Goal: Information Seeking & Learning: Compare options

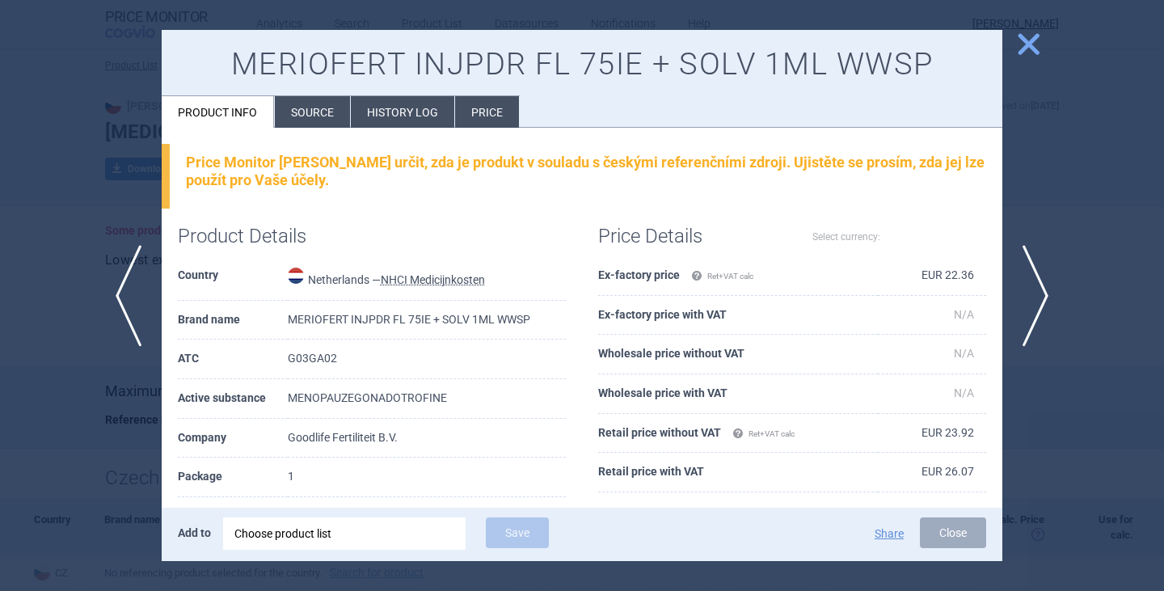
select select "EUR"
click at [1038, 52] on span "close" at bounding box center [1028, 44] width 28 height 28
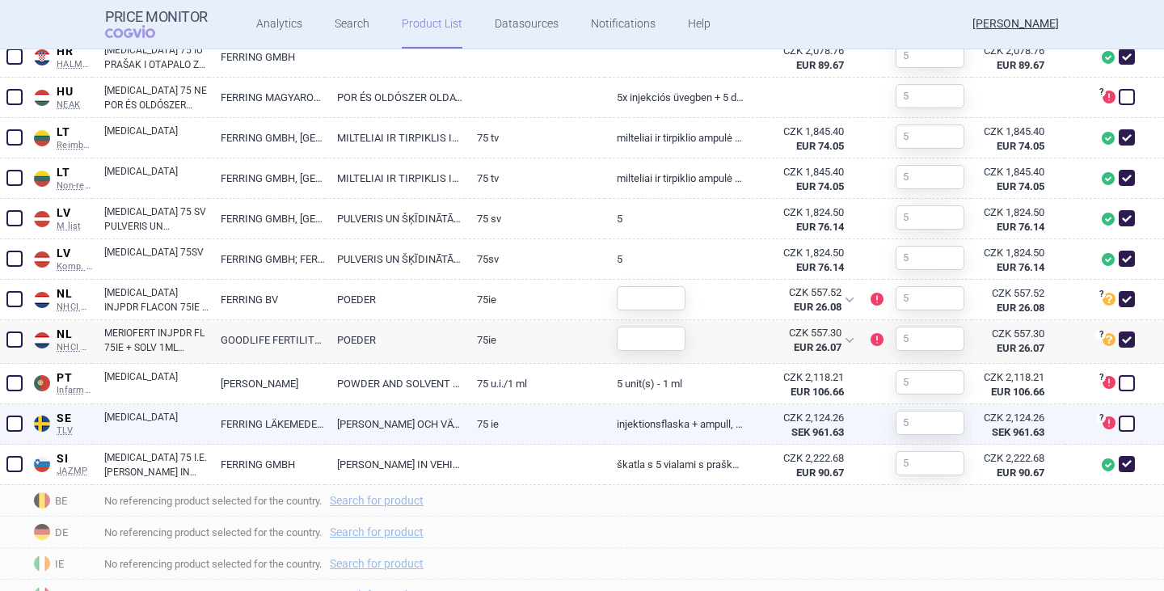
scroll to position [889, 0]
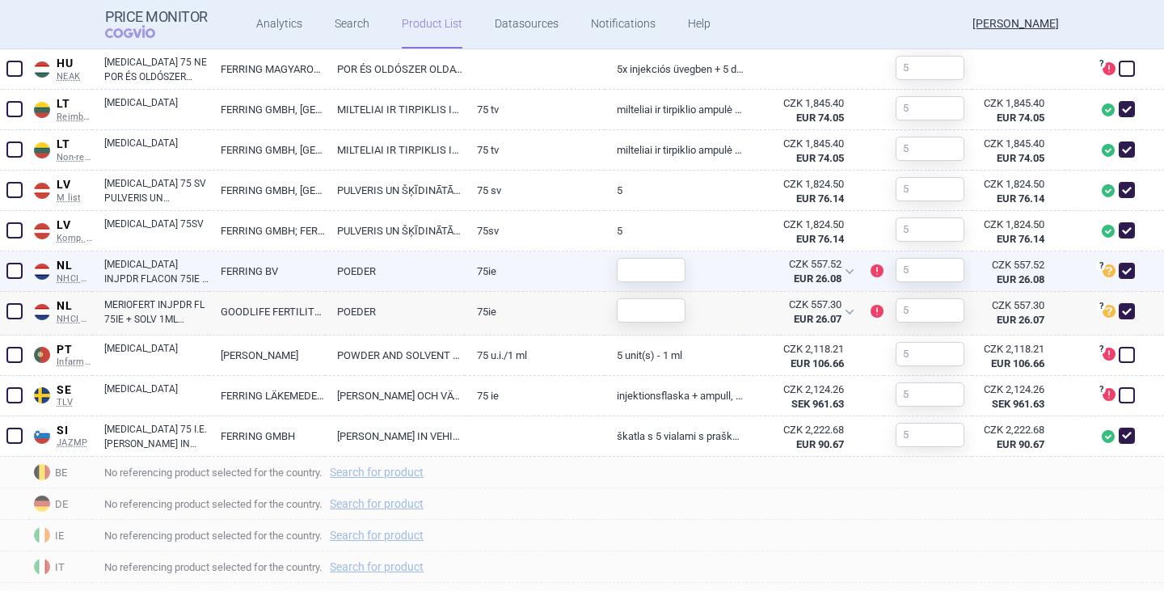
click at [156, 270] on link "[MEDICAL_DATA] INJPDR FLACON 75IE + SOLV 2ML + TOEBEH" at bounding box center [156, 271] width 104 height 29
select select "EUR"
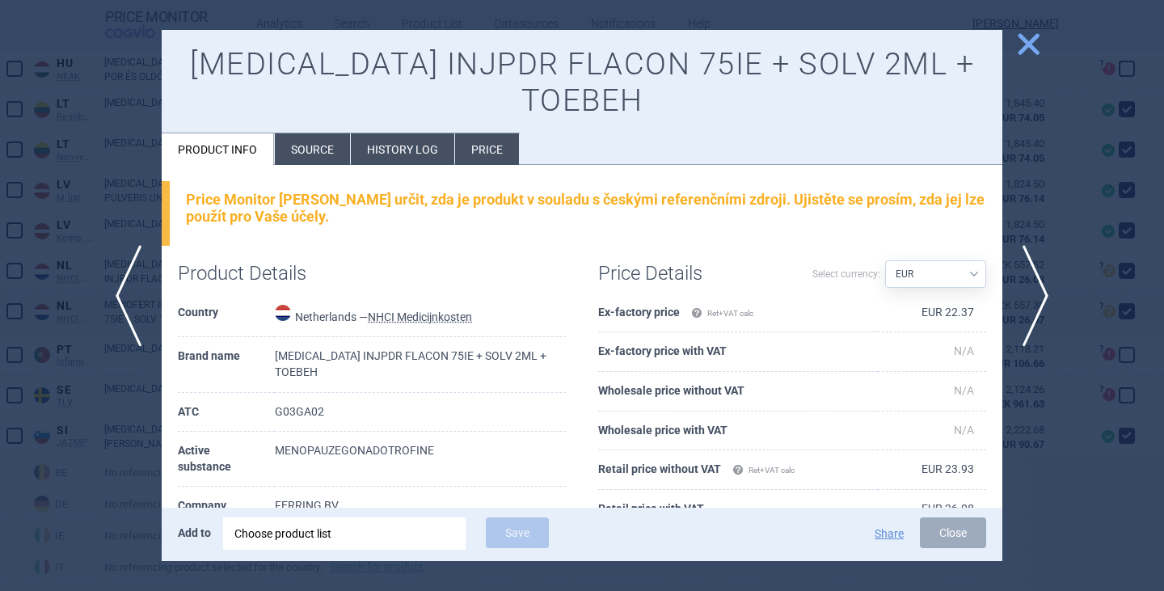
click at [323, 156] on li "Source" at bounding box center [312, 149] width 75 height 32
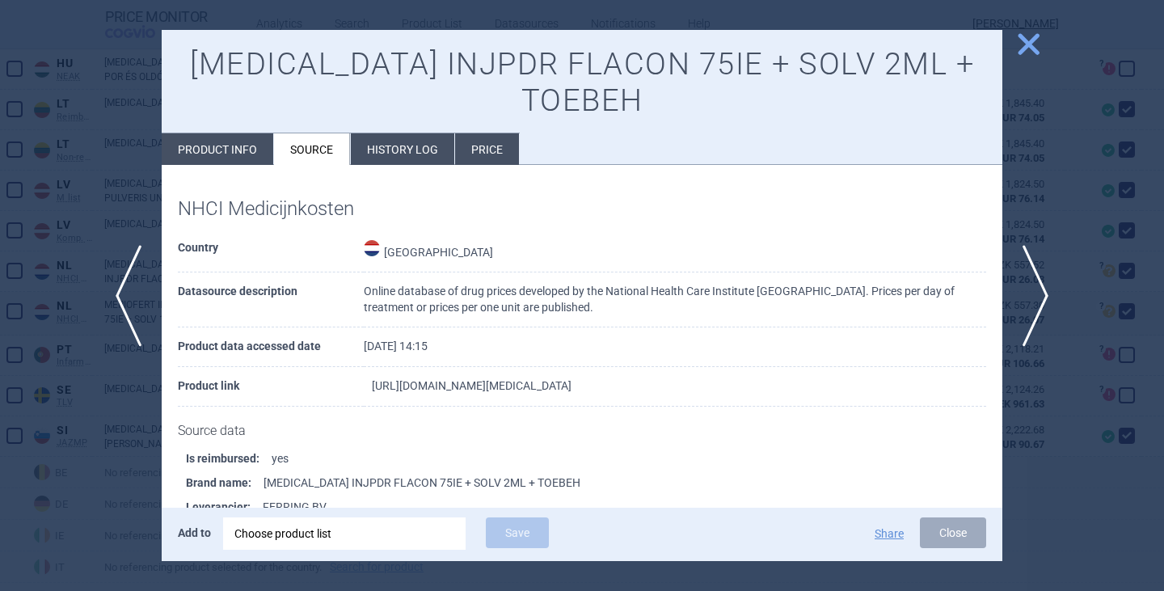
click at [445, 385] on link "[URL][DOMAIN_NAME][MEDICAL_DATA]" at bounding box center [472, 385] width 200 height 11
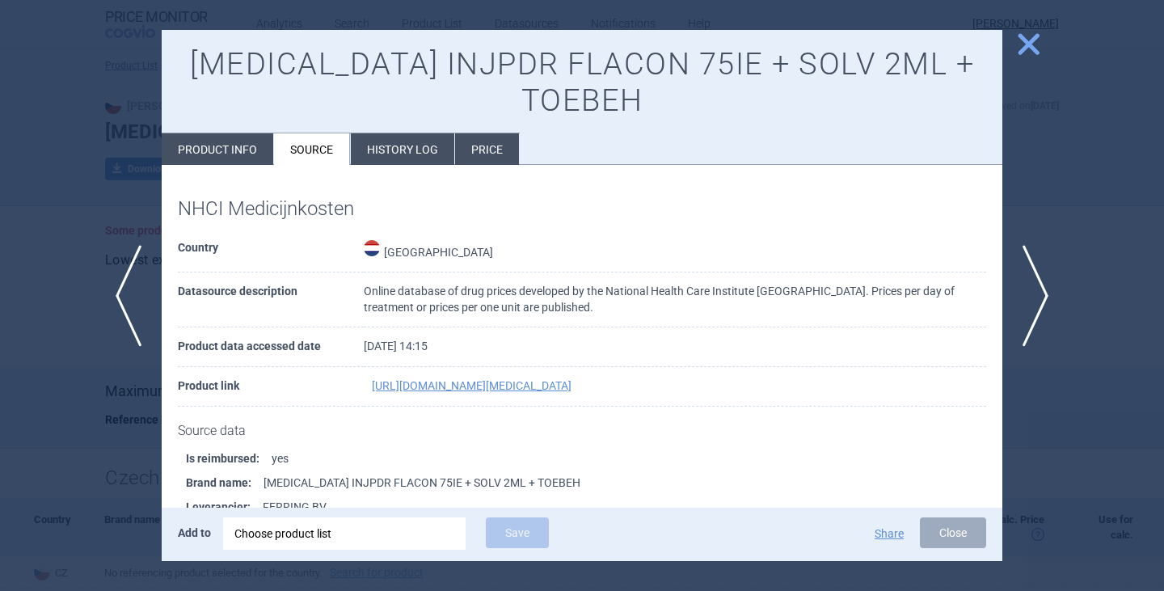
select select "EUR"
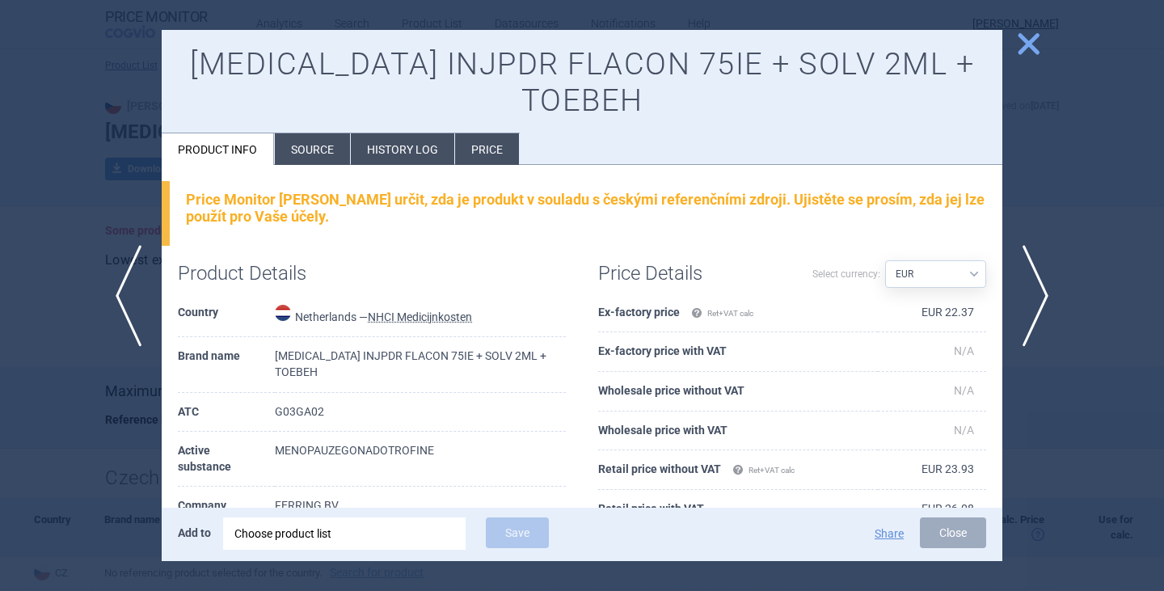
click at [1031, 45] on span "close" at bounding box center [1028, 44] width 28 height 28
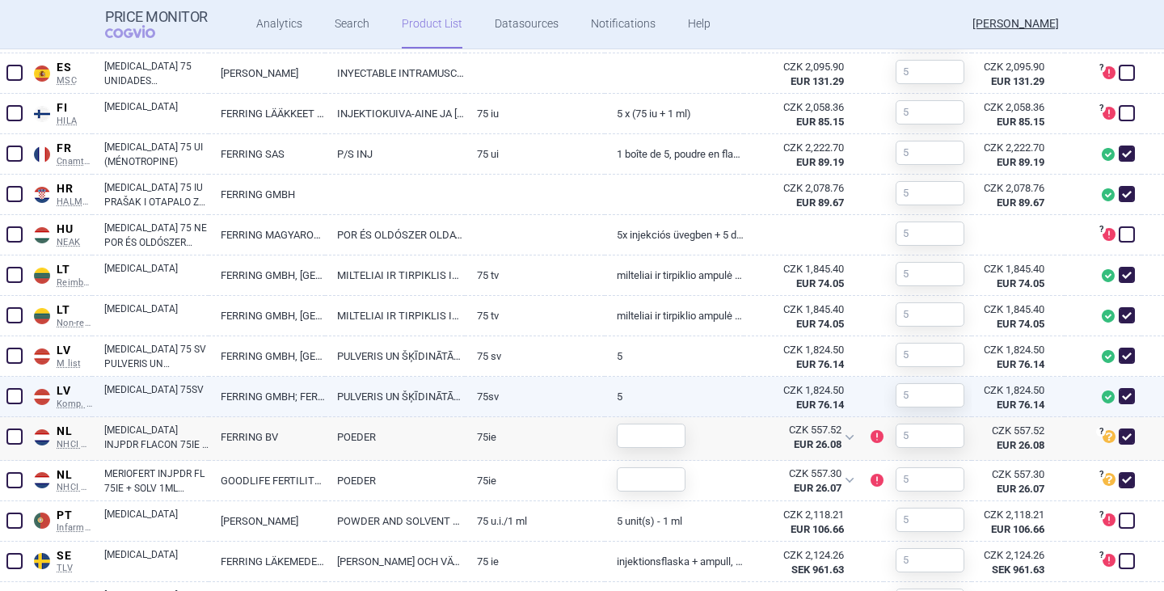
scroll to position [727, 0]
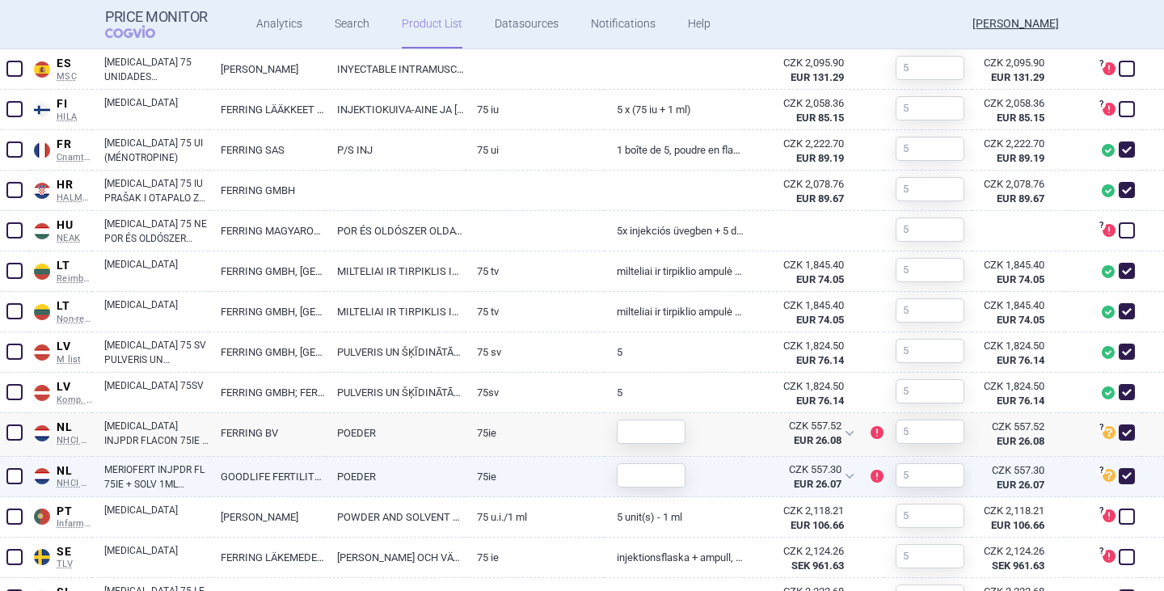
click at [1118, 476] on span at bounding box center [1126, 476] width 16 height 16
checkbox input "false"
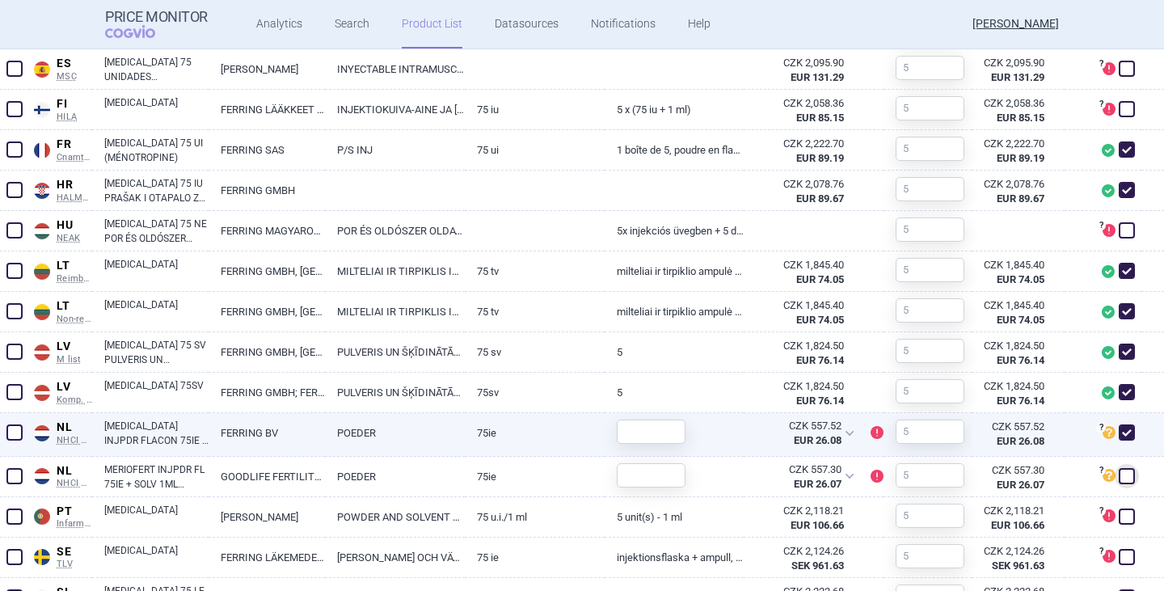
click at [169, 432] on link "[MEDICAL_DATA] INJPDR FLACON 75IE + SOLV 2ML + TOEBEH" at bounding box center [156, 433] width 104 height 29
select select "EUR"
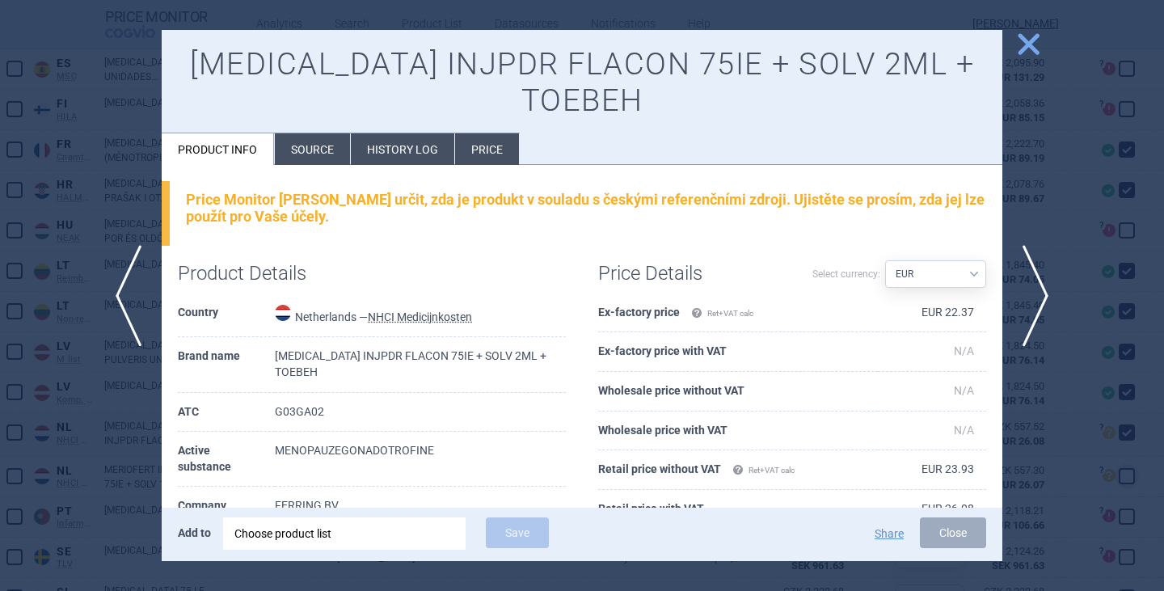
scroll to position [162, 0]
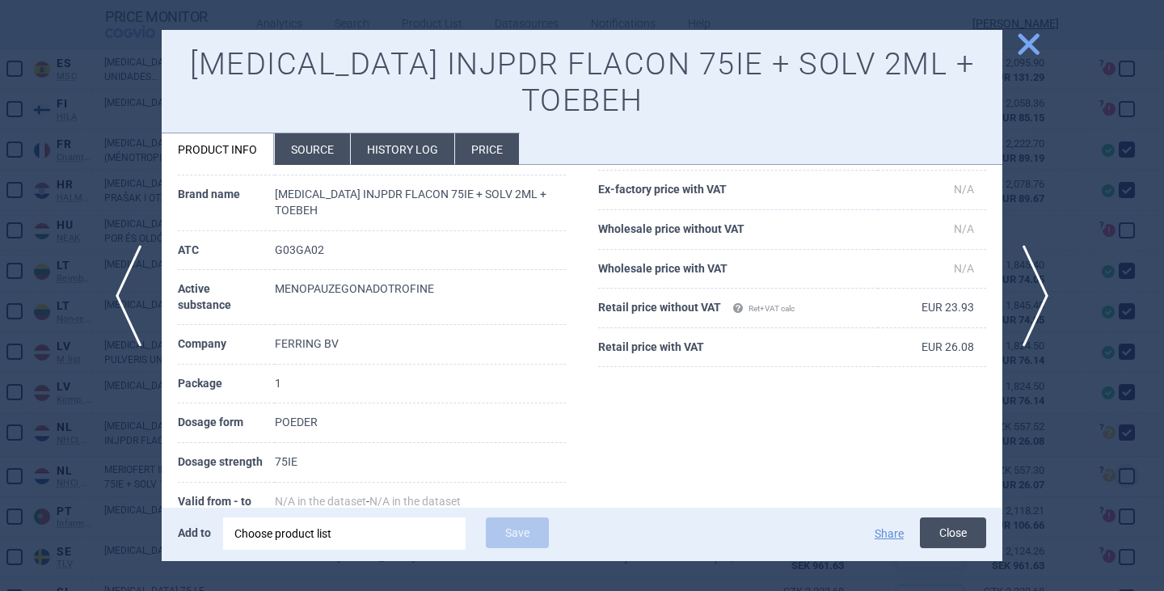
click at [934, 528] on button "Close" at bounding box center [953, 532] width 66 height 31
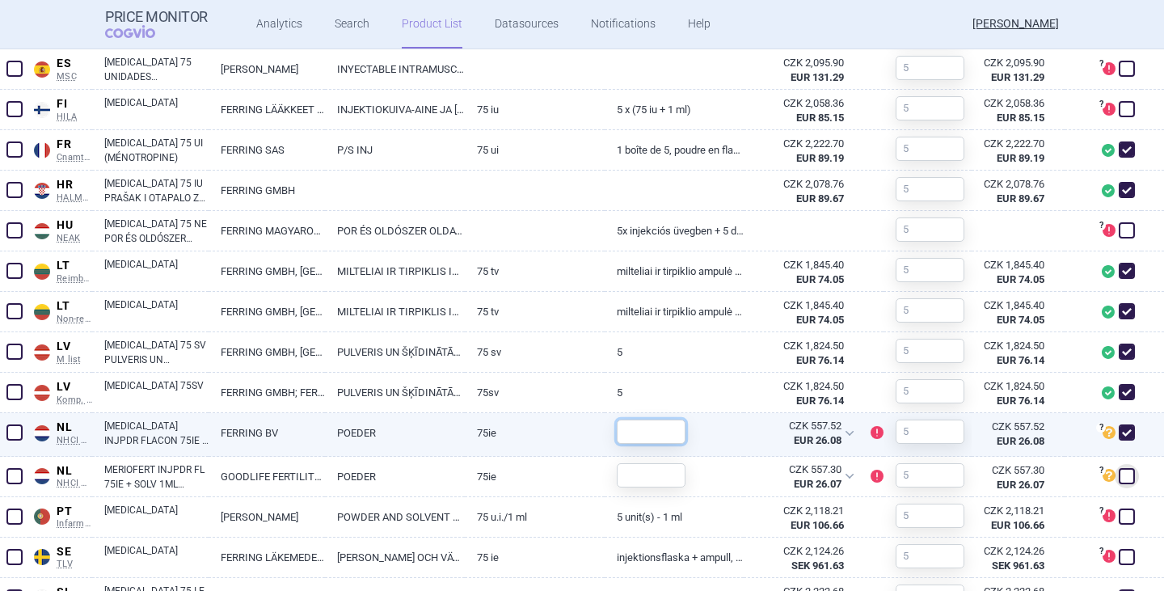
click at [639, 434] on input "text" at bounding box center [651, 431] width 69 height 24
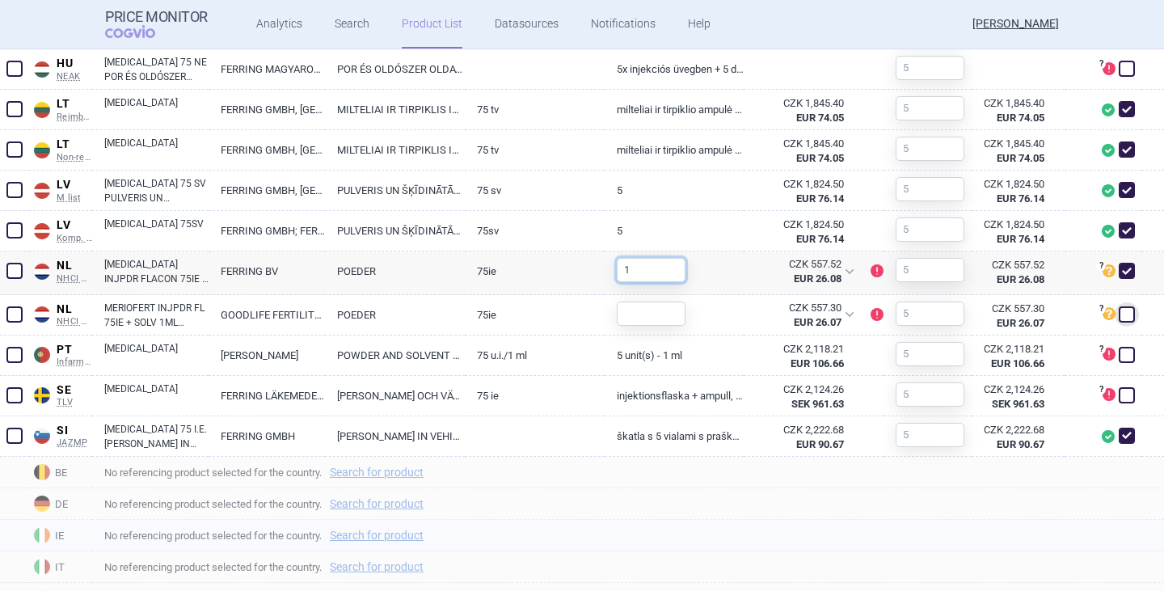
type input "1"
click at [843, 530] on span "No referencing product selected for the country. Search for product" at bounding box center [633, 534] width 1059 height 19
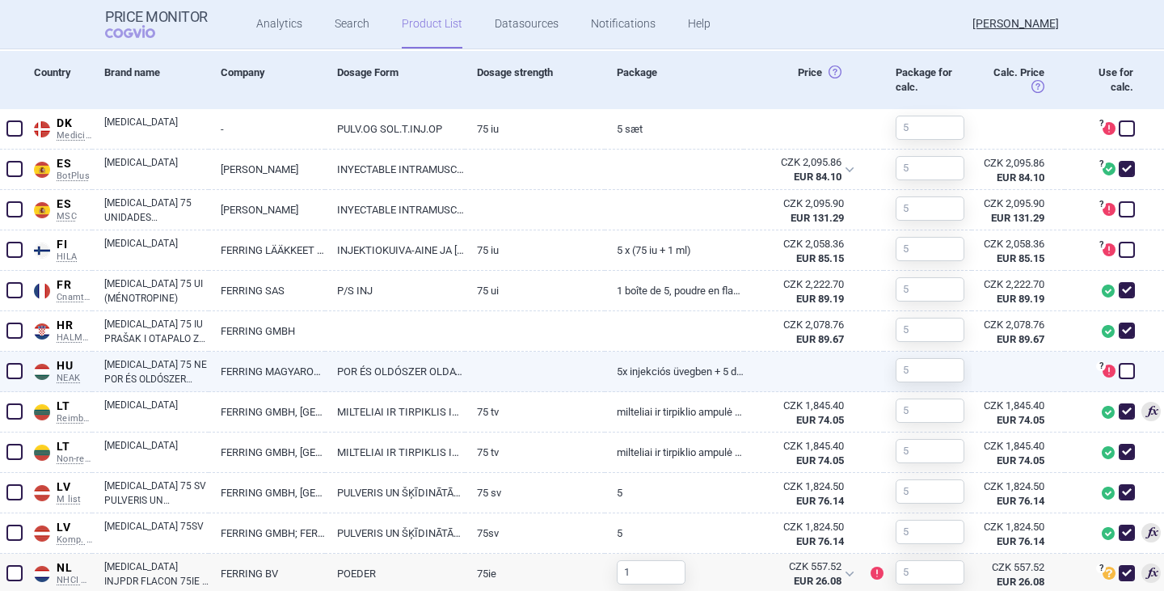
scroll to position [572, 0]
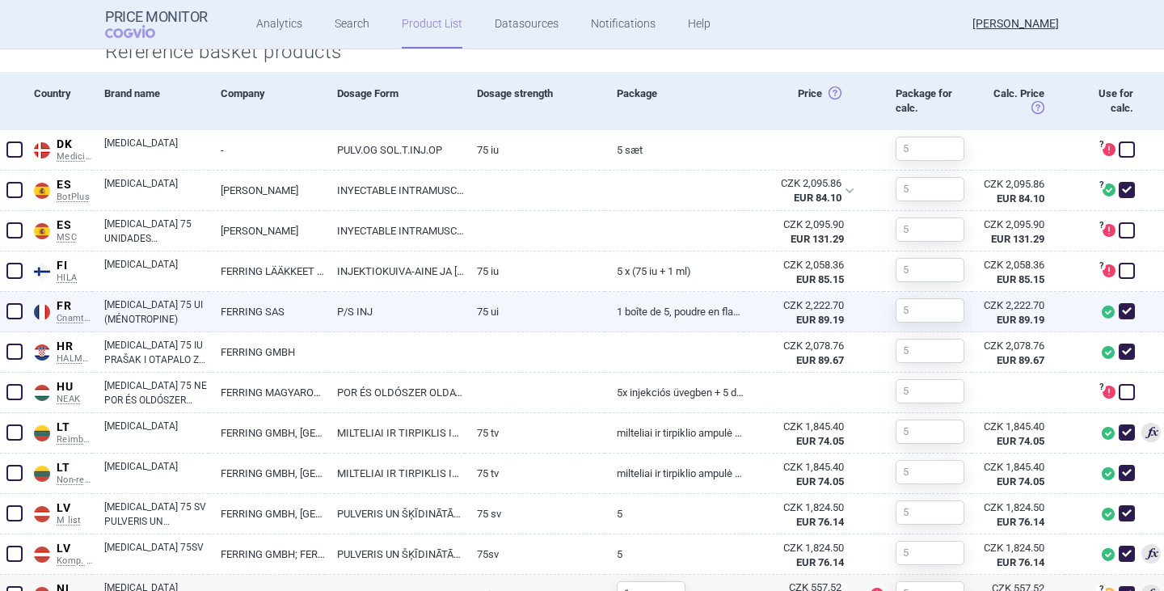
click at [140, 314] on link "[MEDICAL_DATA] 75 UI (MÉNOTROPINE)" at bounding box center [156, 311] width 104 height 29
select select "EUR"
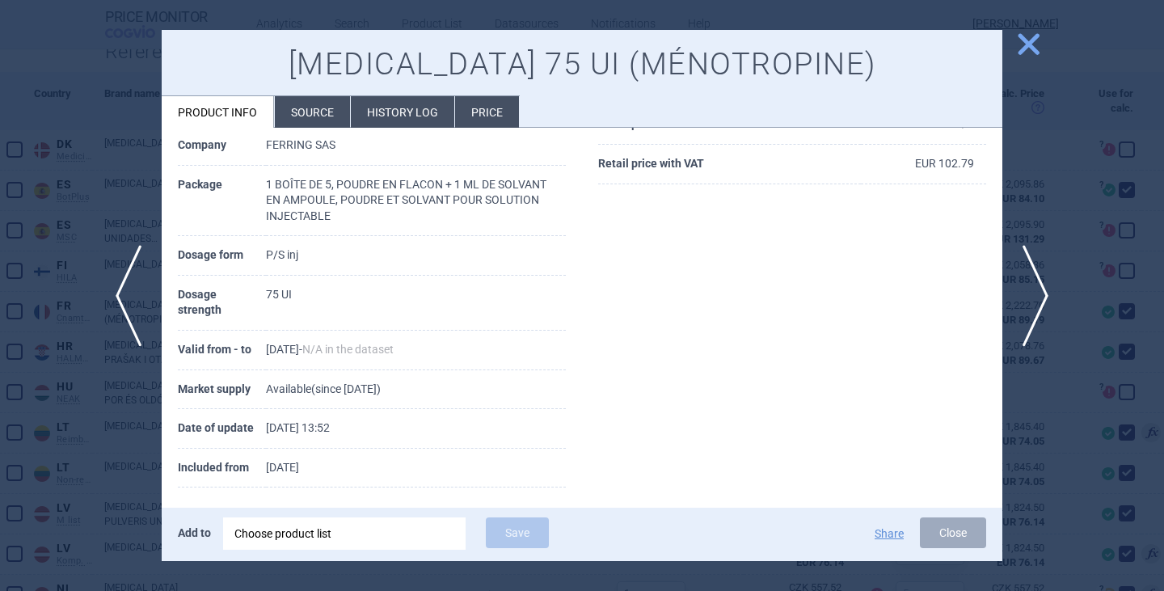
scroll to position [255, 0]
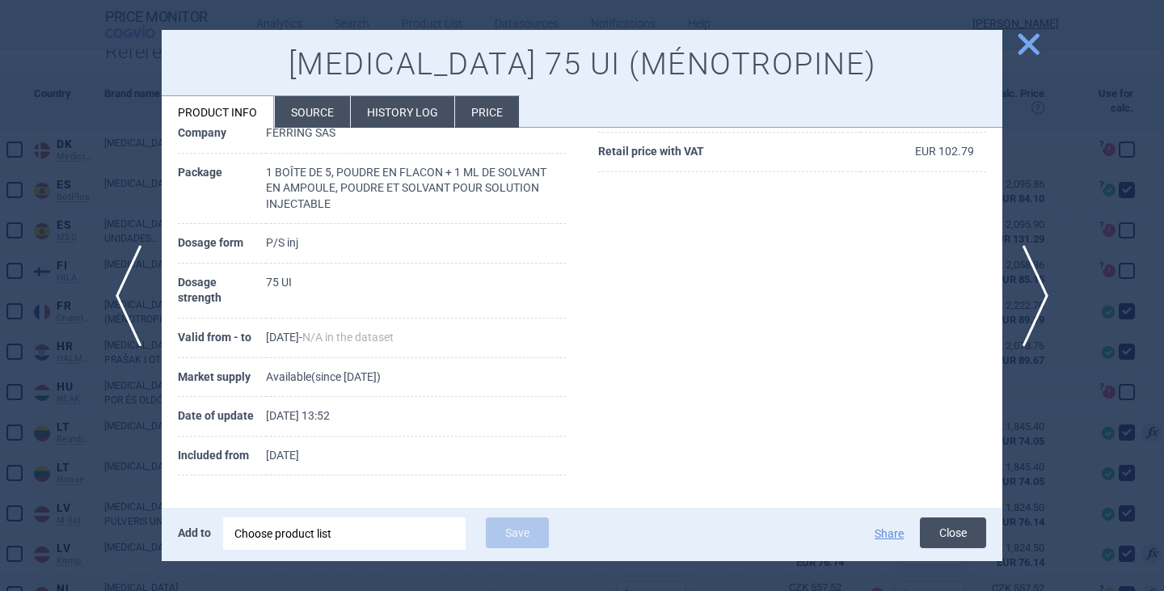
click at [967, 538] on button "Close" at bounding box center [953, 532] width 66 height 31
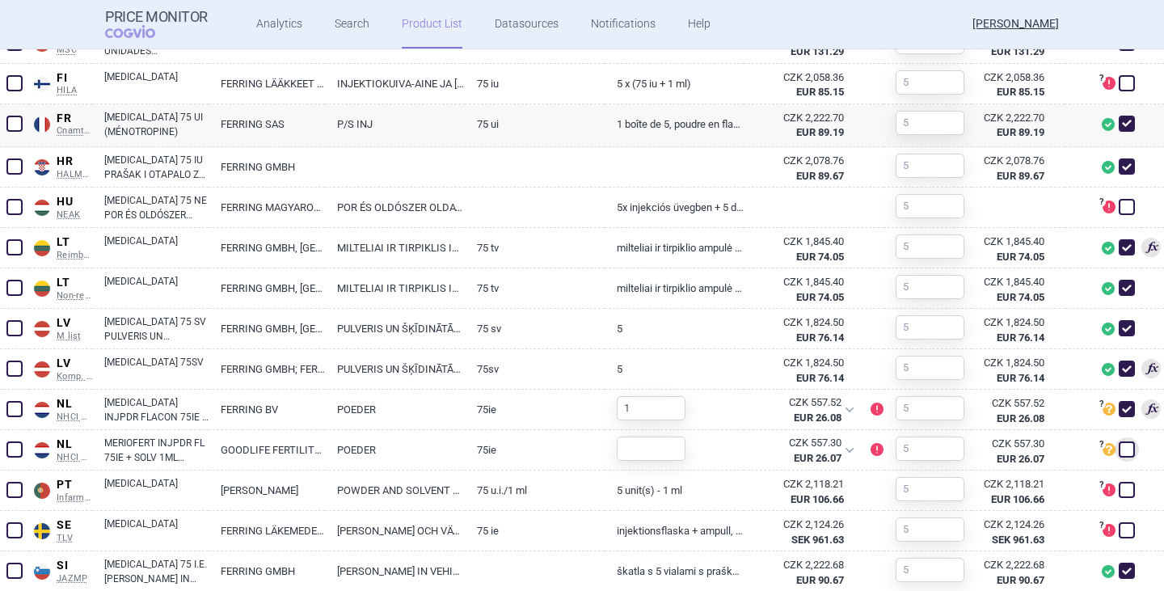
scroll to position [909, 0]
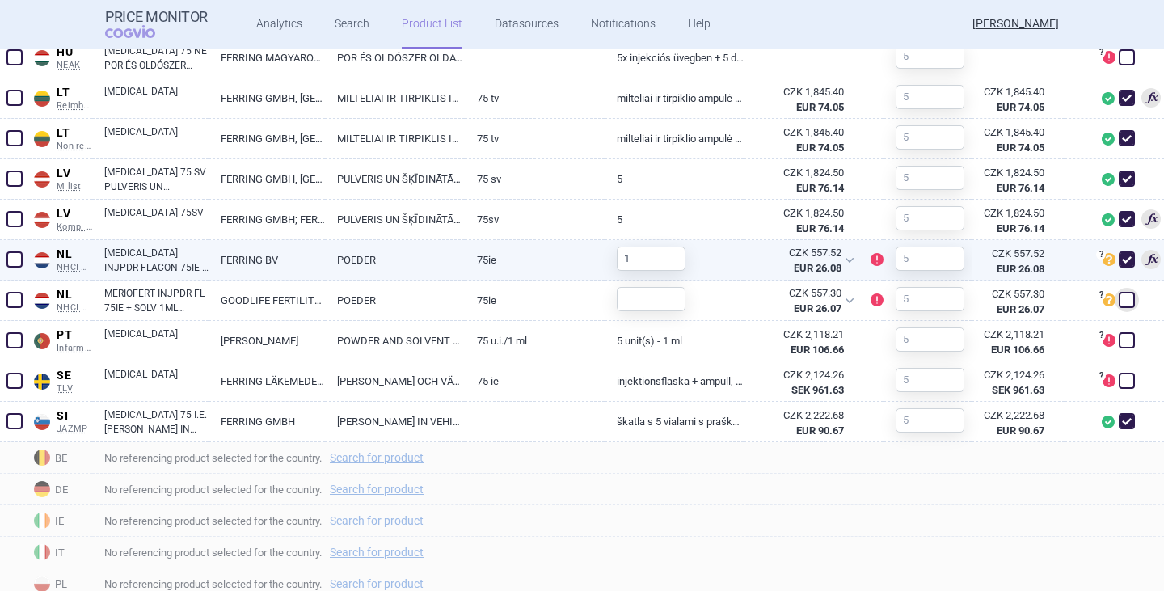
click at [147, 260] on link "[MEDICAL_DATA] INJPDR FLACON 75IE + SOLV 2ML + TOEBEH" at bounding box center [156, 260] width 104 height 29
select select "EUR"
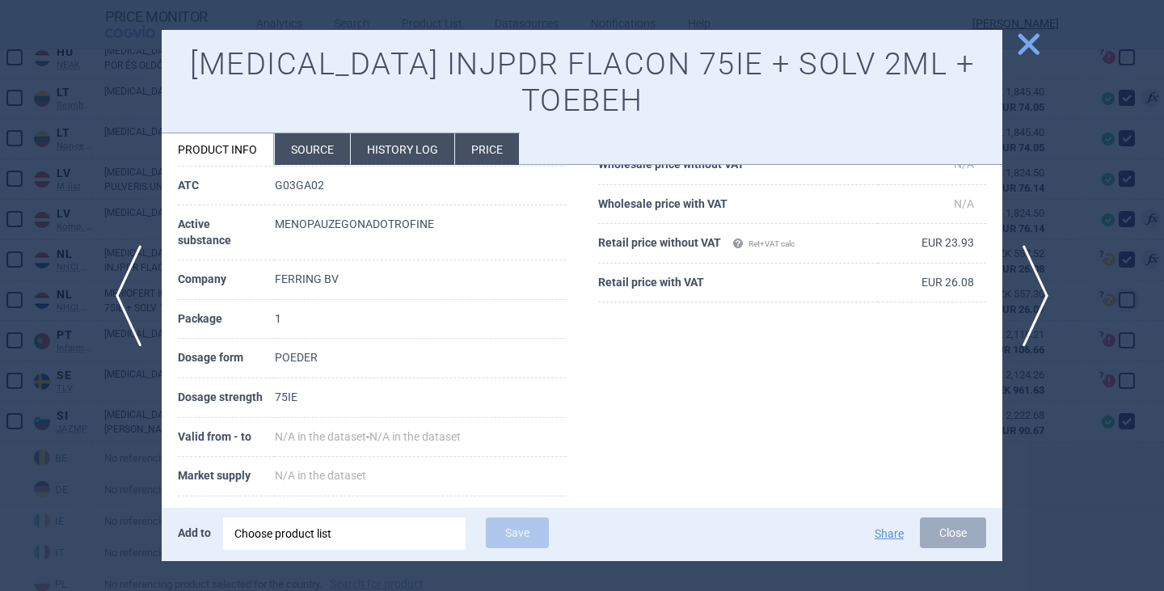
scroll to position [2, 0]
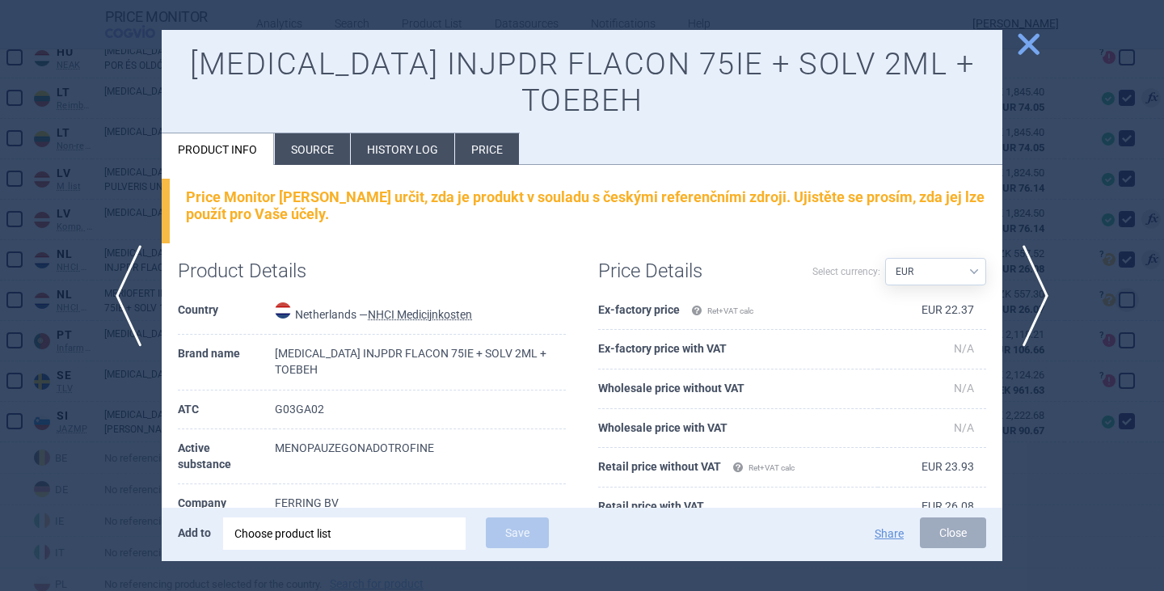
click at [327, 154] on li "Source" at bounding box center [312, 149] width 75 height 32
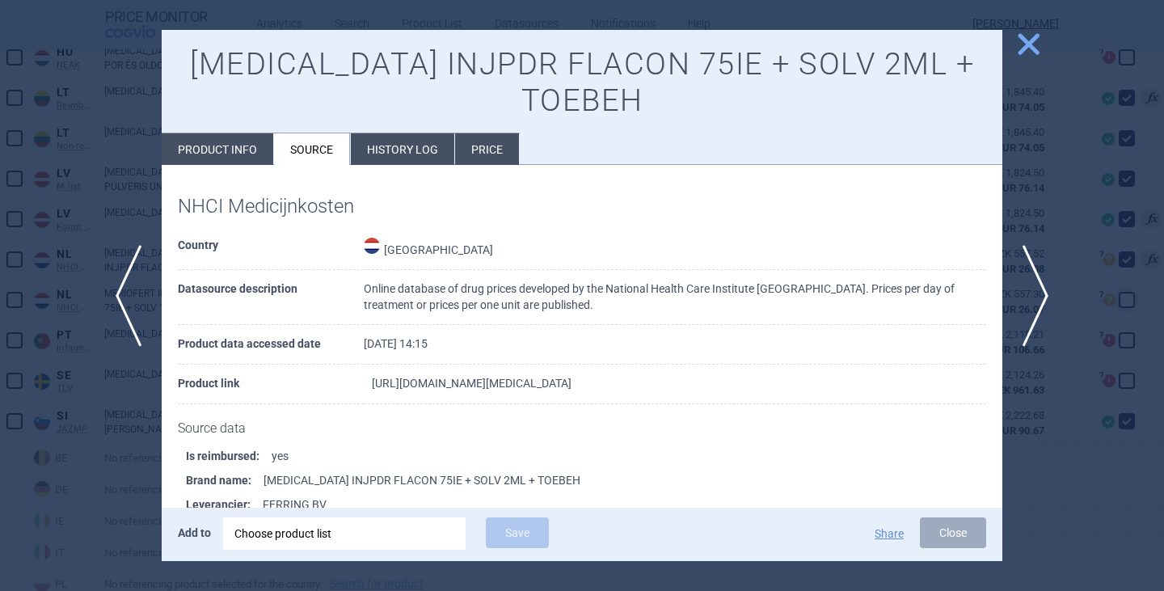
click at [422, 381] on link "https://www.medicijnkosten.nl/medicijn?artikel=MENOPUR+INJPDR+FLACON++75IE+%2B+…" at bounding box center [472, 382] width 200 height 11
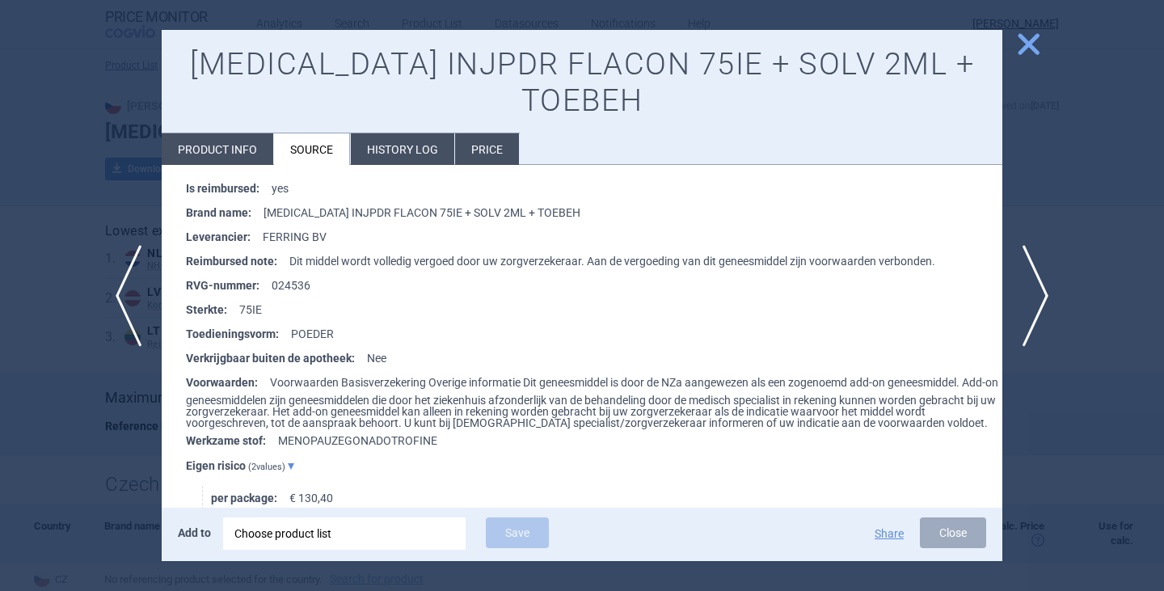
scroll to position [242, 0]
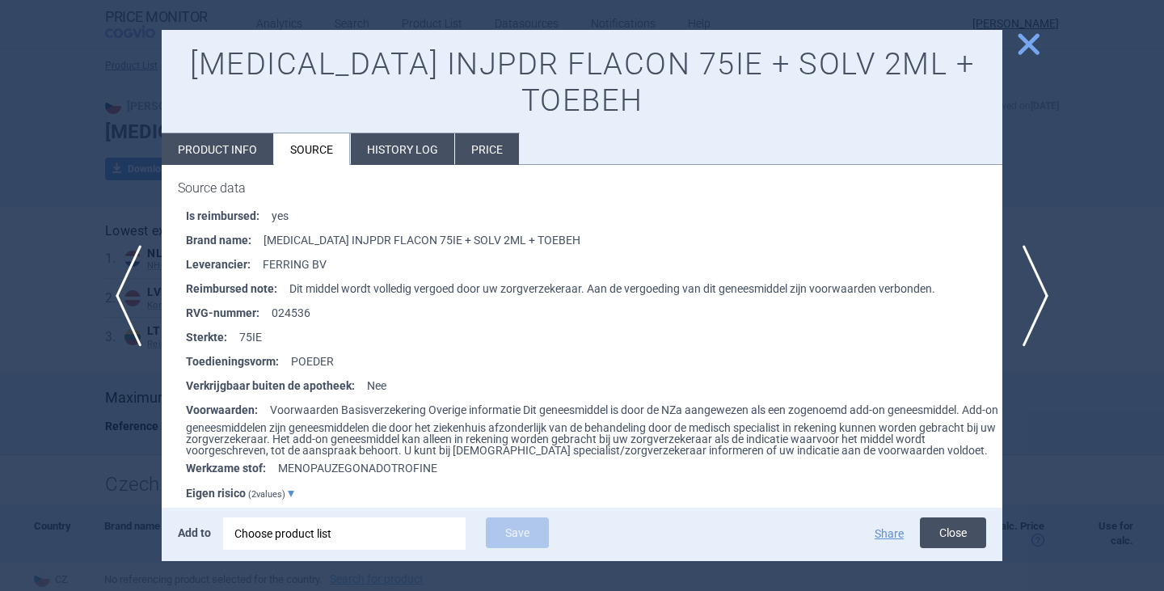
click at [971, 537] on button "Close" at bounding box center [953, 532] width 66 height 31
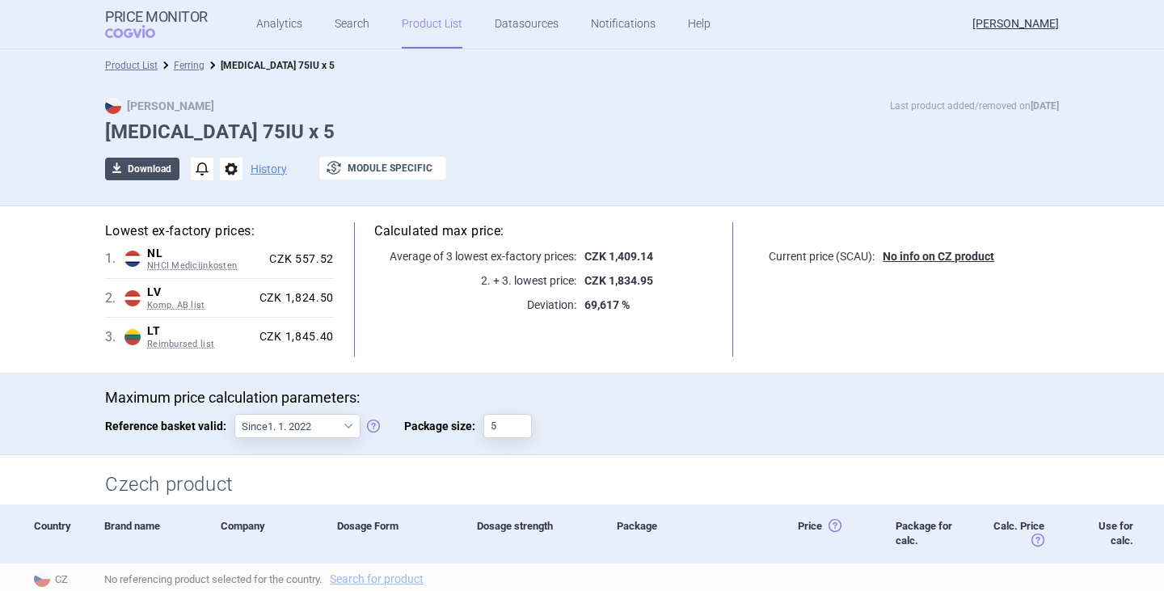
click at [154, 170] on button "download Download" at bounding box center [142, 169] width 74 height 23
select select "EUR"
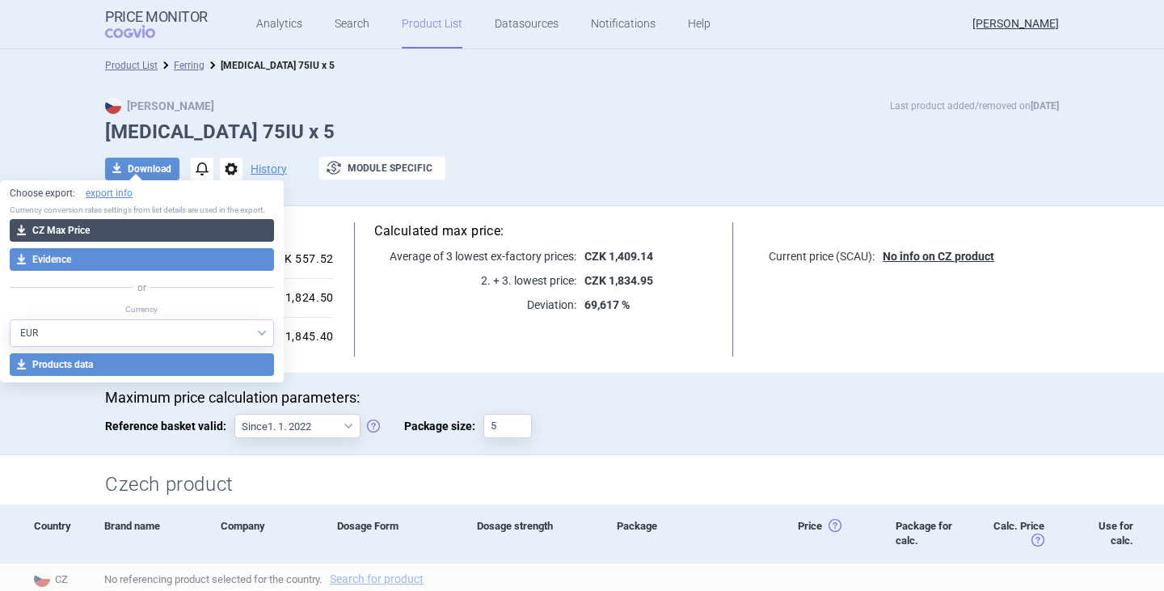
click at [145, 223] on button "download CZ Max Price" at bounding box center [142, 230] width 264 height 23
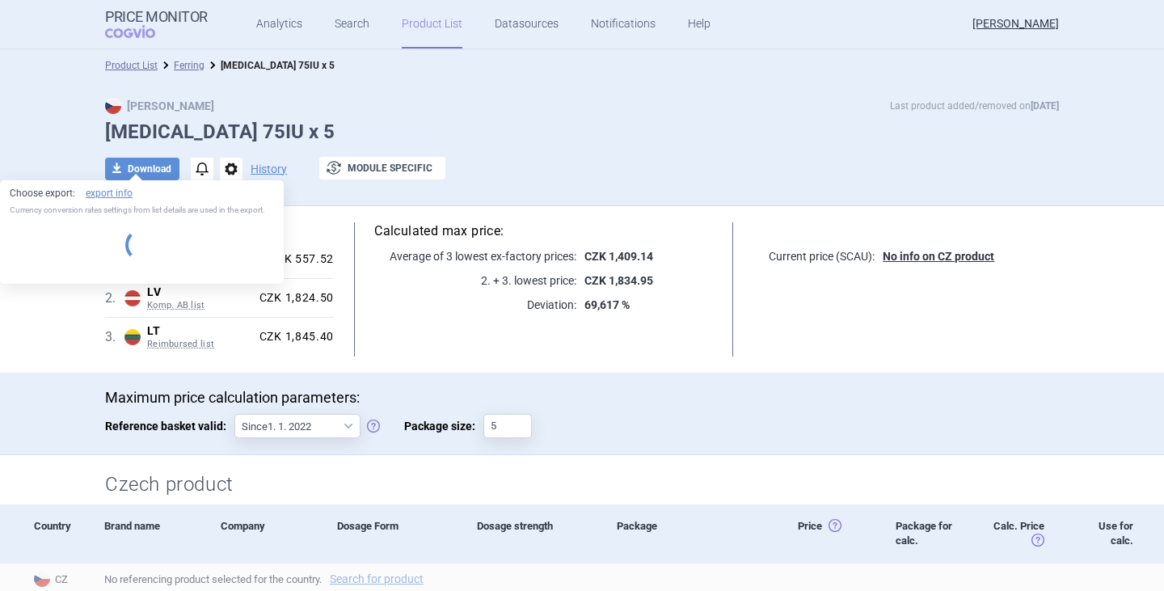
select select "EUR"
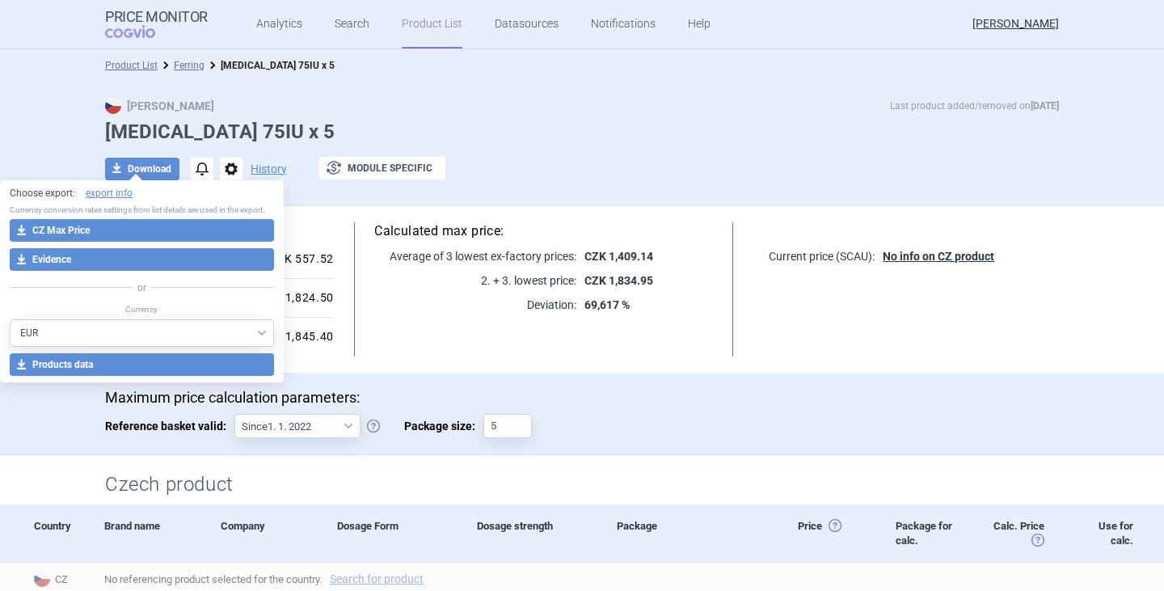
click at [462, 146] on div "Max Price Last product added/removed on 19 Sept Menopur 75IU x 5 download Downl…" at bounding box center [582, 147] width 1018 height 99
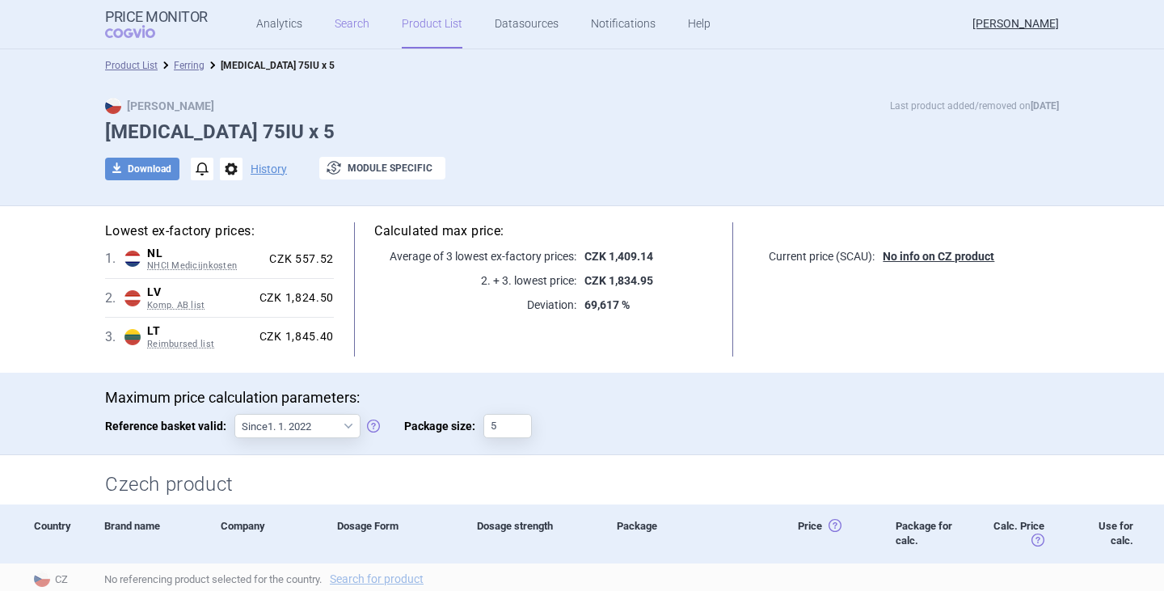
click at [347, 20] on link "Search" at bounding box center [352, 24] width 35 height 48
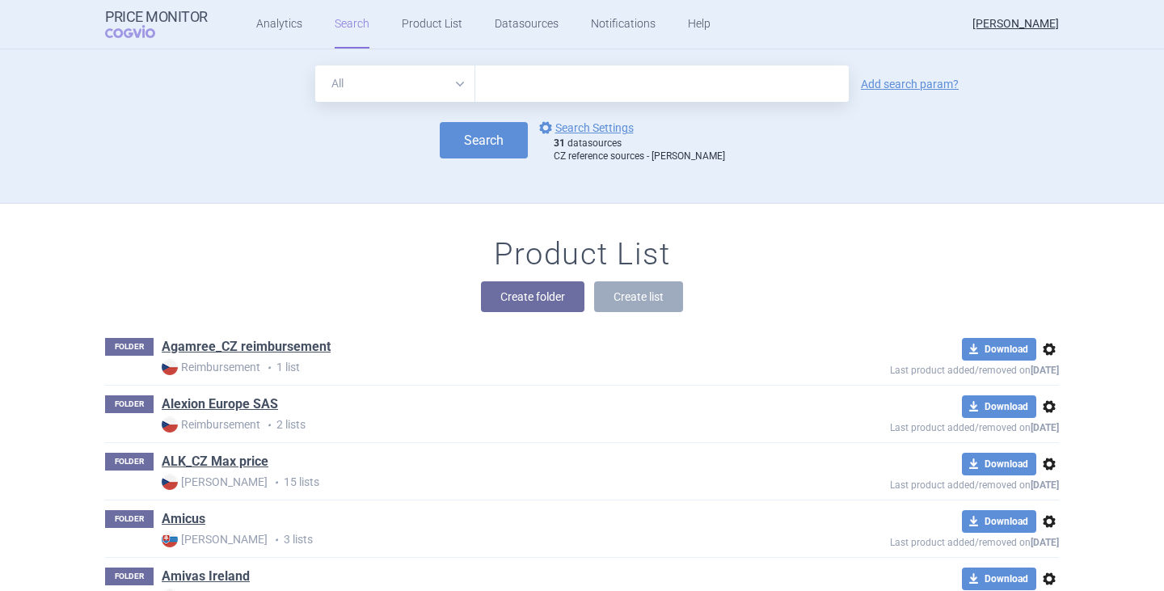
click at [505, 70] on input "text" at bounding box center [661, 83] width 373 height 36
type input "[MEDICAL_DATA]"
click at [476, 132] on button "Search" at bounding box center [484, 140] width 88 height 36
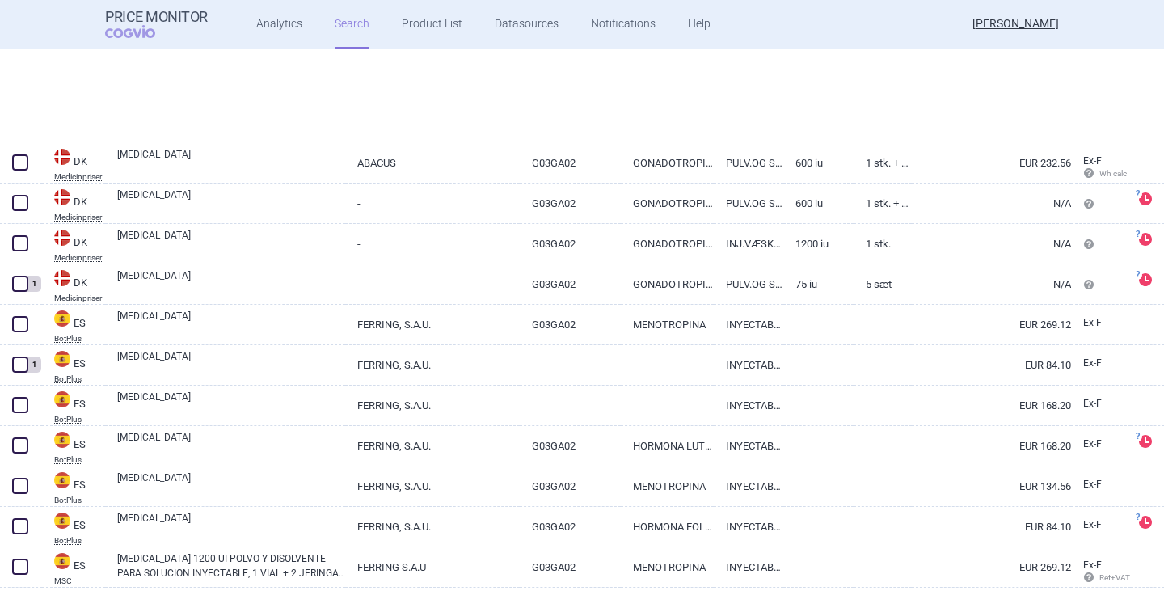
scroll to position [1778, 0]
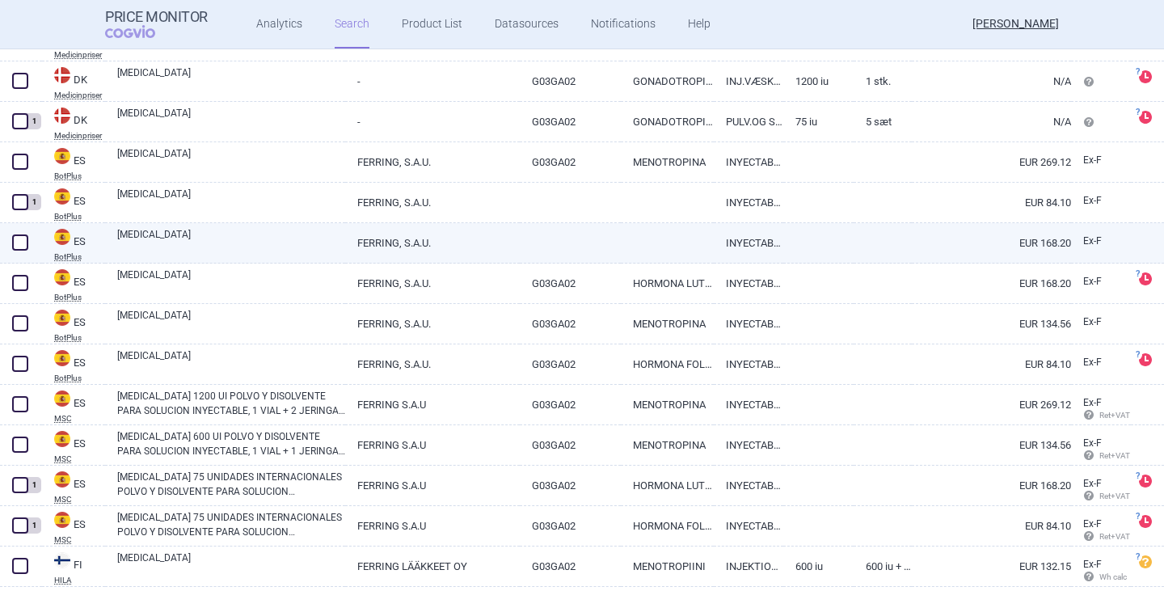
click at [138, 237] on link "[MEDICAL_DATA]" at bounding box center [231, 241] width 228 height 29
select select "EUR"
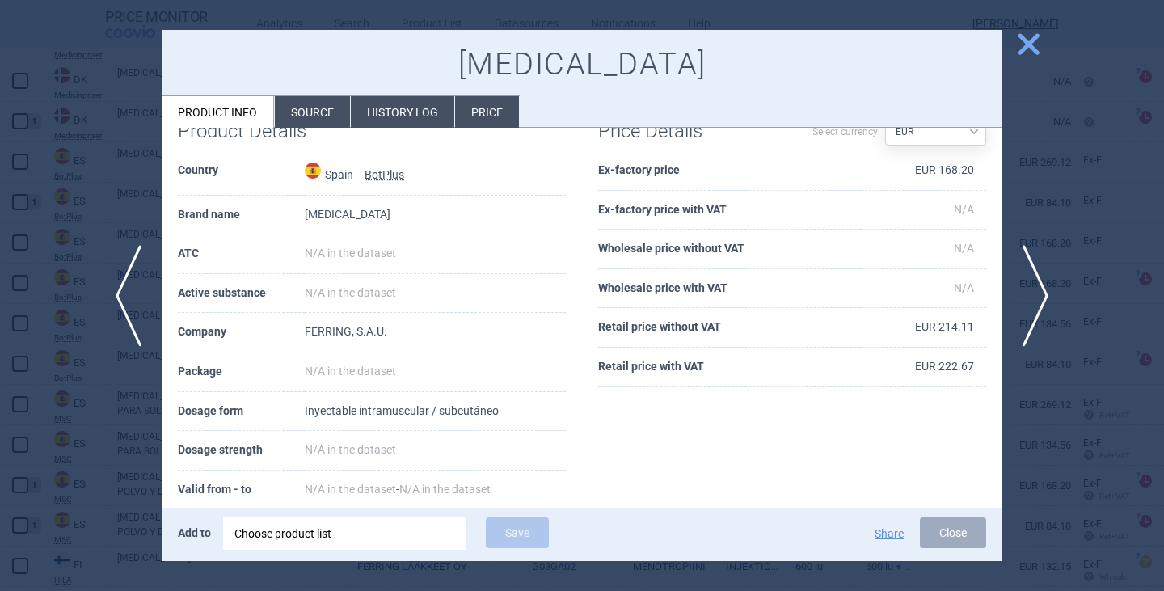
scroll to position [31, 0]
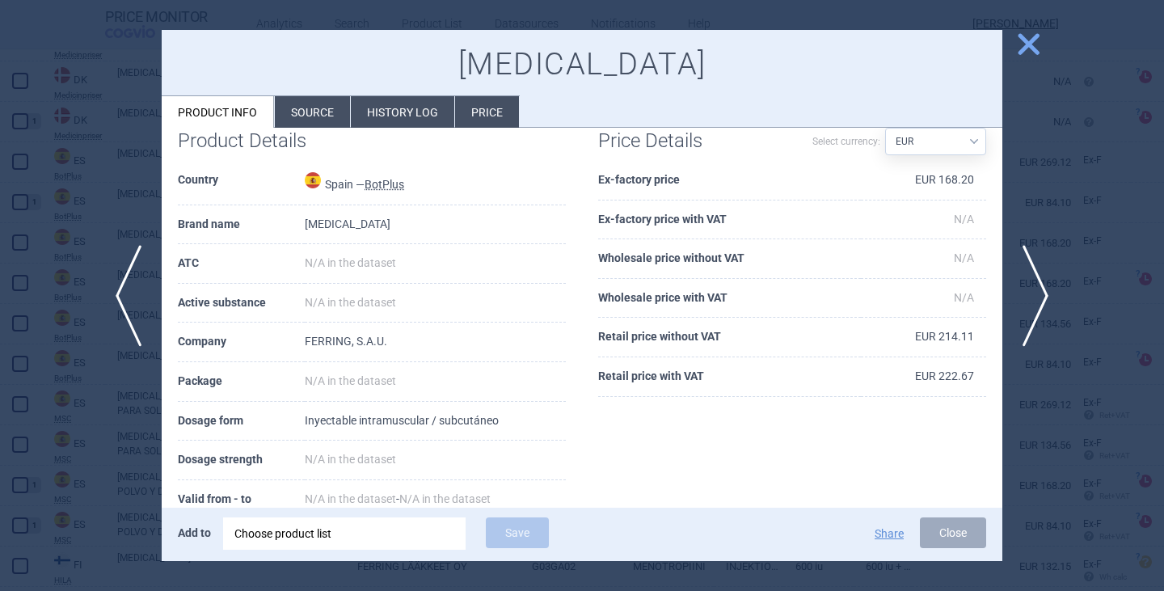
click at [321, 99] on li "Source" at bounding box center [312, 112] width 75 height 32
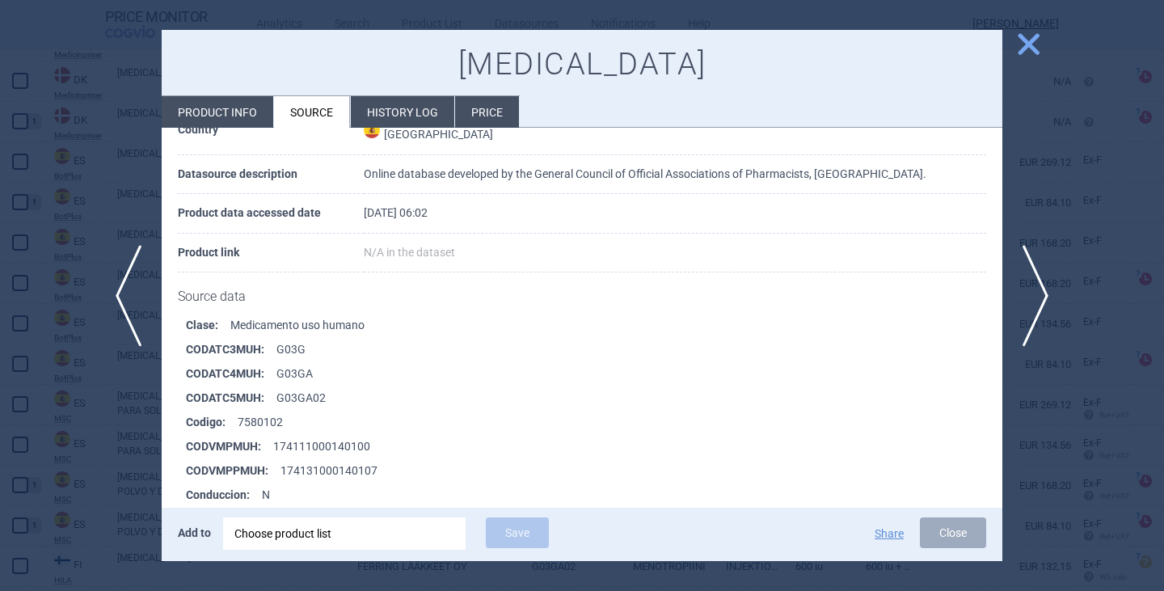
scroll to position [404, 0]
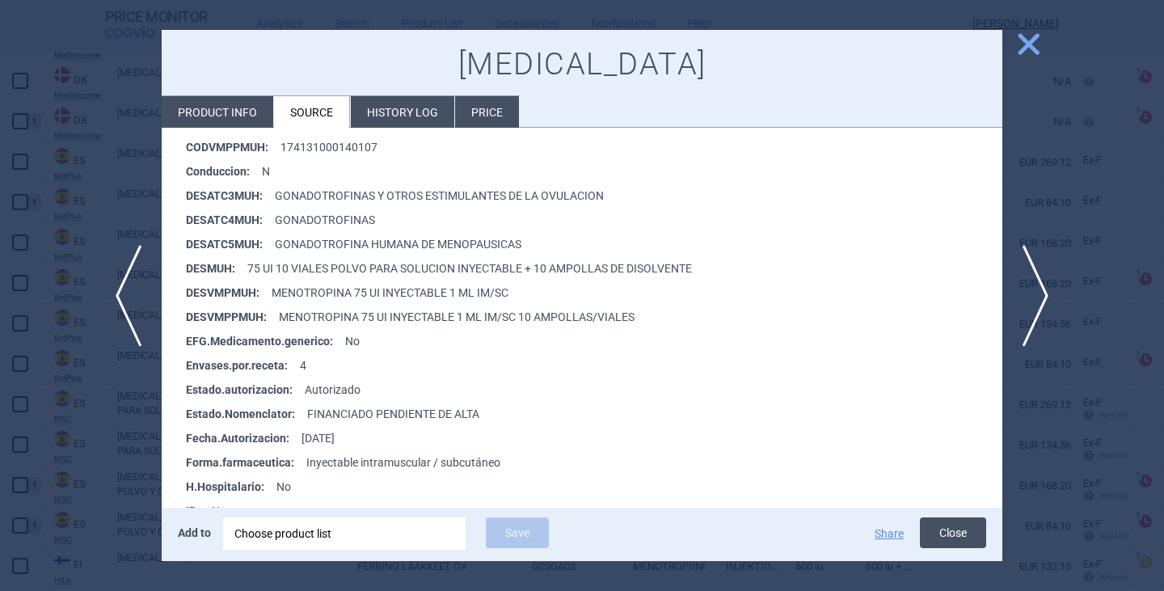
click at [961, 539] on button "Close" at bounding box center [953, 532] width 66 height 31
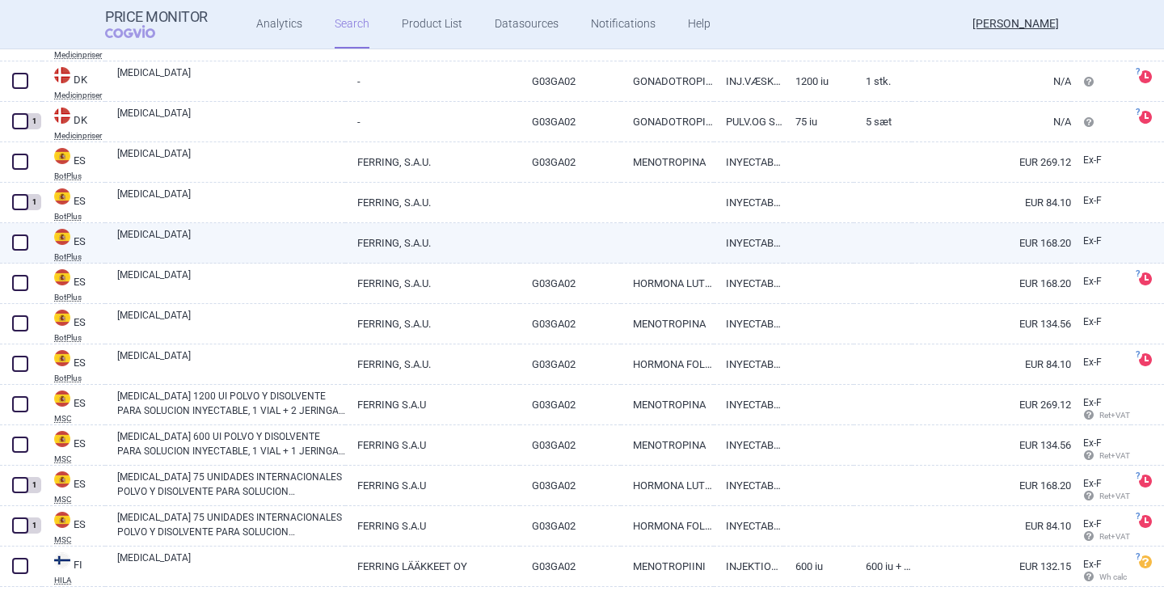
click at [16, 241] on span at bounding box center [20, 242] width 16 height 16
checkbox input "true"
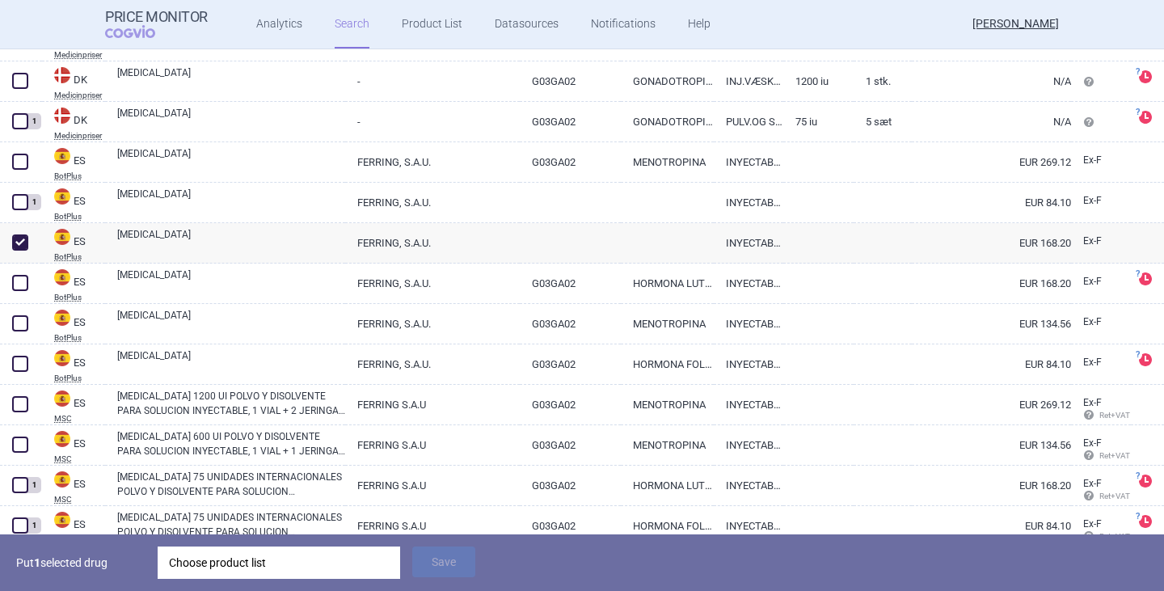
click at [234, 558] on div "Choose product list" at bounding box center [279, 562] width 220 height 32
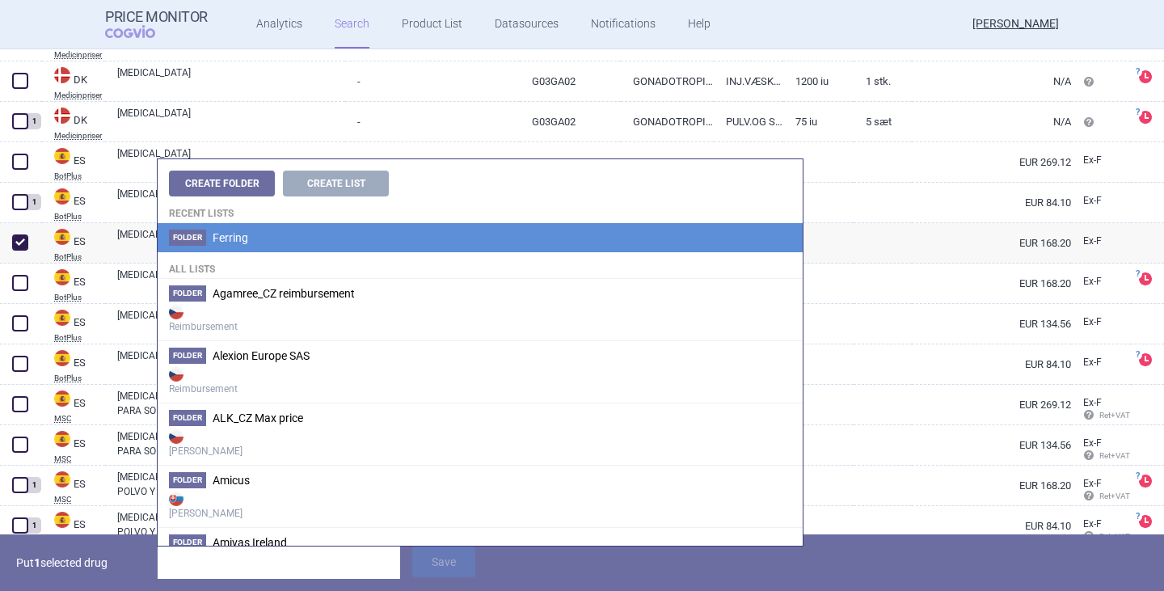
click at [258, 245] on li "Folder Ferring" at bounding box center [480, 237] width 645 height 29
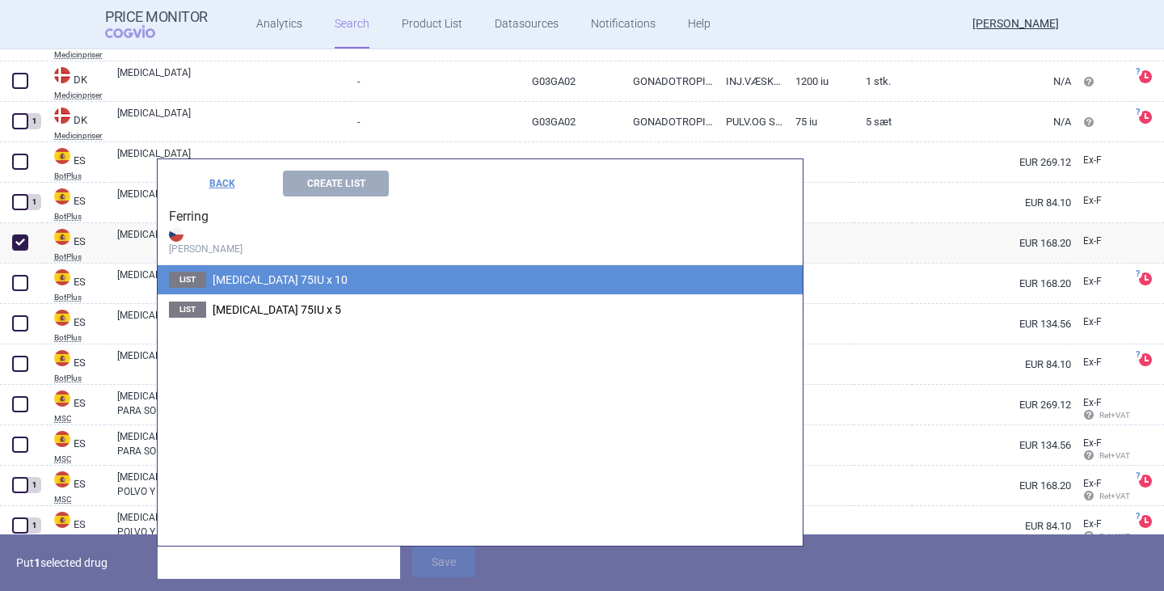
click at [259, 280] on span "[MEDICAL_DATA] 75IU x 10" at bounding box center [280, 279] width 135 height 13
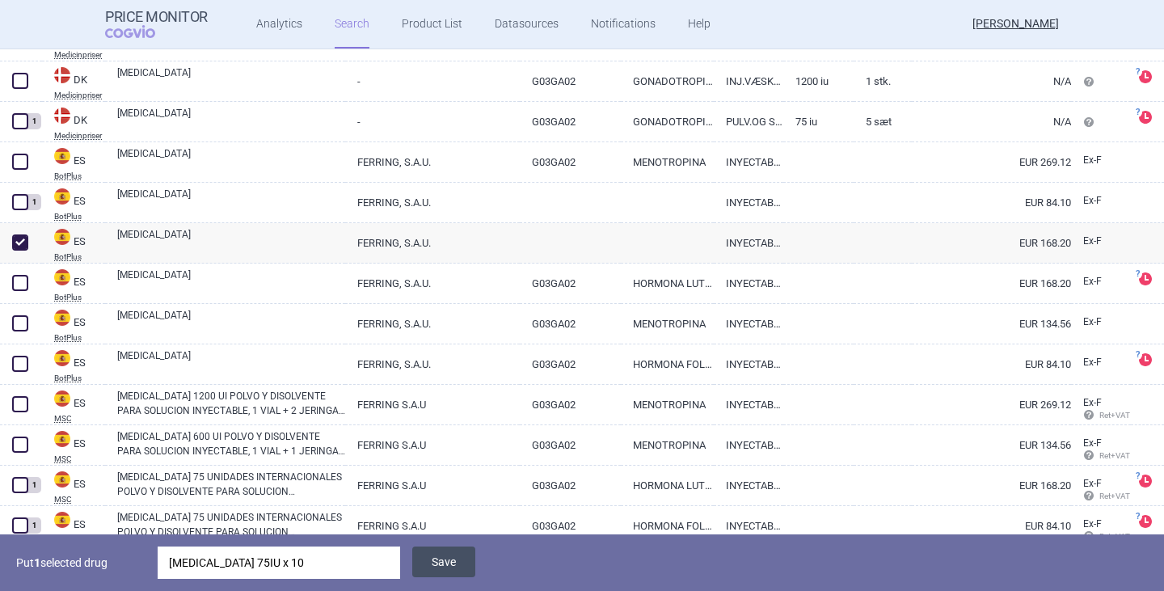
click at [442, 563] on button "Save" at bounding box center [443, 561] width 63 height 31
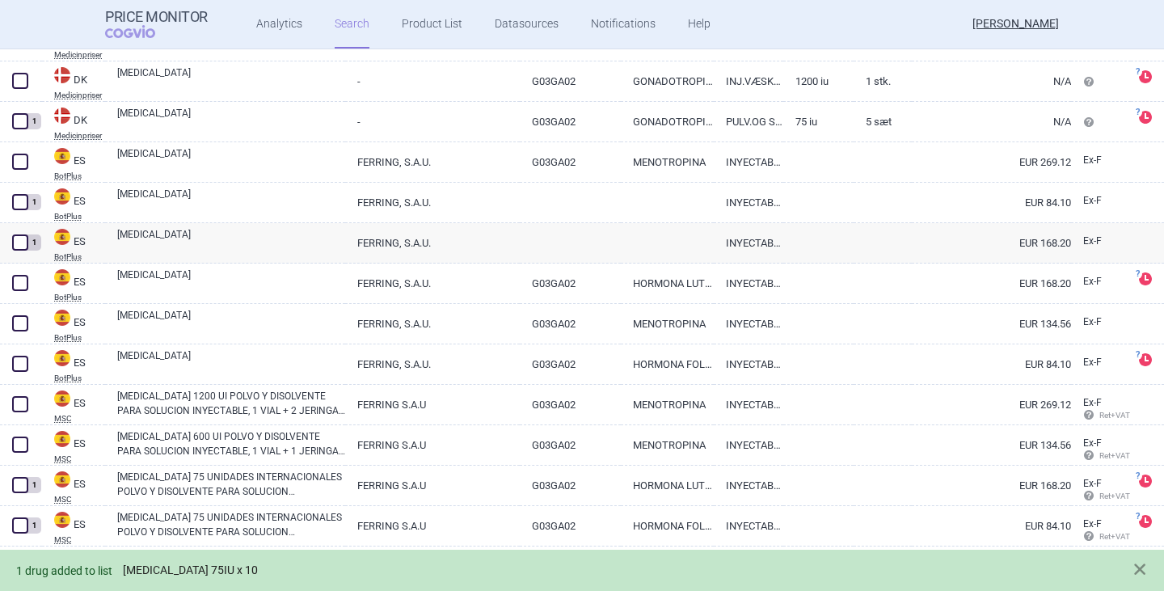
click at [194, 573] on link "[MEDICAL_DATA] 75IU x 10" at bounding box center [190, 570] width 135 height 14
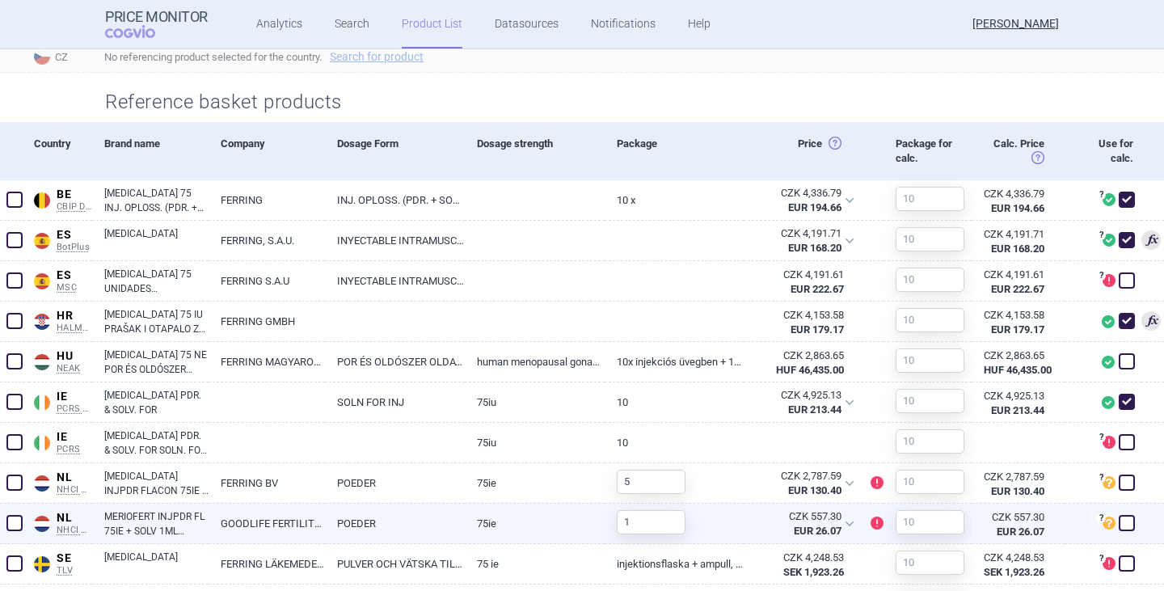
scroll to position [646, 0]
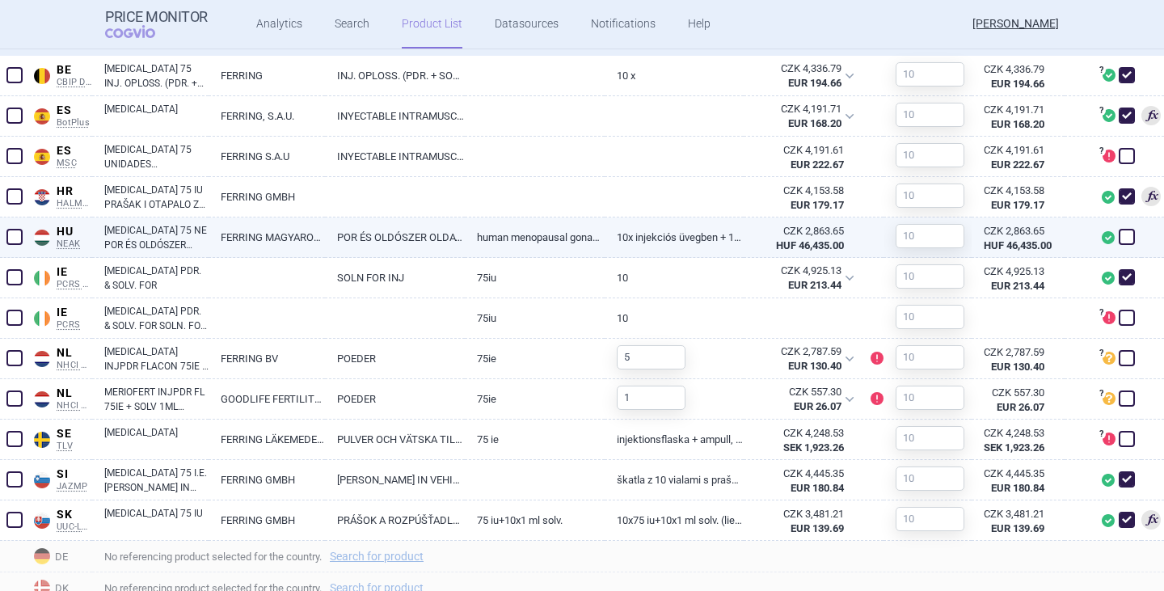
click at [1118, 241] on span at bounding box center [1126, 237] width 16 height 16
checkbox input "true"
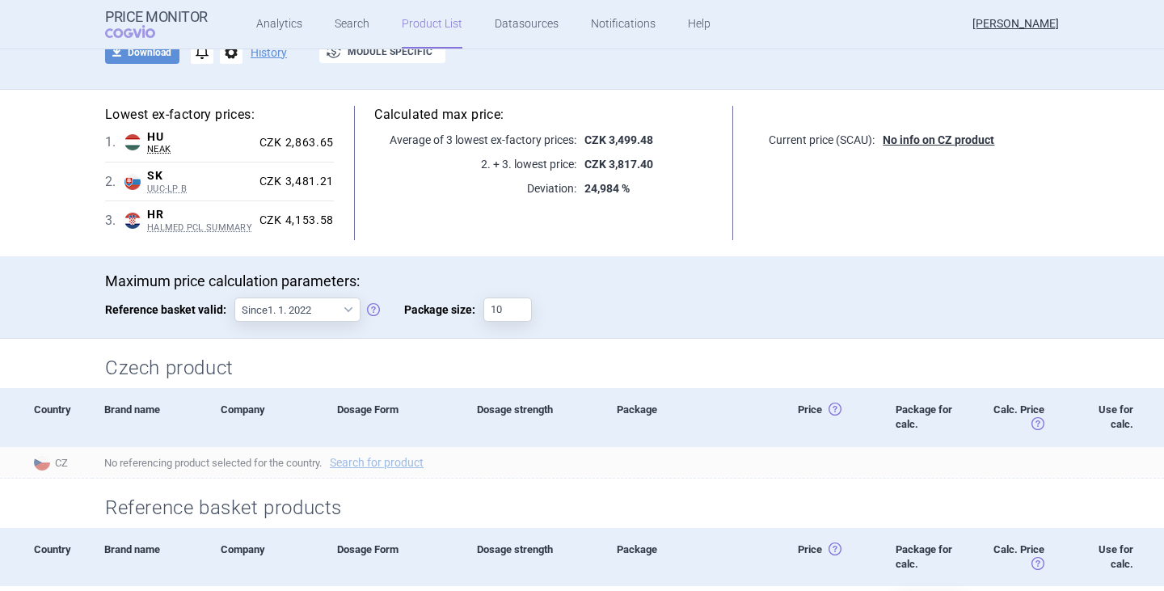
scroll to position [0, 0]
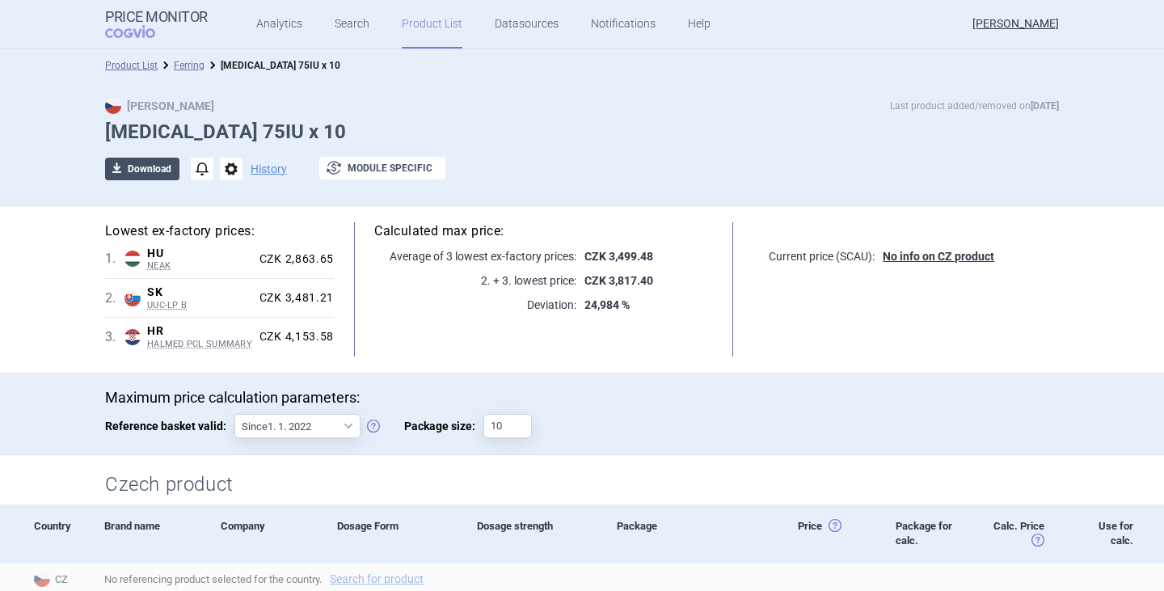
click at [161, 167] on button "download Download" at bounding box center [142, 169] width 74 height 23
select select "EUR"
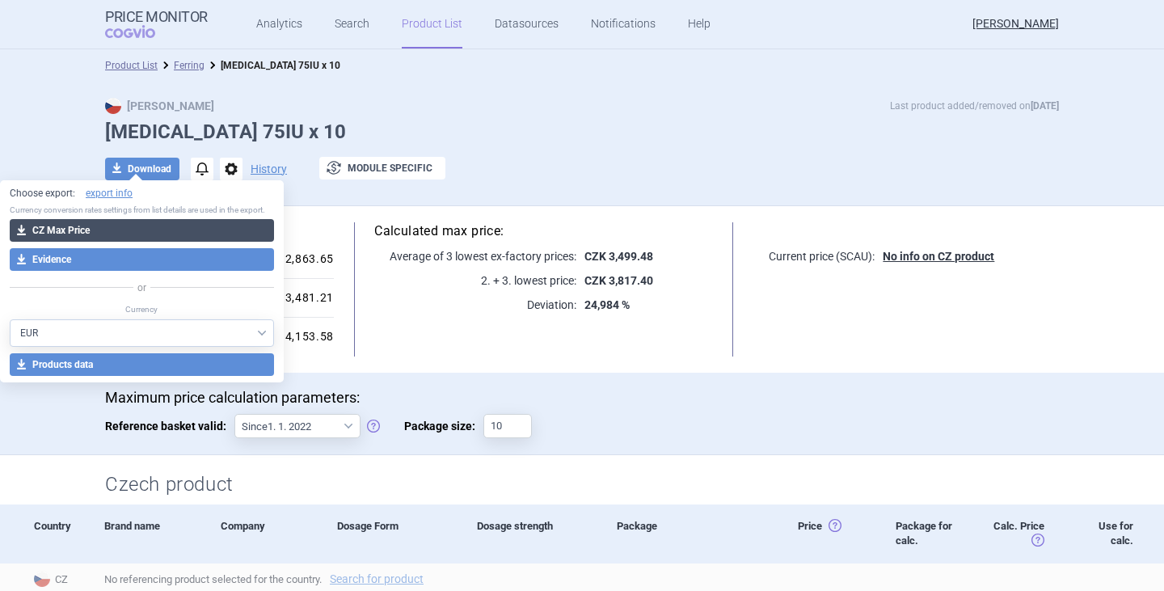
click at [122, 228] on button "download CZ Max Price" at bounding box center [142, 230] width 264 height 23
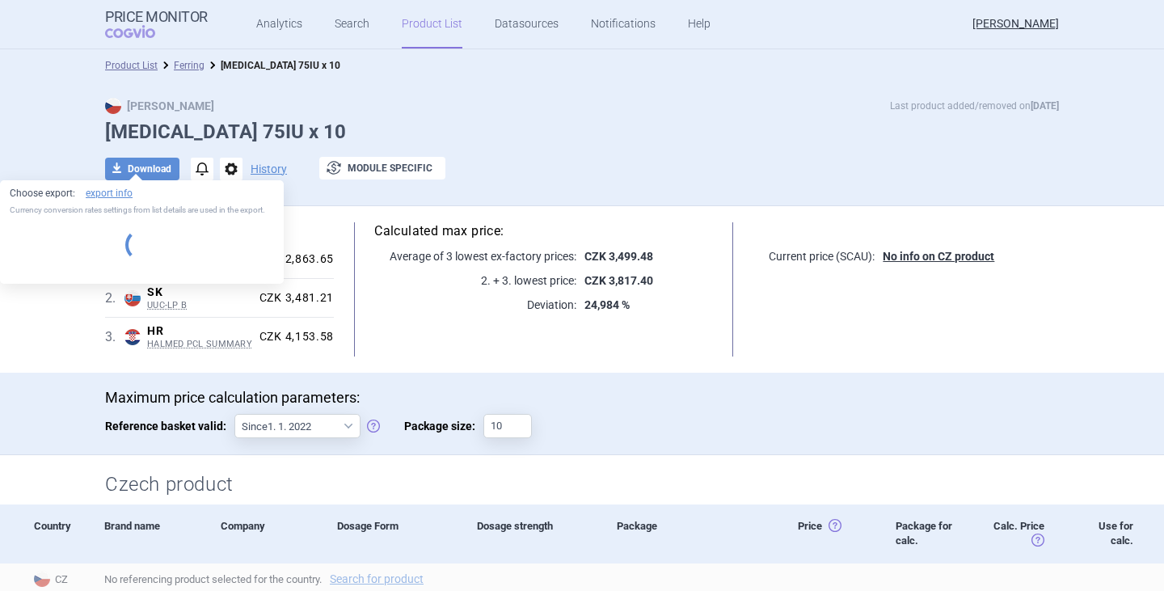
select select "EUR"
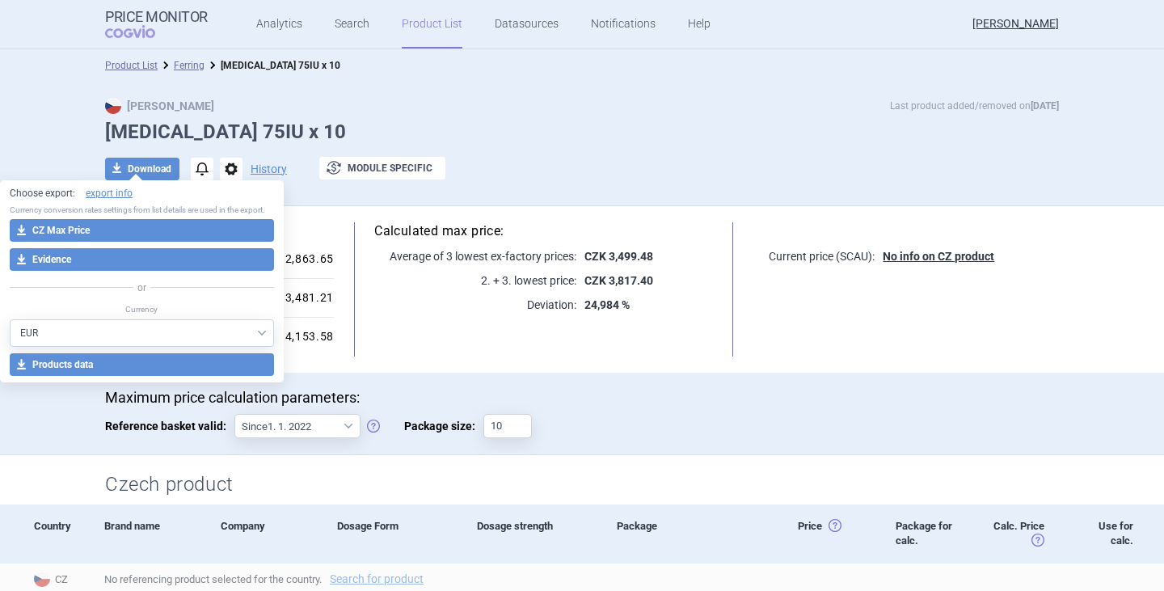
drag, startPoint x: 475, startPoint y: 147, endPoint x: 459, endPoint y: 227, distance: 81.6
click at [476, 147] on div "Max Price Last product added/removed on 19 Sept Menopur 75IU x 10 download Down…" at bounding box center [582, 147] width 1018 height 99
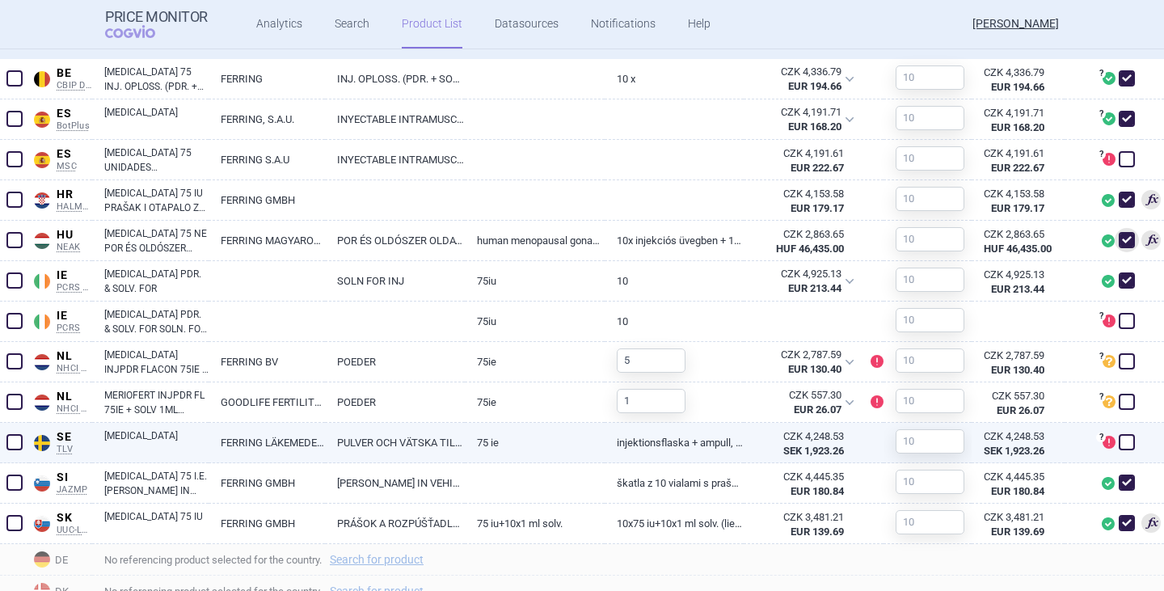
scroll to position [646, 0]
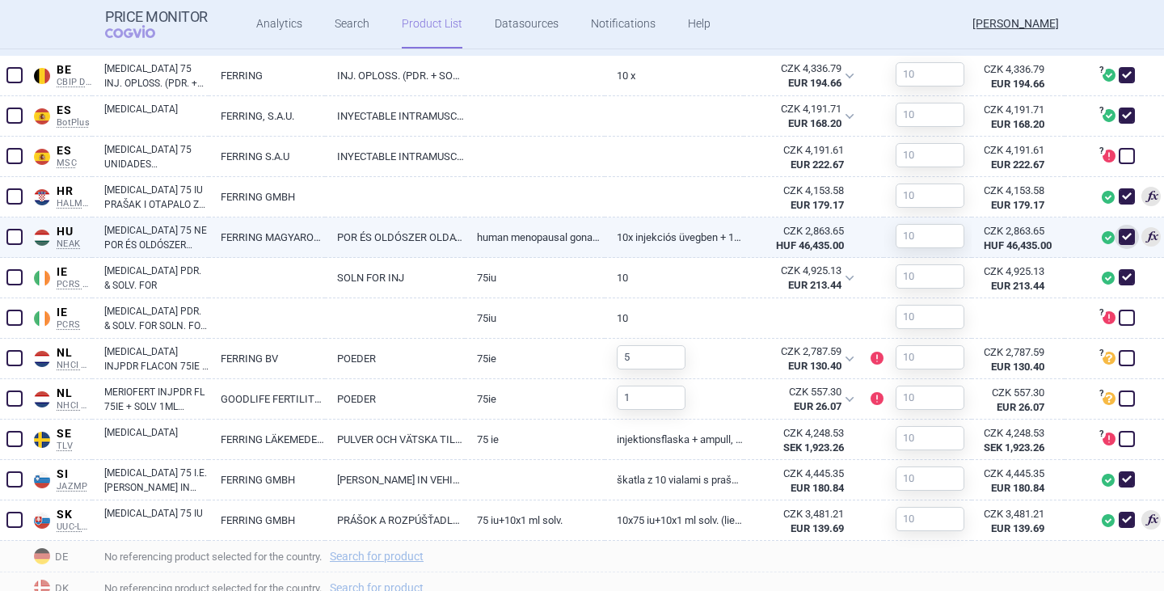
click at [1118, 235] on span at bounding box center [1126, 237] width 16 height 16
checkbox input "false"
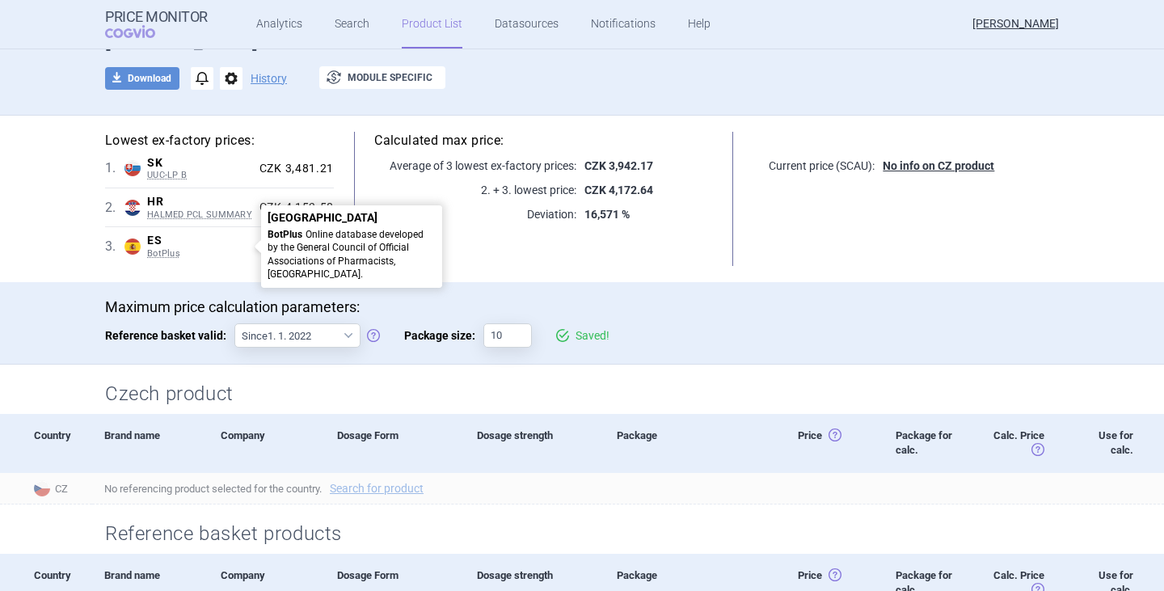
scroll to position [0, 0]
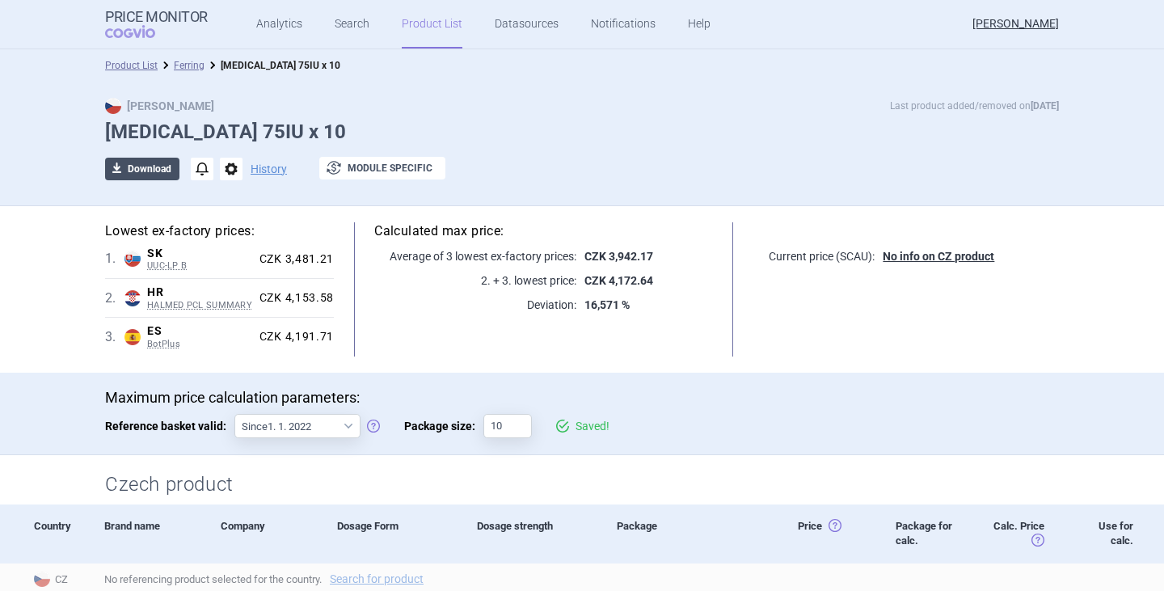
click at [171, 171] on button "download Download" at bounding box center [142, 169] width 74 height 23
select select "EUR"
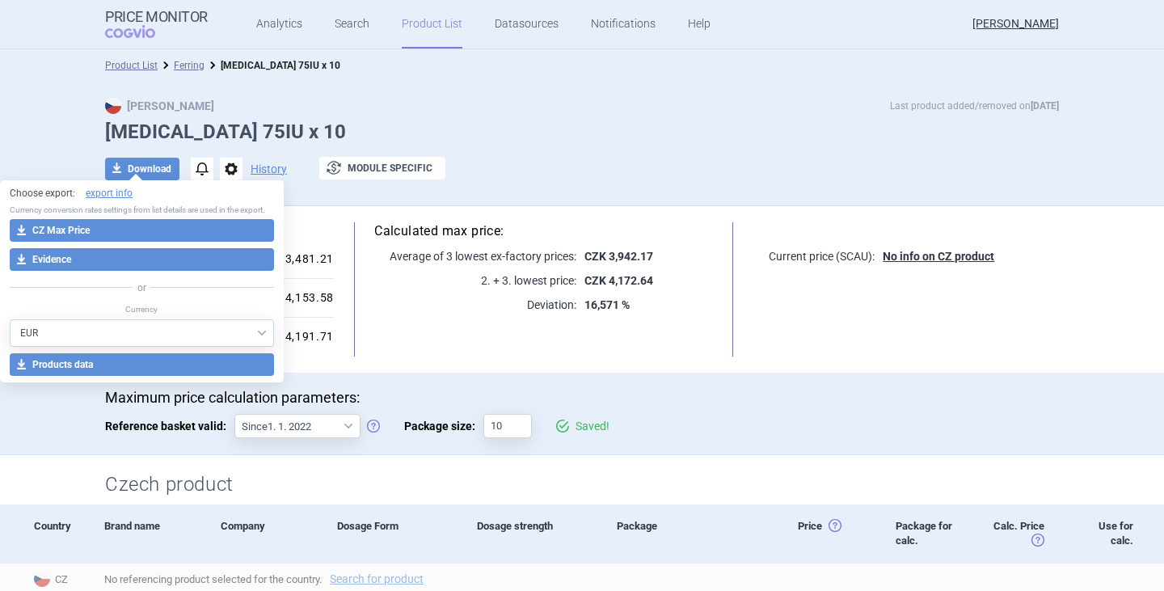
click at [124, 232] on button "download CZ Max Price" at bounding box center [142, 230] width 264 height 23
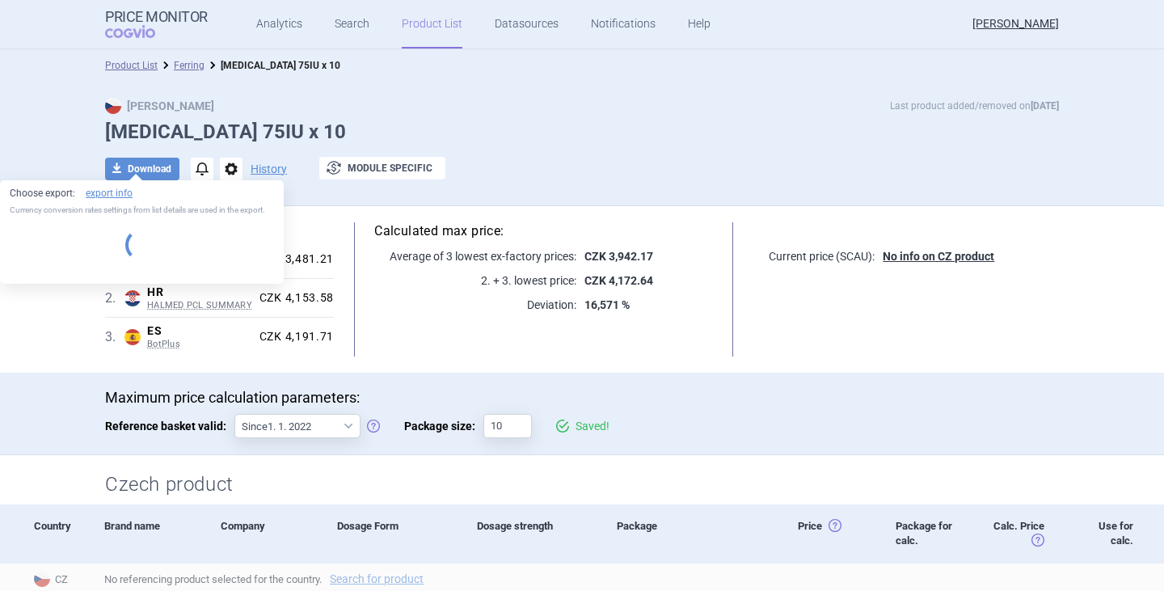
select select "EUR"
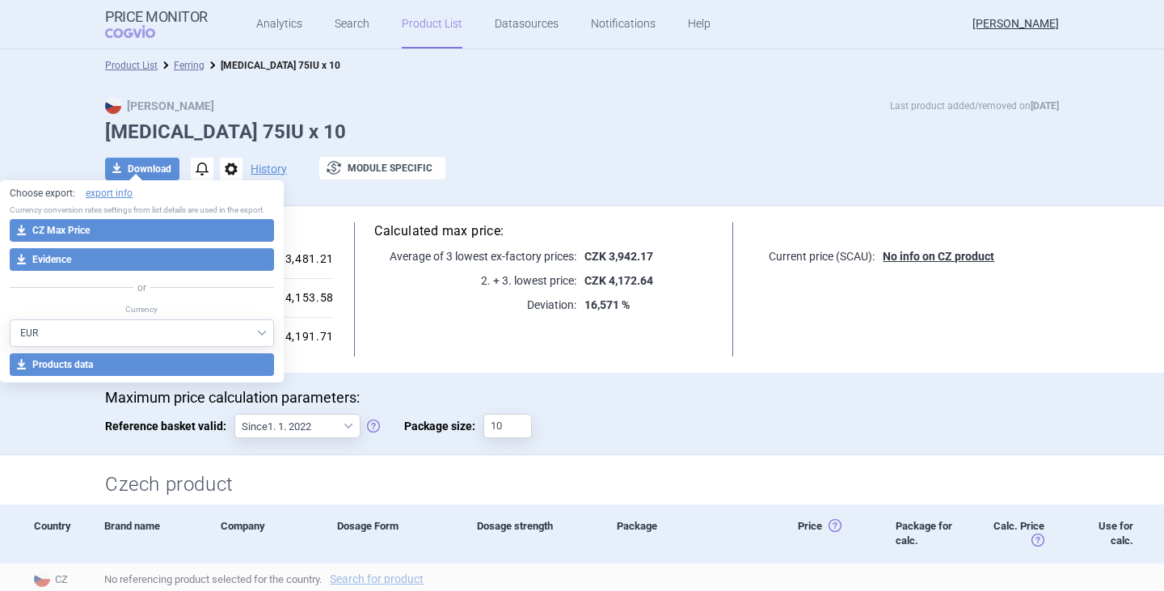
click at [569, 363] on div "Lowest ex-factory prices: 1 . SK UUC-LP B Slovakia UUC-LP B List of medicinal p…" at bounding box center [582, 289] width 1018 height 166
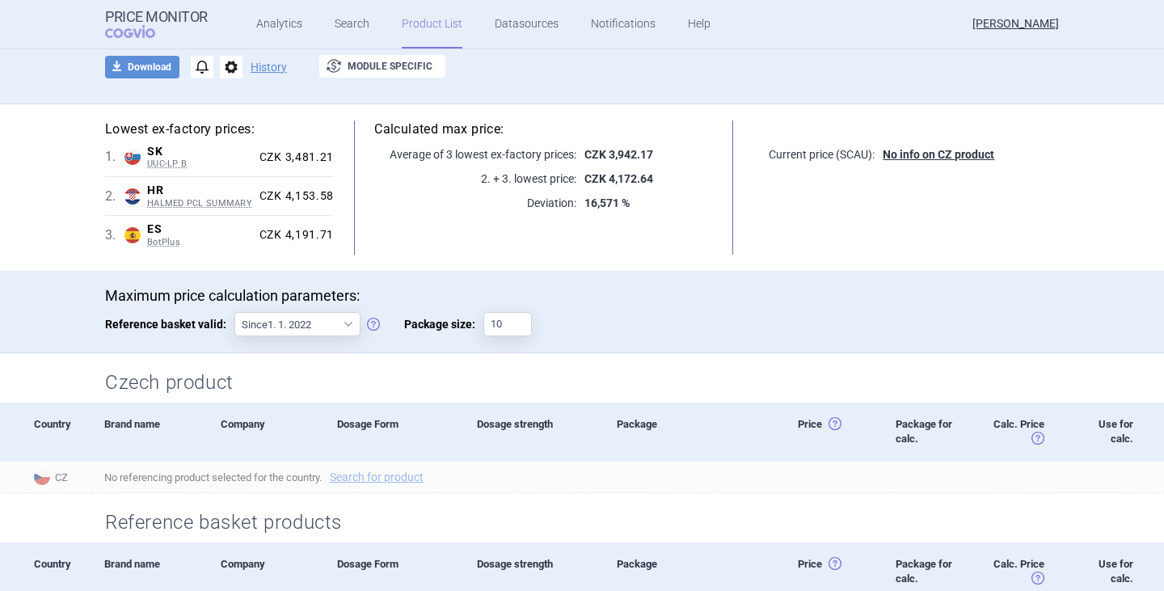
scroll to position [323, 0]
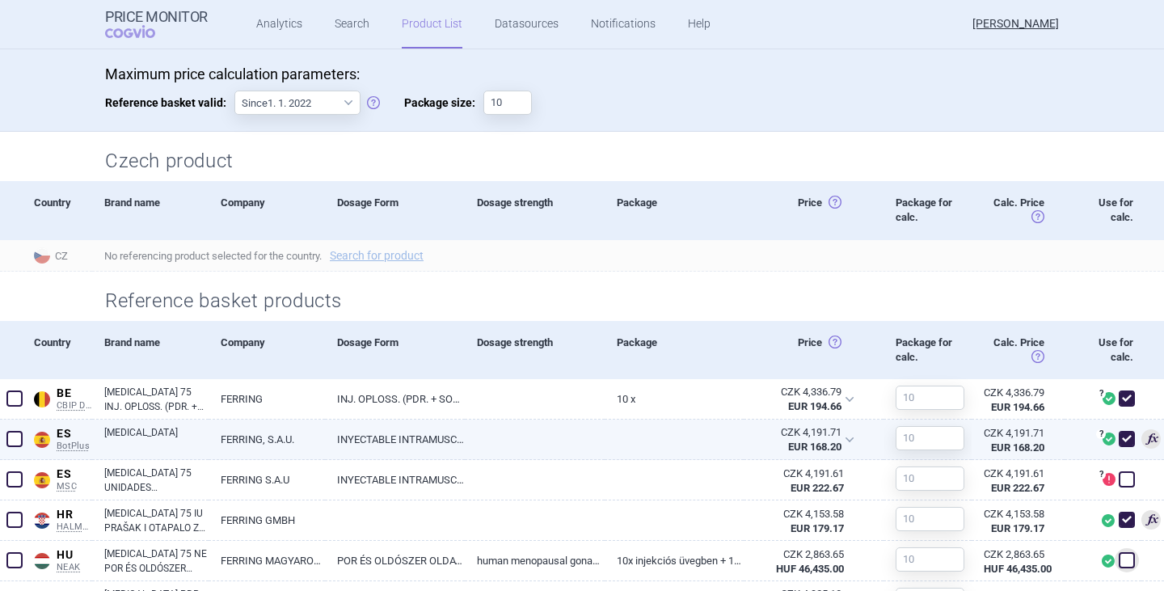
drag, startPoint x: 95, startPoint y: 445, endPoint x: 104, endPoint y: 444, distance: 9.7
click at [95, 445] on div "[MEDICAL_DATA]" at bounding box center [150, 439] width 116 height 40
click at [139, 434] on link "[MEDICAL_DATA]" at bounding box center [156, 439] width 104 height 29
select select "EUR"
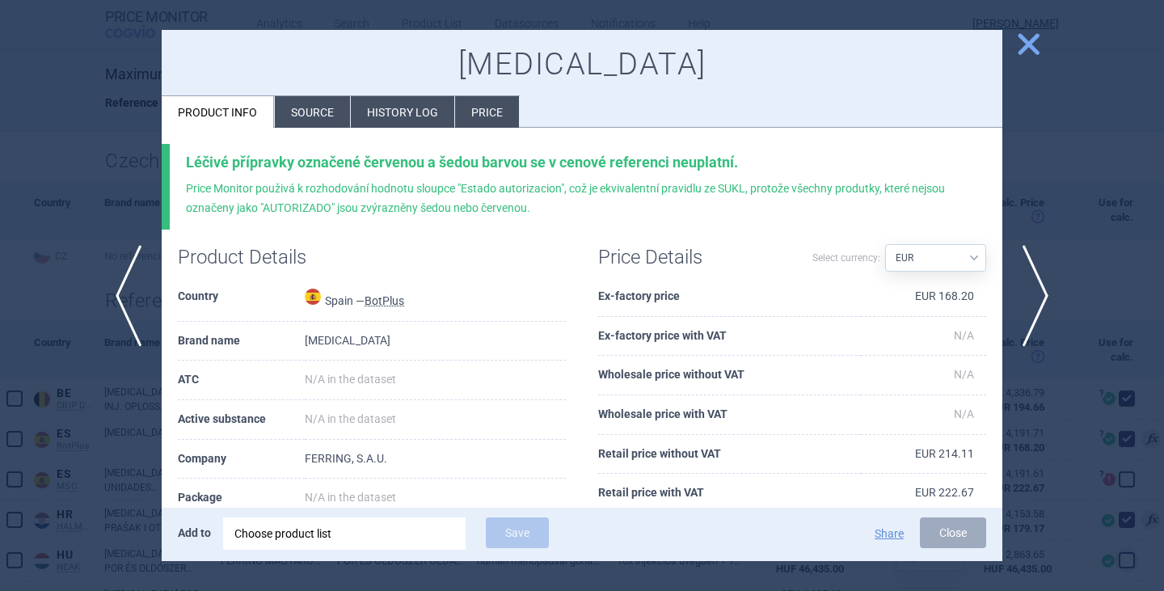
click at [322, 110] on li "Source" at bounding box center [312, 112] width 75 height 32
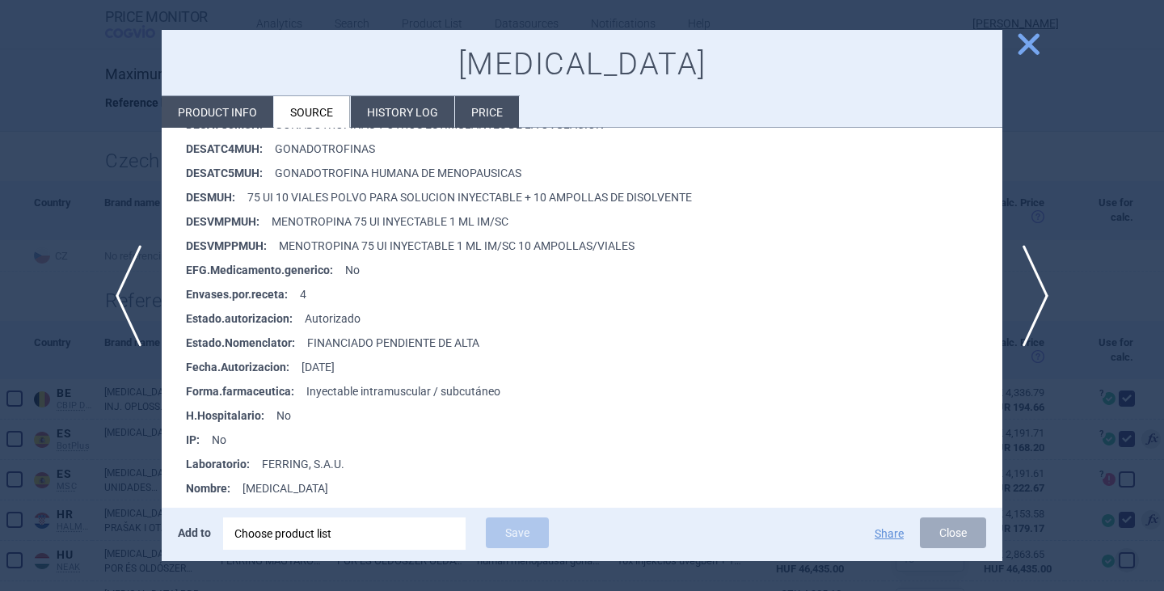
scroll to position [1417, 0]
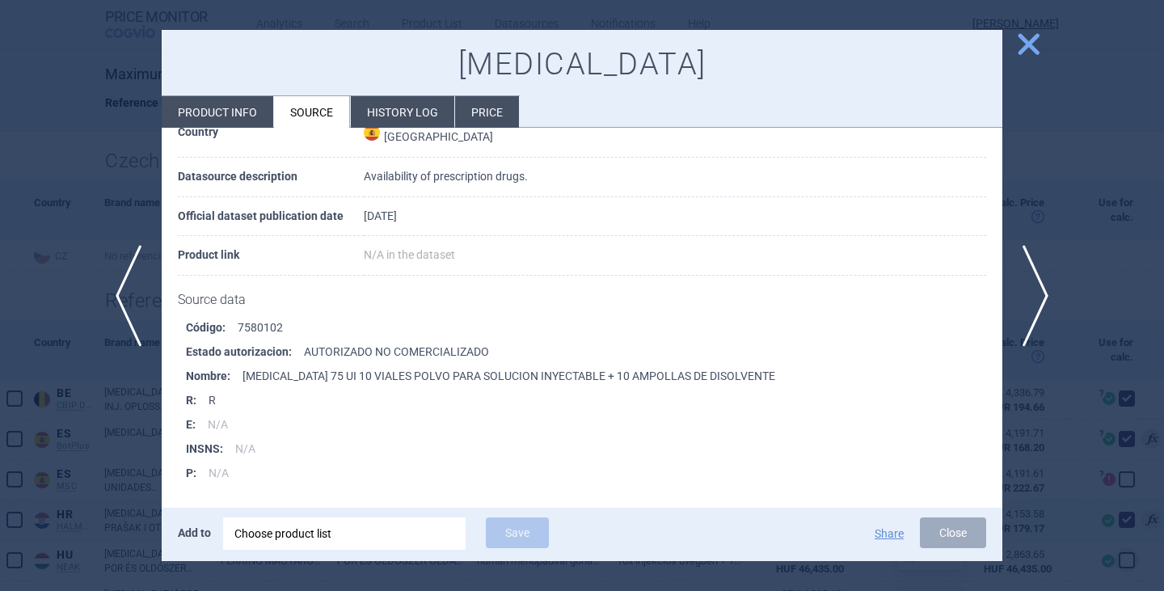
click at [926, 528] on button "Close" at bounding box center [953, 532] width 66 height 31
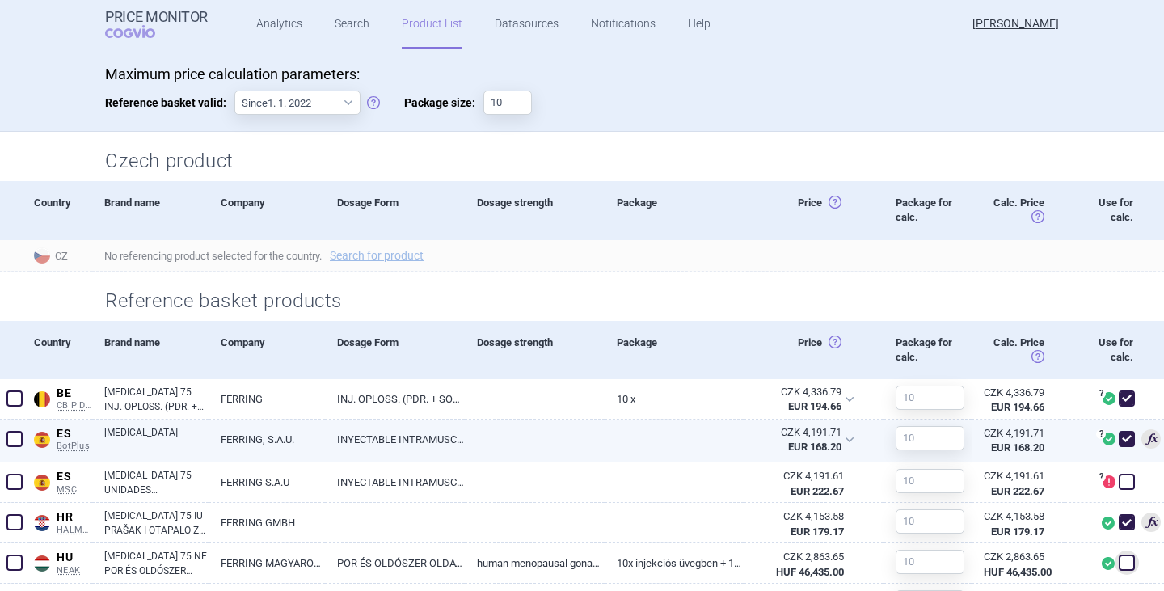
click at [1118, 442] on span at bounding box center [1126, 439] width 16 height 16
checkbox input "false"
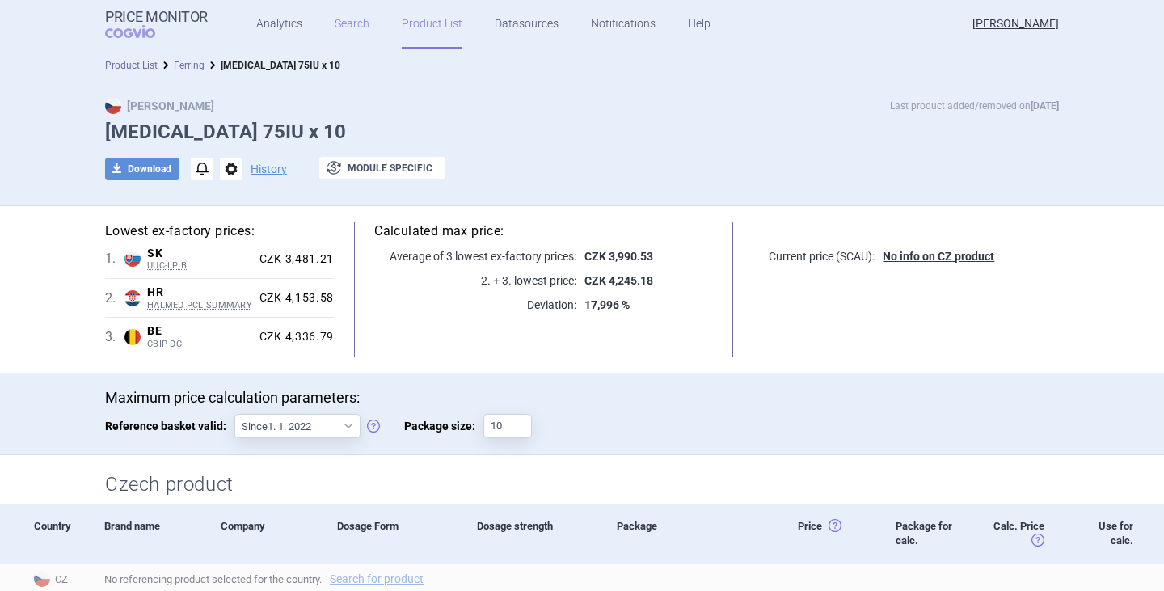
click at [344, 26] on link "Search" at bounding box center [352, 24] width 35 height 48
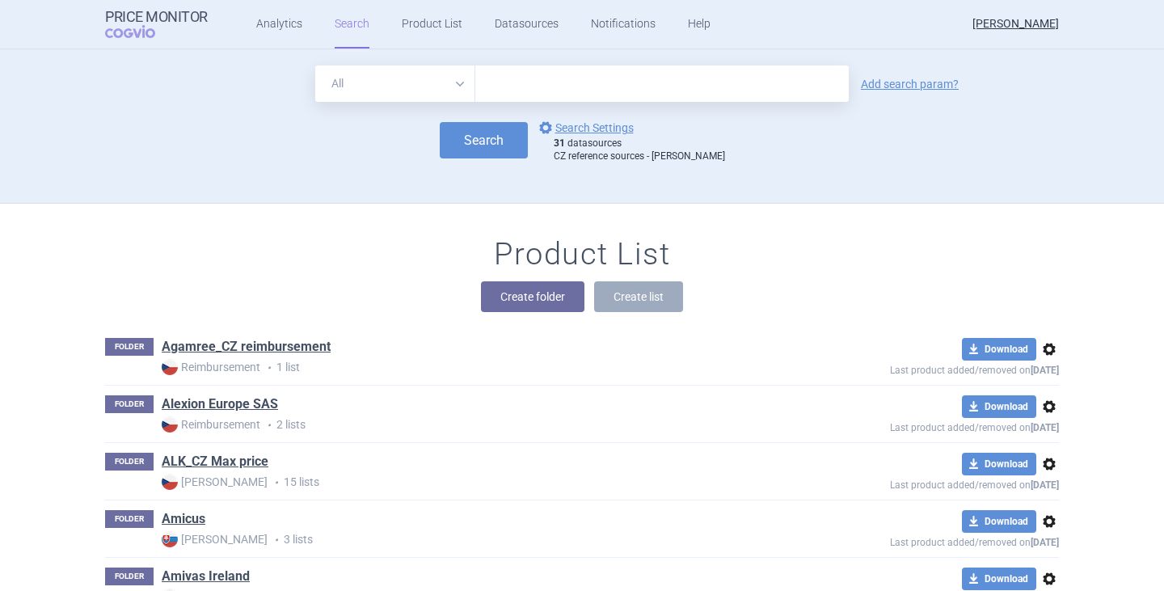
click at [487, 79] on input "text" at bounding box center [661, 83] width 373 height 36
type input "[MEDICAL_DATA]"
click at [527, 297] on button "Create folder" at bounding box center [532, 296] width 103 height 31
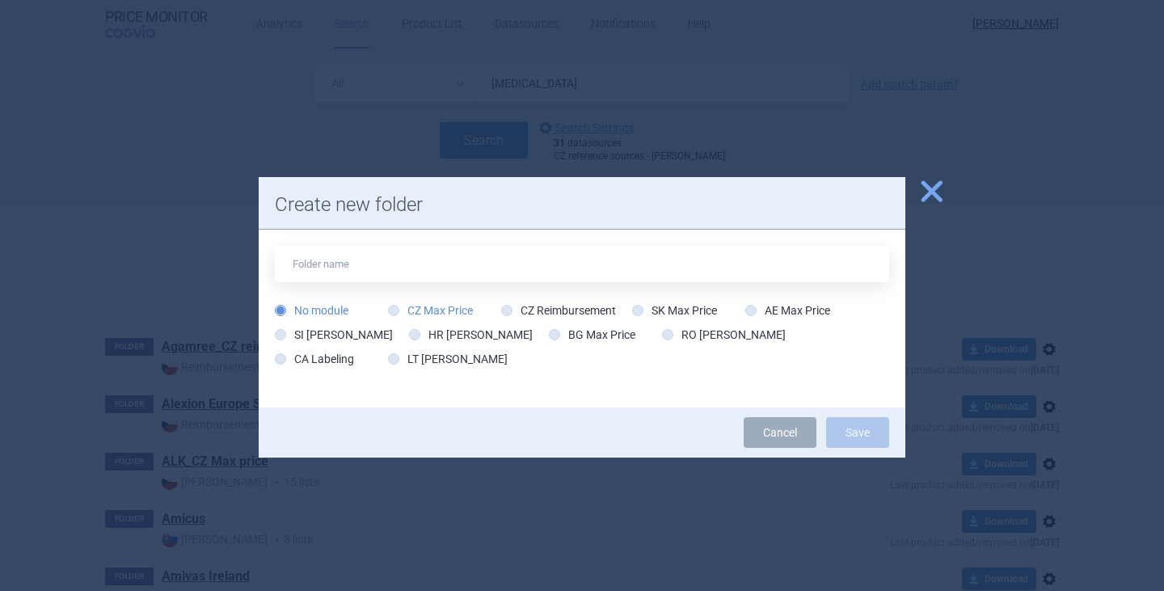
click at [436, 311] on label "CZ Max Price" at bounding box center [430, 310] width 85 height 16
click at [405, 311] on input "CZ Max Price" at bounding box center [397, 311] width 16 height 16
radio input "true"
click at [933, 191] on span "close" at bounding box center [931, 191] width 28 height 28
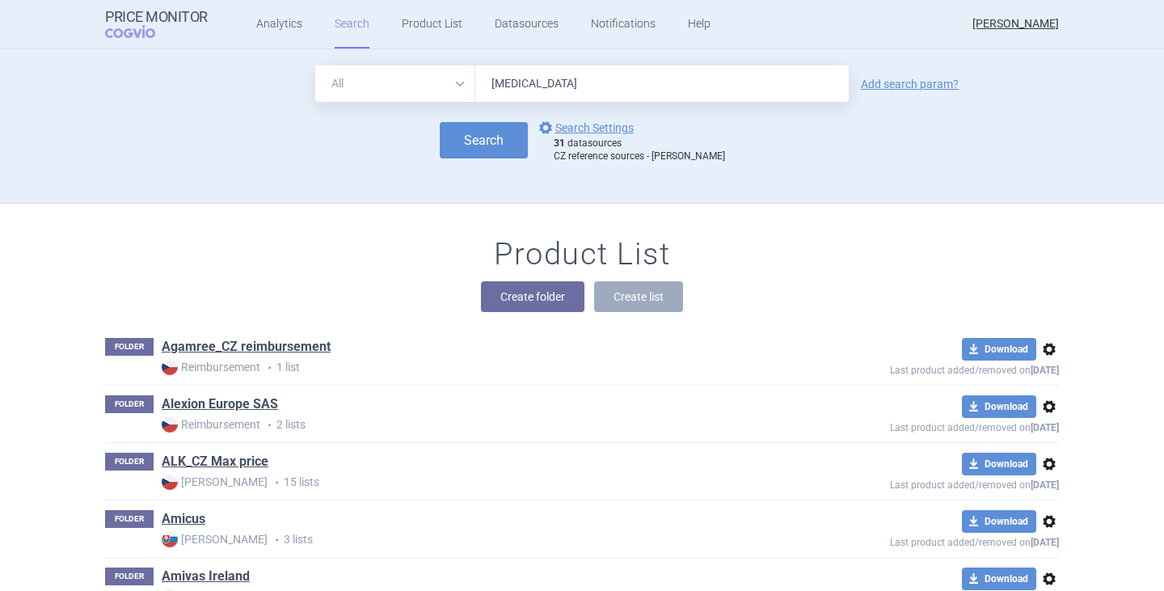
click at [1018, 190] on div "All Brand Name ATC Company Active Substance Country Newer than menopur Add sear…" at bounding box center [582, 133] width 1018 height 137
click at [587, 93] on input "[MEDICAL_DATA]" at bounding box center [661, 83] width 373 height 36
click at [509, 137] on button "Search" at bounding box center [484, 140] width 88 height 36
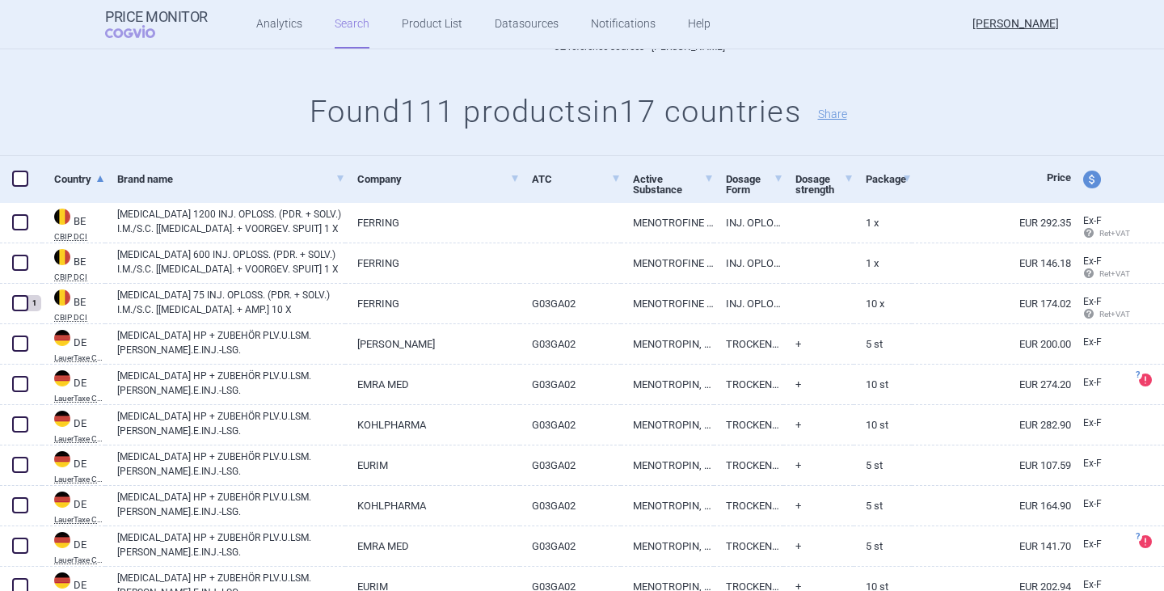
scroll to position [162, 0]
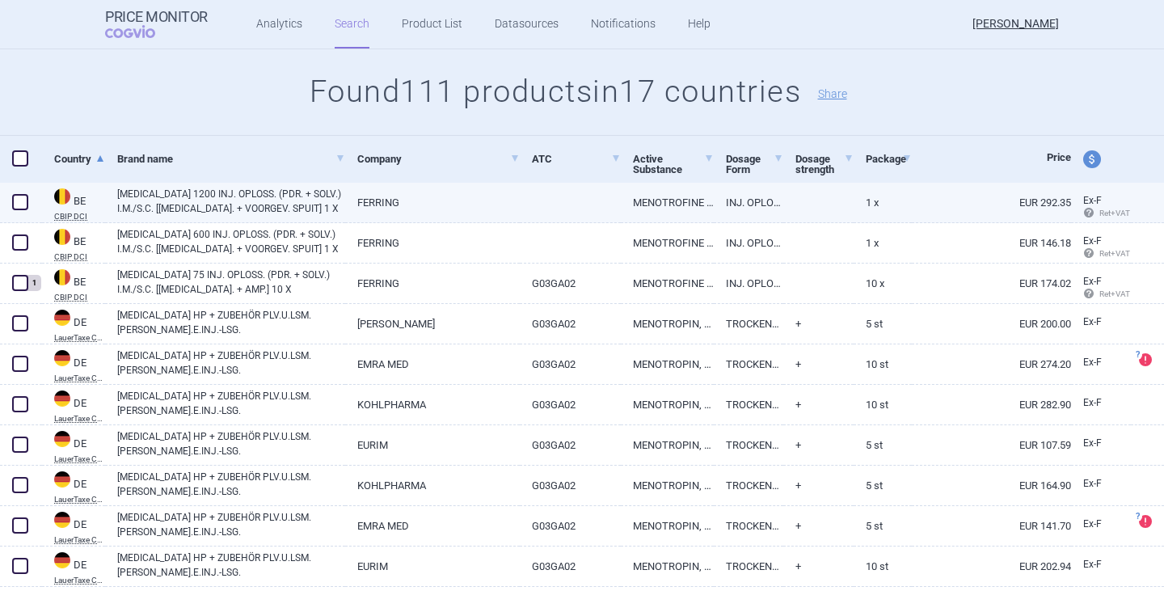
click at [208, 198] on link "[MEDICAL_DATA] 1200 INJ. OPLOSS. (PDR. + SOLV.) I.M./S.C. [[MEDICAL_DATA]. + VO…" at bounding box center [231, 201] width 228 height 29
select select "EUR"
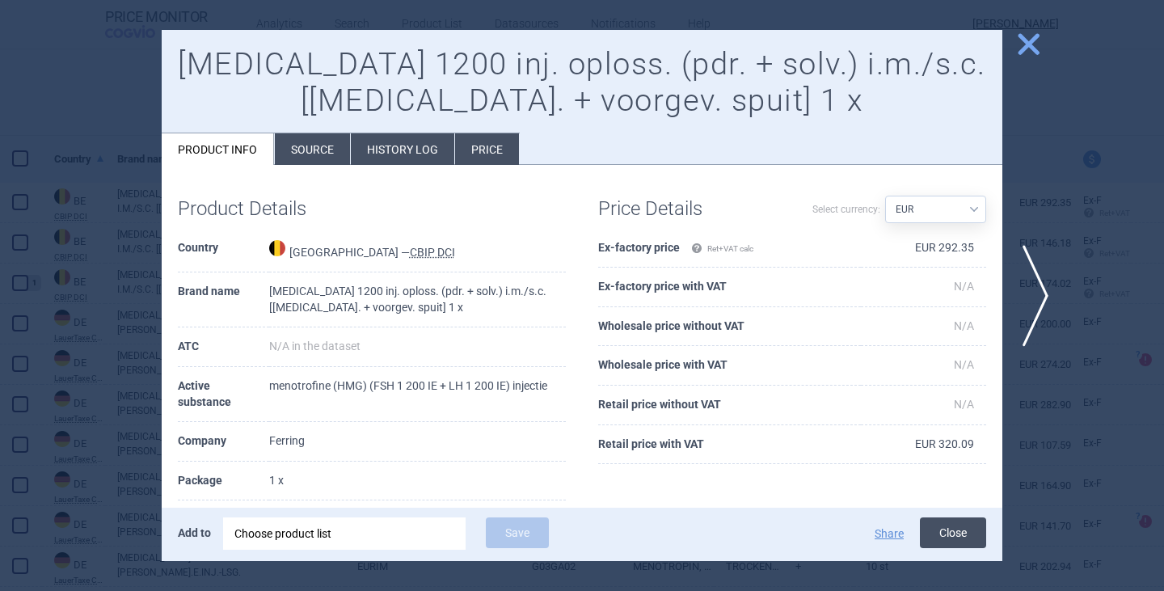
click at [972, 536] on button "Close" at bounding box center [953, 532] width 66 height 31
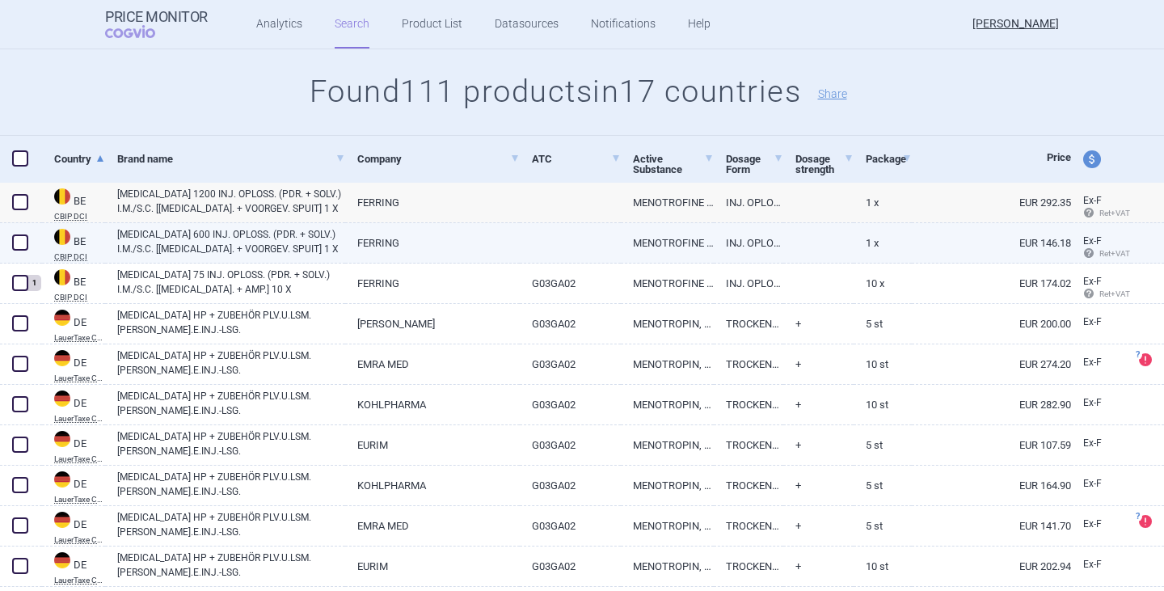
click at [18, 238] on span at bounding box center [20, 242] width 16 height 16
checkbox input "true"
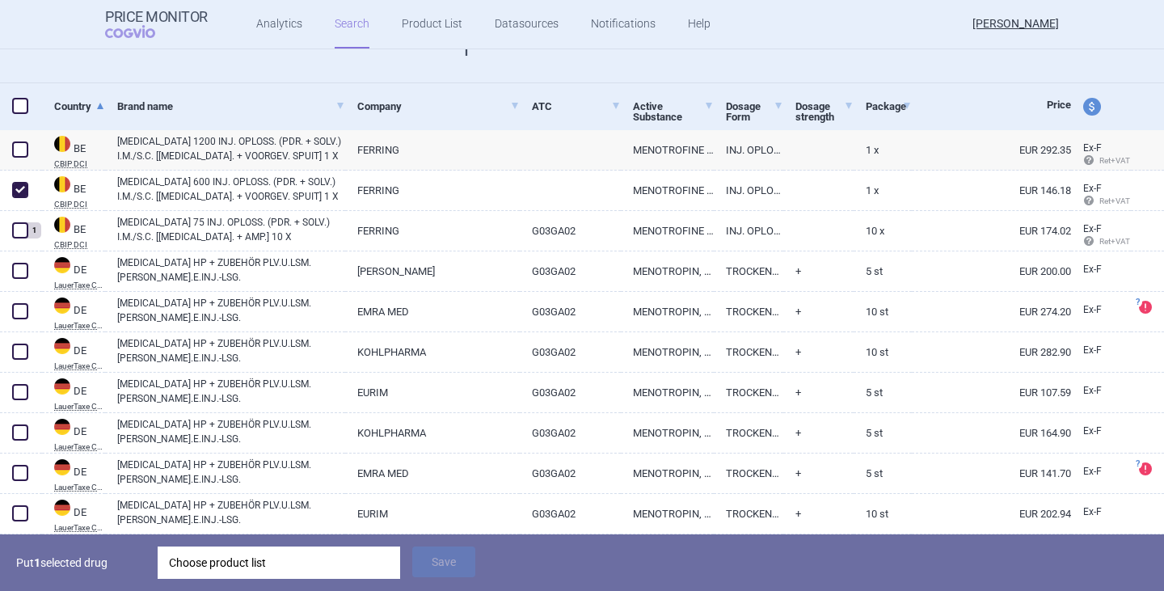
scroll to position [242, 0]
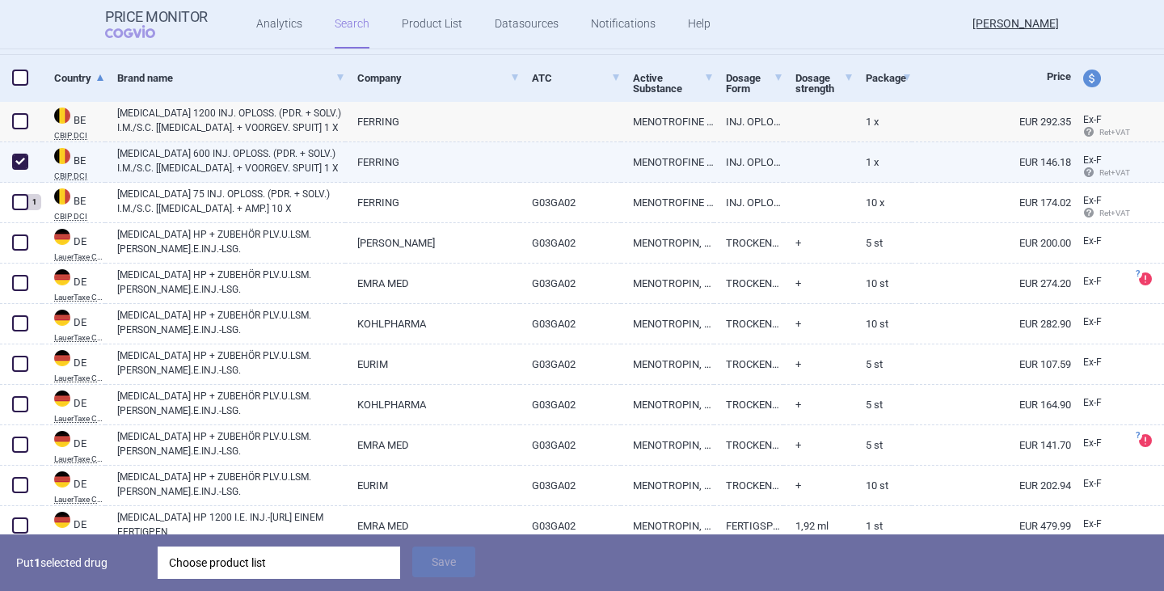
click at [25, 157] on span at bounding box center [20, 162] width 16 height 16
checkbox input "false"
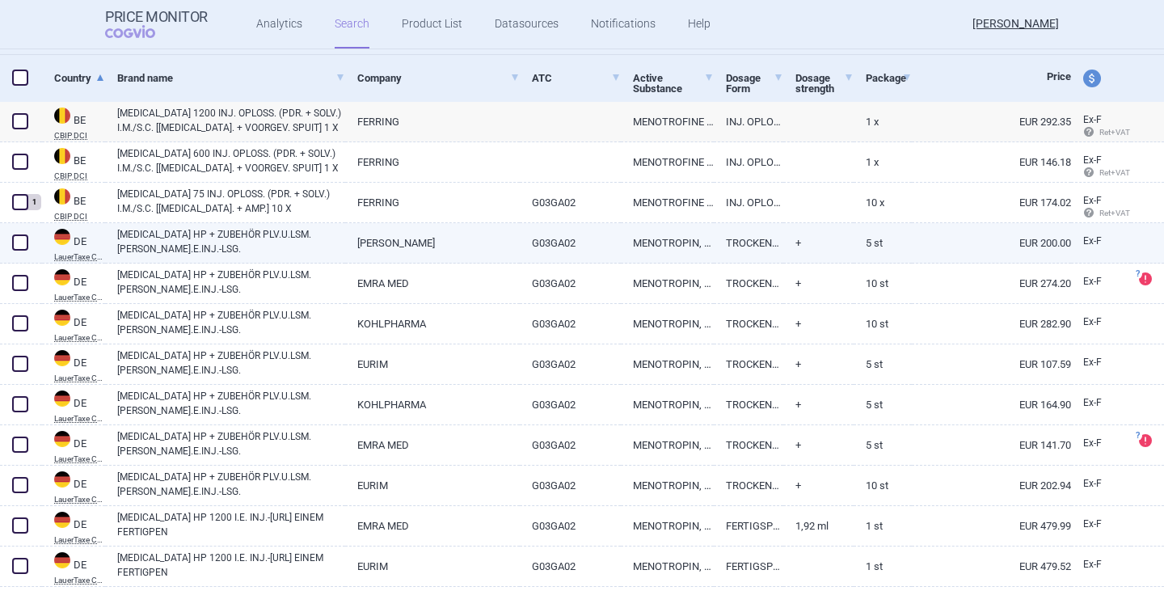
click at [183, 242] on link "[MEDICAL_DATA] HP + ZUBEHÖR PLV.U.LSM.[PERSON_NAME].E.INJ.-LSG." at bounding box center [231, 241] width 228 height 29
select select "EUR"
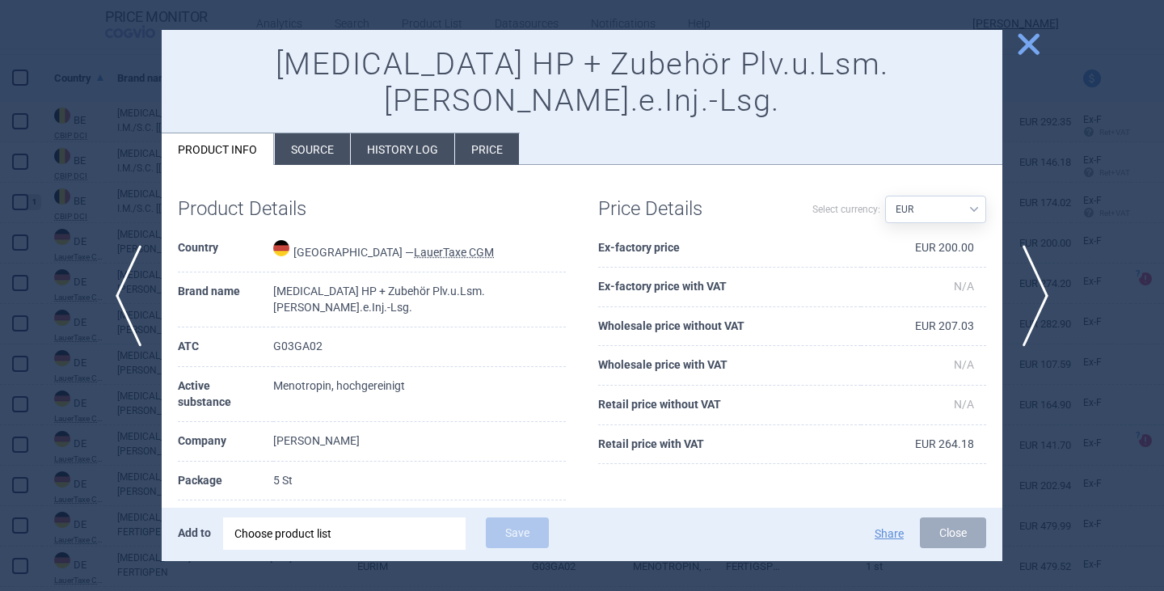
click at [309, 133] on li "Source" at bounding box center [312, 149] width 75 height 32
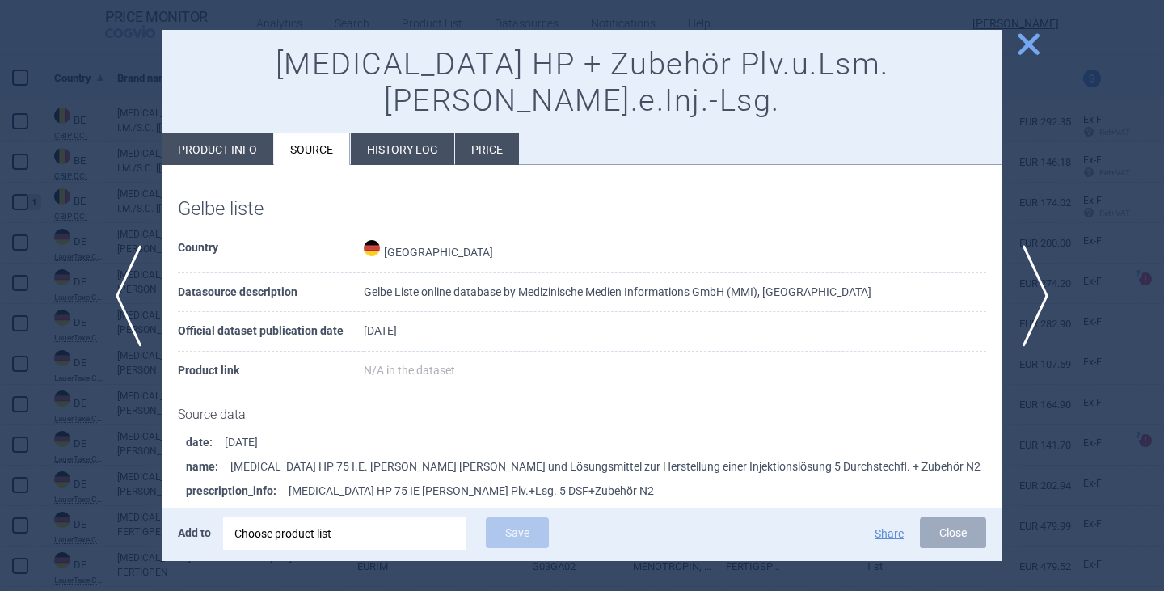
scroll to position [1212, 0]
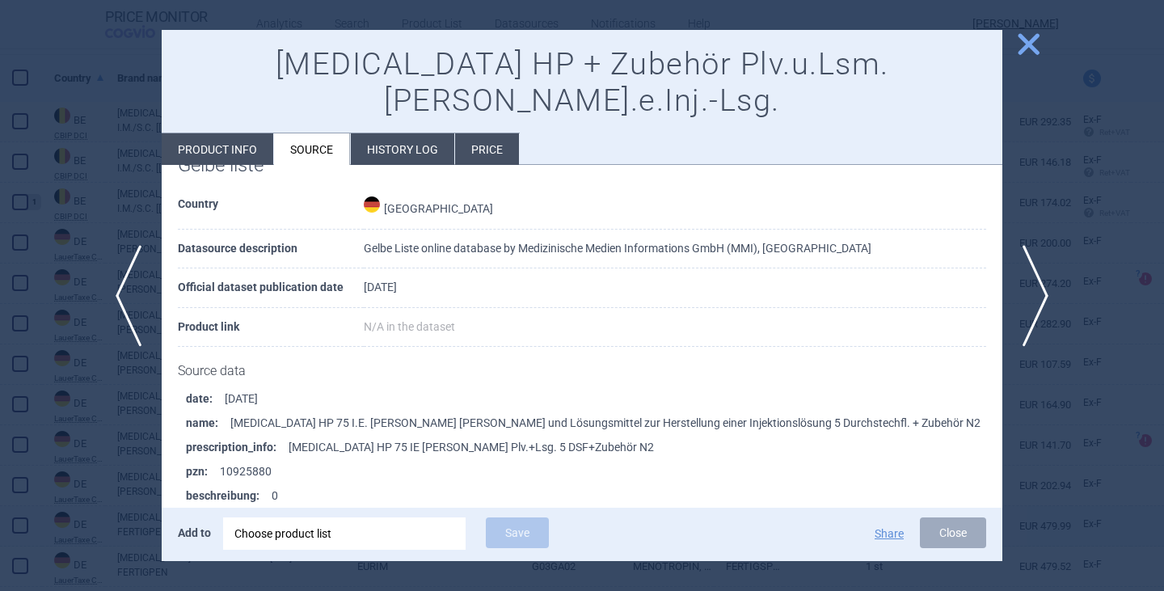
click at [957, 524] on button "Close" at bounding box center [953, 532] width 66 height 31
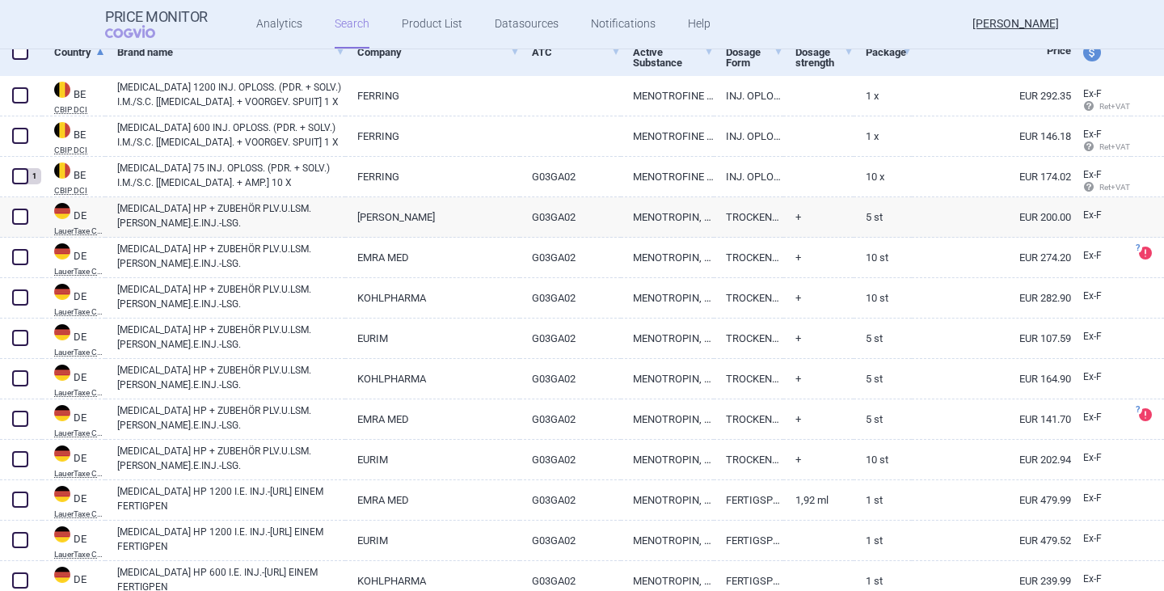
scroll to position [242, 0]
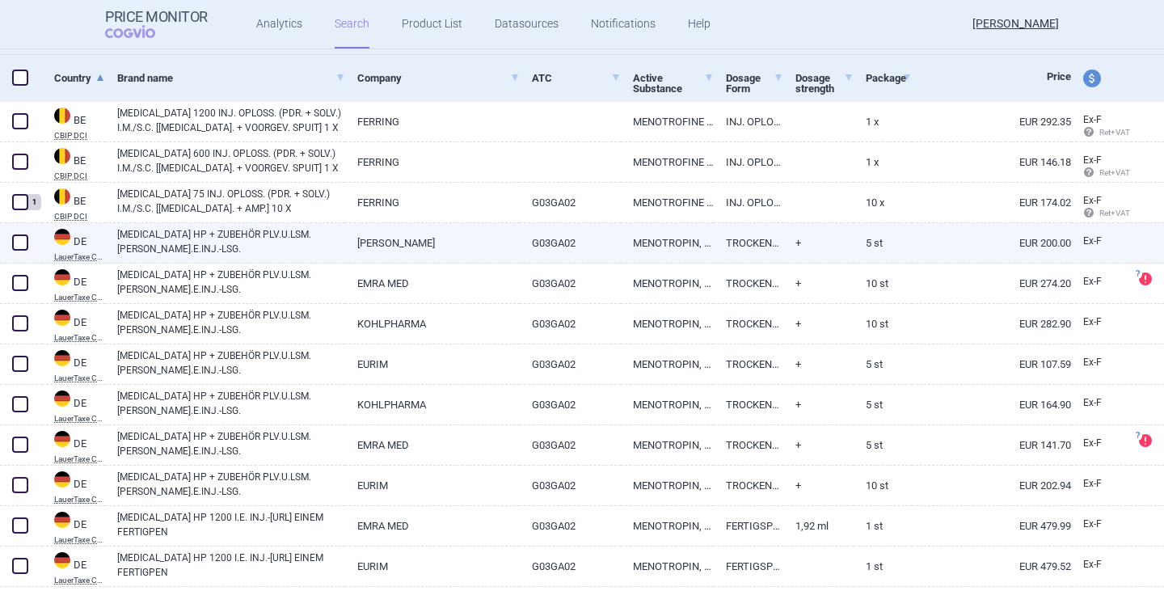
click at [170, 241] on link "[MEDICAL_DATA] HP + ZUBEHÖR PLV.U.LSM.[PERSON_NAME].E.INJ.-LSG." at bounding box center [231, 241] width 228 height 29
select select "EUR"
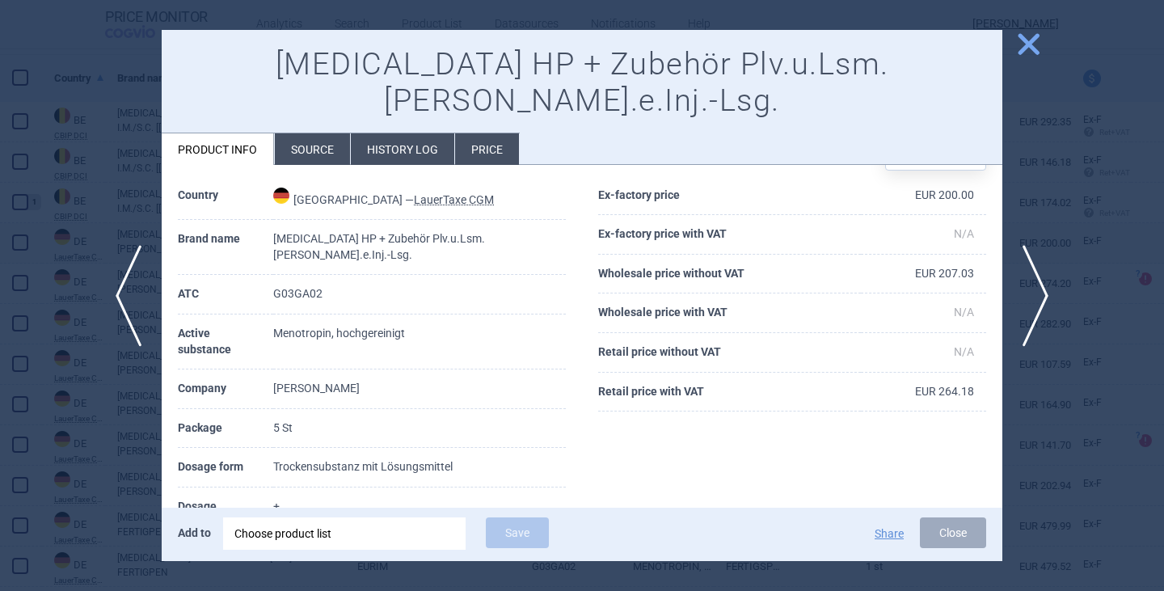
scroll to position [81, 0]
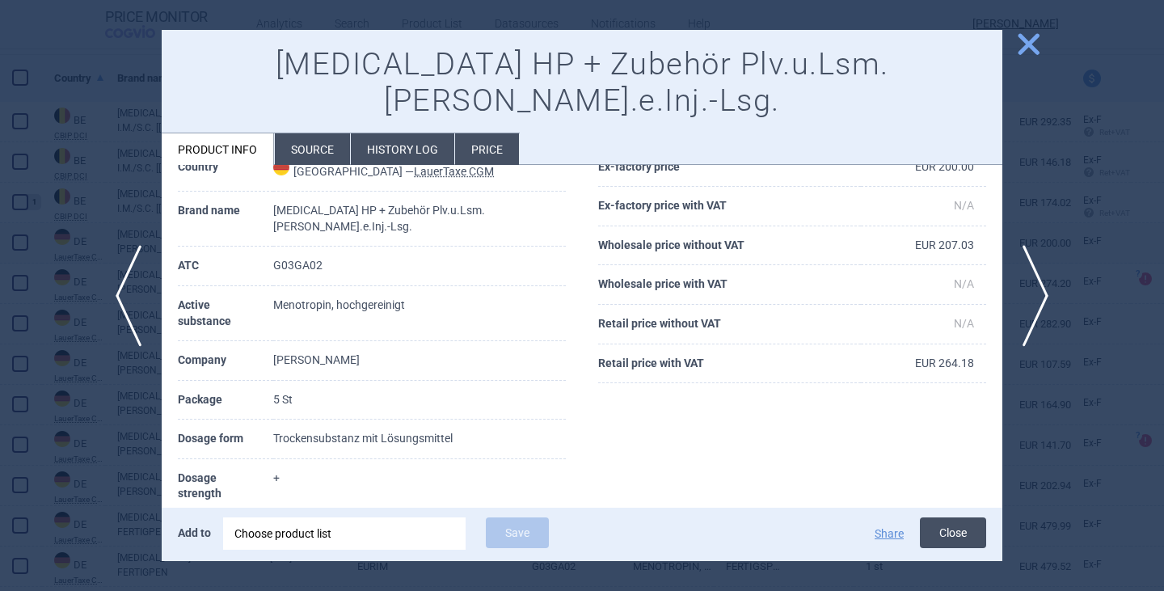
click at [944, 522] on button "Close" at bounding box center [953, 532] width 66 height 31
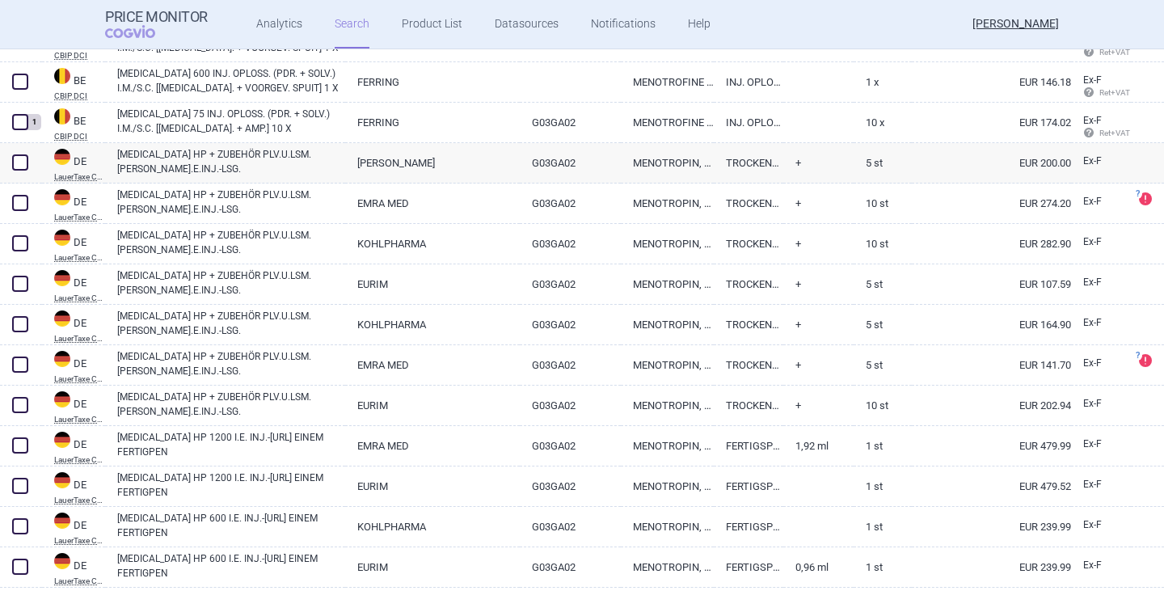
scroll to position [323, 0]
click at [175, 168] on link "[MEDICAL_DATA] HP + ZUBEHÖR PLV.U.LSM.[PERSON_NAME].E.INJ.-LSG." at bounding box center [231, 160] width 228 height 29
select select "EUR"
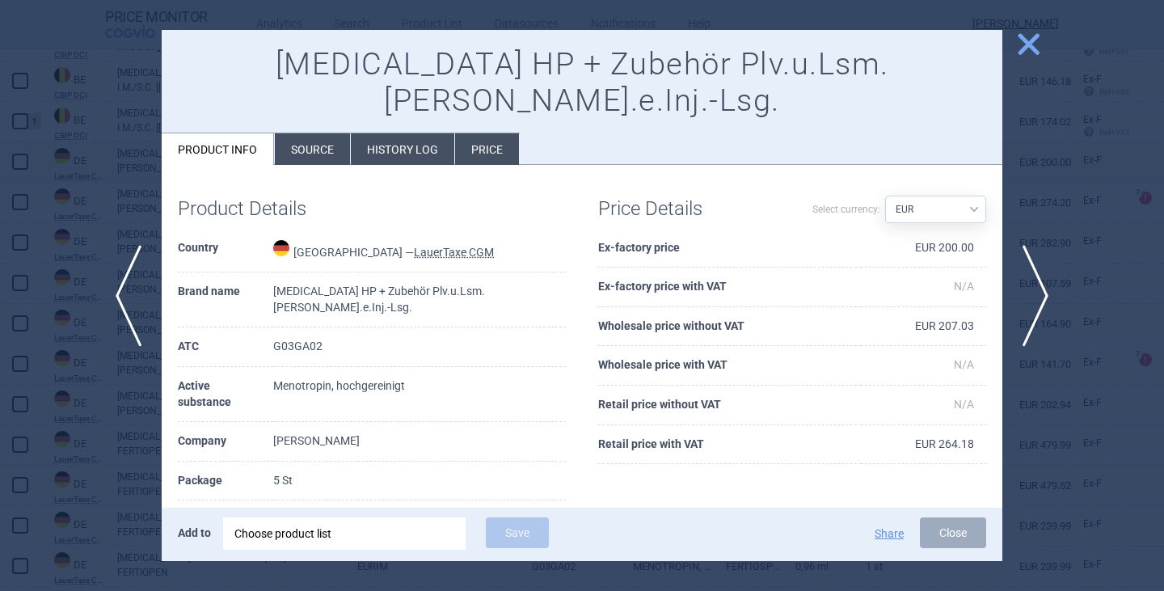
click at [314, 133] on li "Source" at bounding box center [312, 149] width 75 height 32
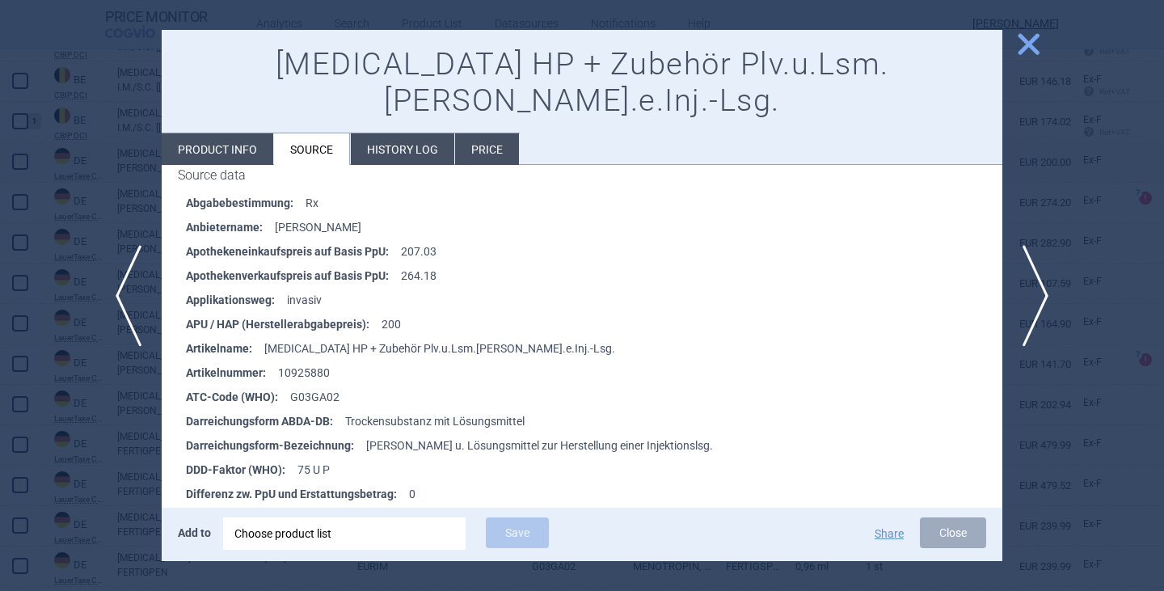
scroll to position [242, 0]
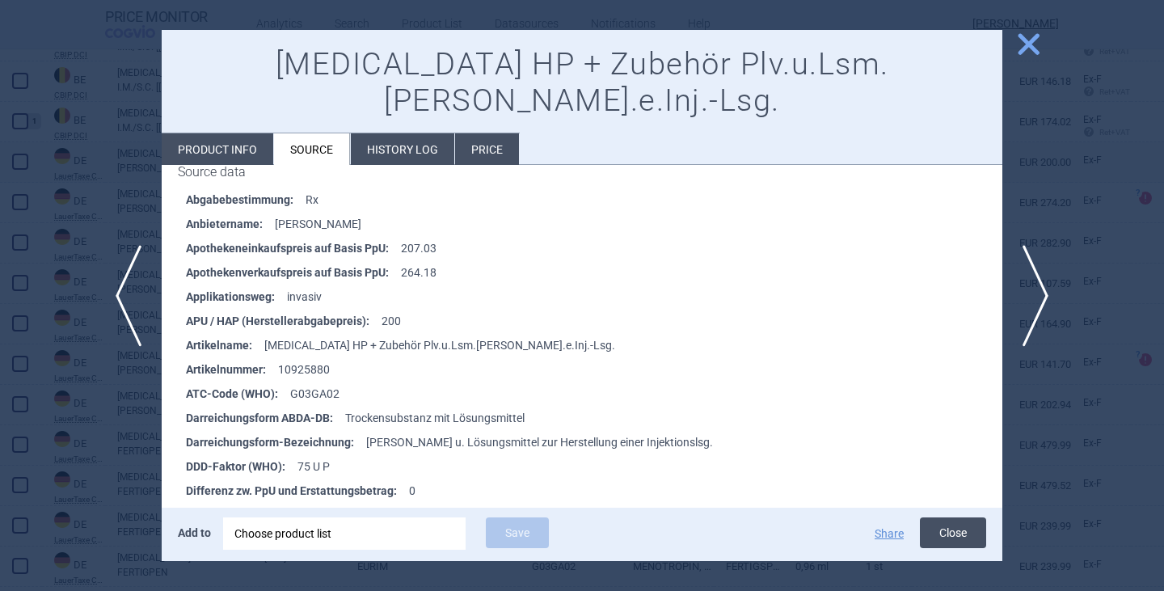
click at [966, 541] on button "Close" at bounding box center [953, 532] width 66 height 31
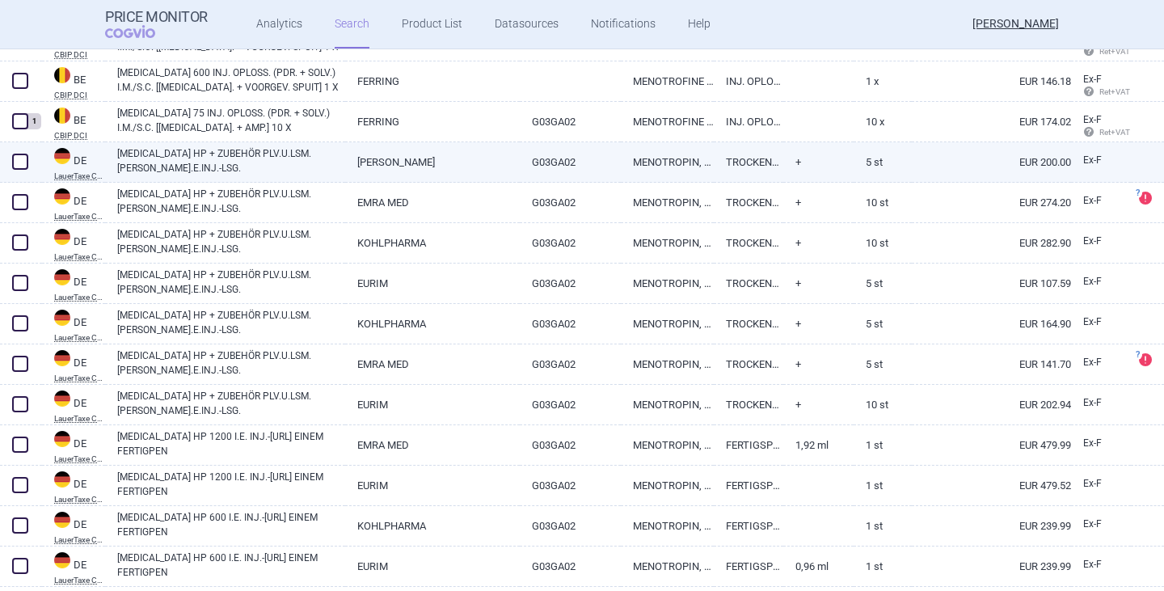
click at [15, 158] on span at bounding box center [20, 162] width 16 height 16
checkbox input "true"
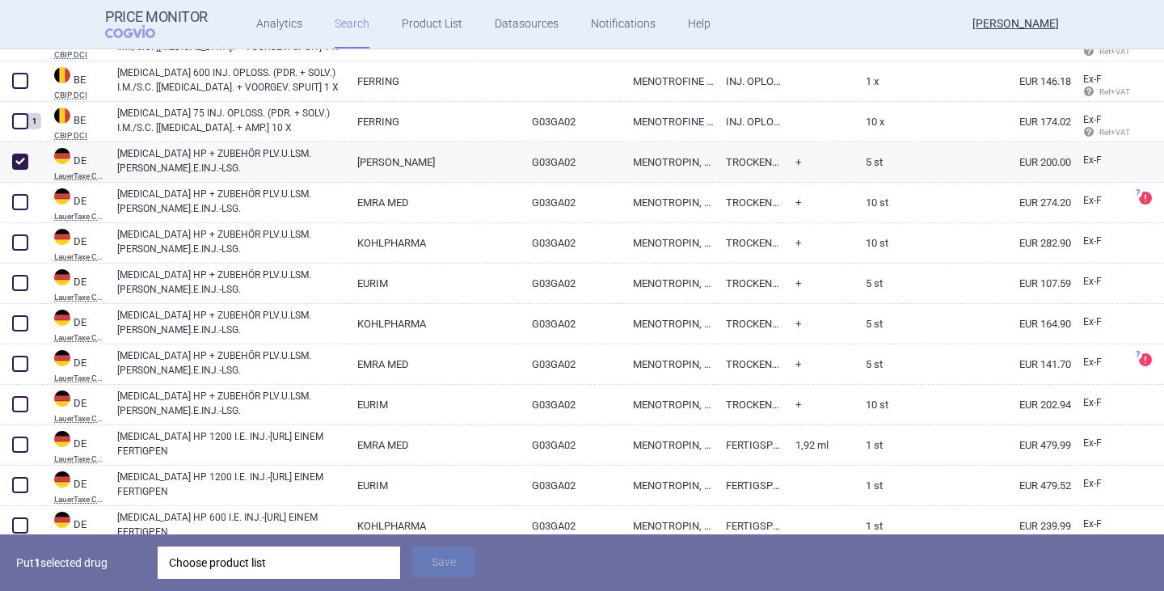
click at [233, 560] on div "Choose product list" at bounding box center [279, 562] width 220 height 32
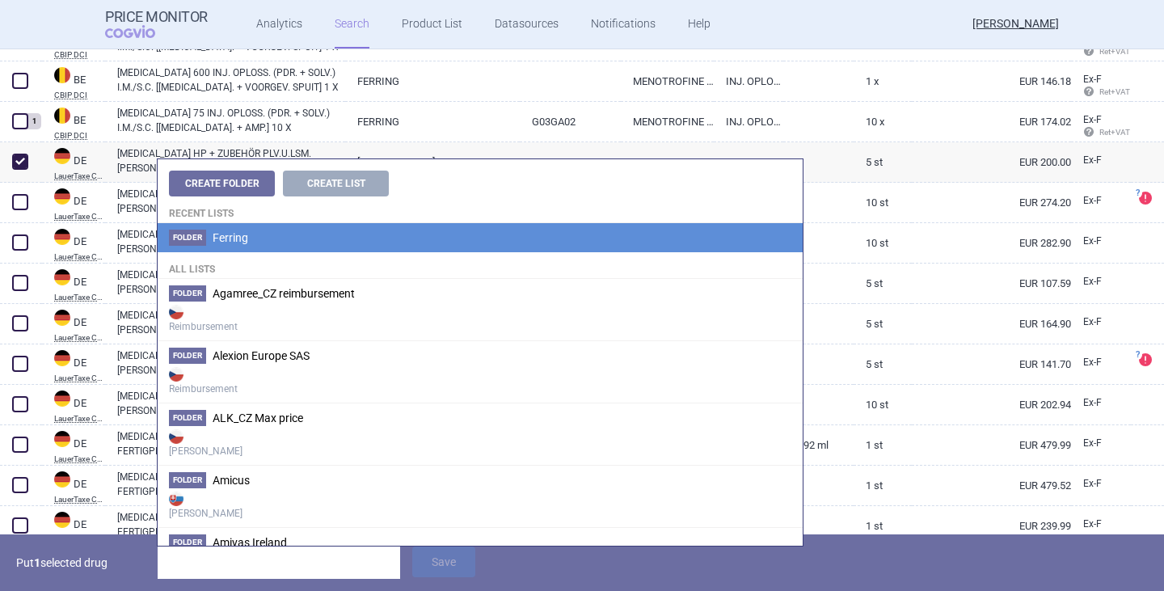
click at [237, 238] on span "Ferring" at bounding box center [231, 237] width 36 height 13
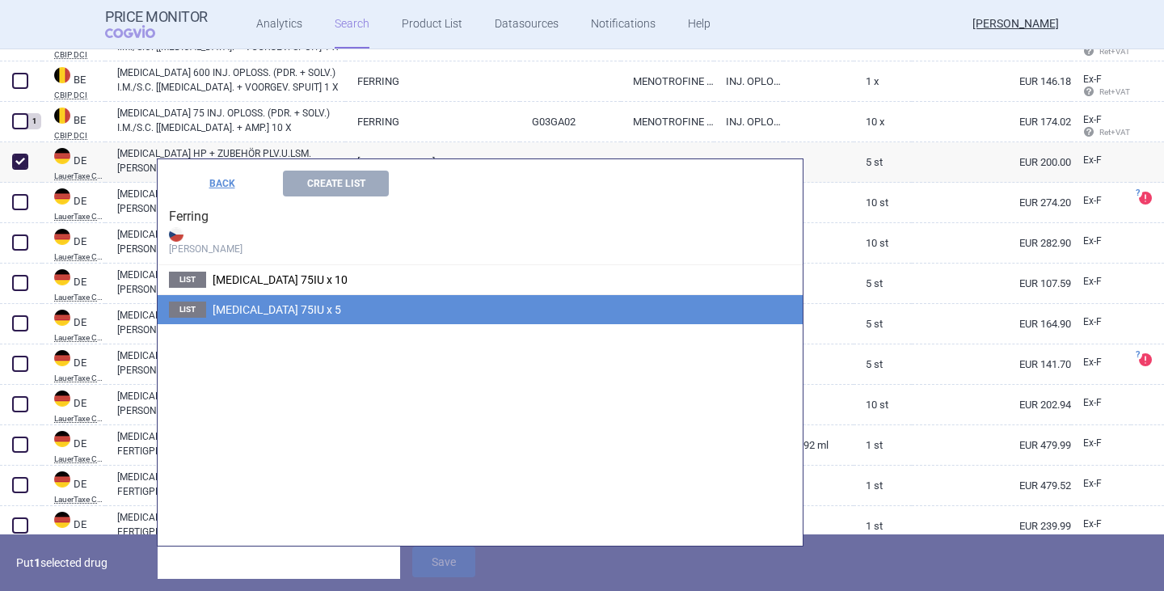
click at [296, 306] on span "[MEDICAL_DATA] 75IU x 5" at bounding box center [277, 309] width 128 height 13
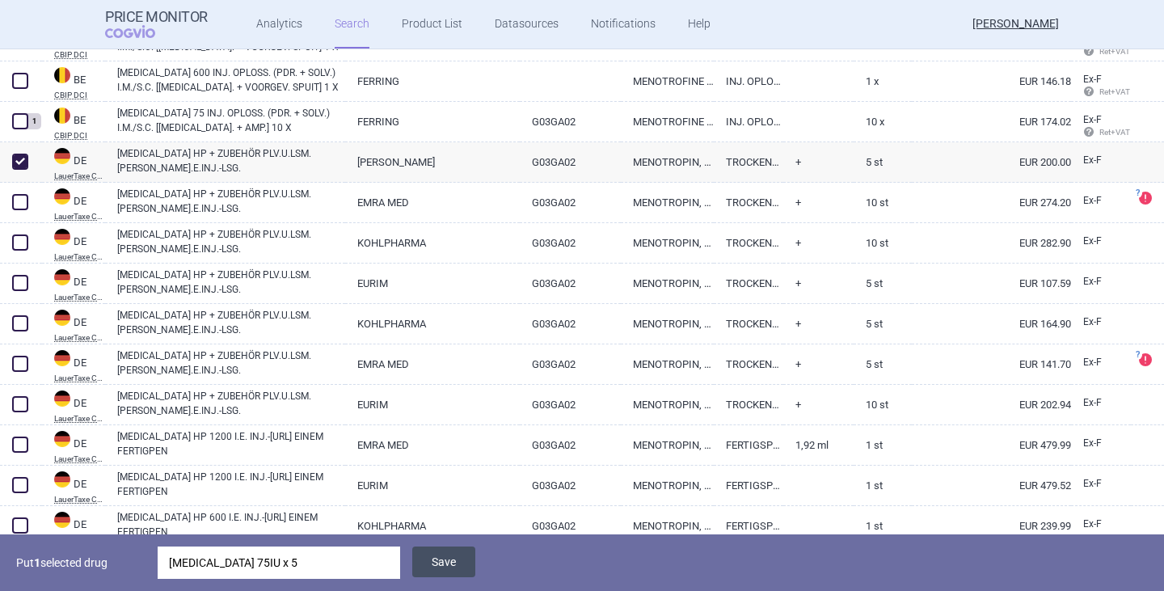
click at [447, 555] on button "Save" at bounding box center [443, 561] width 63 height 31
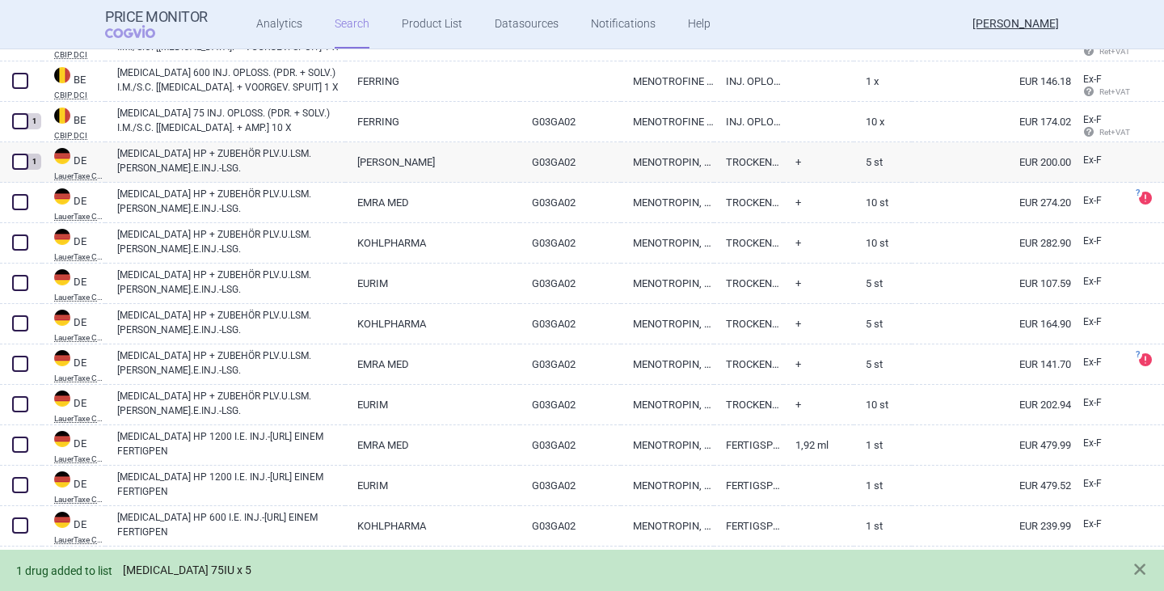
click at [195, 569] on link "[MEDICAL_DATA] 75IU x 5" at bounding box center [187, 570] width 128 height 14
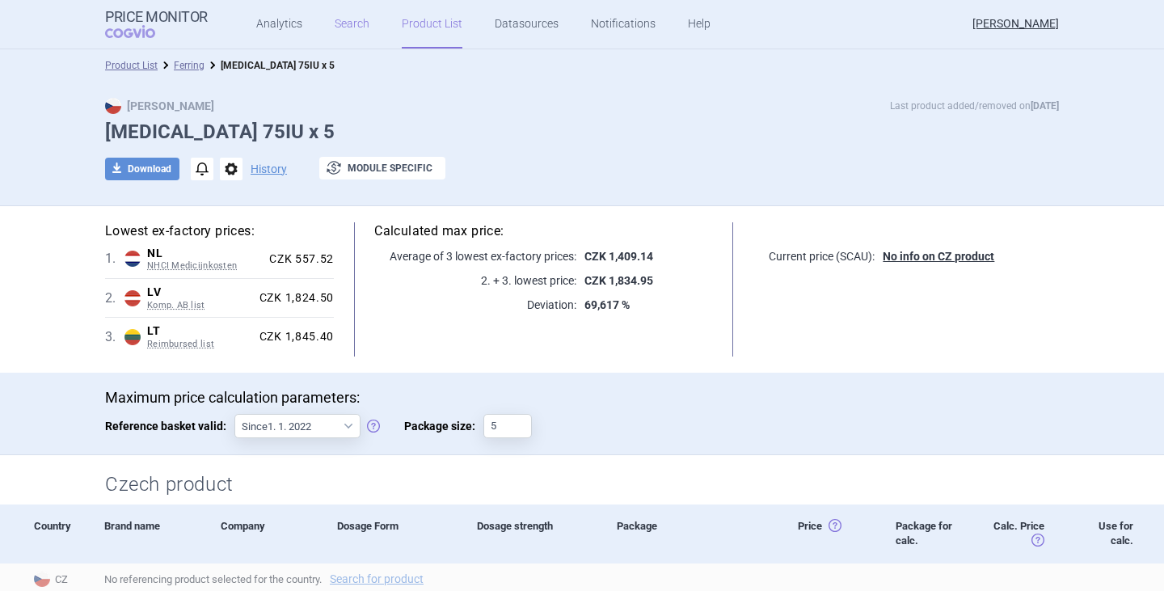
click at [341, 26] on link "Search" at bounding box center [352, 24] width 35 height 48
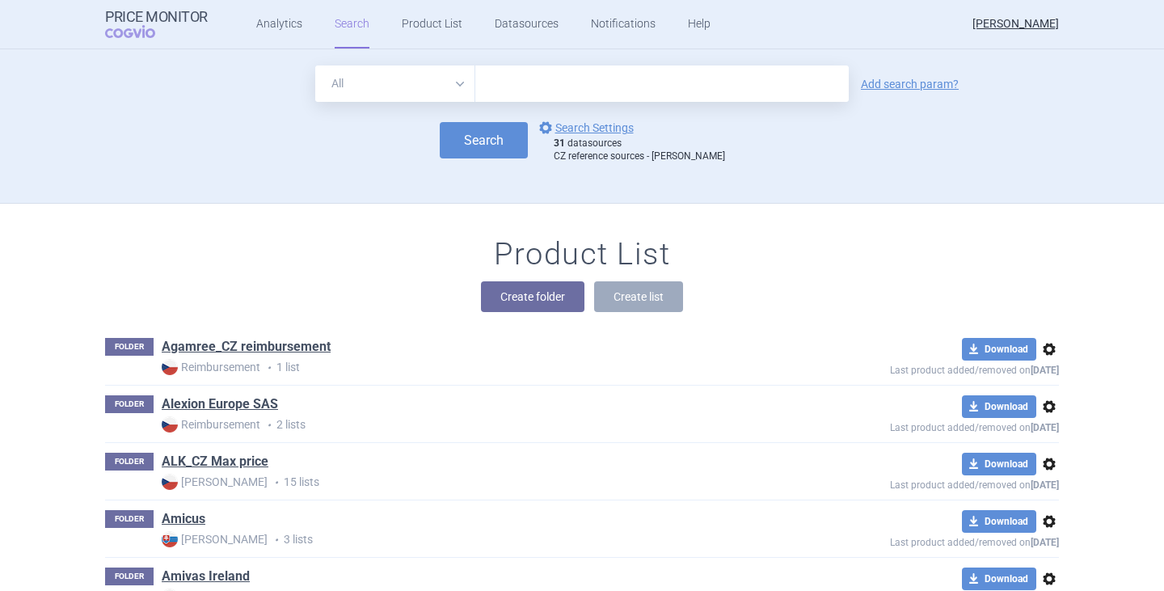
click at [514, 91] on input "text" at bounding box center [661, 83] width 373 height 36
type input "[MEDICAL_DATA]"
click at [492, 128] on button "Search" at bounding box center [484, 140] width 88 height 36
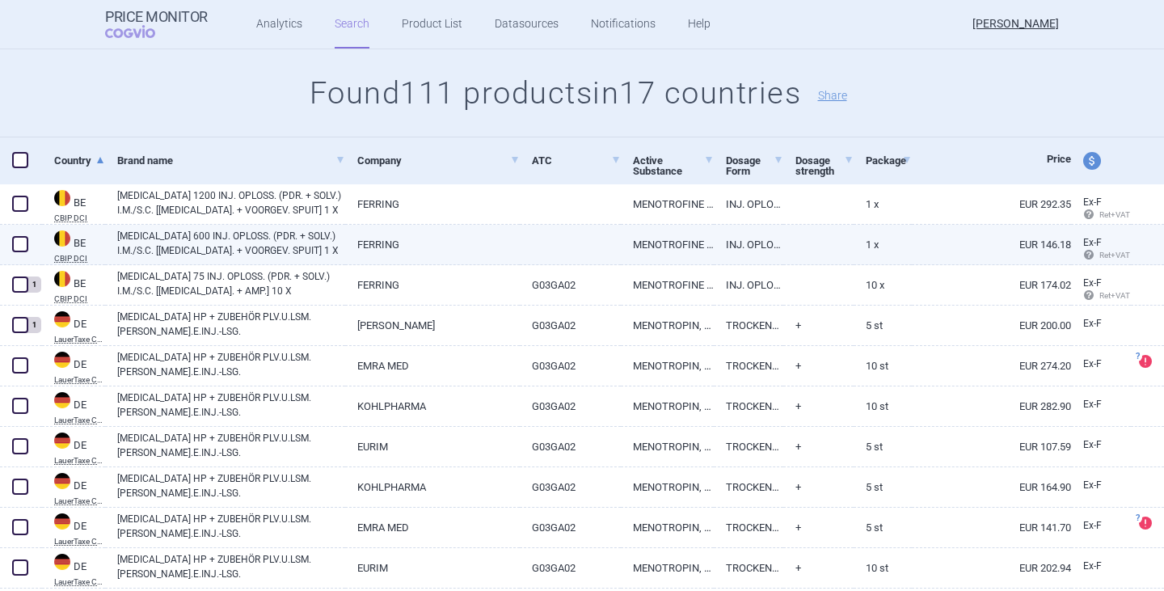
scroll to position [162, 0]
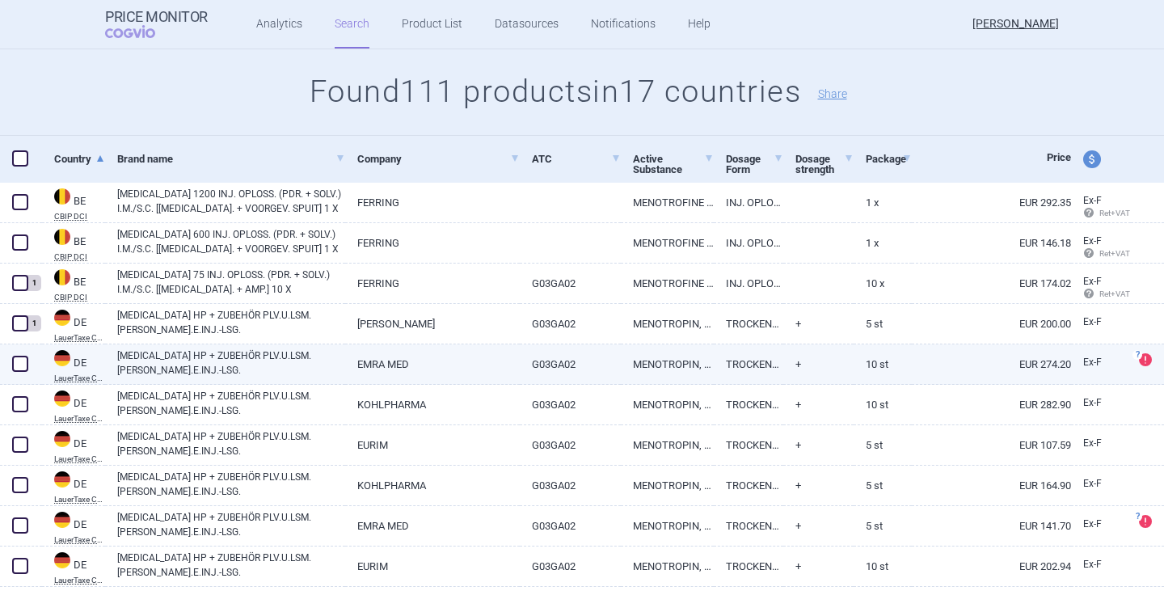
click at [194, 356] on link "[MEDICAL_DATA] HP + ZUBEHÖR PLV.U.LSM.[PERSON_NAME].E.INJ.-LSG." at bounding box center [231, 362] width 228 height 29
select select "EUR"
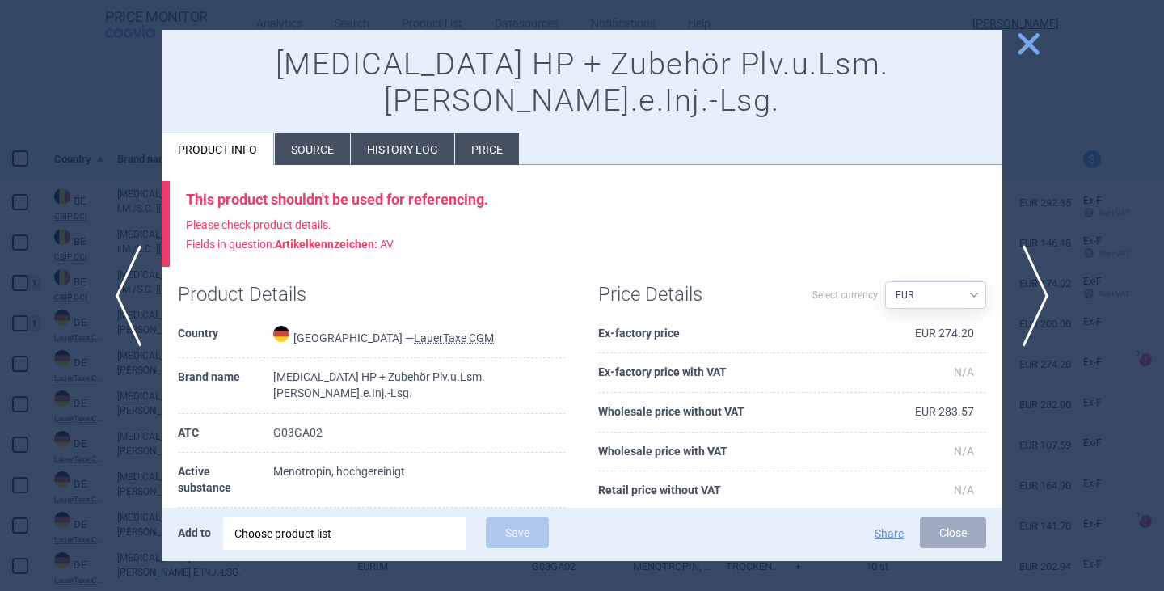
click at [1029, 40] on span "close" at bounding box center [1028, 44] width 28 height 28
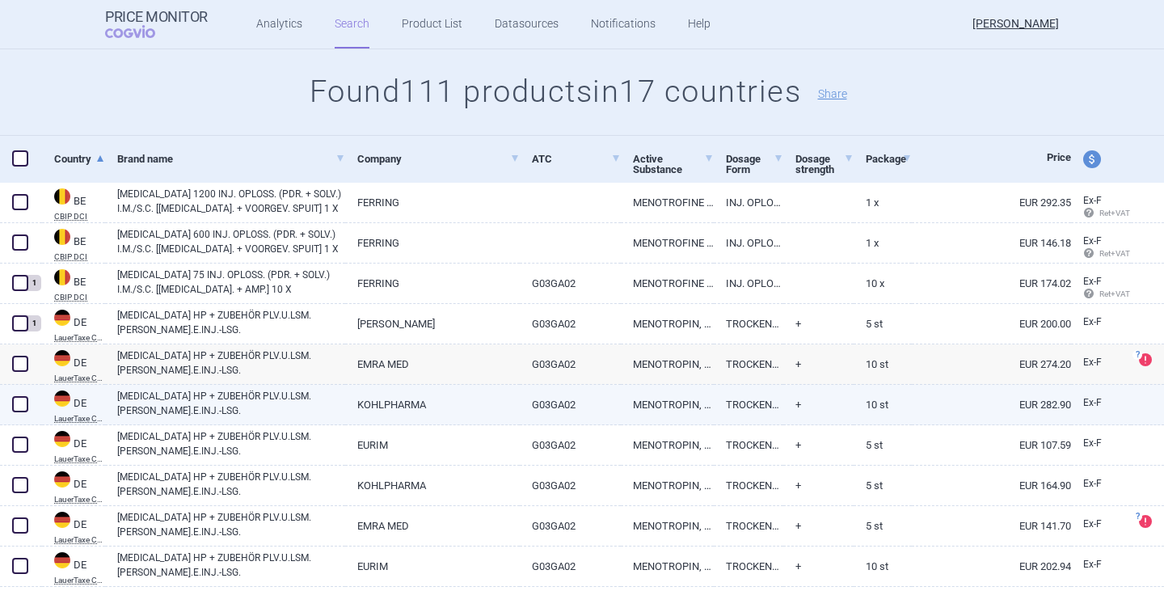
click at [178, 407] on link "[MEDICAL_DATA] HP + ZUBEHÖR PLV.U.LSM.[PERSON_NAME].E.INJ.-LSG." at bounding box center [231, 403] width 228 height 29
select select "EUR"
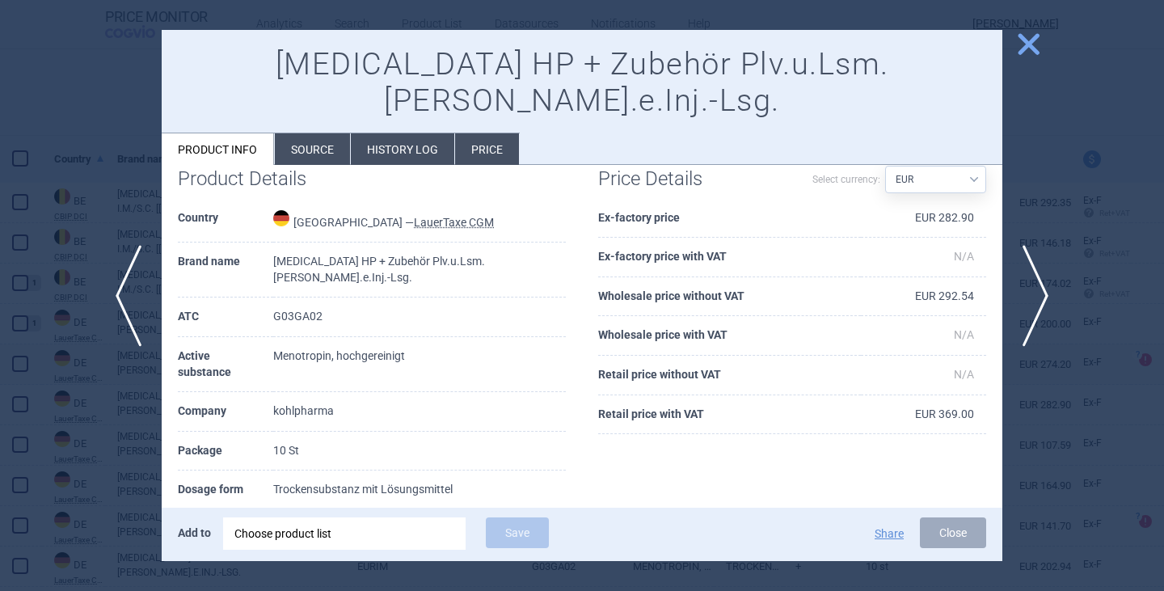
scroll to position [81, 0]
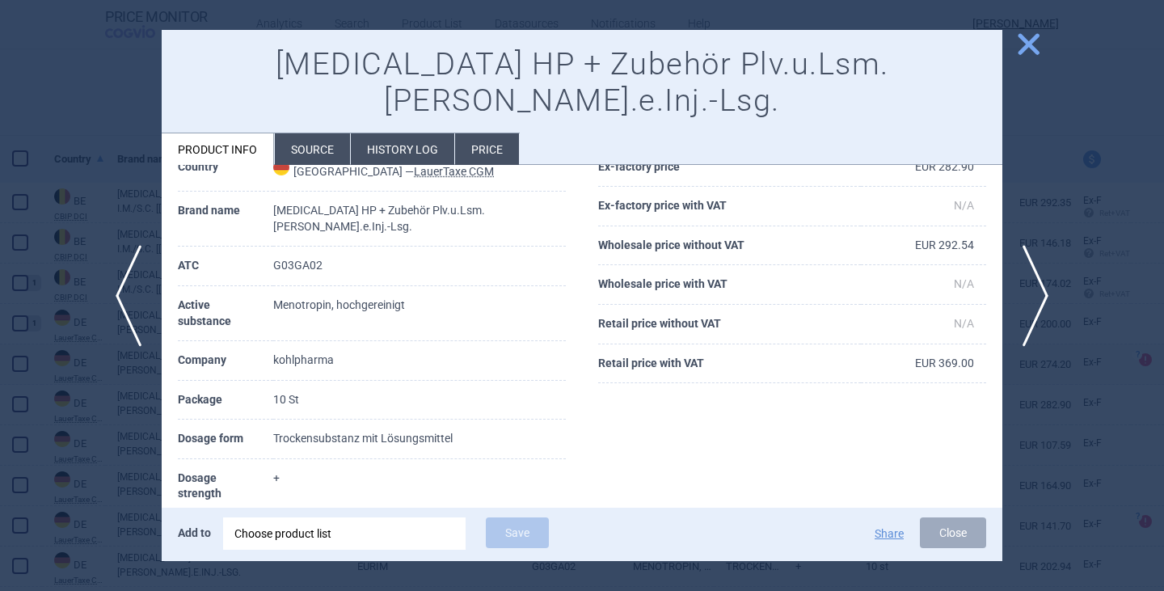
click at [316, 133] on li "Source" at bounding box center [312, 149] width 75 height 32
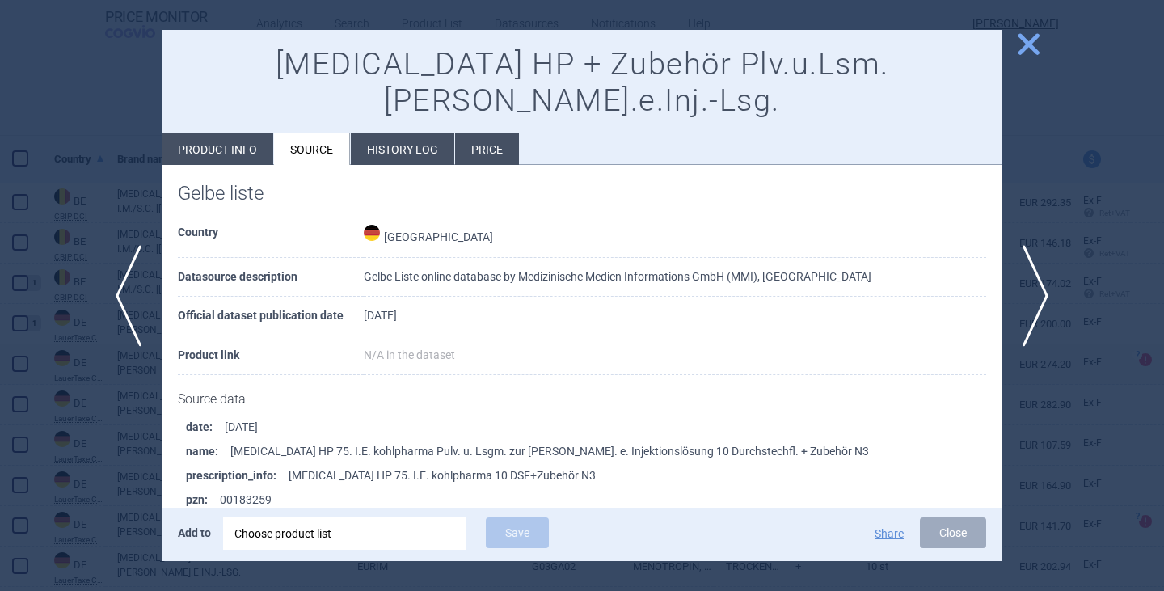
scroll to position [1212, 0]
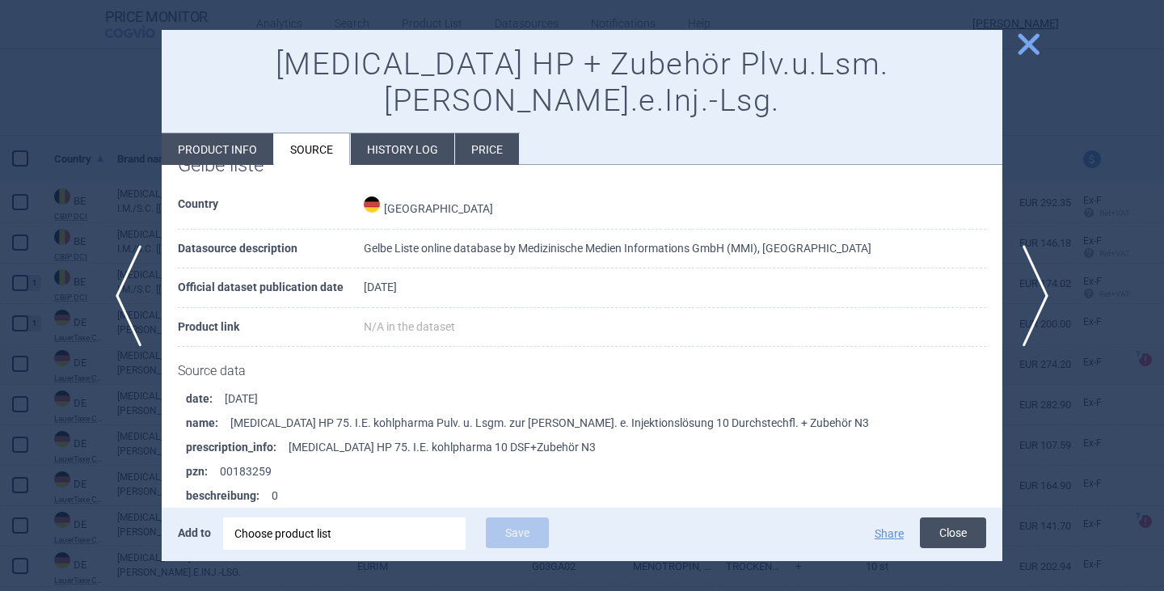
click at [945, 534] on button "Close" at bounding box center [953, 532] width 66 height 31
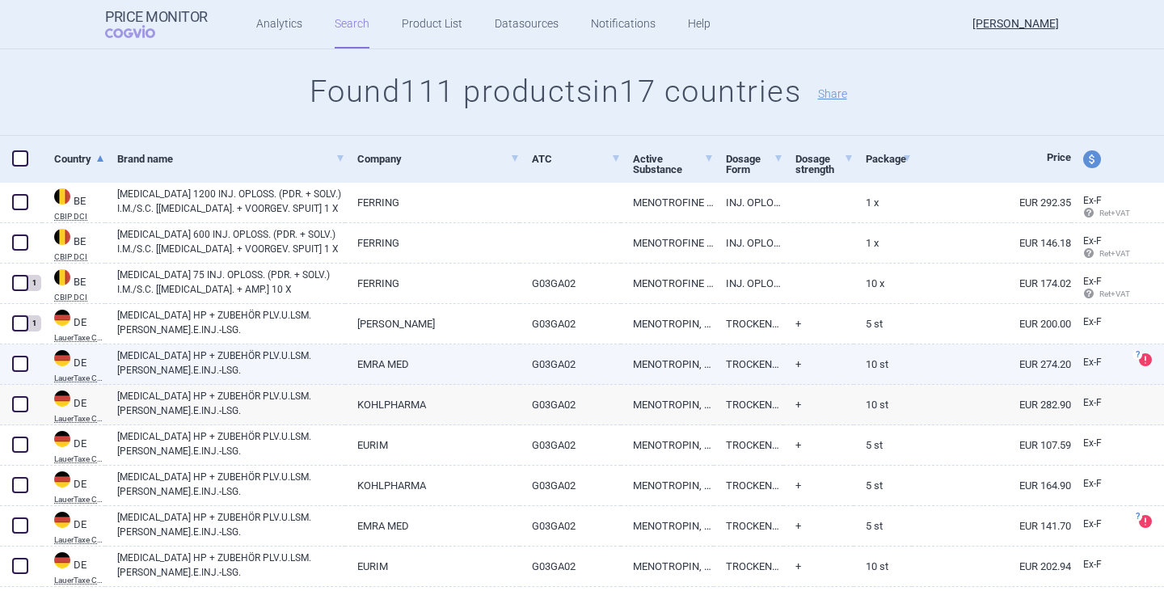
click at [213, 360] on link "[MEDICAL_DATA] HP + ZUBEHÖR PLV.U.LSM.[PERSON_NAME].E.INJ.-LSG." at bounding box center [231, 362] width 228 height 29
select select "EUR"
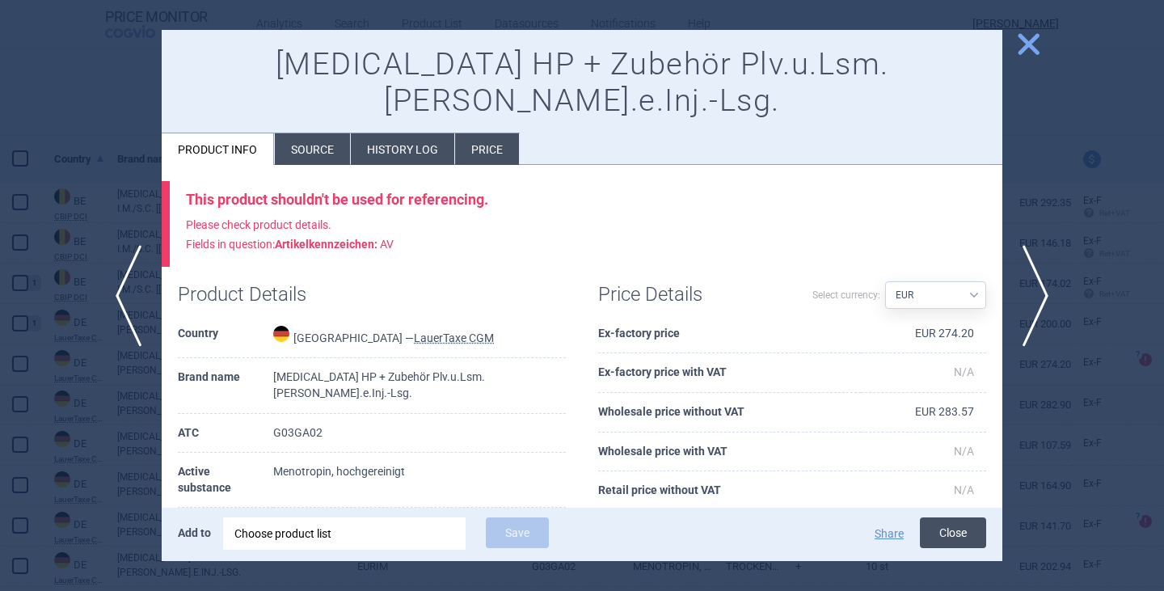
click at [951, 531] on button "Close" at bounding box center [953, 532] width 66 height 31
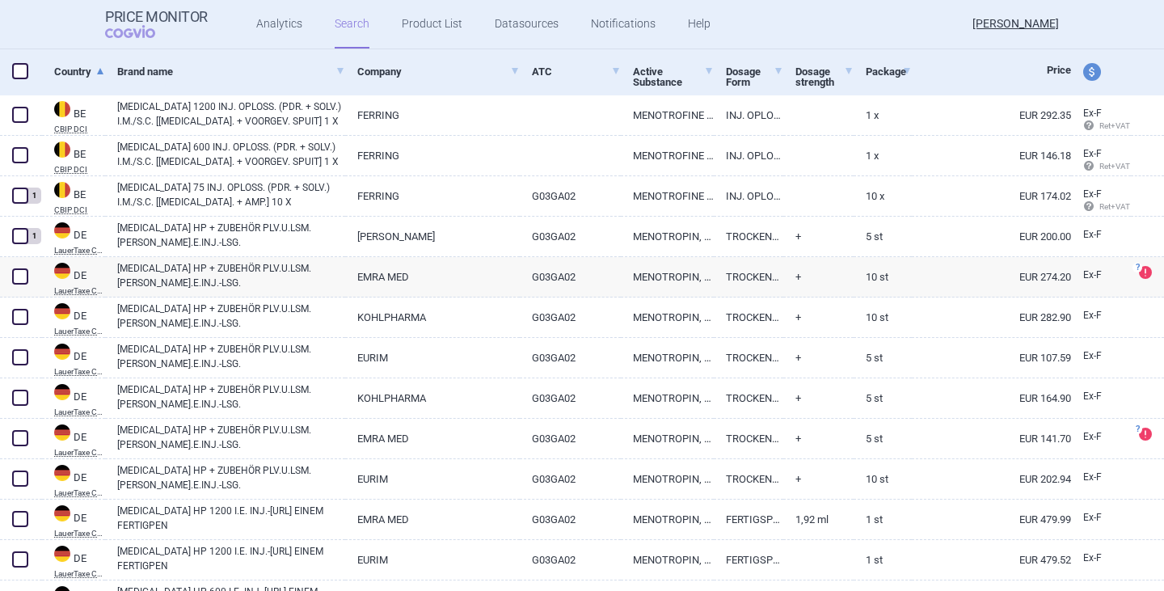
scroll to position [162, 0]
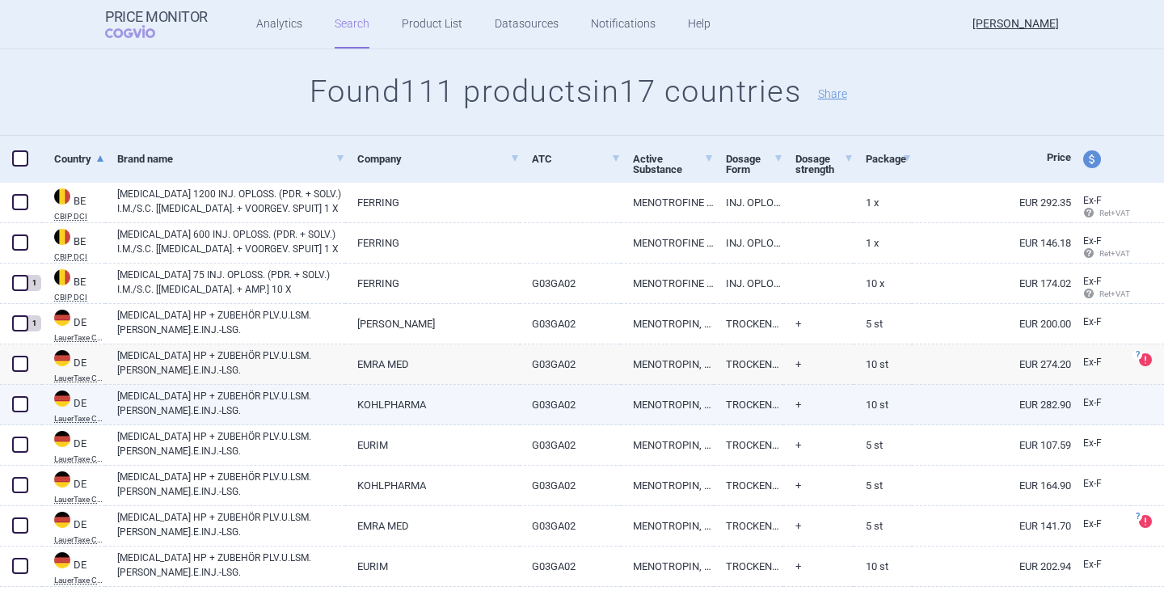
click at [197, 410] on link "[MEDICAL_DATA] HP + ZUBEHÖR PLV.U.LSM.[PERSON_NAME].E.INJ.-LSG." at bounding box center [231, 403] width 228 height 29
select select "EUR"
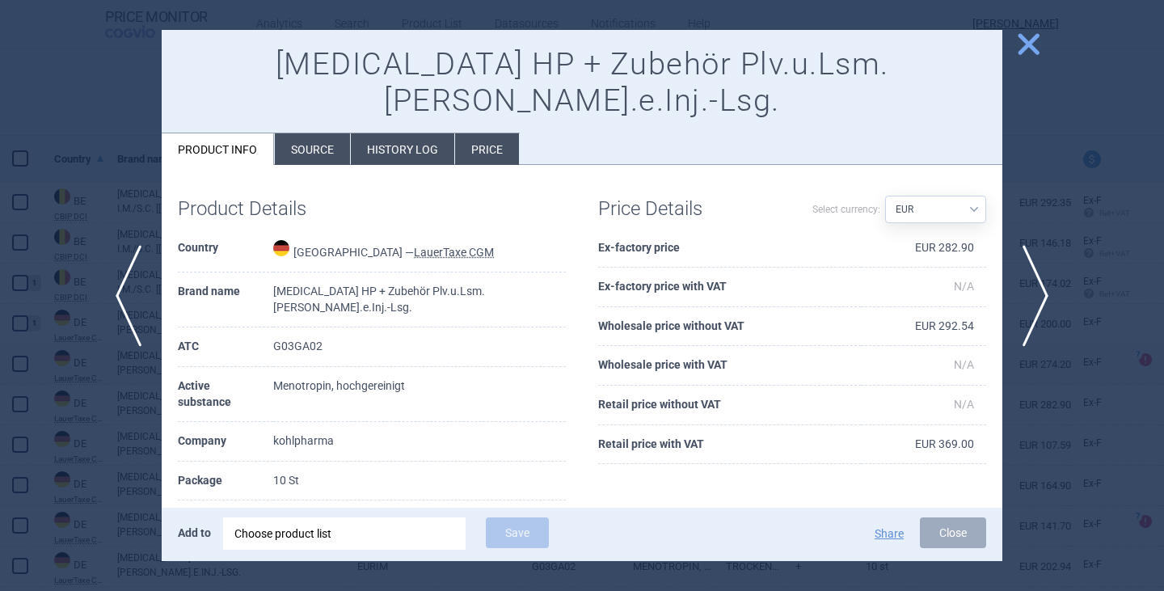
click at [314, 133] on li "Source" at bounding box center [312, 149] width 75 height 32
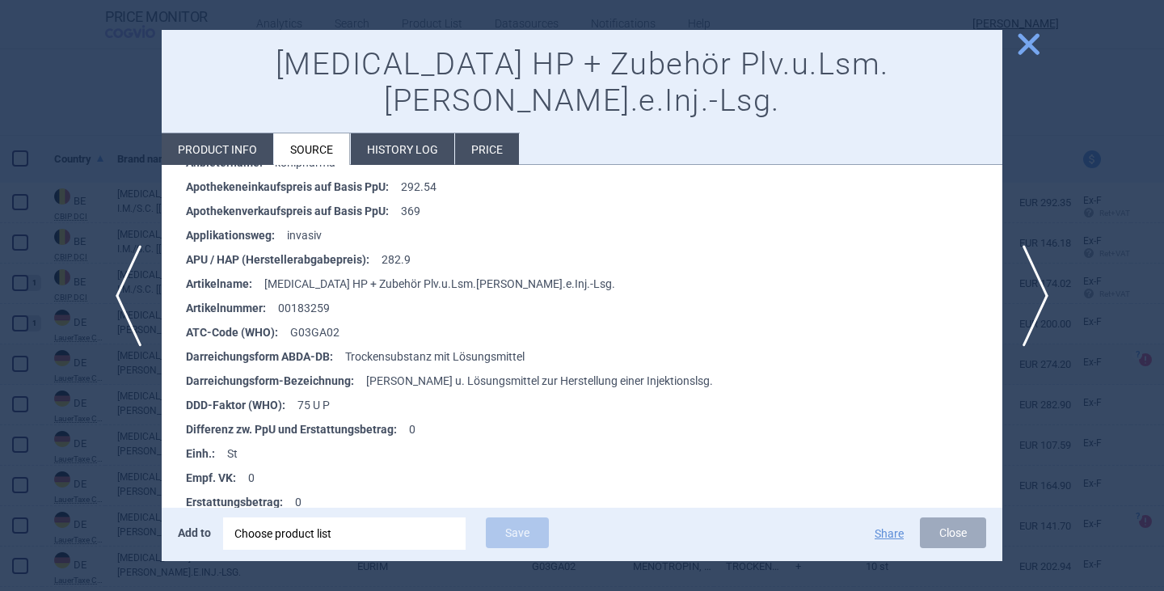
scroll to position [404, 0]
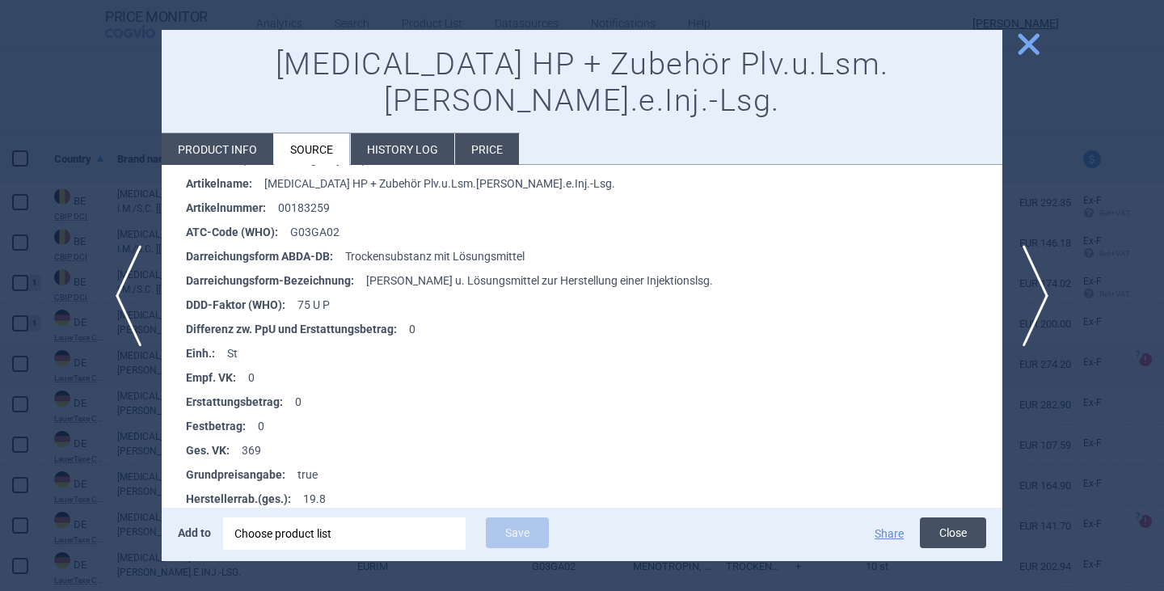
click at [945, 530] on button "Close" at bounding box center [953, 532] width 66 height 31
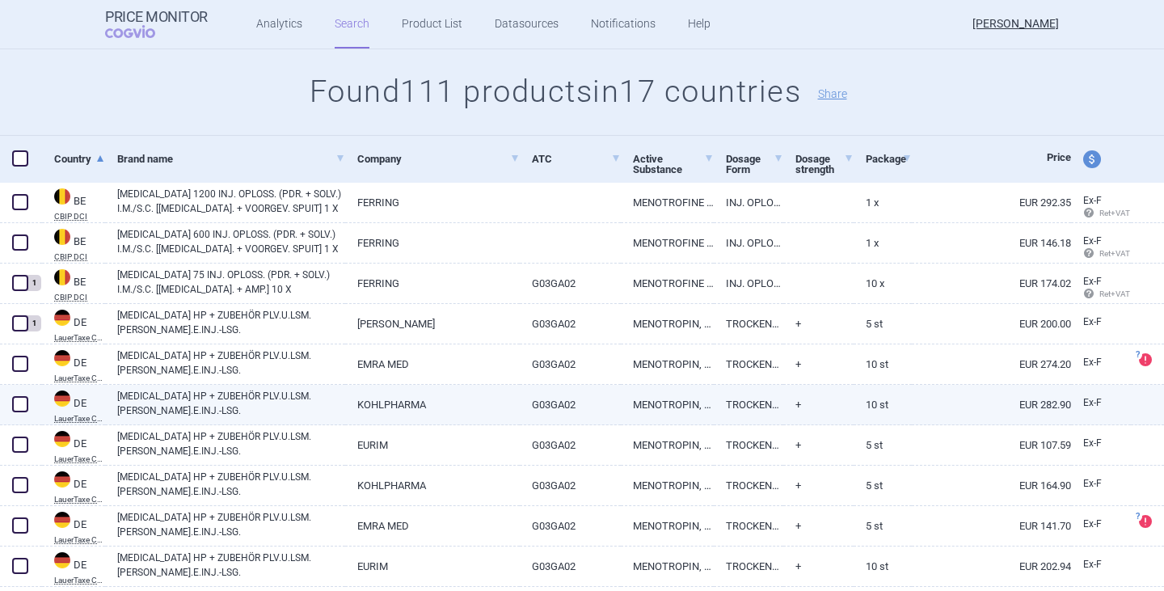
click at [14, 408] on span at bounding box center [20, 404] width 16 height 16
checkbox input "true"
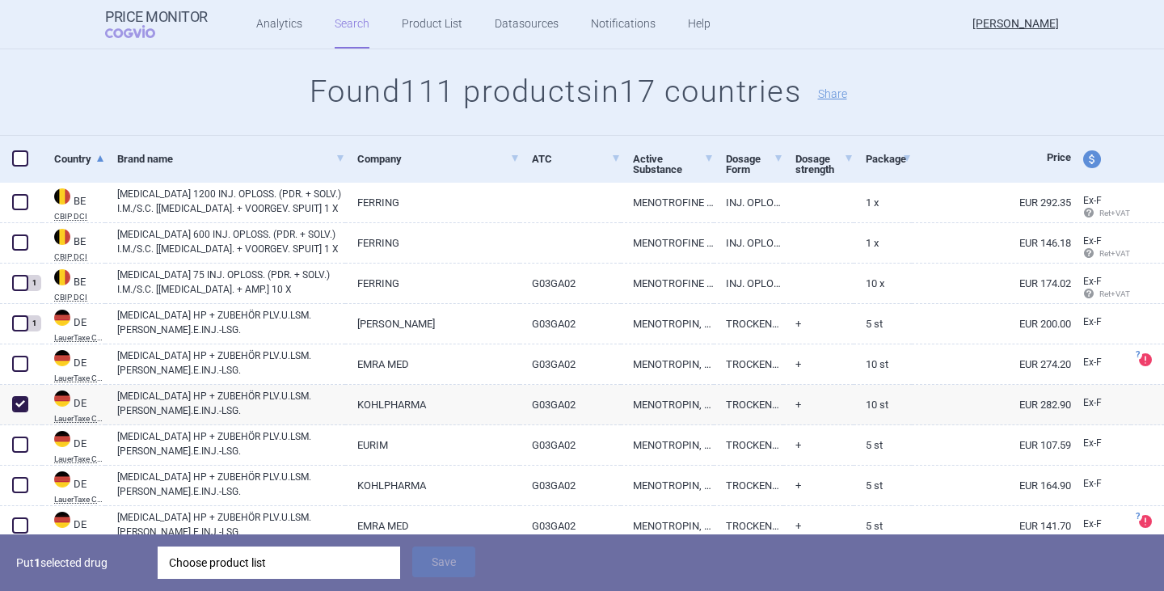
click at [230, 562] on div "Choose product list" at bounding box center [279, 562] width 220 height 32
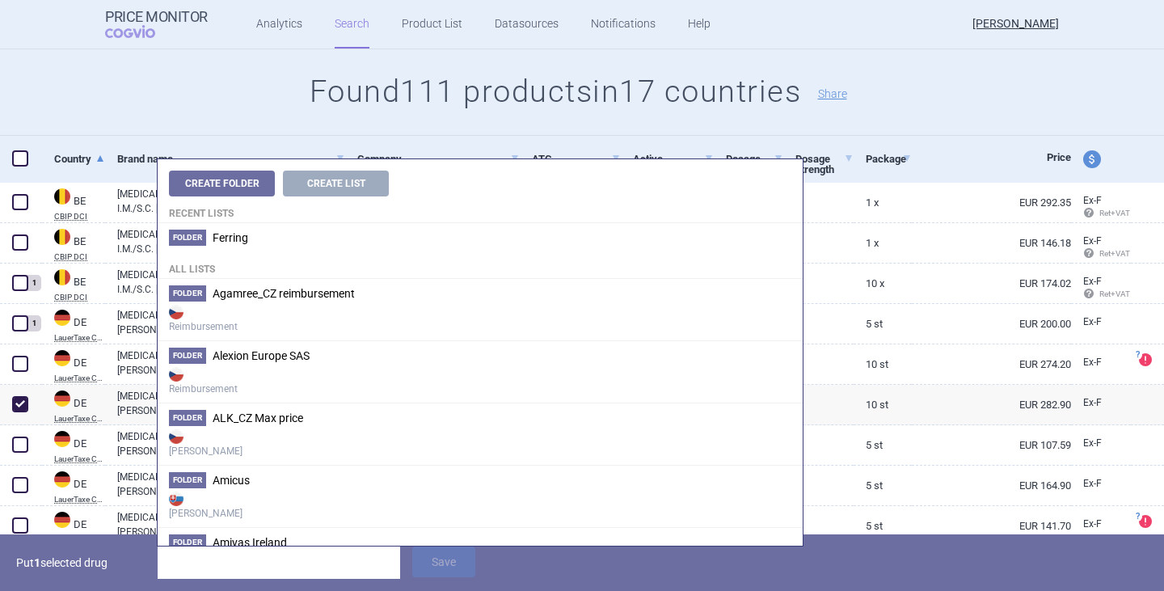
click at [285, 252] on h4 "All lists" at bounding box center [480, 265] width 645 height 27
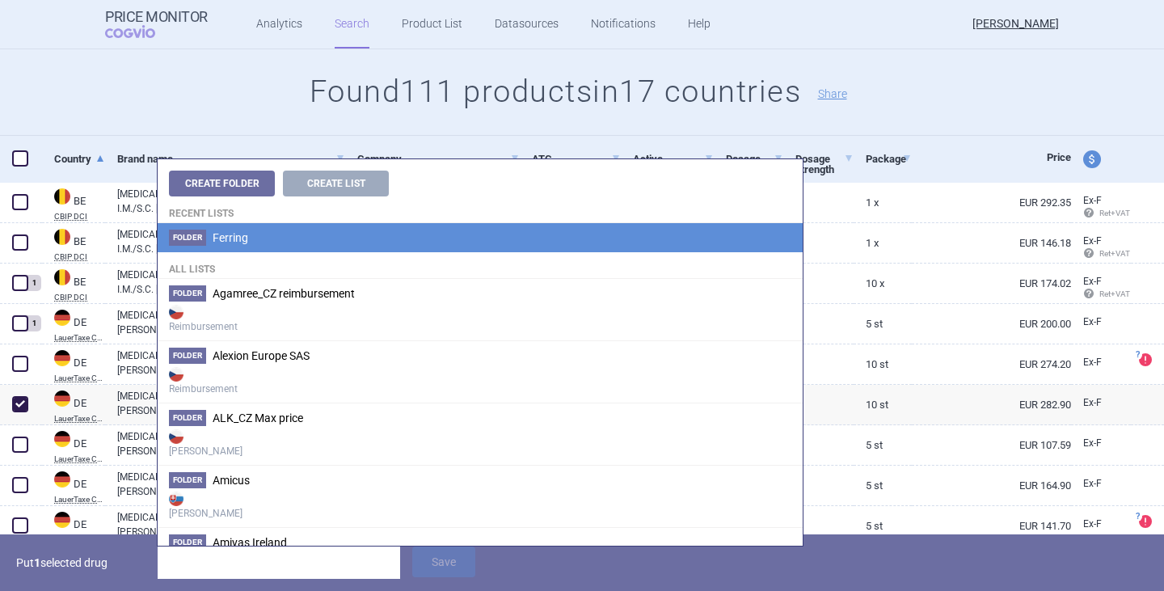
click at [250, 234] on li "Folder Ferring" at bounding box center [480, 237] width 645 height 29
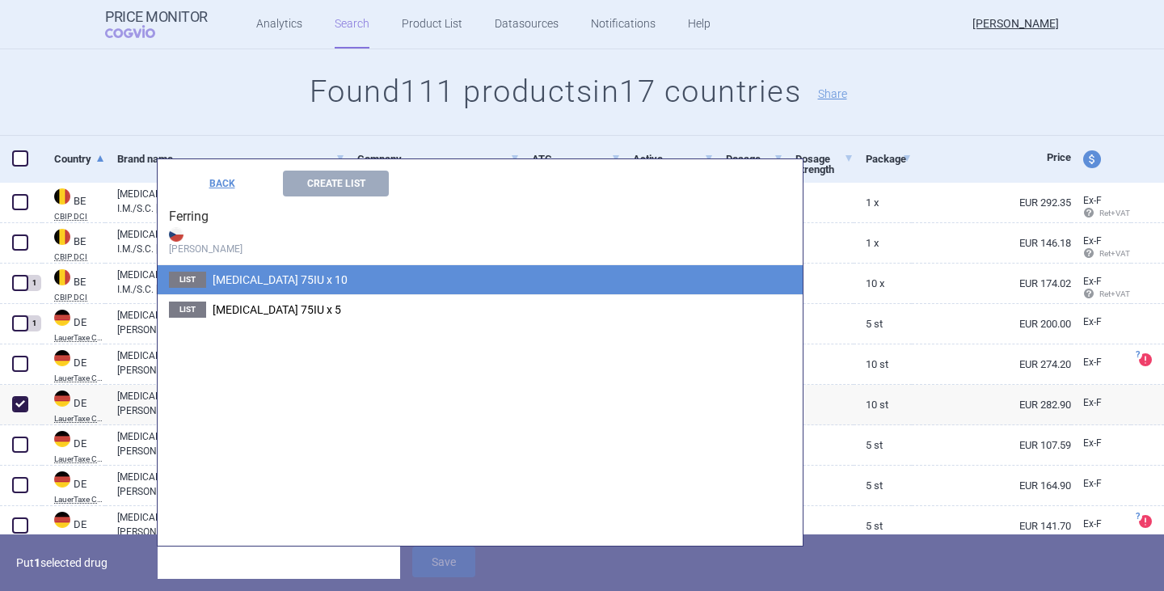
click at [288, 276] on span "[MEDICAL_DATA] 75IU x 10" at bounding box center [280, 279] width 135 height 13
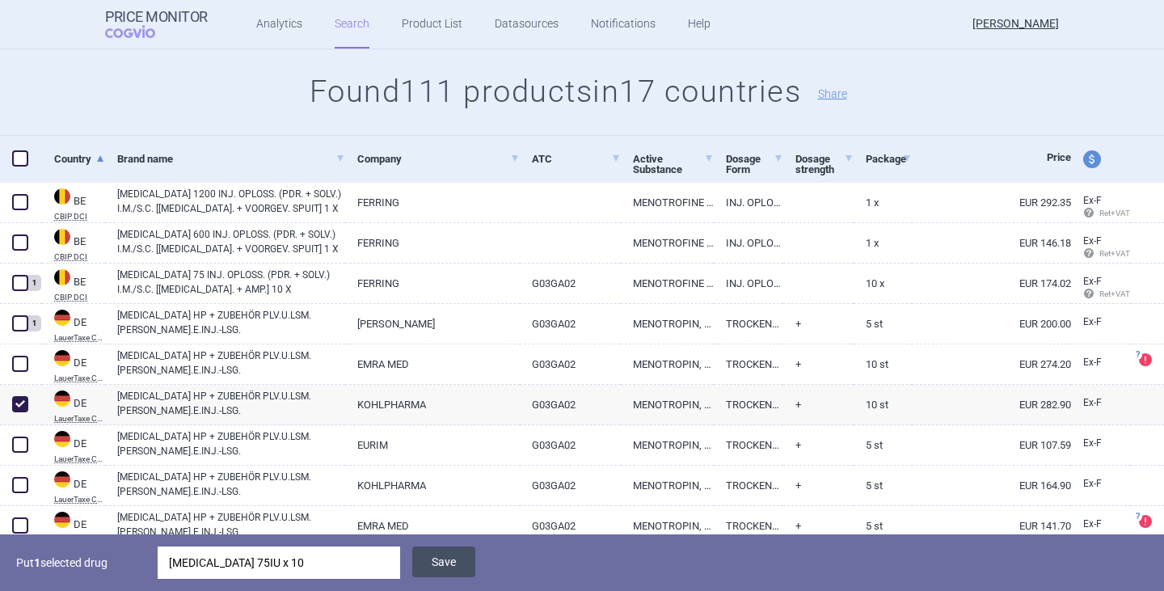
click at [453, 562] on button "Save" at bounding box center [443, 561] width 63 height 31
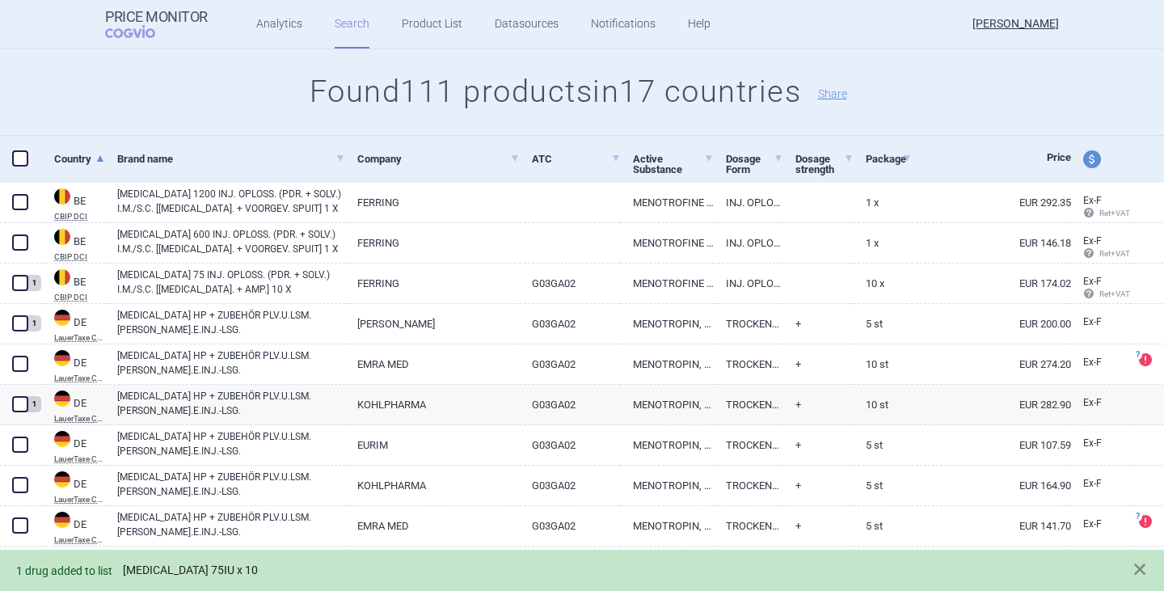
click at [191, 567] on link "[MEDICAL_DATA] 75IU x 10" at bounding box center [190, 570] width 135 height 14
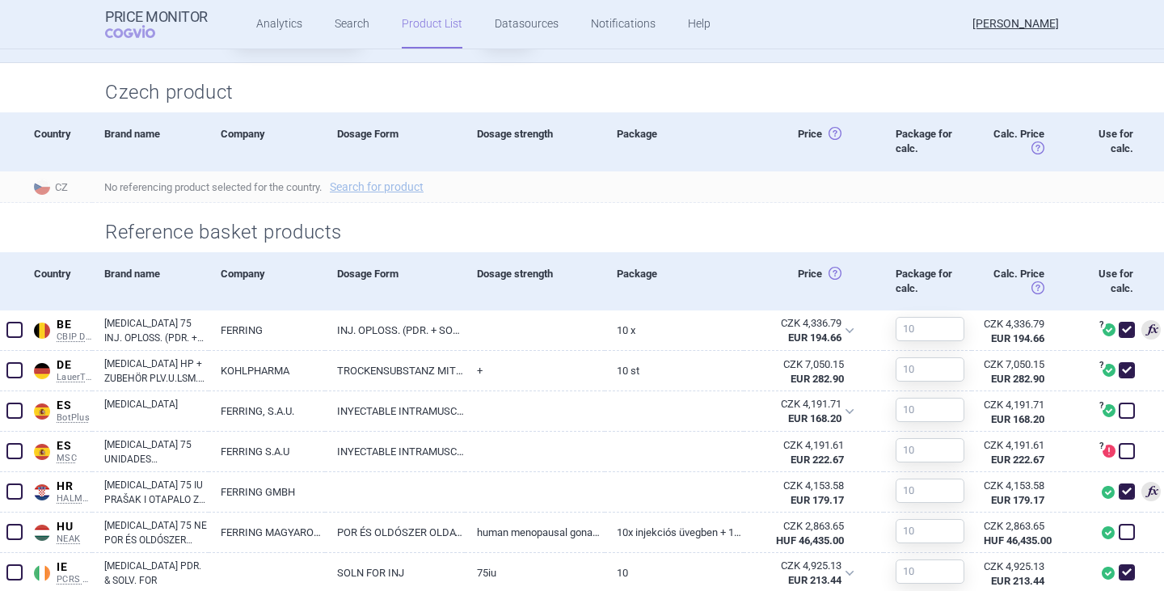
scroll to position [566, 0]
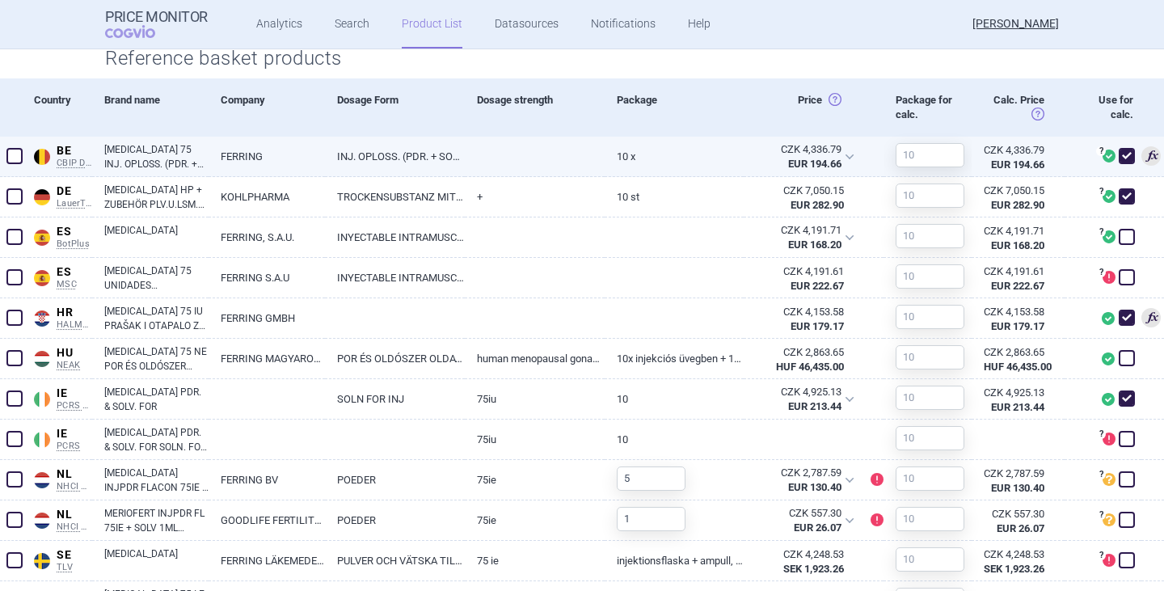
click at [1118, 159] on span at bounding box center [1126, 156] width 16 height 16
checkbox input "false"
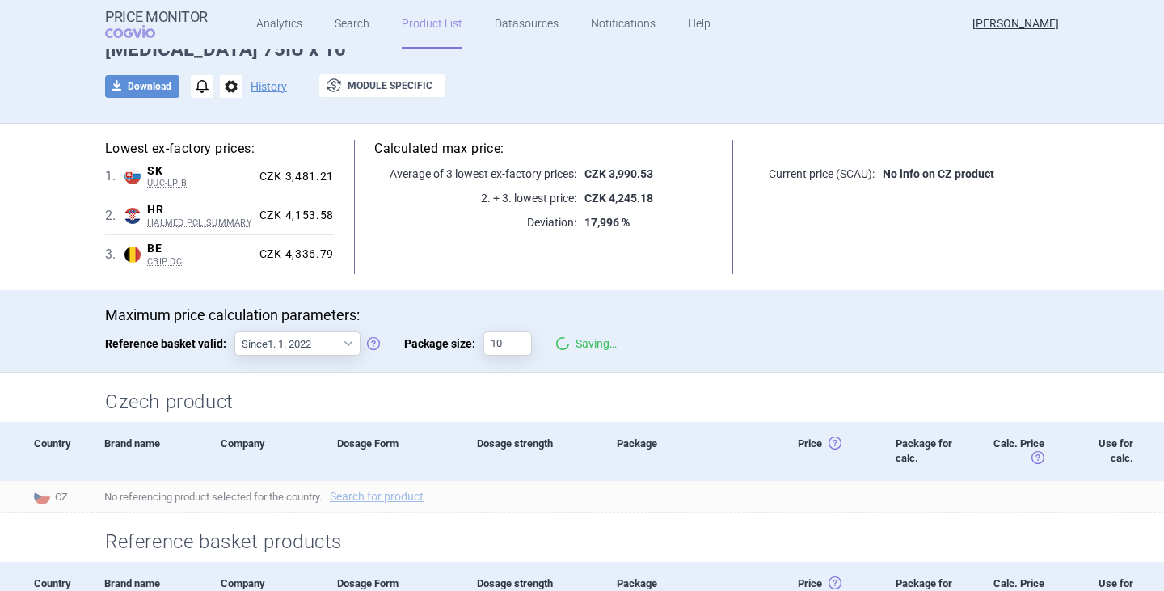
scroll to position [81, 0]
click at [556, 92] on div "download Download notifications options History exchange Module specific" at bounding box center [582, 88] width 954 height 24
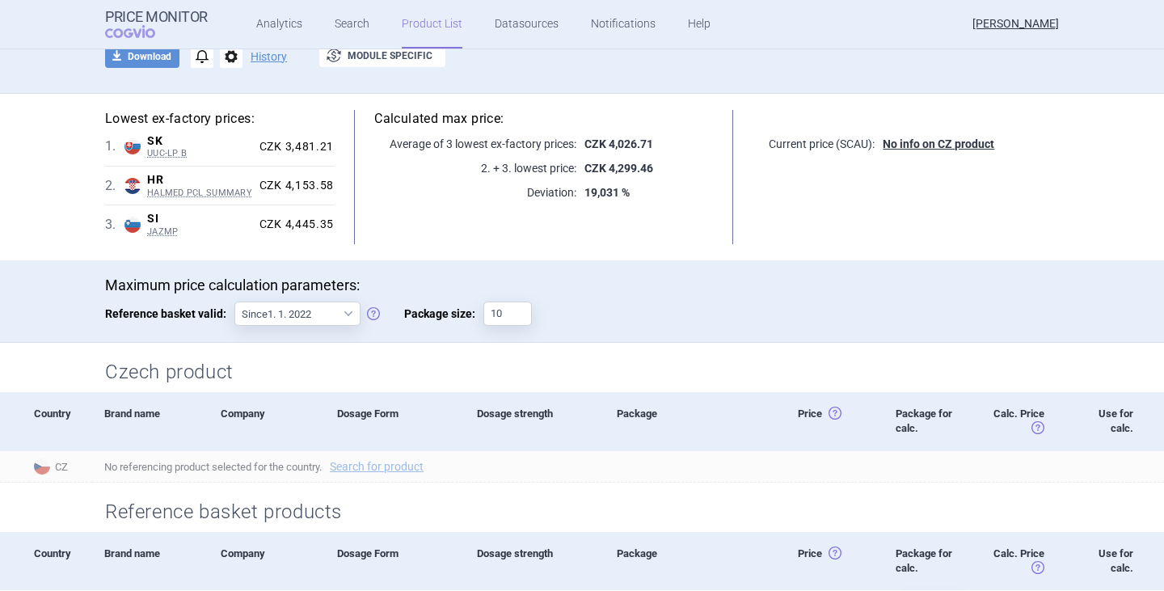
scroll to position [0, 0]
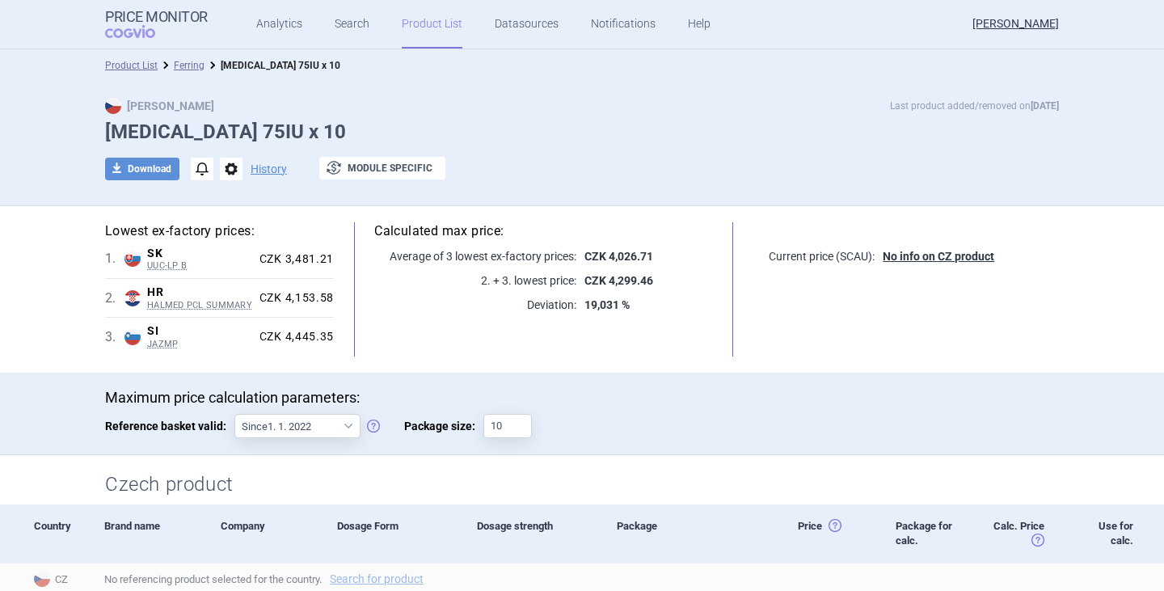
click at [533, 123] on h1 "[MEDICAL_DATA] 75IU x 10" at bounding box center [582, 131] width 954 height 23
click at [499, 142] on h1 "[MEDICAL_DATA] 75IU x 10" at bounding box center [582, 131] width 954 height 23
click at [127, 165] on button "download Download" at bounding box center [142, 169] width 74 height 23
select select "EUR"
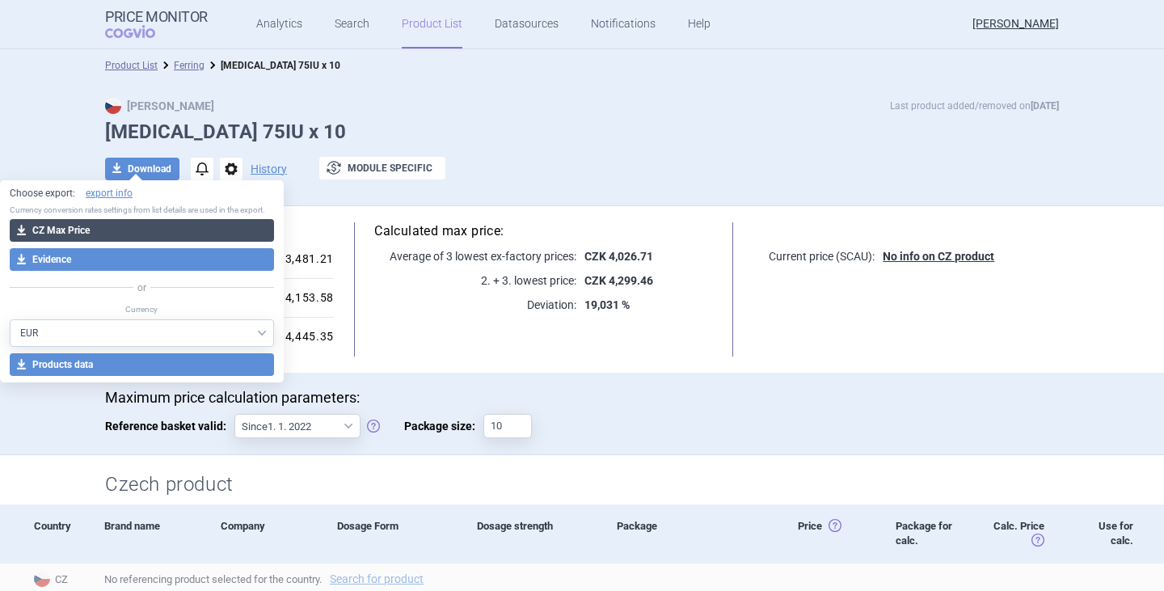
click at [135, 226] on button "download CZ Max Price" at bounding box center [142, 230] width 264 height 23
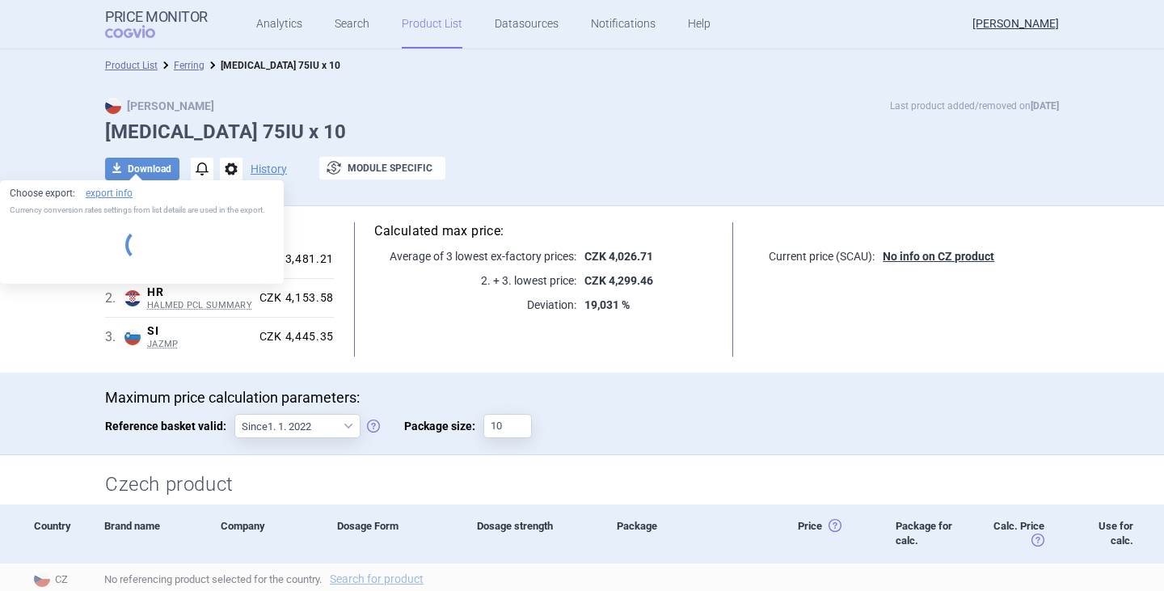
select select "EUR"
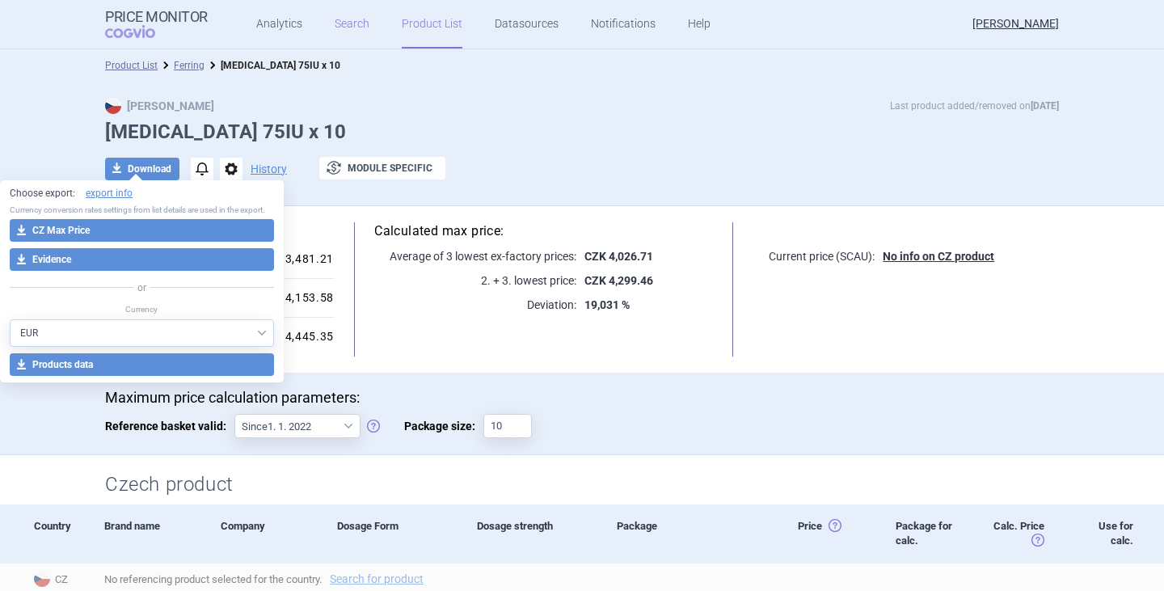
click at [348, 9] on link "Search" at bounding box center [352, 24] width 35 height 48
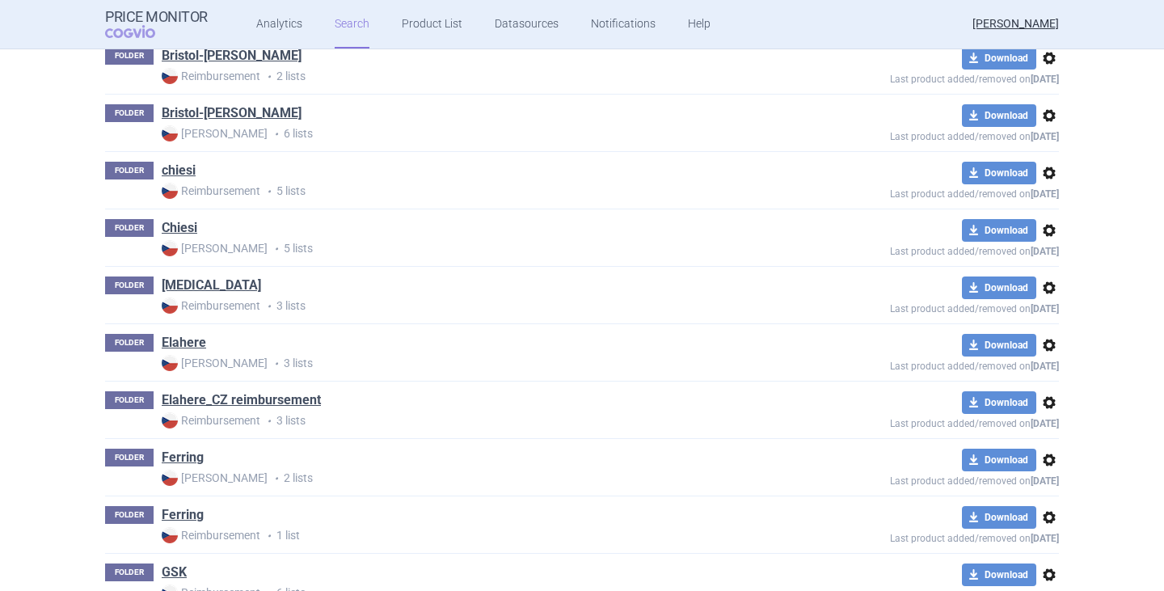
scroll to position [970, 0]
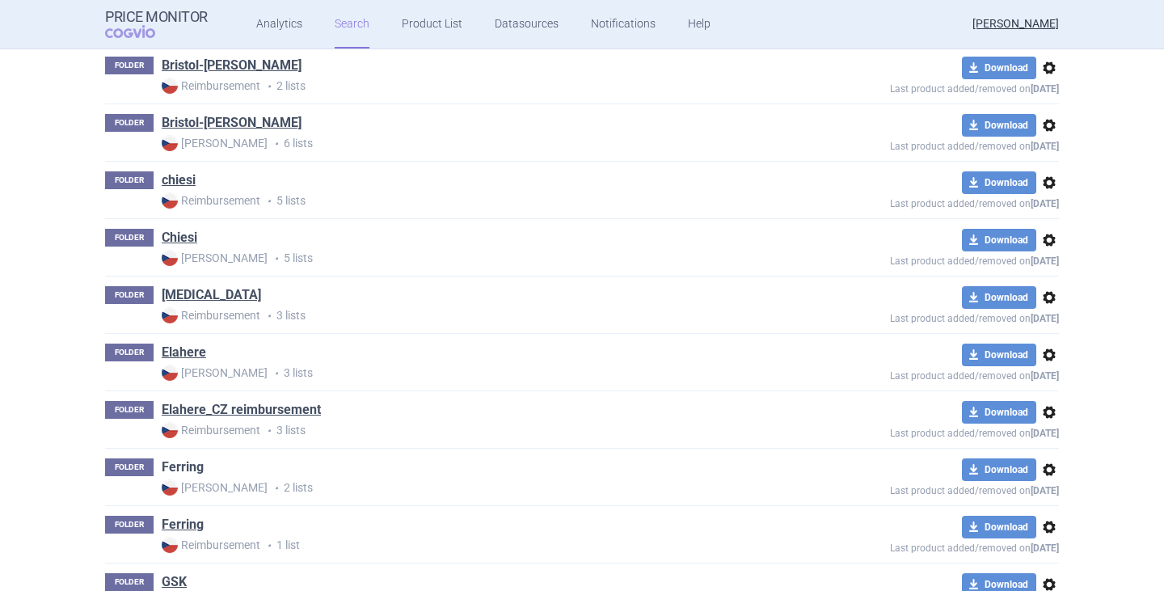
click at [171, 471] on link "Ferring" at bounding box center [183, 467] width 42 height 18
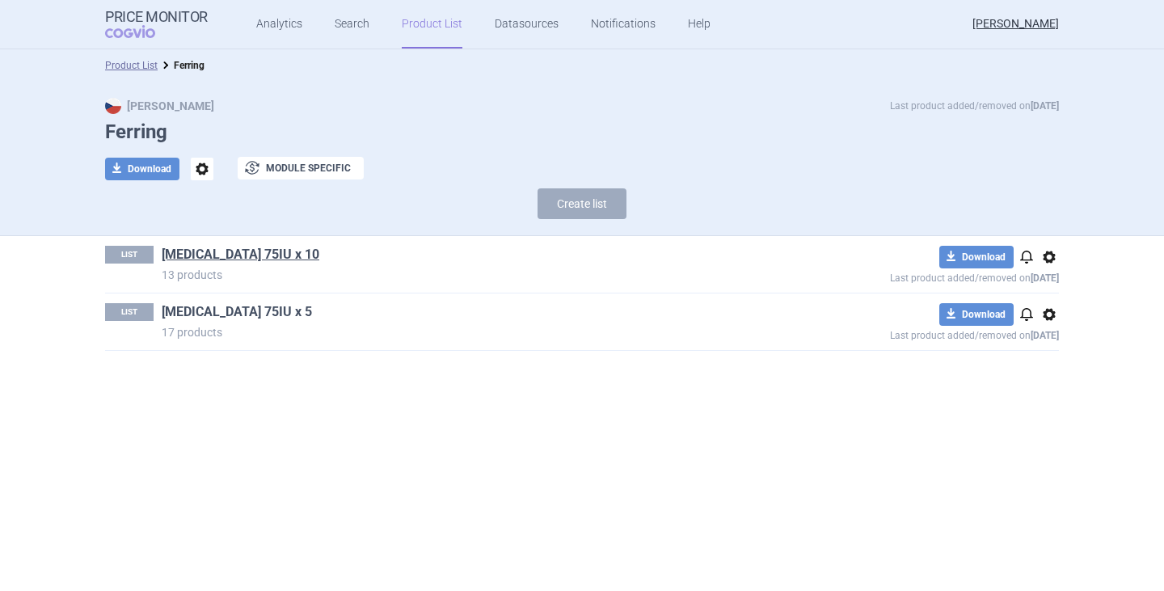
click at [238, 310] on link "[MEDICAL_DATA] 75IU x 5" at bounding box center [237, 312] width 150 height 18
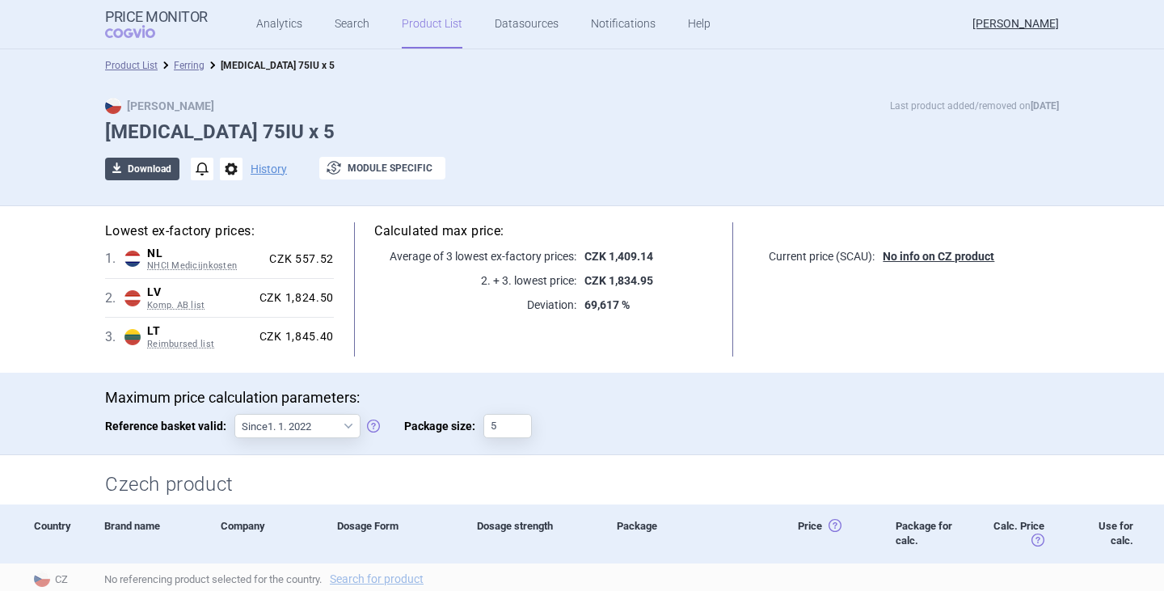
click at [144, 166] on button "download Download" at bounding box center [142, 169] width 74 height 23
select select "EUR"
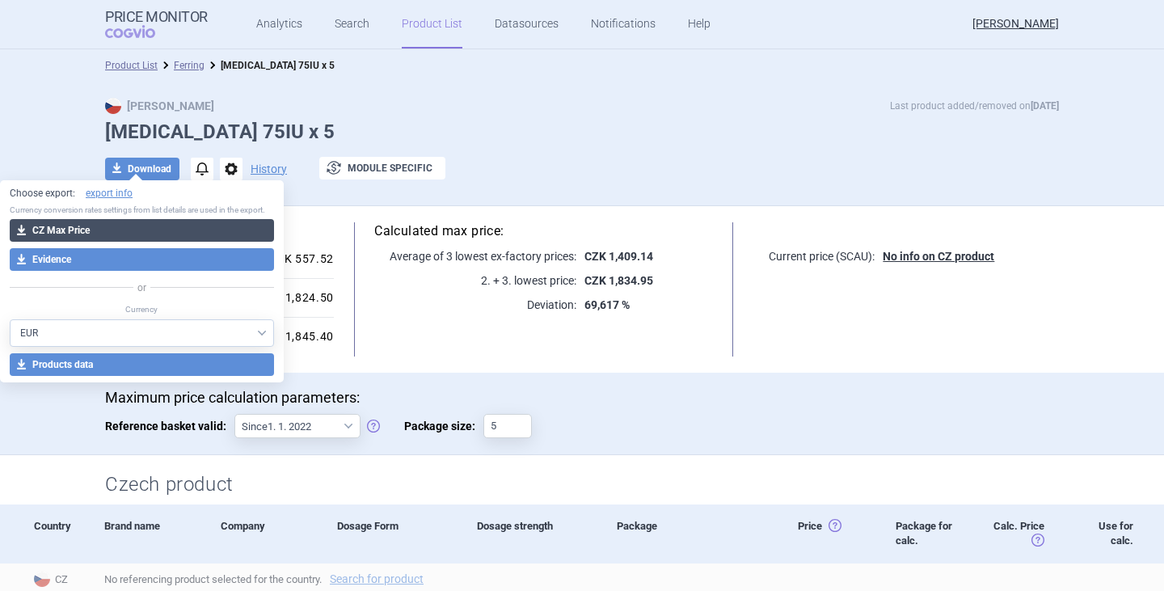
click at [108, 238] on button "download CZ Max Price" at bounding box center [142, 230] width 264 height 23
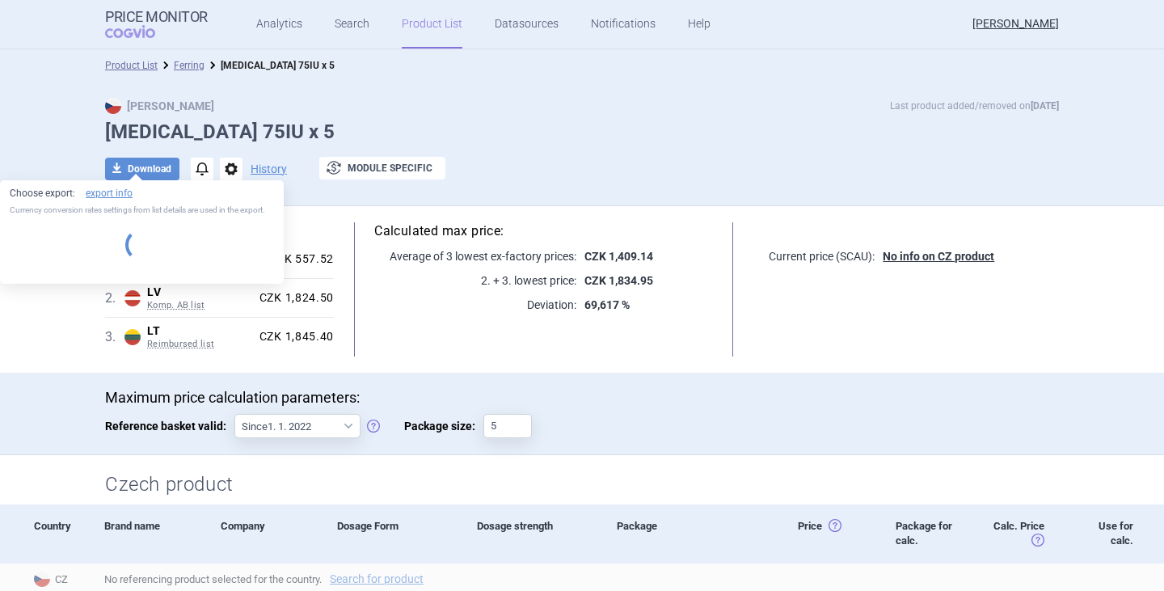
select select "EUR"
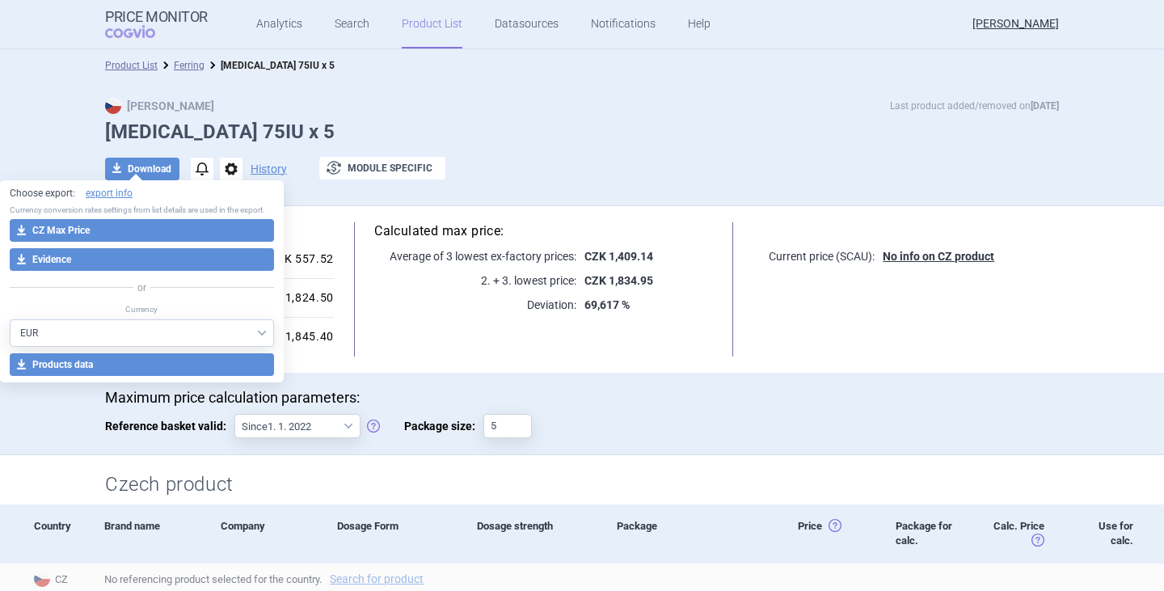
click at [680, 437] on div "Maximum price calculation parameters: Reference basket valid: Since 1. 1. 2022 …" at bounding box center [582, 422] width 954 height 66
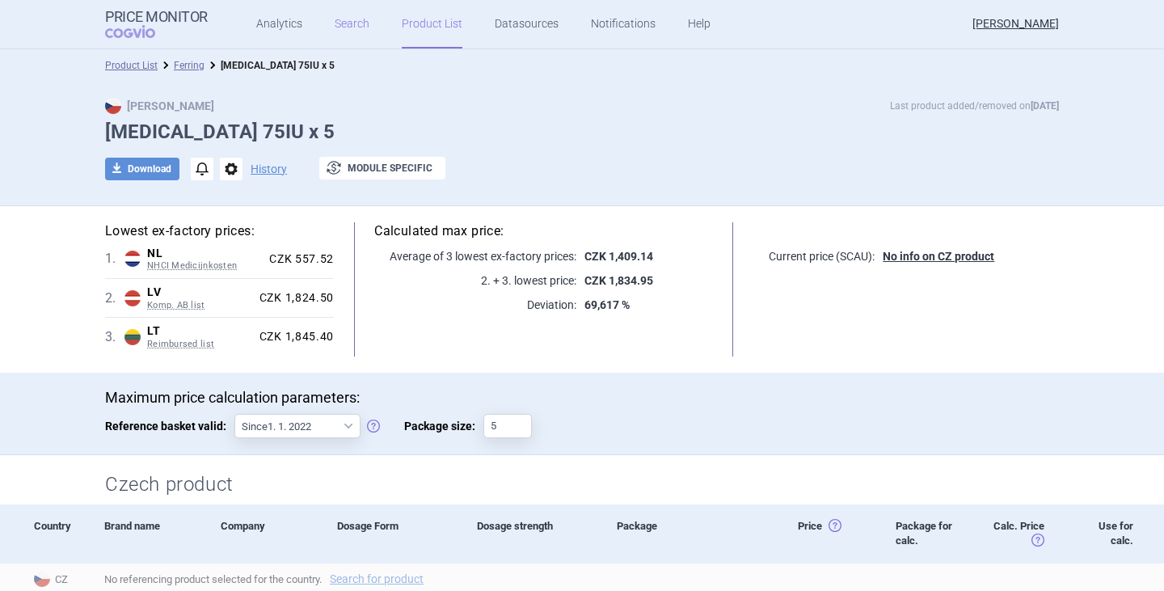
click at [359, 25] on link "Search" at bounding box center [352, 24] width 35 height 48
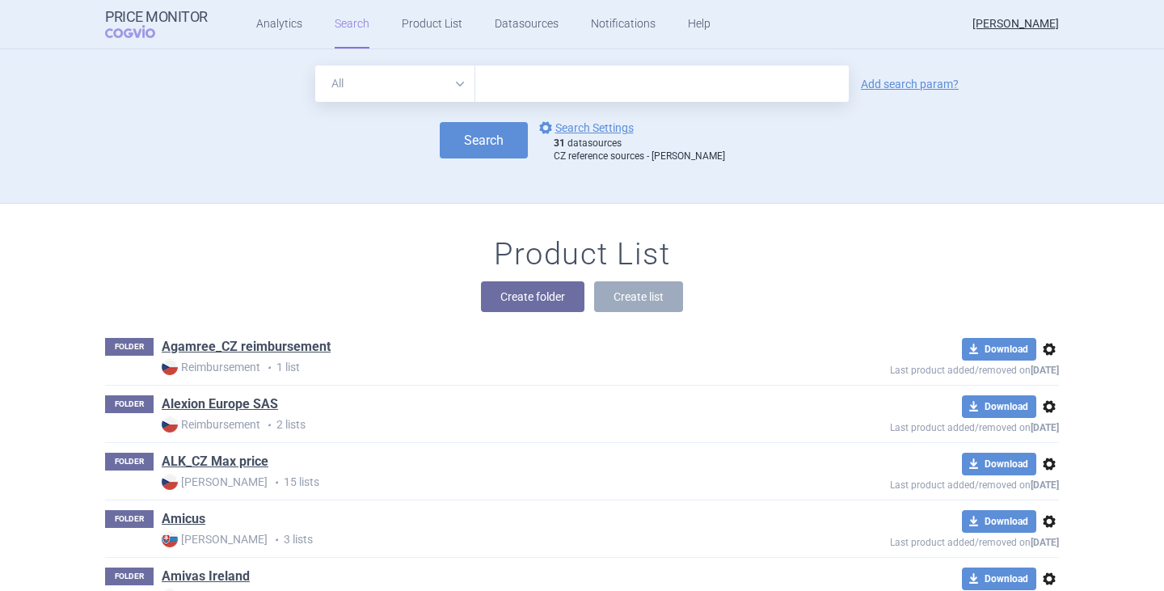
click at [504, 76] on input "text" at bounding box center [661, 83] width 373 height 36
type input "menopur"
click at [503, 153] on button "Search" at bounding box center [484, 140] width 88 height 36
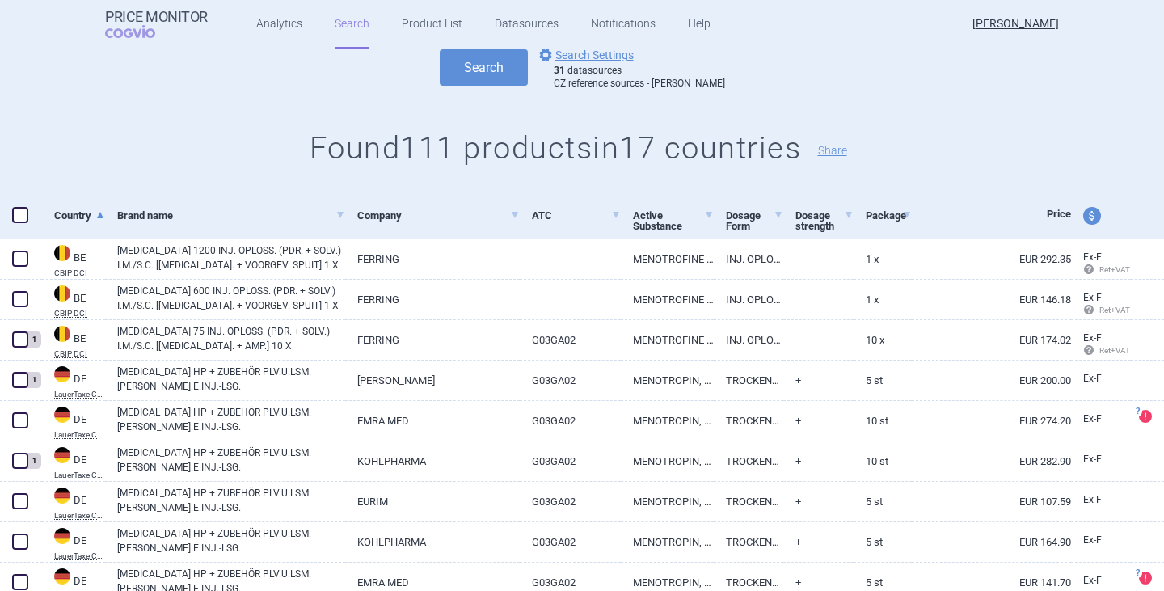
scroll to position [81, 0]
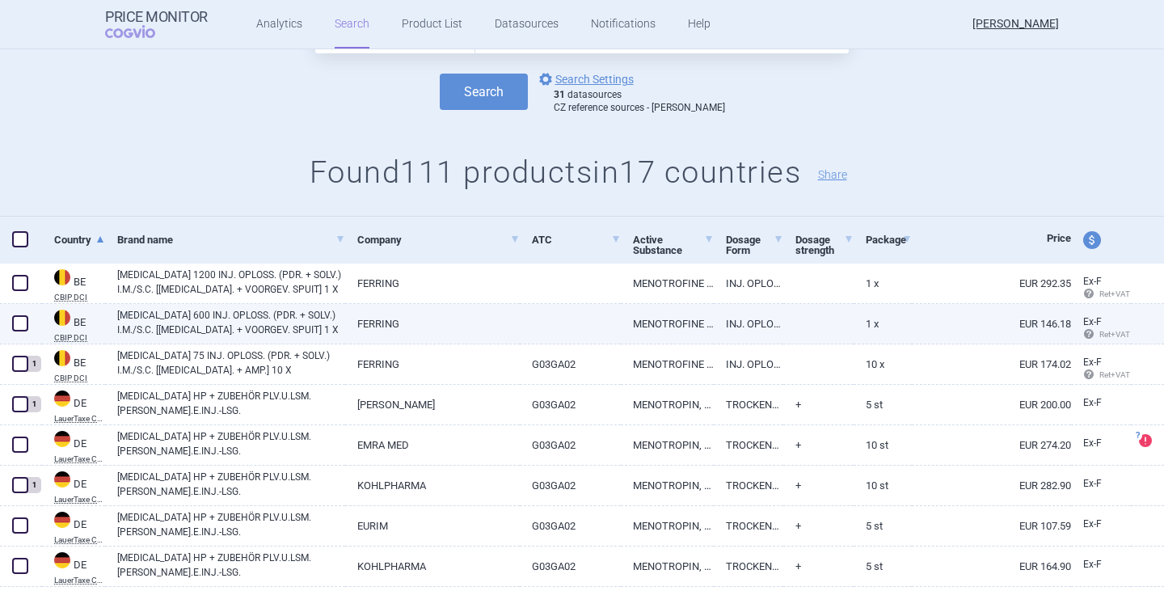
click at [19, 327] on span at bounding box center [20, 323] width 16 height 16
checkbox input "true"
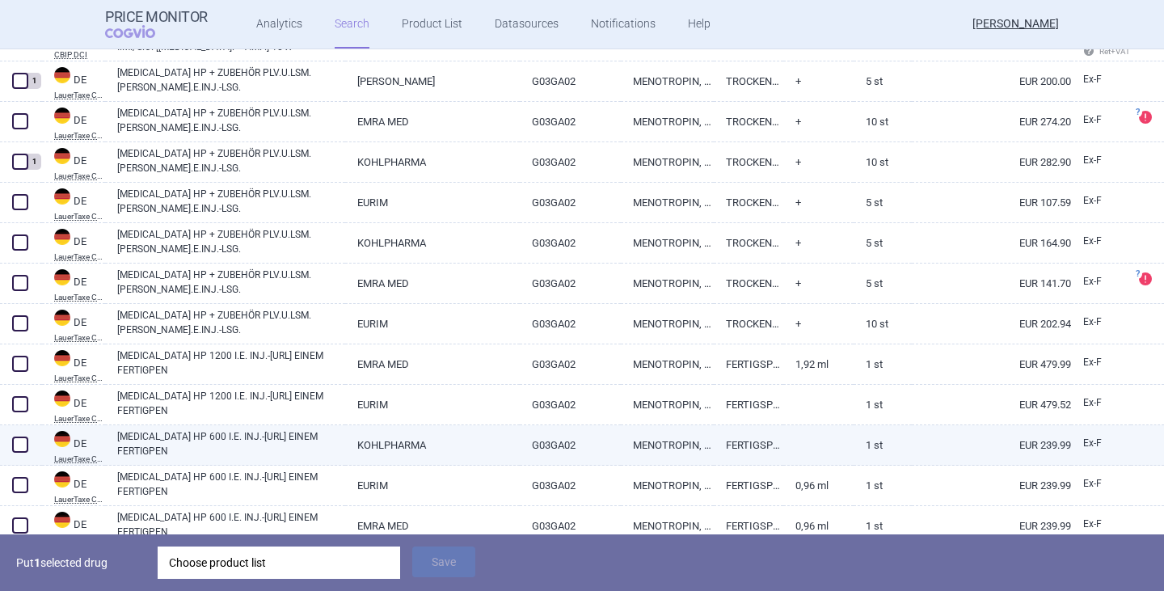
scroll to position [485, 0]
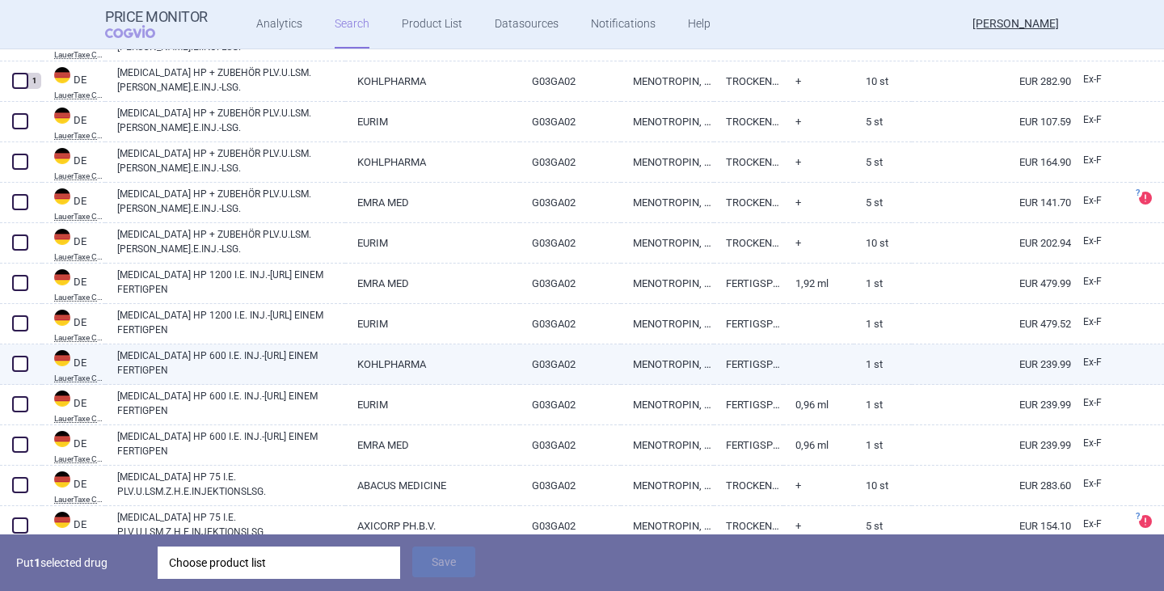
click at [16, 361] on span at bounding box center [20, 364] width 16 height 16
checkbox input "true"
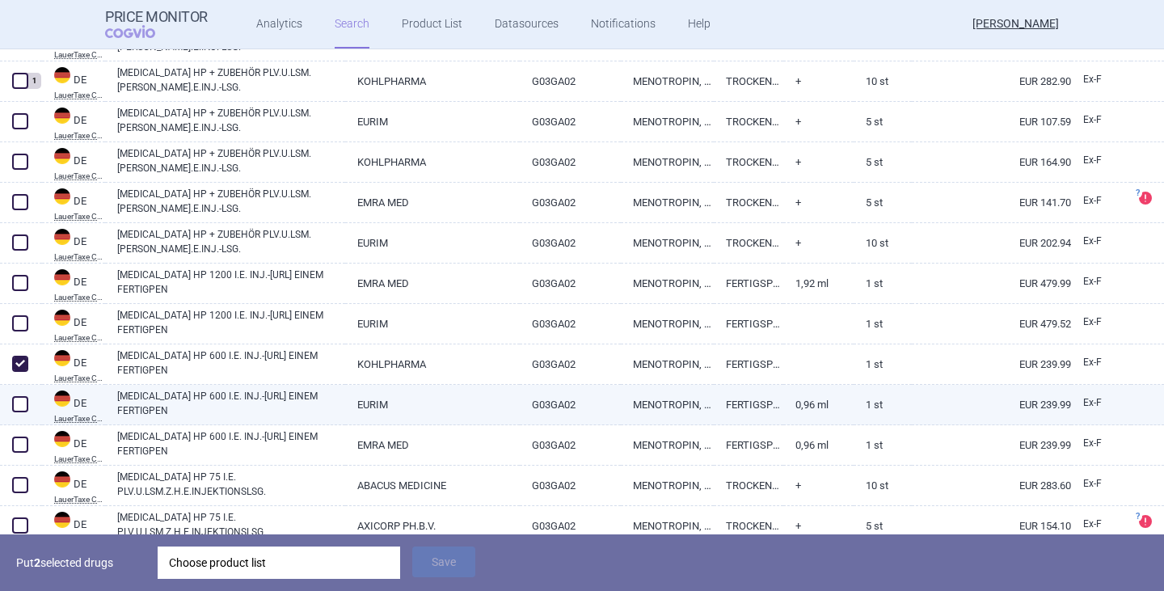
click at [19, 401] on span at bounding box center [20, 404] width 16 height 16
checkbox input "true"
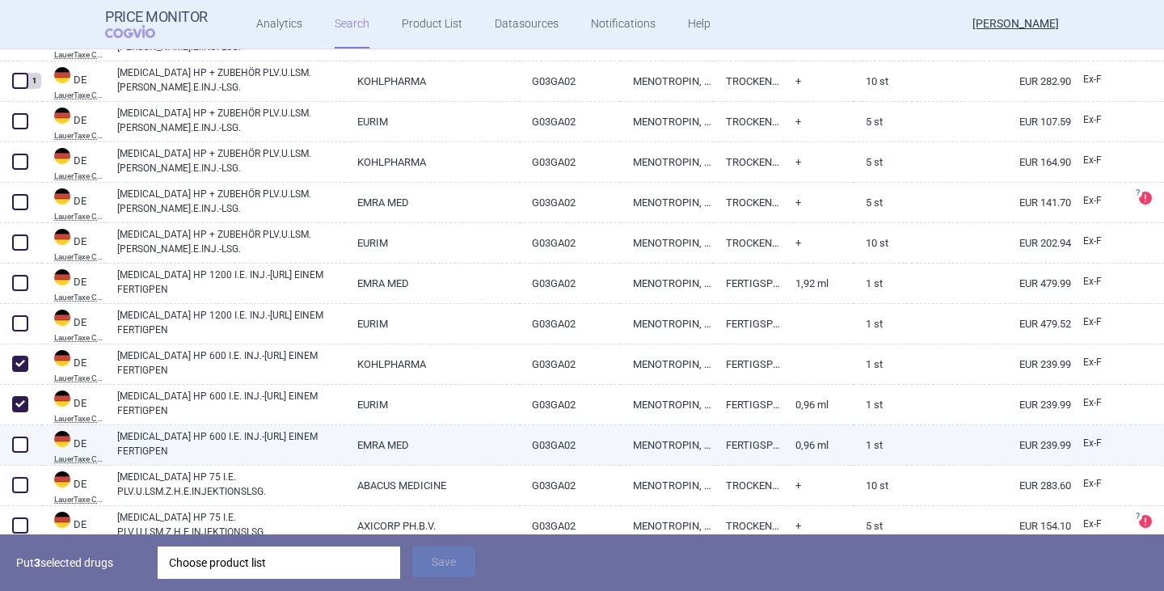
click at [16, 441] on span at bounding box center [20, 444] width 16 height 16
checkbox input "true"
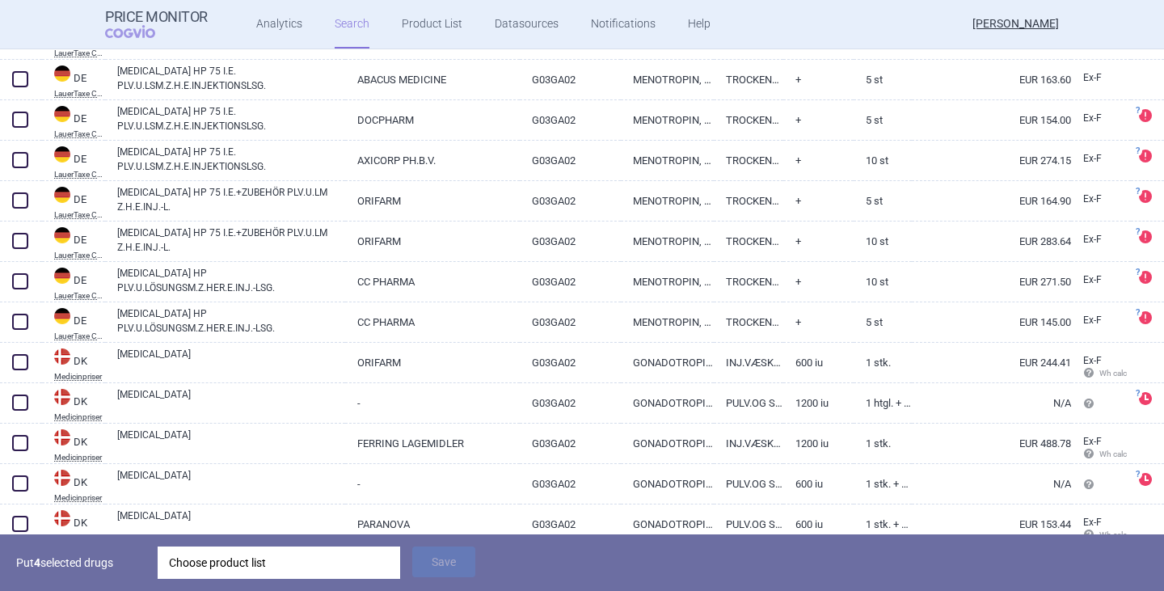
scroll to position [1051, 0]
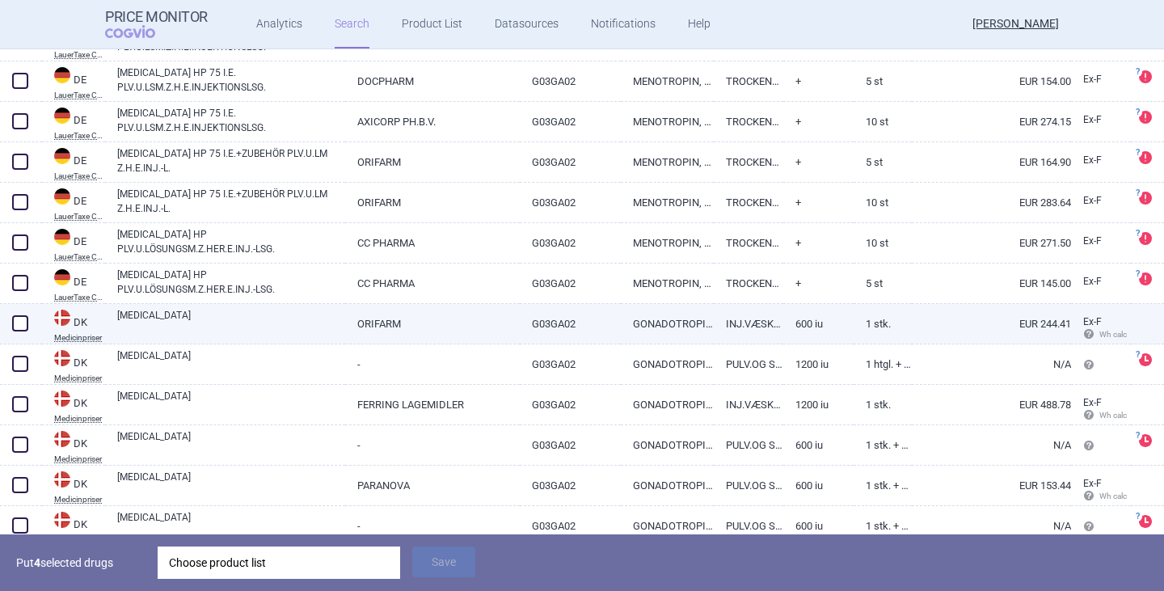
click at [23, 327] on span at bounding box center [20, 323] width 16 height 16
checkbox input "true"
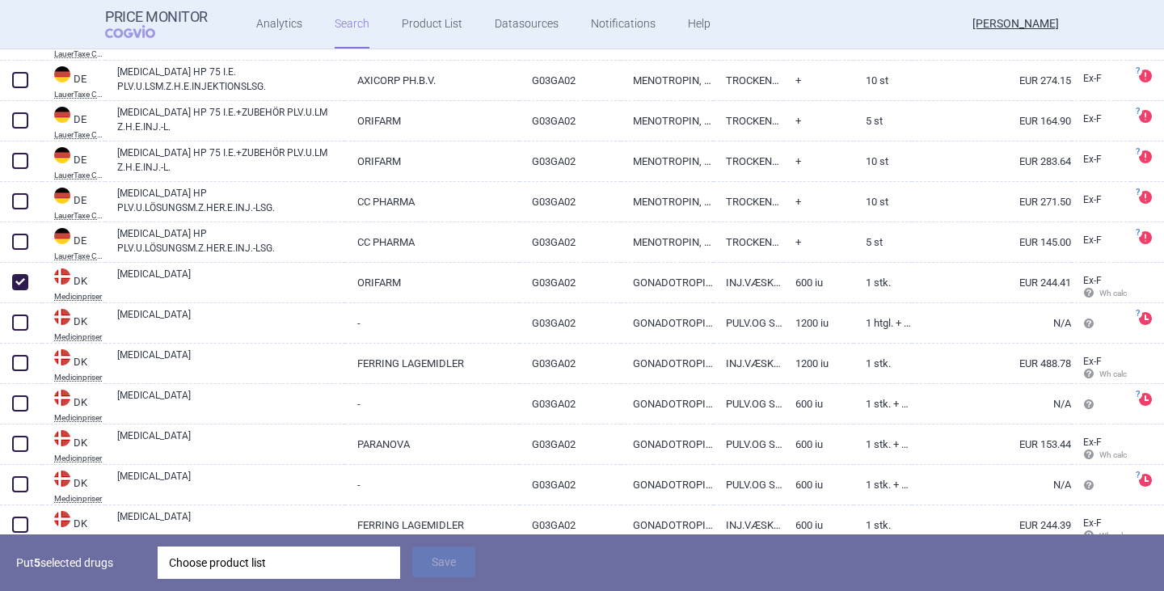
scroll to position [1131, 0]
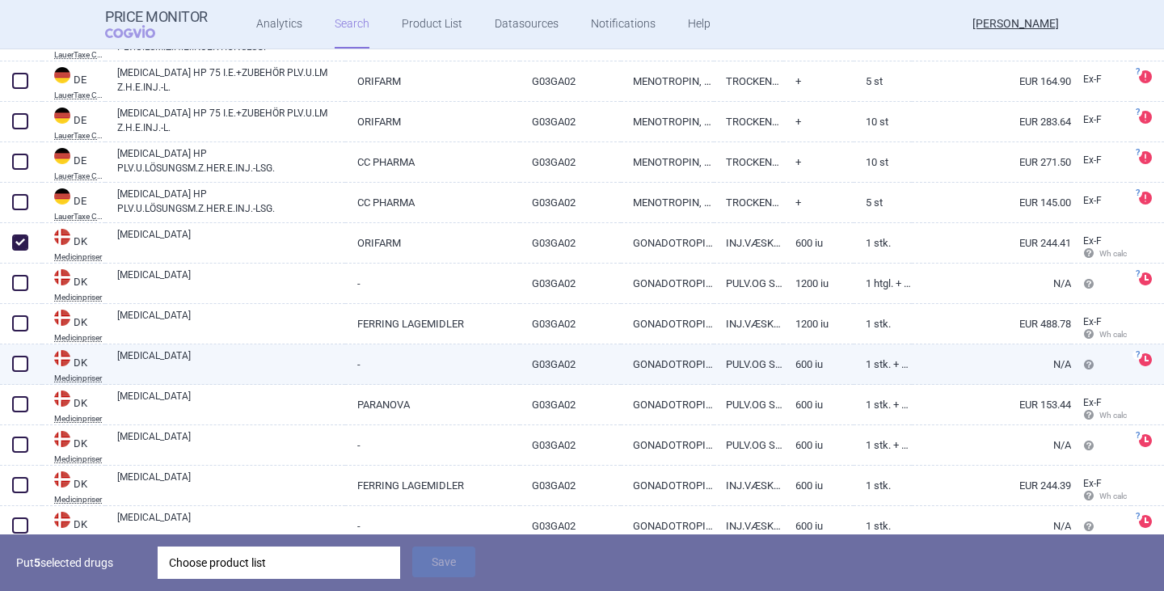
click at [26, 368] on span at bounding box center [20, 364] width 16 height 16
checkbox input "true"
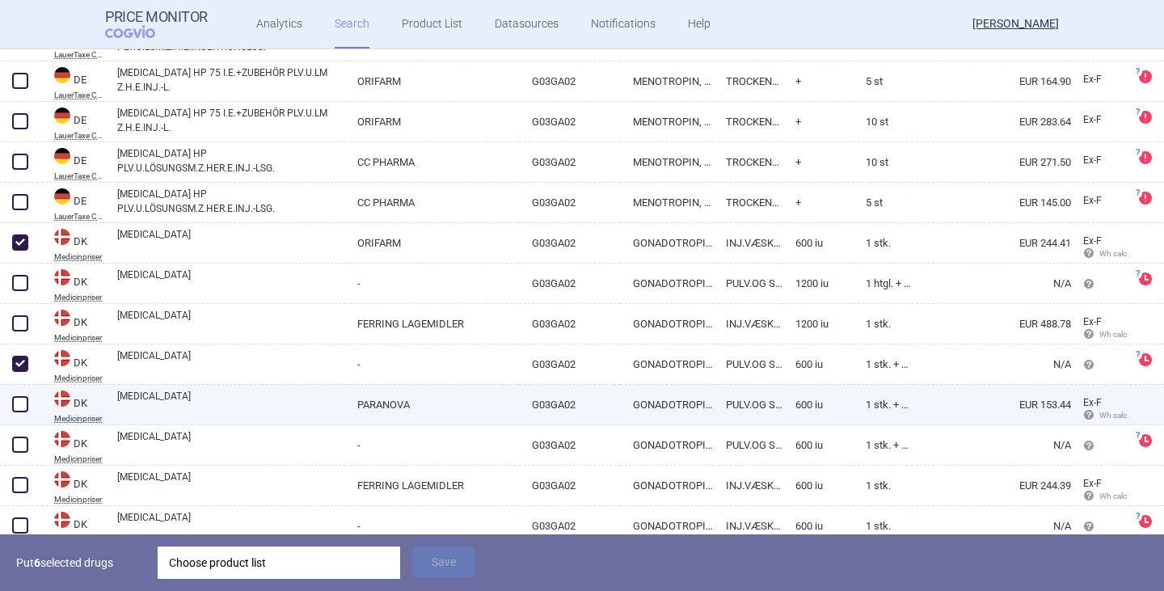
click at [14, 405] on span at bounding box center [20, 404] width 16 height 16
checkbox input "true"
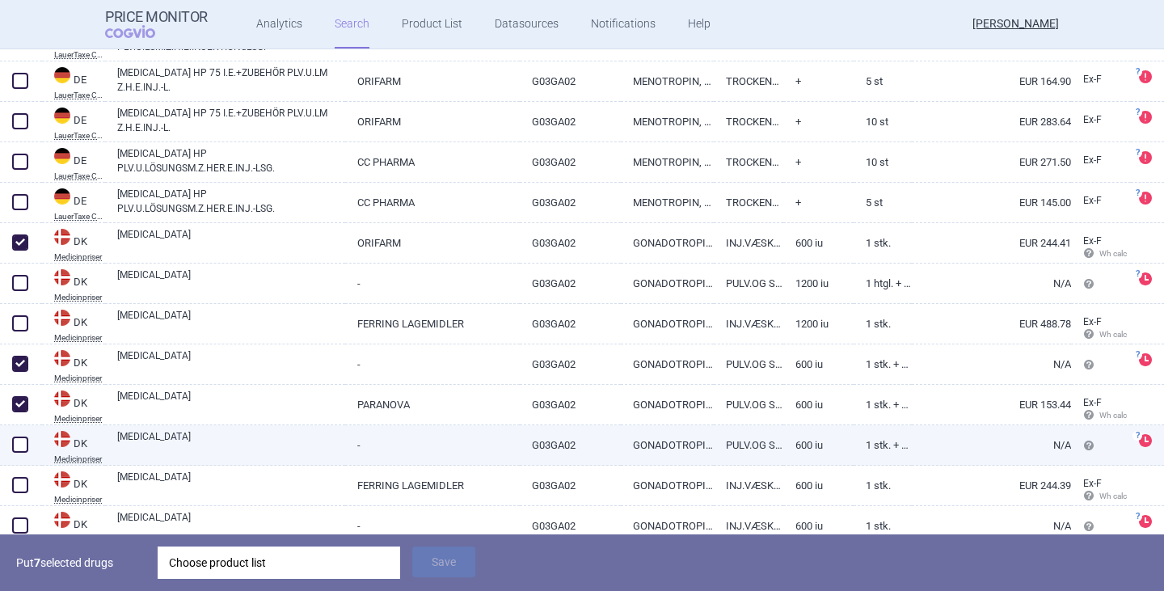
click at [15, 452] on span at bounding box center [20, 444] width 16 height 16
checkbox input "true"
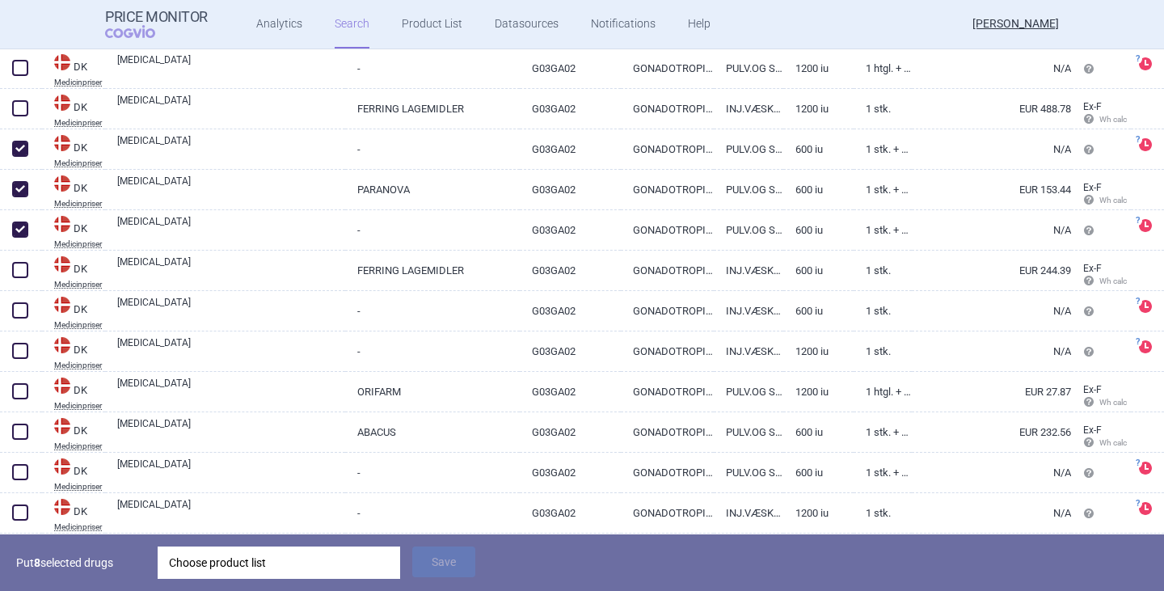
scroll to position [1374, 0]
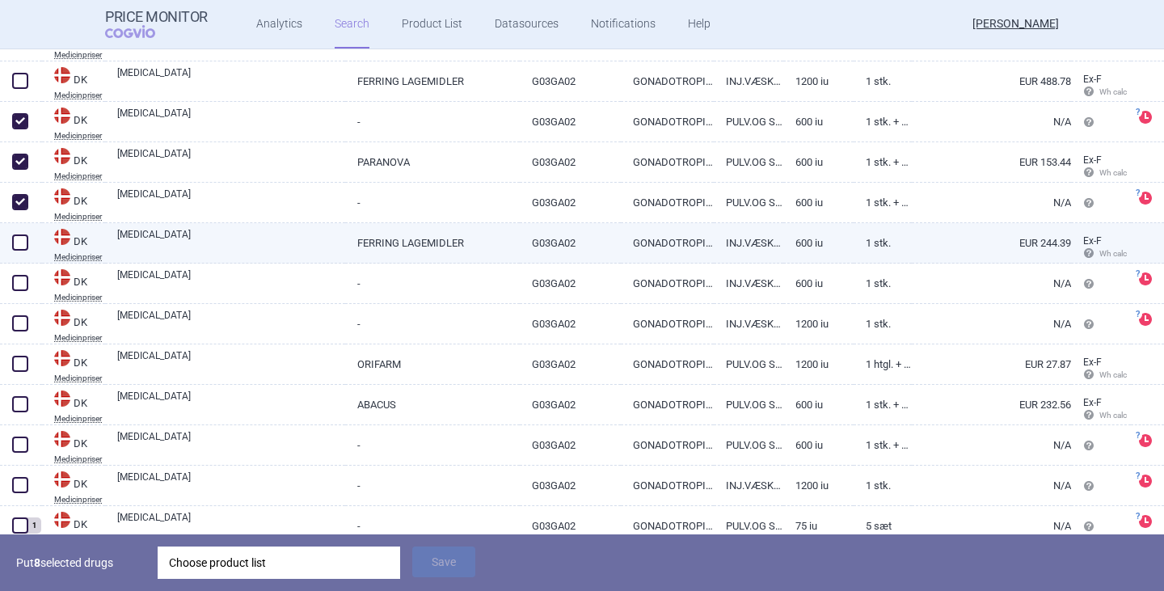
click at [20, 242] on span at bounding box center [20, 242] width 16 height 16
checkbox input "true"
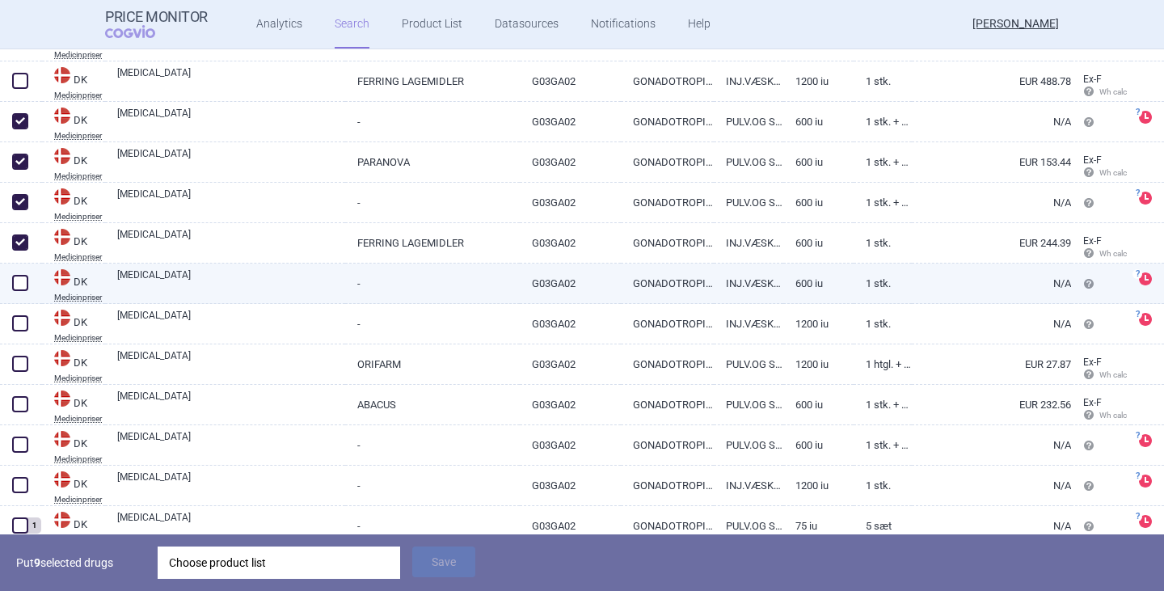
click at [20, 282] on span at bounding box center [20, 283] width 16 height 16
checkbox input "true"
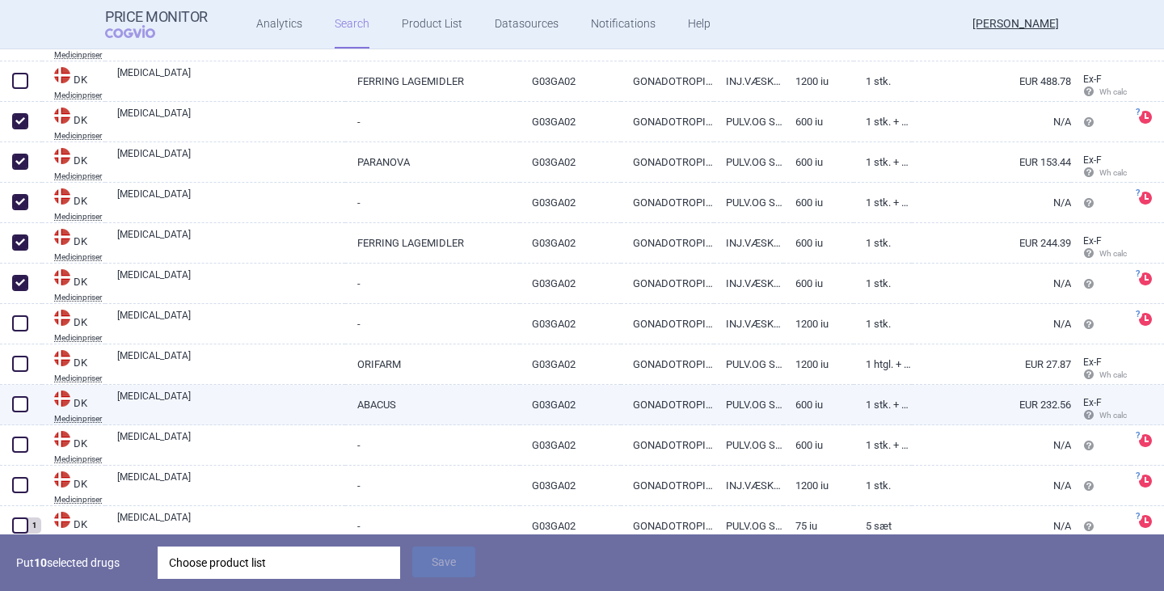
click at [9, 407] on span at bounding box center [20, 404] width 24 height 24
checkbox input "true"
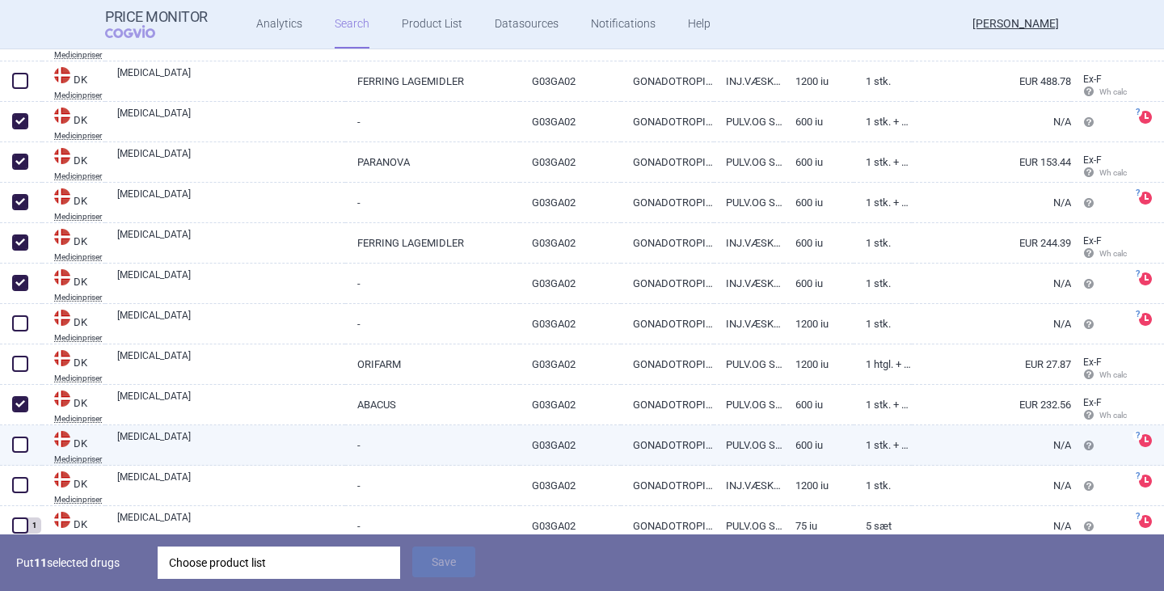
click at [21, 448] on span at bounding box center [20, 444] width 16 height 16
checkbox input "true"
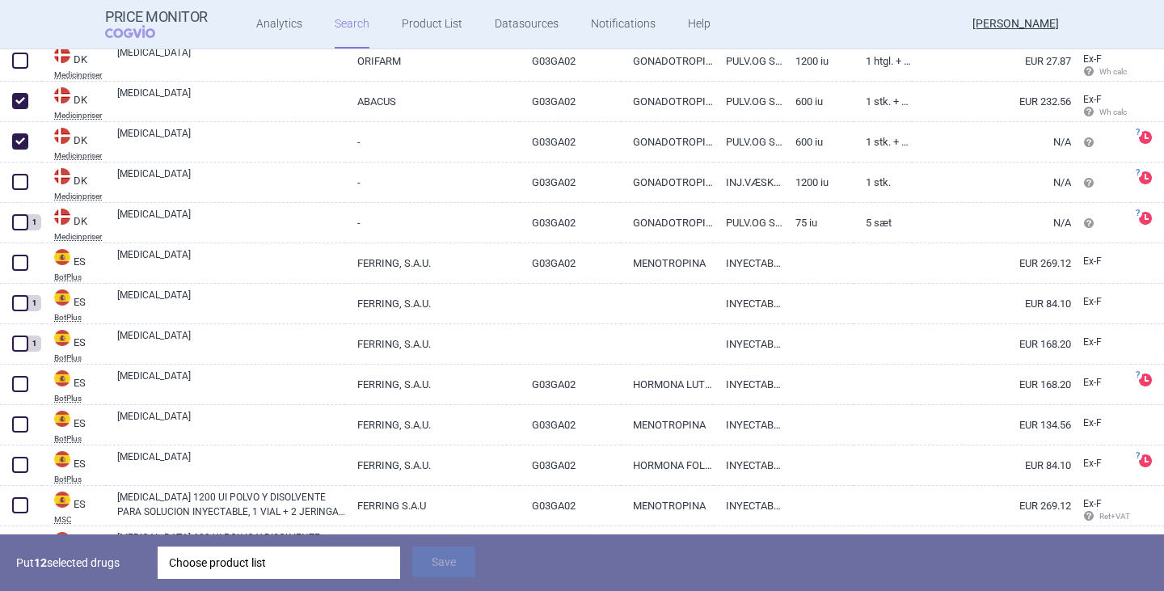
scroll to position [1697, 0]
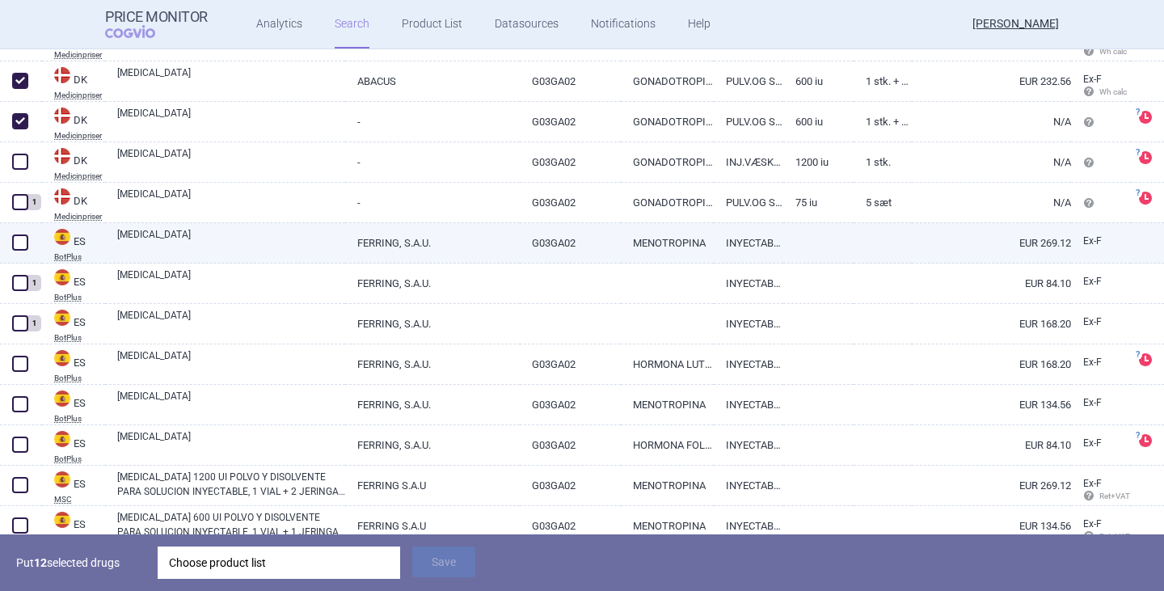
click at [154, 235] on link "[MEDICAL_DATA]" at bounding box center [231, 241] width 228 height 29
select select "EUR"
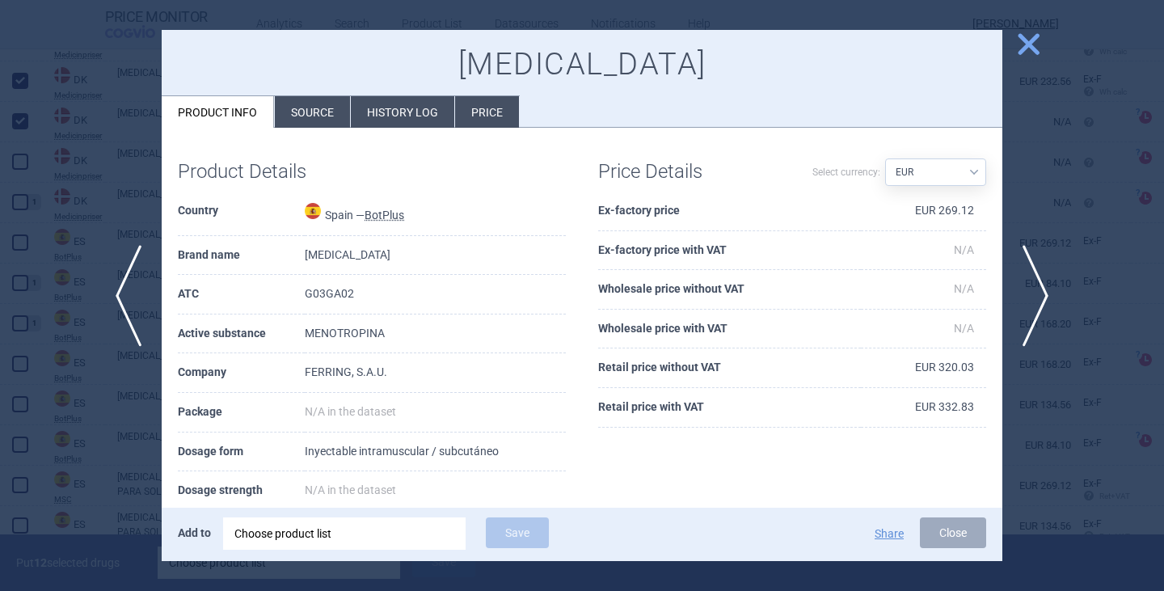
click at [309, 114] on li "Source" at bounding box center [312, 112] width 75 height 32
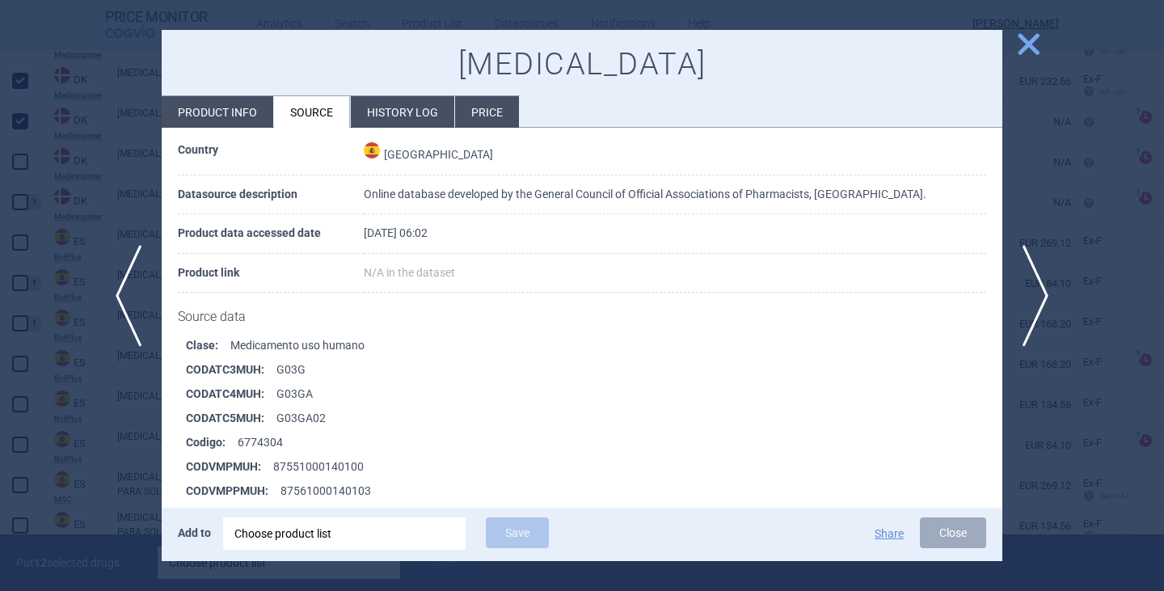
scroll to position [323, 0]
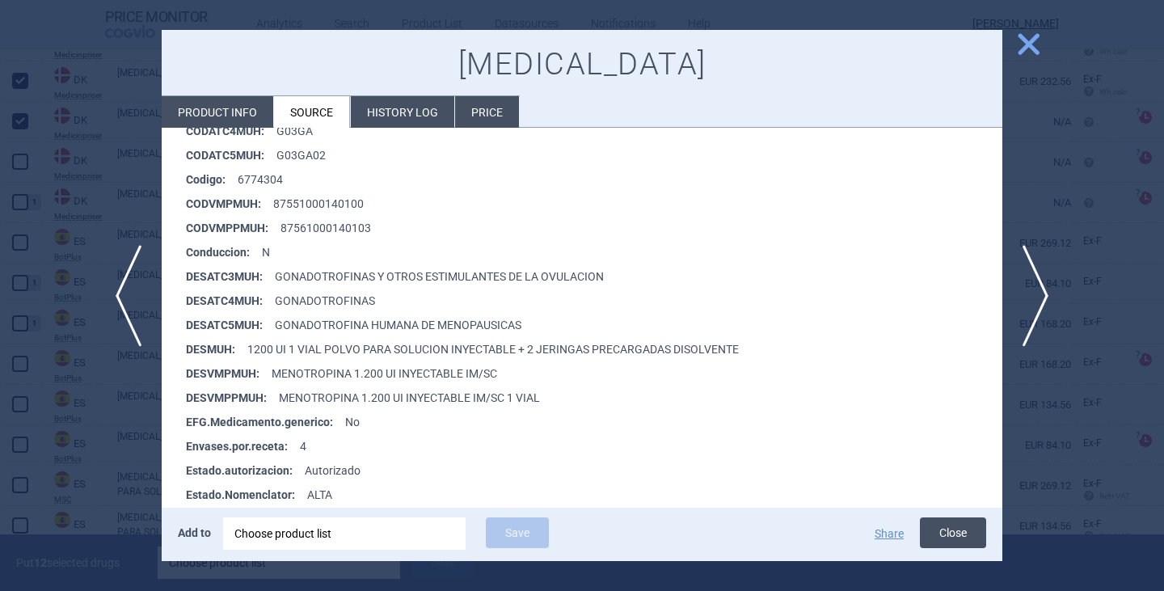
click at [950, 536] on button "Close" at bounding box center [953, 532] width 66 height 31
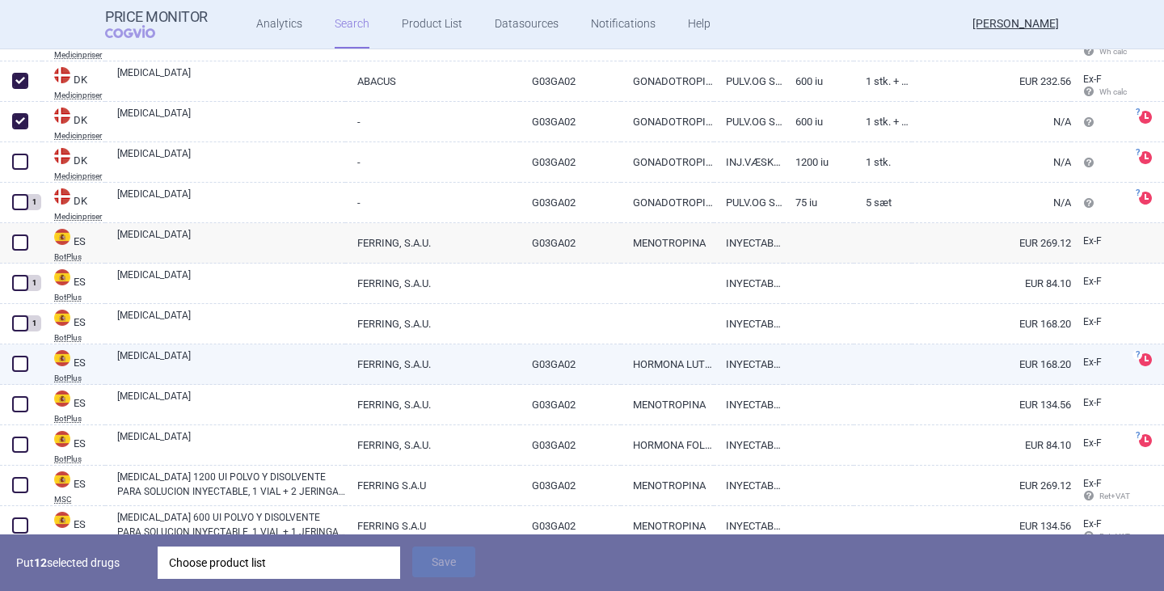
click at [141, 367] on link "[MEDICAL_DATA]" at bounding box center [231, 362] width 228 height 29
select select "EUR"
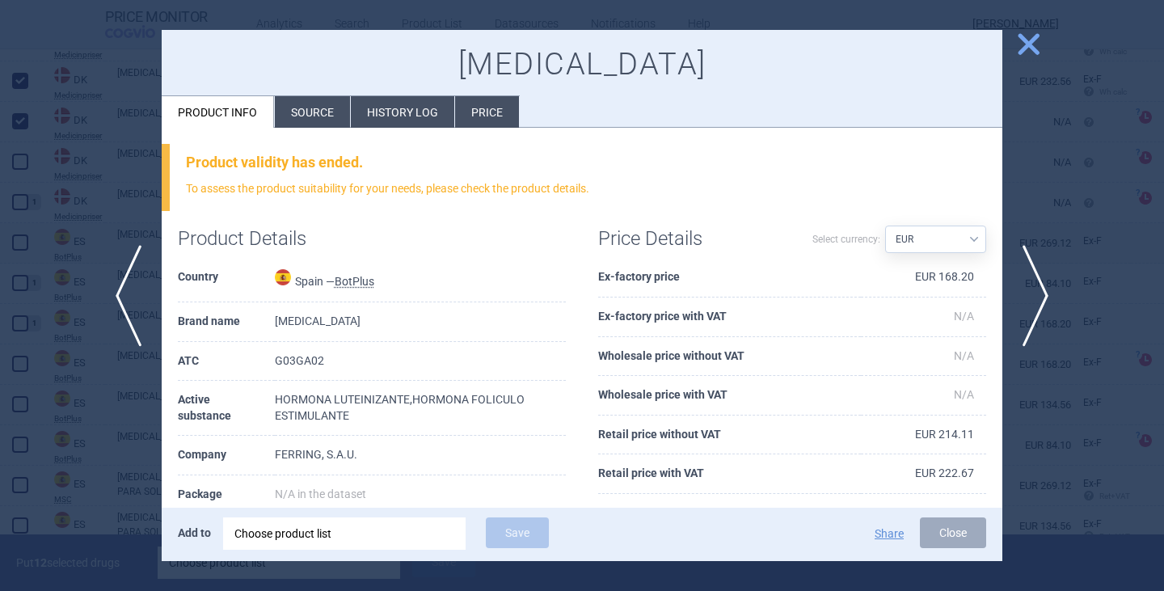
click at [321, 119] on li "Source" at bounding box center [312, 112] width 75 height 32
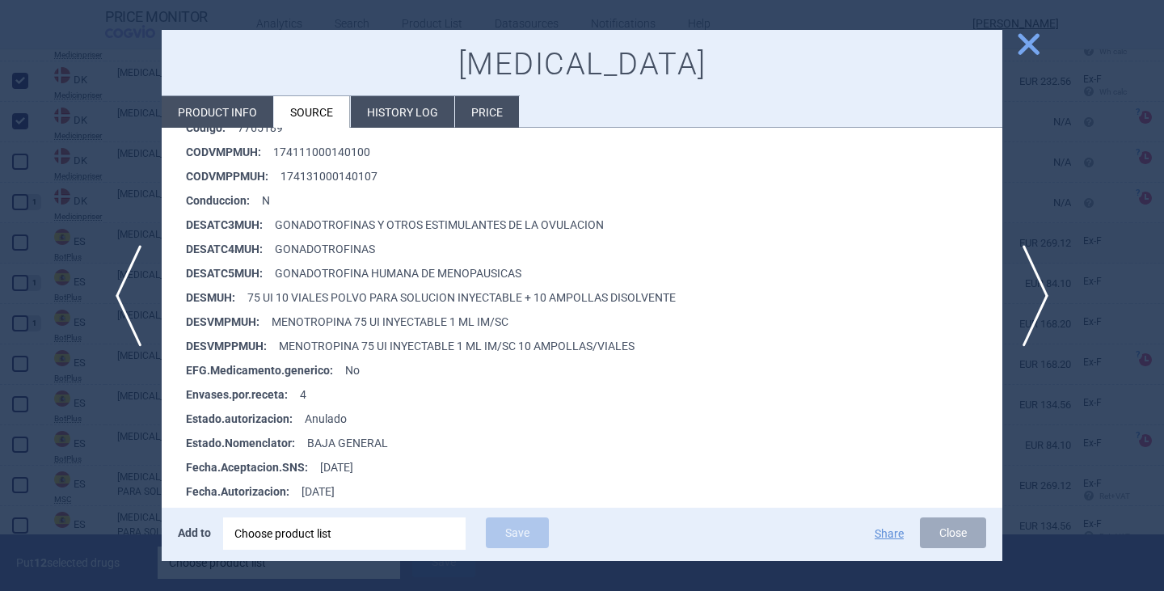
scroll to position [404, 0]
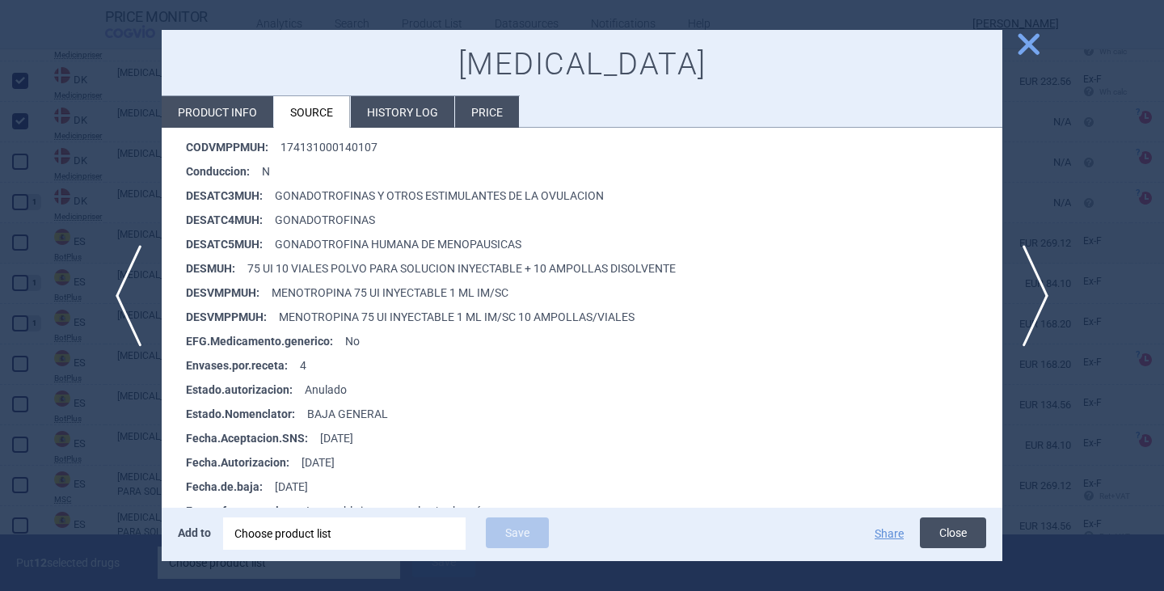
click at [940, 536] on button "Close" at bounding box center [953, 532] width 66 height 31
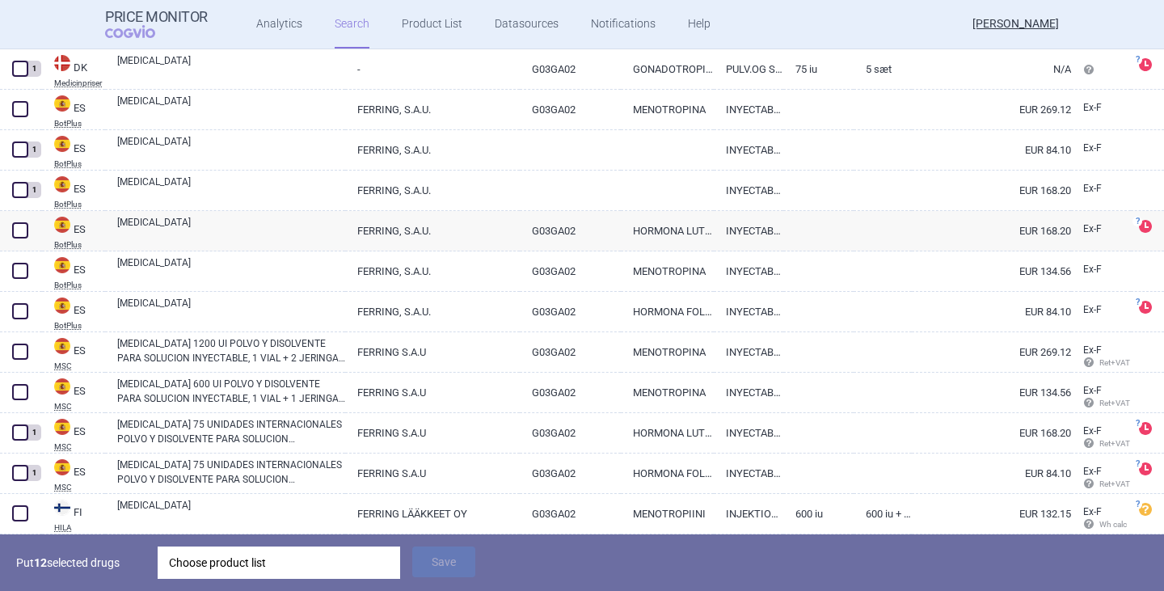
scroll to position [1939, 0]
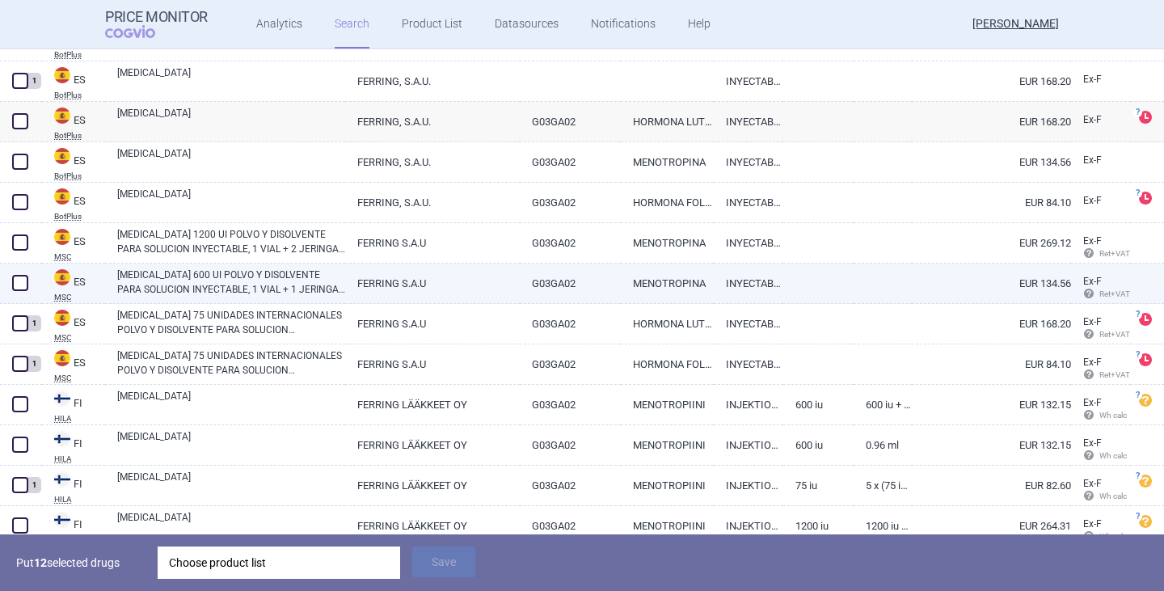
click at [20, 284] on span at bounding box center [20, 283] width 16 height 16
checkbox input "true"
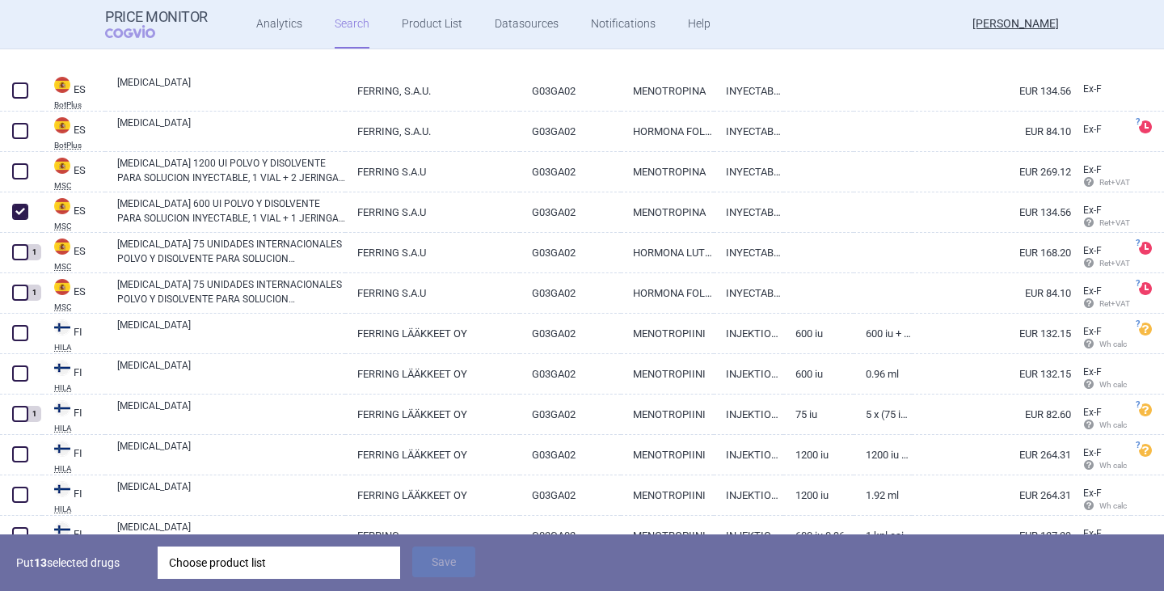
scroll to position [2101, 0]
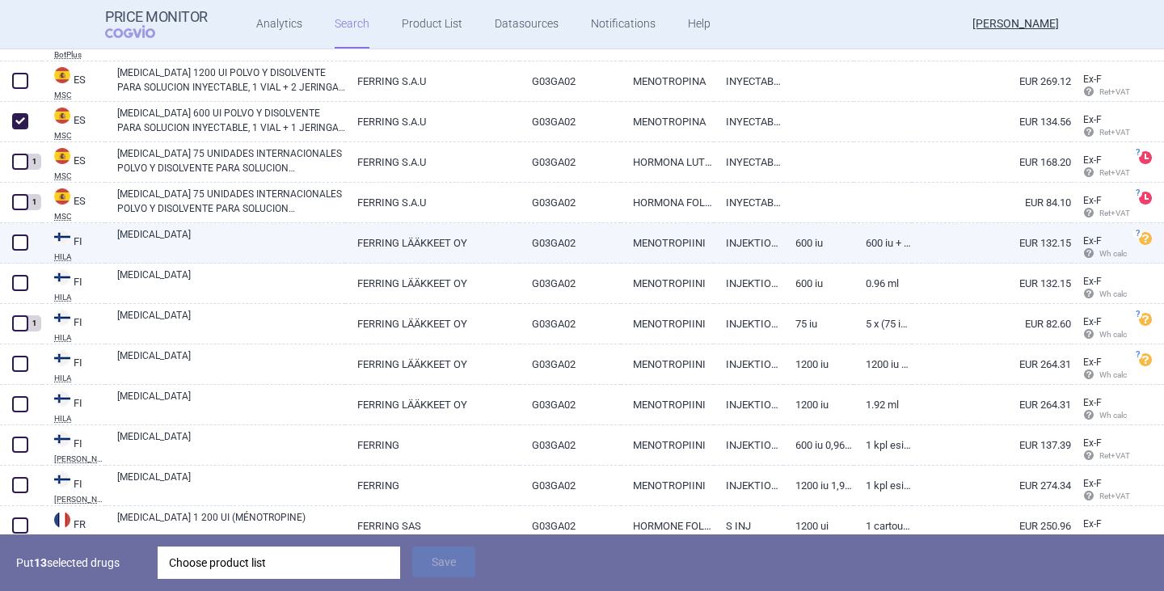
click at [23, 242] on span at bounding box center [20, 242] width 16 height 16
checkbox input "true"
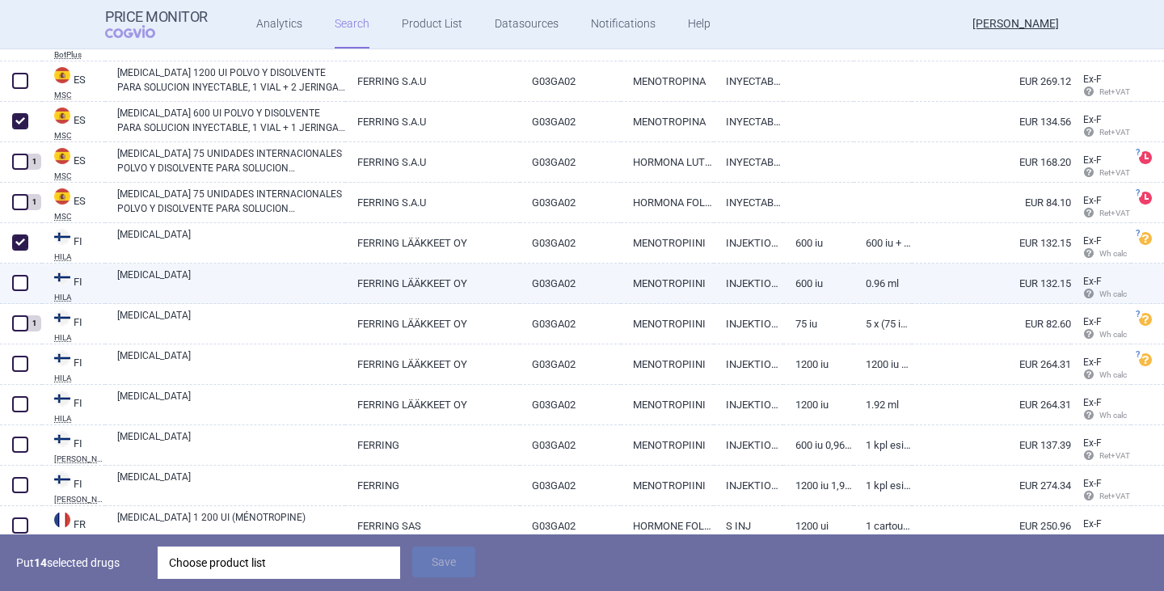
click at [26, 283] on span at bounding box center [20, 283] width 16 height 16
checkbox input "true"
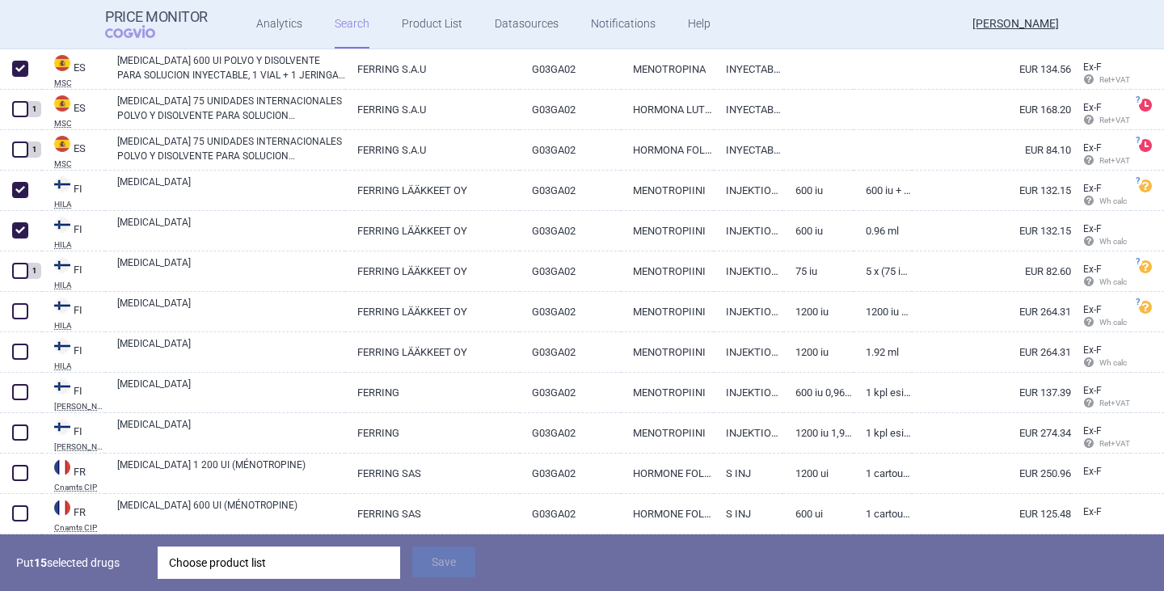
scroll to position [2182, 0]
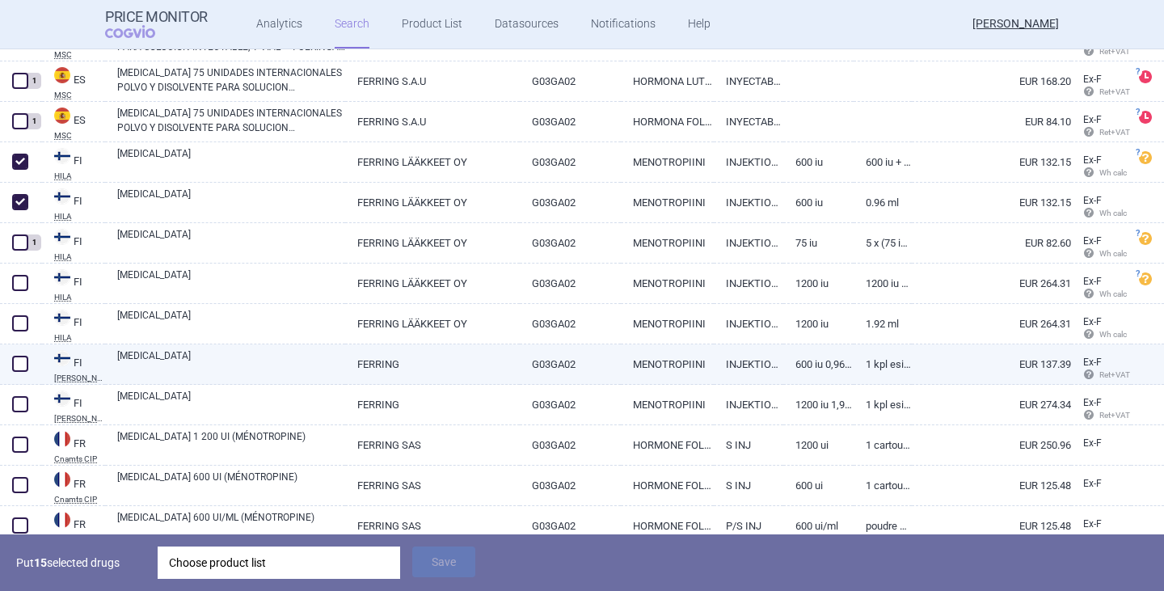
click at [19, 363] on span at bounding box center [20, 364] width 16 height 16
checkbox input "true"
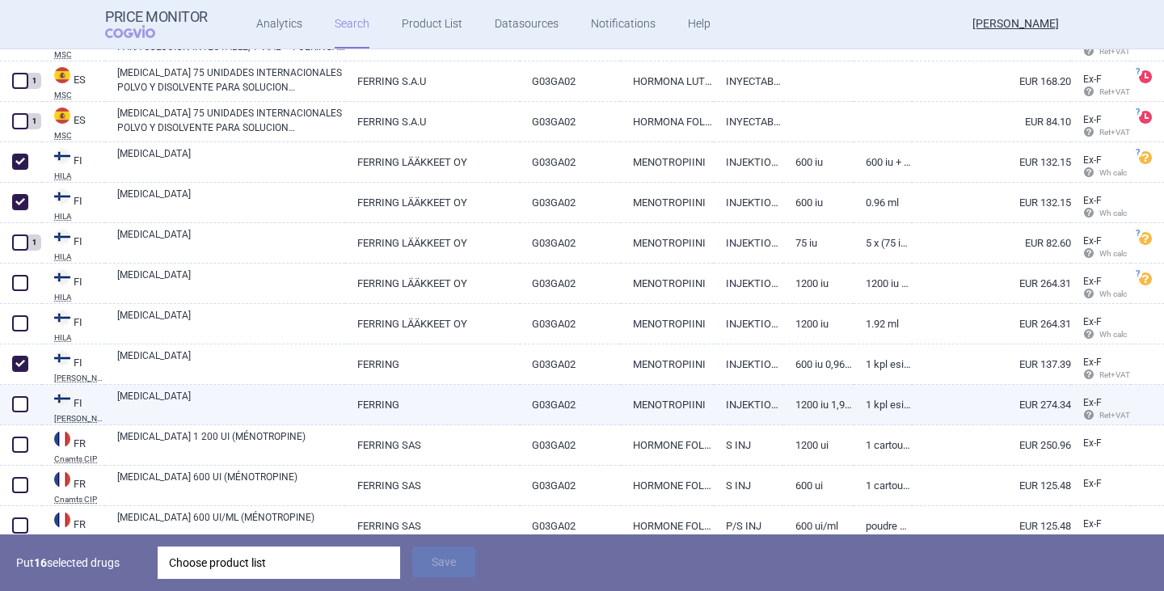
click at [19, 402] on span at bounding box center [20, 404] width 16 height 16
checkbox input "true"
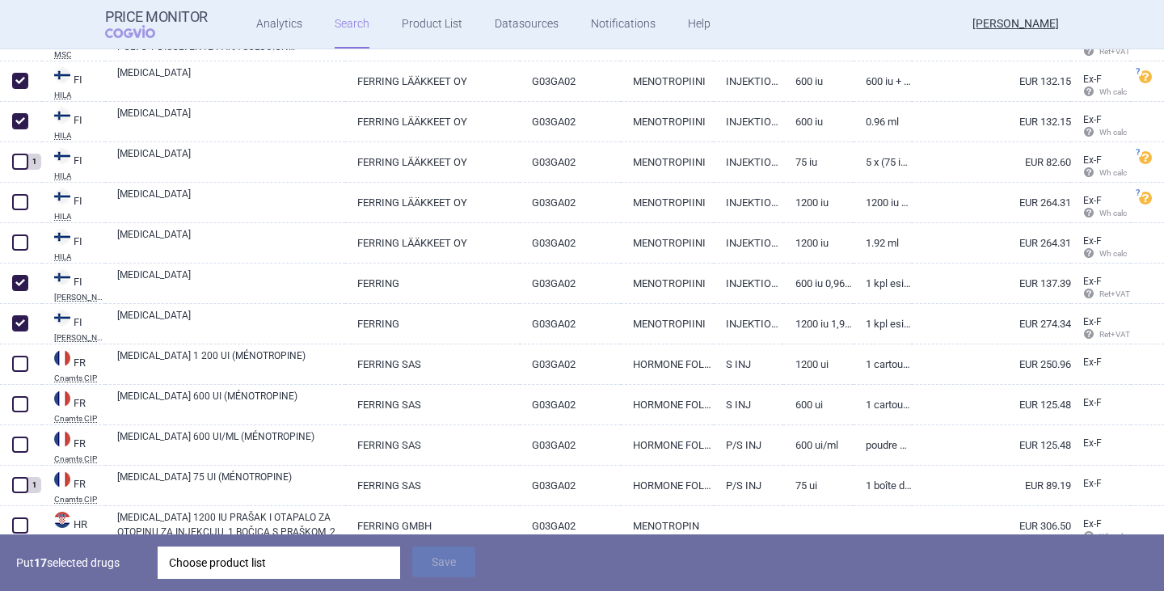
scroll to position [2343, 0]
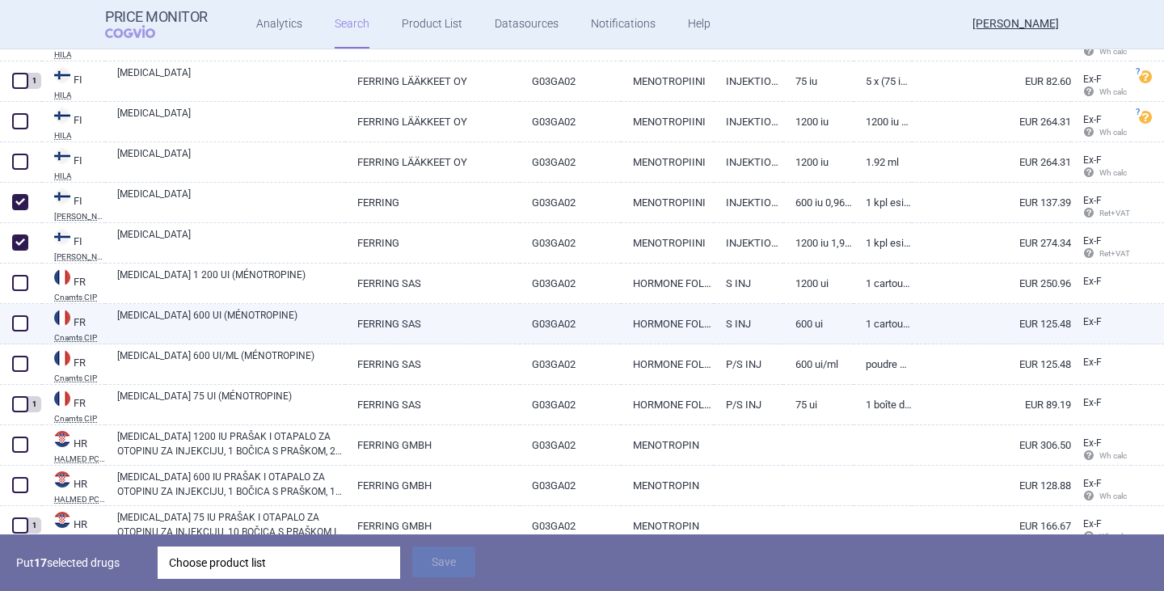
click at [21, 322] on span at bounding box center [20, 323] width 16 height 16
checkbox input "true"
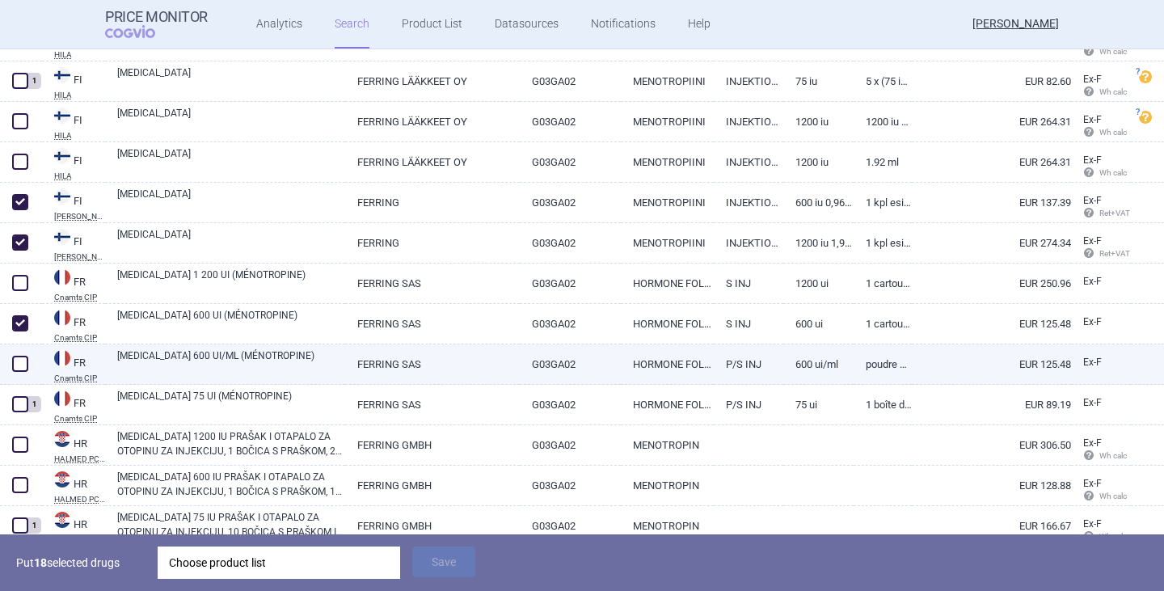
click at [20, 367] on span at bounding box center [20, 364] width 16 height 16
checkbox input "true"
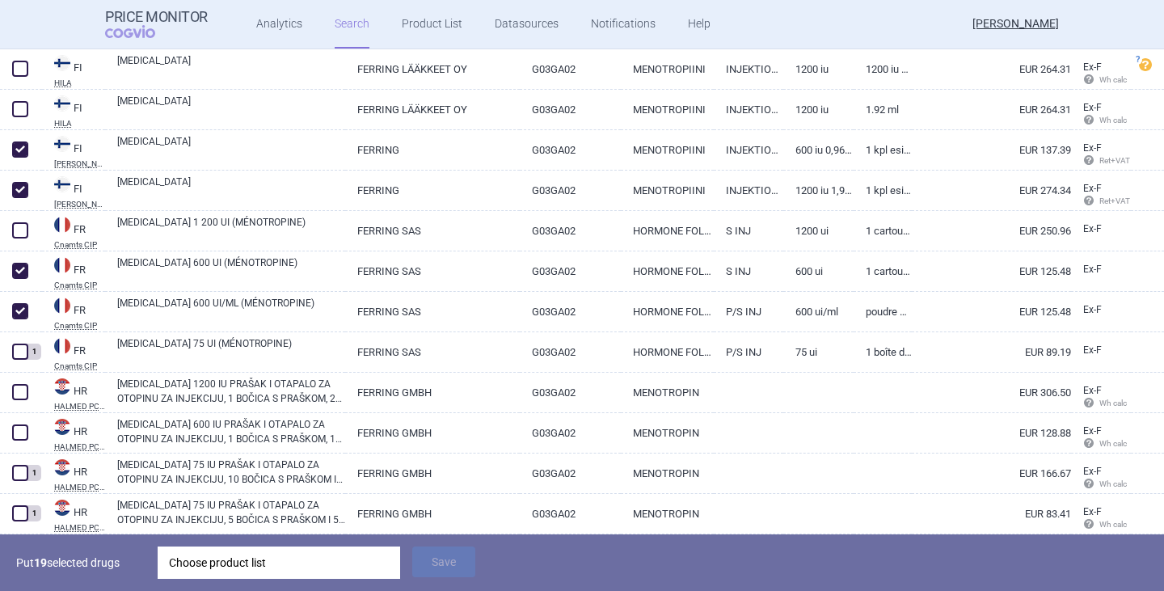
scroll to position [2505, 0]
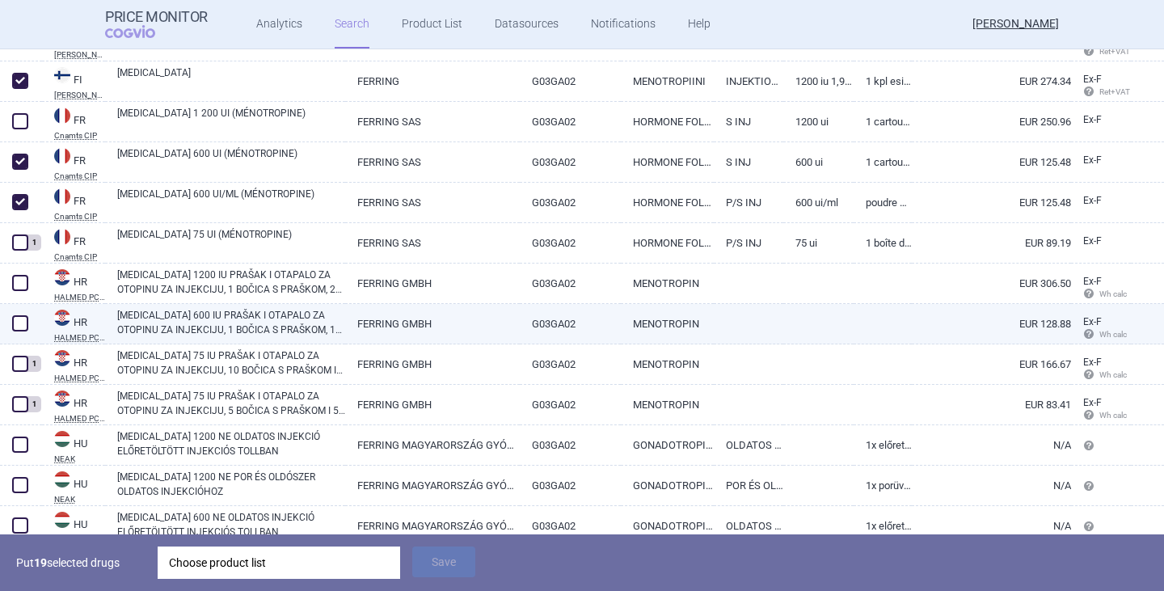
click at [20, 322] on span at bounding box center [20, 323] width 16 height 16
checkbox input "true"
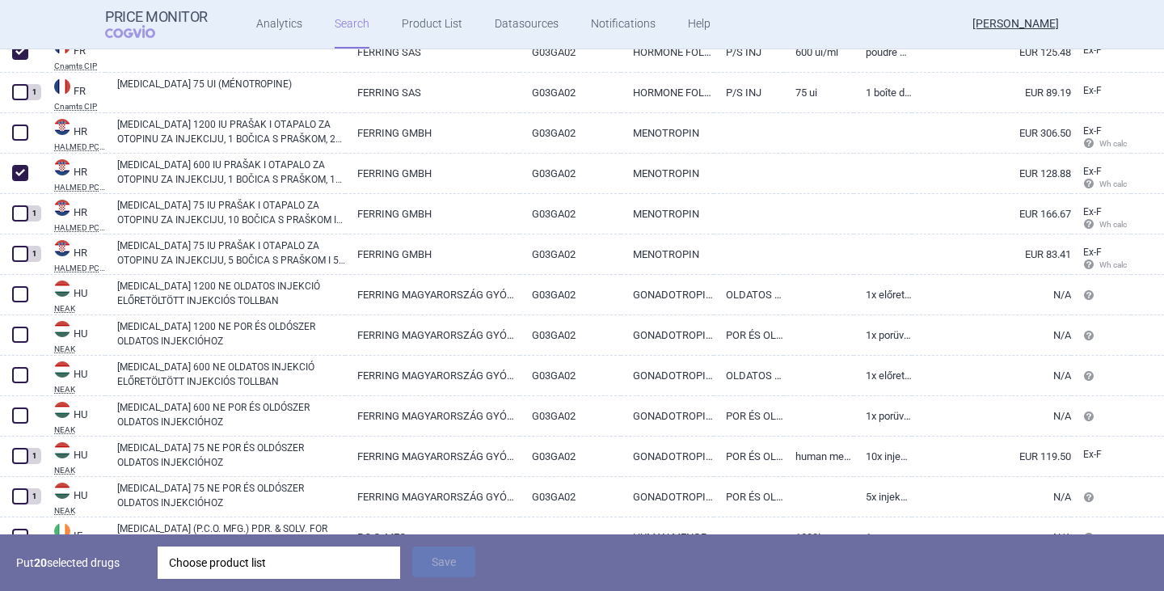
scroll to position [2667, 0]
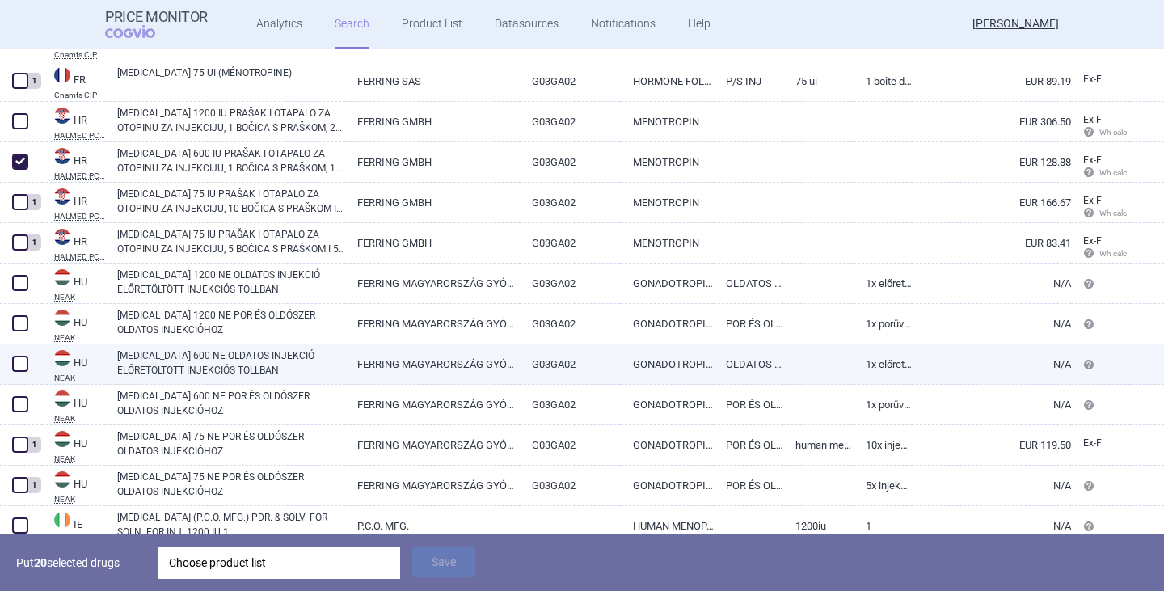
click at [24, 364] on span at bounding box center [20, 364] width 16 height 16
checkbox input "true"
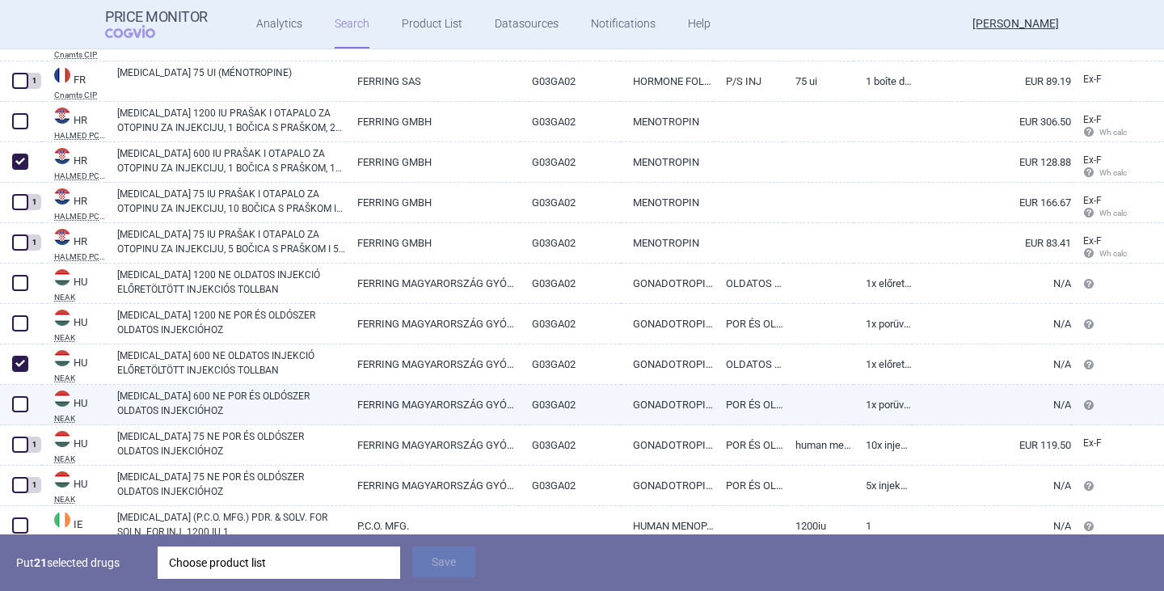
click at [22, 399] on span at bounding box center [20, 404] width 16 height 16
checkbox input "true"
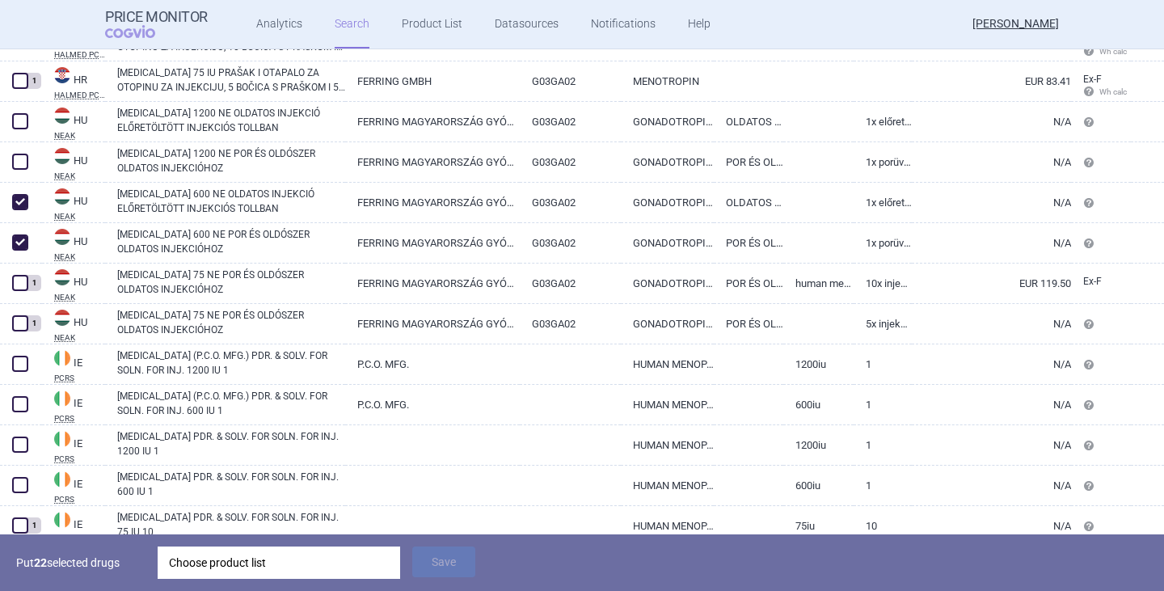
scroll to position [2909, 0]
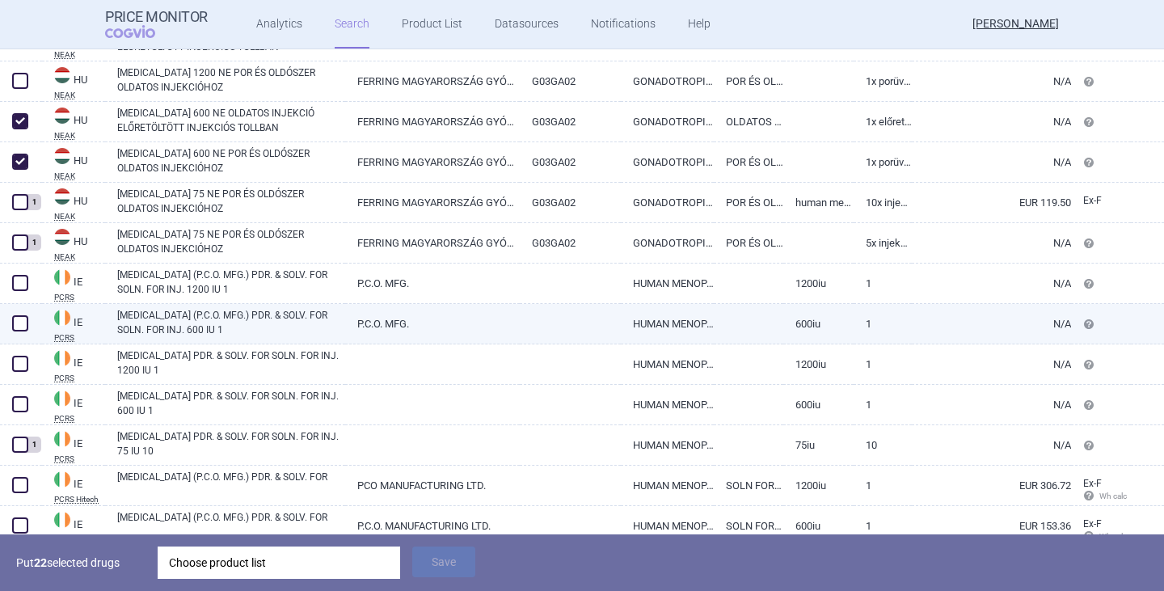
click at [18, 325] on span at bounding box center [20, 323] width 16 height 16
checkbox input "true"
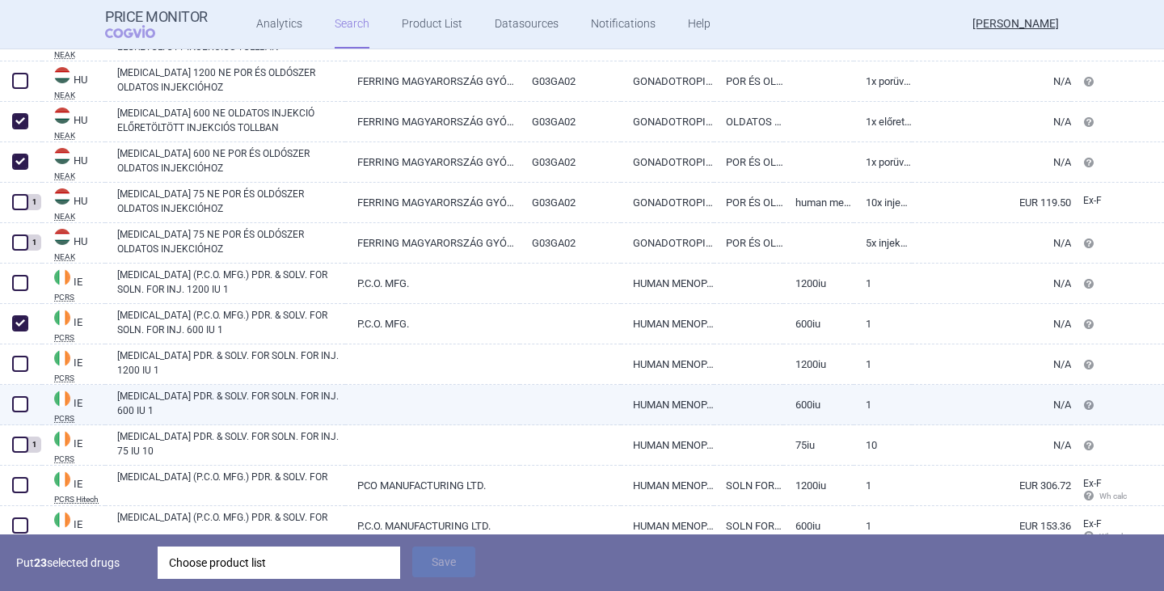
click at [23, 406] on span at bounding box center [20, 404] width 16 height 16
checkbox input "true"
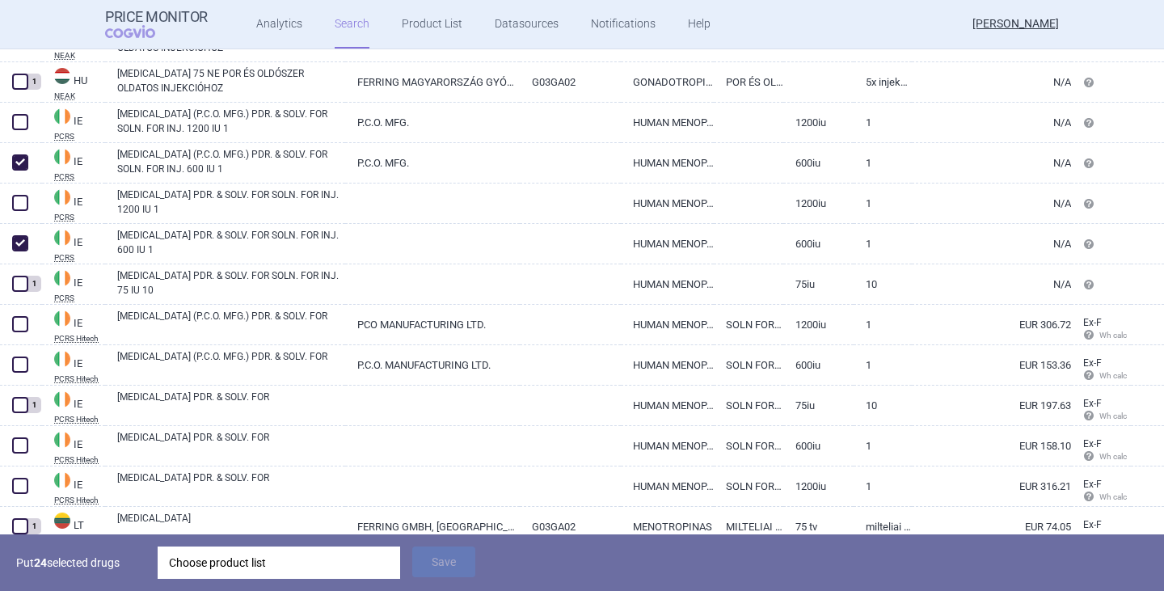
scroll to position [3071, 0]
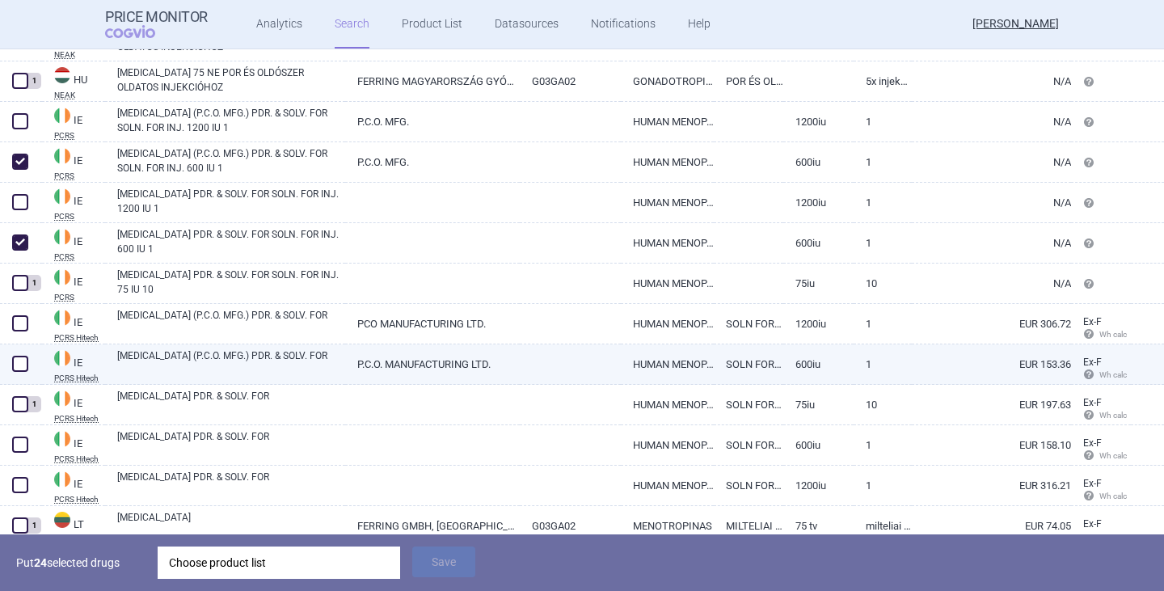
click at [22, 368] on span at bounding box center [20, 364] width 16 height 16
checkbox input "true"
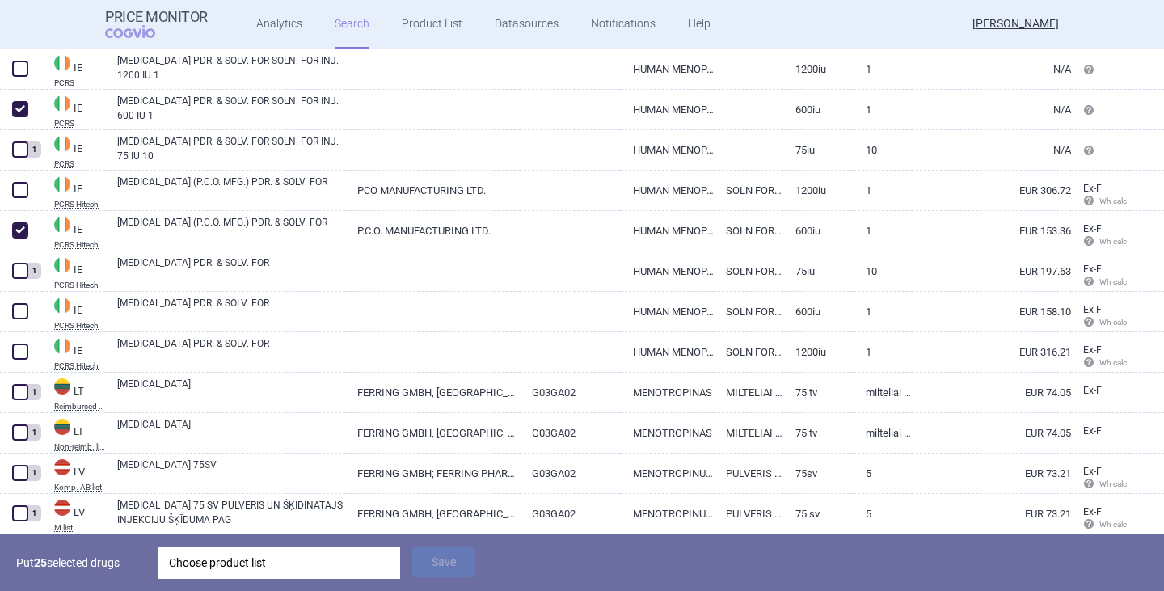
scroll to position [3232, 0]
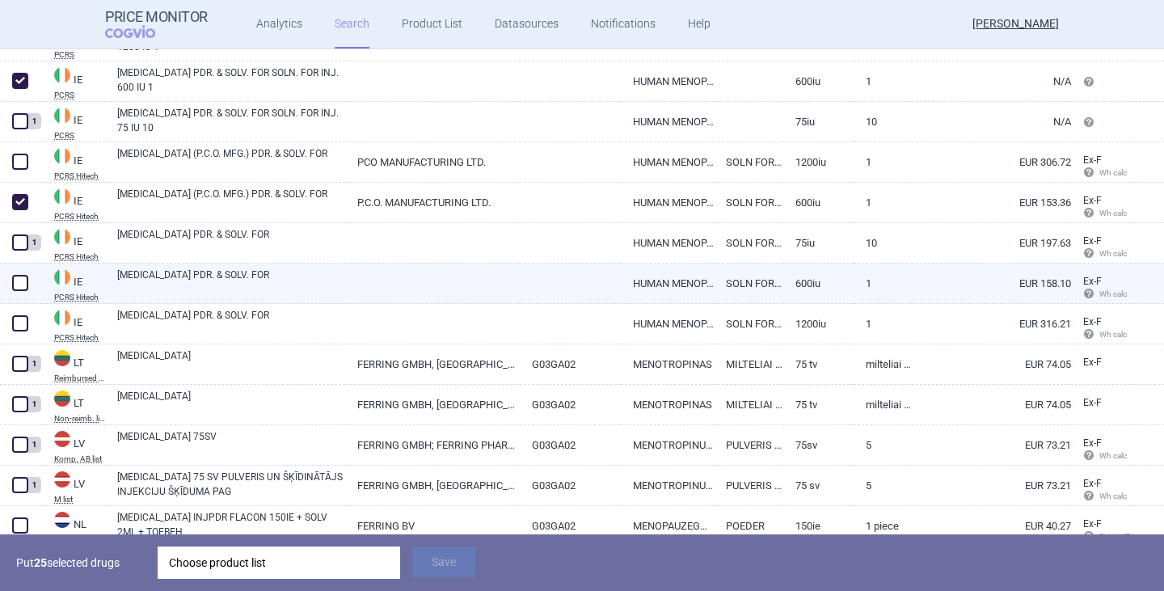
click at [21, 285] on span at bounding box center [20, 283] width 16 height 16
checkbox input "true"
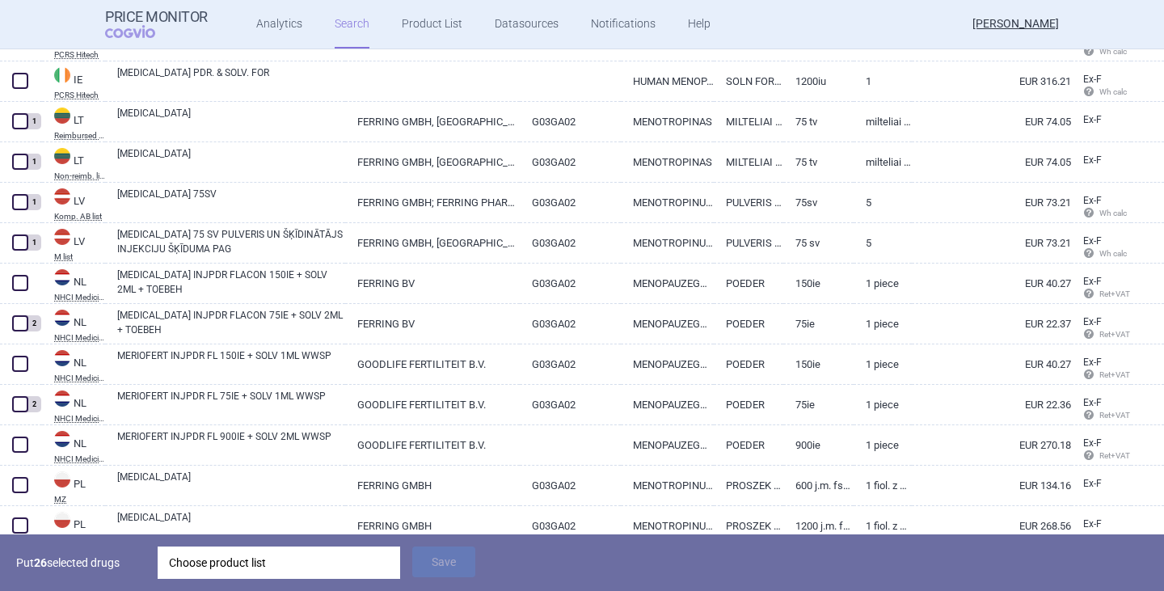
scroll to position [3556, 0]
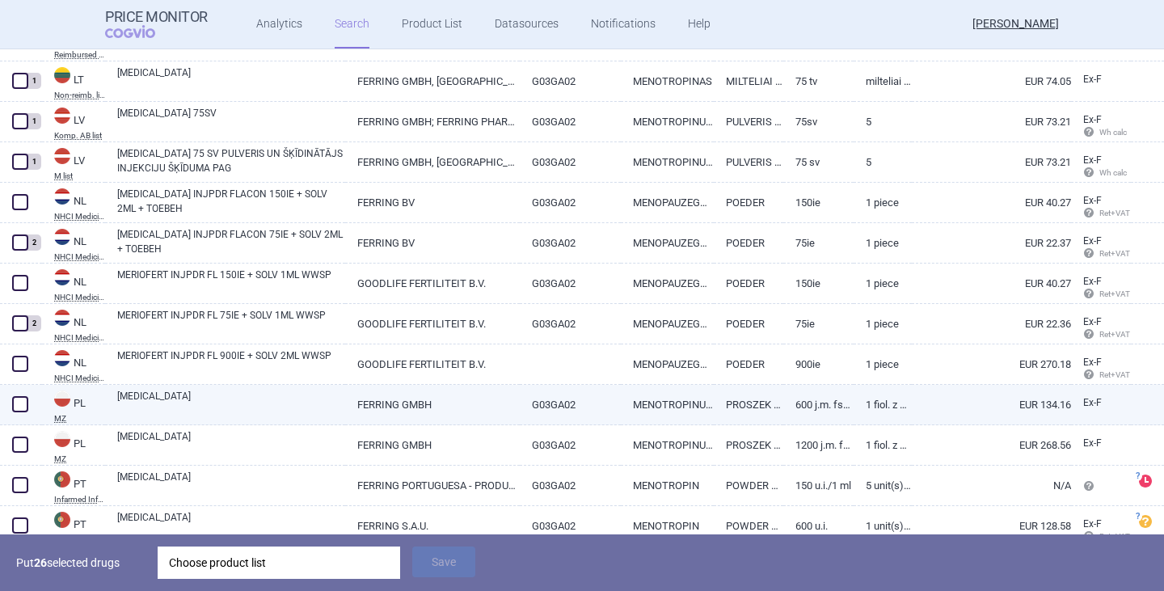
click at [21, 407] on span at bounding box center [20, 404] width 16 height 16
checkbox input "true"
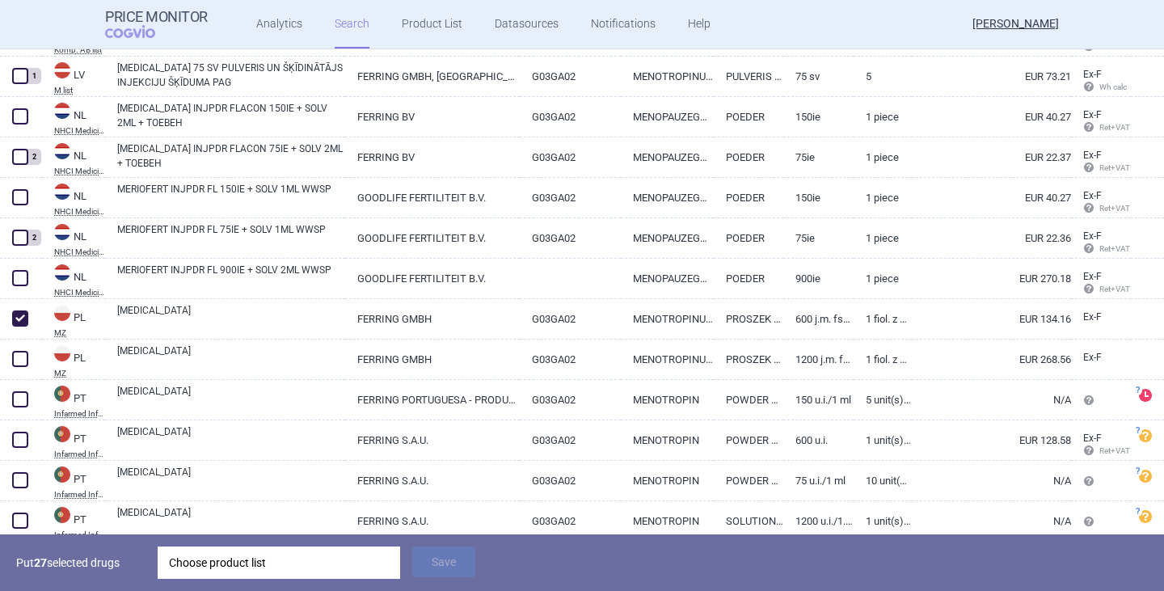
scroll to position [3717, 0]
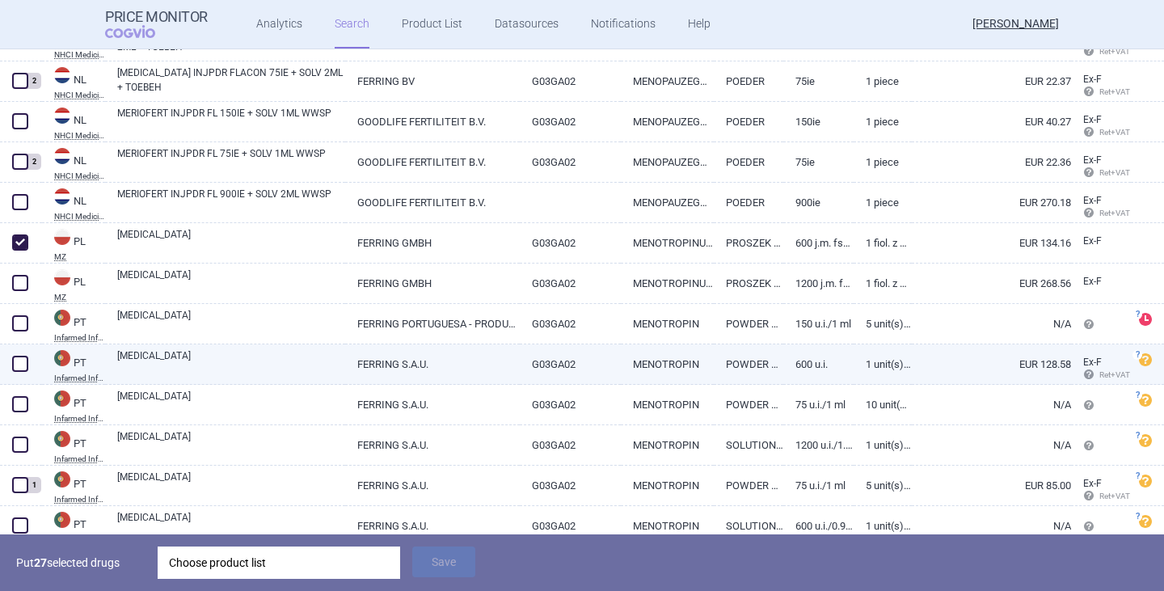
click at [14, 364] on span at bounding box center [20, 364] width 16 height 16
checkbox input "true"
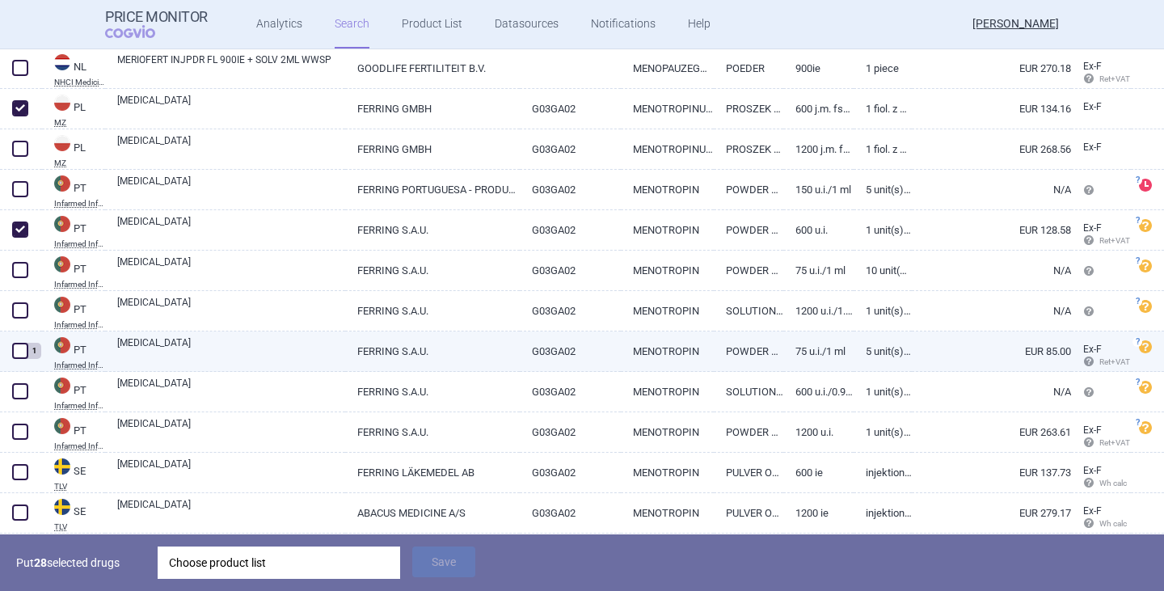
scroll to position [3879, 0]
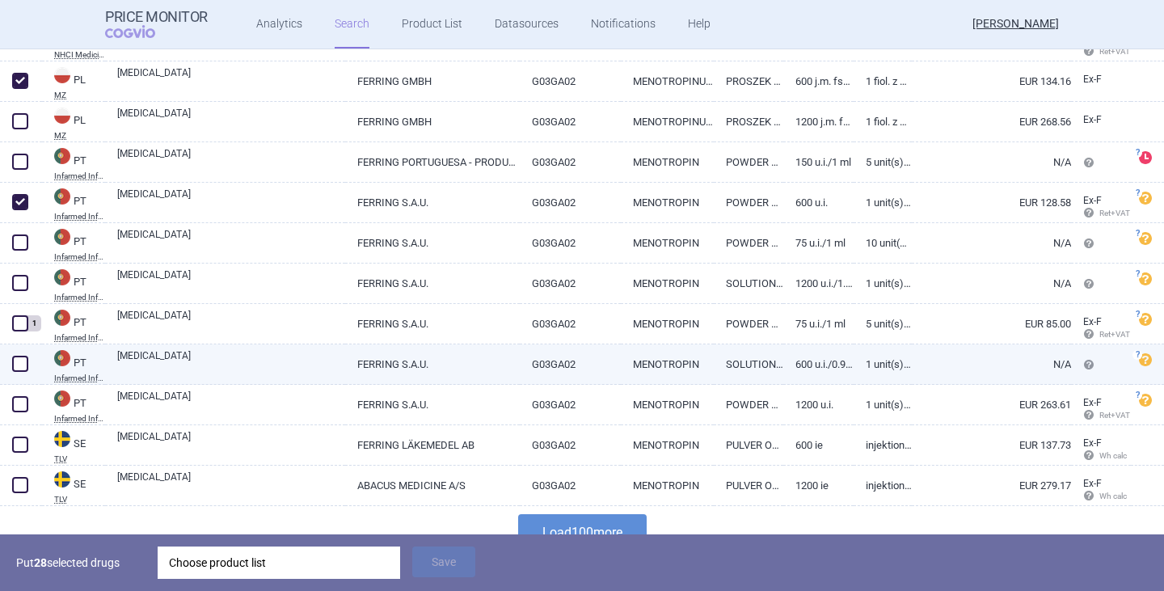
click at [23, 368] on span at bounding box center [20, 364] width 16 height 16
checkbox input "true"
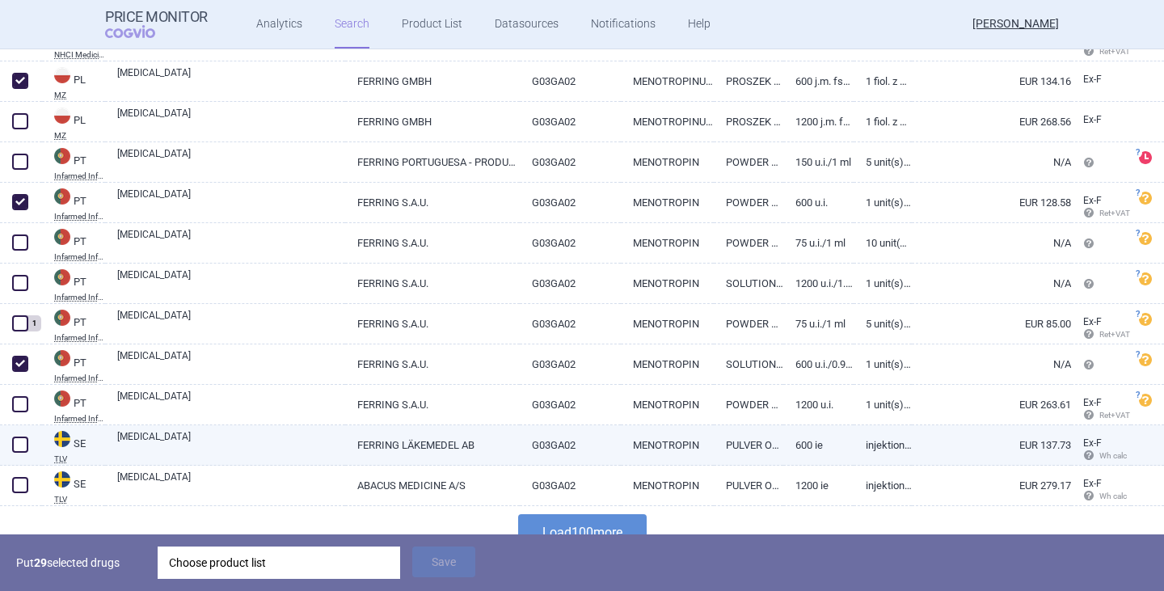
click at [19, 444] on span at bounding box center [20, 444] width 16 height 16
checkbox input "true"
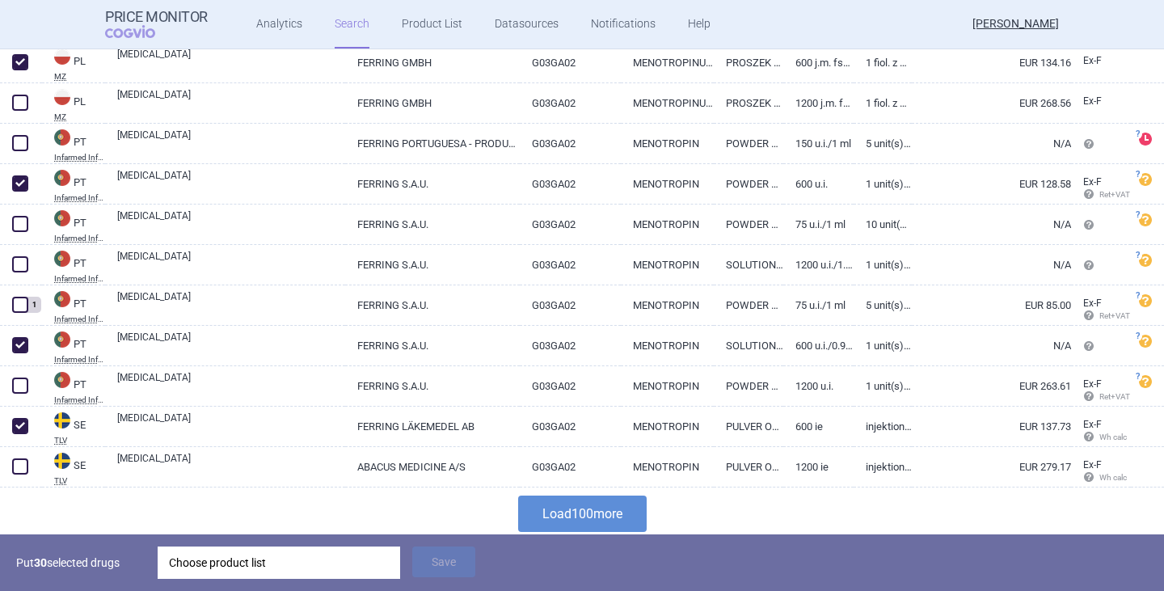
scroll to position [3903, 0]
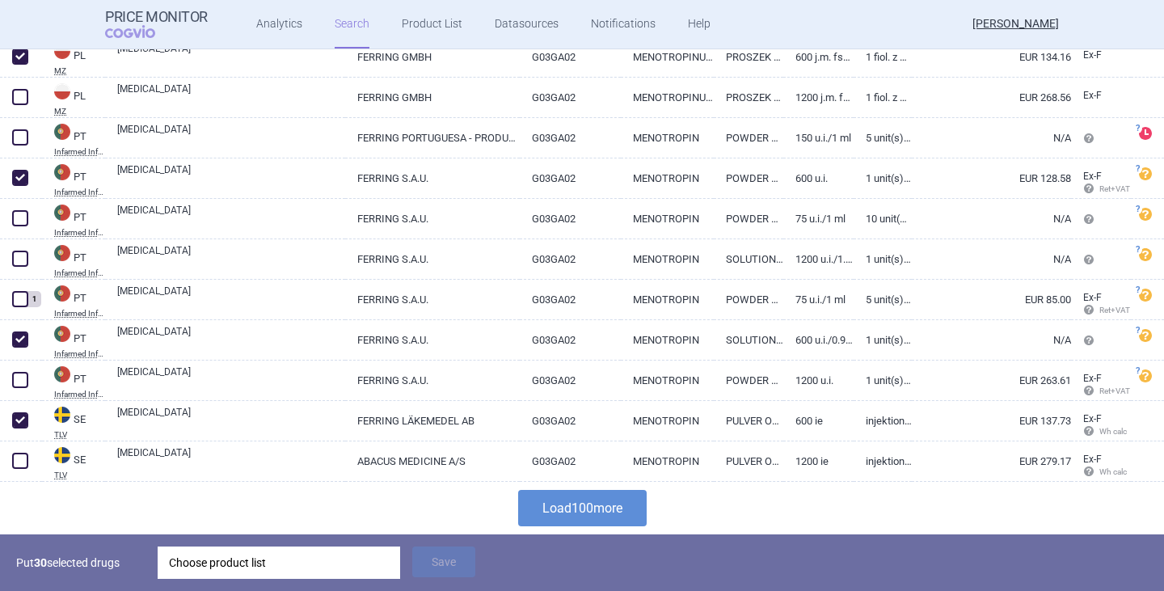
click at [537, 507] on button "Load 100 more" at bounding box center [582, 508] width 128 height 36
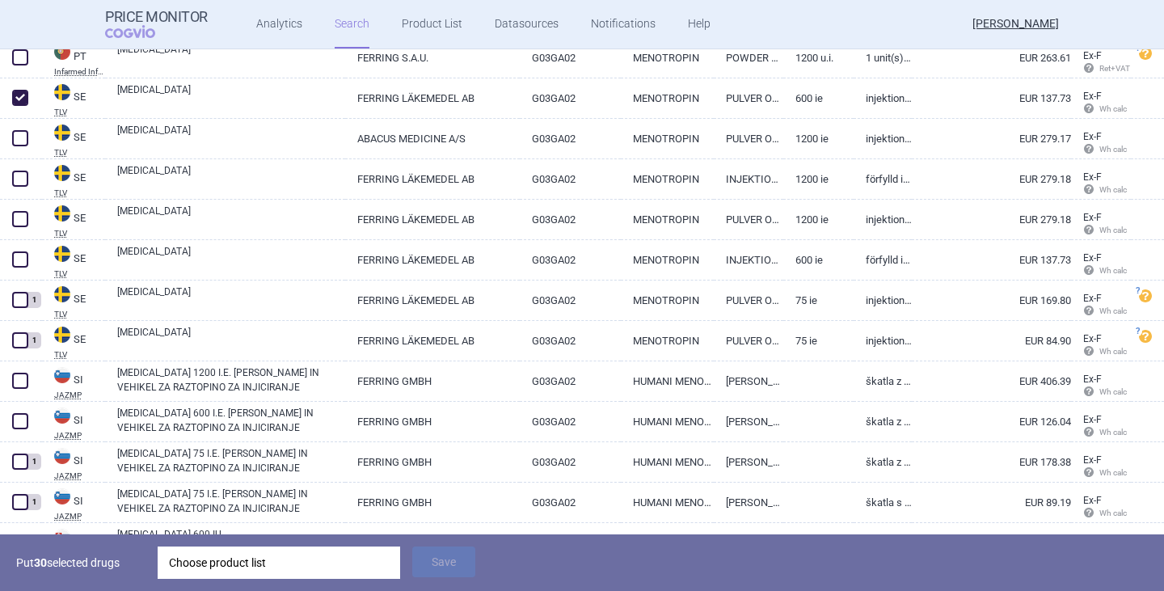
scroll to position [4226, 0]
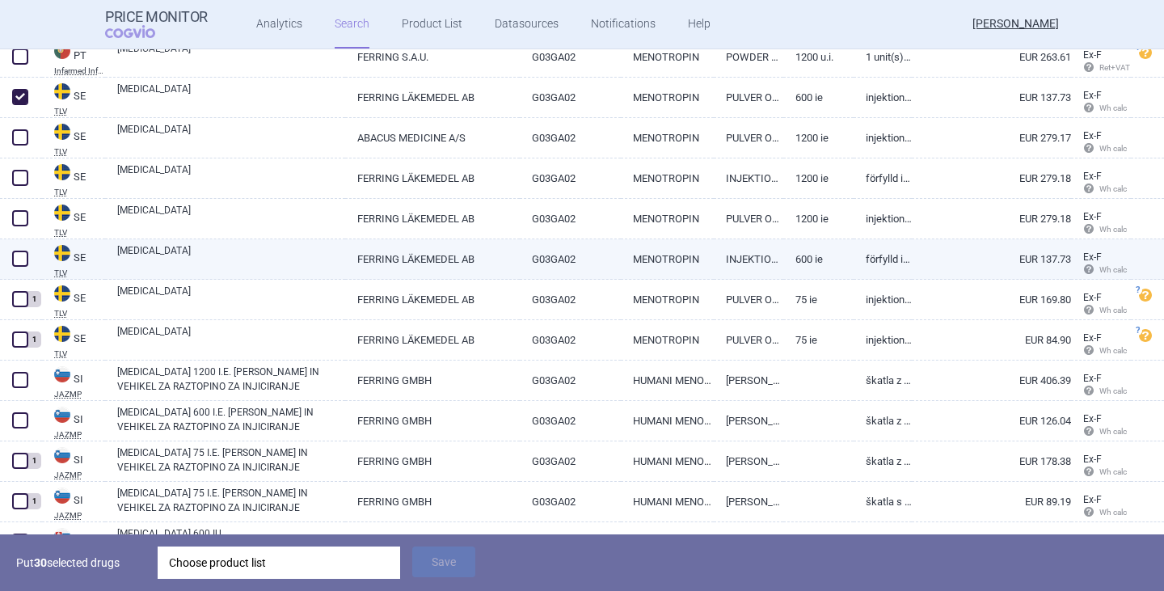
click at [13, 263] on span at bounding box center [20, 259] width 16 height 16
checkbox input "true"
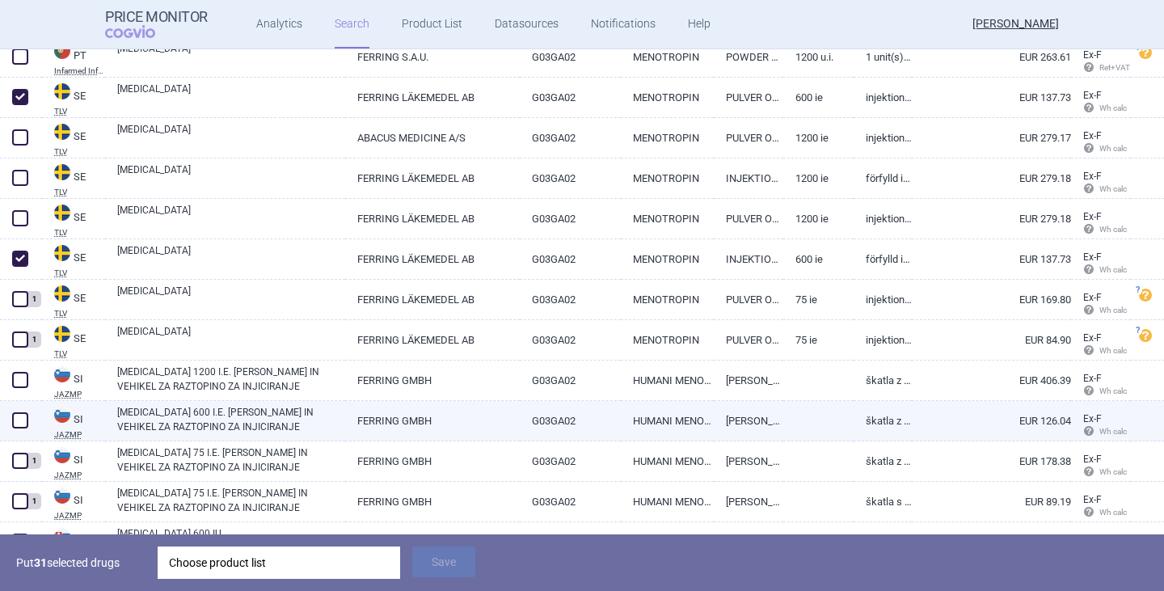
click at [16, 420] on span at bounding box center [20, 420] width 16 height 16
checkbox input "true"
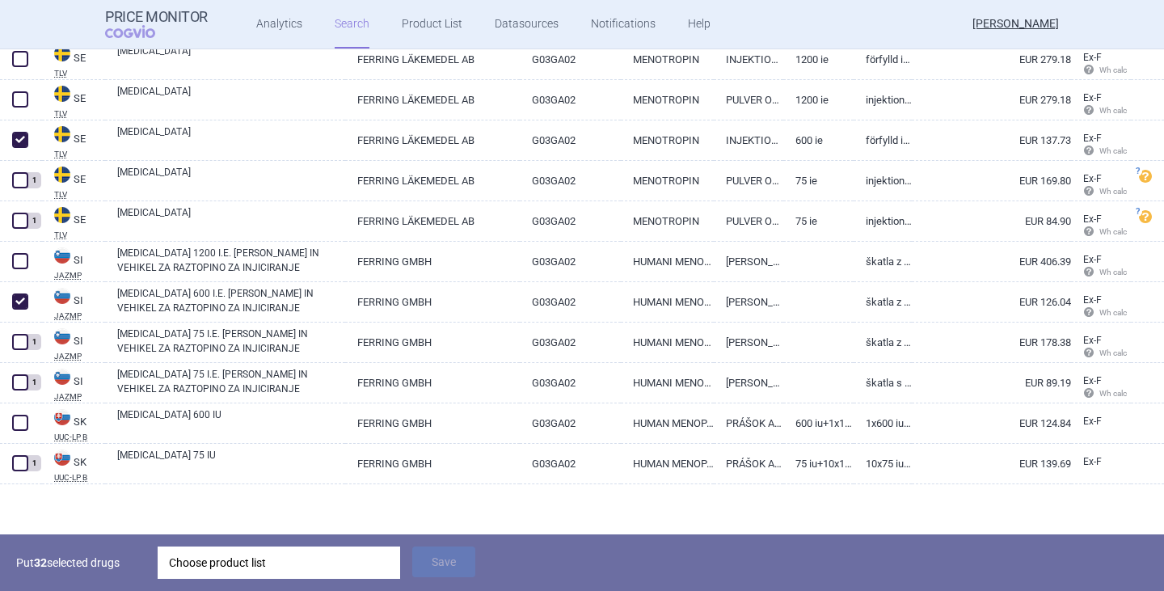
scroll to position [4347, 0]
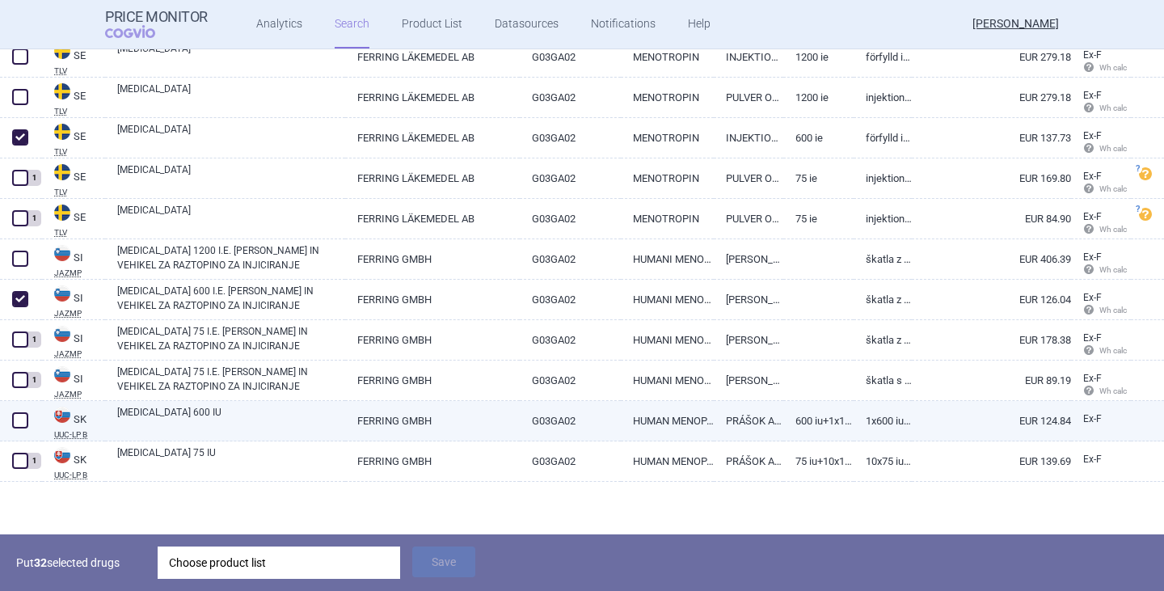
click at [28, 424] on span at bounding box center [20, 420] width 24 height 24
checkbox input "true"
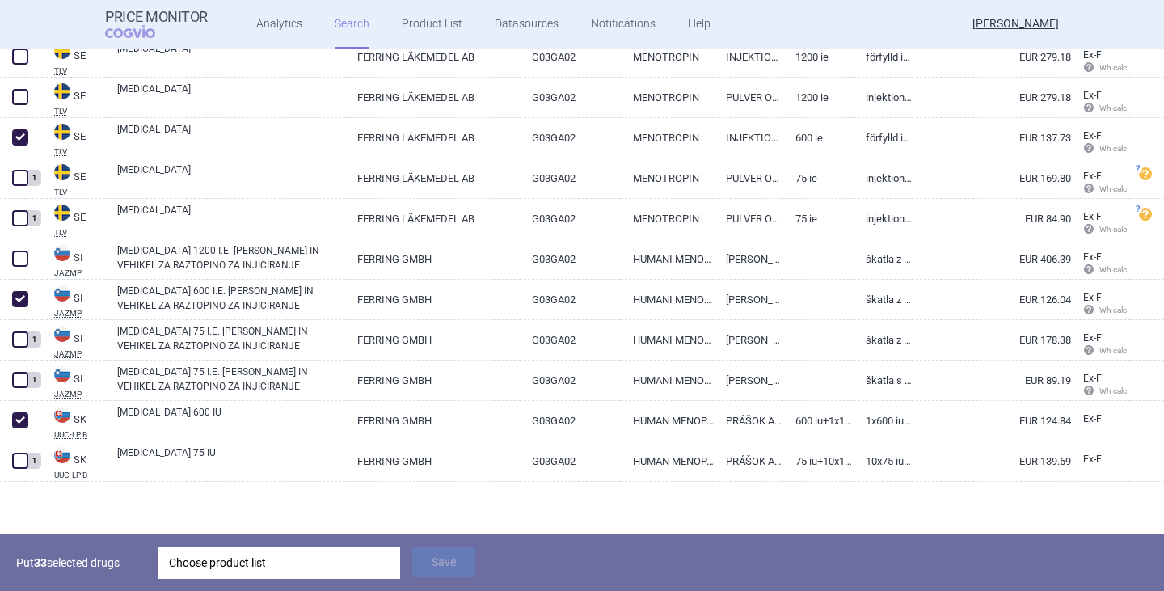
click at [315, 560] on div "Choose product list" at bounding box center [279, 562] width 220 height 32
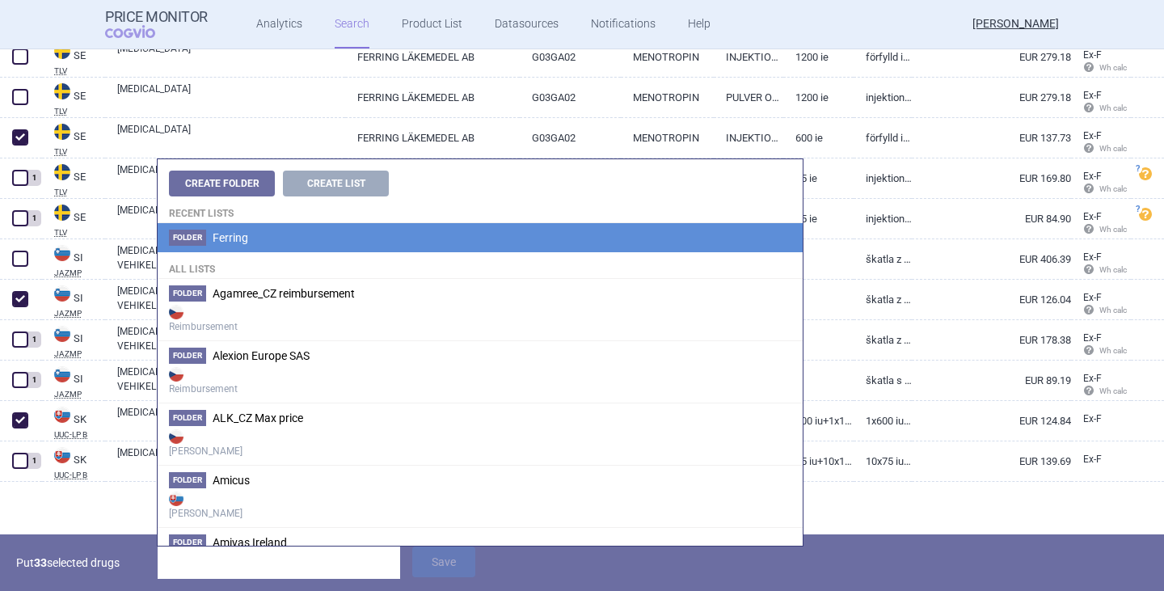
click at [236, 244] on li "Folder Ferring" at bounding box center [480, 237] width 645 height 29
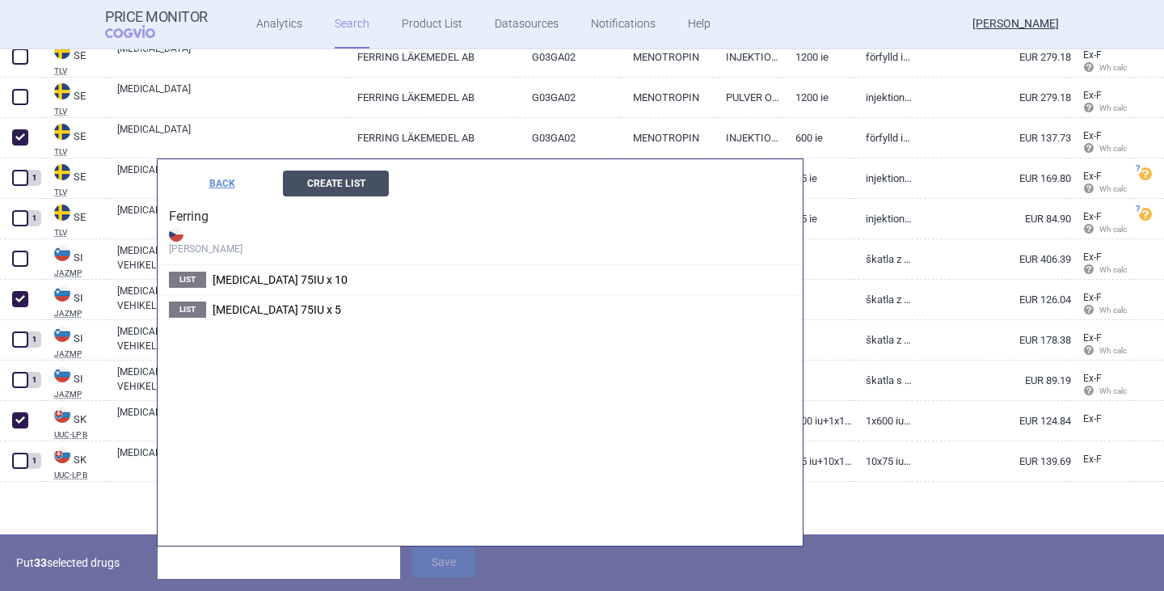
click at [361, 183] on button "Create List" at bounding box center [336, 184] width 106 height 26
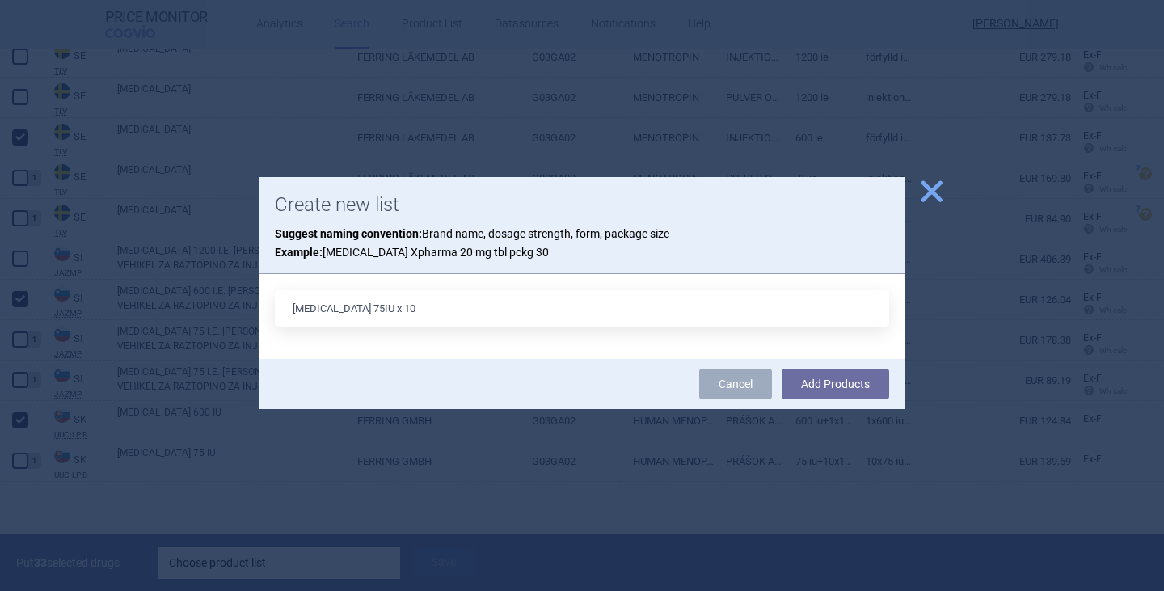
click at [348, 306] on input "[MEDICAL_DATA] 75IU x 10" at bounding box center [582, 308] width 614 height 36
type input "[MEDICAL_DATA] 600IU x 1"
click at [830, 389] on button "Add Products" at bounding box center [834, 383] width 107 height 31
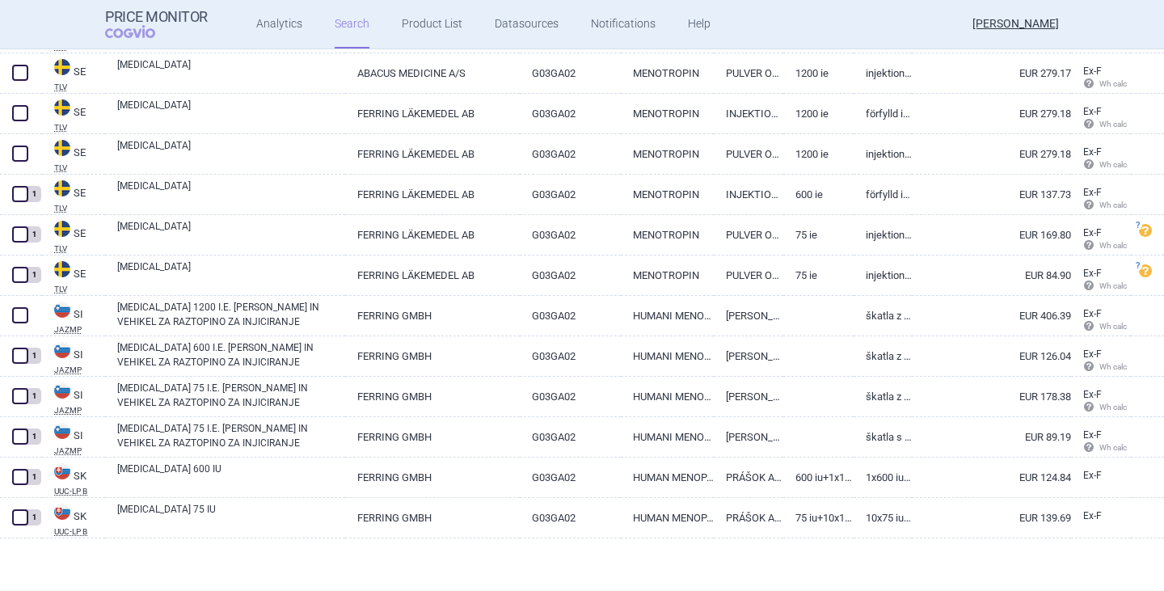
scroll to position [4291, 0]
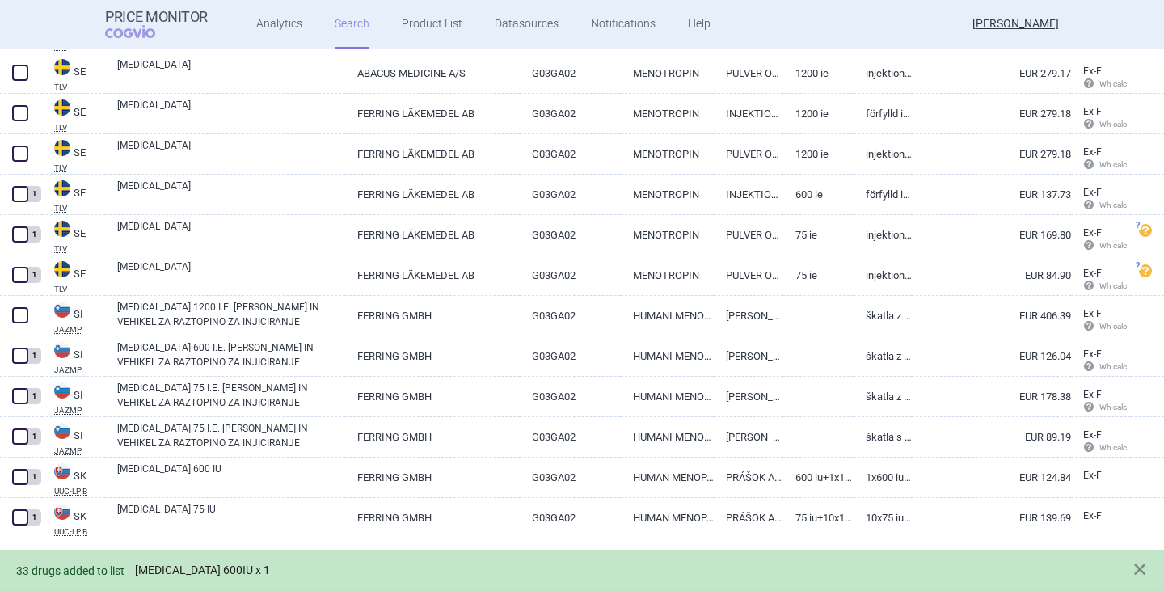
click at [192, 565] on link "[MEDICAL_DATA] 600IU x 1" at bounding box center [202, 570] width 135 height 14
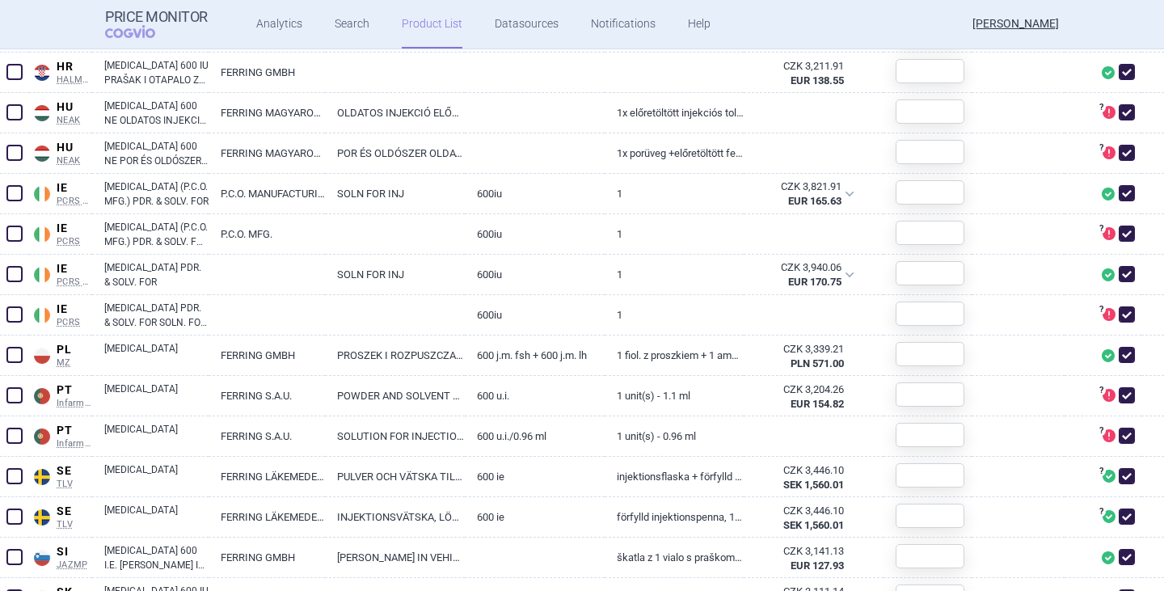
scroll to position [1605, 0]
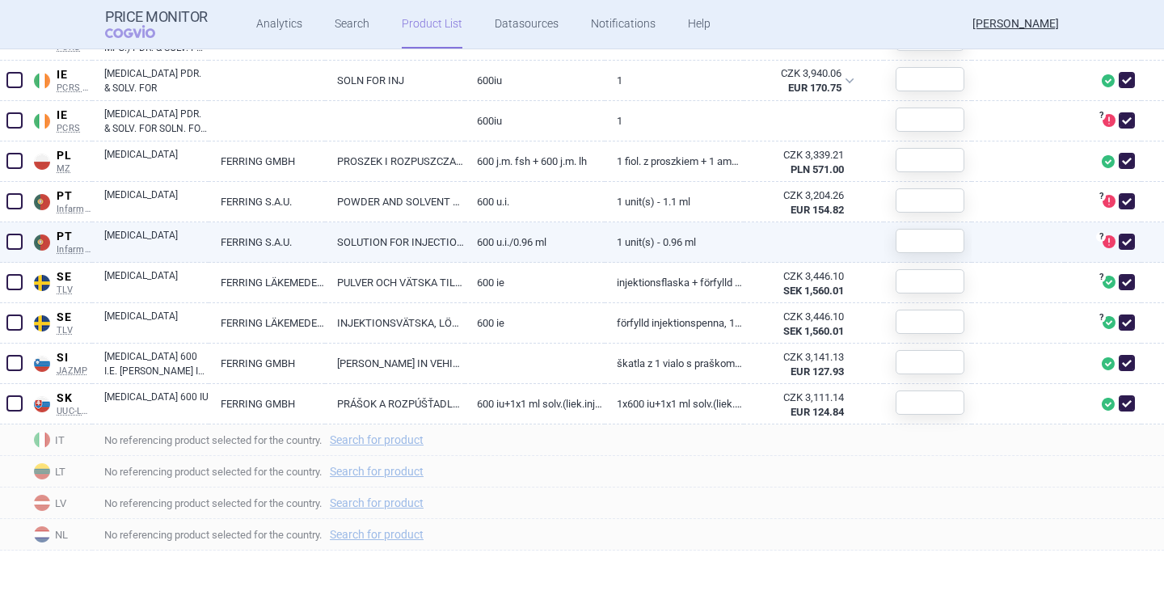
click at [1118, 244] on span at bounding box center [1126, 242] width 16 height 16
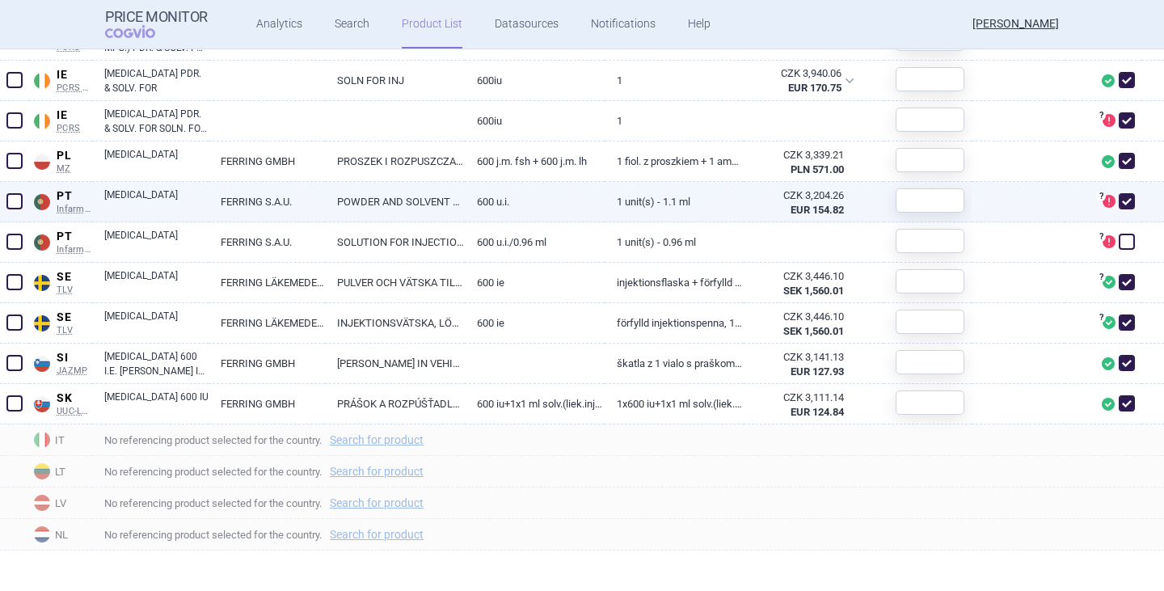
checkbox input "false"
click at [1121, 202] on span at bounding box center [1126, 201] width 16 height 16
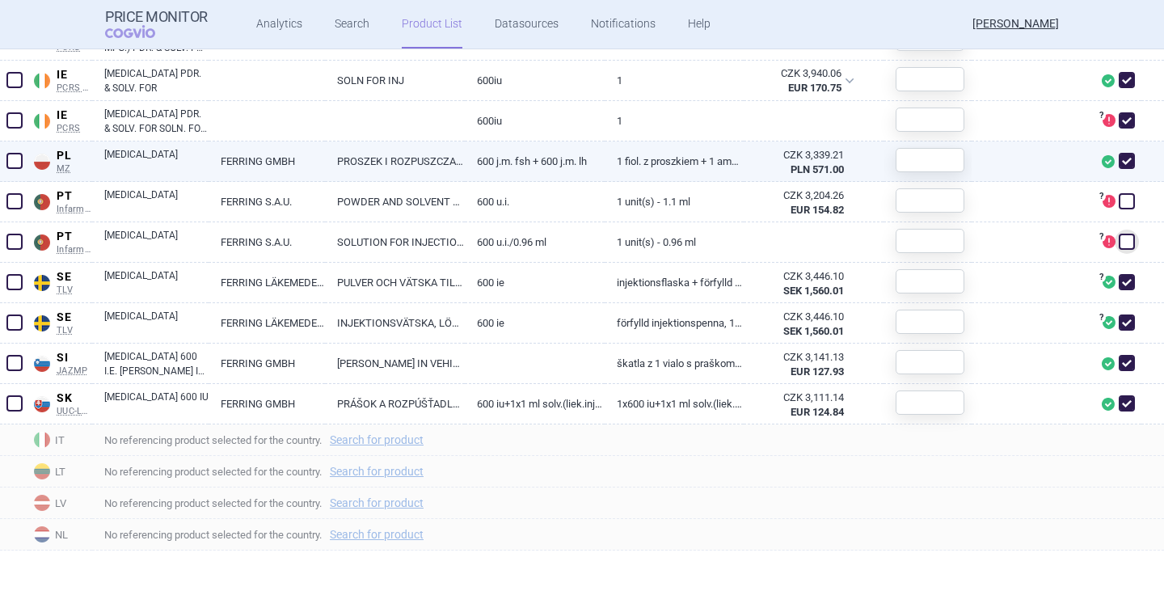
checkbox input "false"
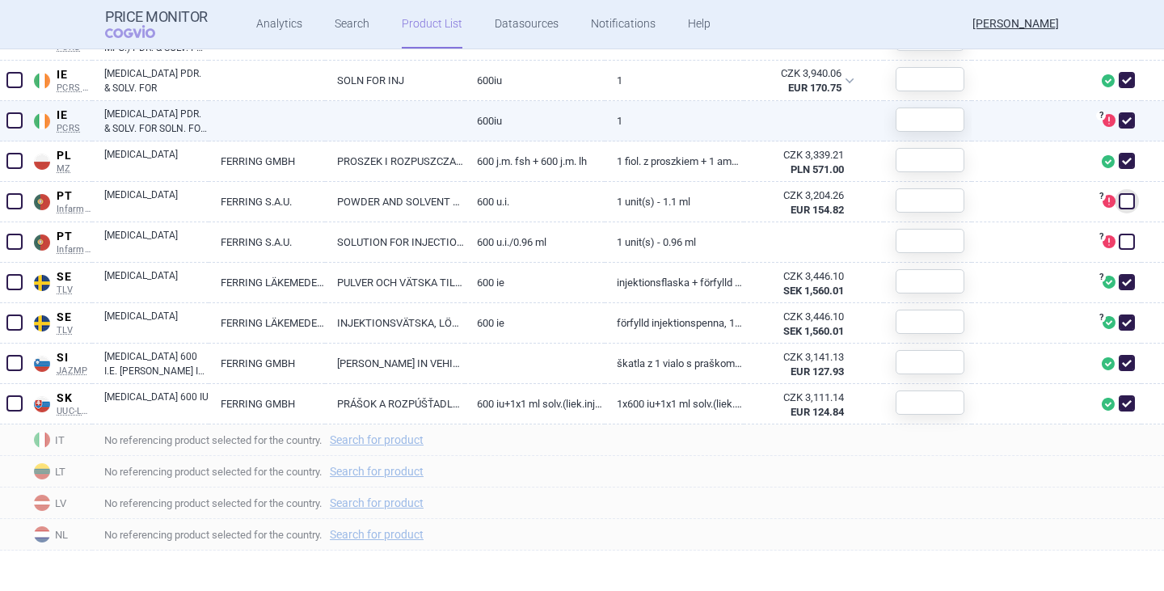
click at [1118, 128] on span at bounding box center [1126, 120] width 16 height 16
checkbox input "false"
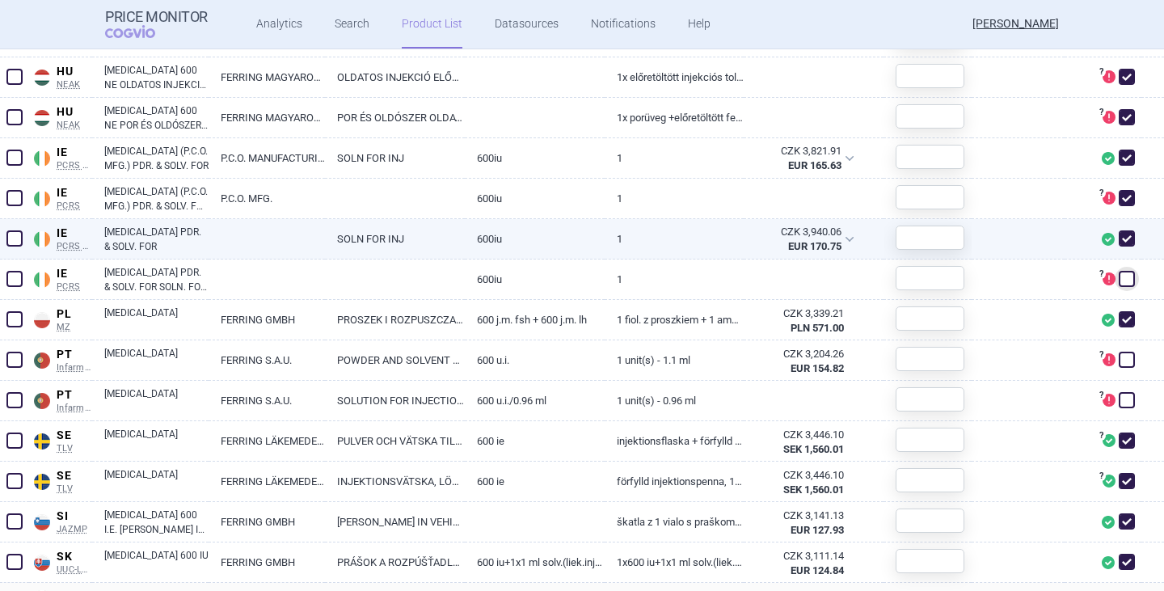
scroll to position [1443, 0]
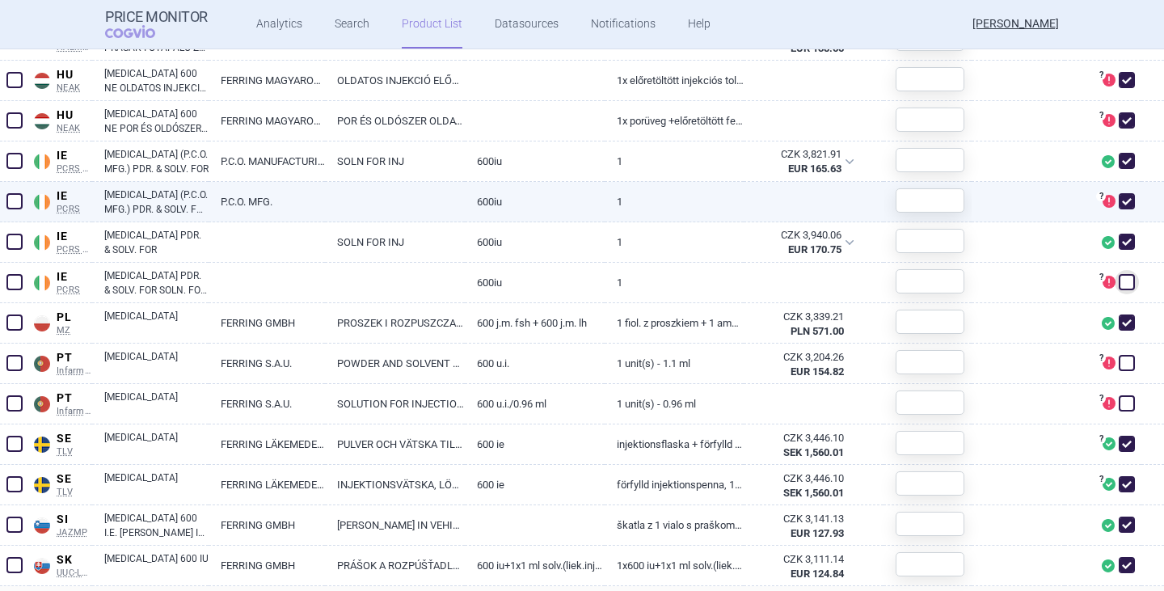
click at [1118, 200] on span at bounding box center [1126, 201] width 16 height 16
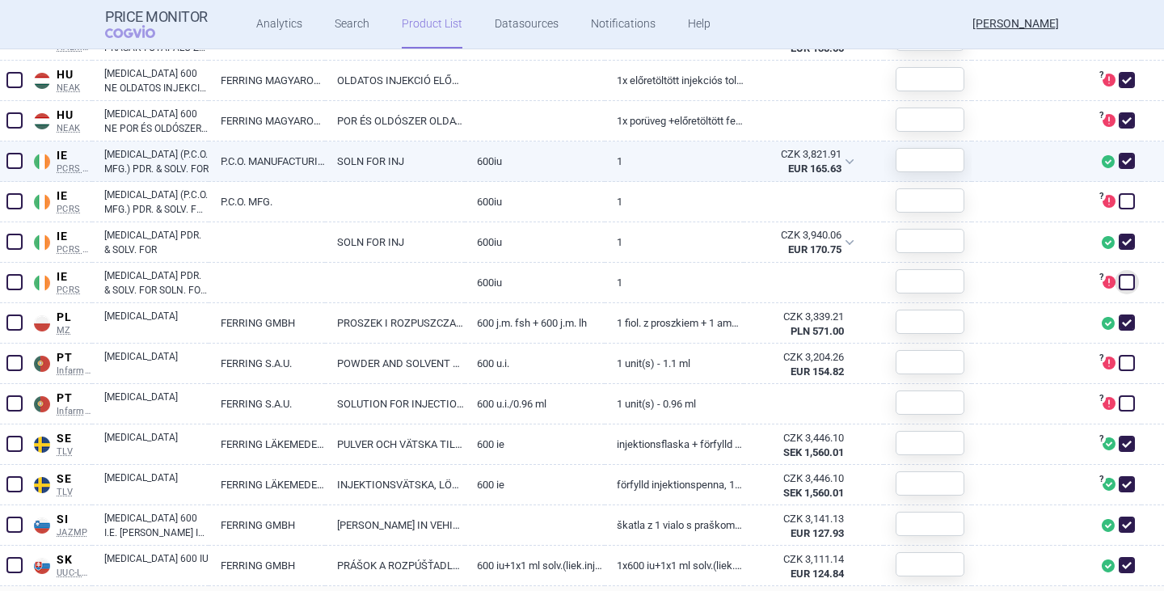
checkbox input "false"
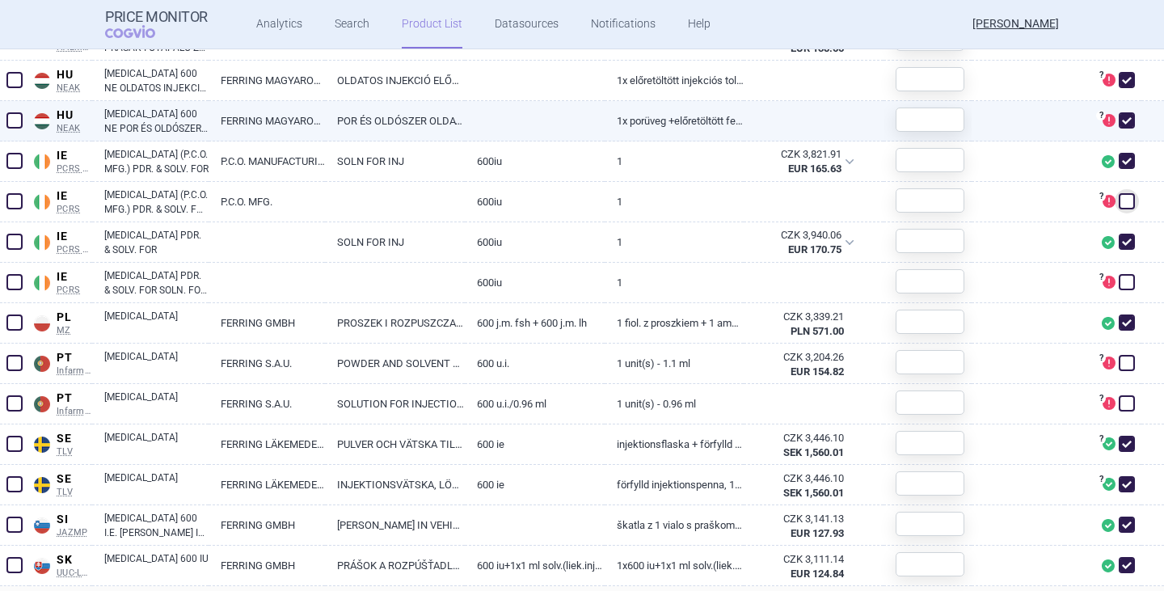
click at [1118, 117] on span at bounding box center [1126, 120] width 16 height 16
checkbox input "false"
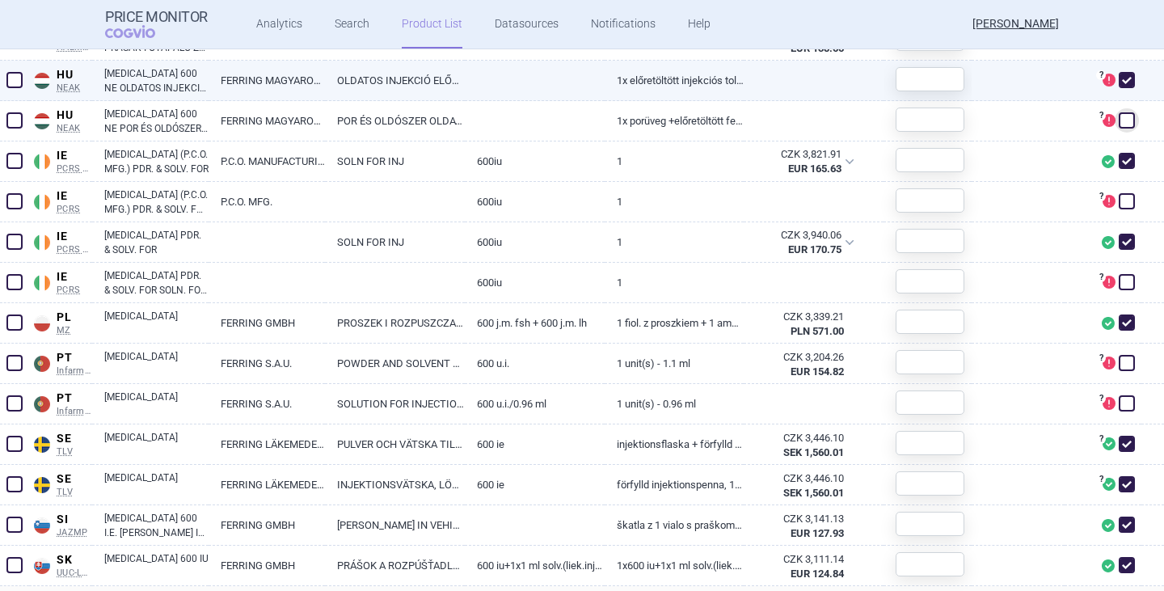
click at [1118, 86] on span at bounding box center [1126, 80] width 16 height 16
checkbox input "false"
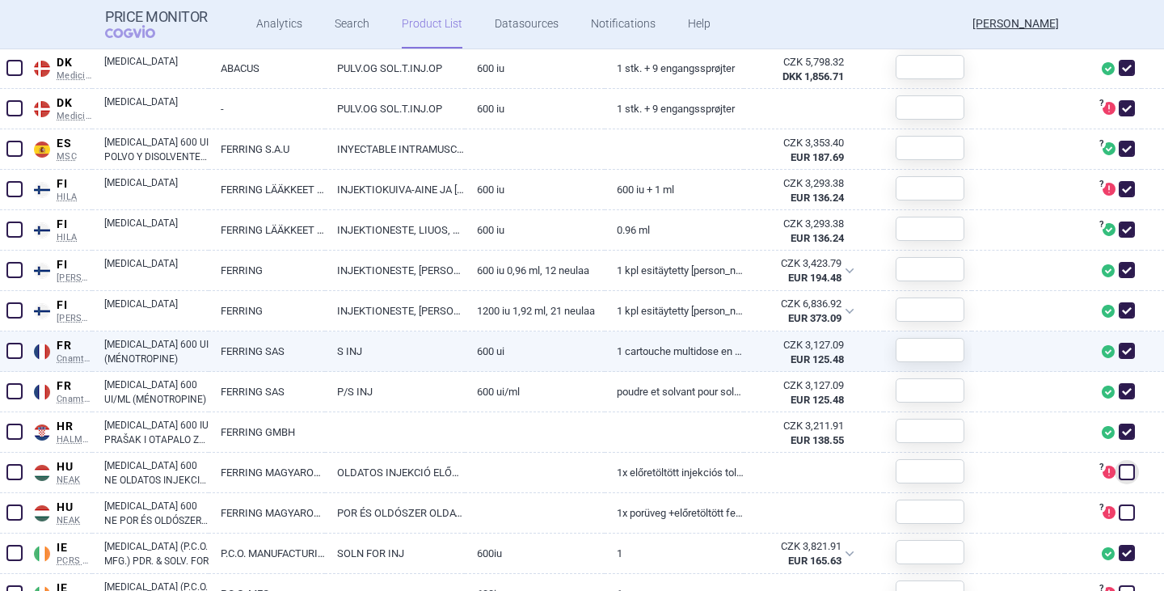
scroll to position [1039, 0]
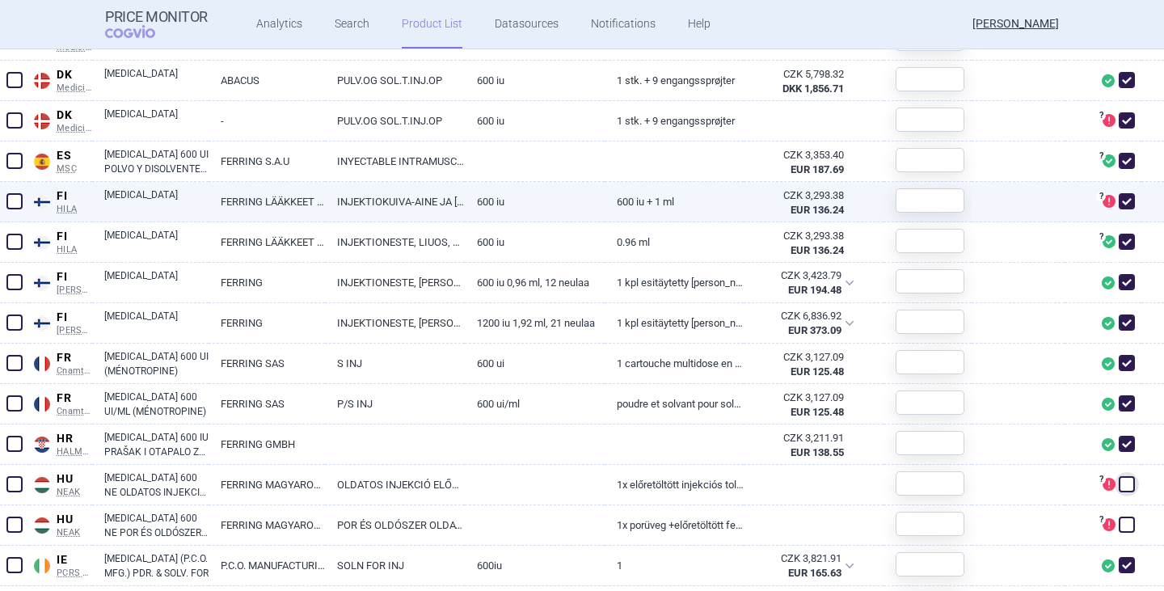
drag, startPoint x: 1113, startPoint y: 200, endPoint x: 1116, endPoint y: 189, distance: 11.0
click at [1118, 197] on span at bounding box center [1126, 201] width 16 height 16
checkbox input "false"
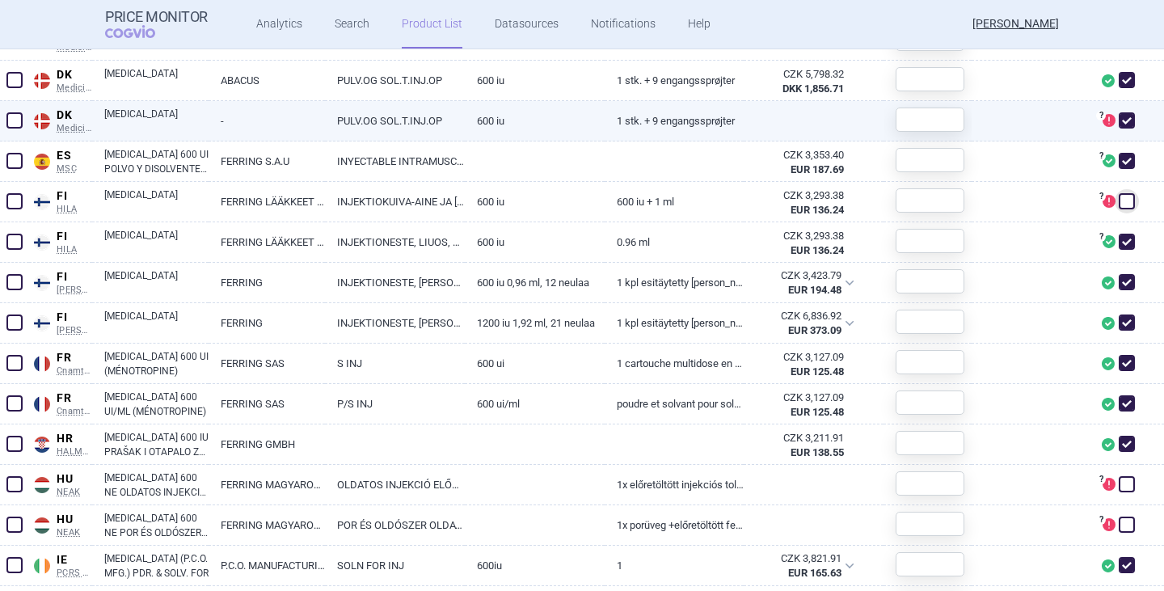
click at [1118, 116] on span at bounding box center [1126, 120] width 16 height 16
checkbox input "false"
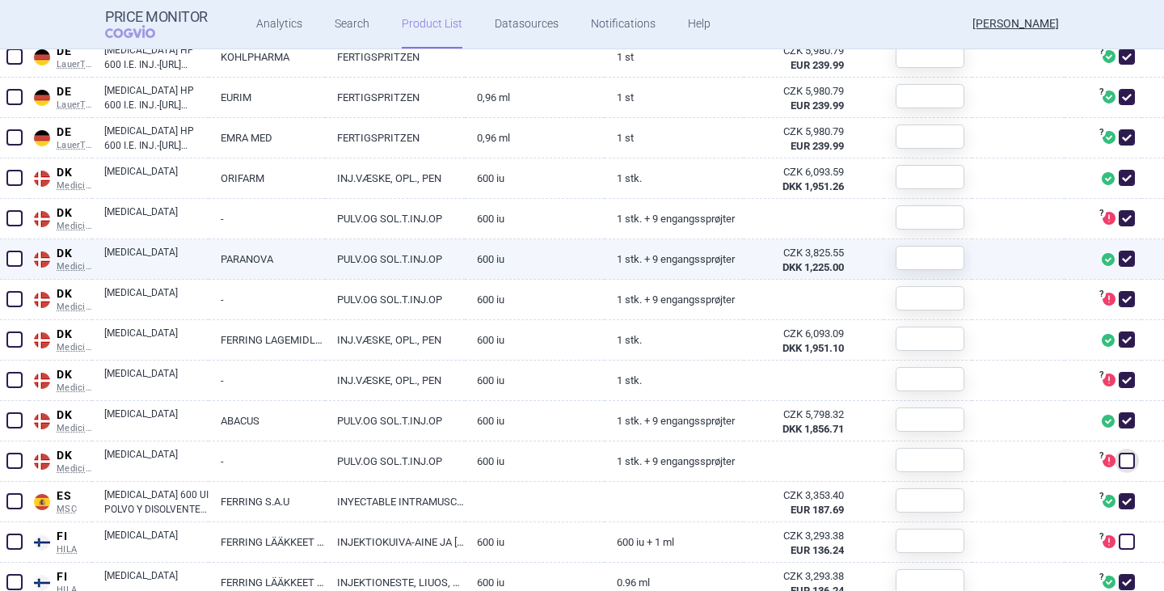
scroll to position [635, 0]
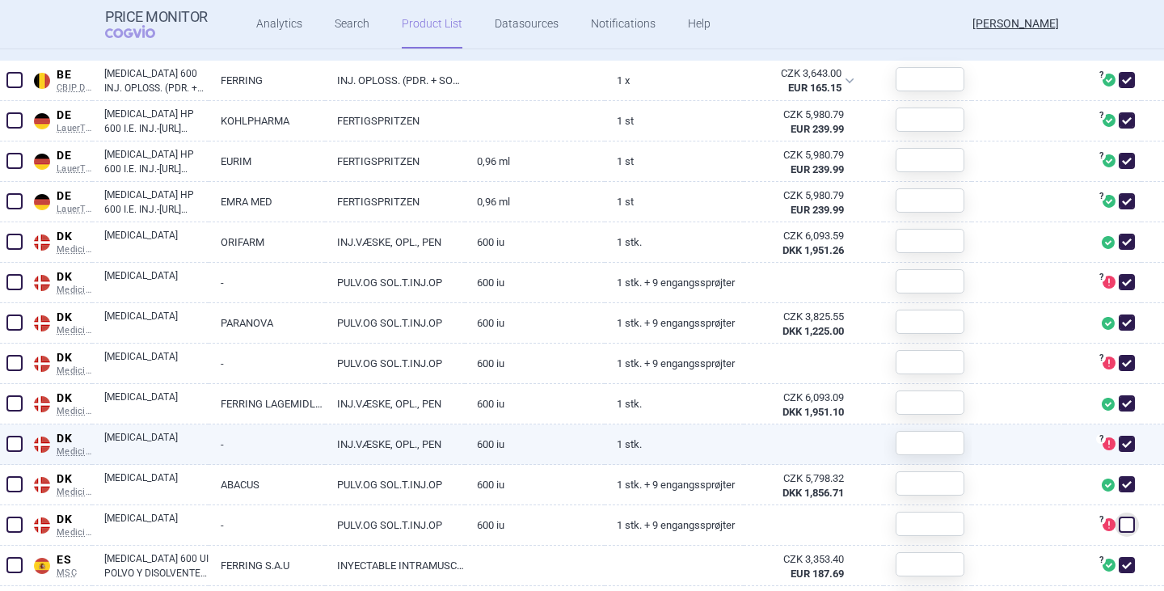
click at [1120, 444] on span at bounding box center [1126, 444] width 16 height 16
checkbox input "false"
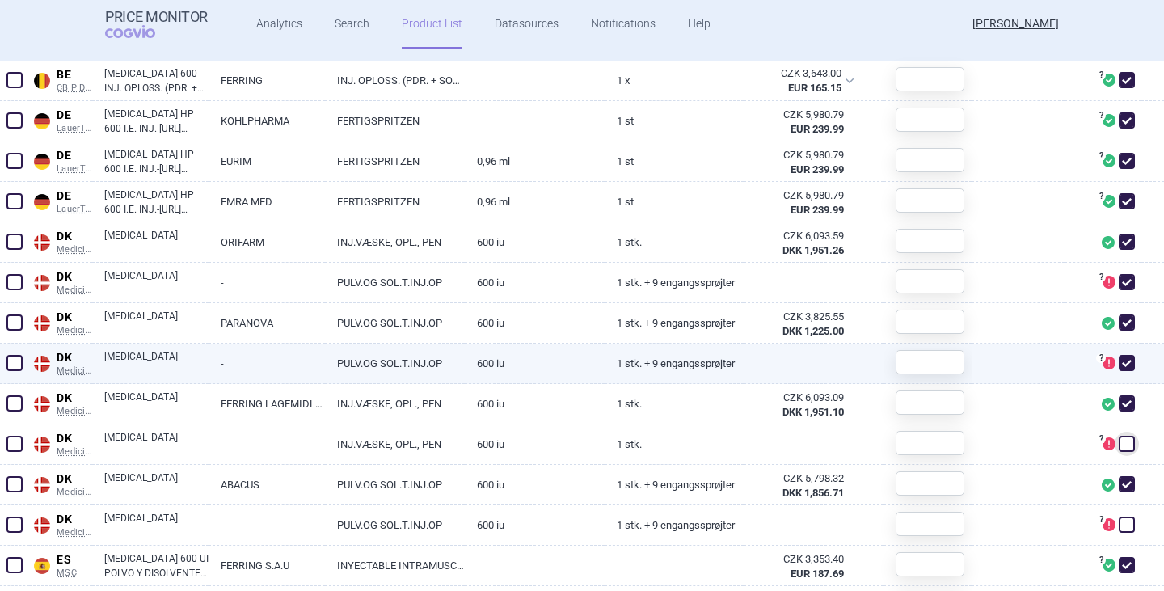
click at [1118, 363] on span at bounding box center [1126, 363] width 16 height 16
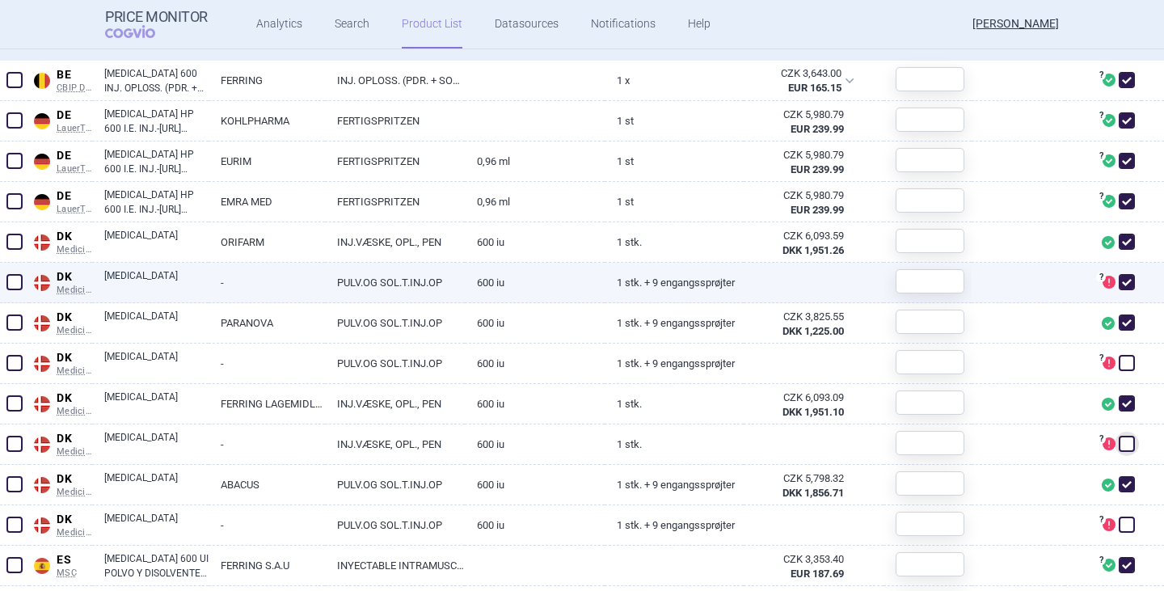
checkbox input "false"
click at [1118, 284] on span at bounding box center [1126, 282] width 16 height 16
checkbox input "false"
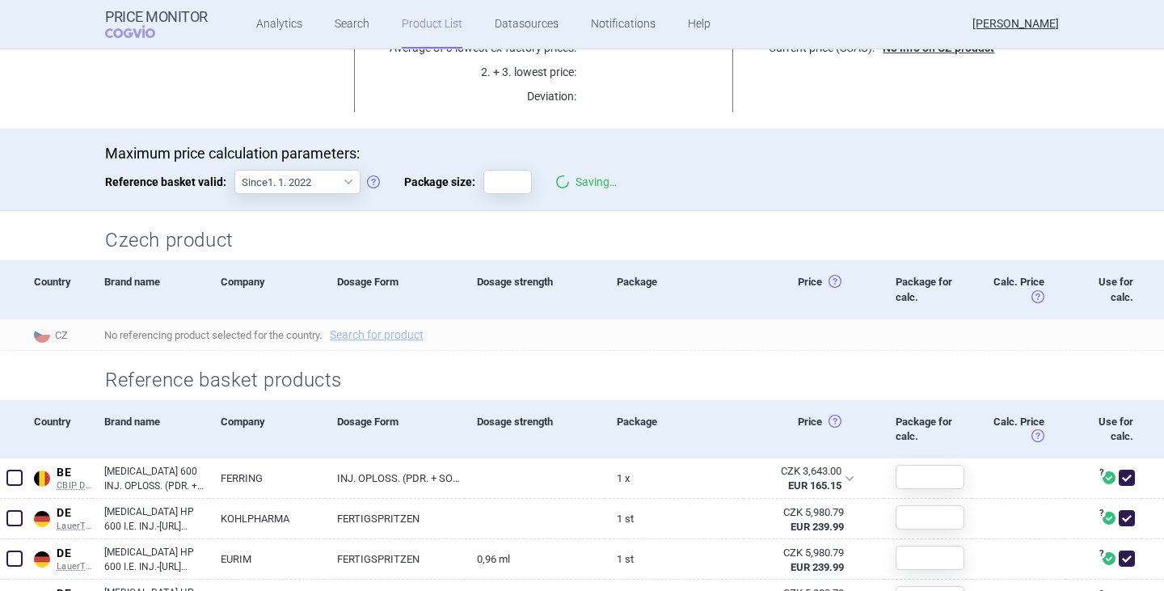
scroll to position [231, 0]
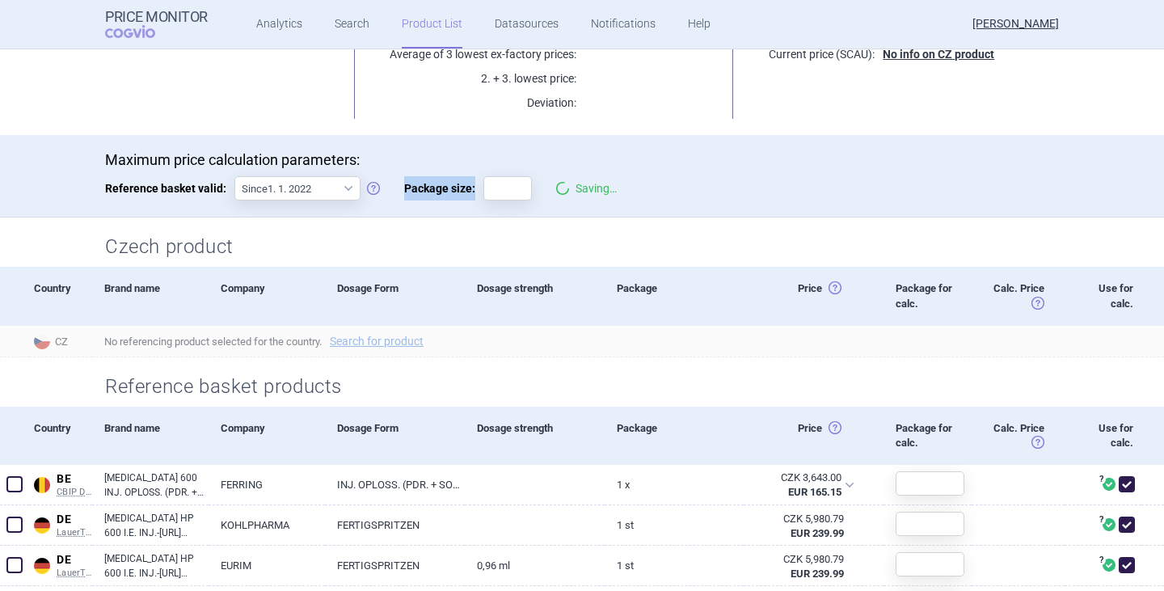
drag, startPoint x: 491, startPoint y: 175, endPoint x: 498, endPoint y: 181, distance: 9.1
click at [498, 181] on div "Maximum price calculation parameters: Reference basket valid: Since 1. 1. 2022 …" at bounding box center [582, 184] width 954 height 66
click at [499, 181] on input "Package size:" at bounding box center [507, 188] width 48 height 24
type input "1"
click at [666, 174] on div "Maximum price calculation parameters: Reference basket valid: Since 1. 1. 2022 …" at bounding box center [582, 184] width 954 height 66
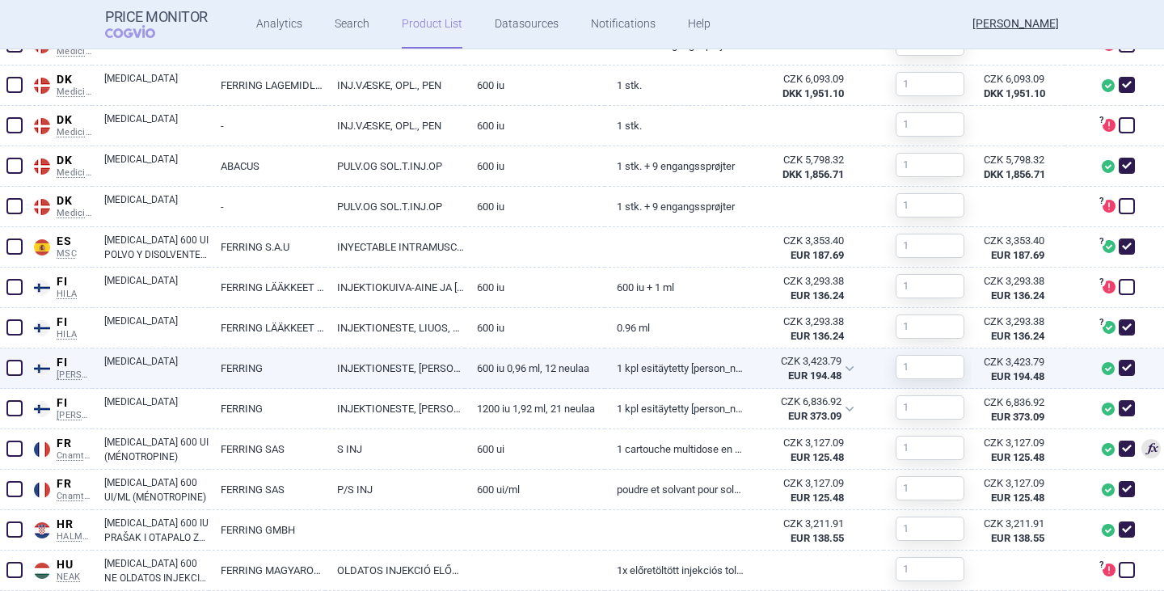
scroll to position [970, 0]
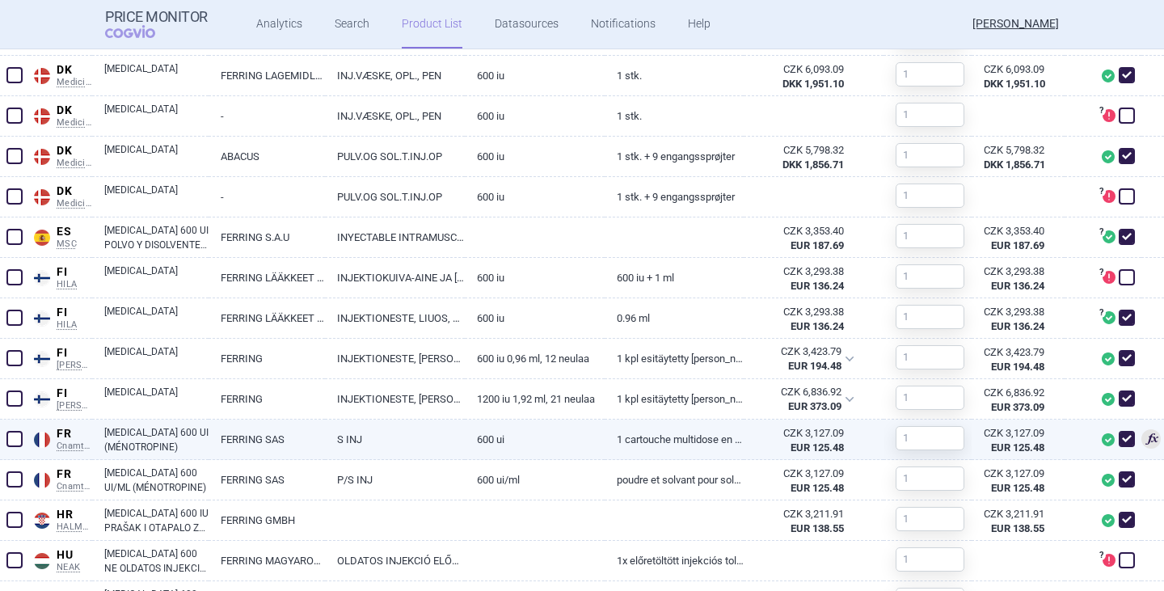
click at [166, 440] on link "[MEDICAL_DATA] 600 UI (MÉNOTROPINE)" at bounding box center [156, 439] width 104 height 29
select select "EUR"
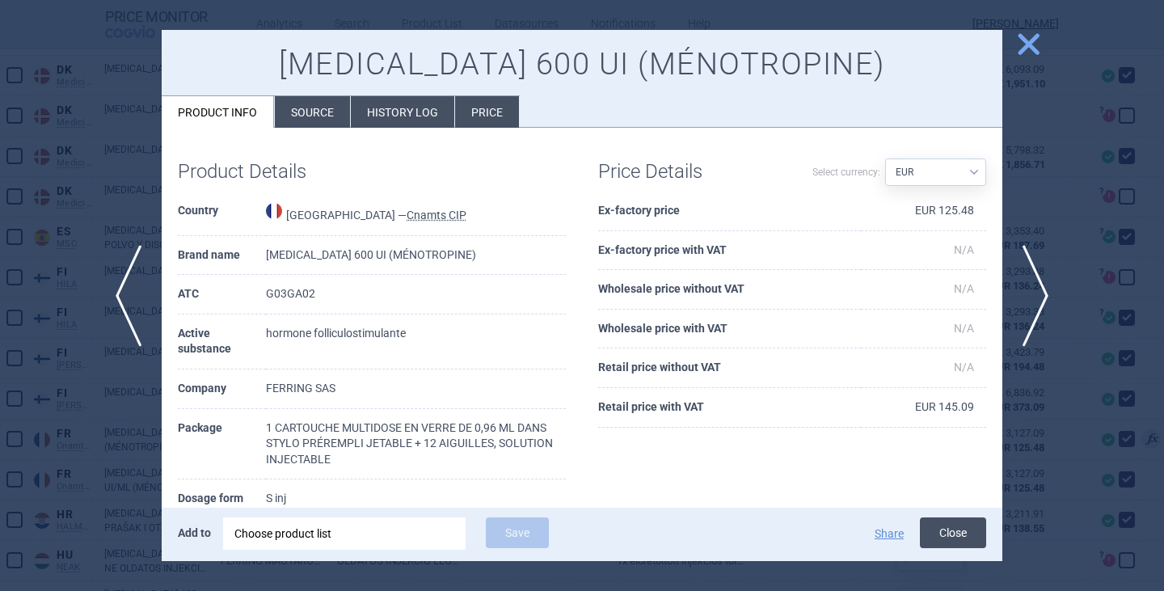
click at [949, 533] on button "Close" at bounding box center [953, 532] width 66 height 31
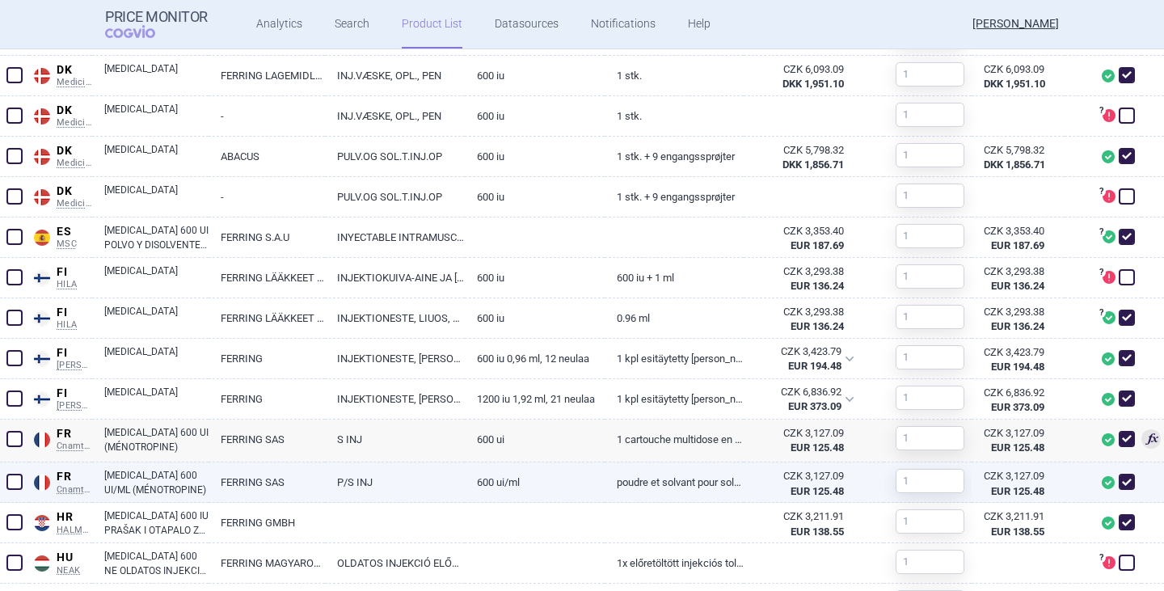
click at [141, 486] on link "[MEDICAL_DATA] 600 UI/ML (MÉNOTROPINE)" at bounding box center [156, 482] width 104 height 29
select select "EUR"
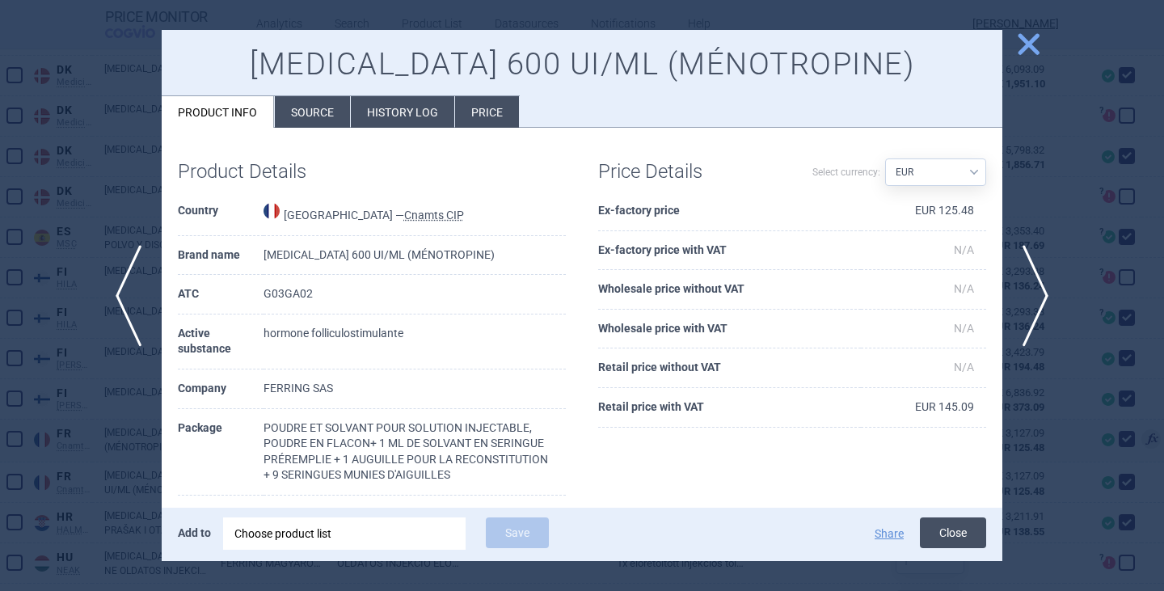
click at [950, 535] on button "Close" at bounding box center [953, 532] width 66 height 31
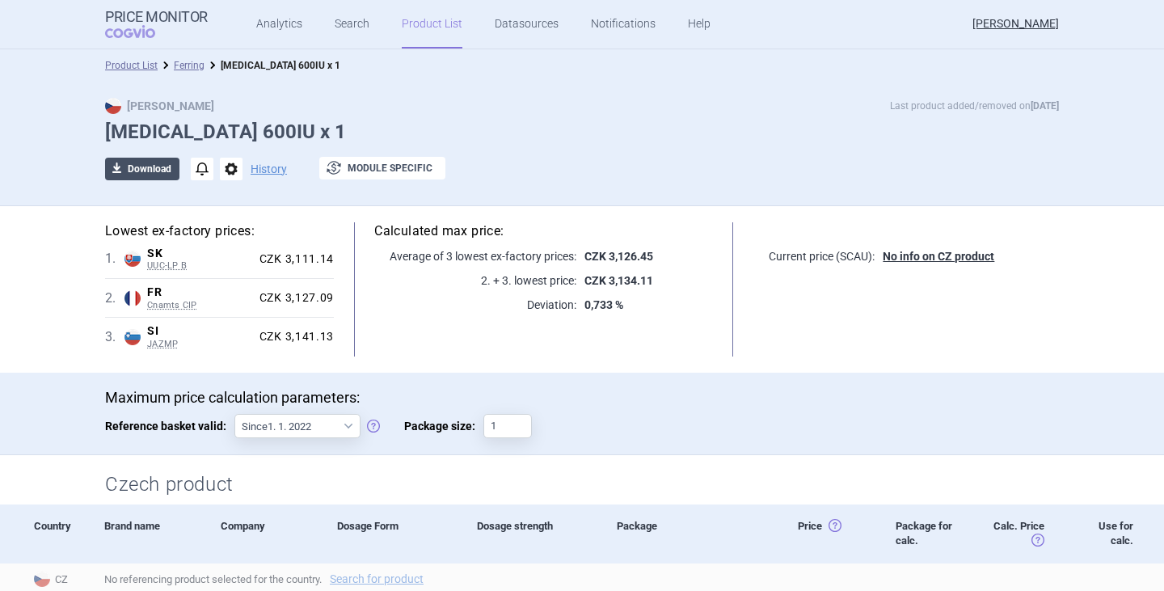
click at [148, 171] on button "download Download" at bounding box center [142, 169] width 74 height 23
select select "EUR"
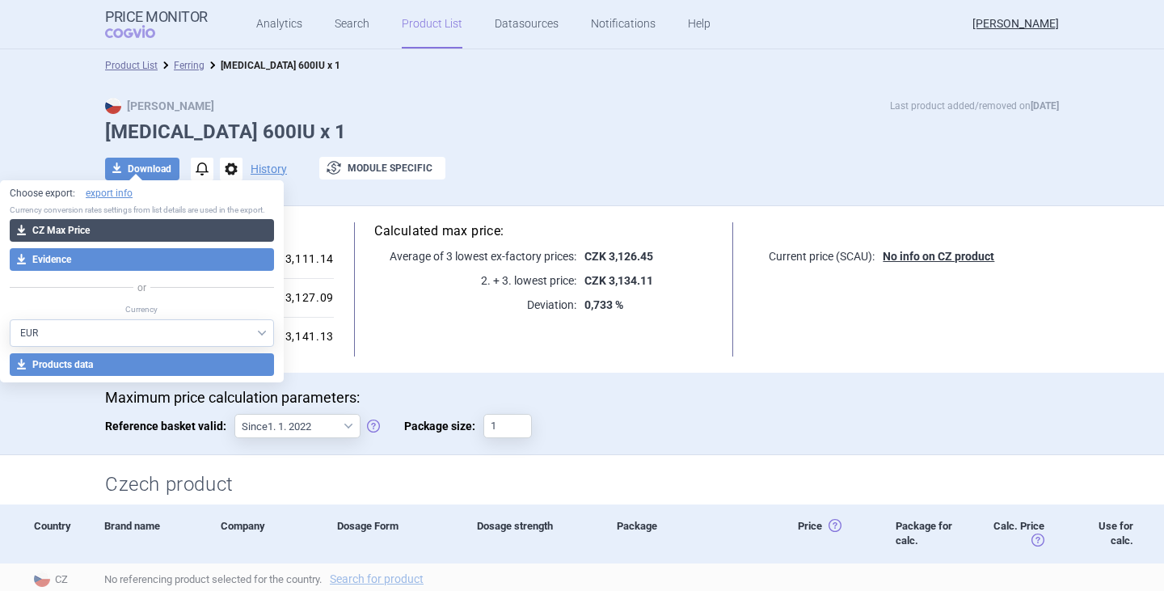
click at [137, 225] on button "download CZ Max Price" at bounding box center [142, 230] width 264 height 23
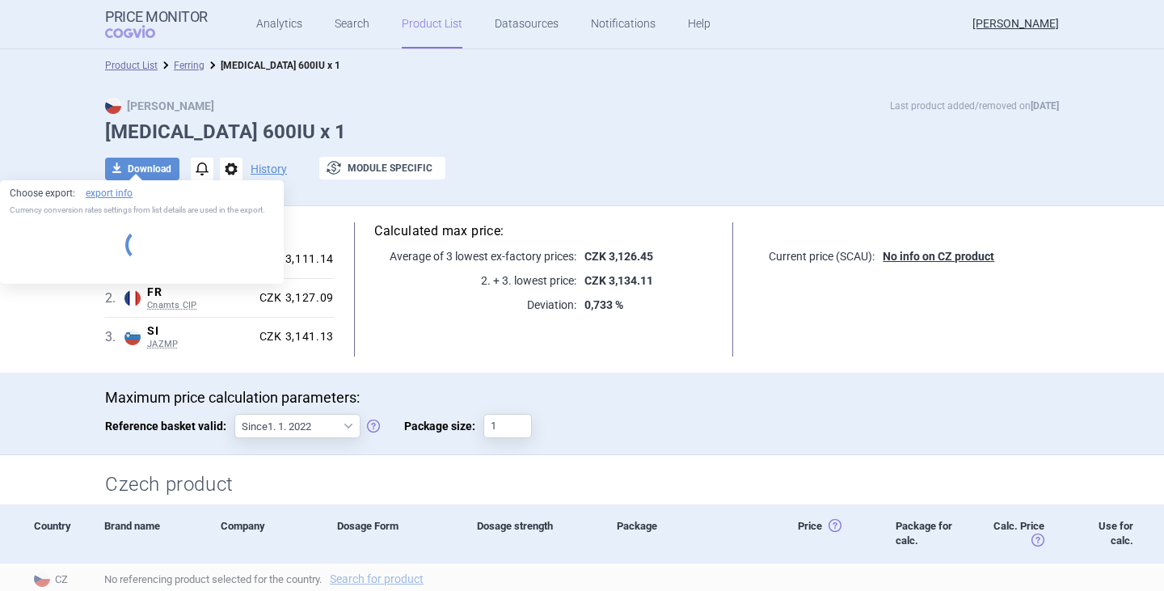
select select "EUR"
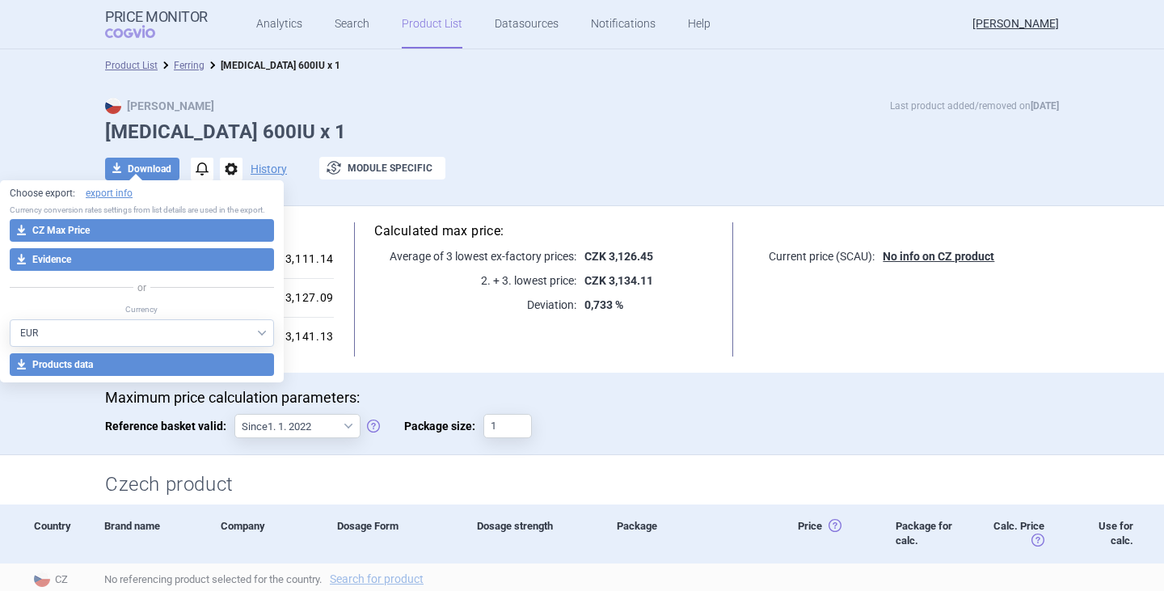
click at [426, 116] on div "Max Price Last product added/removed on 19 Sept Menopur 600IU x 1 download Down…" at bounding box center [582, 147] width 1018 height 99
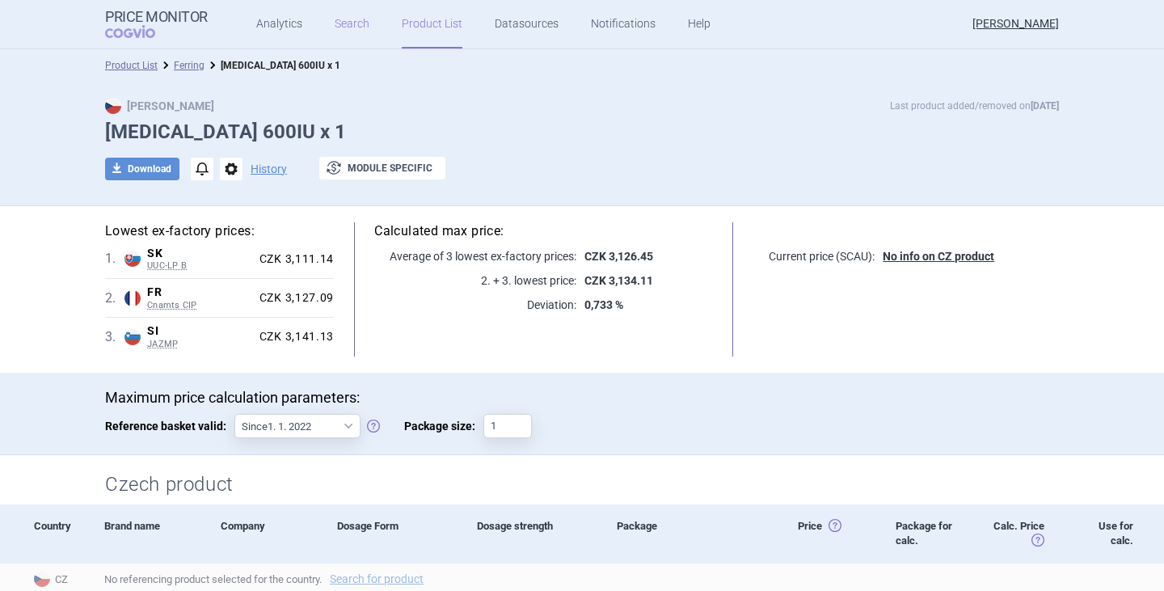
click at [343, 18] on link "Search" at bounding box center [352, 24] width 35 height 48
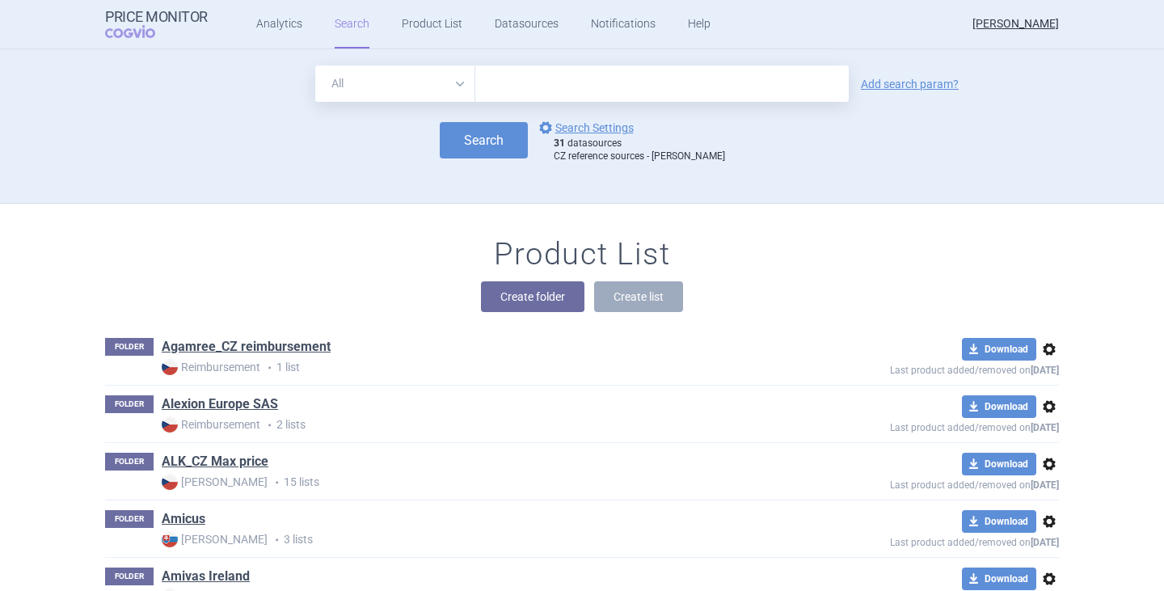
click at [552, 92] on input "text" at bounding box center [661, 83] width 373 height 36
type input "menopur"
click at [501, 145] on button "Search" at bounding box center [484, 140] width 88 height 36
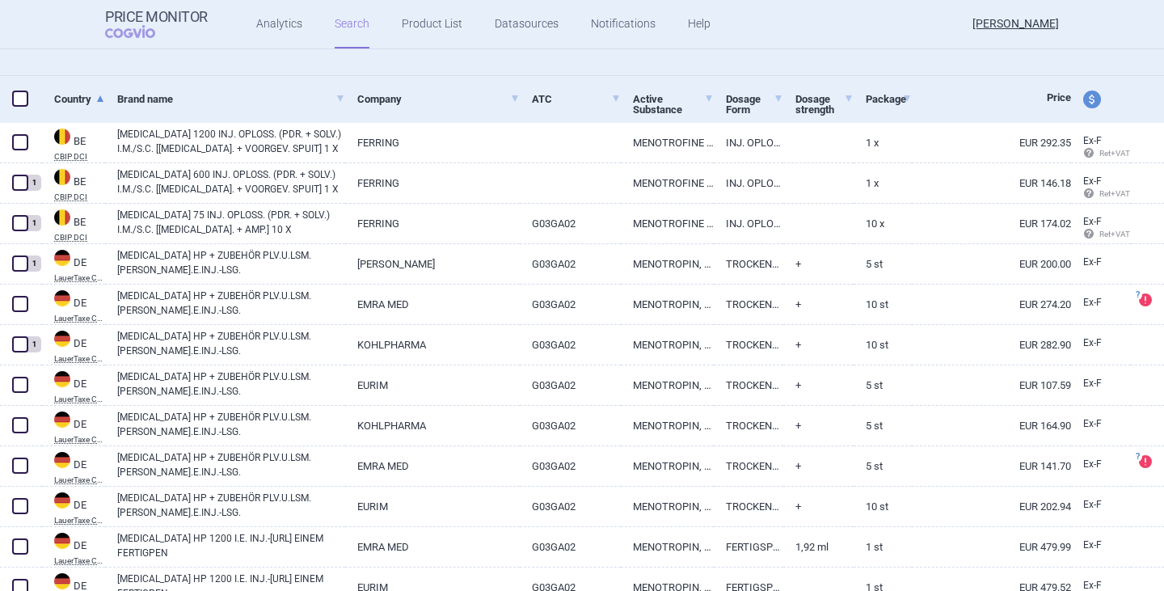
scroll to position [242, 0]
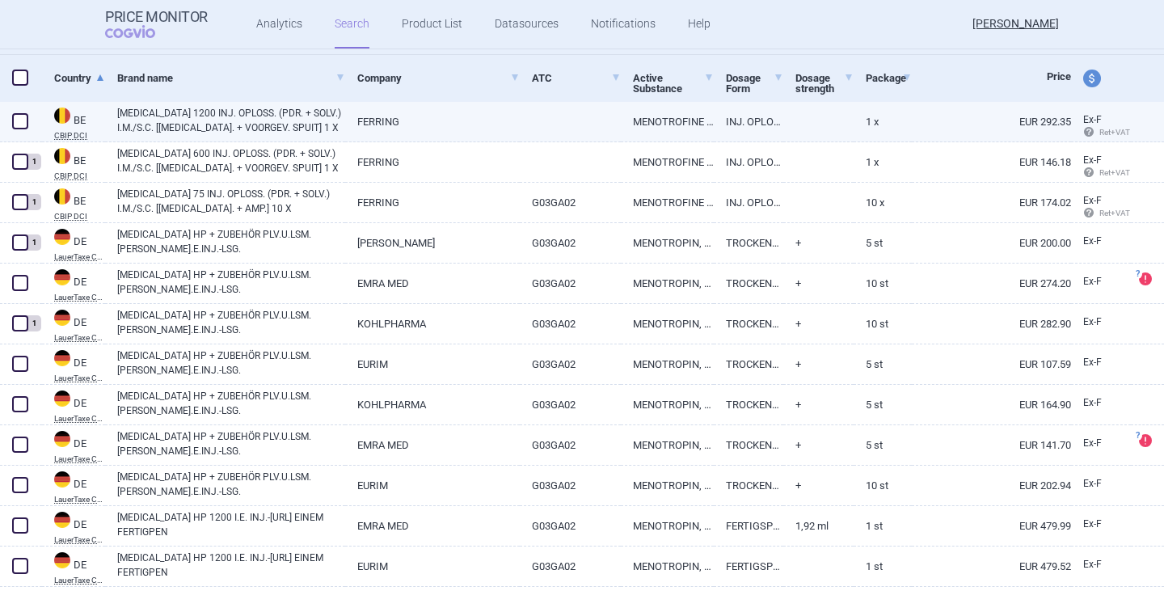
click at [19, 120] on span at bounding box center [20, 121] width 16 height 16
checkbox input "true"
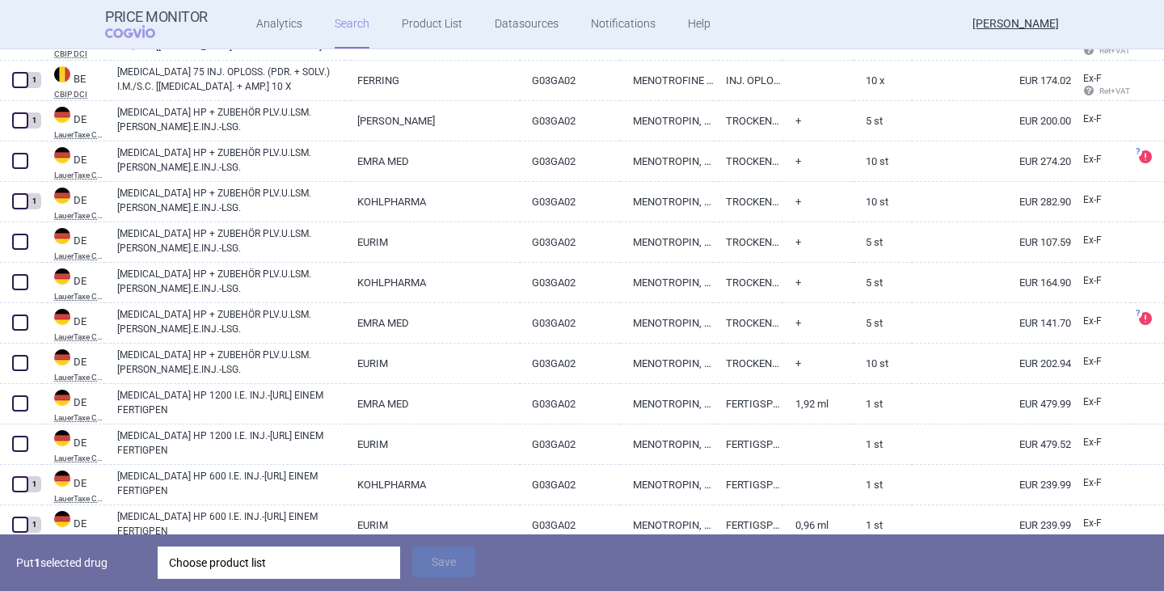
scroll to position [404, 0]
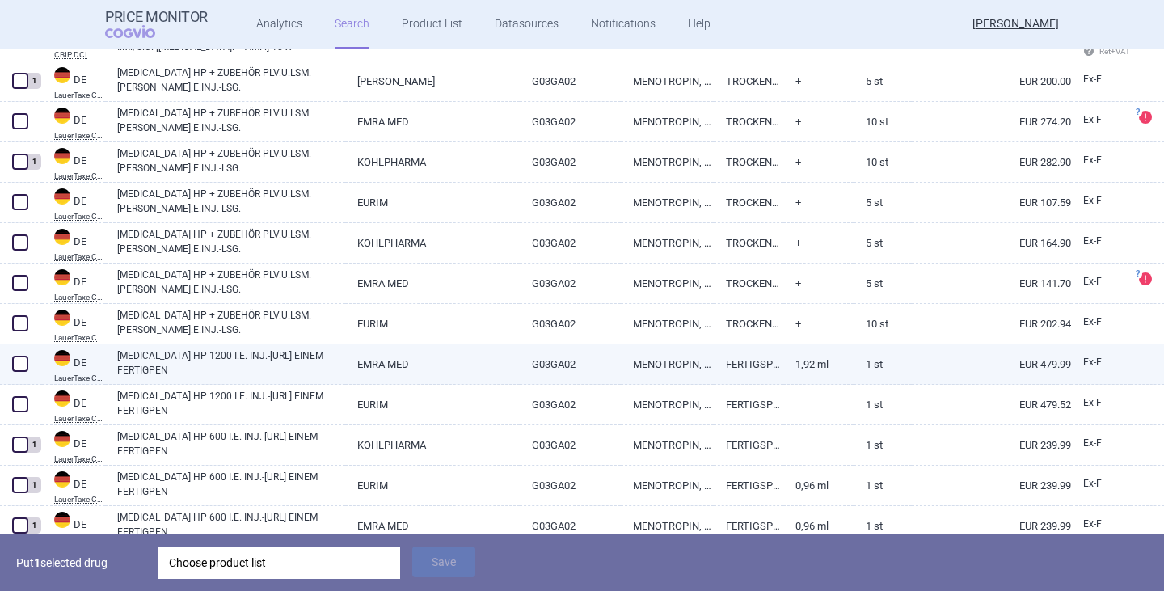
click at [24, 364] on span at bounding box center [20, 364] width 16 height 16
checkbox input "true"
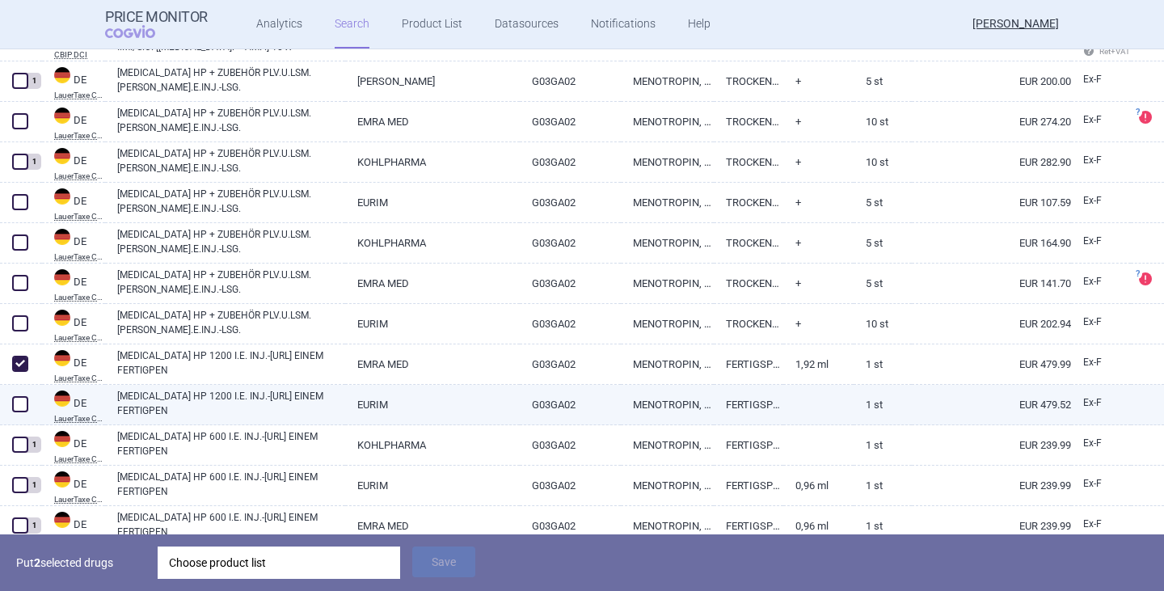
click at [12, 408] on span at bounding box center [20, 404] width 16 height 16
checkbox input "true"
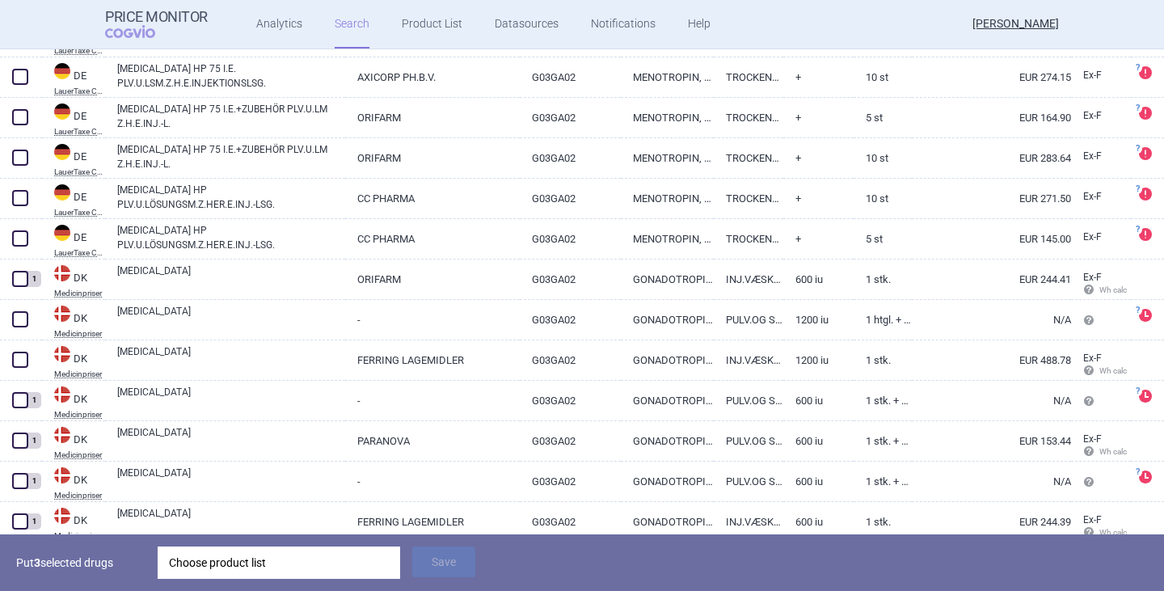
scroll to position [1131, 0]
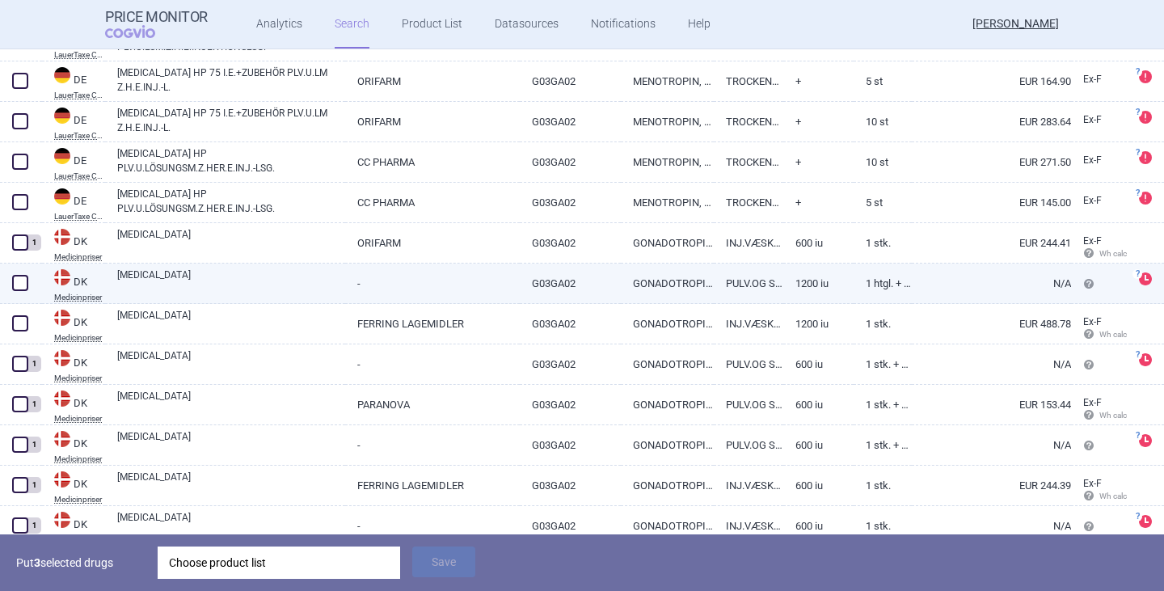
click at [19, 280] on span at bounding box center [20, 283] width 16 height 16
checkbox input "true"
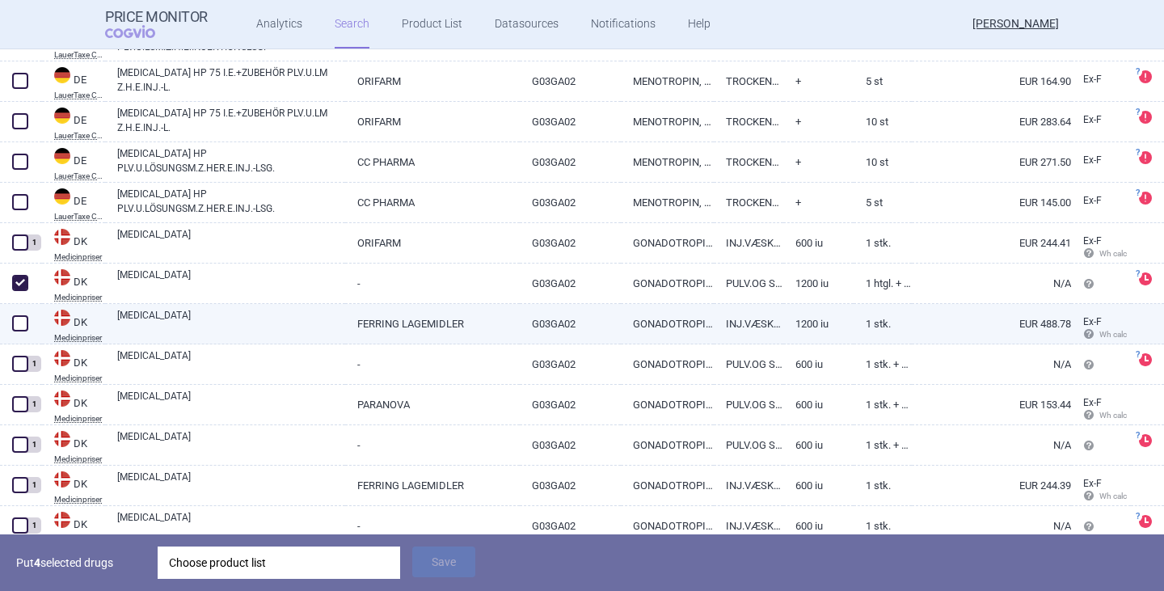
click at [15, 325] on span at bounding box center [20, 323] width 16 height 16
checkbox input "true"
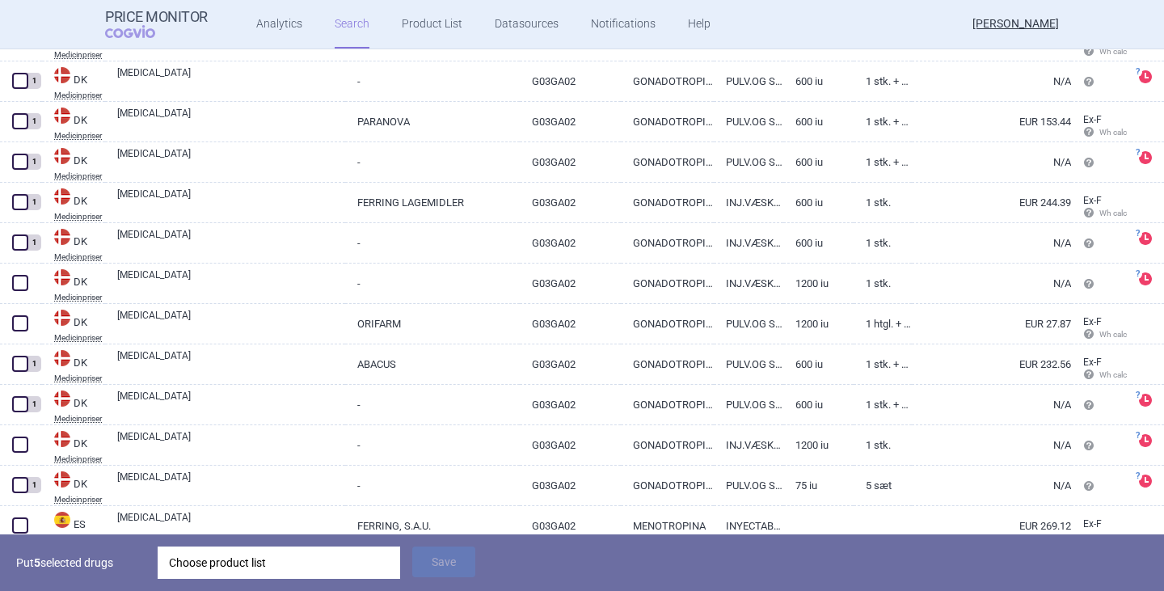
scroll to position [1455, 0]
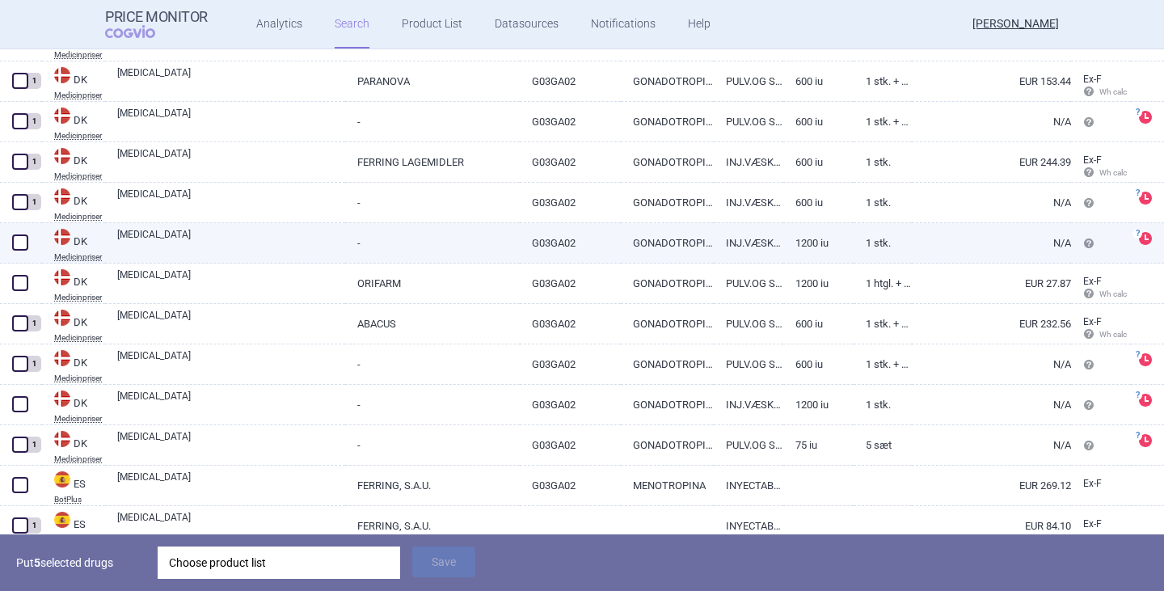
click at [18, 245] on span at bounding box center [20, 242] width 16 height 16
checkbox input "true"
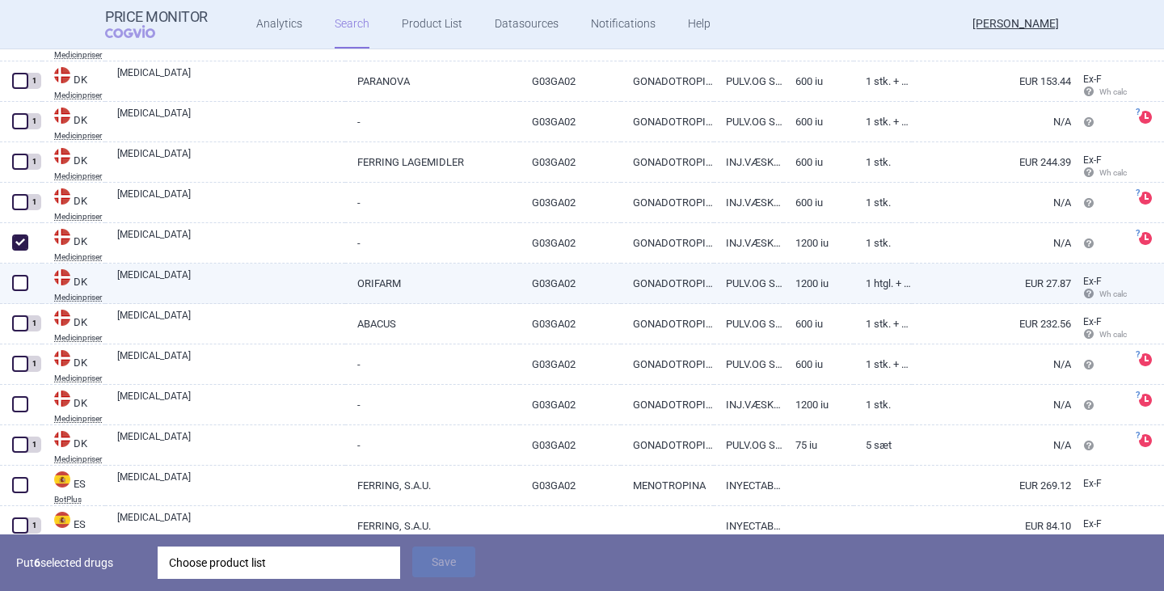
click at [11, 283] on span at bounding box center [20, 283] width 24 height 24
checkbox input "true"
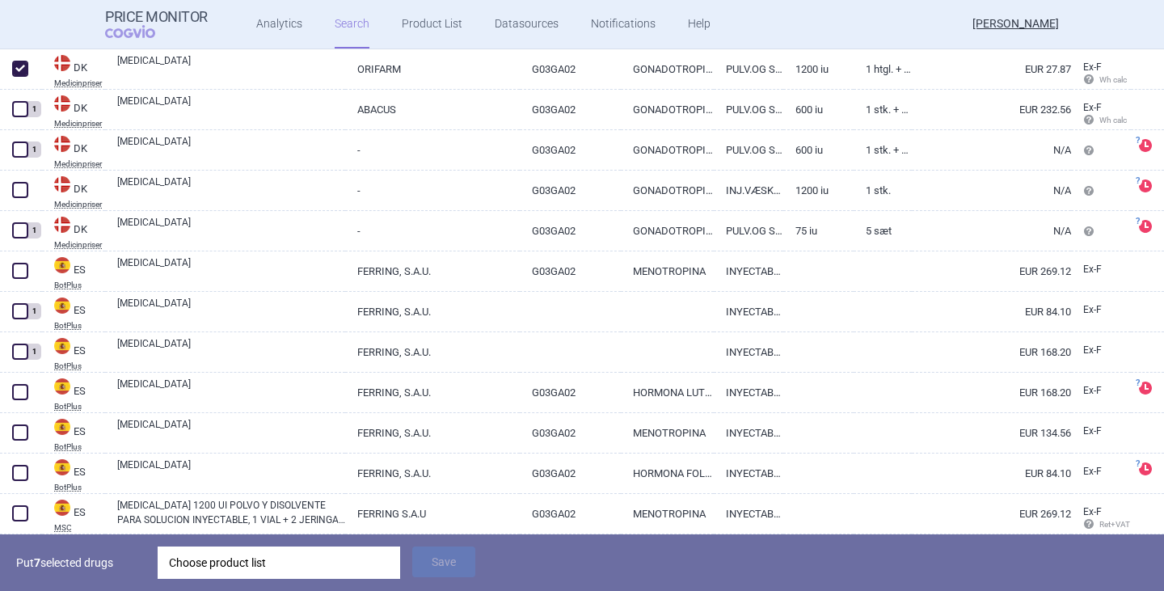
scroll to position [1697, 0]
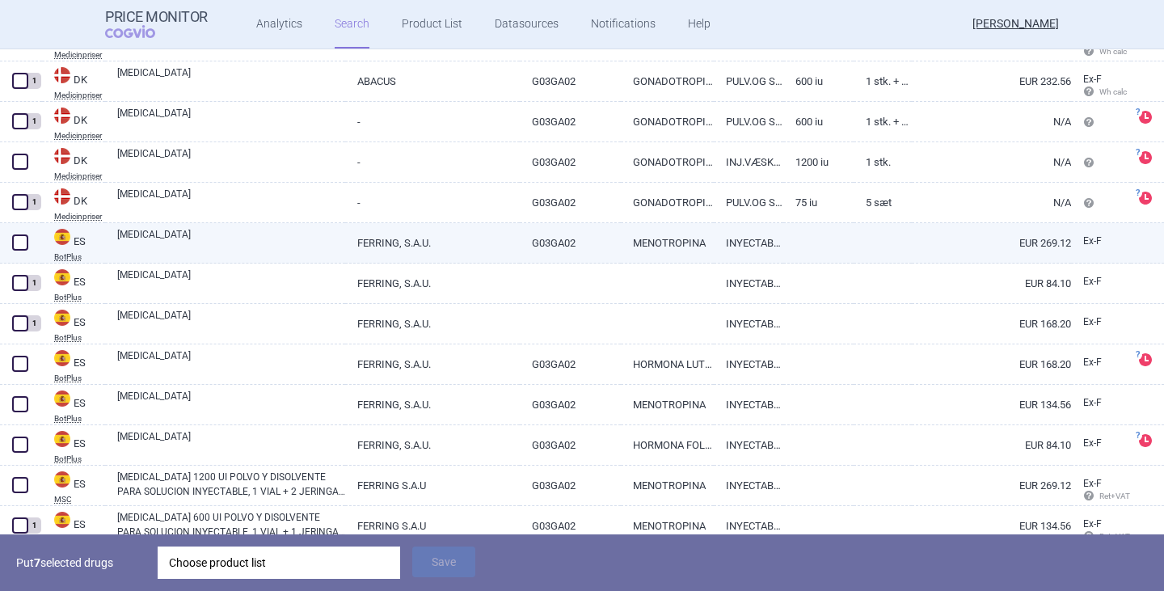
click at [152, 235] on link "[MEDICAL_DATA]" at bounding box center [231, 241] width 228 height 29
select select "EUR"
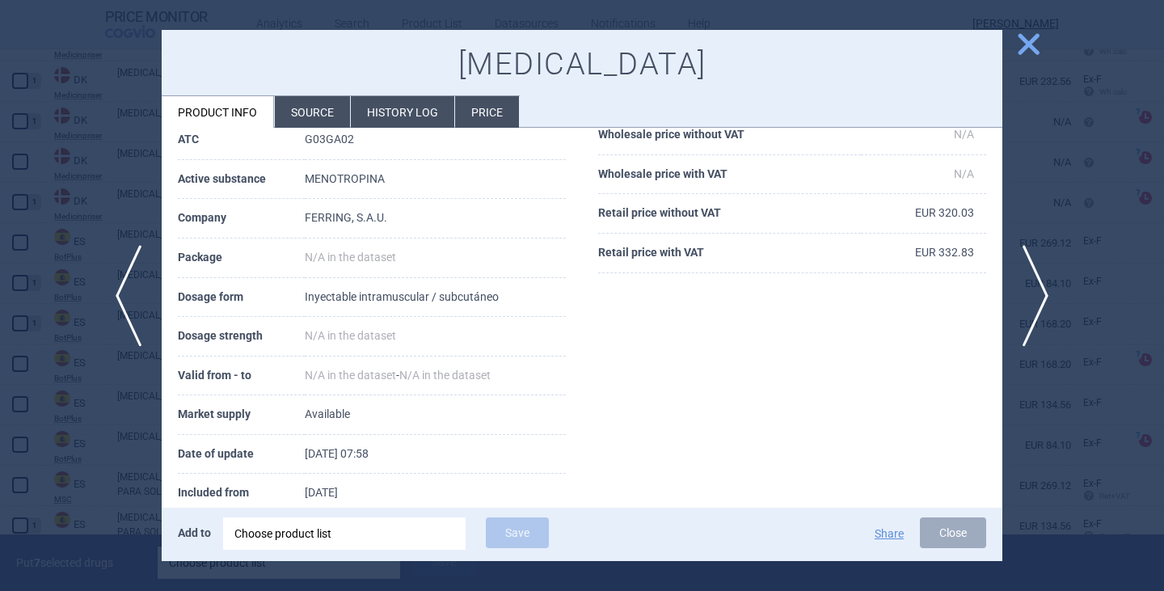
scroll to position [192, 0]
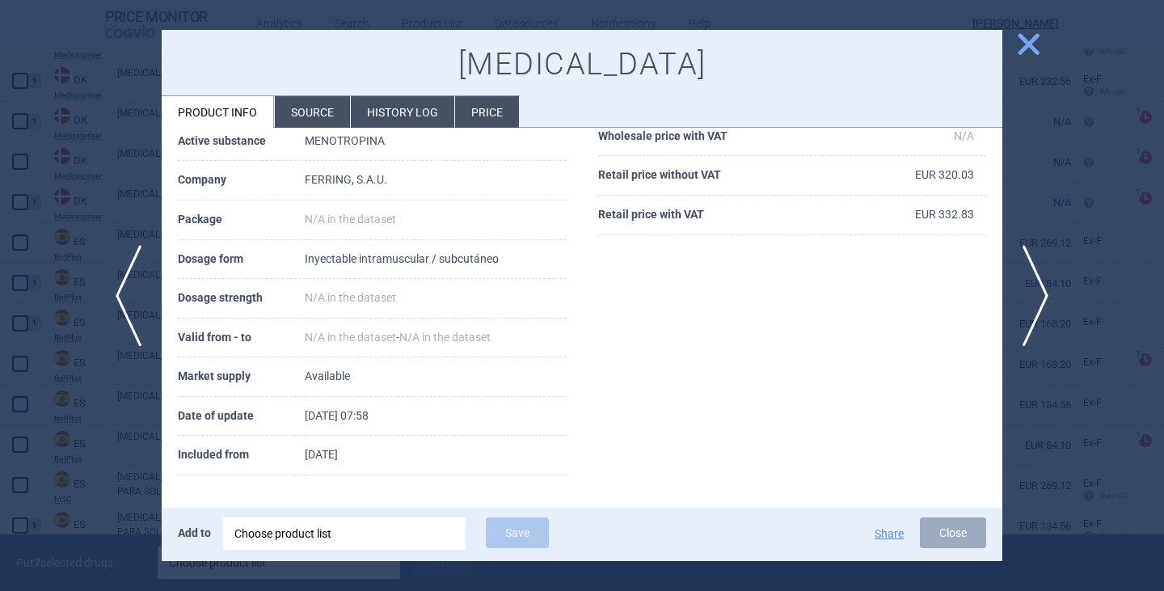
click at [326, 107] on li "Source" at bounding box center [312, 112] width 75 height 32
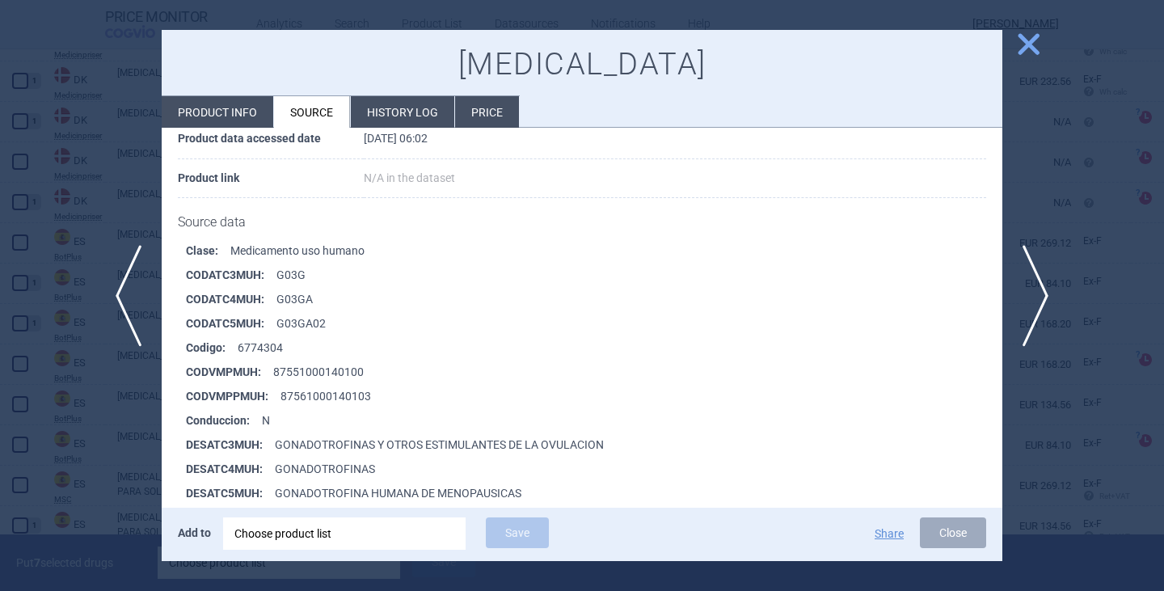
scroll to position [485, 0]
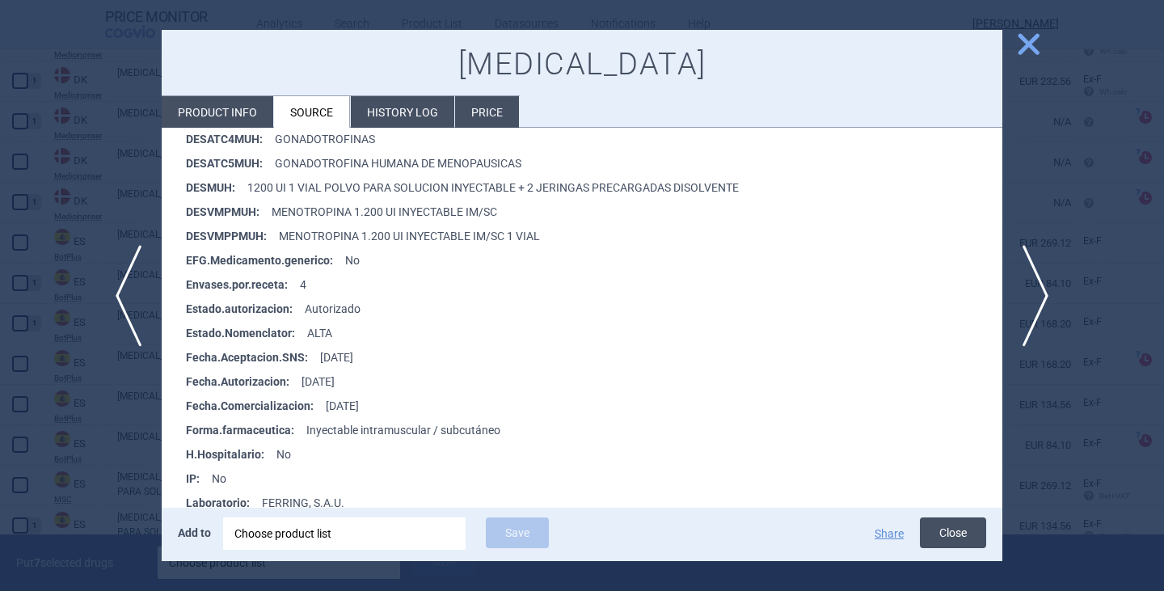
click at [961, 536] on button "Close" at bounding box center [953, 532] width 66 height 31
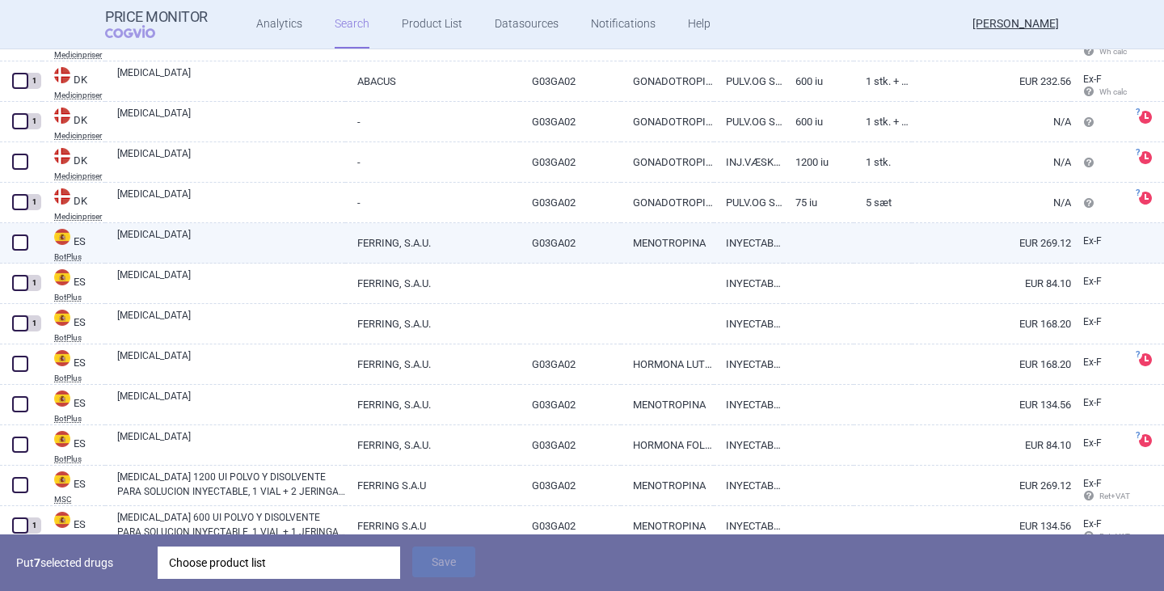
click at [33, 238] on div at bounding box center [21, 243] width 42 height 40
click at [27, 238] on span at bounding box center [20, 242] width 16 height 16
checkbox input "true"
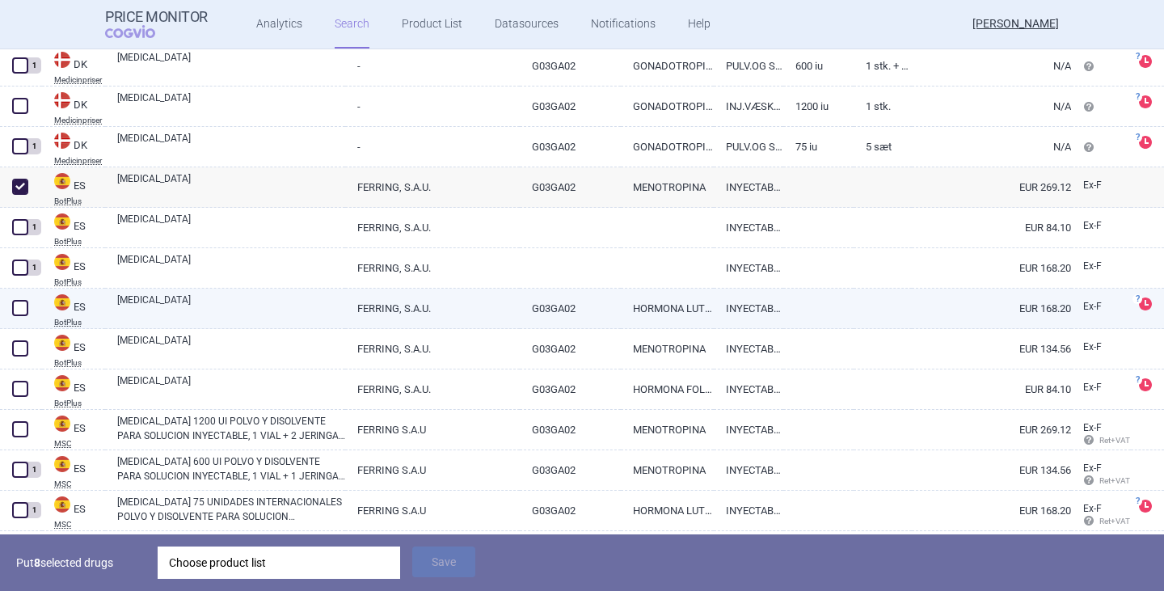
scroll to position [1778, 0]
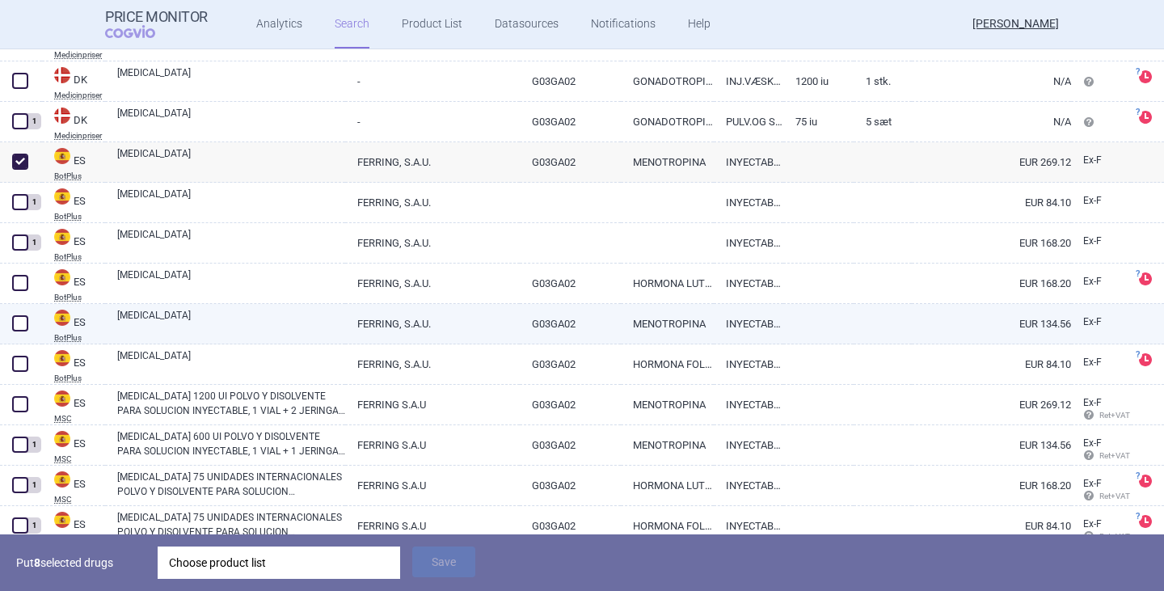
click at [162, 325] on link "[MEDICAL_DATA]" at bounding box center [231, 322] width 228 height 29
select select "EUR"
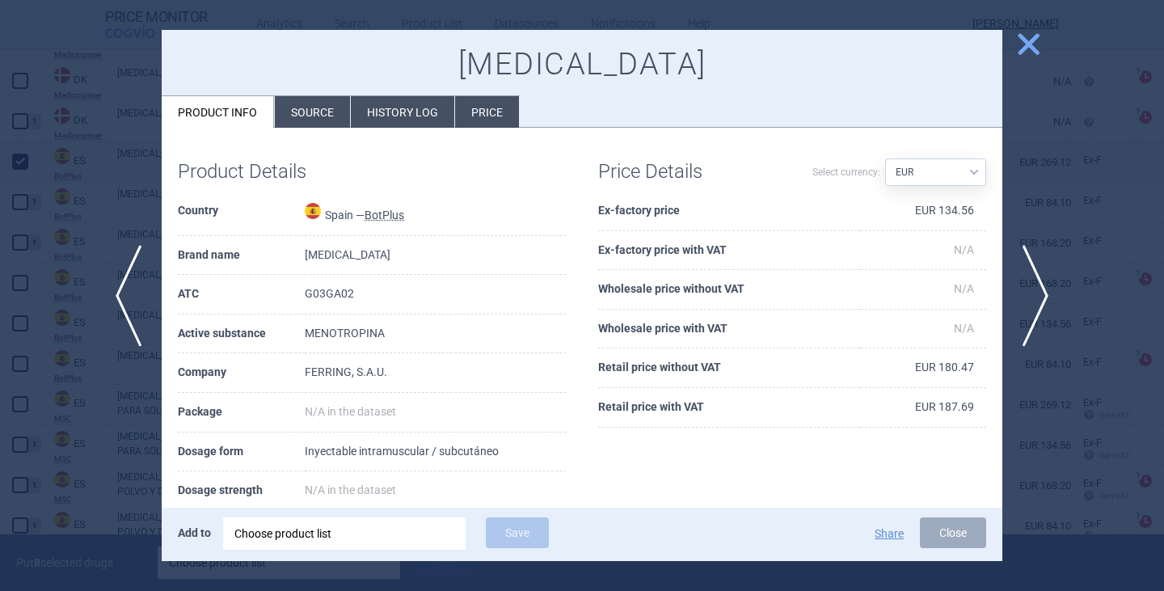
click at [328, 101] on li "Source" at bounding box center [312, 112] width 75 height 32
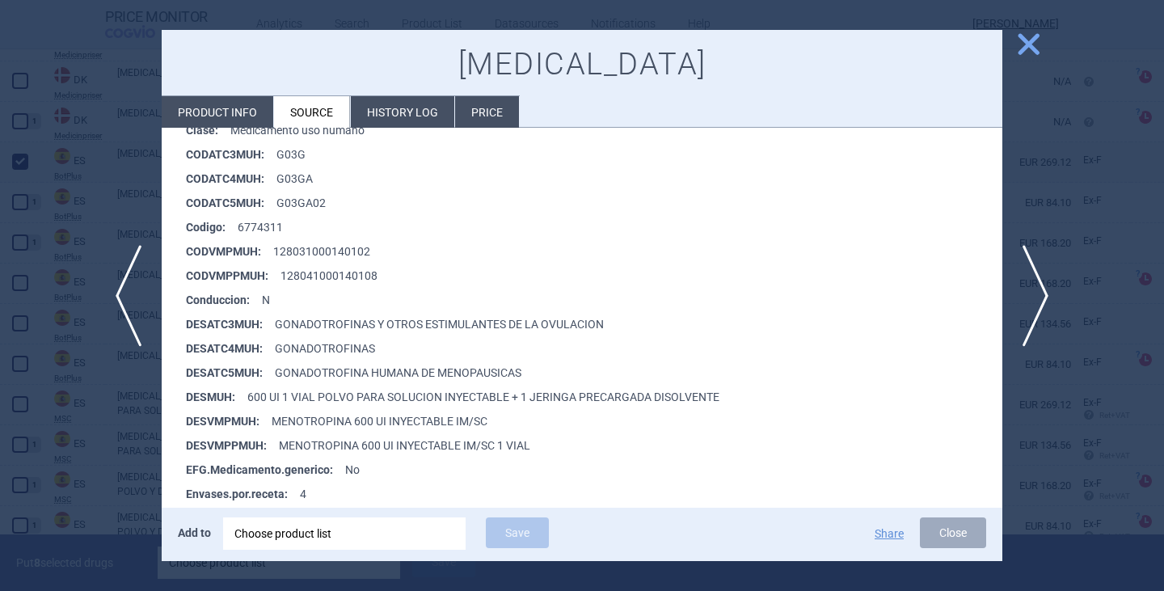
scroll to position [404, 0]
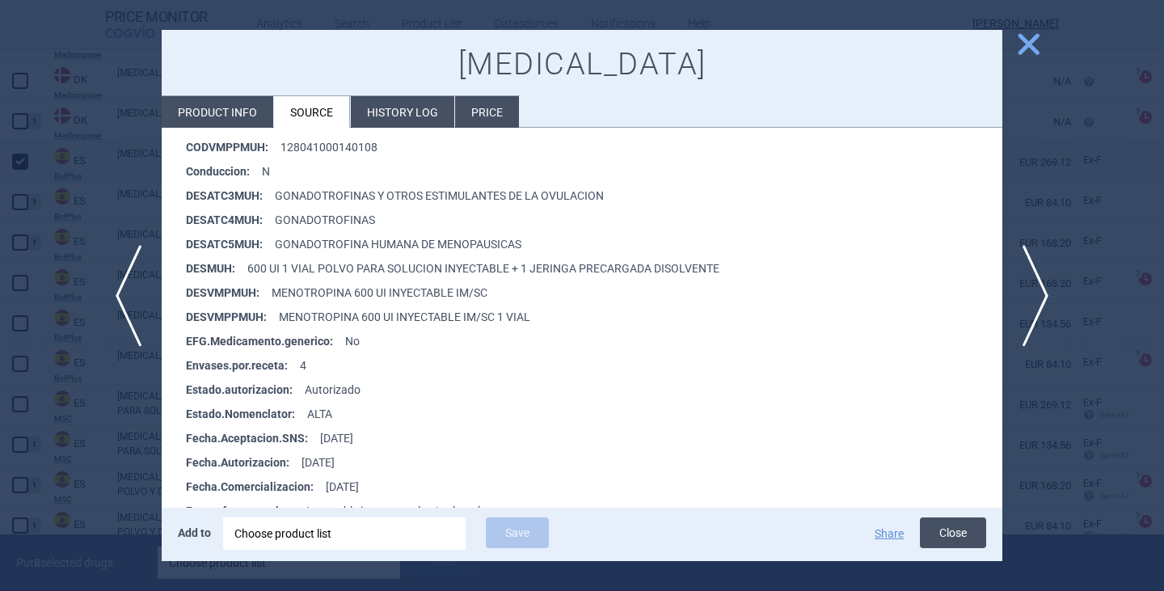
click at [960, 546] on button "Close" at bounding box center [953, 532] width 66 height 31
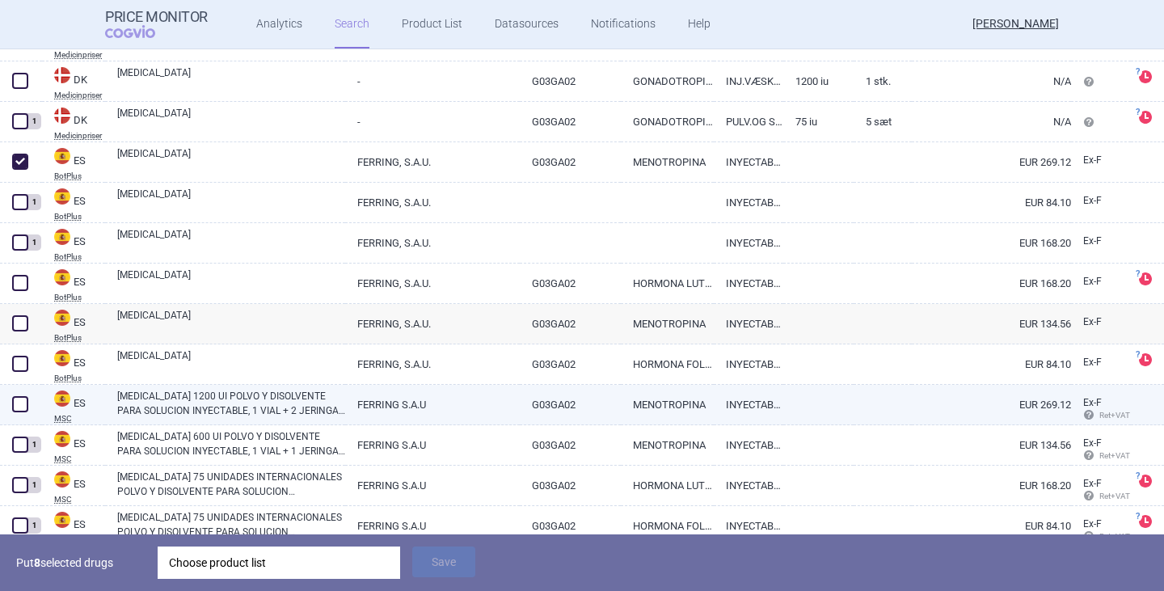
click at [24, 404] on span at bounding box center [20, 404] width 16 height 16
checkbox input "true"
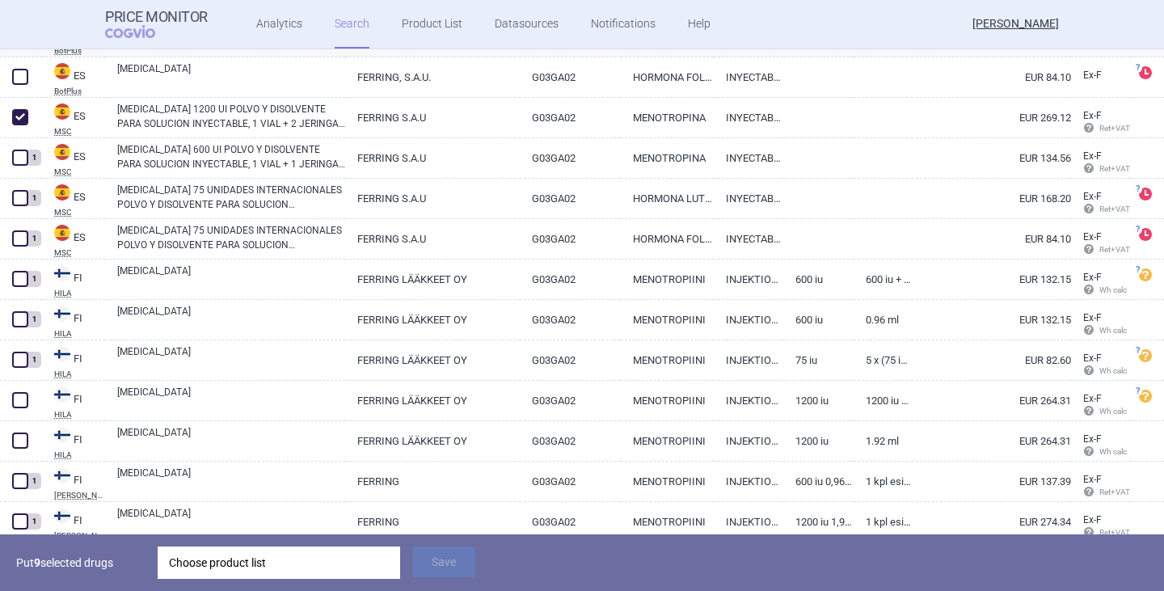
scroll to position [2101, 0]
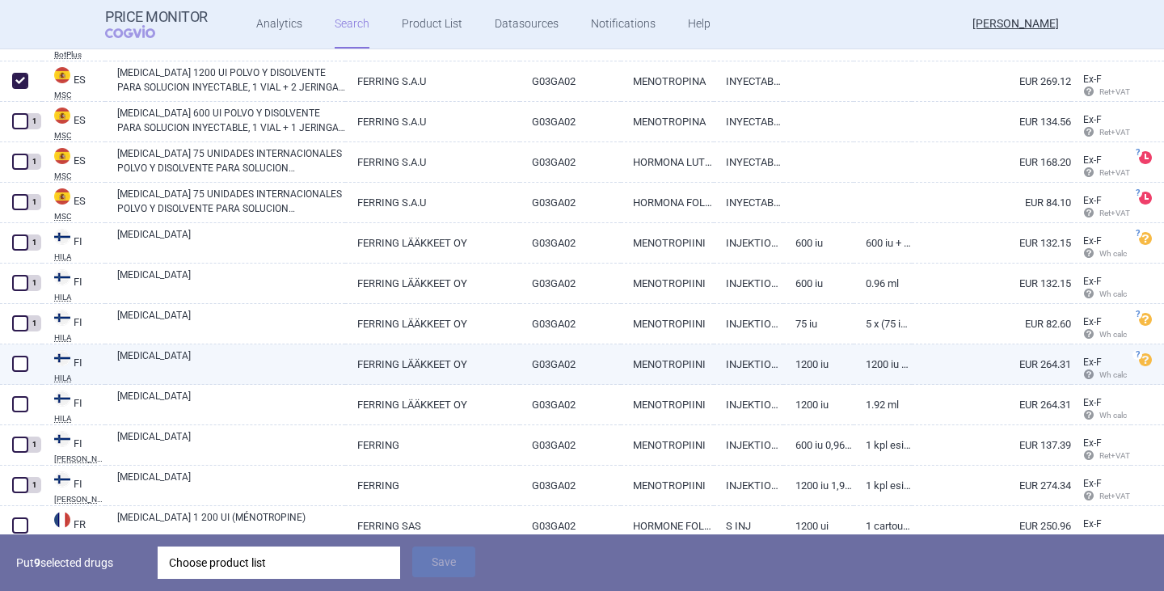
click at [16, 364] on span at bounding box center [20, 364] width 16 height 16
checkbox input "true"
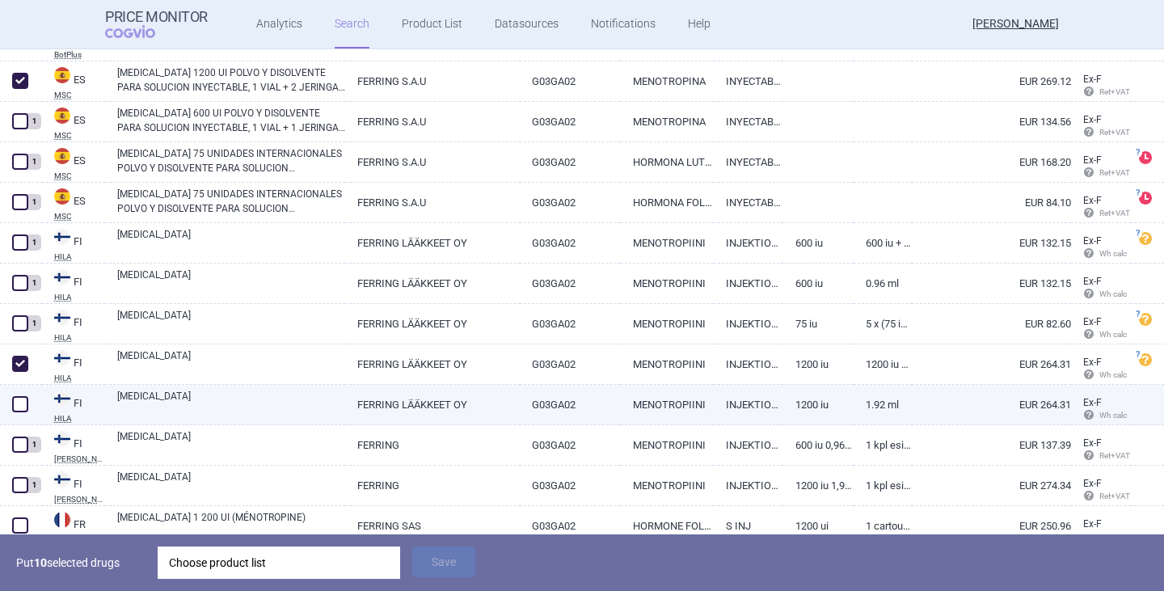
click at [16, 406] on span at bounding box center [20, 404] width 16 height 16
checkbox input "true"
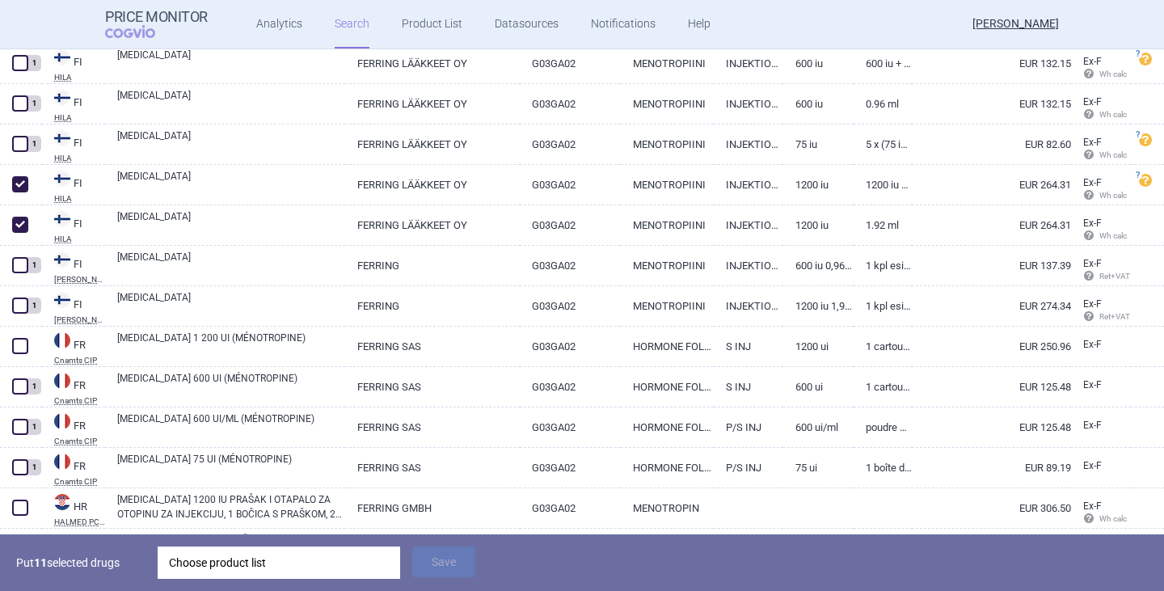
scroll to position [2263, 0]
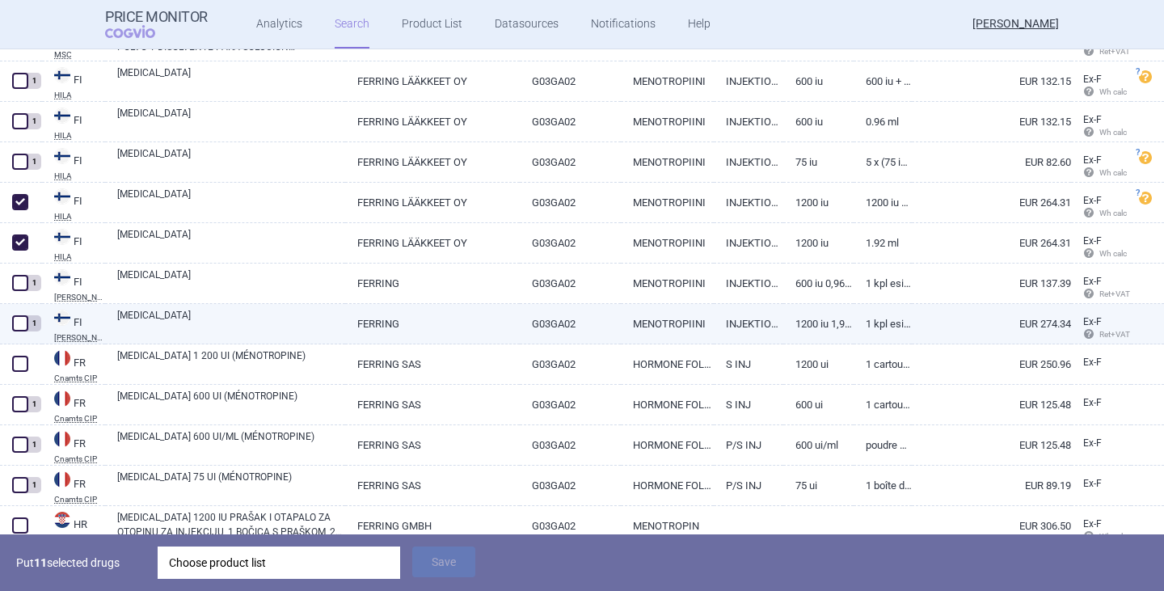
click at [17, 318] on span at bounding box center [20, 323] width 16 height 16
checkbox input "true"
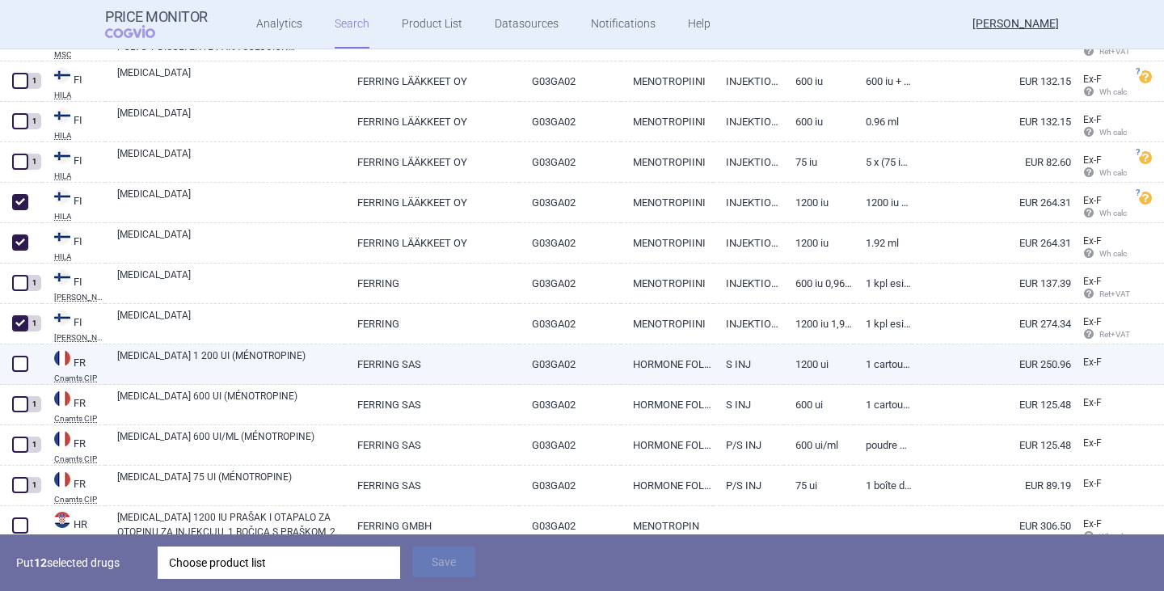
click at [22, 364] on span at bounding box center [20, 364] width 16 height 16
checkbox input "true"
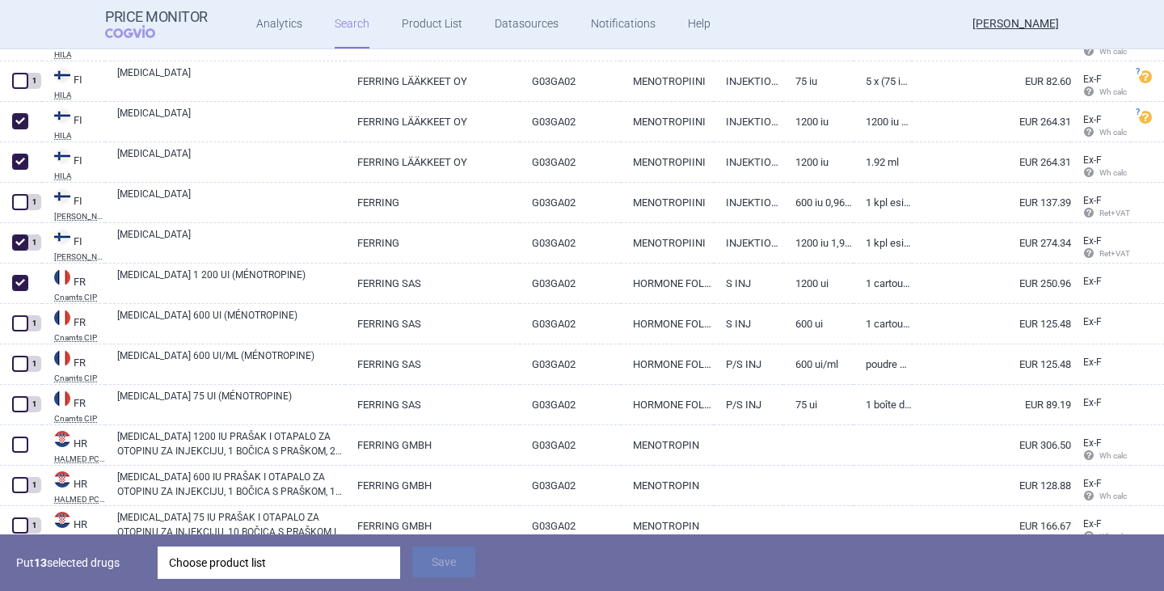
scroll to position [2424, 0]
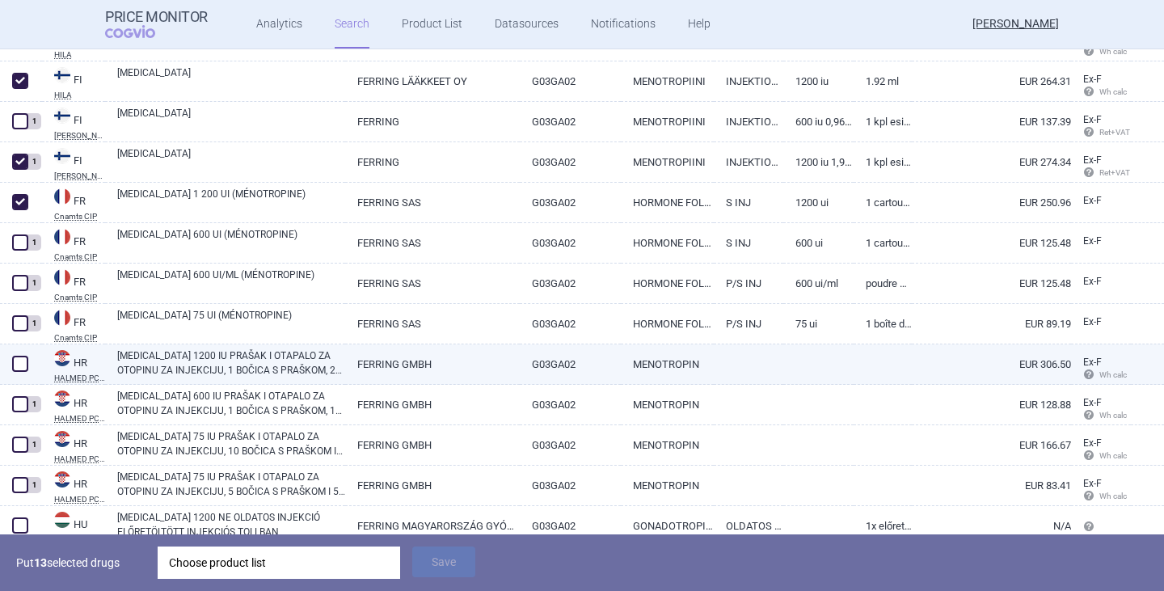
click at [19, 366] on span at bounding box center [20, 364] width 16 height 16
checkbox input "true"
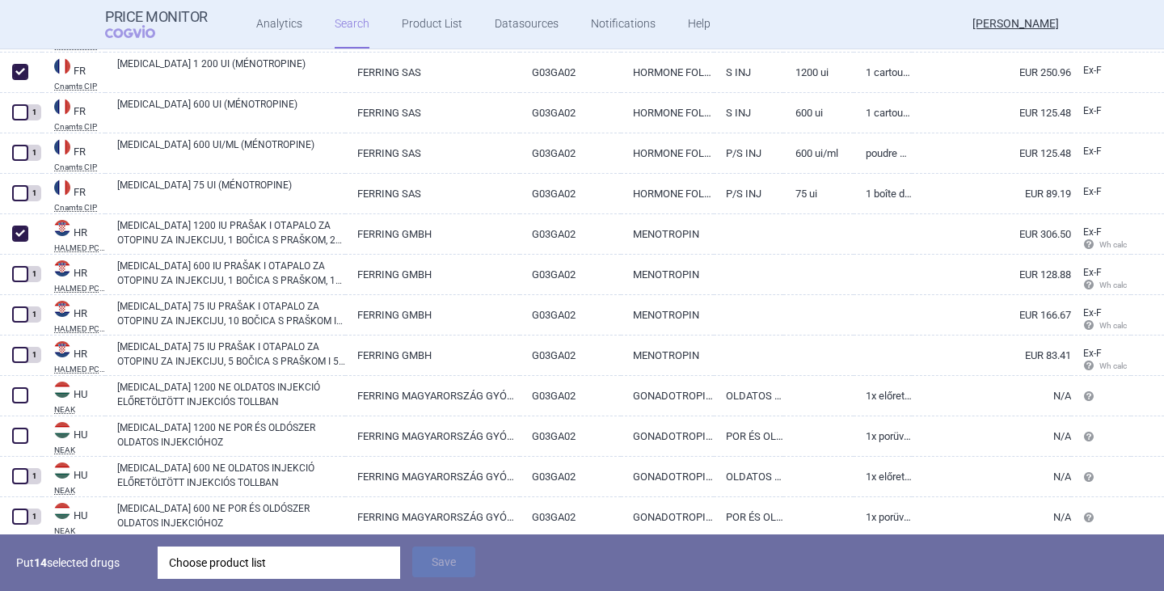
scroll to position [2586, 0]
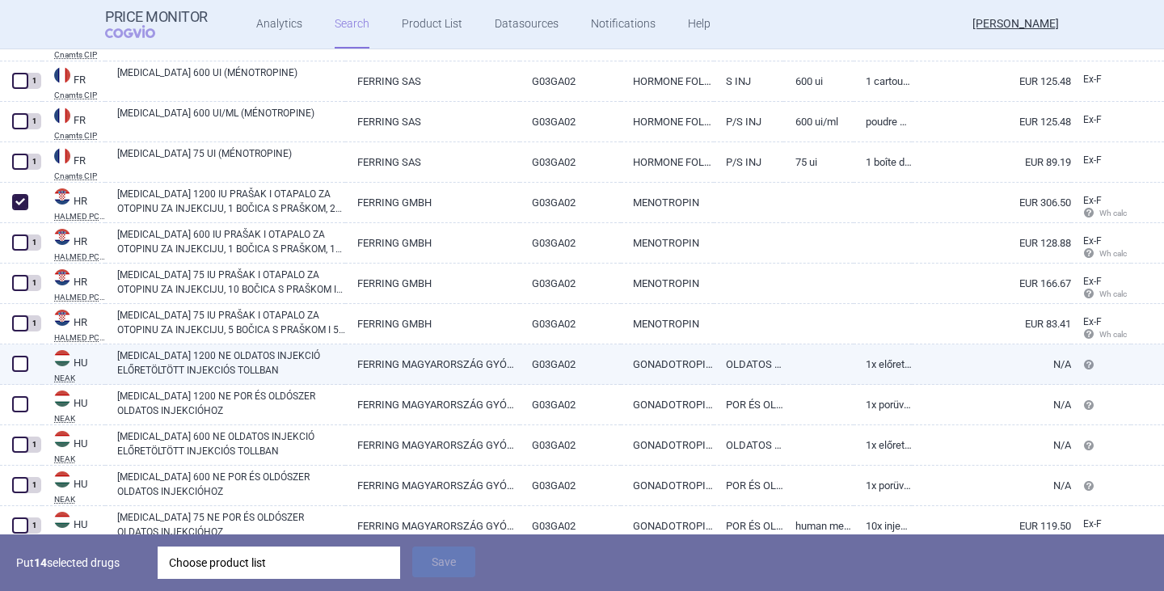
click at [18, 358] on span at bounding box center [20, 364] width 16 height 16
checkbox input "true"
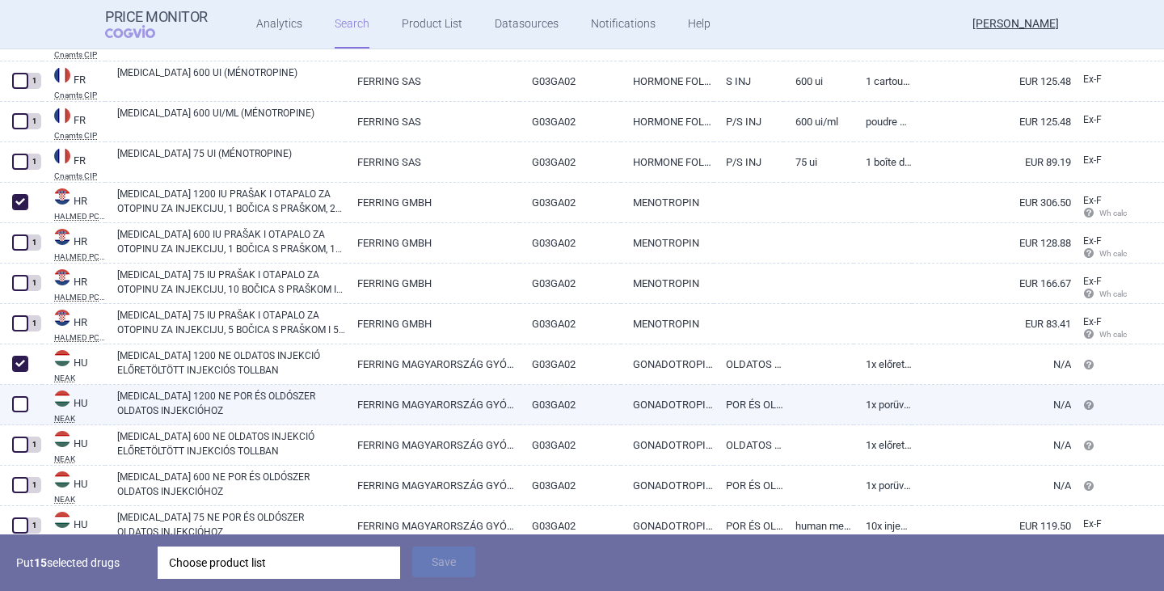
click at [20, 403] on span at bounding box center [20, 404] width 16 height 16
checkbox input "true"
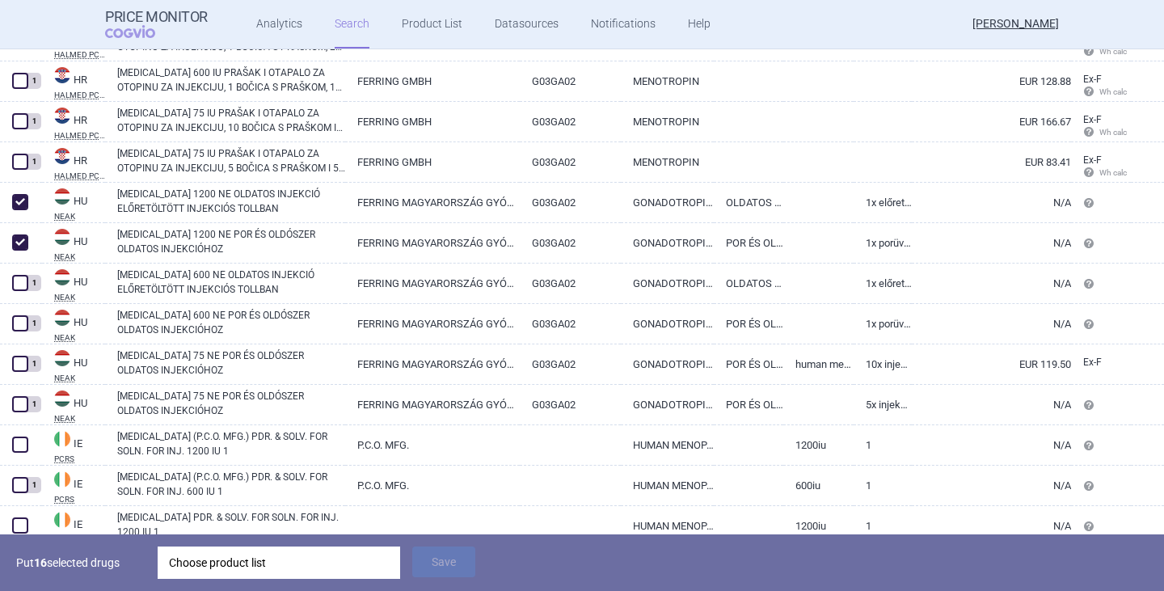
scroll to position [2828, 0]
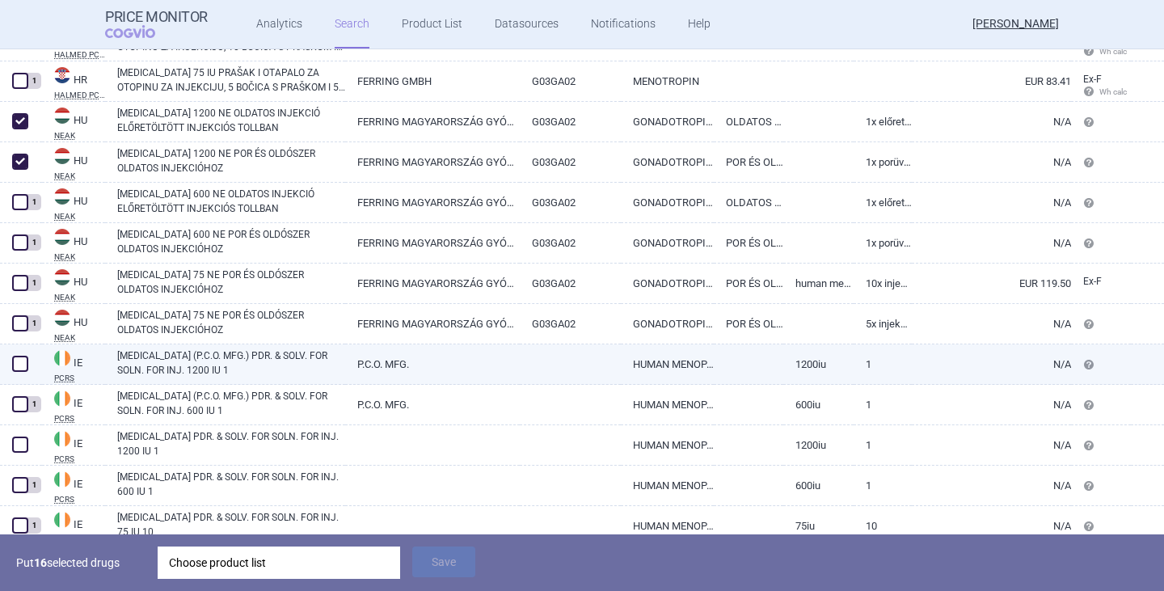
click at [23, 362] on span at bounding box center [20, 364] width 16 height 16
checkbox input "true"
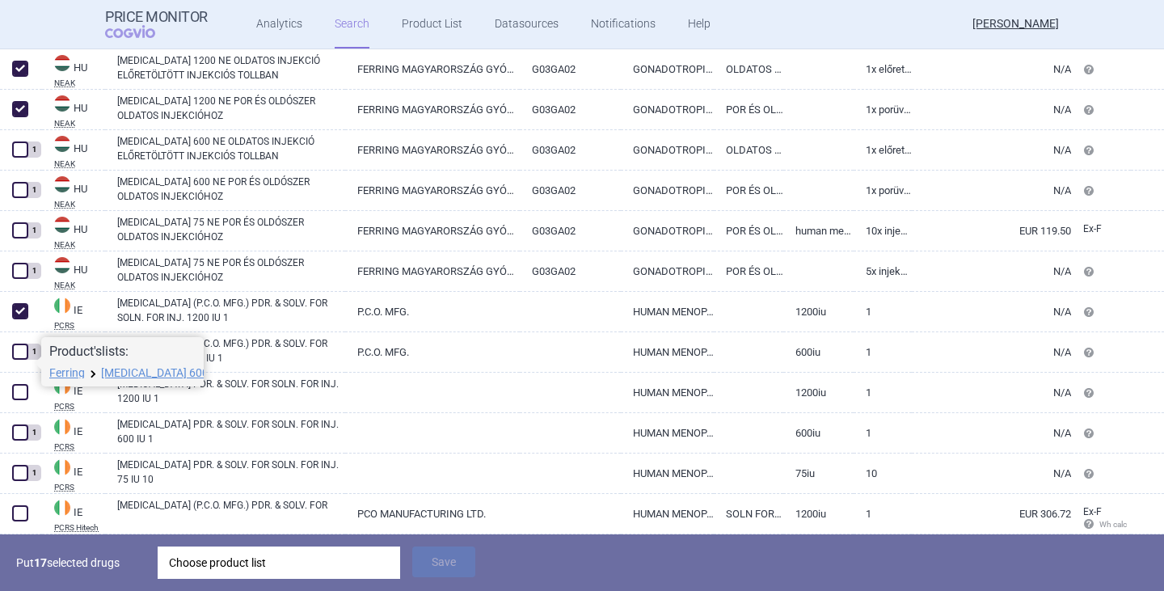
scroll to position [2909, 0]
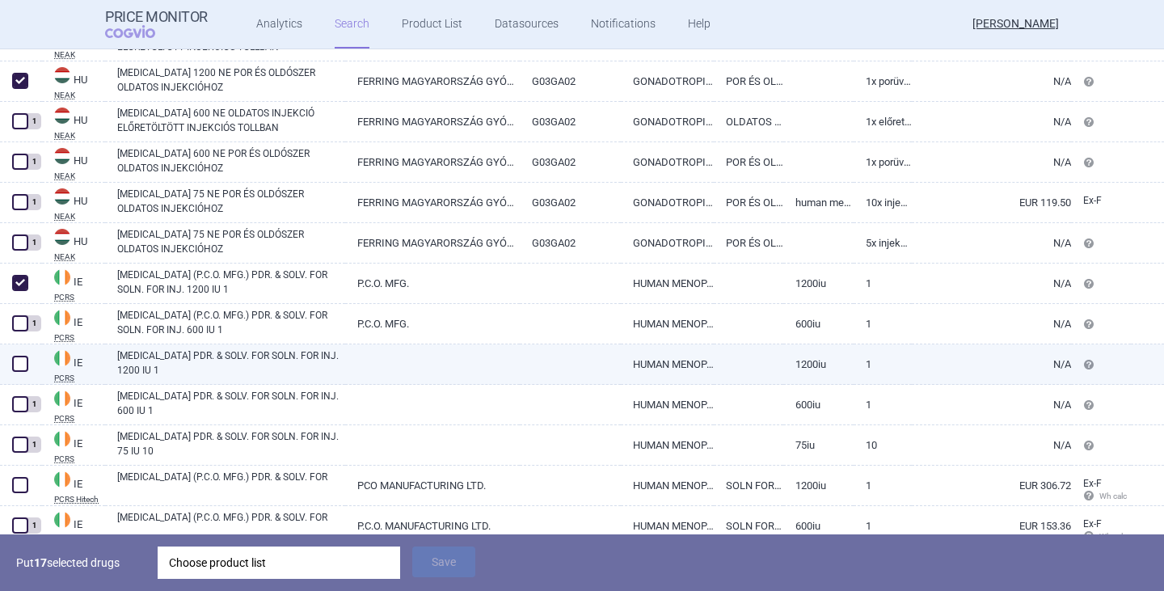
click at [23, 364] on span at bounding box center [20, 364] width 16 height 16
checkbox input "true"
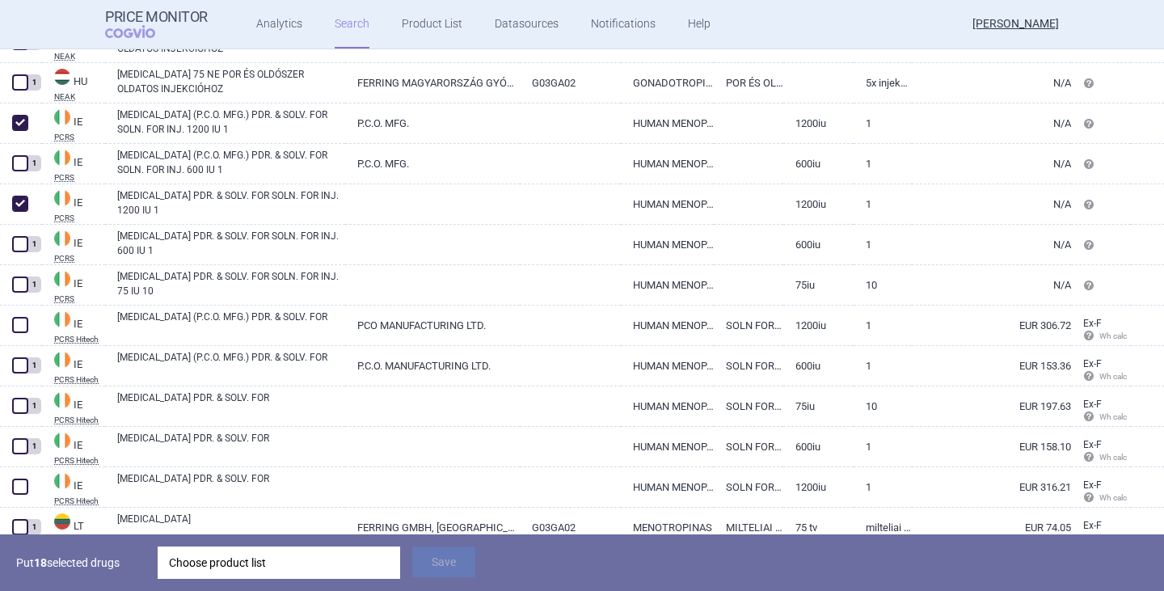
scroll to position [3071, 0]
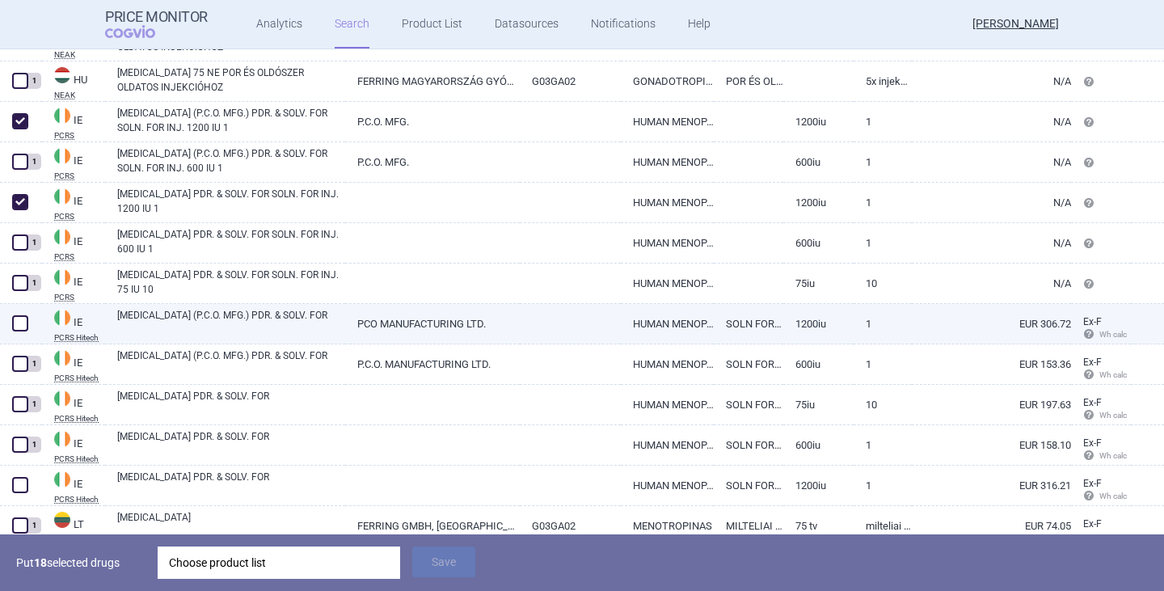
click at [26, 325] on span at bounding box center [20, 323] width 16 height 16
checkbox input "true"
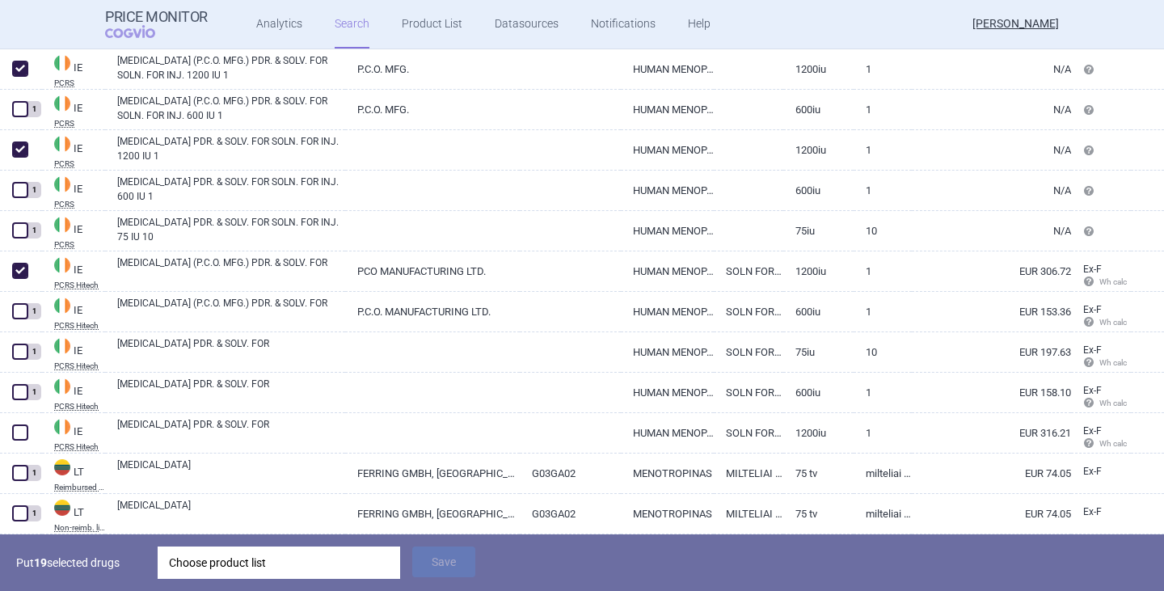
scroll to position [3152, 0]
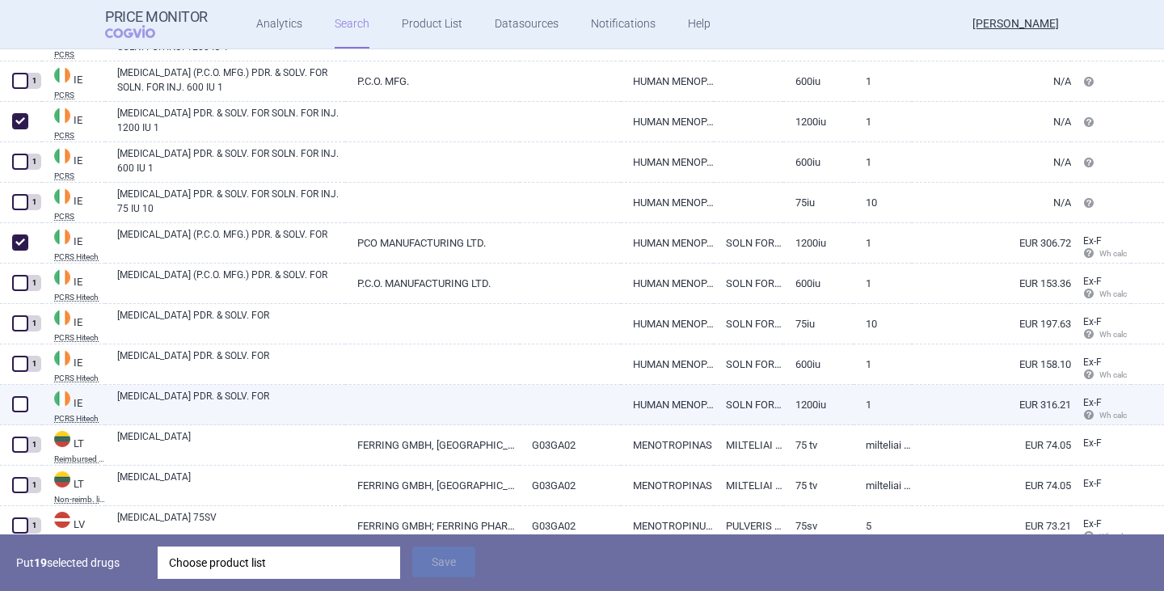
click at [15, 396] on span at bounding box center [20, 404] width 16 height 16
checkbox input "true"
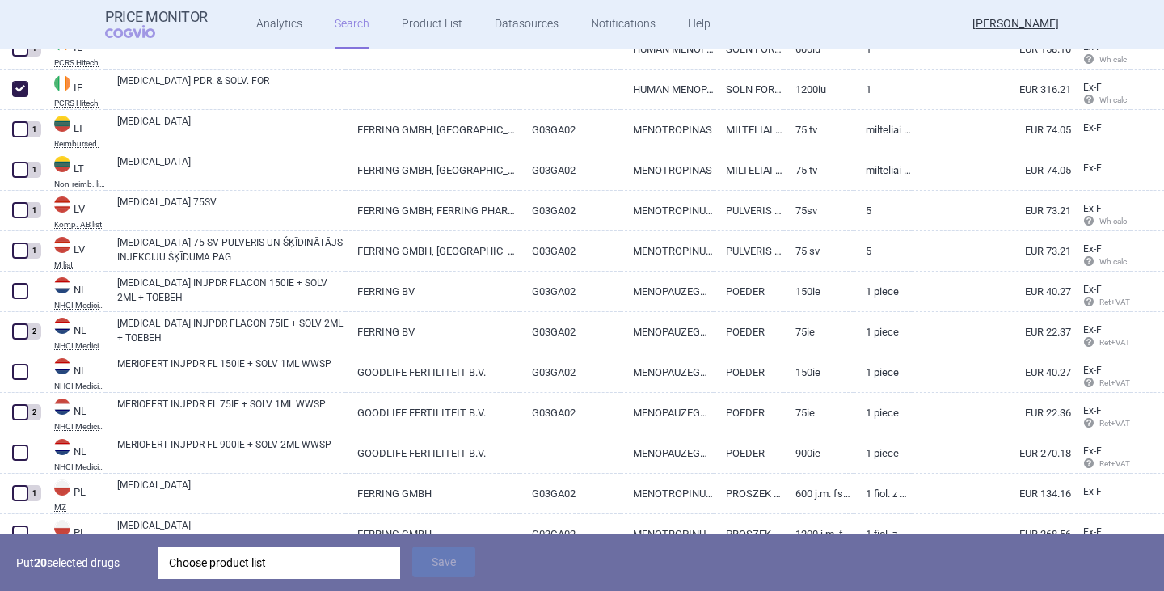
scroll to position [3556, 0]
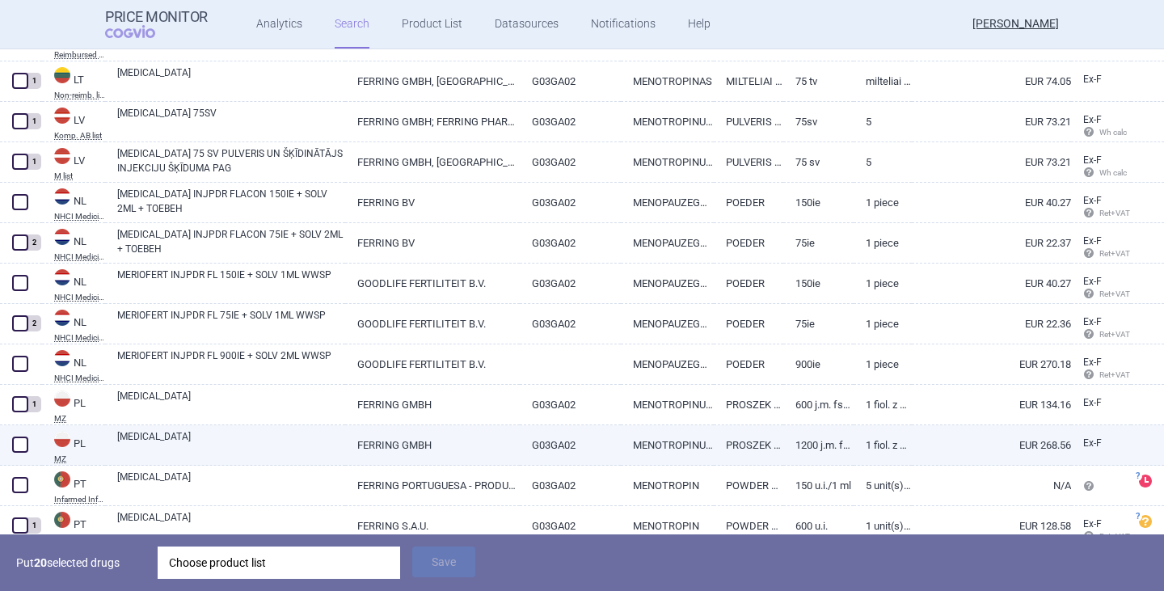
click at [25, 449] on span at bounding box center [20, 444] width 16 height 16
checkbox input "true"
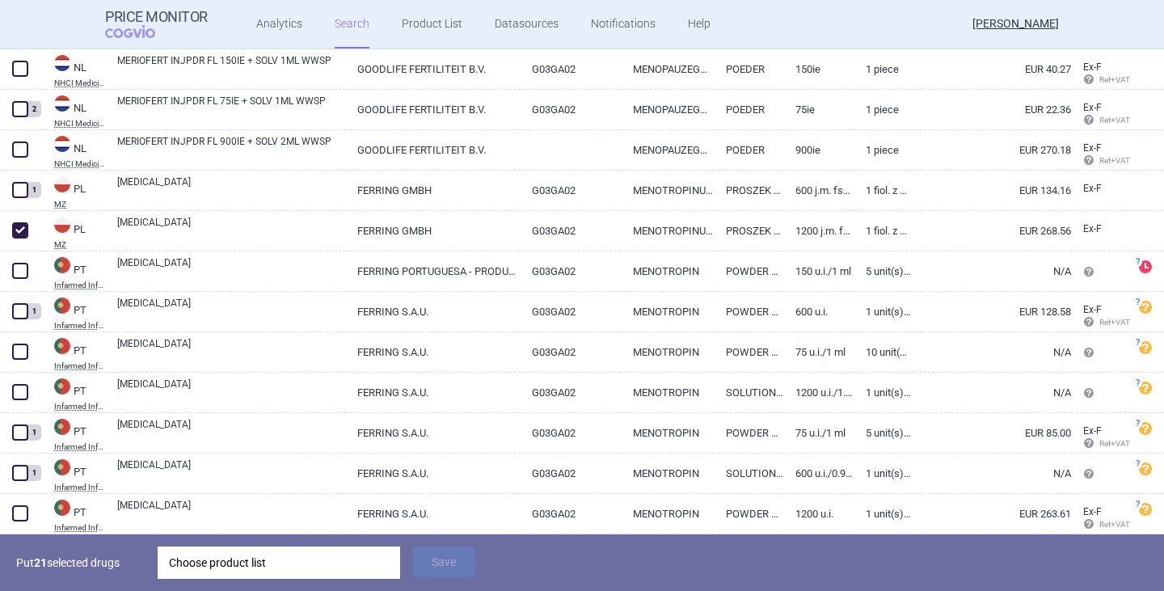
scroll to position [3798, 0]
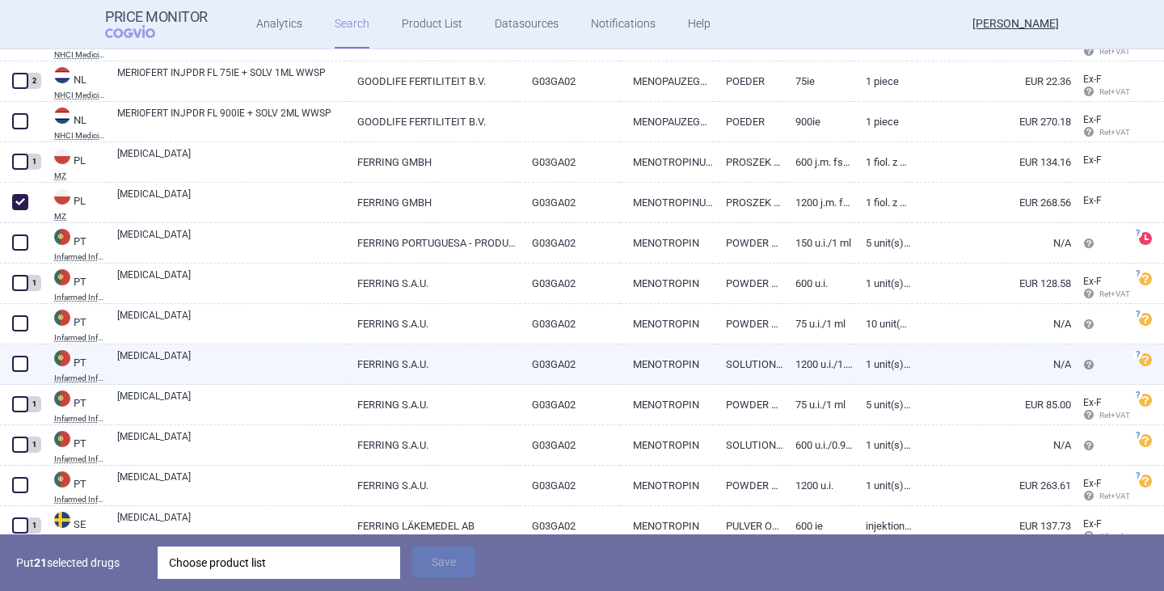
click at [27, 369] on span at bounding box center [20, 364] width 16 height 16
checkbox input "true"
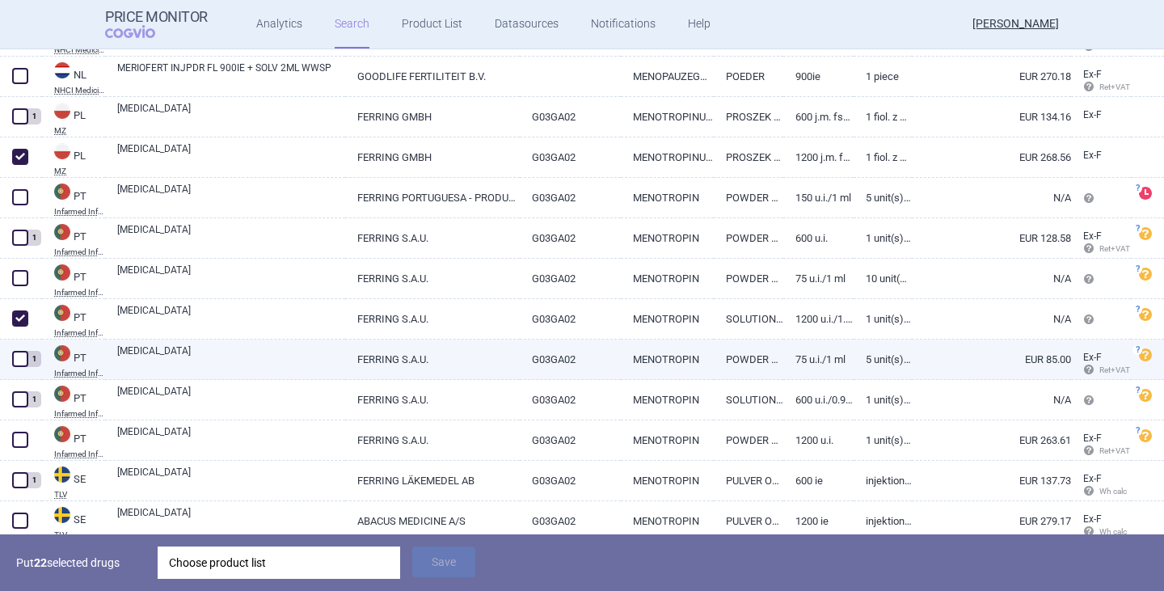
scroll to position [3879, 0]
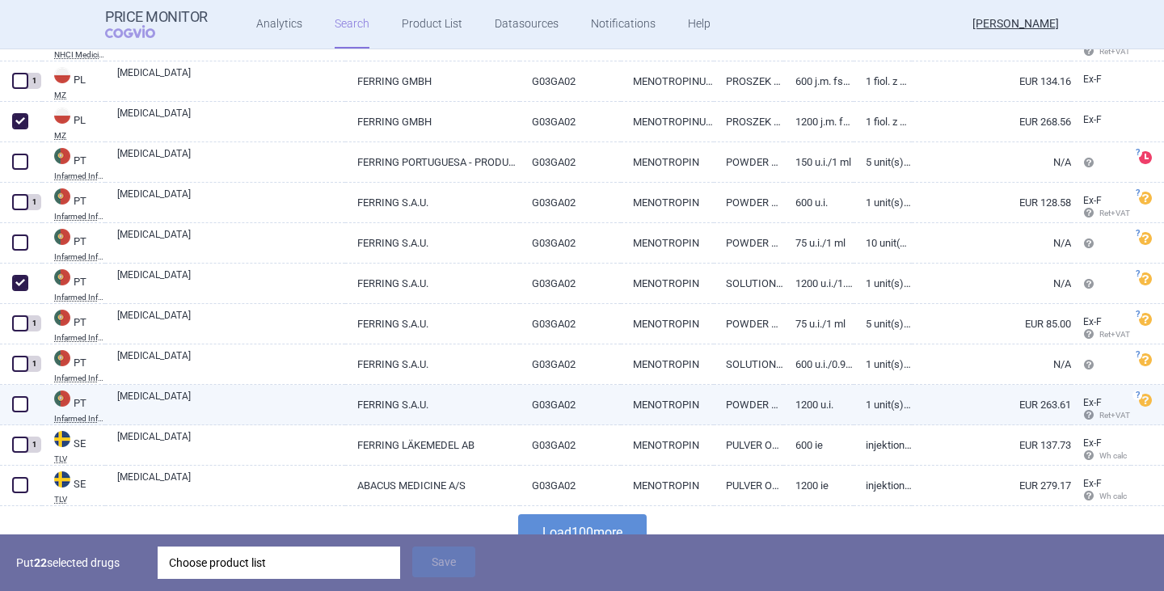
click at [21, 411] on span at bounding box center [20, 404] width 16 height 16
checkbox input "true"
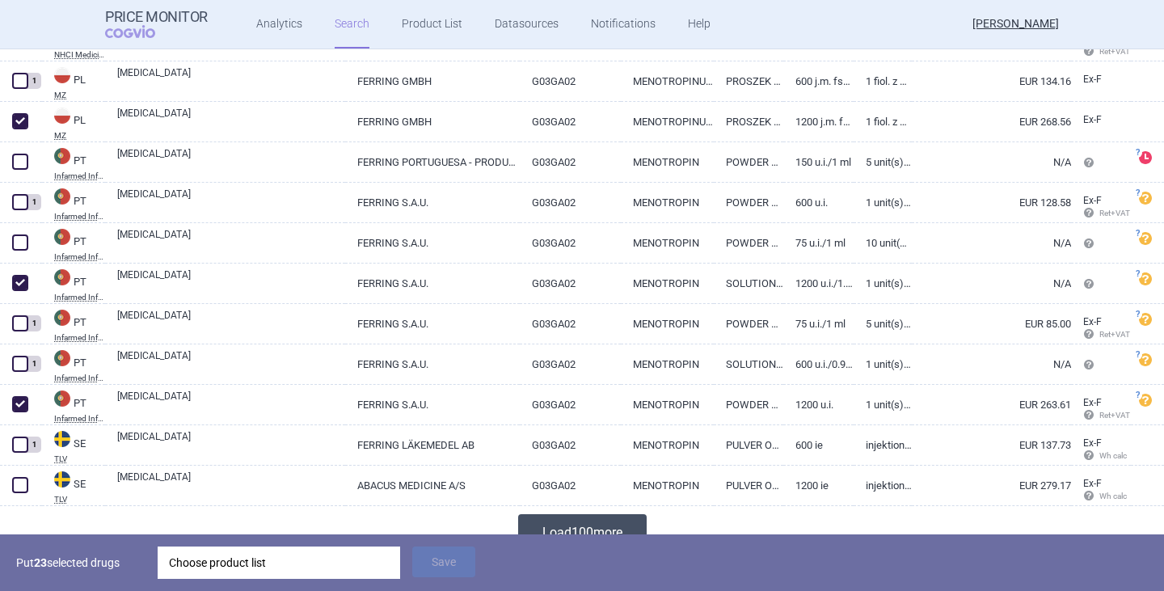
click at [550, 528] on button "Load 100 more" at bounding box center [582, 532] width 128 height 36
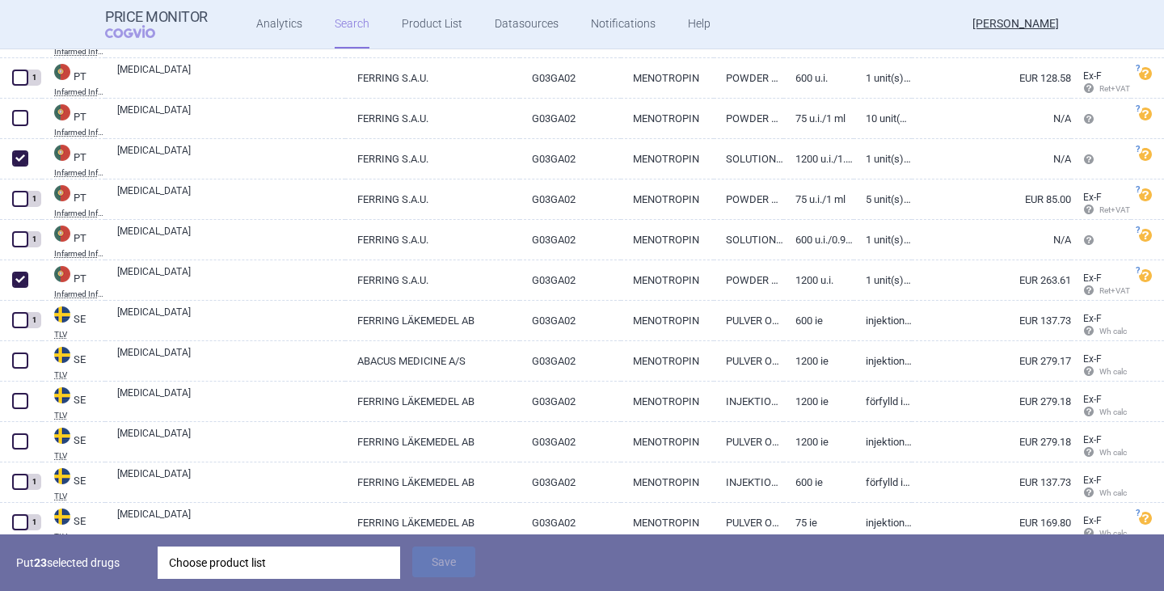
scroll to position [4040, 0]
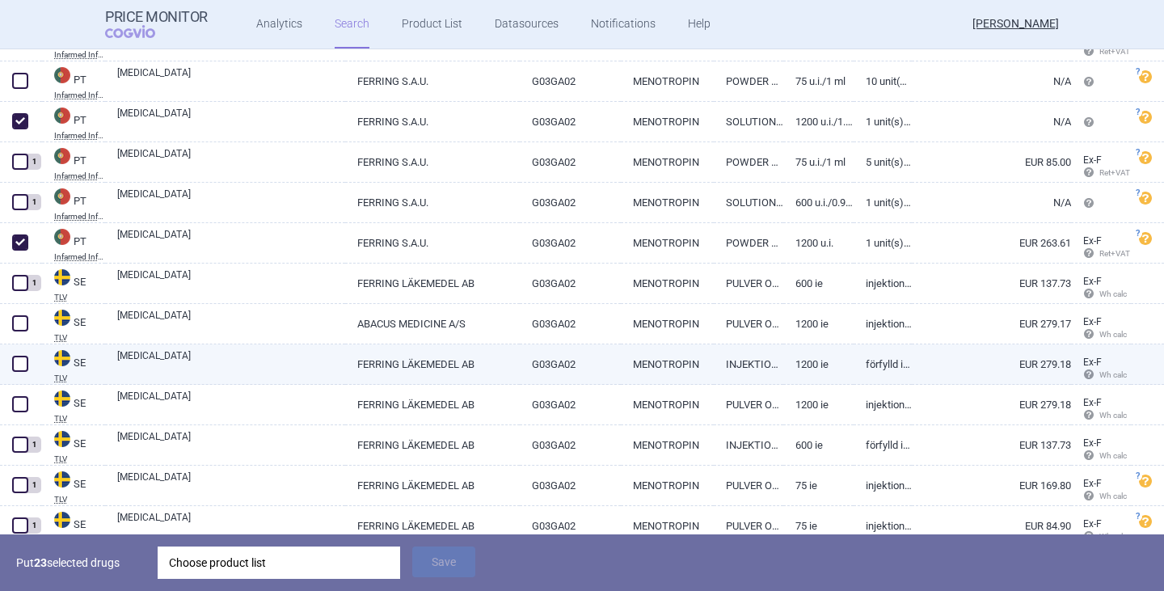
drag, startPoint x: 23, startPoint y: 323, endPoint x: 23, endPoint y: 343, distance: 20.2
click at [23, 323] on span at bounding box center [20, 323] width 16 height 16
checkbox input "true"
click at [17, 360] on span at bounding box center [20, 364] width 16 height 16
checkbox input "true"
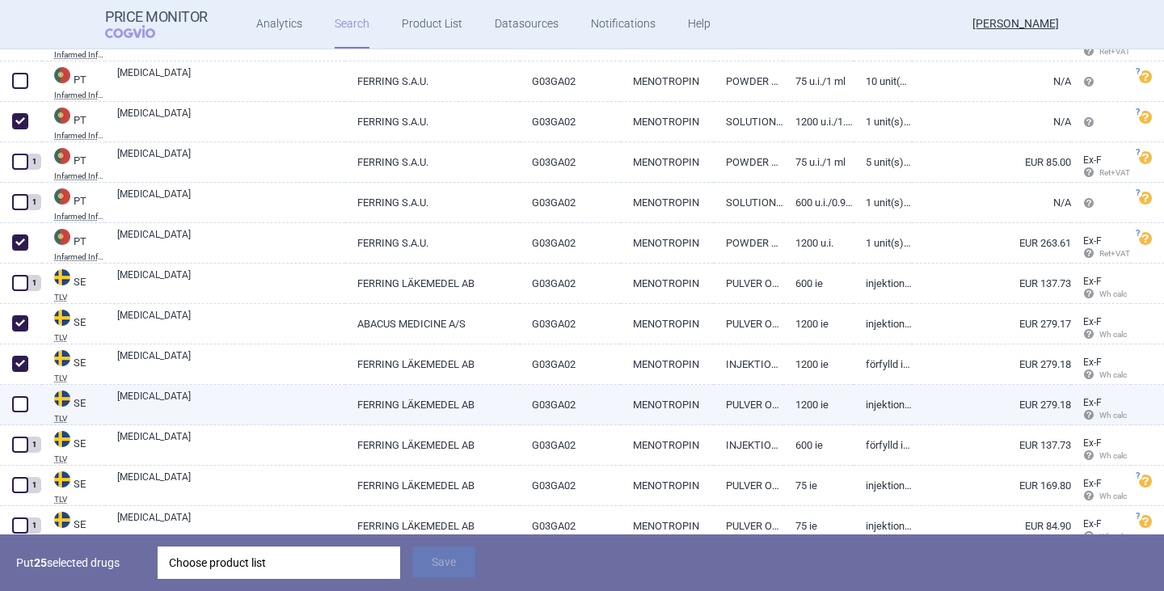
click at [14, 409] on span at bounding box center [20, 404] width 16 height 16
checkbox input "true"
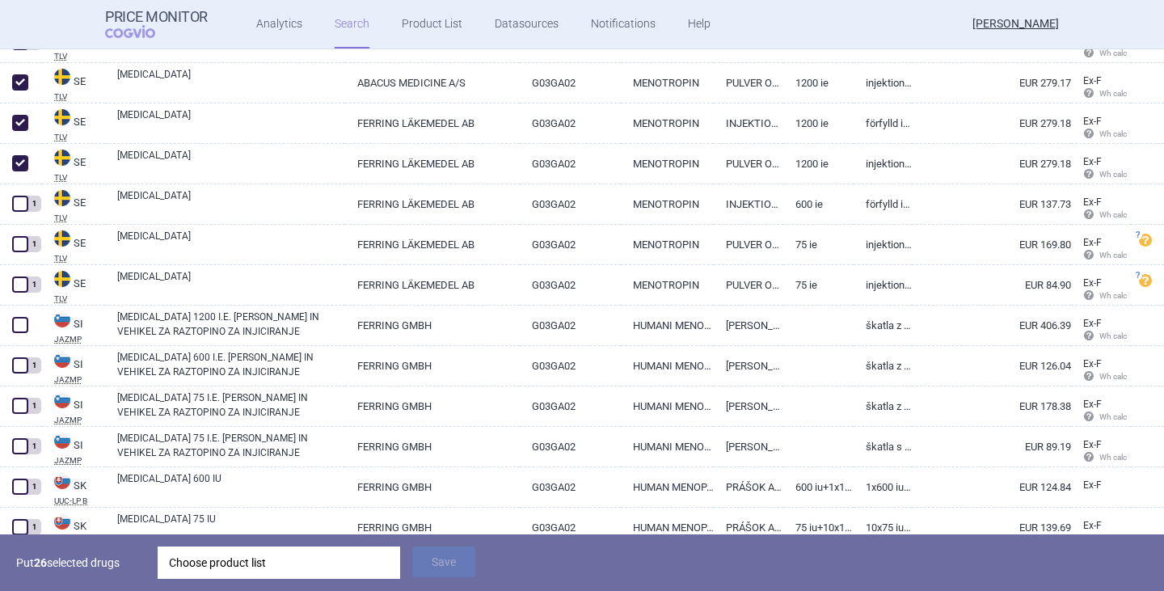
scroll to position [4283, 0]
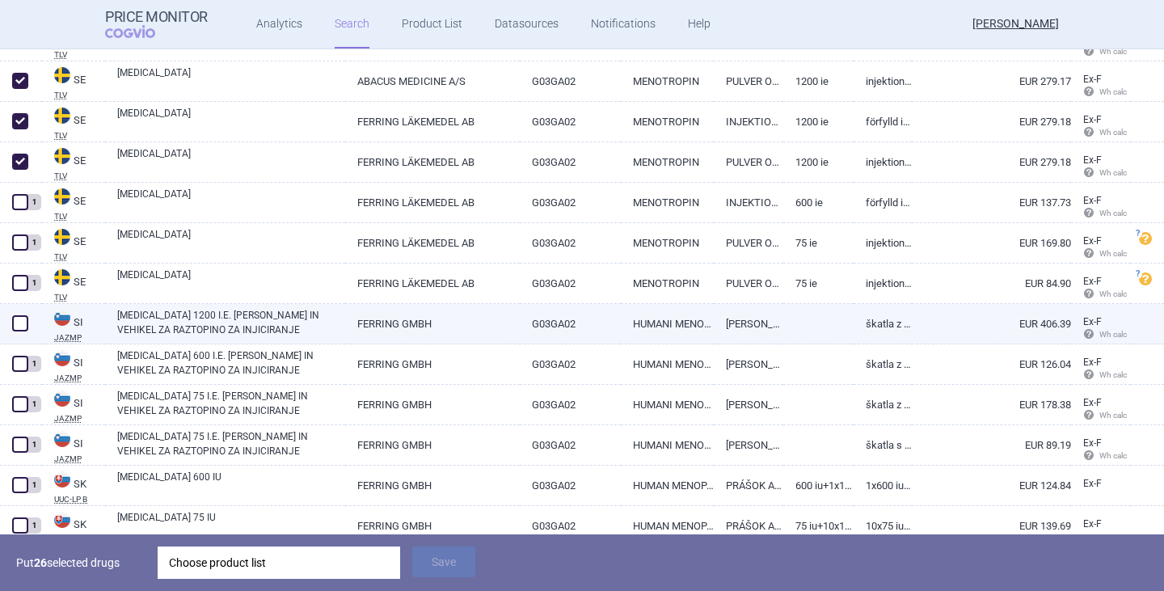
click at [19, 322] on span at bounding box center [20, 323] width 16 height 16
checkbox input "true"
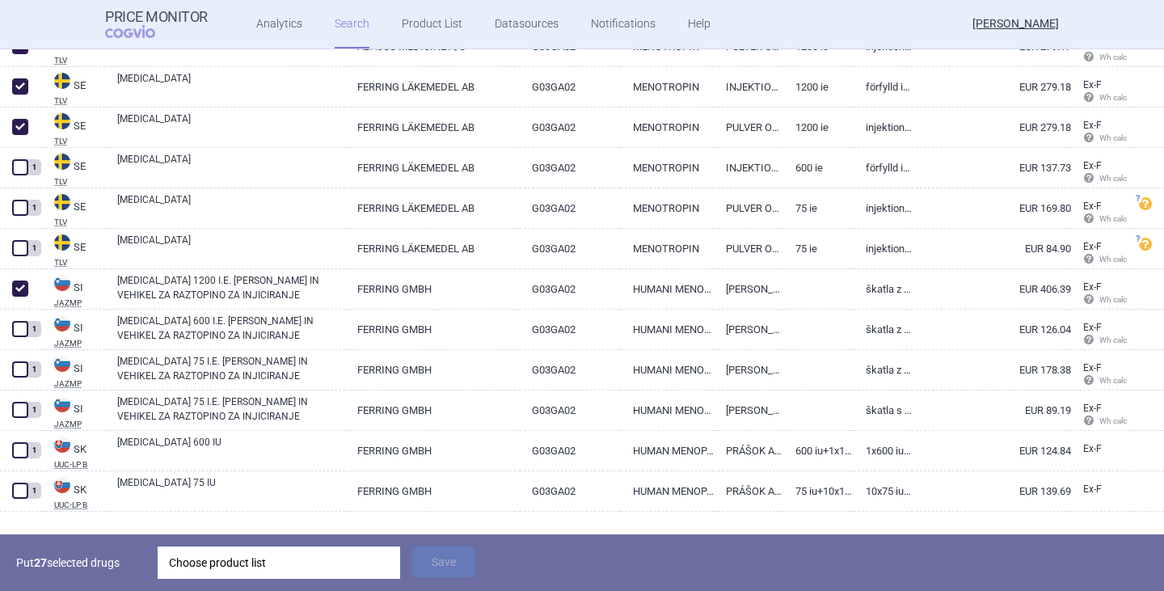
scroll to position [4347, 0]
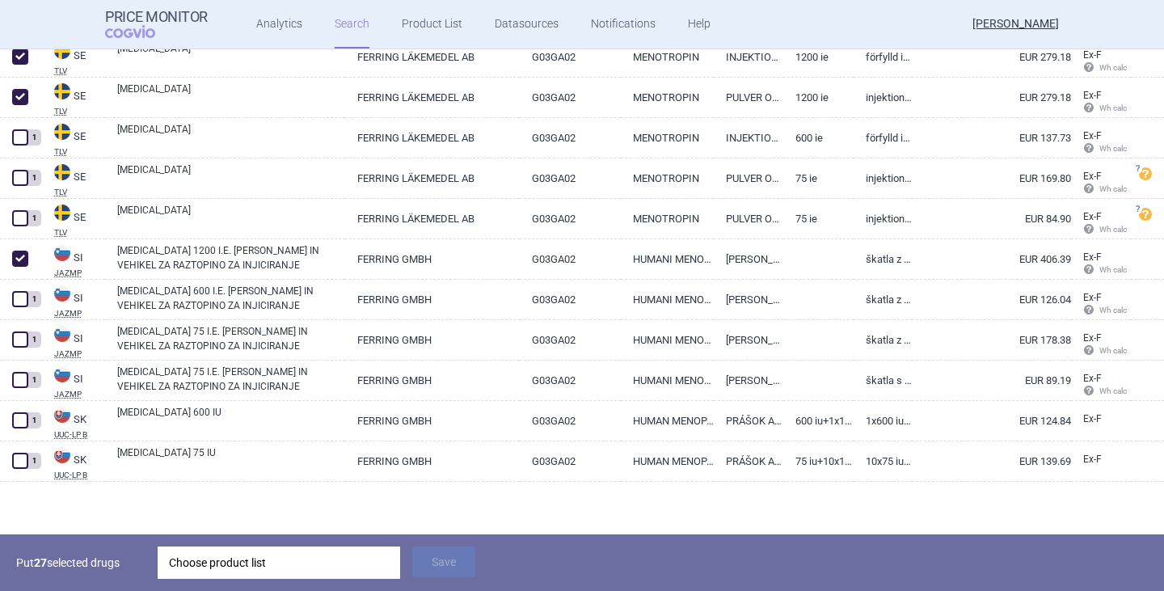
click at [225, 562] on div "Choose product list" at bounding box center [279, 562] width 220 height 32
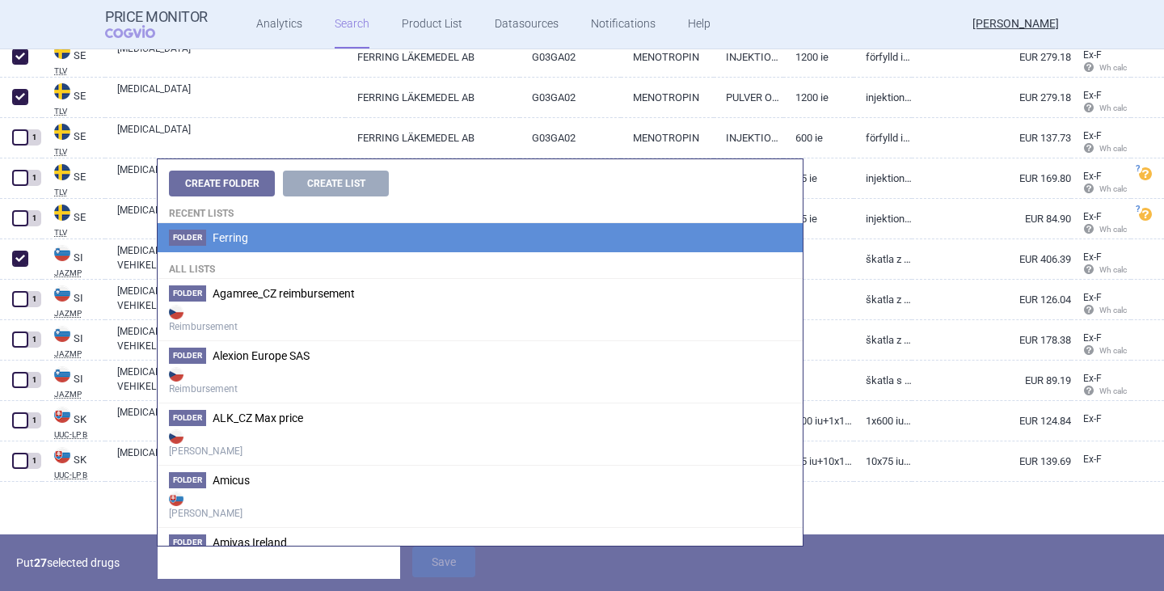
click at [272, 250] on li "Folder Ferring" at bounding box center [480, 237] width 645 height 29
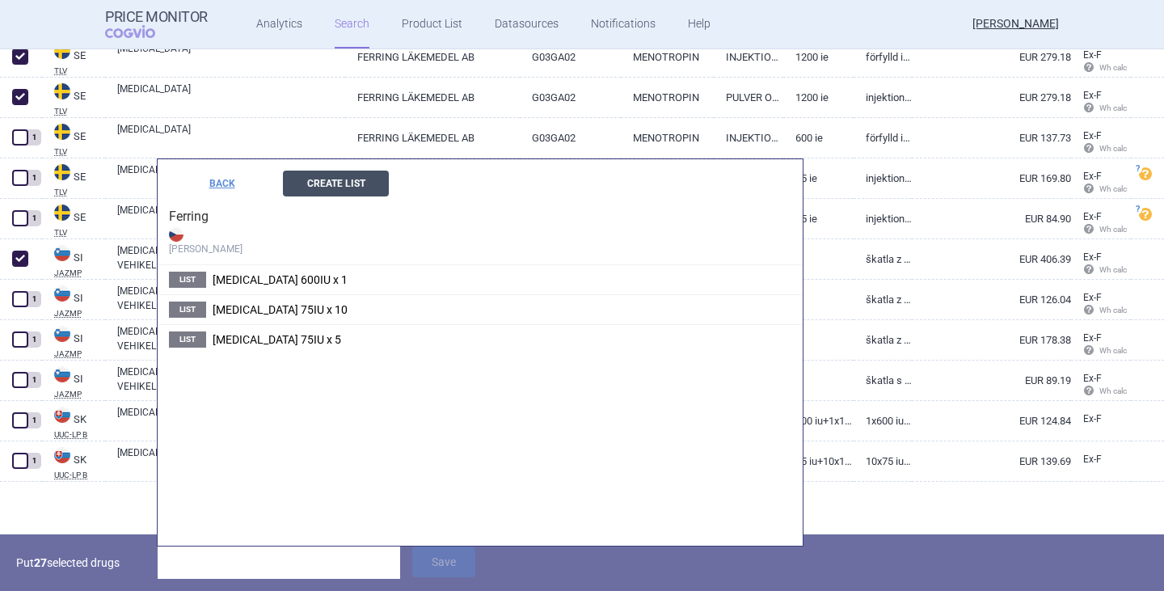
click at [320, 189] on button "Create List" at bounding box center [336, 184] width 106 height 26
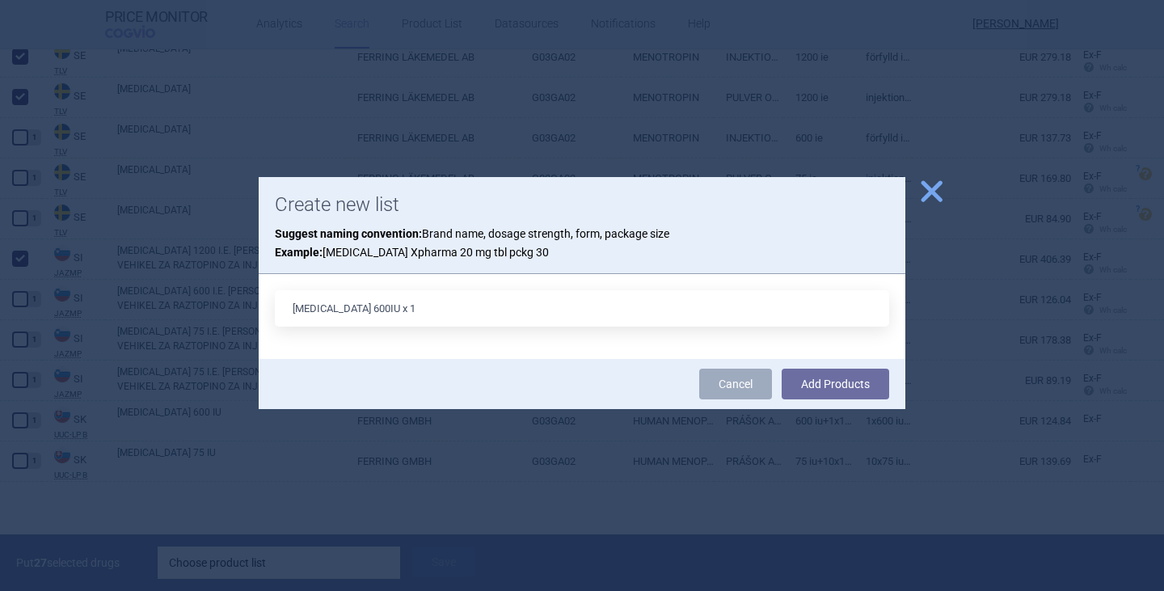
click at [344, 314] on input "[MEDICAL_DATA] 600IU x 1" at bounding box center [582, 308] width 614 height 36
type input "[MEDICAL_DATA] 1200IU x 1"
click at [869, 395] on button "Add Products" at bounding box center [834, 383] width 107 height 31
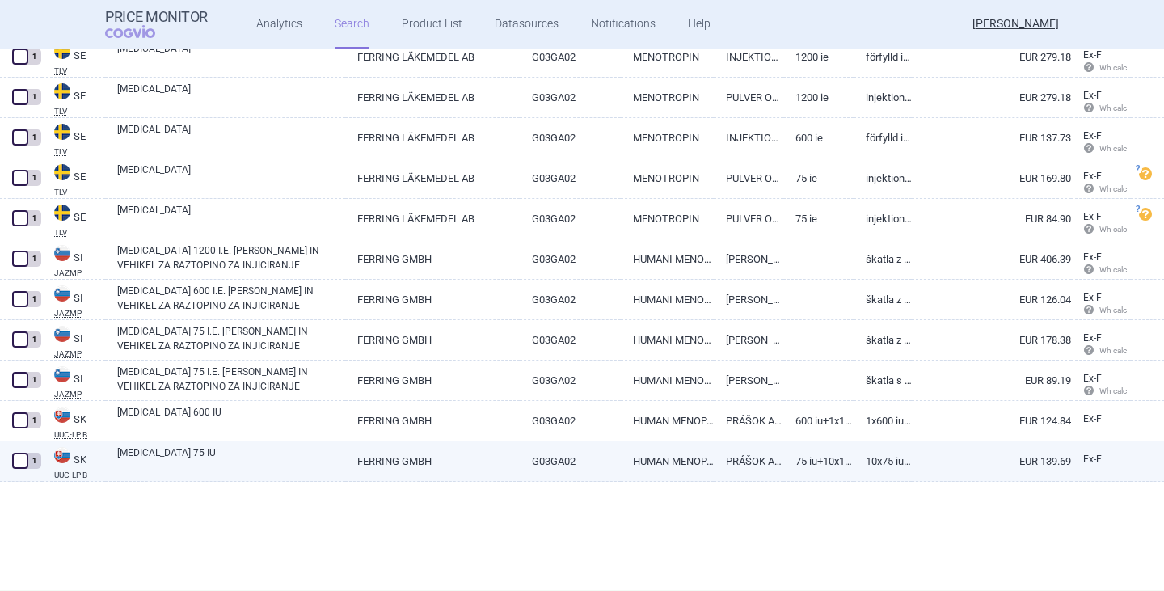
scroll to position [4291, 0]
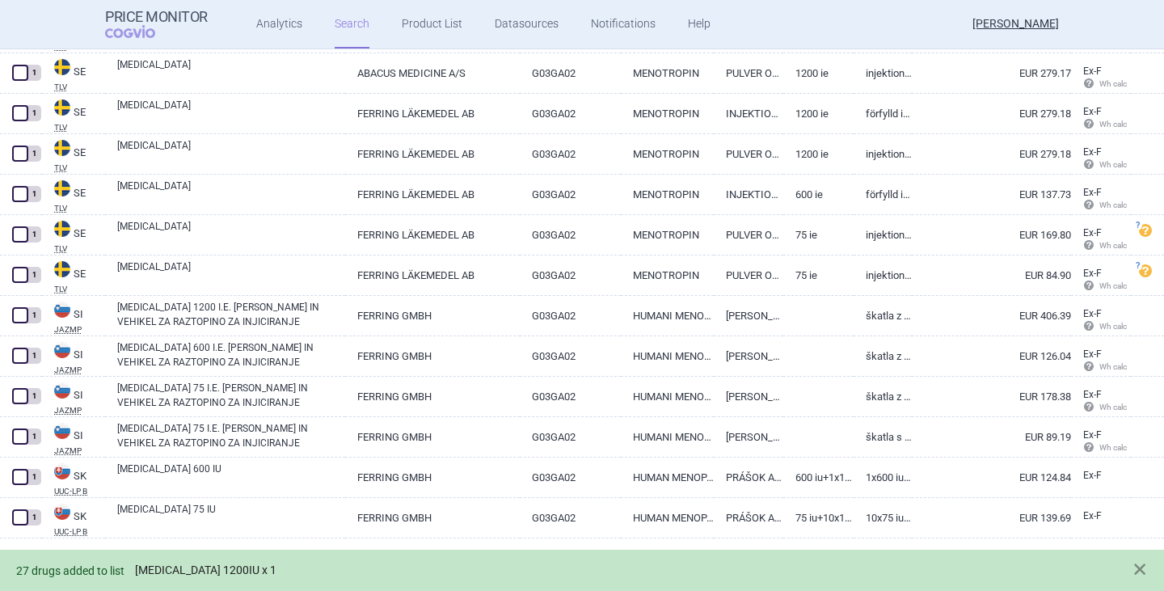
click at [204, 569] on link "[MEDICAL_DATA] 1200IU x 1" at bounding box center [205, 570] width 141 height 14
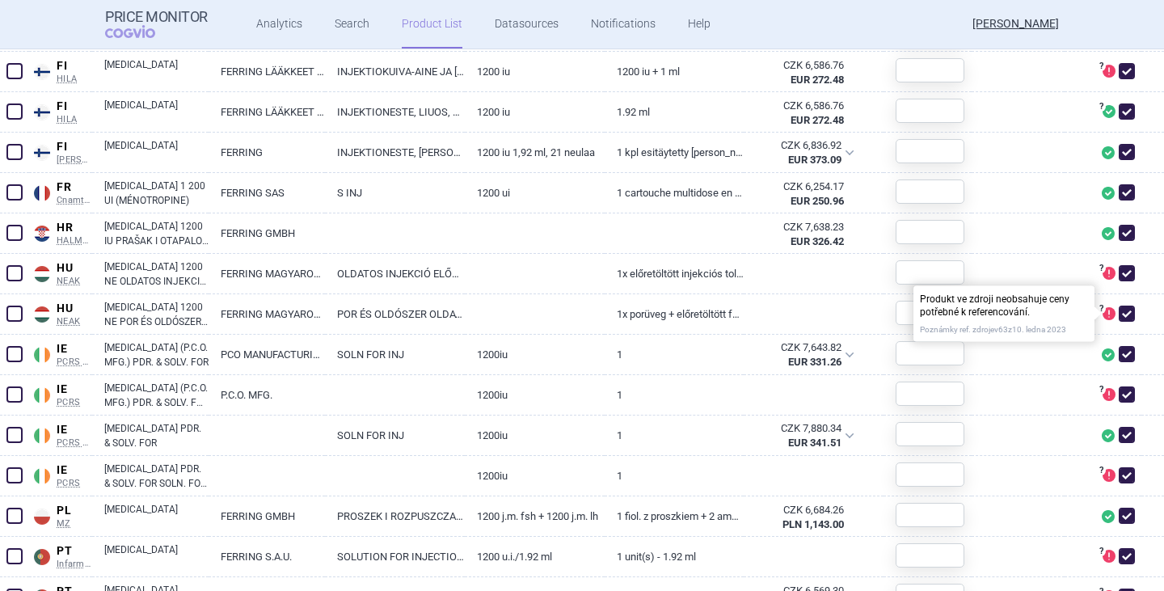
scroll to position [1394, 0]
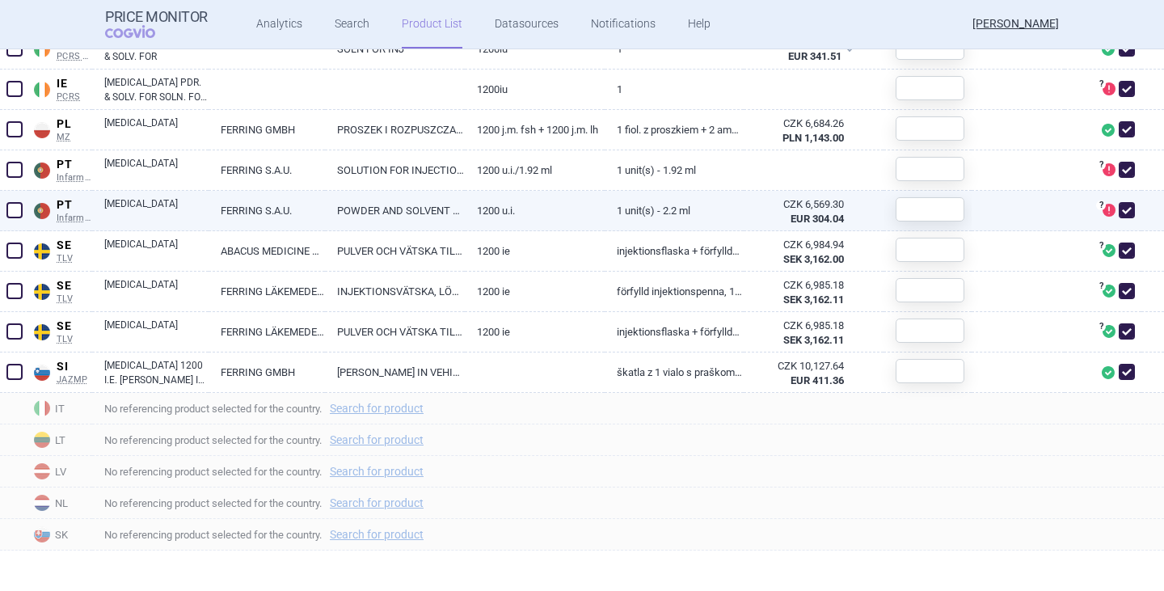
click at [1120, 213] on span at bounding box center [1126, 210] width 16 height 16
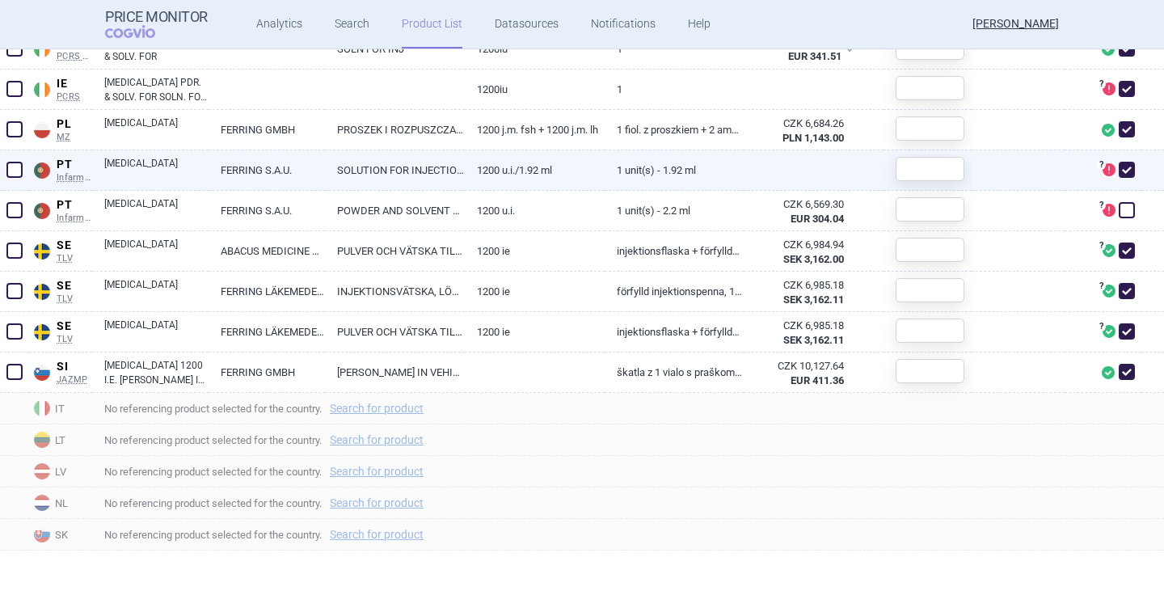
checkbox input "false"
click at [1118, 171] on span at bounding box center [1126, 170] width 16 height 16
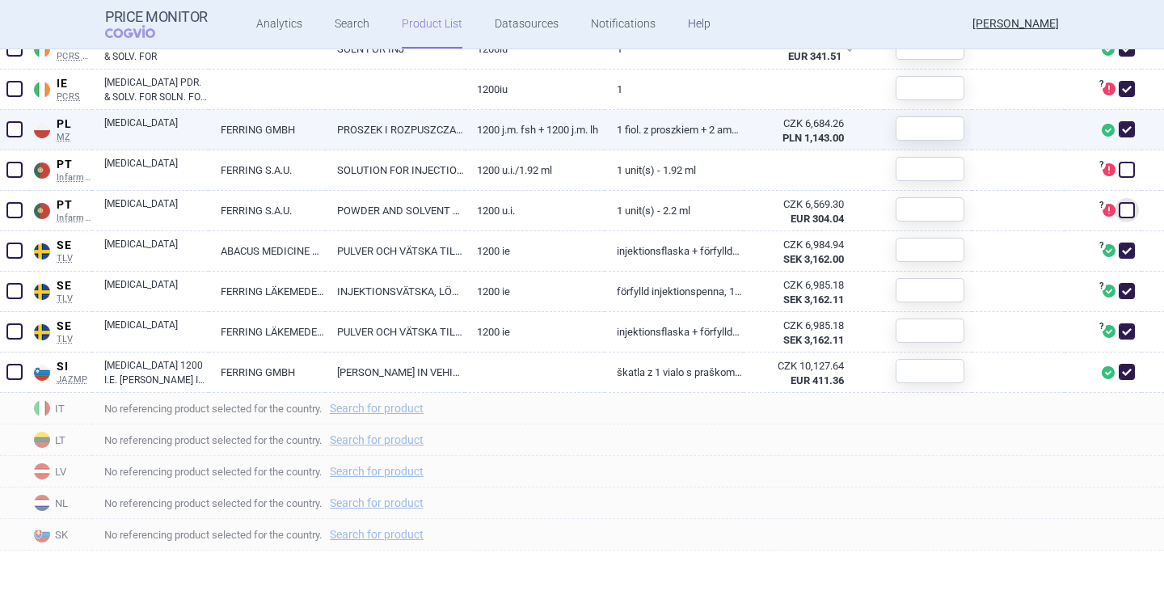
checkbox input "false"
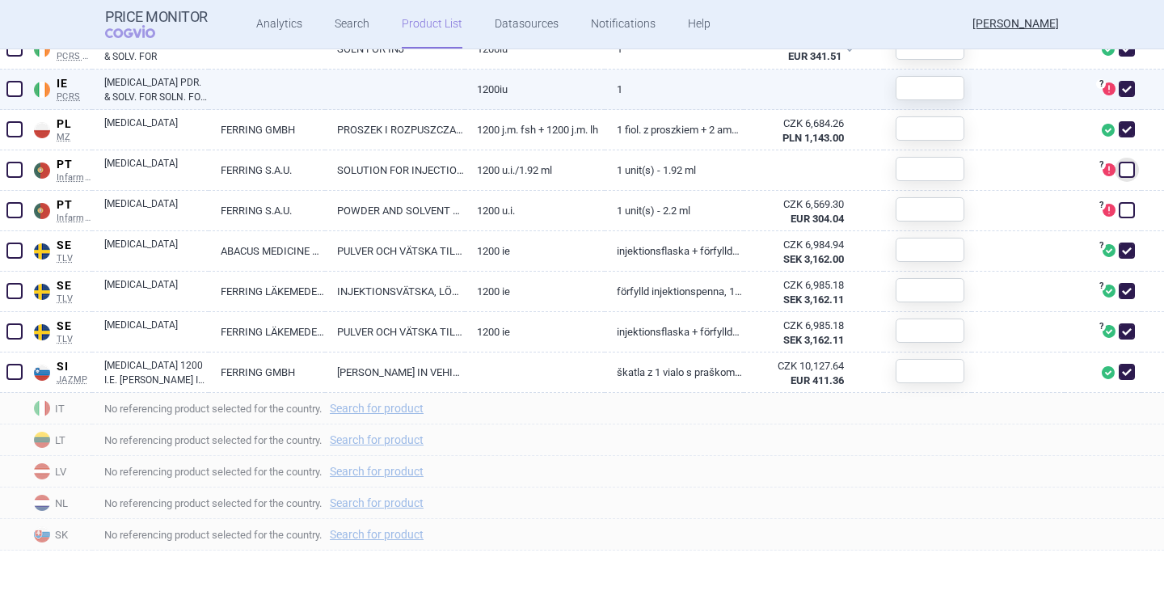
click at [1118, 85] on span at bounding box center [1126, 89] width 16 height 16
checkbox input "false"
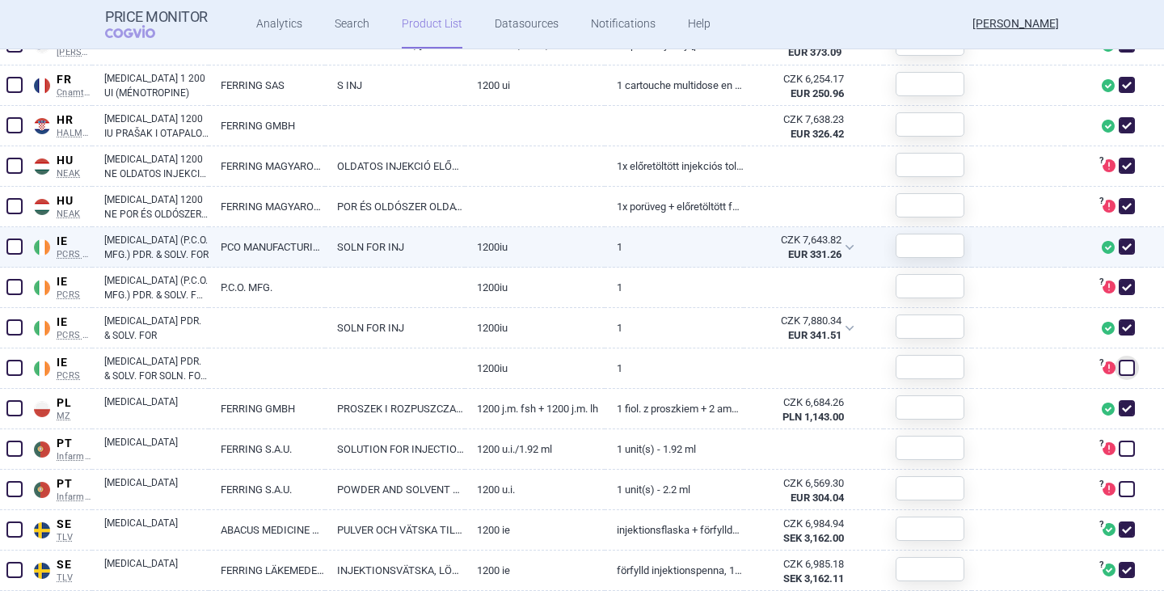
scroll to position [1071, 0]
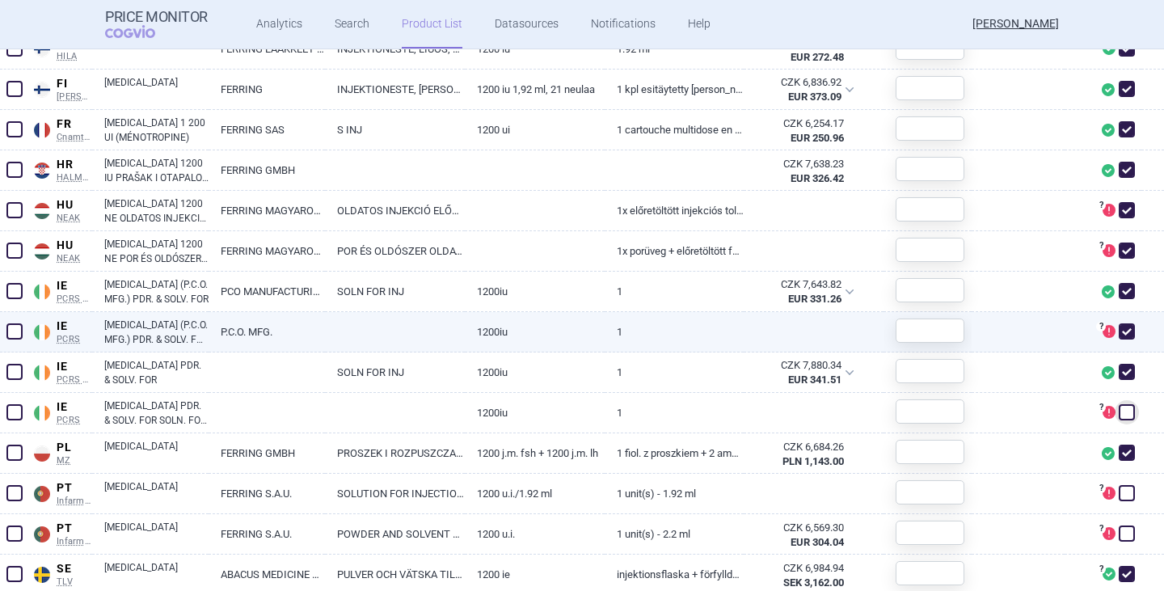
click at [1118, 327] on span at bounding box center [1126, 331] width 16 height 16
checkbox input "false"
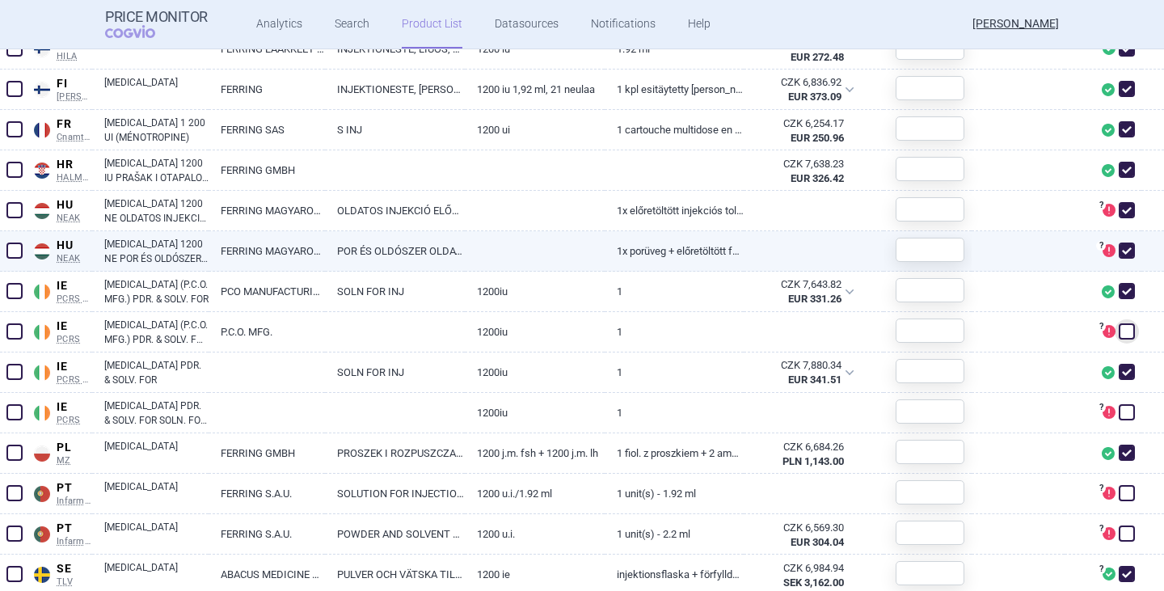
click at [1118, 247] on span at bounding box center [1126, 250] width 16 height 16
checkbox input "false"
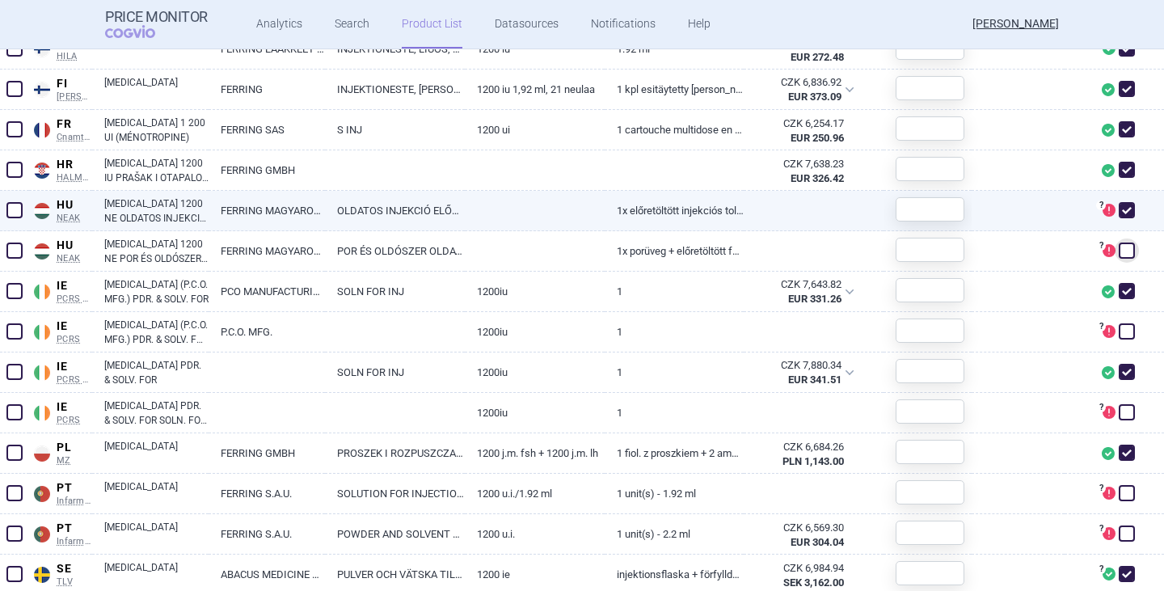
click at [1118, 212] on span at bounding box center [1126, 210] width 16 height 16
checkbox input "false"
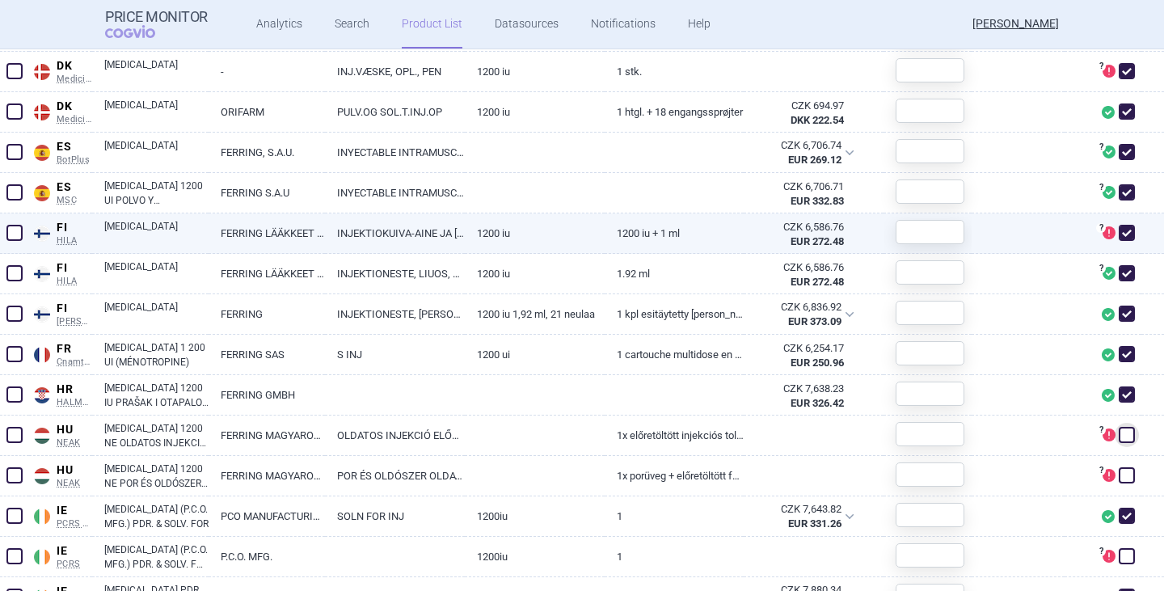
scroll to position [828, 0]
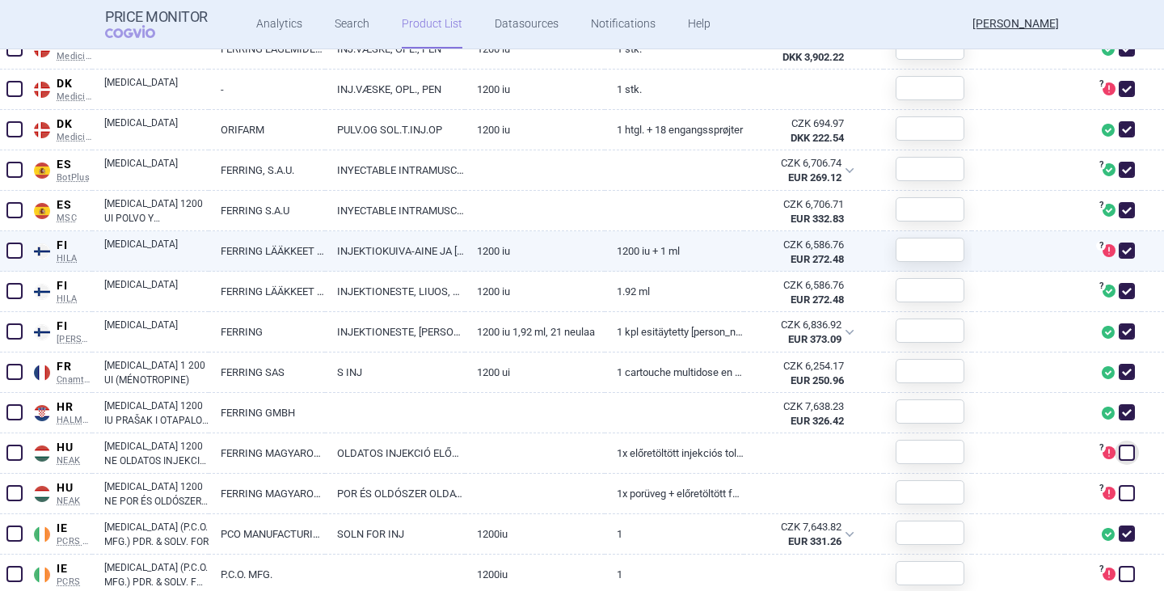
click at [1114, 250] on span at bounding box center [1126, 250] width 24 height 24
checkbox input "false"
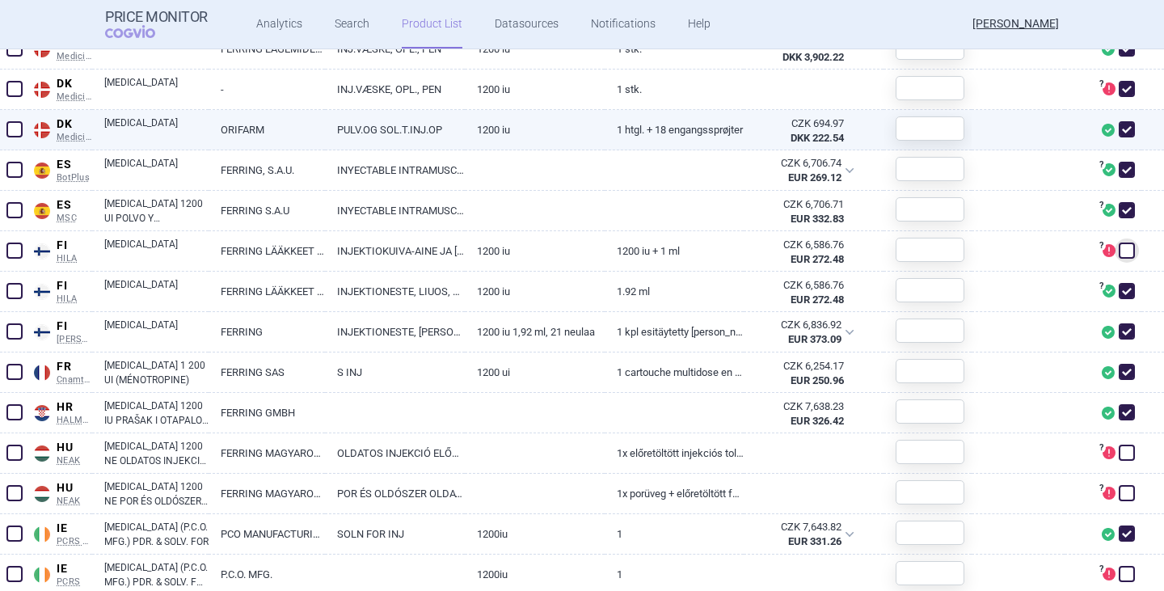
drag, startPoint x: 1115, startPoint y: 91, endPoint x: 1056, endPoint y: 128, distance: 70.2
click at [1118, 91] on span at bounding box center [1126, 89] width 16 height 16
checkbox input "false"
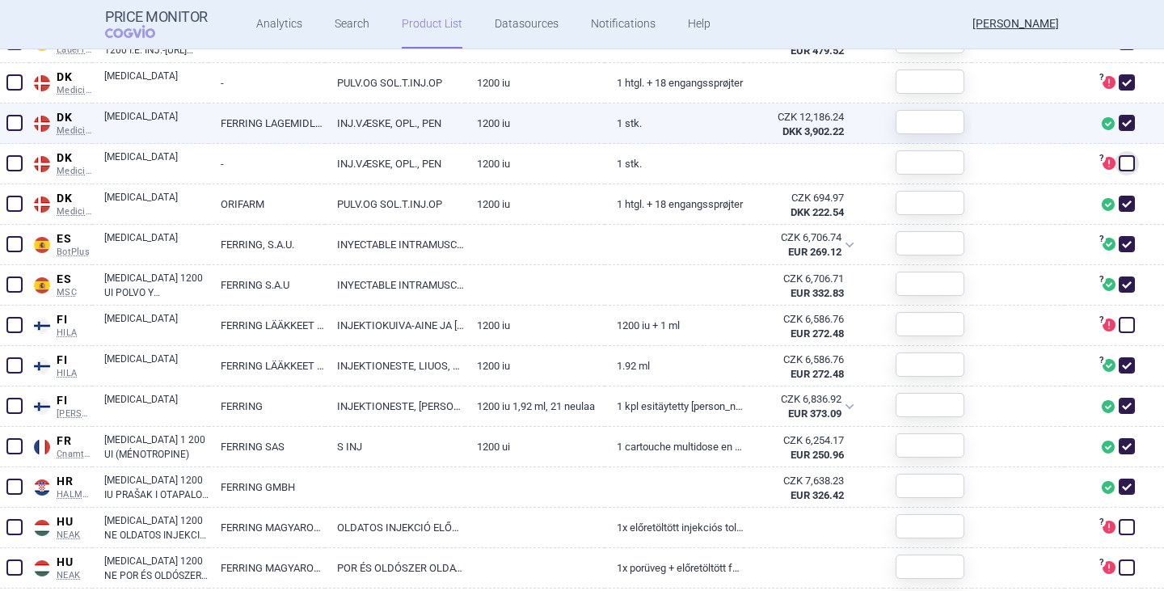
scroll to position [505, 0]
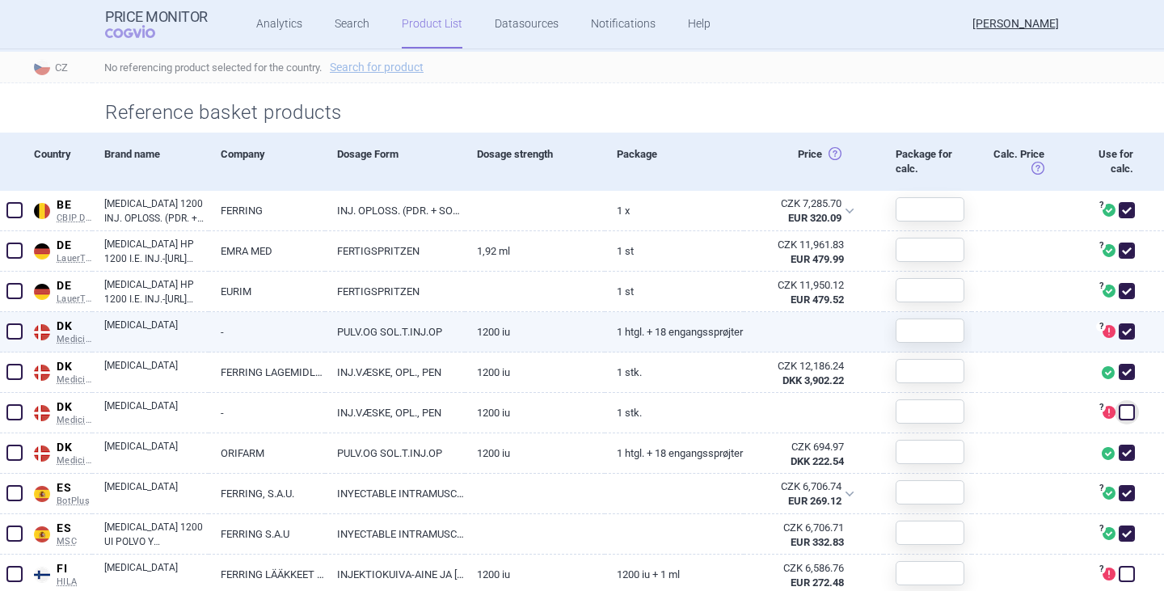
click at [1118, 331] on span at bounding box center [1126, 331] width 16 height 16
checkbox input "false"
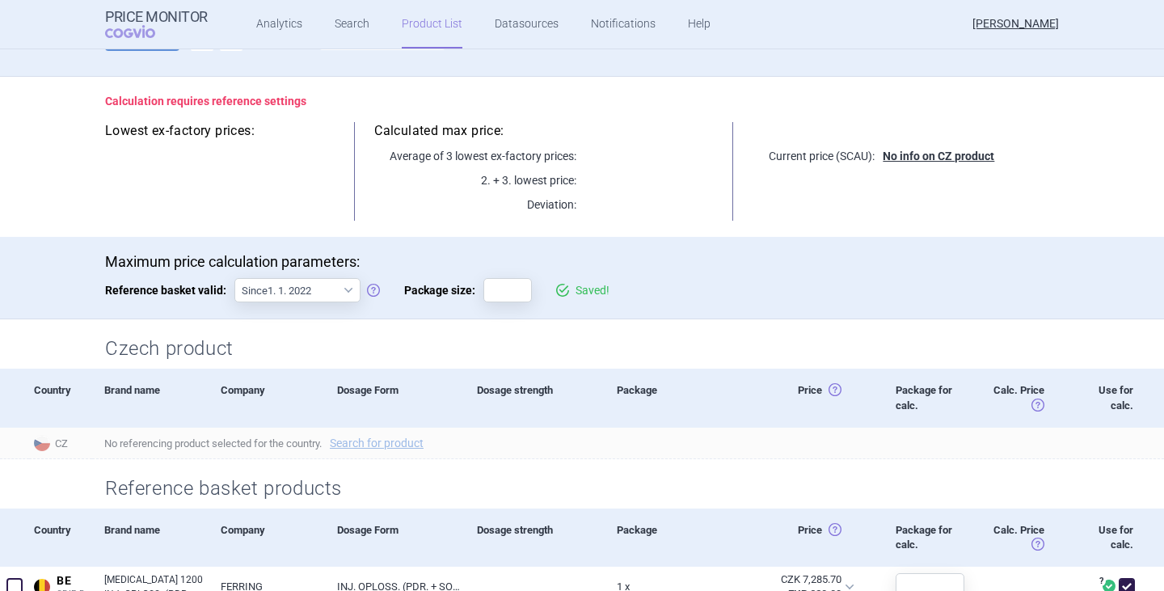
scroll to position [101, 0]
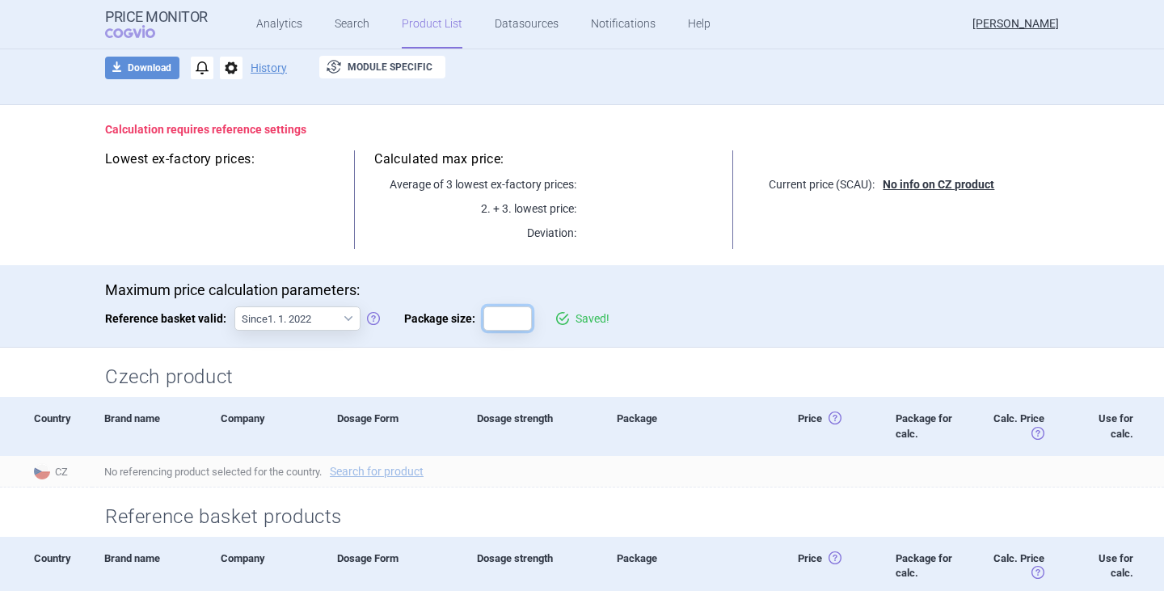
click at [505, 331] on input "Package size:" at bounding box center [507, 318] width 48 height 24
type input "1"
click at [651, 335] on div "Maximum price calculation parameters: Reference basket valid: Since 1. 1. 2022 …" at bounding box center [582, 314] width 954 height 66
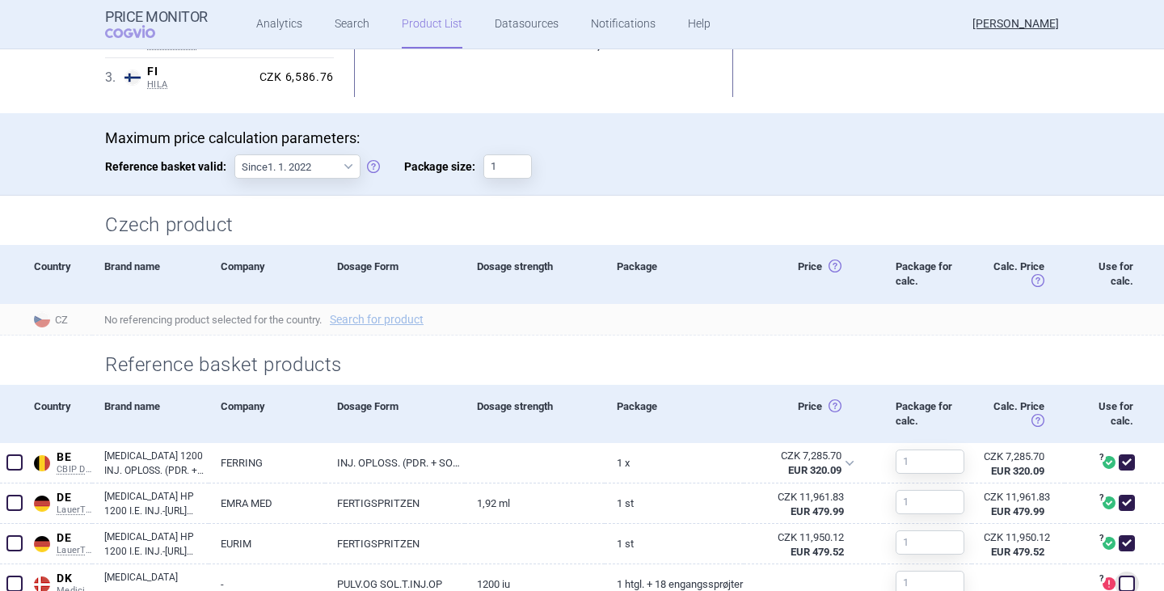
scroll to position [505, 0]
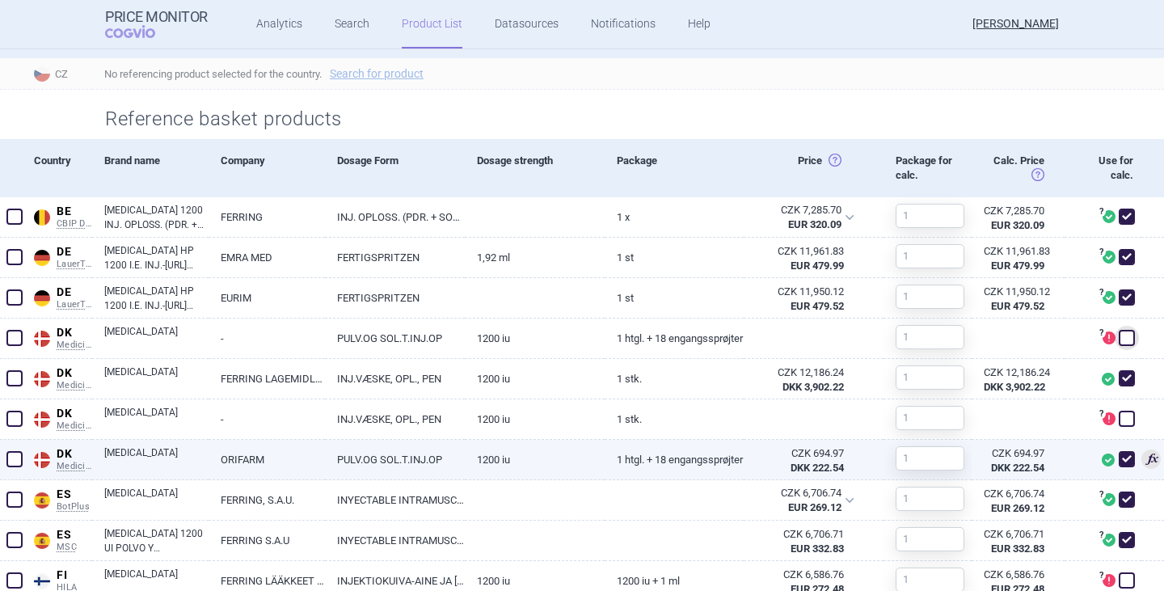
click at [1118, 461] on span at bounding box center [1126, 459] width 16 height 16
checkbox input "false"
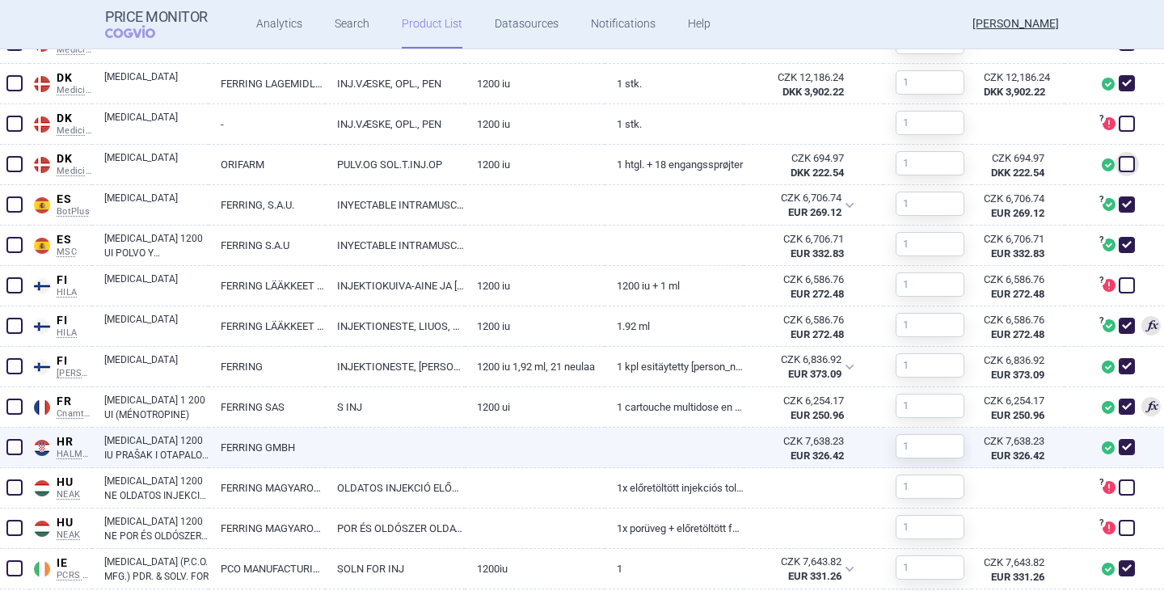
scroll to position [828, 0]
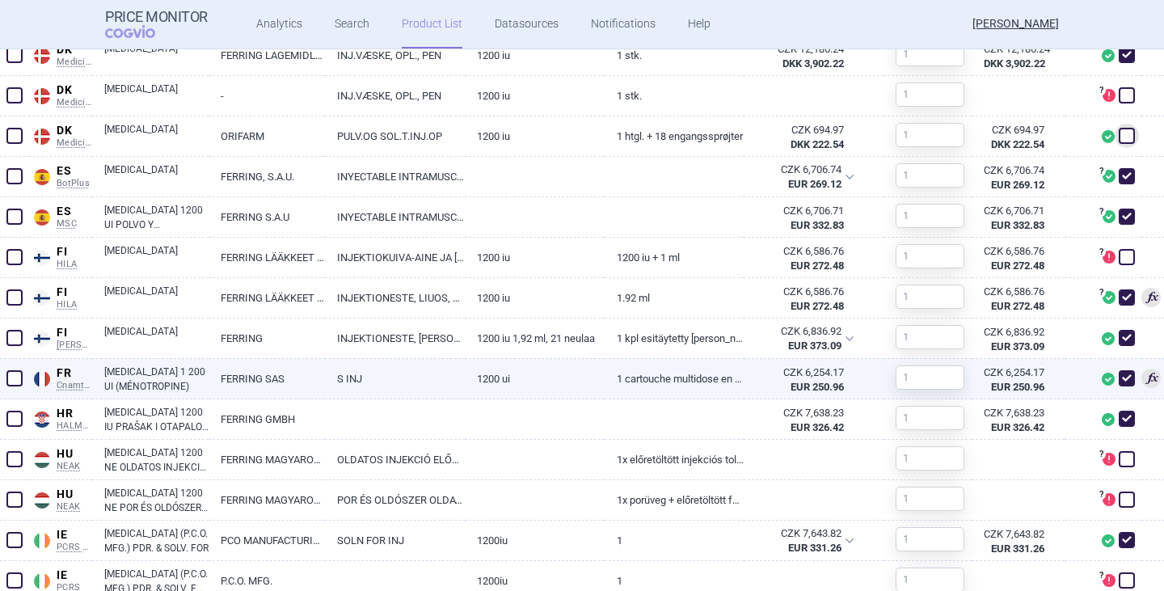
click at [162, 376] on link "[MEDICAL_DATA] 1 200 UI (MÉNOTROPINE)" at bounding box center [156, 378] width 104 height 29
select select "EUR"
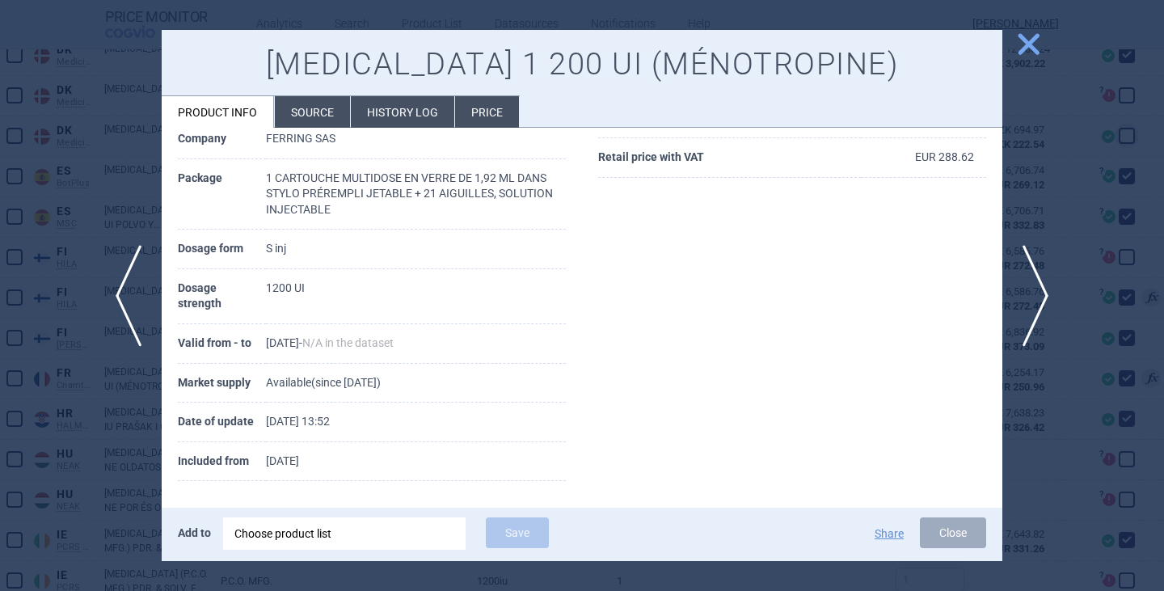
scroll to position [255, 0]
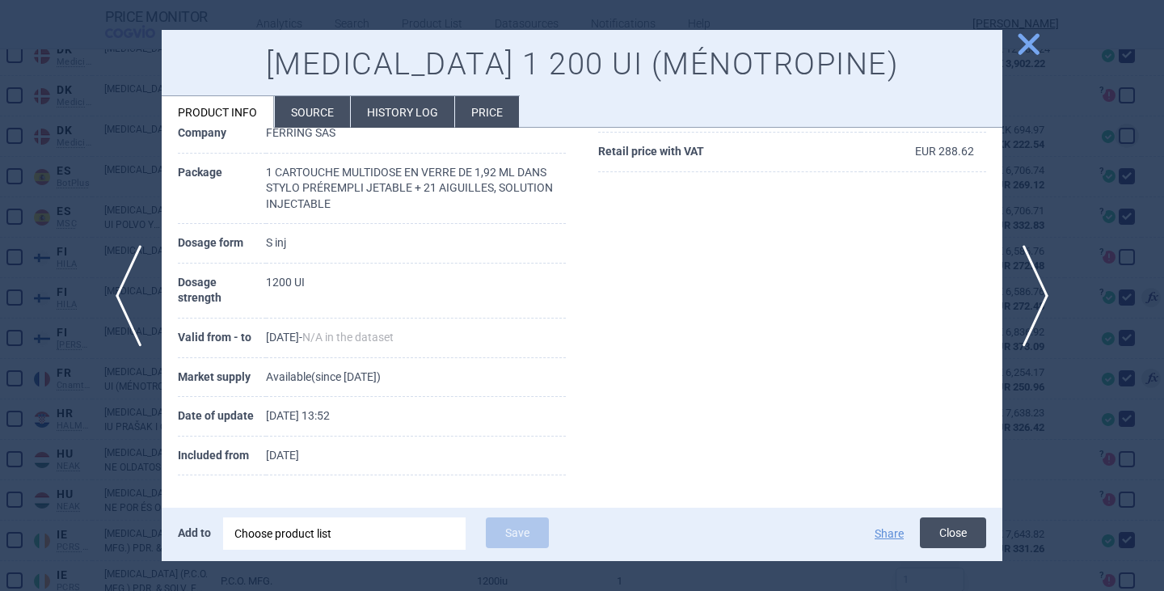
click at [948, 533] on button "Close" at bounding box center [953, 532] width 66 height 31
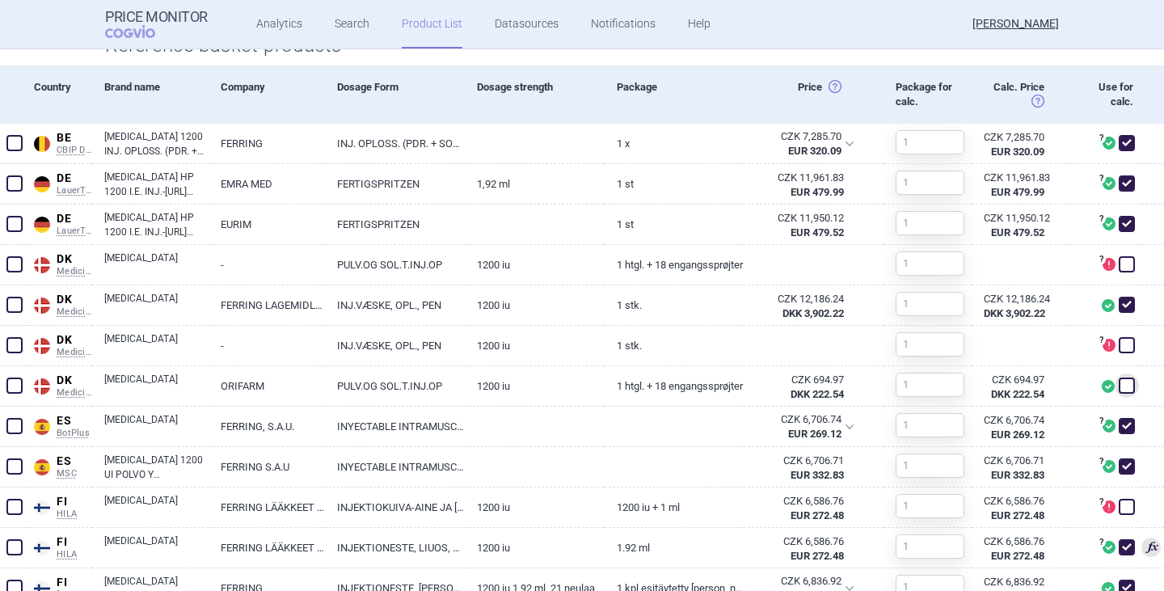
scroll to position [828, 0]
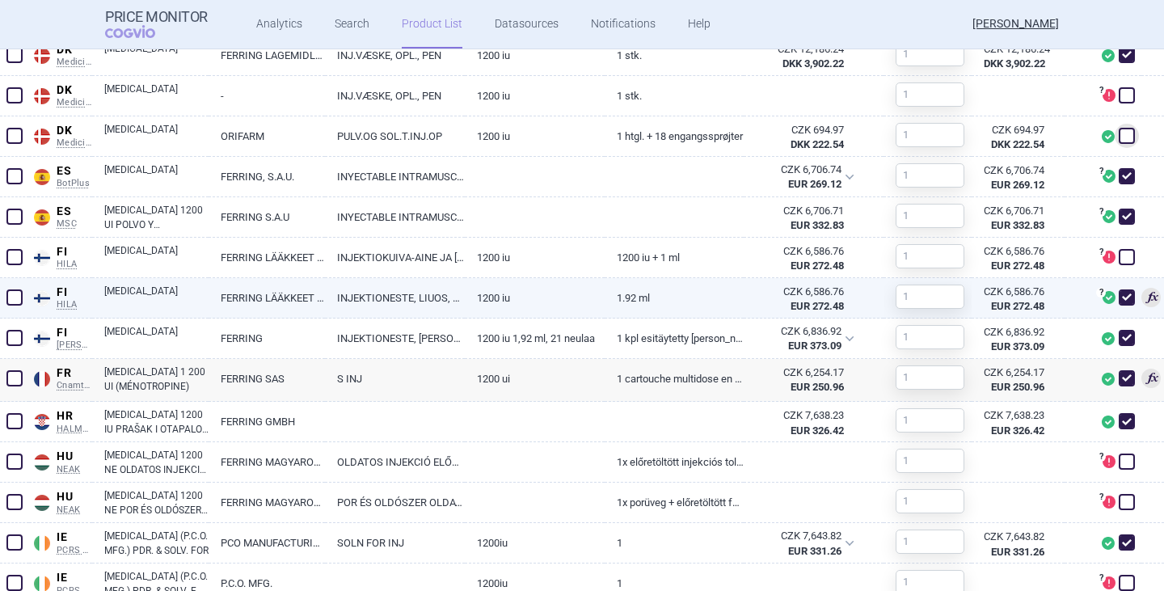
click at [1118, 299] on span at bounding box center [1126, 297] width 16 height 16
click at [1118, 305] on span at bounding box center [1126, 297] width 16 height 16
checkbox input "true"
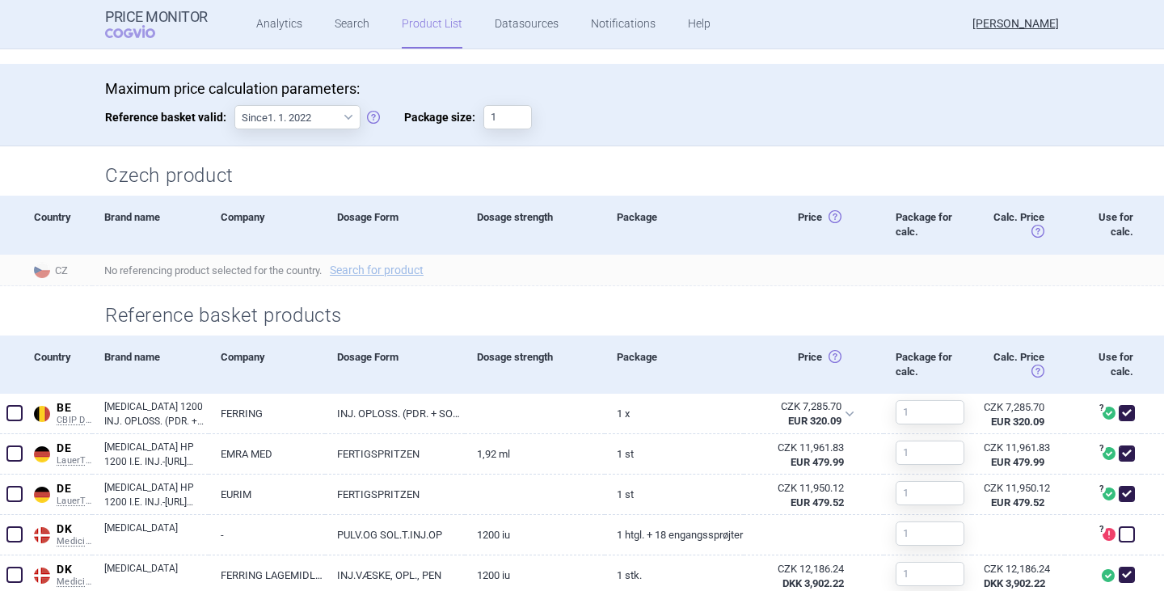
scroll to position [727, 0]
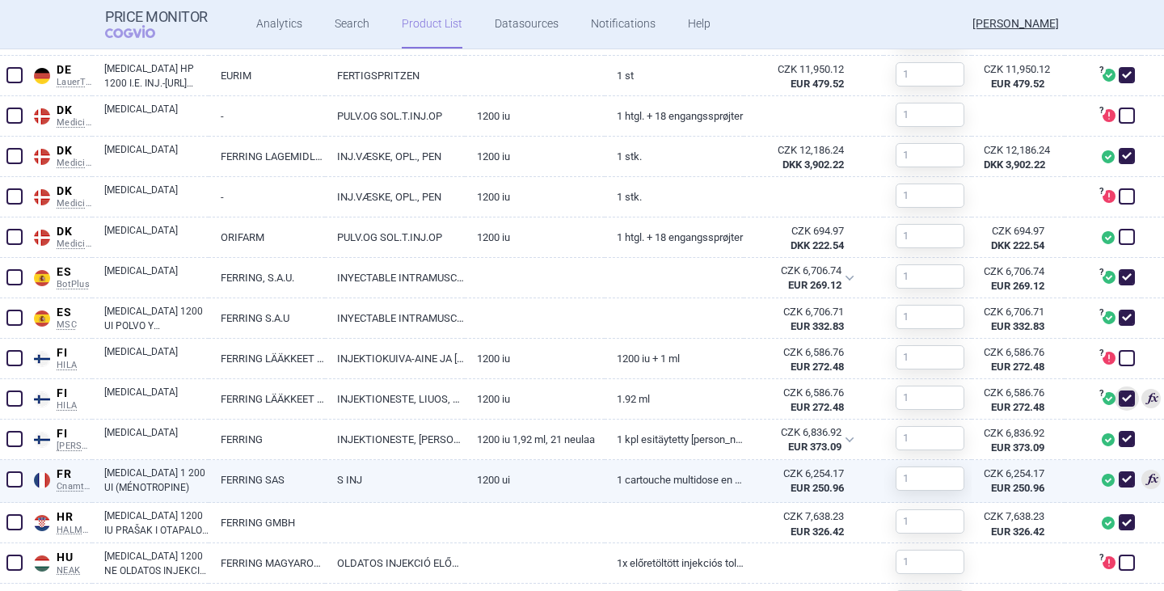
click at [130, 473] on link "[MEDICAL_DATA] 1 200 UI (MÉNOTROPINE)" at bounding box center [156, 479] width 104 height 29
select select "EUR"
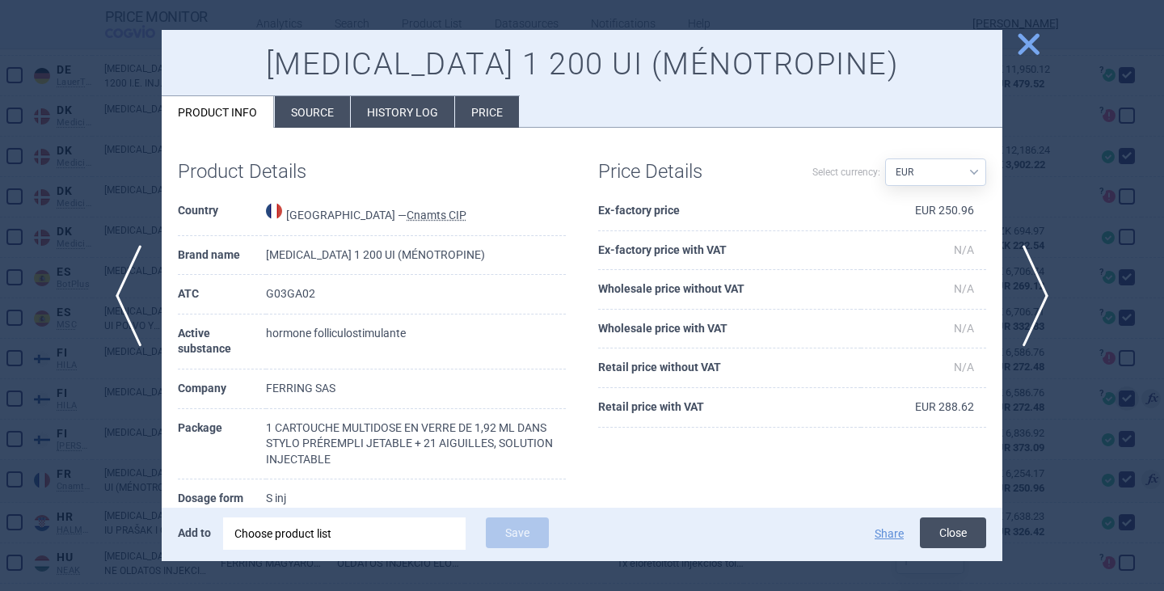
click at [975, 526] on button "Close" at bounding box center [953, 532] width 66 height 31
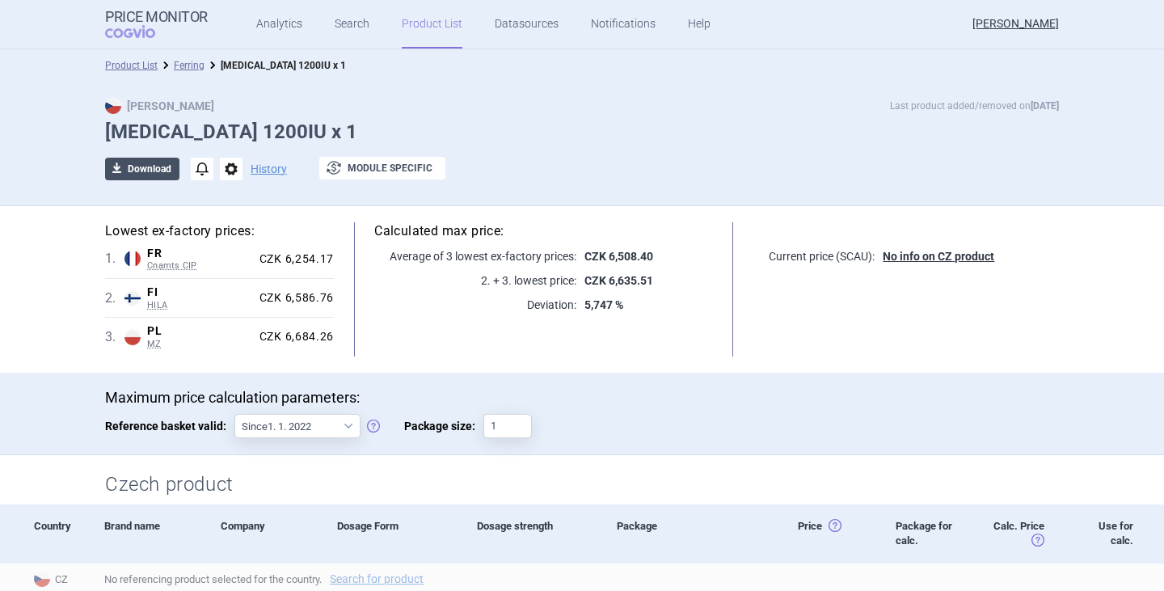
click at [137, 169] on button "download Download" at bounding box center [142, 169] width 74 height 23
select select "EUR"
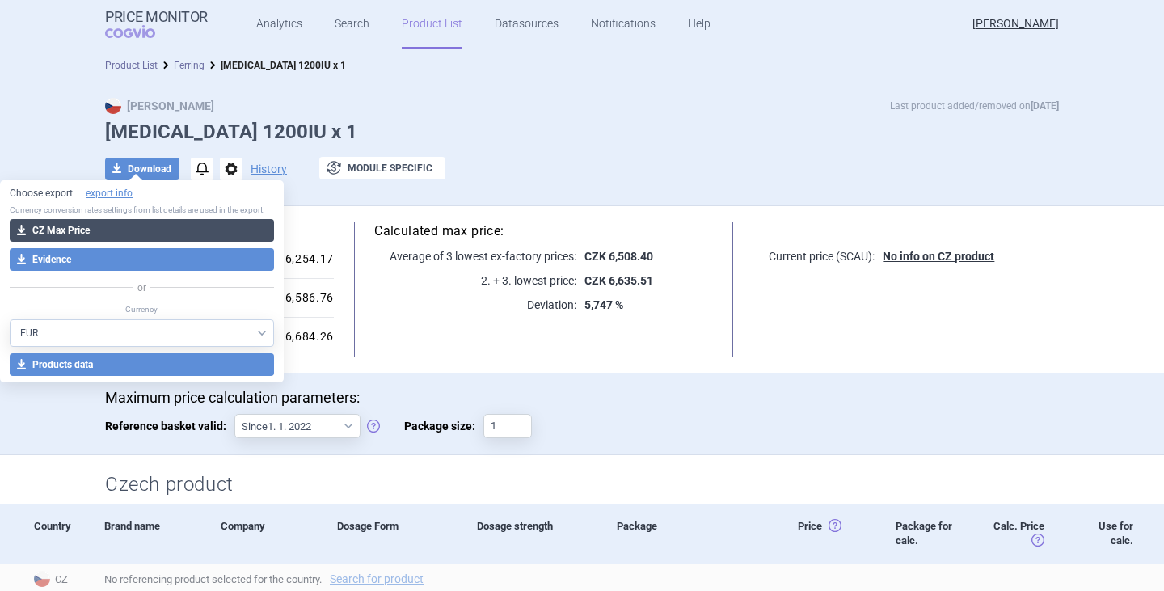
click at [103, 233] on button "download CZ Max Price" at bounding box center [142, 230] width 264 height 23
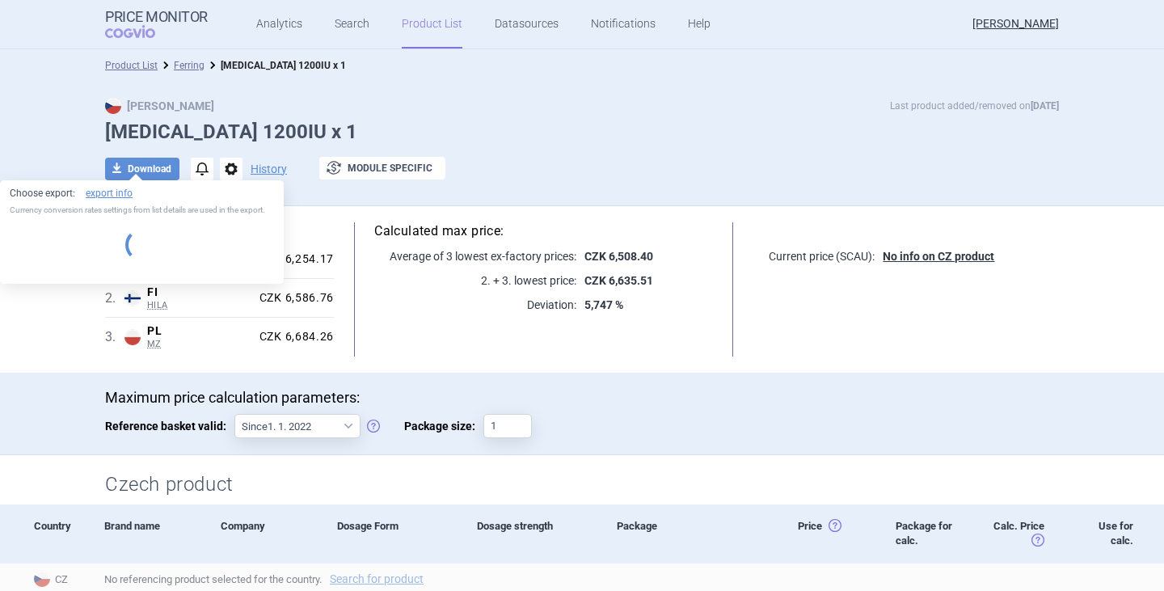
select select "EUR"
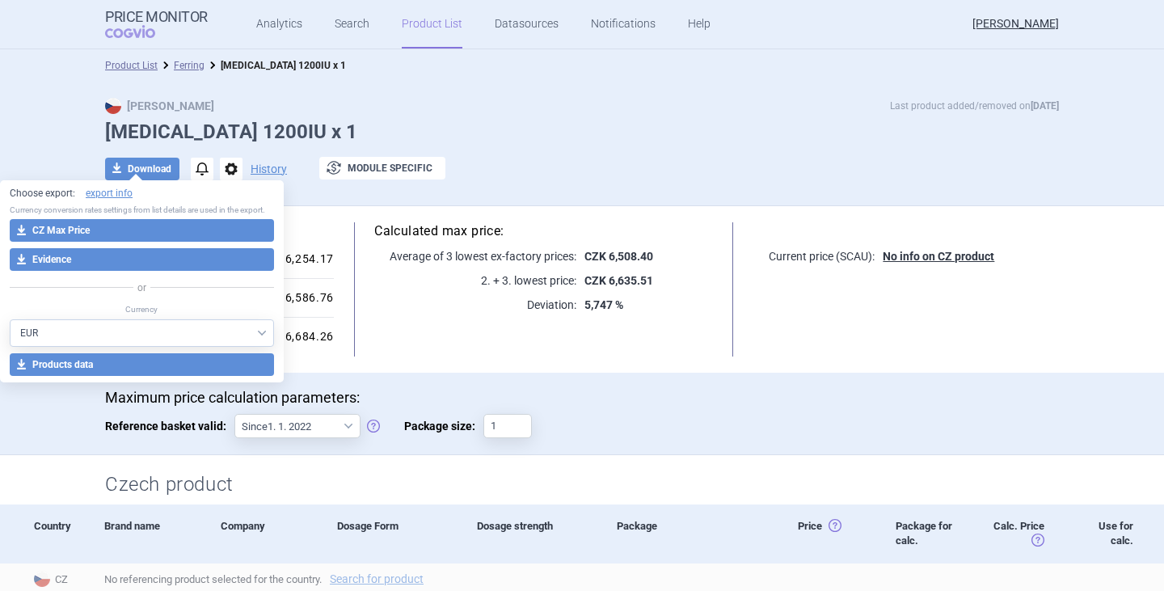
click at [576, 119] on div "Max Price Last product added/removed on 19 Sept Menopur 1200IU x 1 download Dow…" at bounding box center [582, 147] width 1018 height 99
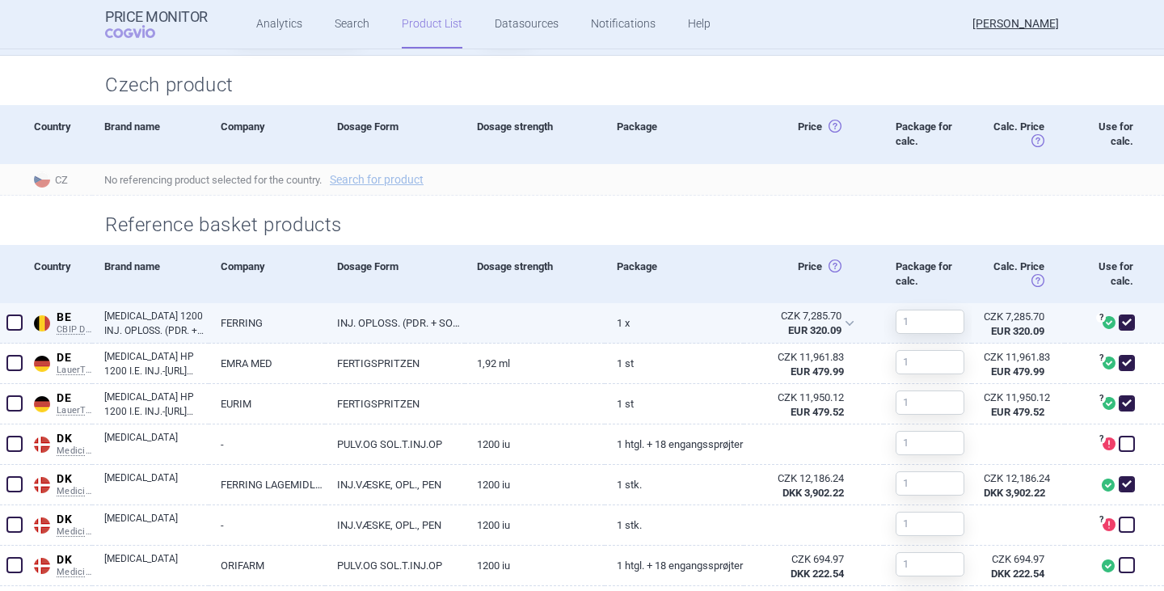
scroll to position [404, 0]
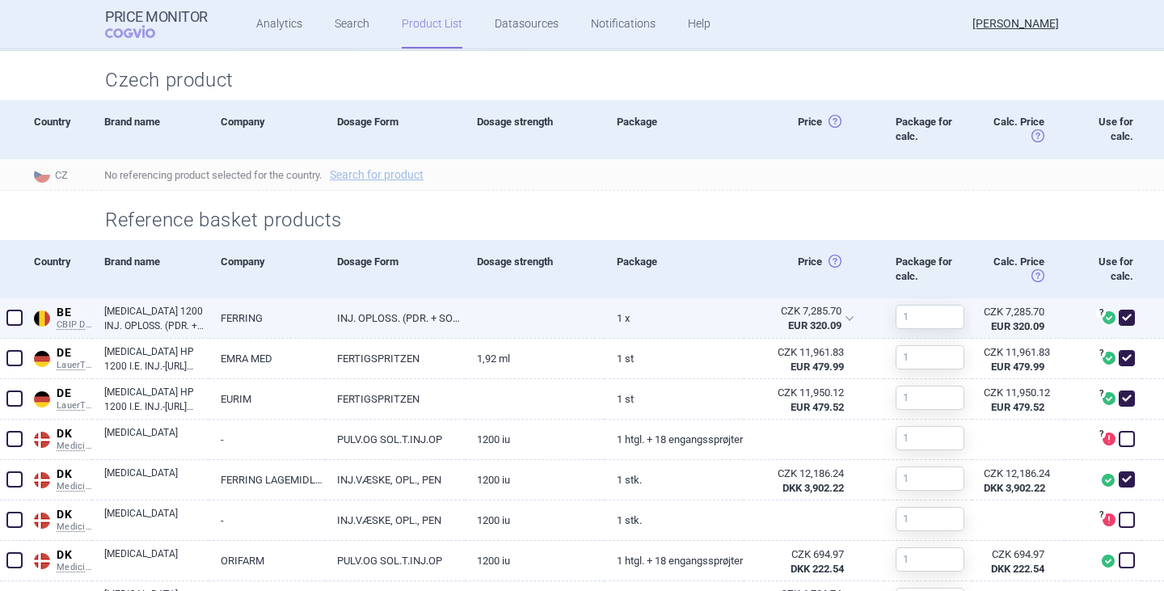
click at [159, 308] on link "[MEDICAL_DATA] 1200 INJ. OPLOSS. (PDR. + SOLV.) I.M./S.C. [[MEDICAL_DATA]. + VO…" at bounding box center [156, 318] width 104 height 29
select select "EUR"
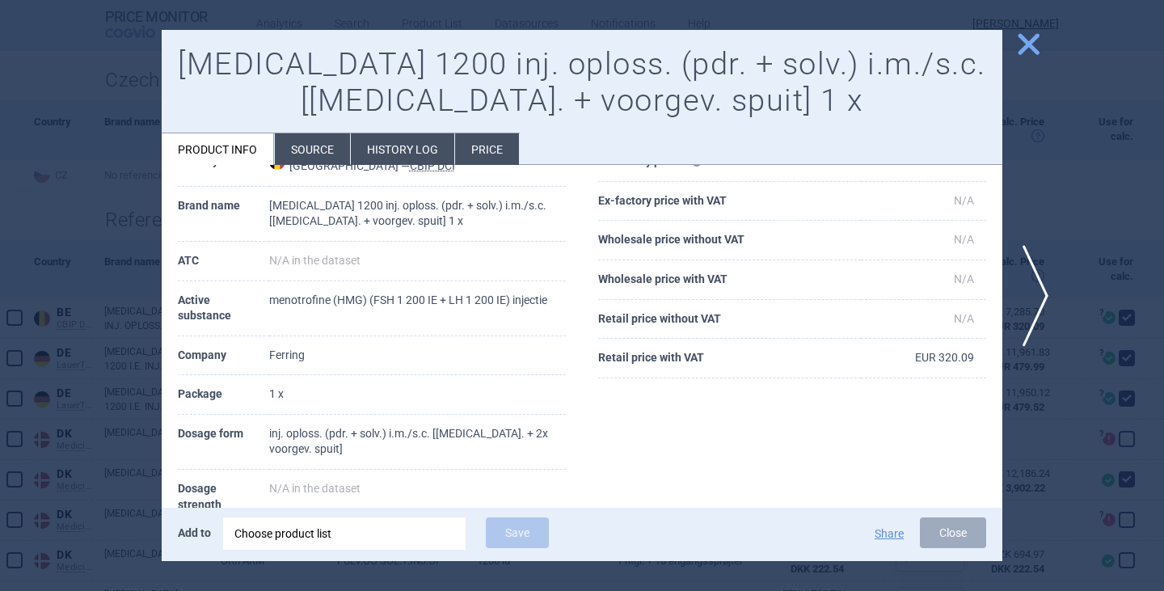
scroll to position [162, 0]
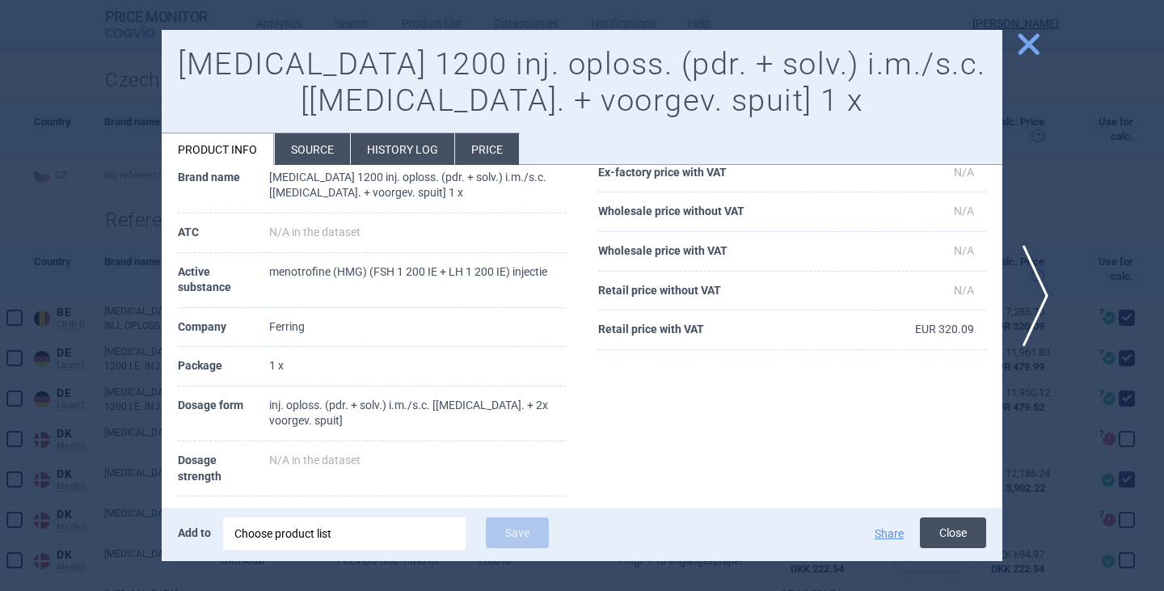
click at [953, 541] on button "Close" at bounding box center [953, 532] width 66 height 31
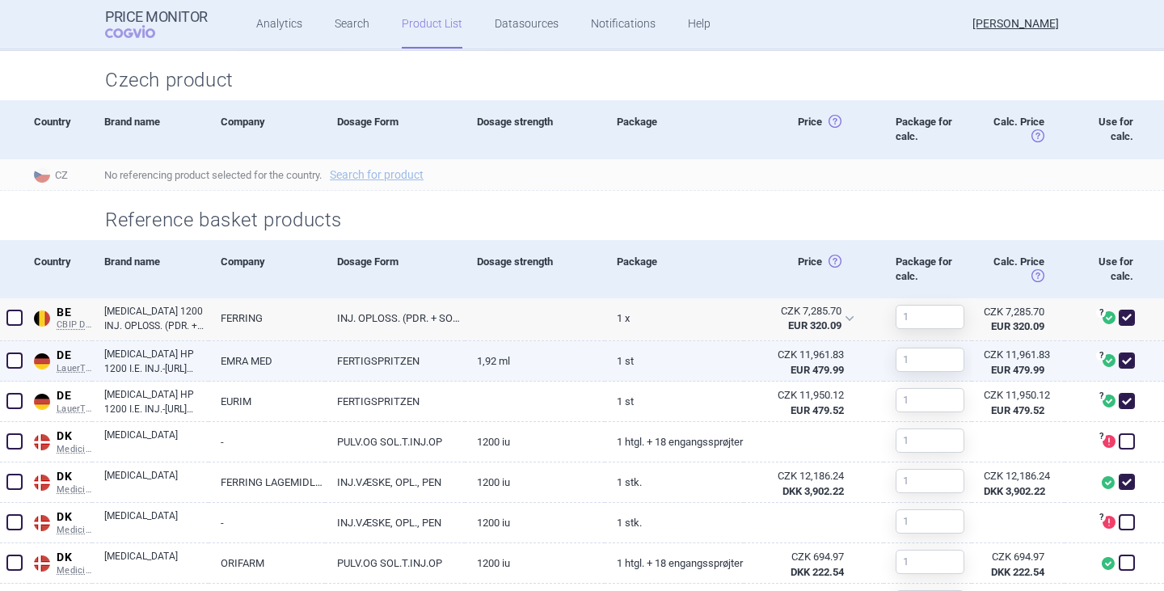
click at [179, 364] on link "[MEDICAL_DATA] HP 1200 I.E. INJ.-[URL] EINEM FERTIGPEN" at bounding box center [156, 361] width 104 height 29
select select "EUR"
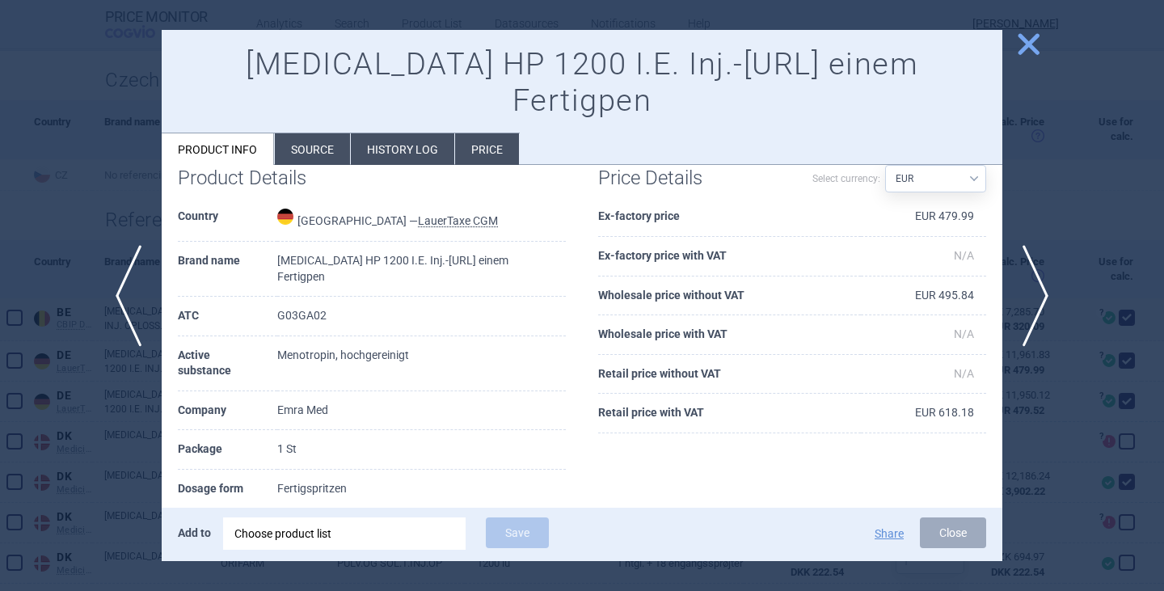
scroll to position [32, 0]
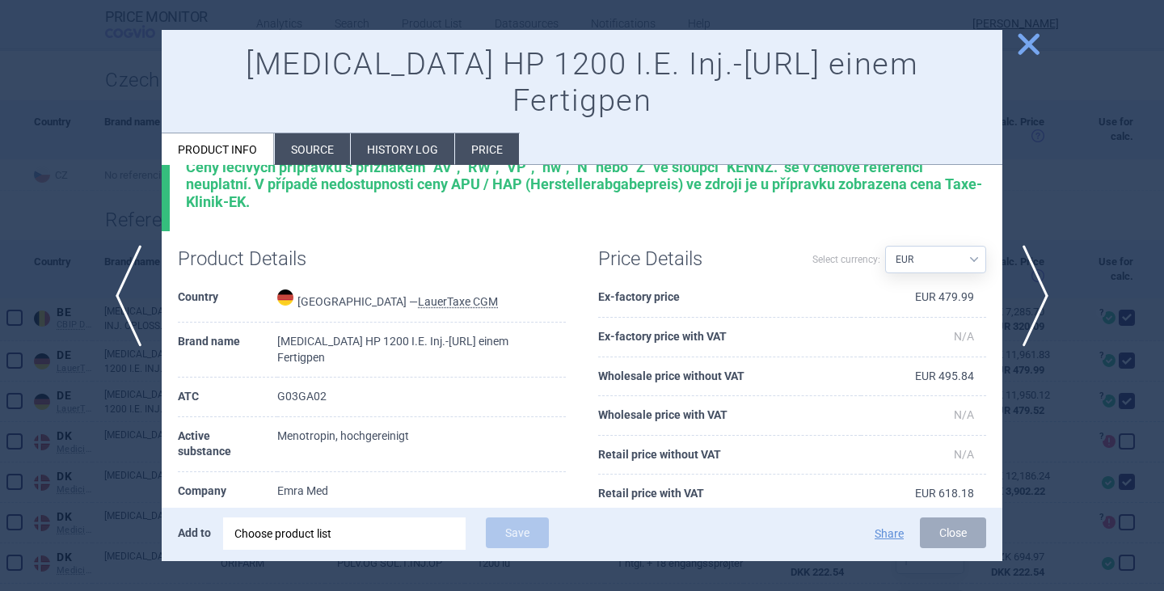
click at [297, 133] on li "Source" at bounding box center [312, 149] width 75 height 32
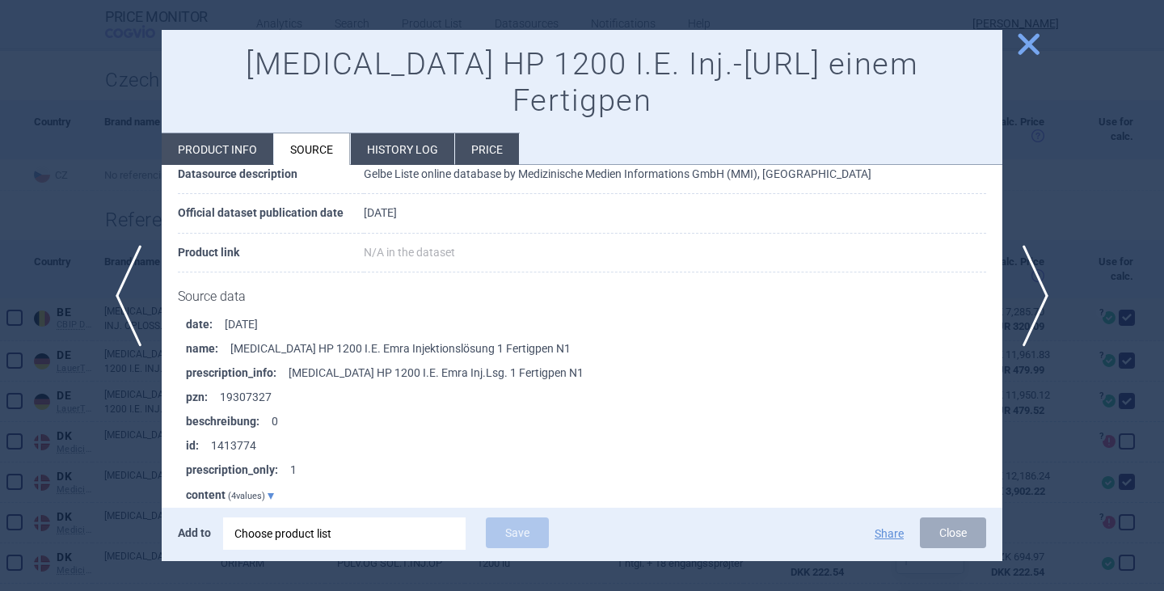
scroll to position [1293, 0]
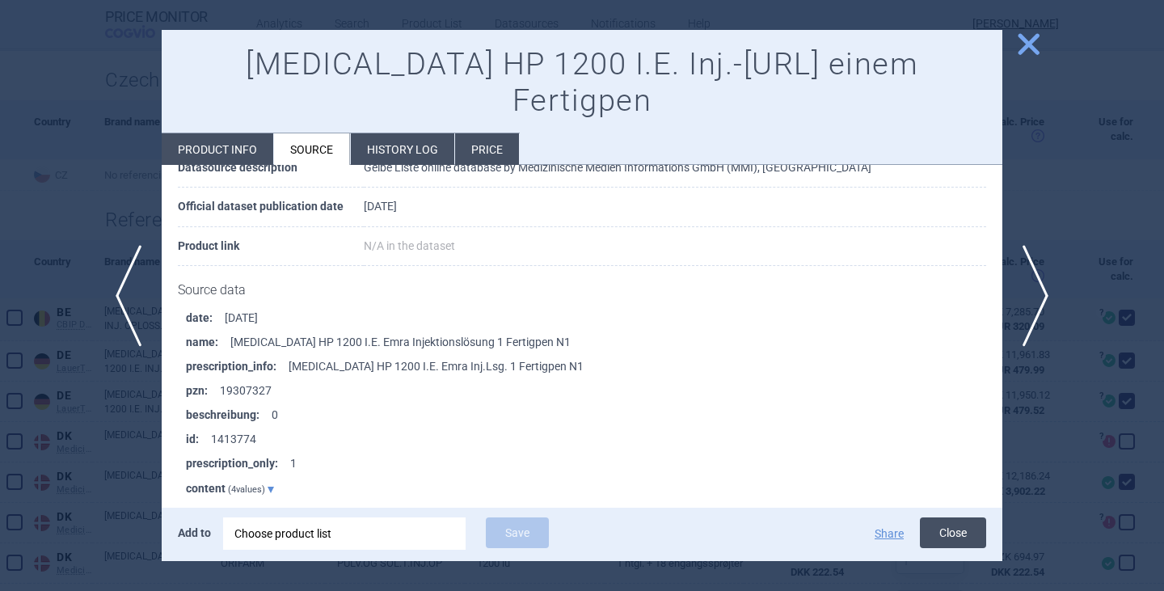
click at [952, 541] on button "Close" at bounding box center [953, 532] width 66 height 31
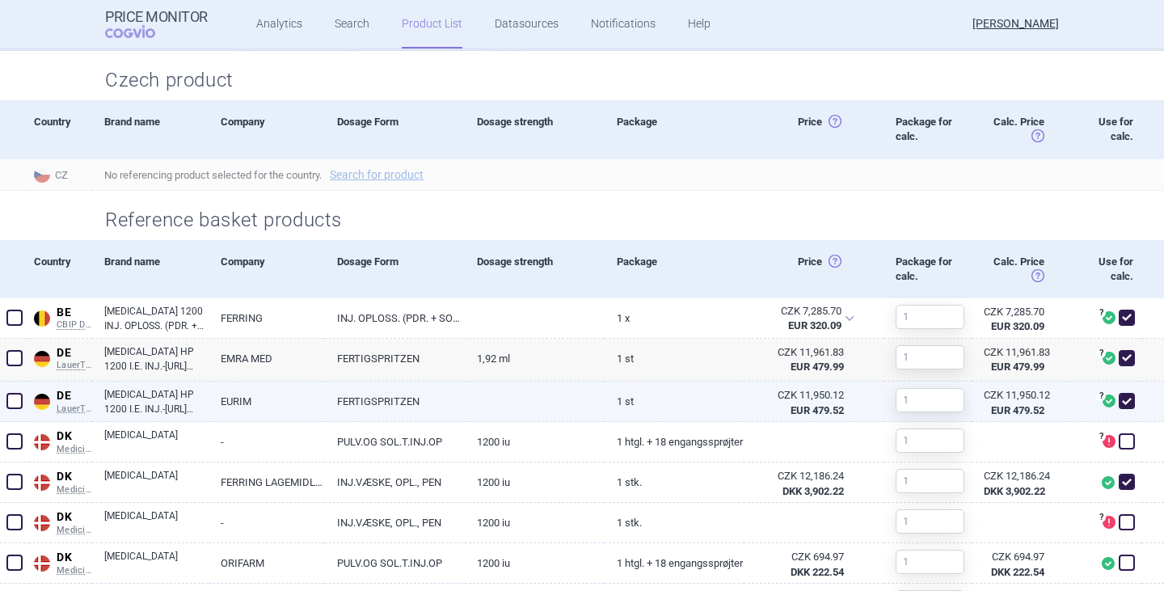
click at [157, 403] on link "[MEDICAL_DATA] HP 1200 I.E. INJ.-[URL] EINEM FERTIGPEN" at bounding box center [156, 401] width 104 height 29
select select "EUR"
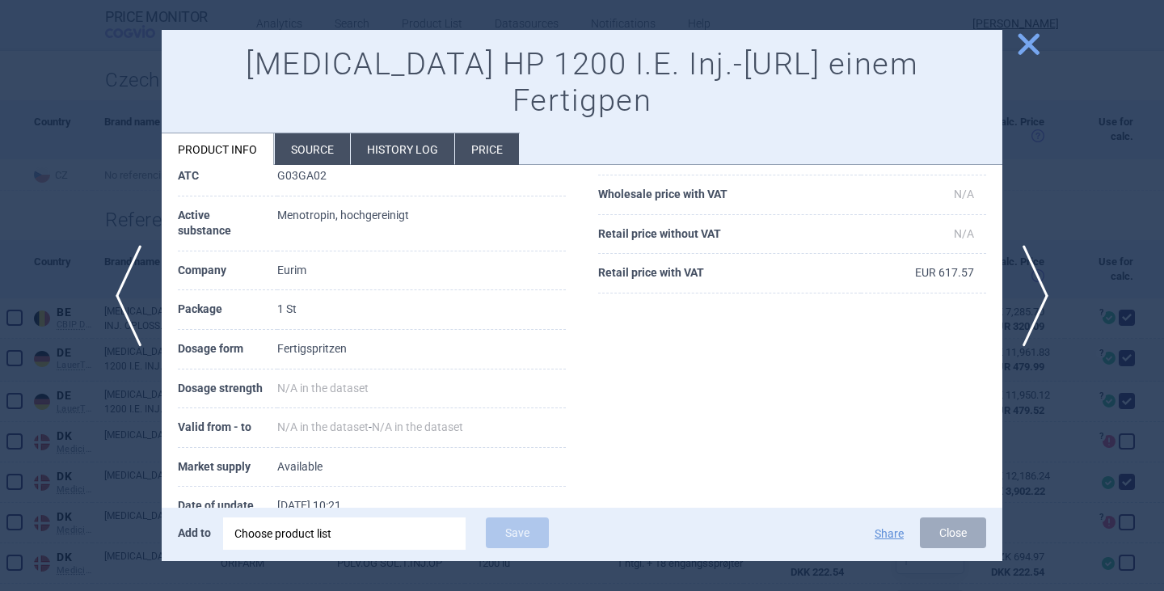
scroll to position [275, 0]
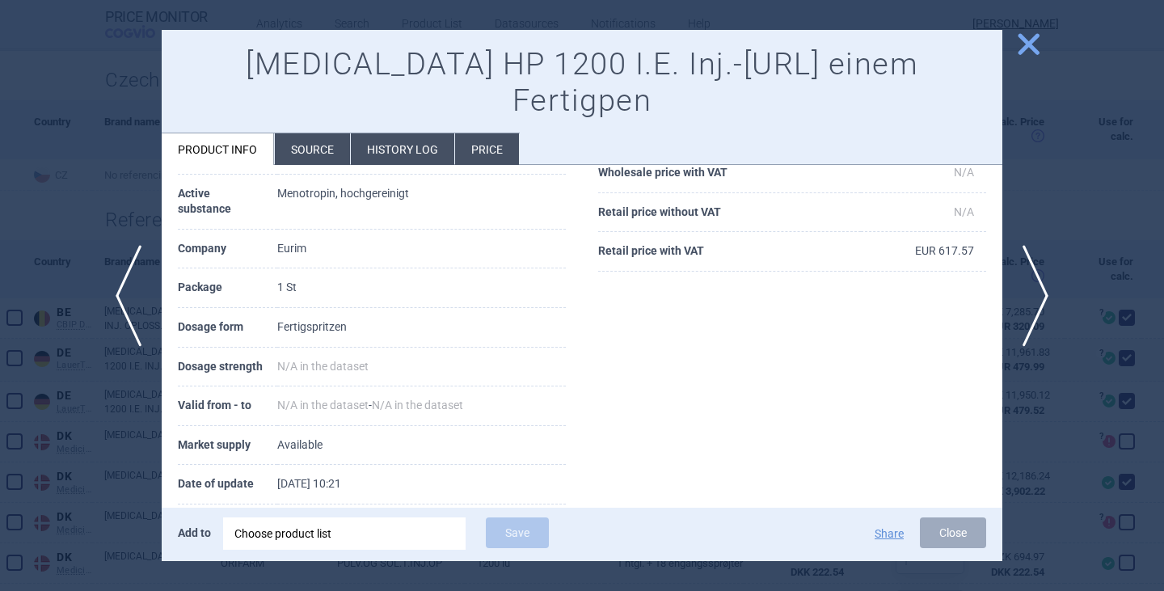
click at [326, 133] on li "Source" at bounding box center [312, 149] width 75 height 32
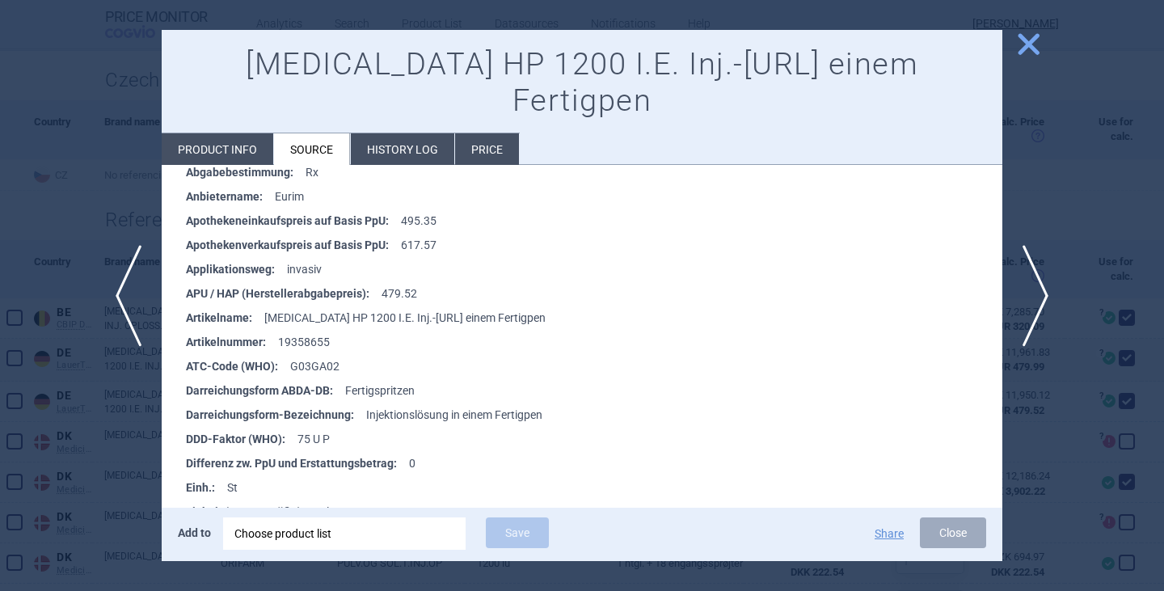
scroll to position [162, 0]
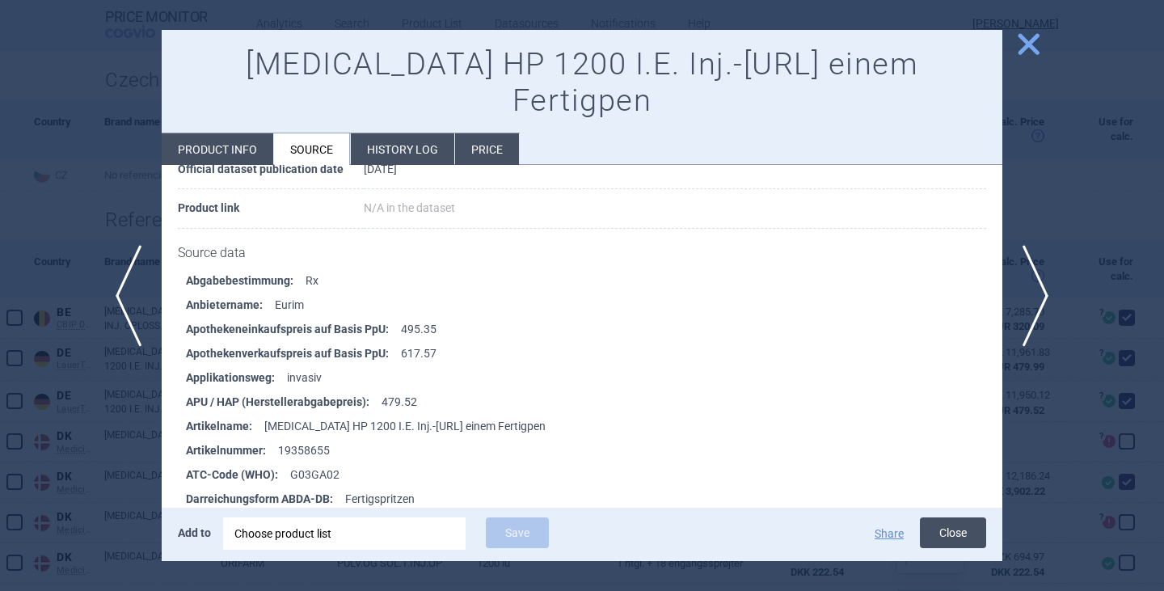
click at [945, 540] on button "Close" at bounding box center [953, 532] width 66 height 31
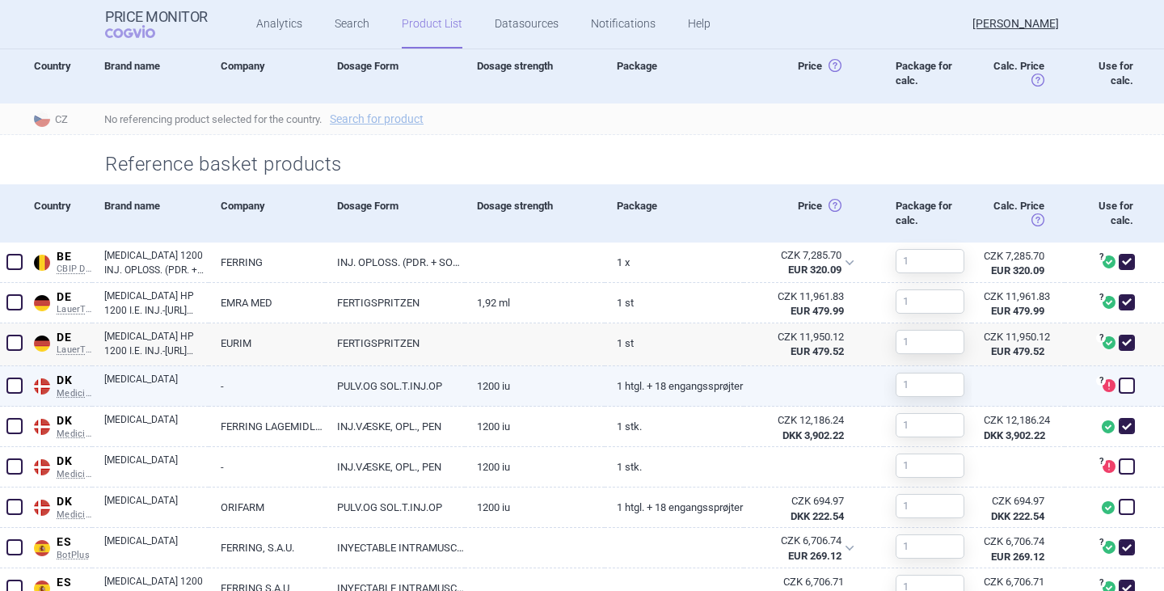
scroll to position [485, 0]
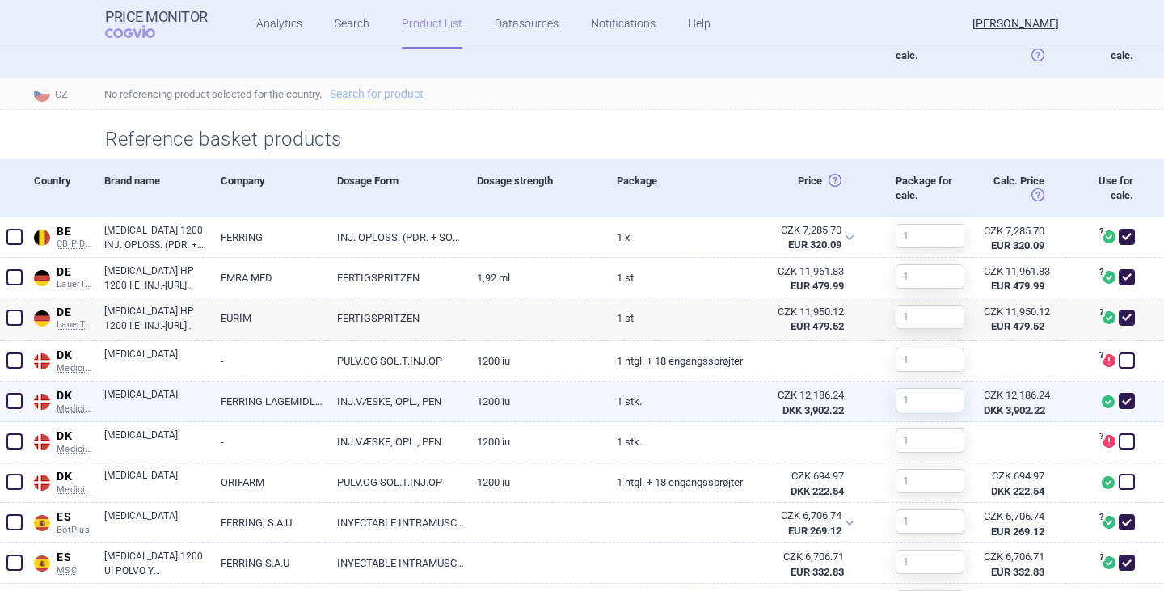
click at [431, 394] on link "INJ.VÆSKE, OPL., PEN" at bounding box center [395, 401] width 140 height 40
select select "EUR"
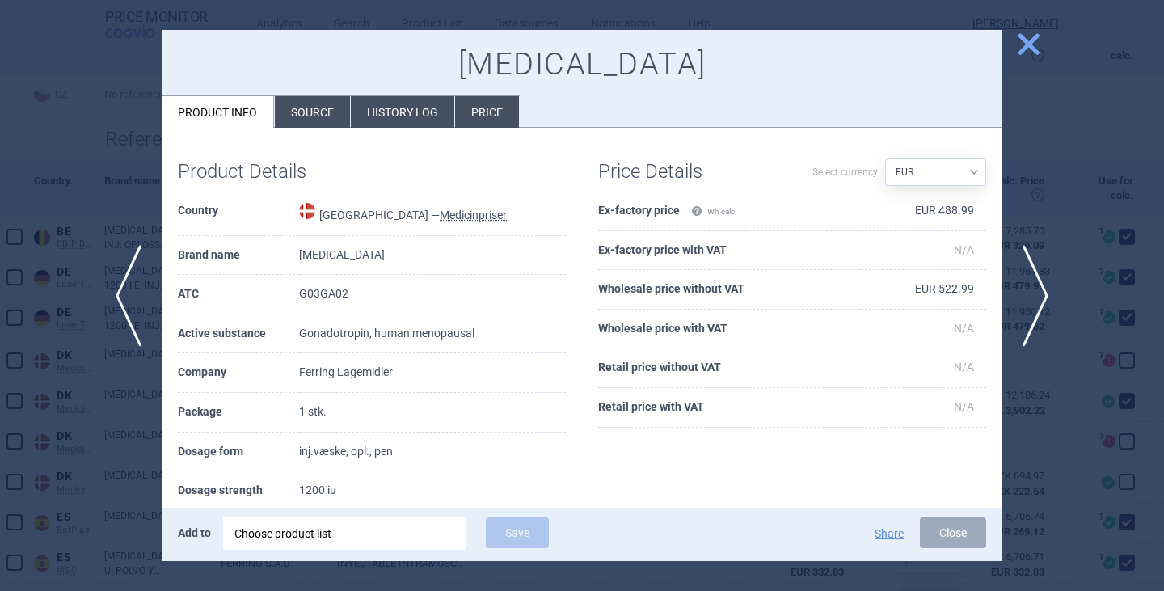
click at [308, 113] on li "Source" at bounding box center [312, 112] width 75 height 32
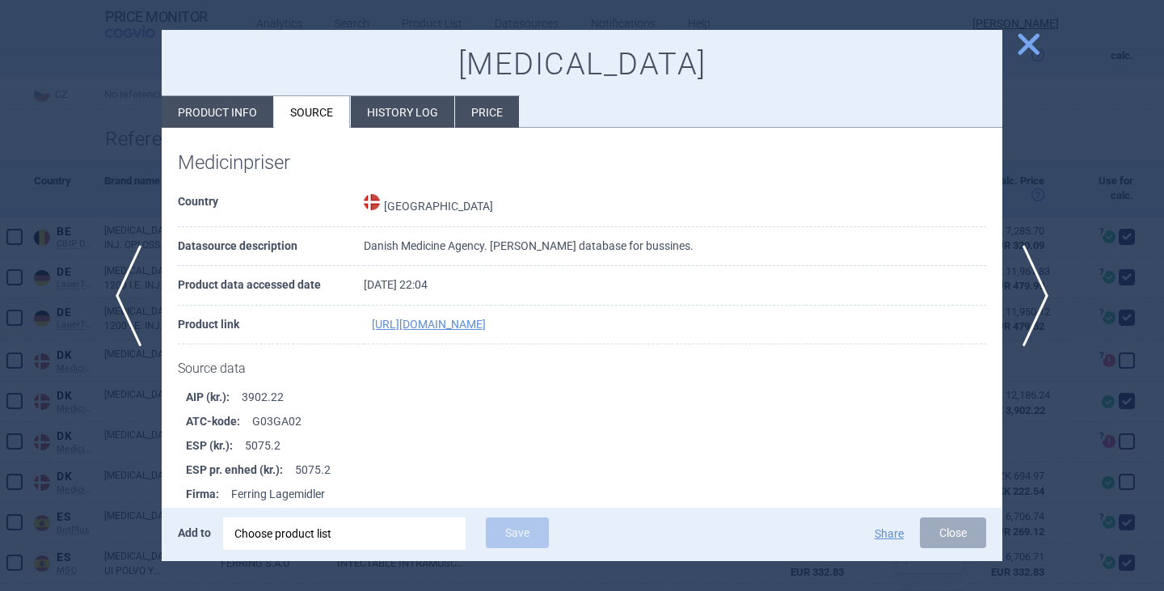
scroll to position [6, 0]
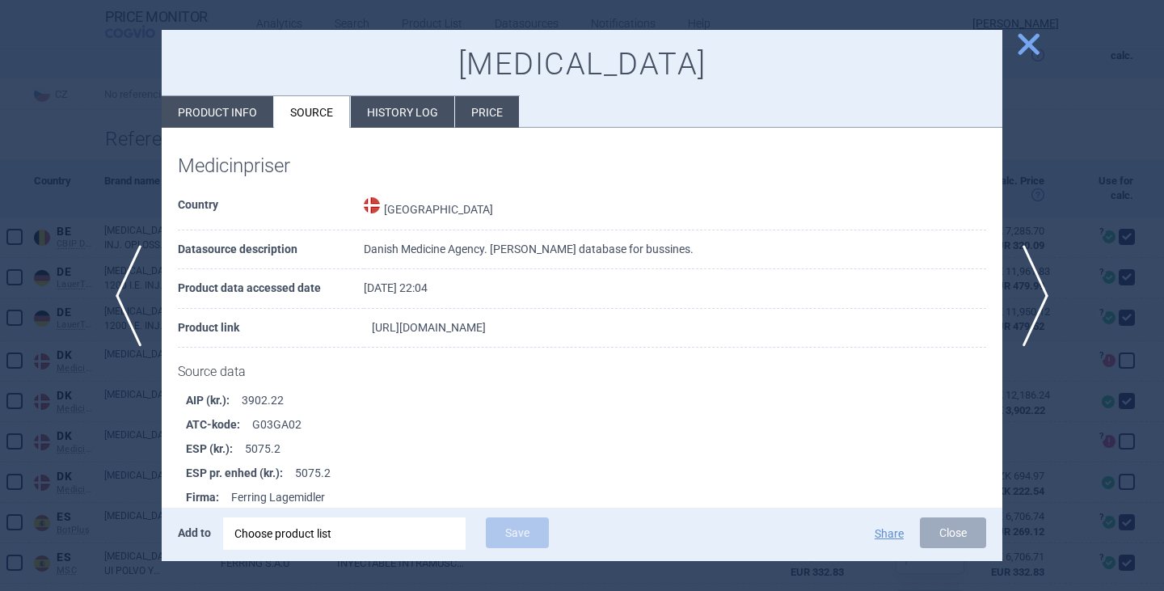
click at [445, 328] on link "https://erhverv.medicinpriser.dk/fakta/169281/generelt.aspx" at bounding box center [429, 327] width 114 height 11
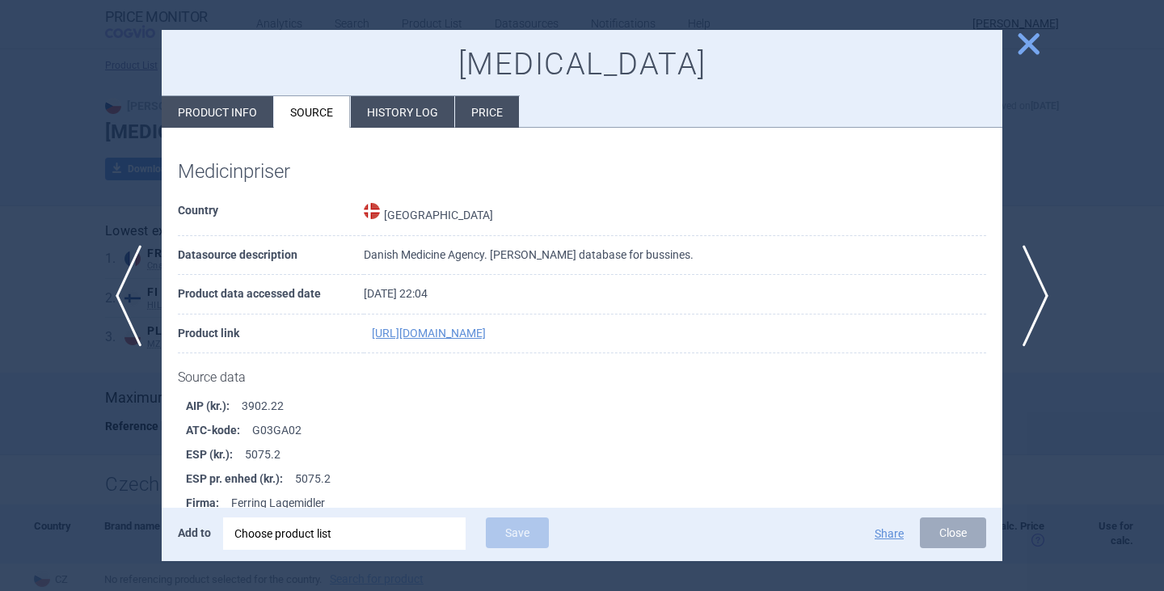
click at [1024, 57] on span "close" at bounding box center [1028, 44] width 28 height 28
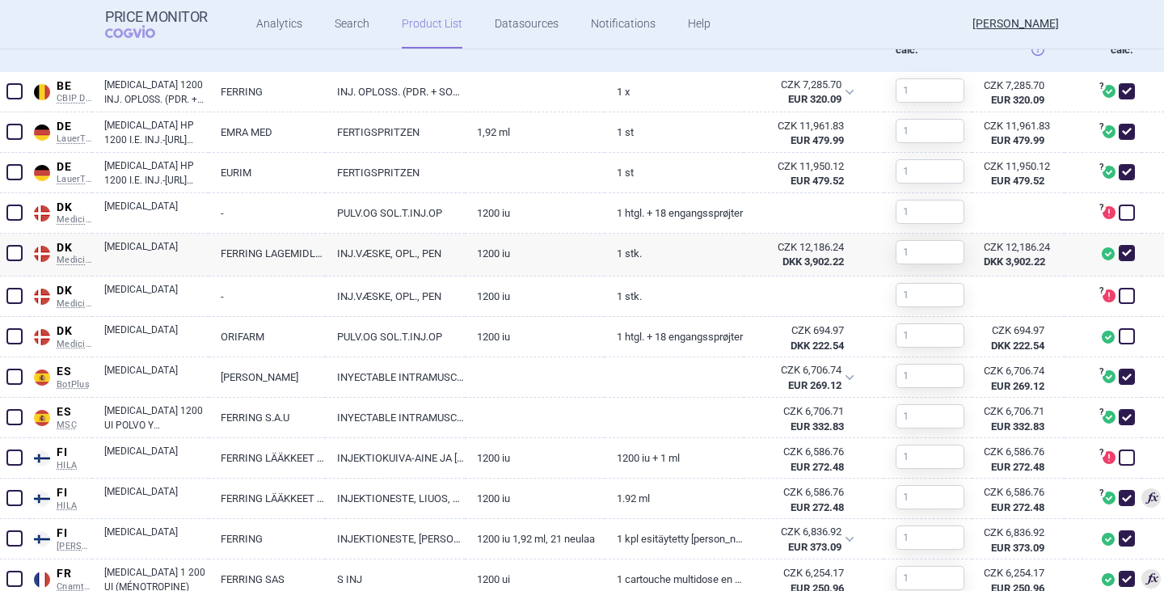
scroll to position [646, 0]
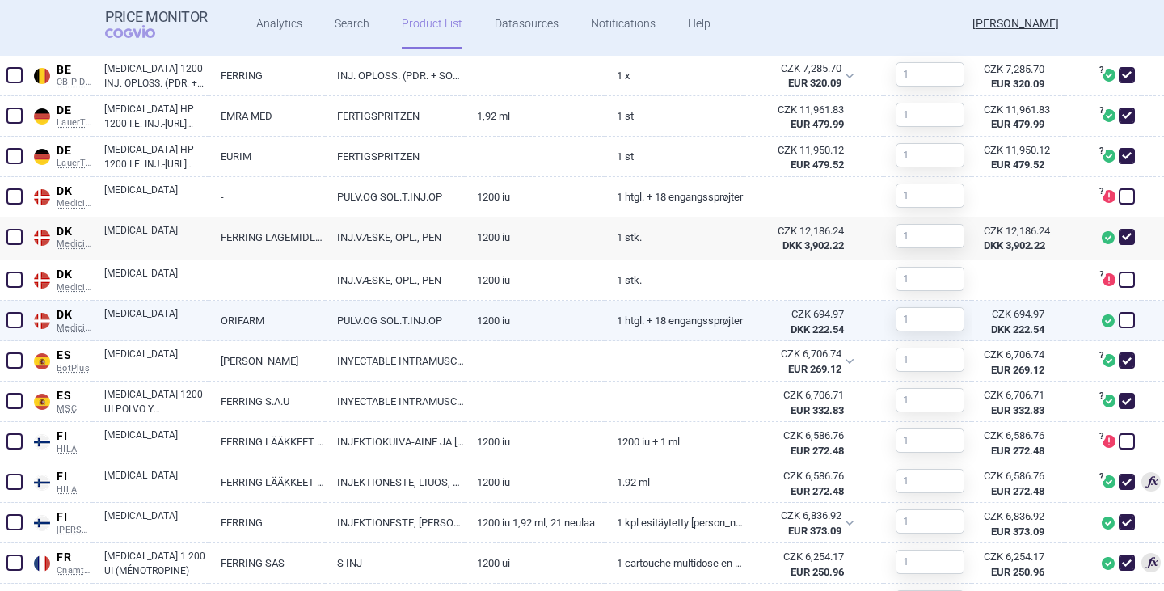
click at [667, 326] on link "1 htgl. + 18 engangssprøjter" at bounding box center [674, 321] width 140 height 40
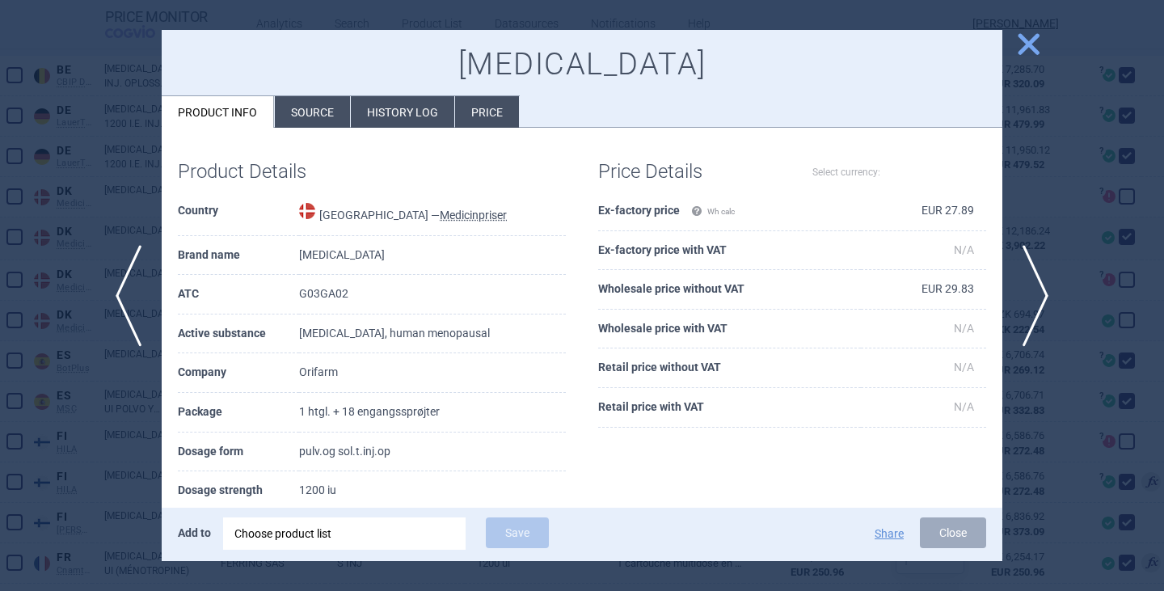
select select "EUR"
drag, startPoint x: 453, startPoint y: 407, endPoint x: 363, endPoint y: 407, distance: 89.7
click at [363, 407] on td "1 htgl. + 18 engangssprøjter" at bounding box center [432, 413] width 267 height 40
copy td "engangssprøjter"
click at [1016, 44] on span "close" at bounding box center [1028, 44] width 28 height 28
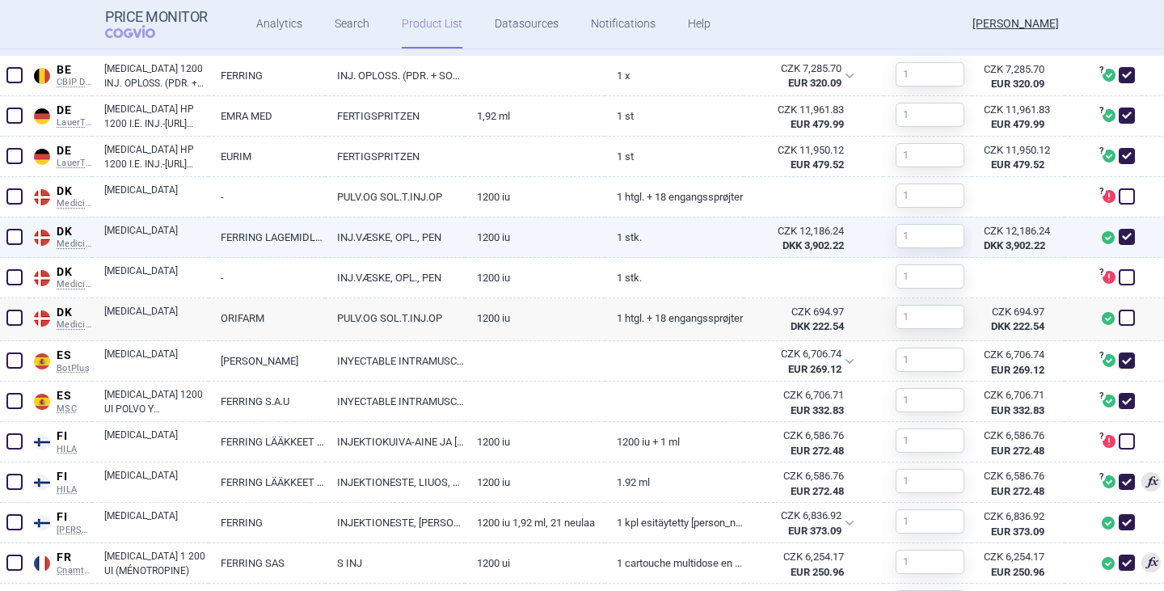
click at [392, 240] on link "INJ.VÆSKE, OPL., PEN" at bounding box center [395, 237] width 140 height 40
select select "EUR"
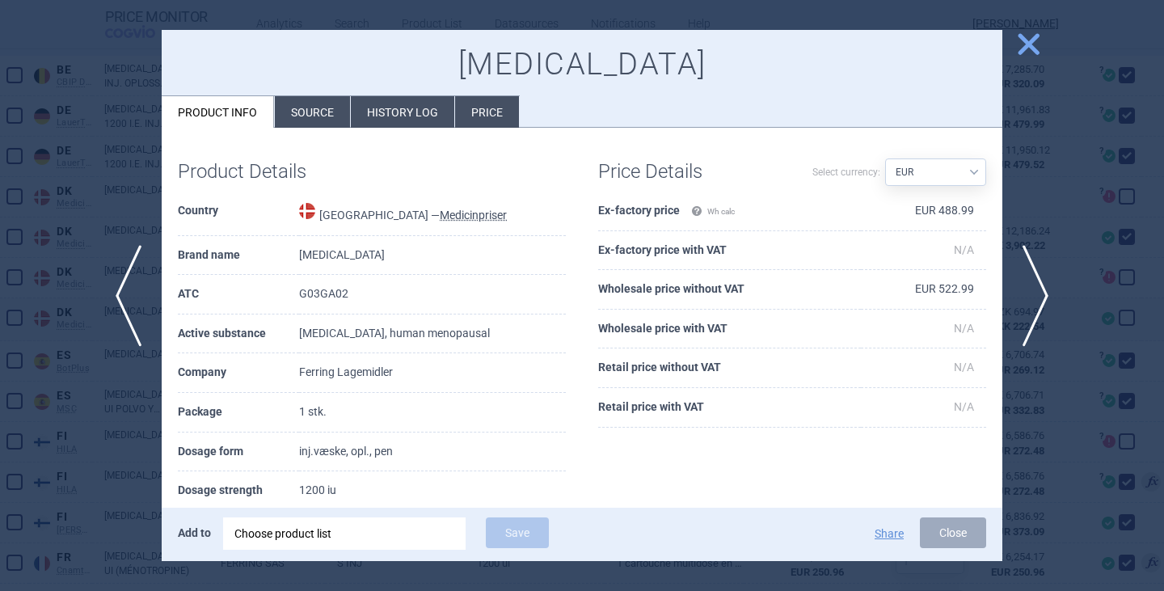
click at [322, 109] on li "Source" at bounding box center [312, 112] width 75 height 32
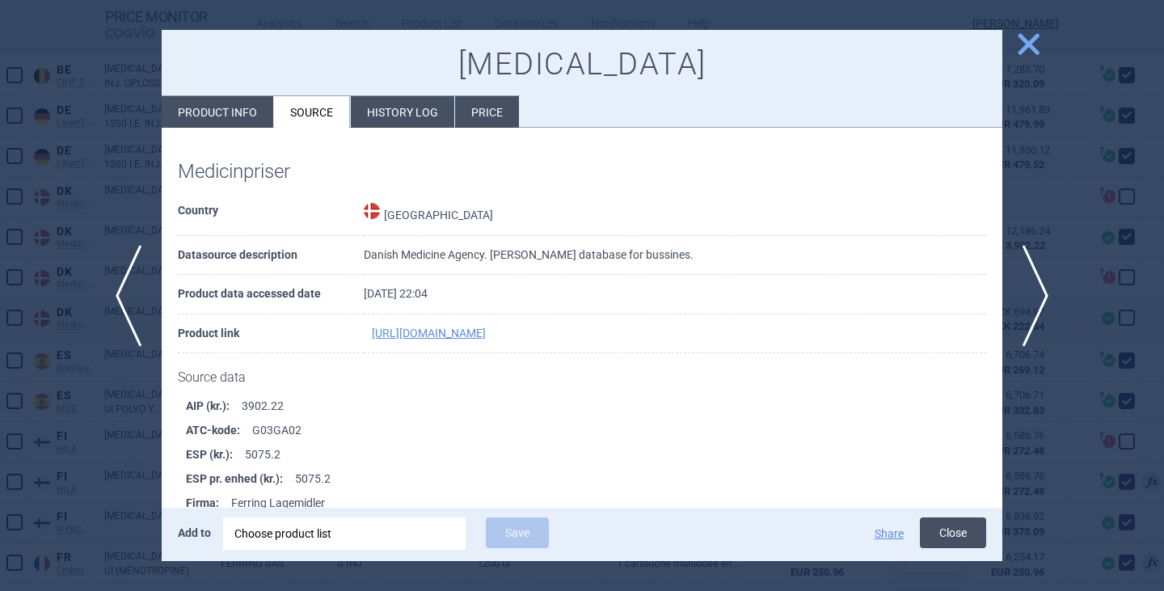
click at [962, 537] on button "Close" at bounding box center [953, 532] width 66 height 31
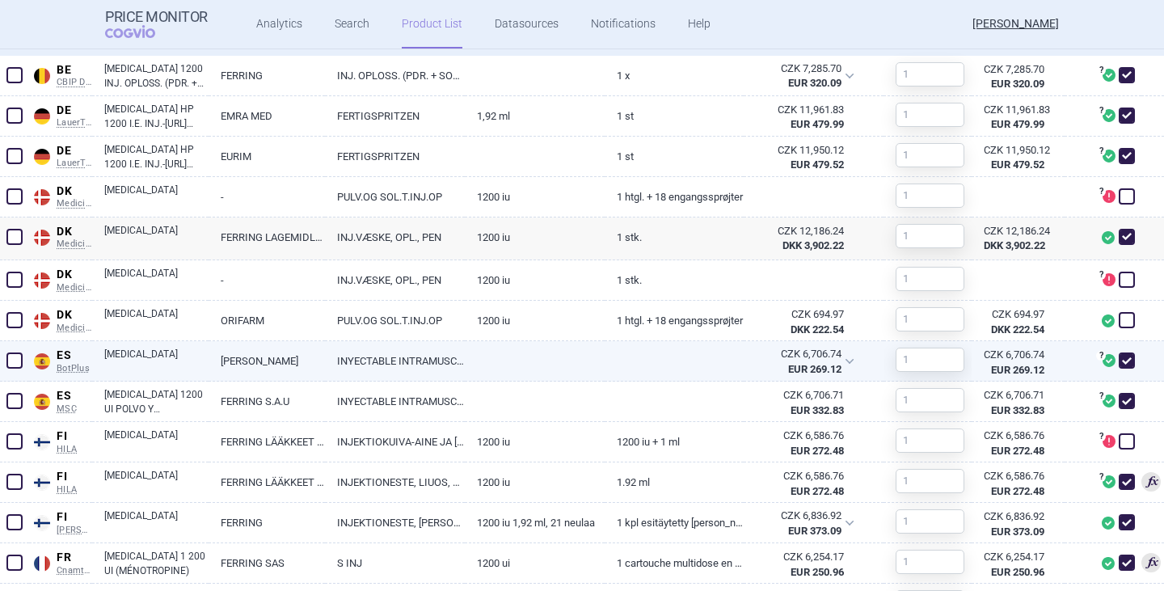
click at [381, 360] on link "INYECTABLE INTRAMUSCULAR / SUBCUTÁNEO" at bounding box center [395, 361] width 140 height 40
select select "EUR"
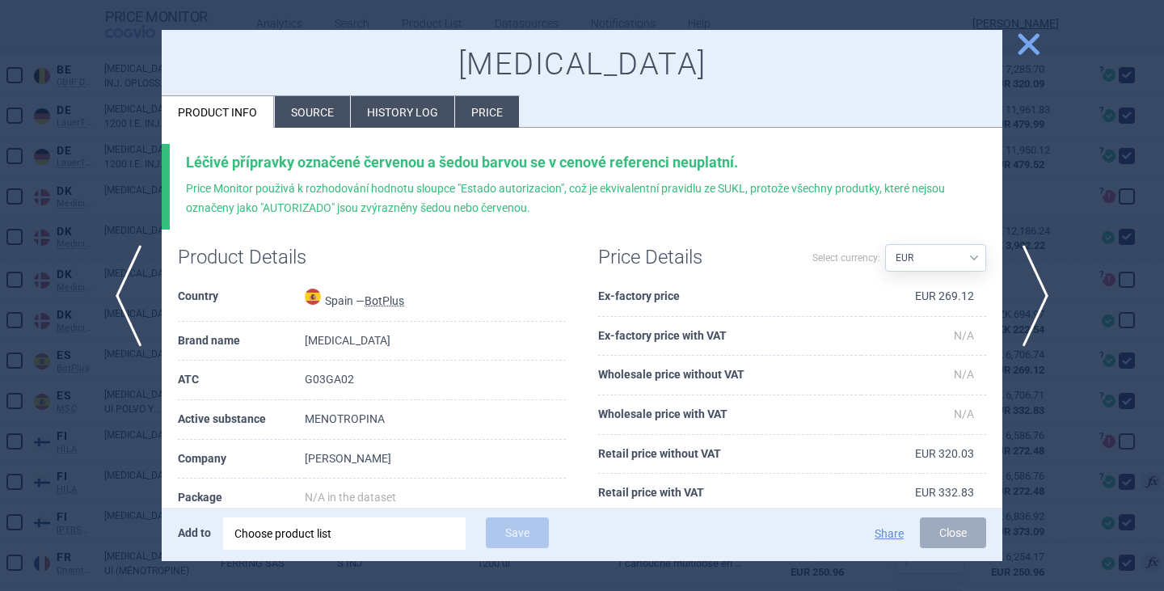
click at [301, 114] on li "Source" at bounding box center [312, 112] width 75 height 32
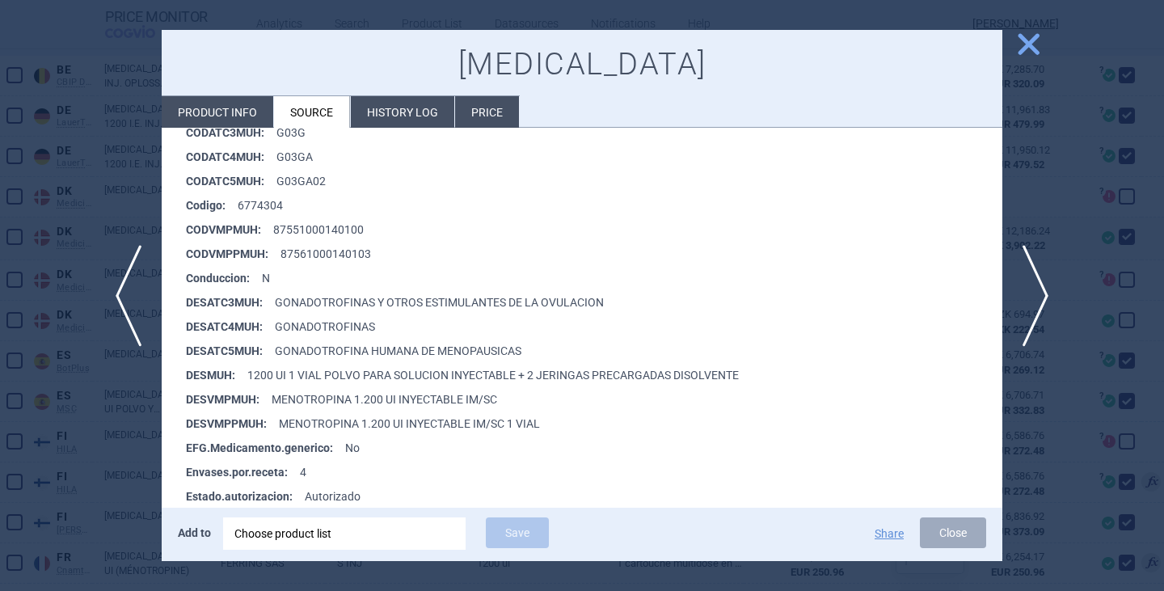
scroll to position [323, 0]
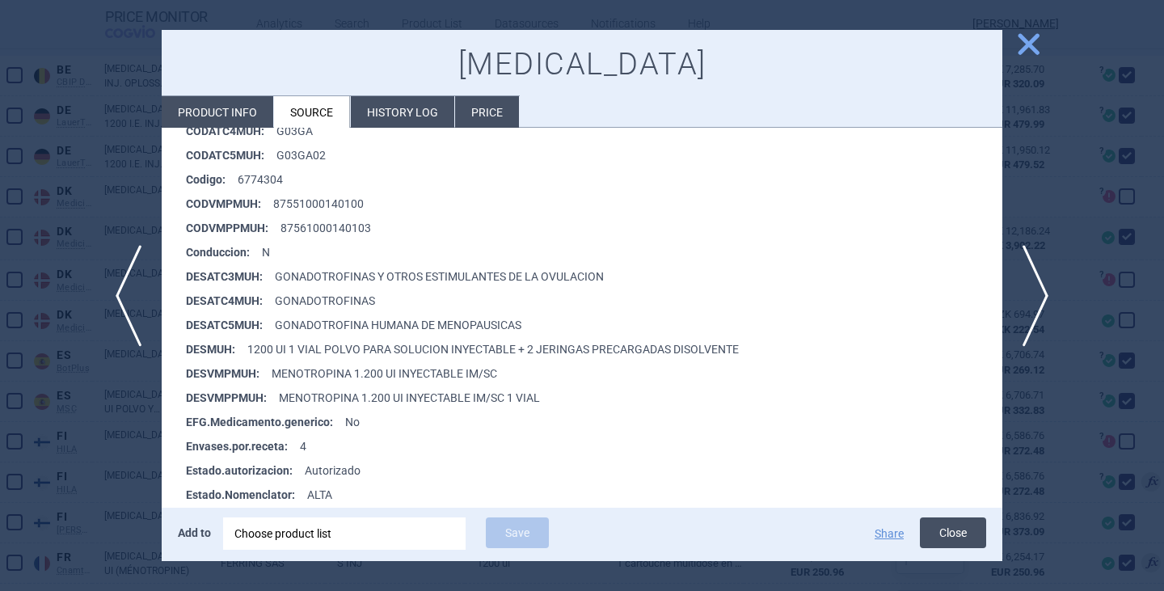
click at [938, 525] on button "Close" at bounding box center [953, 532] width 66 height 31
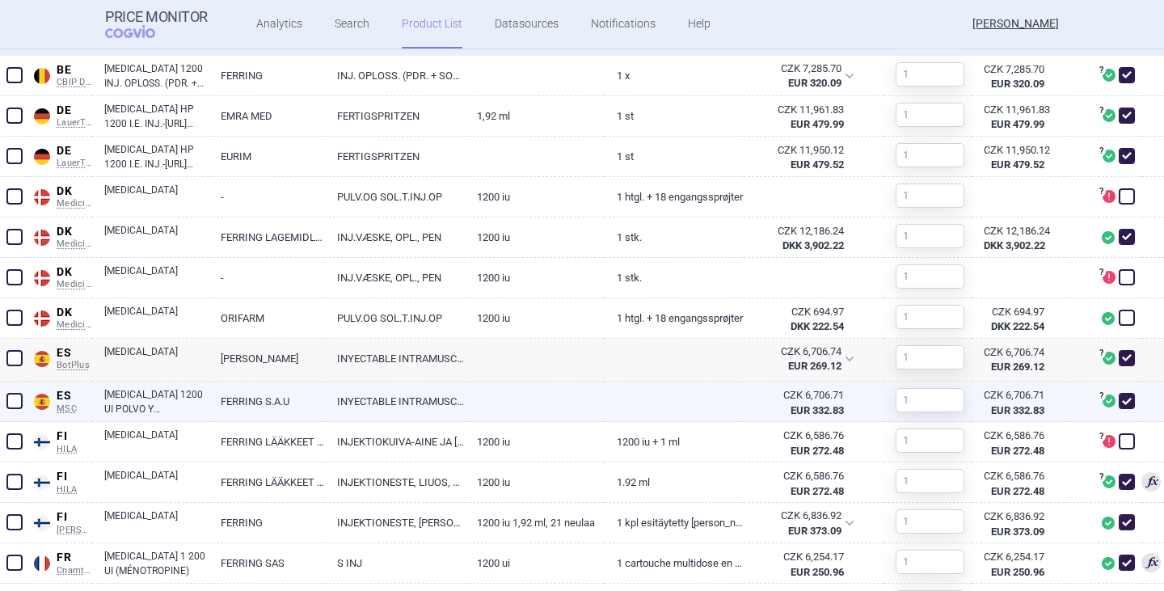
click at [163, 398] on link "[MEDICAL_DATA] 1200 UI POLVO Y DISOLVENTE PARA SOLUCION INYECTABLE, 1 VIAL + 2 …" at bounding box center [156, 401] width 104 height 29
select select "EUR"
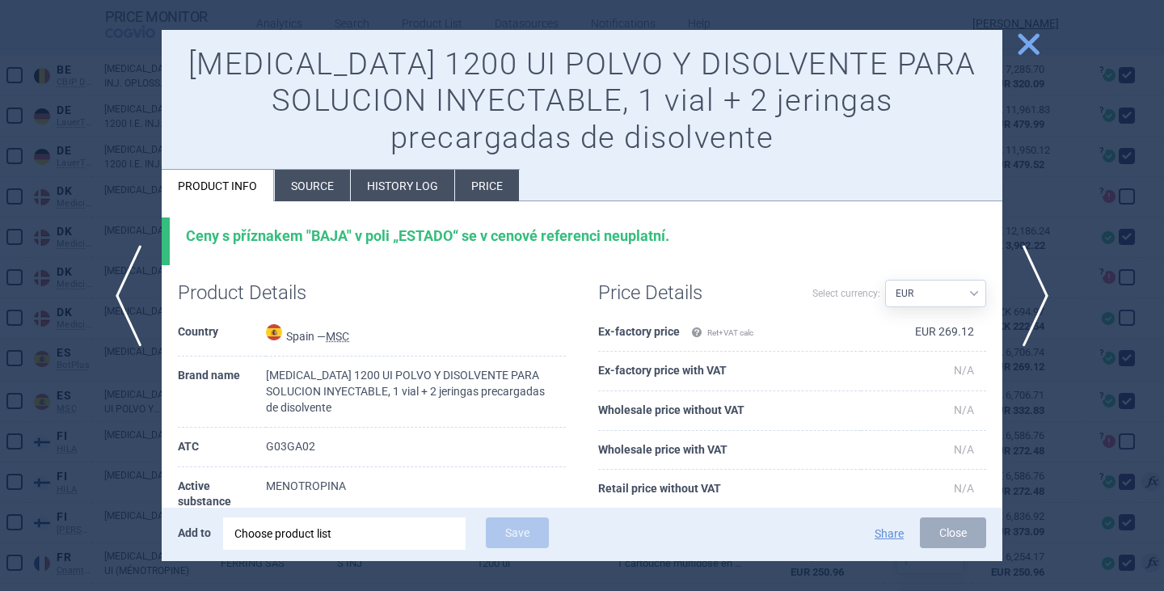
click at [937, 515] on div "Add to Choose product list Save Share Close" at bounding box center [582, 533] width 840 height 53
click at [945, 537] on button "Close" at bounding box center [953, 532] width 66 height 31
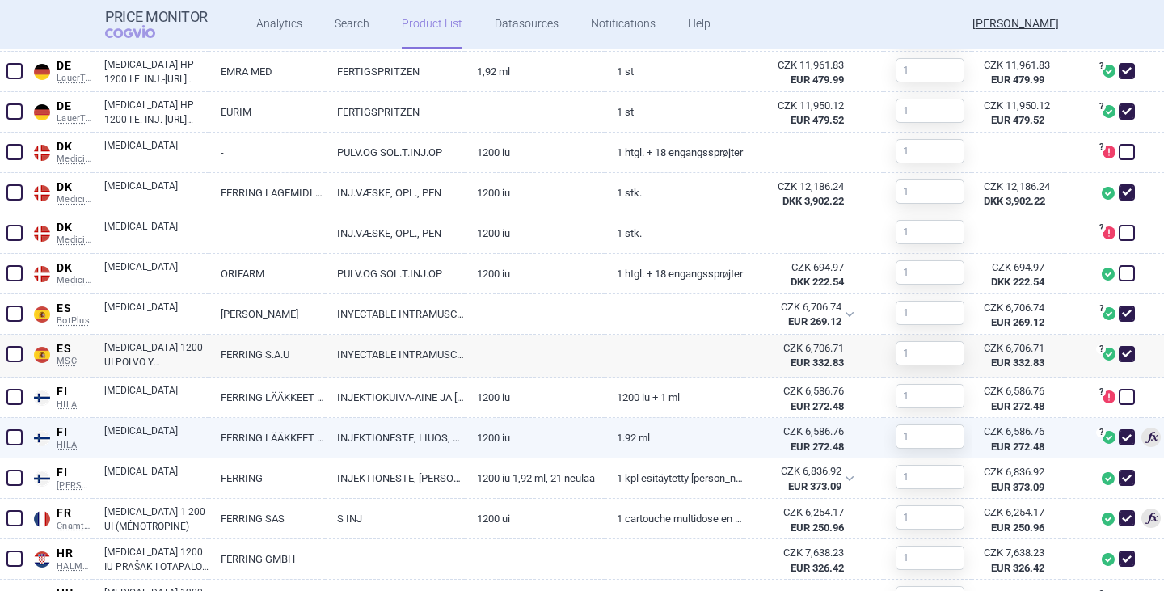
scroll to position [727, 0]
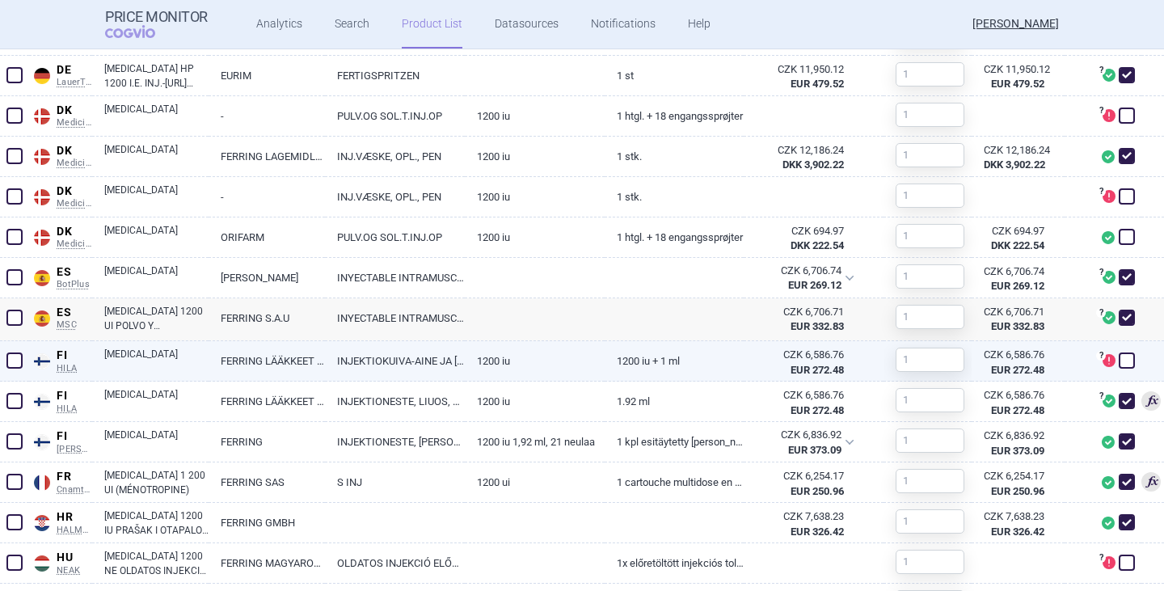
click at [411, 365] on link "INJEKTIOKUIVA-AINE JA [PERSON_NAME], LIUOSTA VARTEN" at bounding box center [395, 361] width 140 height 40
select select "EUR"
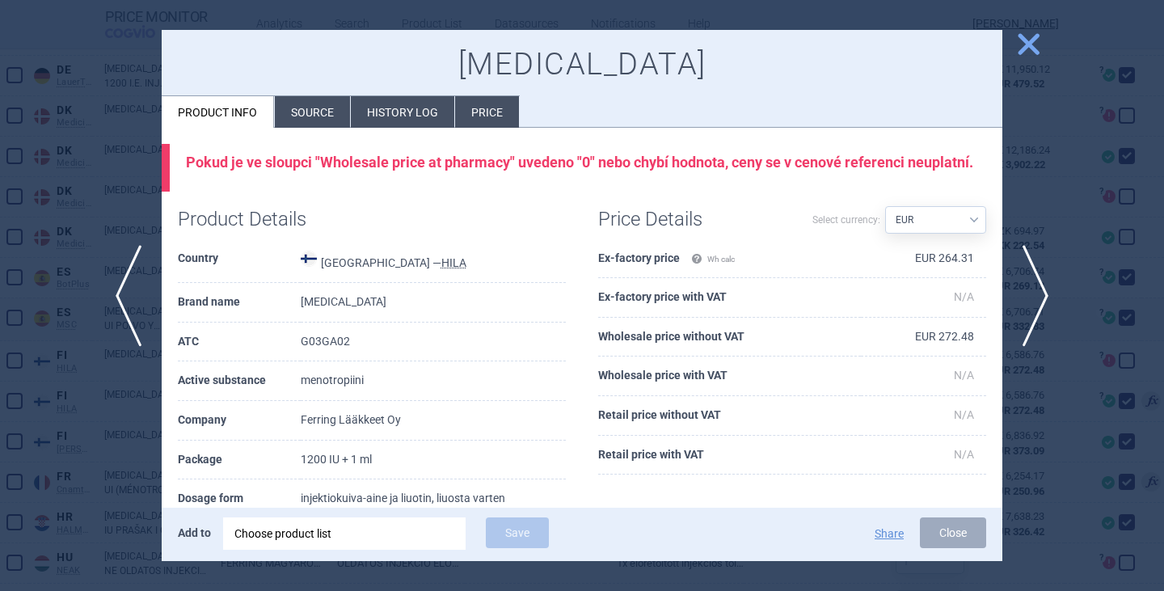
click at [319, 116] on li "Source" at bounding box center [312, 112] width 75 height 32
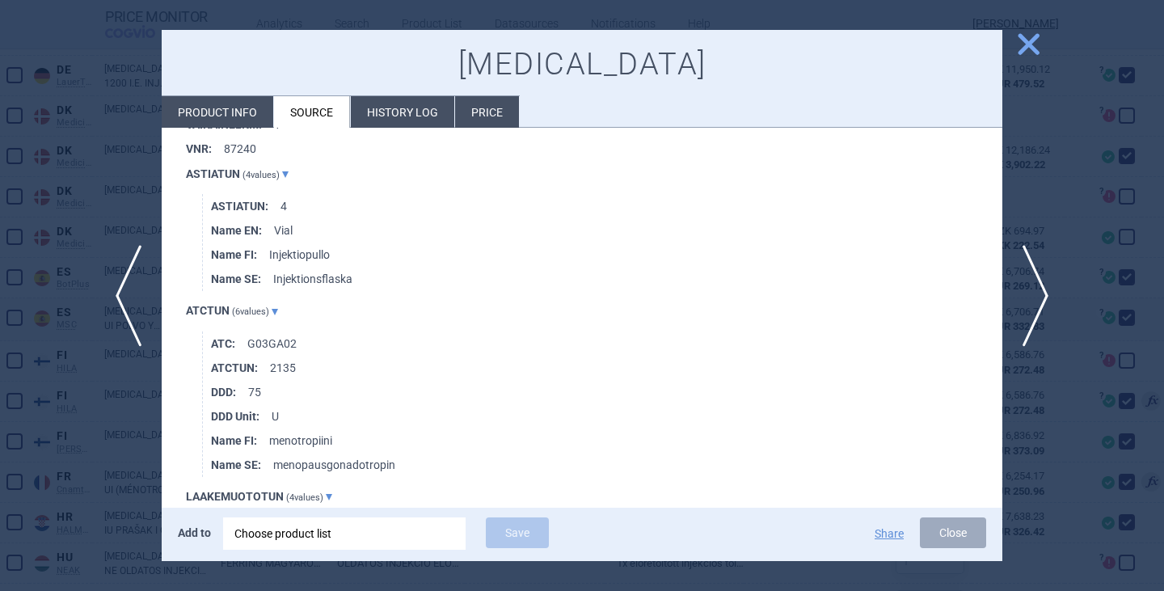
scroll to position [1697, 0]
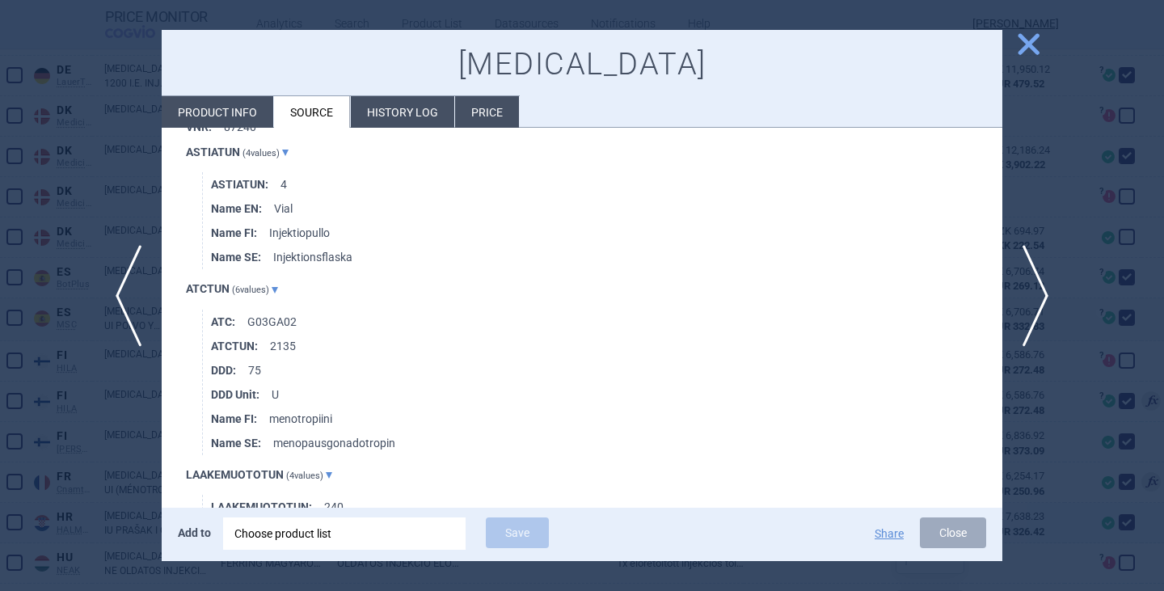
drag, startPoint x: 967, startPoint y: 524, endPoint x: 950, endPoint y: 524, distance: 17.0
click at [967, 524] on button "Close" at bounding box center [953, 532] width 66 height 31
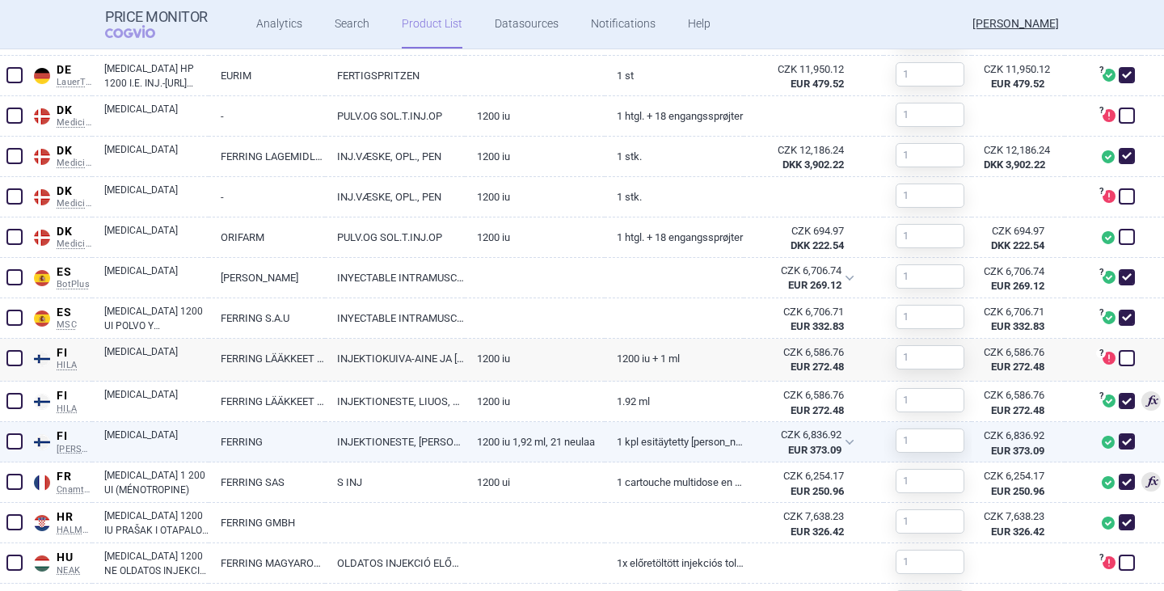
click at [406, 443] on link "INJEKTIONESTE, [PERSON_NAME], ESITÄYTETTY [PERSON_NAME]" at bounding box center [395, 442] width 140 height 40
select select "EUR"
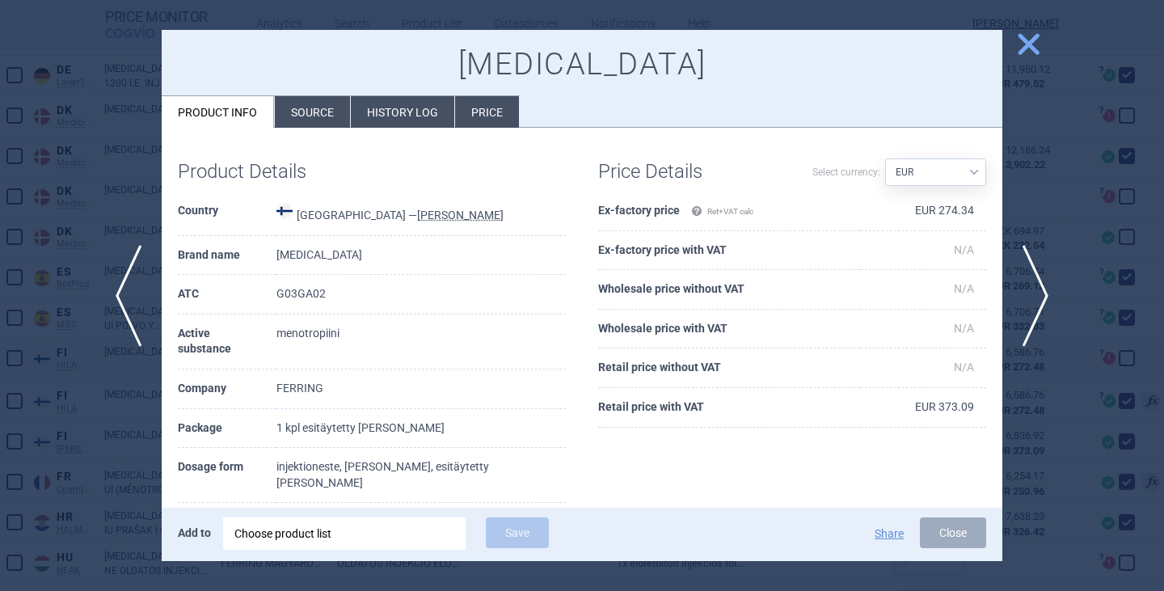
drag, startPoint x: 438, startPoint y: 489, endPoint x: 401, endPoint y: 484, distance: 37.5
click at [401, 503] on td "1200 iu 1,92 ml, 21 neulaa" at bounding box center [420, 523] width 289 height 40
copy td "neulaa"
click at [945, 523] on button "Close" at bounding box center [953, 532] width 66 height 31
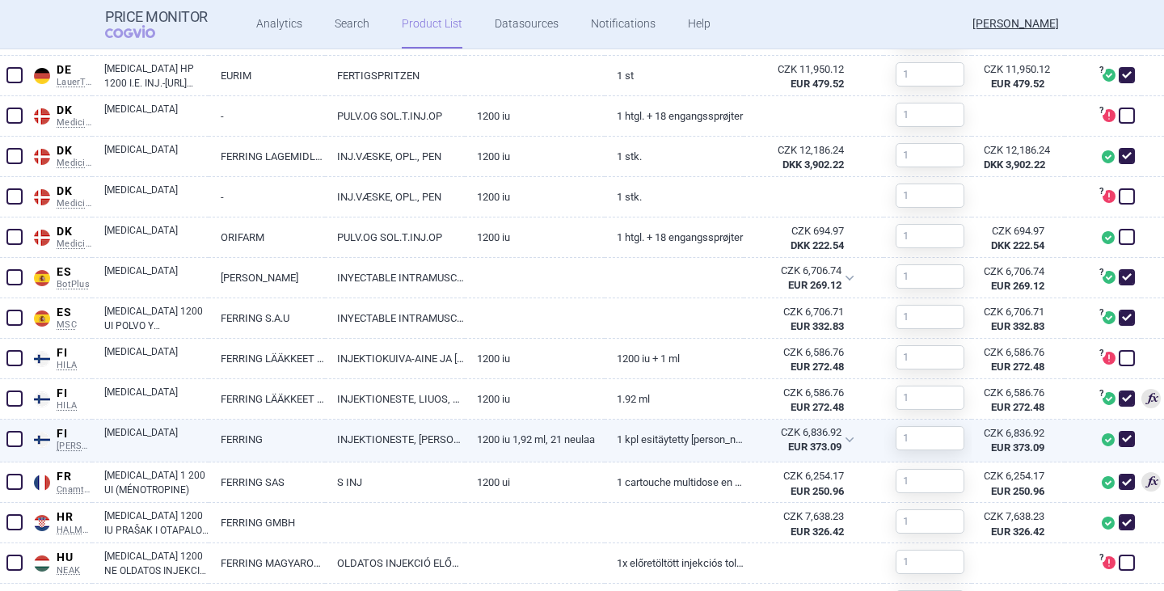
click at [1118, 436] on span at bounding box center [1126, 439] width 16 height 16
checkbox input "false"
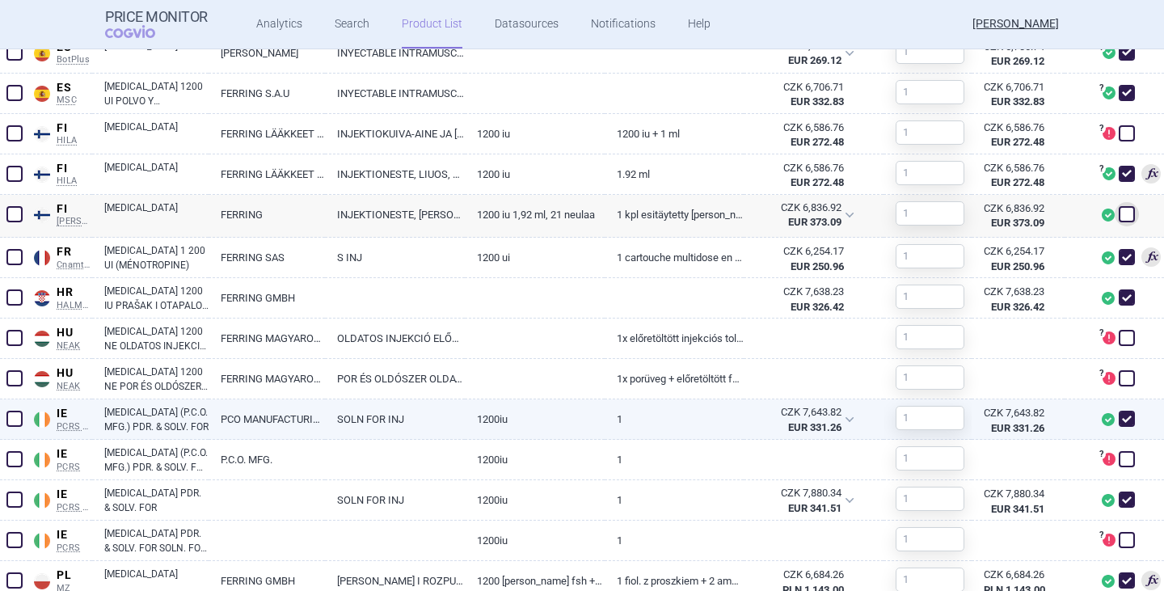
scroll to position [970, 0]
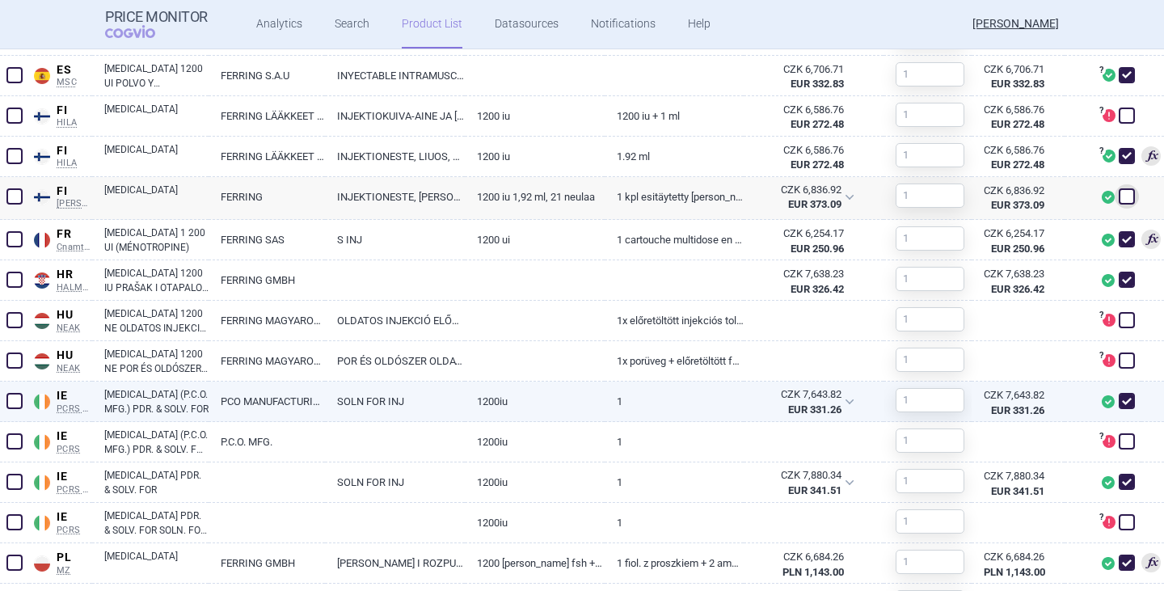
click at [170, 406] on link "MENOPUR (P.C.O. MFG.) PDR. & SOLV. FOR" at bounding box center [156, 401] width 104 height 29
select select "EUR"
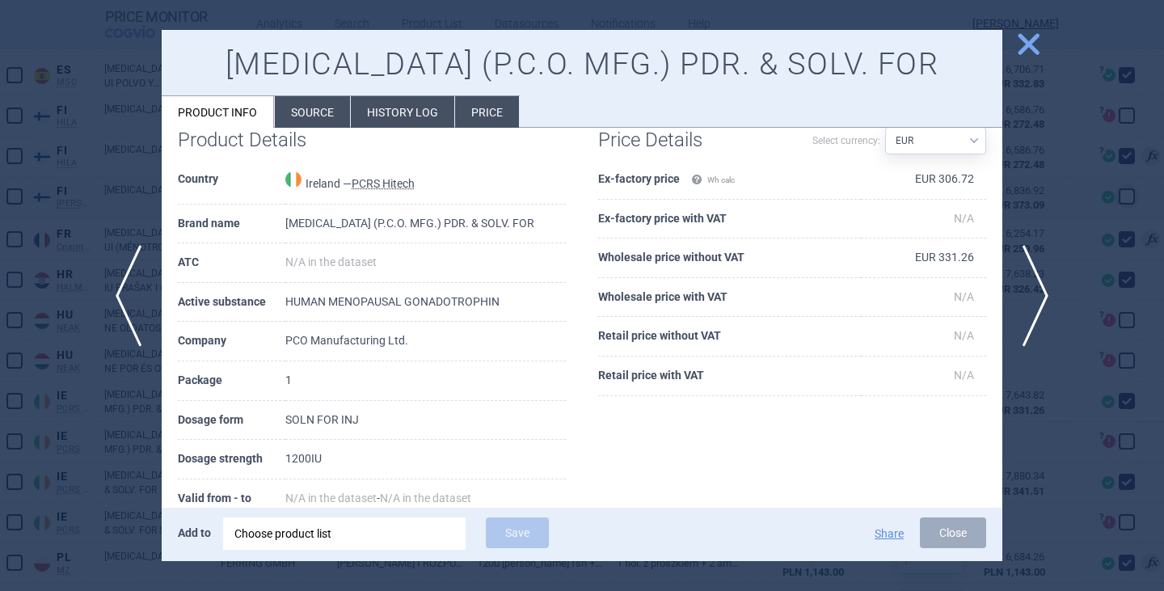
scroll to position [31, 0]
click at [330, 108] on li "Source" at bounding box center [312, 112] width 75 height 32
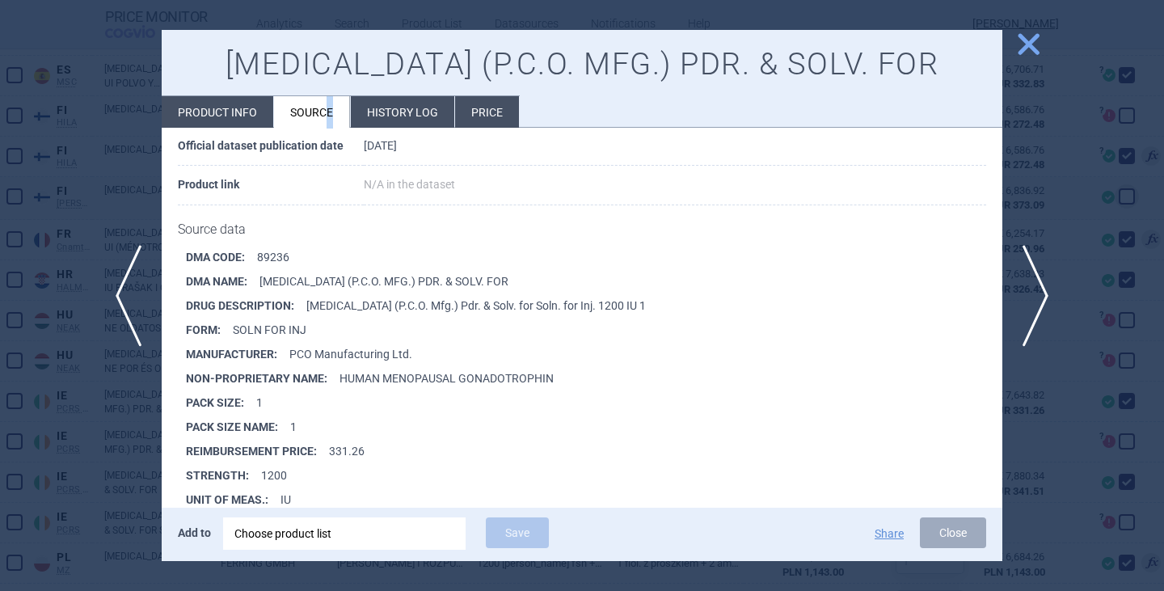
scroll to position [239, 0]
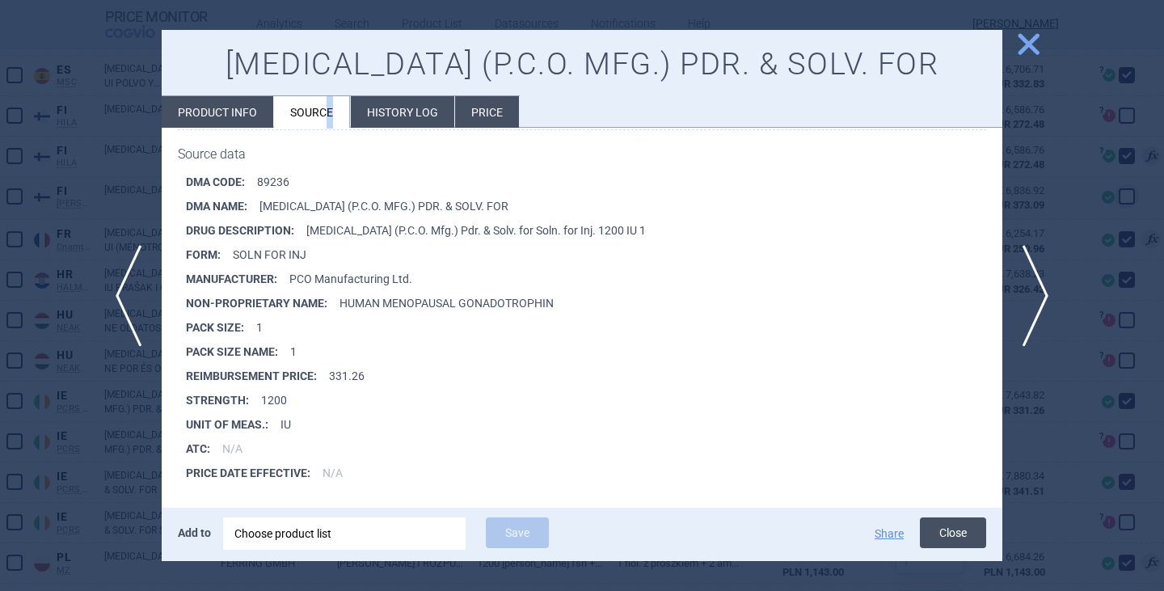
click at [949, 535] on button "Close" at bounding box center [953, 532] width 66 height 31
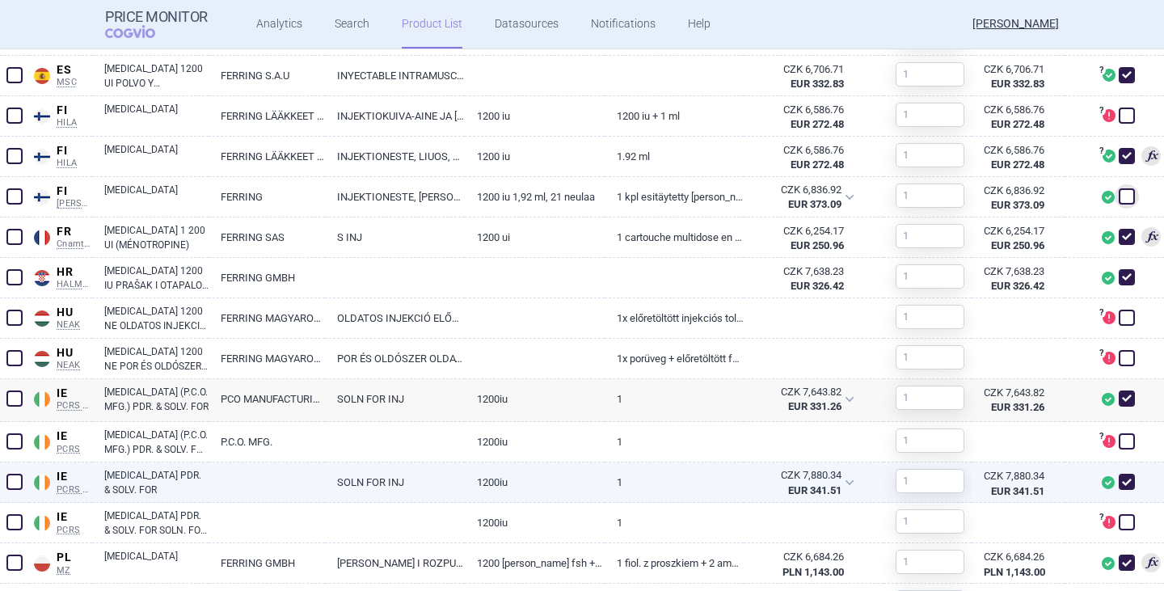
click at [247, 490] on link at bounding box center [266, 476] width 116 height 29
select select "EUR"
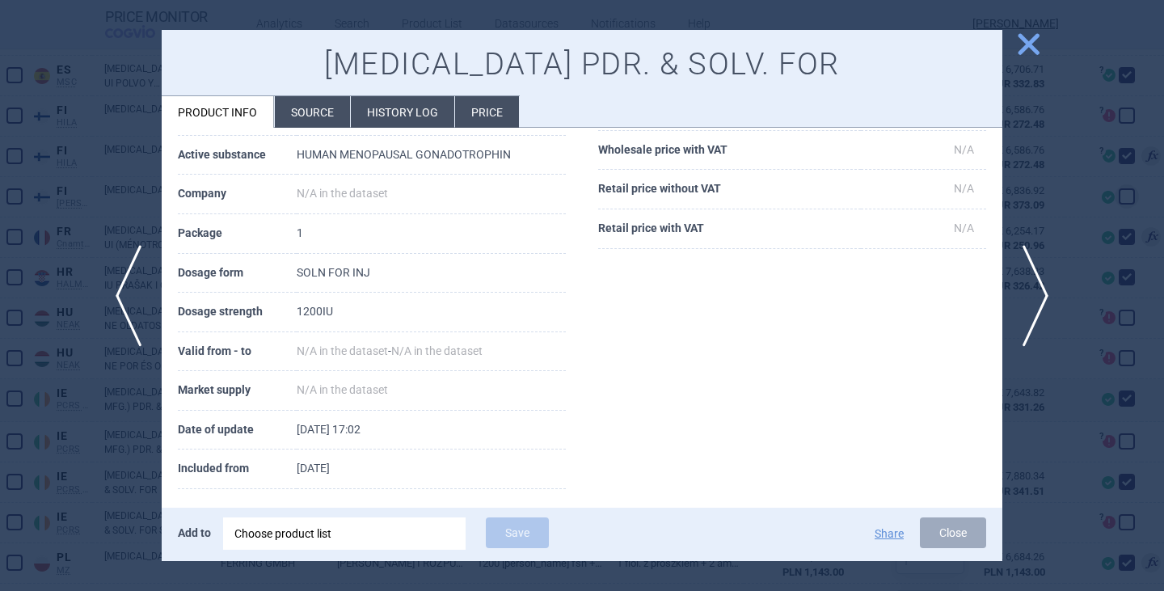
scroll to position [192, 0]
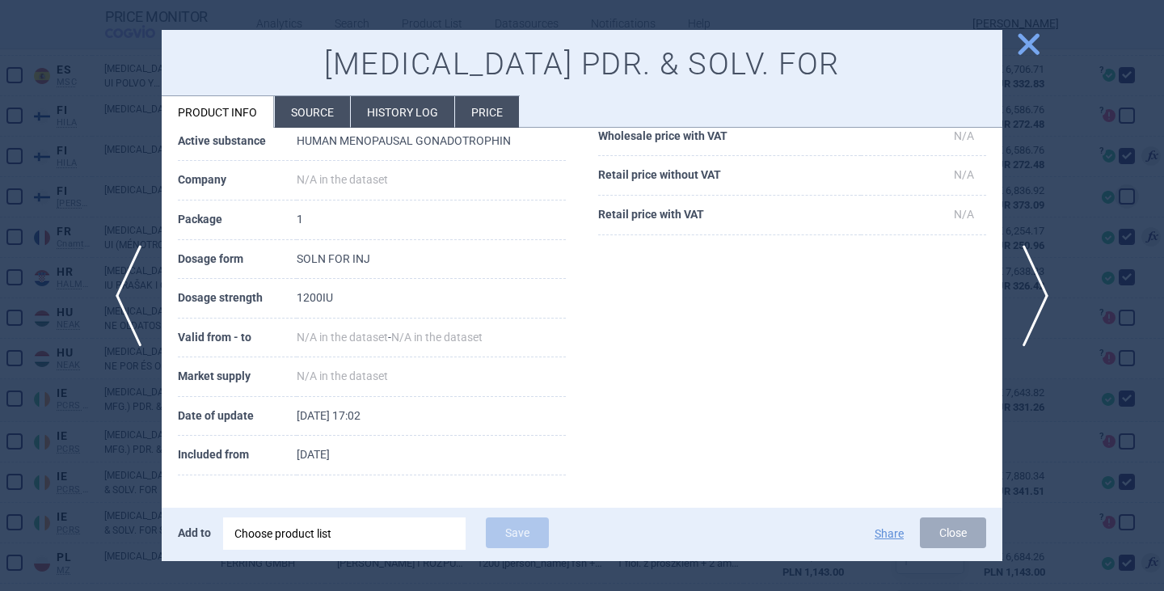
click at [336, 113] on li "Source" at bounding box center [312, 112] width 75 height 32
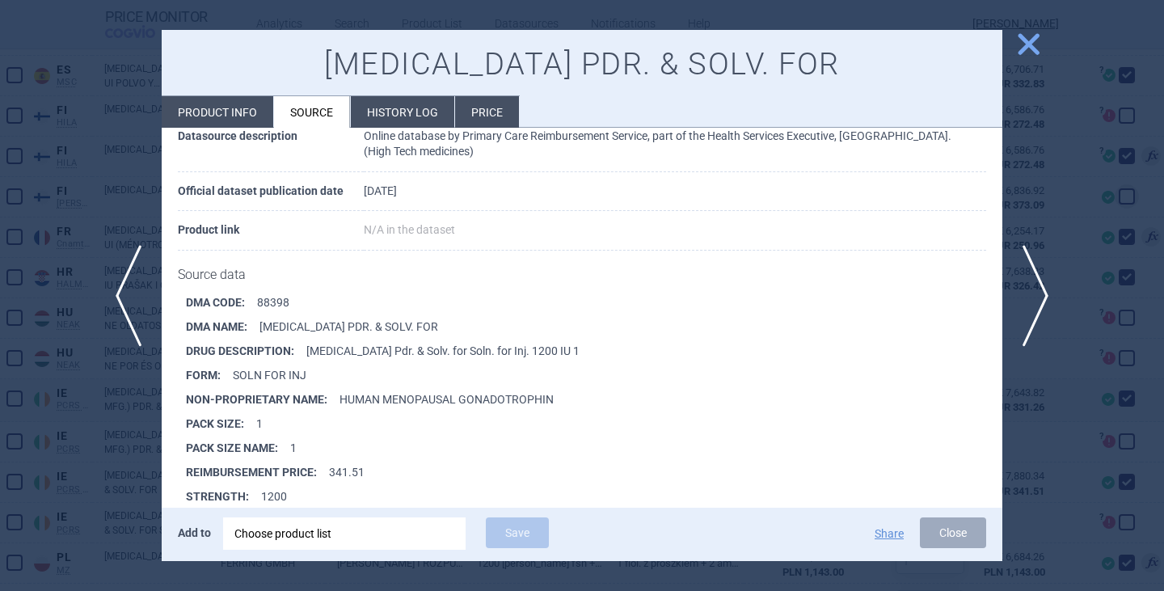
scroll to position [162, 0]
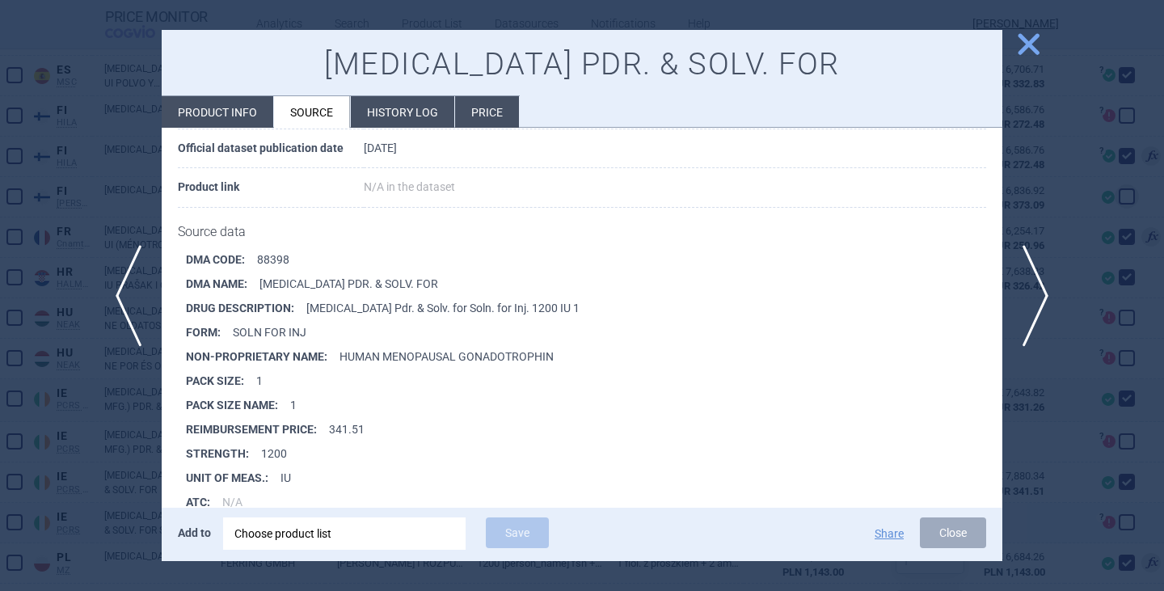
drag, startPoint x: 937, startPoint y: 535, endPoint x: 925, endPoint y: 532, distance: 12.5
click at [937, 533] on button "Close" at bounding box center [953, 532] width 66 height 31
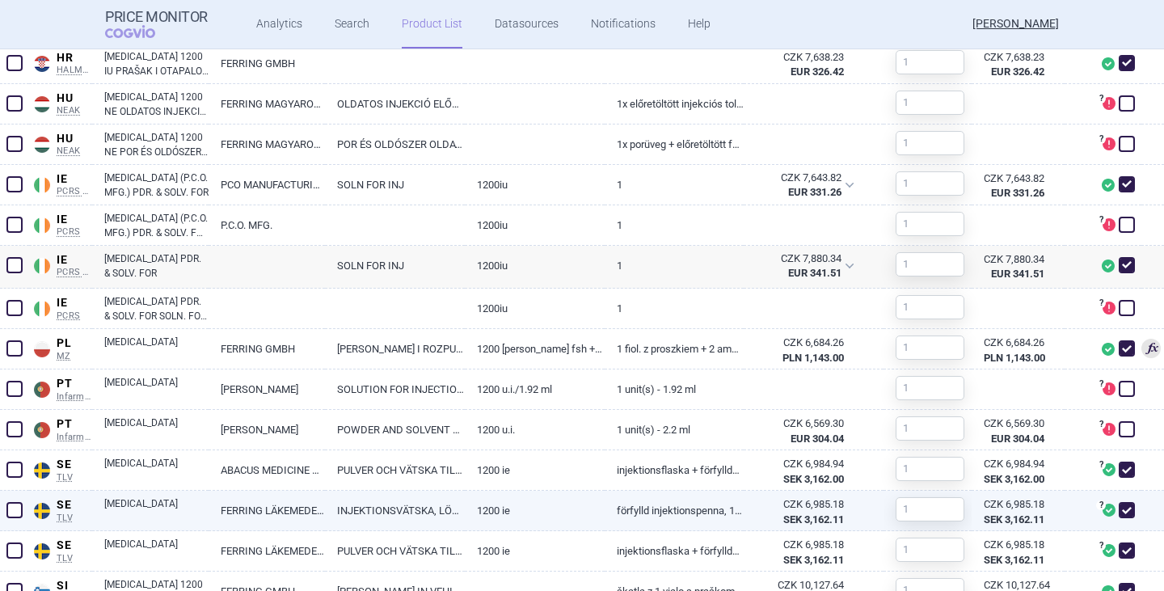
scroll to position [1212, 0]
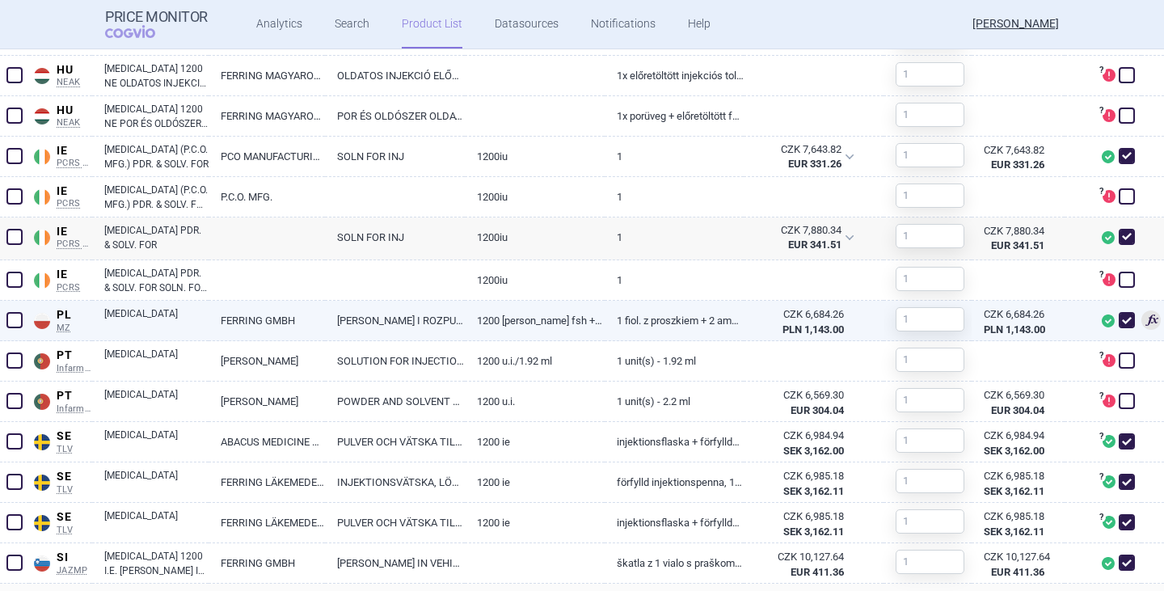
click at [394, 324] on link "PROSZEK I ROZPUSZCZALNIK DO SPORZĄDZANIA ROZTWORU DO WSTRZYKIWAŃ" at bounding box center [395, 321] width 140 height 40
select select "EUR"
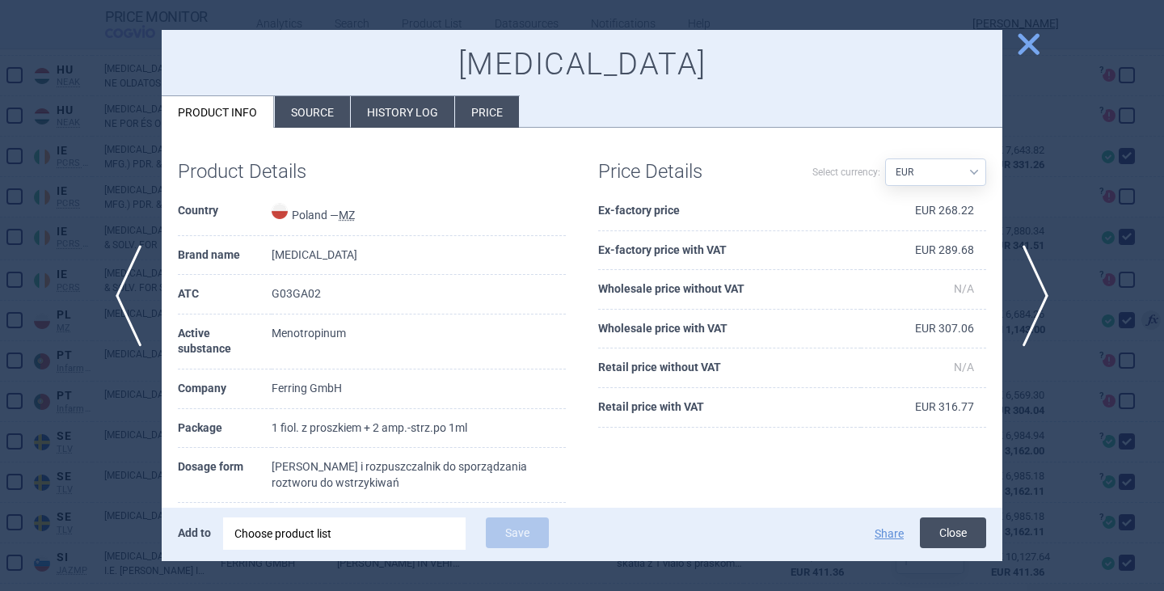
click at [949, 524] on button "Close" at bounding box center [953, 532] width 66 height 31
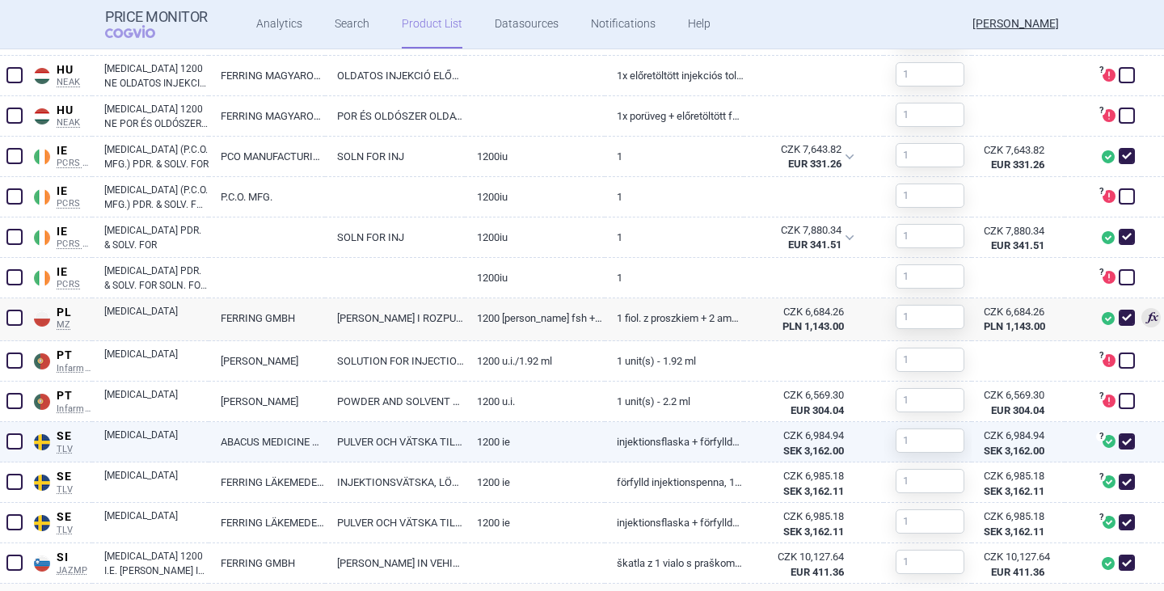
click at [1118, 445] on span at bounding box center [1126, 441] width 16 height 16
checkbox input "false"
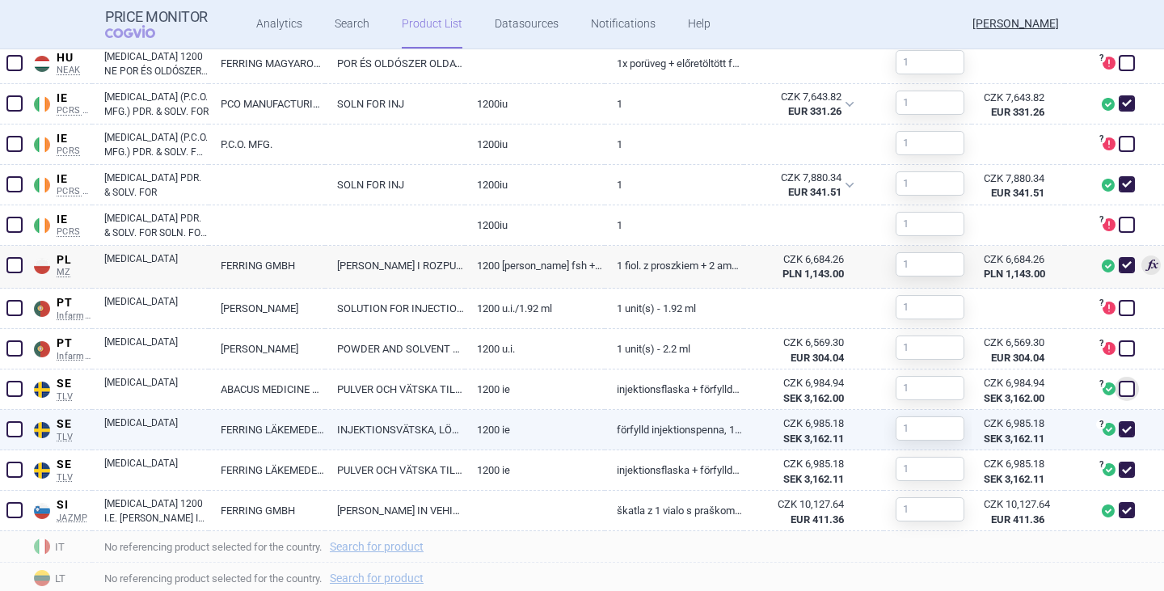
scroll to position [1293, 0]
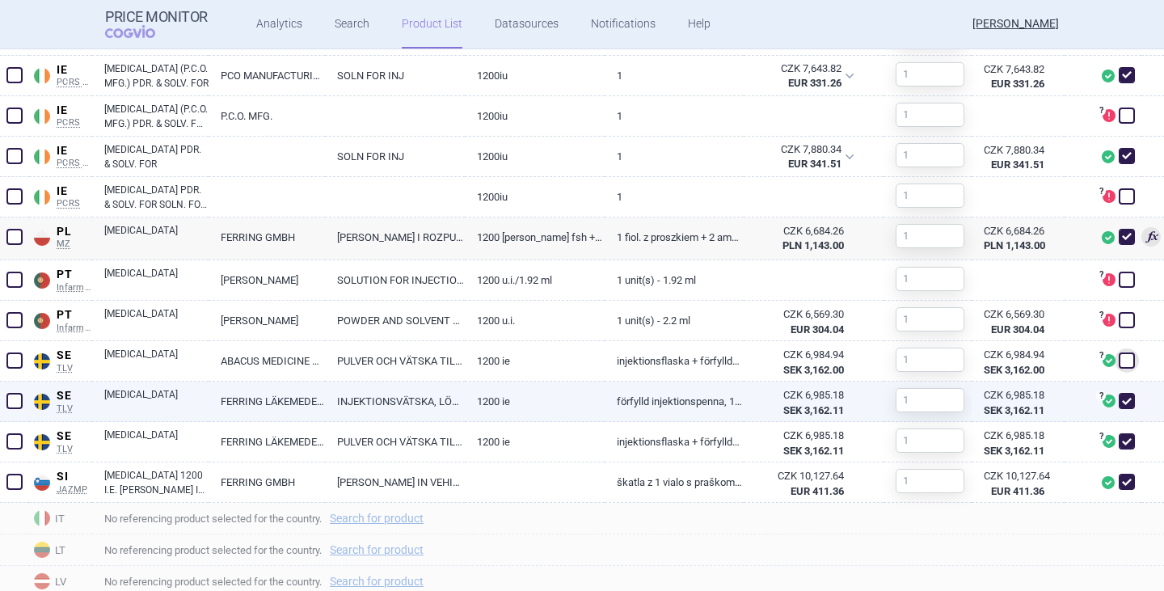
click at [290, 404] on link "FERRING LÄKEMEDEL AB" at bounding box center [266, 401] width 116 height 40
select select "EUR"
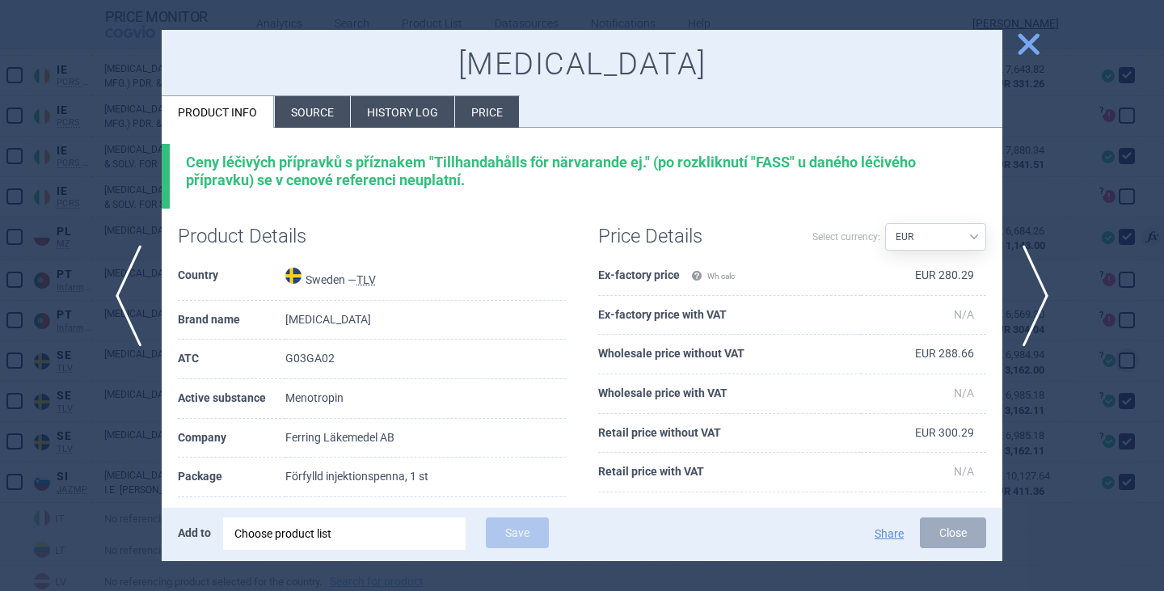
click at [319, 113] on li "Source" at bounding box center [312, 112] width 75 height 32
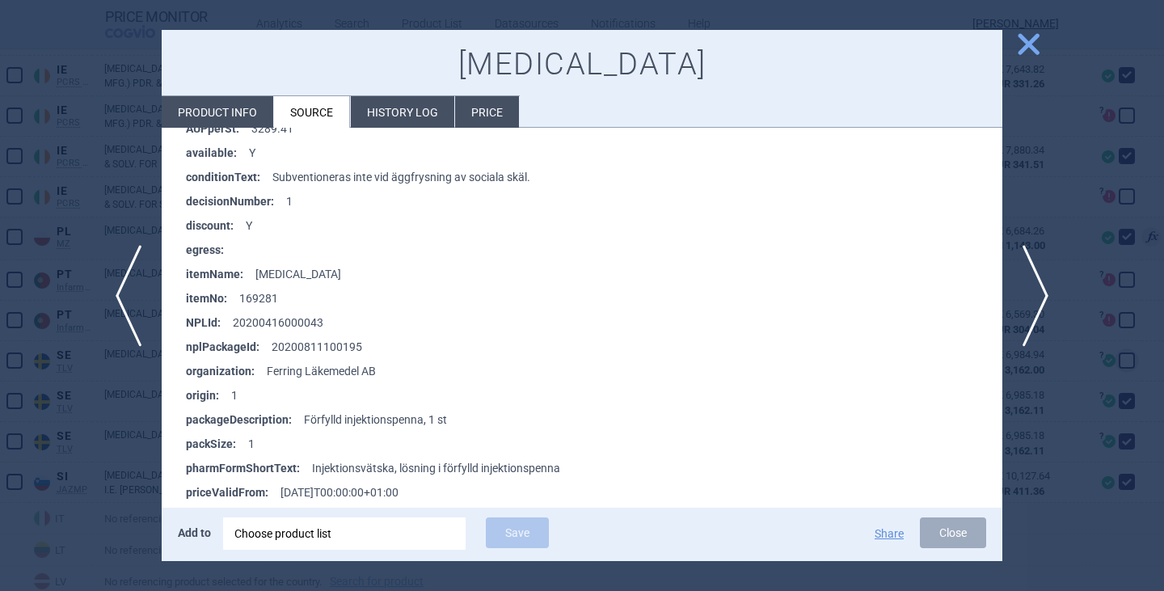
scroll to position [566, 0]
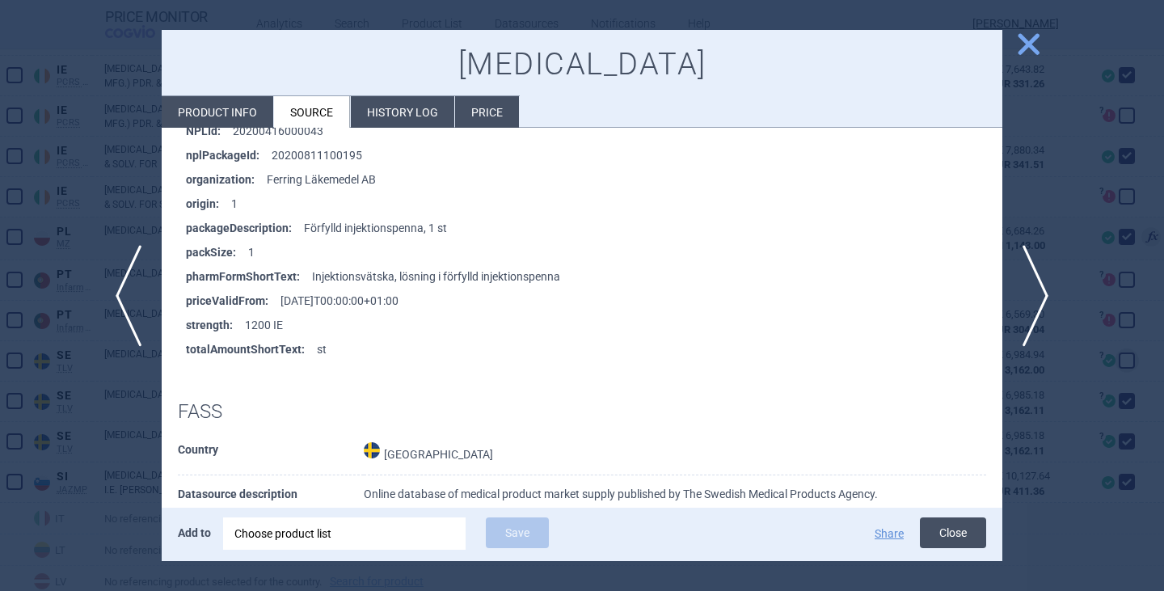
click at [945, 532] on button "Close" at bounding box center [953, 532] width 66 height 31
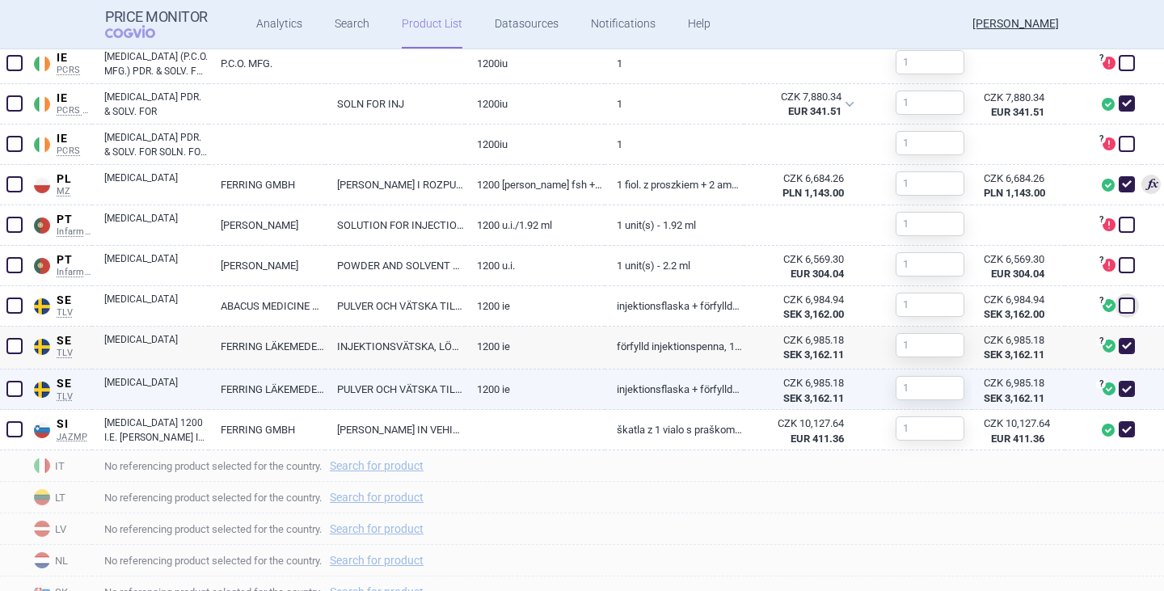
scroll to position [1374, 0]
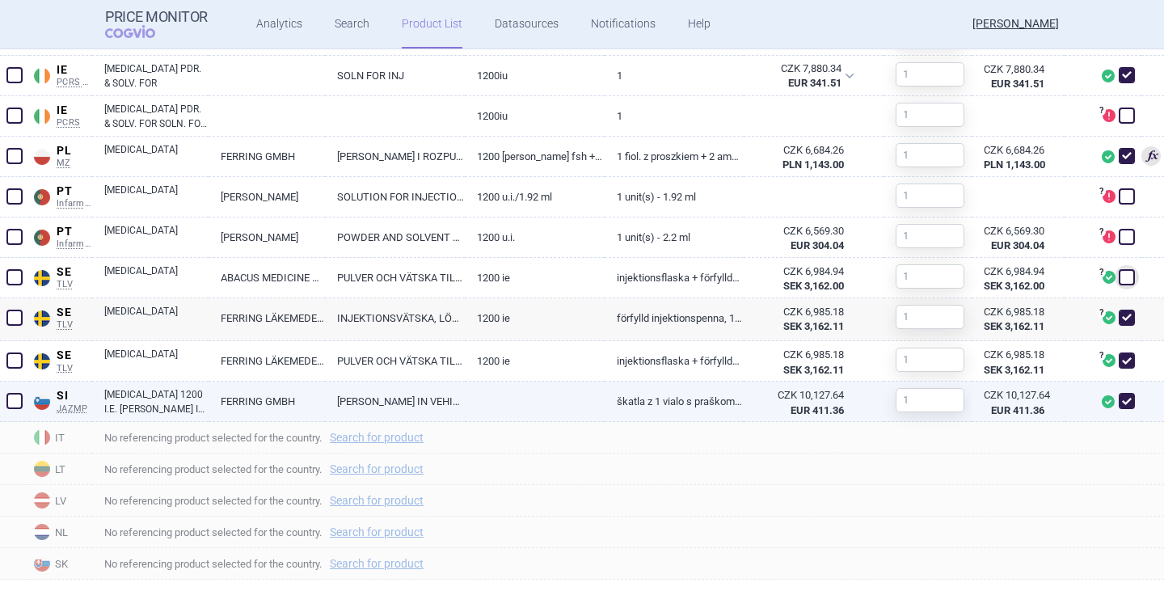
click at [184, 400] on link "[MEDICAL_DATA] 1200 I.E. [PERSON_NAME] IN VEHIKEL ZA RAZTOPINO ZA INJICIRANJE" at bounding box center [156, 401] width 104 height 29
select select "EUR"
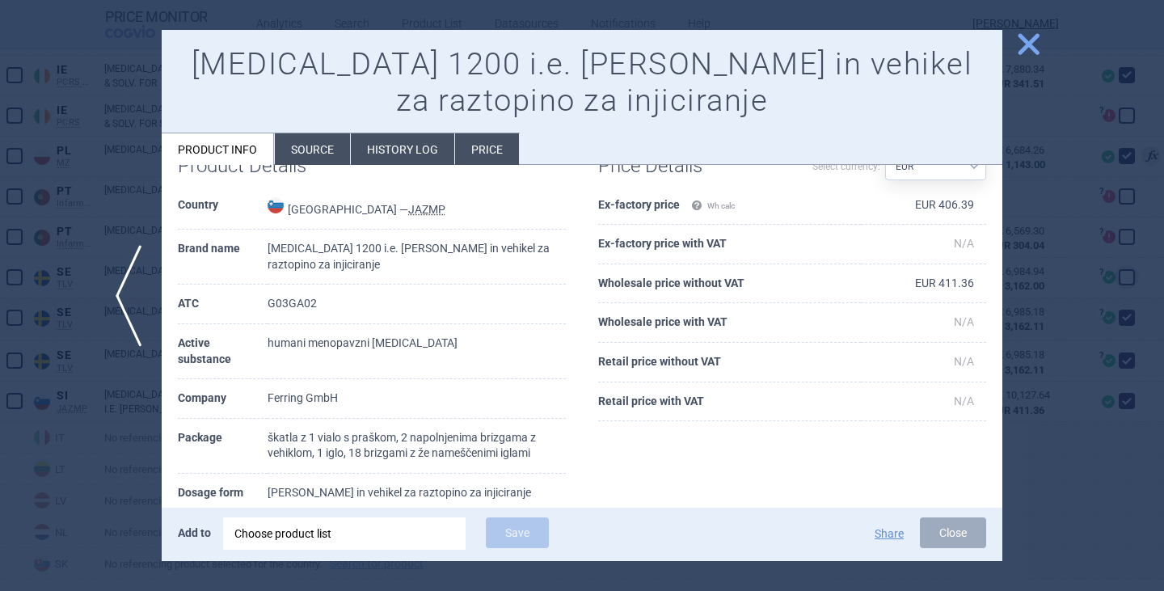
scroll to position [81, 0]
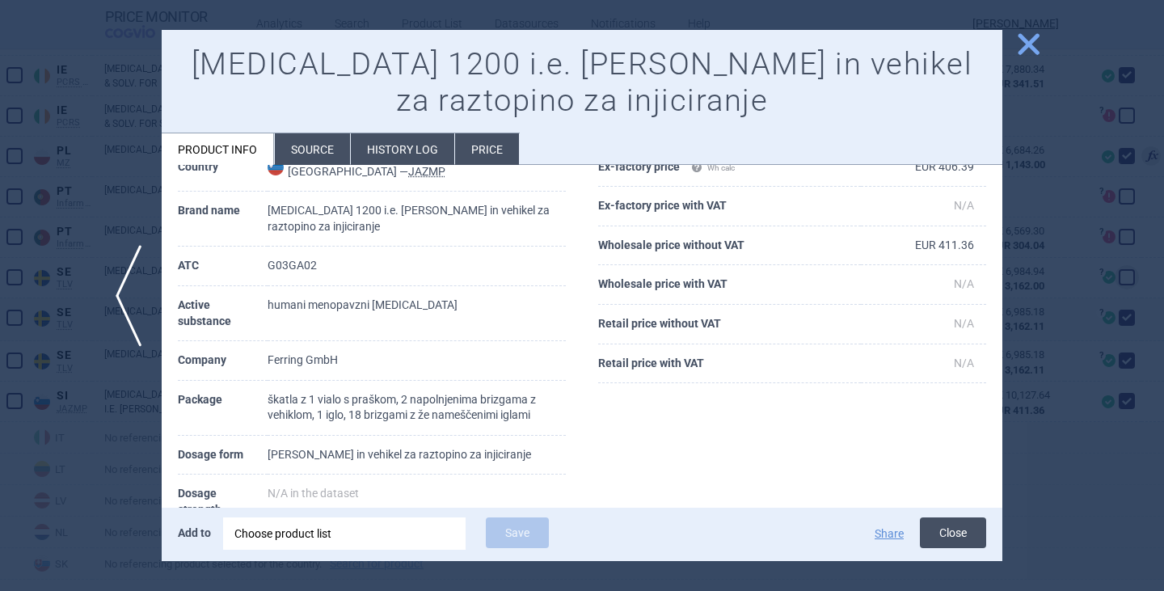
click at [938, 533] on button "Close" at bounding box center [953, 532] width 66 height 31
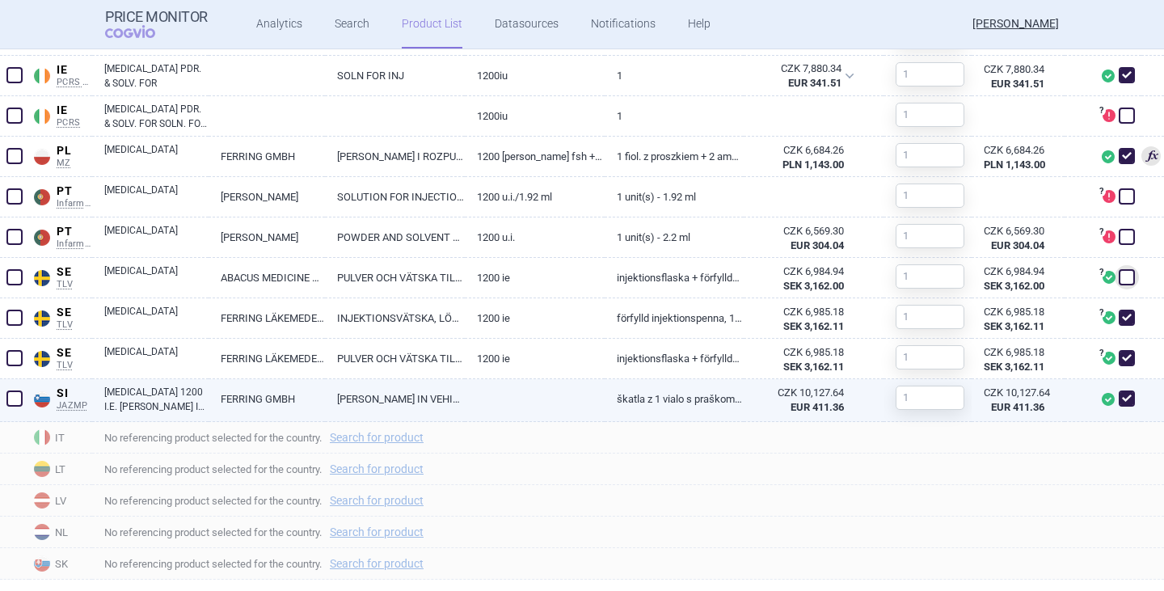
click at [1118, 402] on span at bounding box center [1126, 398] width 16 height 16
checkbox input "false"
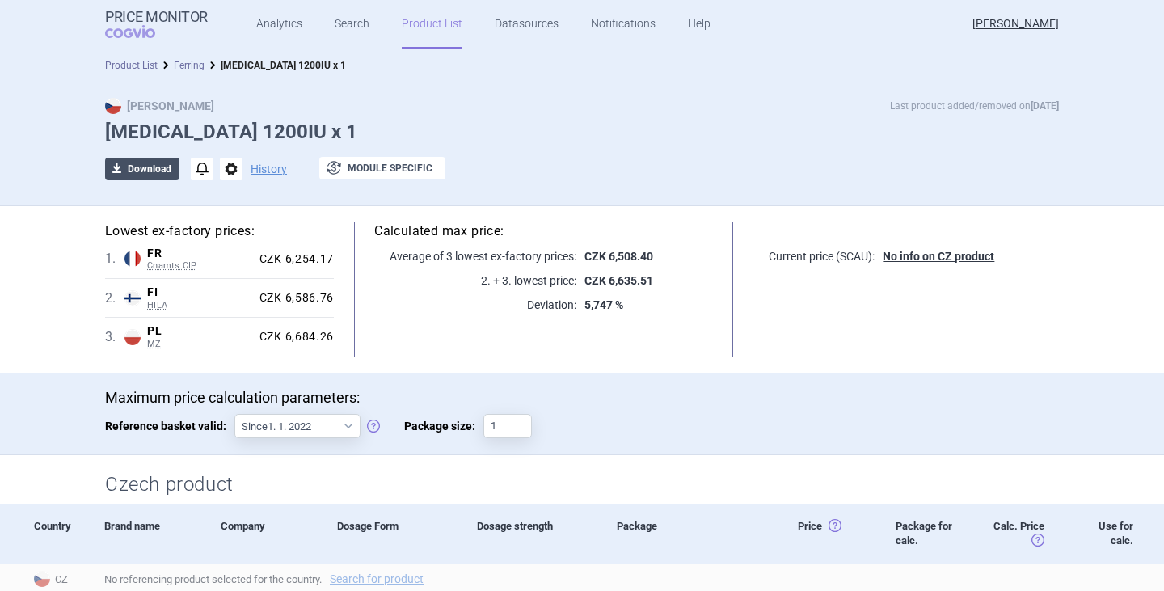
click at [141, 166] on button "download Download" at bounding box center [142, 169] width 74 height 23
select select "EUR"
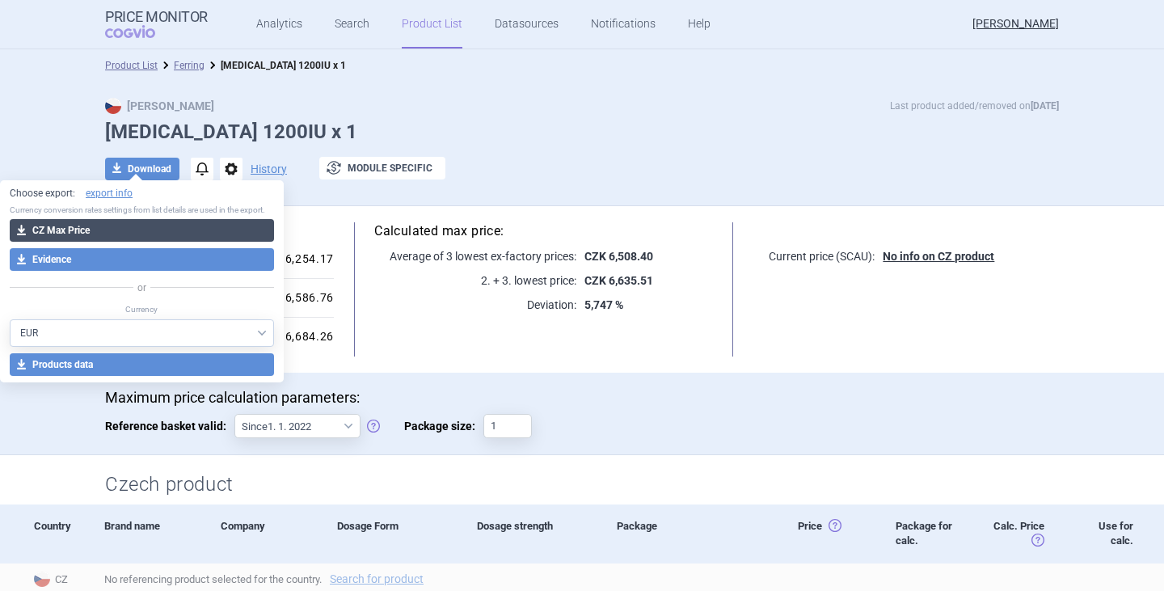
click at [116, 228] on button "download CZ Max Price" at bounding box center [142, 230] width 264 height 23
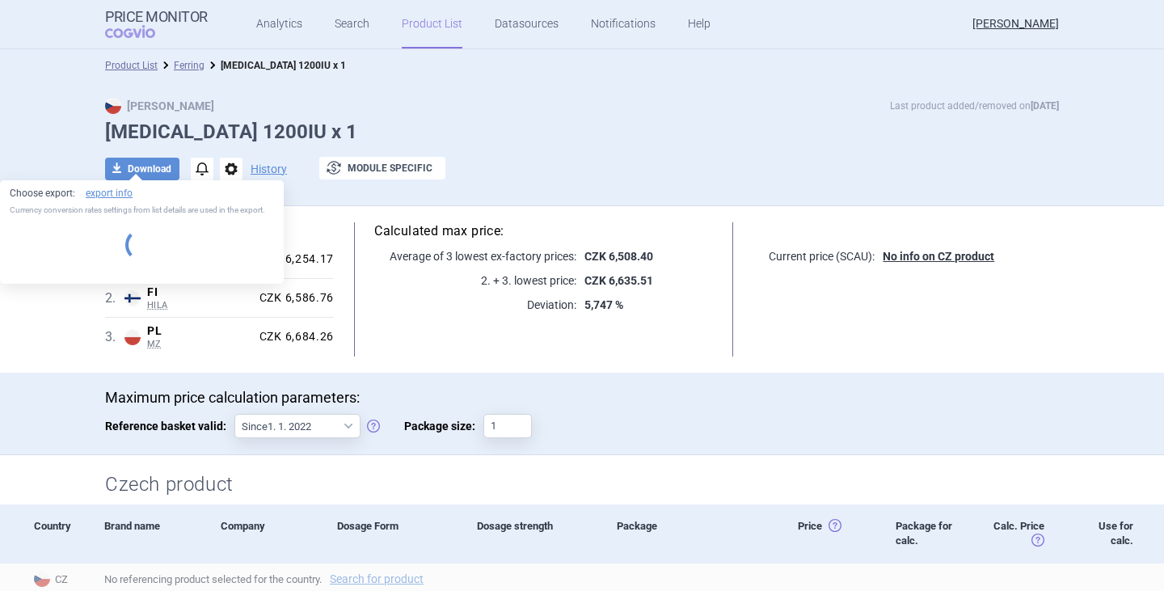
select select "EUR"
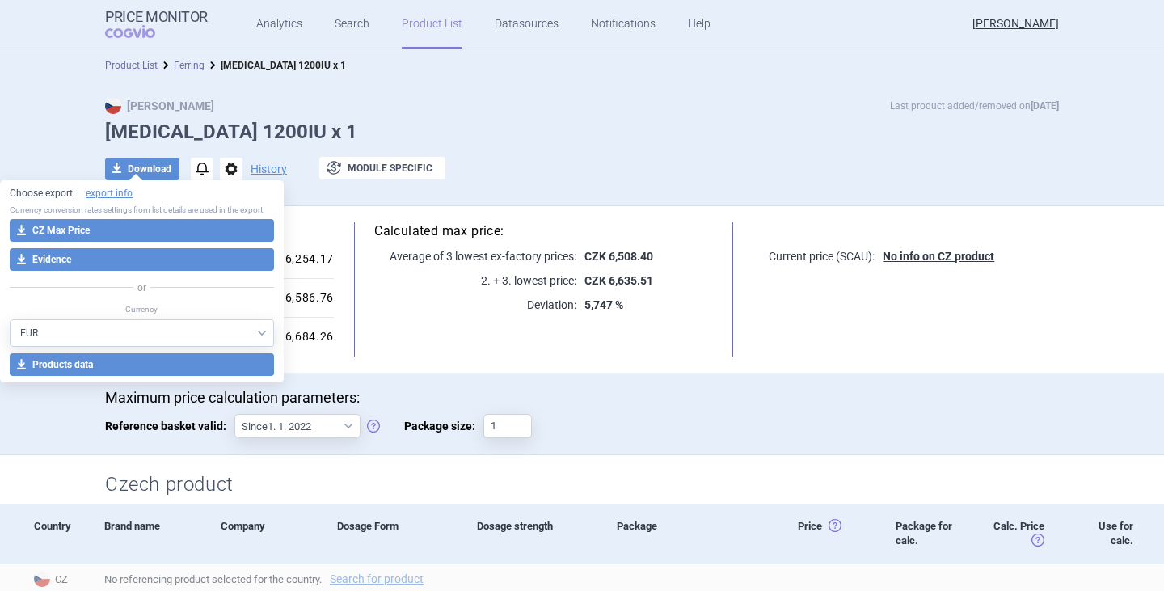
click at [438, 326] on div "Calculated max price: Average of 3 lowest ex-factory prices: CZK 6,508.40 2. + …" at bounding box center [543, 289] width 419 height 134
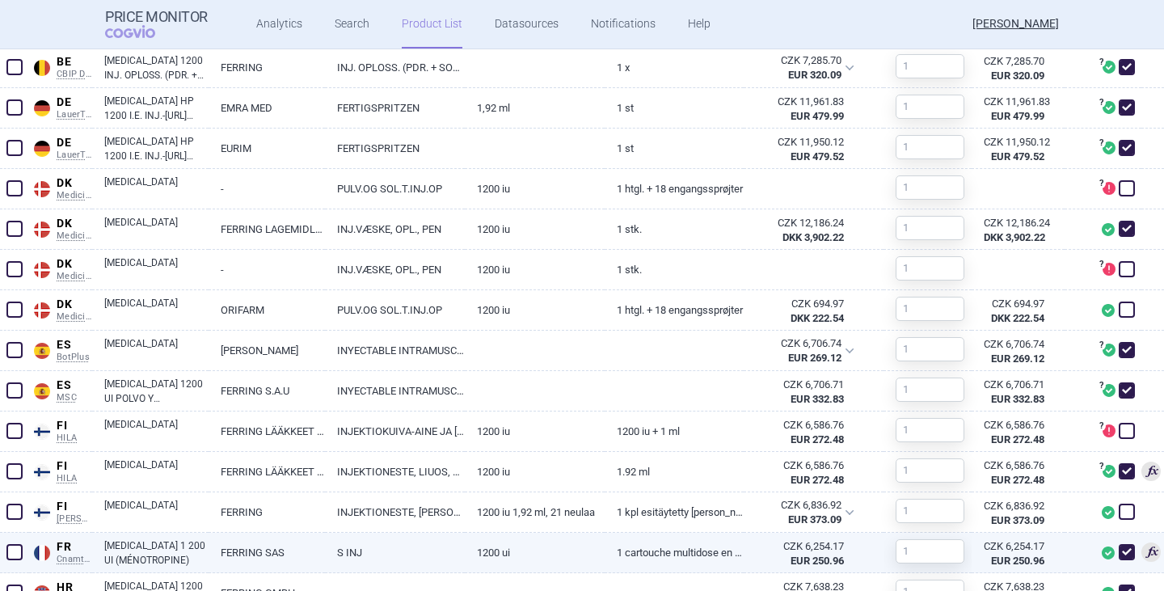
scroll to position [727, 0]
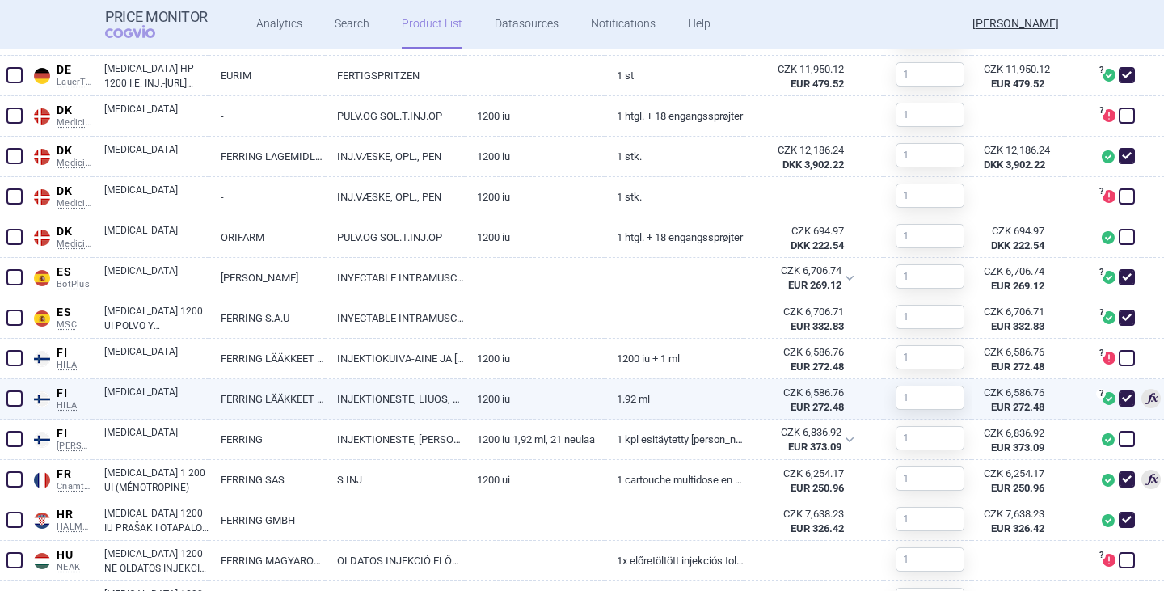
click at [1118, 398] on span at bounding box center [1126, 398] width 16 height 16
checkbox input "false"
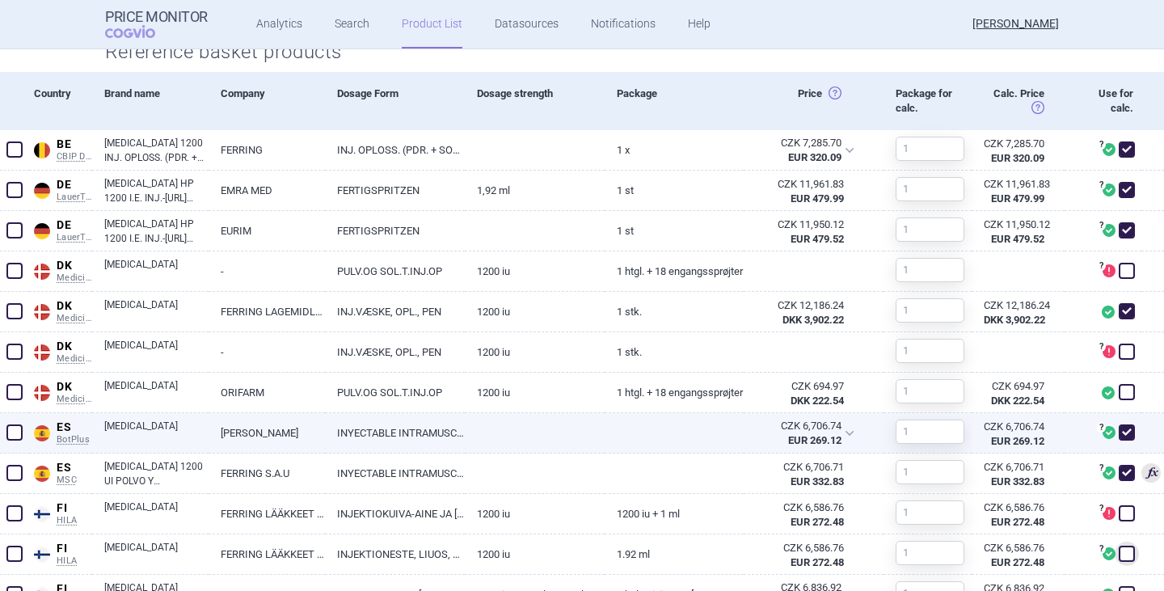
scroll to position [566, 0]
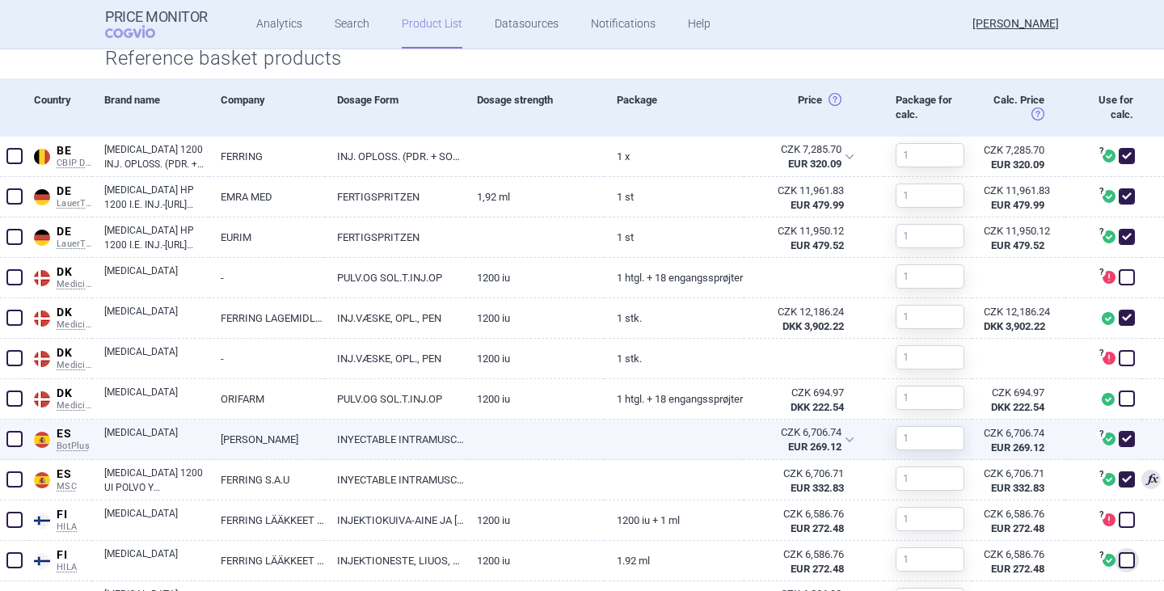
click at [137, 439] on link "[MEDICAL_DATA]" at bounding box center [156, 439] width 104 height 29
select select "EUR"
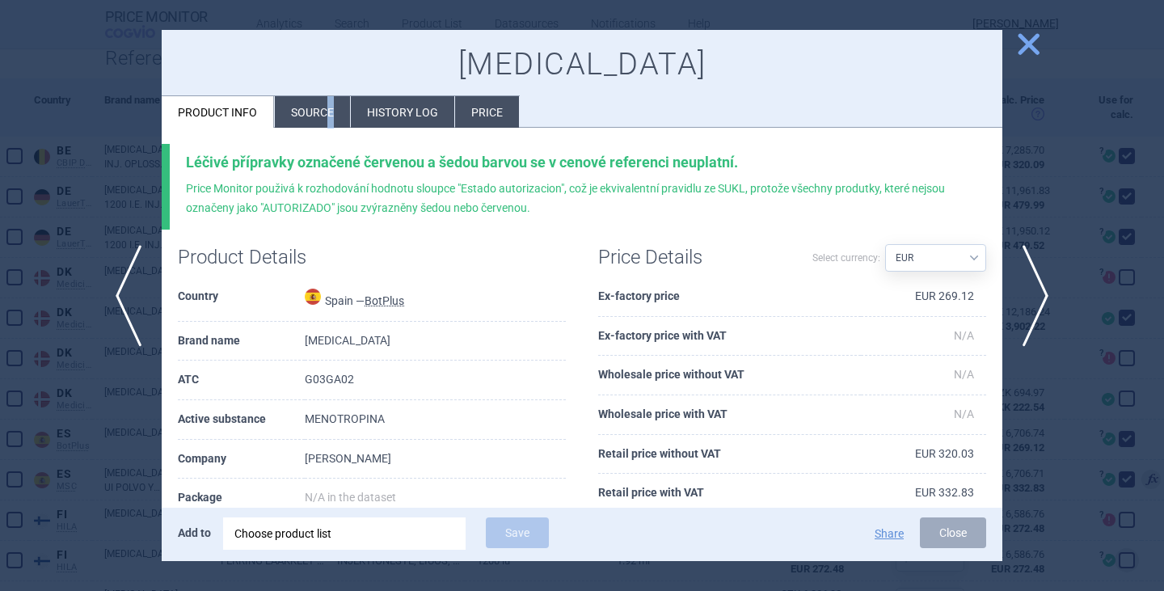
click at [328, 113] on li "Source" at bounding box center [312, 112] width 75 height 32
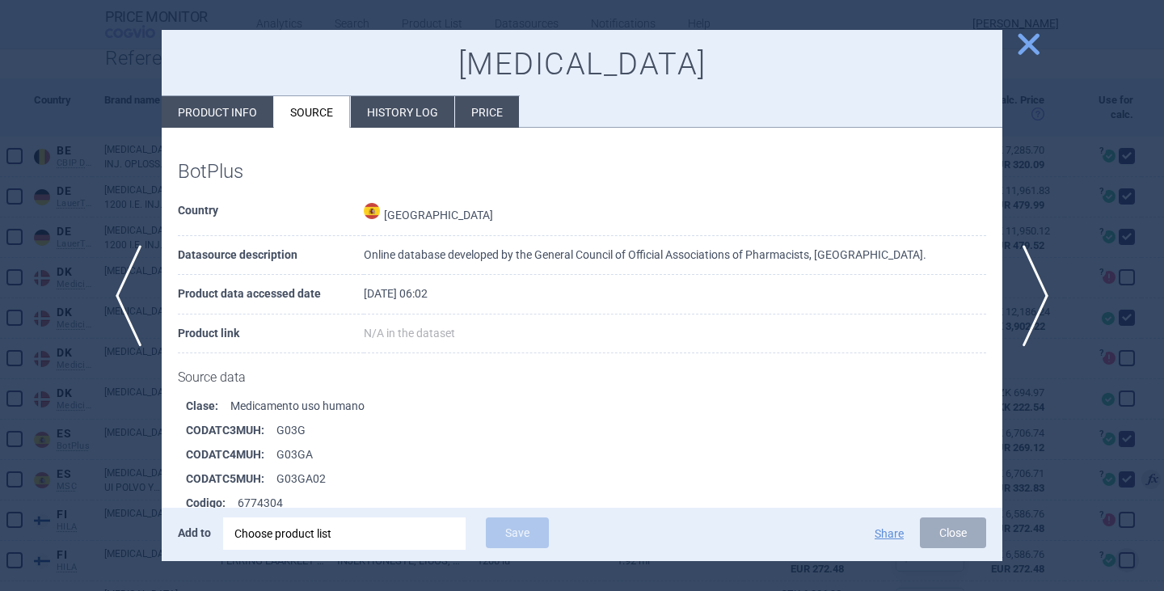
click at [458, 361] on div "Country Spain Datasource description Online database developed by the General C…" at bounding box center [582, 281] width 808 height 178
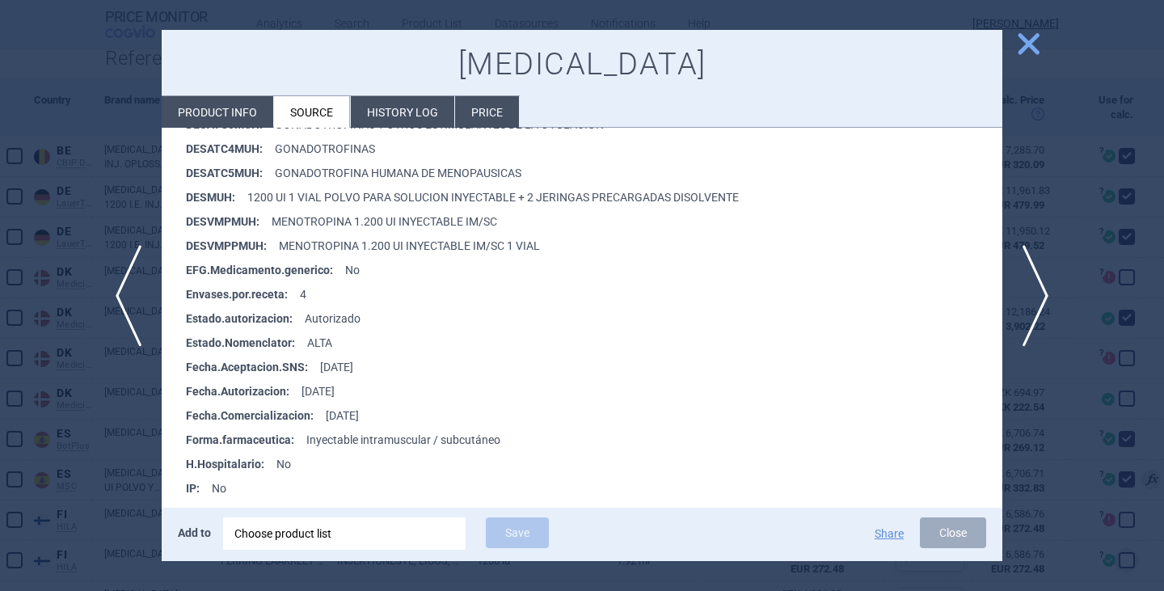
click at [1029, 48] on span "close" at bounding box center [1028, 44] width 28 height 28
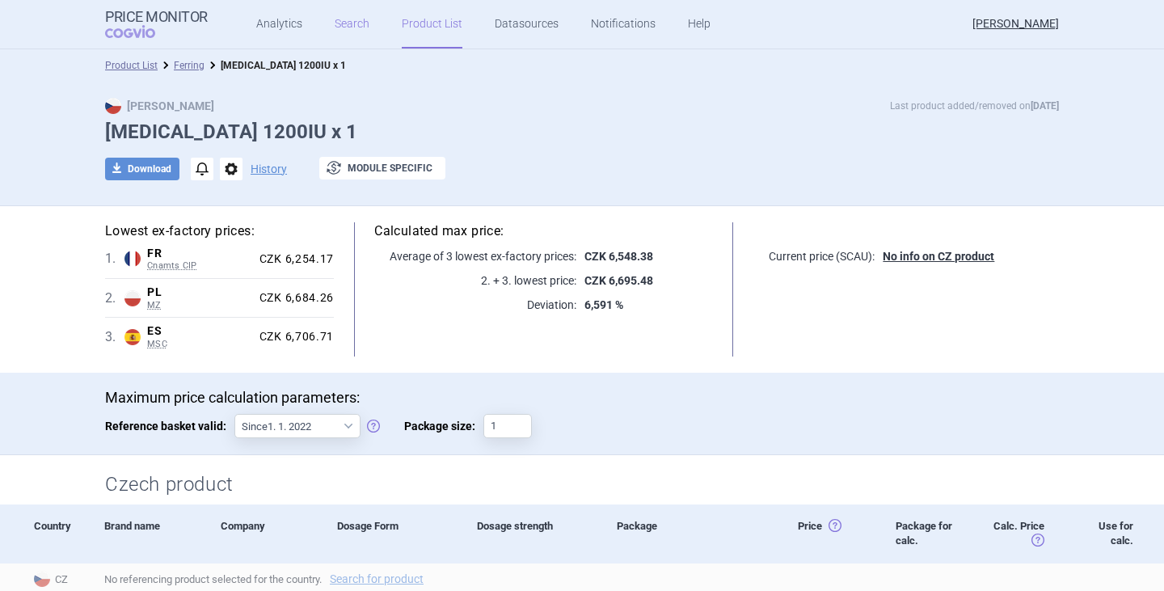
click at [351, 27] on link "Search" at bounding box center [352, 24] width 35 height 48
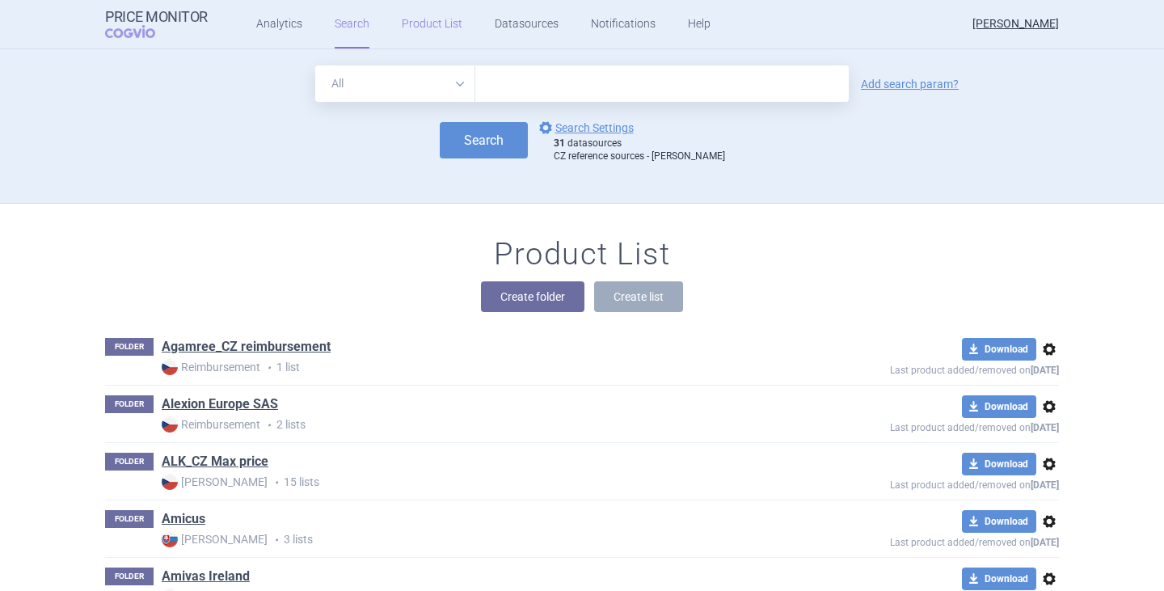
click at [405, 26] on link "Product List" at bounding box center [432, 24] width 61 height 48
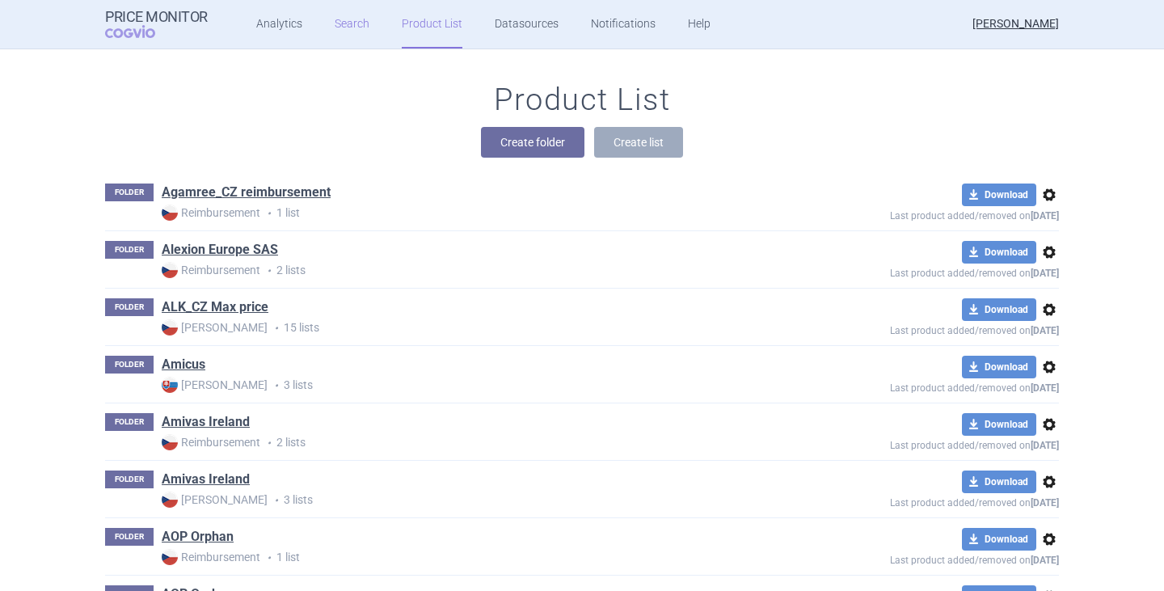
click at [351, 26] on link "Search" at bounding box center [352, 24] width 35 height 48
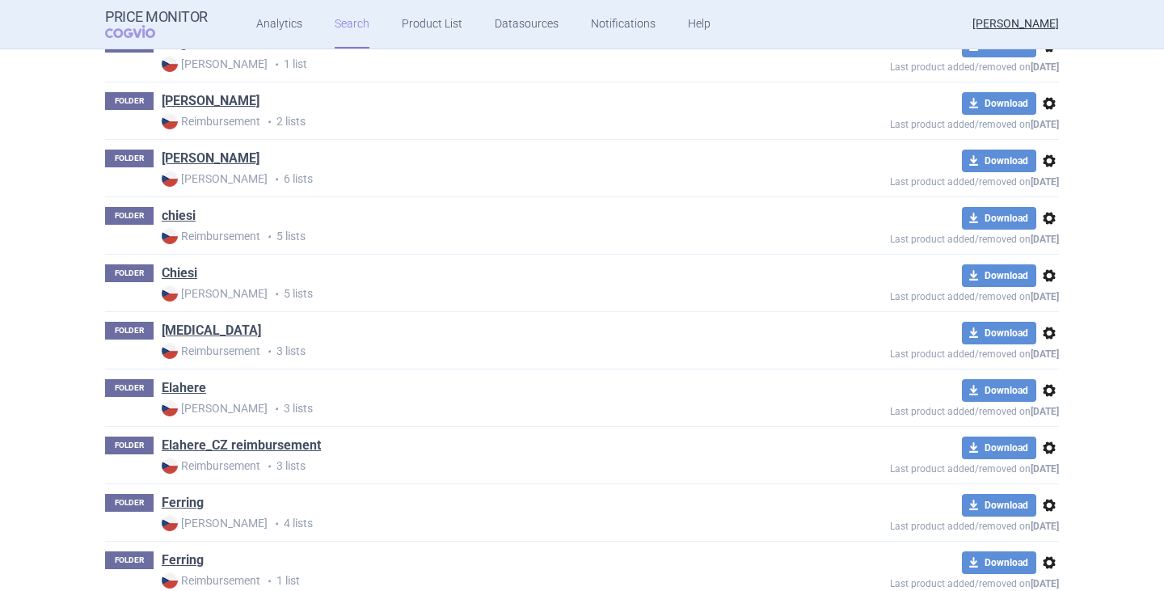
scroll to position [970, 0]
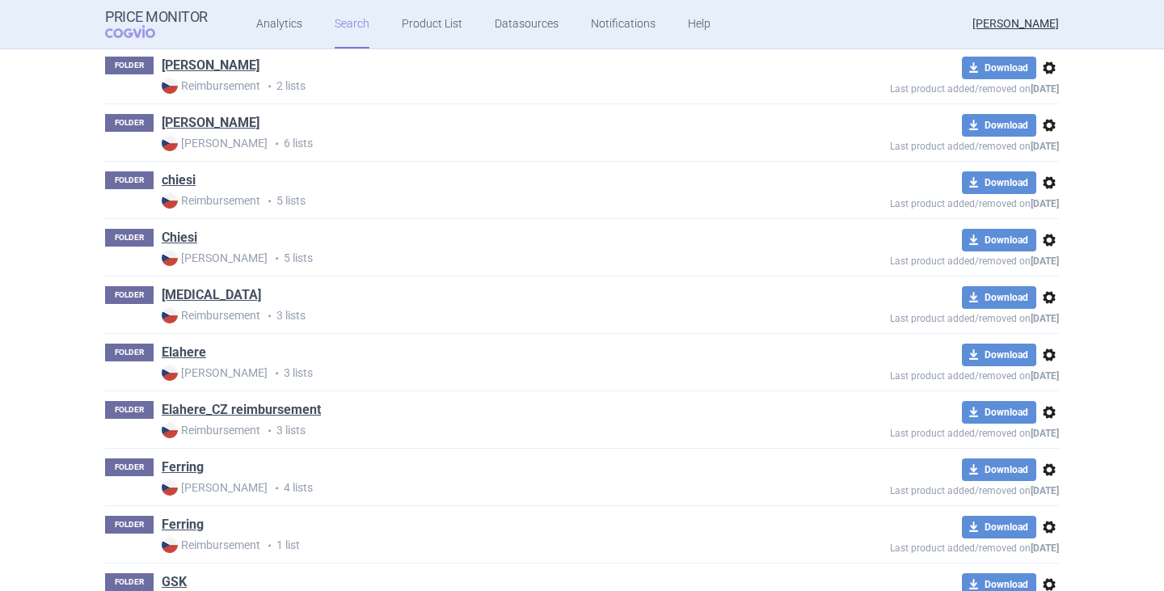
drag, startPoint x: 177, startPoint y: 465, endPoint x: 240, endPoint y: 465, distance: 63.0
click at [178, 465] on link "Ferring" at bounding box center [183, 467] width 42 height 18
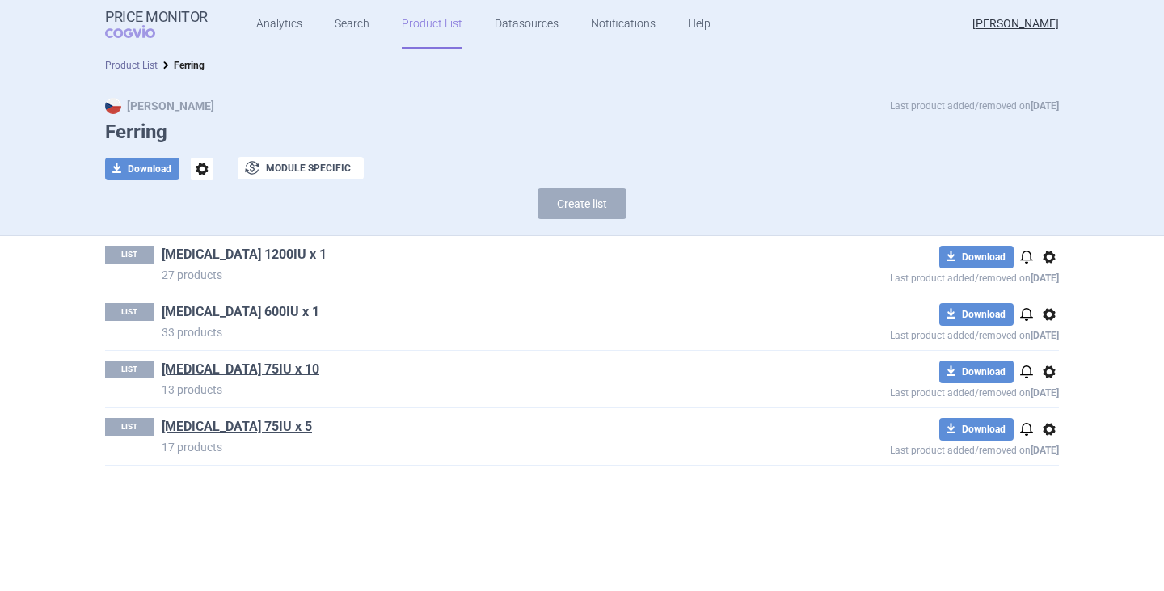
click at [244, 310] on link "[MEDICAL_DATA] 600IU x 1" at bounding box center [241, 312] width 158 height 18
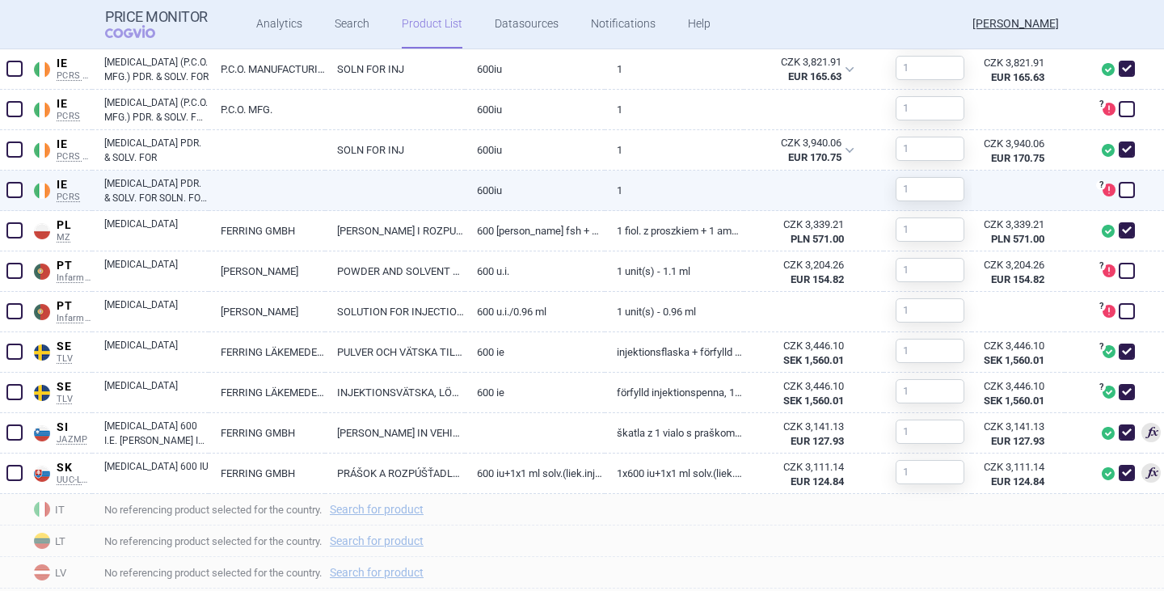
scroll to position [1611, 0]
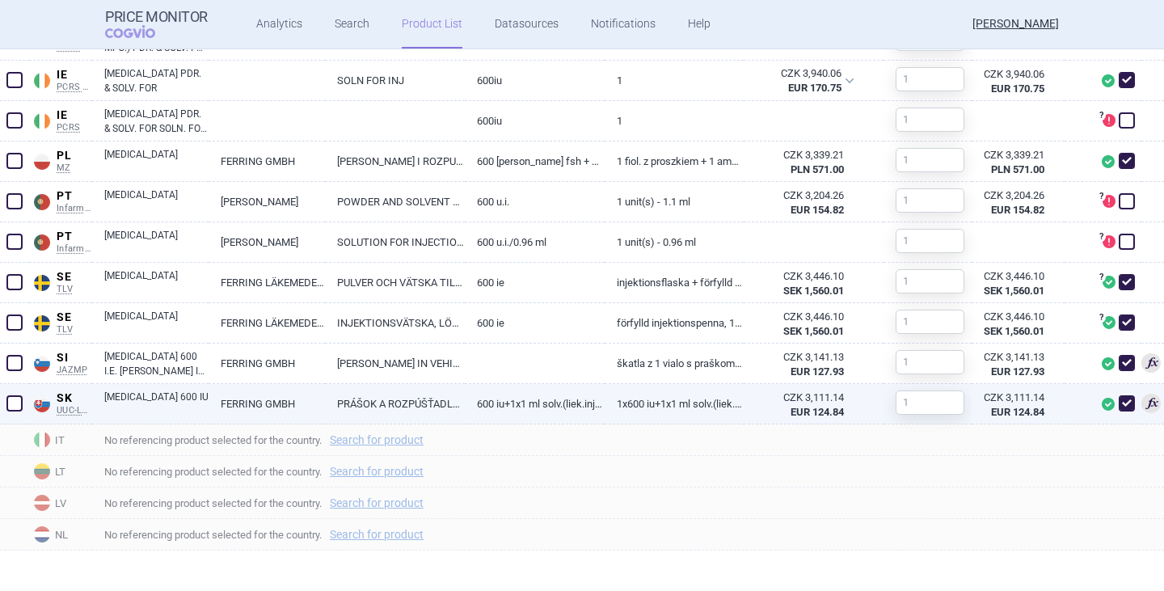
click at [667, 406] on link "1x600 IU+1x1 ml solv.(liek.inj.skl.+striek.inj.napl.+prísl.)" at bounding box center [674, 404] width 140 height 40
select select "EUR"
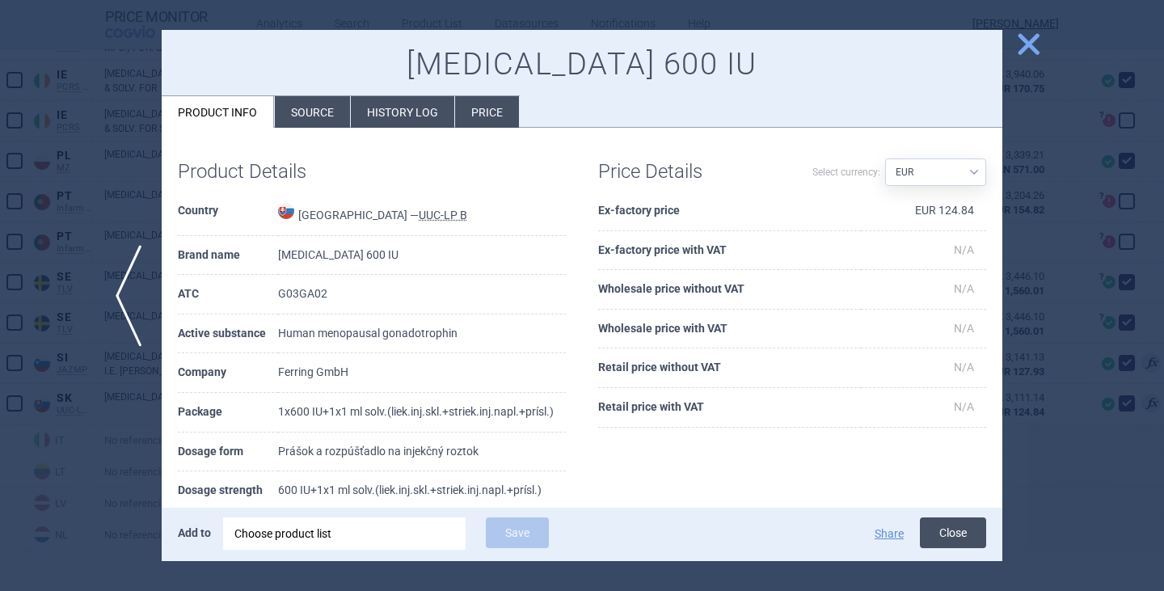
click at [955, 532] on button "Close" at bounding box center [953, 532] width 66 height 31
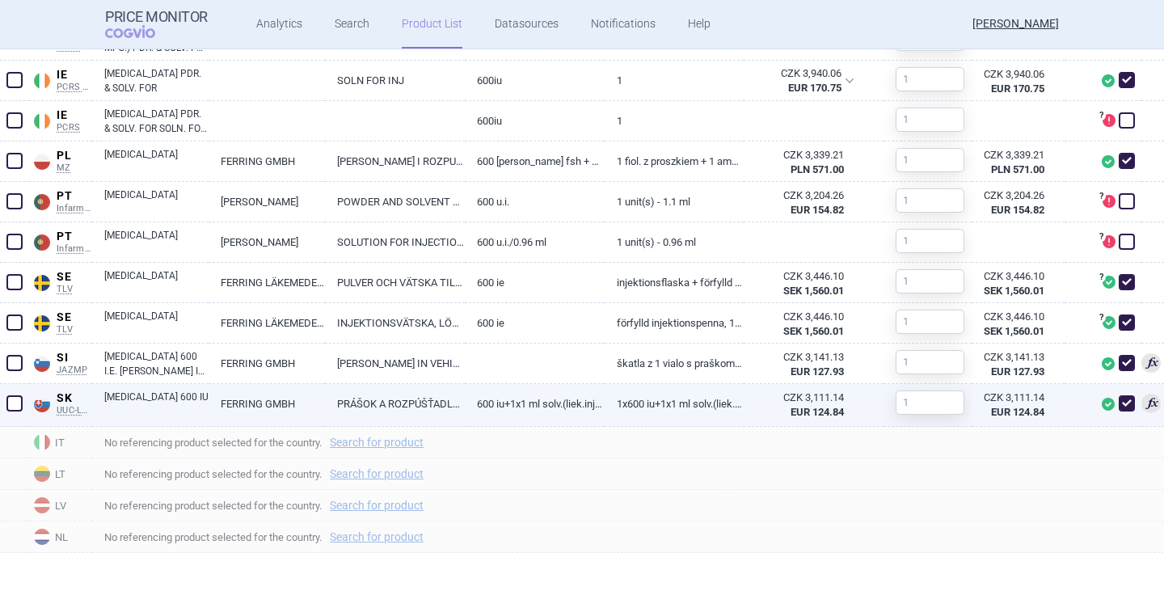
click at [486, 411] on link "600 IU+1x1 ml solv.(liek.inj.skl.+striek.inj.napl.+prísl.)" at bounding box center [535, 404] width 140 height 40
select select "EUR"
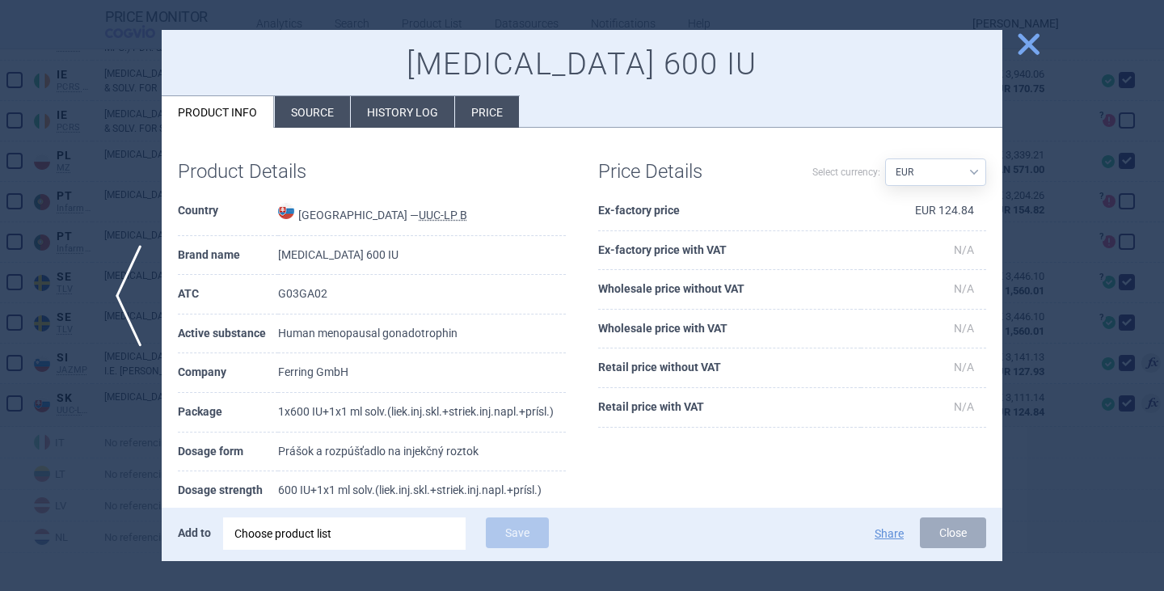
click at [1035, 41] on span "close" at bounding box center [1028, 44] width 28 height 28
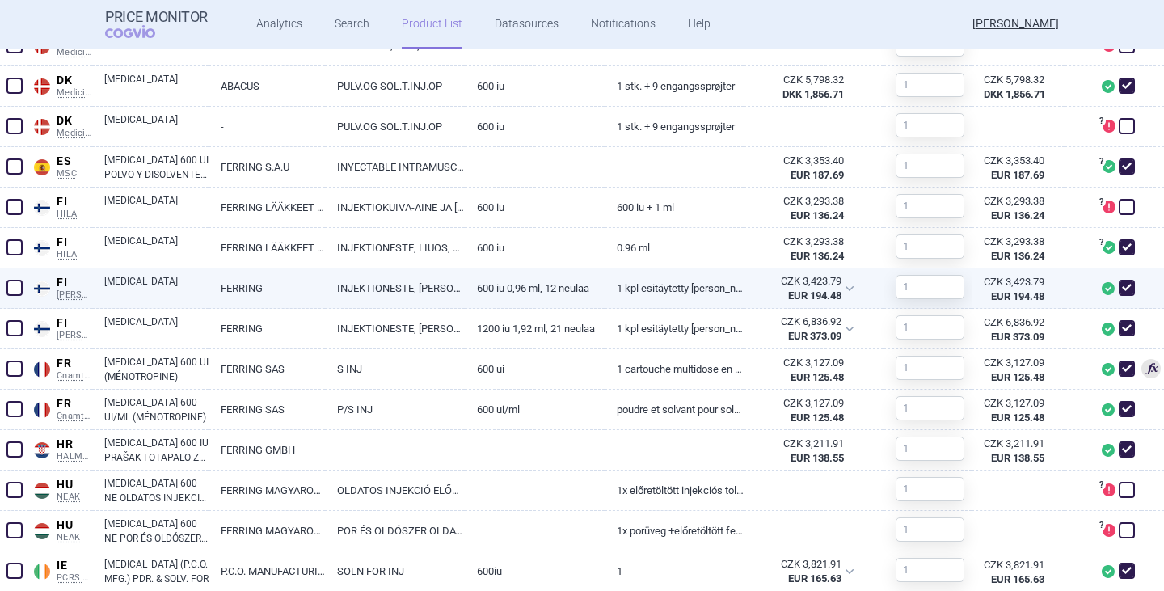
scroll to position [1046, 0]
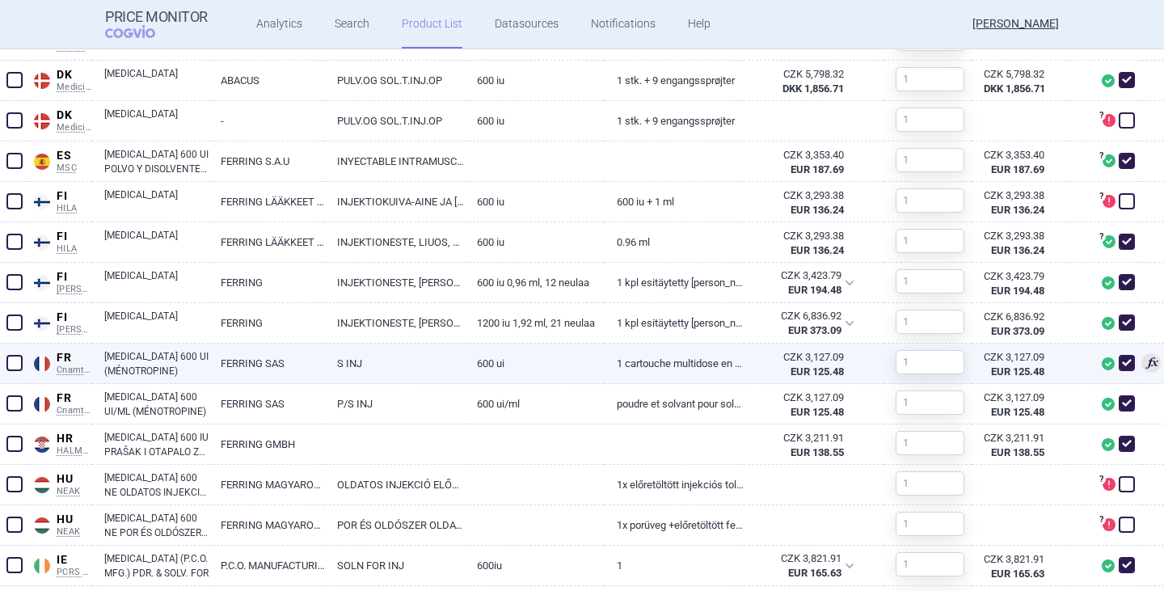
click at [166, 373] on link "[MEDICAL_DATA] 600 UI (MÉNOTROPINE)" at bounding box center [156, 363] width 104 height 29
select select "EUR"
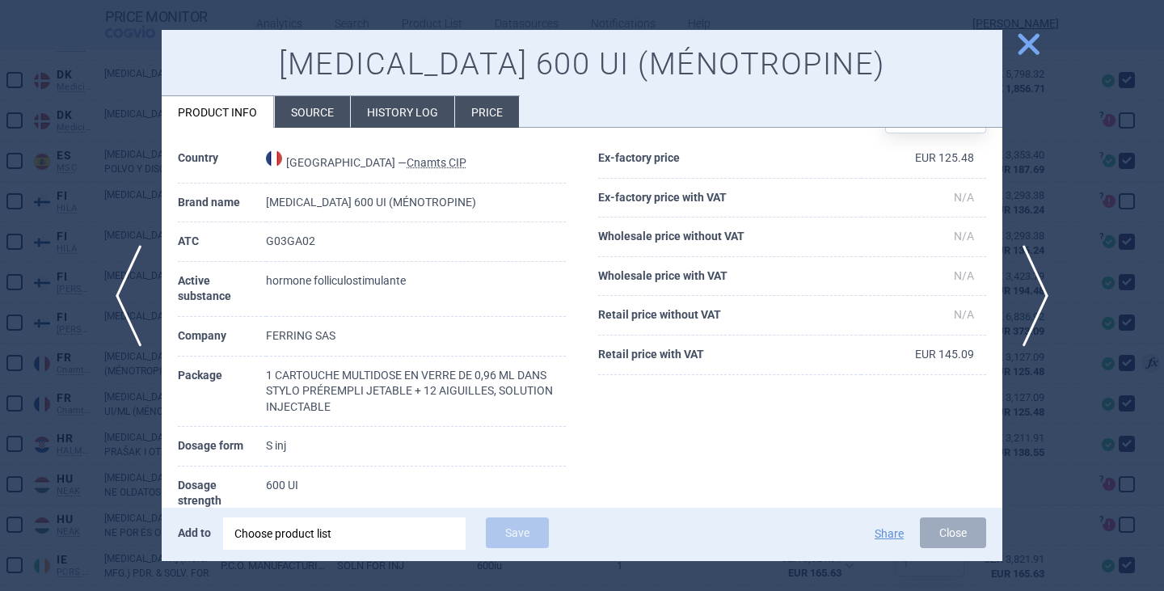
scroll to position [81, 0]
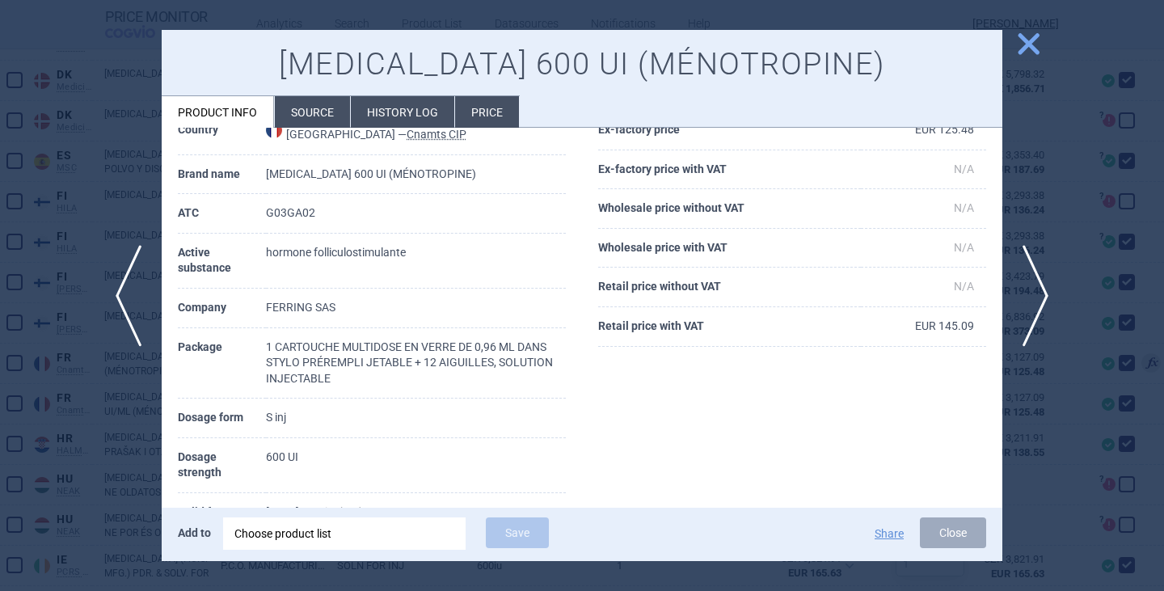
click at [1026, 44] on span "close" at bounding box center [1028, 44] width 28 height 28
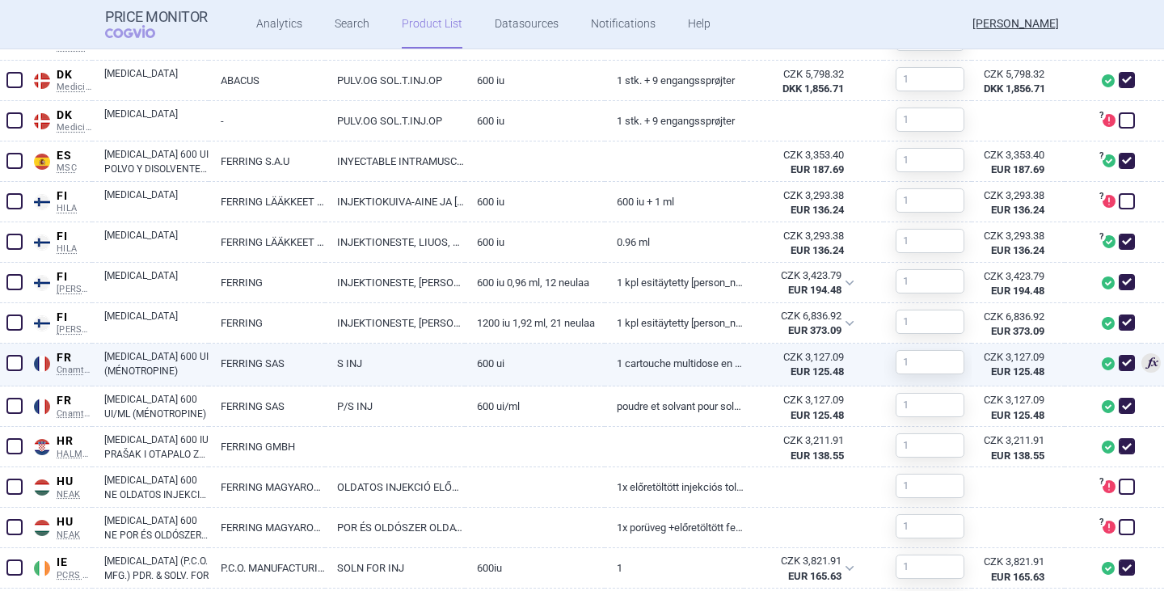
click at [1118, 364] on span at bounding box center [1126, 363] width 16 height 16
checkbox input "false"
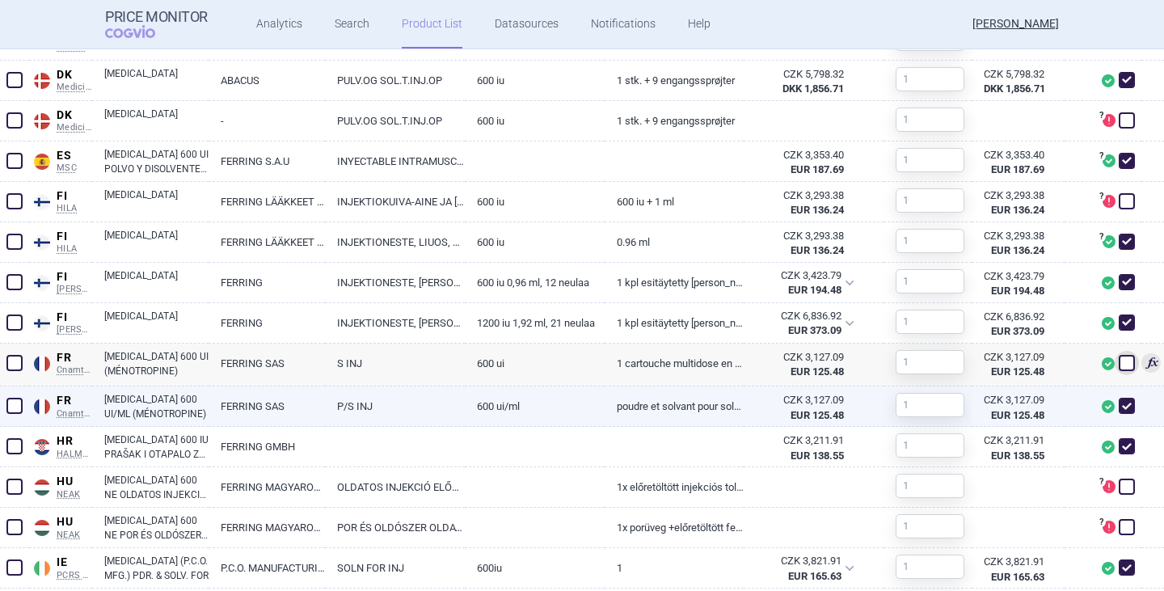
click at [149, 412] on link "[MEDICAL_DATA] 600 UI/ML (MÉNOTROPINE)" at bounding box center [156, 406] width 104 height 29
select select "EUR"
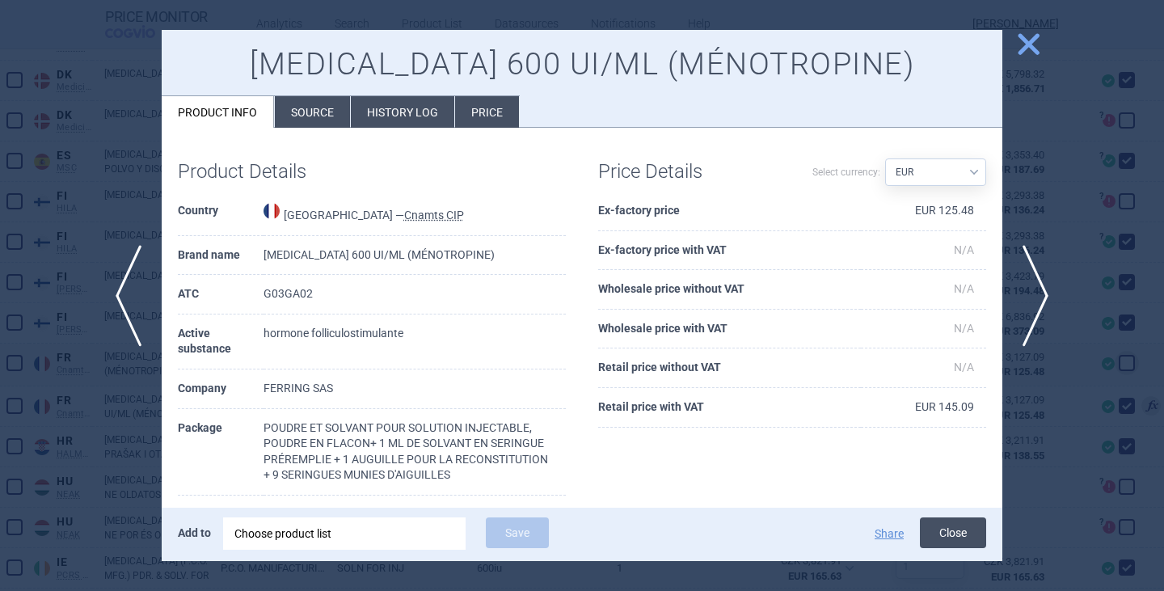
click at [952, 529] on button "Close" at bounding box center [953, 532] width 66 height 31
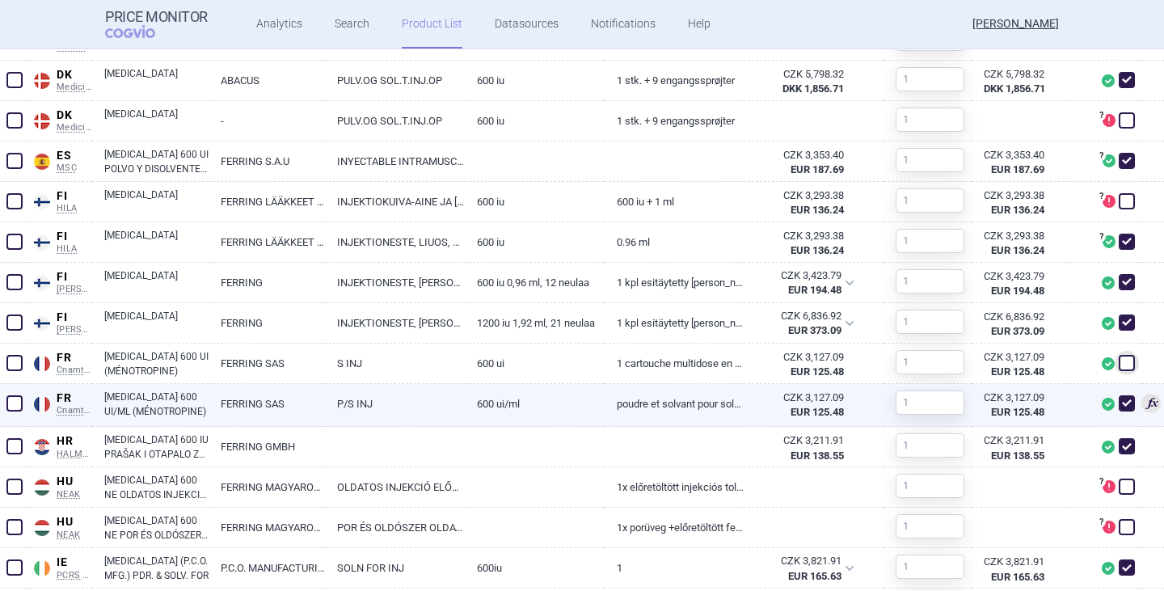
click at [1118, 400] on span at bounding box center [1126, 403] width 16 height 16
checkbox input "false"
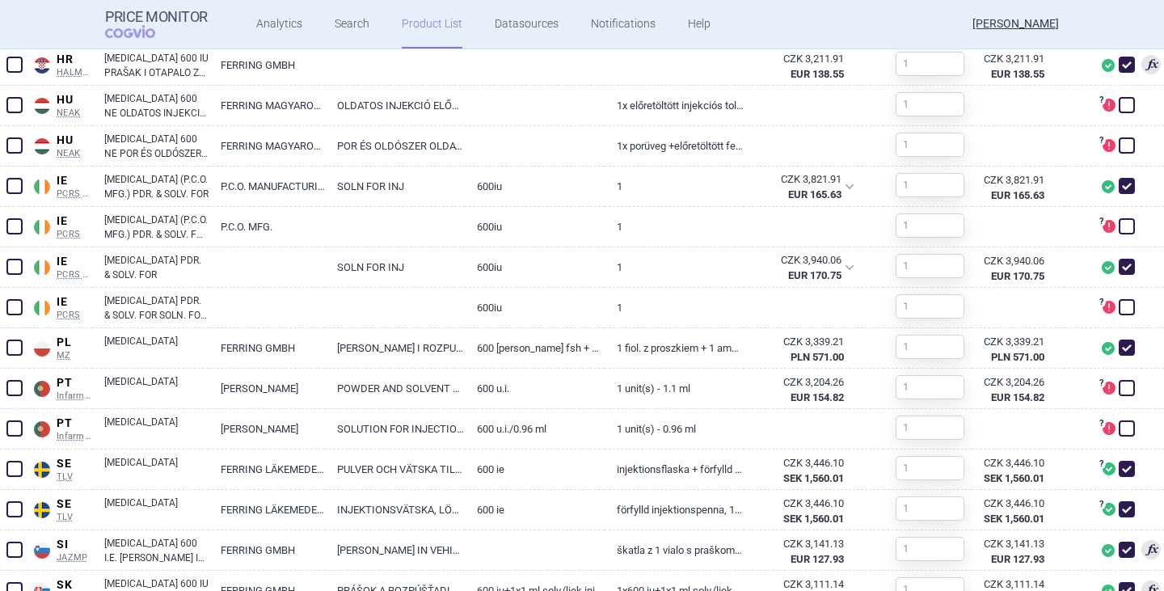
scroll to position [1614, 0]
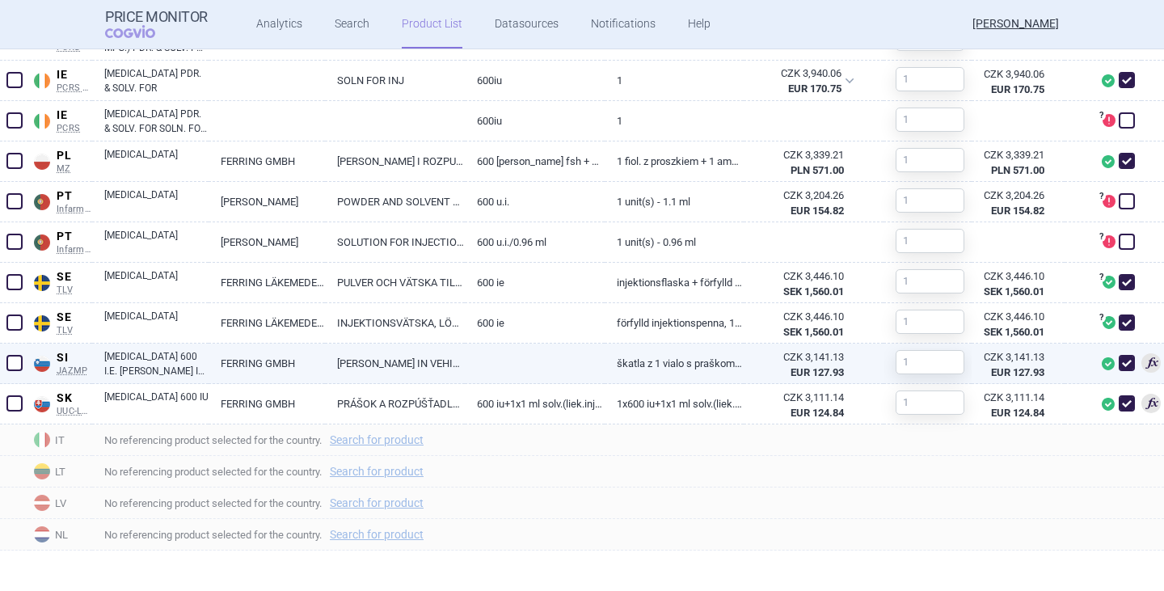
click at [163, 365] on link "[MEDICAL_DATA] 600 I.E. [PERSON_NAME] IN VEHIKEL ZA RAZTOPINO ZA INJICIRANJE" at bounding box center [156, 363] width 104 height 29
select select "EUR"
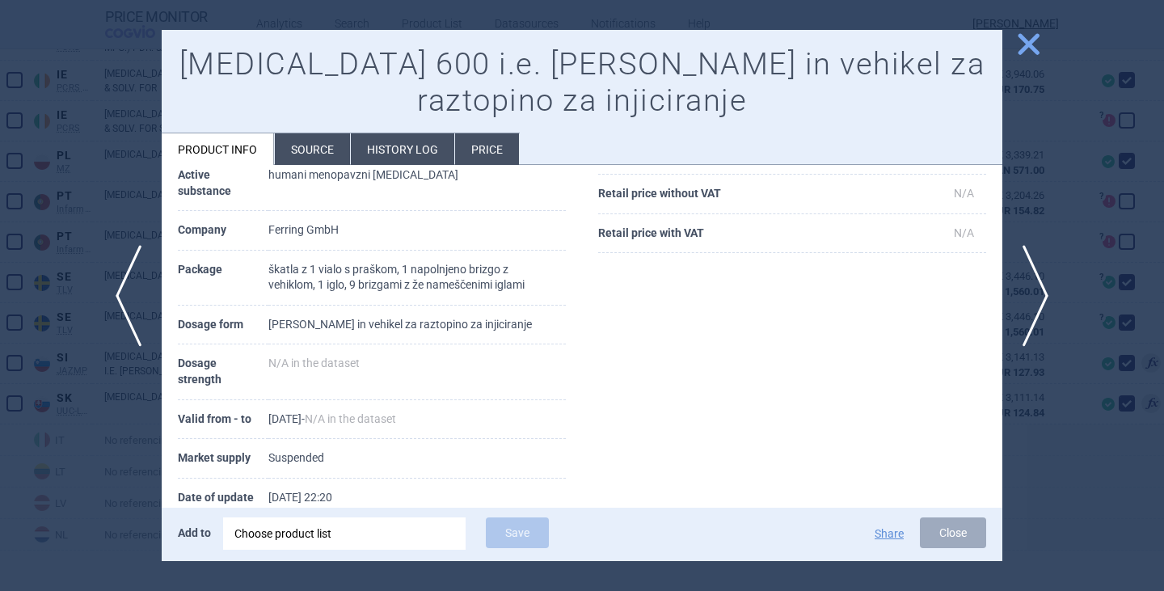
scroll to position [292, 0]
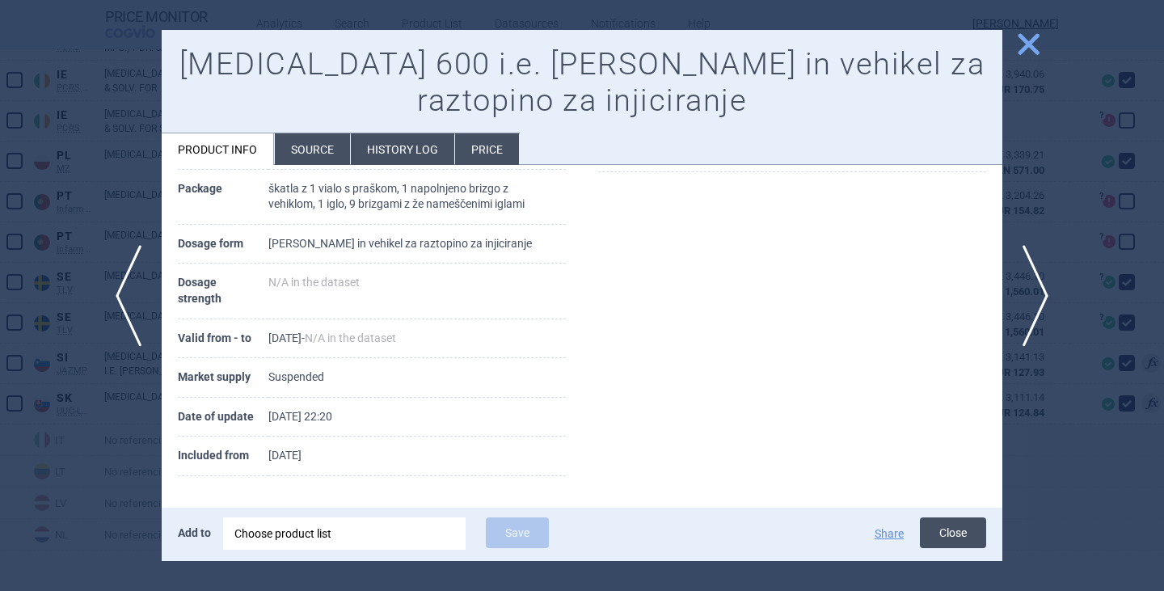
click at [957, 531] on button "Close" at bounding box center [953, 532] width 66 height 31
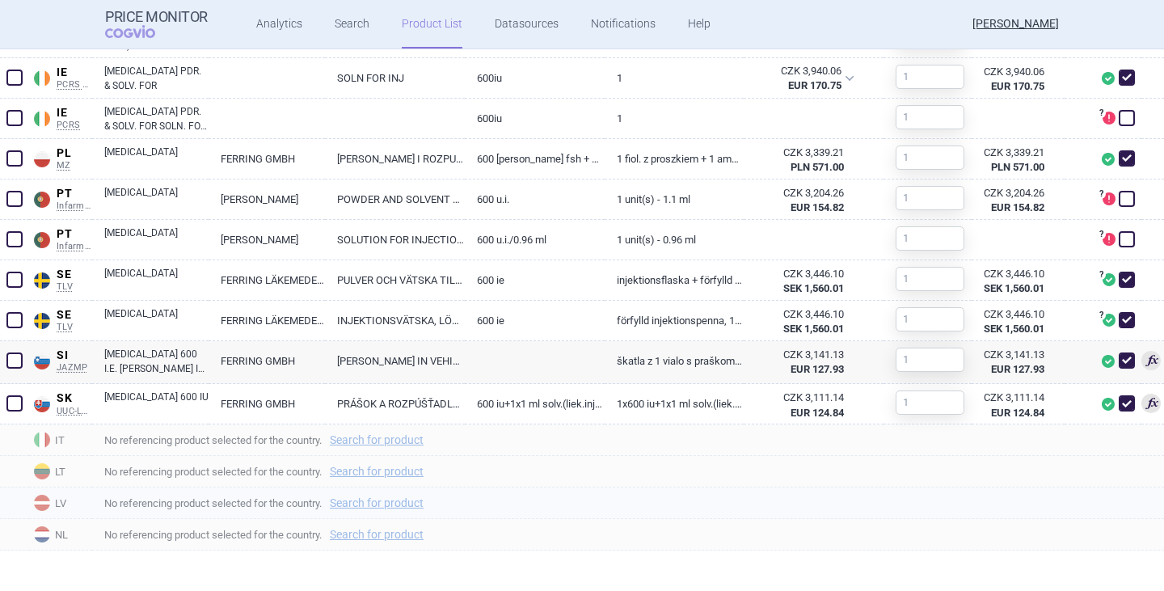
scroll to position [1611, 0]
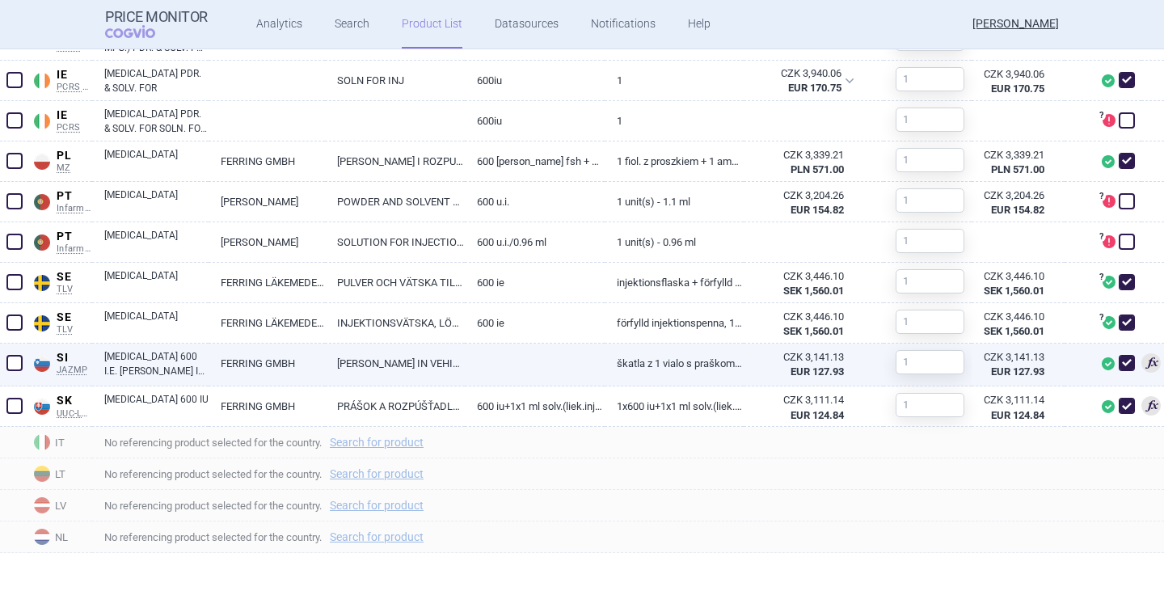
click at [1118, 369] on span at bounding box center [1126, 363] width 16 height 16
checkbox input "false"
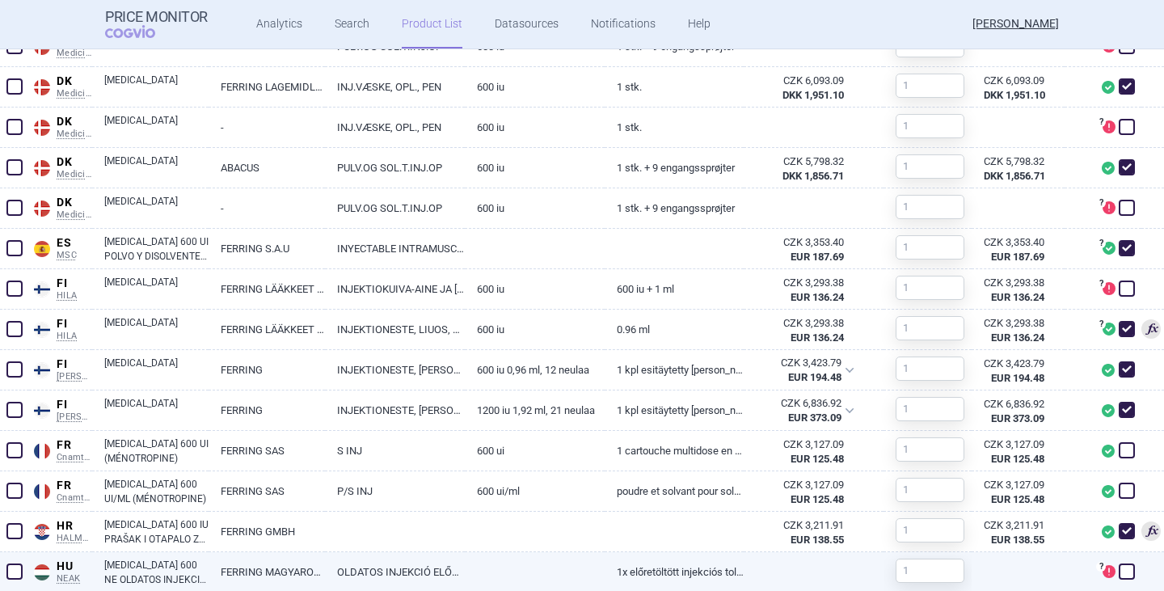
scroll to position [1051, 0]
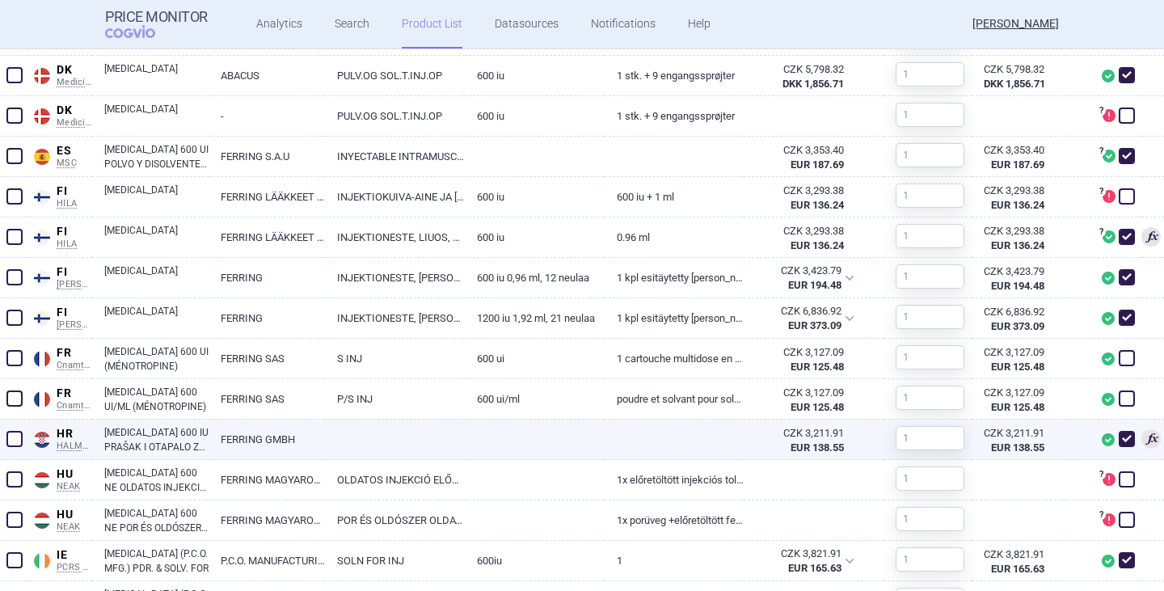
click at [146, 440] on link "[MEDICAL_DATA] 600 IU PRAŠAK I OTAPALO ZA OTOPINU ZA INJEKCIJU, 1 BOČICA S PRAŠ…" at bounding box center [156, 439] width 104 height 29
select select "EUR"
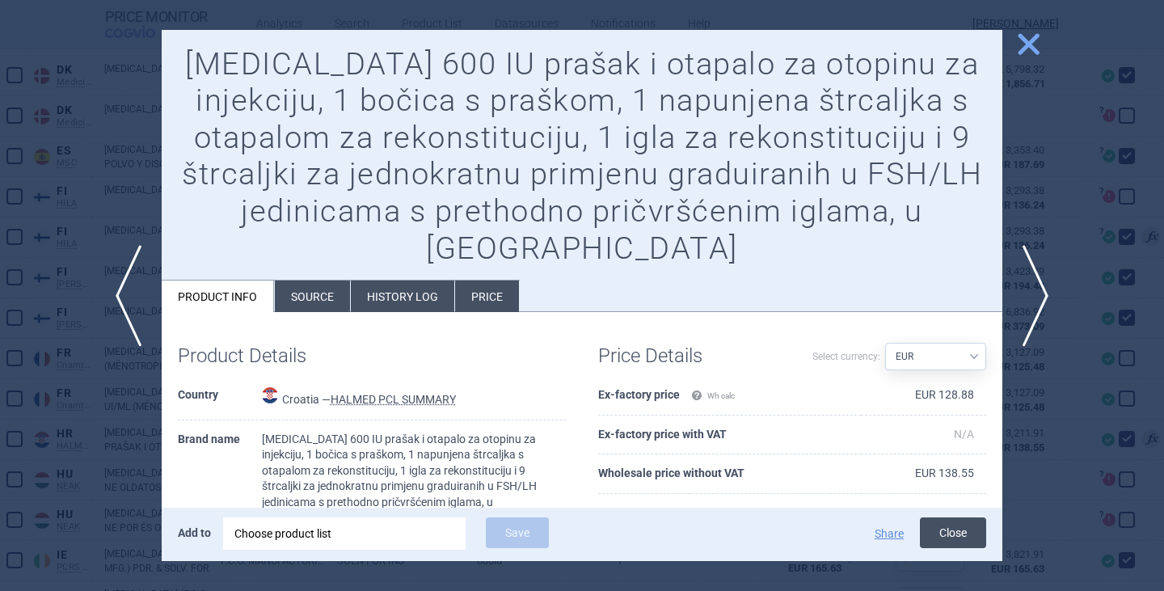
click at [957, 534] on button "Close" at bounding box center [953, 532] width 66 height 31
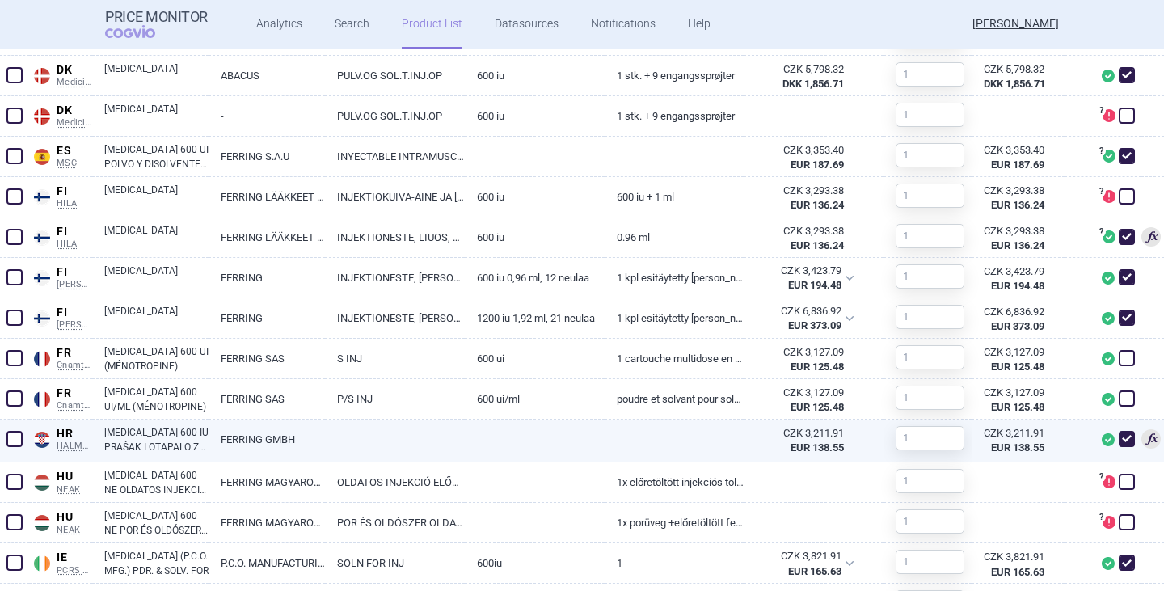
click at [1118, 444] on span at bounding box center [1126, 439] width 16 height 16
checkbox input "false"
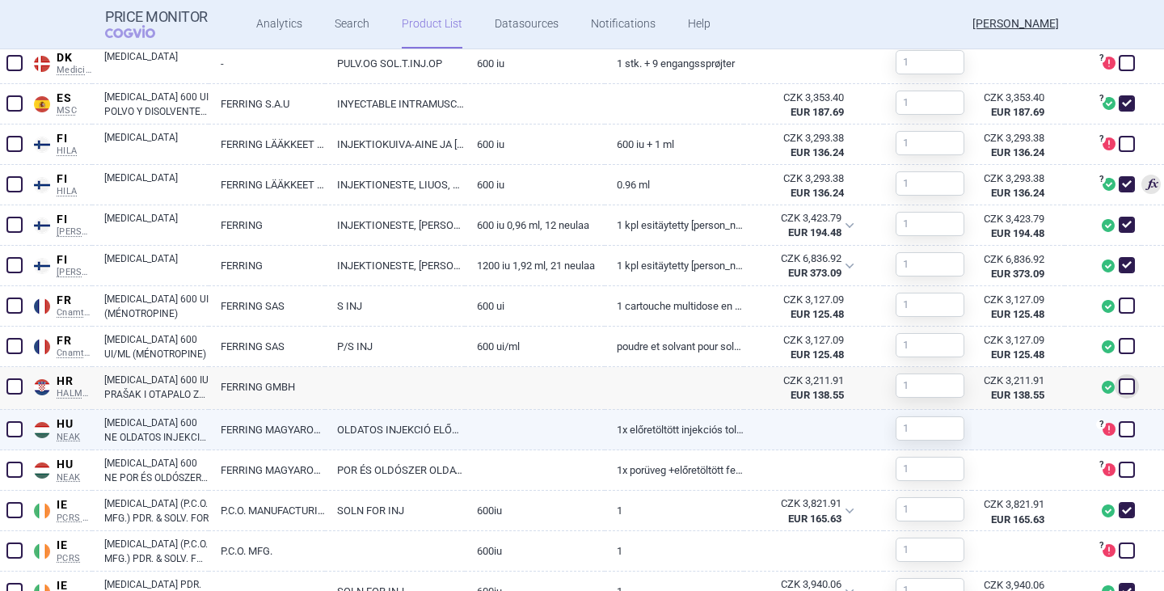
scroll to position [1131, 0]
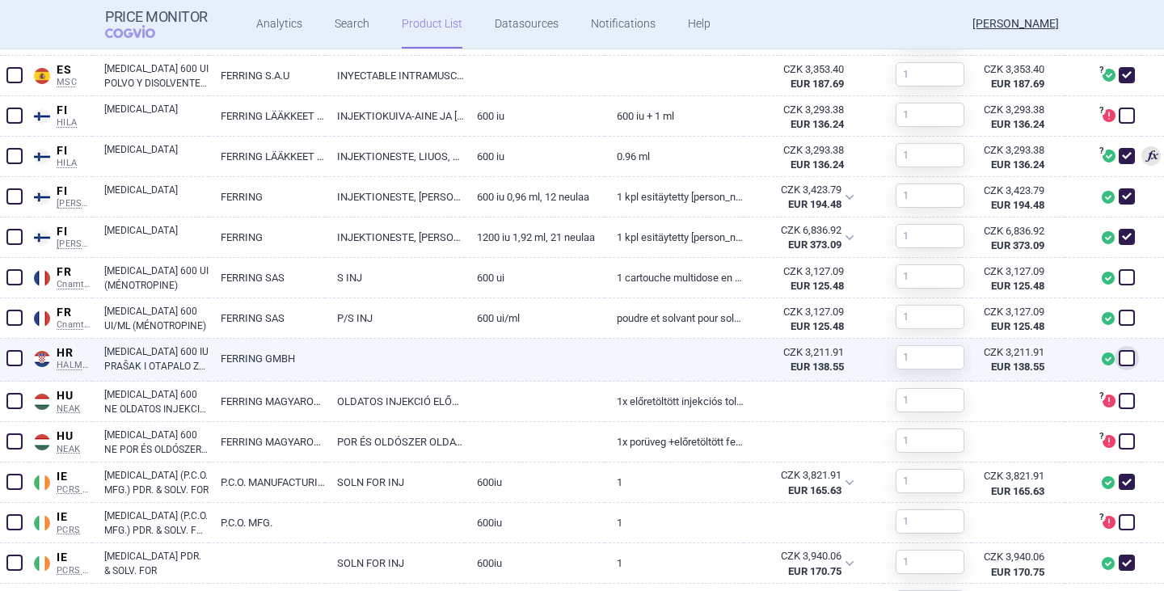
click at [170, 356] on link "[MEDICAL_DATA] 600 IU PRAŠAK I OTAPALO ZA OTOPINU ZA INJEKCIJU, 1 BOČICA S PRAŠ…" at bounding box center [156, 358] width 104 height 29
select select "EUR"
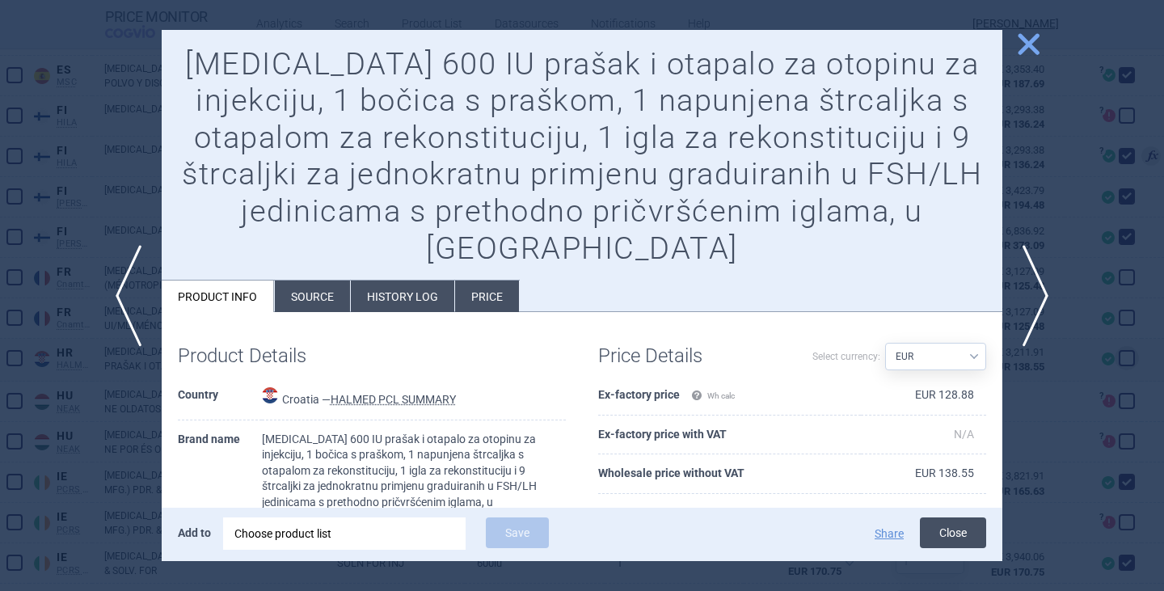
click at [925, 530] on button "Close" at bounding box center [953, 532] width 66 height 31
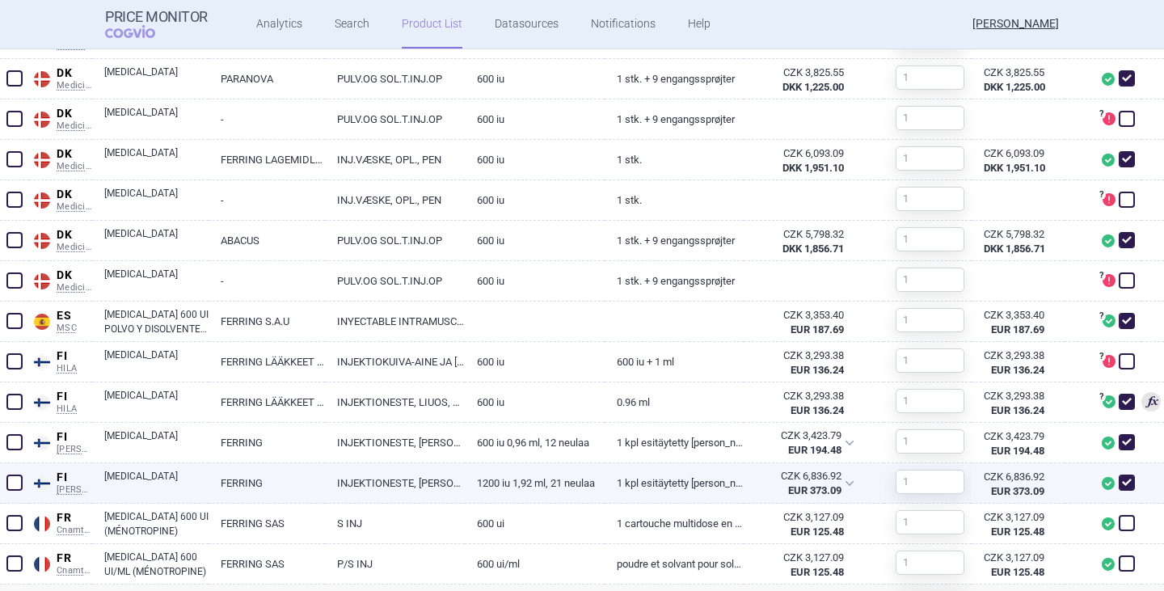
scroll to position [889, 0]
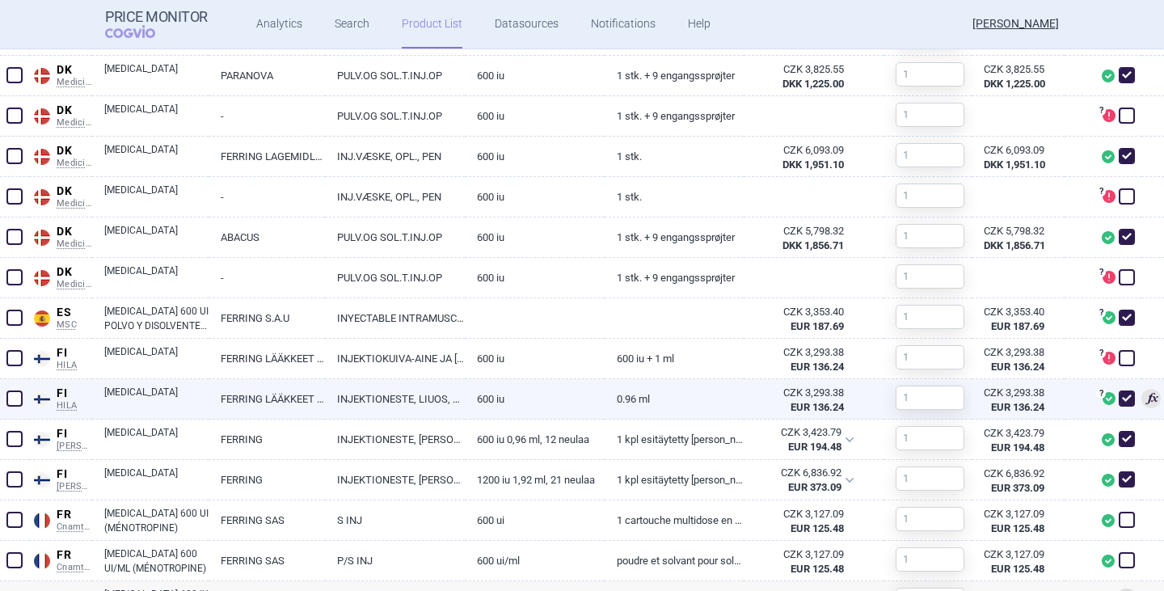
click at [300, 397] on link "FERRING LÄÄKKEET OY" at bounding box center [266, 399] width 116 height 40
select select "EUR"
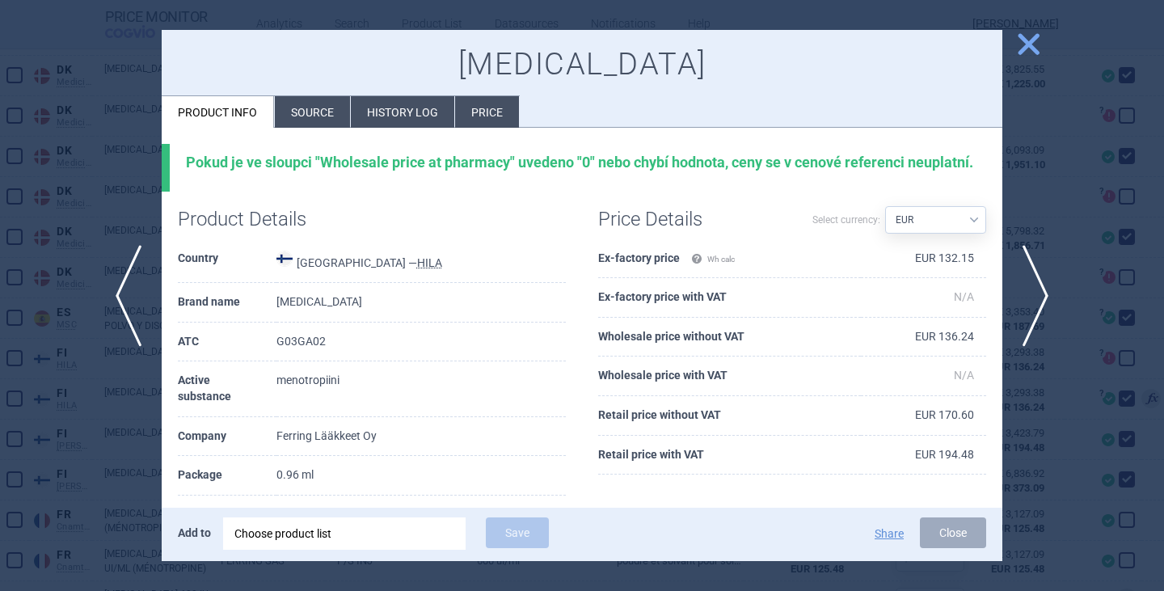
click at [319, 119] on li "Source" at bounding box center [312, 112] width 75 height 32
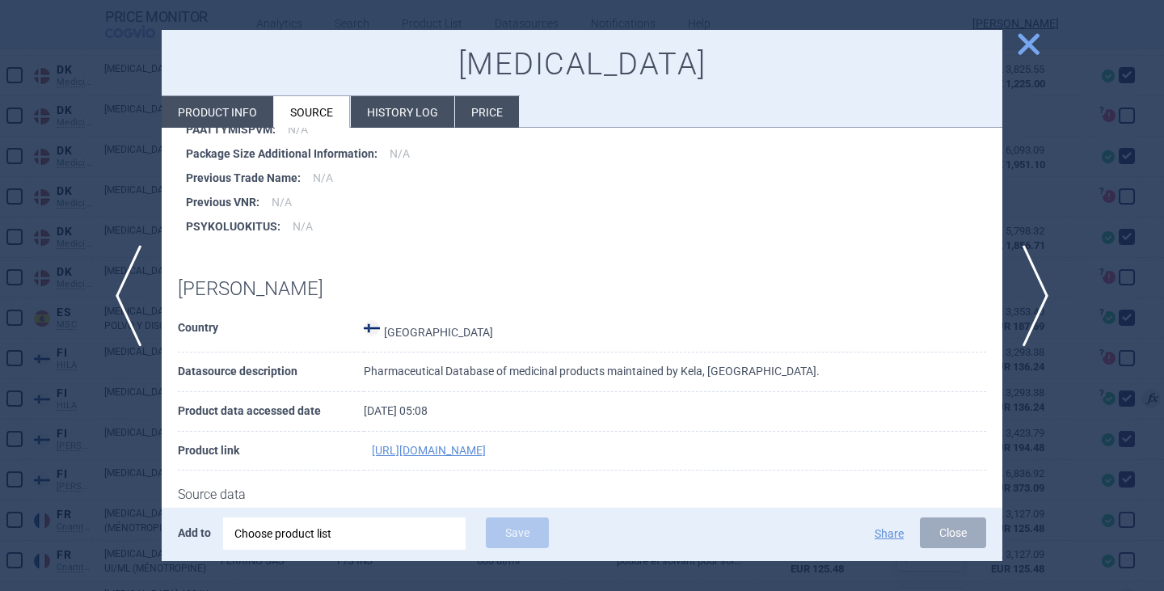
scroll to position [2505, 0]
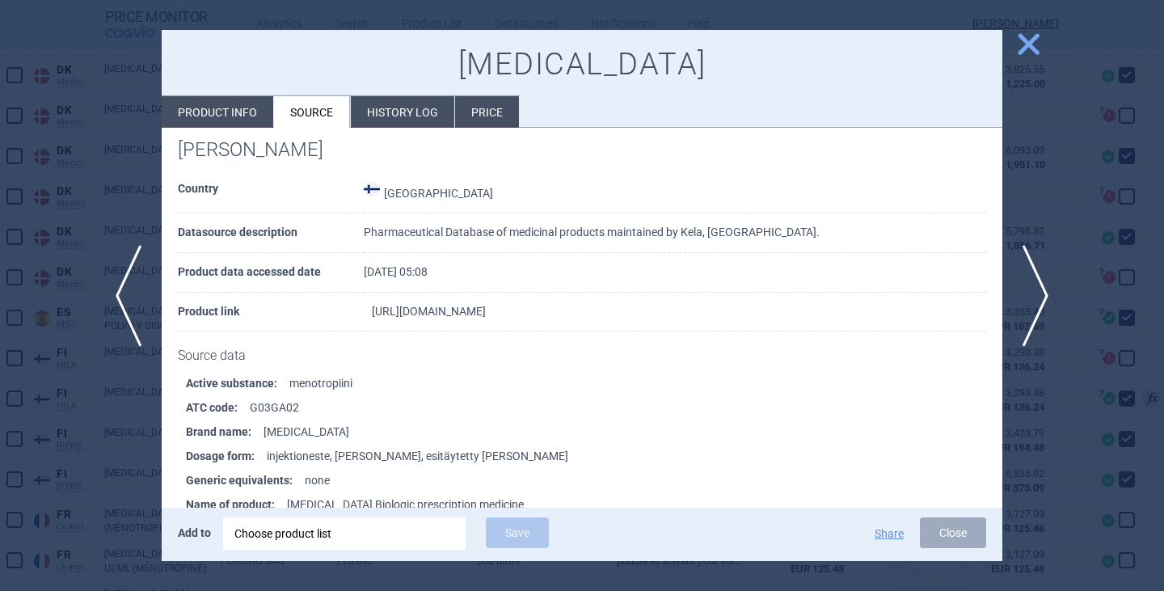
click at [461, 305] on link "https://asiointi.kela.fi/laakekys_app/LaakekysApplication/Korvattavuus?vnrnumer…" at bounding box center [429, 310] width 114 height 11
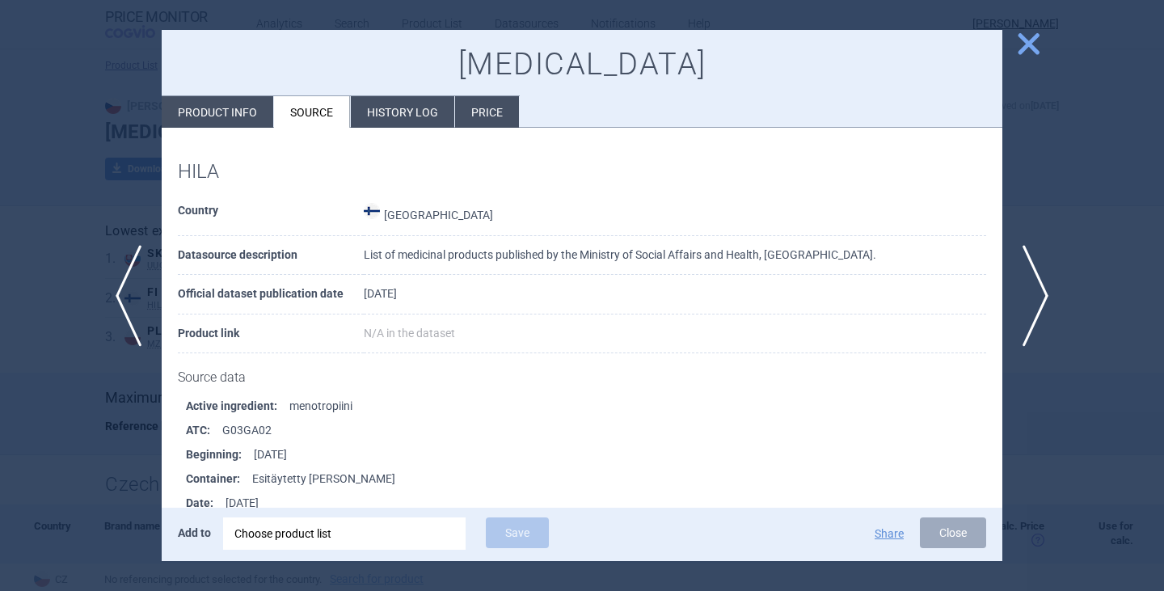
click at [1026, 56] on span "close" at bounding box center [1028, 44] width 28 height 28
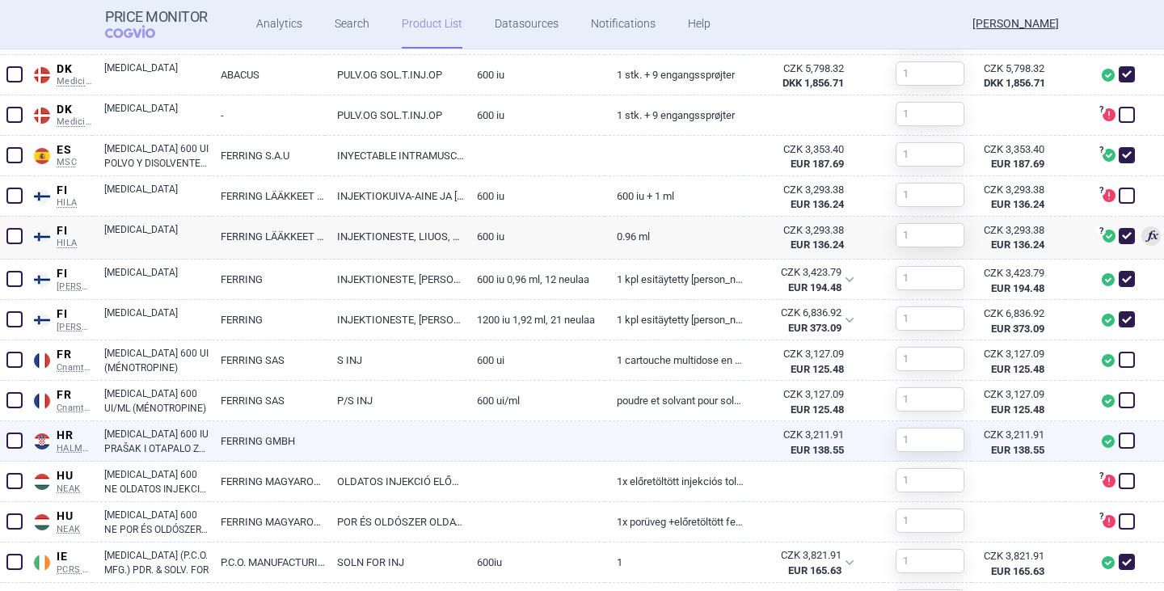
scroll to position [1051, 0]
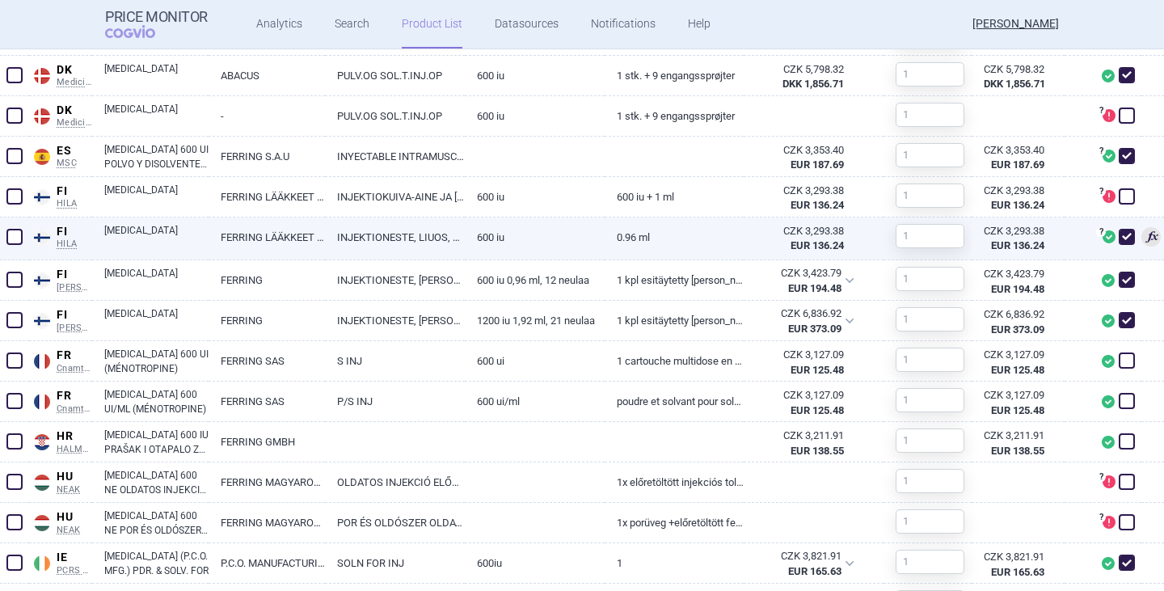
click at [1118, 237] on span at bounding box center [1126, 237] width 16 height 16
checkbox input "false"
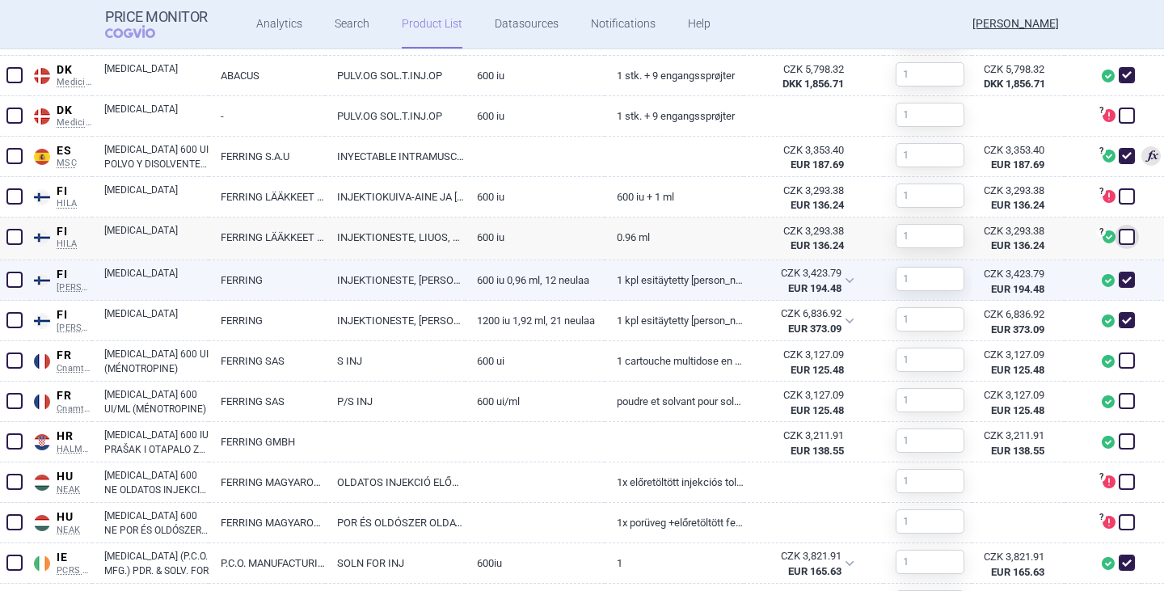
click at [1118, 286] on span at bounding box center [1126, 280] width 16 height 16
checkbox input "false"
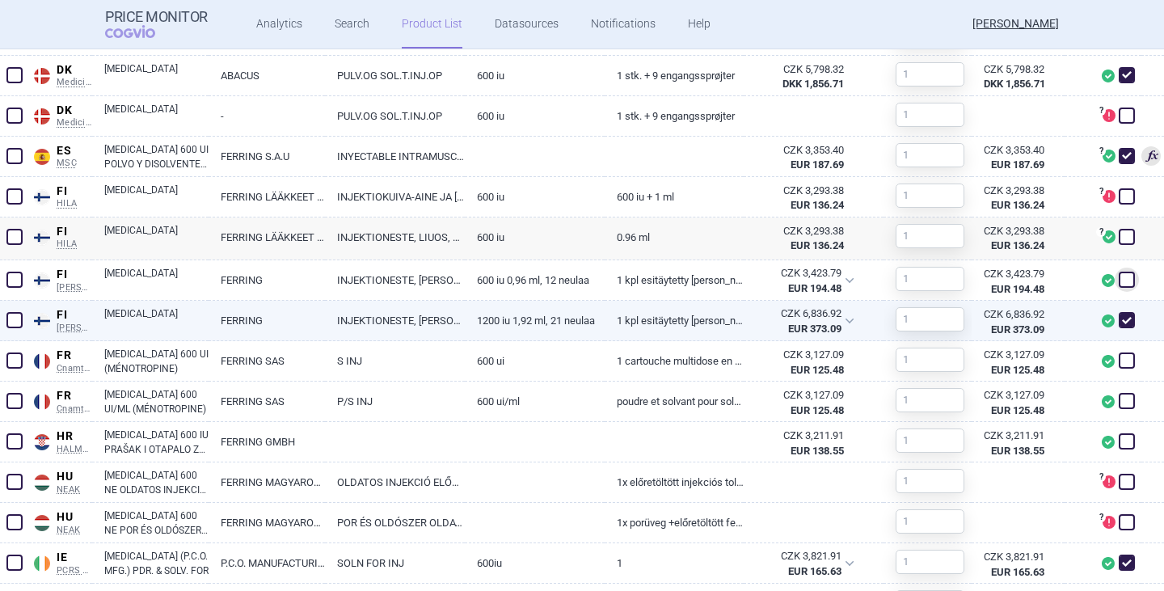
click at [1118, 326] on span at bounding box center [1126, 320] width 16 height 16
checkbox input "false"
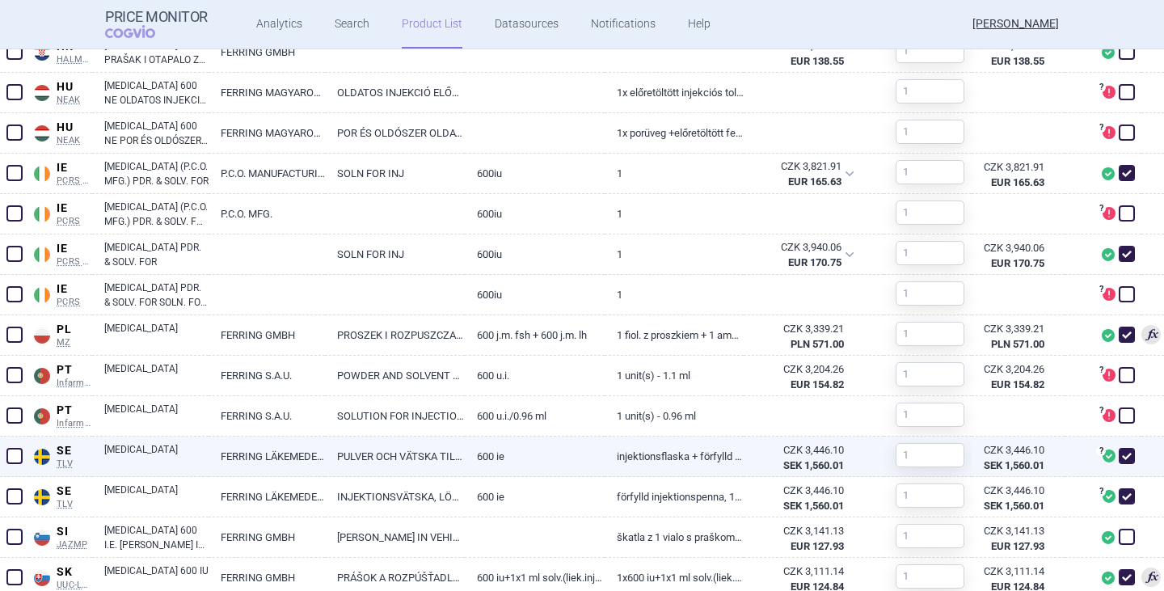
scroll to position [1455, 0]
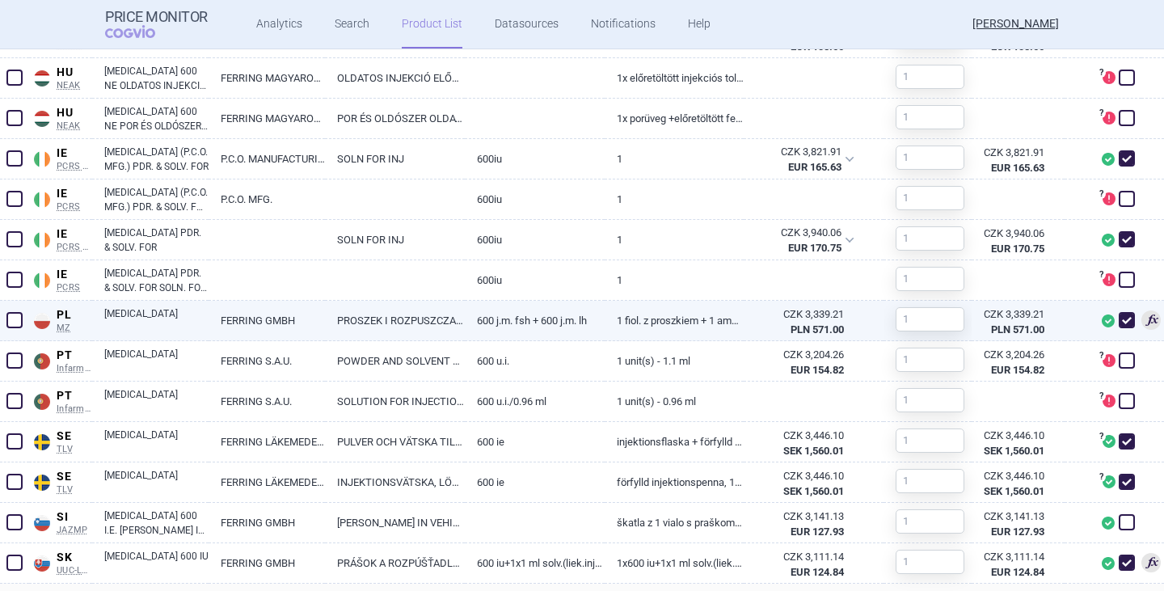
click at [140, 324] on link "[MEDICAL_DATA]" at bounding box center [156, 320] width 104 height 29
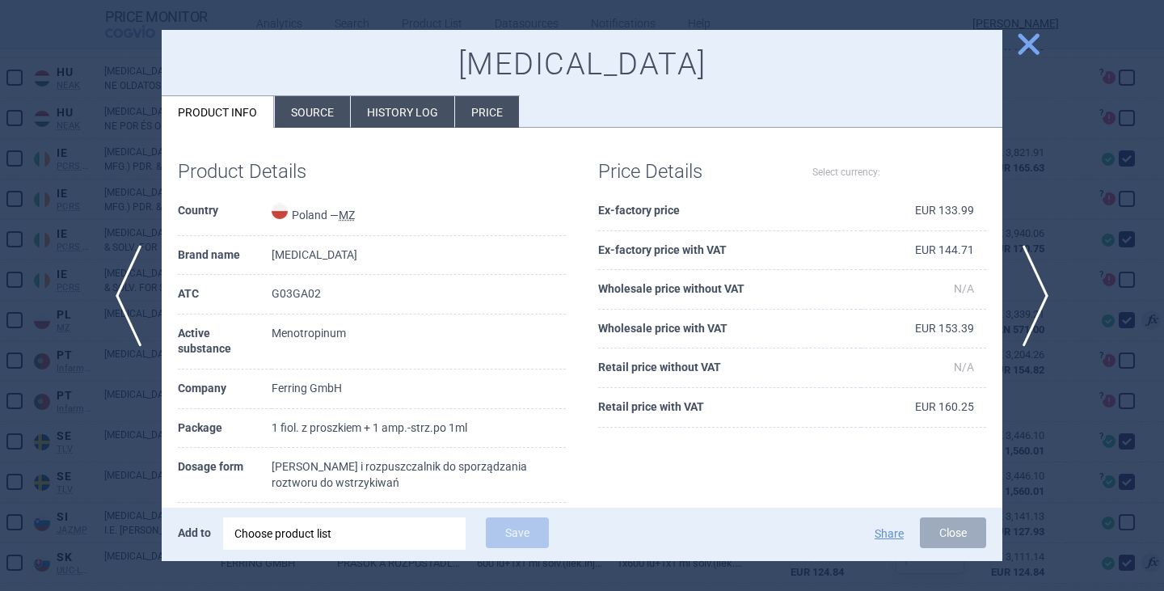
select select "EUR"
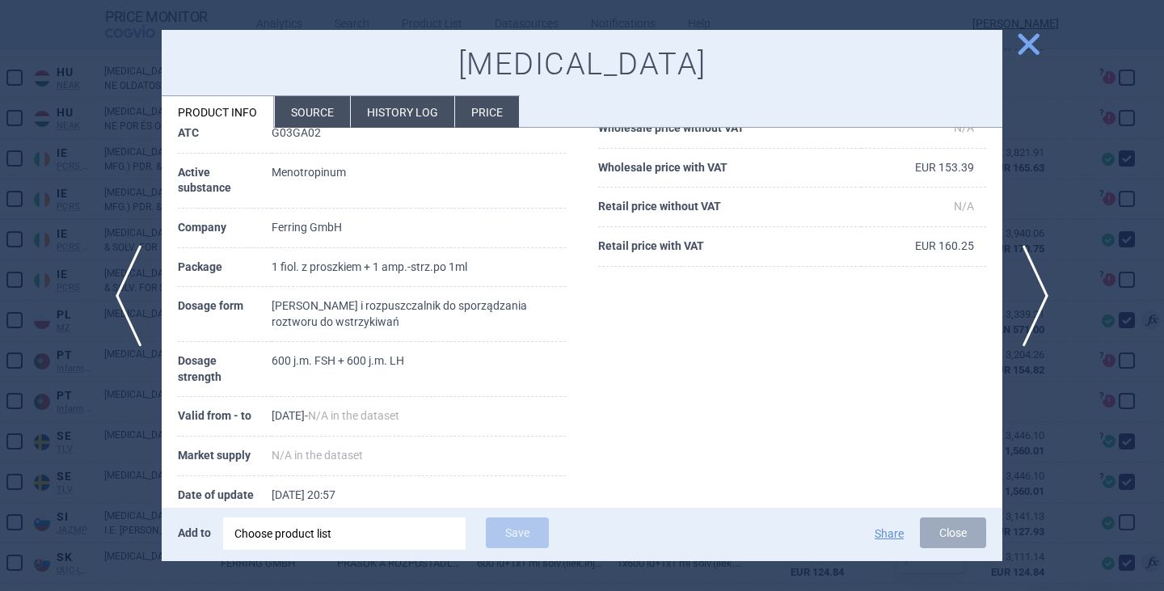
scroll to position [162, 0]
click at [949, 524] on button "Close" at bounding box center [953, 532] width 66 height 31
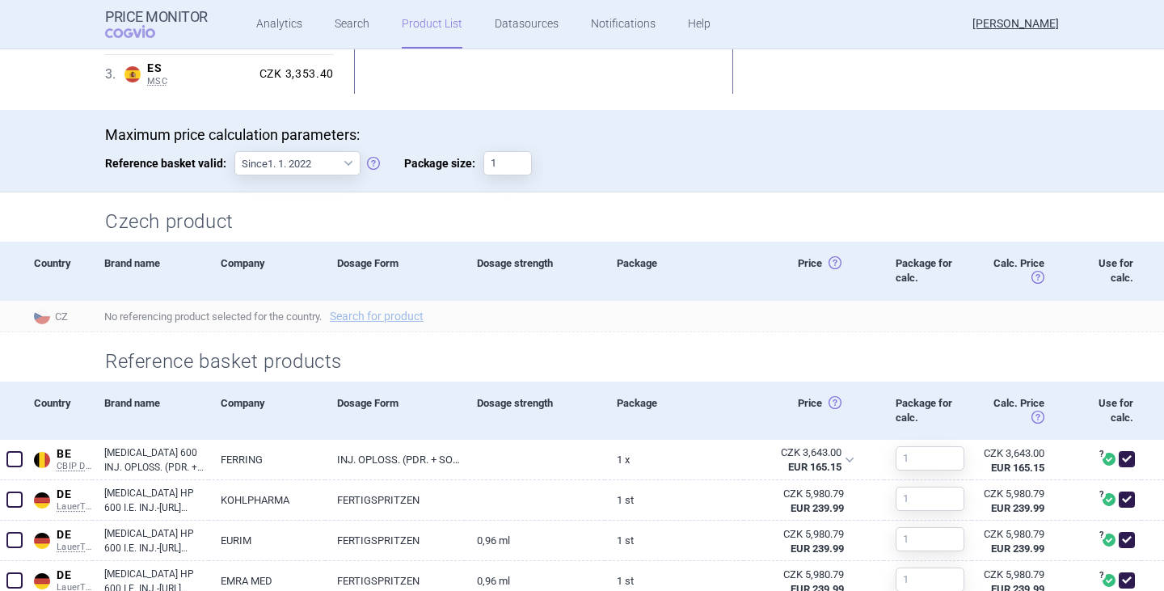
scroll to position [727, 0]
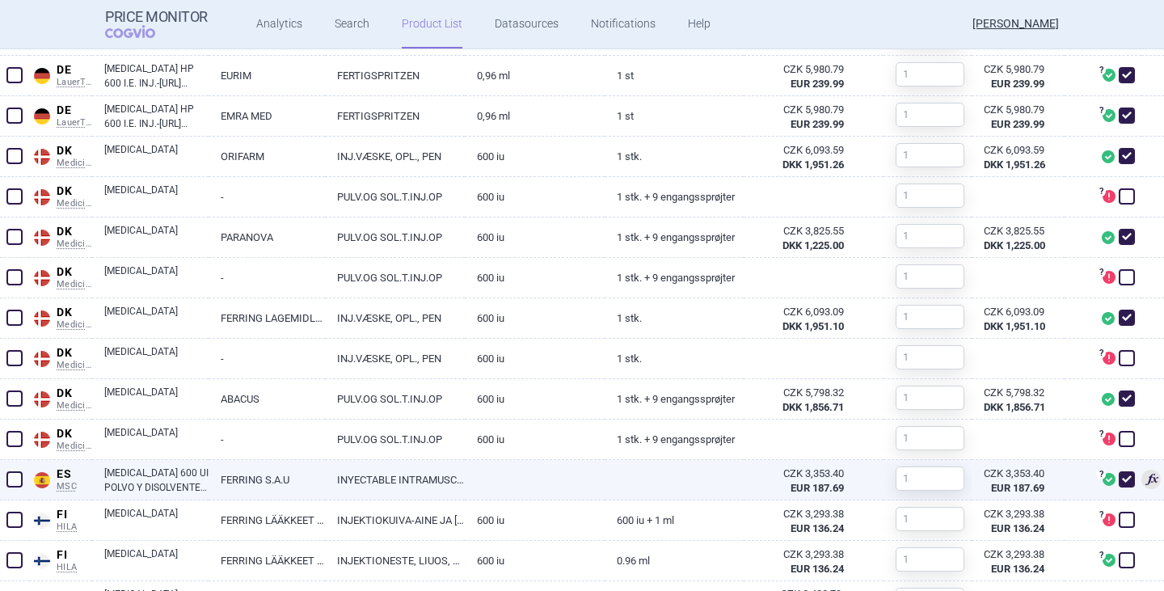
click at [142, 482] on link "[MEDICAL_DATA] 600 UI POLVO Y DISOLVENTE PARA SOLUCION INYECTABLE, 1 VIAL + 1 J…" at bounding box center [156, 479] width 104 height 29
select select "EUR"
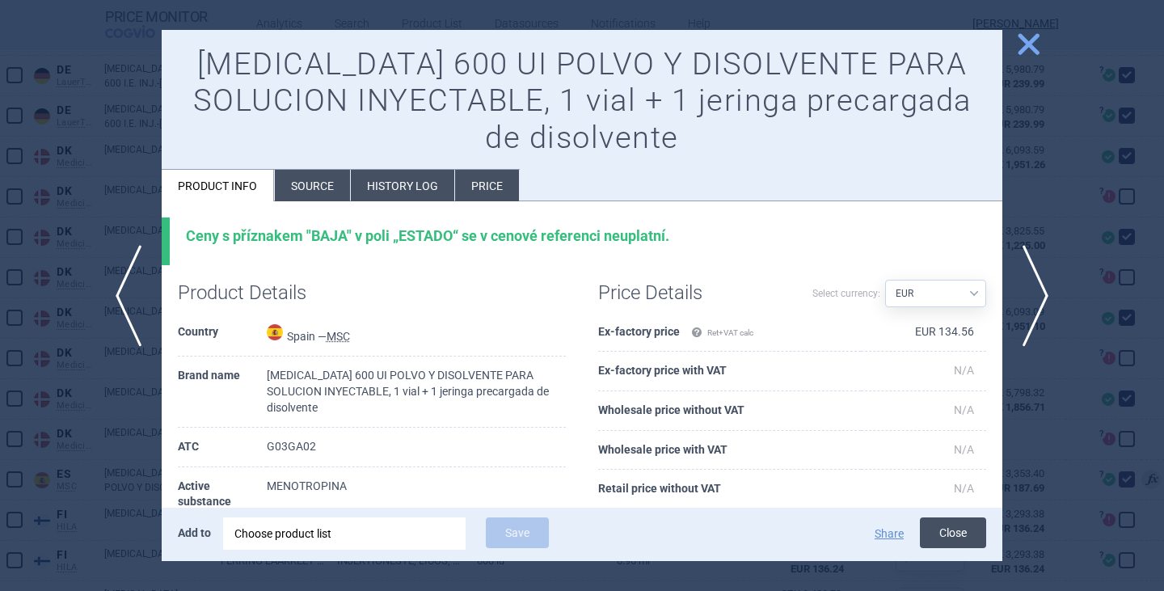
click at [950, 538] on button "Close" at bounding box center [953, 532] width 66 height 31
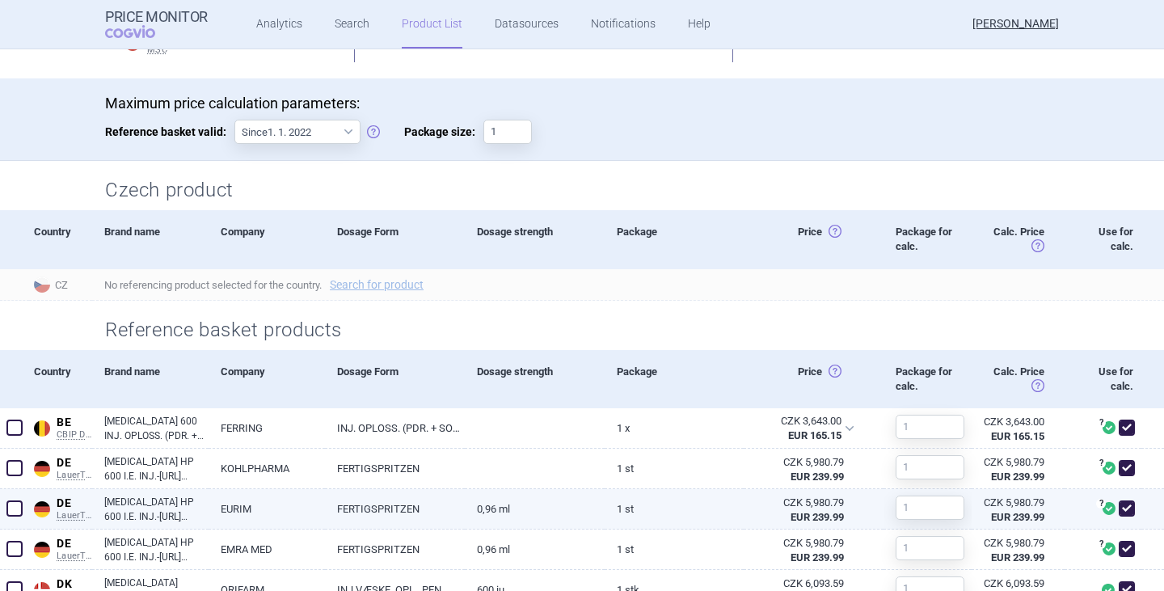
scroll to position [81, 0]
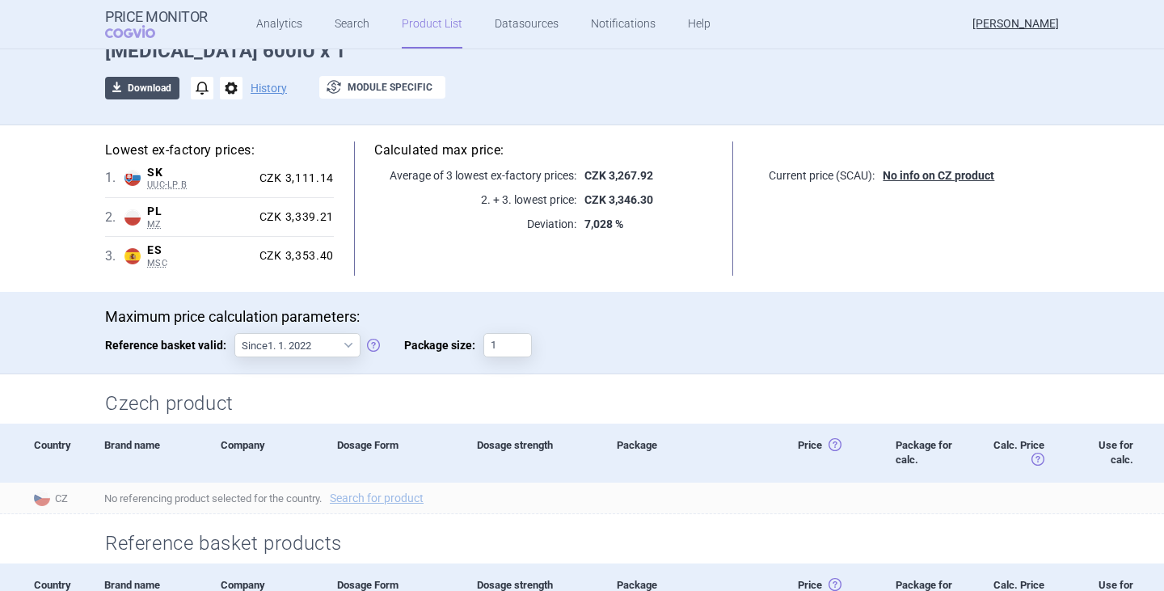
click at [147, 91] on button "download Download" at bounding box center [142, 88] width 74 height 23
select select "EUR"
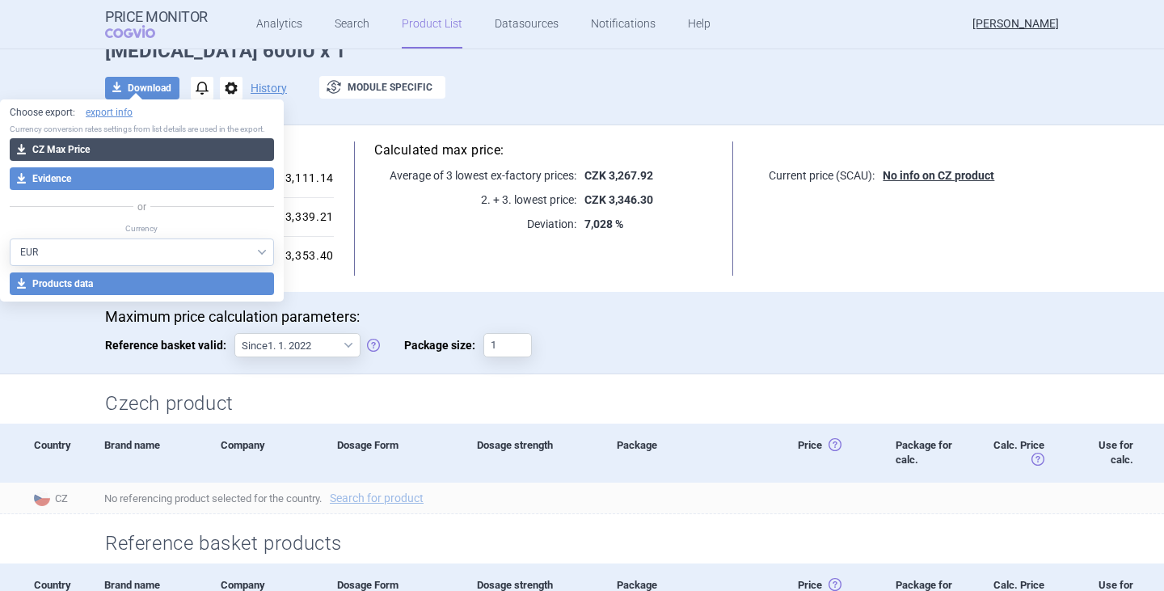
click at [127, 147] on button "download CZ Max Price" at bounding box center [142, 149] width 264 height 23
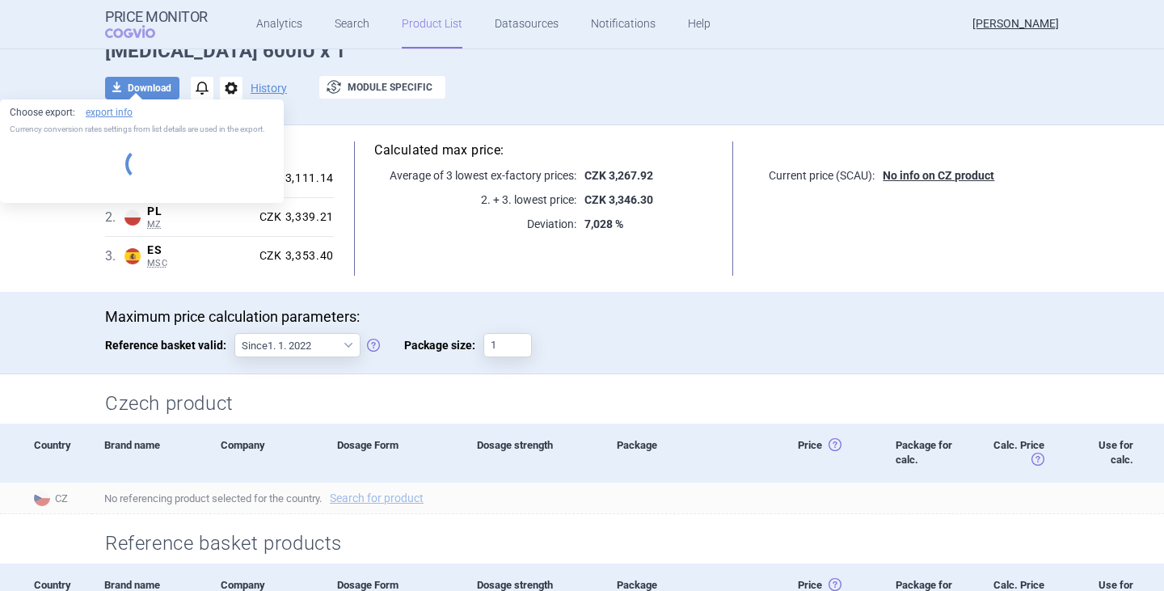
select select "EUR"
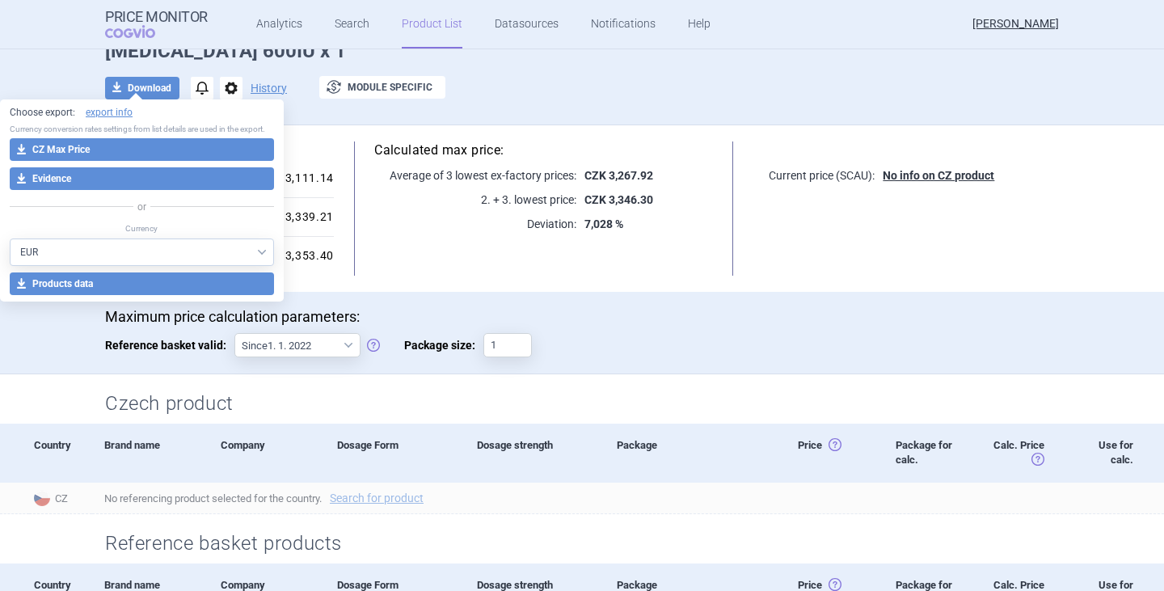
click at [596, 308] on p "Maximum price calculation parameters:" at bounding box center [582, 317] width 954 height 18
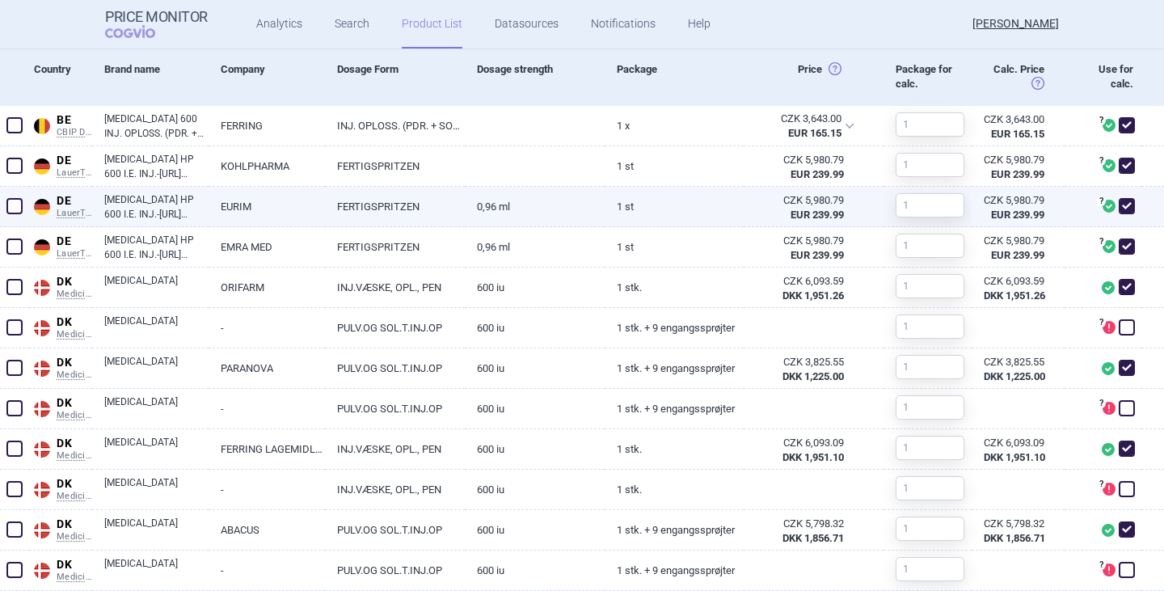
scroll to position [566, 0]
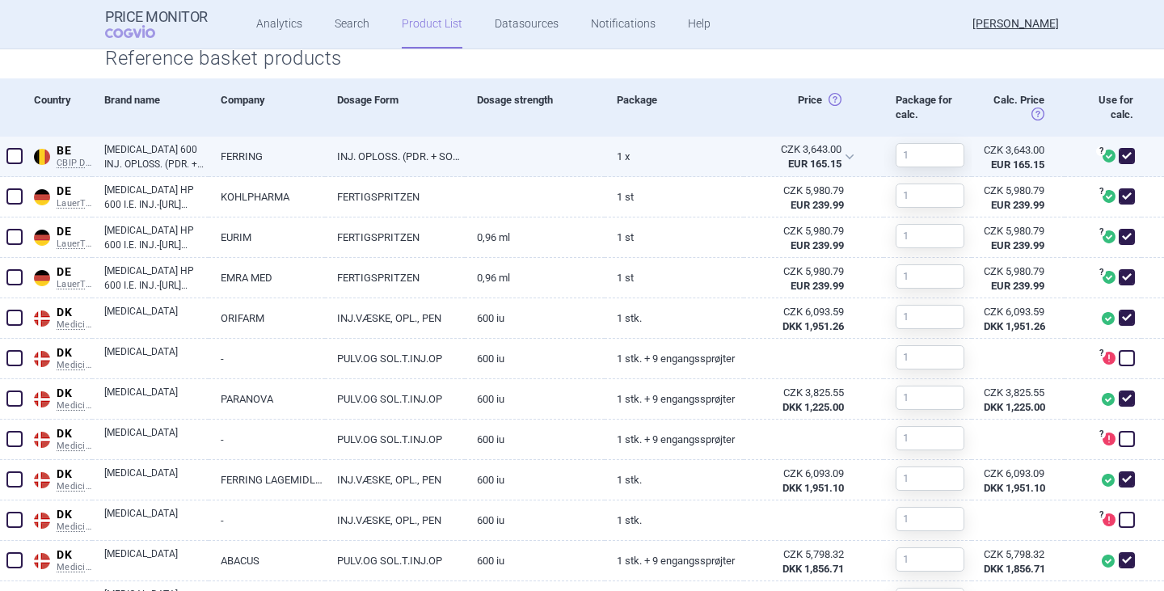
click at [145, 159] on link "[MEDICAL_DATA] 600 INJ. OPLOSS. (PDR. + SOLV.) I.M./S.C. [[MEDICAL_DATA]. + VOO…" at bounding box center [156, 156] width 104 height 29
select select "EUR"
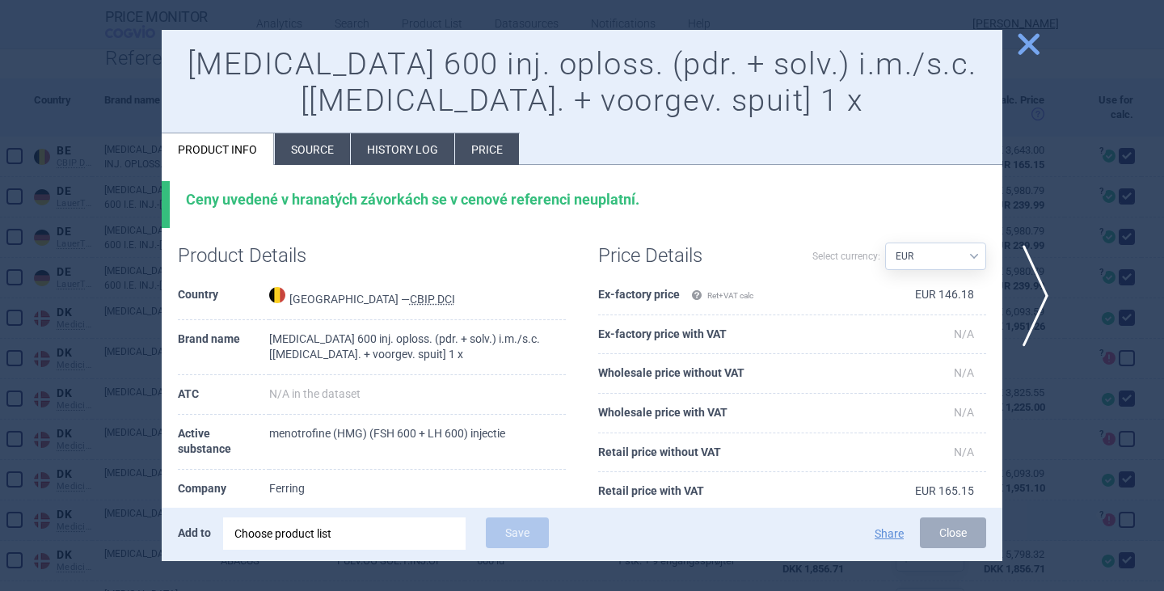
click at [947, 531] on button "Close" at bounding box center [953, 532] width 66 height 31
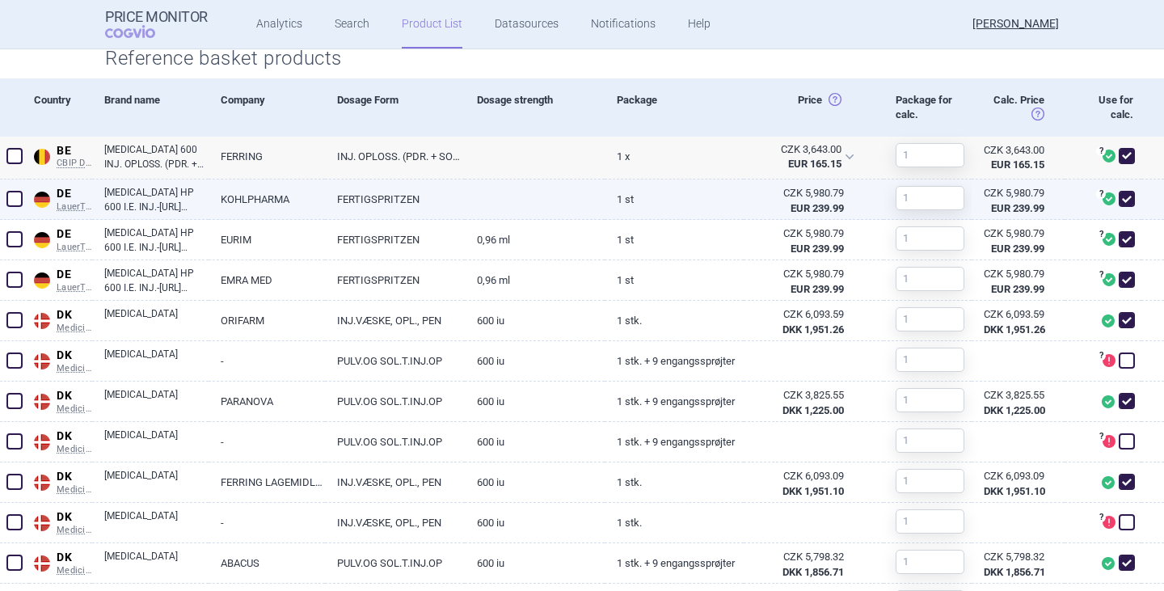
click at [171, 196] on link "[MEDICAL_DATA] HP 600 I.E. INJ.-[URL] EINEM FERTIGPEN" at bounding box center [156, 199] width 104 height 29
select select "EUR"
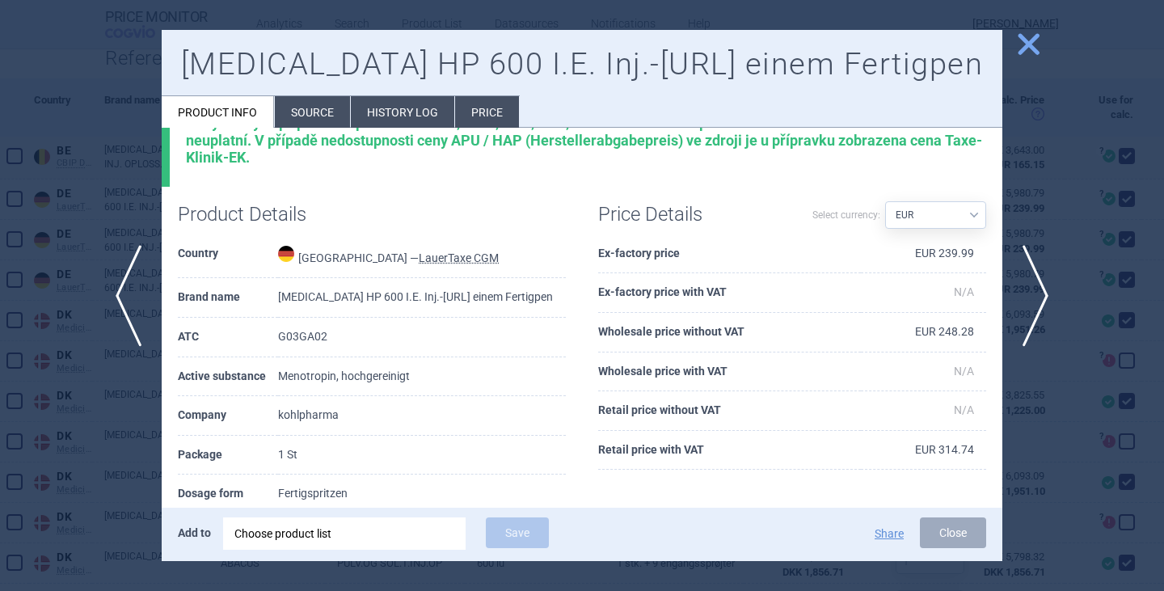
scroll to position [32, 0]
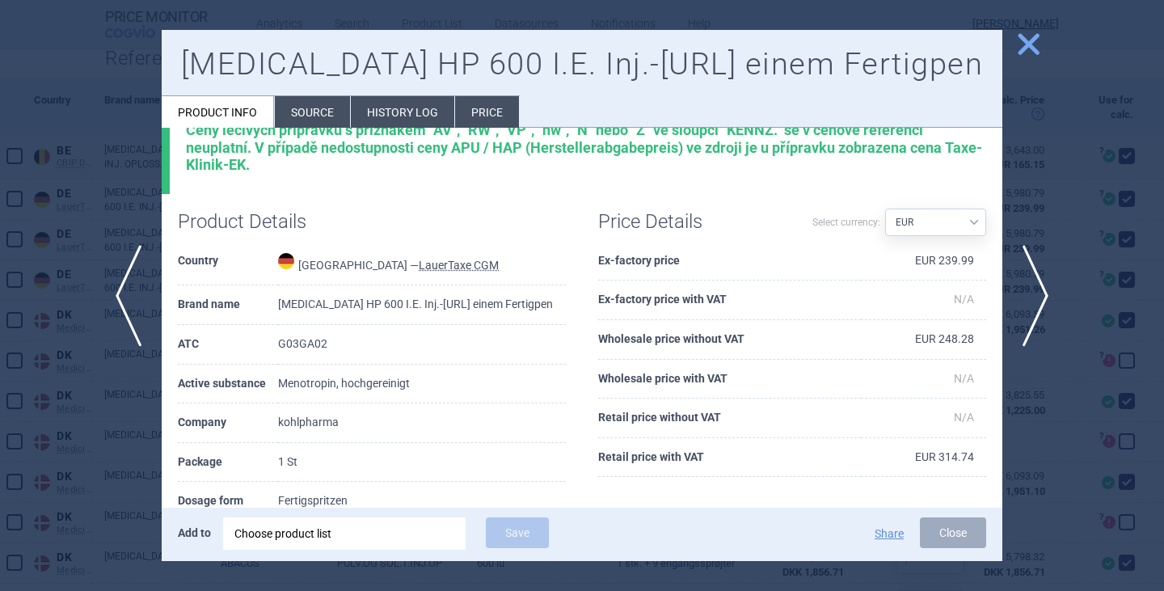
click at [327, 116] on li "Source" at bounding box center [312, 112] width 75 height 32
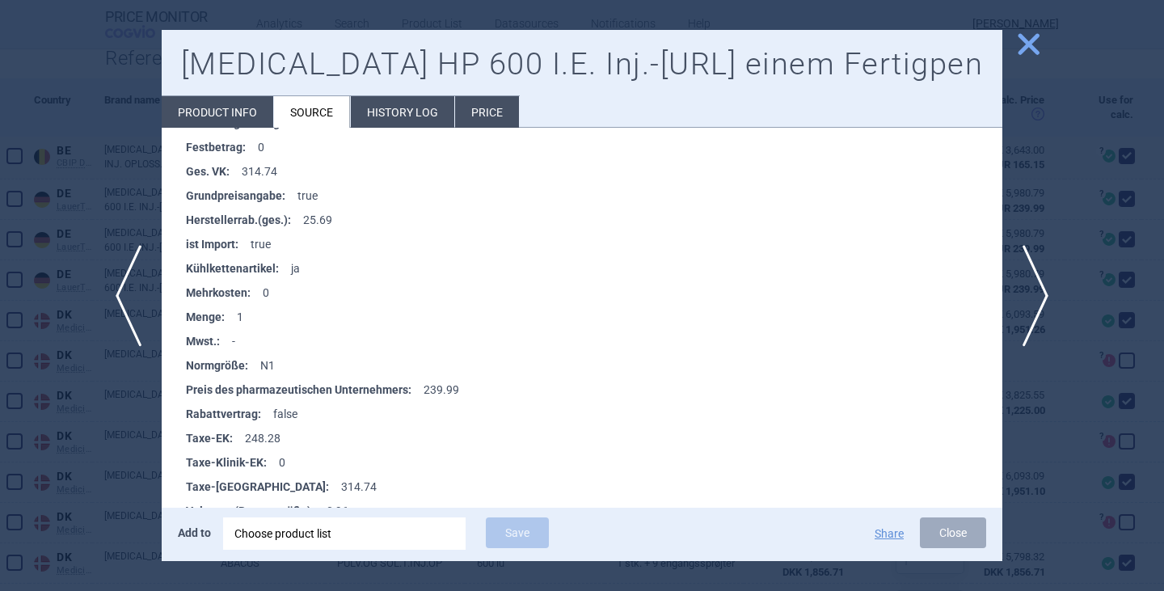
scroll to position [808, 0]
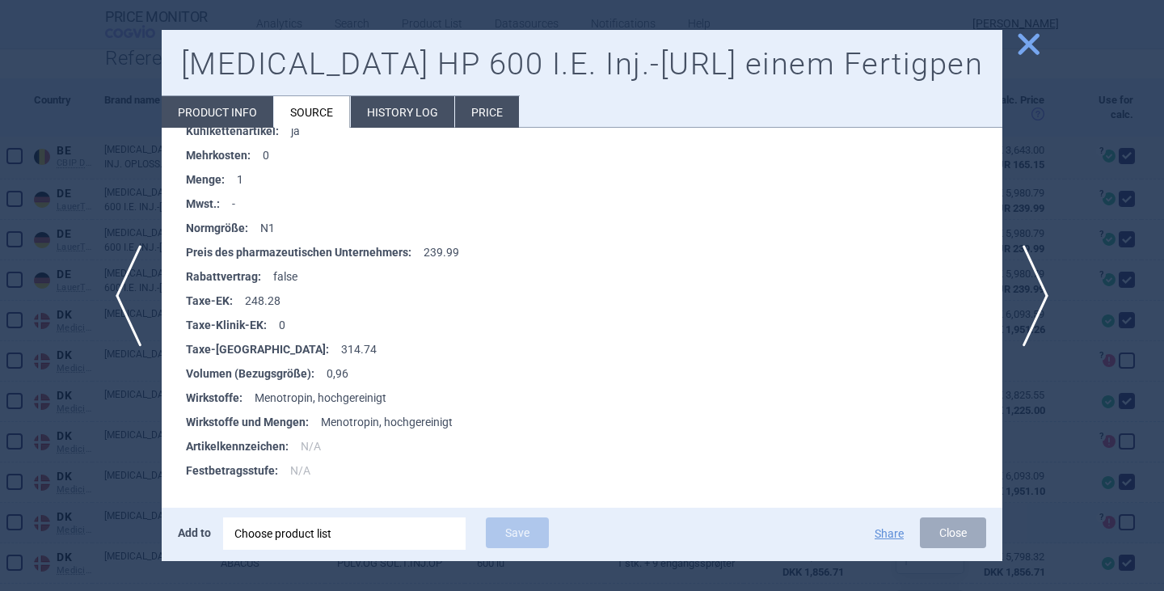
drag, startPoint x: 1030, startPoint y: 545, endPoint x: 1020, endPoint y: 538, distance: 12.8
click at [1024, 541] on div at bounding box center [582, 295] width 1164 height 591
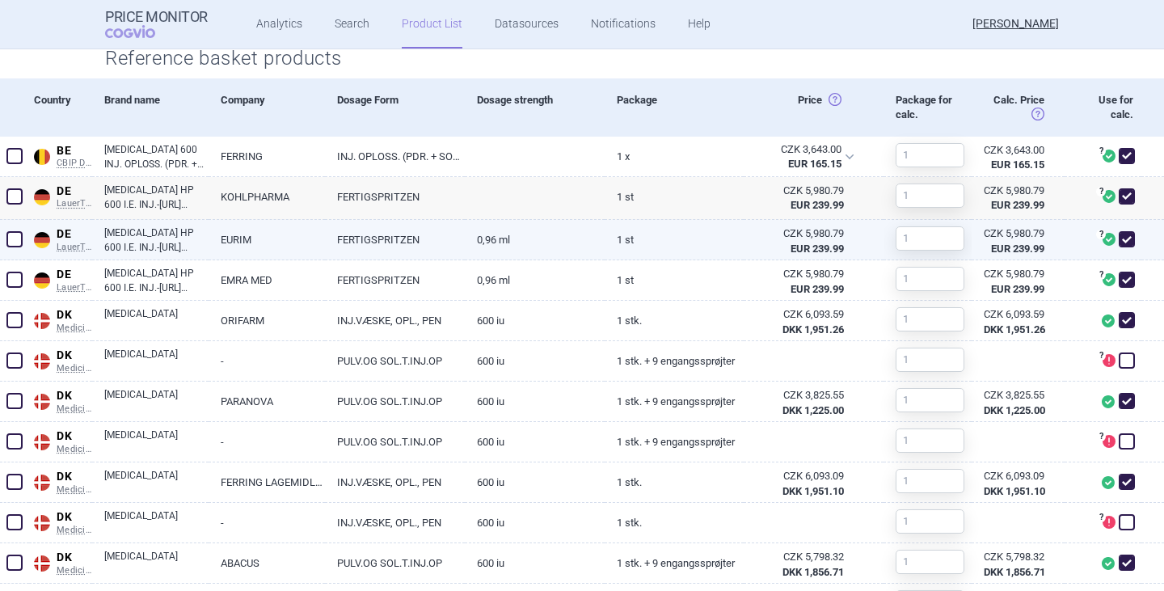
click at [156, 239] on link "MENOPUR HP 600 I.E. INJ.-LSG.IN EINEM FERTIGPEN" at bounding box center [156, 239] width 104 height 29
select select "EUR"
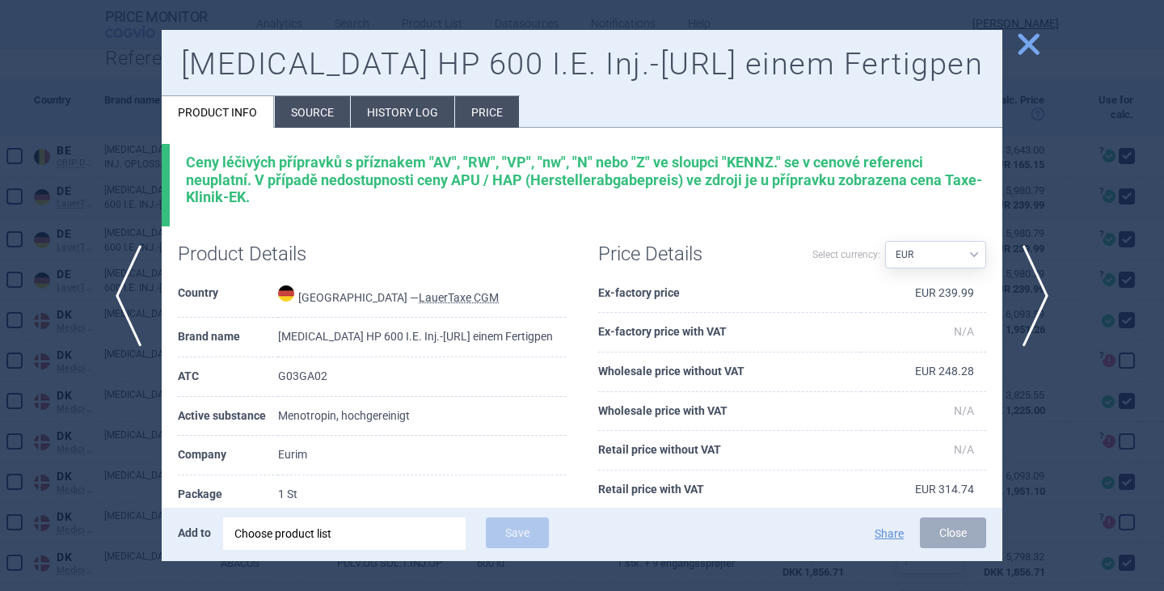
click at [291, 110] on li "Source" at bounding box center [312, 112] width 75 height 32
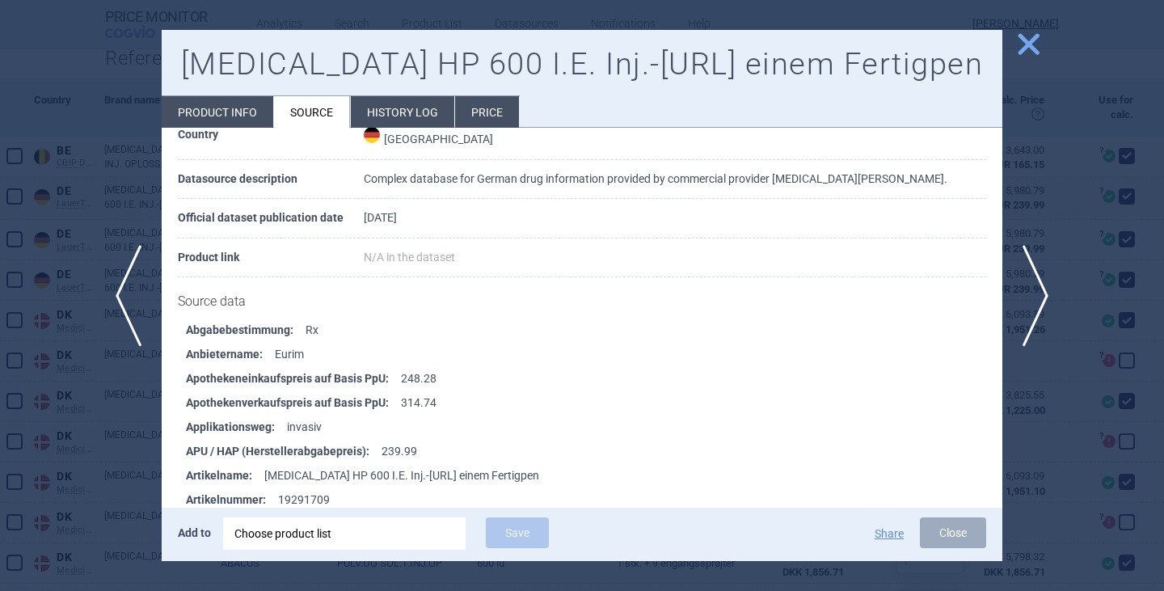
scroll to position [242, 0]
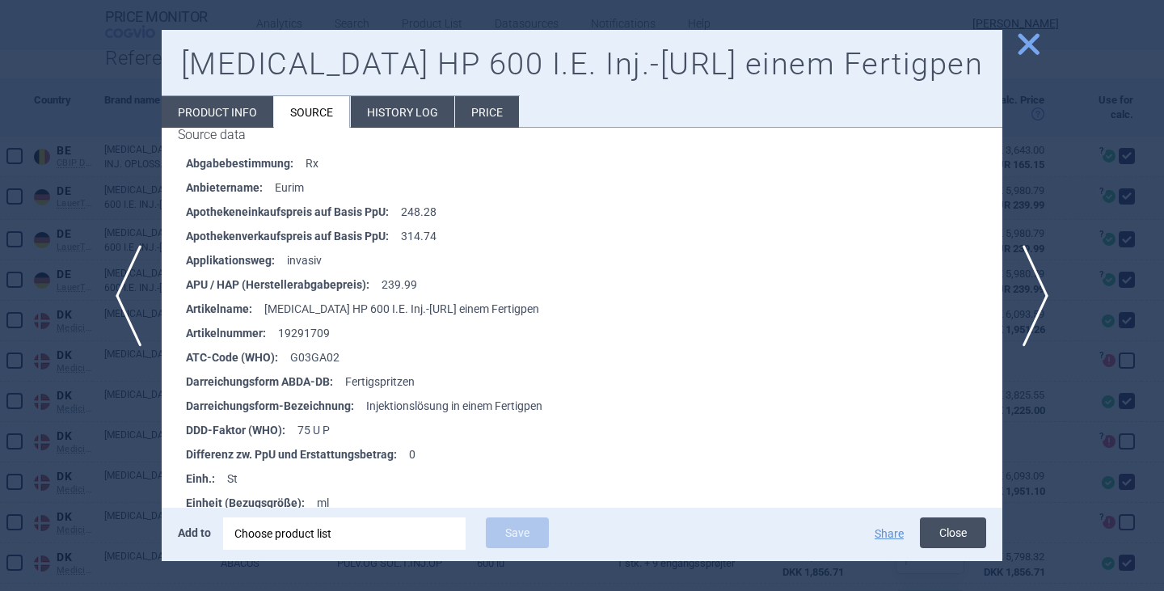
click at [940, 533] on button "Close" at bounding box center [953, 532] width 66 height 31
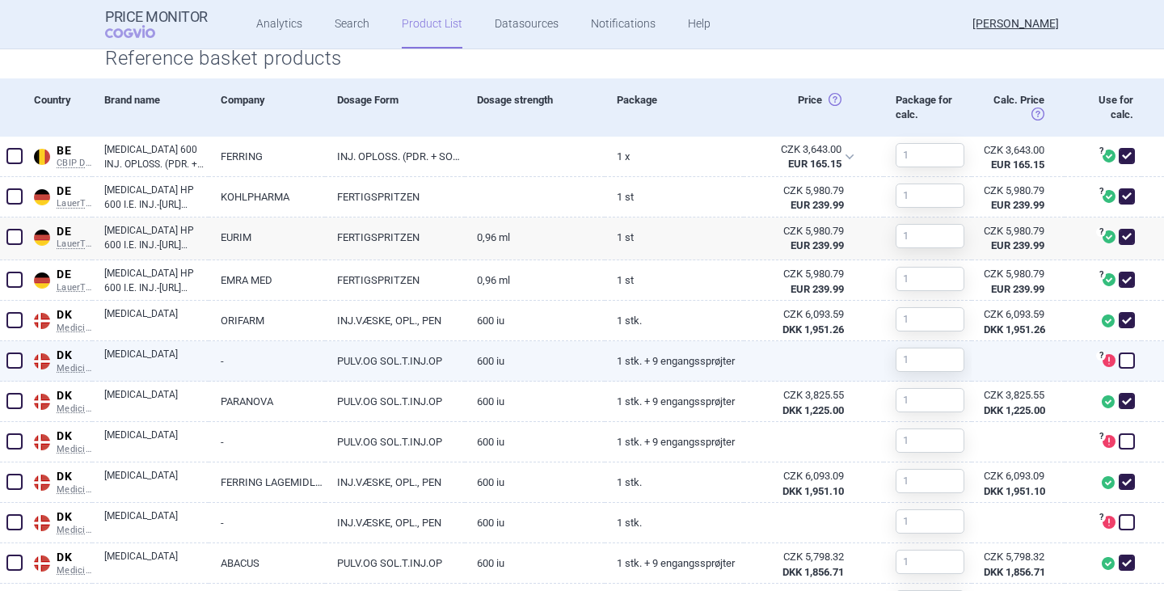
scroll to position [646, 0]
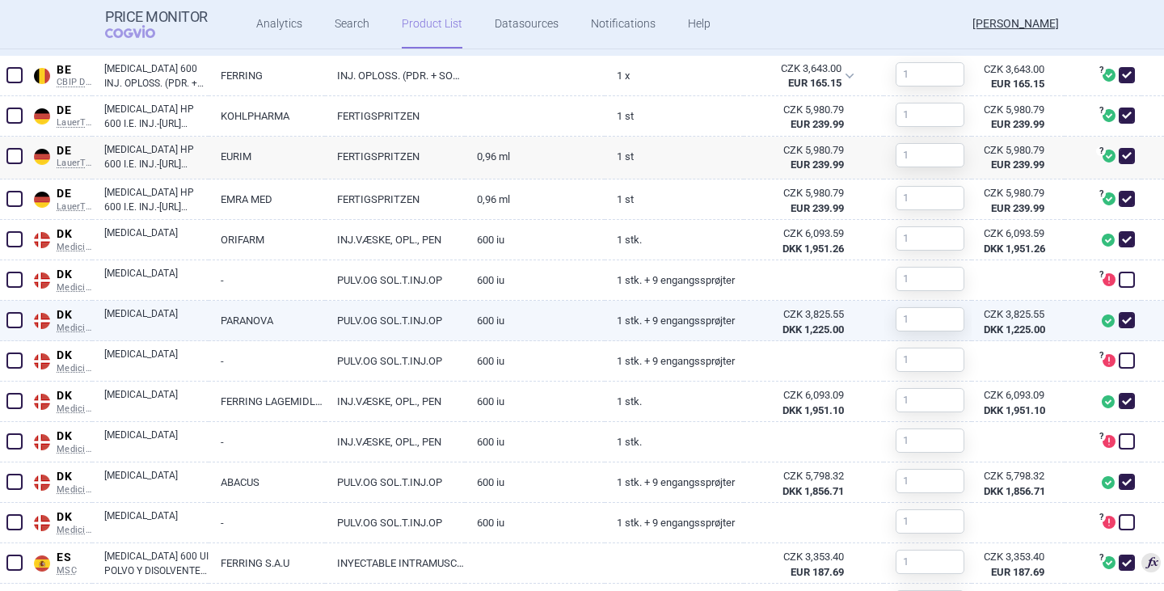
click at [1118, 322] on span at bounding box center [1126, 320] width 16 height 16
checkbox input "false"
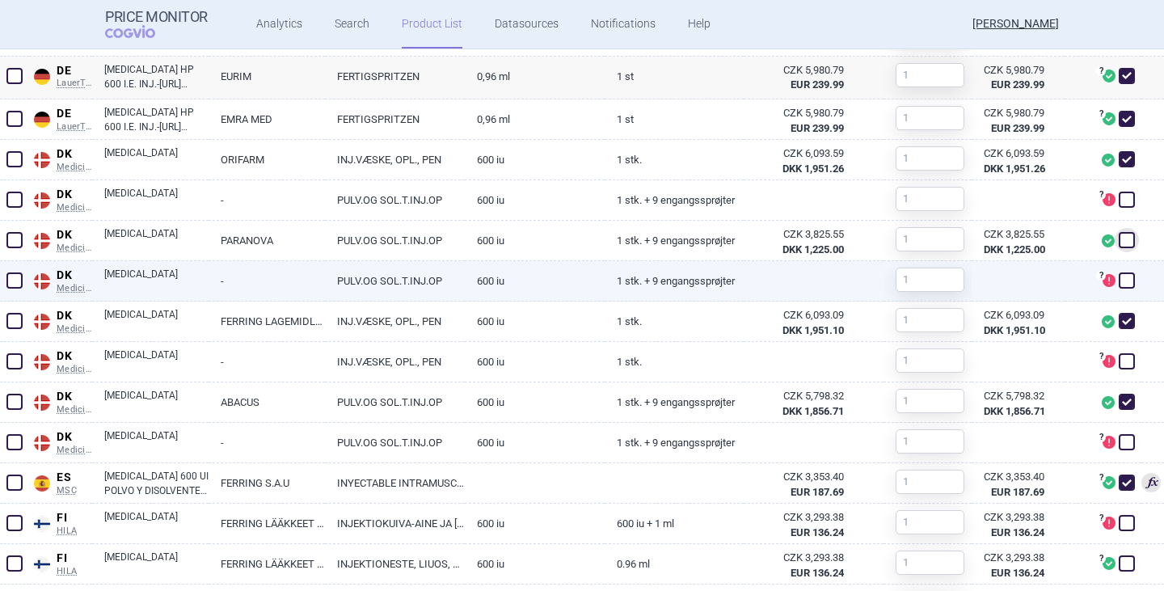
scroll to position [727, 0]
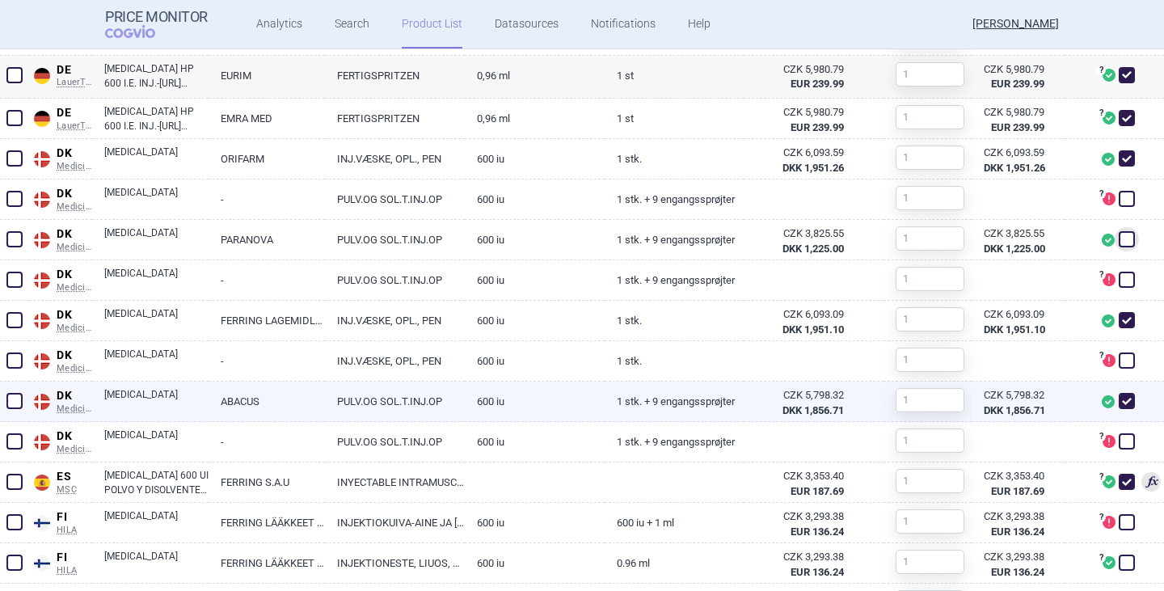
click at [1118, 398] on span at bounding box center [1126, 401] width 16 height 16
checkbox input "false"
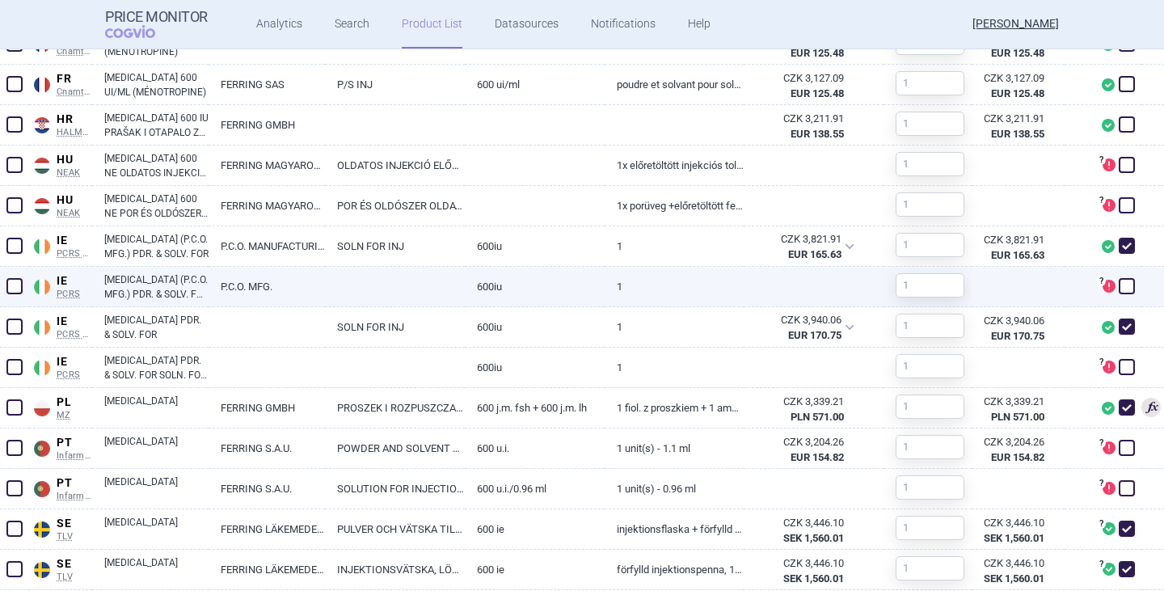
scroll to position [1374, 0]
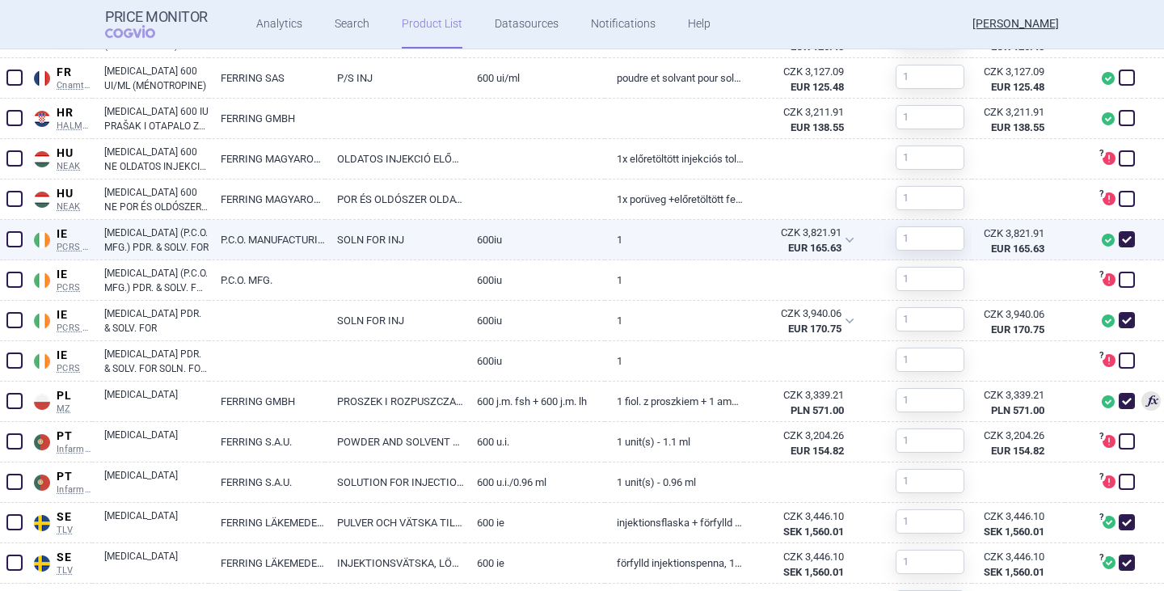
click at [138, 244] on link "MENOPUR (P.C.O. MFG.) PDR. & SOLV. FOR" at bounding box center [156, 239] width 104 height 29
select select "EUR"
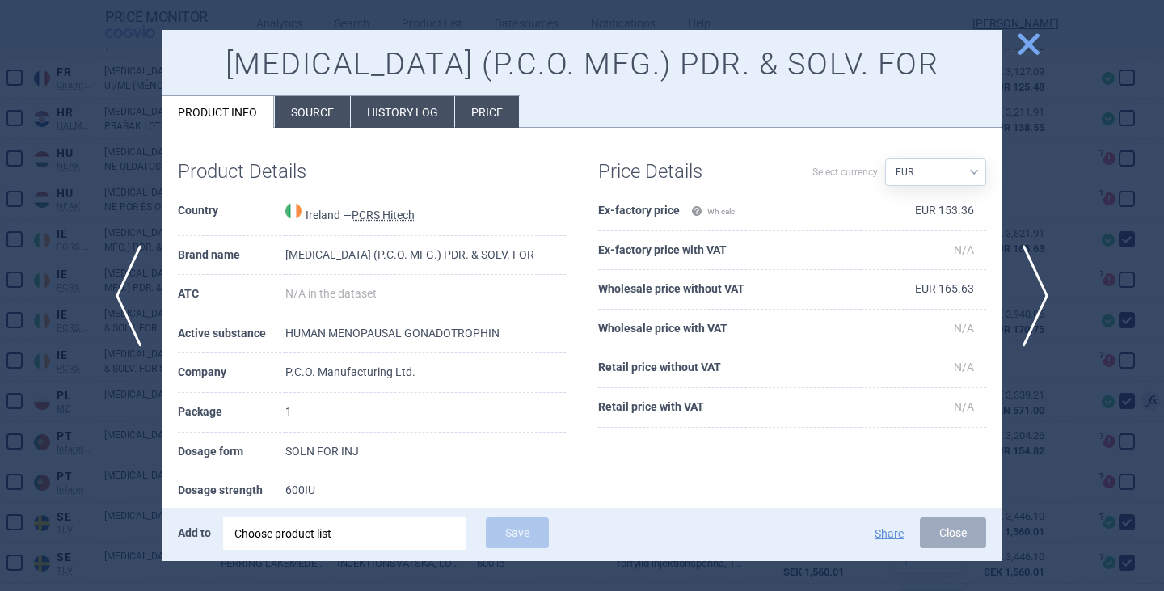
click at [337, 119] on li "Source" at bounding box center [312, 112] width 75 height 32
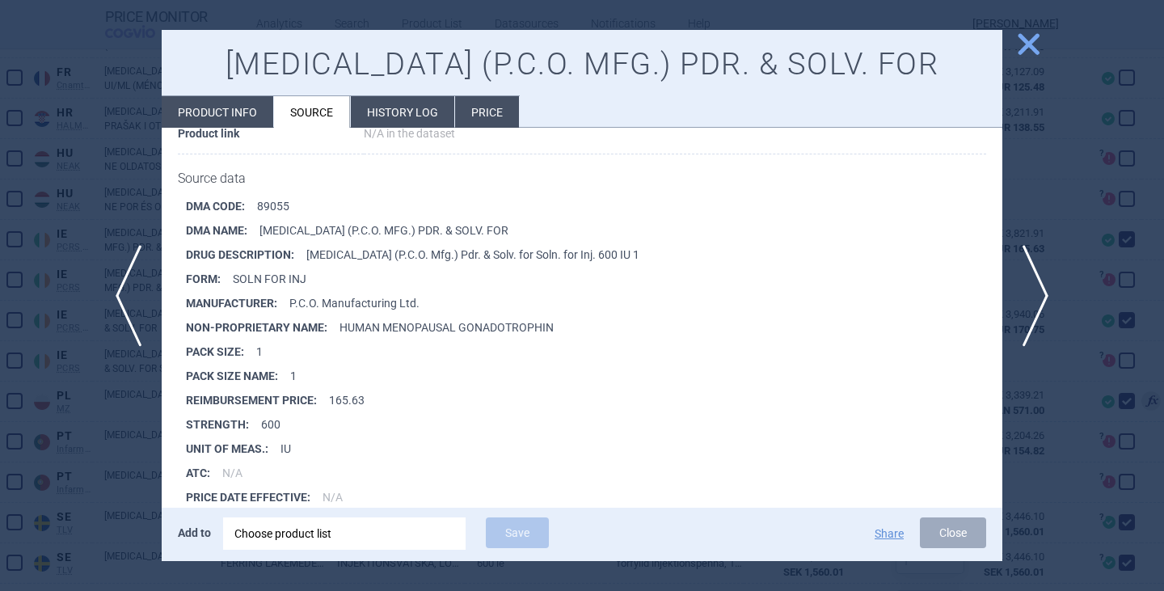
scroll to position [239, 0]
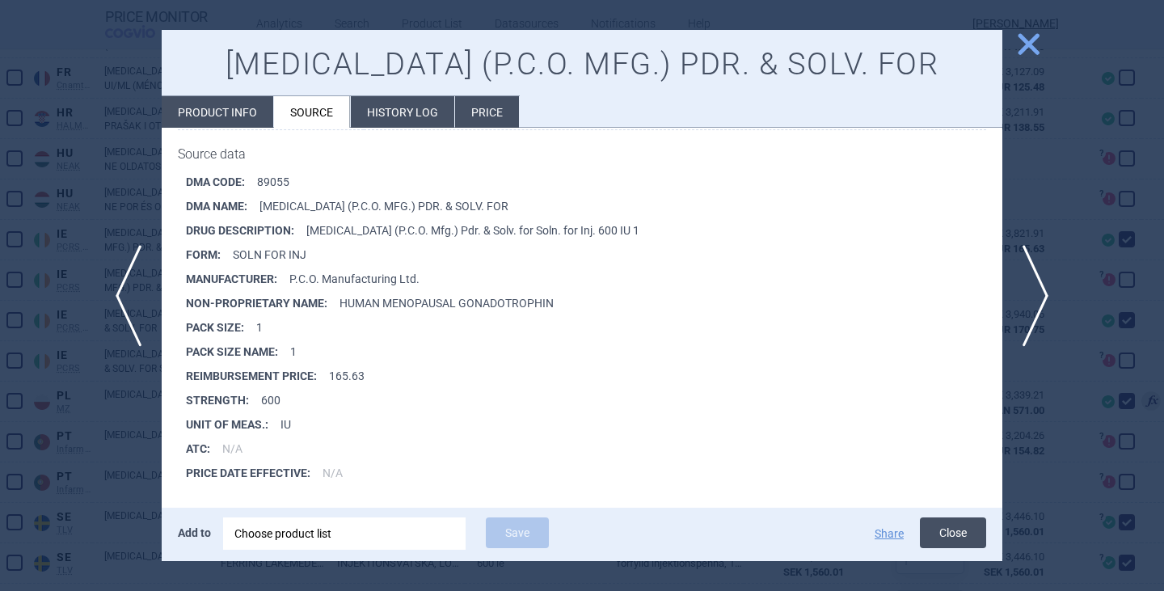
click at [950, 537] on button "Close" at bounding box center [953, 532] width 66 height 31
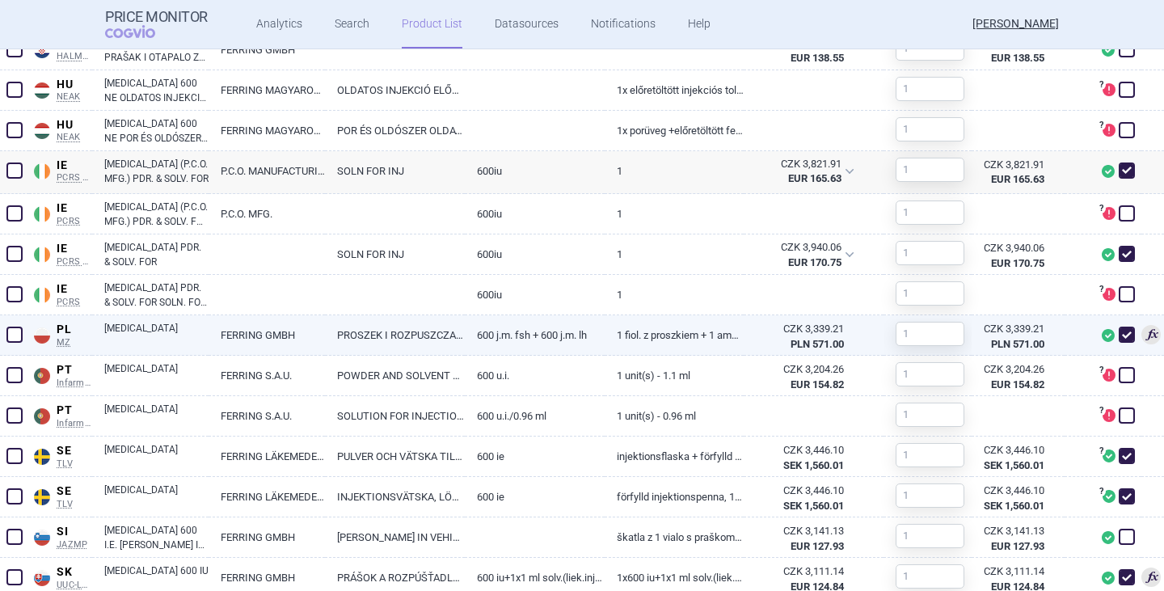
scroll to position [1533, 0]
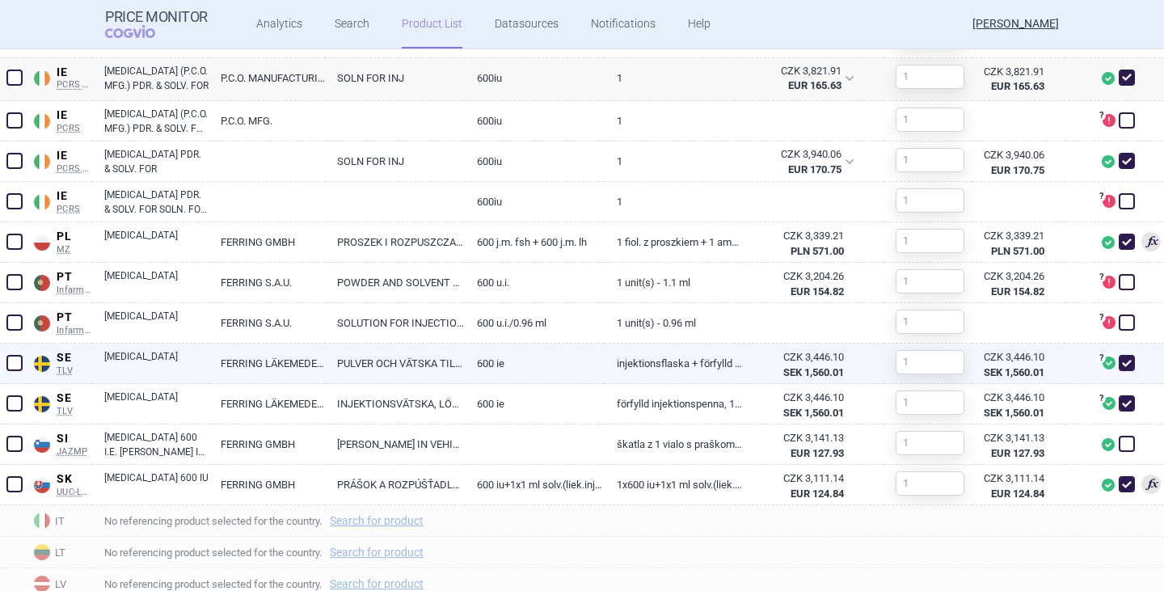
click at [371, 373] on link "PULVER OCH VÄTSKA TILL INJEKTIONSVÄTSKA, LÖSNING" at bounding box center [395, 363] width 140 height 40
select select "EUR"
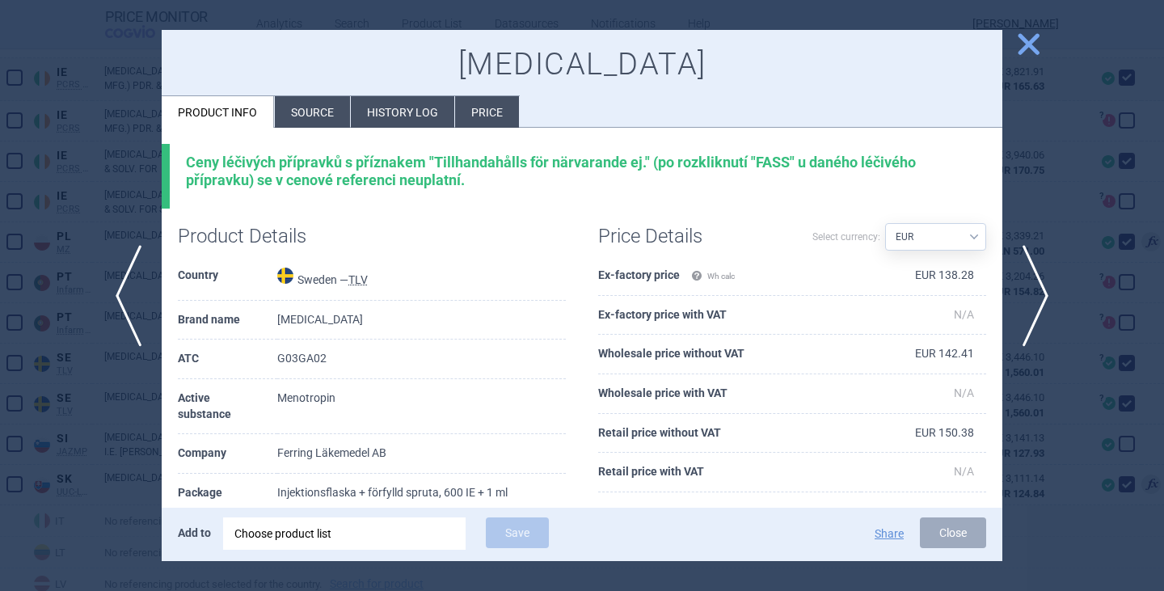
scroll to position [81, 0]
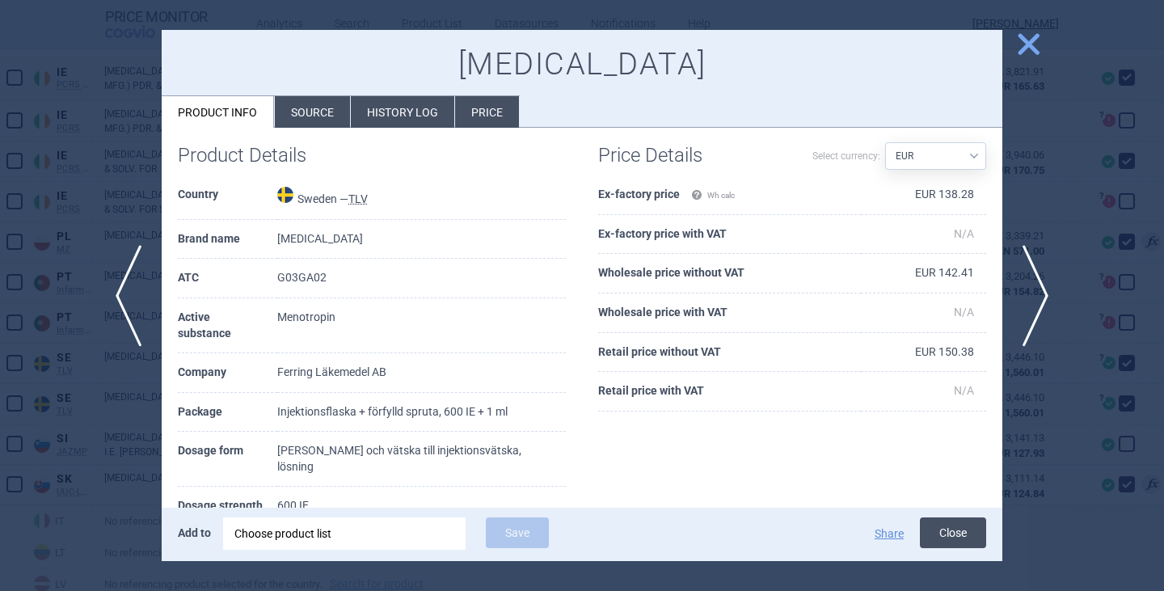
click at [937, 525] on button "Close" at bounding box center [953, 532] width 66 height 31
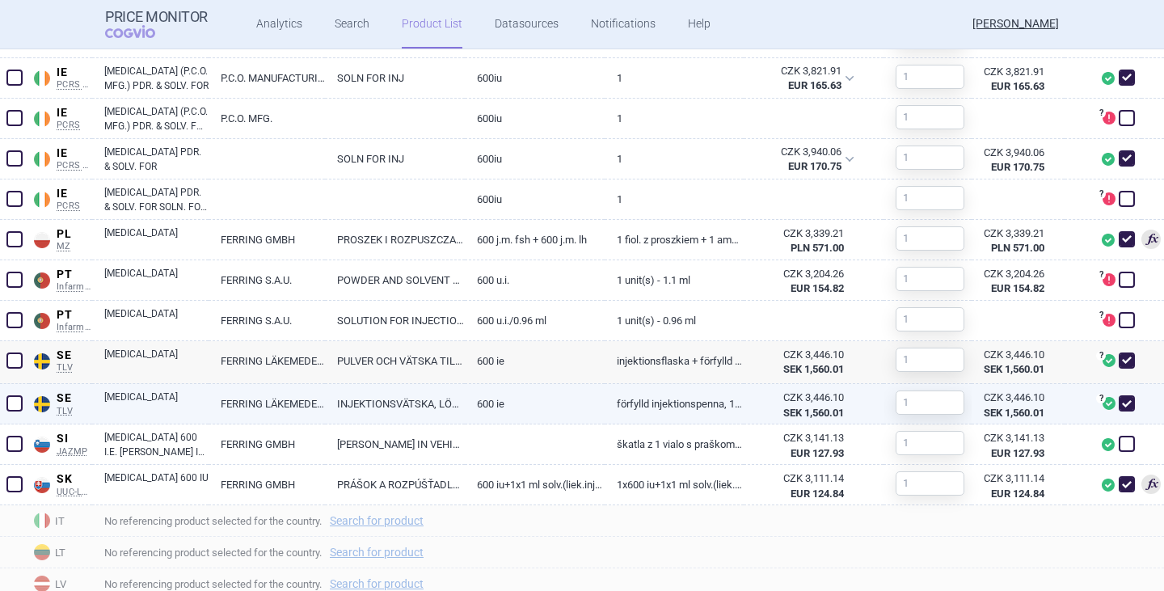
click at [200, 406] on link "[MEDICAL_DATA]" at bounding box center [156, 403] width 104 height 29
select select "EUR"
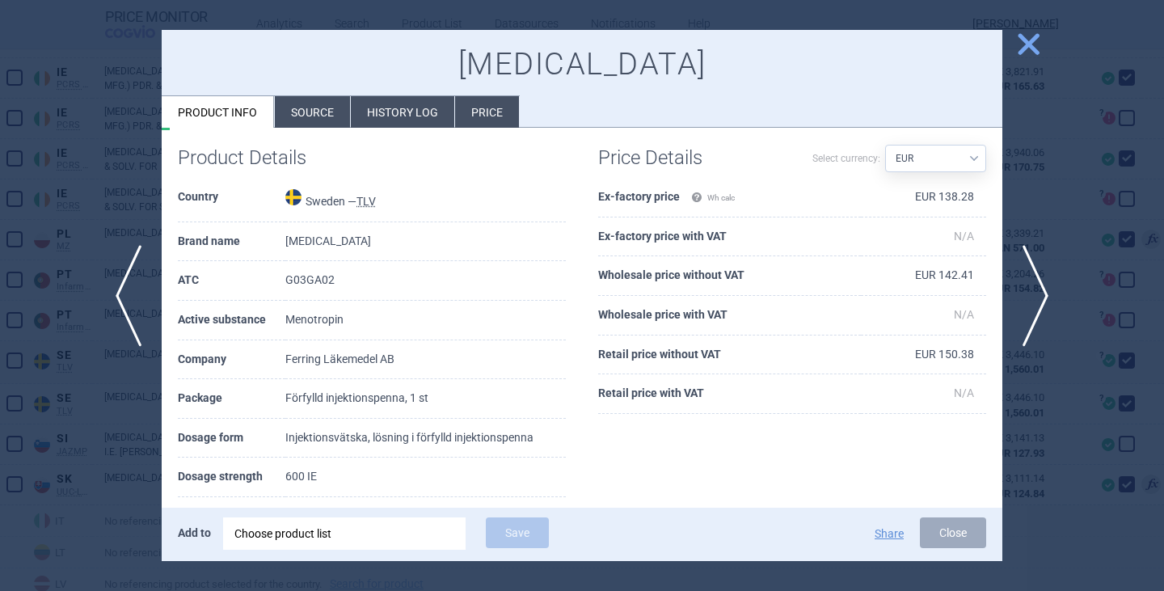
scroll to position [242, 0]
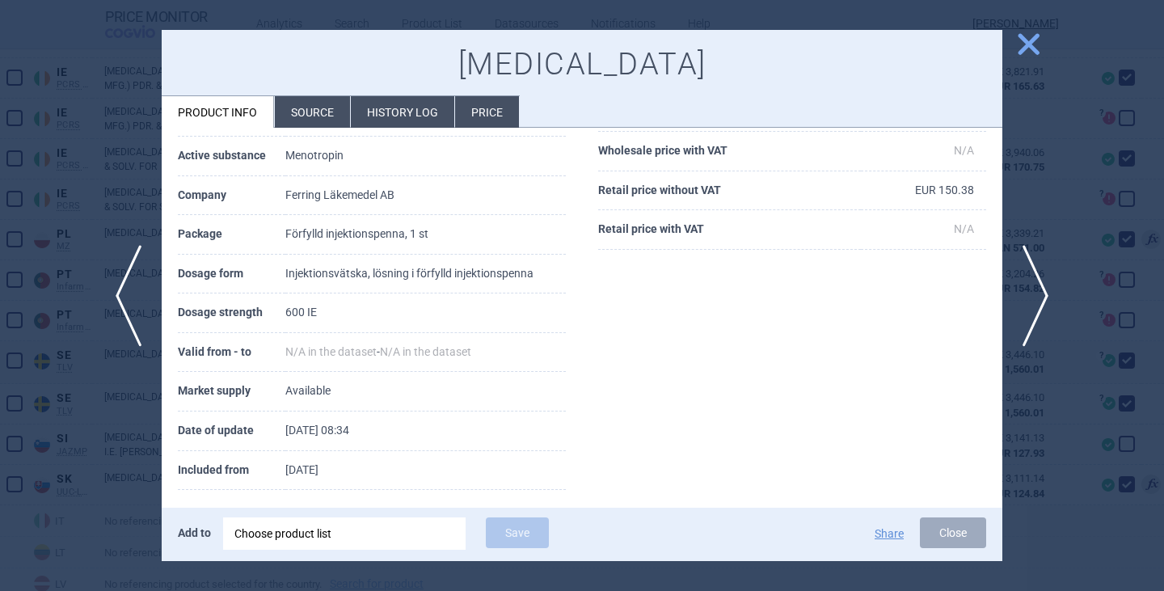
click at [309, 105] on li "Source" at bounding box center [312, 112] width 75 height 32
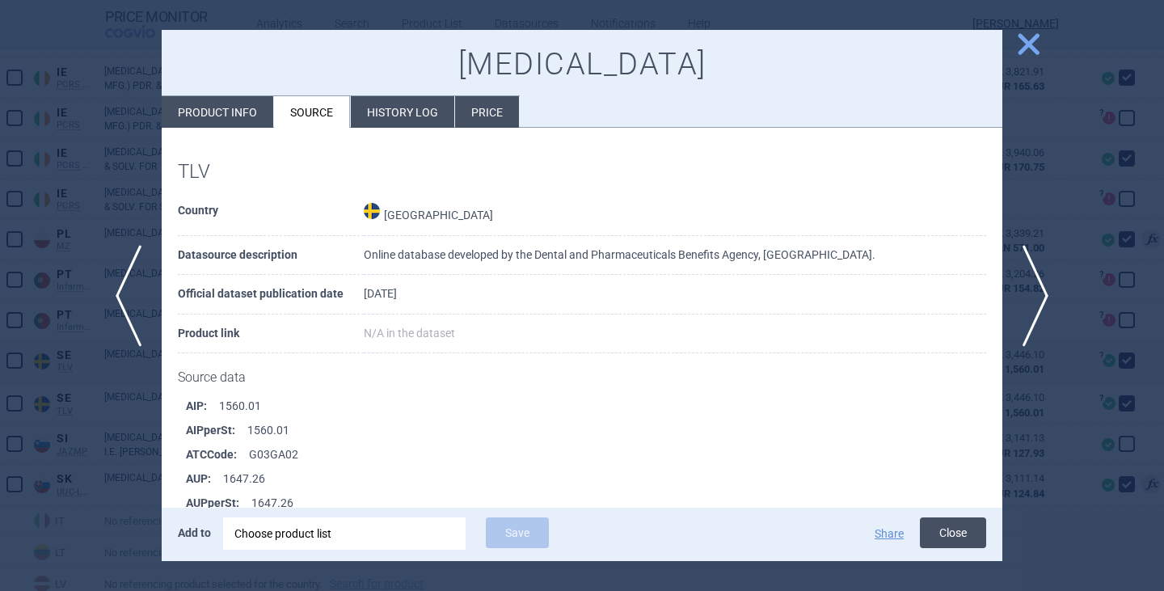
click at [946, 526] on button "Close" at bounding box center [953, 532] width 66 height 31
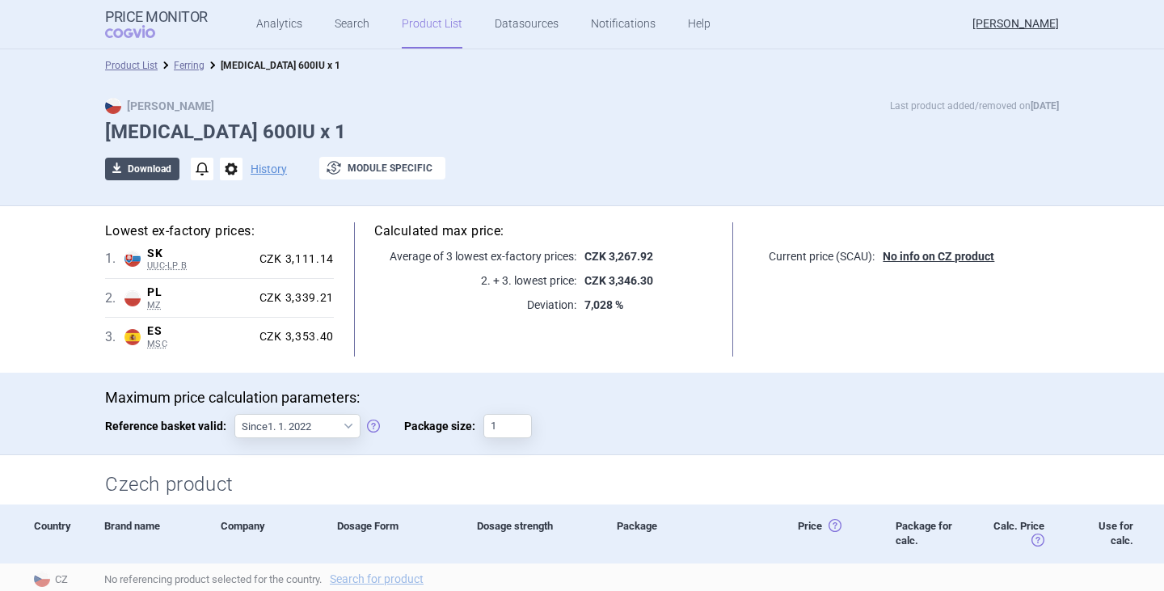
click at [143, 173] on button "download Download" at bounding box center [142, 169] width 74 height 23
select select "EUR"
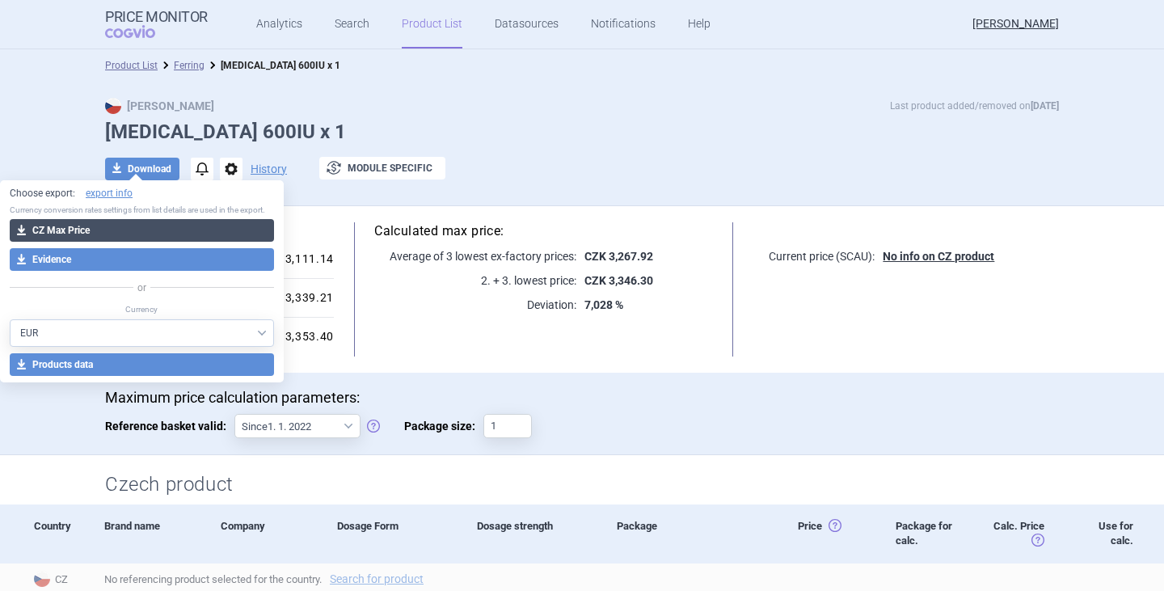
click at [106, 234] on button "download CZ Max Price" at bounding box center [142, 230] width 264 height 23
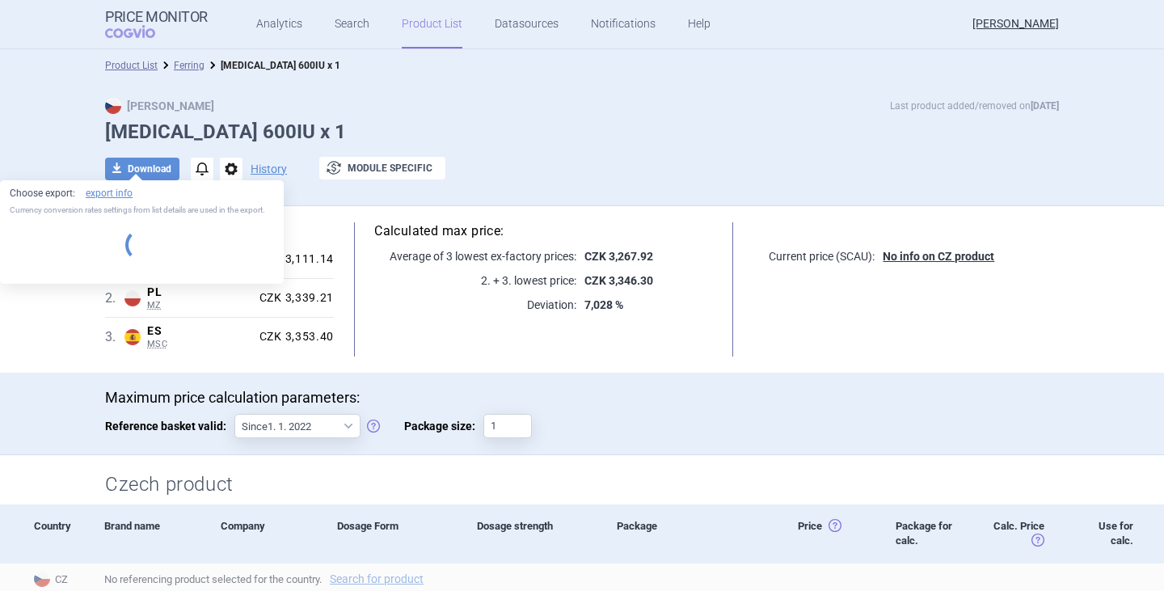
select select "EUR"
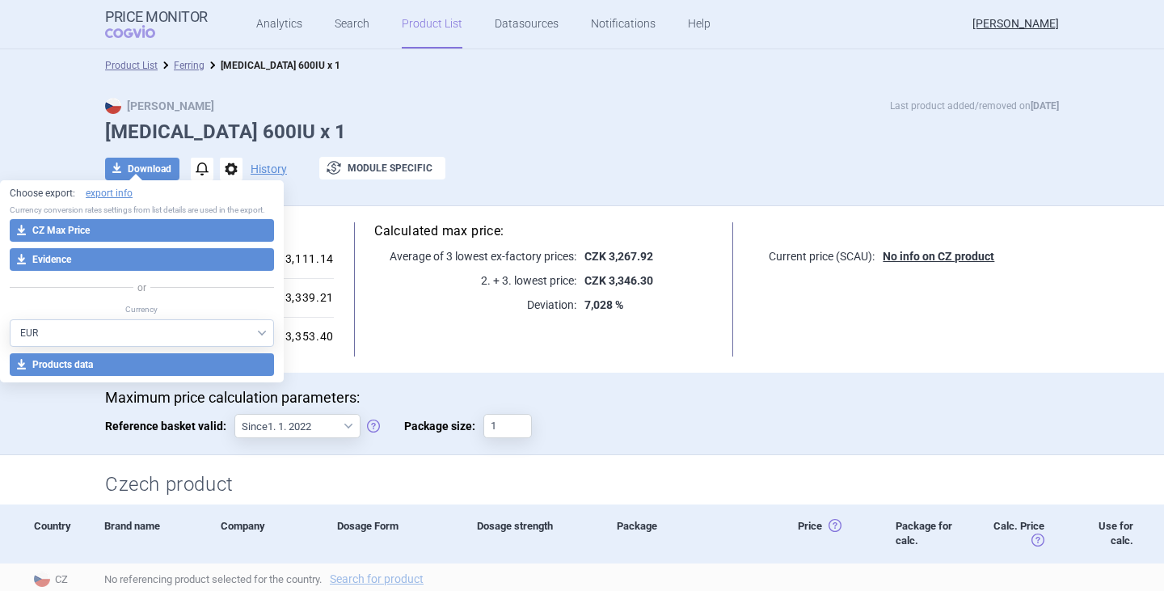
click at [451, 126] on h1 "[MEDICAL_DATA] 600IU x 1" at bounding box center [582, 131] width 954 height 23
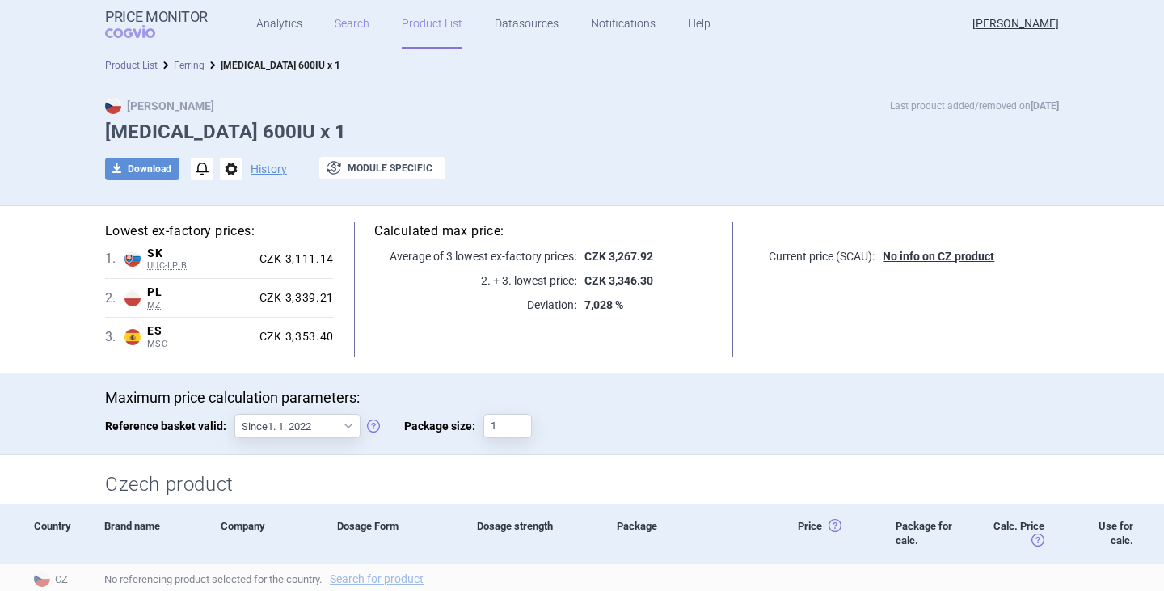
click at [355, 36] on link "Search" at bounding box center [352, 24] width 35 height 48
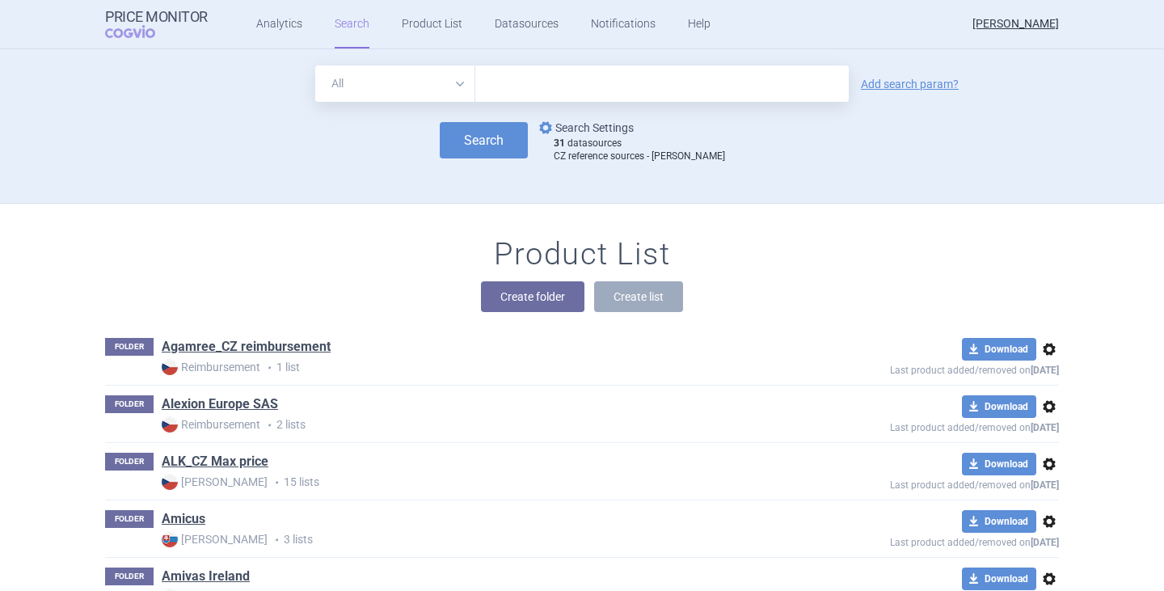
click at [617, 125] on link "options Search Settings" at bounding box center [585, 127] width 98 height 19
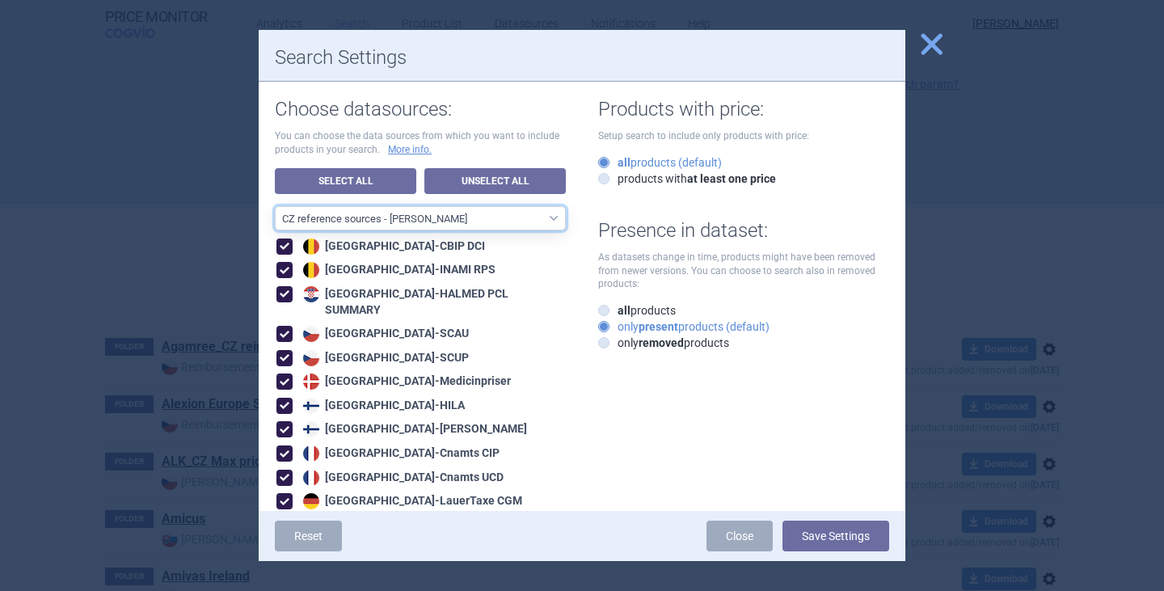
click at [432, 219] on select "All data sources CZ reference sources - Reimbursement SK reference sources - Of…" at bounding box center [420, 218] width 291 height 24
select select "3e39bb1b-0066-4e3d-9ac6-6dc98ece7831"
click at [275, 206] on select "All data sources CZ reference sources - Reimbursement SK reference sources - Of…" at bounding box center [420, 218] width 291 height 24
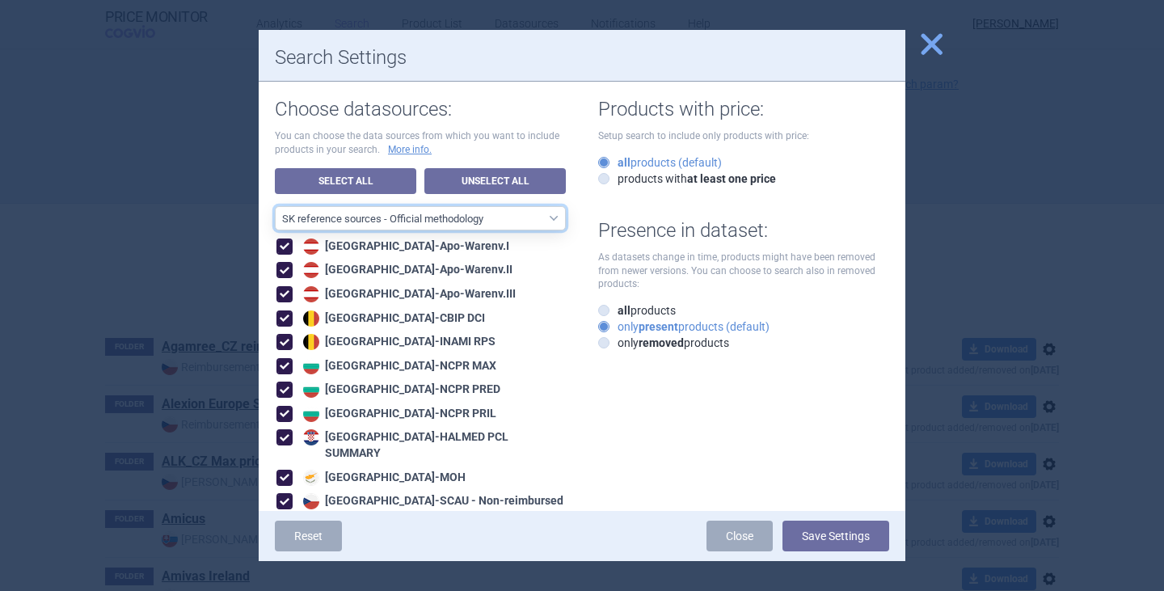
click at [469, 208] on select "All data sources CZ reference sources - Reimbursement SK reference sources - Of…" at bounding box center [420, 218] width 291 height 24
click at [275, 206] on select "All data sources CZ reference sources - Reimbursement SK reference sources - Of…" at bounding box center [420, 218] width 291 height 24
click at [841, 548] on button "Save Settings" at bounding box center [835, 535] width 107 height 31
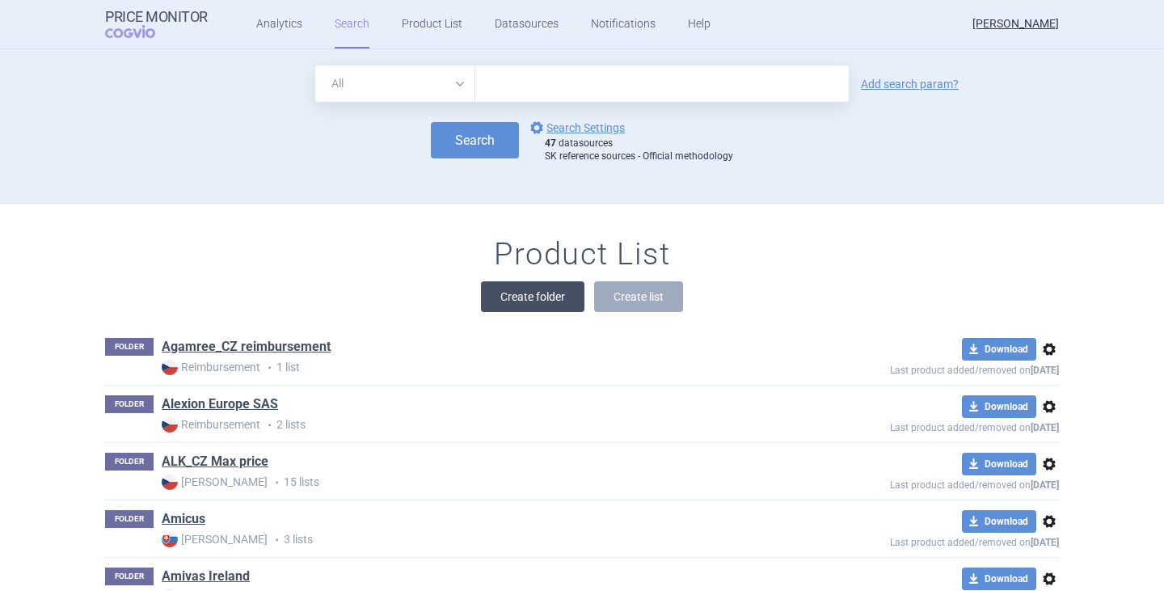
click at [528, 303] on button "Create folder" at bounding box center [532, 296] width 103 height 31
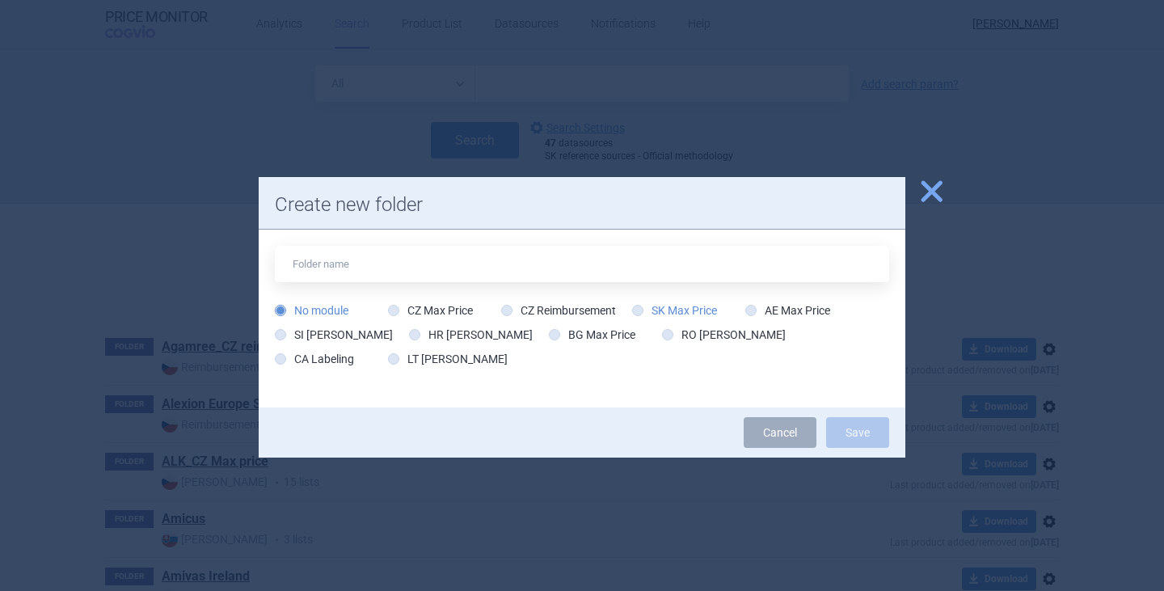
click at [673, 316] on label "SK Max Price" at bounding box center [674, 310] width 85 height 16
click at [649, 316] on input "SK Max Price" at bounding box center [641, 311] width 16 height 16
radio input "true"
click at [670, 304] on label "SK Max Price" at bounding box center [674, 310] width 85 height 16
click at [649, 304] on input "SK Max Price" at bounding box center [641, 311] width 16 height 16
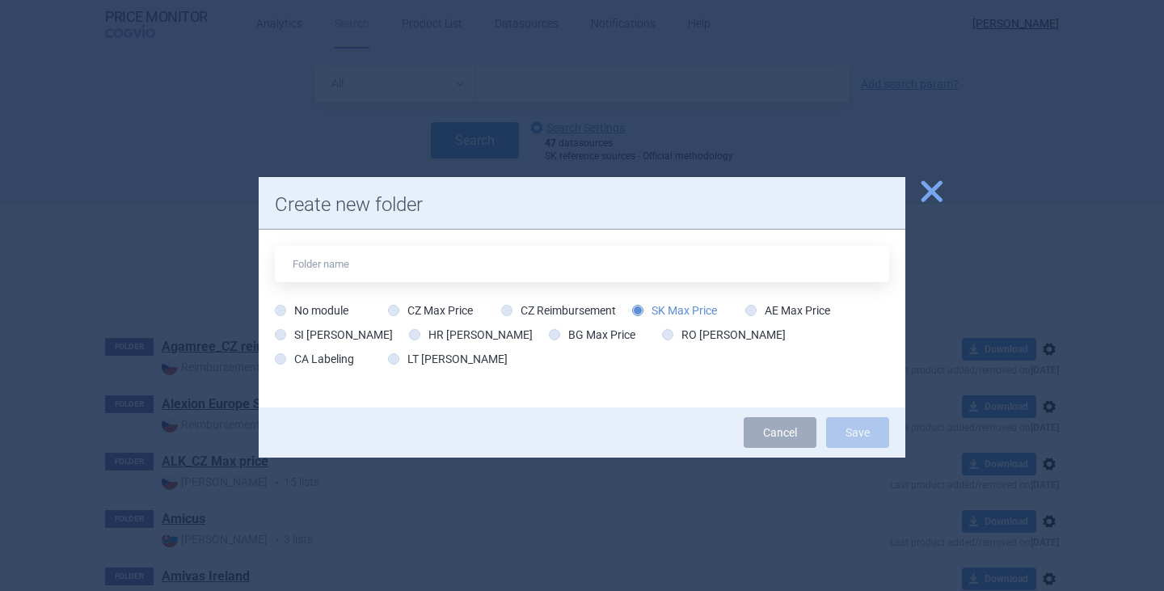
click at [442, 244] on div "No module CZ Max Price CZ Reimbursement SK Max Price AE Max Price SI Max Price …" at bounding box center [582, 318] width 646 height 178
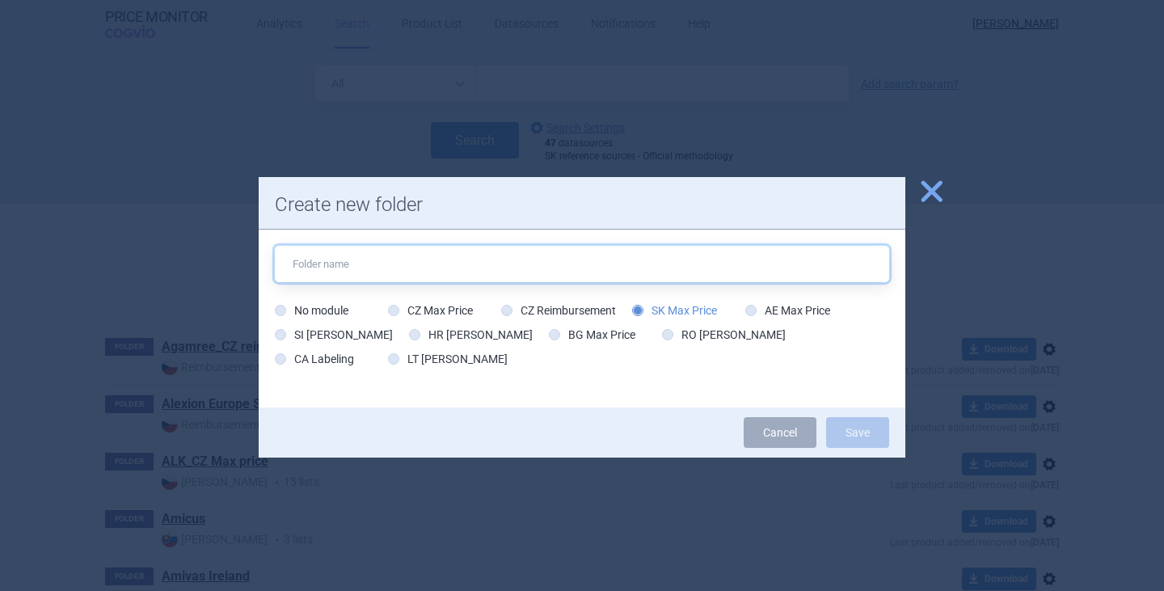
click at [440, 258] on input "text" at bounding box center [582, 264] width 614 height 36
type input "Ferring"
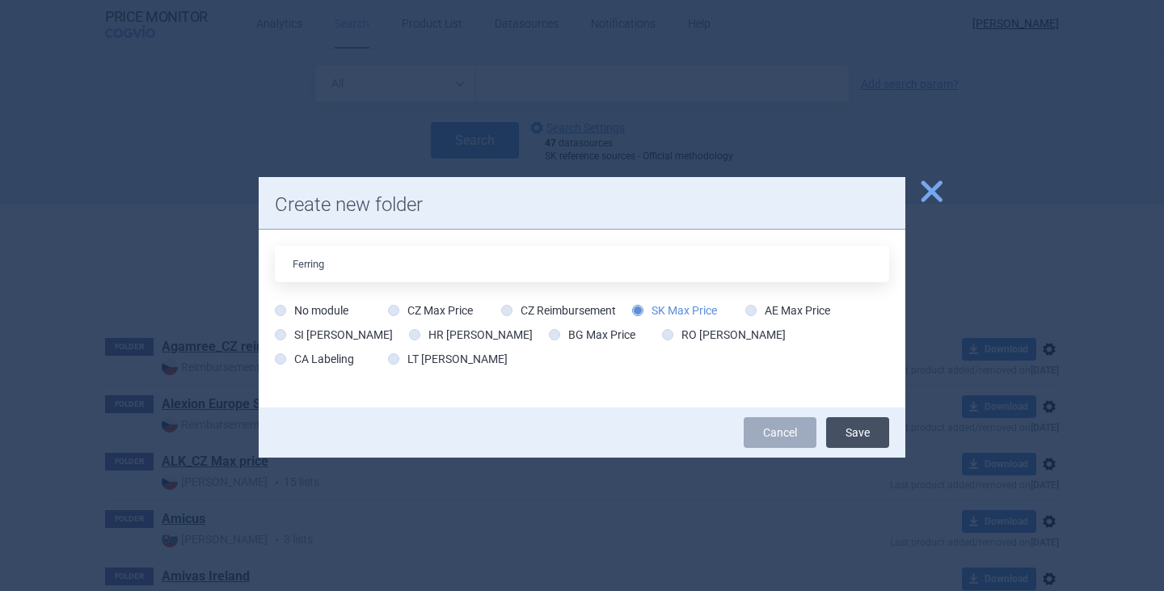
click at [861, 438] on button "Save" at bounding box center [857, 432] width 63 height 31
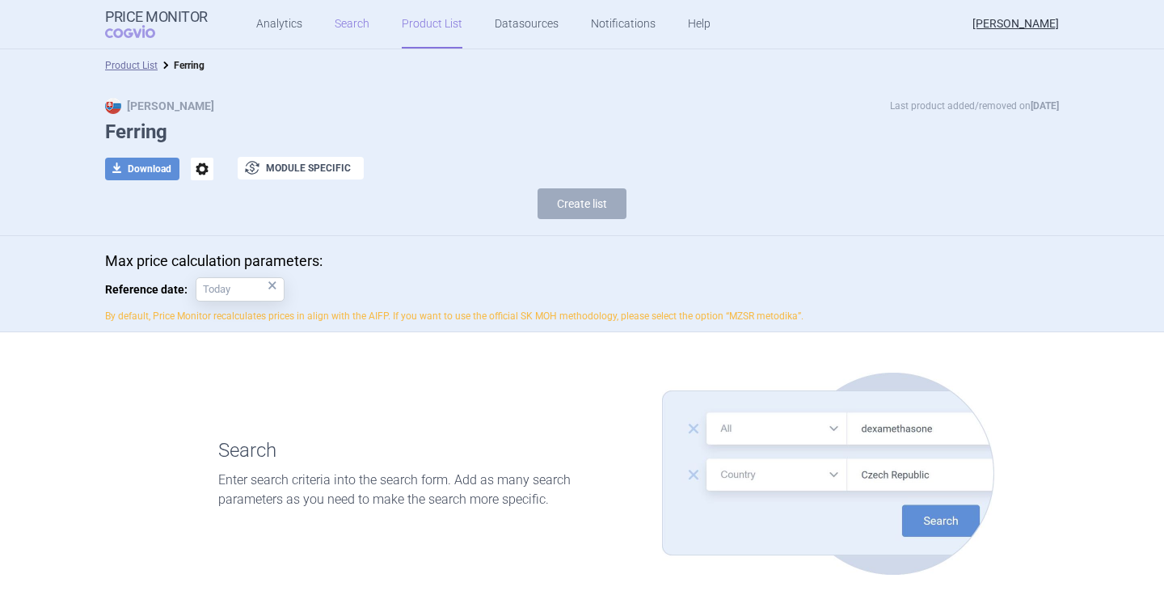
click at [354, 22] on link "Search" at bounding box center [352, 24] width 35 height 48
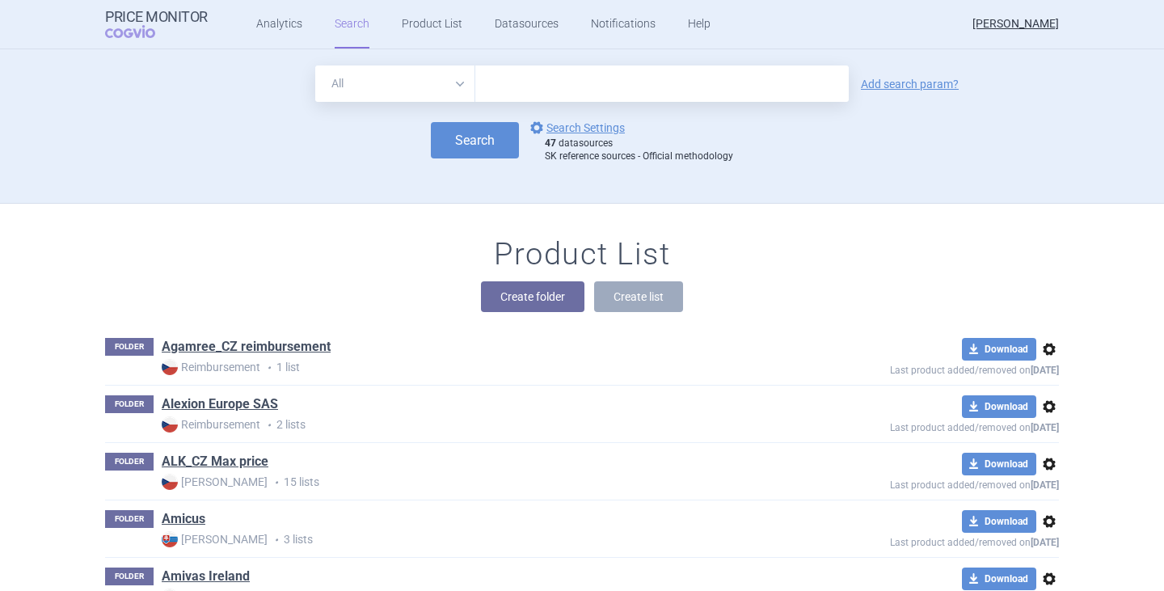
click at [507, 93] on input "text" at bounding box center [661, 83] width 373 height 36
type input "[MEDICAL_DATA]"
click at [470, 128] on button "Search" at bounding box center [475, 140] width 88 height 36
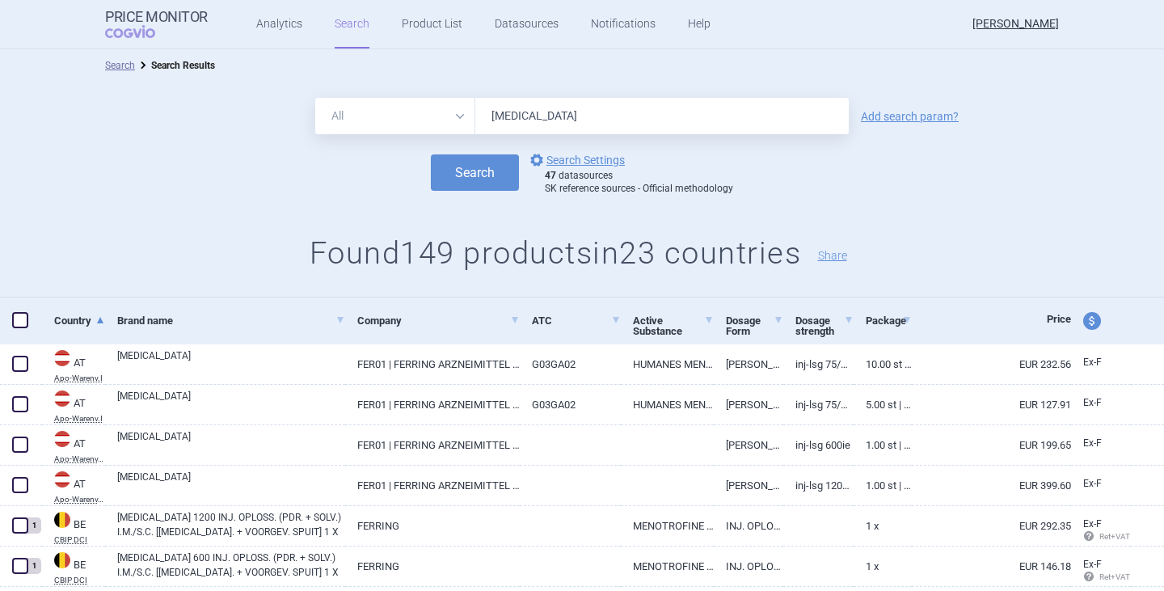
click at [352, 31] on link "Search" at bounding box center [352, 24] width 35 height 48
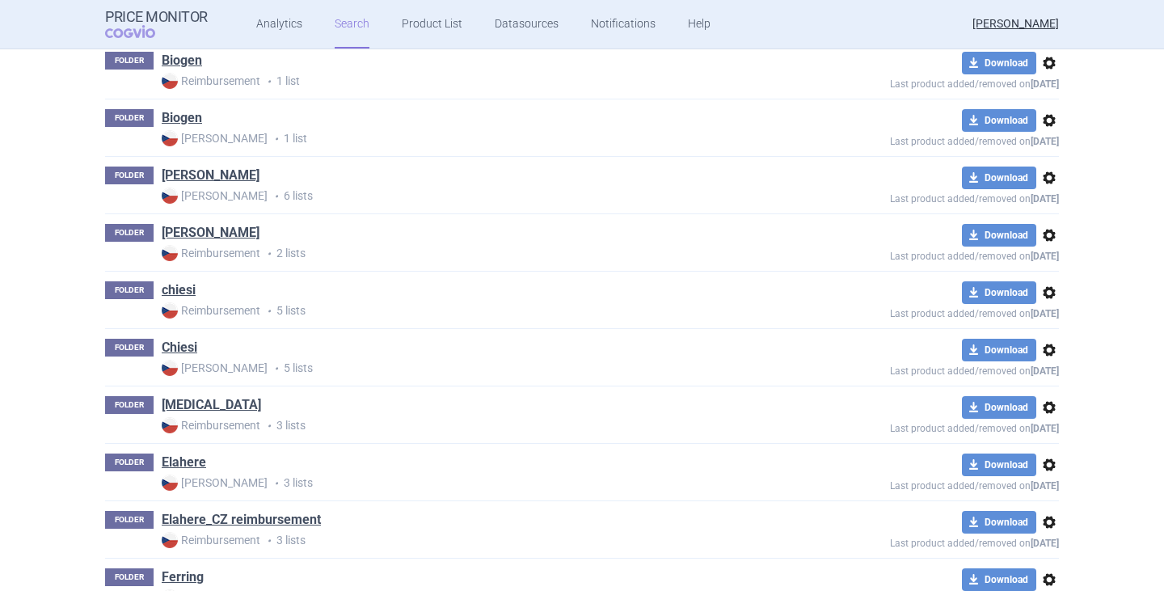
scroll to position [1131, 0]
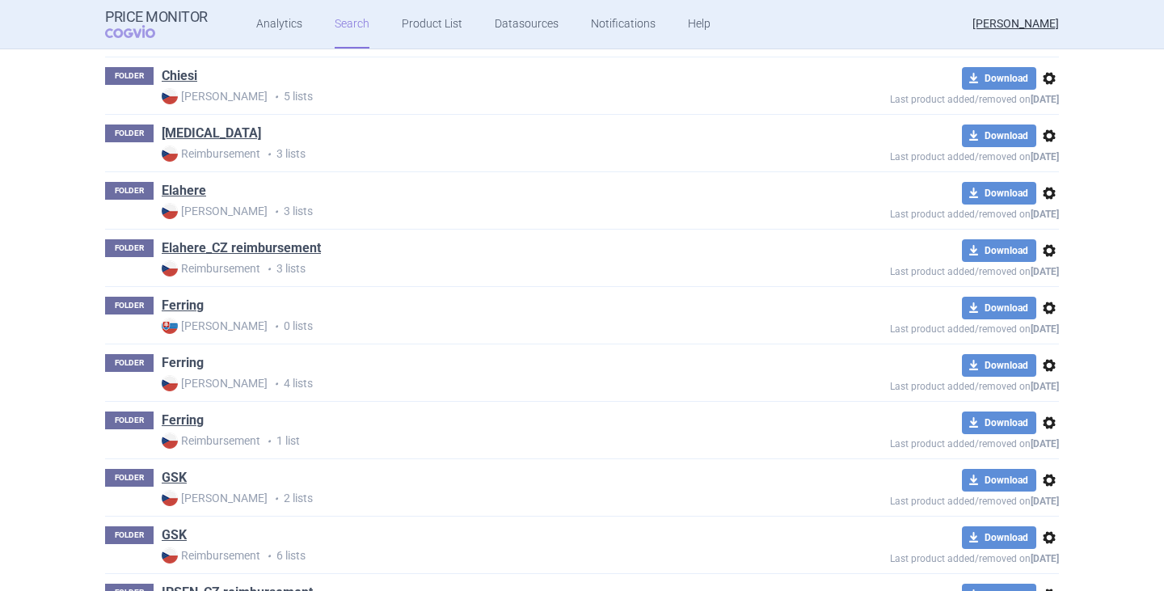
click at [183, 368] on link "Ferring" at bounding box center [183, 363] width 42 height 18
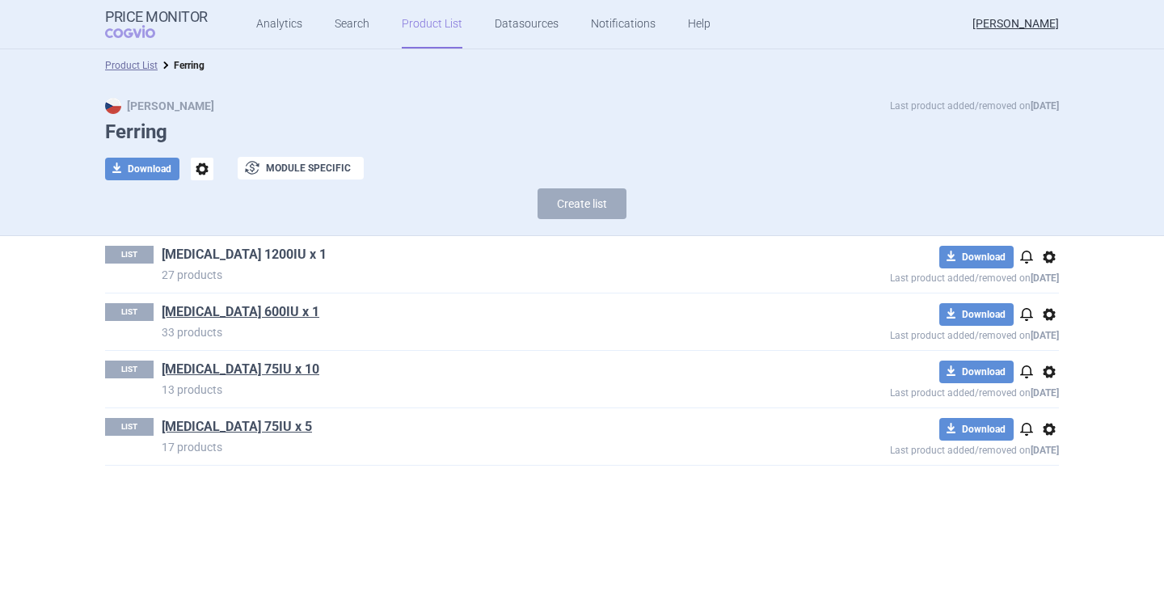
click at [246, 255] on link "[MEDICAL_DATA] 1200IU x 1" at bounding box center [244, 255] width 165 height 18
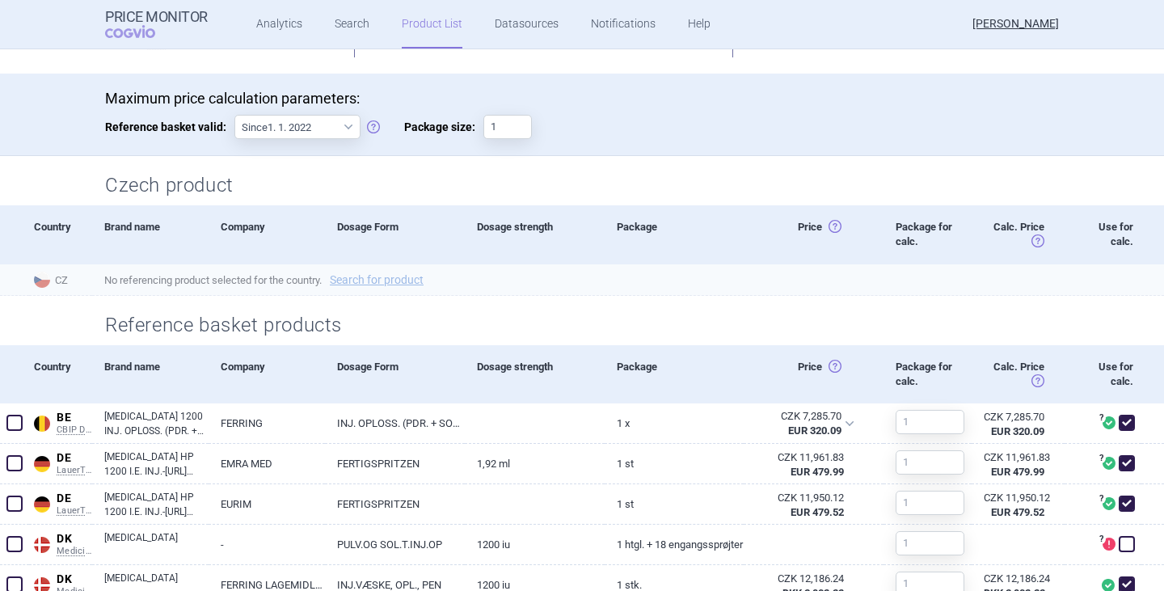
scroll to position [323, 0]
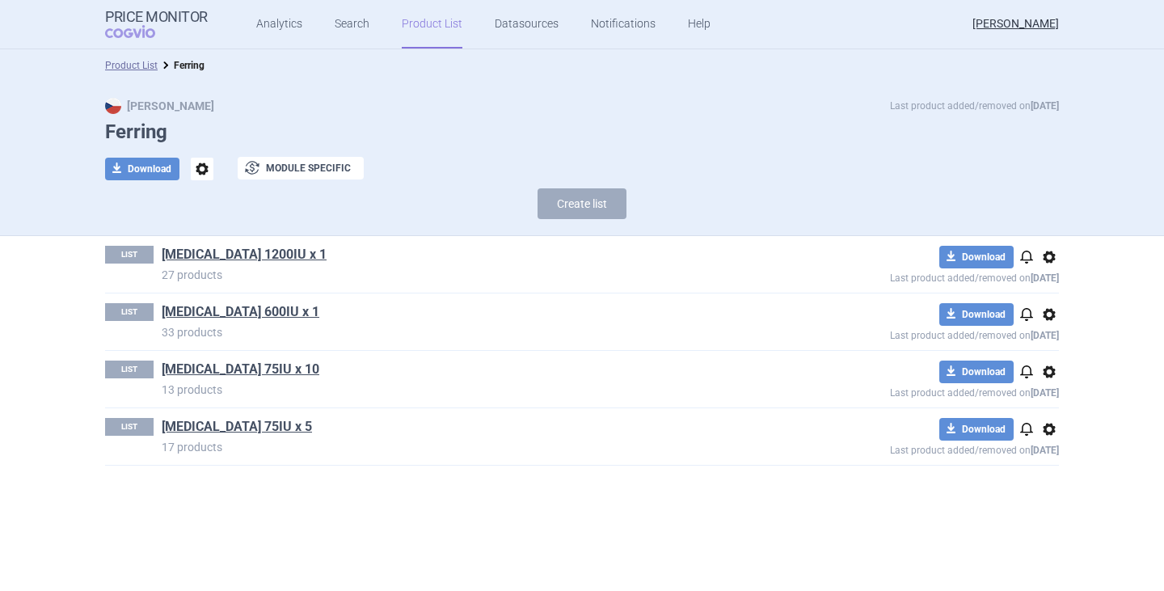
click at [1054, 267] on div "download Download notifications options Last product added/removed on 19 Sept" at bounding box center [916, 265] width 286 height 38
click at [1055, 259] on span "options" at bounding box center [1048, 256] width 19 height 19
click at [1046, 288] on button "Copy" at bounding box center [1049, 291] width 52 height 23
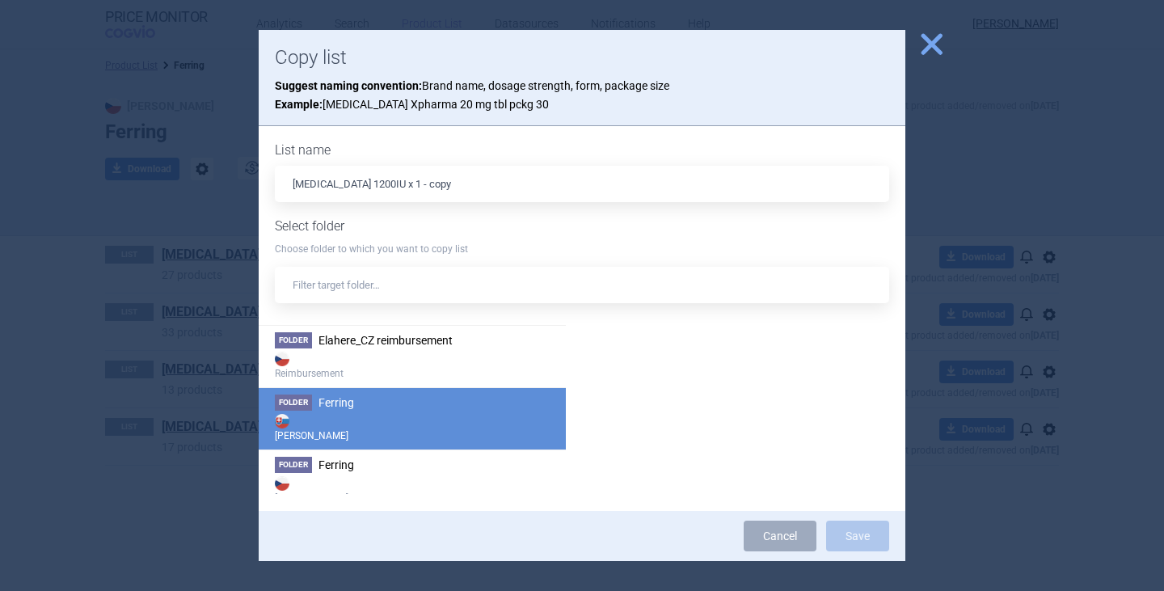
scroll to position [1212, 0]
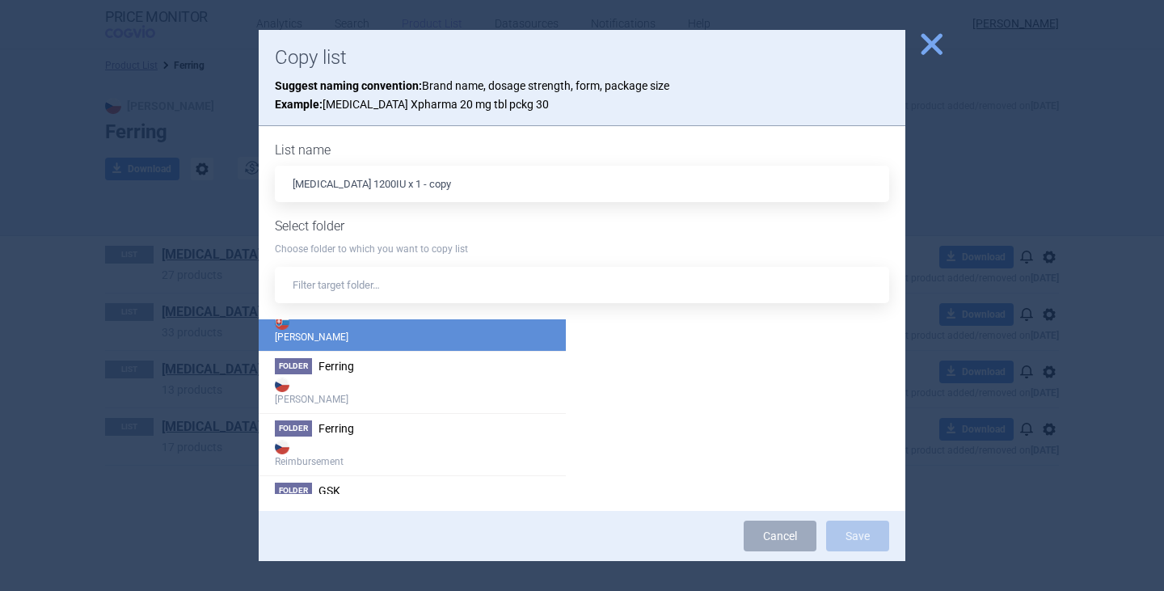
click at [335, 338] on strong "[PERSON_NAME]" at bounding box center [412, 328] width 275 height 32
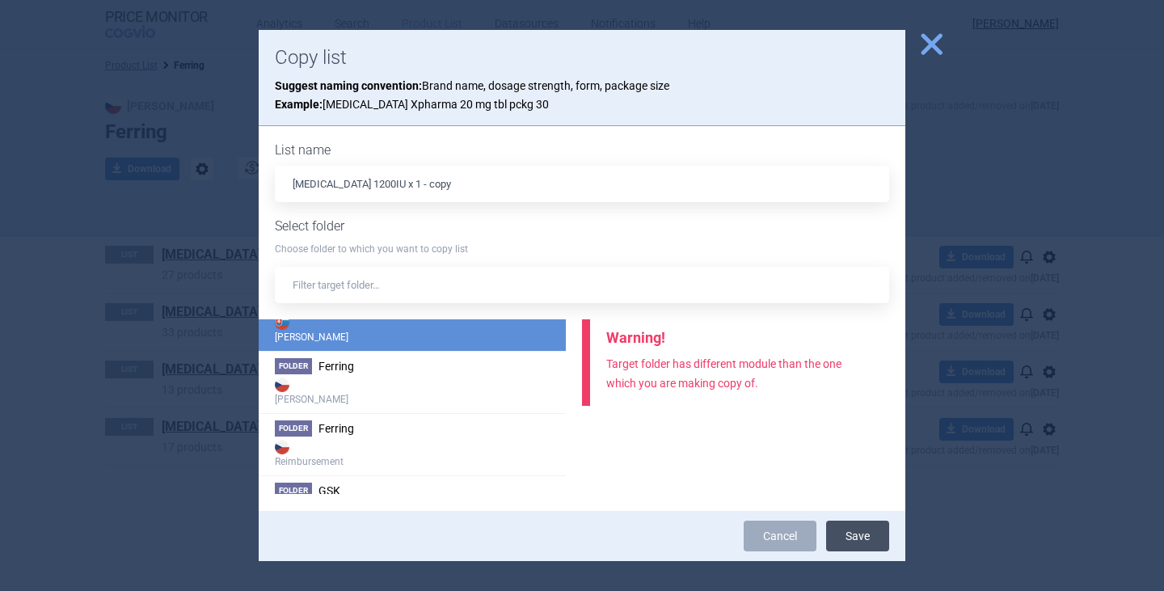
click at [860, 541] on button "Save" at bounding box center [857, 535] width 63 height 31
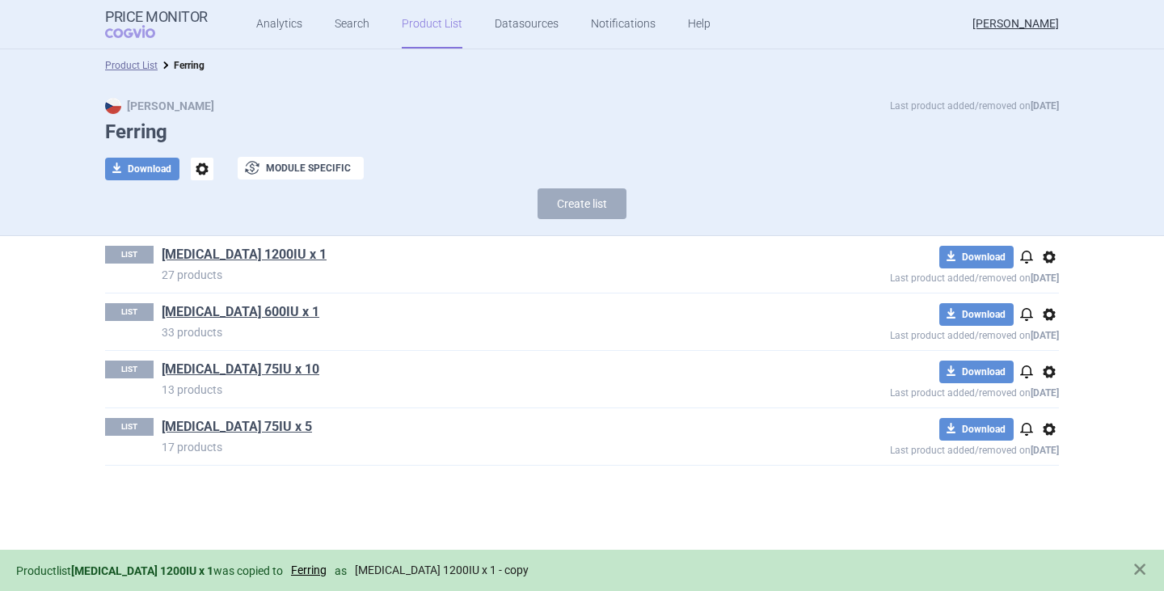
click at [401, 568] on link "Menopur 1200IU x 1 - copy" at bounding box center [442, 570] width 174 height 14
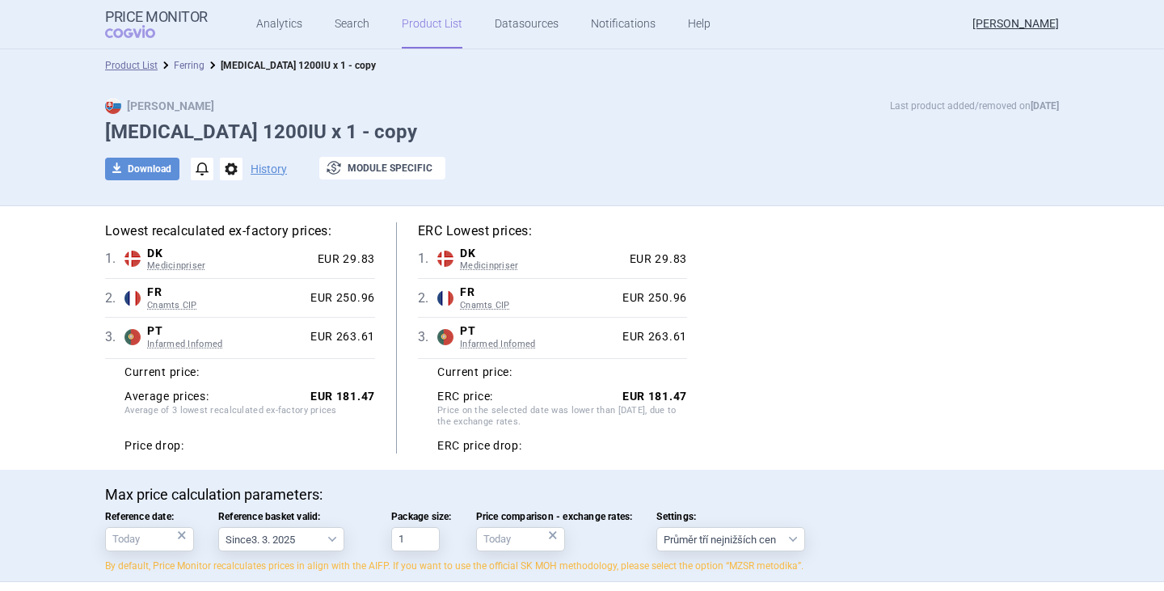
click at [186, 69] on link "Ferring" at bounding box center [189, 65] width 31 height 11
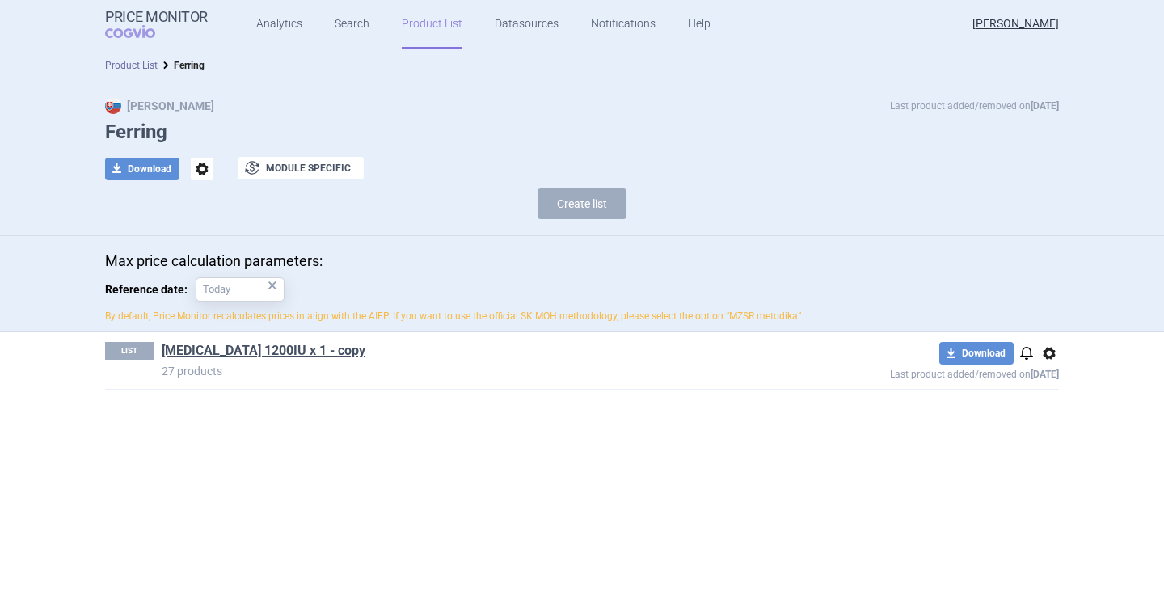
click at [1048, 358] on span "options" at bounding box center [1048, 352] width 19 height 19
click at [1047, 448] on button "Delete" at bounding box center [1049, 447] width 52 height 23
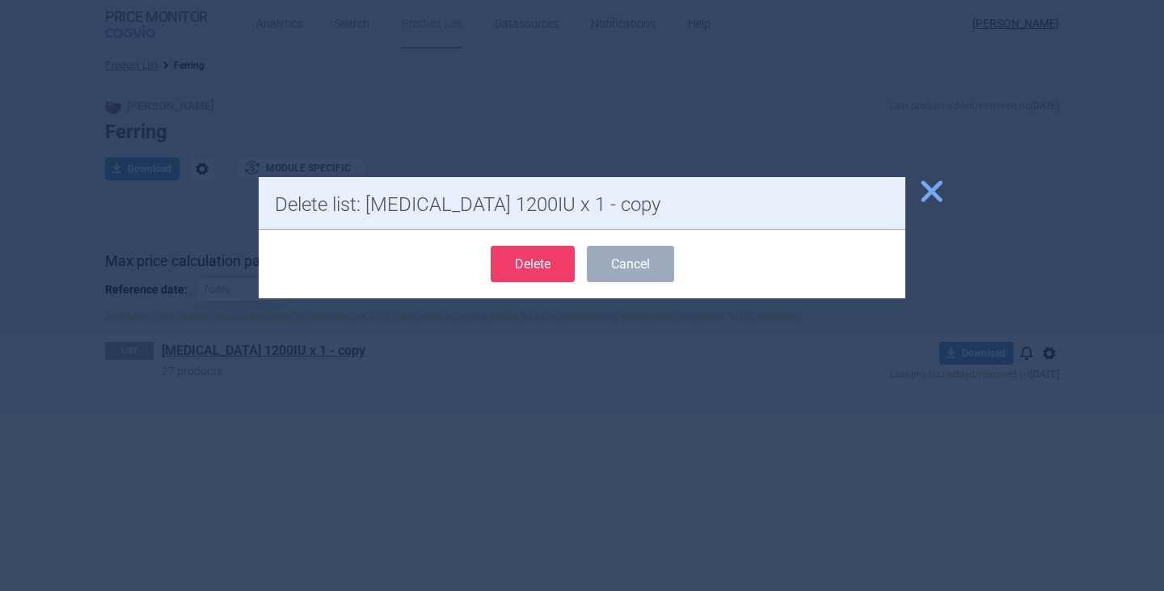
click at [552, 264] on button "Delete" at bounding box center [533, 264] width 84 height 36
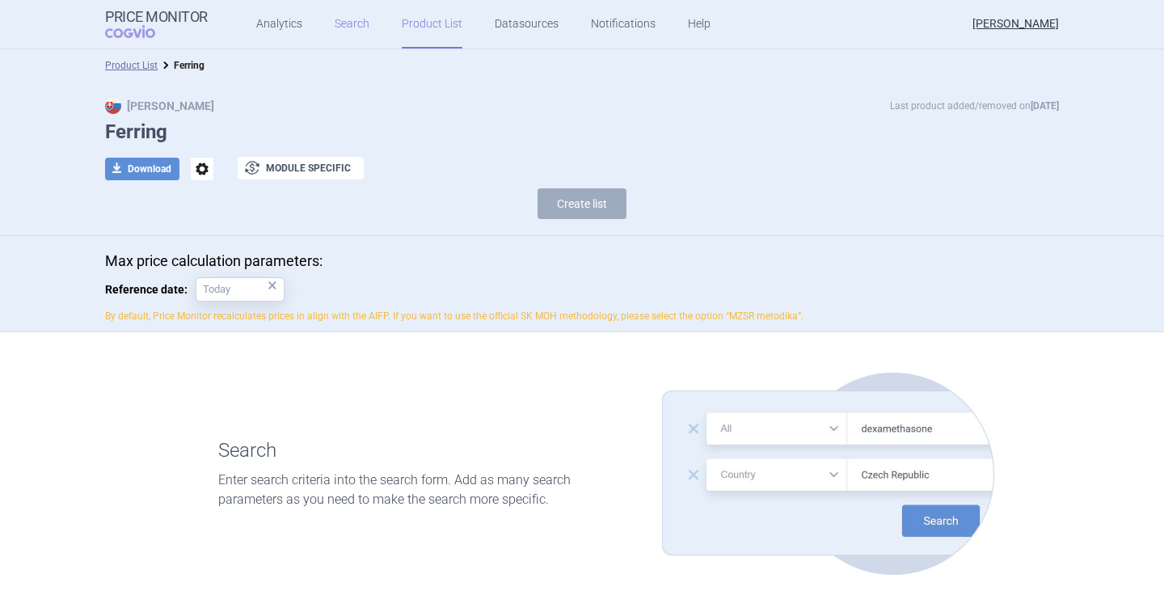
click at [356, 27] on link "Search" at bounding box center [352, 24] width 35 height 48
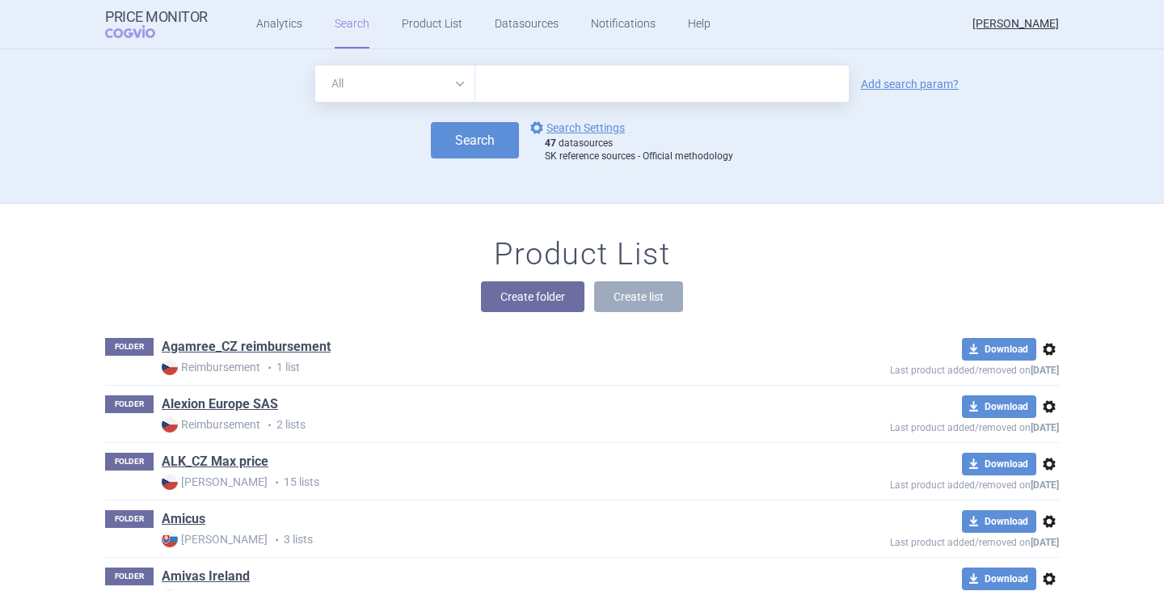
click at [549, 91] on input "text" at bounding box center [661, 83] width 373 height 36
type input "menopur"
click at [479, 133] on button "Search" at bounding box center [475, 140] width 88 height 36
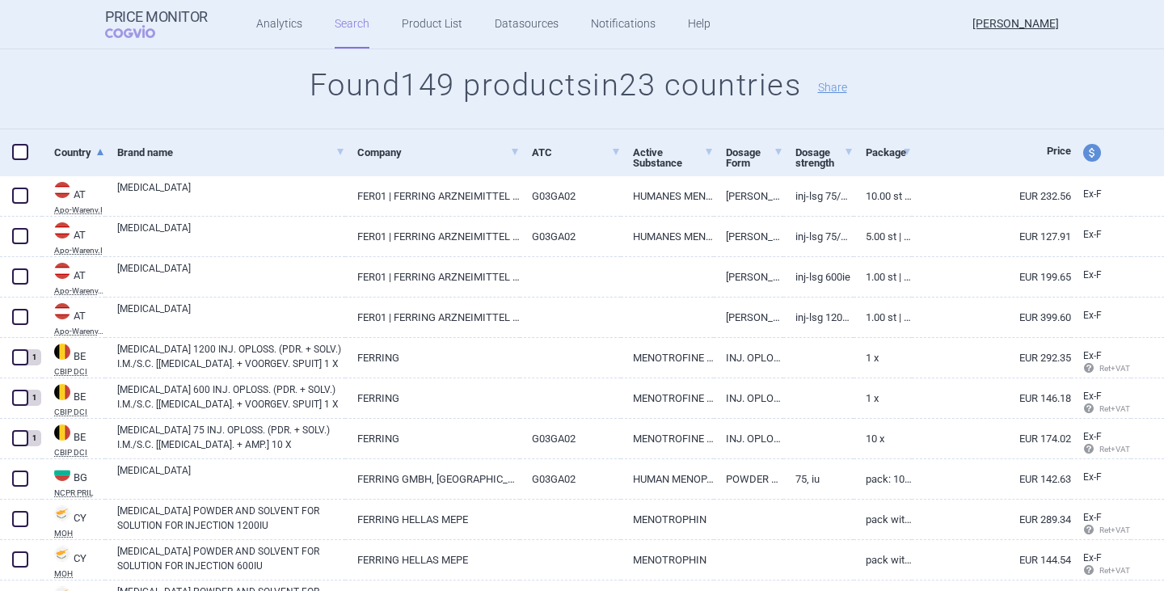
scroll to position [81, 0]
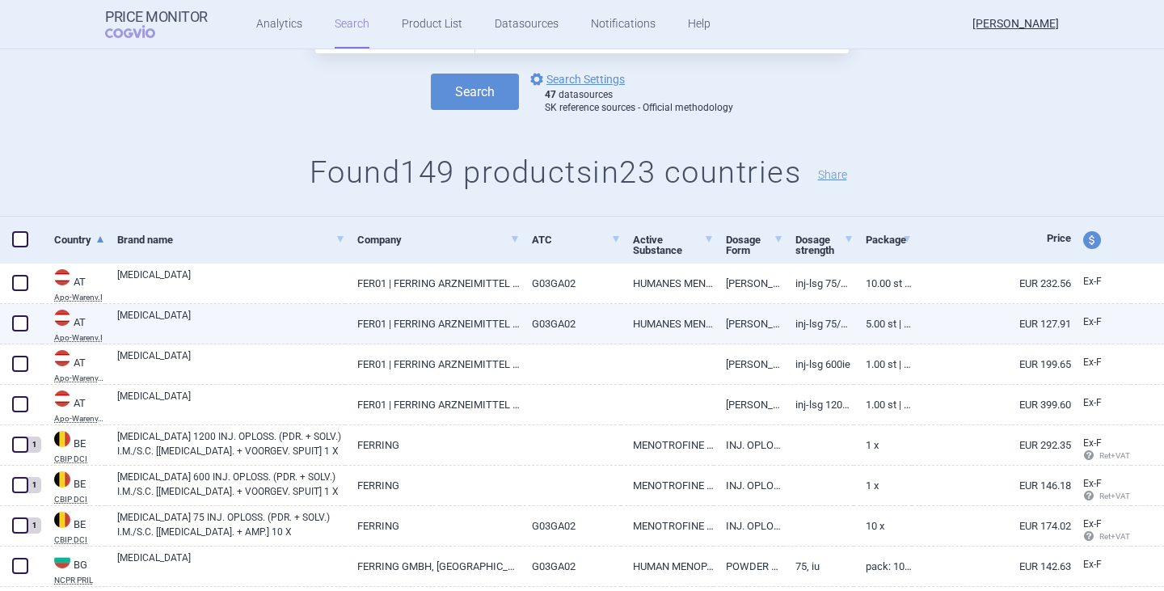
click at [17, 324] on span at bounding box center [20, 323] width 16 height 16
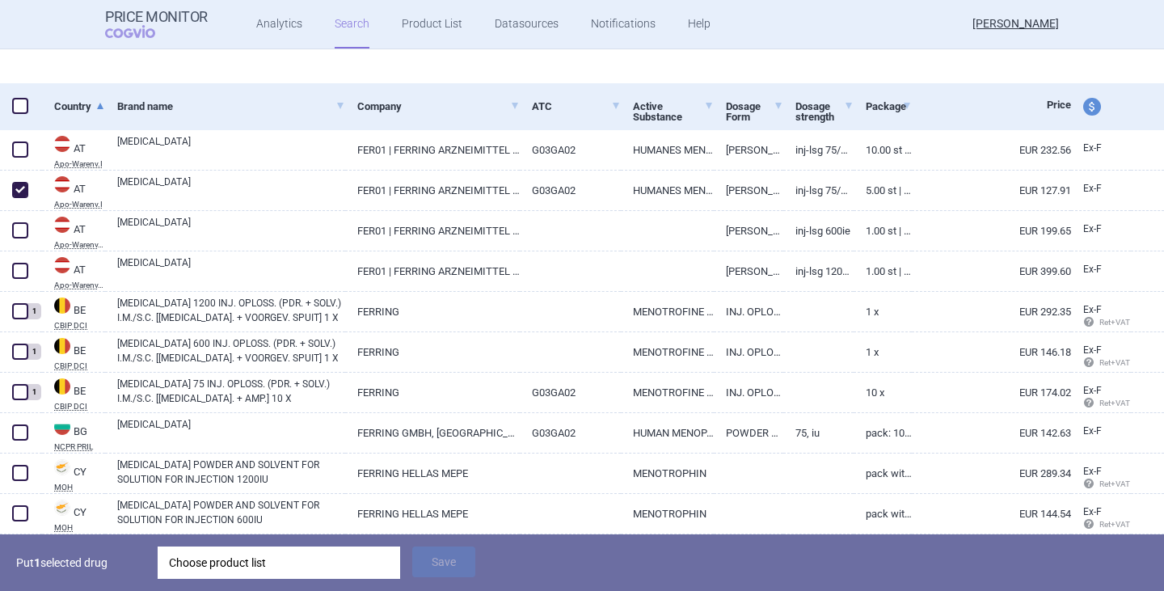
scroll to position [162, 0]
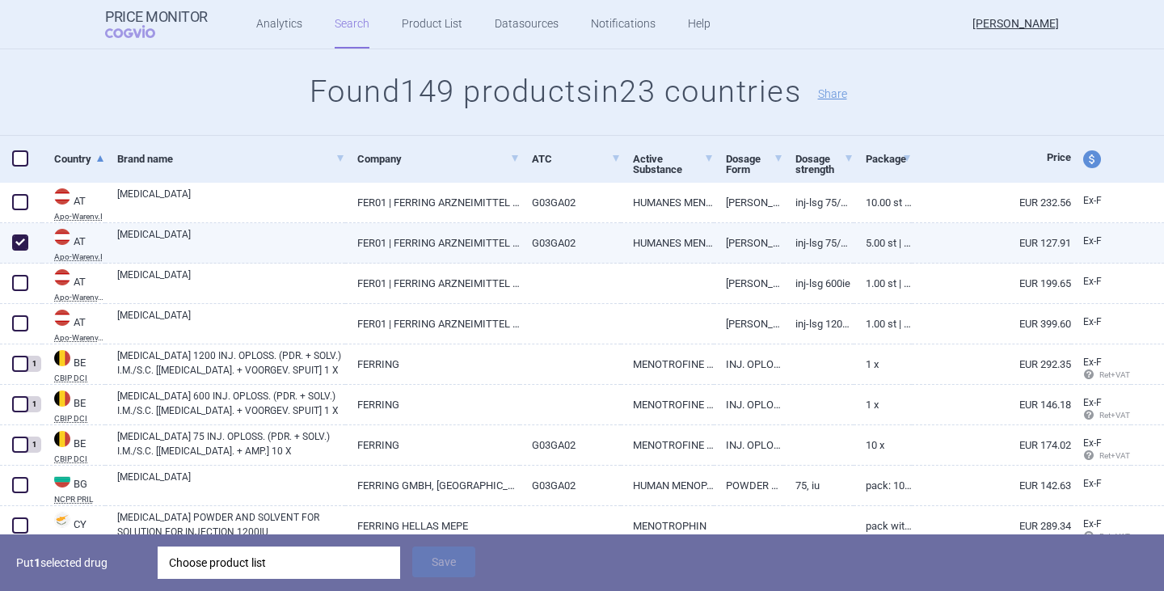
drag, startPoint x: 18, startPoint y: 242, endPoint x: 42, endPoint y: 238, distance: 24.6
click at [19, 242] on span at bounding box center [20, 242] width 16 height 16
checkbox input "false"
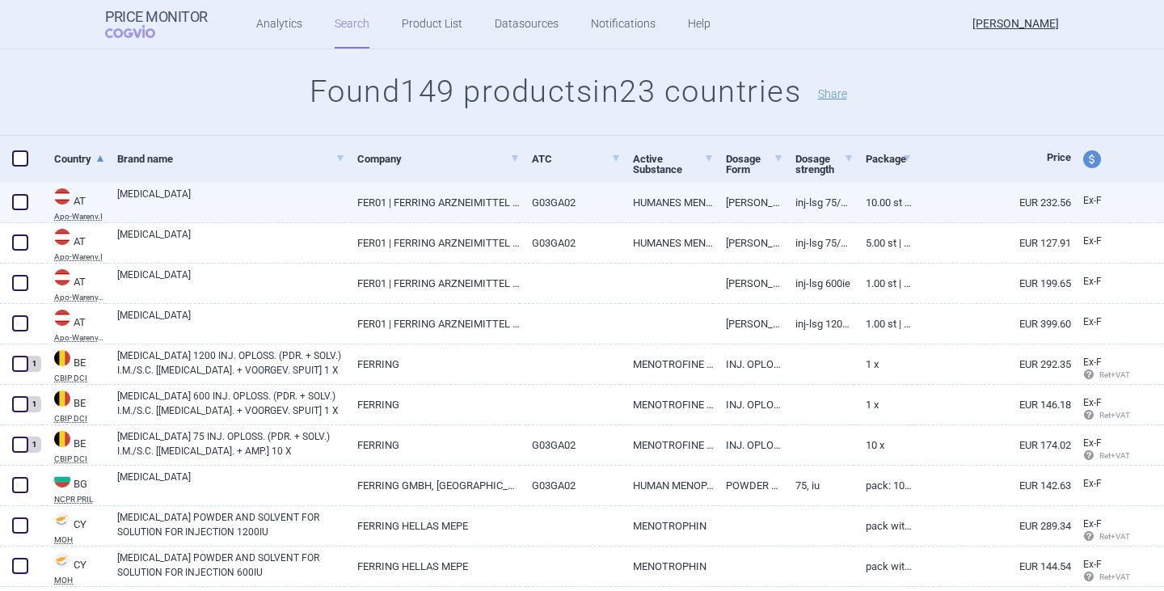
click at [25, 200] on span at bounding box center [20, 202] width 16 height 16
checkbox input "true"
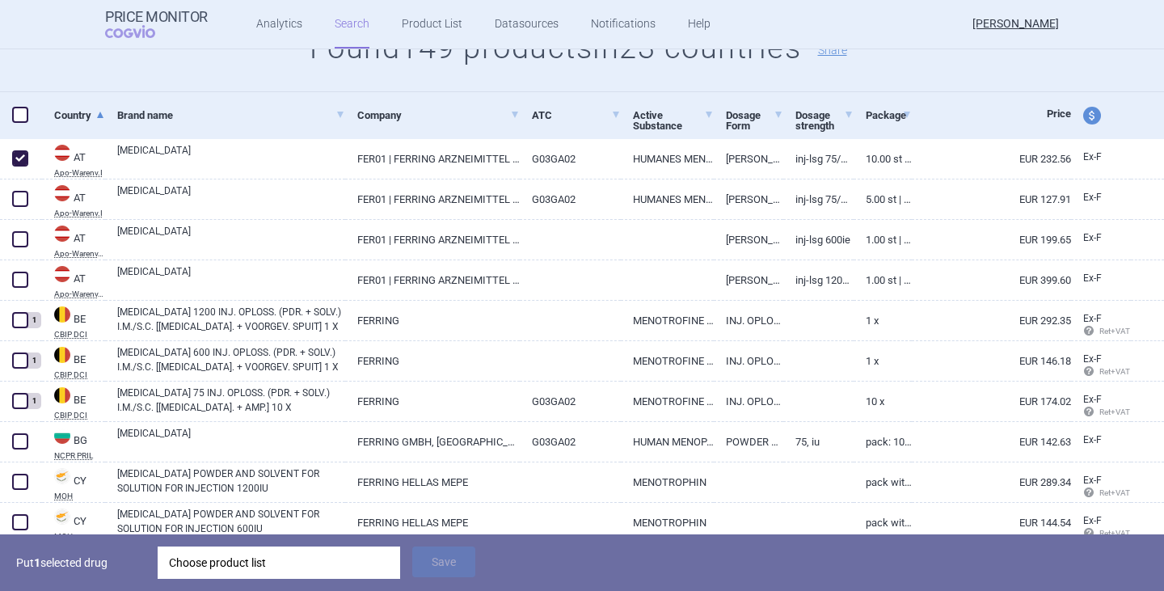
scroll to position [242, 0]
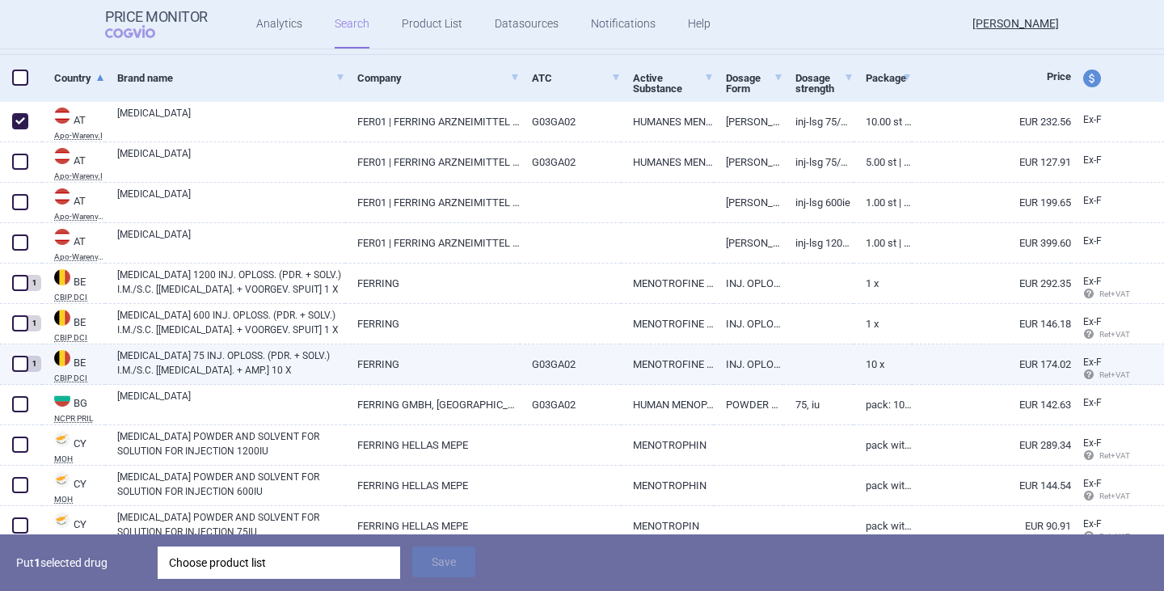
click at [20, 369] on span at bounding box center [20, 364] width 16 height 16
checkbox input "true"
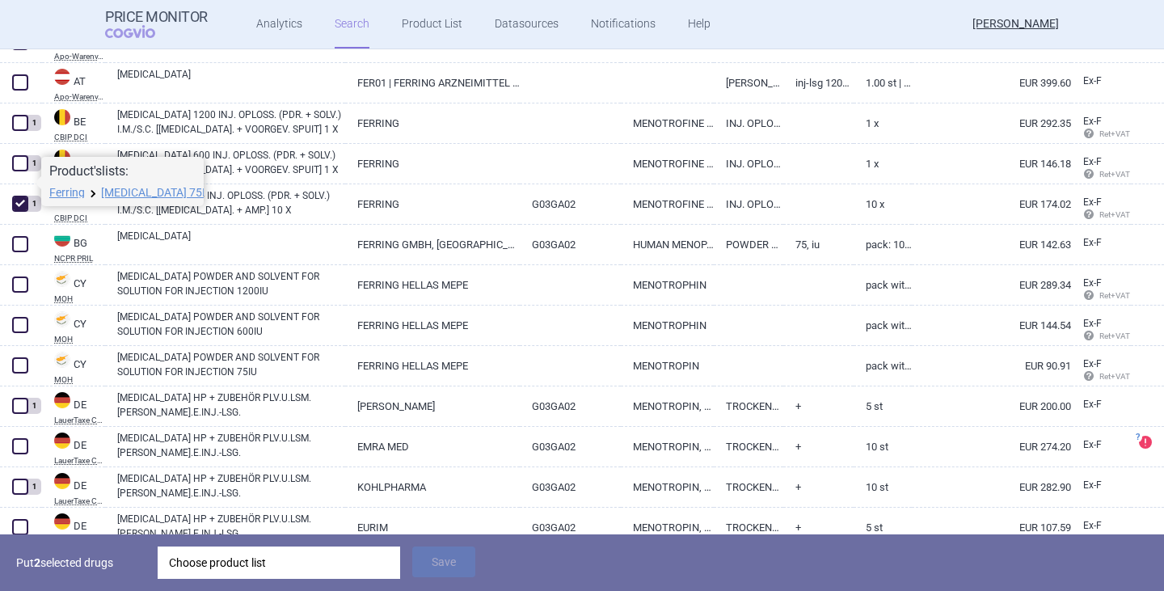
scroll to position [485, 0]
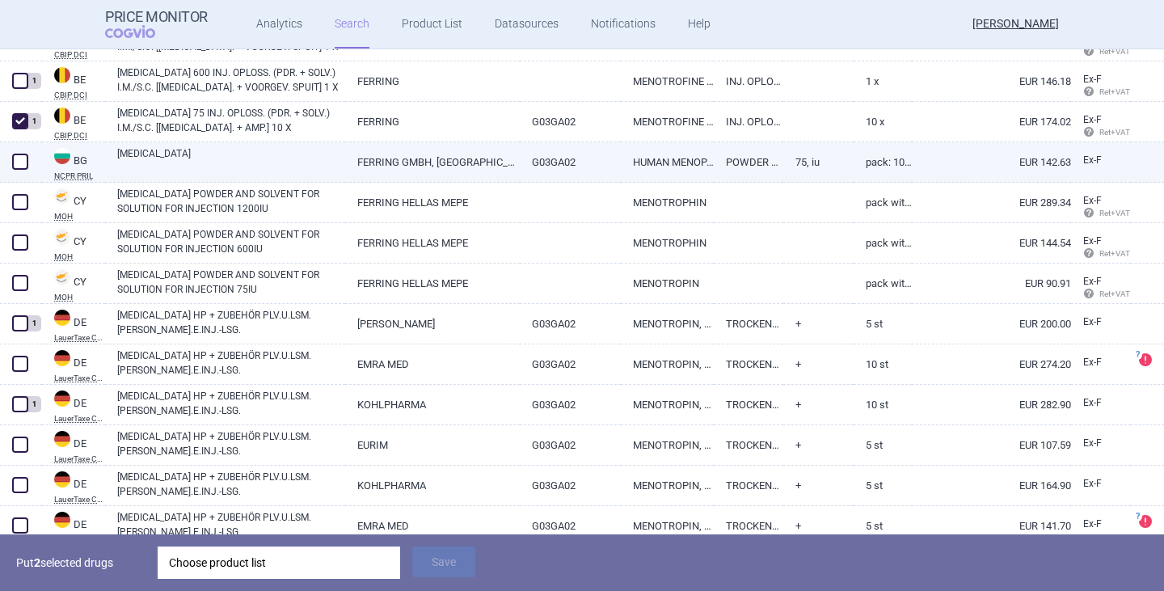
click at [156, 155] on link "[MEDICAL_DATA]" at bounding box center [231, 160] width 228 height 29
select select "EUR"
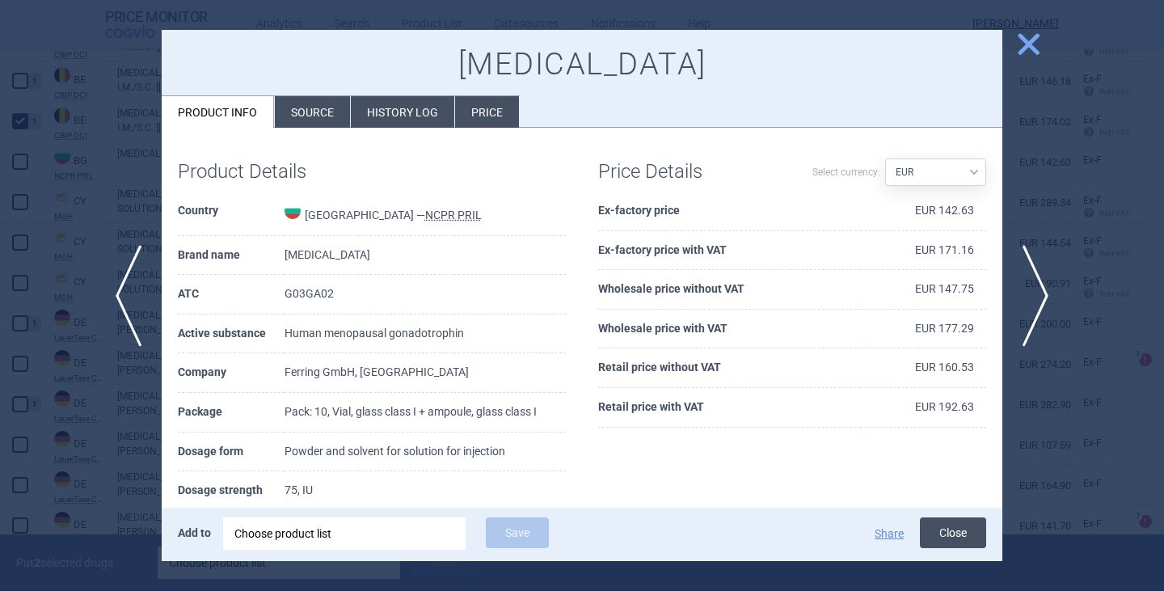
click at [937, 528] on button "Close" at bounding box center [953, 532] width 66 height 31
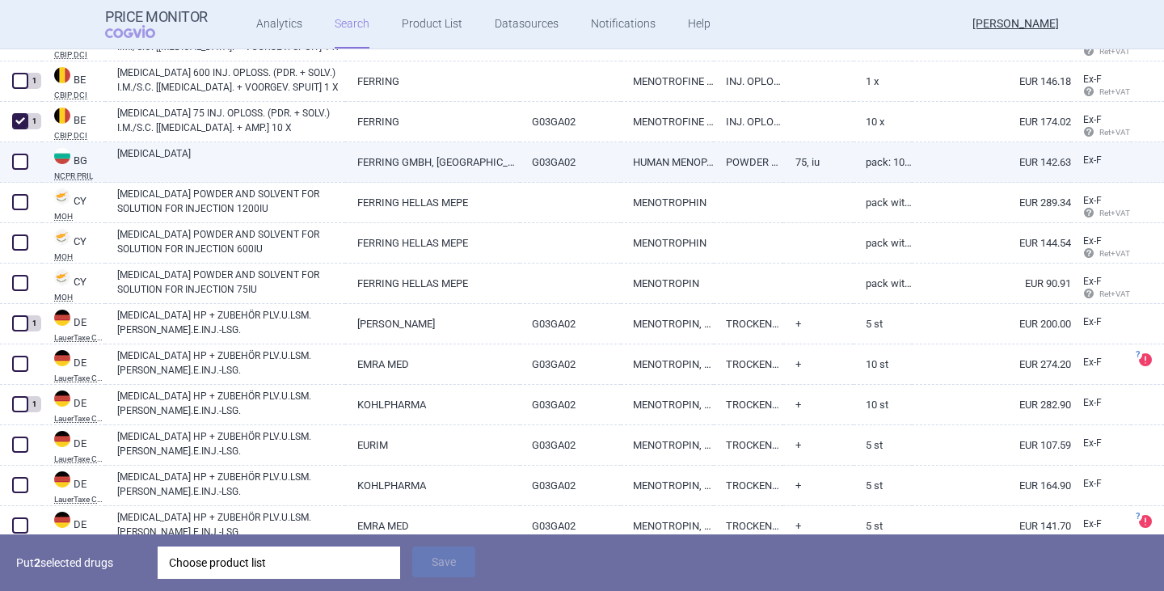
click at [17, 160] on span at bounding box center [20, 162] width 16 height 16
checkbox input "true"
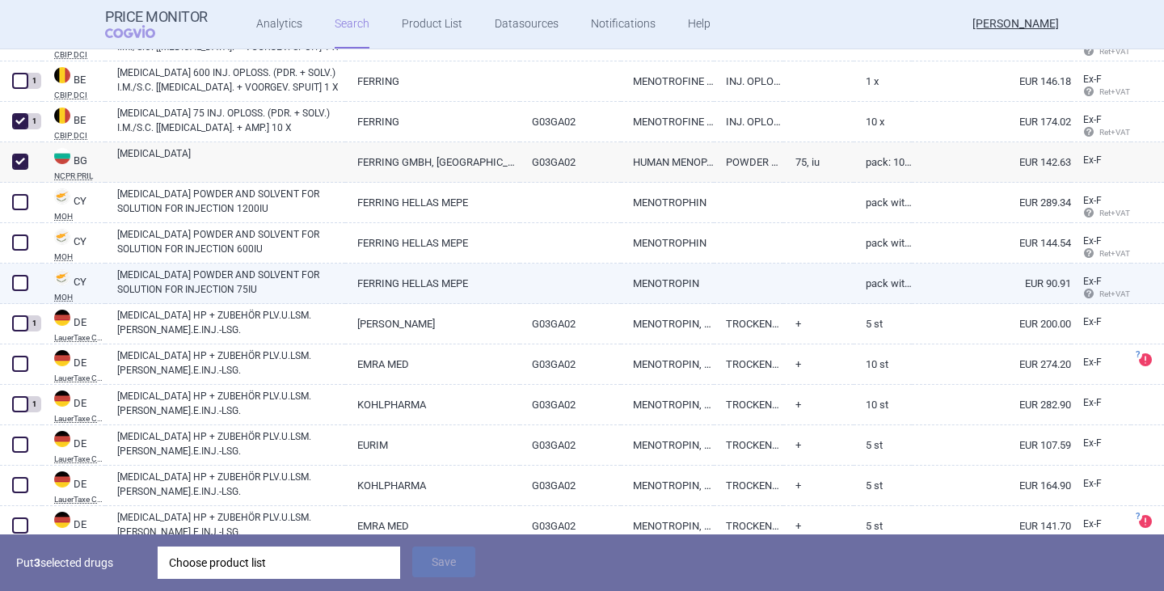
click at [200, 284] on link "[MEDICAL_DATA] POWDER AND SOLVENT FOR SOLUTION FOR INJECTION 75IU" at bounding box center [231, 281] width 228 height 29
select select "EUR"
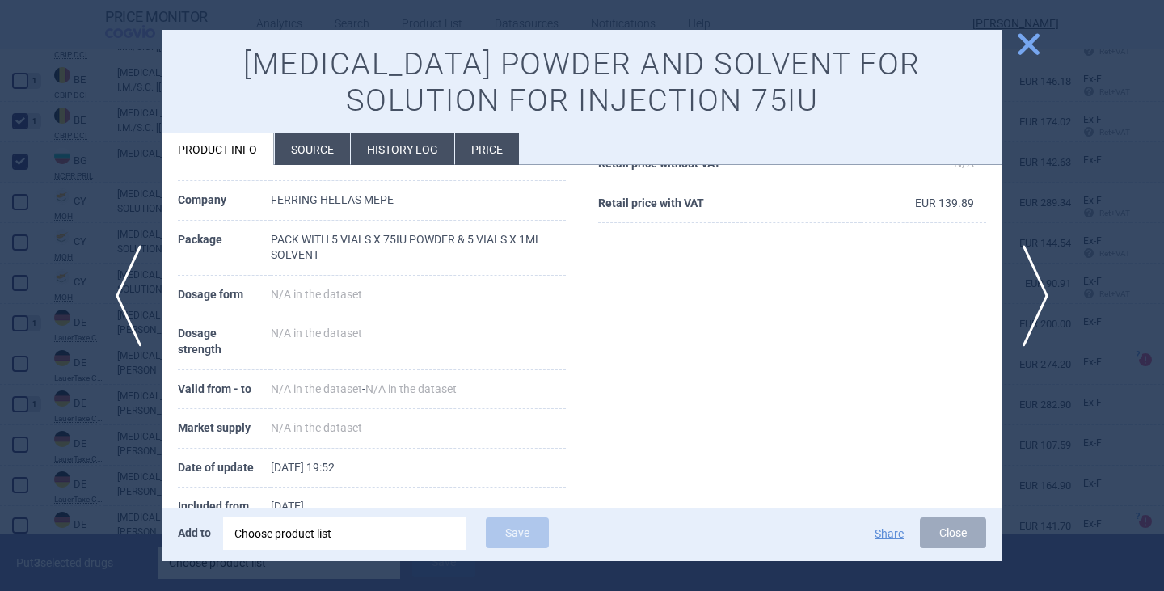
scroll to position [242, 0]
click at [961, 532] on button "Close" at bounding box center [953, 532] width 66 height 31
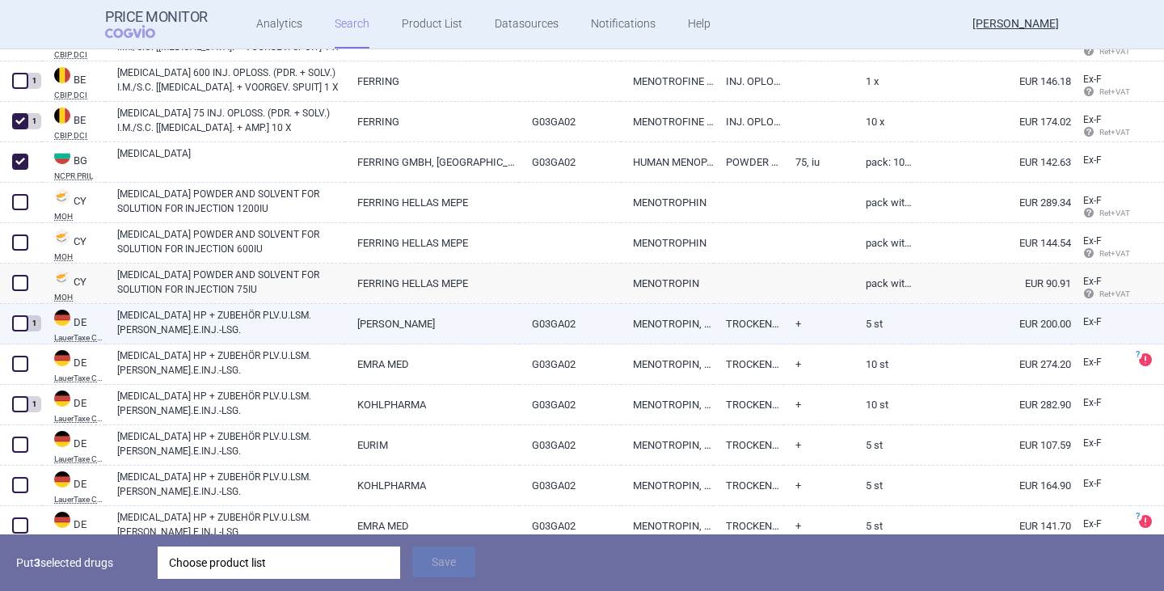
click at [161, 324] on link "[MEDICAL_DATA] HP + ZUBEHÖR PLV.U.LSM.[PERSON_NAME].E.INJ.-LSG." at bounding box center [231, 322] width 228 height 29
select select "EUR"
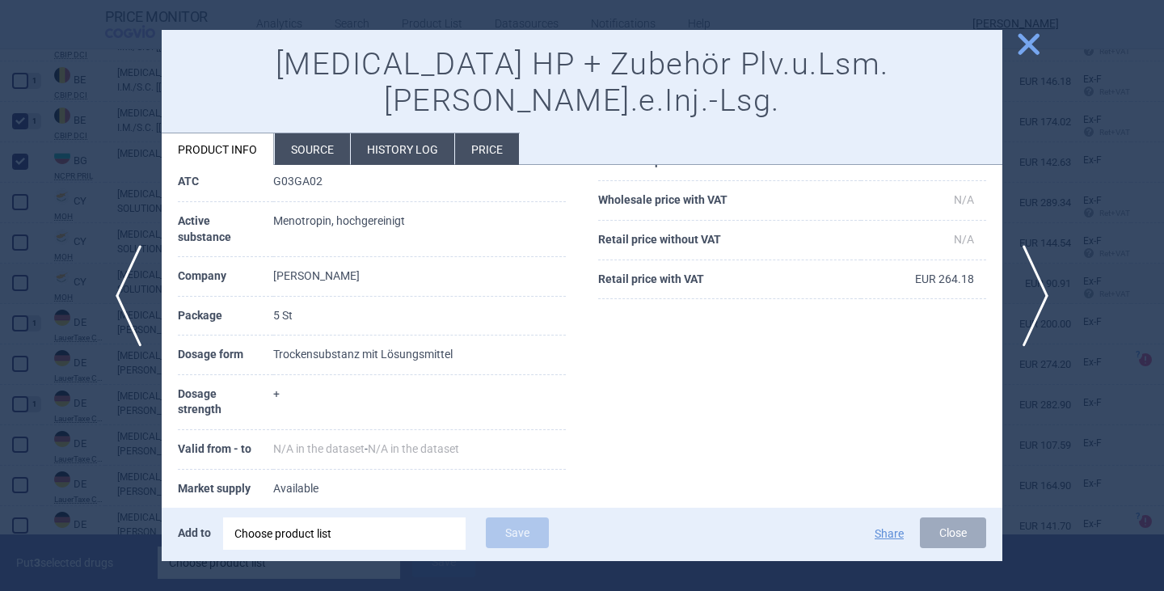
scroll to position [192, 0]
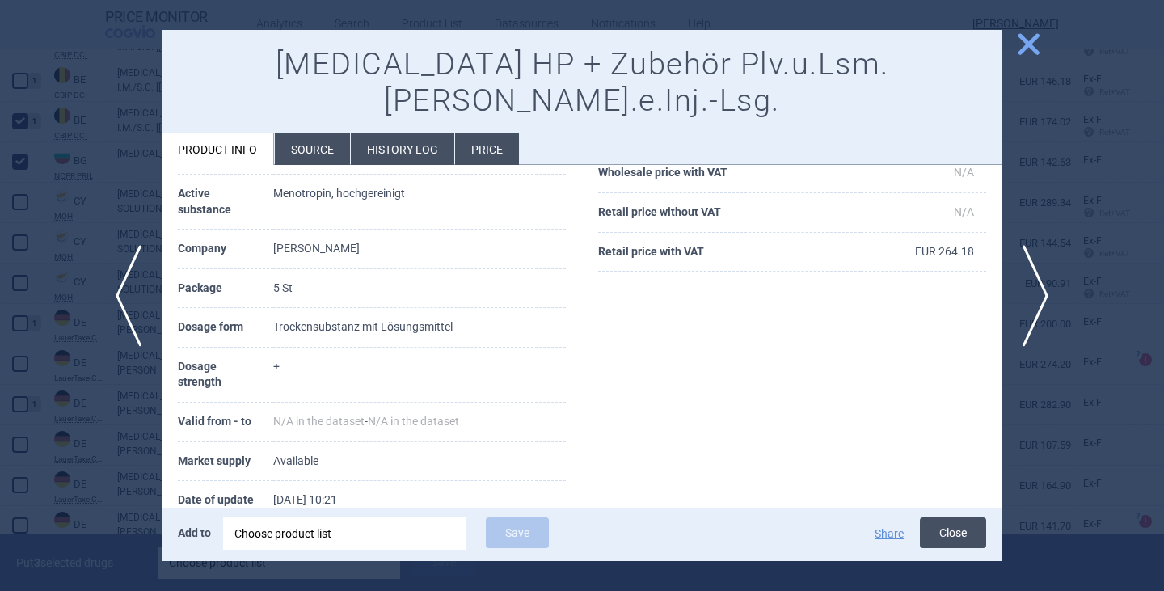
click at [937, 524] on button "Close" at bounding box center [953, 532] width 66 height 31
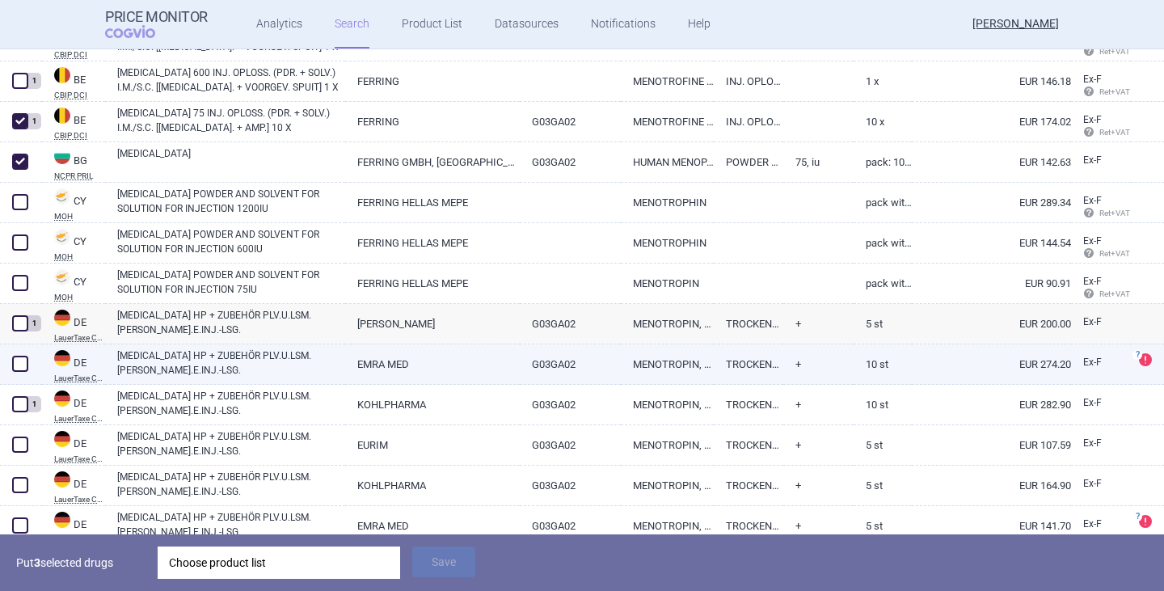
click at [158, 359] on link "[MEDICAL_DATA] HP + ZUBEHÖR PLV.U.LSM.[PERSON_NAME].E.INJ.-LSG." at bounding box center [231, 362] width 228 height 29
select select "EUR"
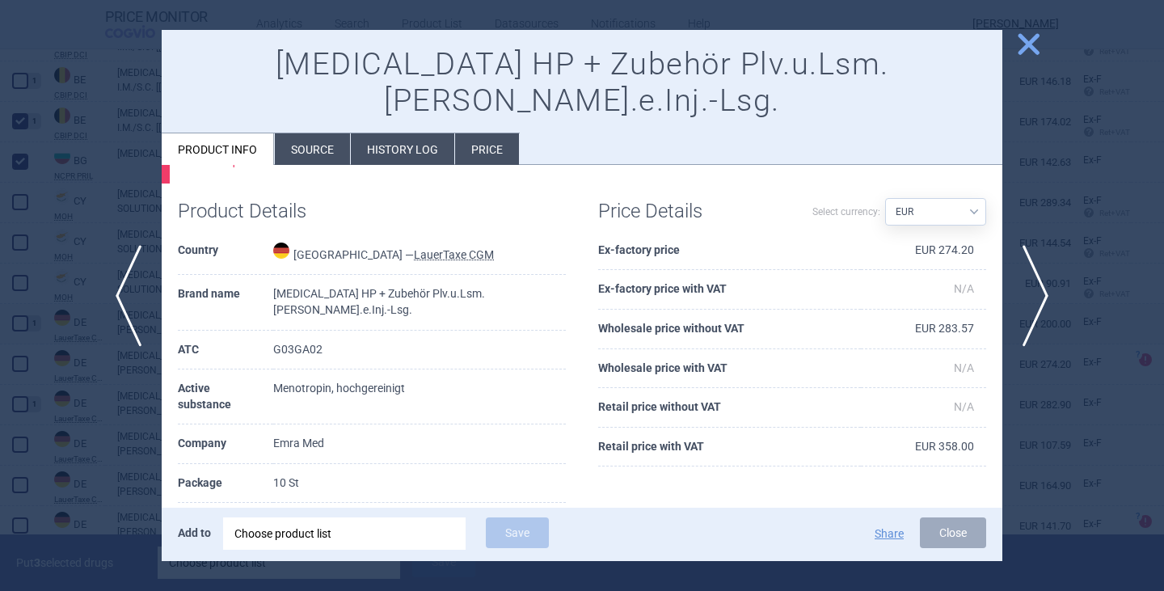
scroll to position [162, 0]
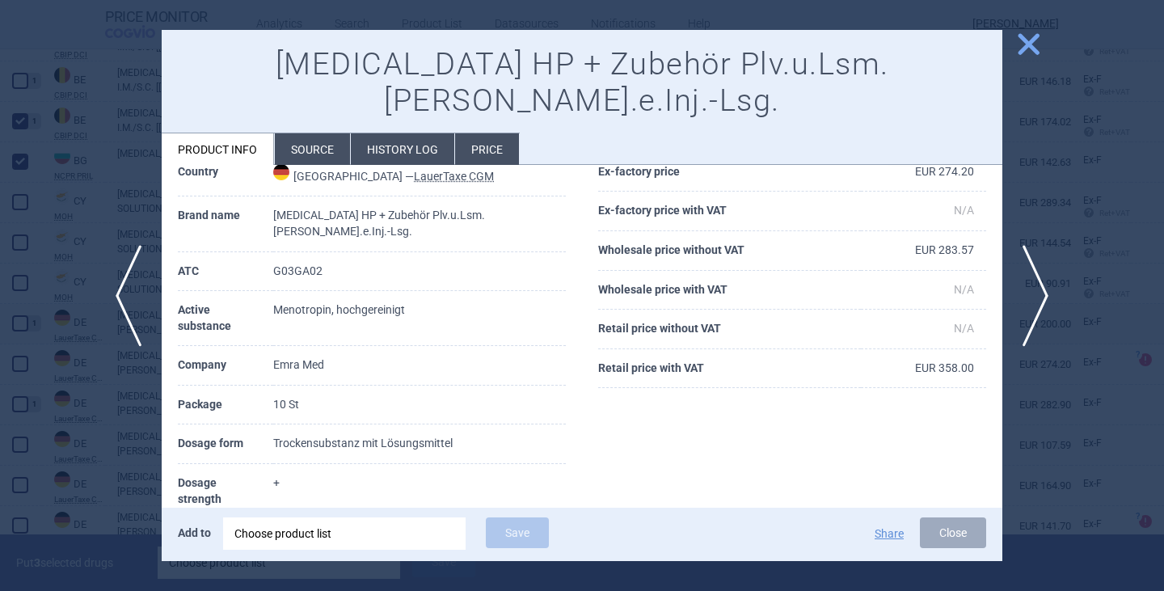
click at [336, 133] on li "Source" at bounding box center [312, 149] width 75 height 32
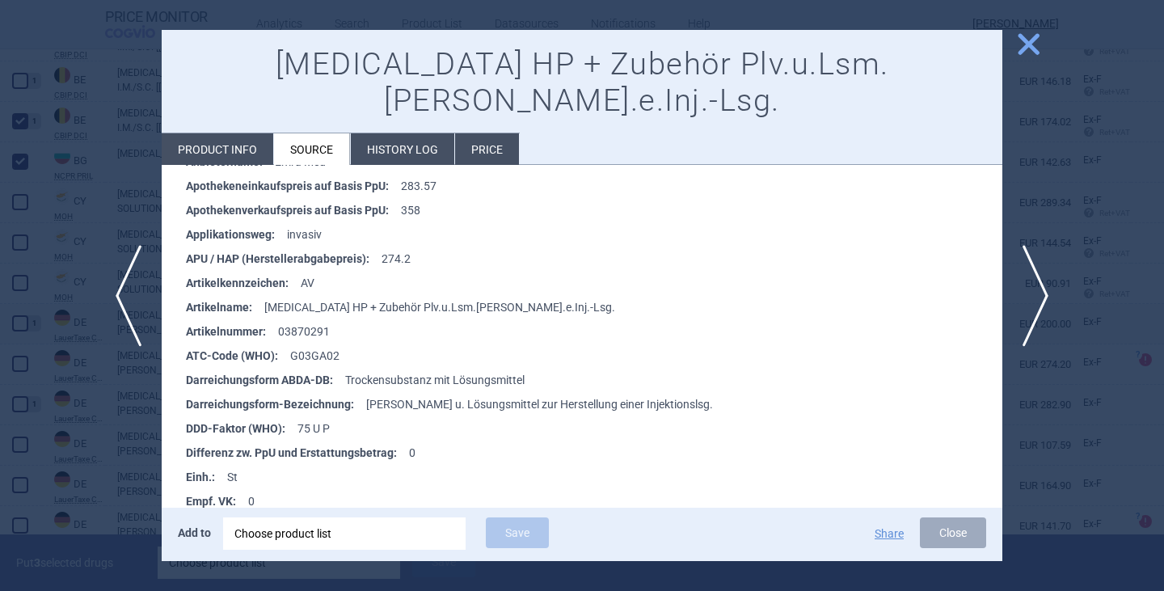
scroll to position [323, 0]
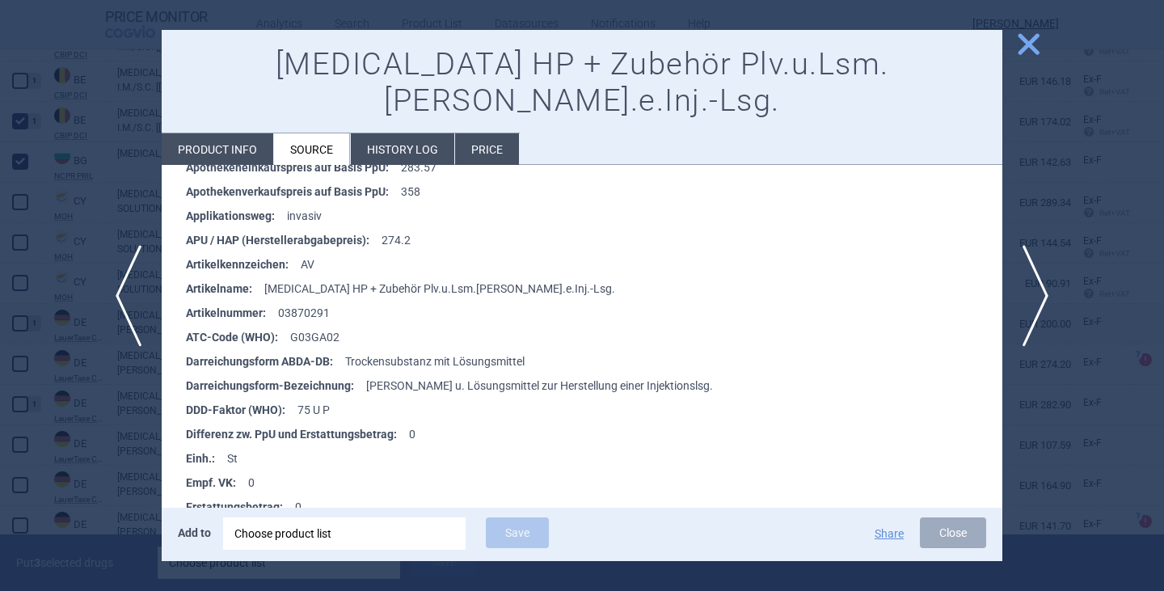
drag, startPoint x: 932, startPoint y: 537, endPoint x: 705, endPoint y: 465, distance: 237.7
click at [705, 465] on div "MENOPUR HP + Zubehör Plv.u.Lsm.z.Herst.e.Inj.-Lsg. Product info Source History …" at bounding box center [582, 296] width 840 height 532
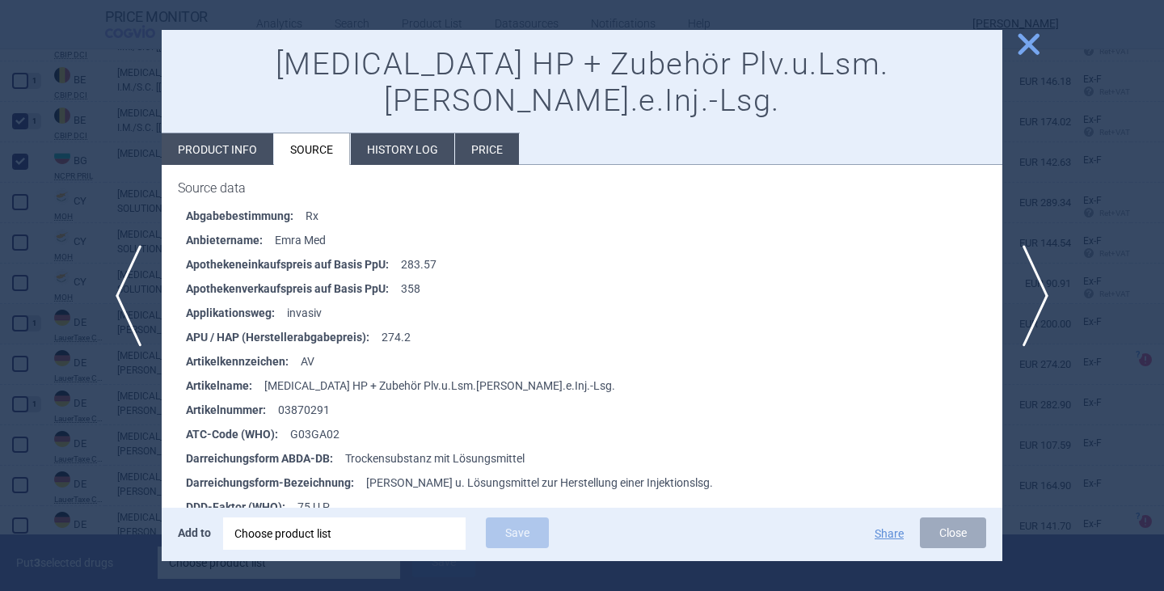
scroll to position [0, 0]
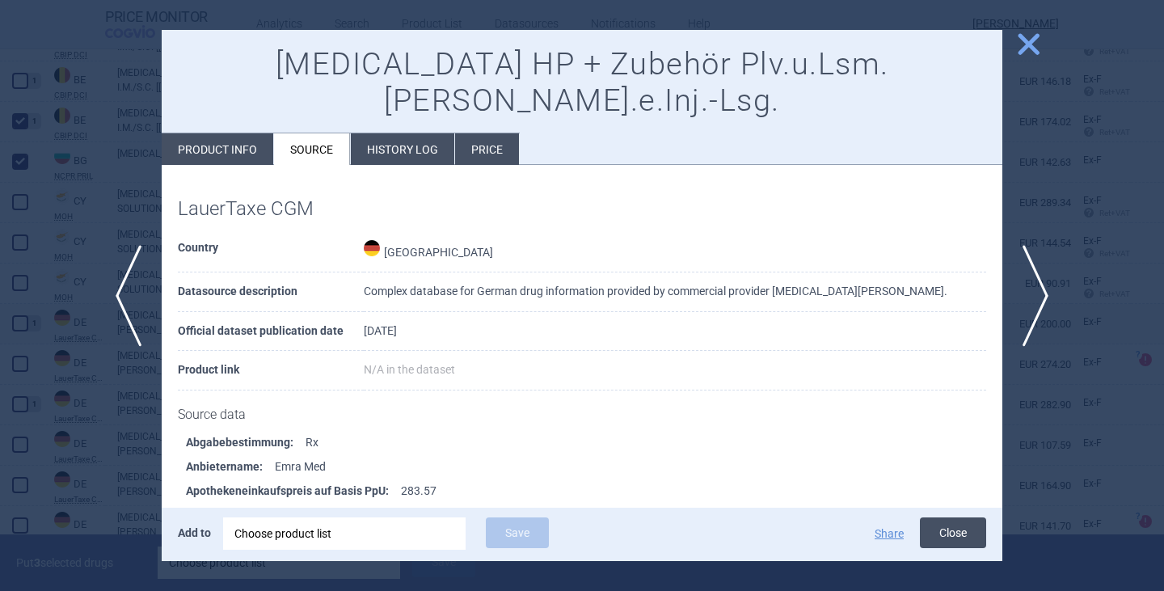
click at [942, 528] on button "Close" at bounding box center [953, 532] width 66 height 31
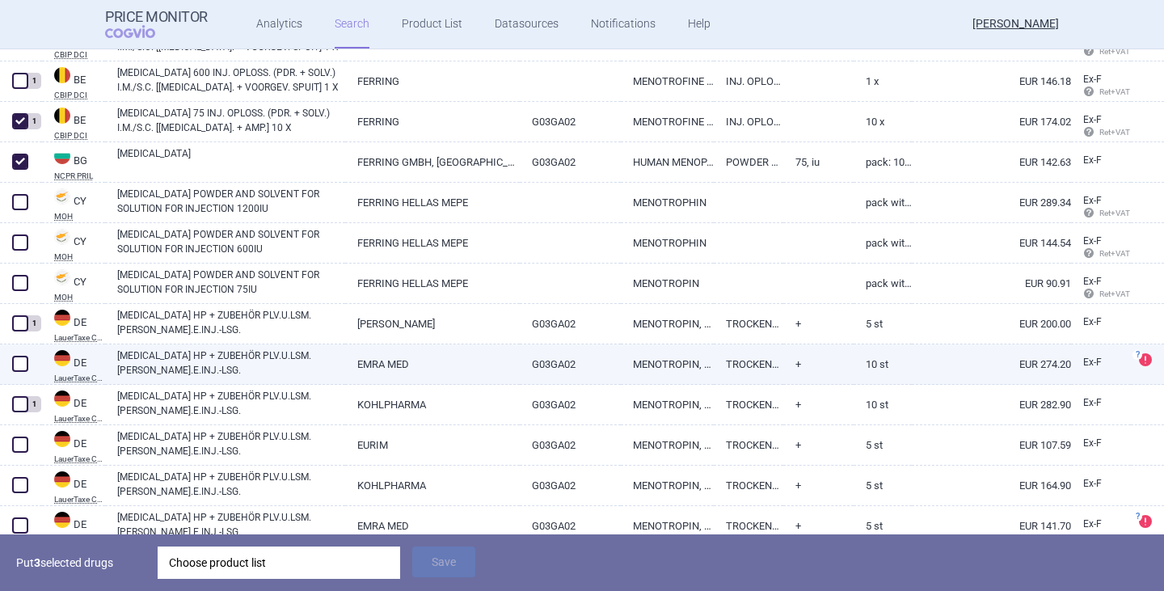
click at [25, 358] on span at bounding box center [20, 364] width 16 height 16
checkbox input "true"
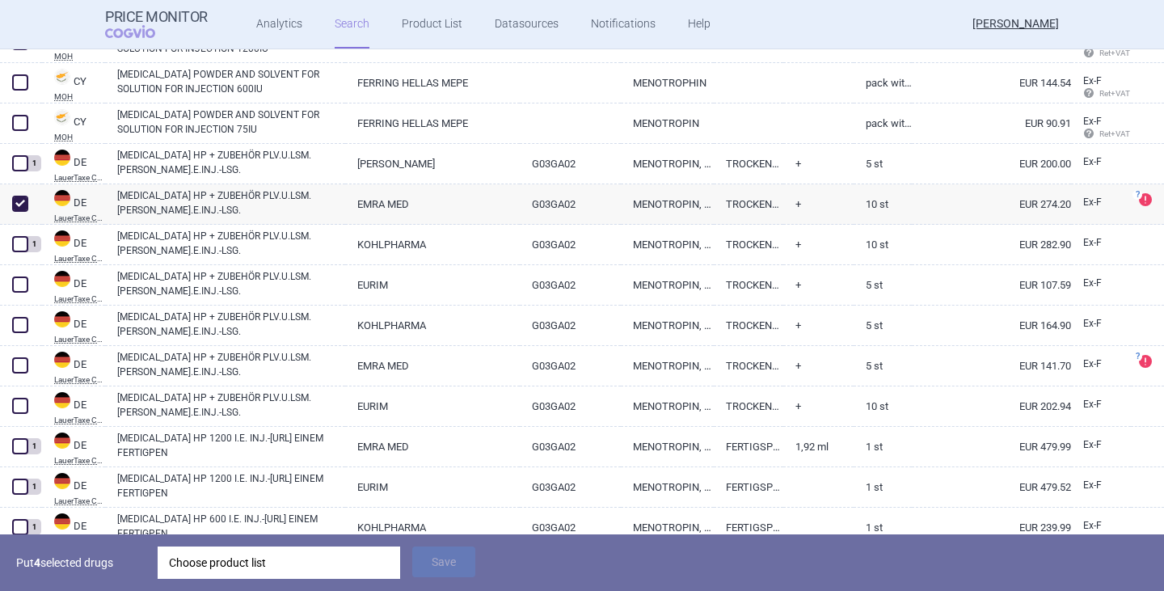
scroll to position [646, 0]
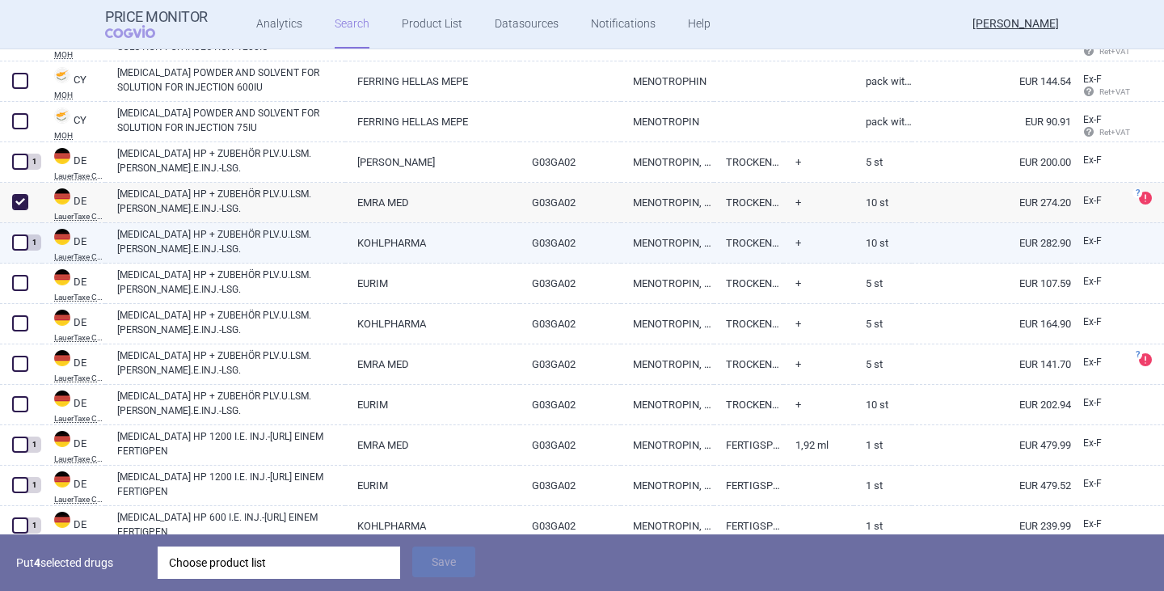
click at [175, 242] on link "[MEDICAL_DATA] HP + ZUBEHÖR PLV.U.LSM.[PERSON_NAME].E.INJ.-LSG." at bounding box center [231, 241] width 228 height 29
select select "EUR"
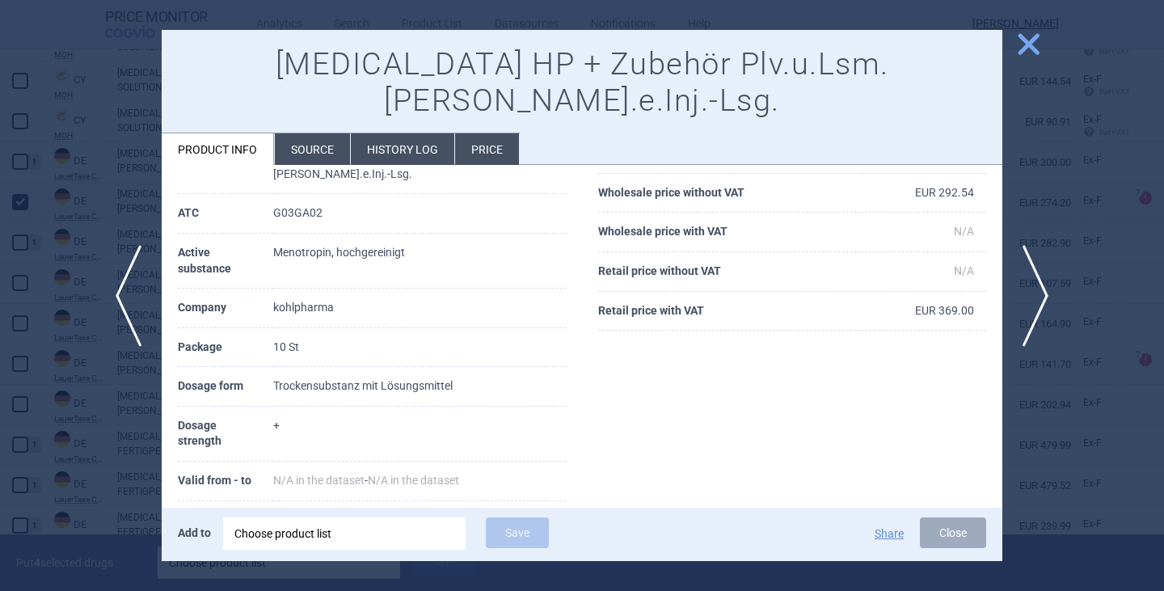
scroll to position [162, 0]
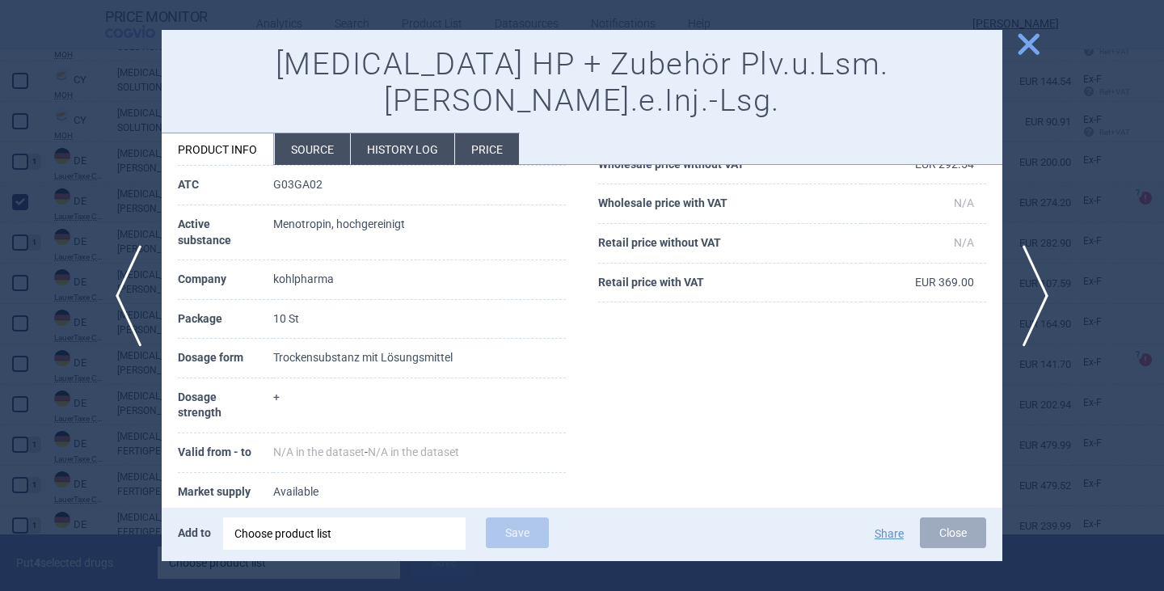
click at [321, 133] on li "Source" at bounding box center [312, 149] width 75 height 32
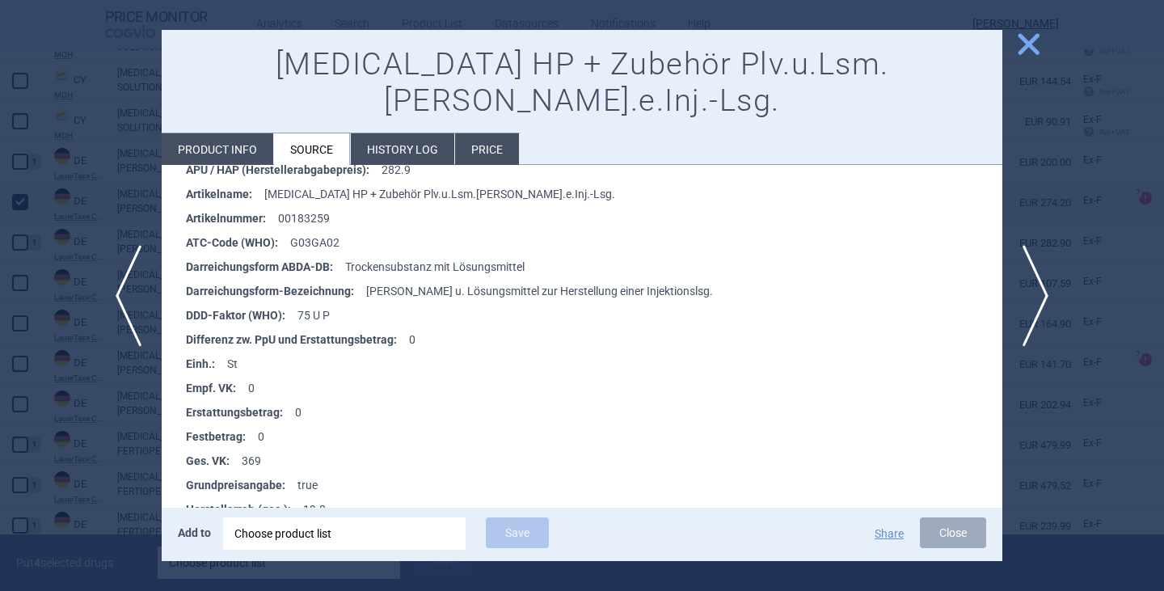
scroll to position [404, 0]
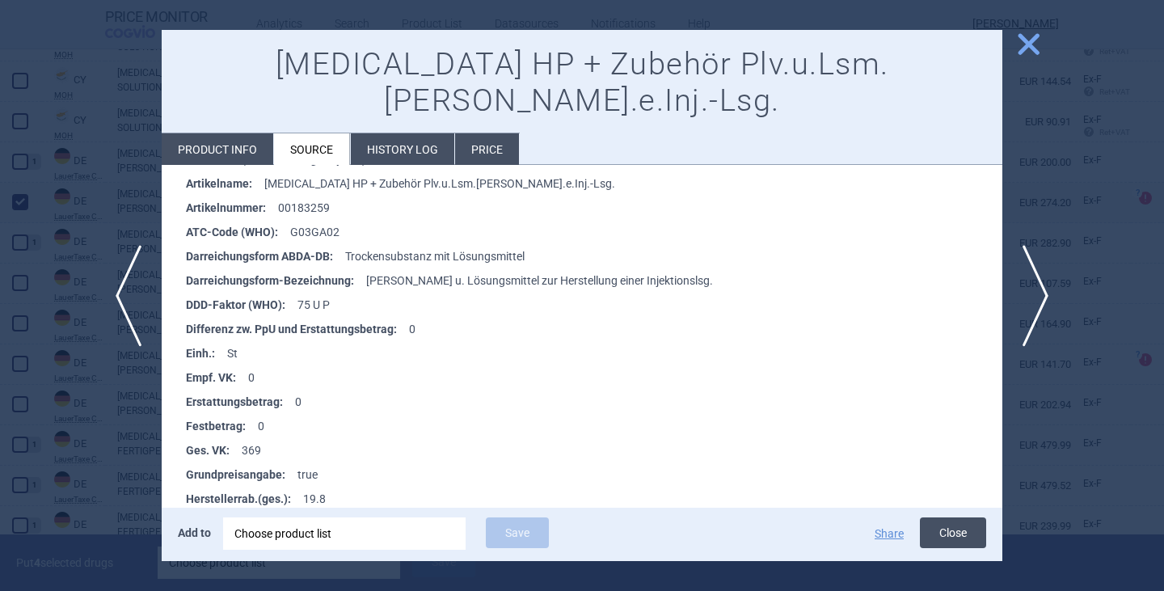
click at [936, 527] on button "Close" at bounding box center [953, 532] width 66 height 31
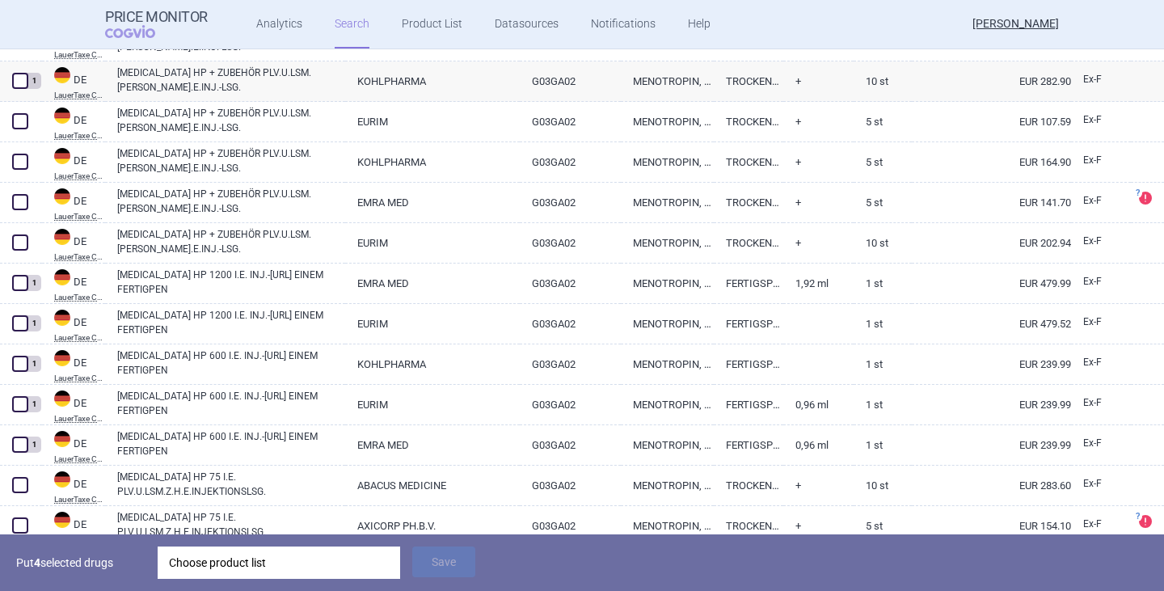
scroll to position [889, 0]
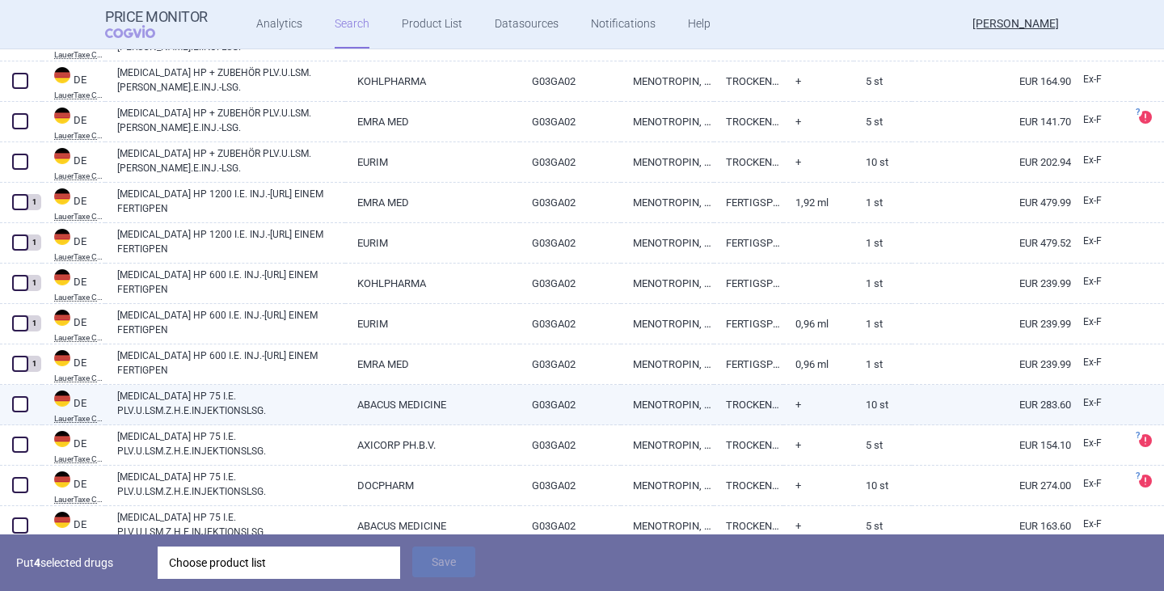
click at [23, 403] on span at bounding box center [20, 404] width 16 height 16
checkbox input "true"
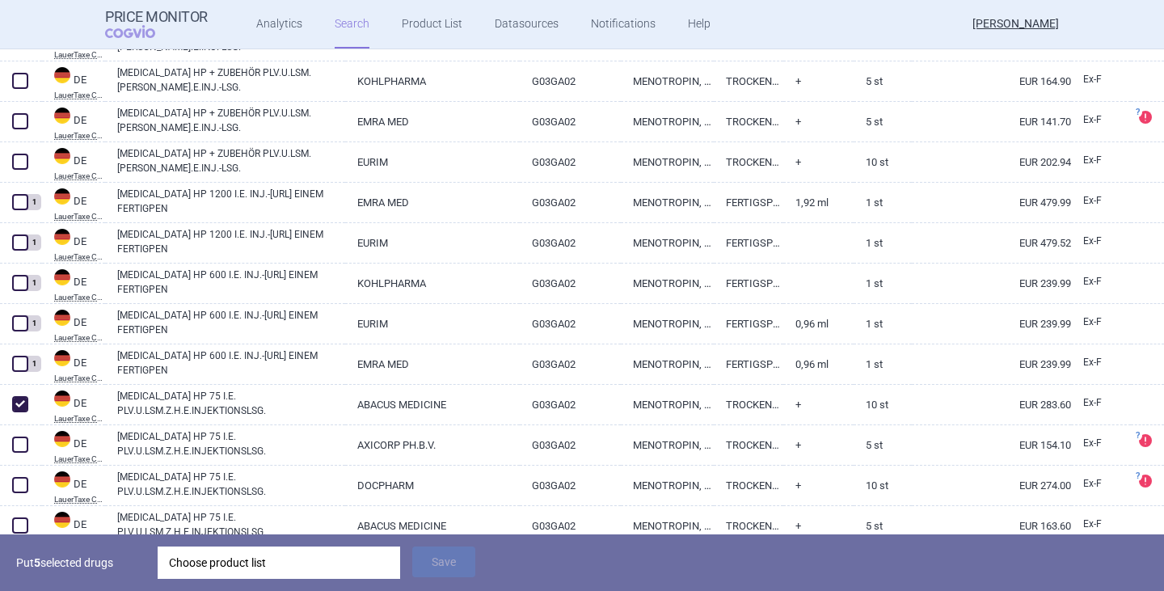
scroll to position [970, 0]
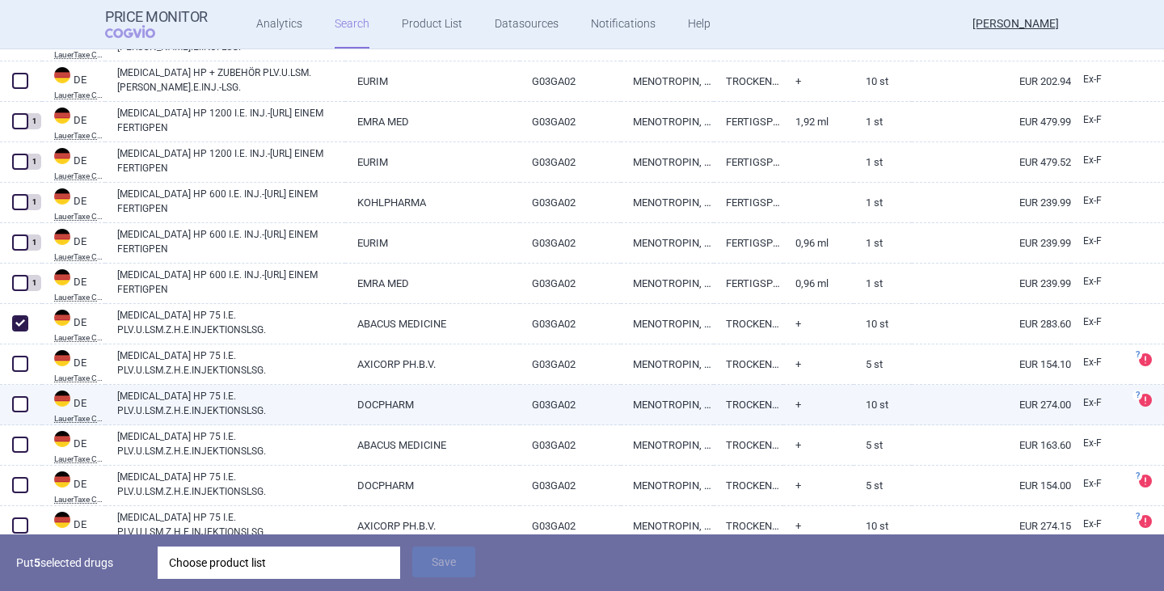
click at [27, 400] on span at bounding box center [20, 404] width 16 height 16
checkbox input "true"
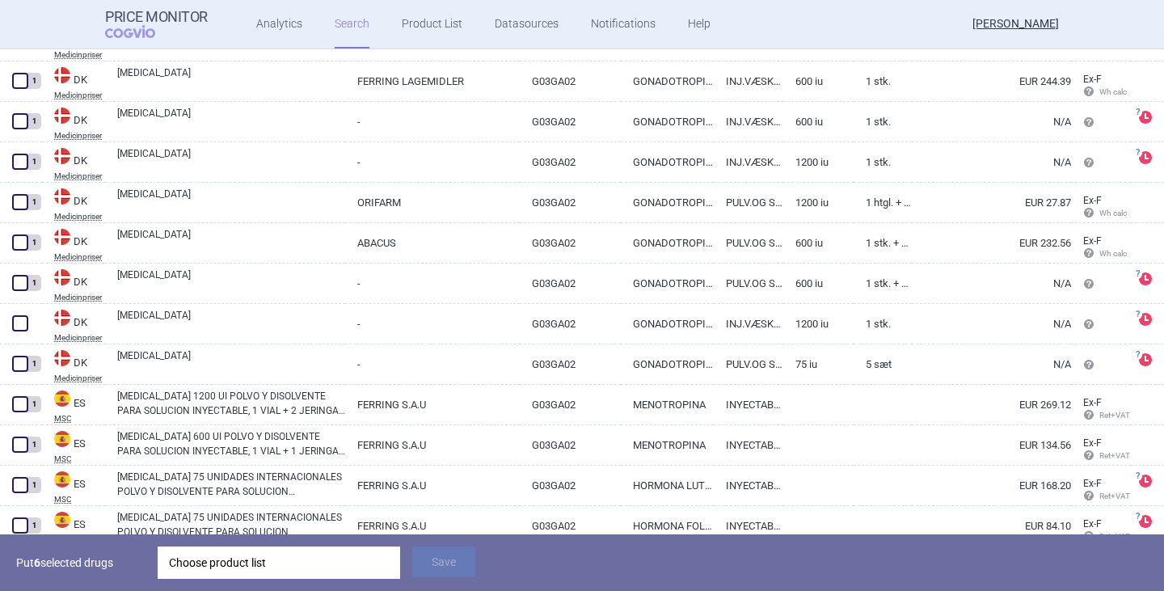
scroll to position [2828, 0]
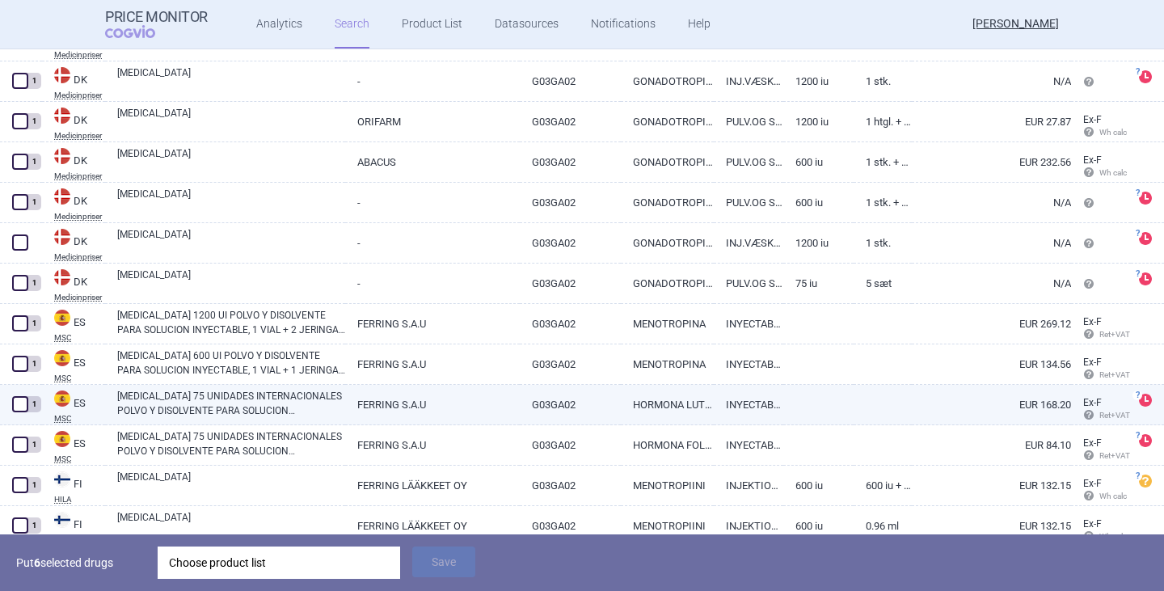
click at [183, 405] on link "[MEDICAL_DATA] 75 UNIDADES INTERNACIONALES POLVO Y DISOLVENTE PARA SOLUCION INY…" at bounding box center [231, 403] width 228 height 29
select select "EUR"
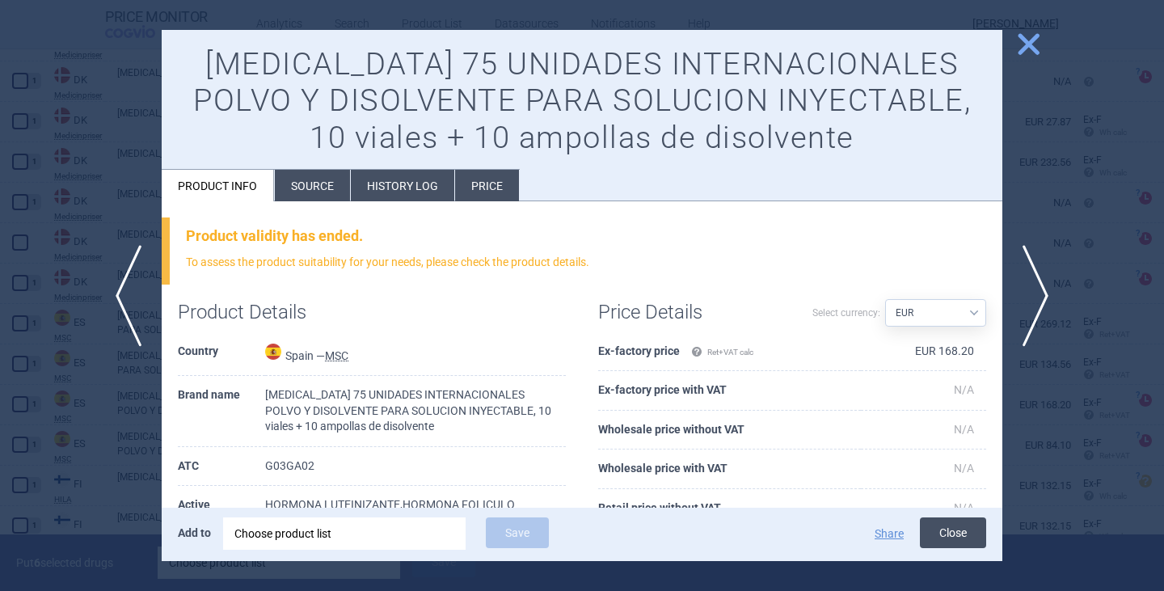
click at [931, 535] on button "Close" at bounding box center [953, 532] width 66 height 31
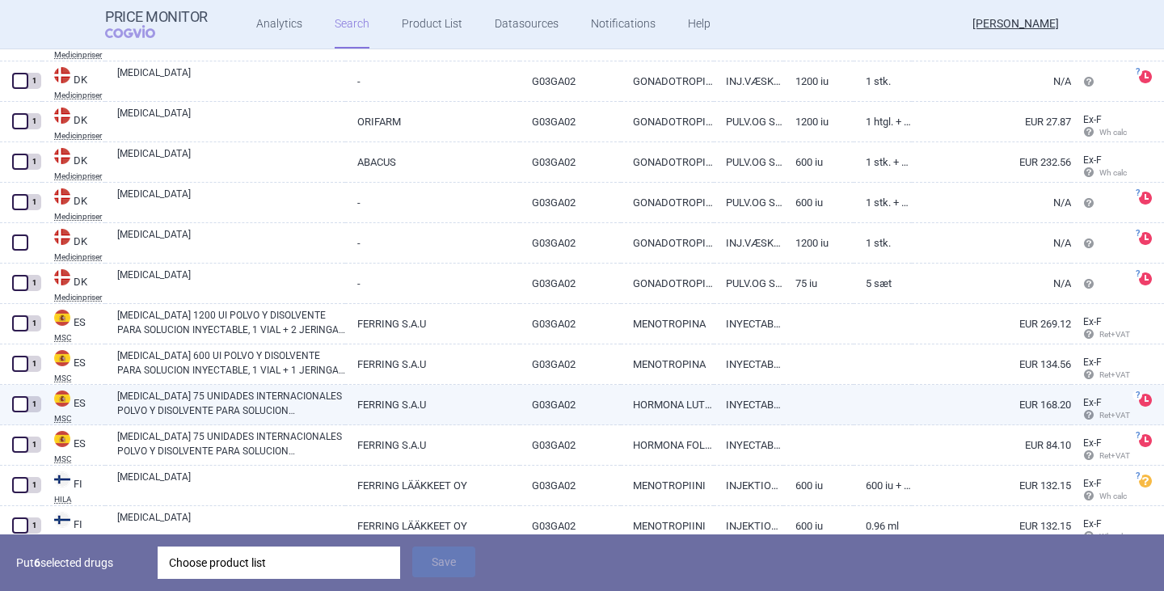
click at [23, 404] on span at bounding box center [20, 404] width 16 height 16
checkbox input "true"
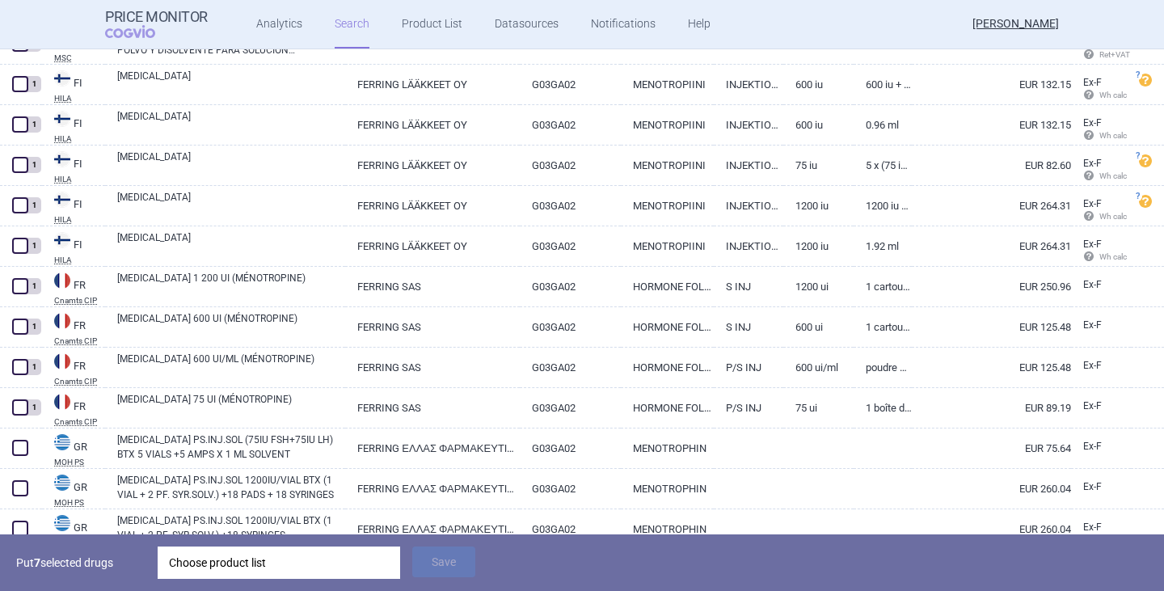
scroll to position [3232, 0]
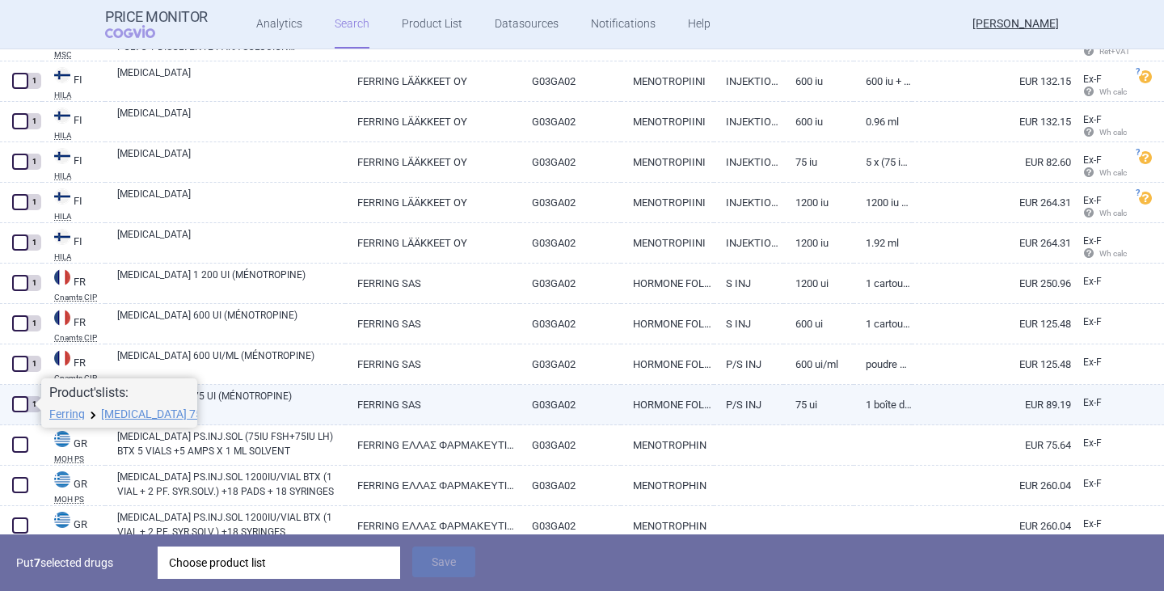
click at [23, 404] on span at bounding box center [20, 404] width 16 height 16
checkbox input "true"
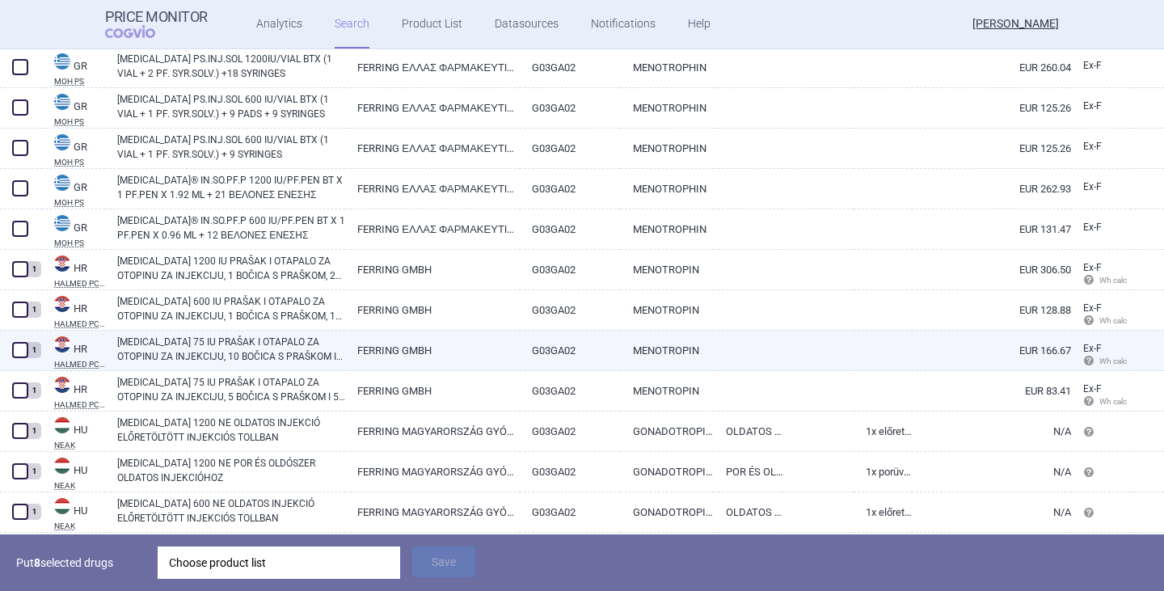
scroll to position [3717, 0]
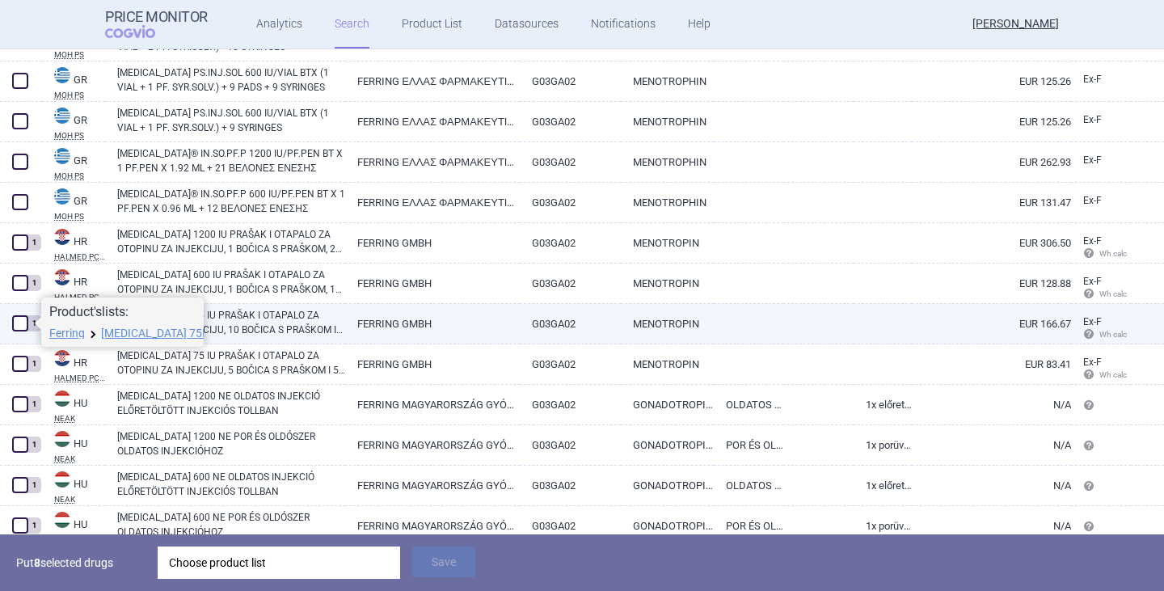
click at [17, 325] on span at bounding box center [20, 323] width 16 height 16
checkbox input "true"
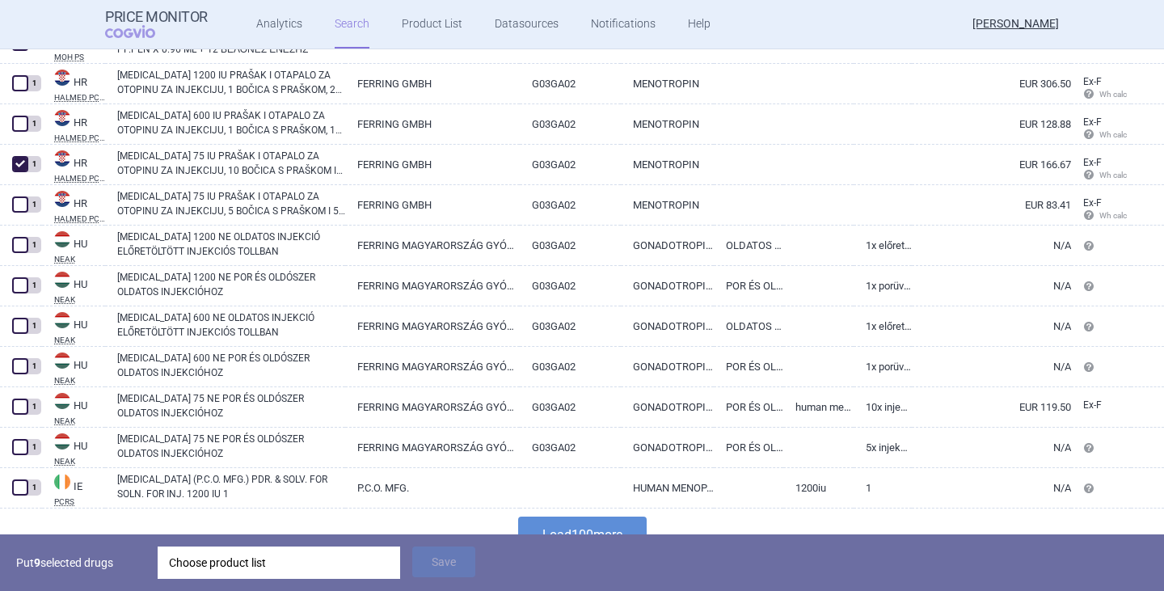
scroll to position [3879, 0]
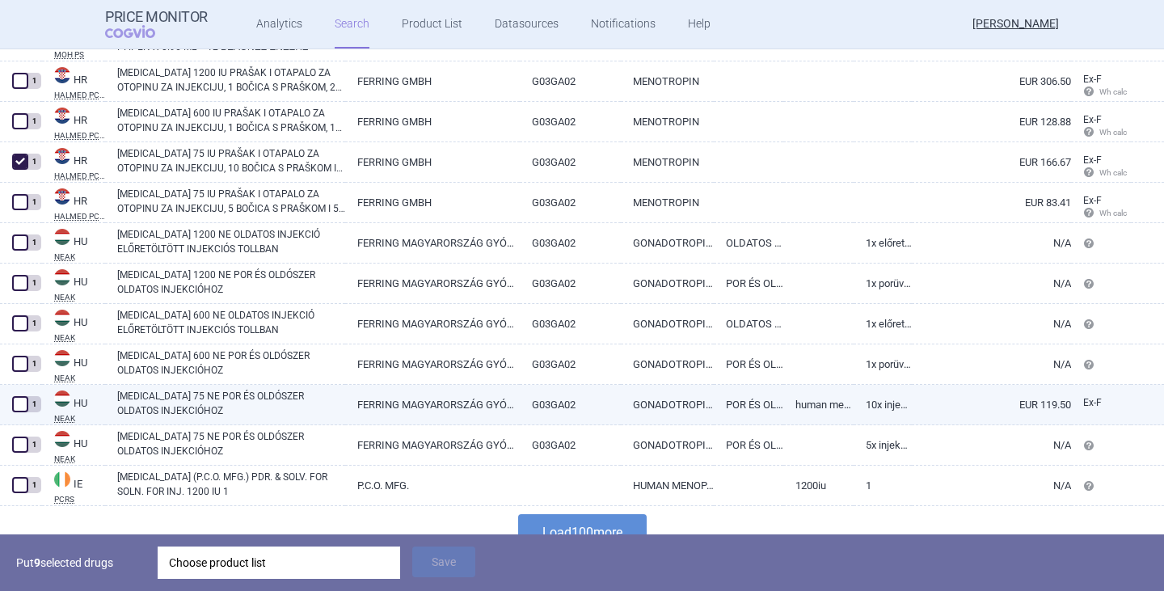
click at [18, 405] on span at bounding box center [20, 404] width 16 height 16
checkbox input "true"
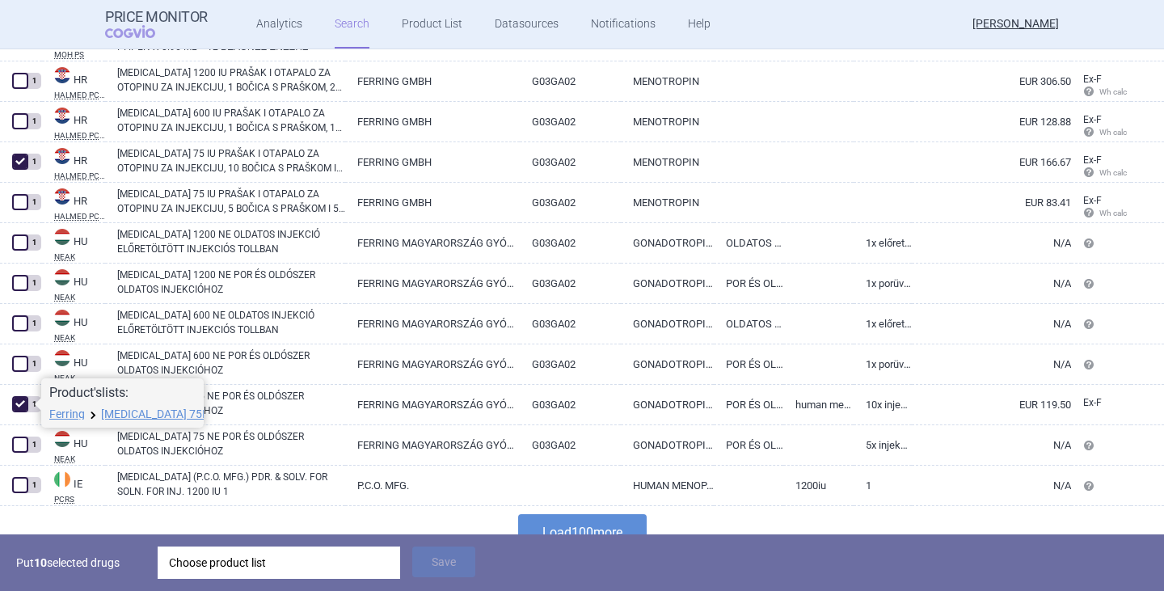
scroll to position [3903, 0]
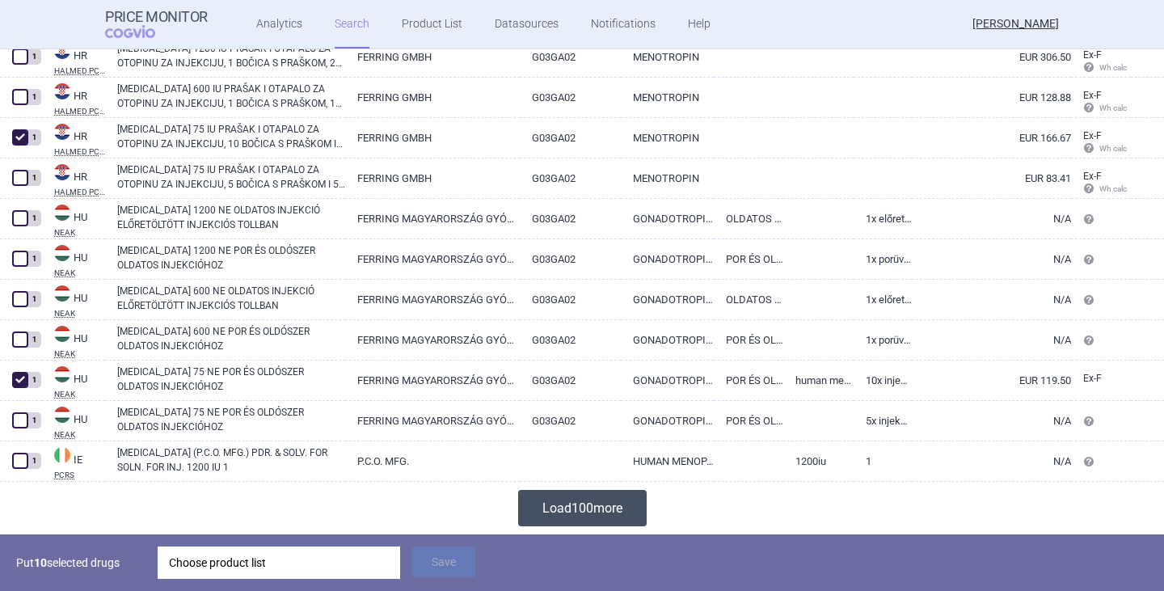
click at [548, 512] on button "Load 100 more" at bounding box center [582, 508] width 128 height 36
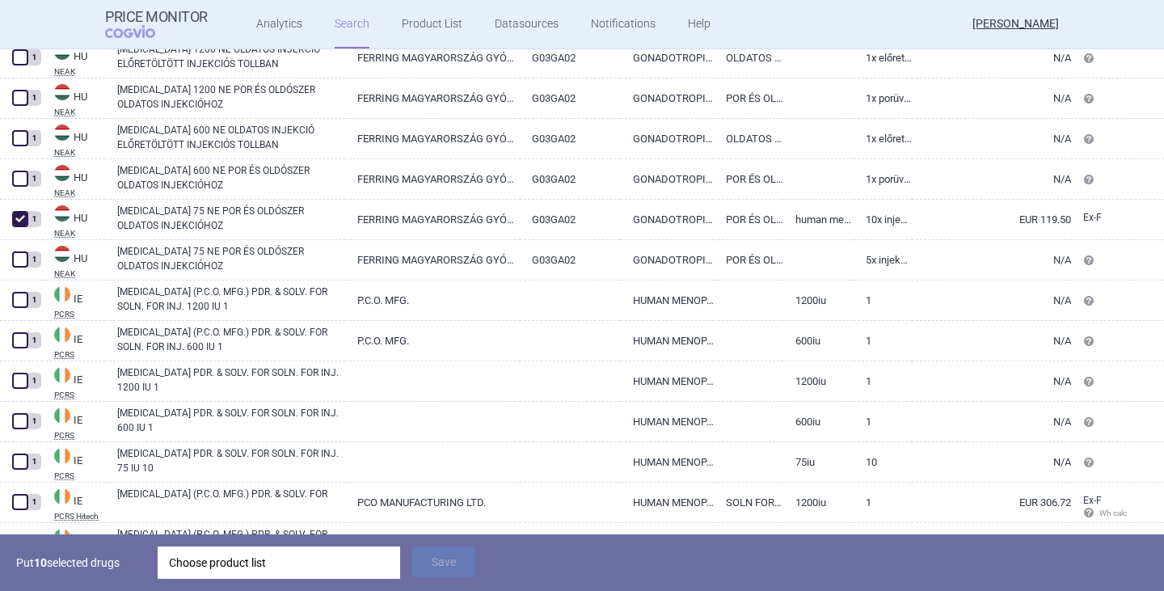
scroll to position [4065, 0]
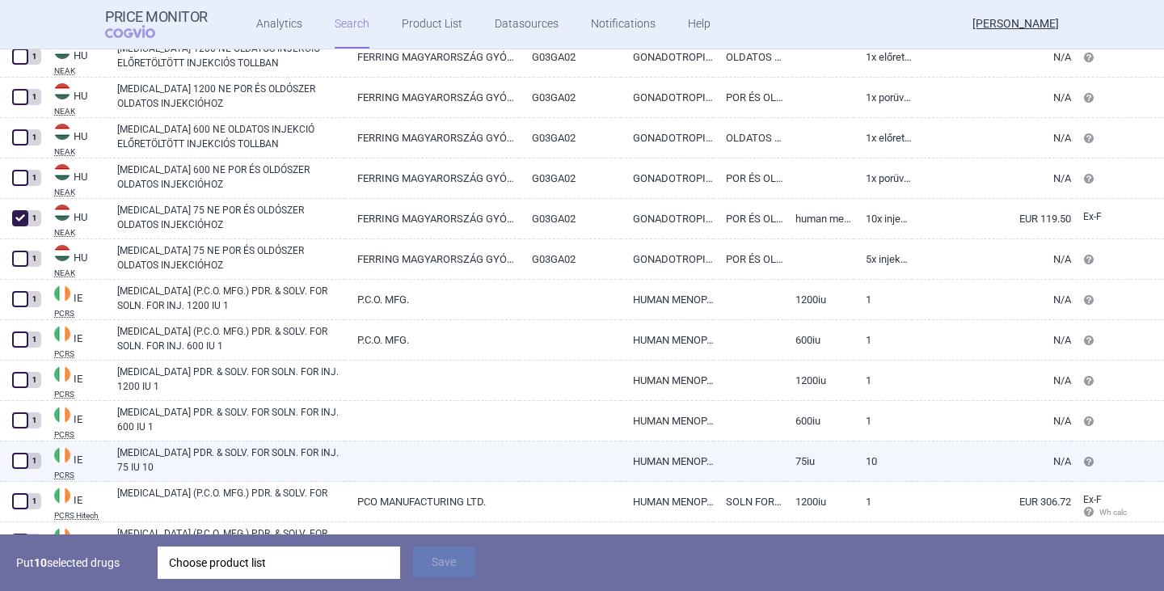
drag, startPoint x: 22, startPoint y: 465, endPoint x: 34, endPoint y: 456, distance: 15.0
click at [21, 464] on span at bounding box center [20, 461] width 16 height 16
checkbox input "true"
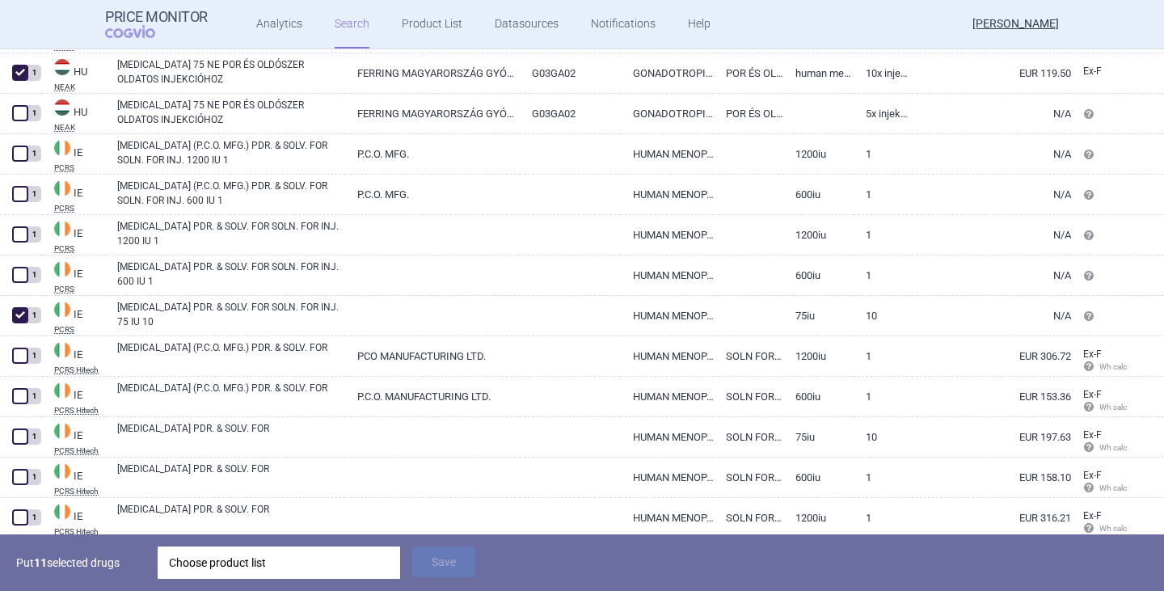
scroll to position [4226, 0]
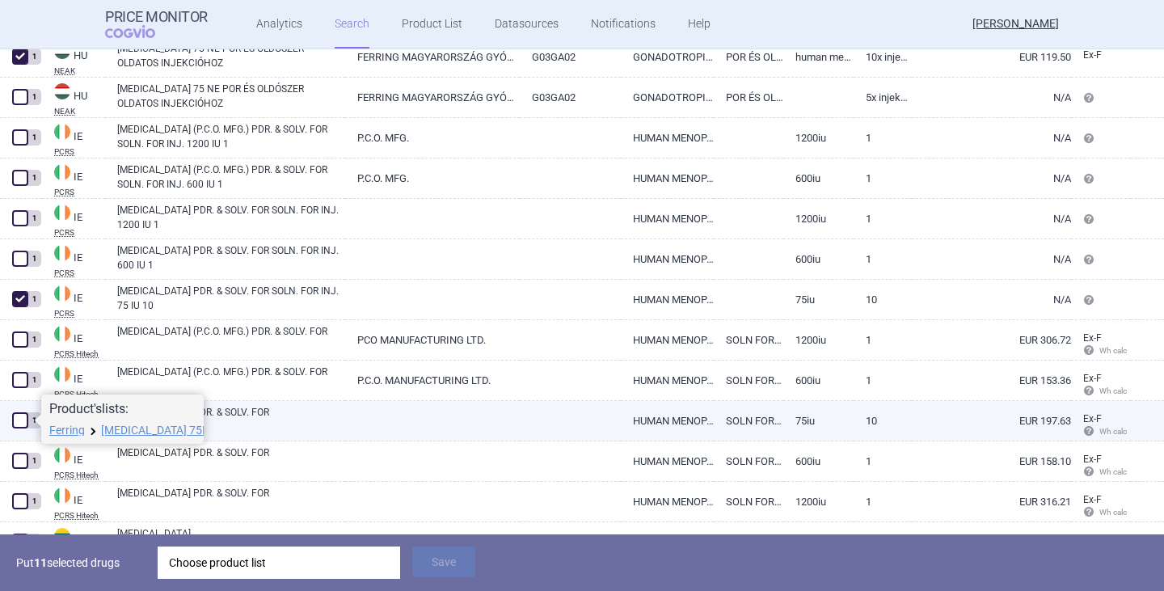
click at [14, 421] on span at bounding box center [20, 420] width 16 height 16
checkbox input "true"
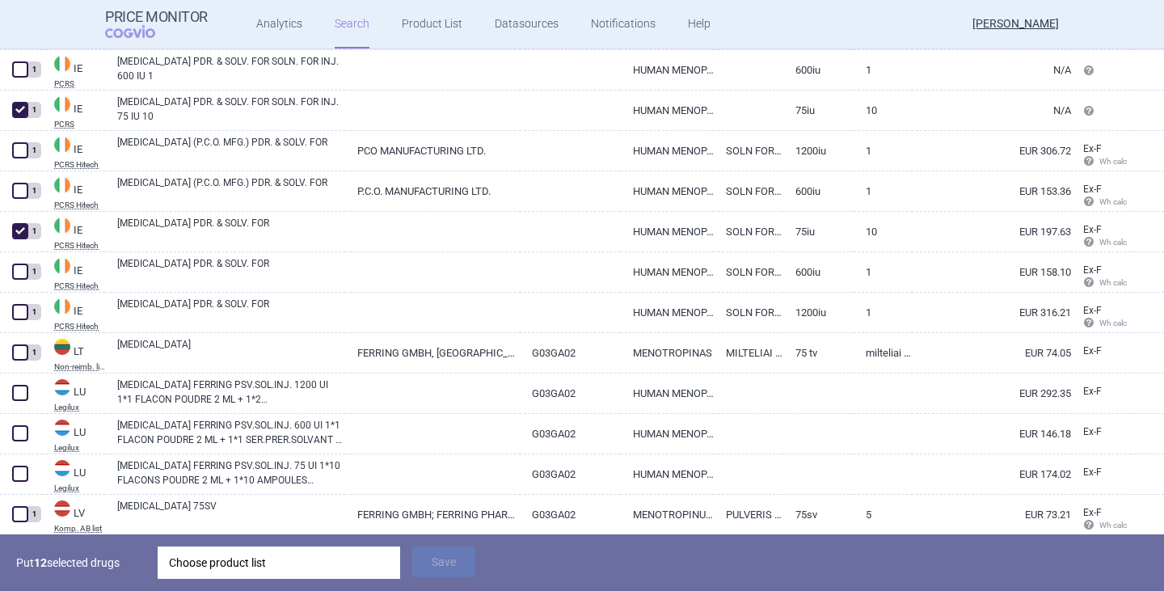
scroll to position [4388, 0]
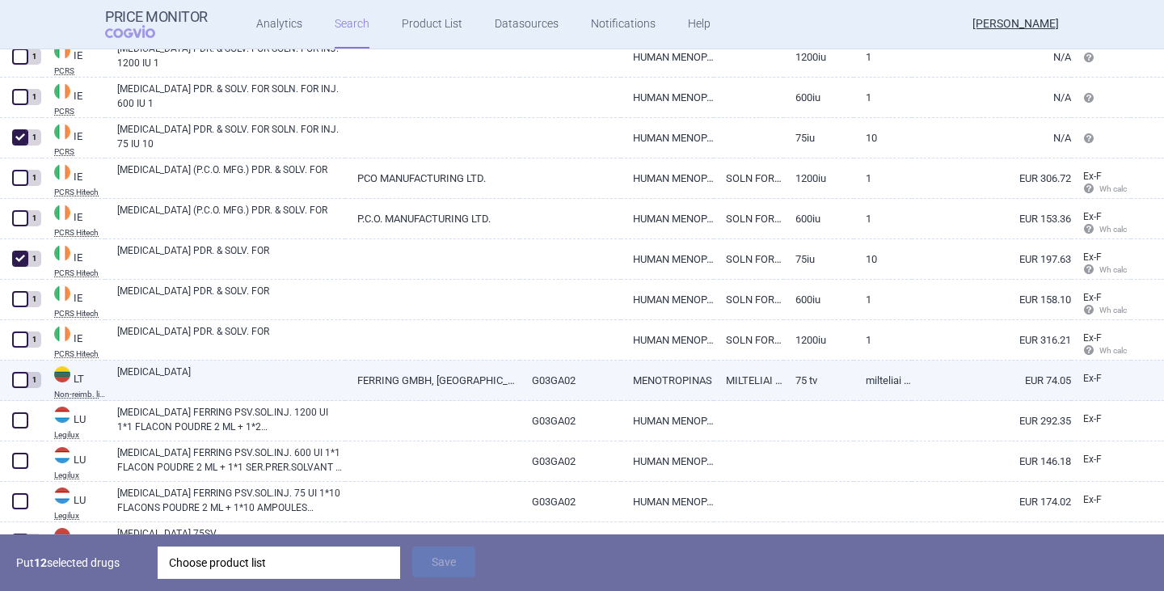
click at [154, 381] on link "[MEDICAL_DATA]" at bounding box center [231, 378] width 228 height 29
select select "EUR"
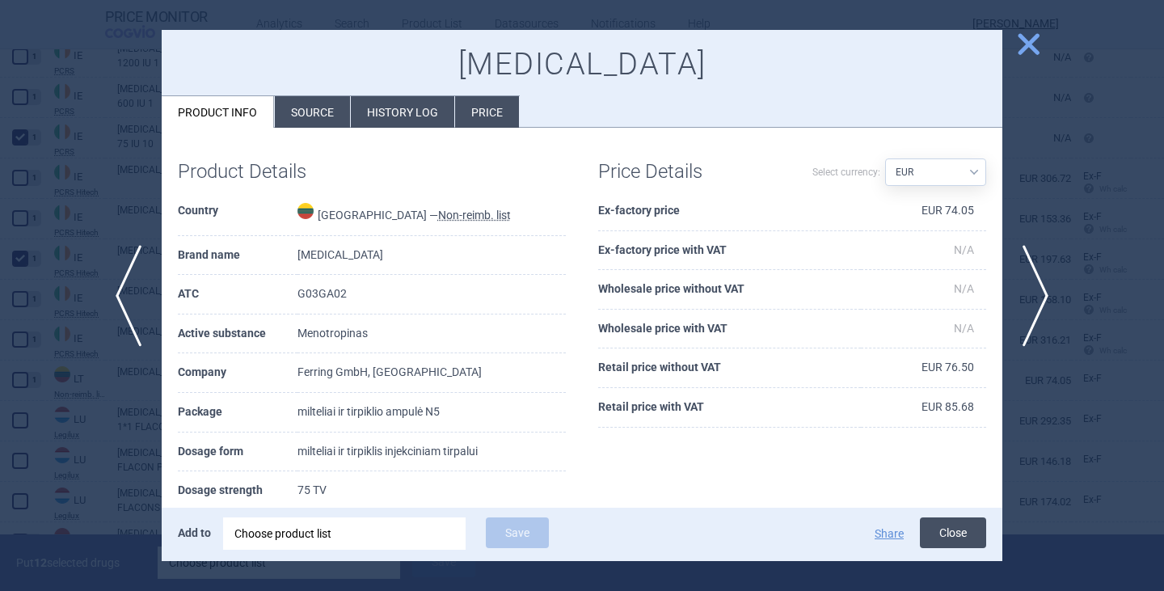
click at [928, 525] on button "Close" at bounding box center [953, 532] width 66 height 31
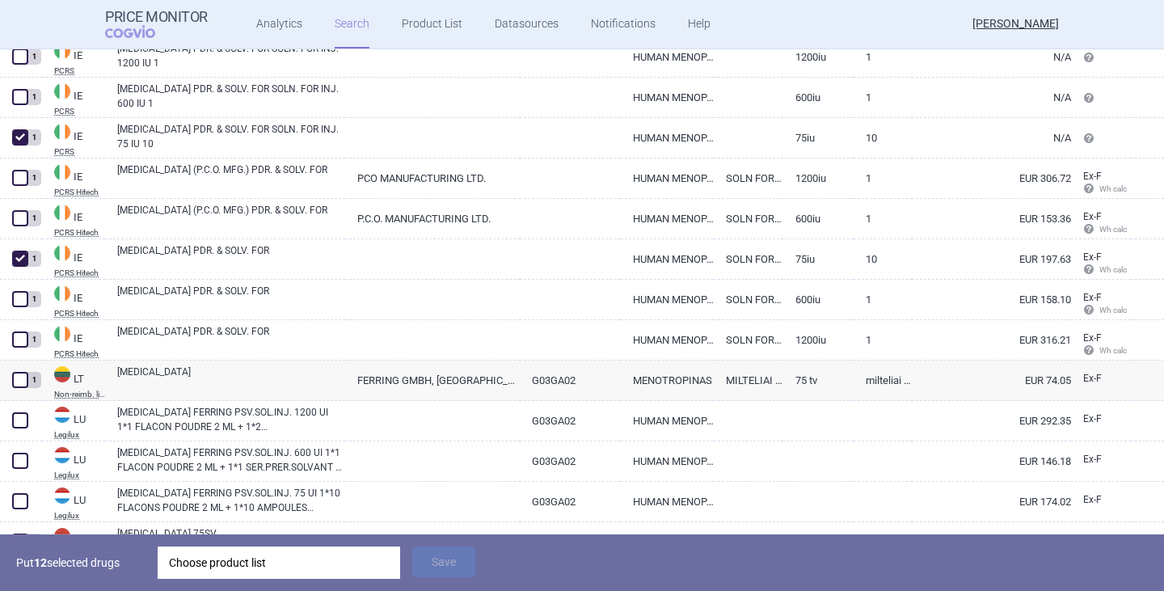
scroll to position [4469, 0]
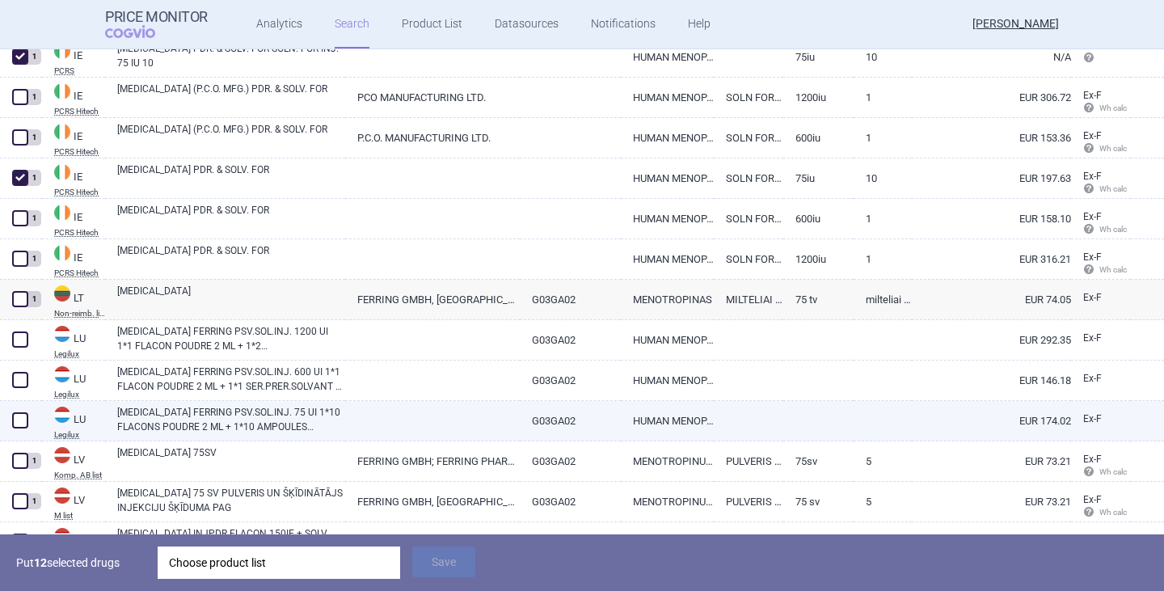
click at [23, 421] on span at bounding box center [20, 420] width 16 height 16
checkbox input "true"
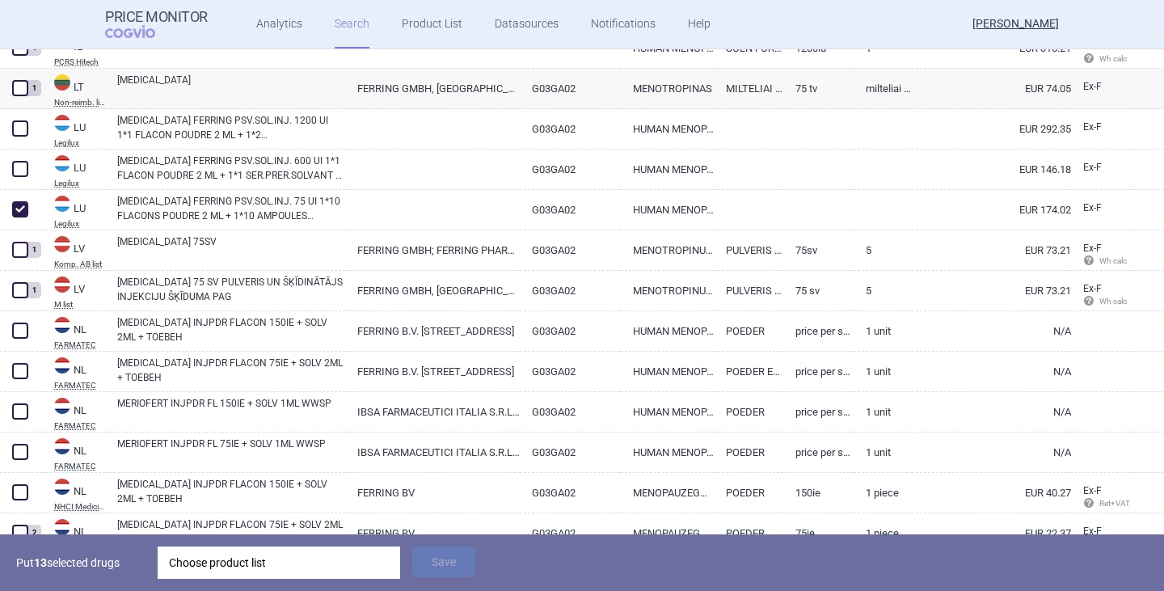
scroll to position [4711, 0]
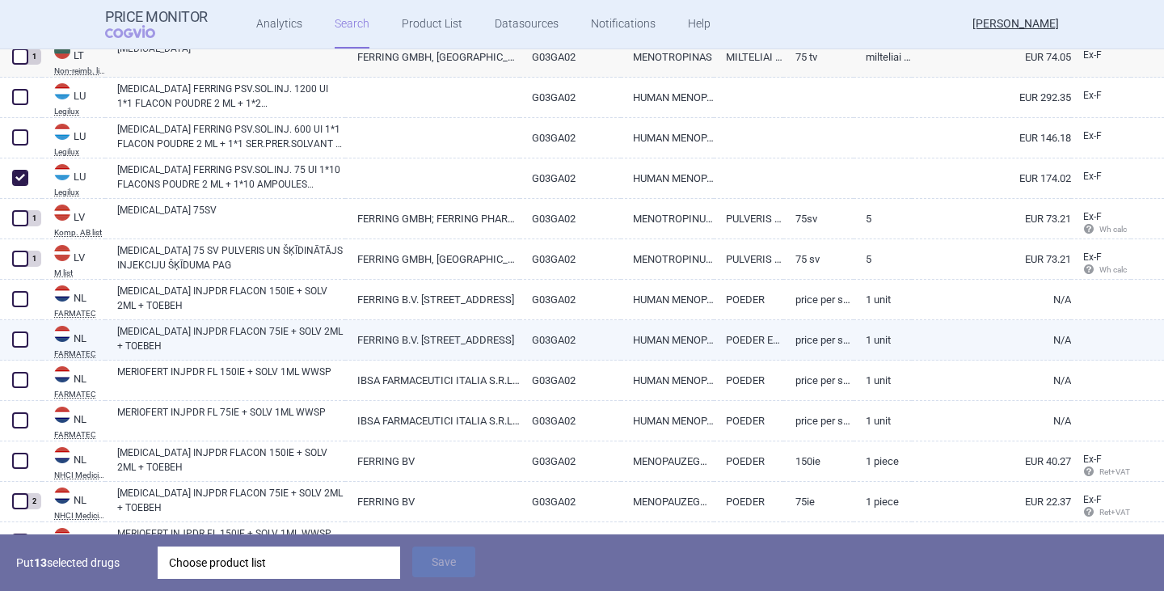
click at [21, 339] on span at bounding box center [20, 339] width 16 height 16
checkbox input "true"
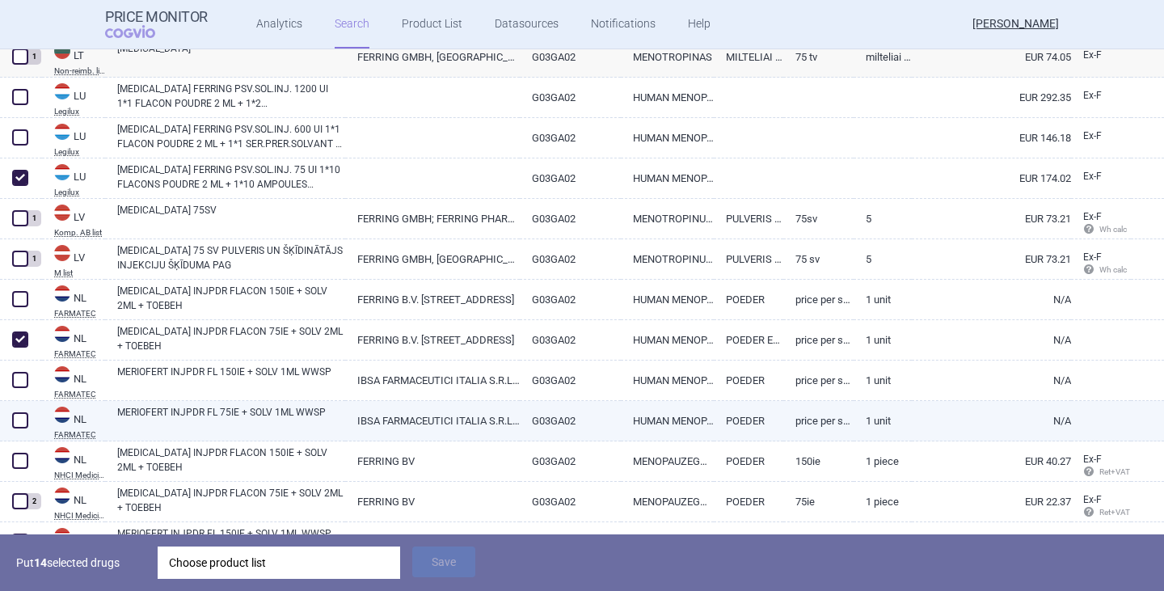
click at [22, 418] on span at bounding box center [20, 420] width 16 height 16
checkbox input "true"
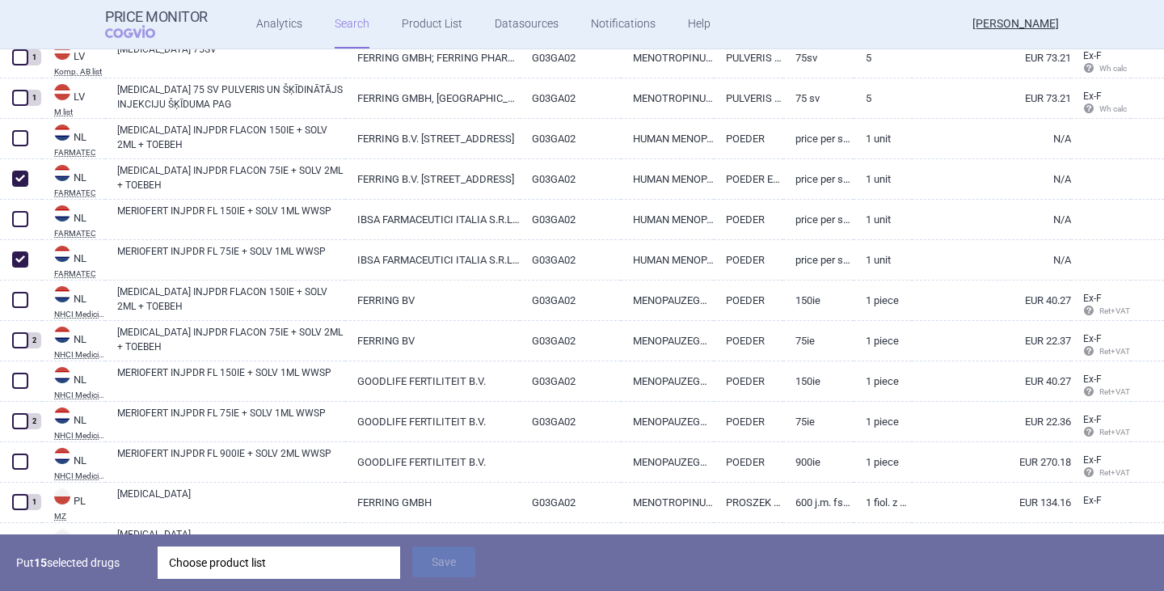
scroll to position [4873, 0]
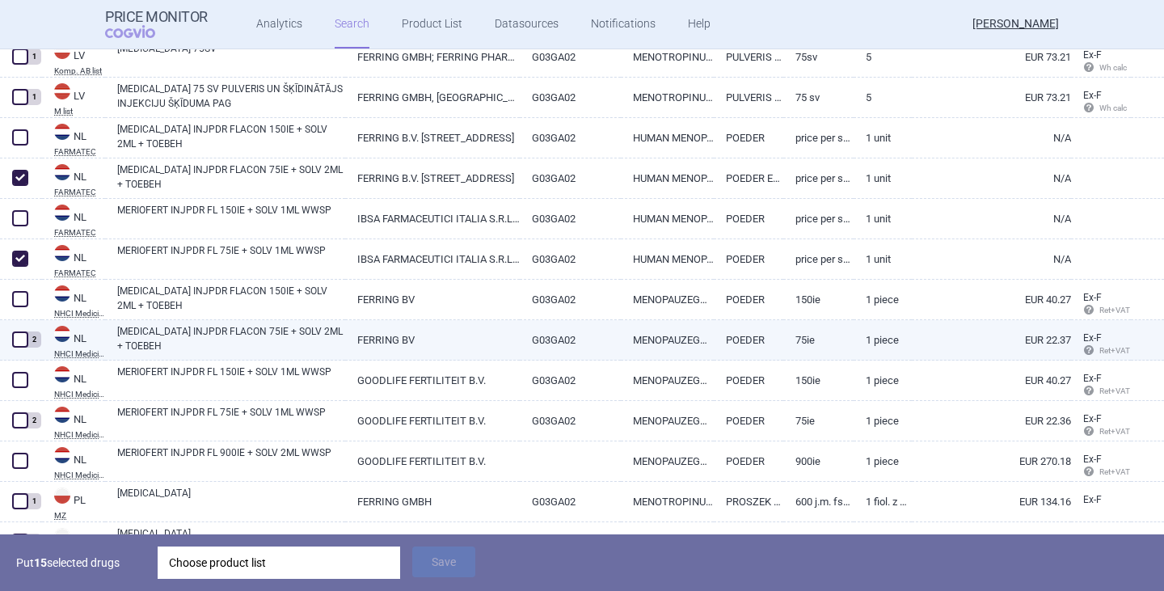
click at [19, 341] on span at bounding box center [20, 339] width 16 height 16
checkbox input "true"
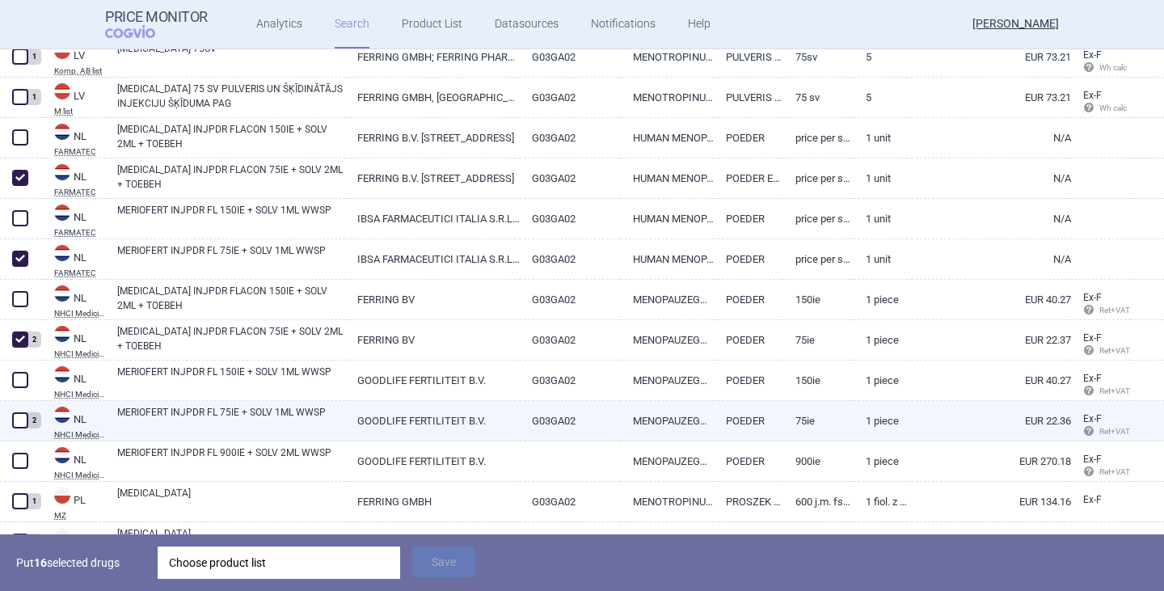
click at [19, 426] on span at bounding box center [20, 420] width 16 height 16
checkbox input "true"
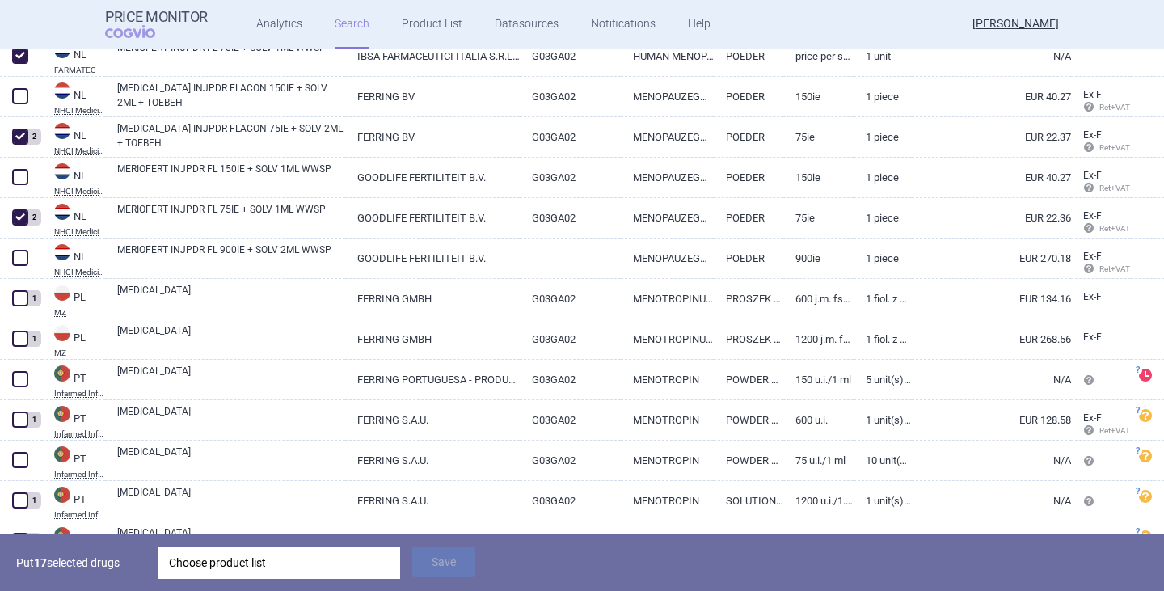
scroll to position [5196, 0]
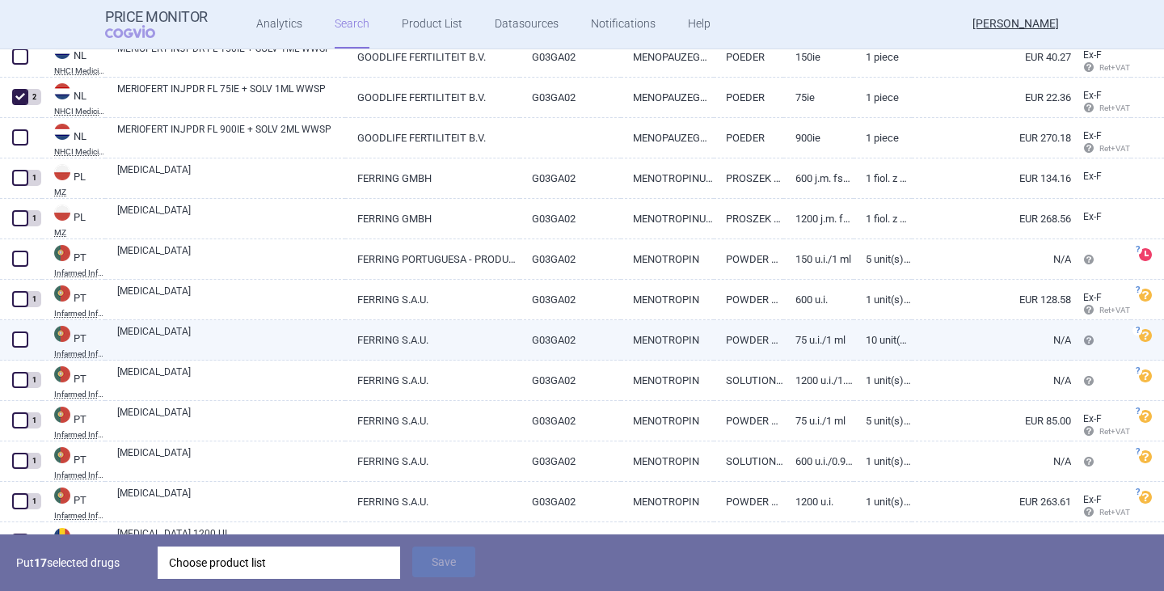
click at [23, 338] on span at bounding box center [20, 339] width 16 height 16
checkbox input "true"
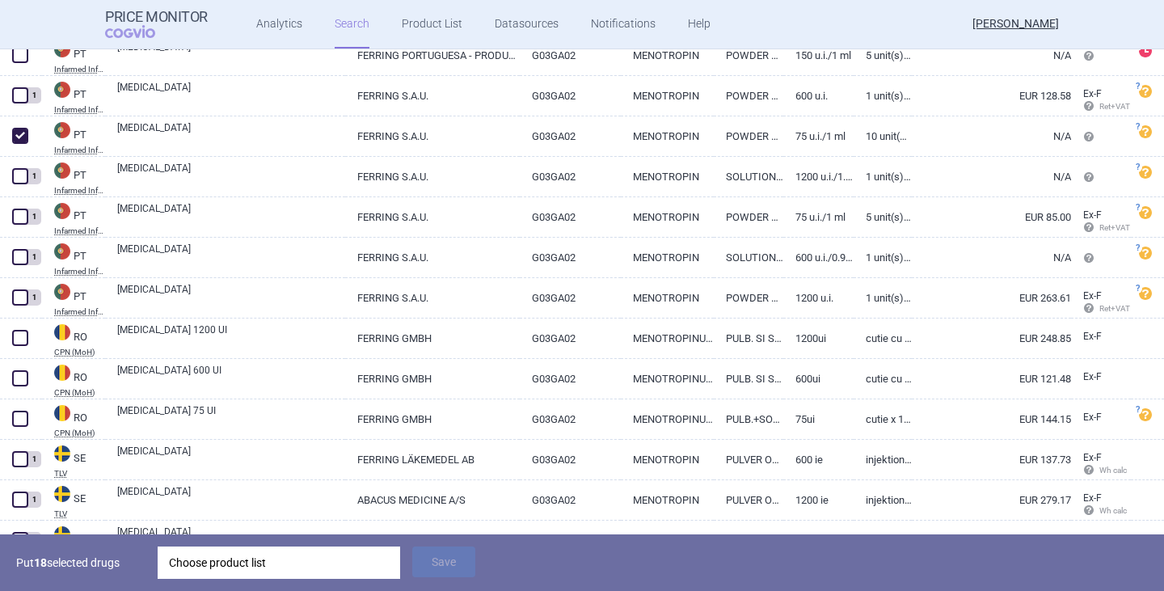
scroll to position [5438, 0]
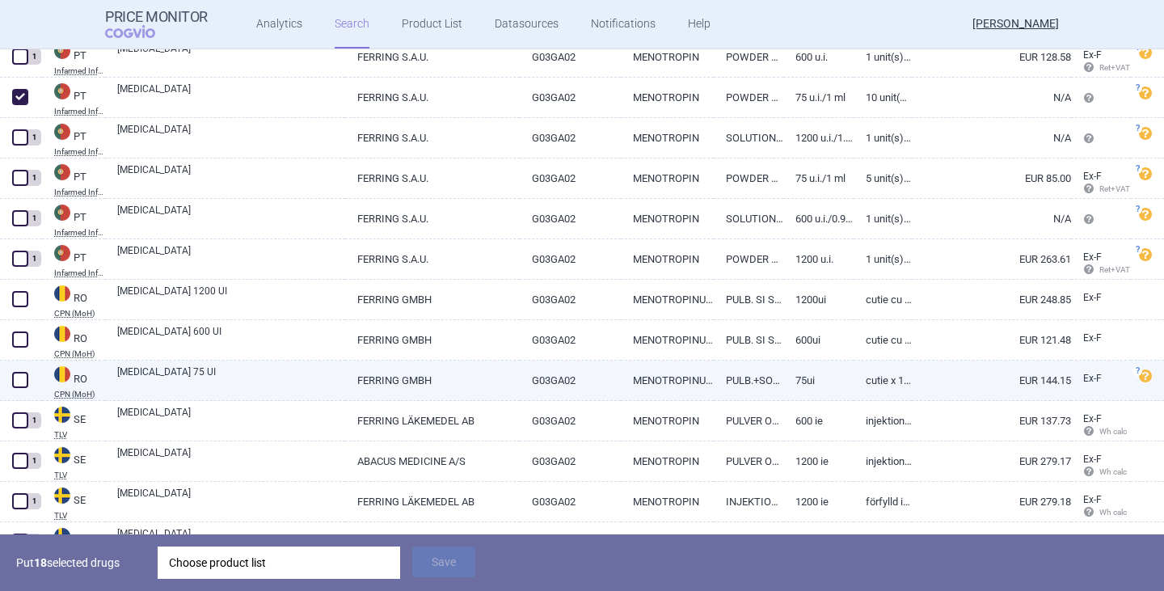
click at [139, 381] on link "[MEDICAL_DATA] 75 UI" at bounding box center [231, 378] width 228 height 29
select select "EUR"
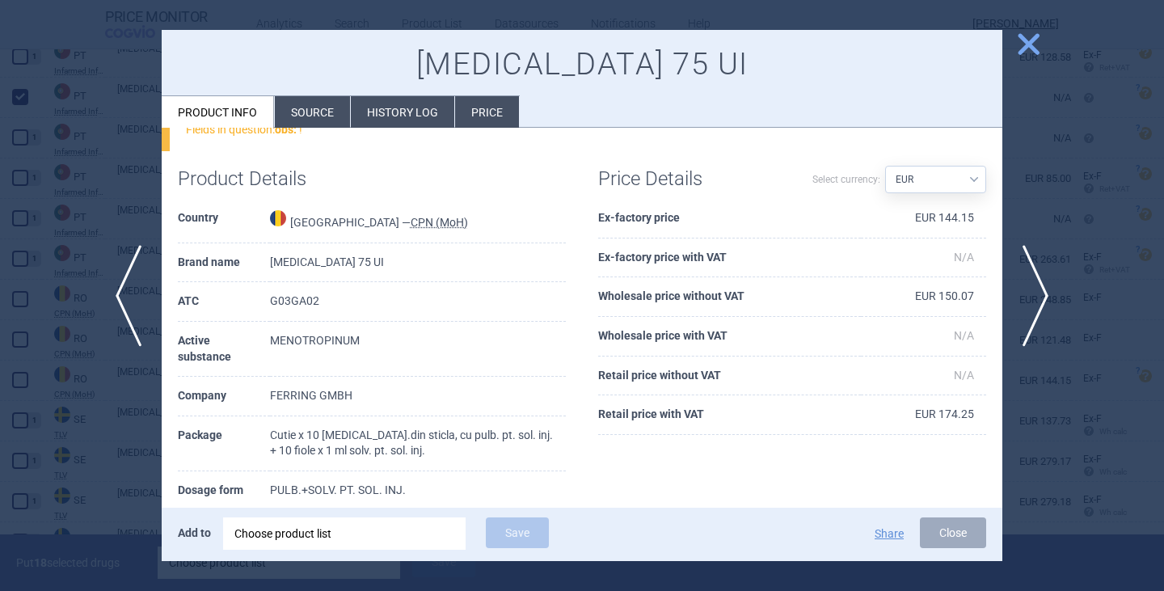
scroll to position [162, 0]
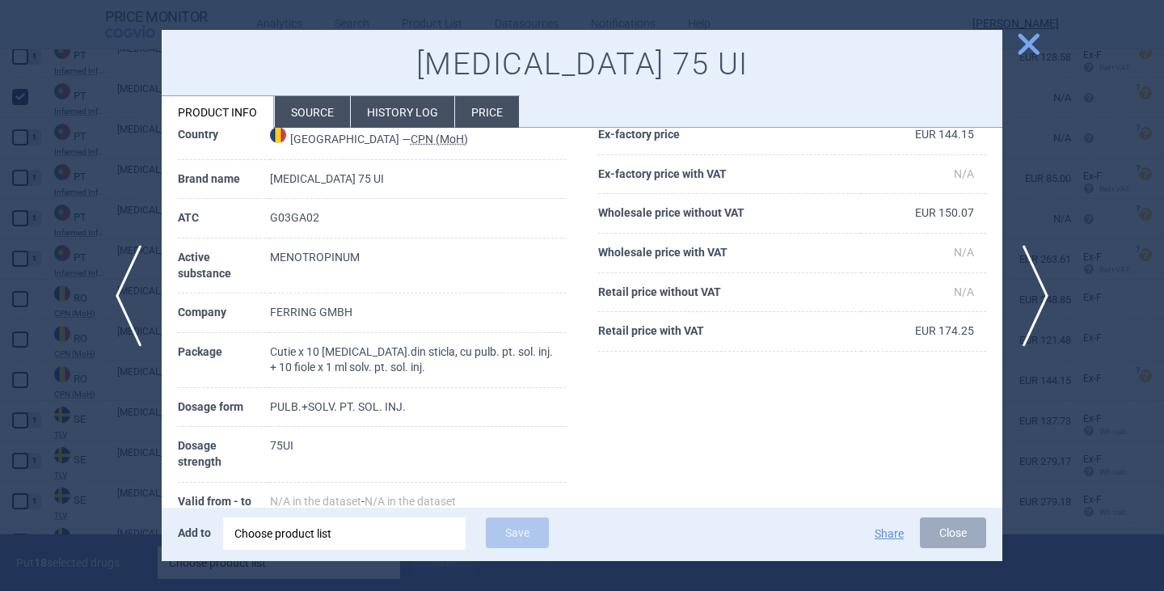
drag, startPoint x: 940, startPoint y: 541, endPoint x: 928, endPoint y: 532, distance: 14.4
click at [937, 536] on button "Close" at bounding box center [953, 532] width 66 height 31
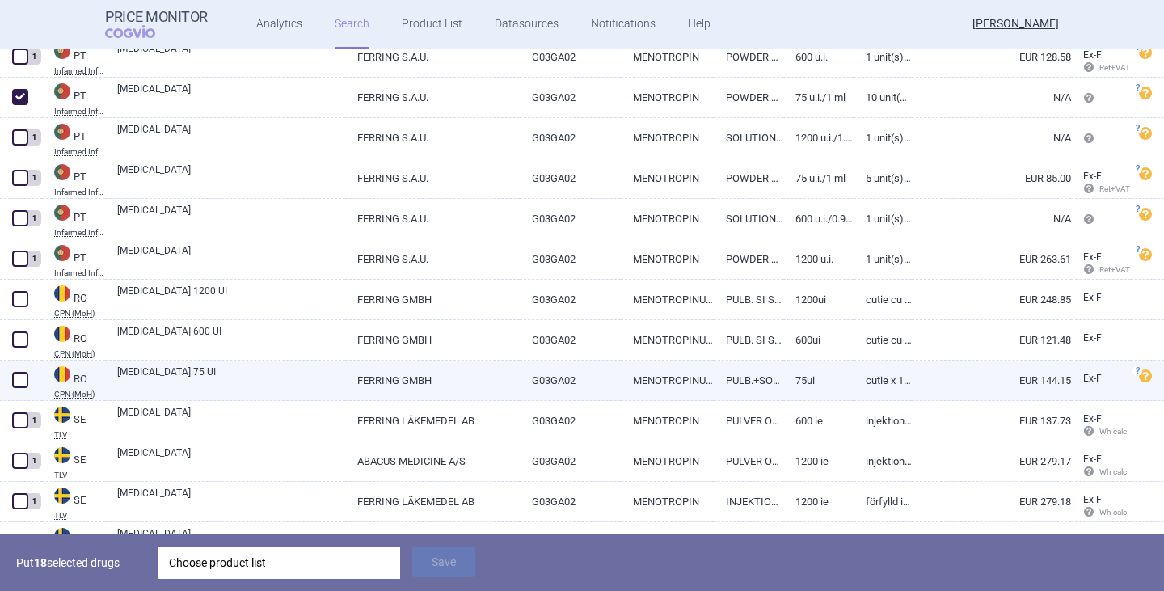
click at [22, 373] on span at bounding box center [20, 380] width 16 height 16
checkbox input "true"
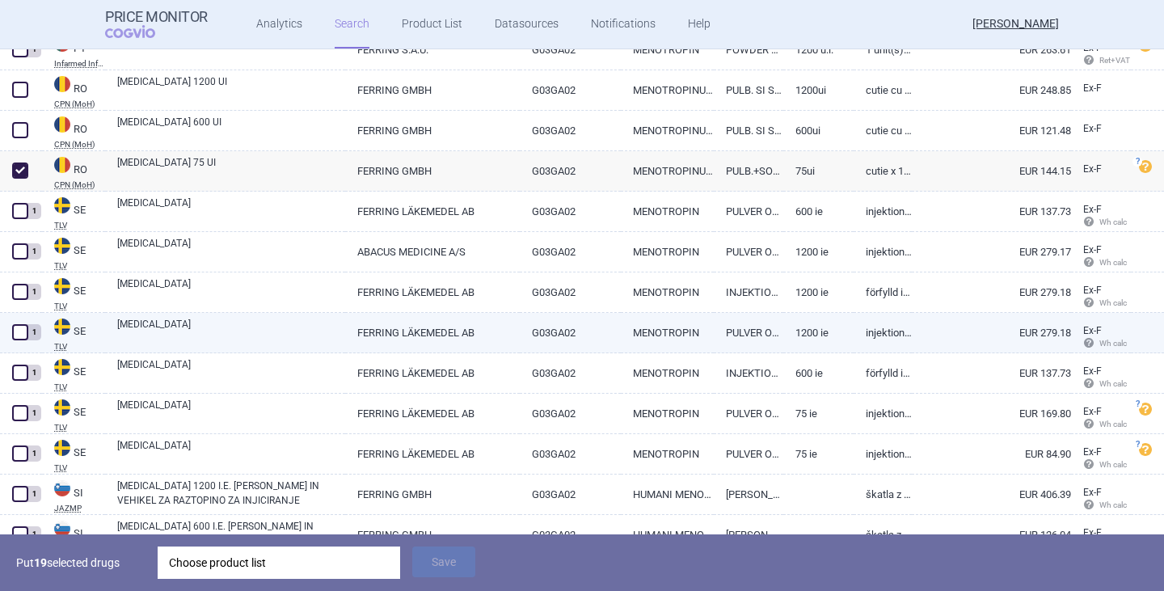
scroll to position [5681, 0]
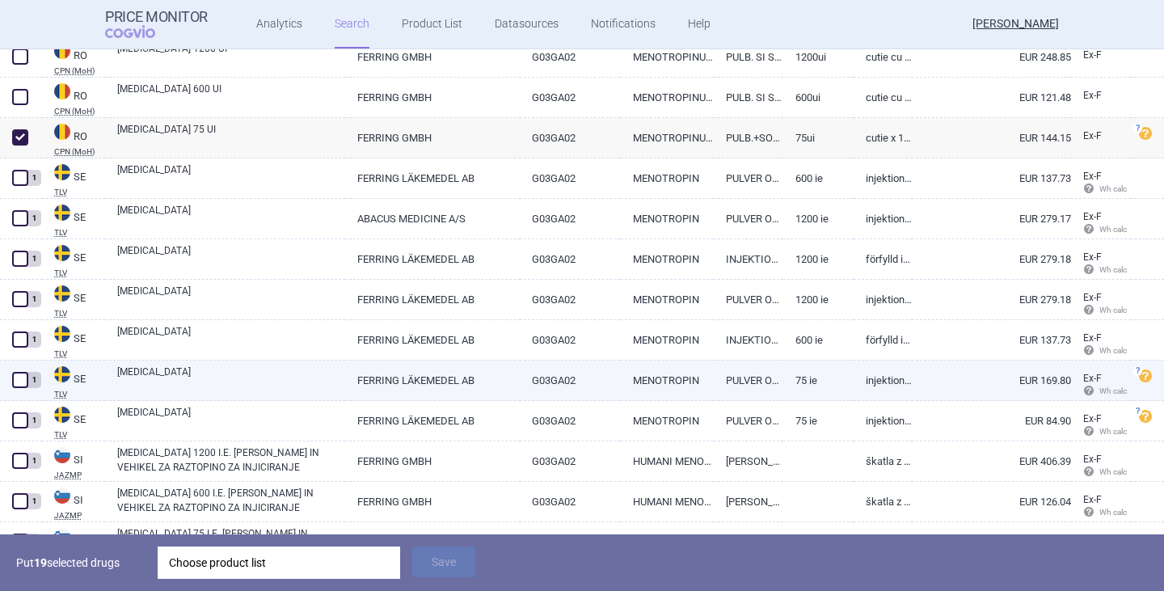
click at [143, 373] on link "[MEDICAL_DATA]" at bounding box center [231, 378] width 228 height 29
select select "EUR"
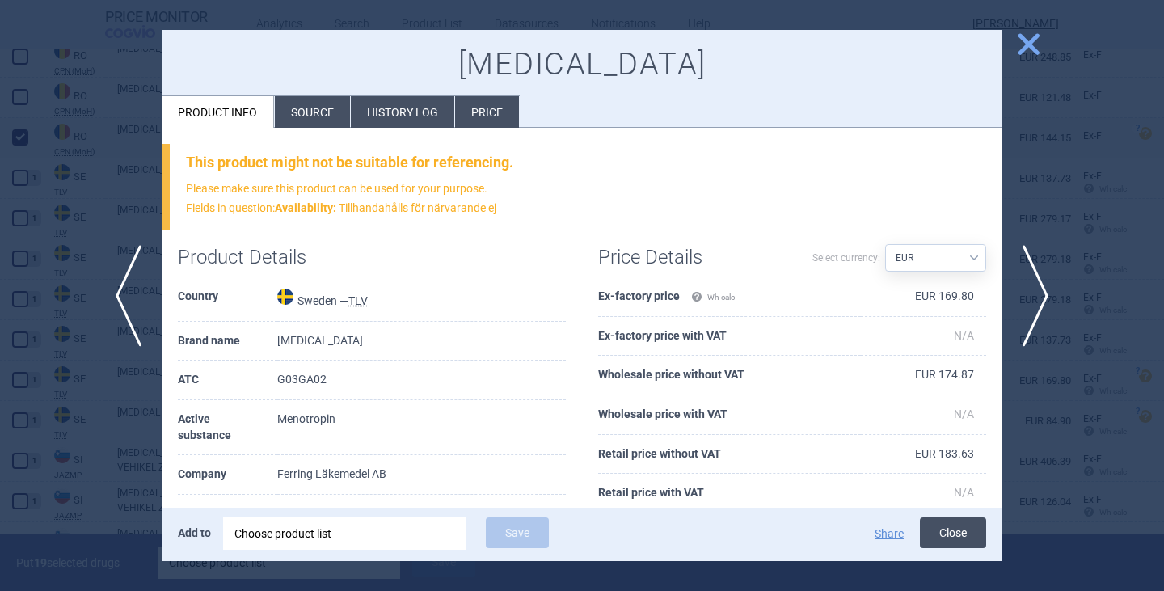
click at [958, 546] on button "Close" at bounding box center [953, 532] width 66 height 31
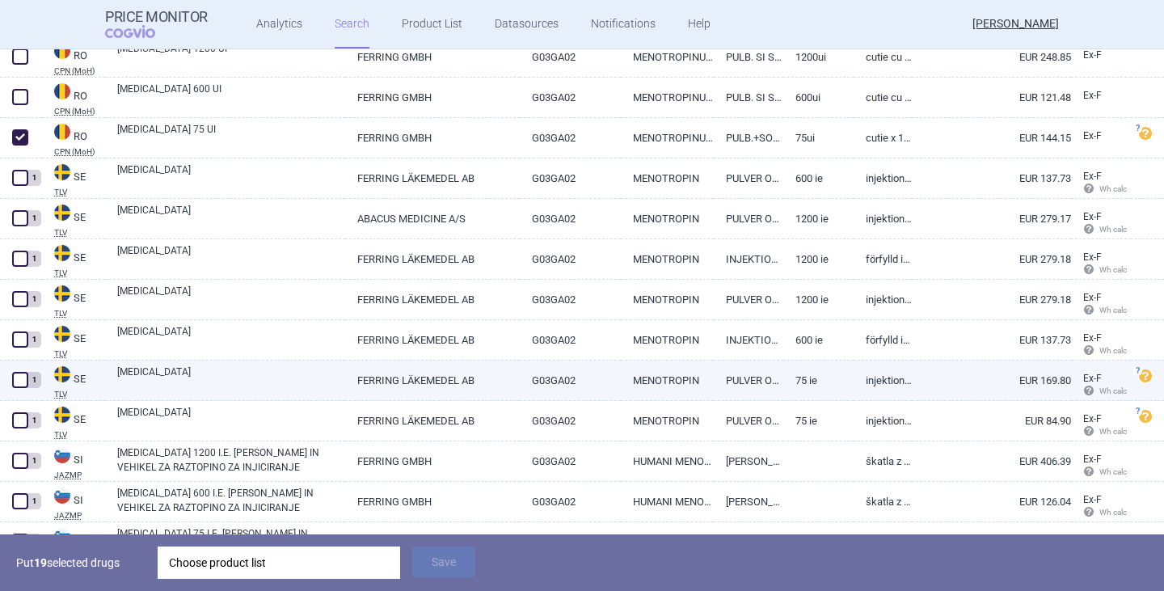
click at [23, 381] on span at bounding box center [20, 380] width 16 height 16
checkbox input "true"
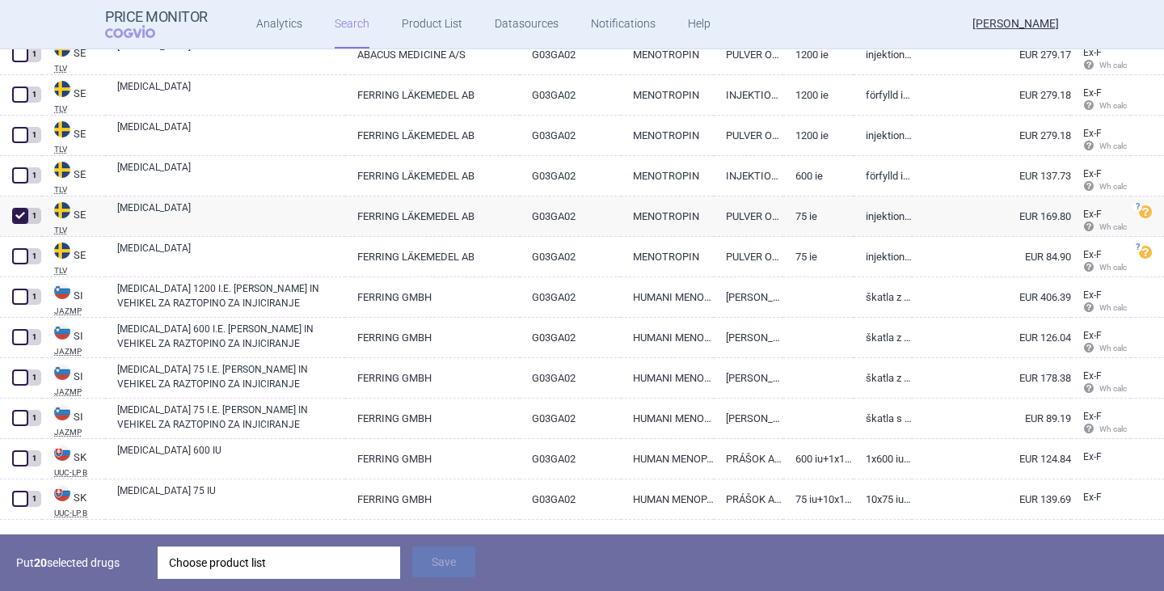
scroll to position [5883, 0]
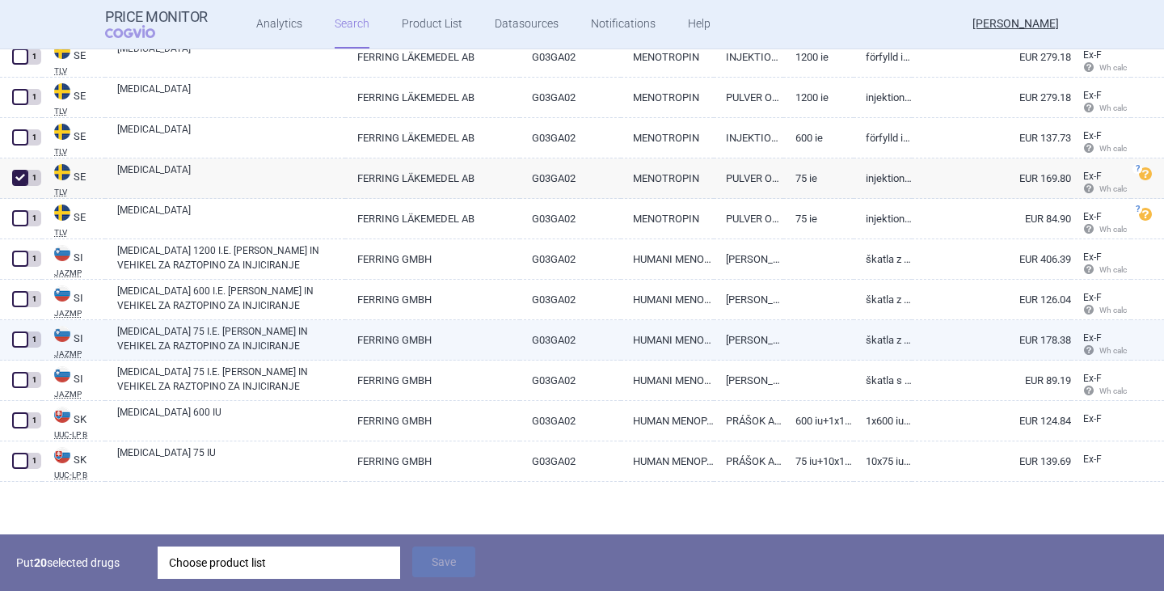
click at [184, 336] on link "[MEDICAL_DATA] 75 I.E. [PERSON_NAME] IN VEHIKEL ZA RAZTOPINO ZA INJICIRANJE" at bounding box center [231, 338] width 228 height 29
select select "EUR"
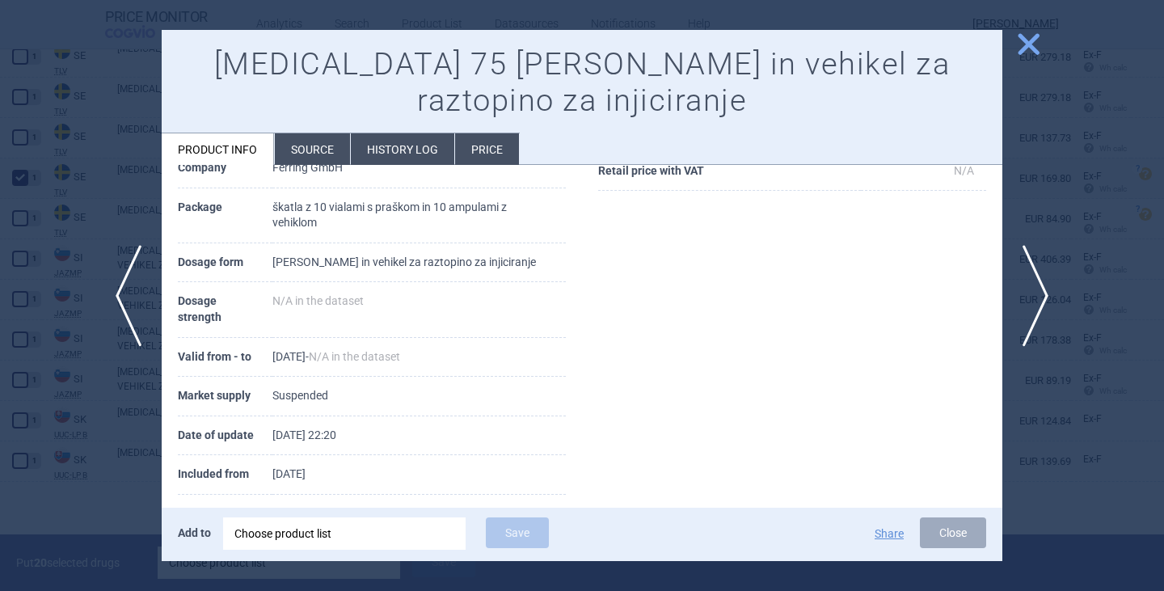
scroll to position [276, 0]
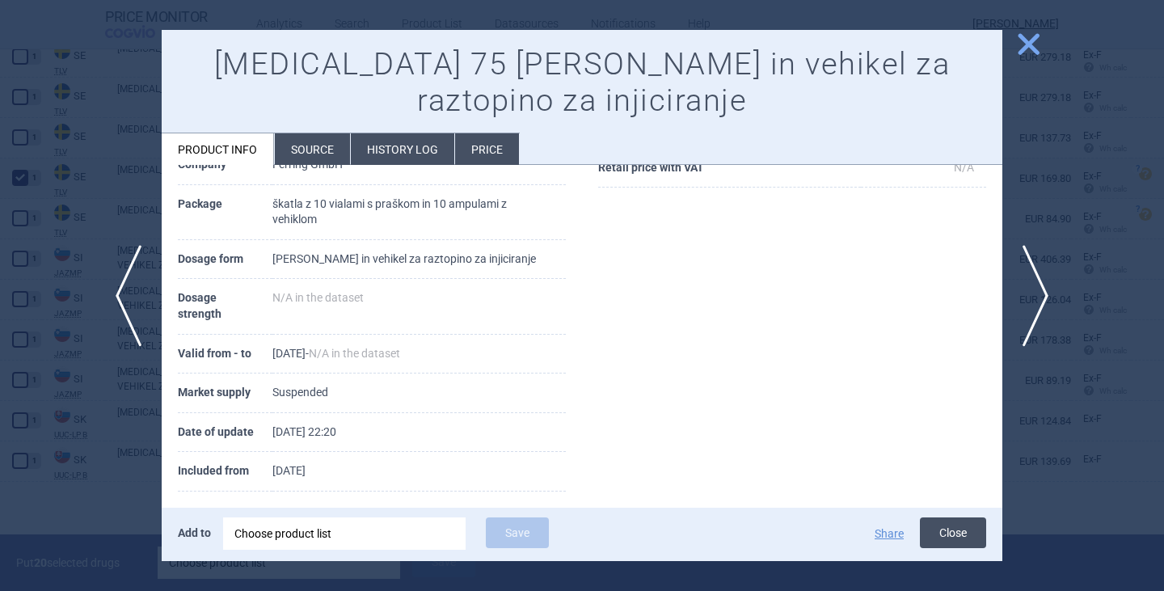
click at [942, 528] on button "Close" at bounding box center [953, 532] width 66 height 31
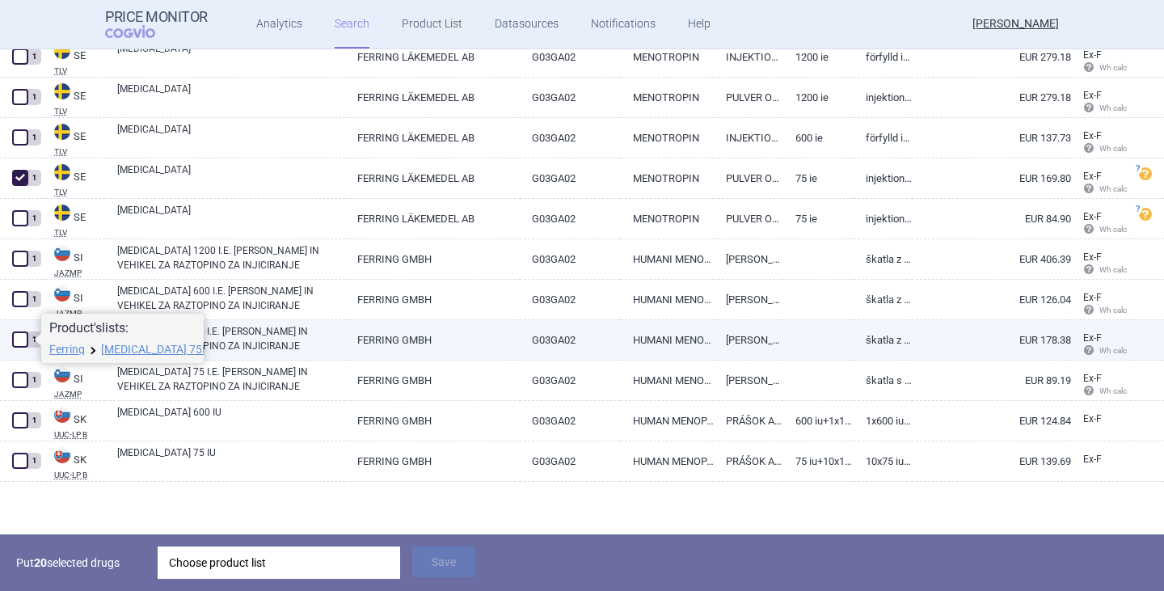
click at [15, 342] on span at bounding box center [20, 339] width 16 height 16
checkbox input "true"
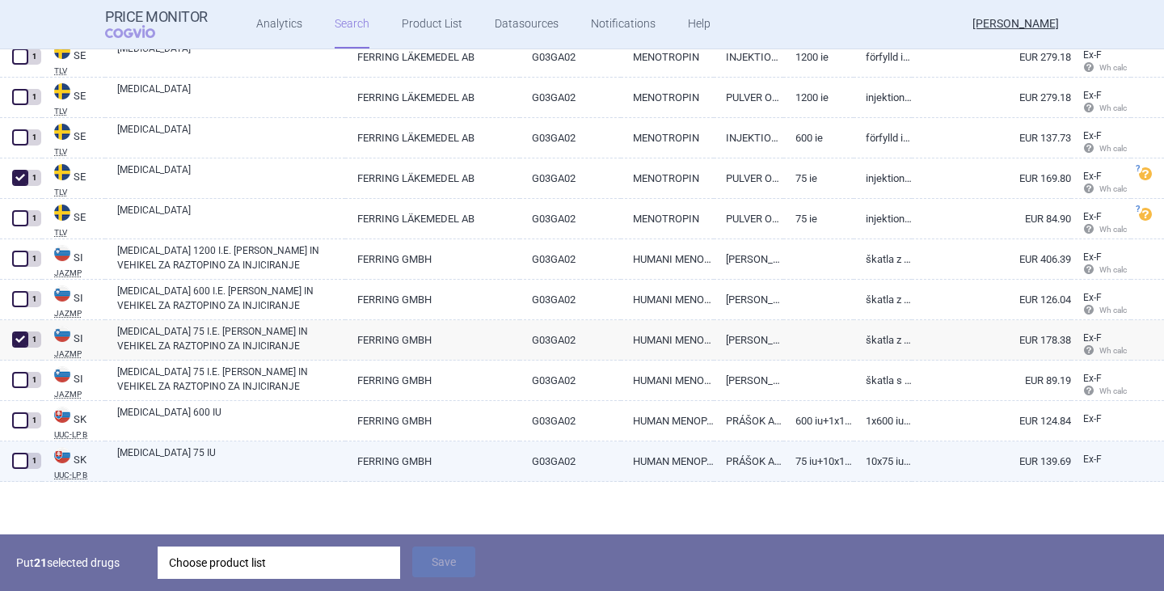
click at [15, 465] on span at bounding box center [20, 461] width 16 height 16
checkbox input "true"
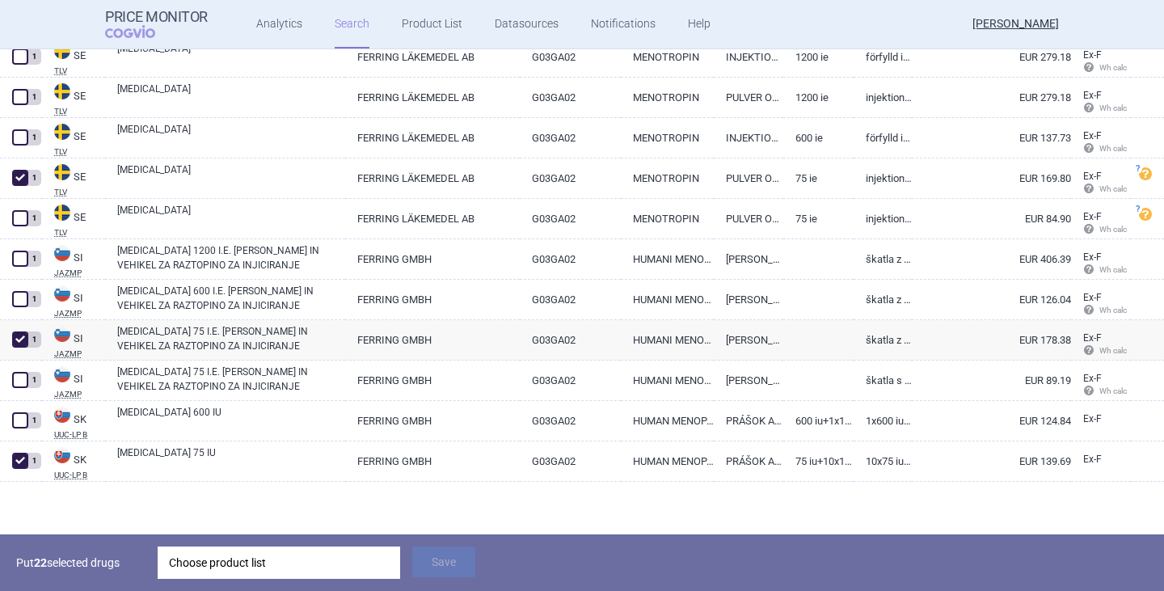
click at [344, 566] on div "Choose product list" at bounding box center [279, 562] width 220 height 32
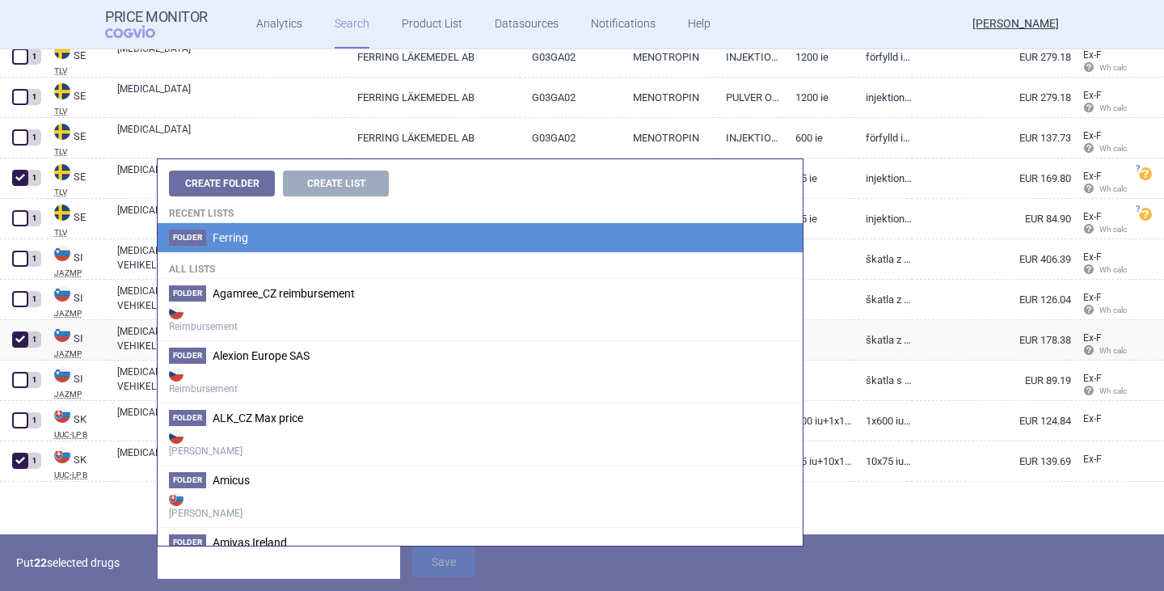
click at [213, 239] on span "Ferring" at bounding box center [231, 237] width 36 height 13
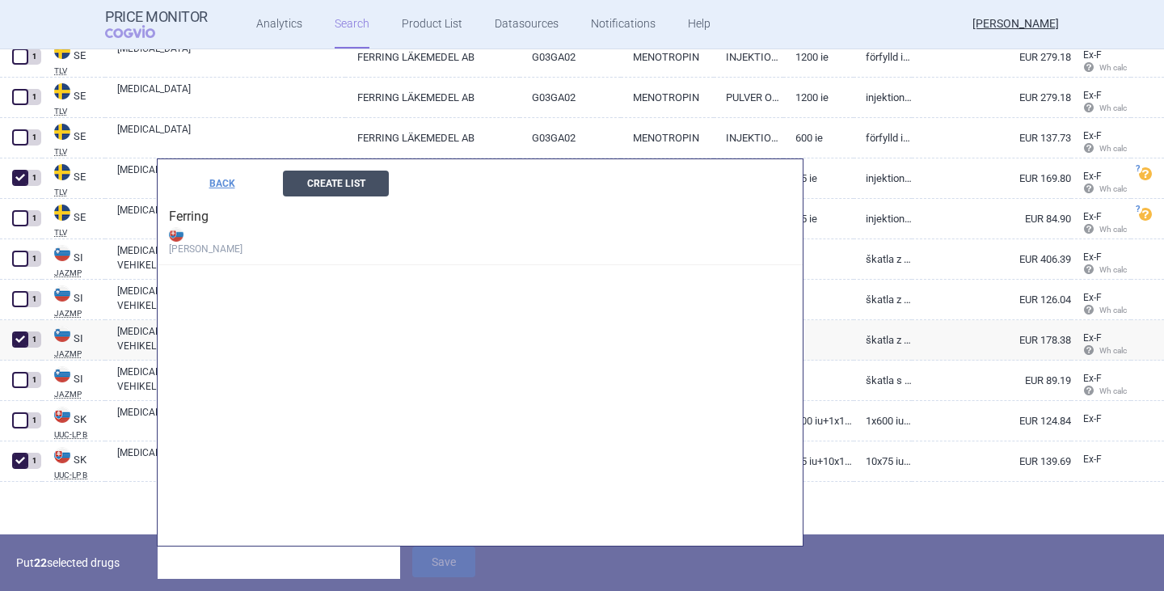
click at [328, 187] on button "Create List" at bounding box center [336, 184] width 106 height 26
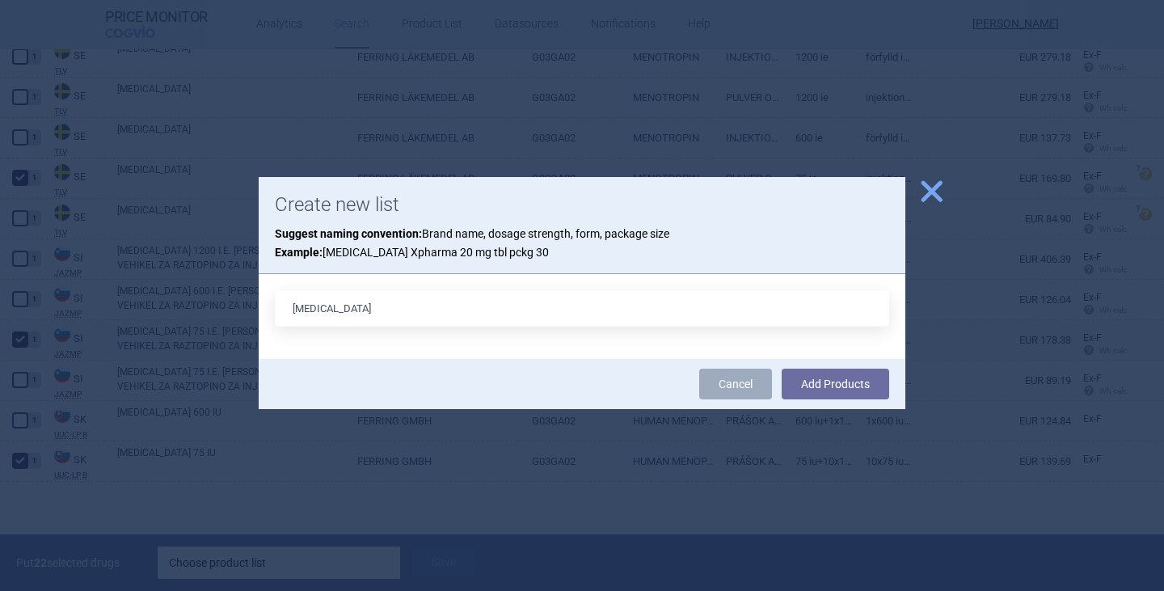
type input "[MEDICAL_DATA] 75IU x 10"
click at [828, 392] on button "Add Products" at bounding box center [834, 383] width 107 height 31
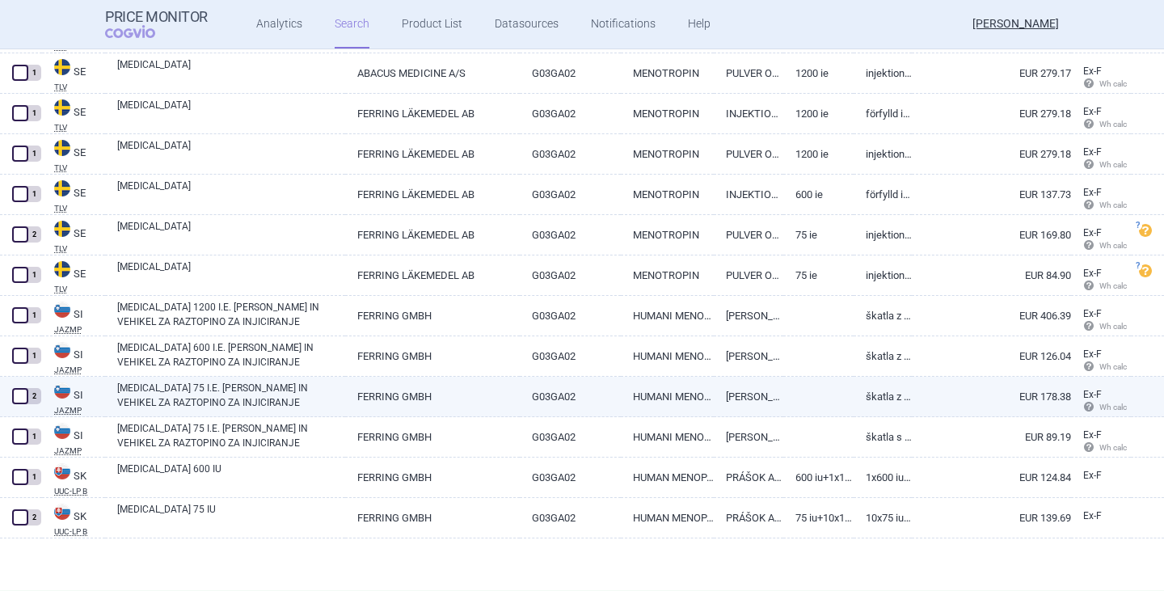
scroll to position [5826, 0]
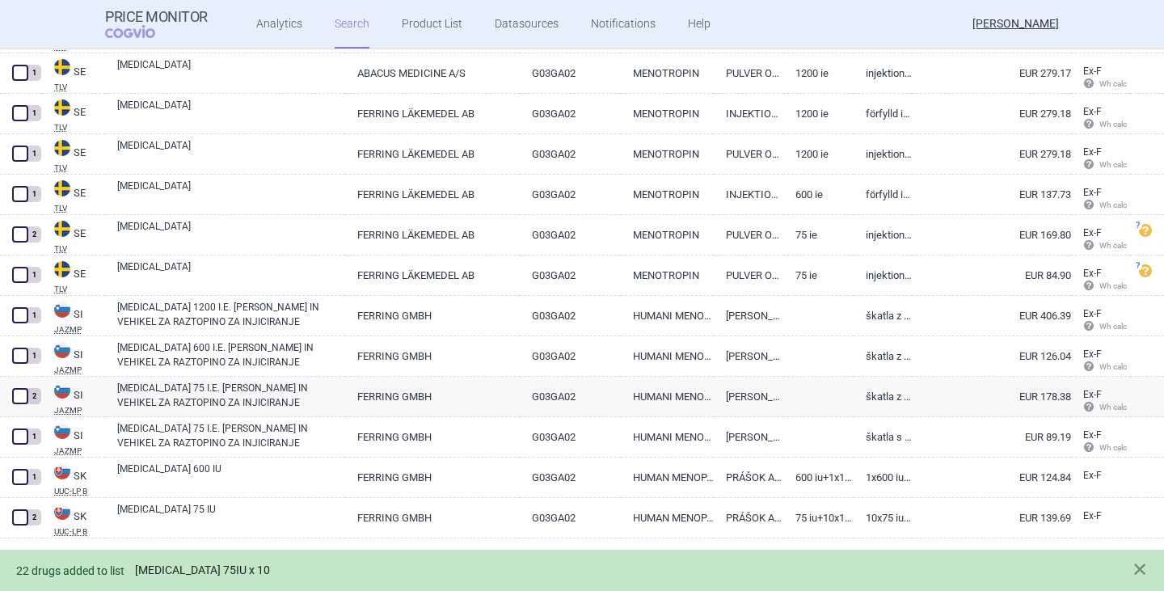
click at [180, 565] on link "[MEDICAL_DATA] 75IU x 10" at bounding box center [202, 570] width 135 height 14
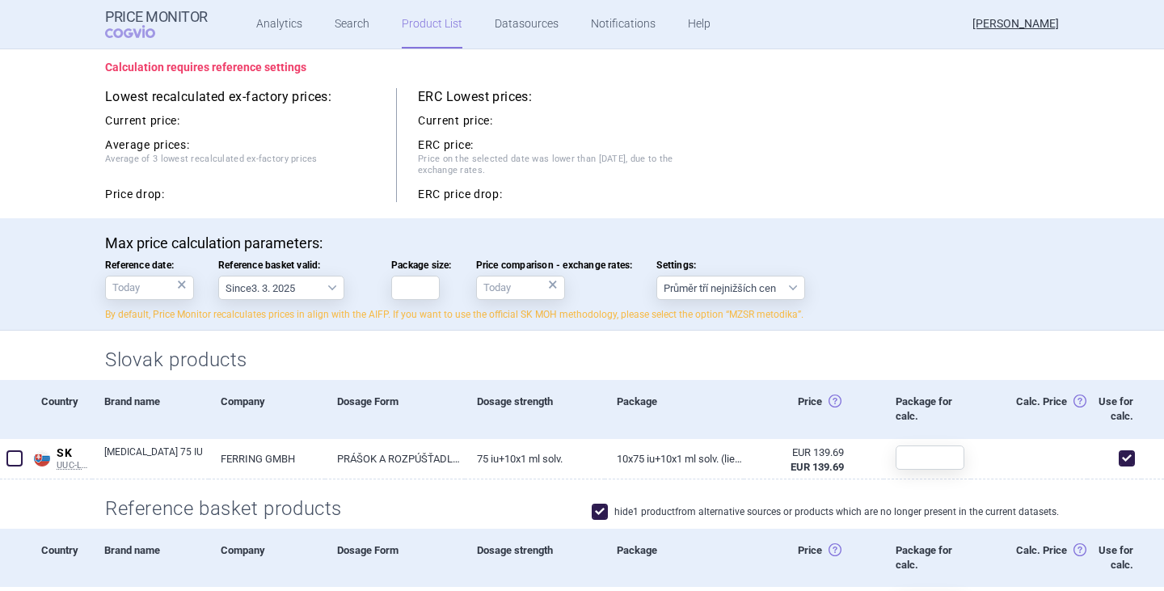
scroll to position [162, 0]
click at [413, 280] on input "Package size:" at bounding box center [415, 289] width 48 height 24
type input "10"
click at [731, 219] on div "Calculation requires reference settings Lowest recalculated ex-factory prices: …" at bounding box center [582, 131] width 1018 height 175
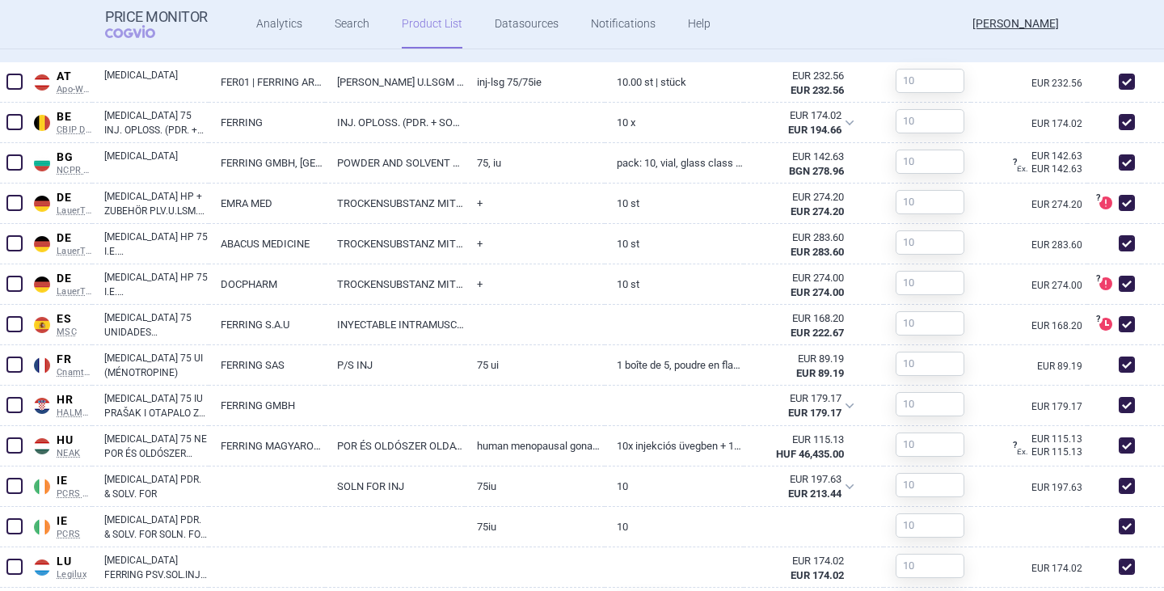
scroll to position [646, 0]
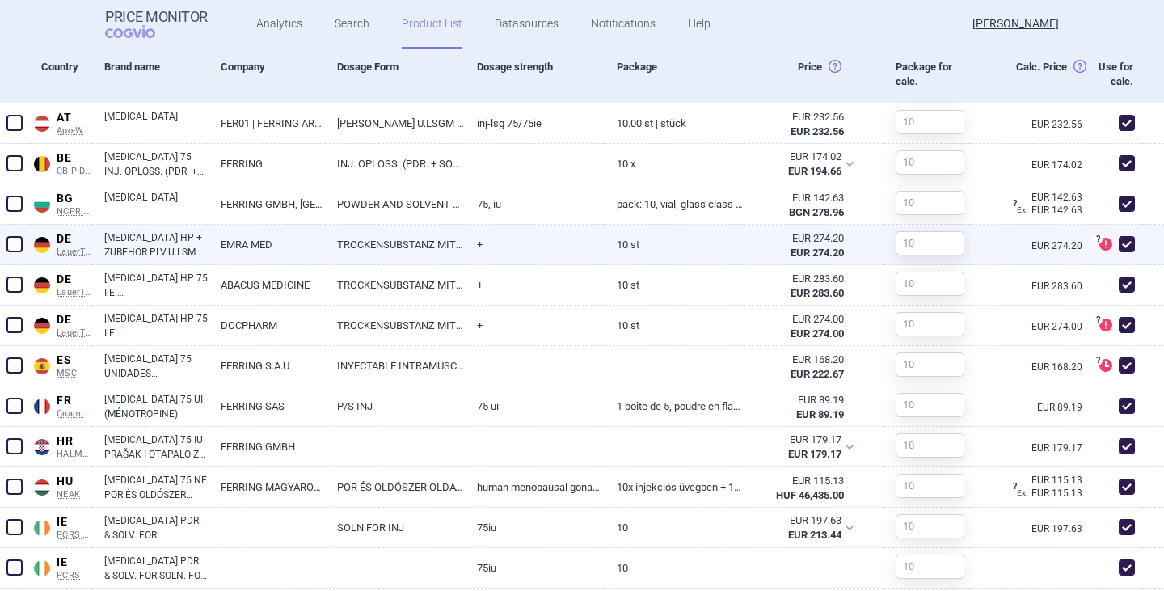
click at [1118, 252] on span at bounding box center [1126, 244] width 16 height 16
checkbox input "false"
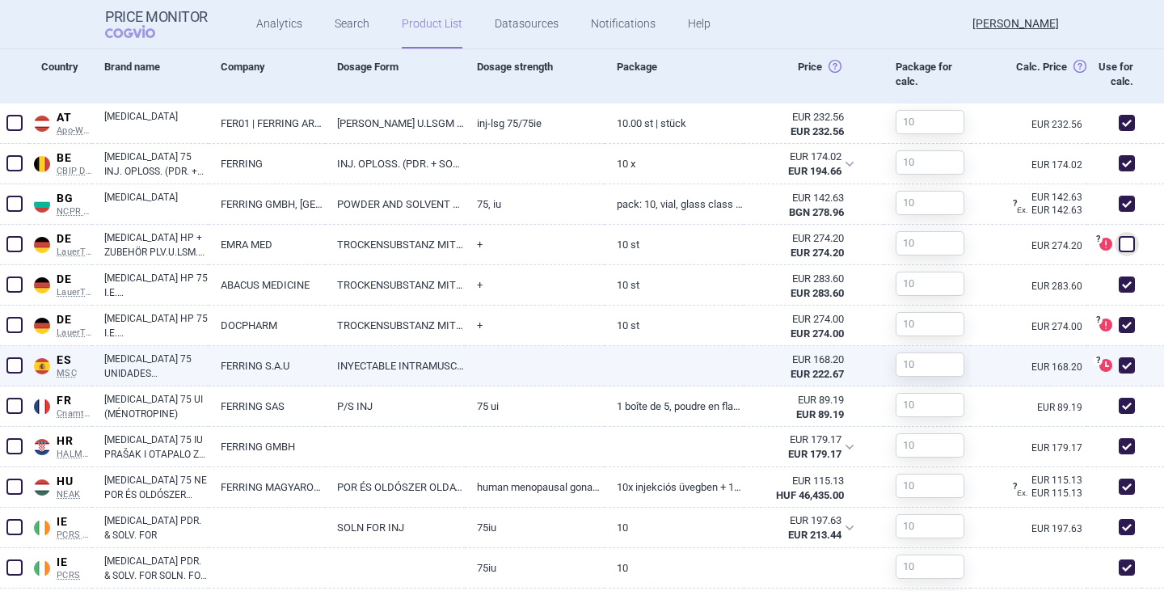
drag, startPoint x: 1119, startPoint y: 352, endPoint x: 1111, endPoint y: 381, distance: 31.0
click at [1118, 333] on span at bounding box center [1126, 325] width 16 height 16
checkbox input "false"
click at [1118, 373] on span at bounding box center [1126, 365] width 16 height 16
checkbox input "false"
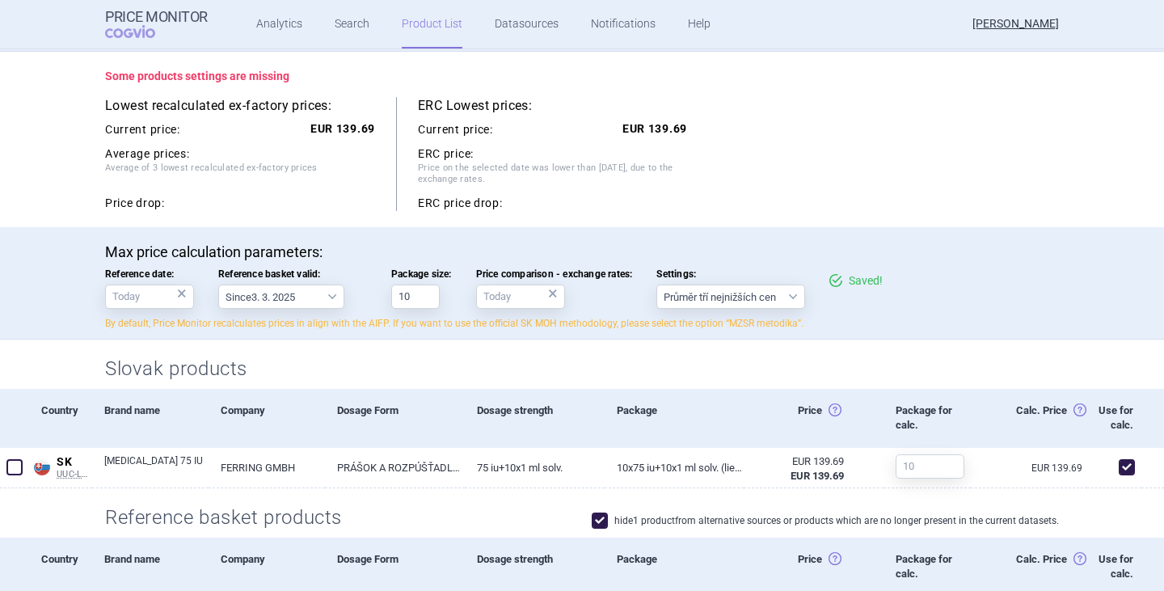
scroll to position [131, 0]
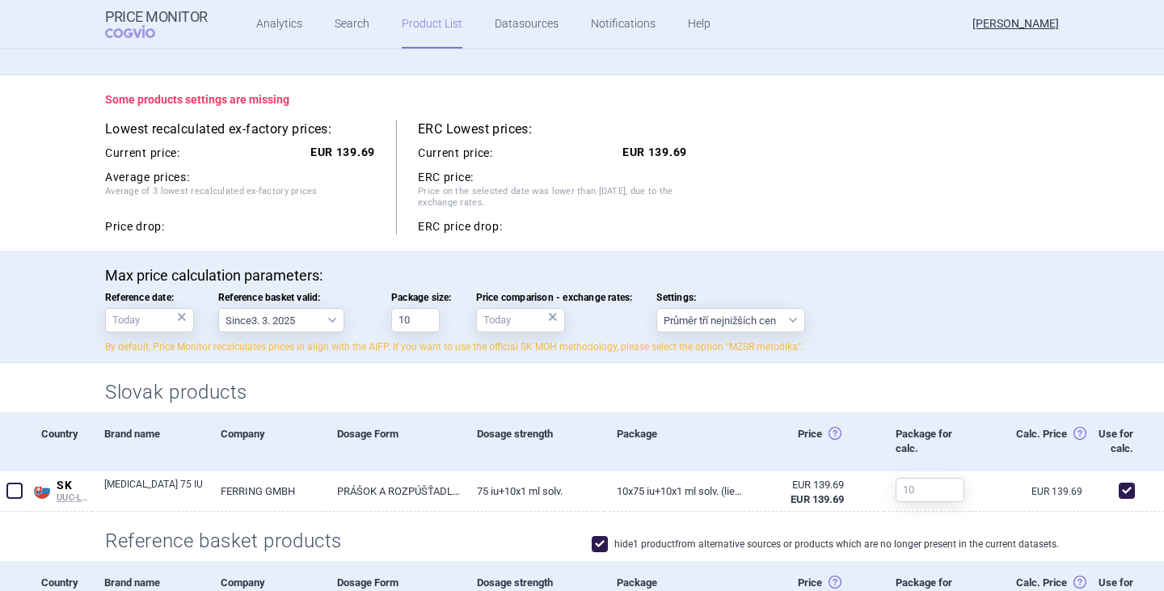
click at [318, 242] on div "Some products settings are missing Lowest recalculated ex-factory prices: Curre…" at bounding box center [582, 162] width 1018 height 175
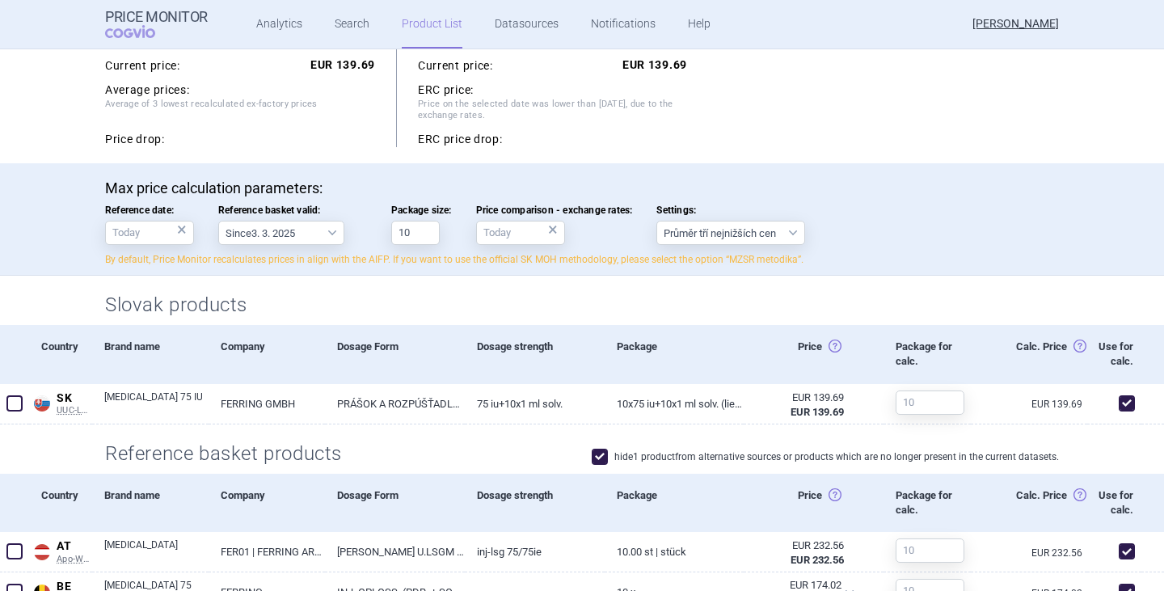
scroll to position [373, 0]
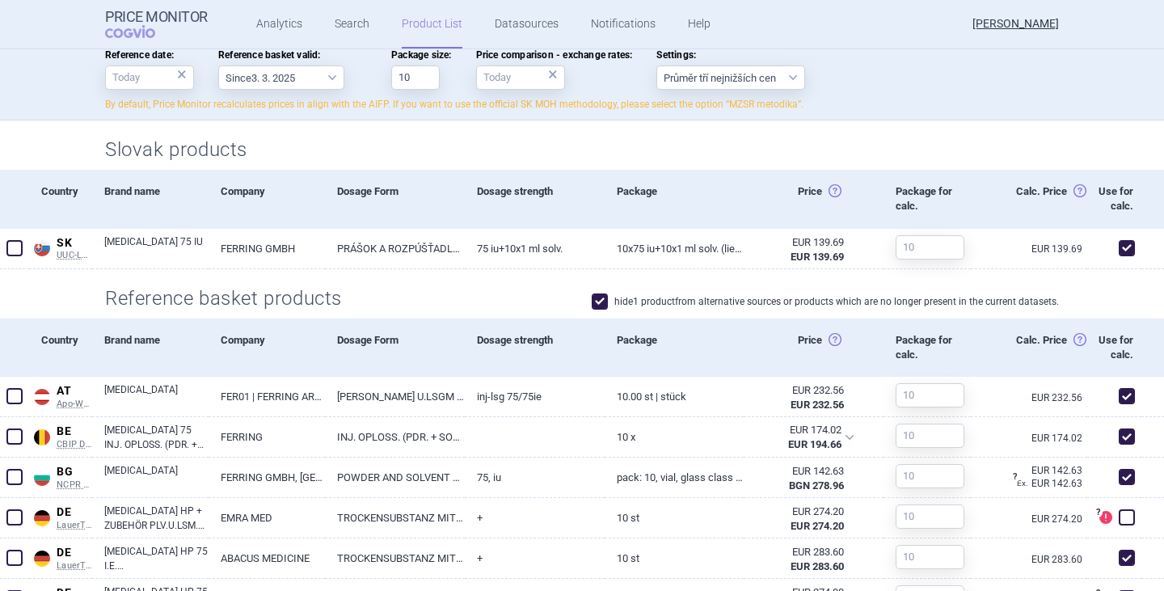
click at [592, 309] on span at bounding box center [600, 301] width 16 height 16
checkbox input "true"
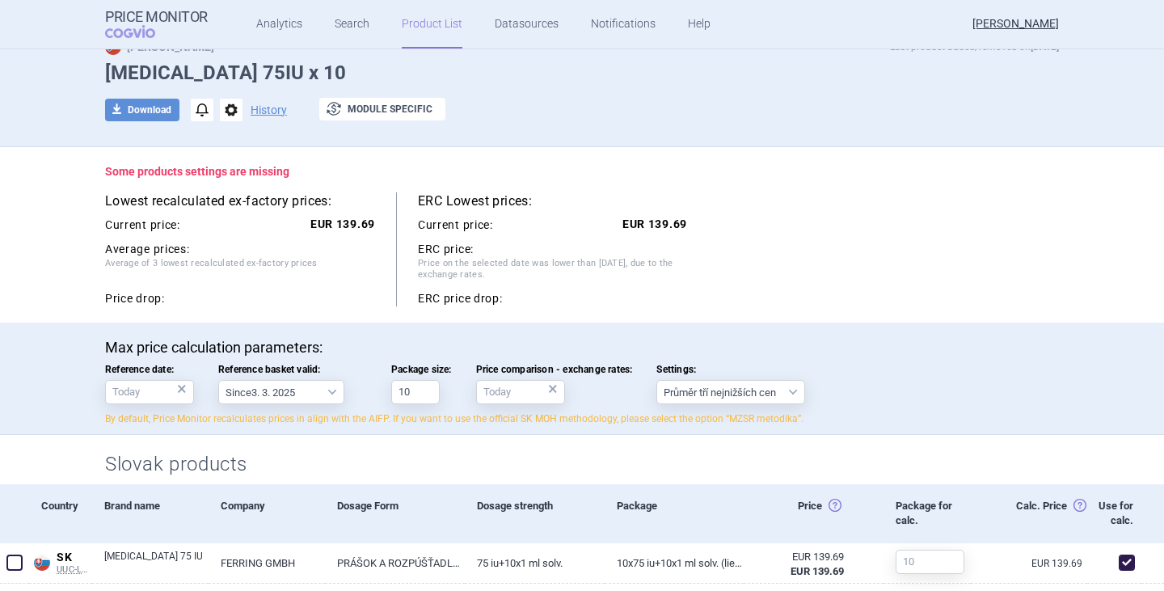
scroll to position [50, 0]
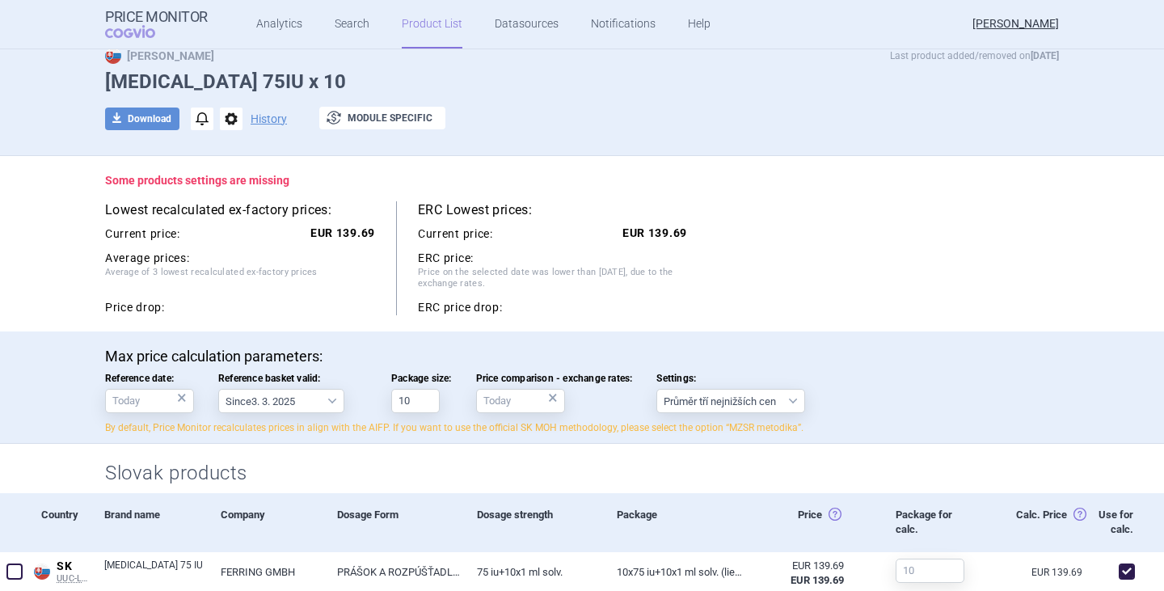
click at [231, 307] on div "Price drop:" at bounding box center [240, 308] width 270 height 15
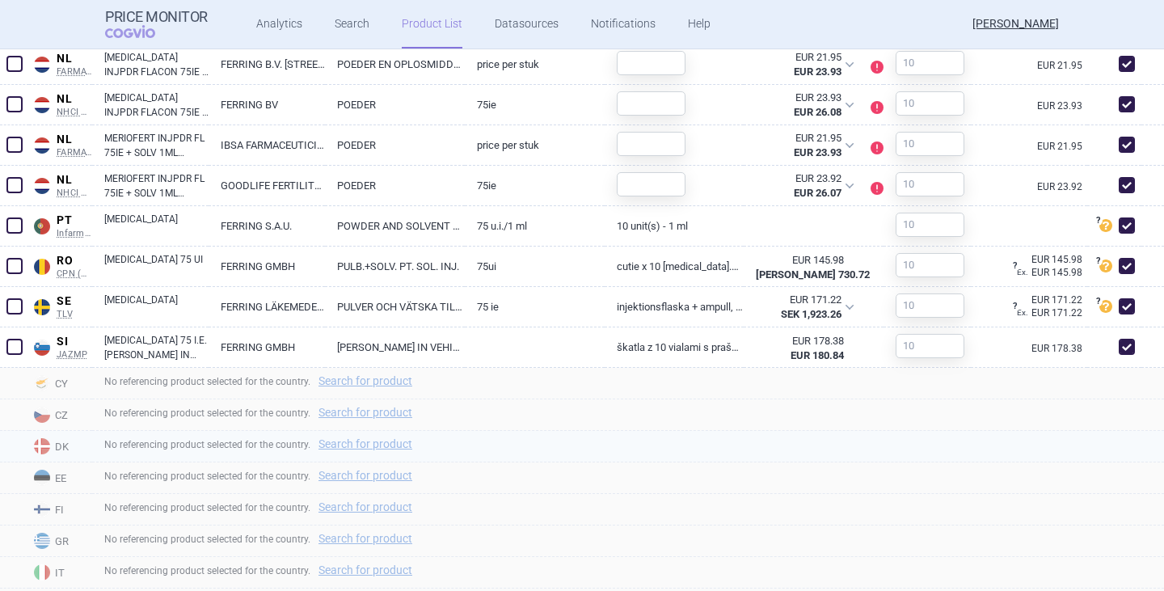
scroll to position [1181, 0]
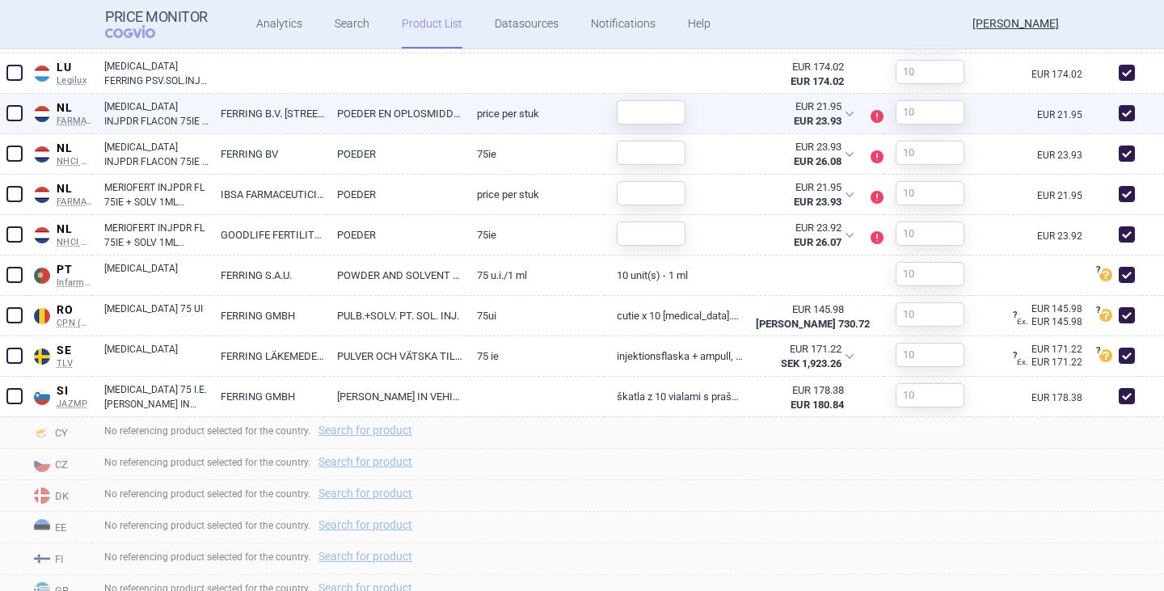
click at [141, 128] on link "[MEDICAL_DATA] INJPDR FLACON 75IE + SOLV 2ML + TOEBEH" at bounding box center [156, 113] width 104 height 29
select select "EUR"
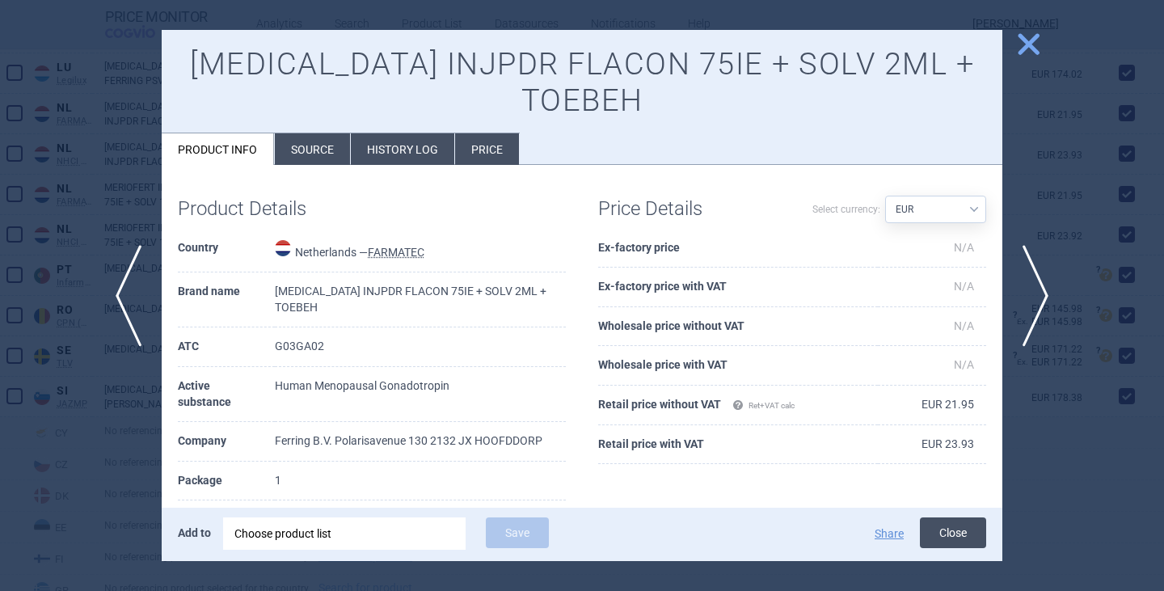
drag, startPoint x: 940, startPoint y: 526, endPoint x: 787, endPoint y: 487, distance: 157.6
click at [940, 525] on button "Close" at bounding box center [953, 532] width 66 height 31
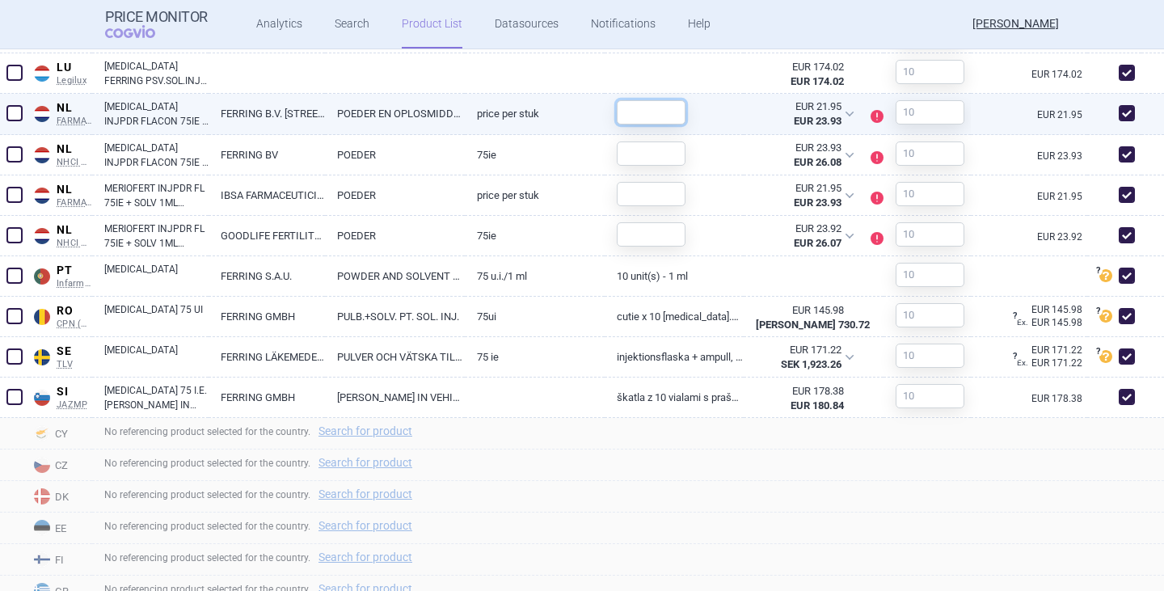
click at [644, 124] on input "text" at bounding box center [651, 112] width 69 height 24
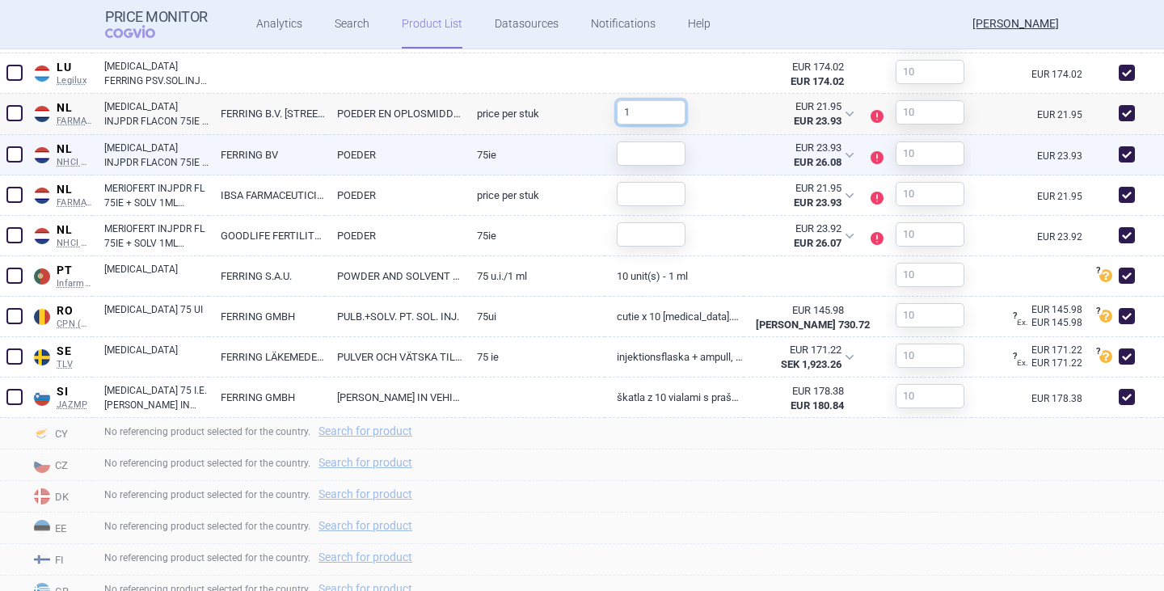
type input "1"
click at [154, 170] on link "[MEDICAL_DATA] INJPDR FLACON 75IE + SOLV 2ML + TOEBEH" at bounding box center [156, 155] width 104 height 29
select select "EUR"
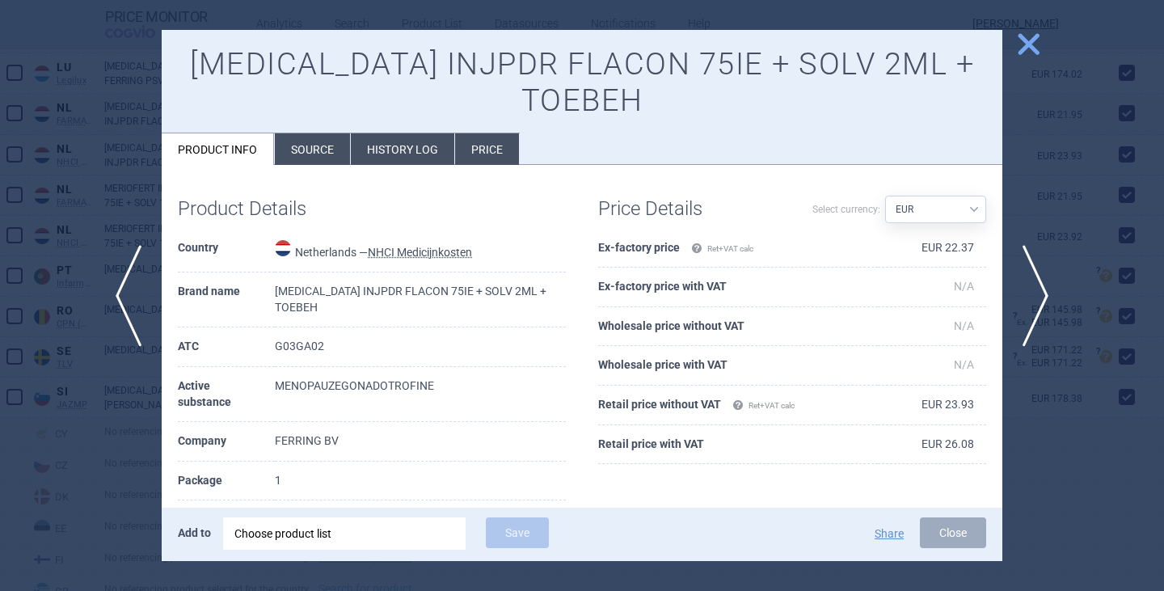
click at [977, 535] on button "Close" at bounding box center [953, 532] width 66 height 31
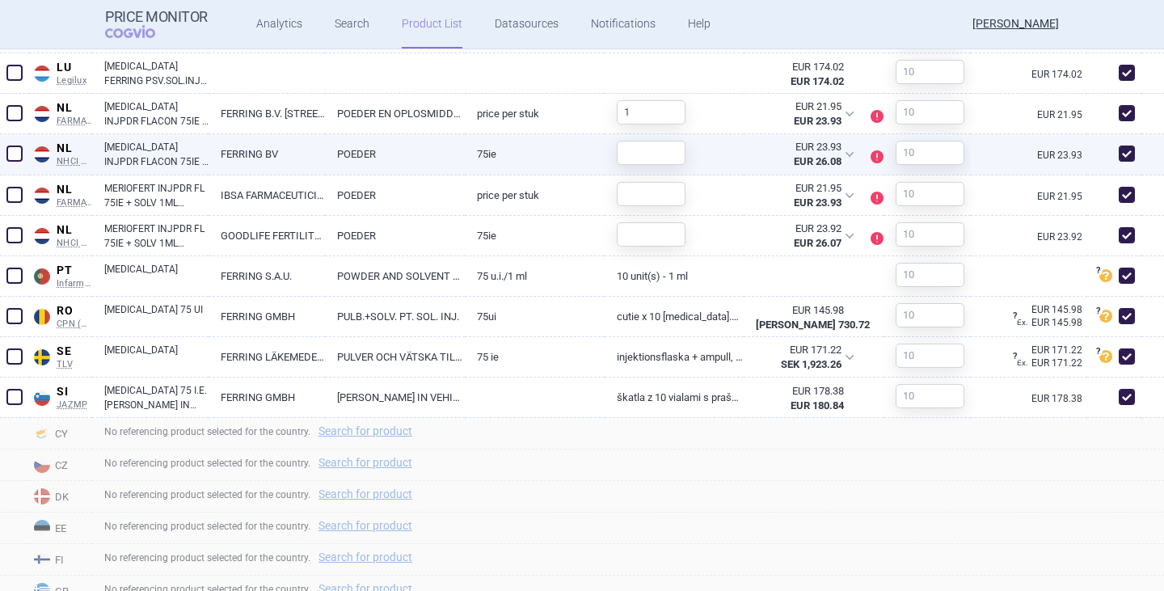
click at [646, 171] on div at bounding box center [644, 152] width 81 height 37
click at [640, 165] on input "text" at bounding box center [651, 153] width 69 height 24
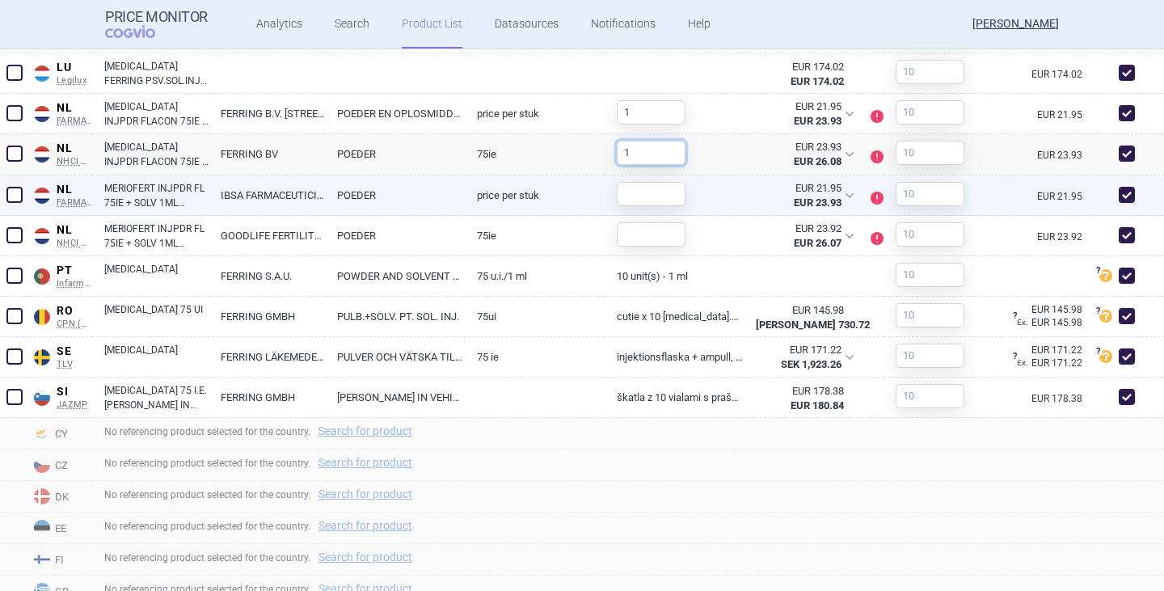
type input "1"
click at [124, 210] on link "MERIOFERT INJPDR FL 75IE + SOLV 1ML WWSP" at bounding box center [156, 195] width 104 height 29
select select "EUR"
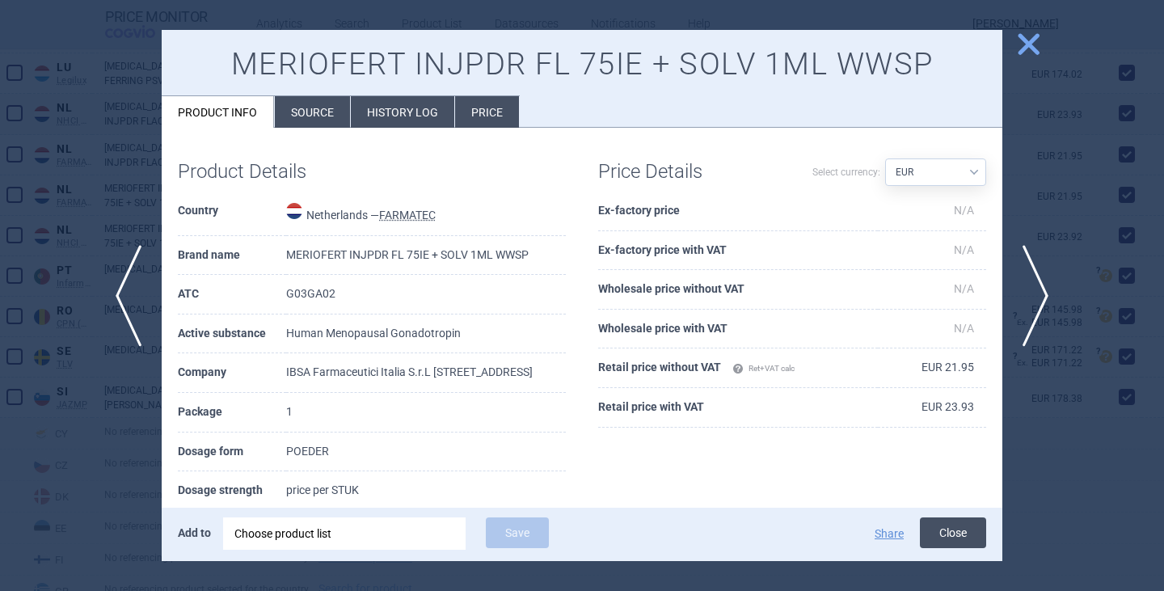
click at [951, 548] on button "Close" at bounding box center [953, 532] width 66 height 31
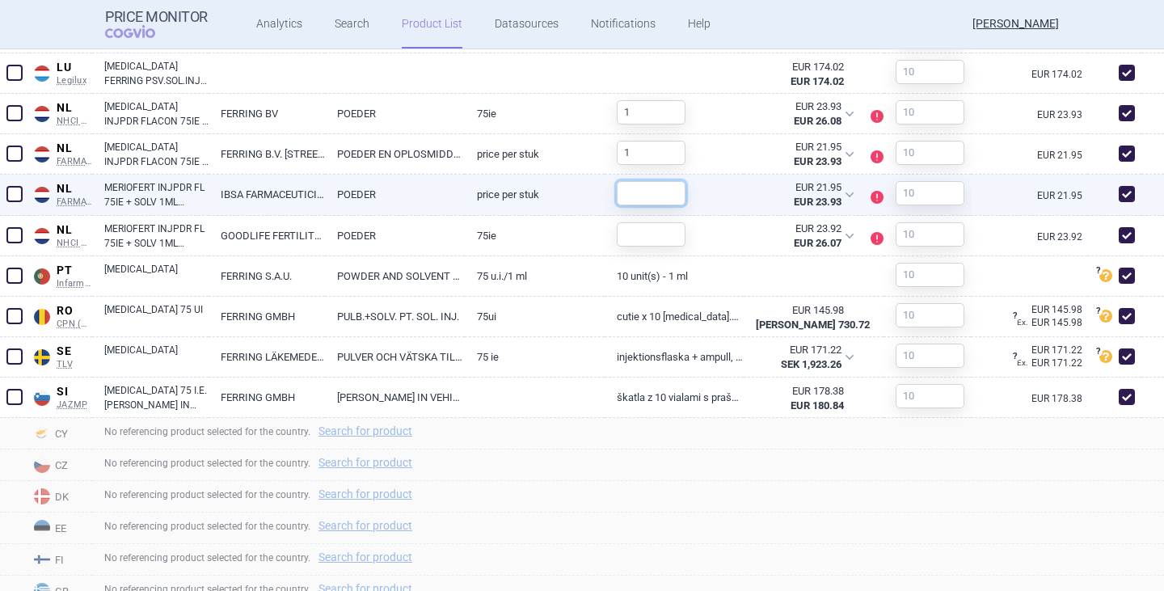
click at [635, 205] on input "text" at bounding box center [651, 193] width 69 height 24
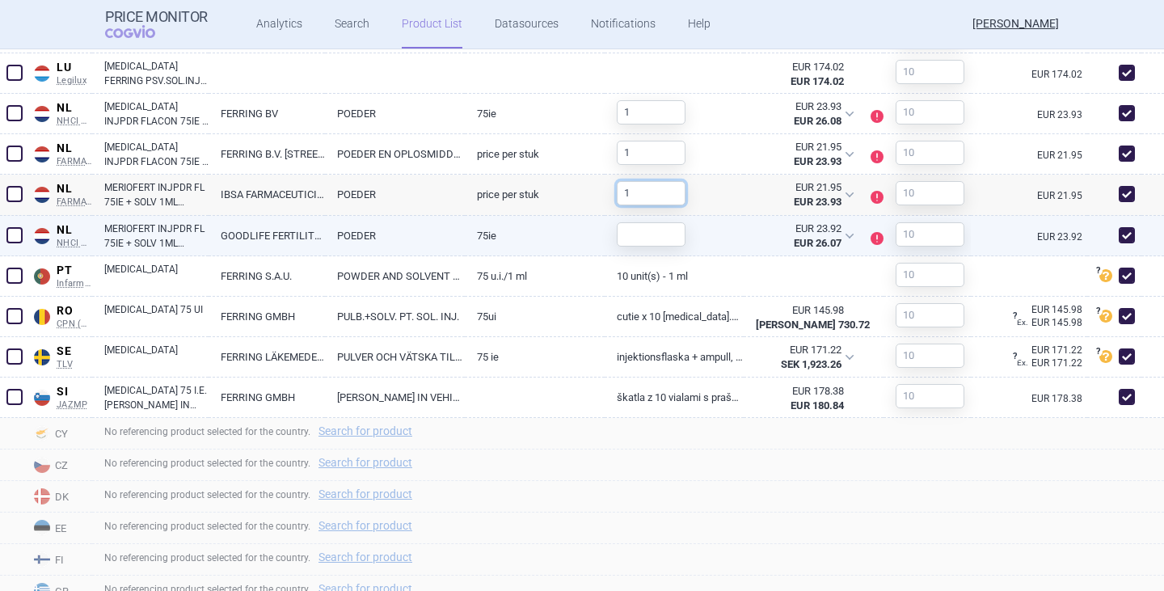
type input "1"
click at [158, 251] on link "MERIOFERT INJPDR FL 75IE + SOLV 1ML WWSP" at bounding box center [156, 235] width 104 height 29
select select "EUR"
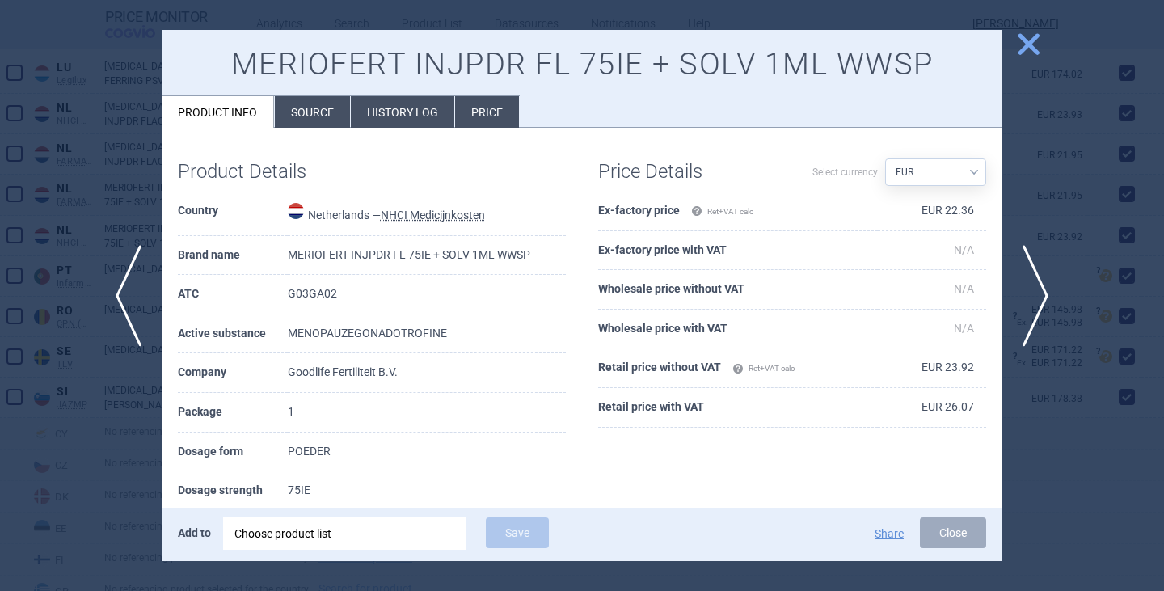
click at [957, 538] on button "Close" at bounding box center [953, 532] width 66 height 31
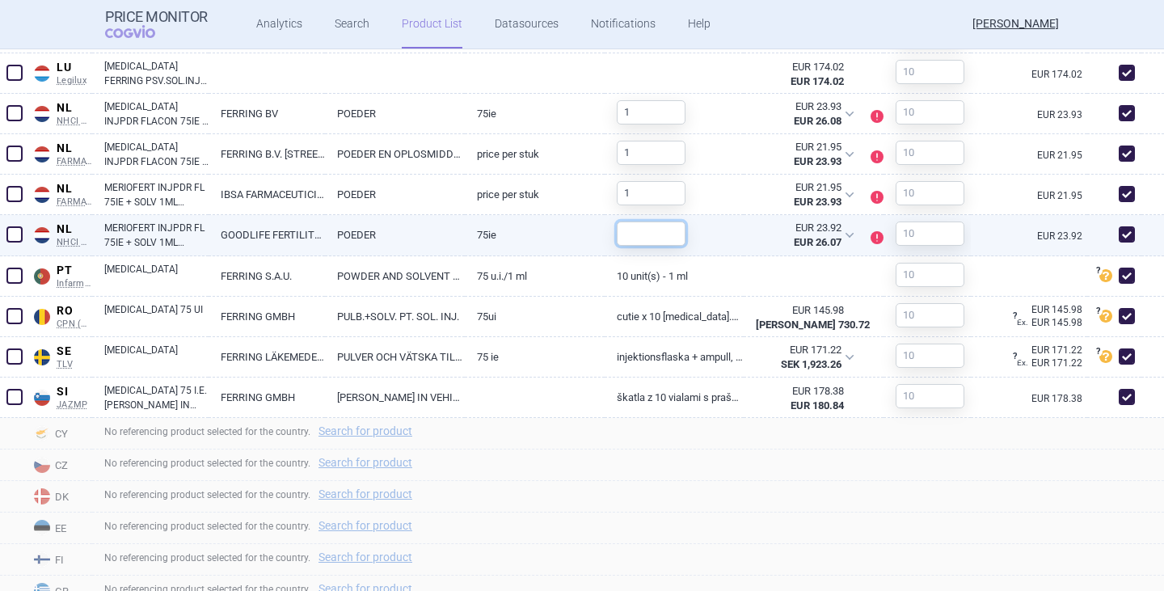
click at [653, 246] on input "text" at bounding box center [651, 233] width 69 height 24
type input "1"
click at [746, 512] on div "No referencing product selected for the country. Search for product" at bounding box center [628, 497] width 1072 height 32
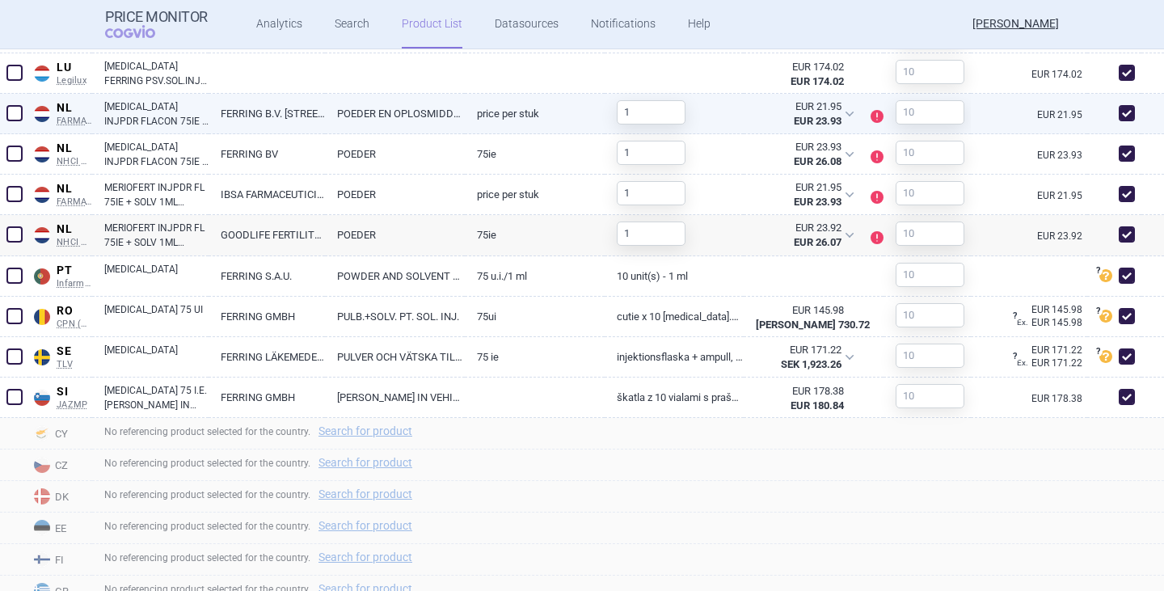
scroll to position [1269, 0]
click at [149, 128] on link "[MEDICAL_DATA] INJPDR FLACON 75IE + SOLV 2ML + TOEBEH" at bounding box center [156, 113] width 104 height 29
select select "EUR"
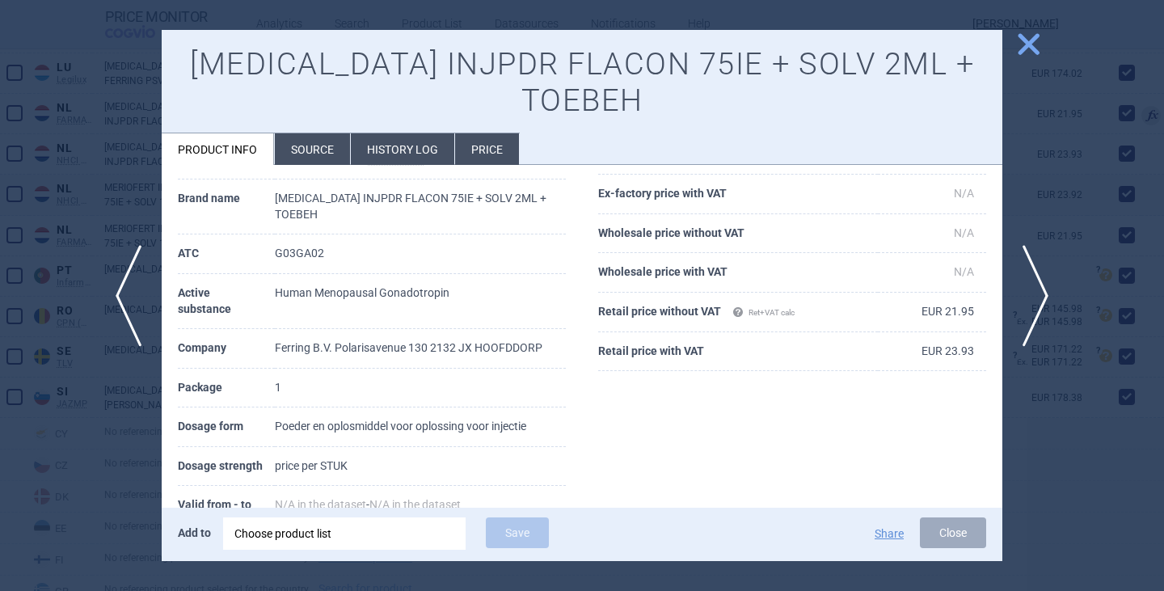
scroll to position [260, 0]
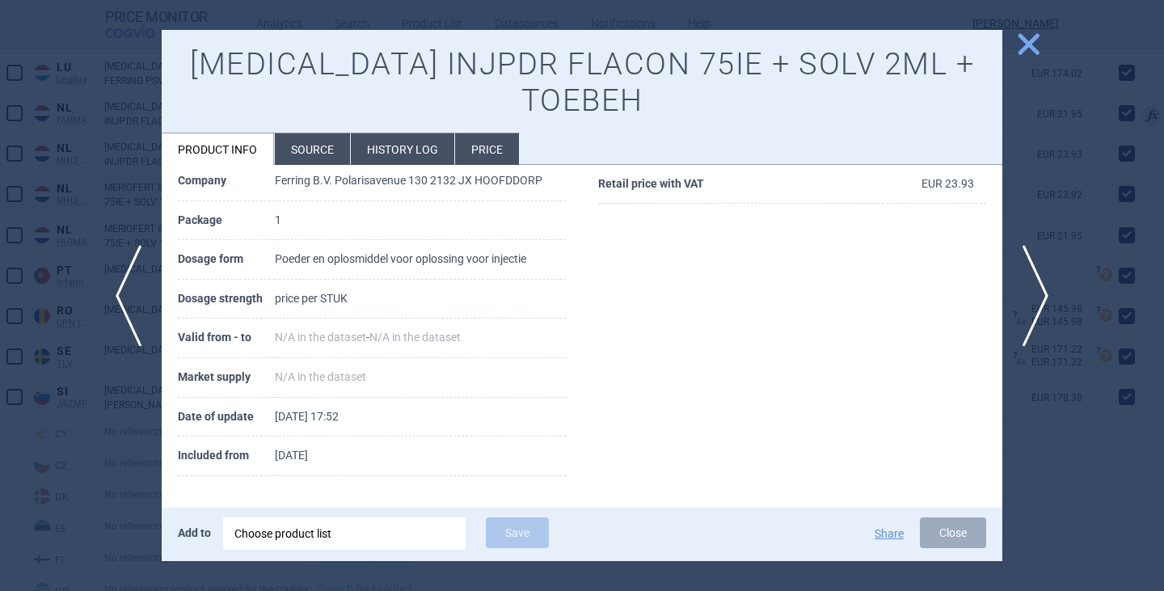
click at [321, 159] on li "Source" at bounding box center [312, 149] width 75 height 32
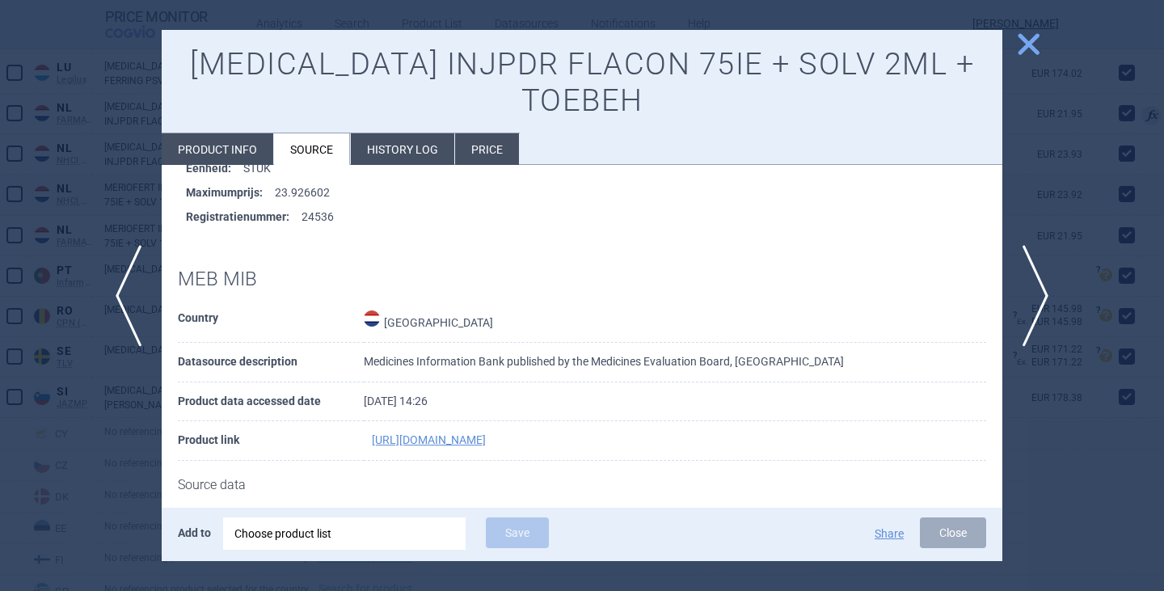
scroll to position [404, 0]
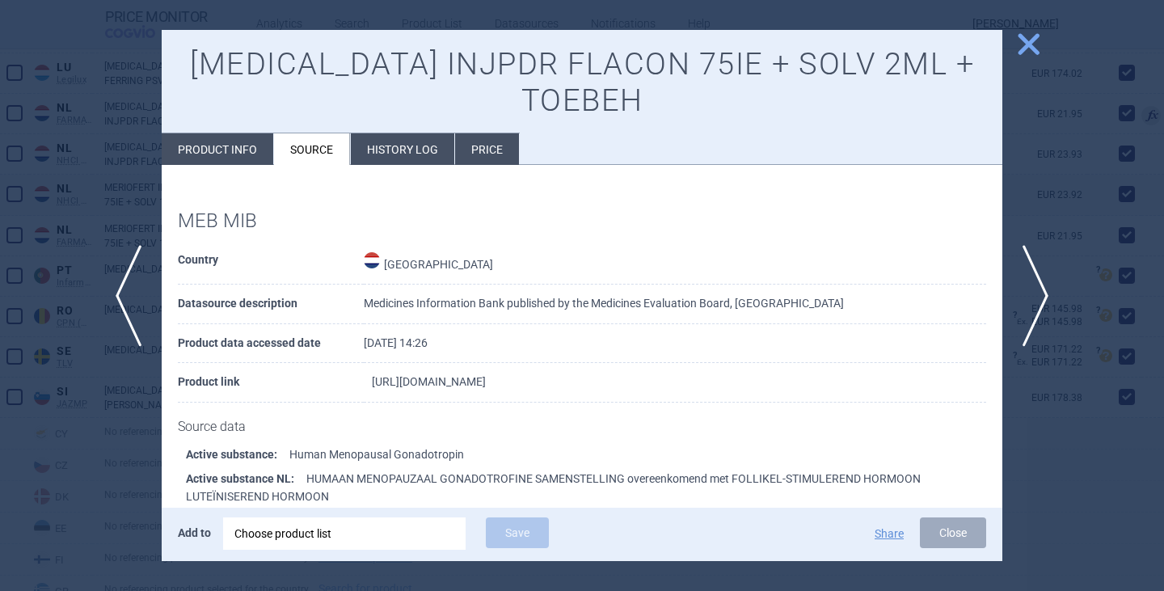
click at [443, 382] on link "https://www.geneesmiddeleninformatiebank.nl/ords/f?p=111:3::SEARCH:::P0_DOMAIN,…" at bounding box center [429, 381] width 114 height 11
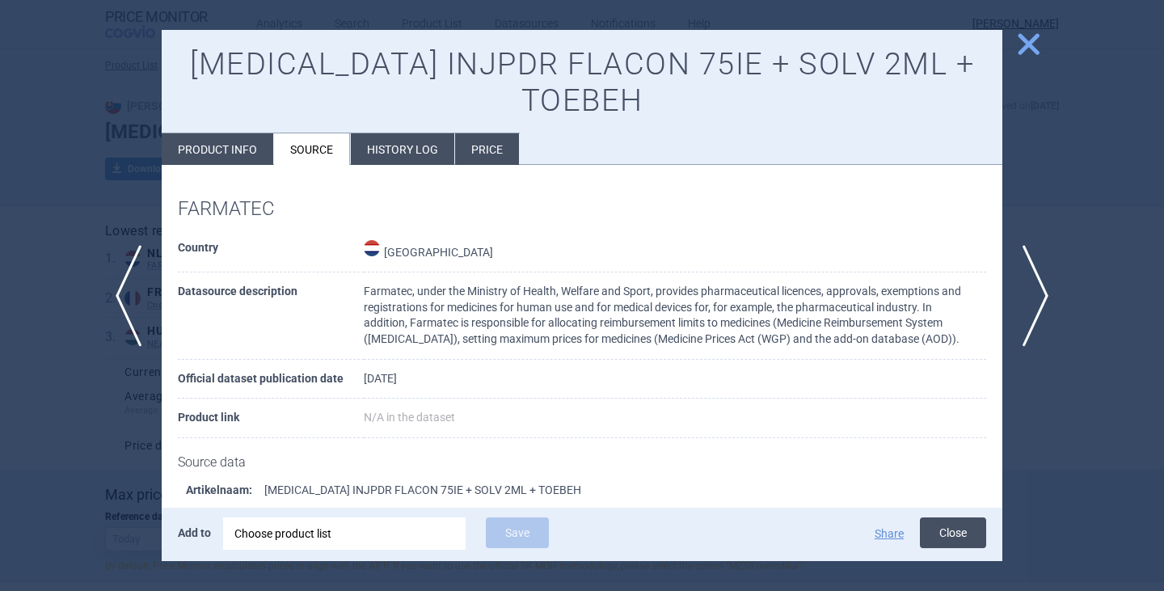
click at [958, 531] on button "Close" at bounding box center [953, 532] width 66 height 31
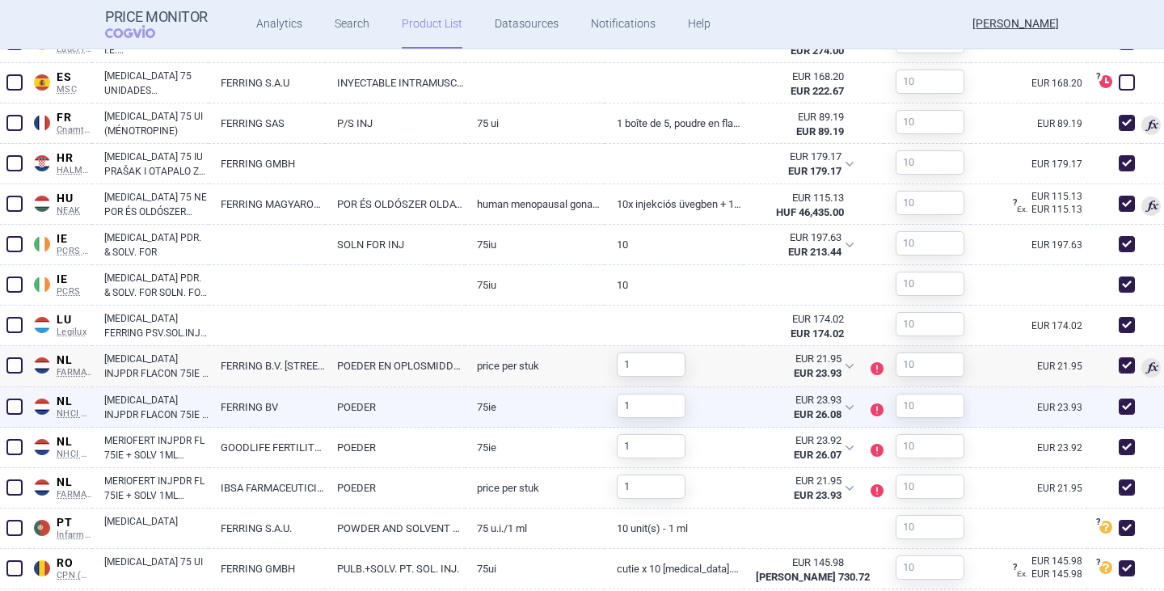
scroll to position [1051, 0]
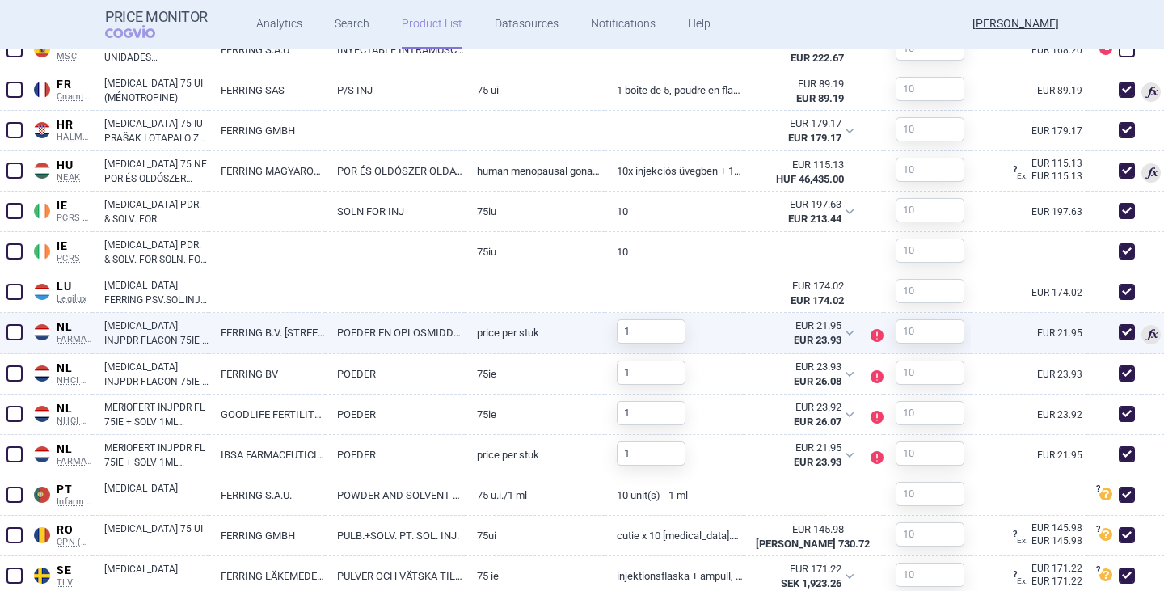
click at [171, 347] on link "[MEDICAL_DATA] INJPDR FLACON 75IE + SOLV 2ML + TOEBEH" at bounding box center [156, 332] width 104 height 29
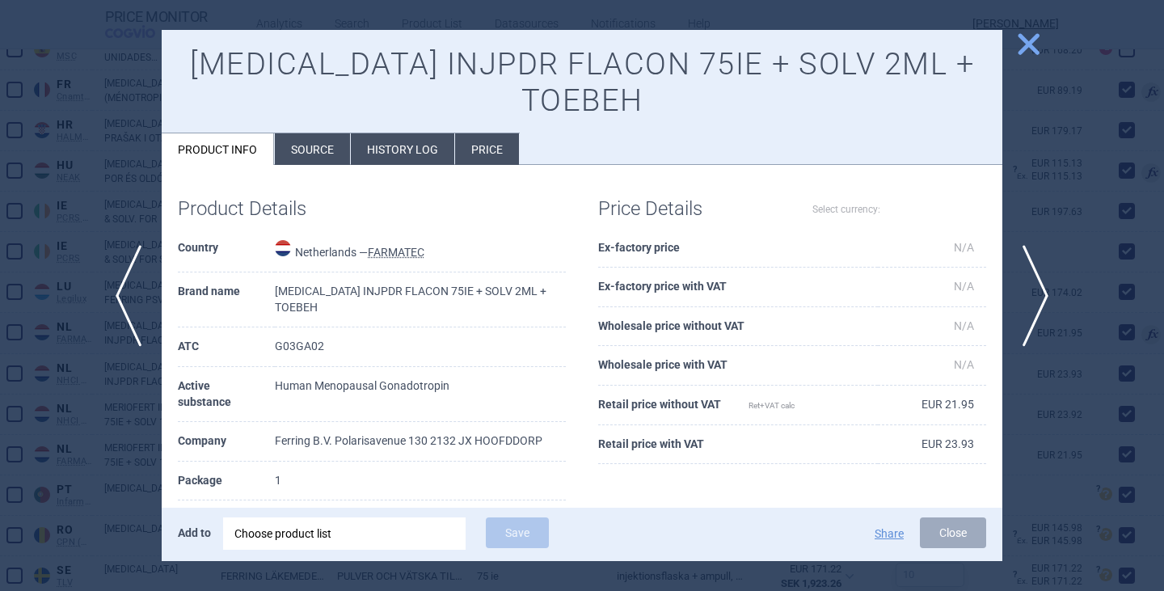
select select "EUR"
click at [313, 164] on li "Source" at bounding box center [312, 149] width 75 height 32
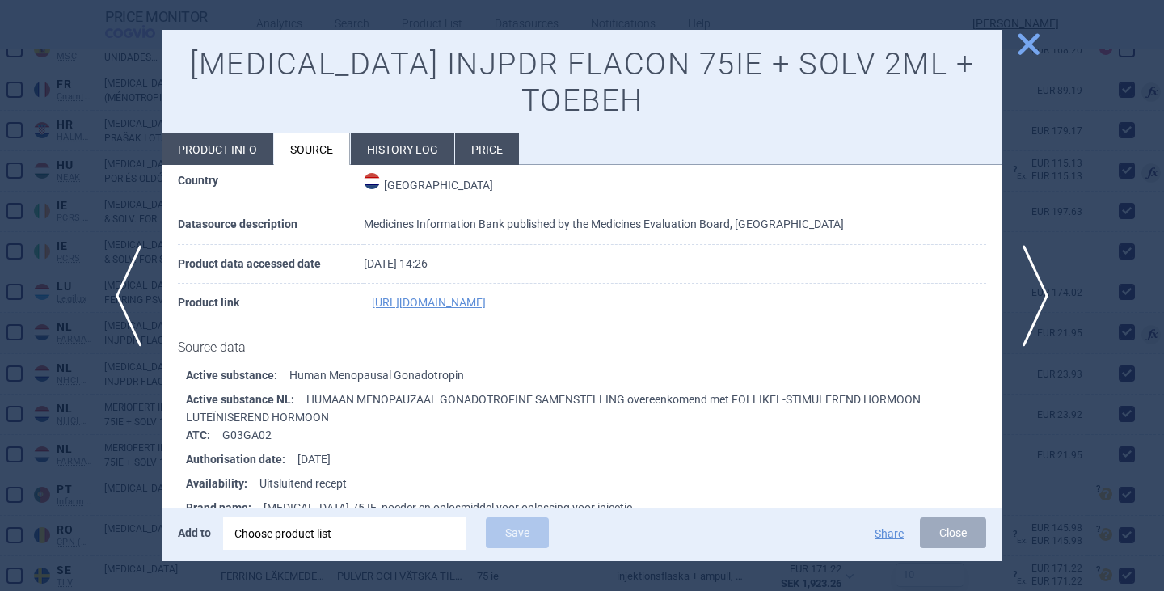
scroll to position [485, 0]
click at [462, 306] on link "[URL][DOMAIN_NAME]" at bounding box center [429, 300] width 114 height 11
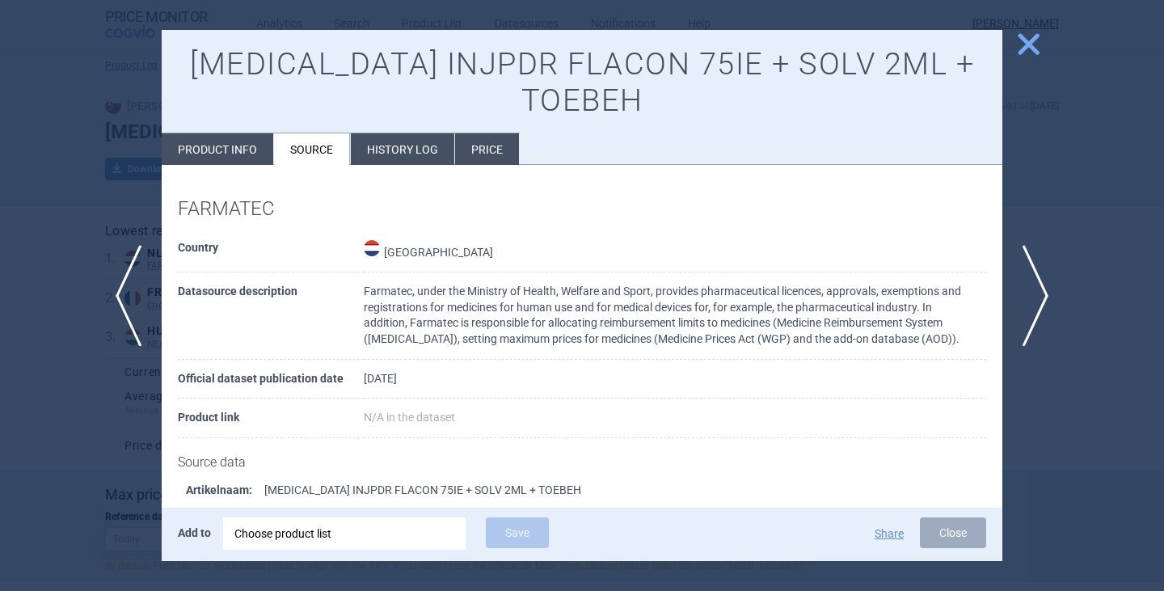
click at [69, 171] on div at bounding box center [582, 295] width 1164 height 591
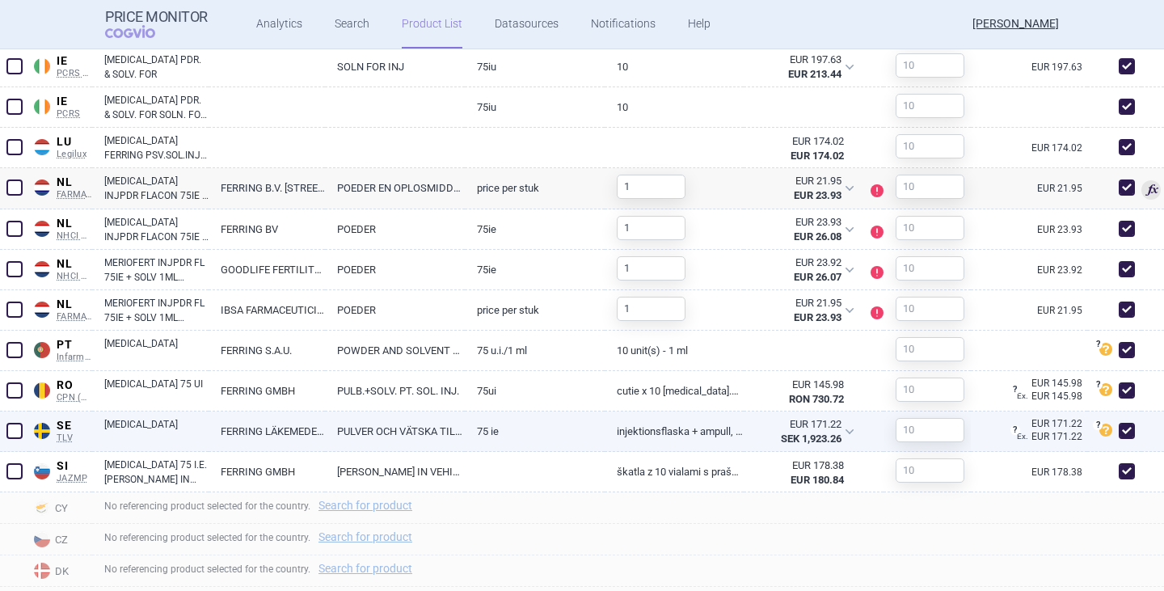
scroll to position [1212, 0]
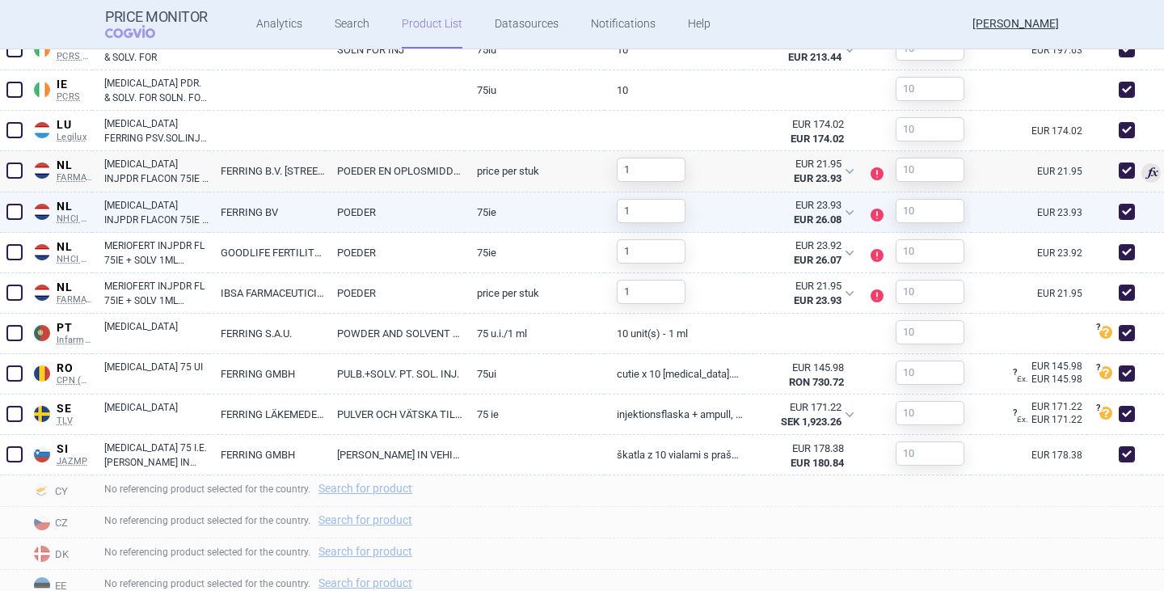
click at [148, 227] on link "[MEDICAL_DATA] INJPDR FLACON 75IE + SOLV 2ML + TOEBEH" at bounding box center [156, 212] width 104 height 29
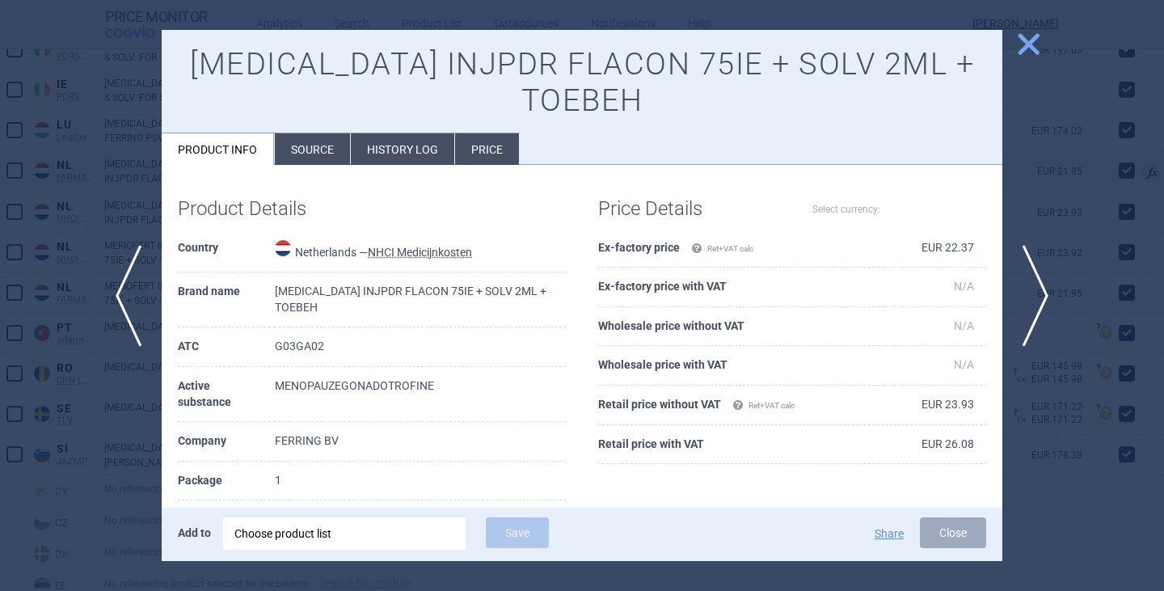
select select "EUR"
click at [304, 141] on li "Source" at bounding box center [312, 149] width 75 height 32
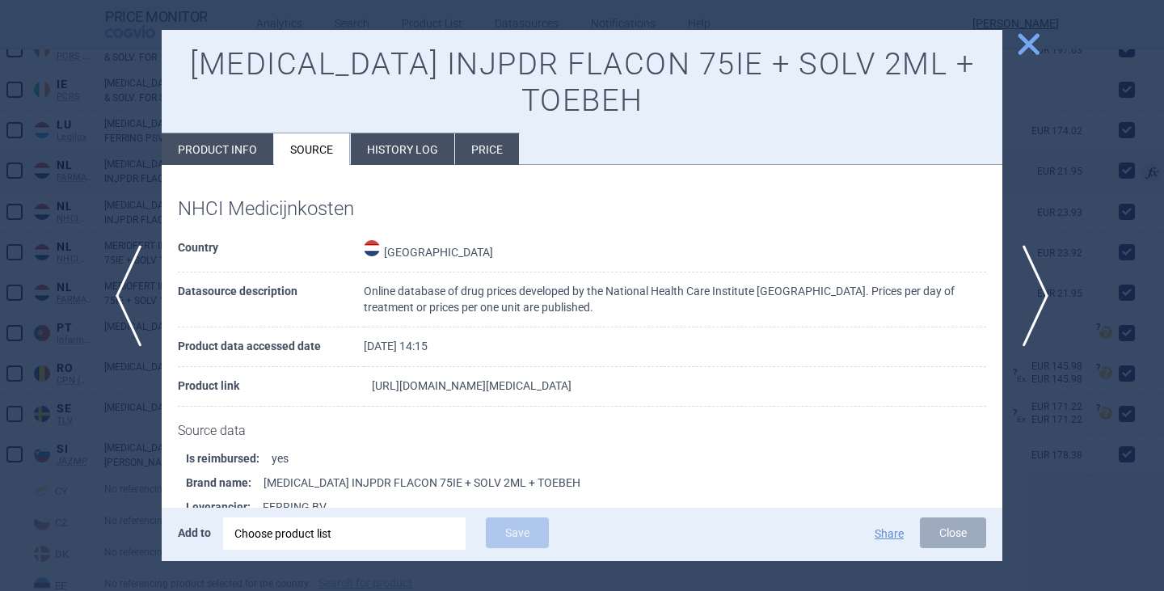
click at [518, 383] on link "[URL][DOMAIN_NAME][MEDICAL_DATA]" at bounding box center [472, 385] width 200 height 11
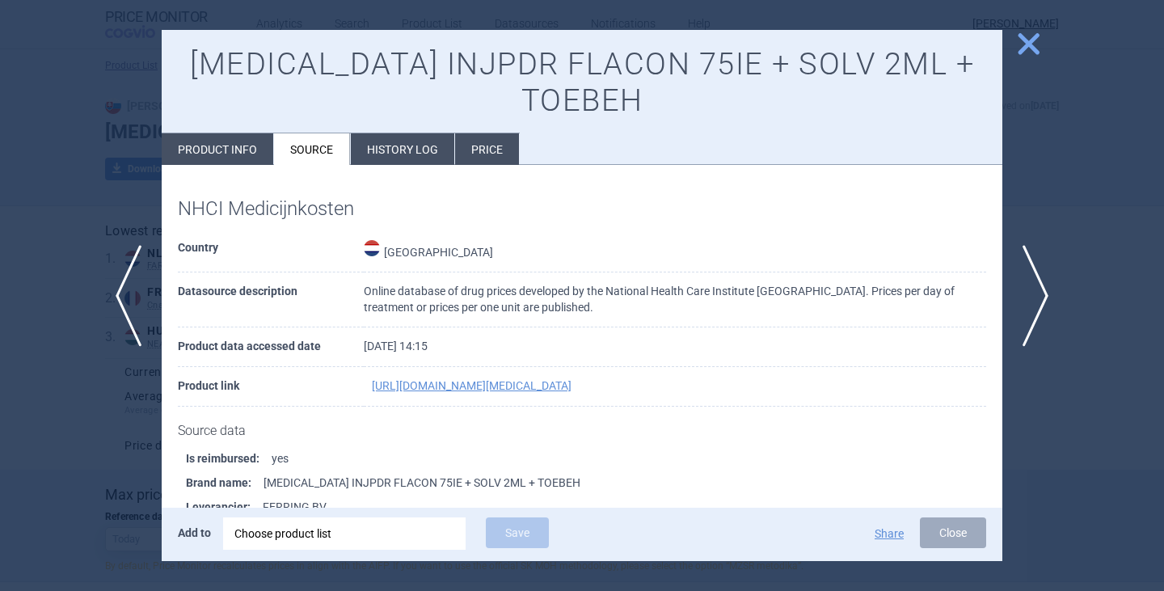
click at [1018, 48] on span "close" at bounding box center [1028, 44] width 28 height 28
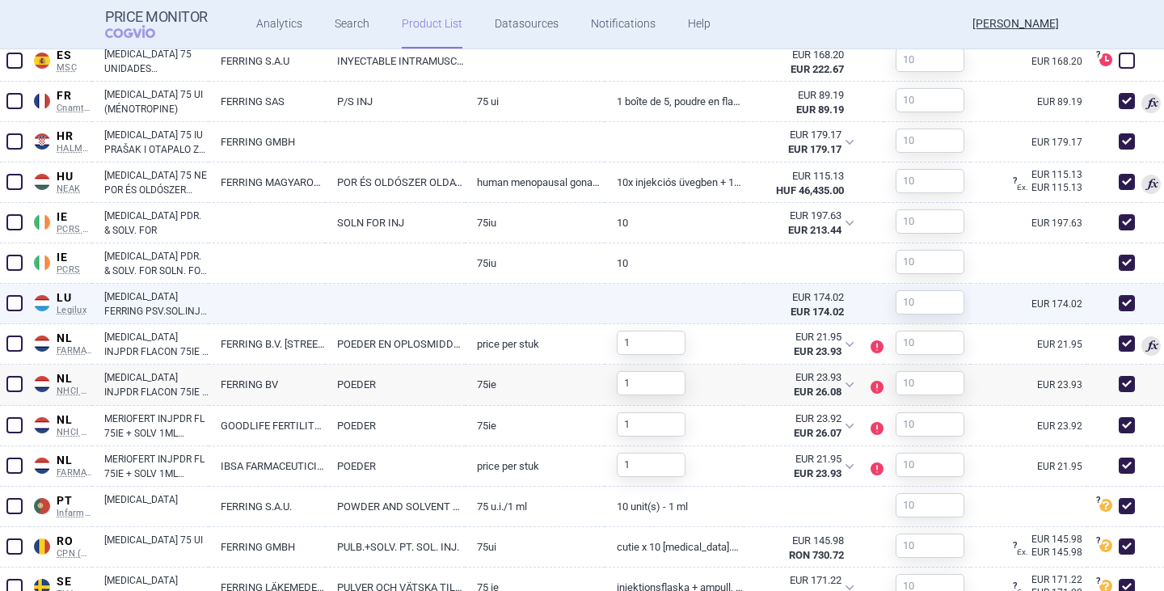
scroll to position [1212, 0]
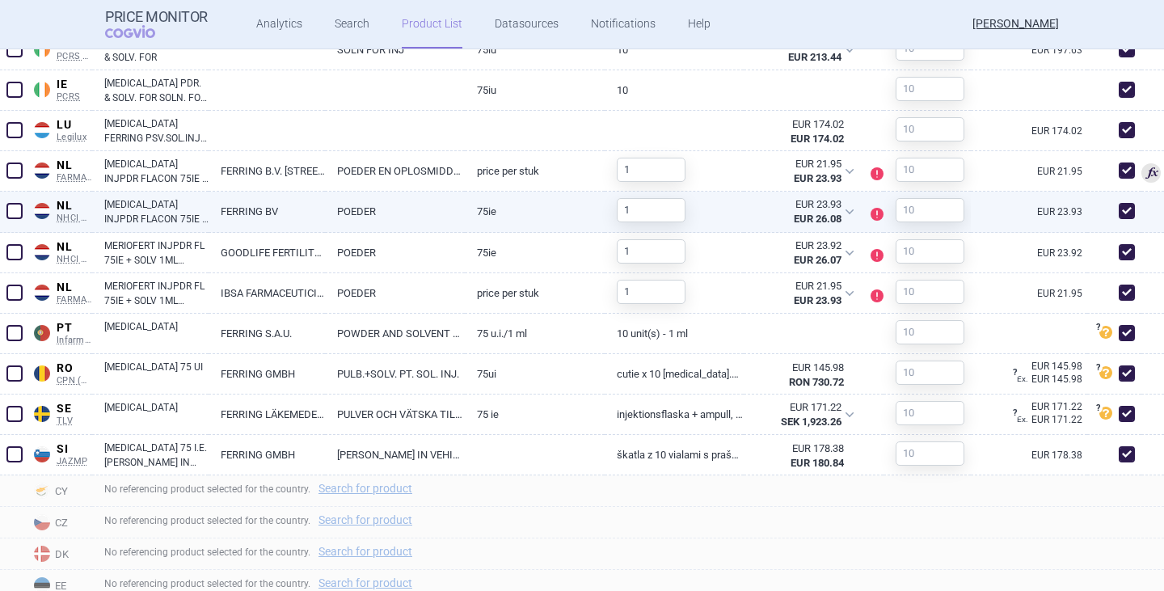
drag, startPoint x: 1116, startPoint y: 242, endPoint x: 1119, endPoint y: 234, distance: 8.7
click at [1118, 219] on span at bounding box center [1126, 211] width 16 height 16
checkbox input "false"
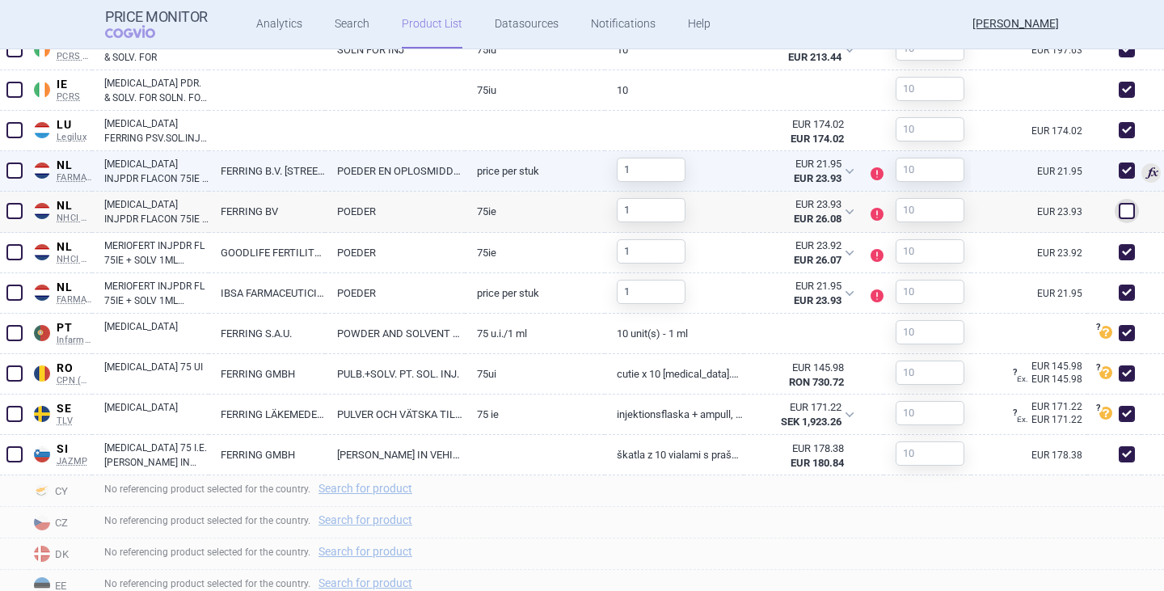
click at [1118, 179] on span at bounding box center [1126, 170] width 16 height 16
checkbox input "false"
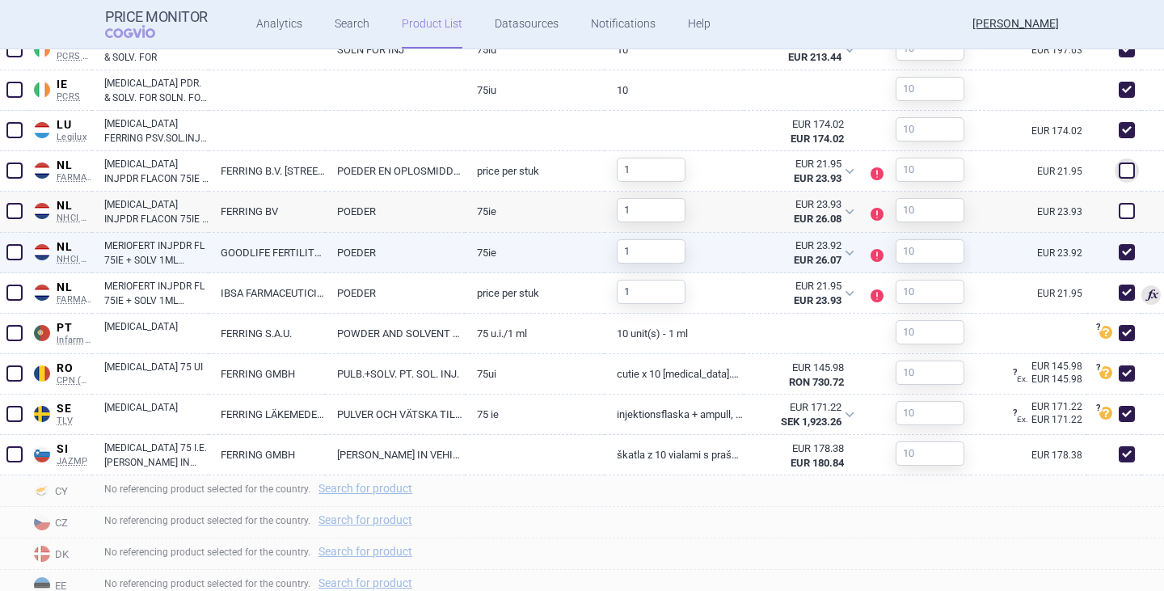
click at [164, 267] on link "MERIOFERT INJPDR FL 75IE + SOLV 1ML WWSP" at bounding box center [156, 252] width 104 height 29
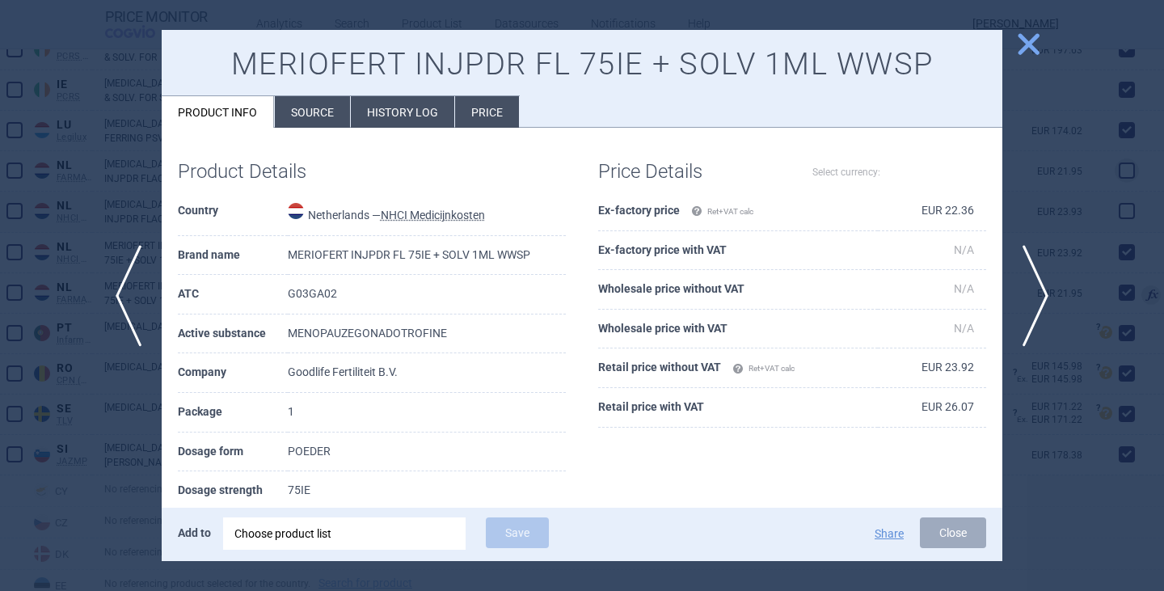
click at [339, 117] on li "Source" at bounding box center [312, 112] width 75 height 32
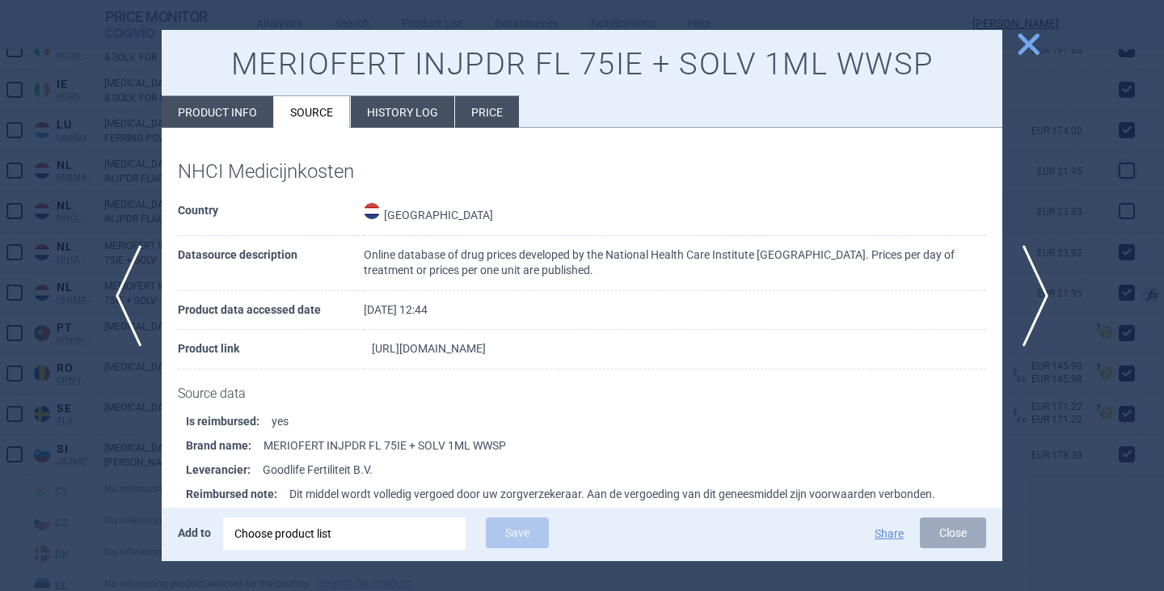
click at [486, 346] on link "[URL][DOMAIN_NAME]" at bounding box center [429, 348] width 114 height 11
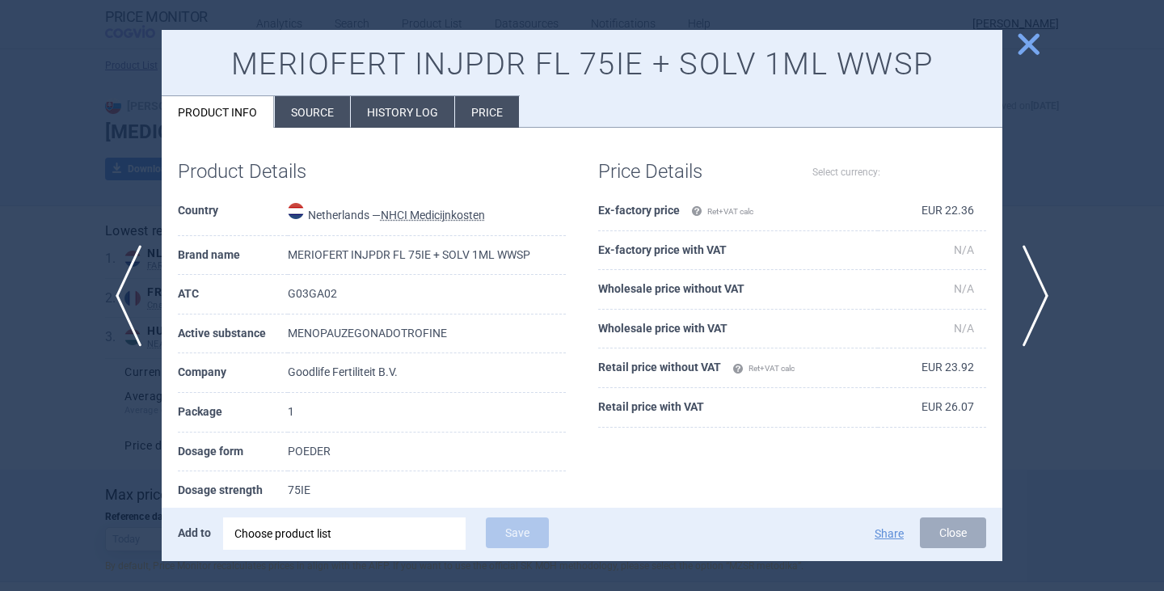
select select "EUR"
click at [1013, 39] on button "close" at bounding box center [1022, 45] width 40 height 31
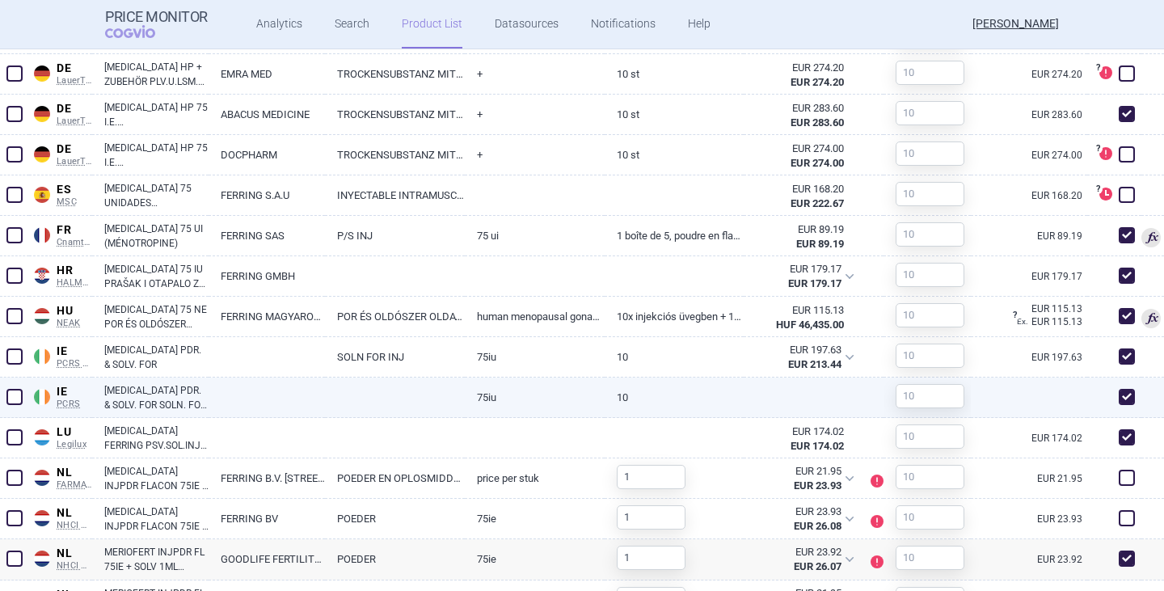
scroll to position [1131, 0]
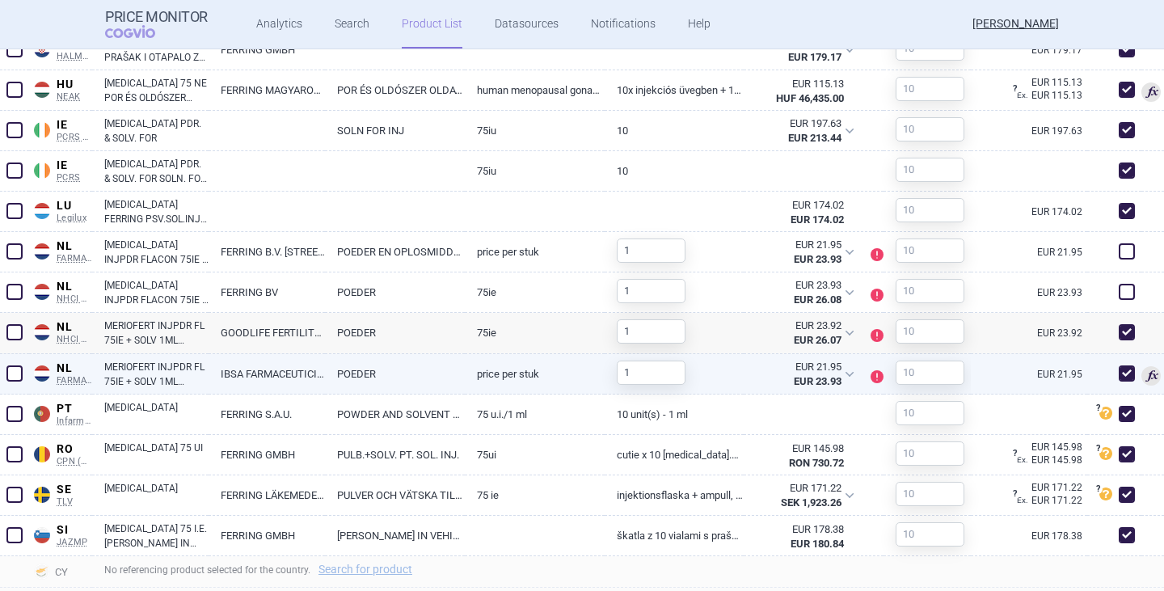
click at [192, 389] on link "MERIOFERT INJPDR FL 75IE + SOLV 1ML WWSP" at bounding box center [156, 374] width 104 height 29
select select "EUR"
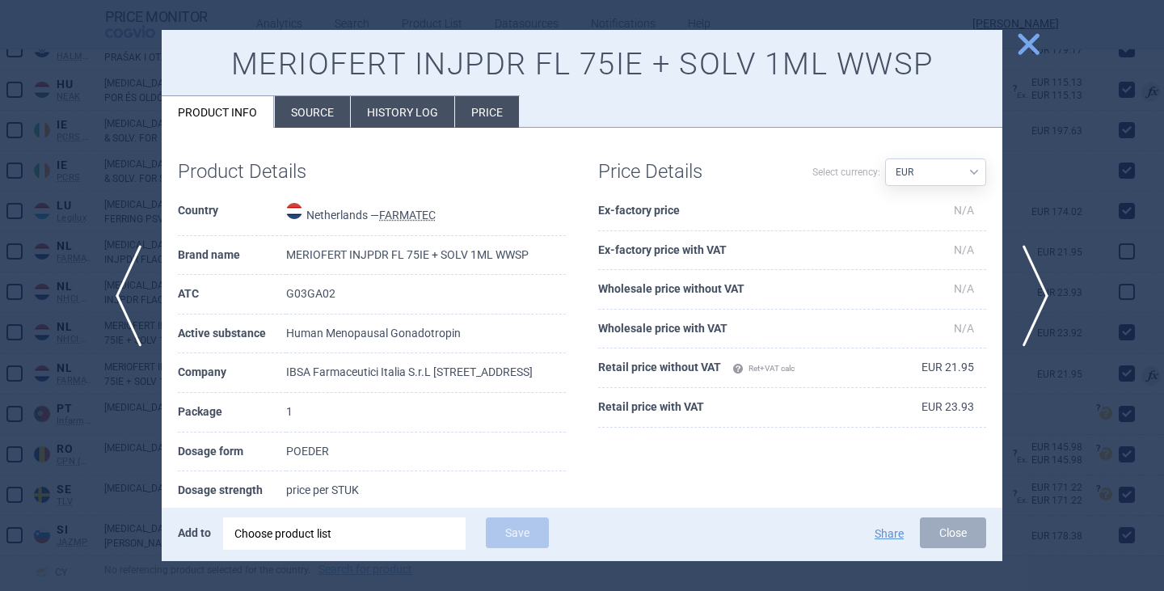
click at [324, 107] on li "Source" at bounding box center [312, 112] width 75 height 32
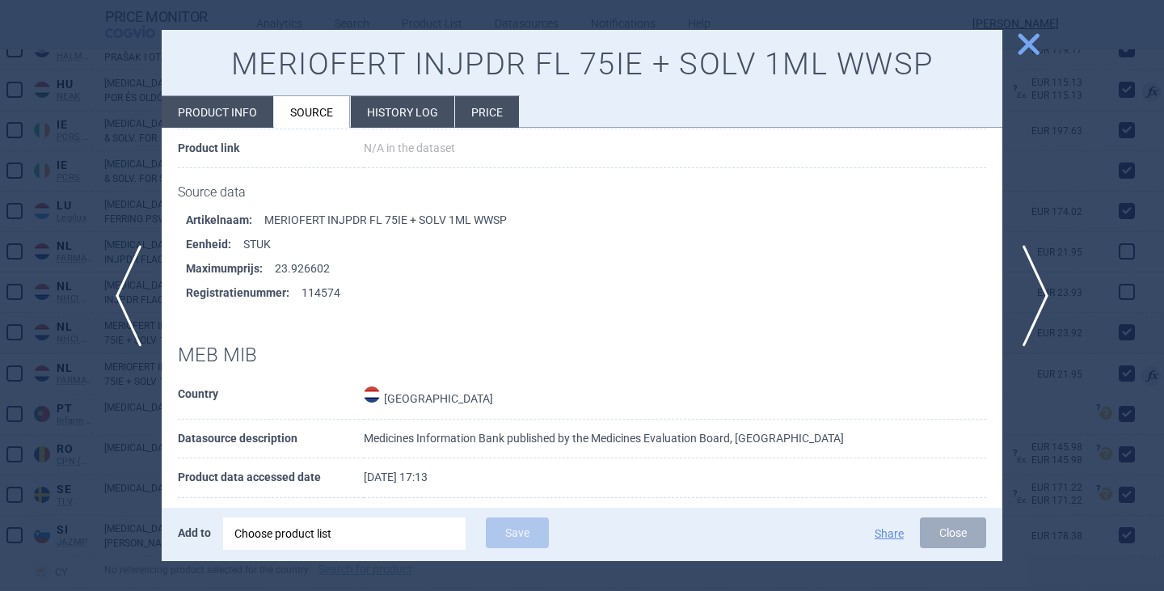
scroll to position [485, 0]
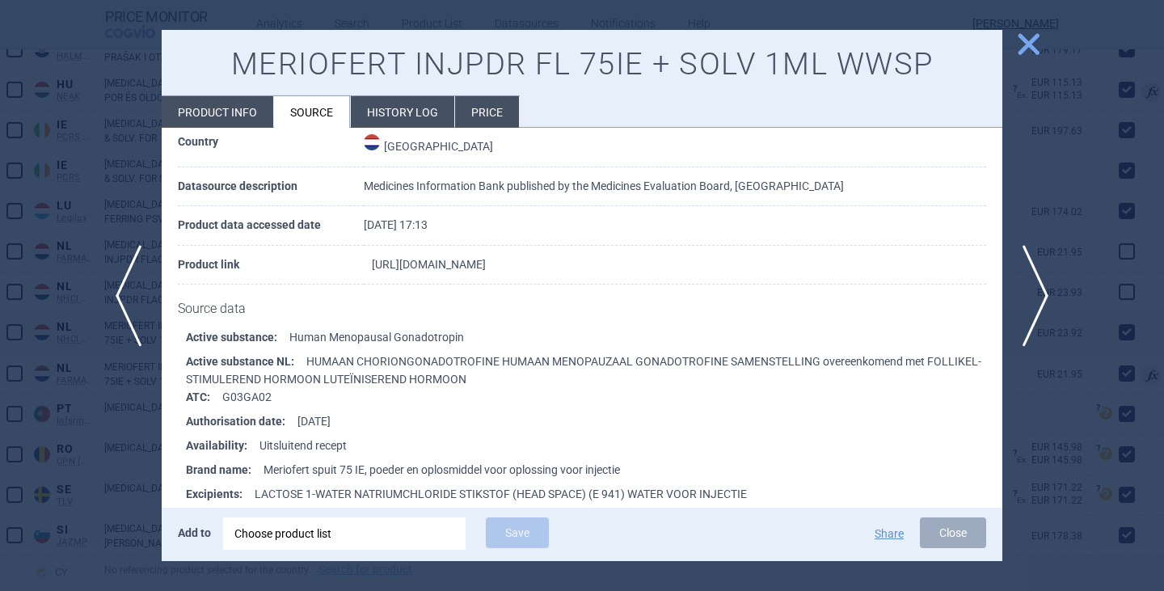
click at [486, 270] on link "[URL][DOMAIN_NAME]" at bounding box center [429, 264] width 114 height 11
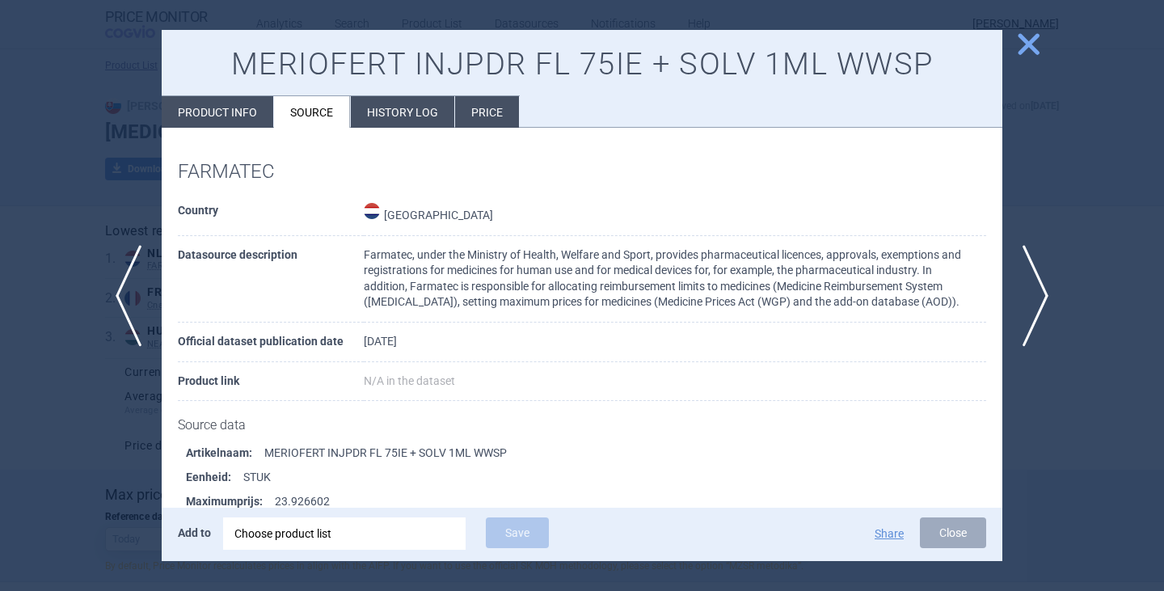
click at [955, 535] on button "Close" at bounding box center [953, 532] width 66 height 31
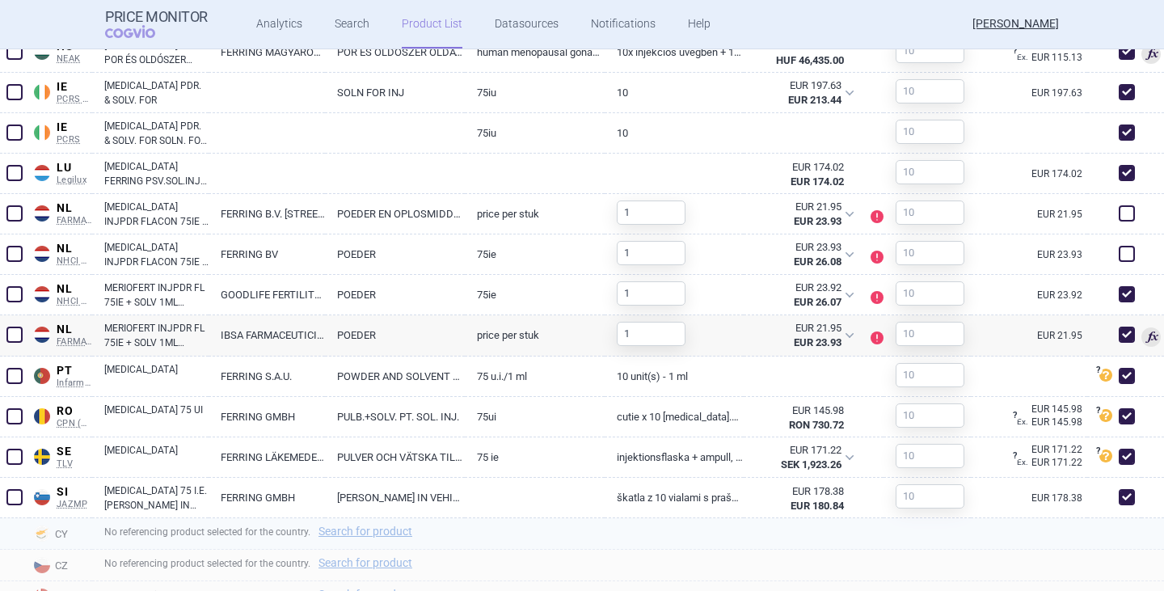
scroll to position [1293, 0]
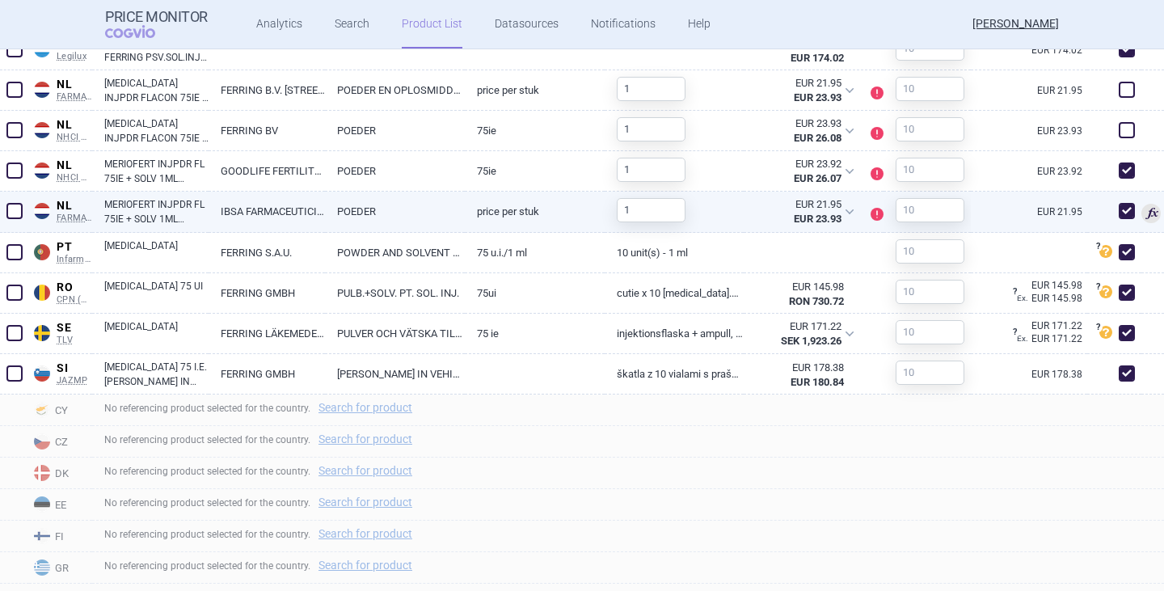
click at [1118, 219] on span at bounding box center [1126, 211] width 16 height 16
checkbox input "false"
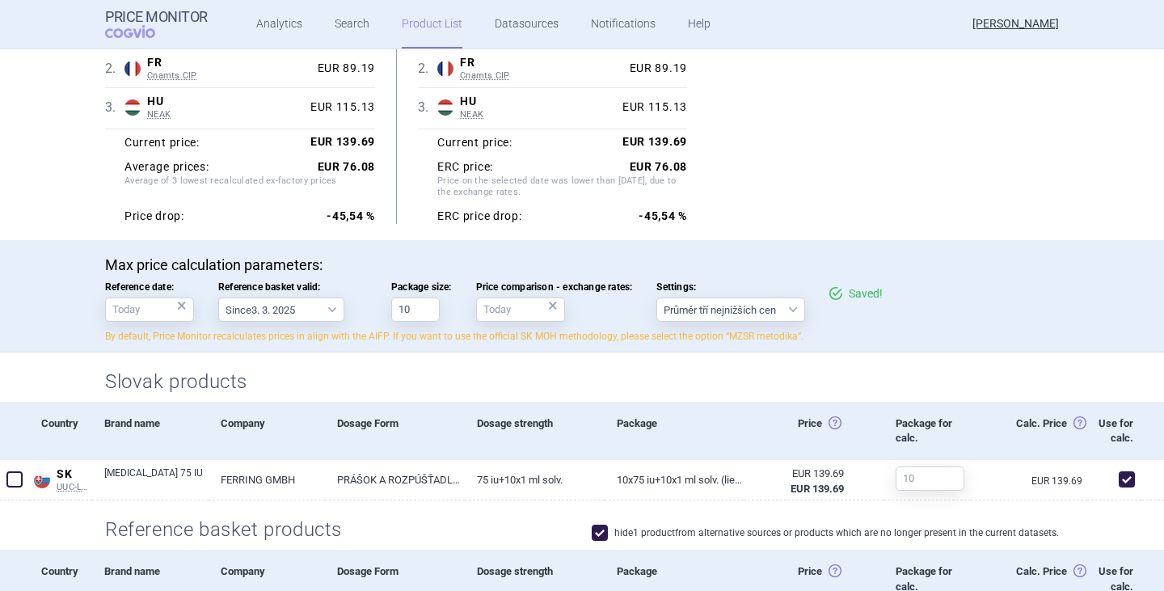
scroll to position [81, 0]
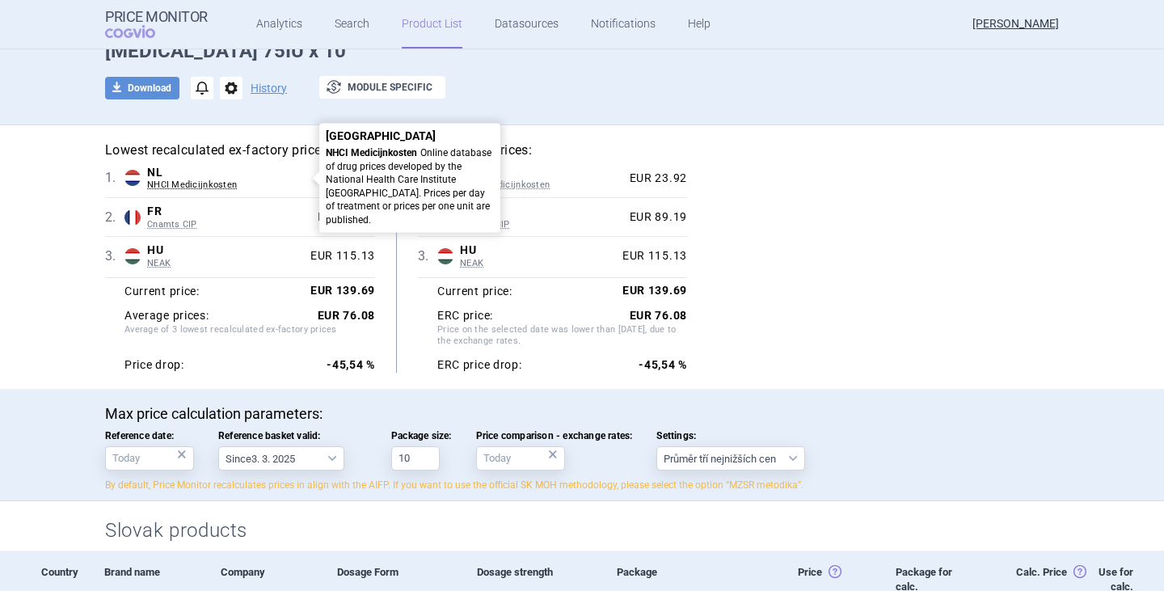
click at [205, 187] on span "NHCI Medicijnkosten" at bounding box center [229, 184] width 164 height 11
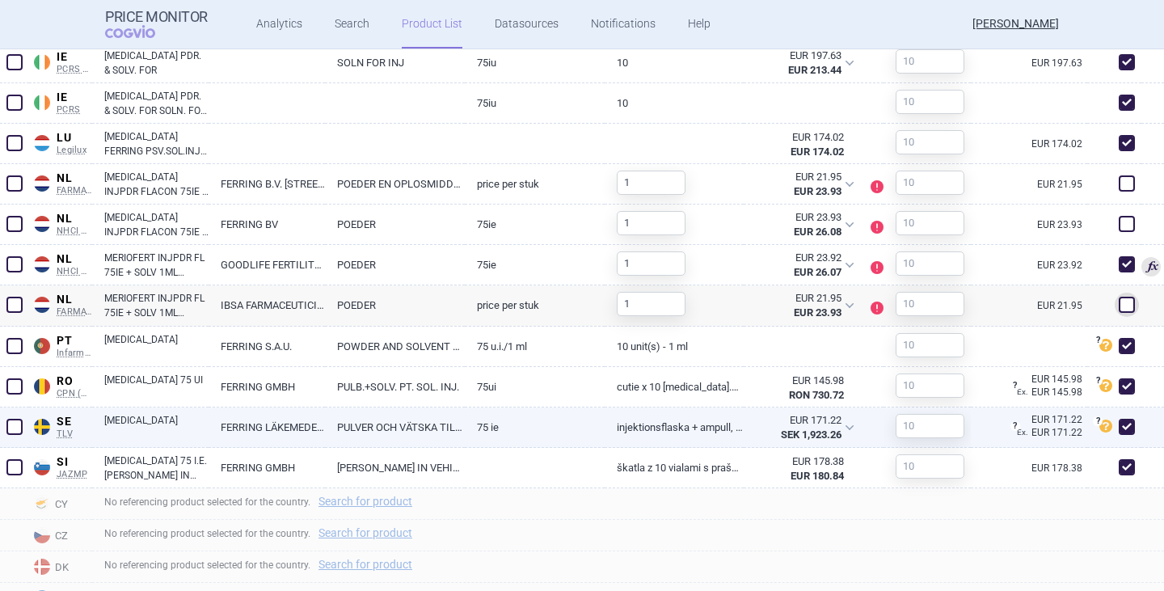
scroll to position [1212, 0]
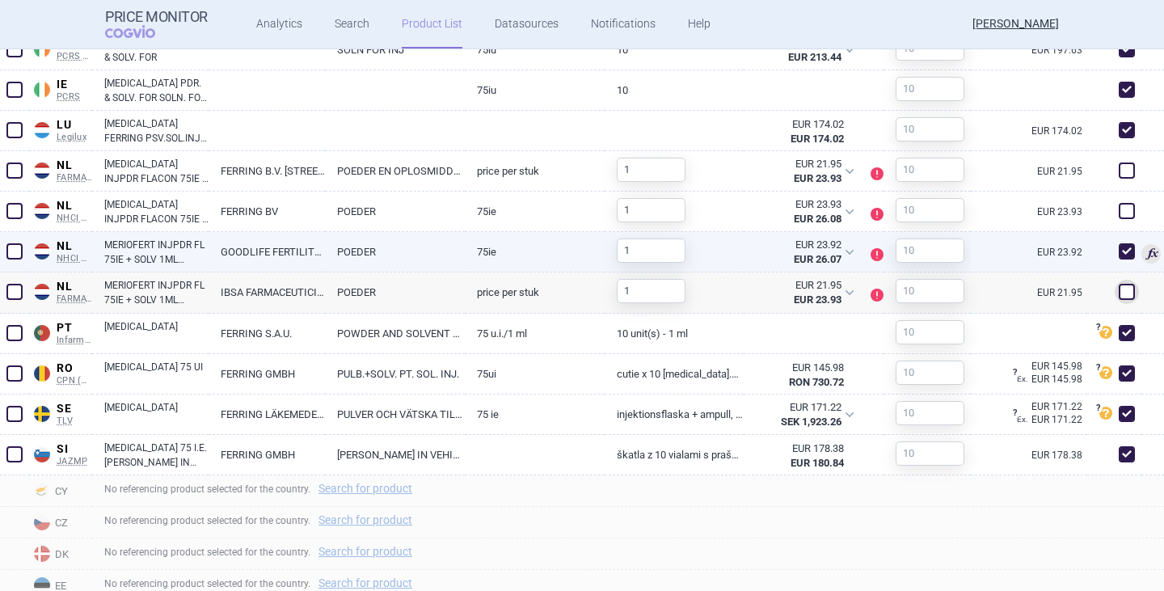
click at [1118, 259] on span at bounding box center [1126, 251] width 16 height 16
checkbox input "false"
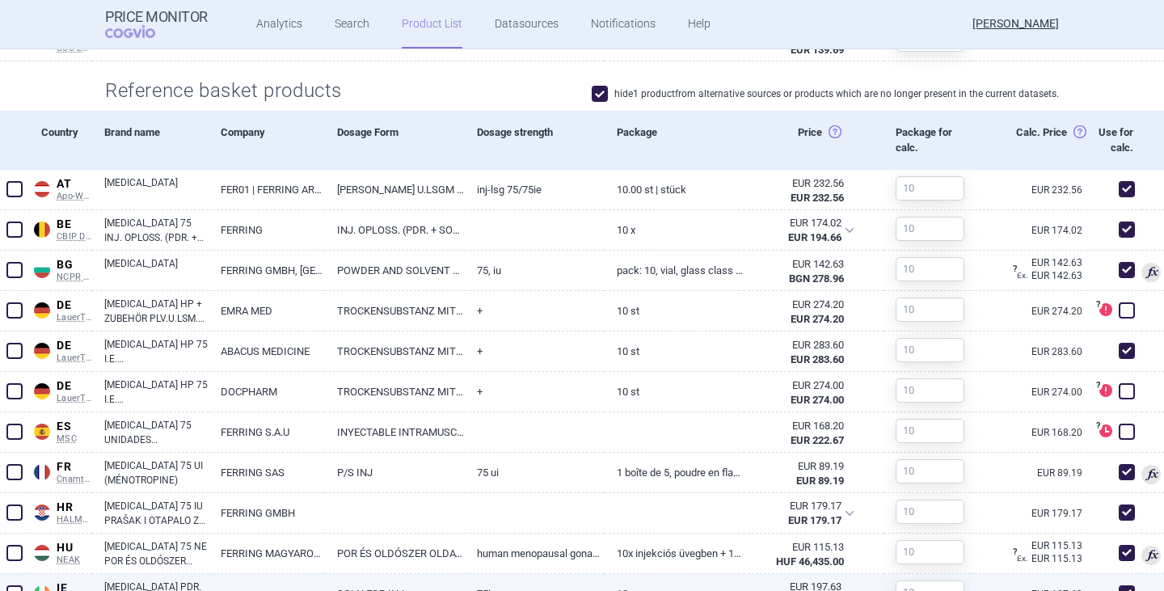
scroll to position [930, 0]
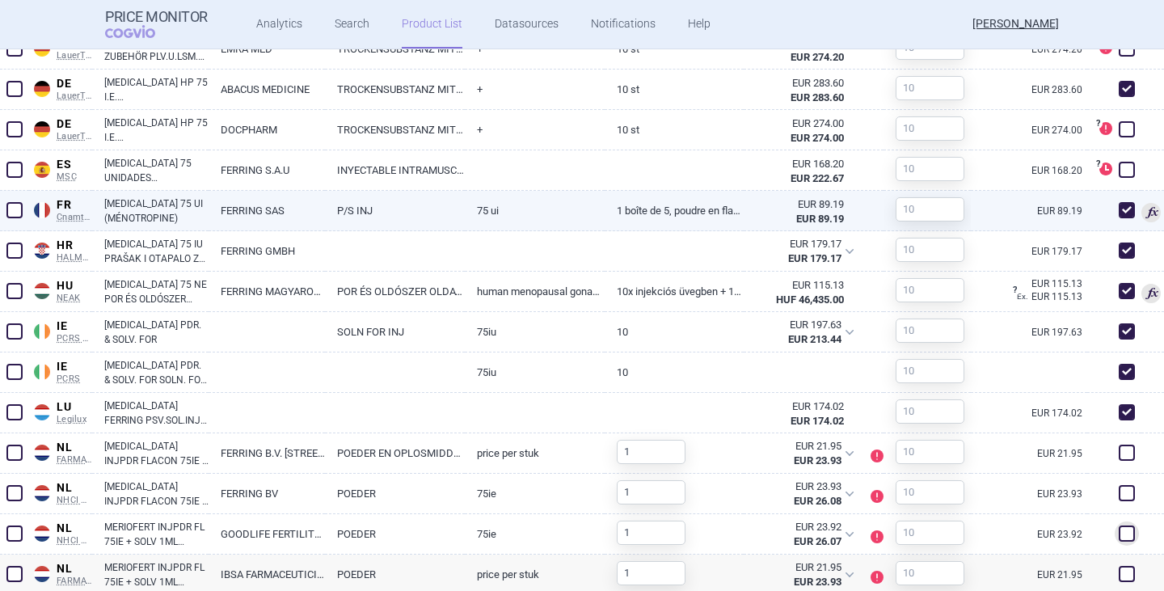
click at [175, 225] on link "[MEDICAL_DATA] 75 UI (MÉNOTROPINE)" at bounding box center [156, 210] width 104 height 29
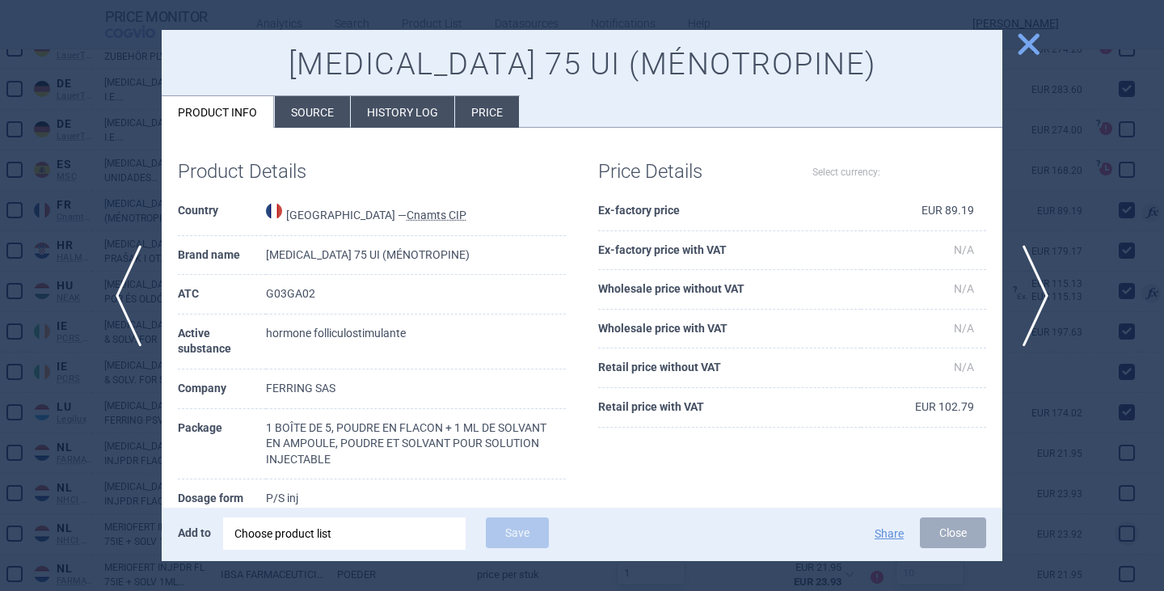
select select "EUR"
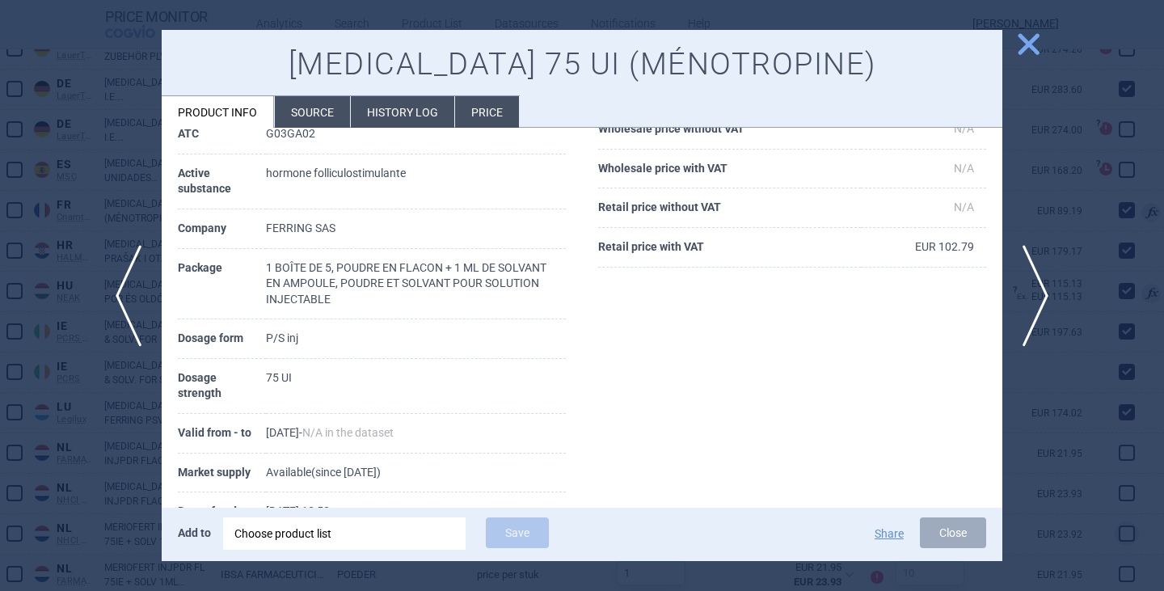
scroll to position [255, 0]
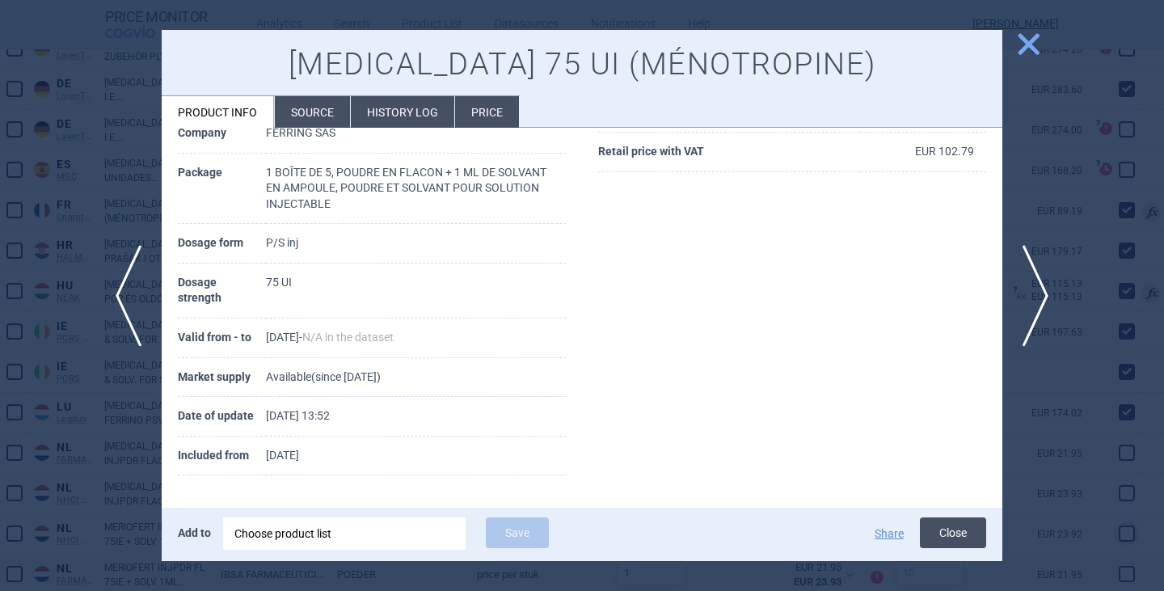
click at [959, 528] on button "Close" at bounding box center [953, 532] width 66 height 31
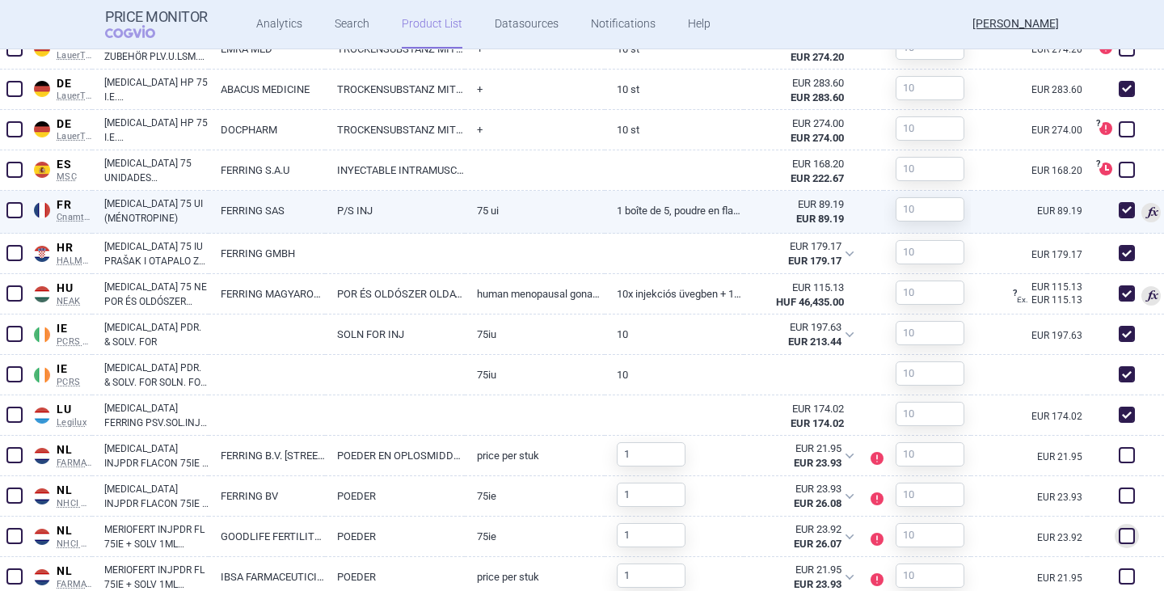
click at [1118, 218] on span at bounding box center [1126, 210] width 16 height 16
checkbox input "false"
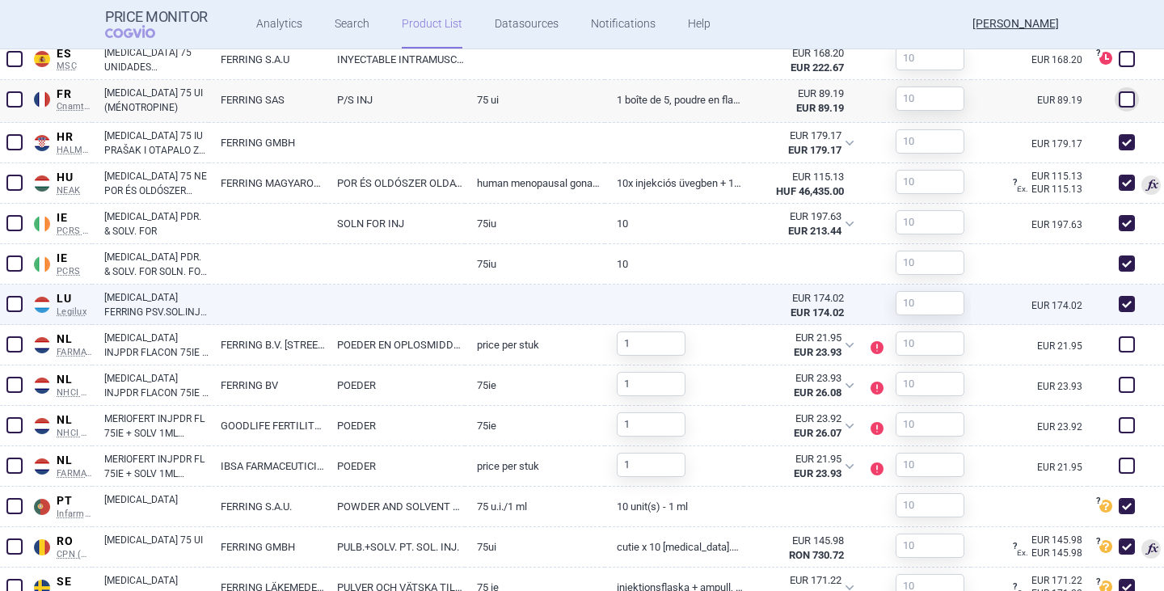
scroll to position [1051, 0]
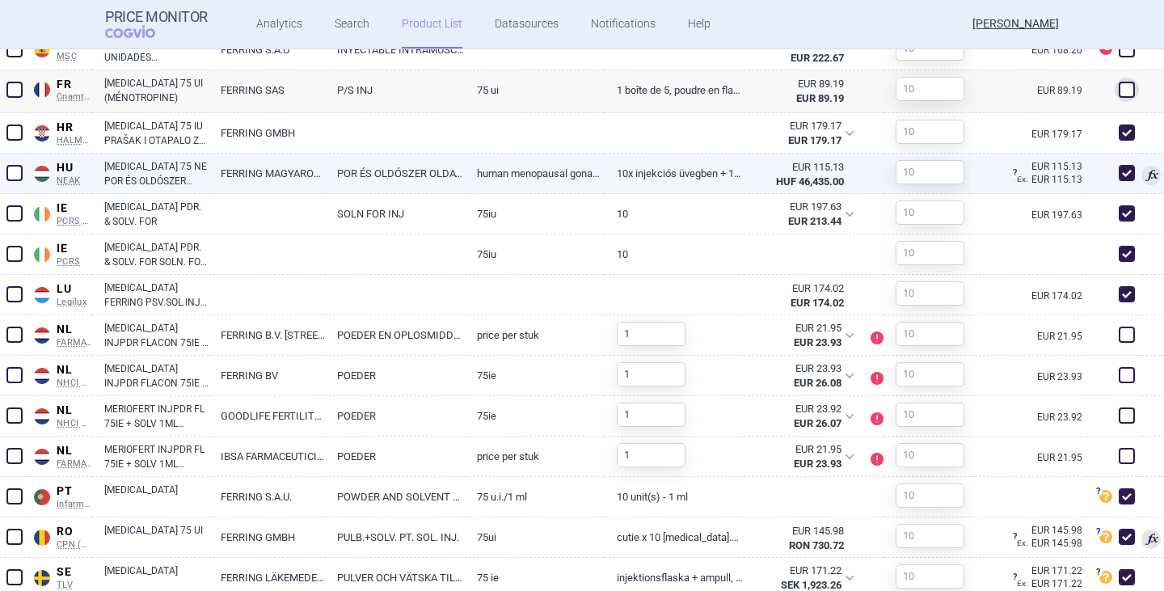
click at [1118, 181] on span at bounding box center [1126, 173] width 16 height 16
checkbox input "false"
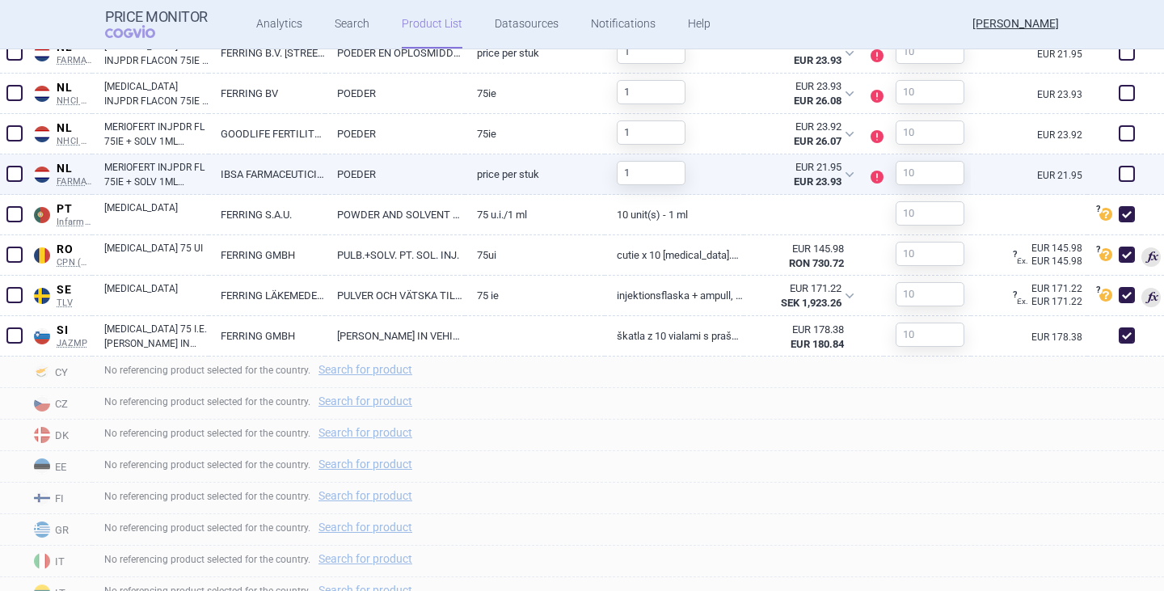
scroll to position [1293, 0]
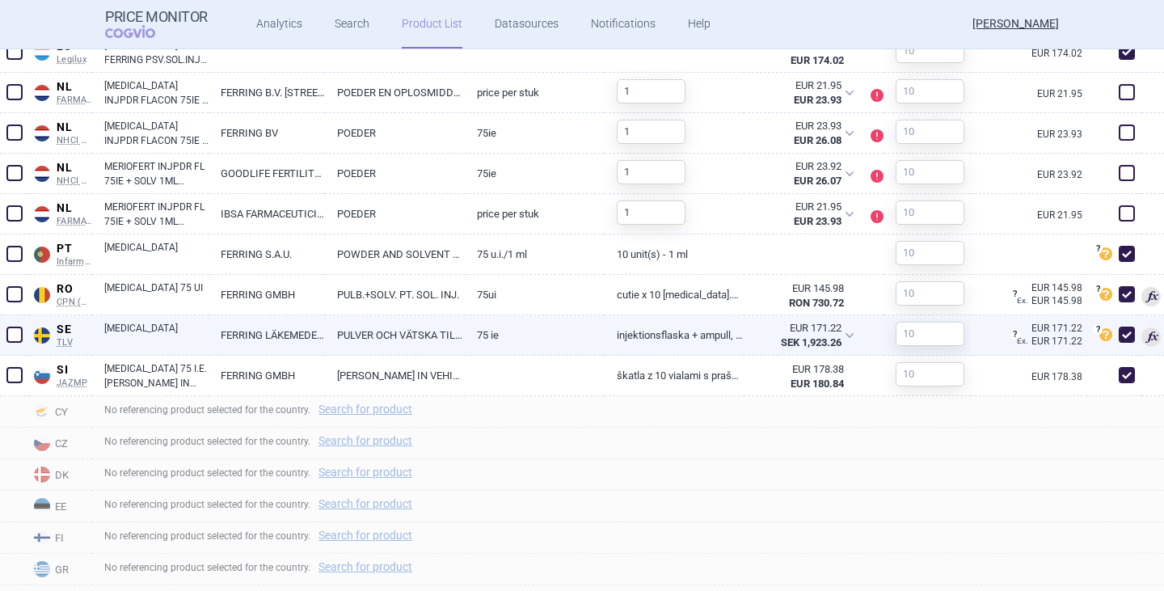
click at [139, 350] on link "[MEDICAL_DATA]" at bounding box center [156, 335] width 104 height 29
select select "EUR"
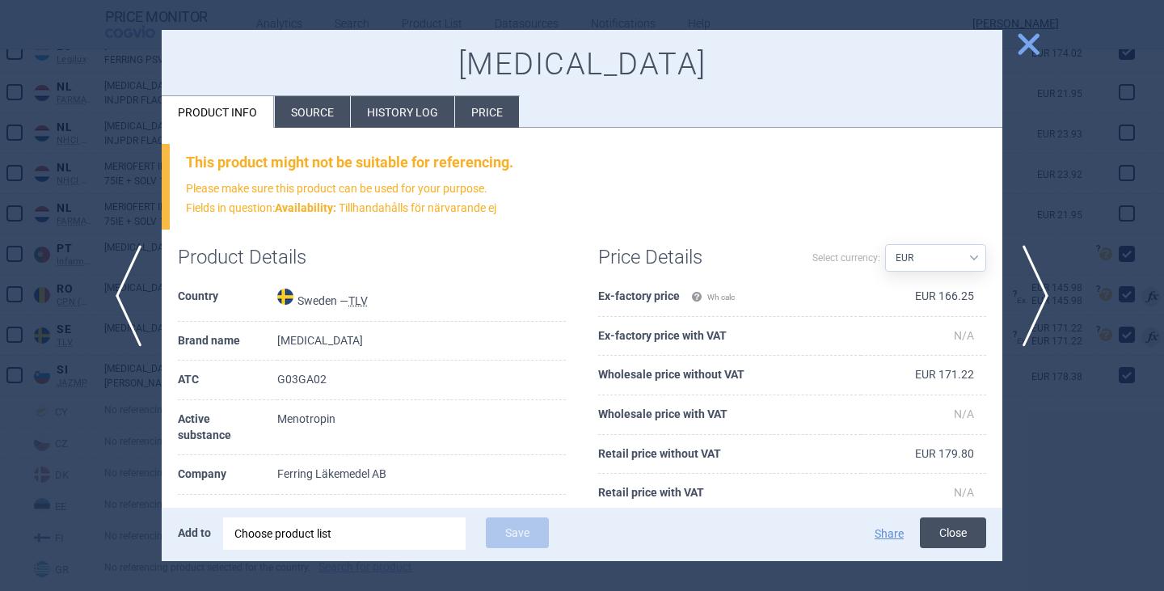
click at [952, 533] on button "Close" at bounding box center [953, 532] width 66 height 31
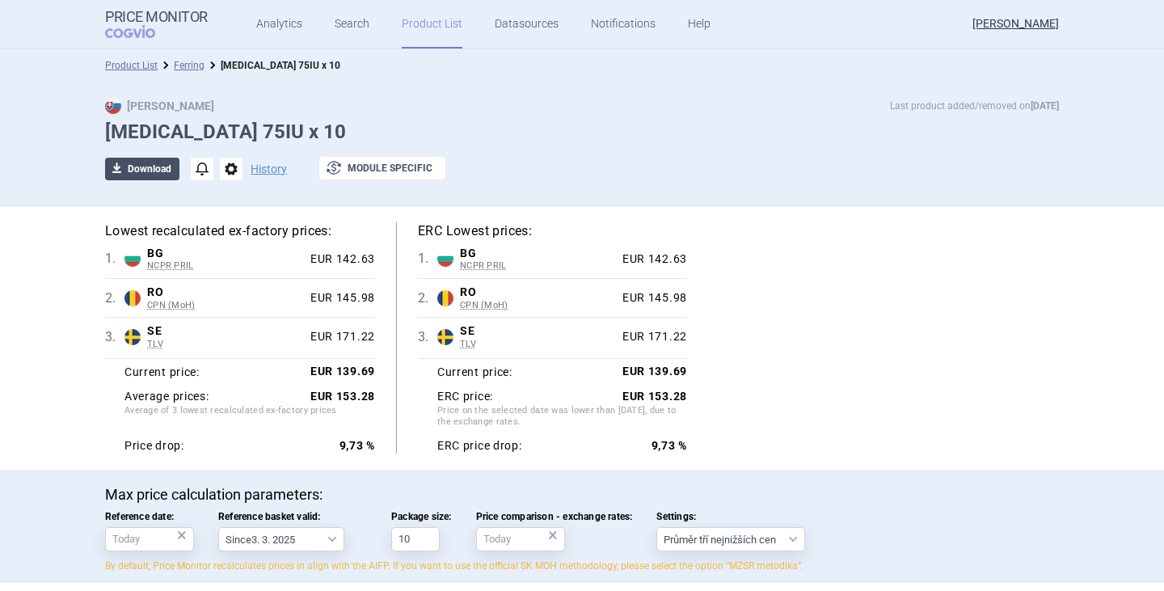
click at [160, 166] on button "download Download" at bounding box center [142, 169] width 74 height 23
select select "EUR"
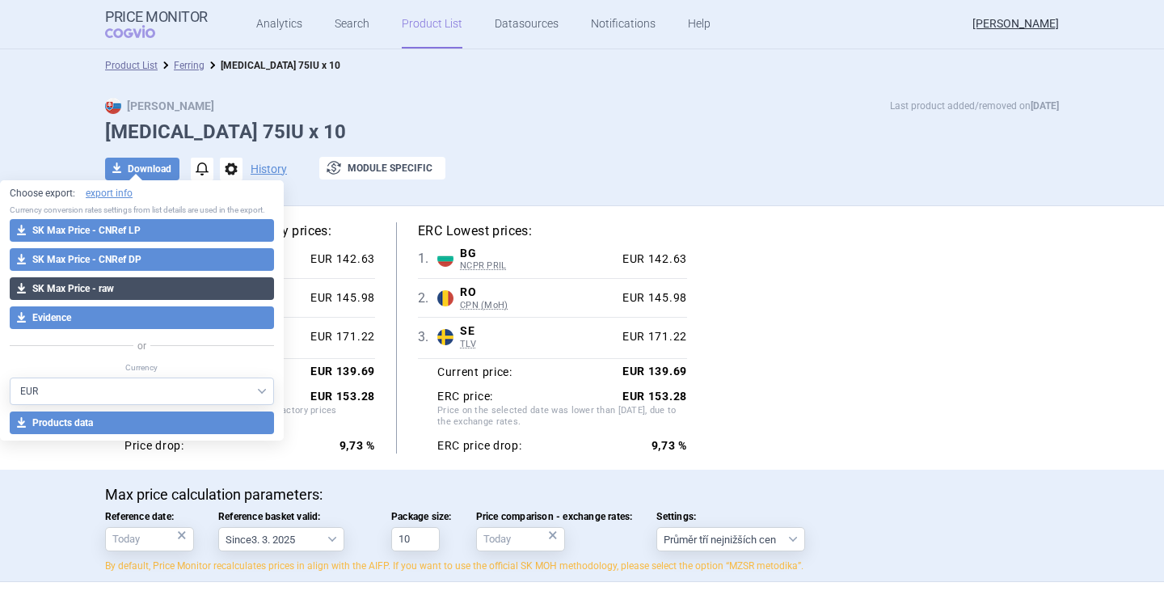
click at [101, 288] on button "download SK Max Price - raw" at bounding box center [142, 288] width 264 height 23
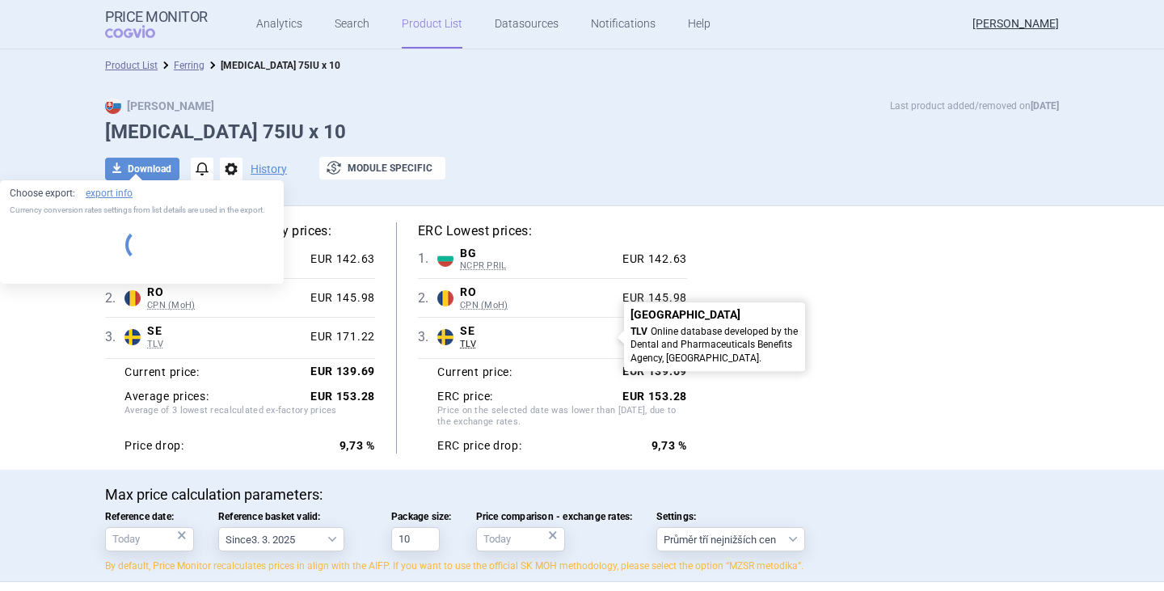
select select "EUR"
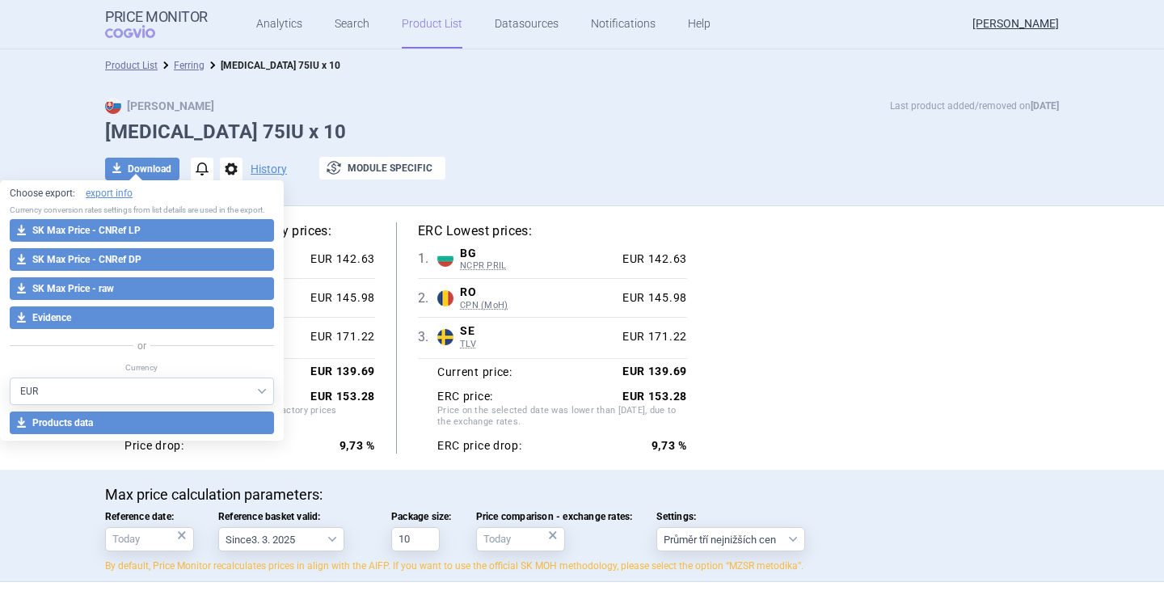
click at [964, 308] on div "Lowest recalculated ex-factory prices: 1 . BG NCPR PRIL [GEOGRAPHIC_DATA] NCPR …" at bounding box center [582, 337] width 954 height 231
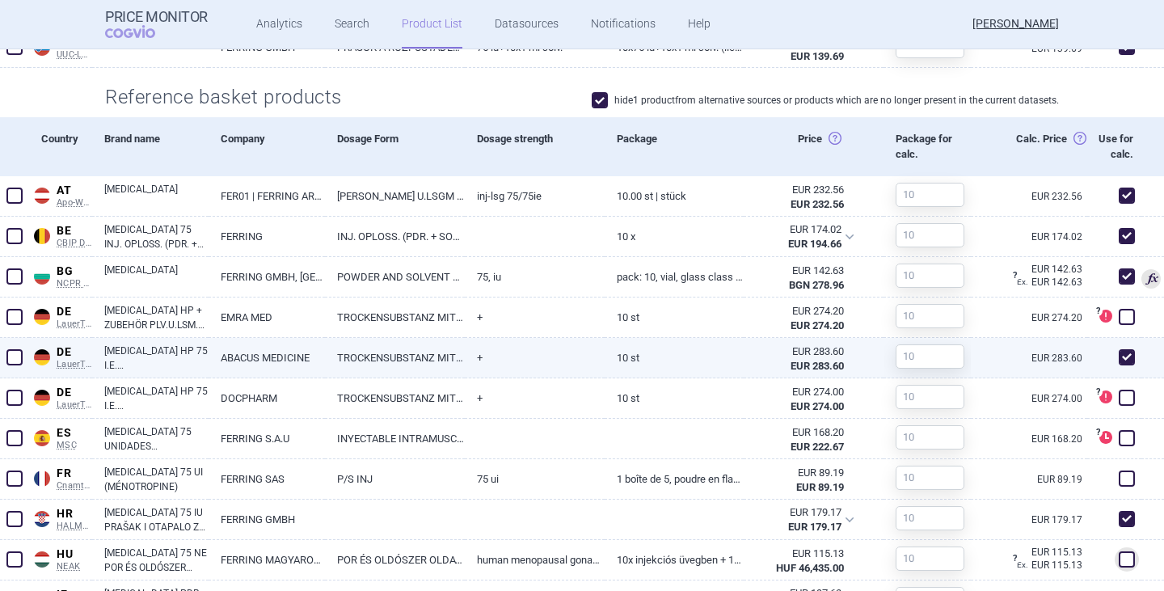
scroll to position [808, 0]
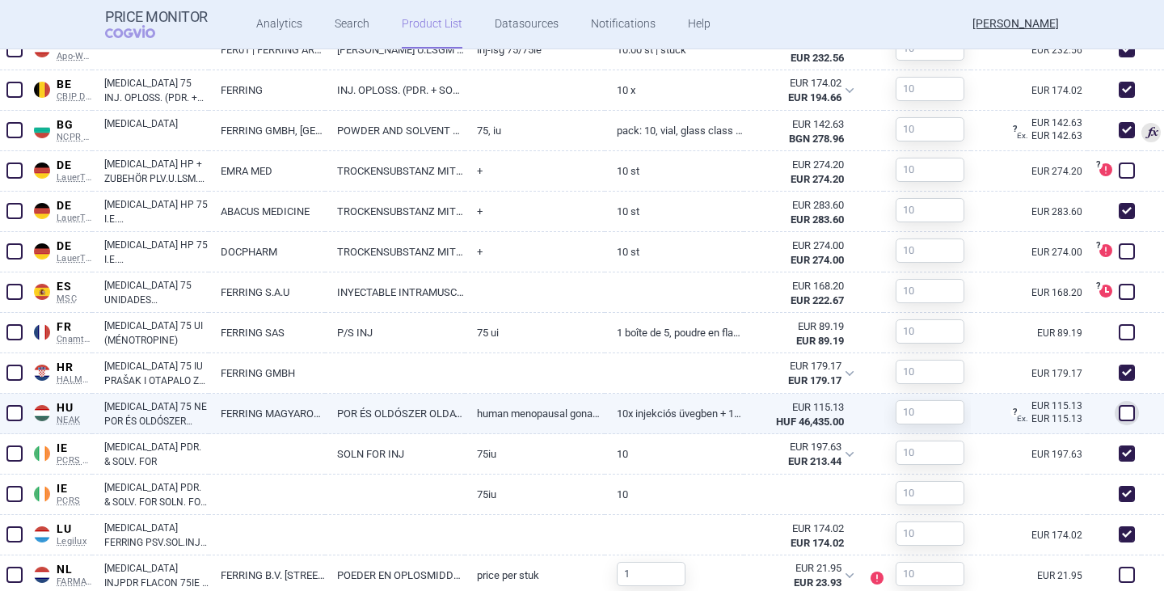
click at [1118, 421] on span at bounding box center [1126, 413] width 16 height 16
checkbox input "true"
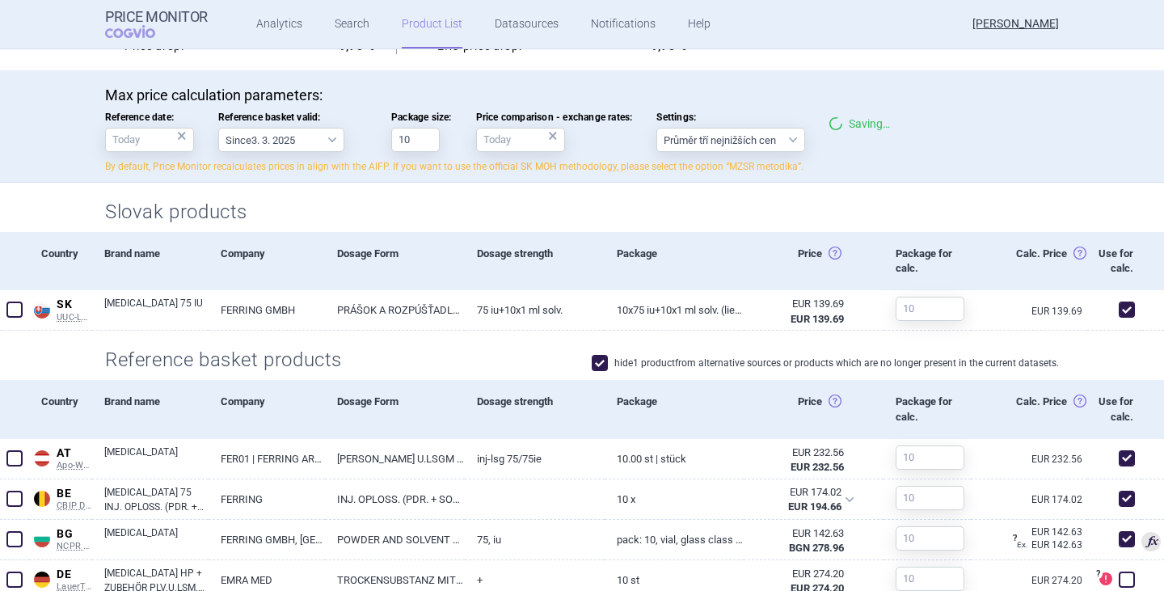
scroll to position [0, 0]
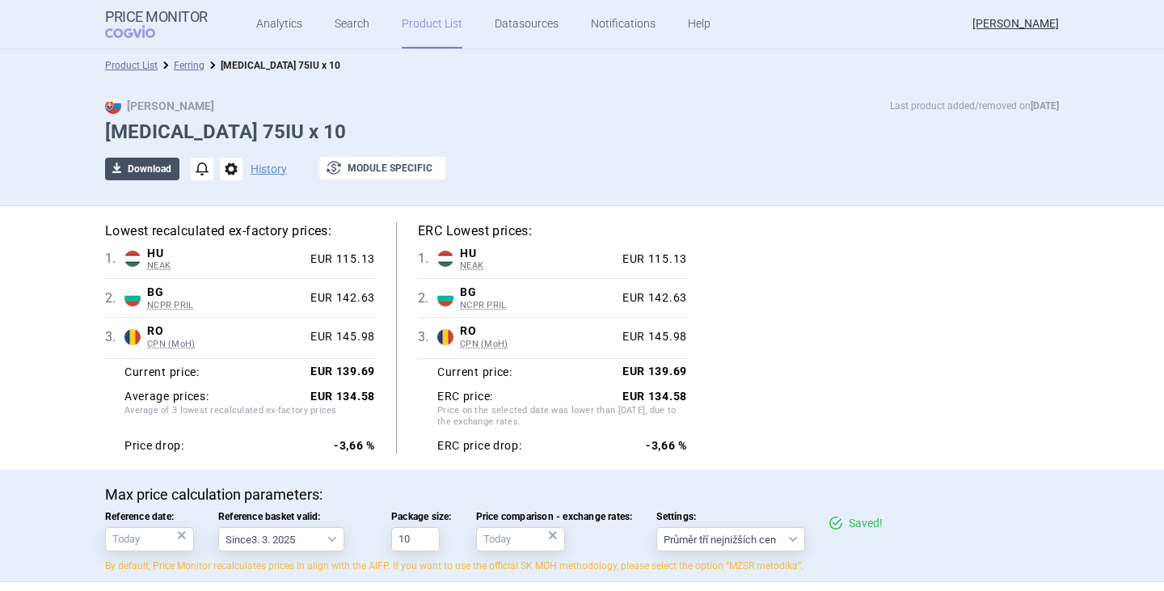
click at [154, 166] on button "download Download" at bounding box center [142, 169] width 74 height 23
select select "EUR"
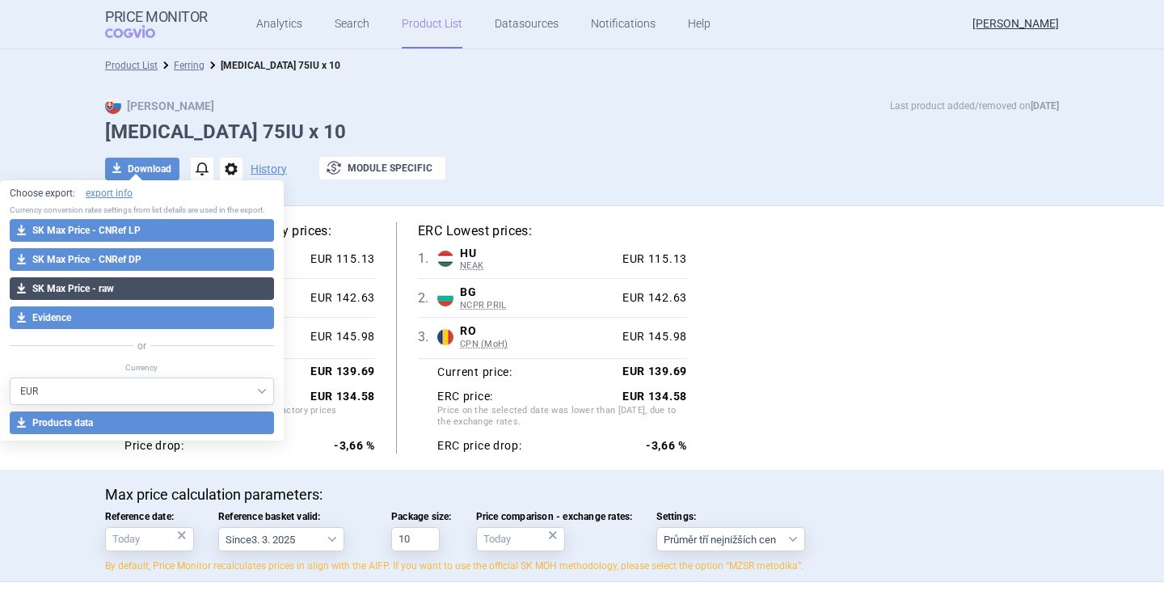
click at [118, 286] on button "download SK Max Price - raw" at bounding box center [142, 288] width 264 height 23
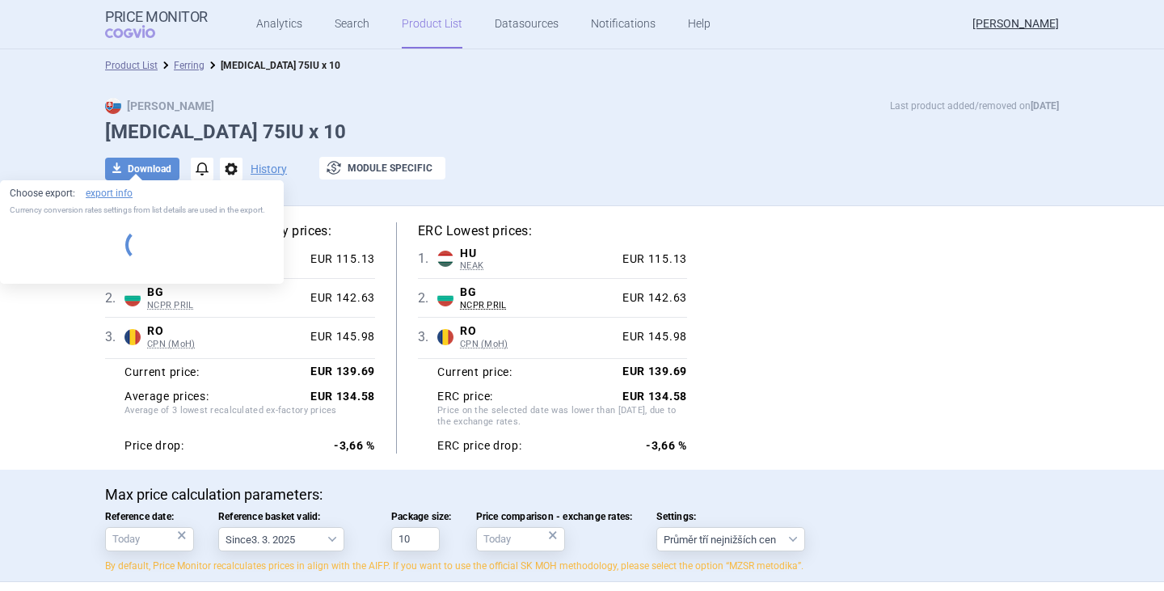
select select "EUR"
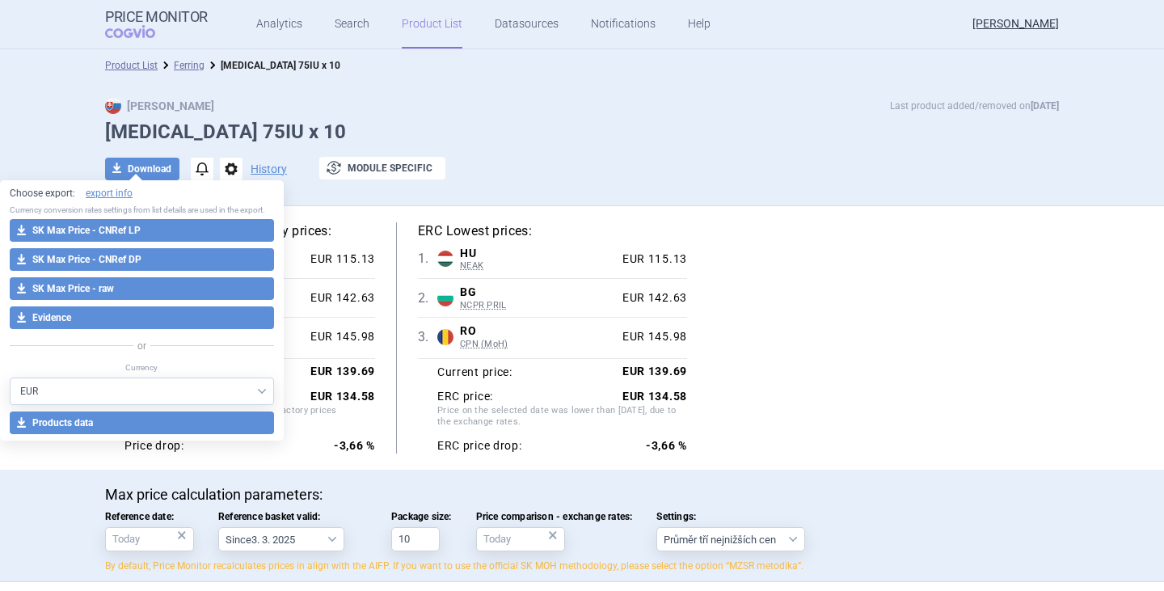
click at [806, 347] on div "Lowest recalculated ex-factory prices: 1 . [PERSON_NAME] Hungary NEAK PUPHA dat…" at bounding box center [582, 337] width 954 height 231
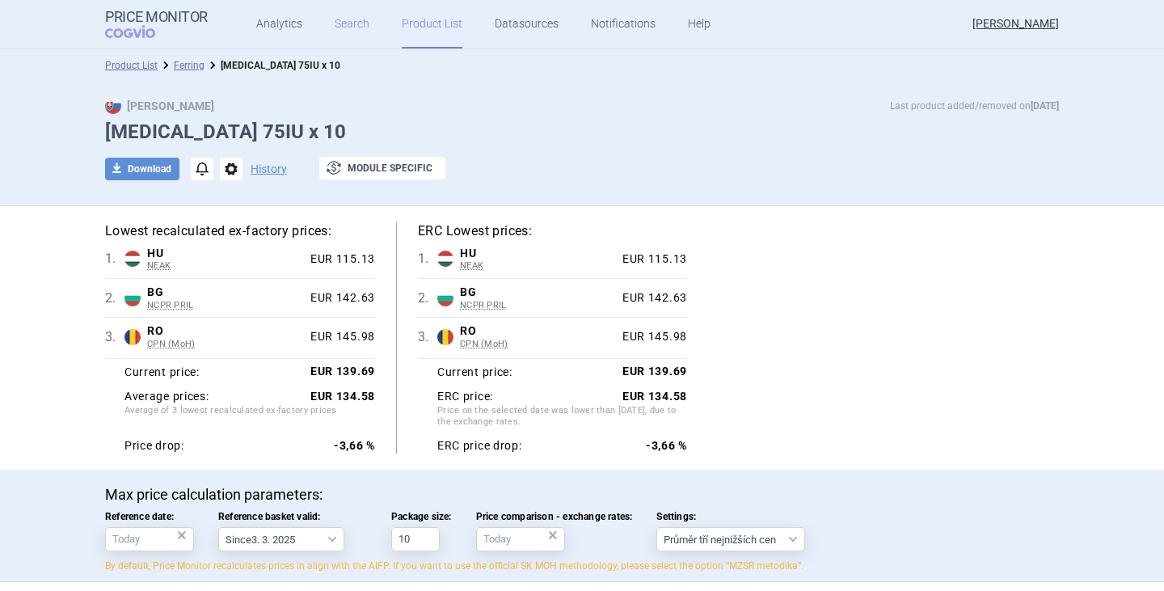
click at [336, 19] on link "Search" at bounding box center [352, 24] width 35 height 48
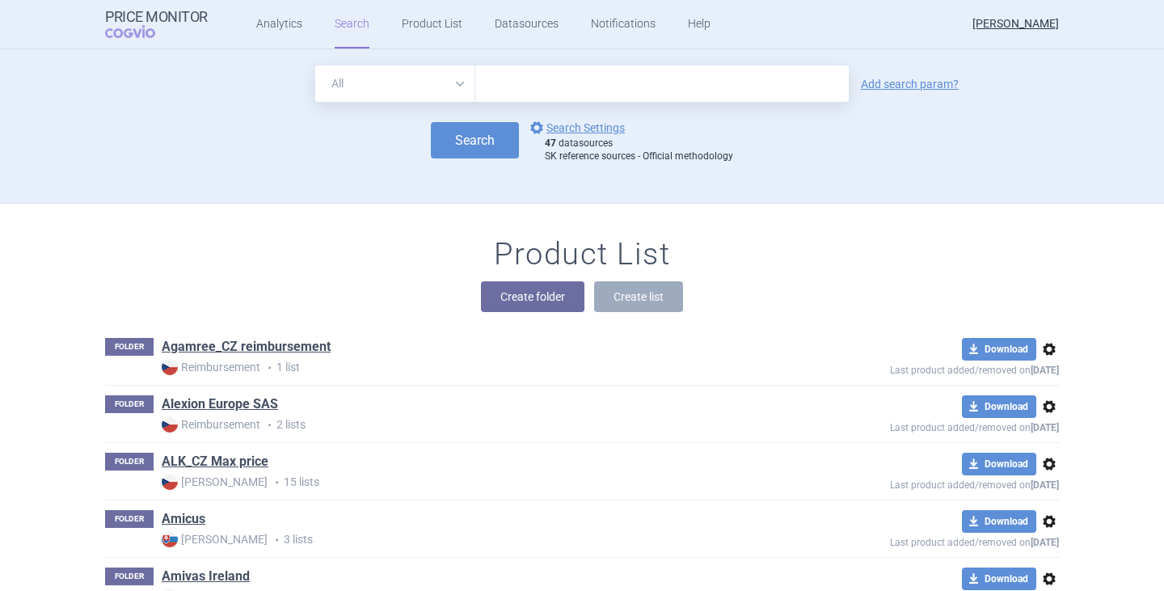
click at [544, 100] on input "text" at bounding box center [661, 83] width 373 height 36
type input "[MEDICAL_DATA]"
click at [533, 288] on button "Create folder" at bounding box center [532, 296] width 103 height 31
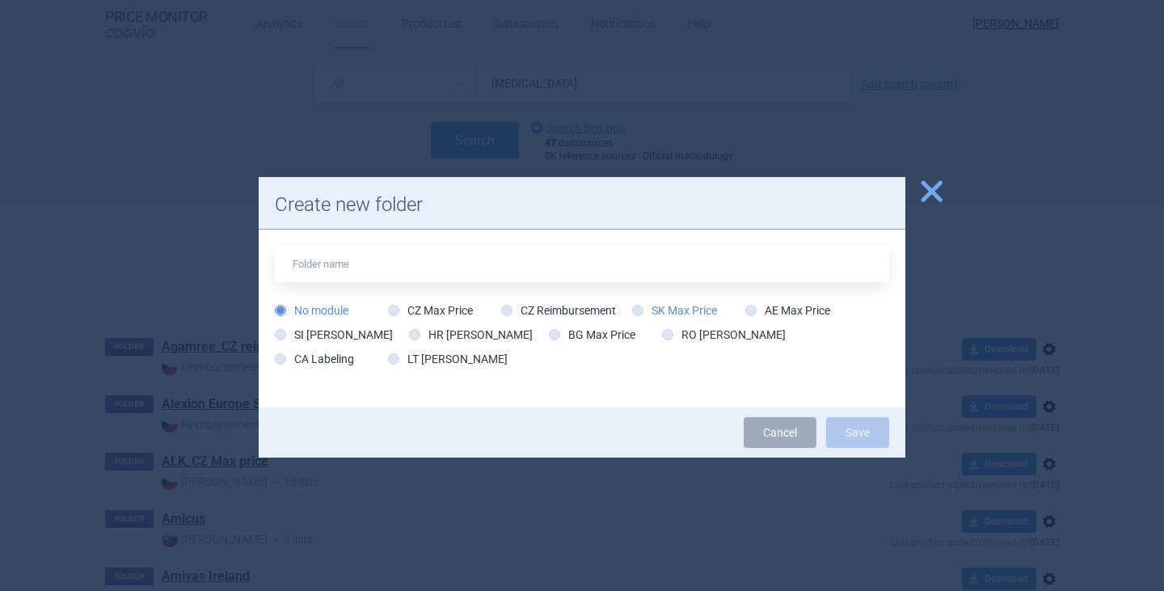
click at [688, 311] on label "SK Max Price" at bounding box center [674, 310] width 85 height 16
click at [649, 311] on input "SK Max Price" at bounding box center [641, 311] width 16 height 16
radio input "true"
click at [651, 385] on div "No module CZ Max Price CZ Reimbursement SK Max Price AE Max Price SI Max Price …" at bounding box center [582, 318] width 646 height 178
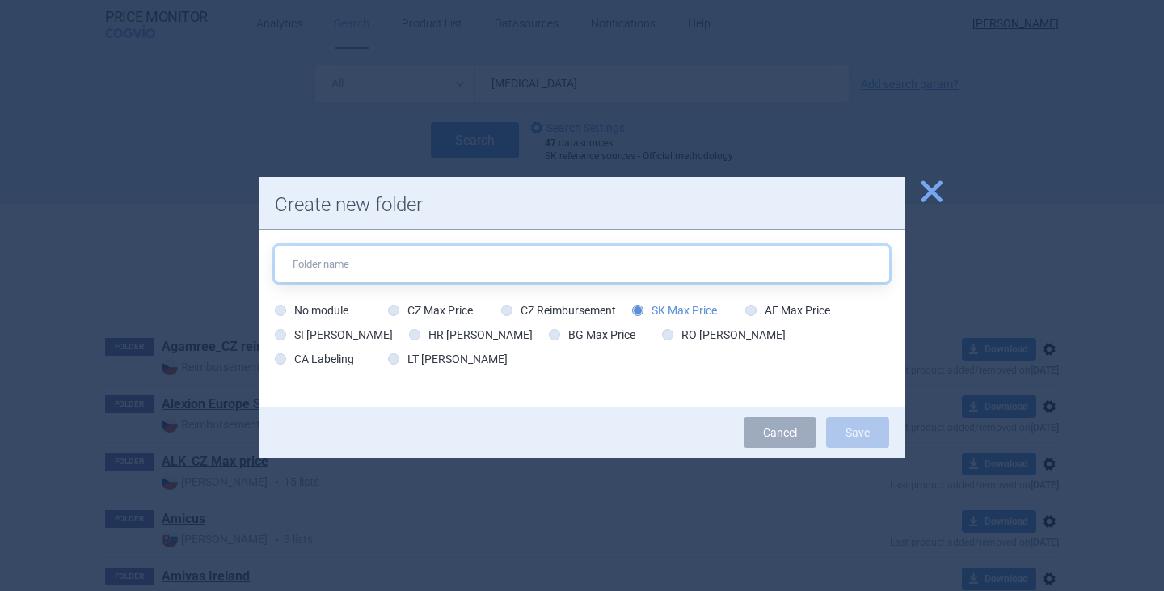
drag, startPoint x: 634, startPoint y: 259, endPoint x: 626, endPoint y: 264, distance: 9.4
click at [634, 259] on input "text" at bounding box center [582, 264] width 614 height 36
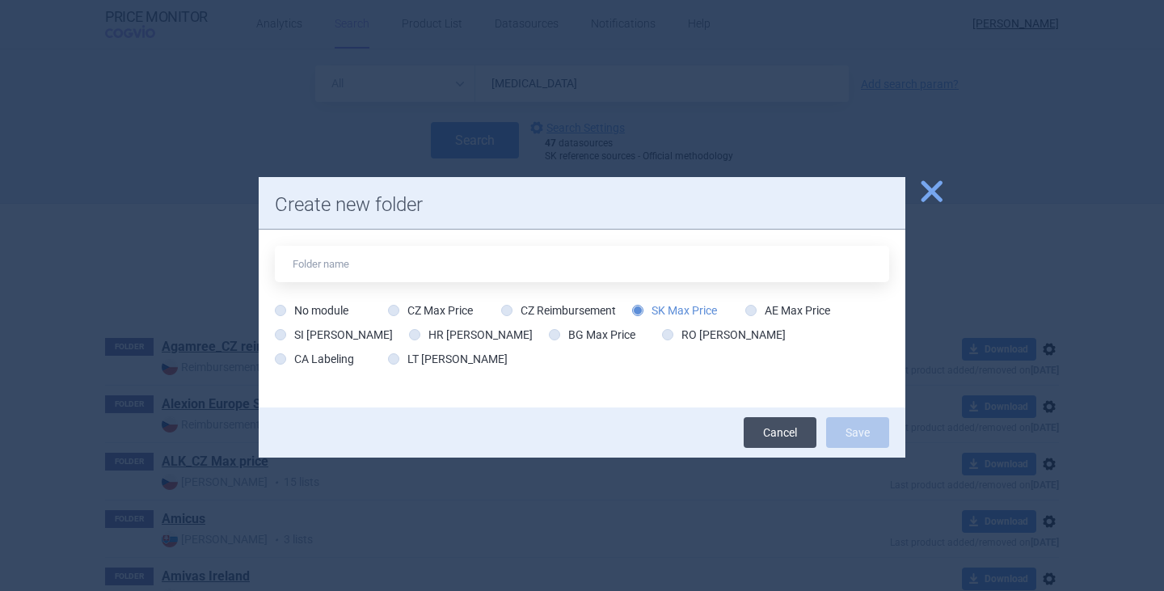
click at [795, 435] on link "Cancel" at bounding box center [779, 432] width 73 height 31
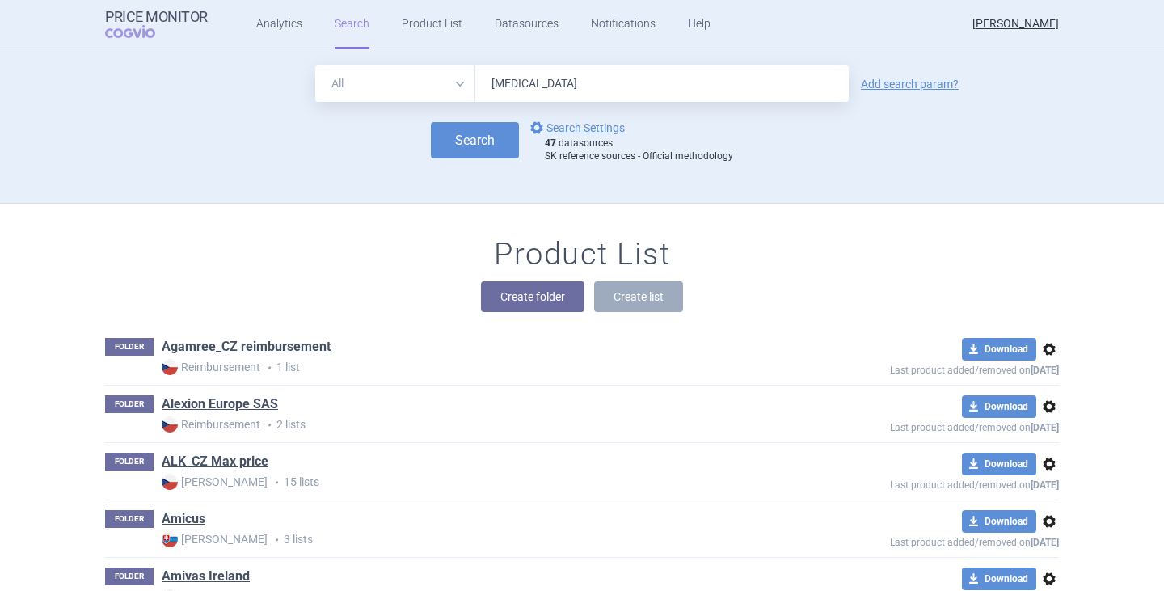
drag, startPoint x: 558, startPoint y: 94, endPoint x: 363, endPoint y: 43, distance: 202.1
click at [363, 43] on div "Price Monitor COGVIO Analytics Search Product List Datasources Notifications He…" at bounding box center [582, 295] width 1164 height 591
type input "[MEDICAL_DATA]"
click button "Search" at bounding box center [475, 140] width 88 height 36
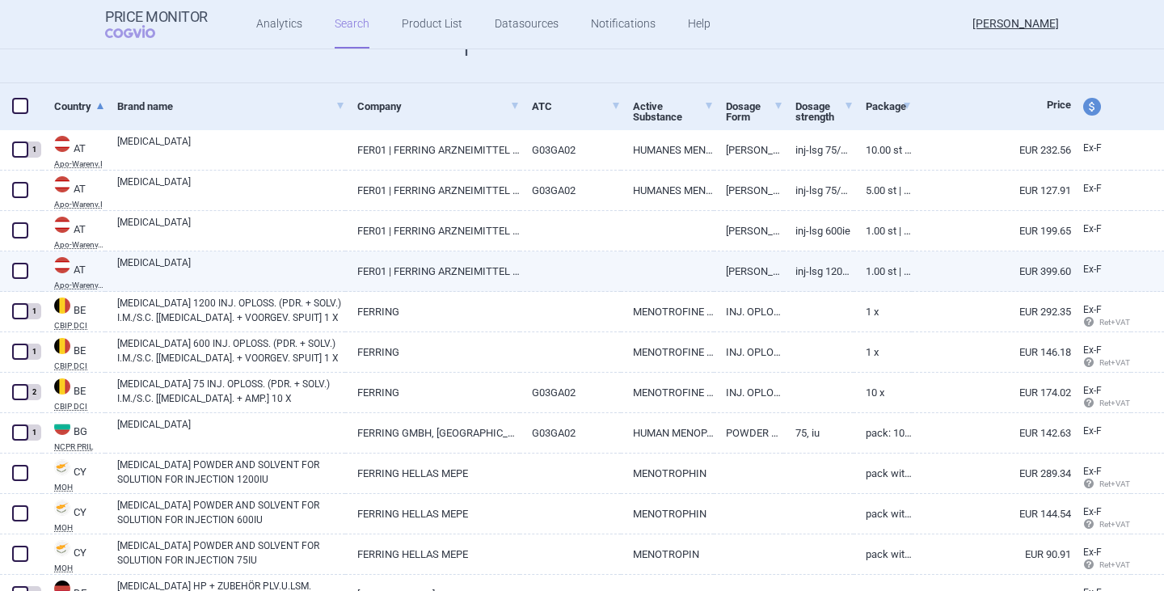
scroll to position [242, 0]
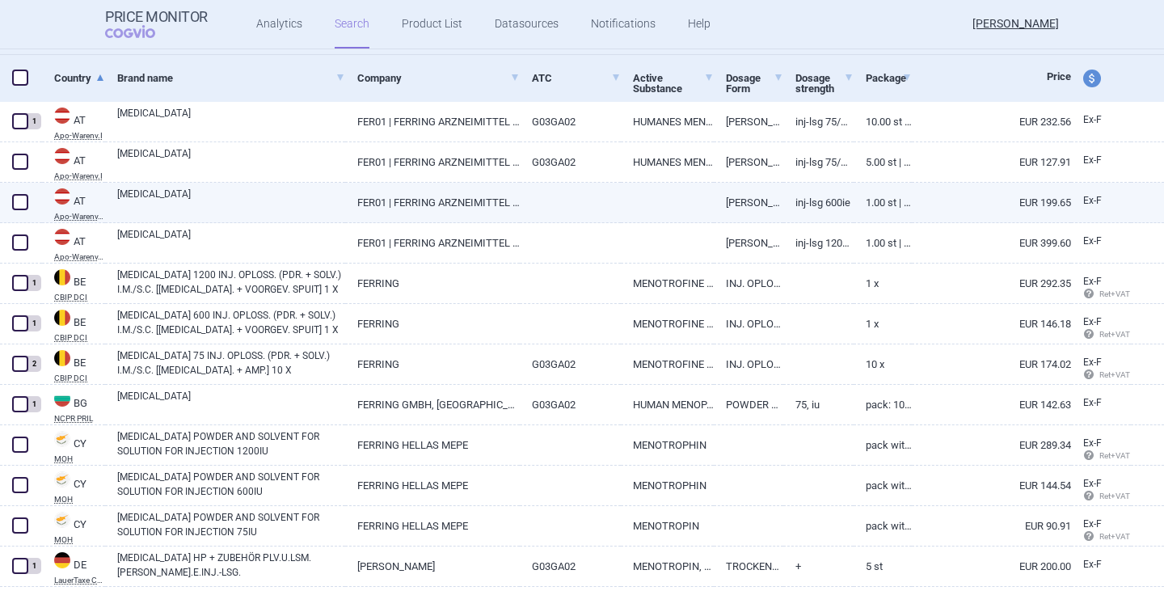
click at [397, 211] on link "FER01 | FERRING ARZNEIMITTEL GMBH" at bounding box center [432, 203] width 175 height 40
select select "EUR"
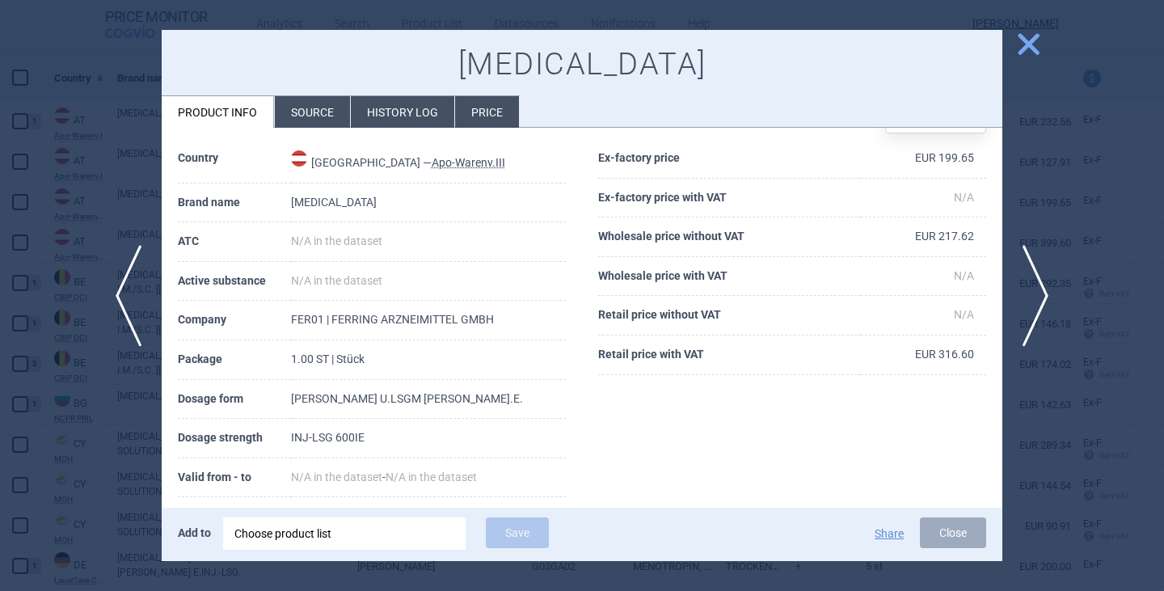
scroll to position [81, 0]
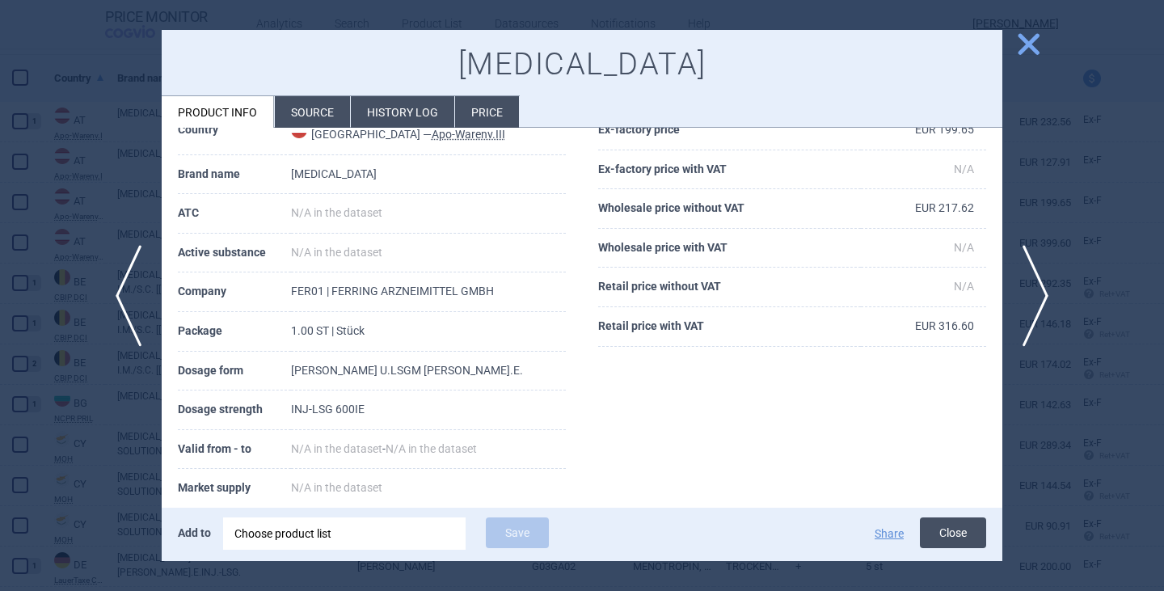
click at [928, 528] on button "Close" at bounding box center [953, 532] width 66 height 31
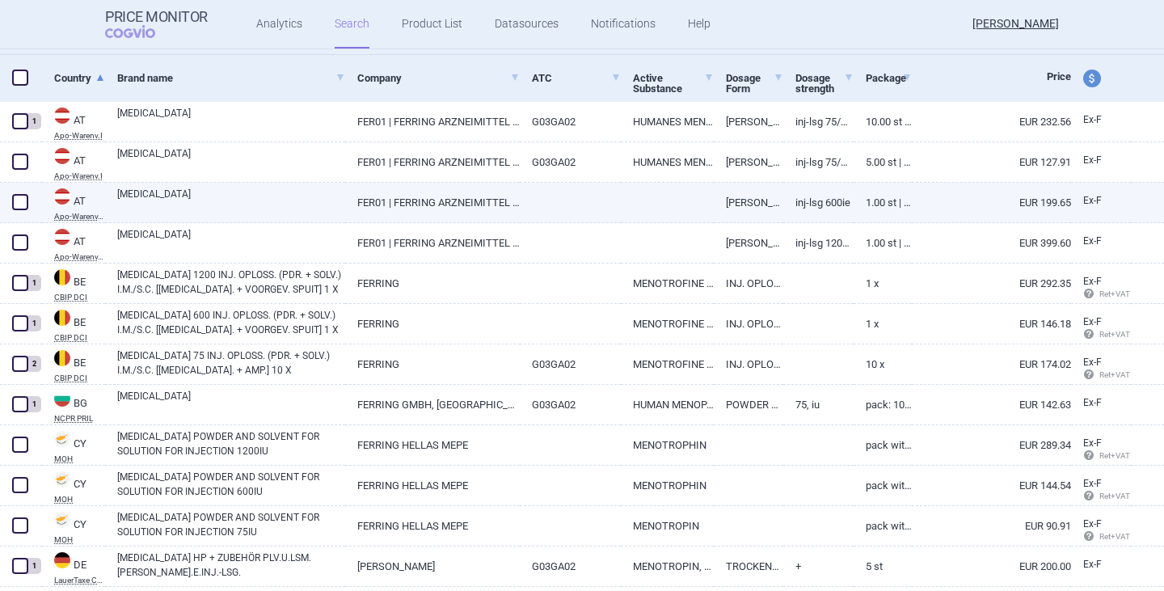
click at [16, 198] on span at bounding box center [20, 202] width 16 height 16
checkbox input "true"
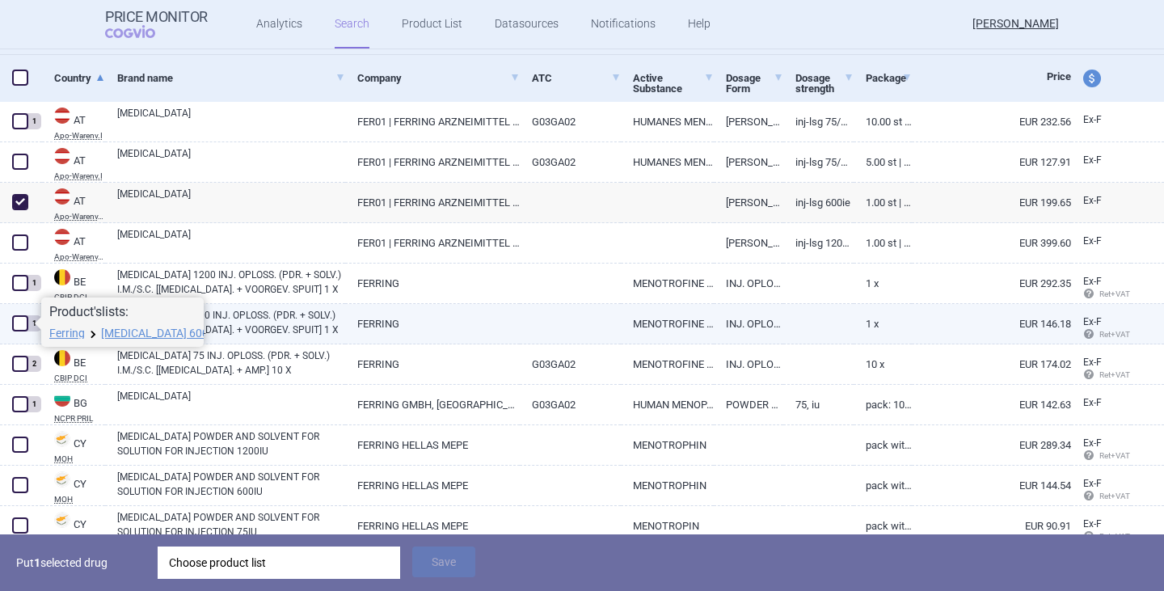
click at [17, 324] on span at bounding box center [20, 323] width 16 height 16
checkbox input "true"
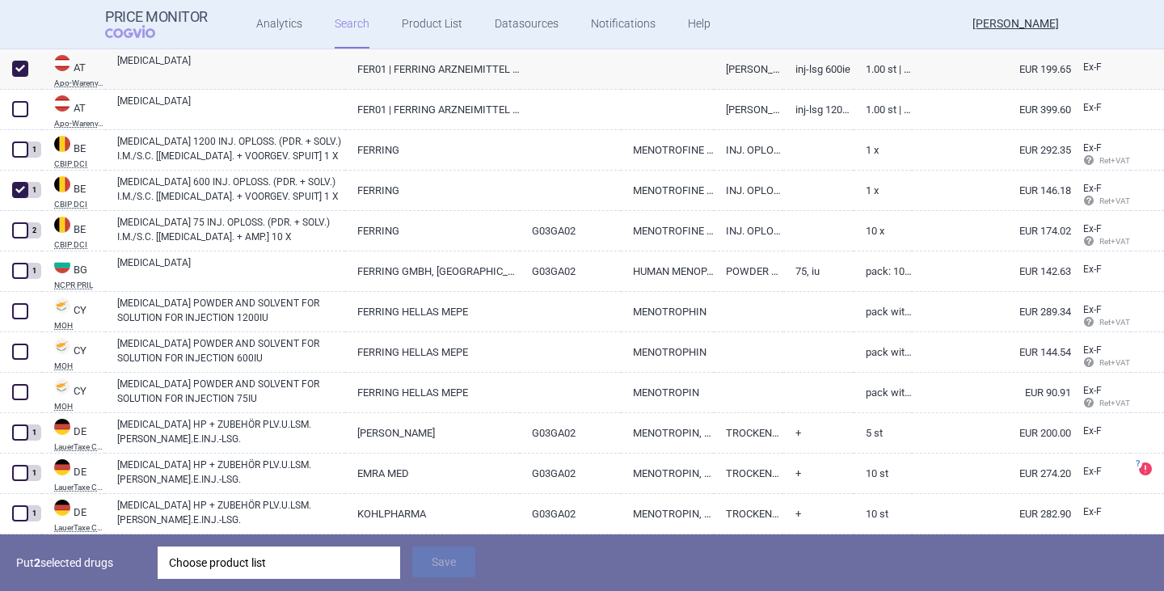
scroll to position [404, 0]
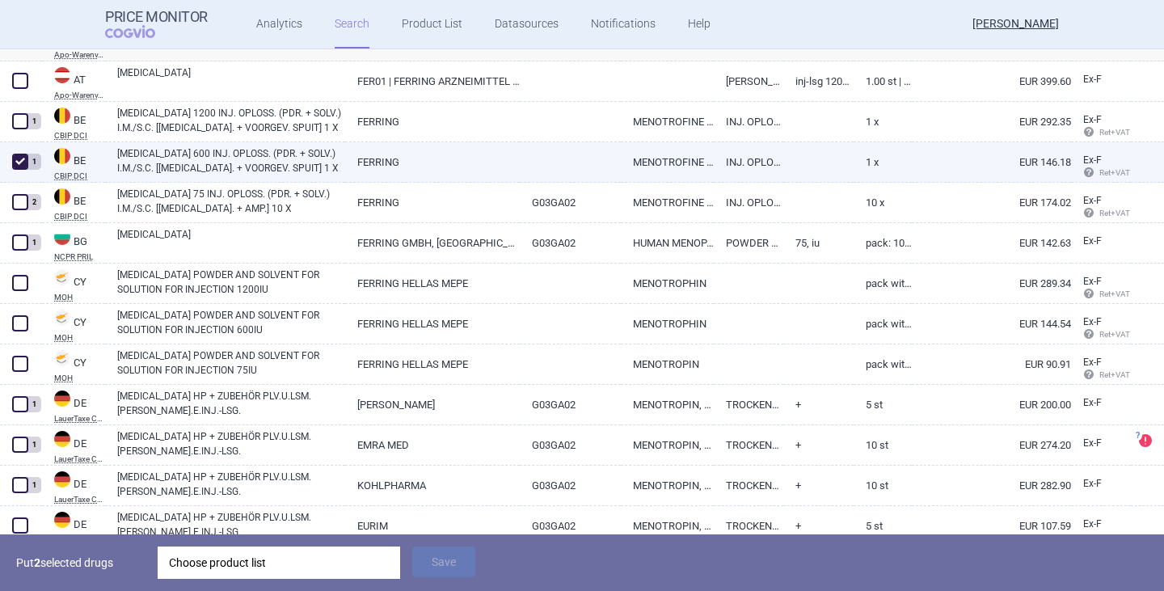
click at [244, 168] on link "[MEDICAL_DATA] 600 INJ. OPLOSS. (PDR. + SOLV.) I.M./S.C. [[MEDICAL_DATA]. + VOO…" at bounding box center [231, 160] width 228 height 29
select select "EUR"
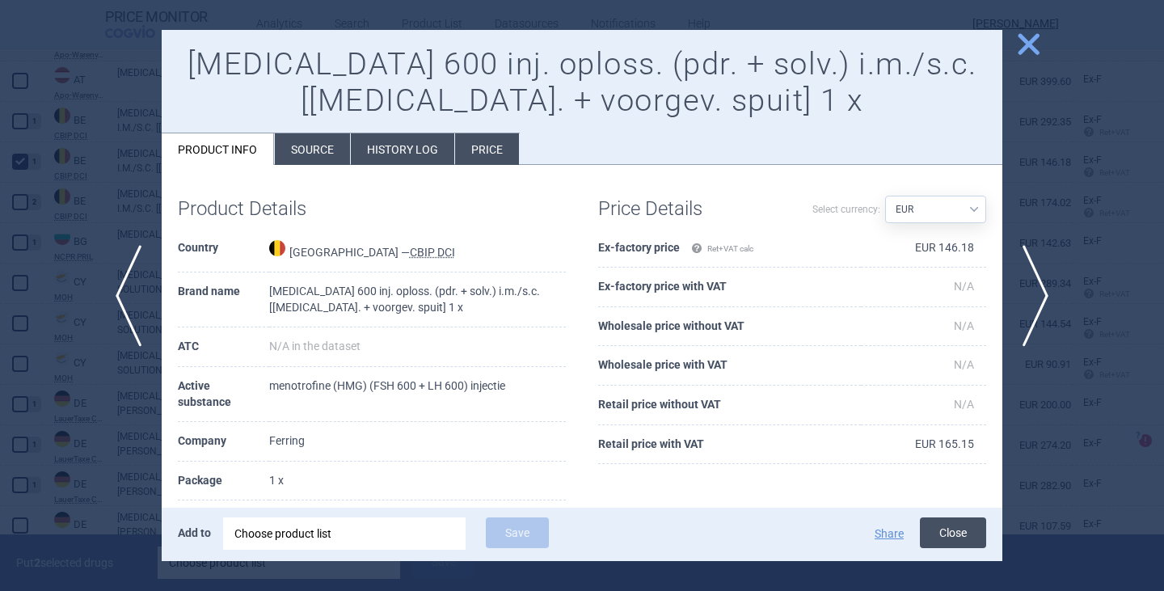
click at [932, 527] on button "Close" at bounding box center [953, 532] width 66 height 31
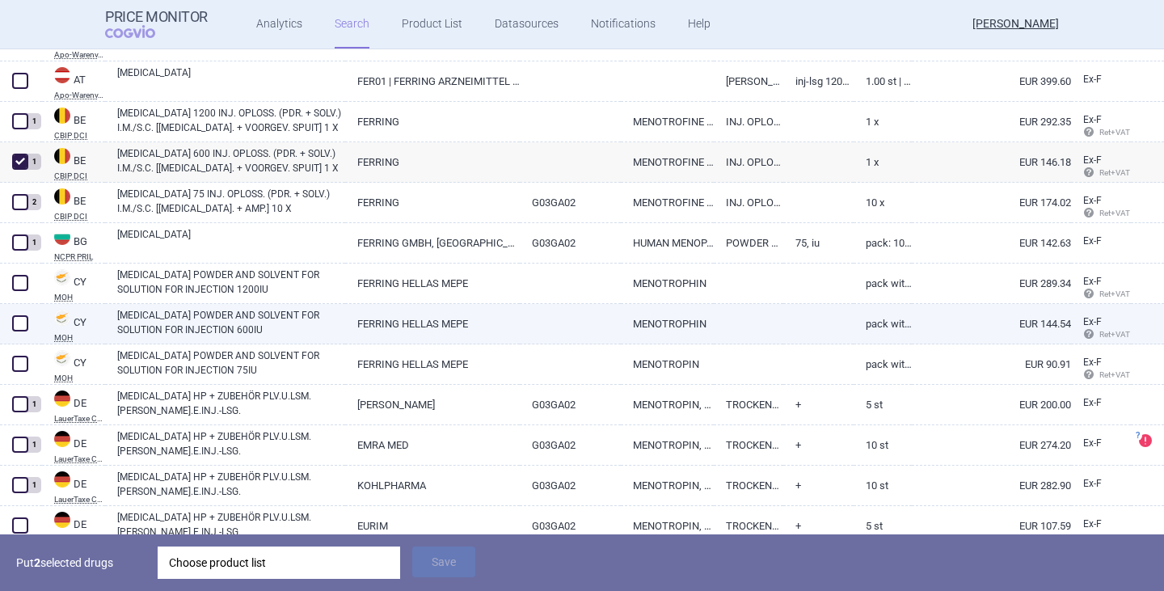
click at [19, 319] on span at bounding box center [20, 323] width 16 height 16
checkbox input "true"
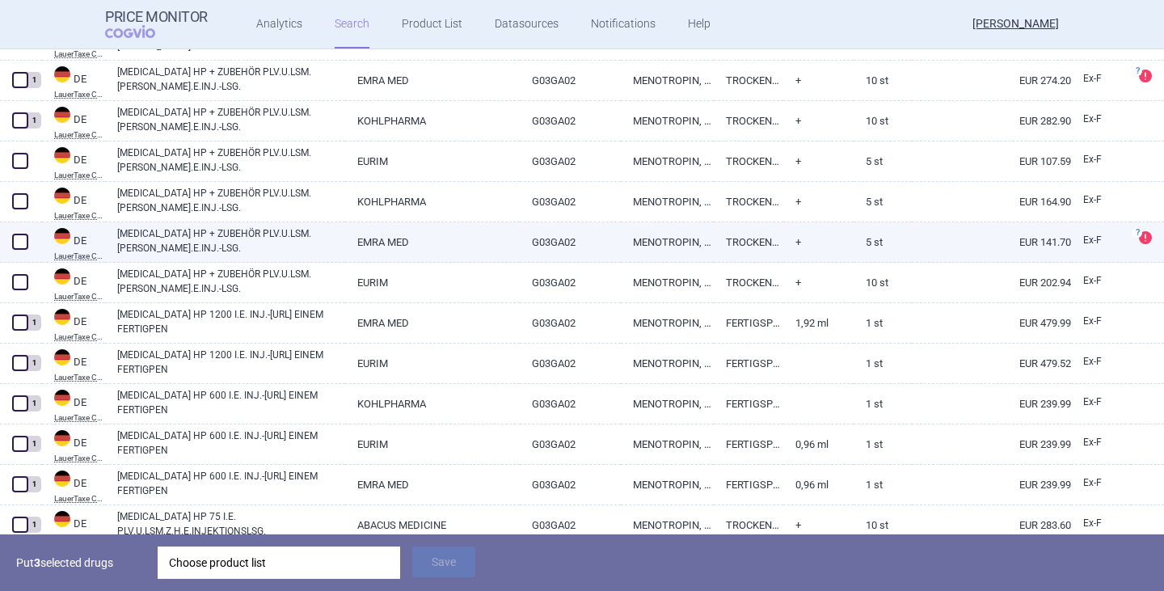
scroll to position [808, 0]
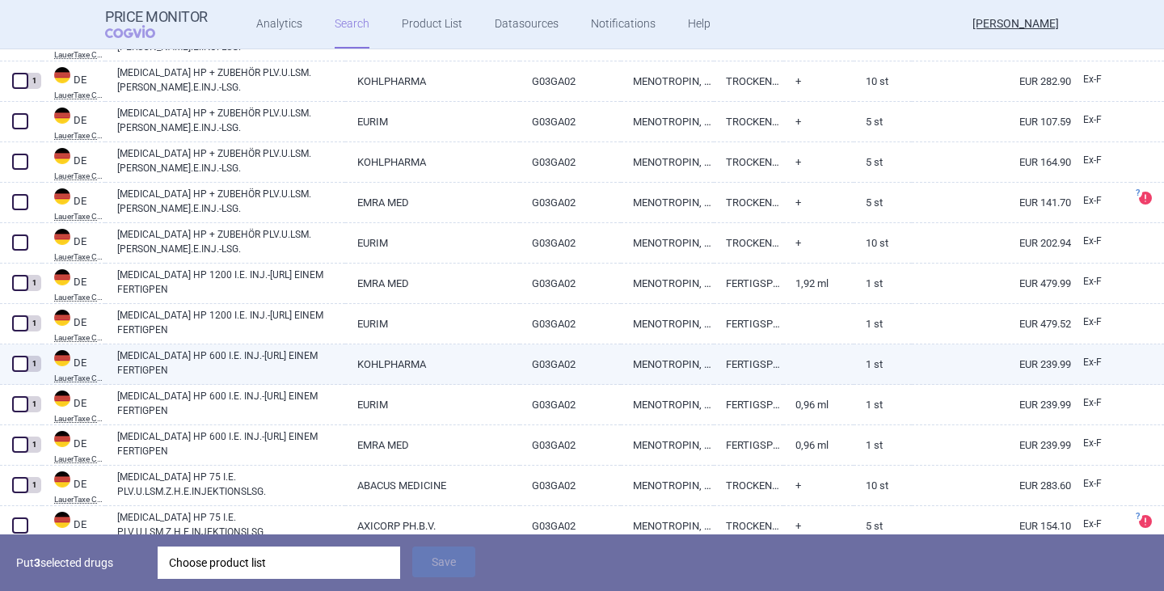
click at [18, 368] on span at bounding box center [20, 364] width 16 height 16
checkbox input "true"
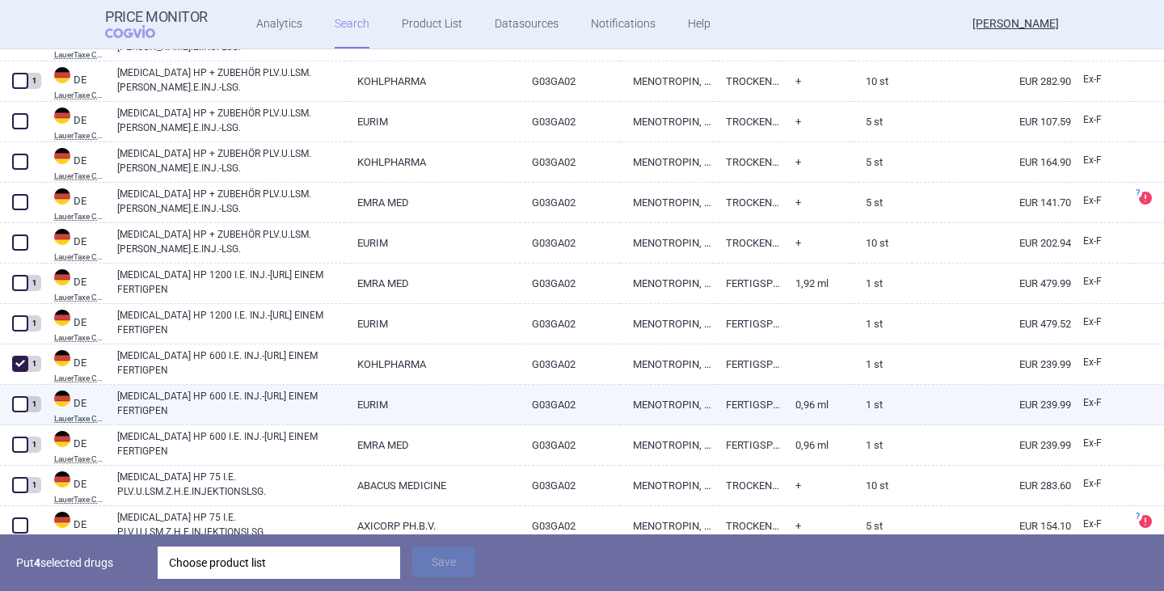
click at [20, 410] on span at bounding box center [20, 404] width 16 height 16
checkbox input "true"
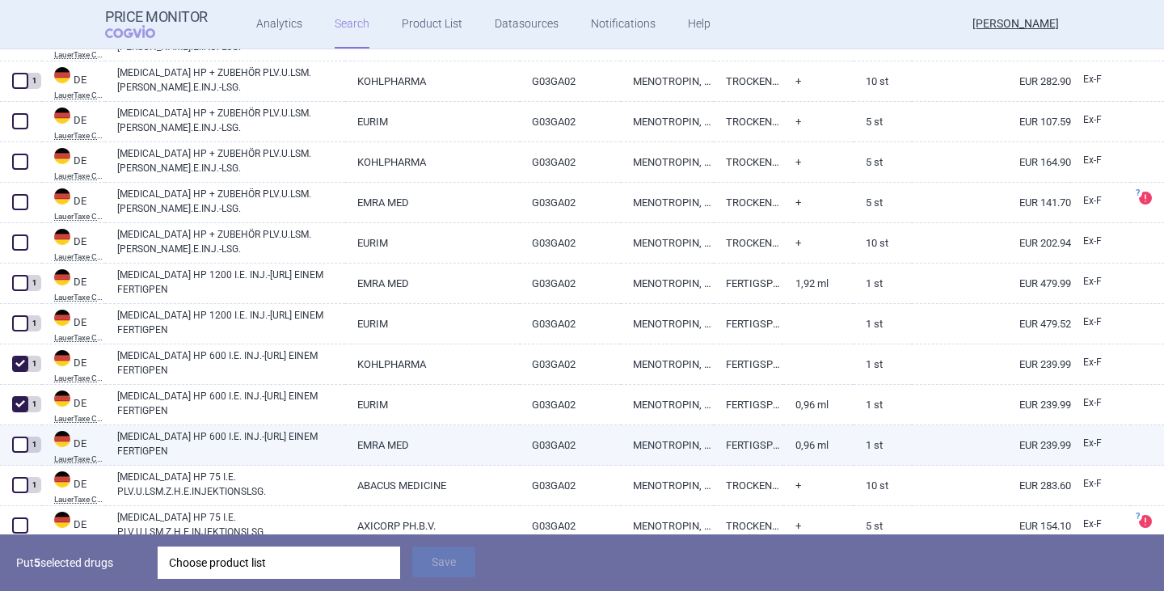
click at [16, 450] on span at bounding box center [20, 444] width 16 height 16
checkbox input "true"
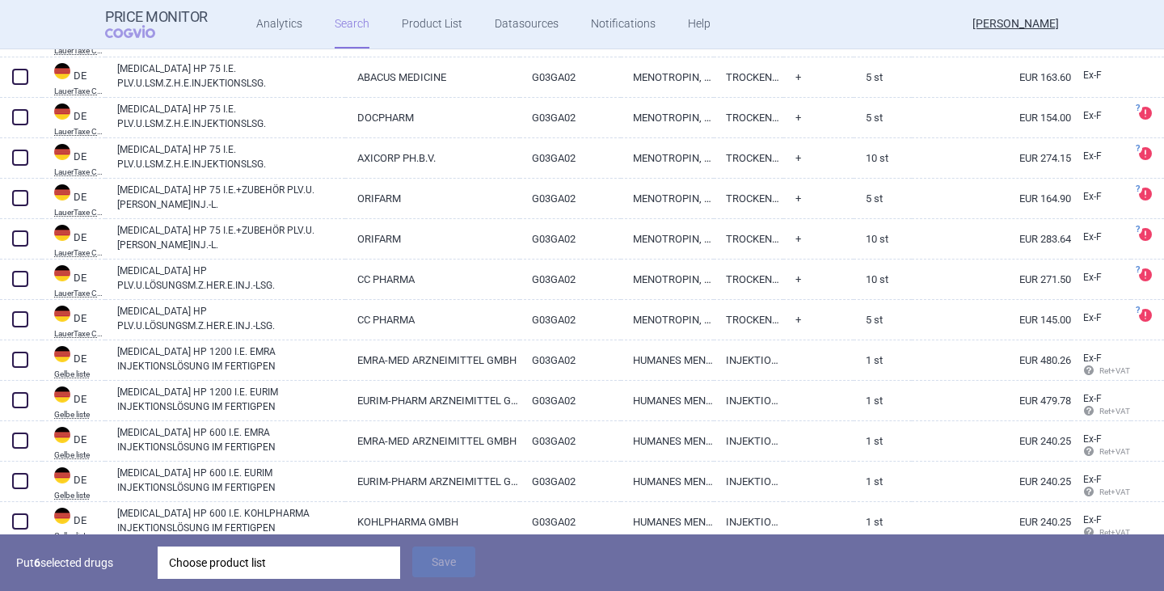
scroll to position [1374, 0]
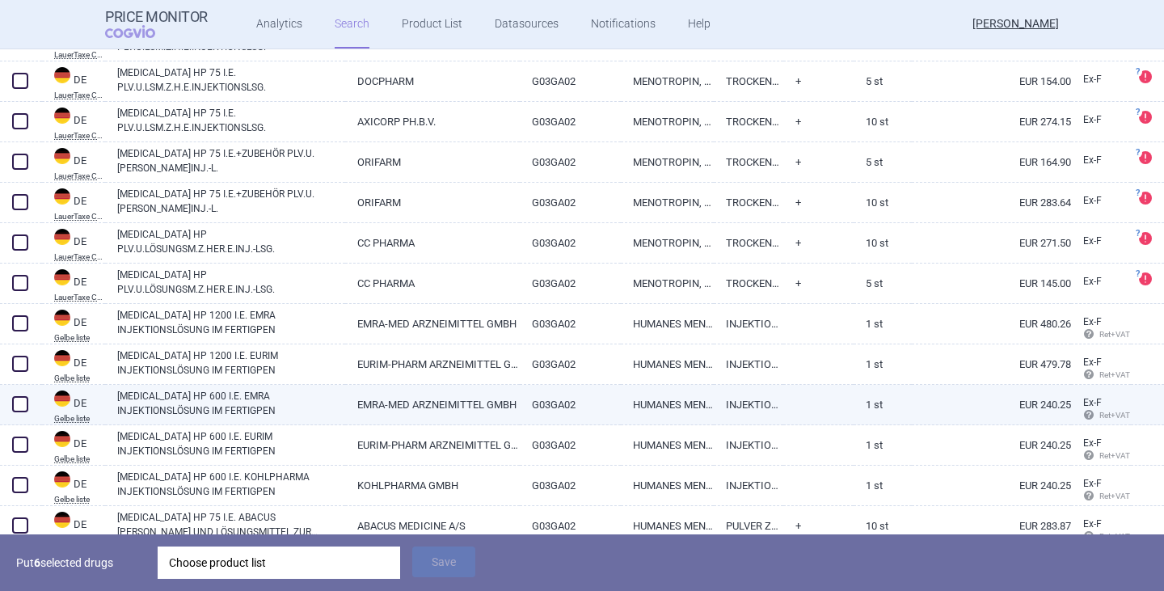
click at [18, 411] on span at bounding box center [20, 404] width 16 height 16
checkbox input "true"
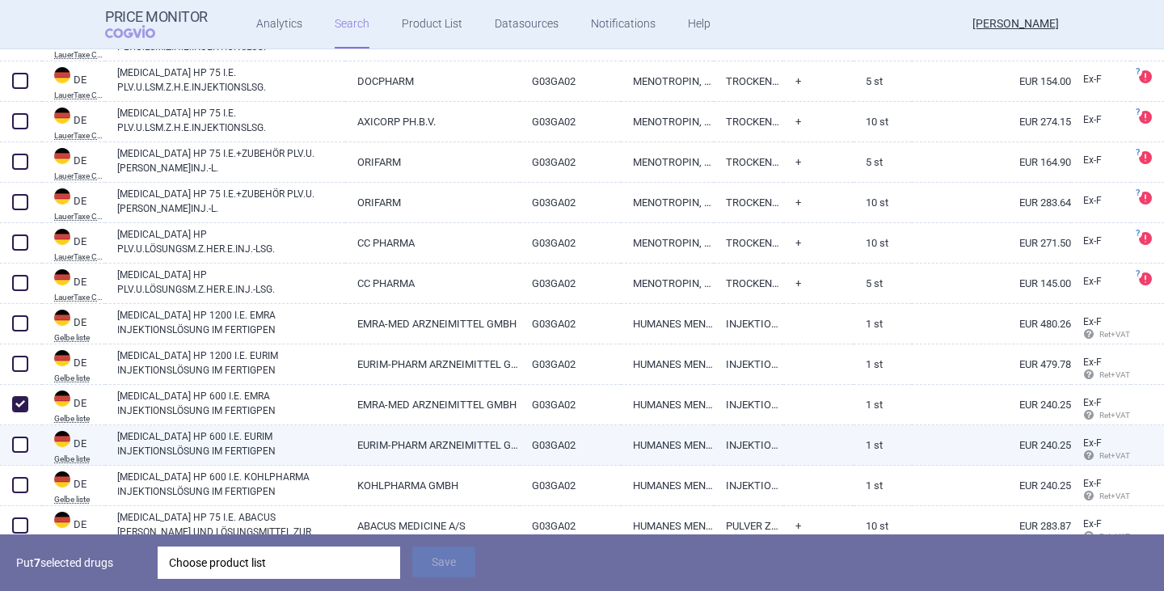
click at [21, 451] on span at bounding box center [20, 444] width 16 height 16
checkbox input "true"
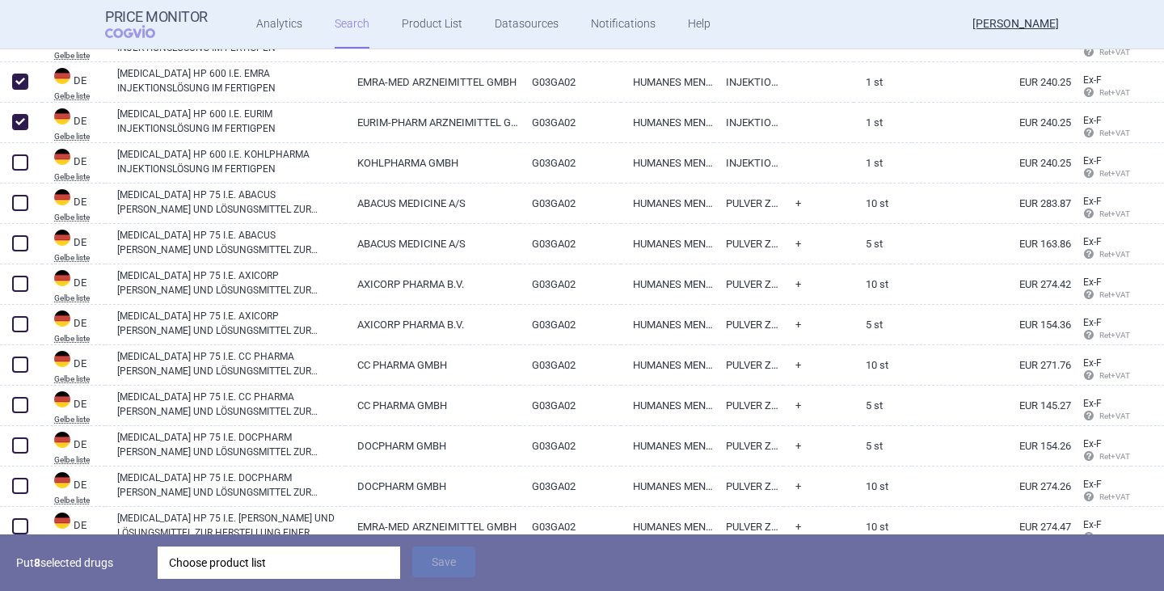
scroll to position [1697, 0]
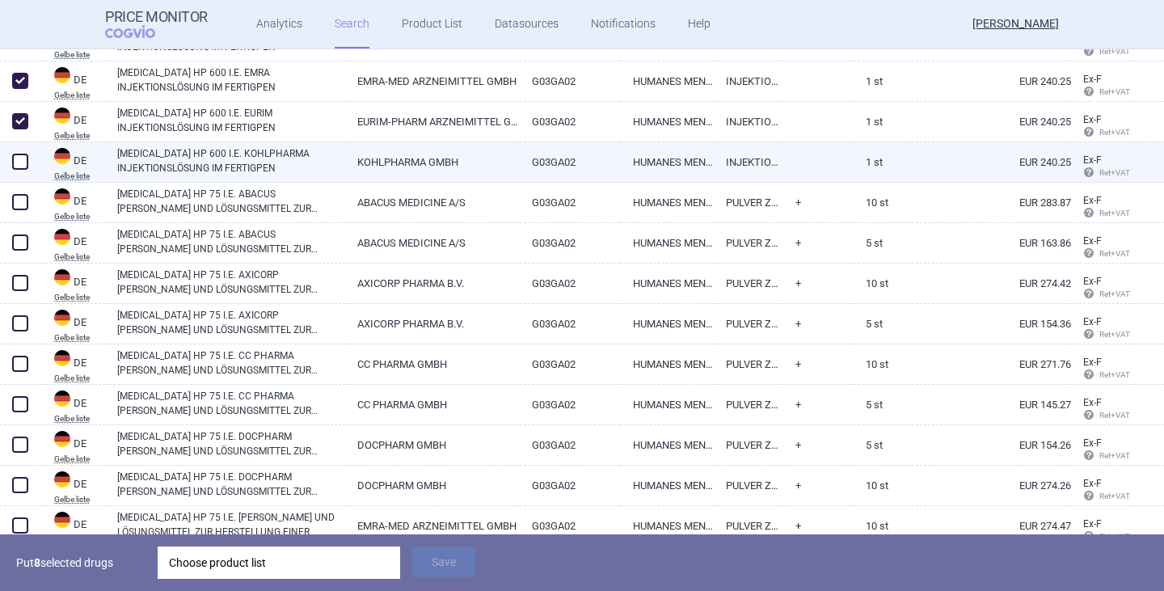
click at [20, 157] on span at bounding box center [20, 162] width 16 height 16
checkbox input "true"
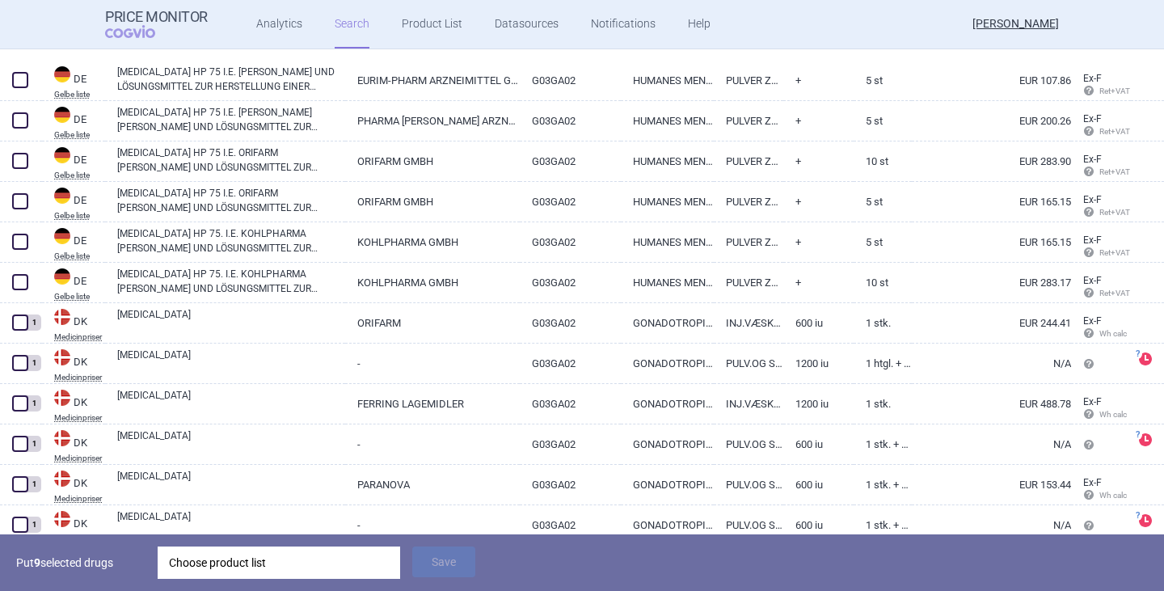
scroll to position [2424, 0]
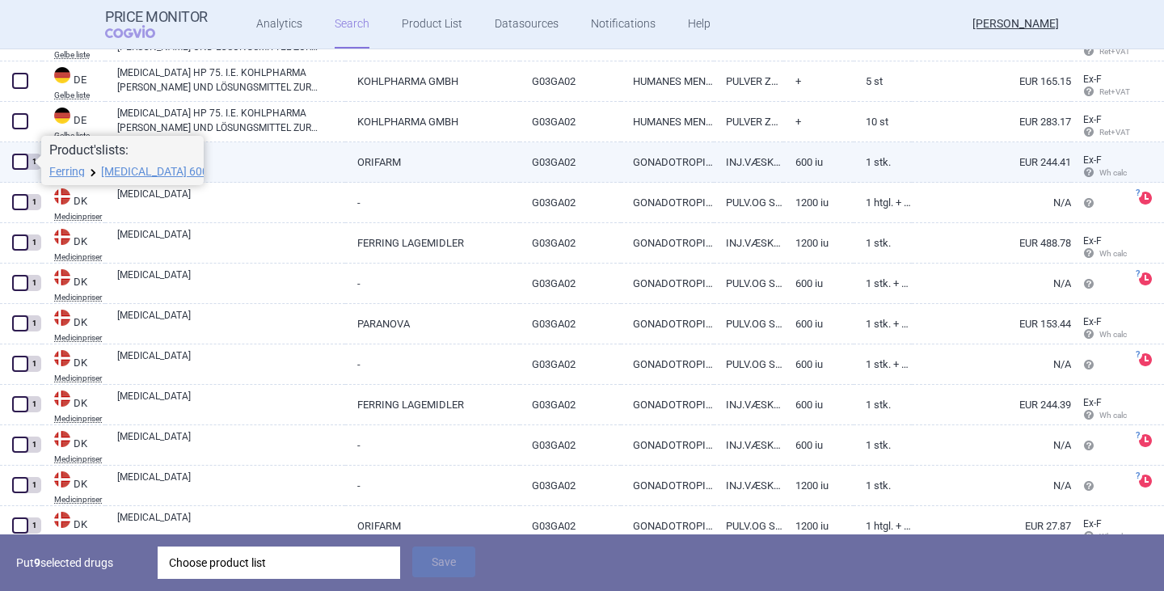
click at [19, 162] on span at bounding box center [20, 162] width 16 height 16
checkbox input "true"
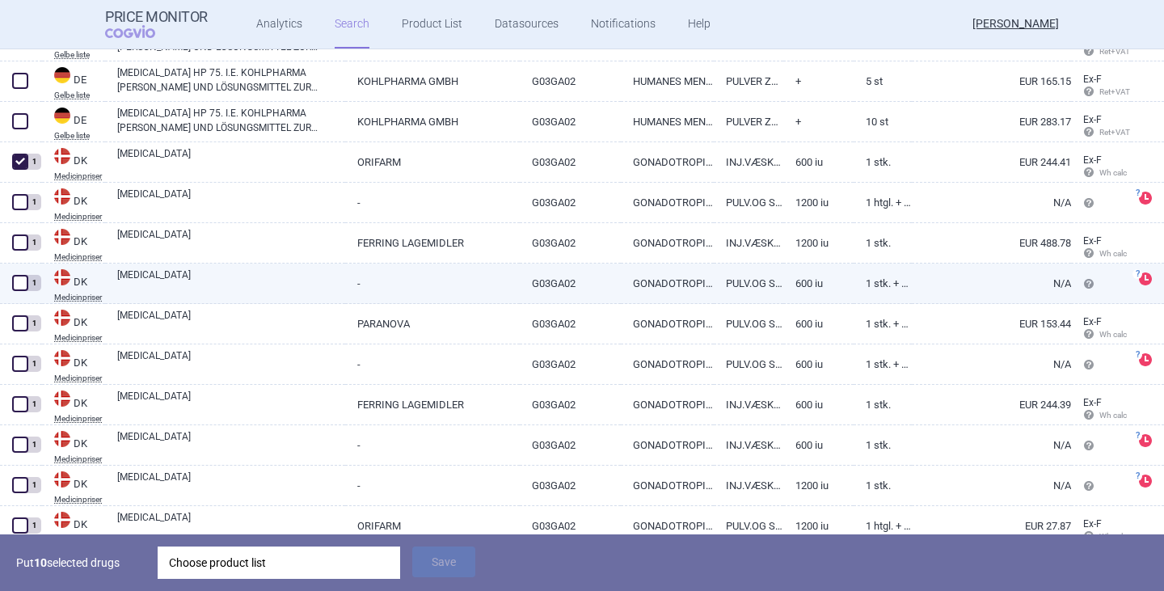
click at [562, 285] on link "G03GA02" at bounding box center [570, 283] width 100 height 40
select select "EUR"
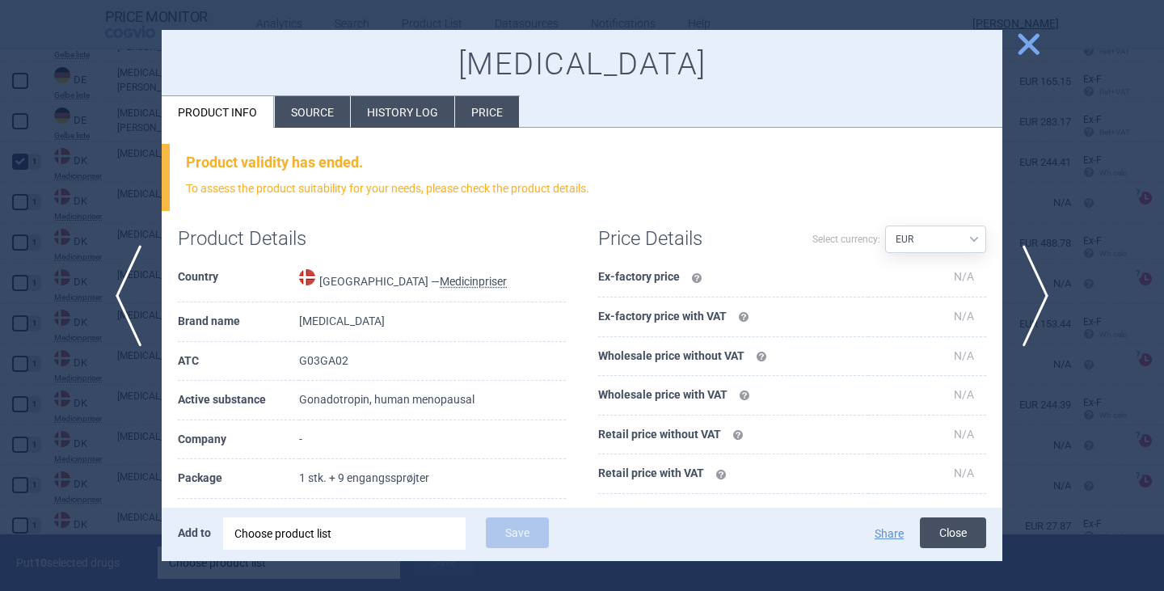
click at [958, 528] on button "Close" at bounding box center [953, 532] width 66 height 31
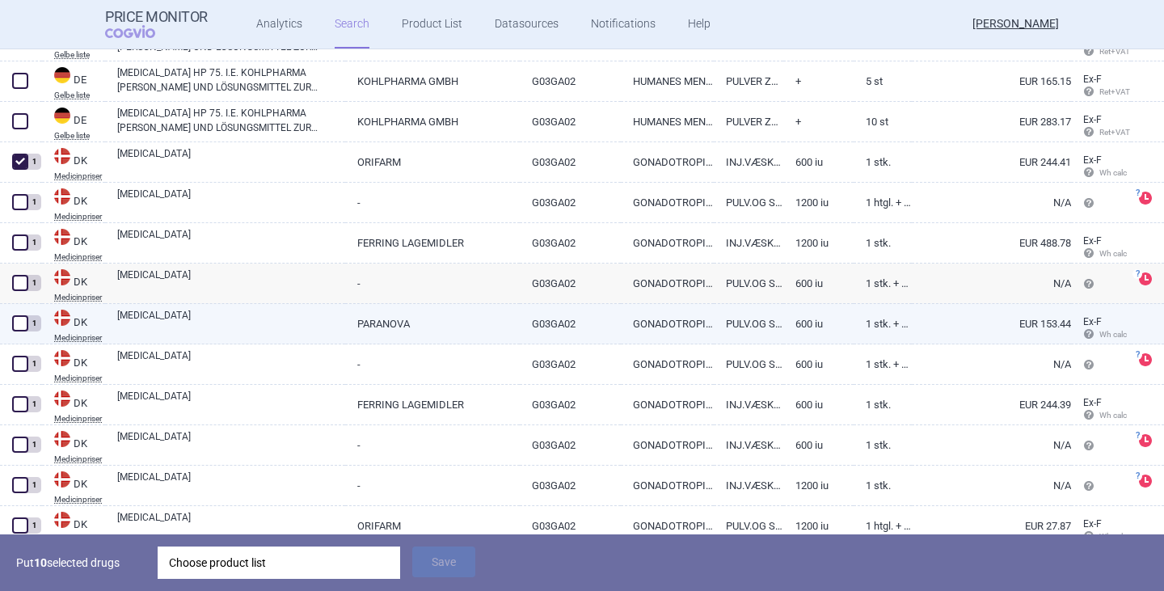
click at [804, 317] on link "600 iu" at bounding box center [817, 324] width 69 height 40
select select "EUR"
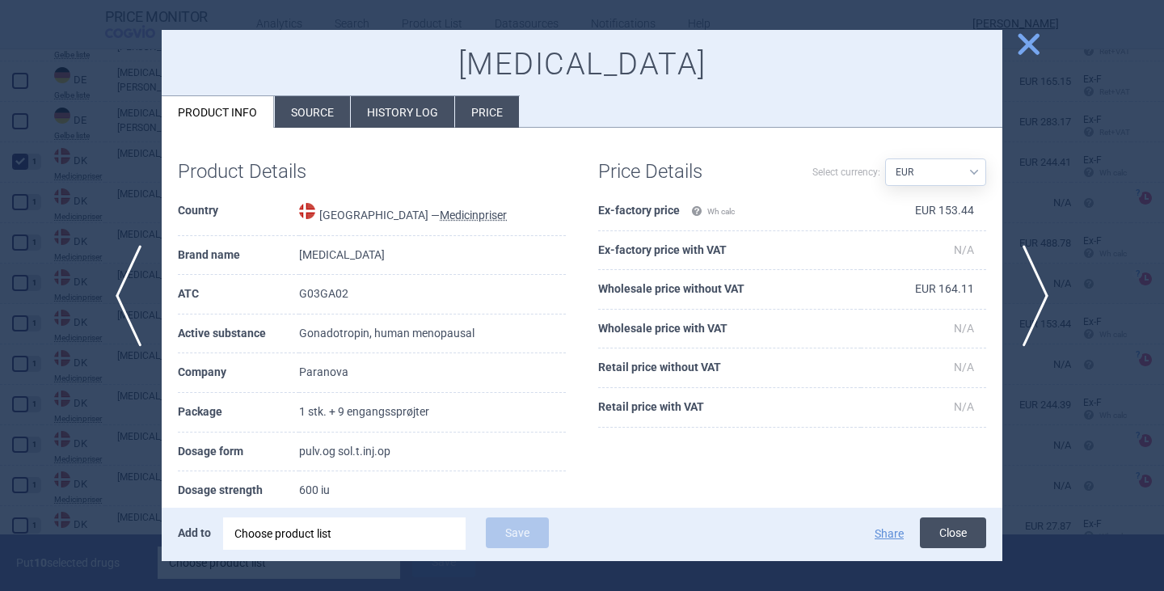
click at [924, 522] on button "Close" at bounding box center [953, 532] width 66 height 31
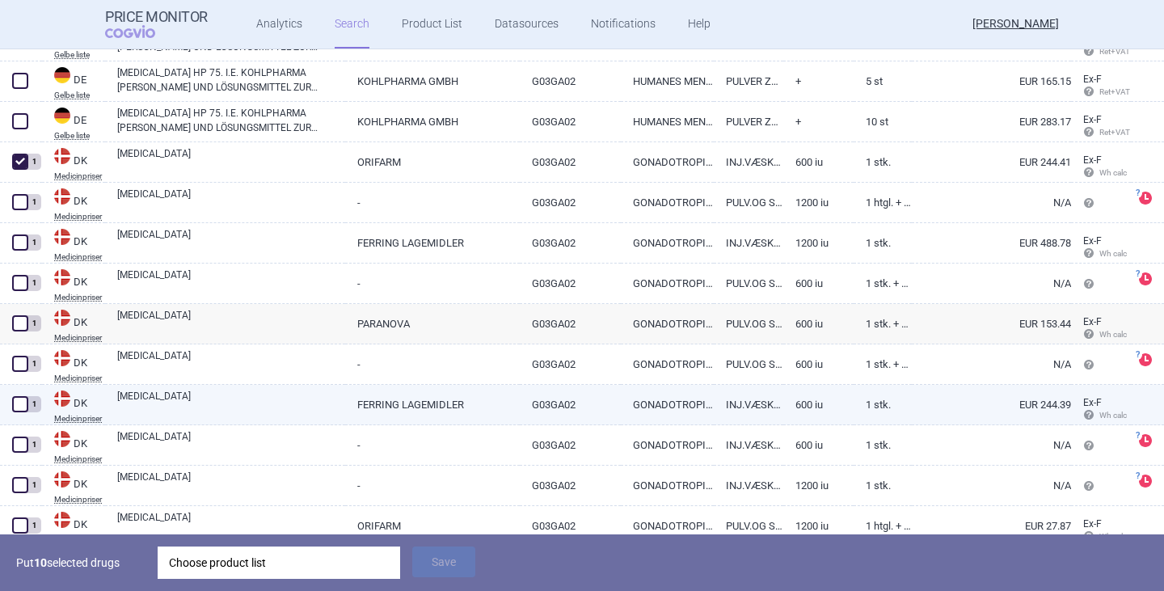
click at [17, 406] on span at bounding box center [20, 404] width 16 height 16
checkbox input "true"
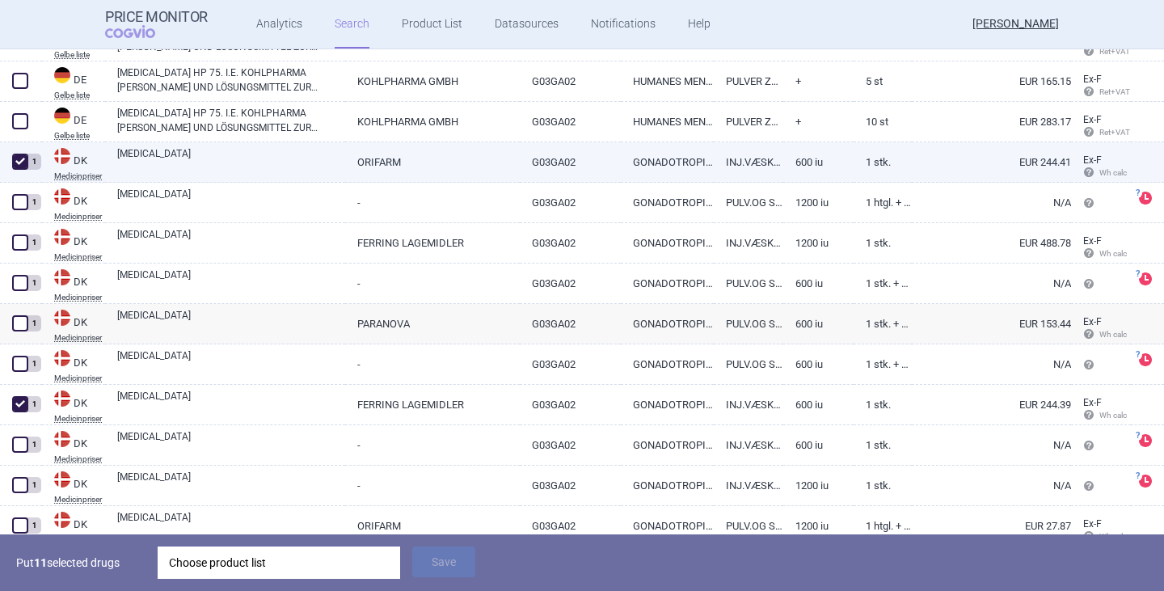
click at [16, 164] on span at bounding box center [20, 162] width 16 height 16
checkbox input "false"
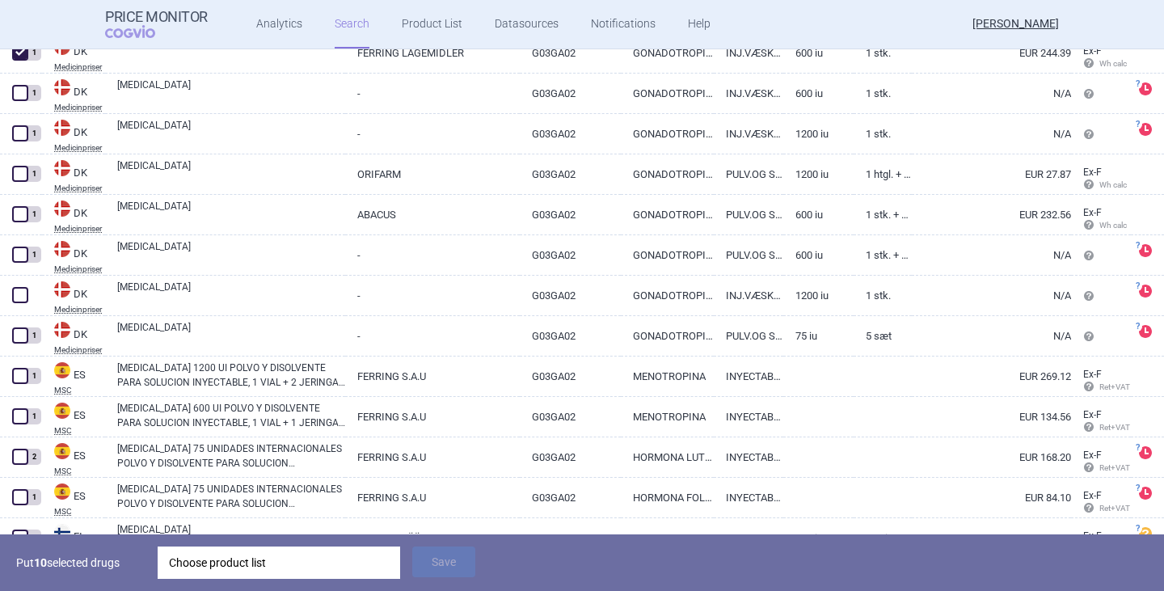
scroll to position [2828, 0]
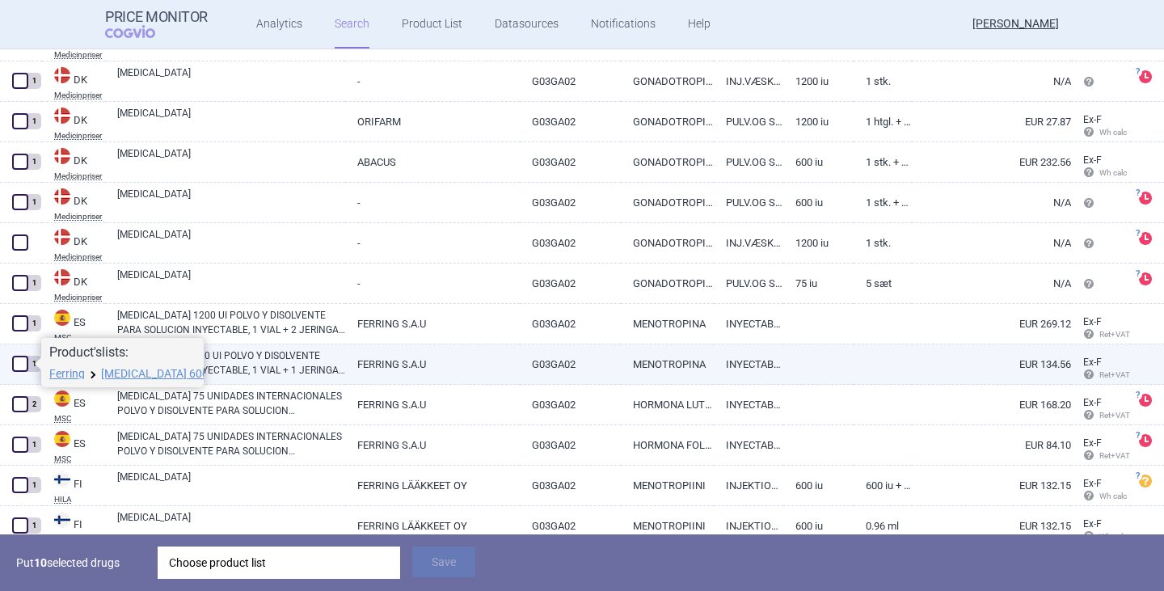
click at [23, 362] on span at bounding box center [20, 364] width 16 height 16
checkbox input "true"
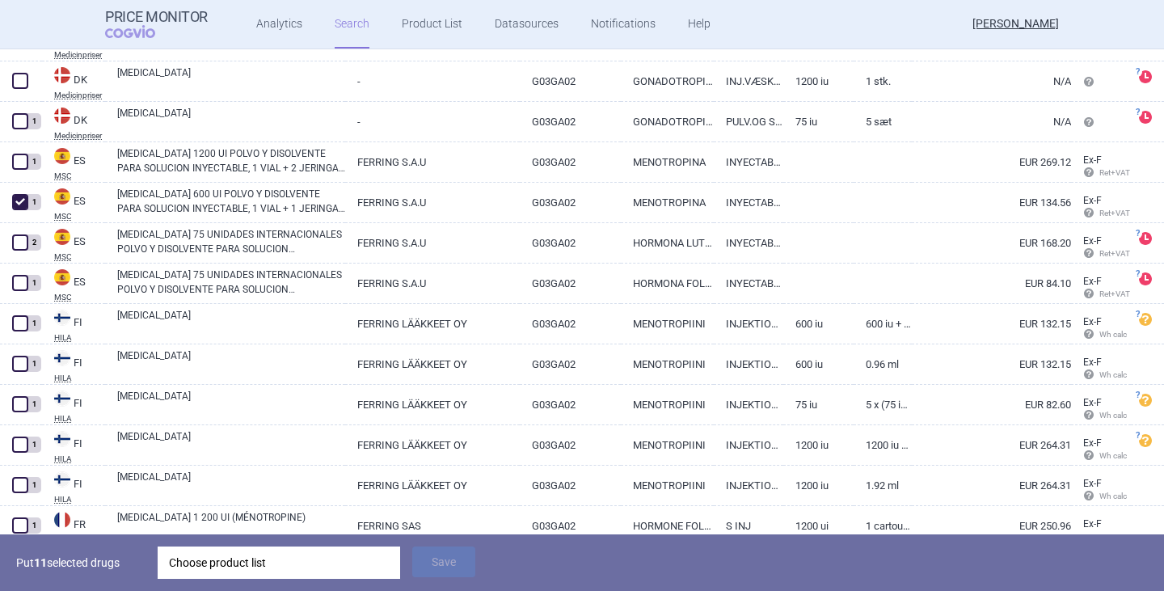
scroll to position [3071, 0]
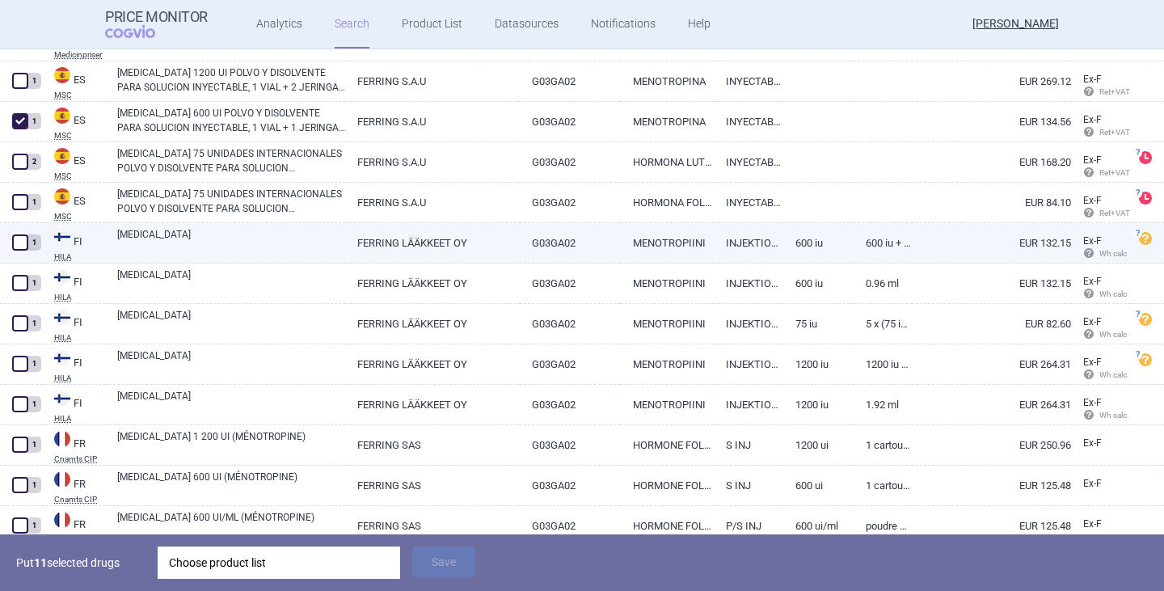
click at [716, 251] on link "INJEKTIOKUIVA-AINE JA [PERSON_NAME], LIUOSTA VARTEN" at bounding box center [748, 243] width 69 height 40
select select "EUR"
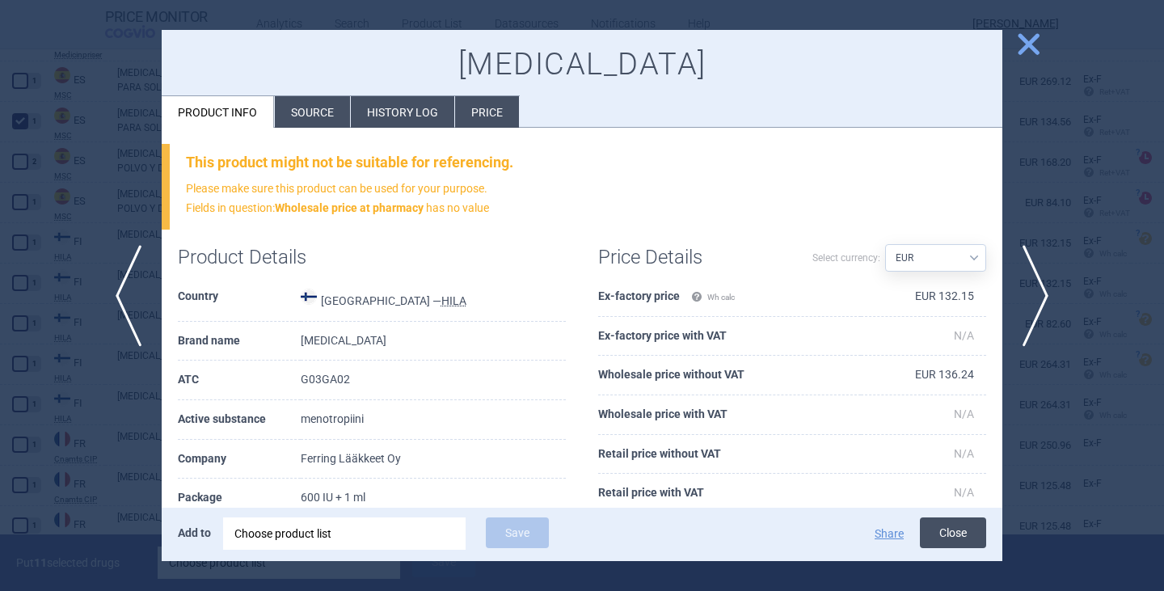
click at [936, 532] on button "Close" at bounding box center [953, 532] width 66 height 31
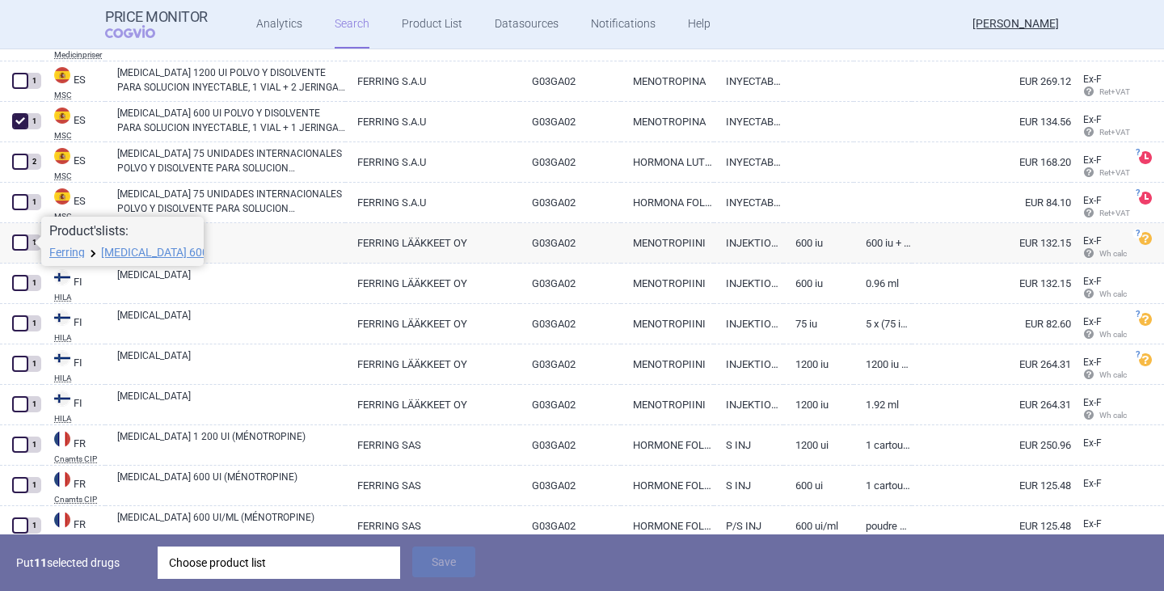
click at [29, 244] on span at bounding box center [34, 242] width 13 height 13
click at [21, 244] on span at bounding box center [20, 242] width 16 height 16
checkbox input "true"
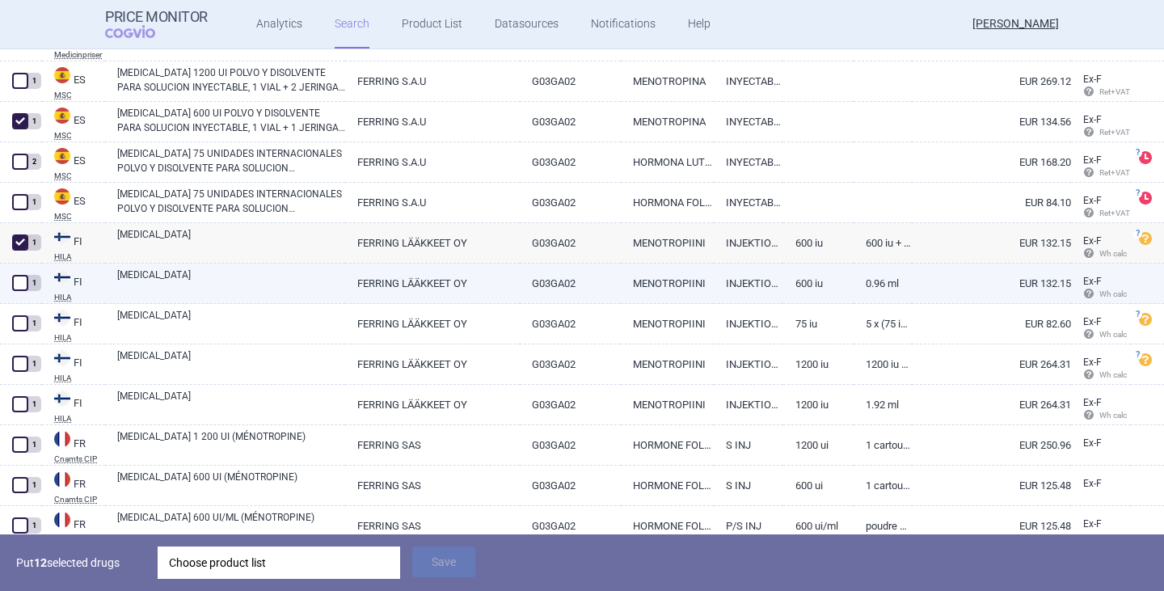
click at [677, 291] on link "MENOTROPIINI" at bounding box center [667, 283] width 93 height 40
select select "EUR"
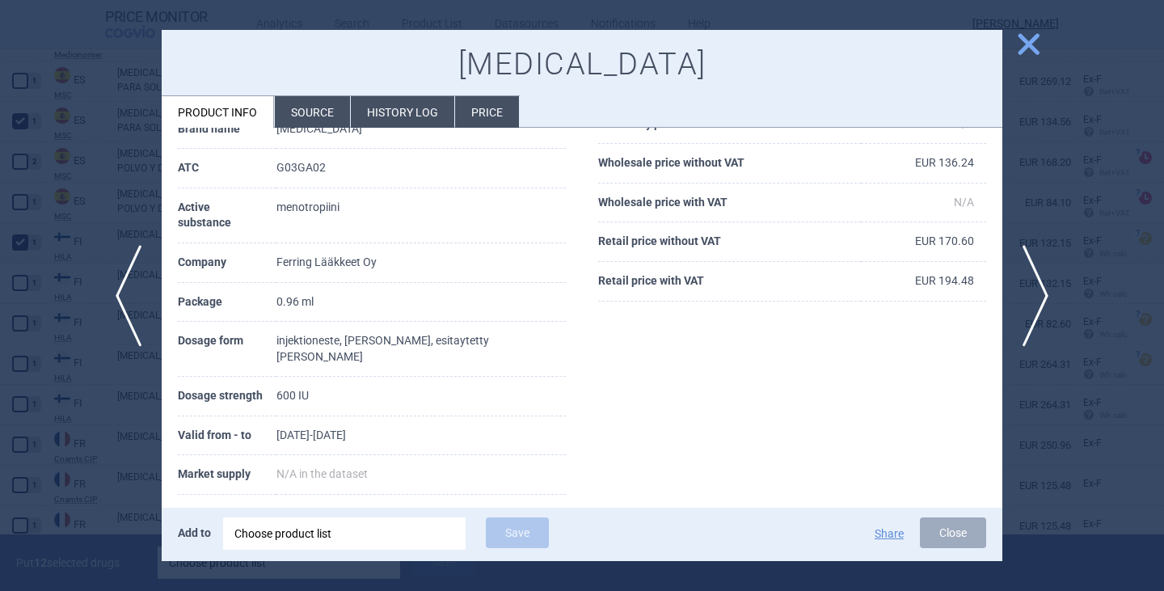
scroll to position [162, 0]
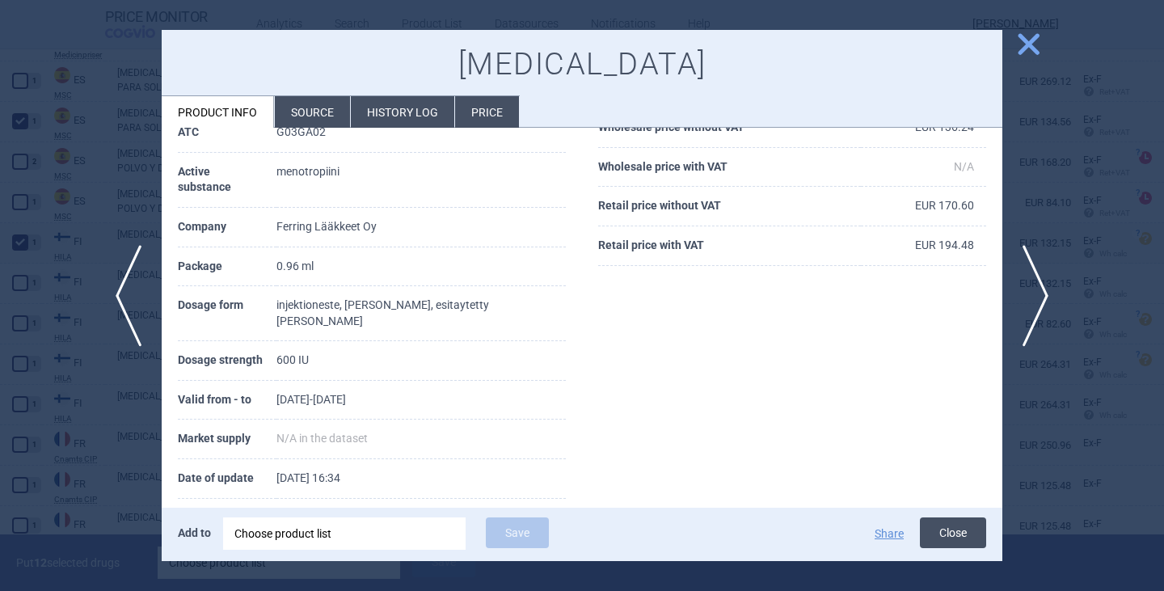
click at [945, 533] on button "Close" at bounding box center [953, 532] width 66 height 31
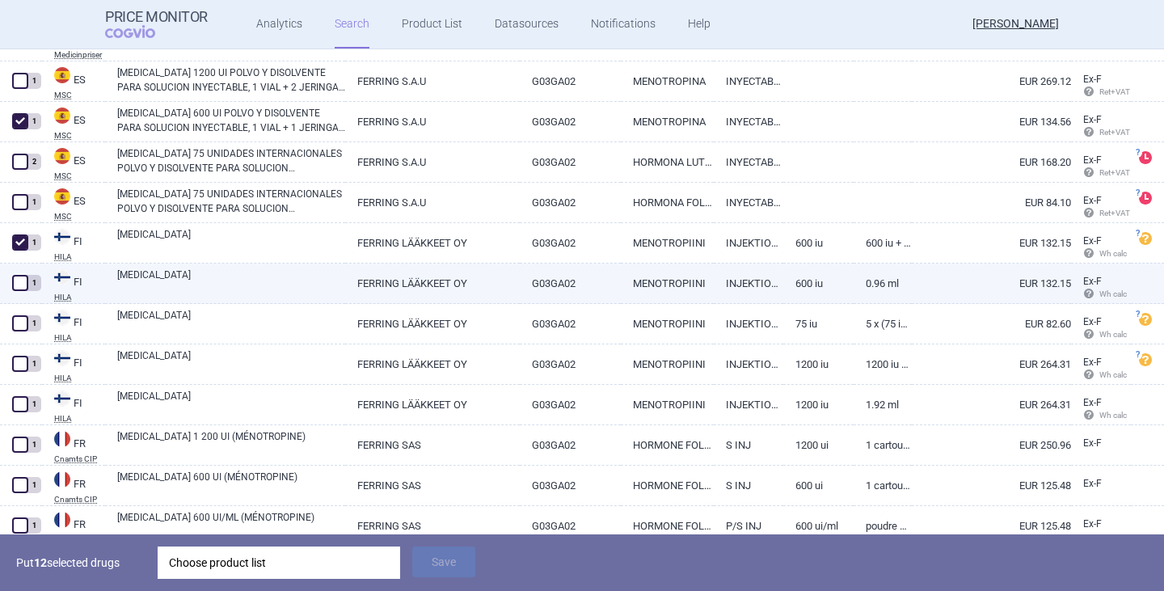
click at [19, 282] on span at bounding box center [20, 283] width 16 height 16
checkbox input "true"
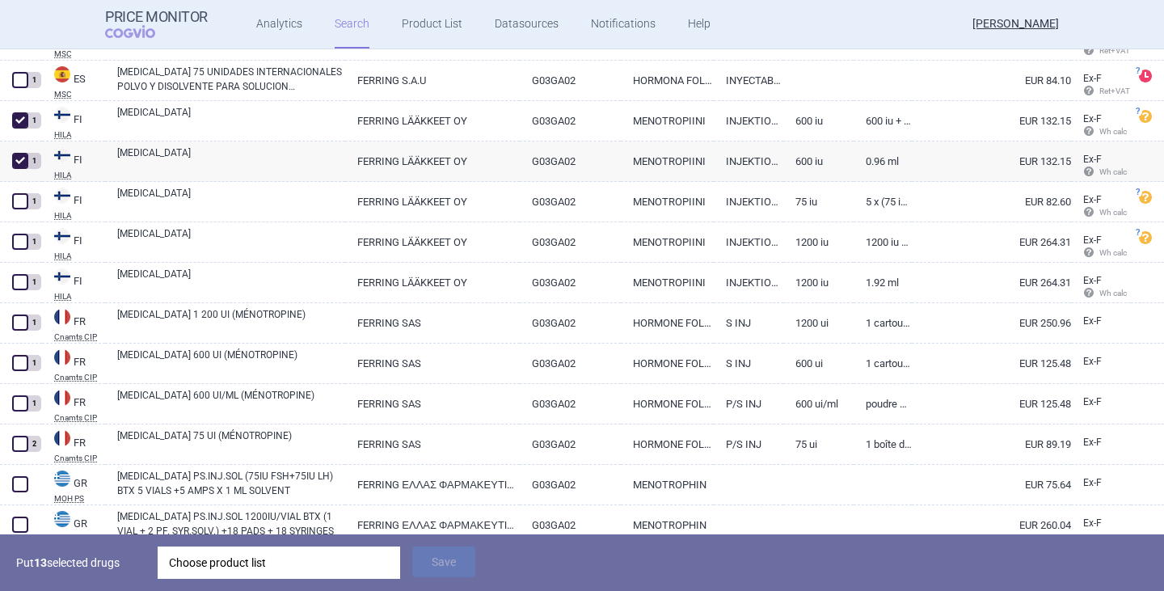
scroll to position [3232, 0]
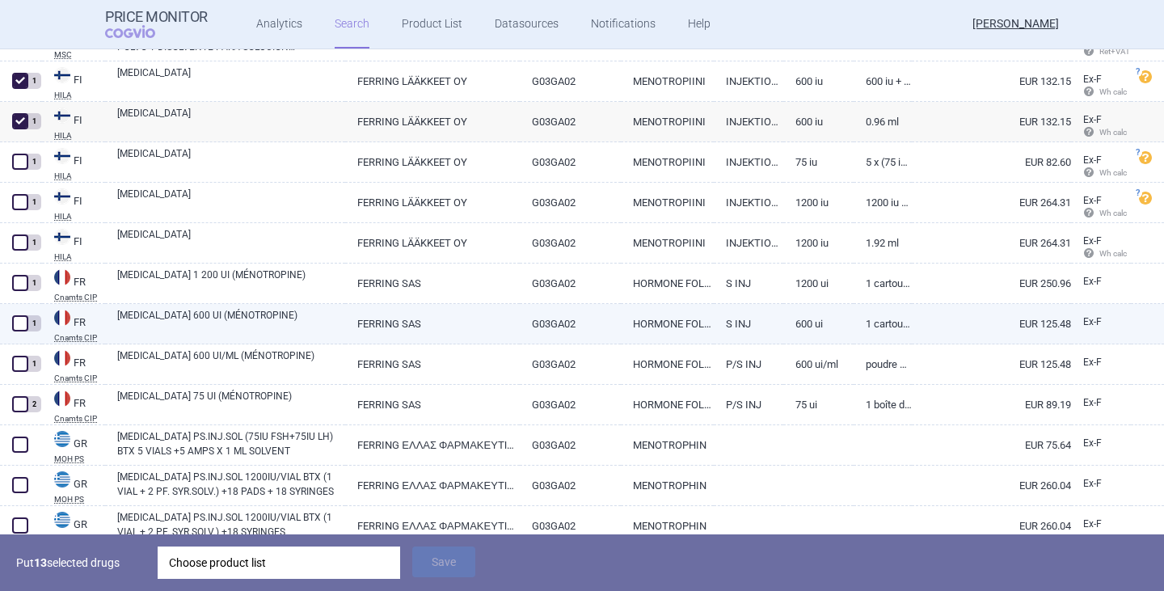
click at [783, 321] on link "600 UI" at bounding box center [817, 324] width 69 height 40
select select "EUR"
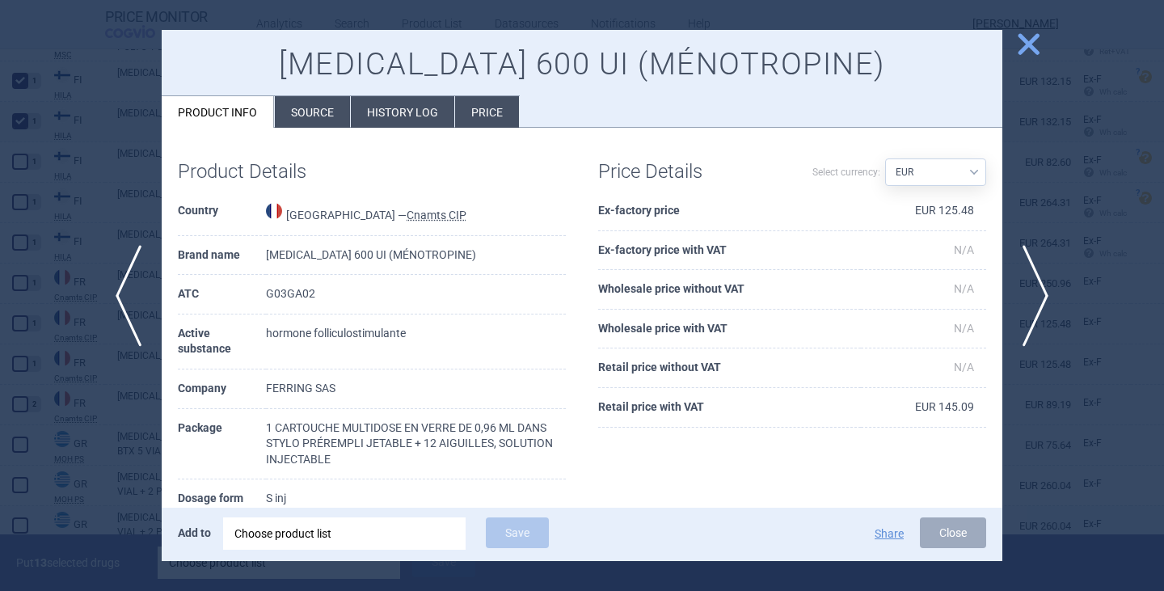
drag, startPoint x: 951, startPoint y: 541, endPoint x: 945, endPoint y: 533, distance: 9.2
click at [951, 540] on button "Close" at bounding box center [953, 532] width 66 height 31
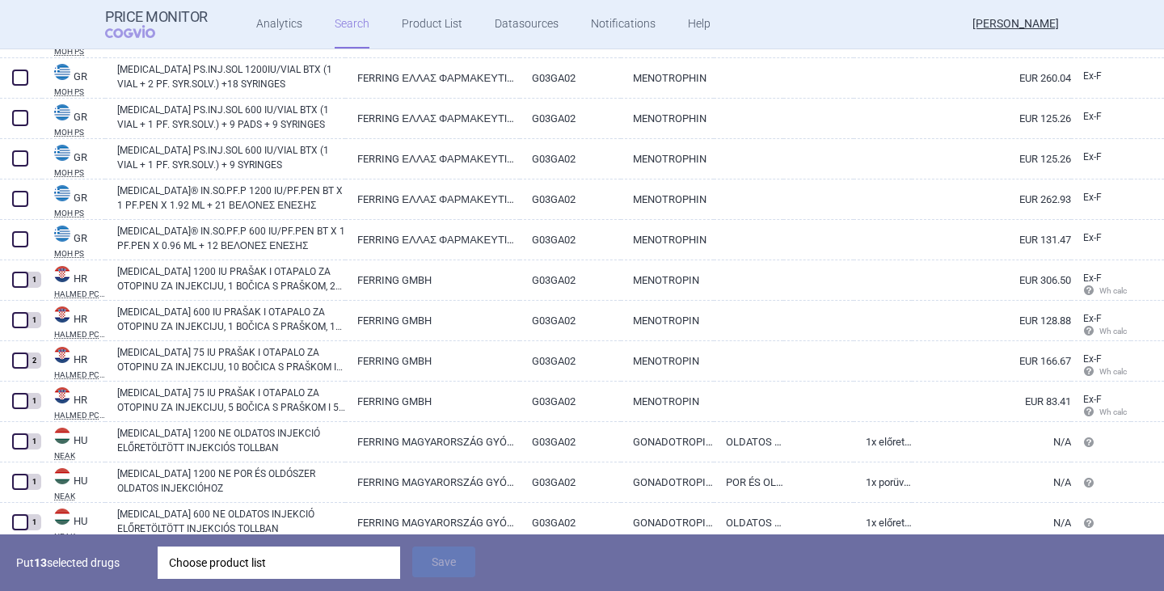
scroll to position [3717, 0]
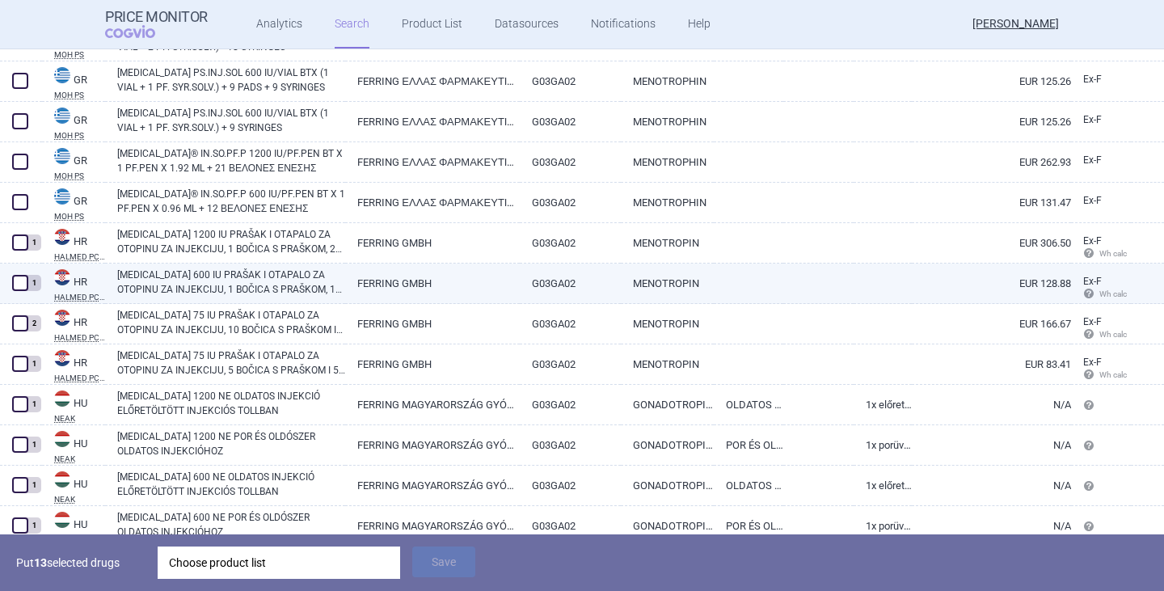
click at [215, 285] on link "[MEDICAL_DATA] 600 IU PRAŠAK I OTAPALO ZA OTOPINU ZA INJEKCIJU, 1 BOČICA S PRAŠ…" at bounding box center [231, 281] width 228 height 29
select select "EUR"
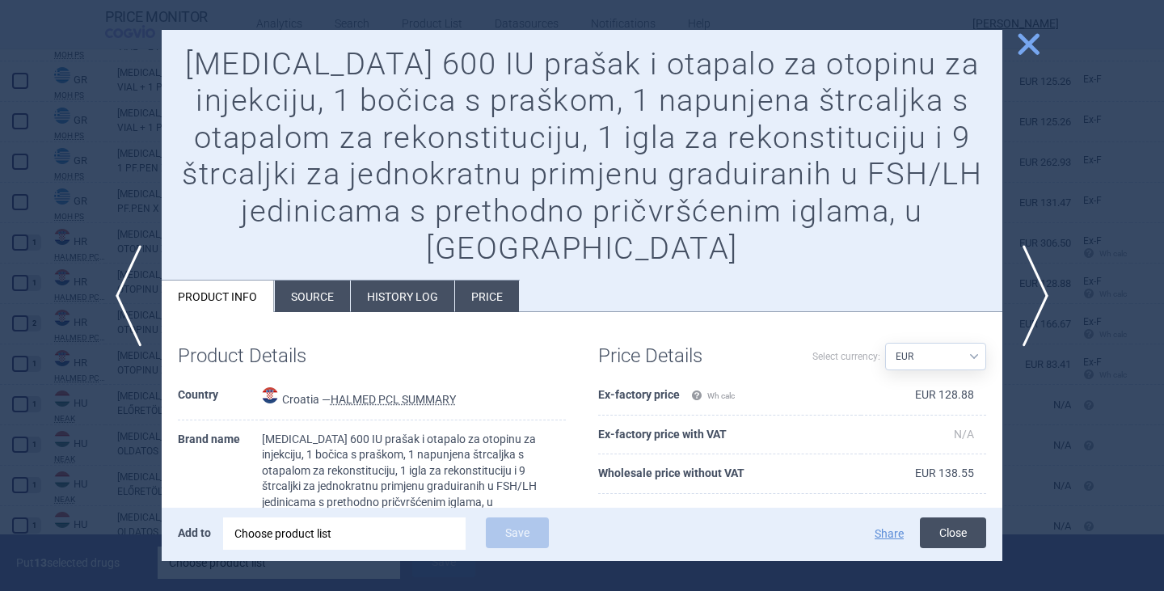
click at [946, 536] on button "Close" at bounding box center [953, 532] width 66 height 31
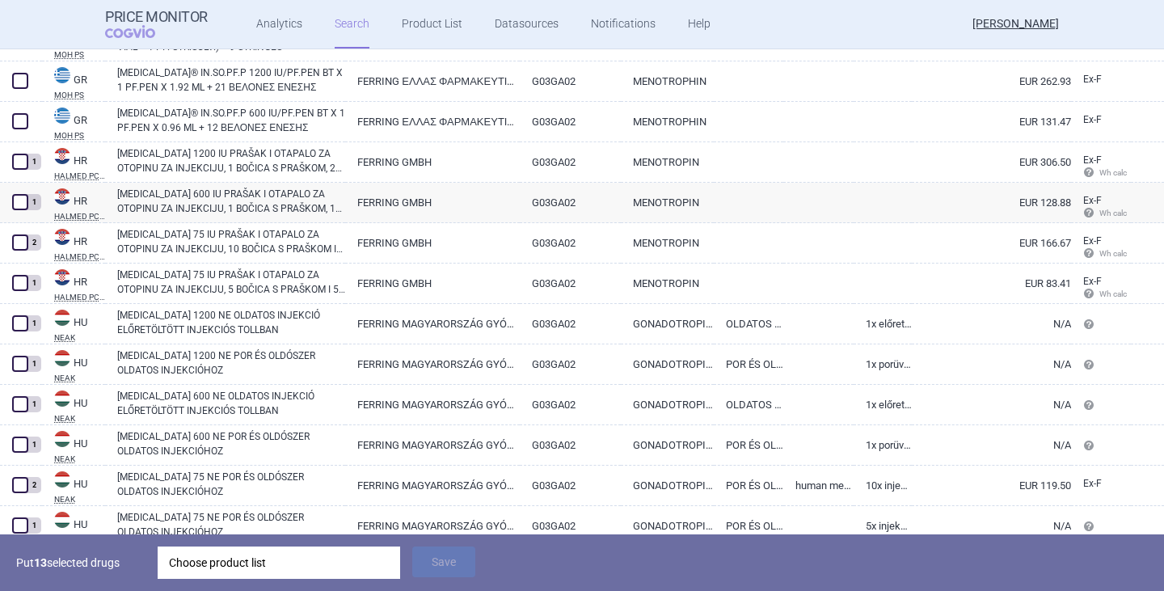
scroll to position [3879, 0]
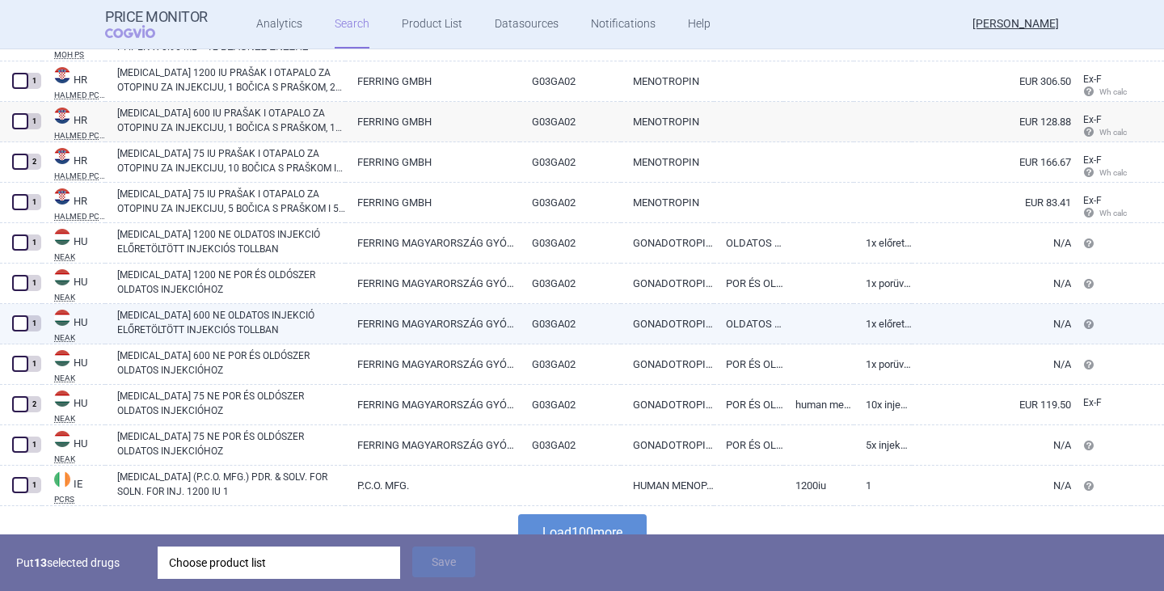
click at [225, 331] on link "[MEDICAL_DATA] 600 NE OLDATOS INJEKCIÓ ELŐRETÖLTÖTT INJEKCIÓS TOLLBAN" at bounding box center [231, 322] width 228 height 29
select select "EUR"
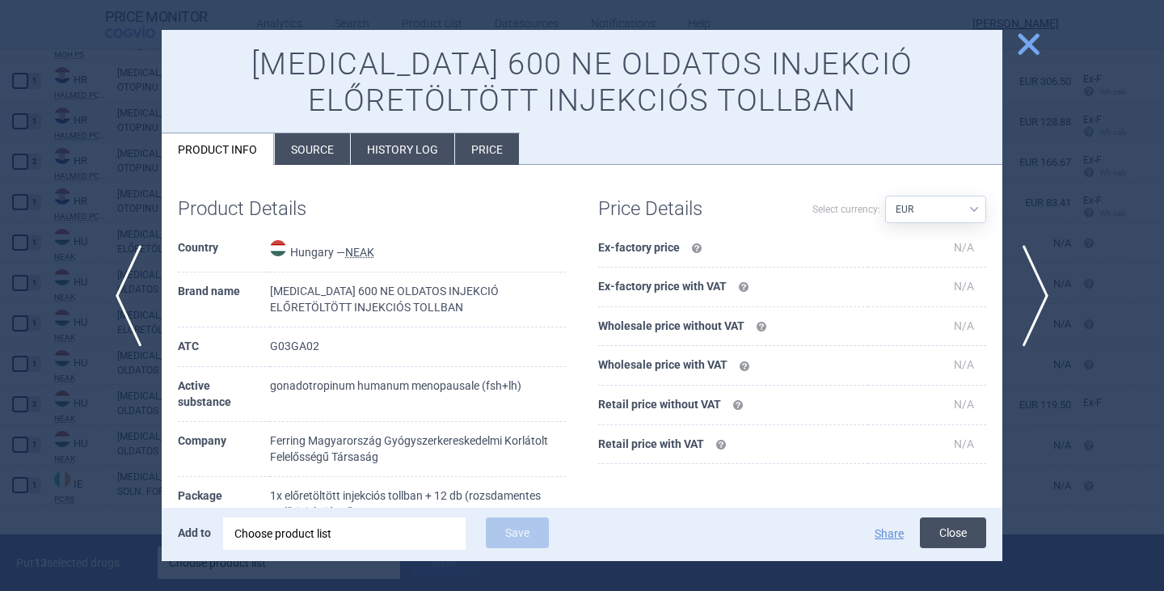
click at [946, 530] on button "Close" at bounding box center [953, 532] width 66 height 31
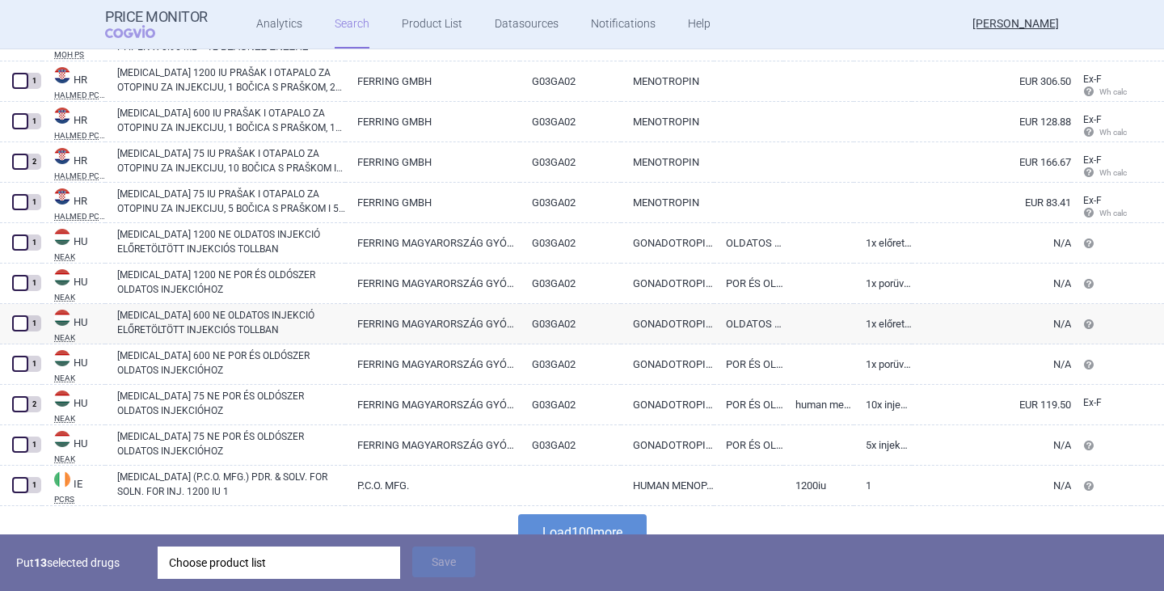
scroll to position [3903, 0]
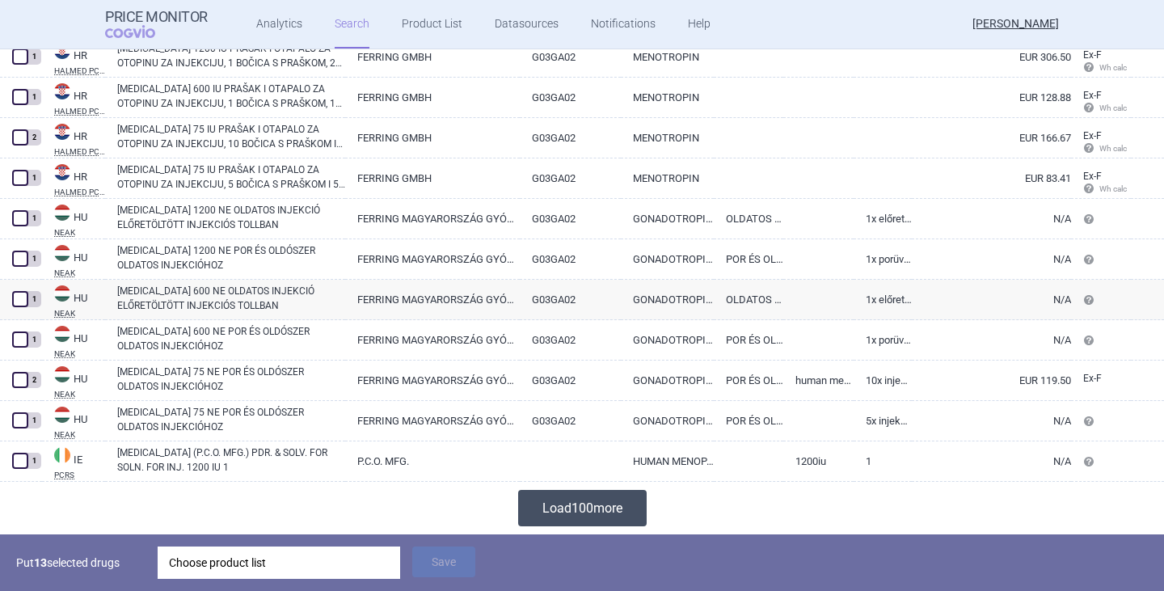
click at [570, 512] on button "Load 100 more" at bounding box center [582, 508] width 128 height 36
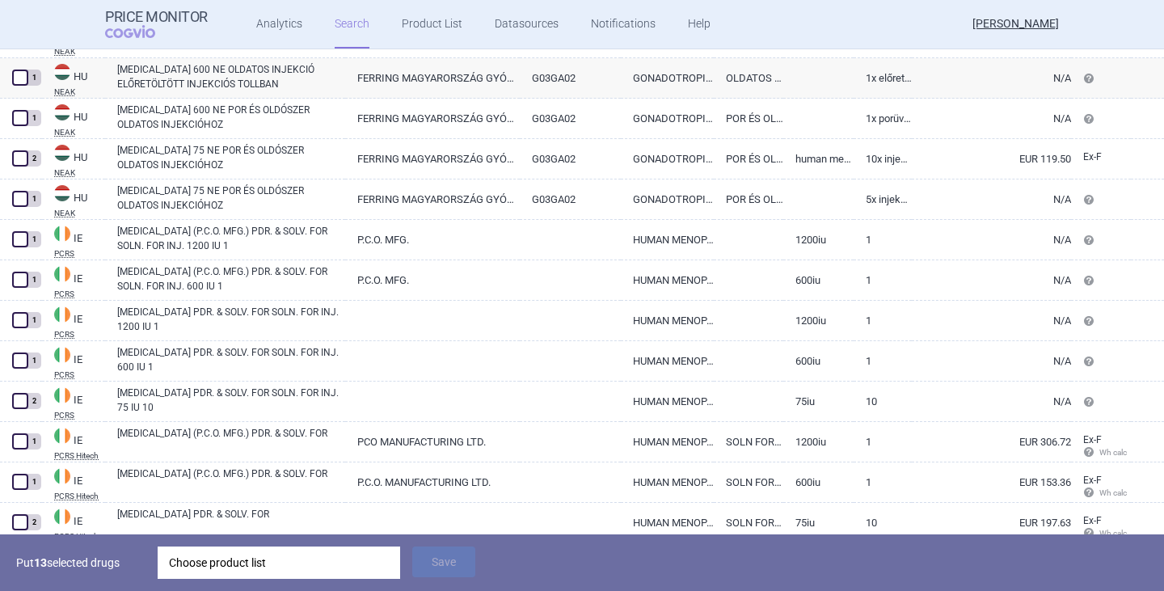
scroll to position [4145, 0]
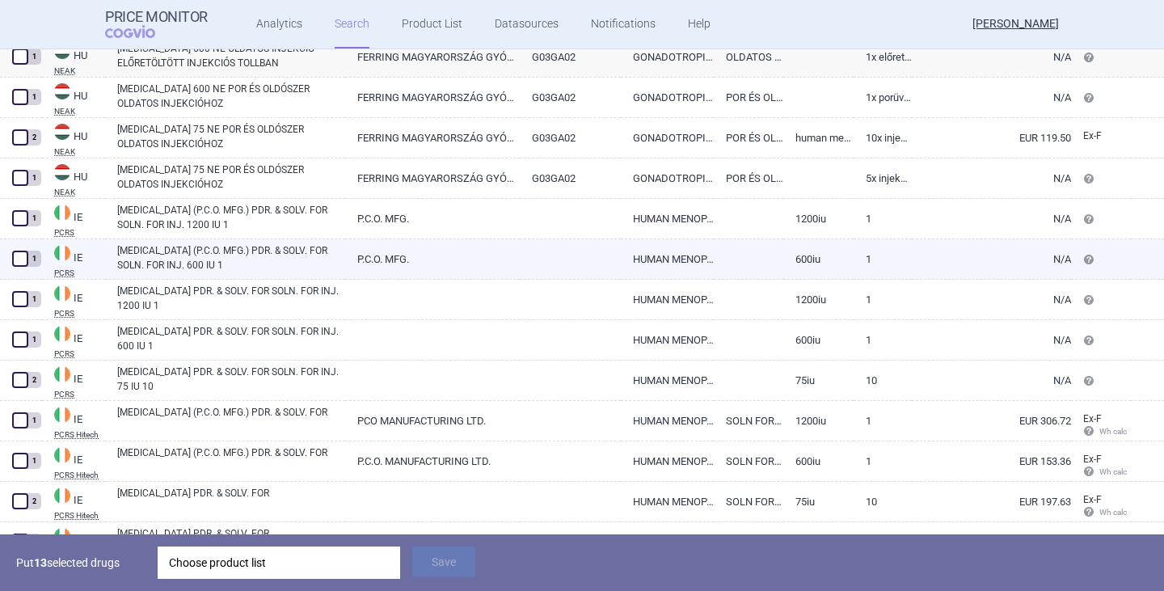
click at [190, 266] on link "[MEDICAL_DATA] (P.C.O. MFG.) PDR. & SOLV. FOR SOLN. FOR INJ. 600 IU 1" at bounding box center [231, 257] width 228 height 29
select select "EUR"
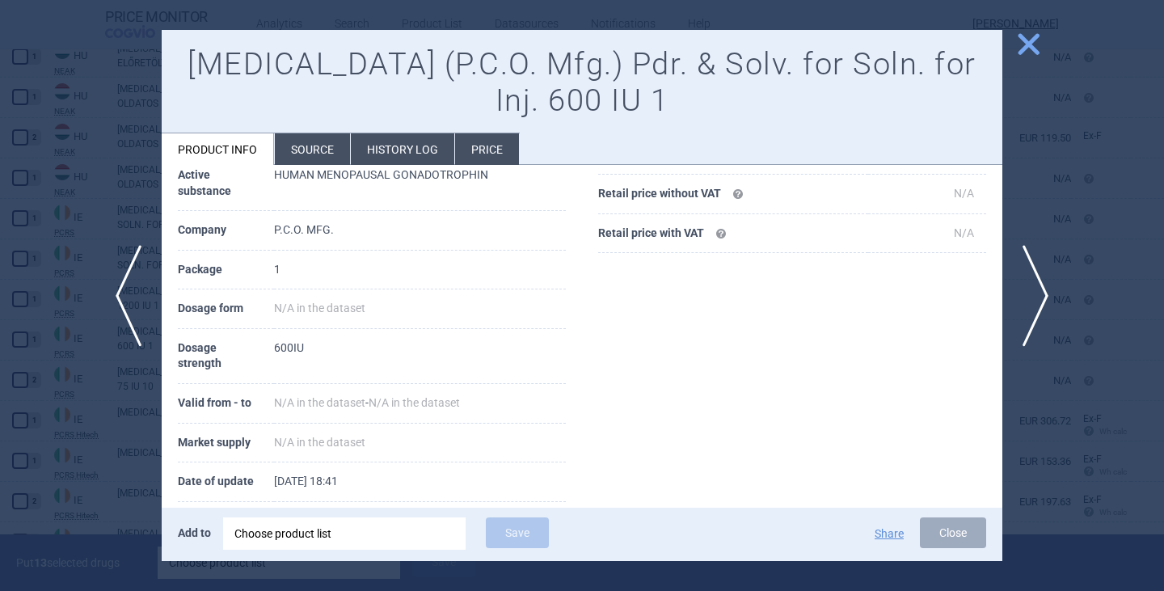
scroll to position [260, 0]
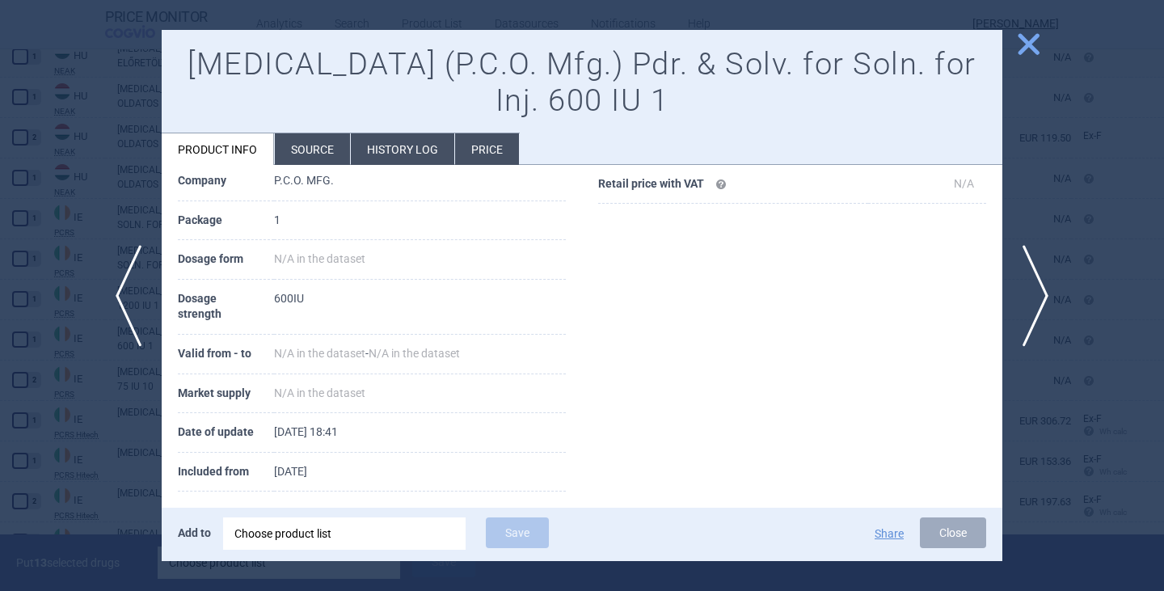
click at [934, 539] on button "Close" at bounding box center [953, 532] width 66 height 31
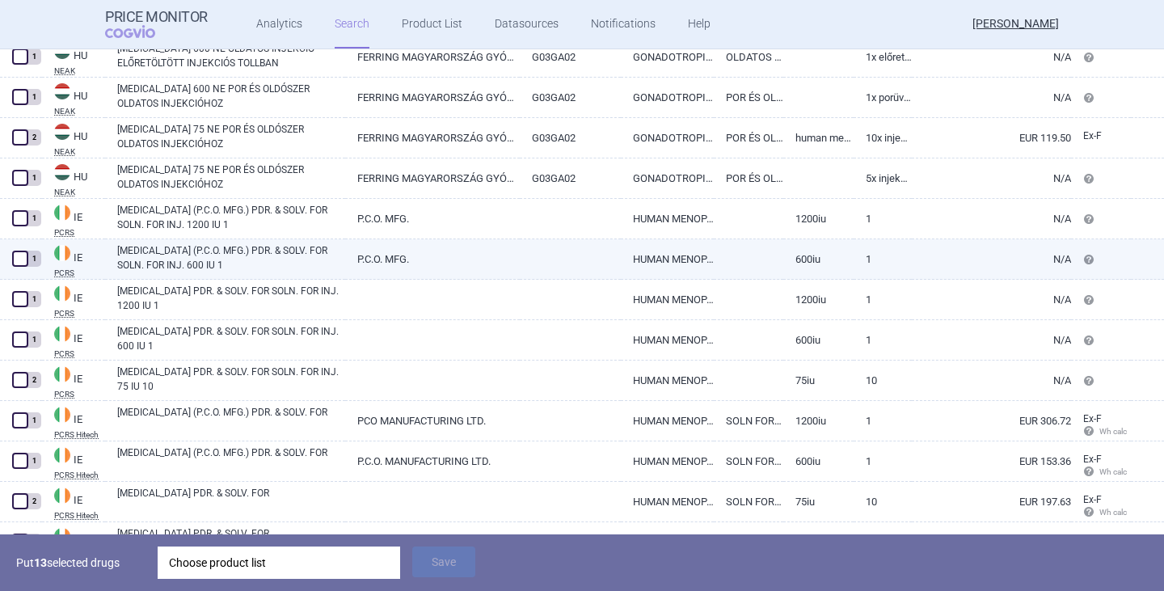
click at [15, 257] on span at bounding box center [20, 259] width 16 height 16
checkbox input "true"
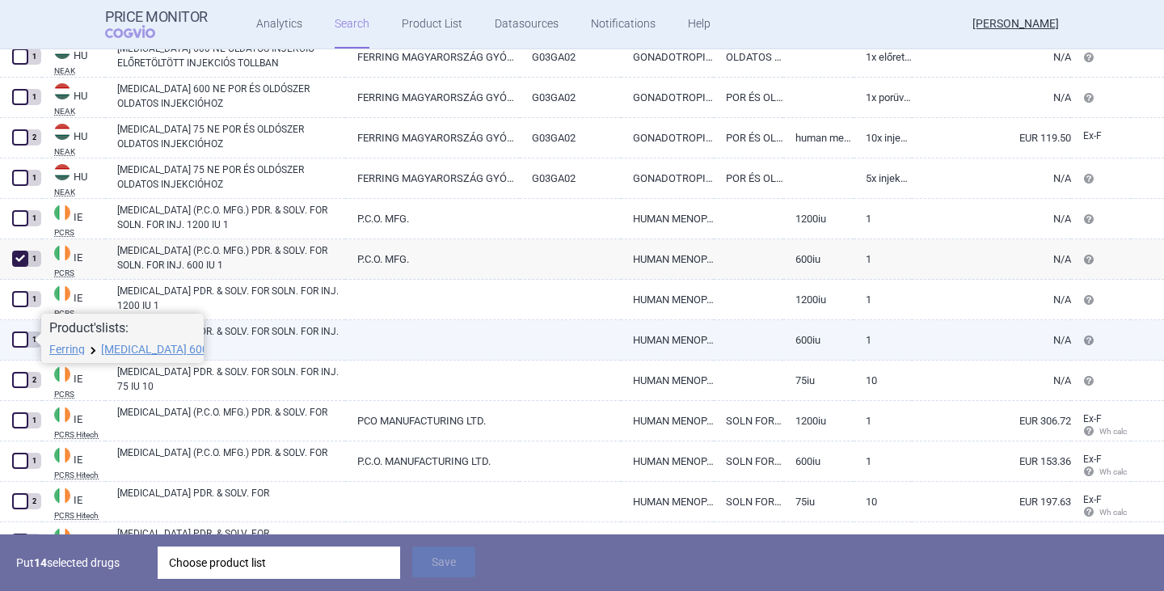
click at [16, 343] on span at bounding box center [20, 339] width 16 height 16
checkbox input "true"
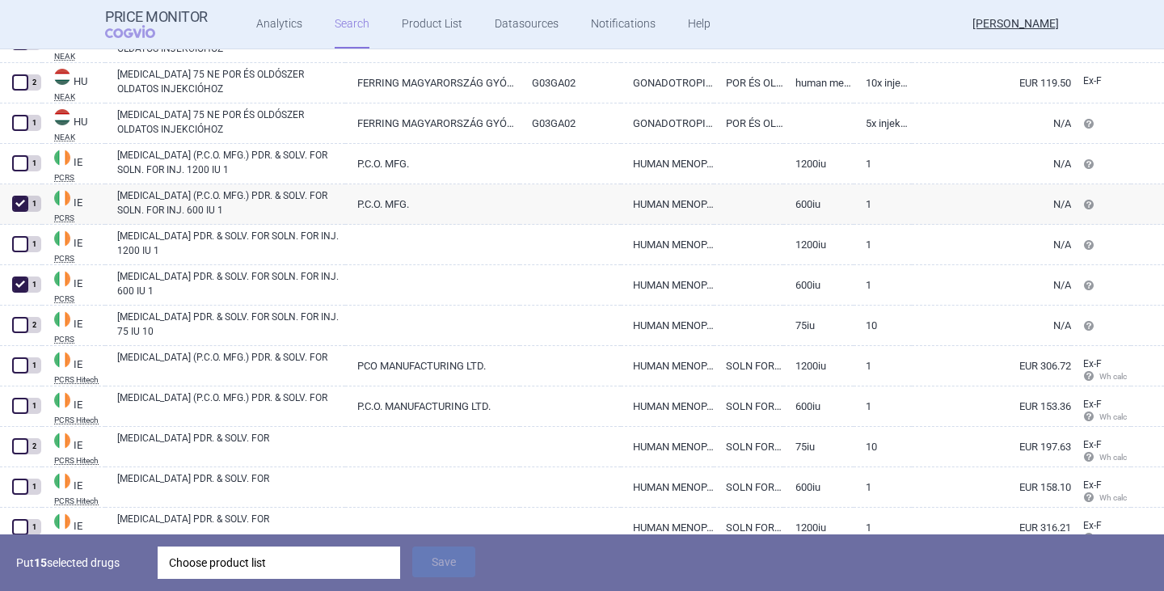
scroll to position [4226, 0]
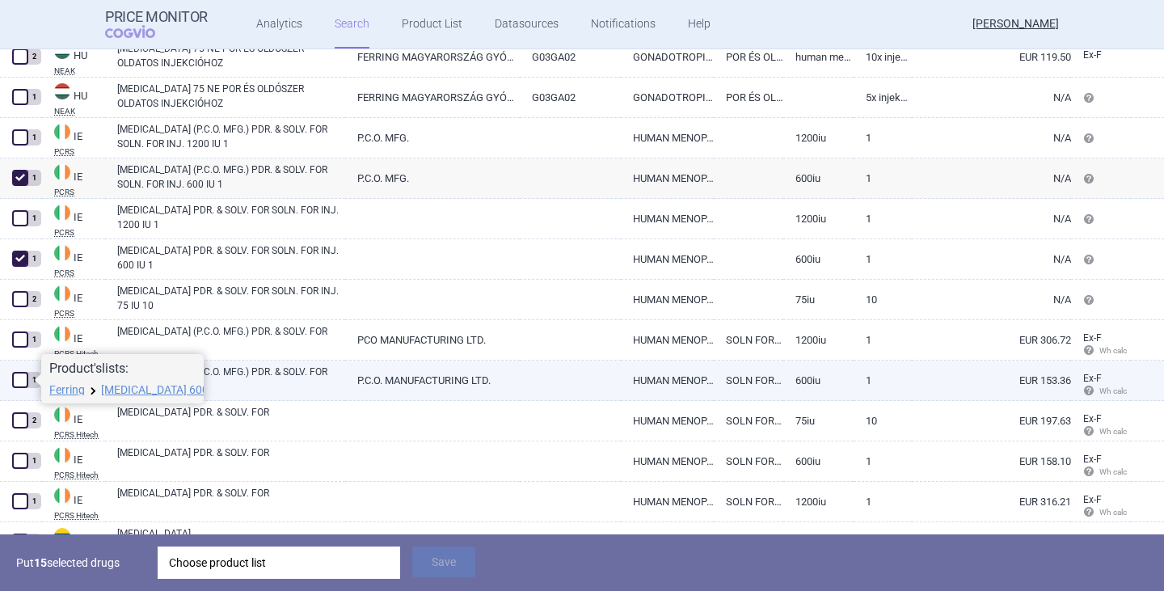
click at [15, 384] on span at bounding box center [20, 380] width 16 height 16
checkbox input "true"
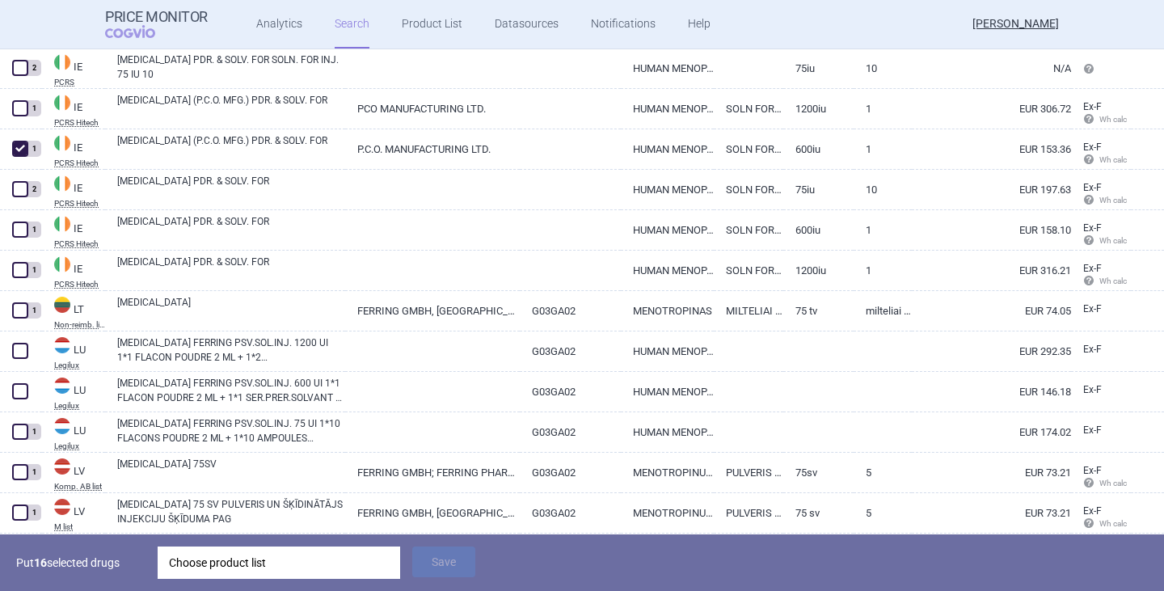
scroll to position [4469, 0]
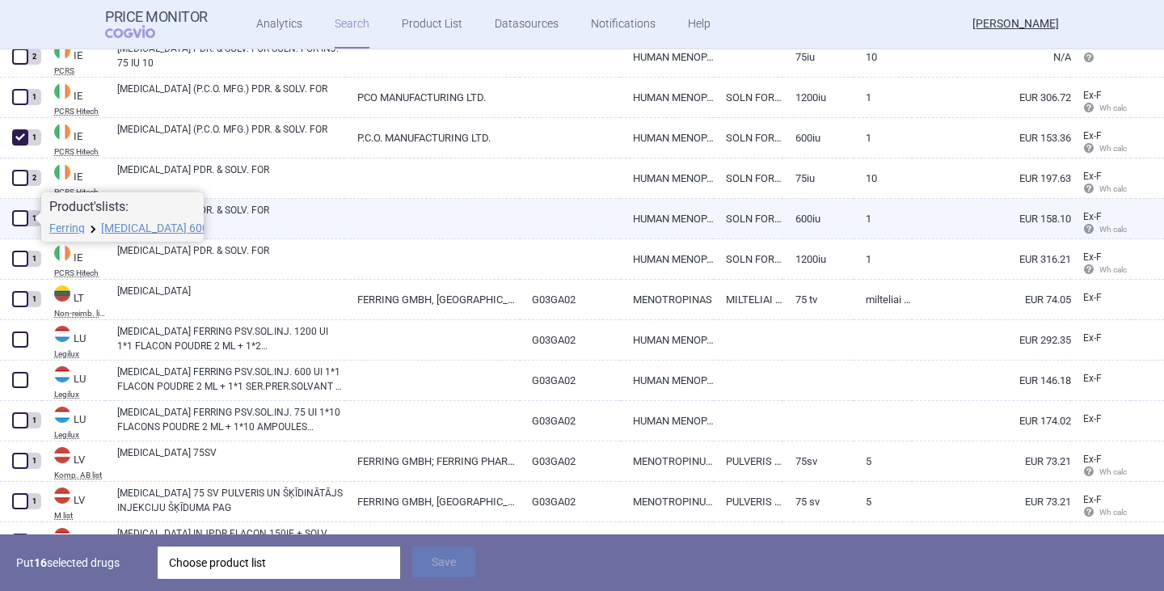
click at [24, 217] on span at bounding box center [20, 218] width 16 height 16
checkbox input "true"
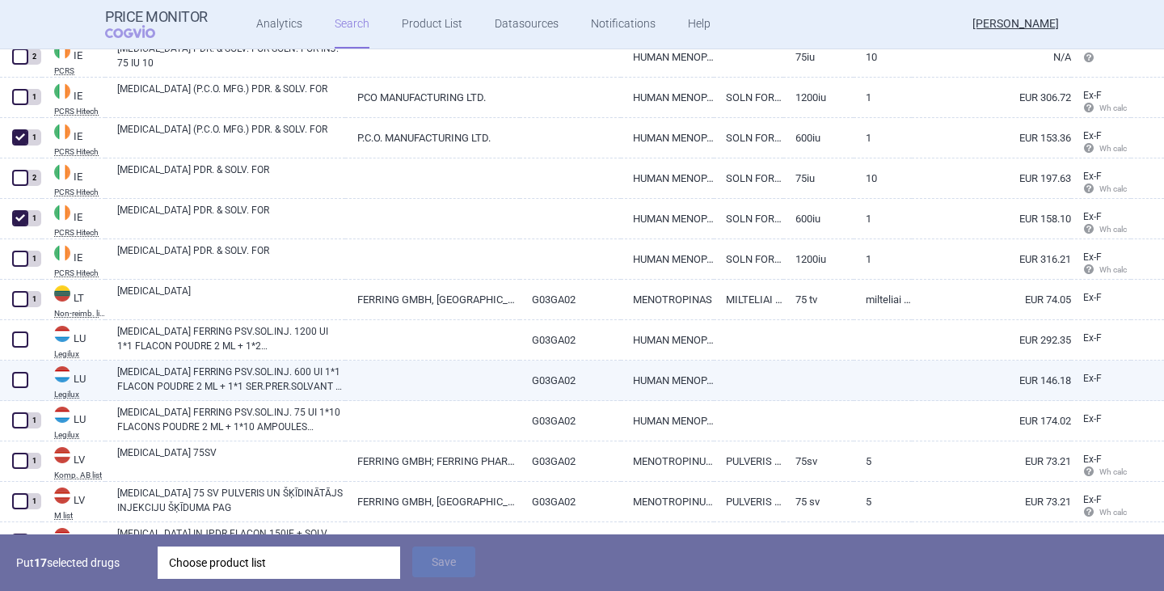
click at [27, 377] on span at bounding box center [20, 380] width 16 height 16
checkbox input "true"
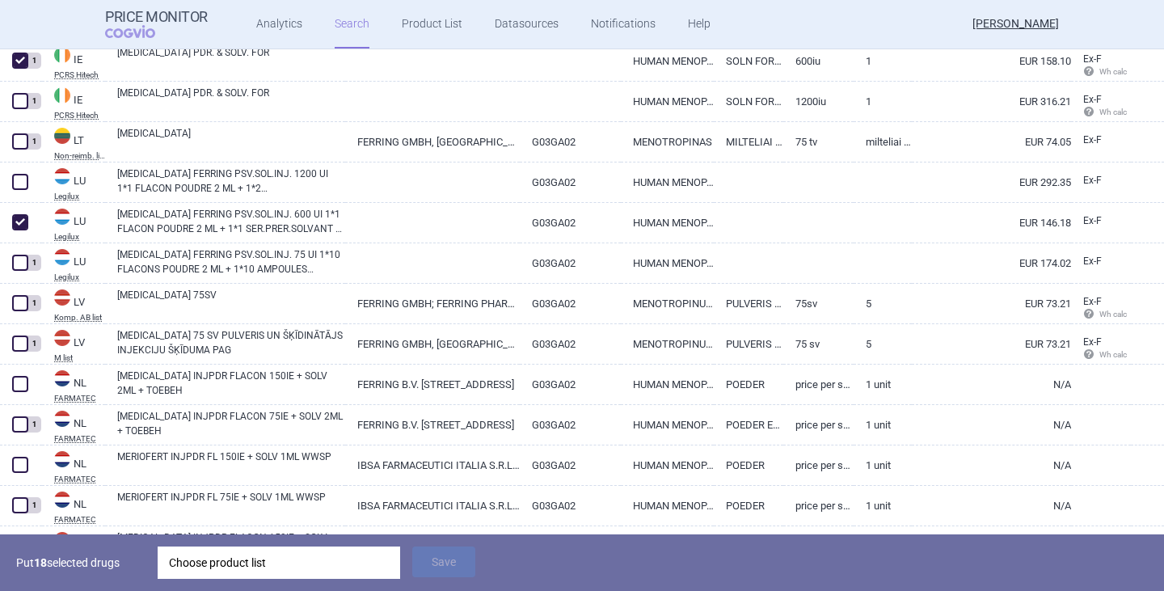
scroll to position [4630, 0]
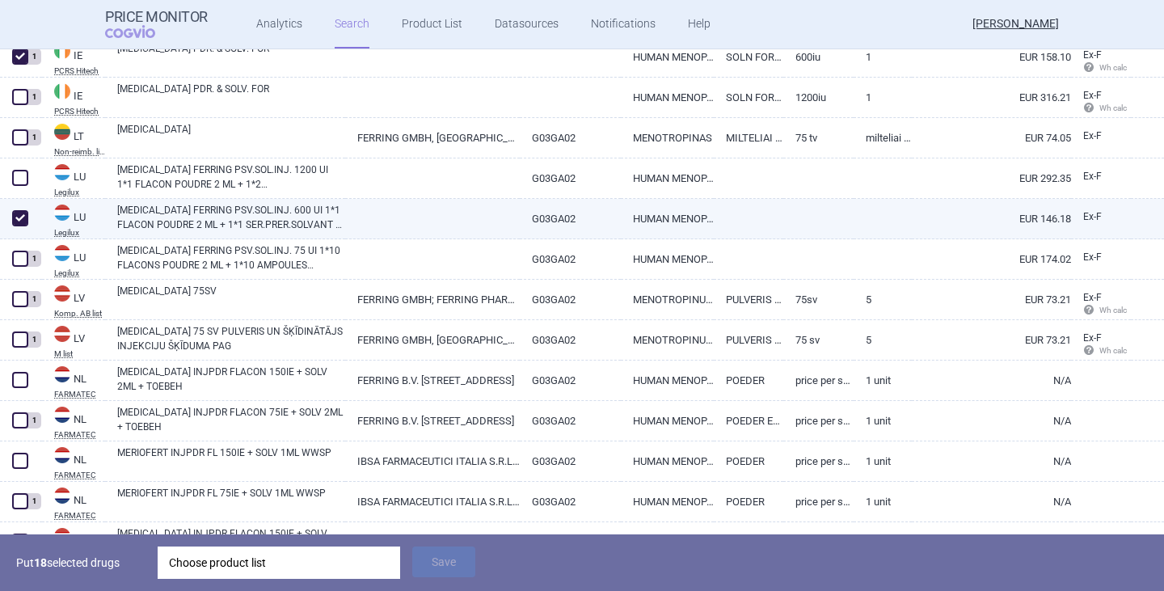
click at [208, 207] on link "[MEDICAL_DATA] FERRING PSV.SOL.INJ. 600 UI 1*1 FLACON POUDRE 2 ML + 1*1 SER.PRE…" at bounding box center [231, 217] width 228 height 29
select select "EUR"
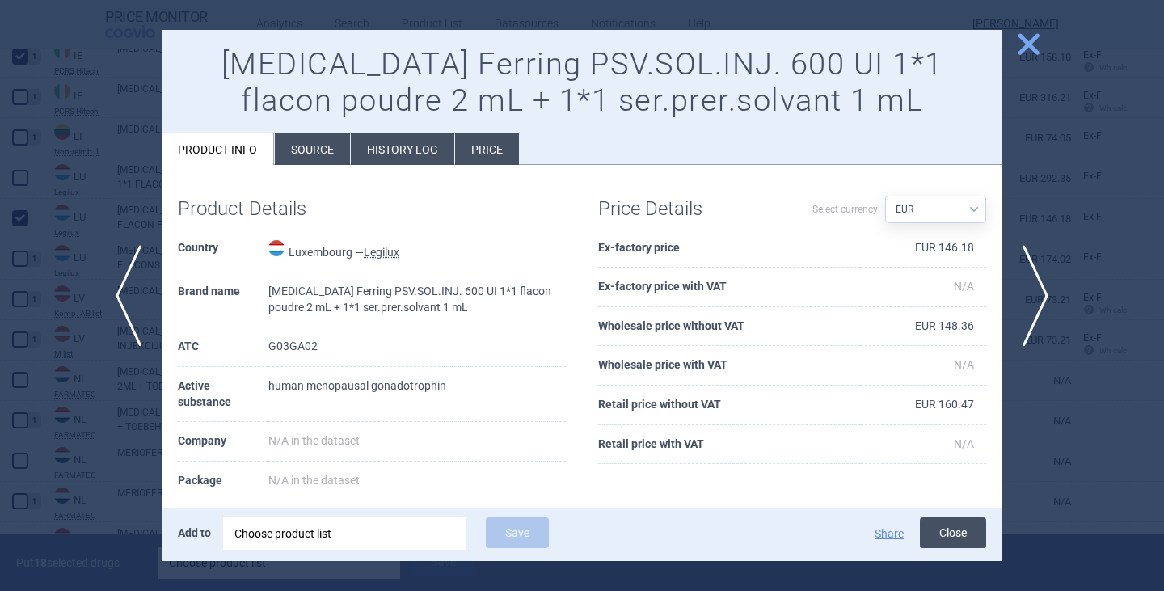
click at [944, 525] on button "Close" at bounding box center [953, 532] width 66 height 31
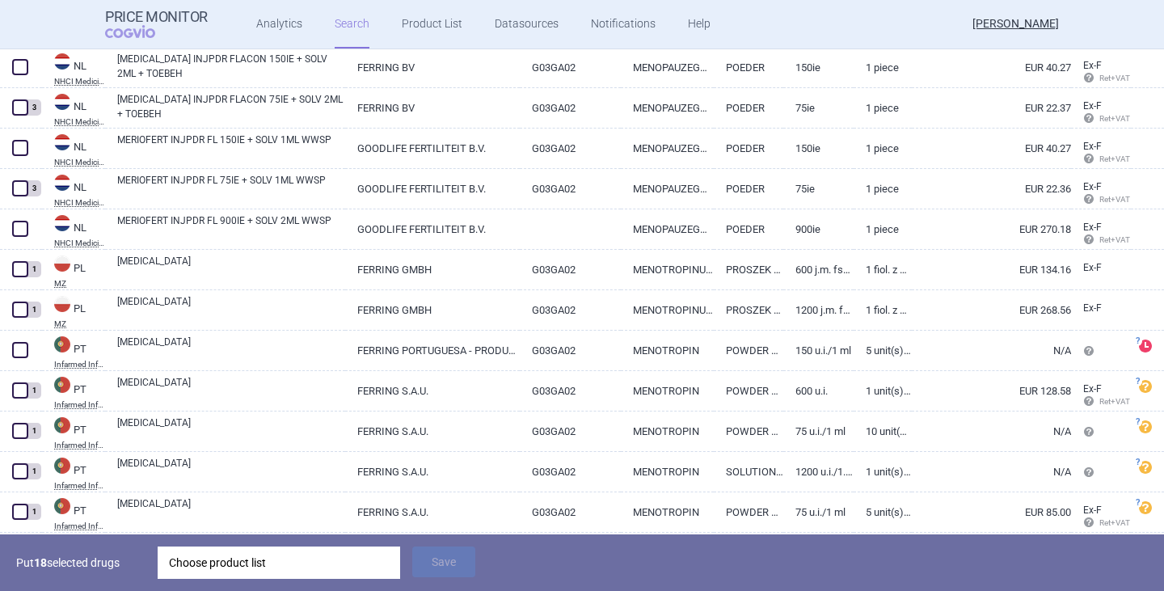
scroll to position [5115, 0]
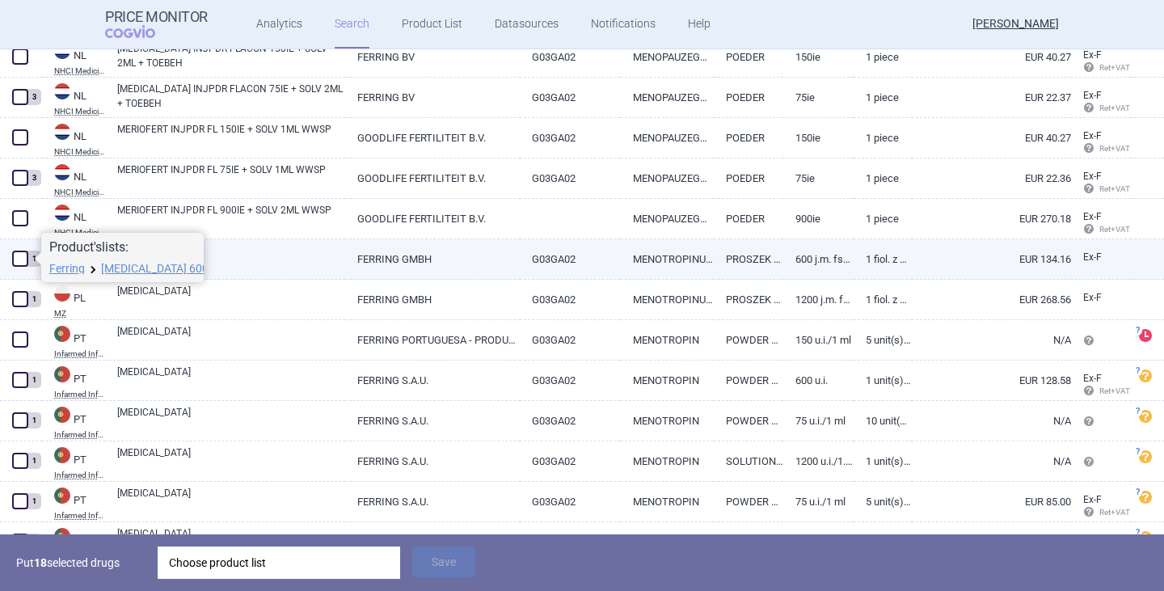
click at [18, 259] on span at bounding box center [20, 259] width 16 height 16
checkbox input "true"
click at [802, 257] on link "600 j.m. FSH + 600 j.m. LH" at bounding box center [817, 259] width 69 height 40
select select "EUR"
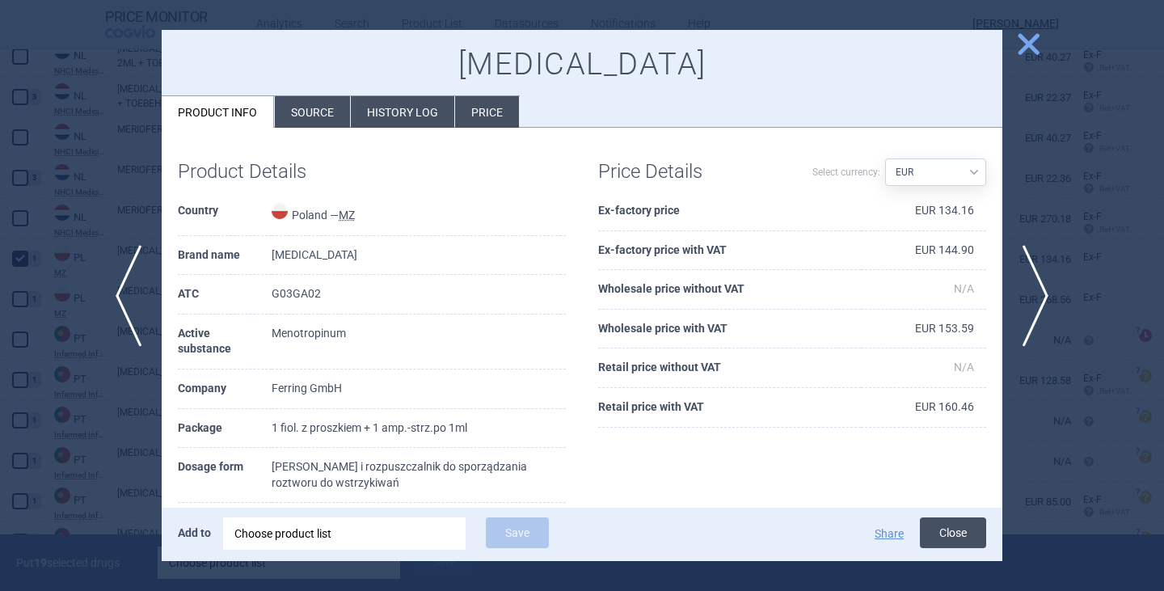
click at [937, 528] on button "Close" at bounding box center [953, 532] width 66 height 31
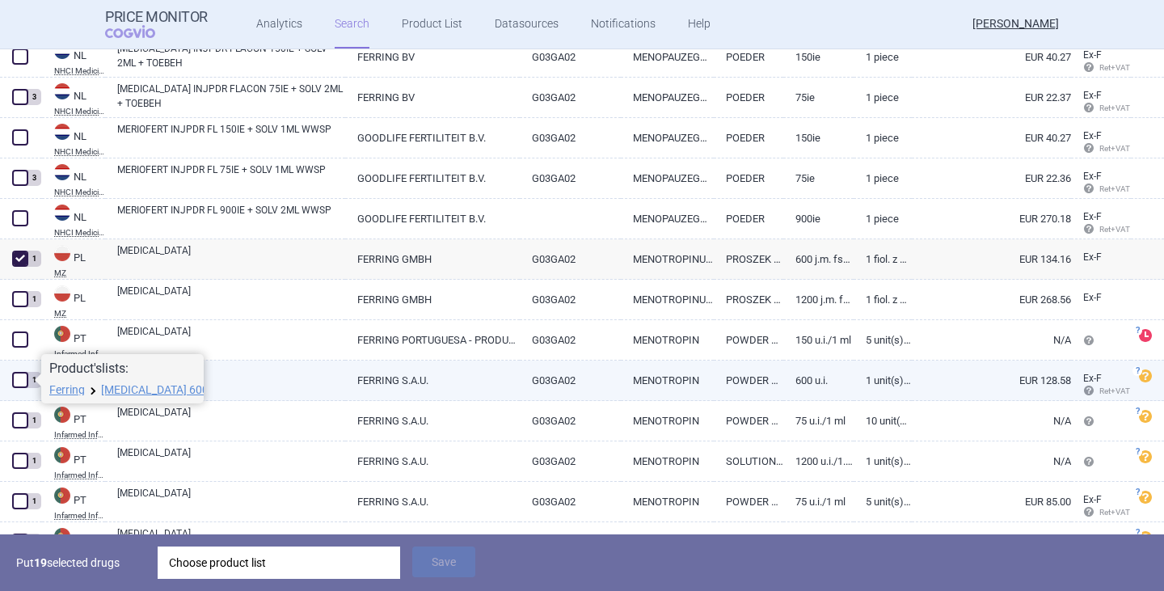
click at [16, 377] on span at bounding box center [20, 380] width 16 height 16
checkbox input "true"
click at [132, 375] on link "[MEDICAL_DATA]" at bounding box center [231, 378] width 228 height 29
select select "EUR"
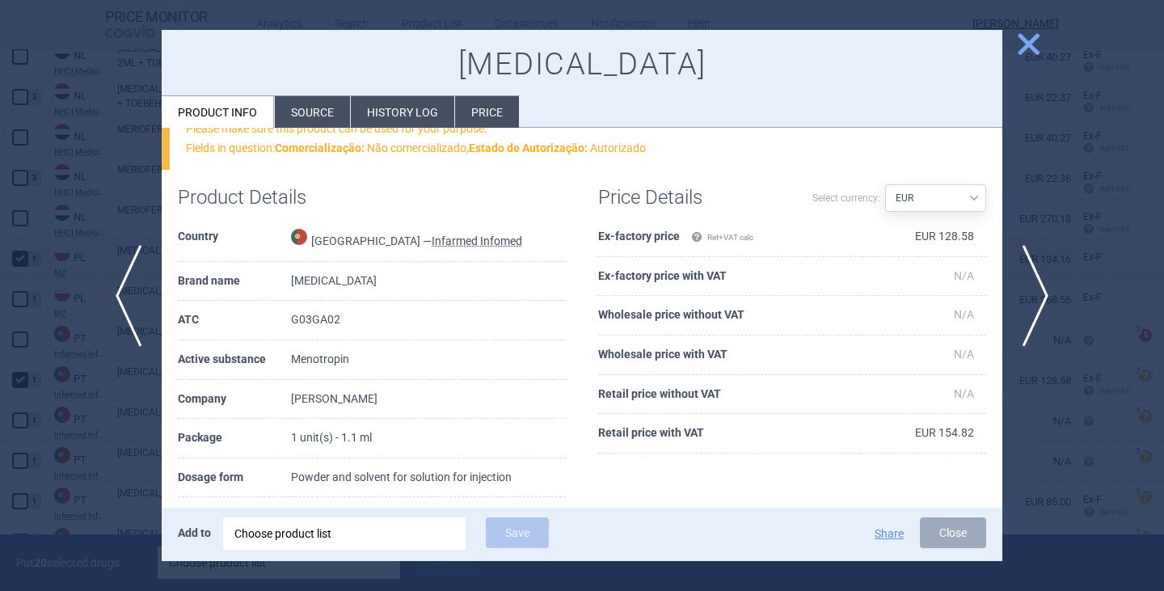
scroll to position [162, 0]
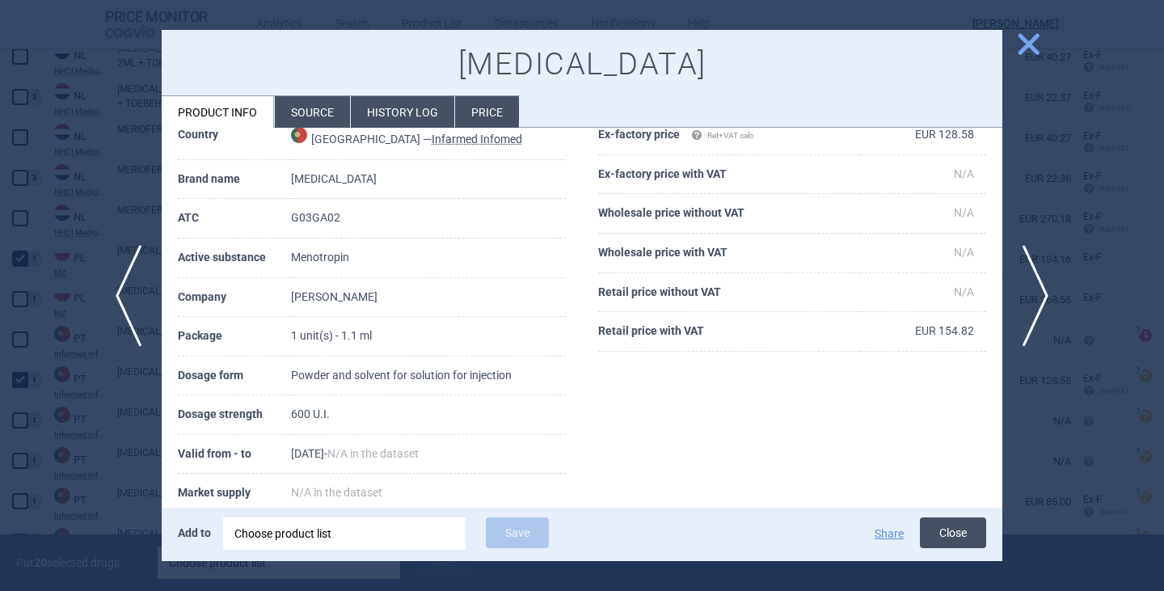
click at [934, 524] on button "Close" at bounding box center [953, 532] width 66 height 31
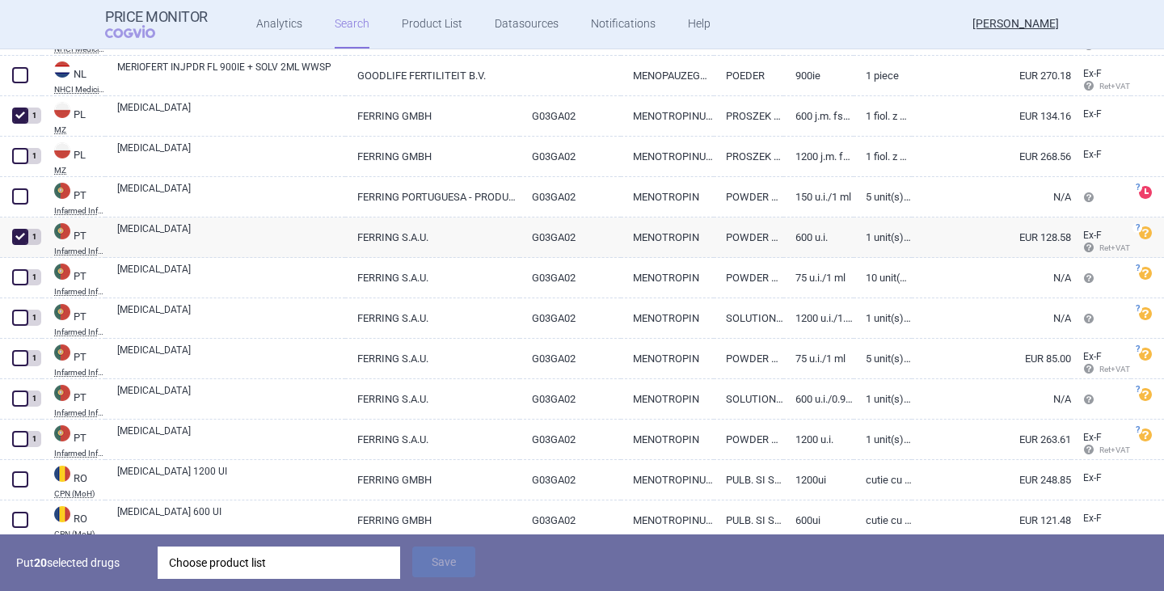
scroll to position [5277, 0]
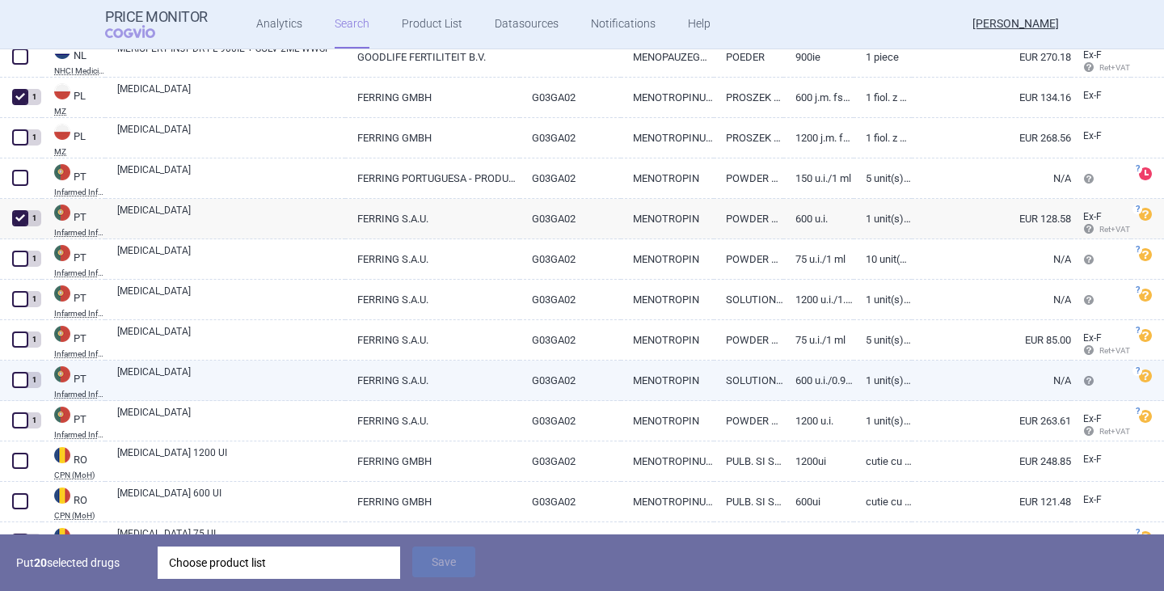
click at [111, 369] on div "[MEDICAL_DATA]" at bounding box center [225, 380] width 240 height 40
click at [145, 377] on link "[MEDICAL_DATA]" at bounding box center [231, 378] width 228 height 29
select select "EUR"
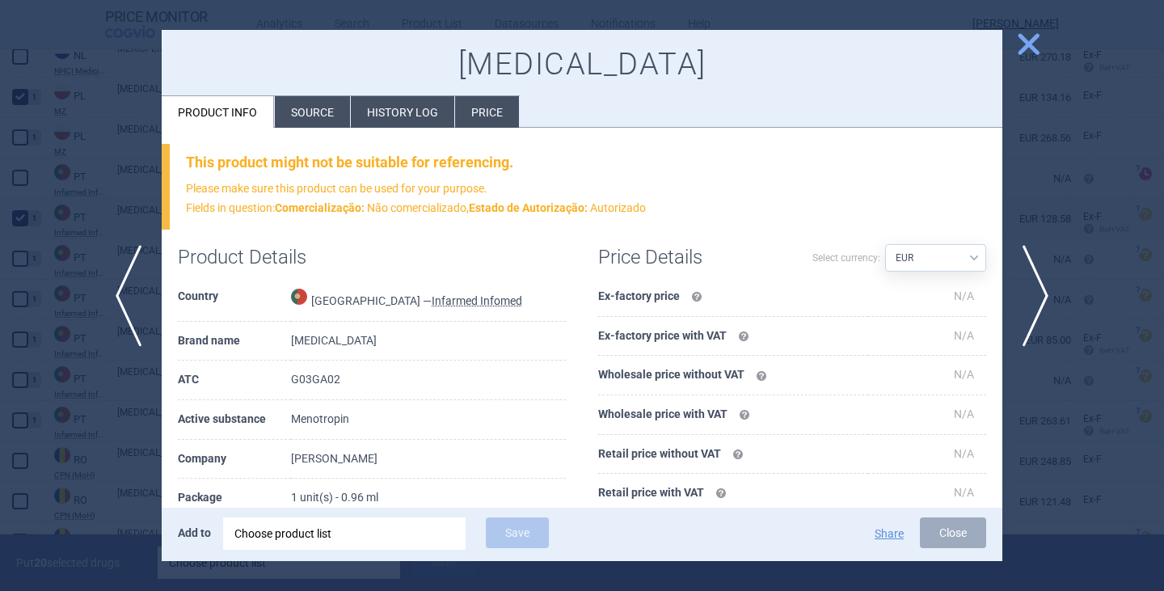
scroll to position [162, 0]
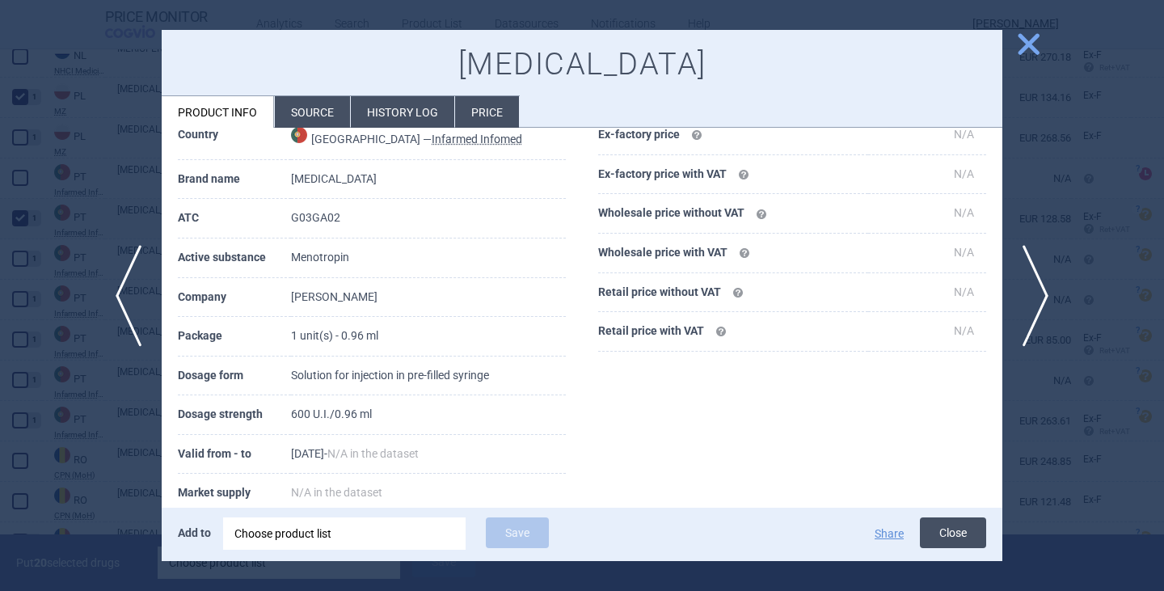
click at [948, 522] on button "Close" at bounding box center [953, 532] width 66 height 31
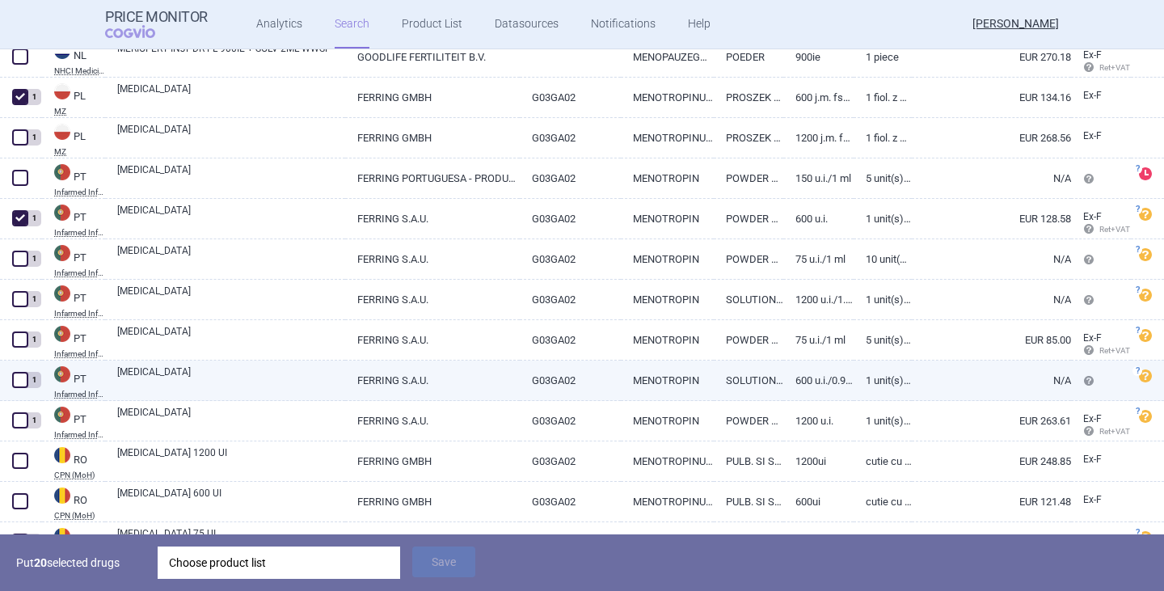
click at [16, 375] on span at bounding box center [20, 380] width 16 height 16
checkbox input "true"
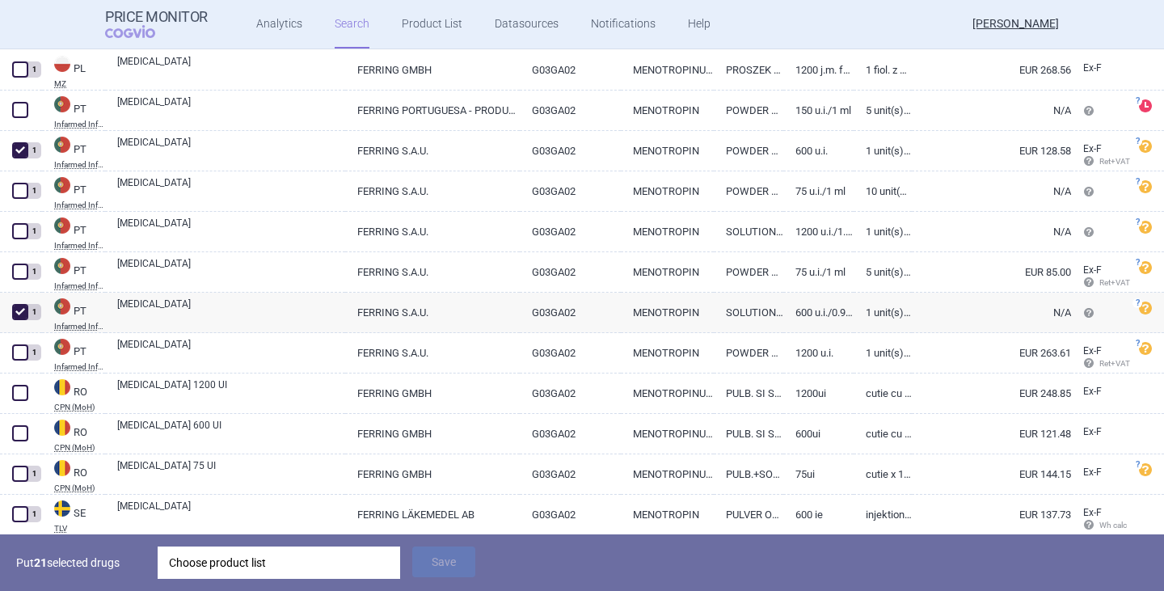
scroll to position [5438, 0]
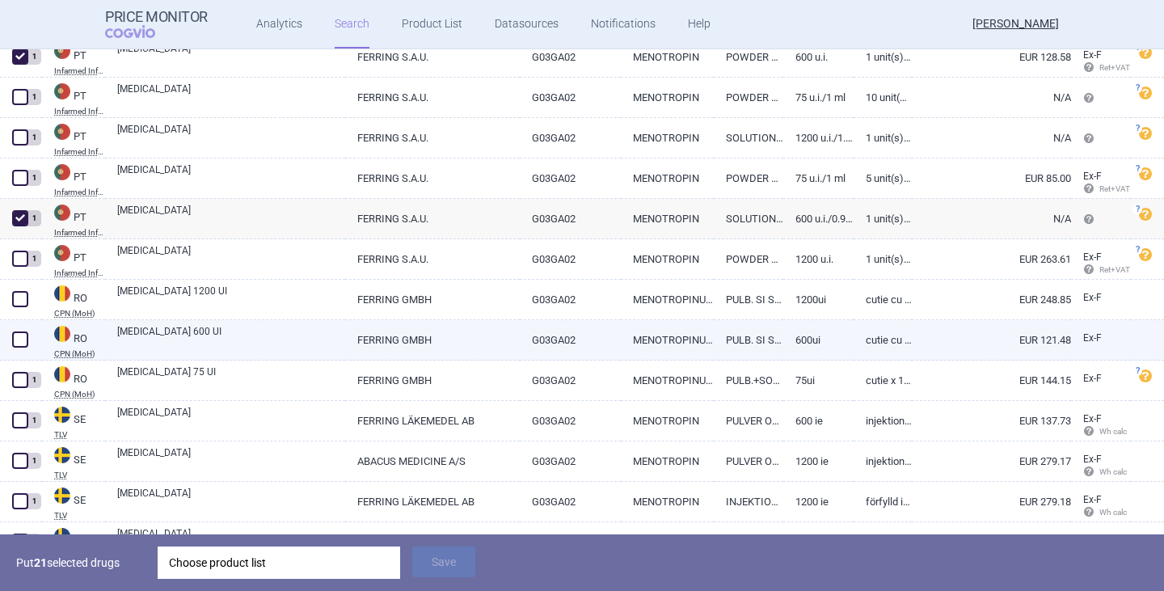
click at [173, 332] on link "[MEDICAL_DATA] 600 UI" at bounding box center [231, 338] width 228 height 29
select select "EUR"
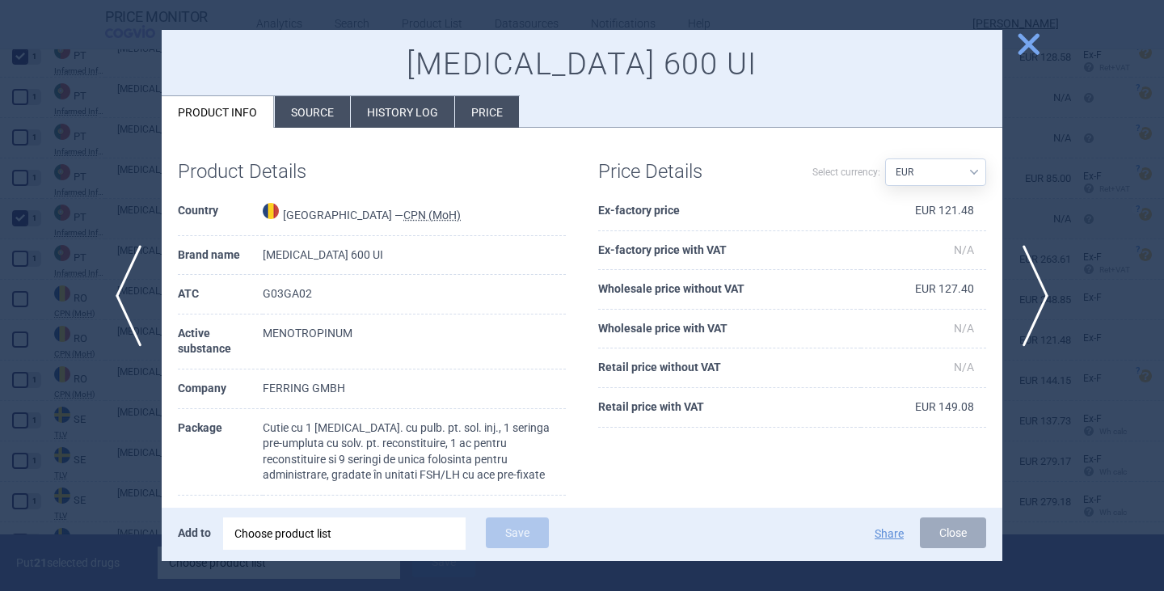
click at [947, 535] on button "Close" at bounding box center [953, 532] width 66 height 31
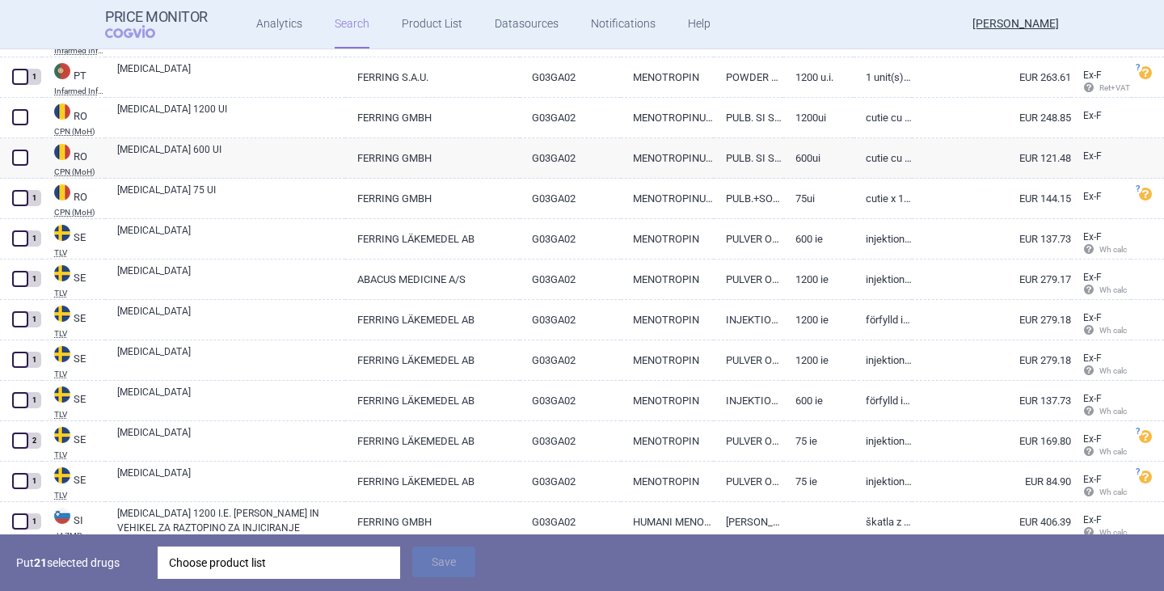
scroll to position [5681, 0]
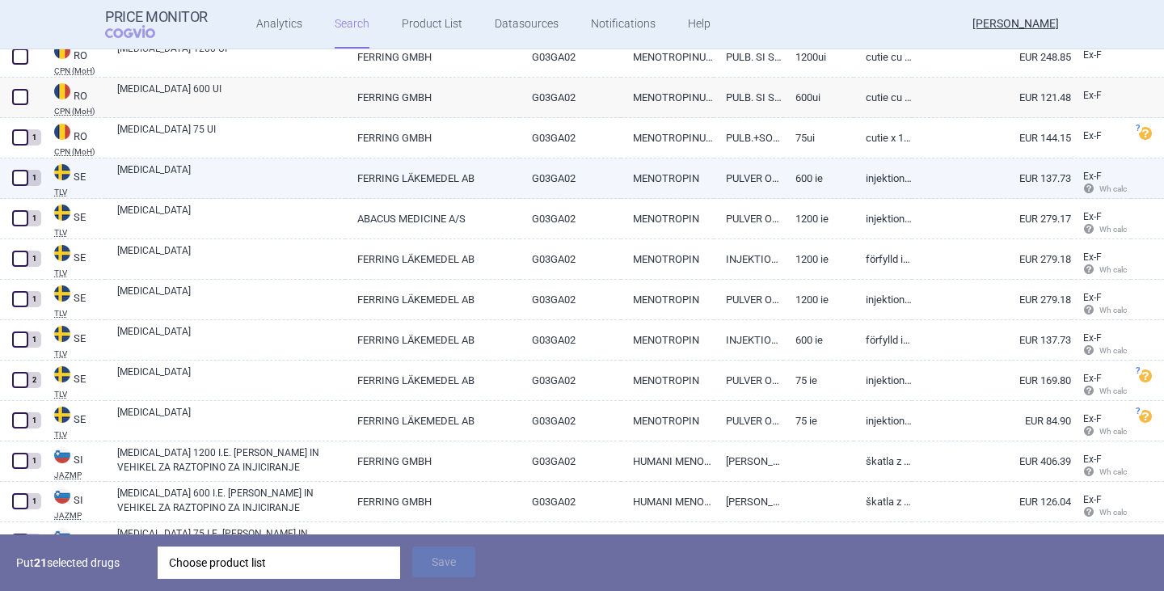
click at [423, 180] on link "FERRING LÄKEMEDEL AB" at bounding box center [432, 178] width 175 height 40
select select "EUR"
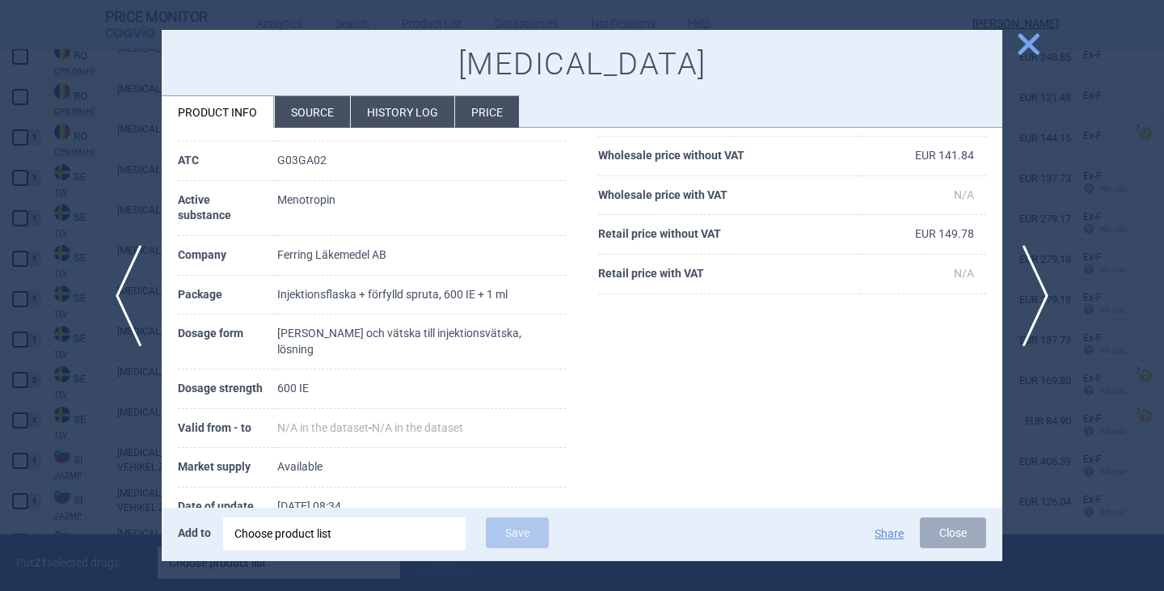
scroll to position [162, 0]
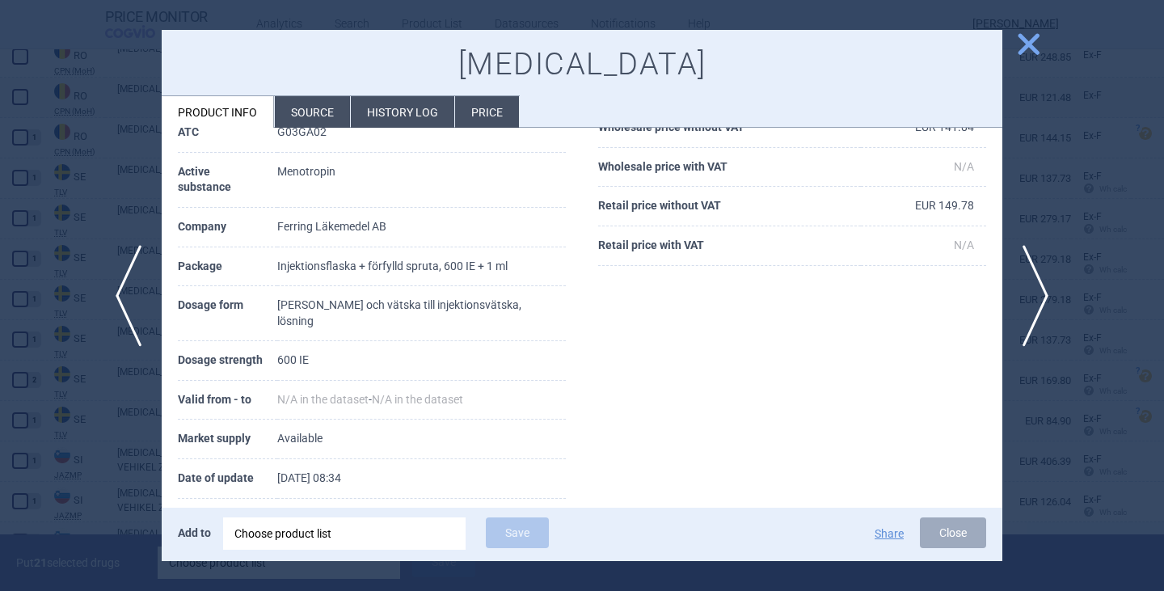
click at [941, 529] on button "Close" at bounding box center [953, 532] width 66 height 31
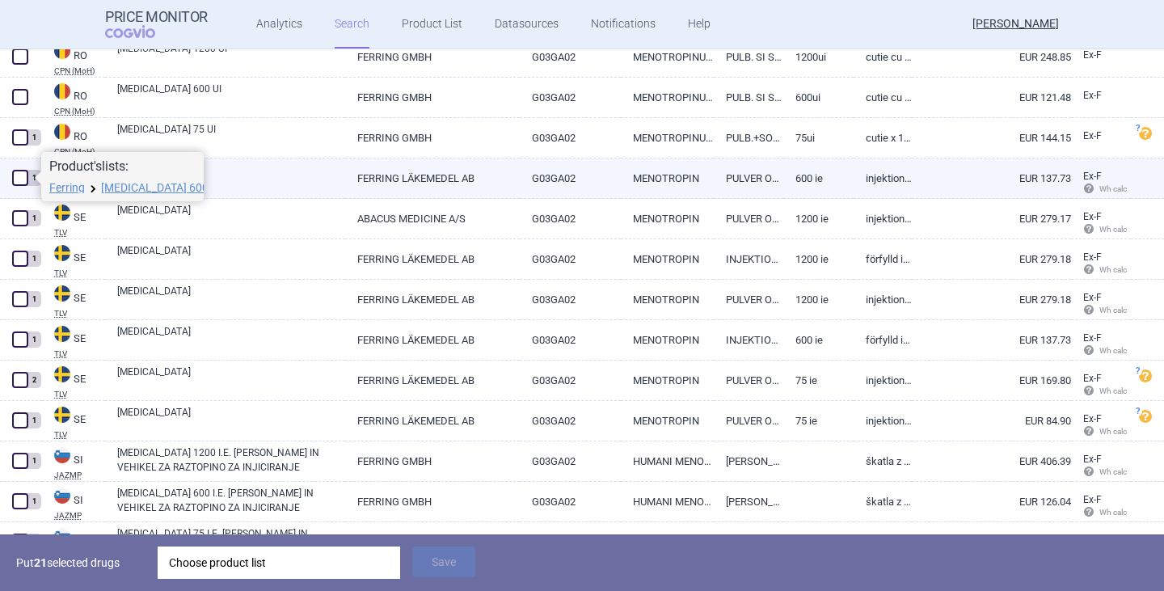
click at [17, 176] on span at bounding box center [20, 178] width 16 height 16
checkbox input "true"
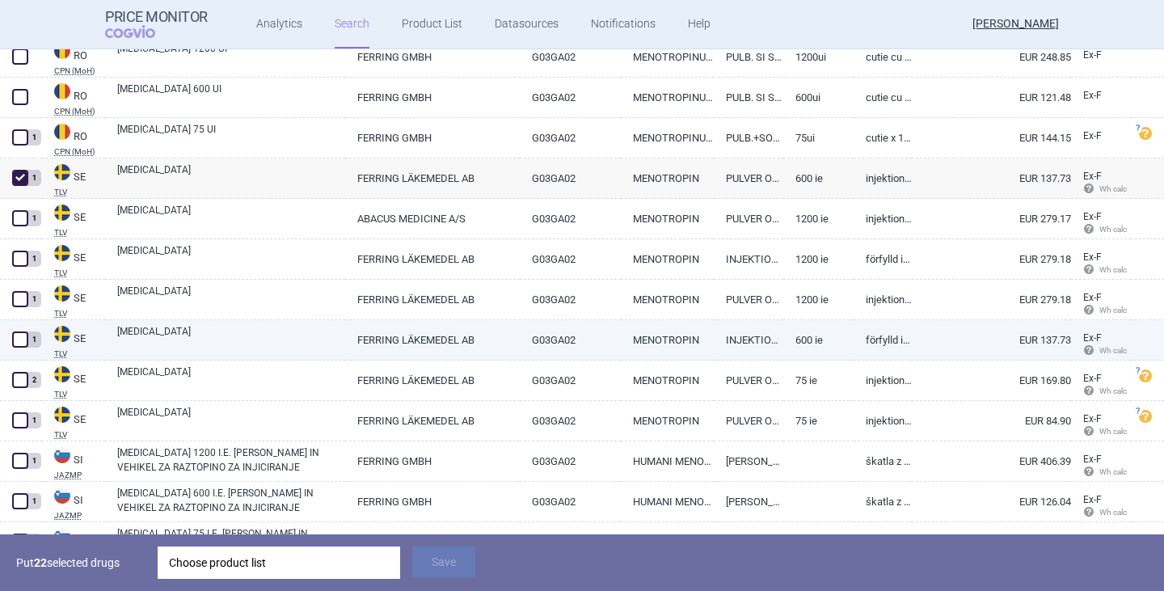
click at [140, 333] on link "[MEDICAL_DATA]" at bounding box center [231, 338] width 228 height 29
select select "EUR"
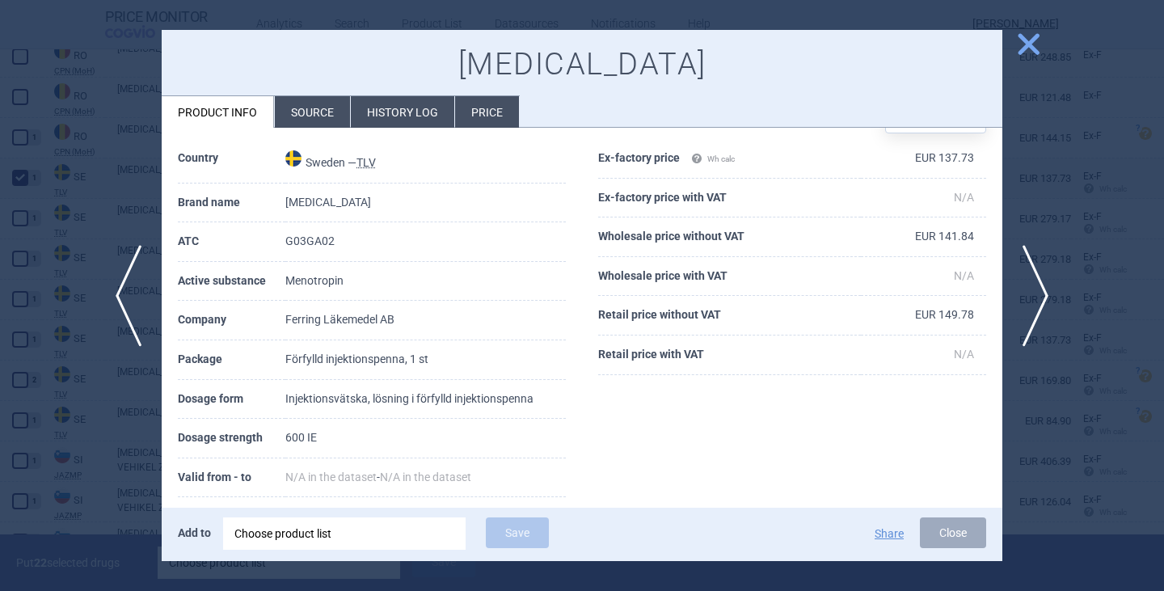
scroll to position [81, 0]
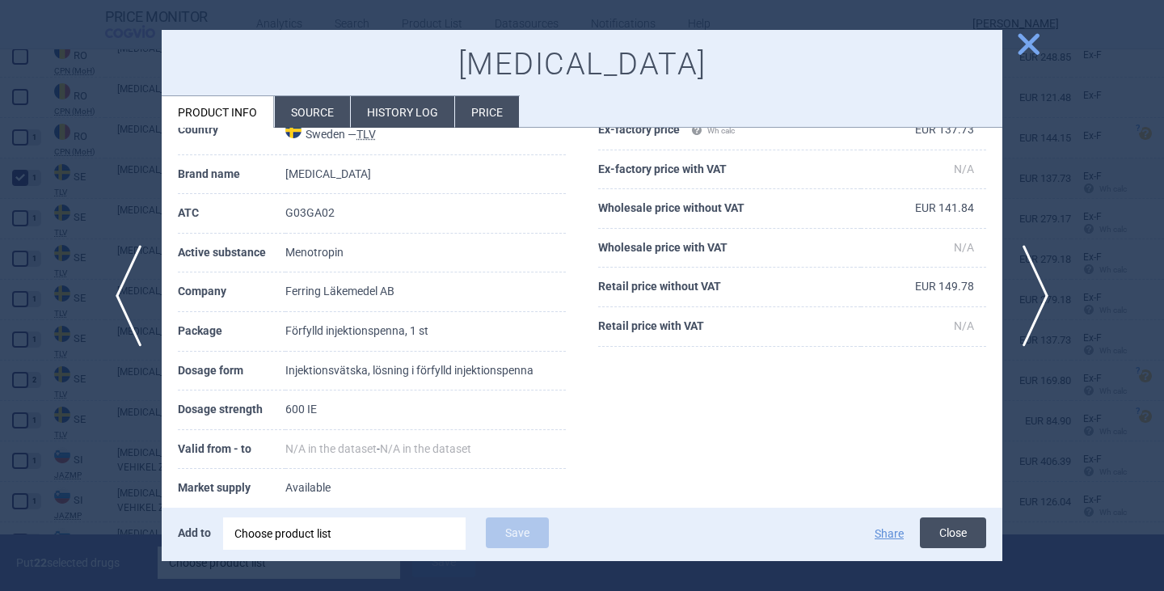
click at [932, 528] on button "Close" at bounding box center [953, 532] width 66 height 31
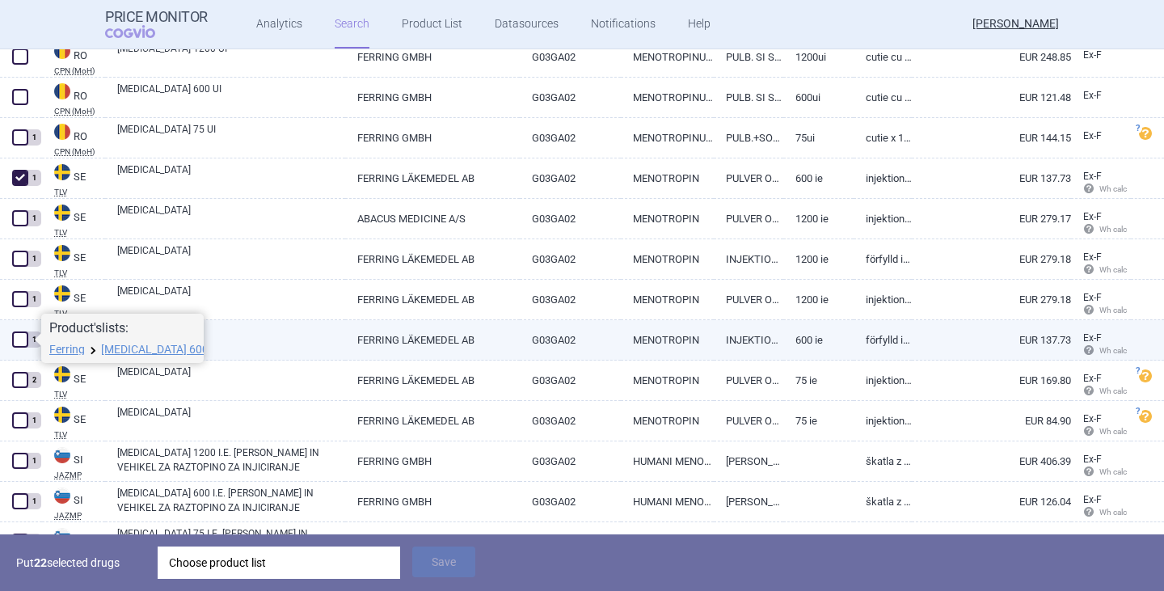
click at [20, 338] on span at bounding box center [20, 339] width 16 height 16
checkbox input "true"
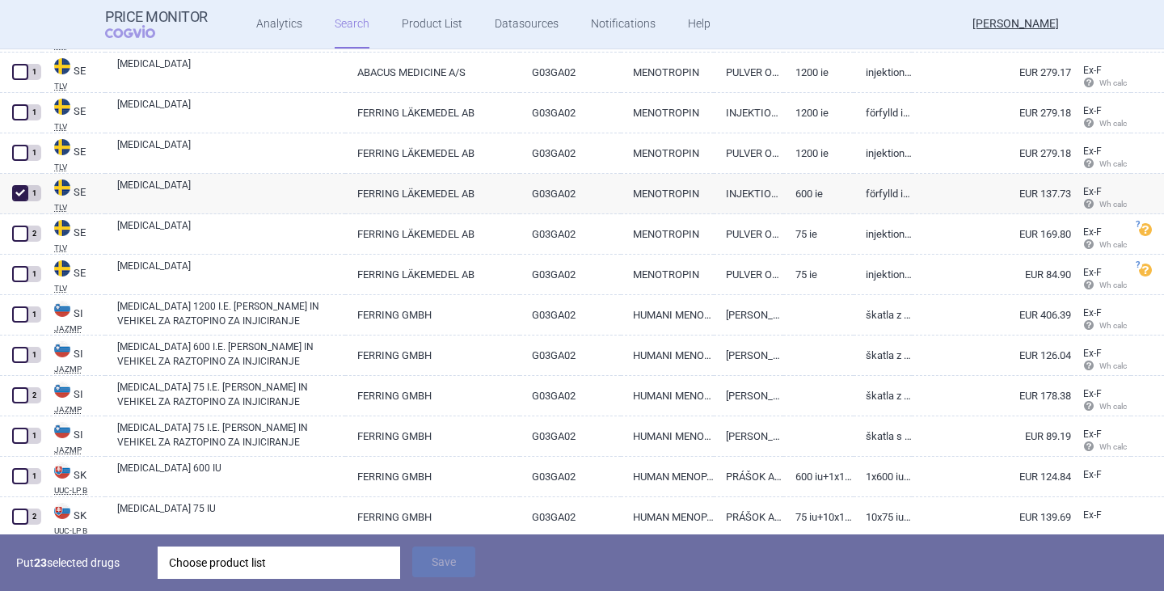
scroll to position [5842, 0]
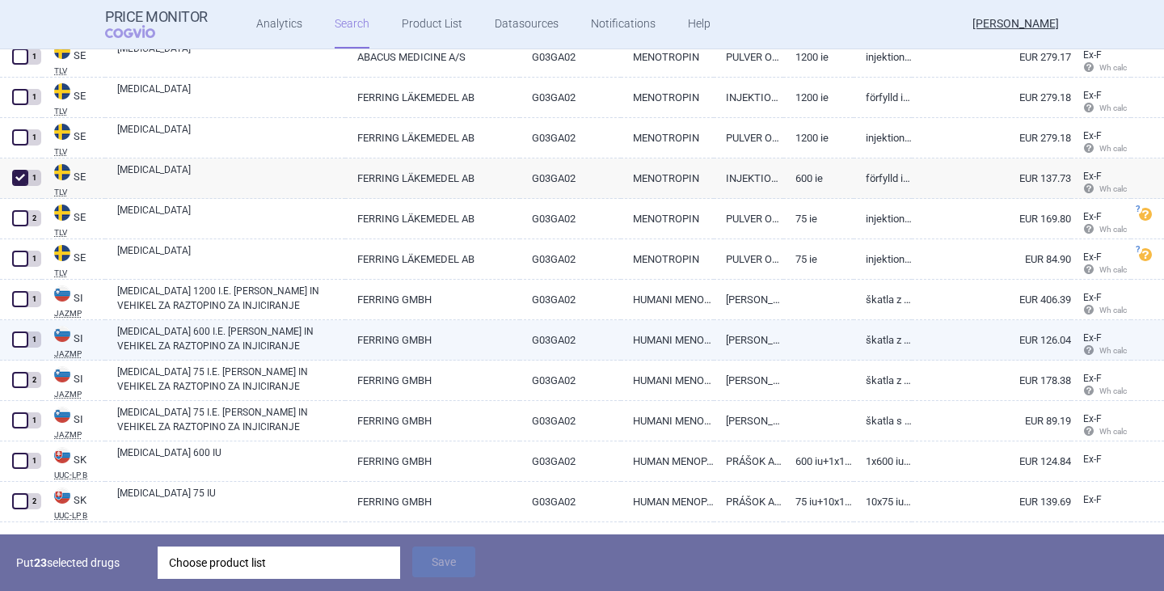
click at [20, 344] on span at bounding box center [20, 339] width 16 height 16
checkbox input "true"
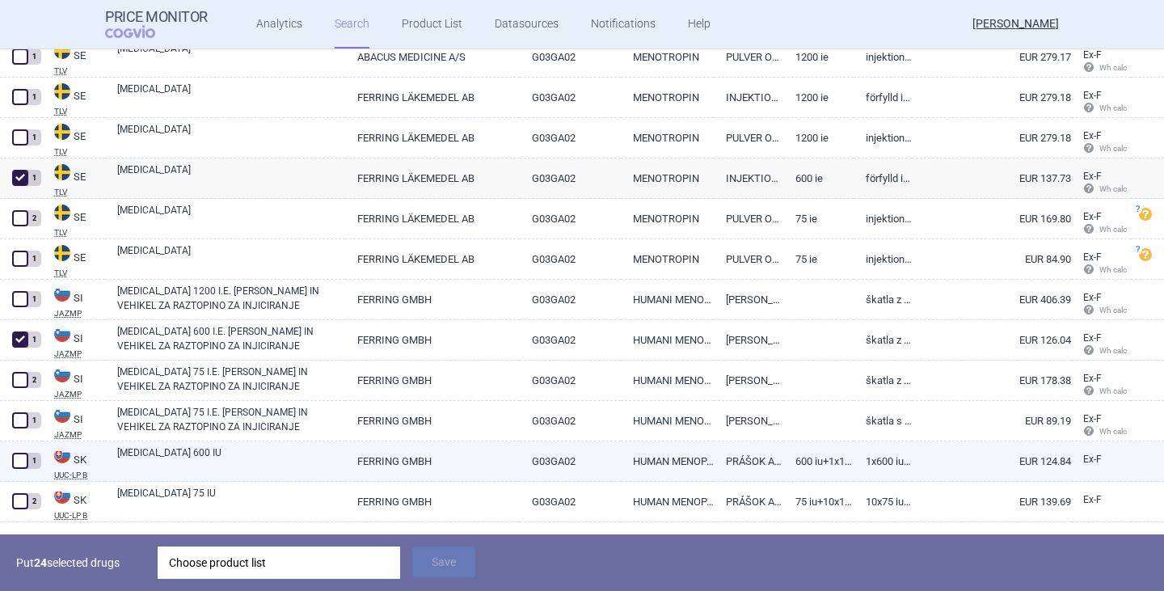
drag, startPoint x: 17, startPoint y: 461, endPoint x: 34, endPoint y: 456, distance: 17.9
click at [18, 461] on span at bounding box center [20, 461] width 16 height 16
checkbox input "true"
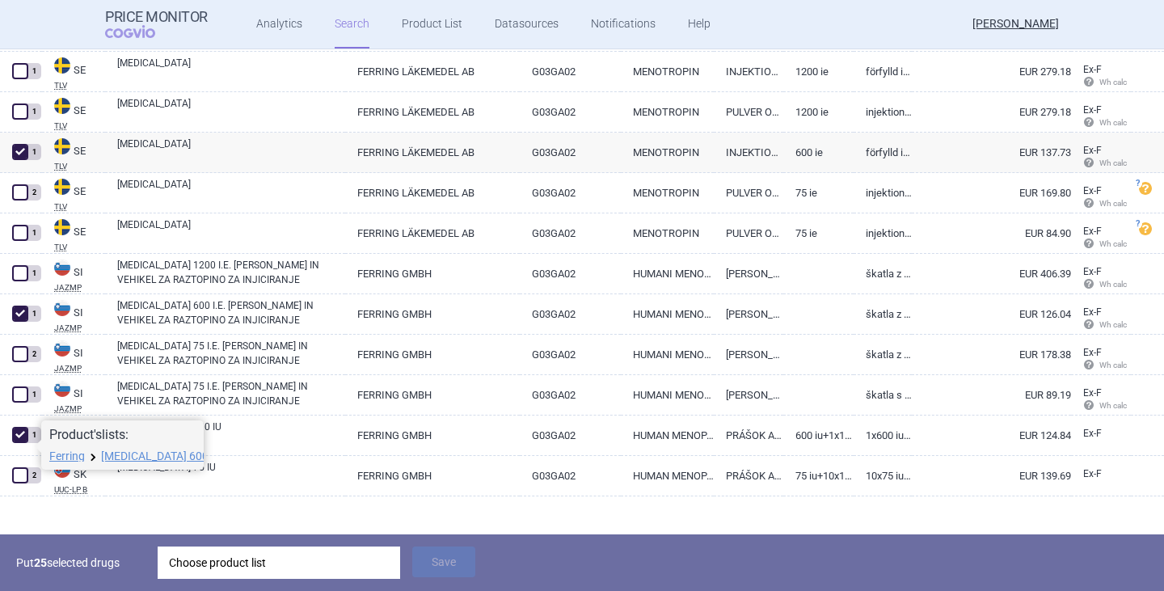
scroll to position [5883, 0]
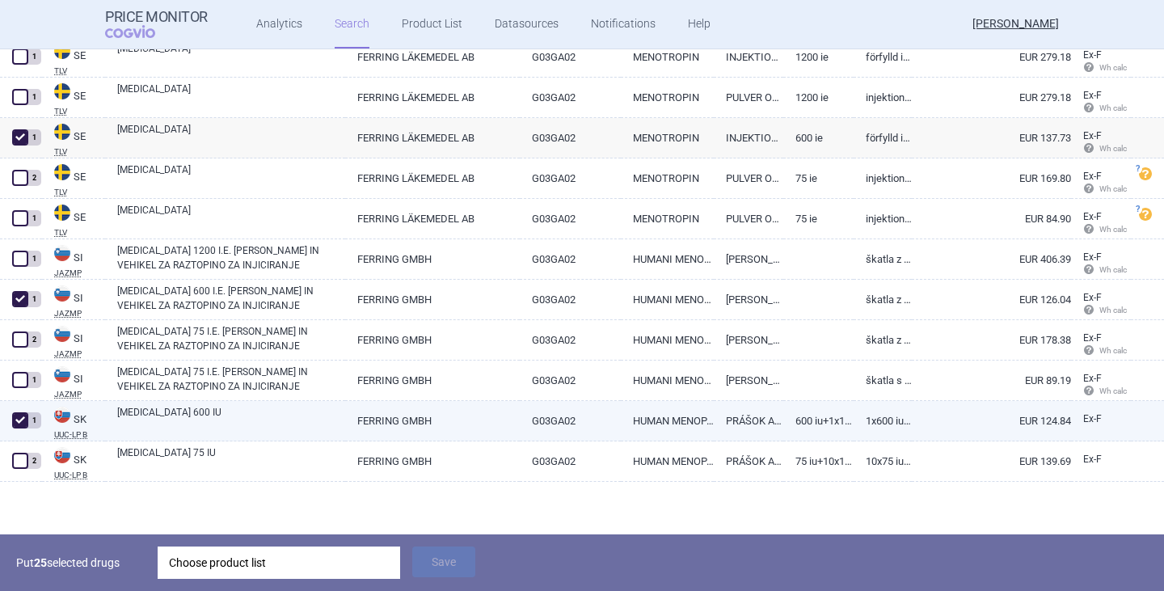
click at [229, 417] on link "[MEDICAL_DATA] 600 IU" at bounding box center [231, 419] width 228 height 29
select select "EUR"
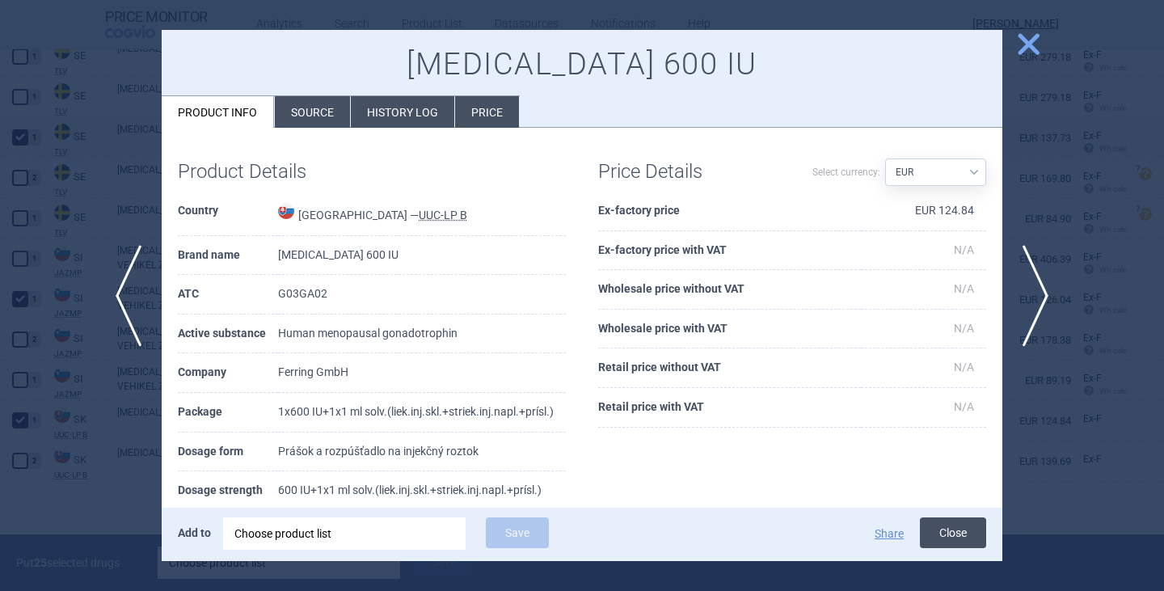
click at [932, 539] on button "Close" at bounding box center [953, 532] width 66 height 31
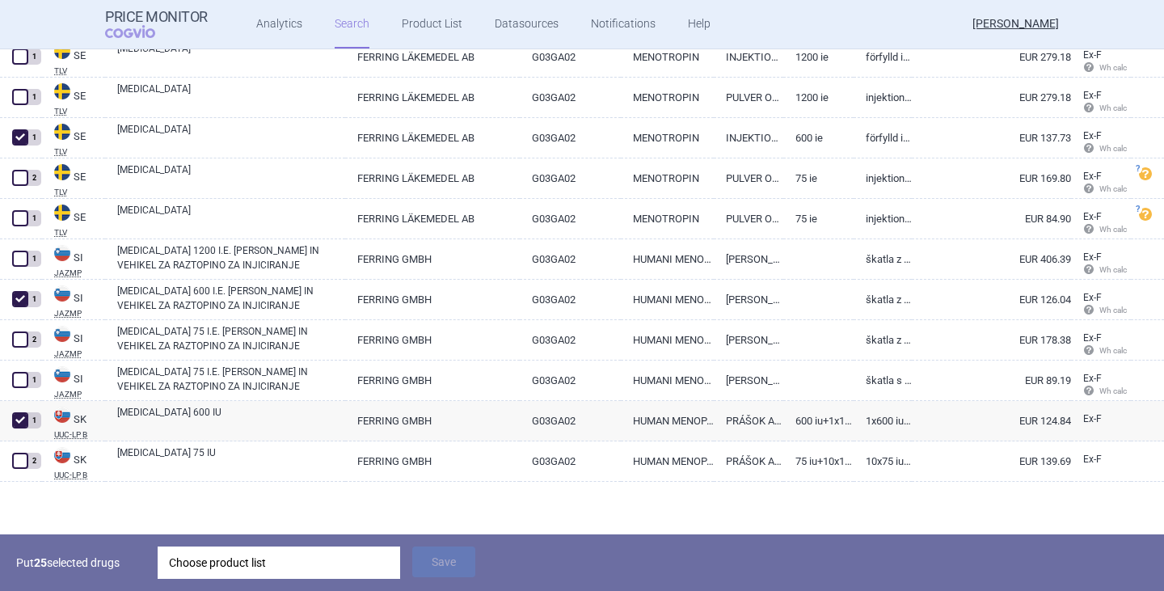
click at [271, 574] on div "Choose product list" at bounding box center [279, 562] width 220 height 32
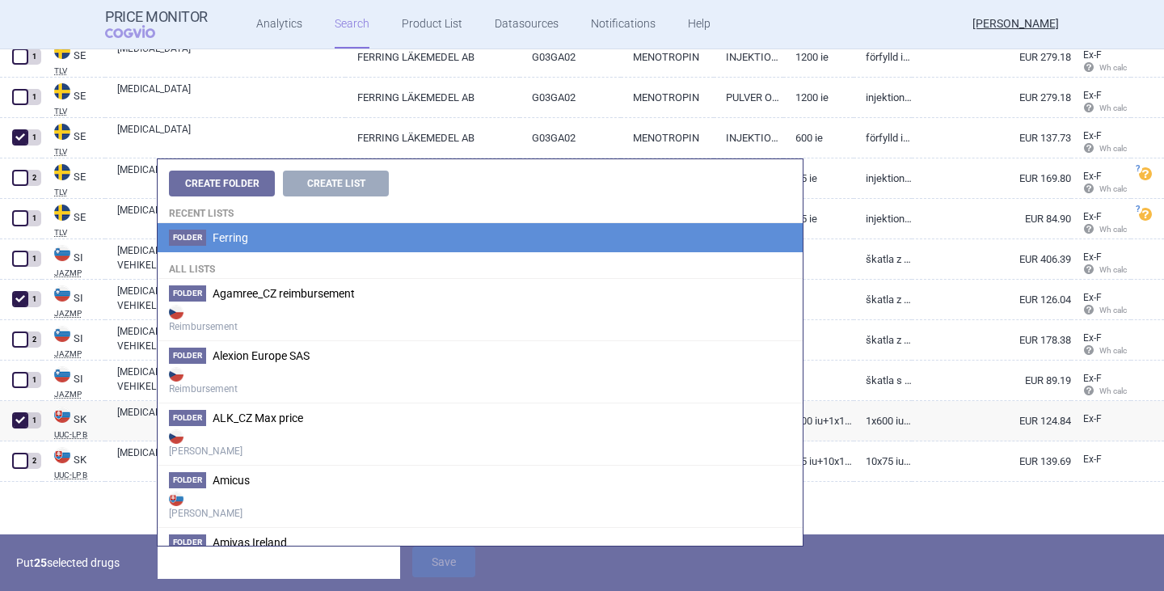
click at [238, 248] on li "Folder Ferring" at bounding box center [480, 237] width 645 height 29
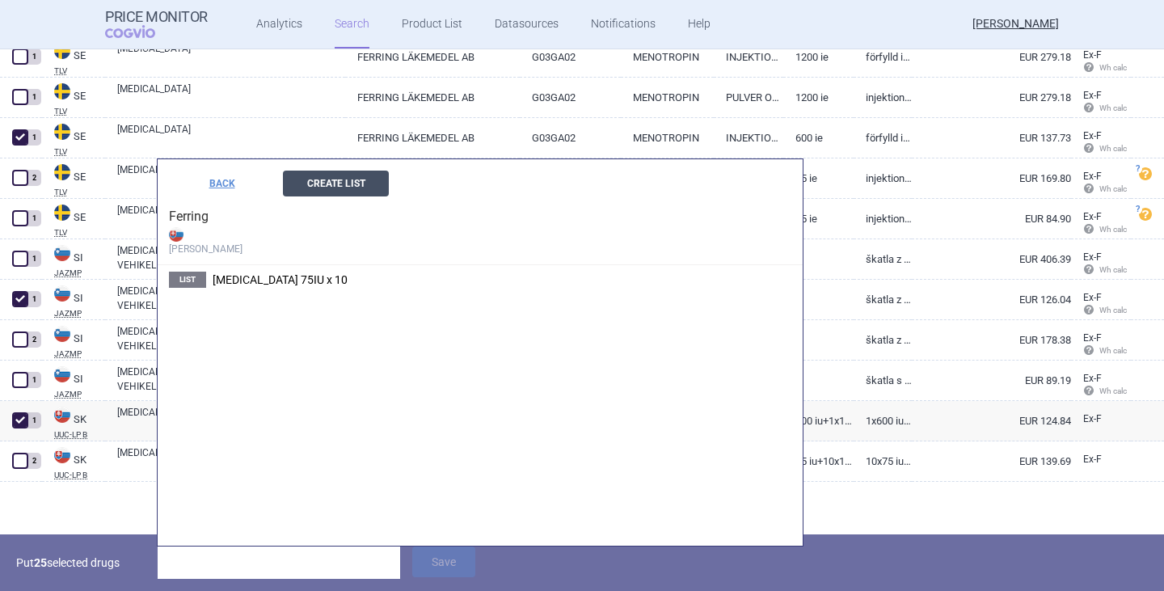
click at [335, 193] on button "Create List" at bounding box center [336, 184] width 106 height 26
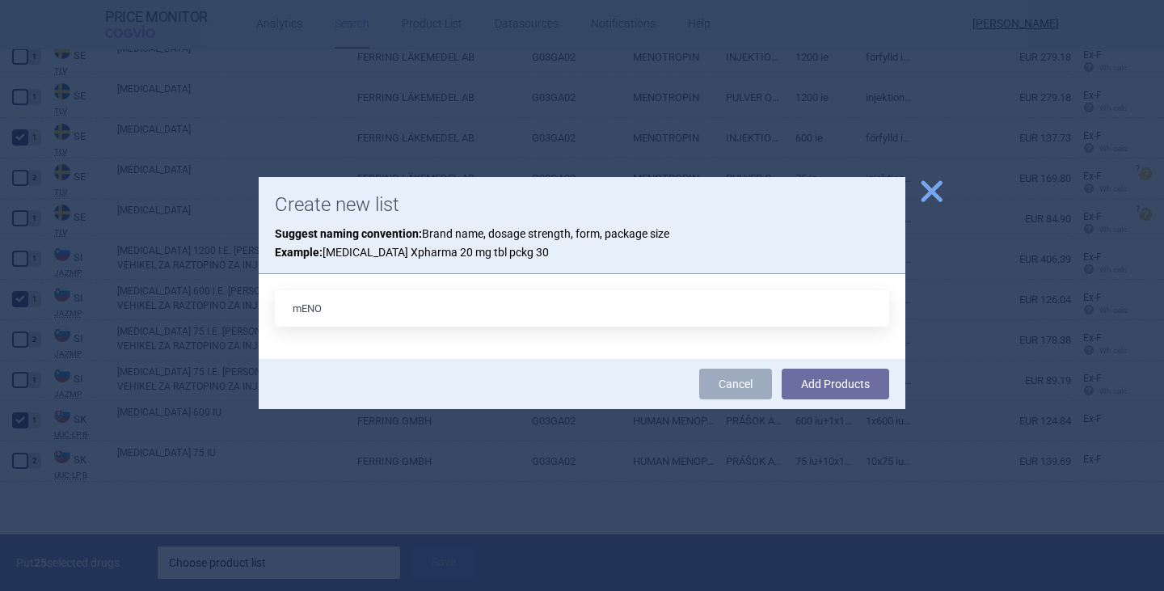
type input "[MEDICAL_DATA] 600IU x 1"
click at [842, 393] on button "Add Products" at bounding box center [834, 383] width 107 height 31
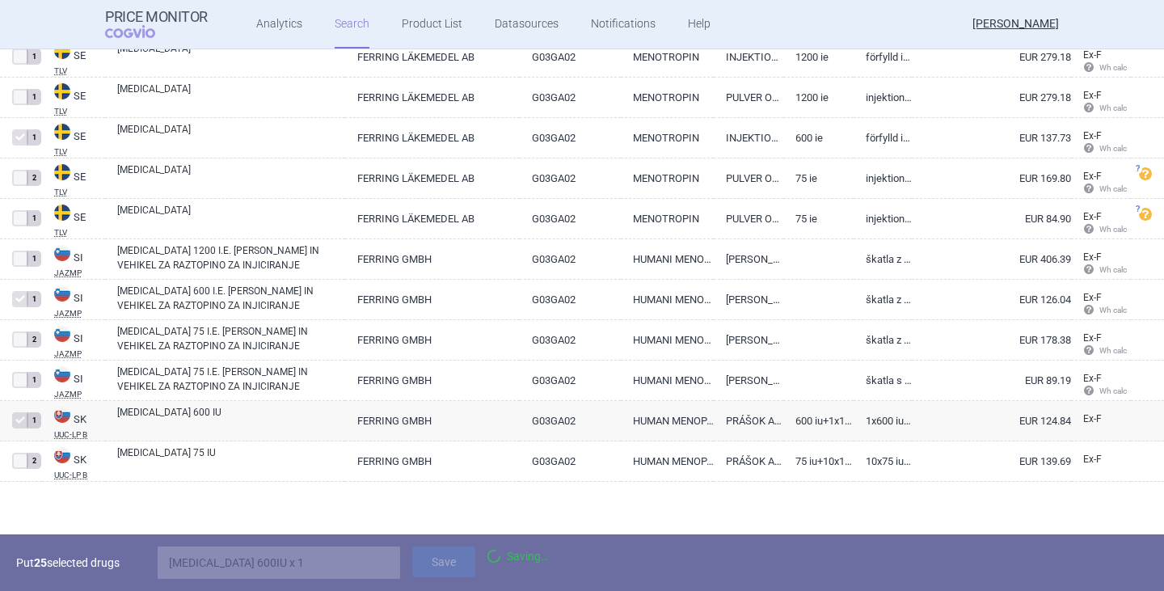
scroll to position [5826, 0]
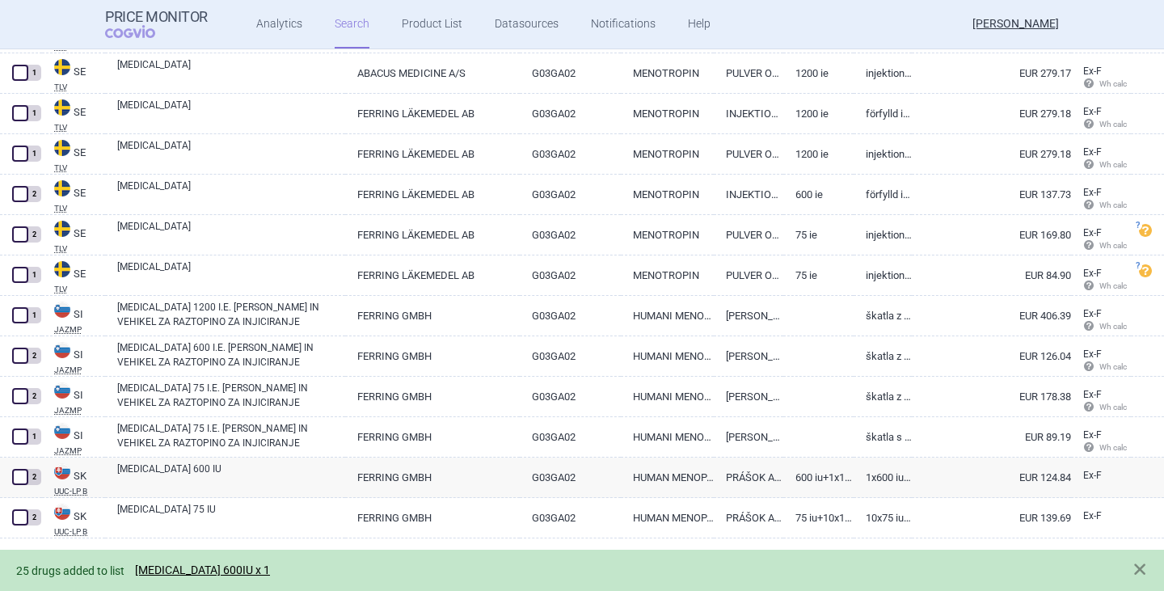
drag, startPoint x: 213, startPoint y: 566, endPoint x: 224, endPoint y: 565, distance: 11.4
click at [213, 566] on link "[MEDICAL_DATA] 600IU x 1" at bounding box center [202, 570] width 135 height 14
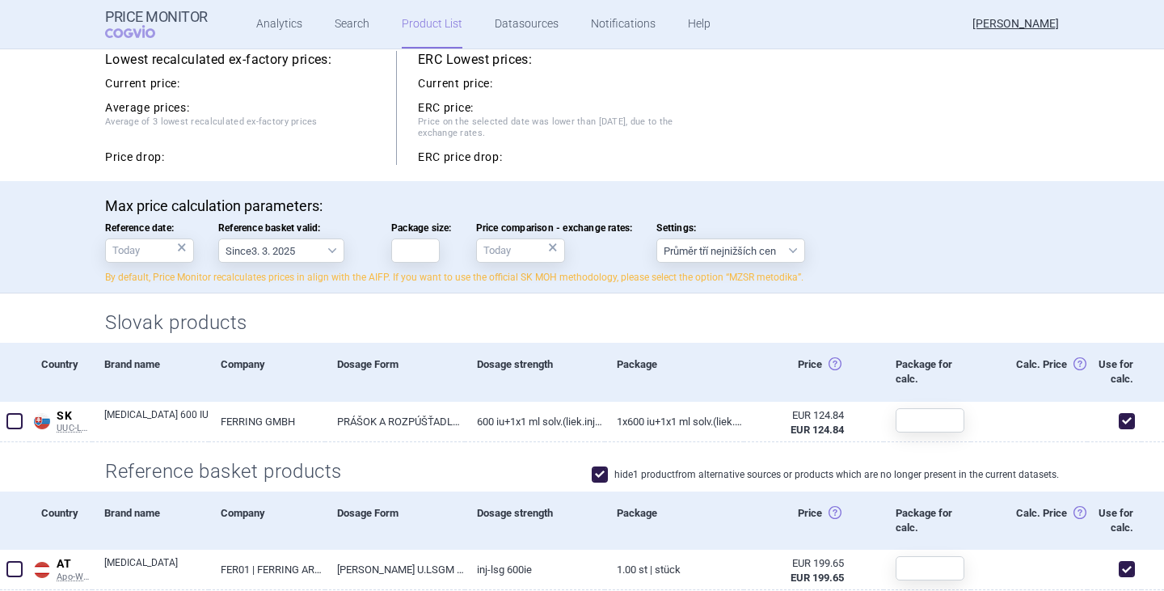
scroll to position [162, 0]
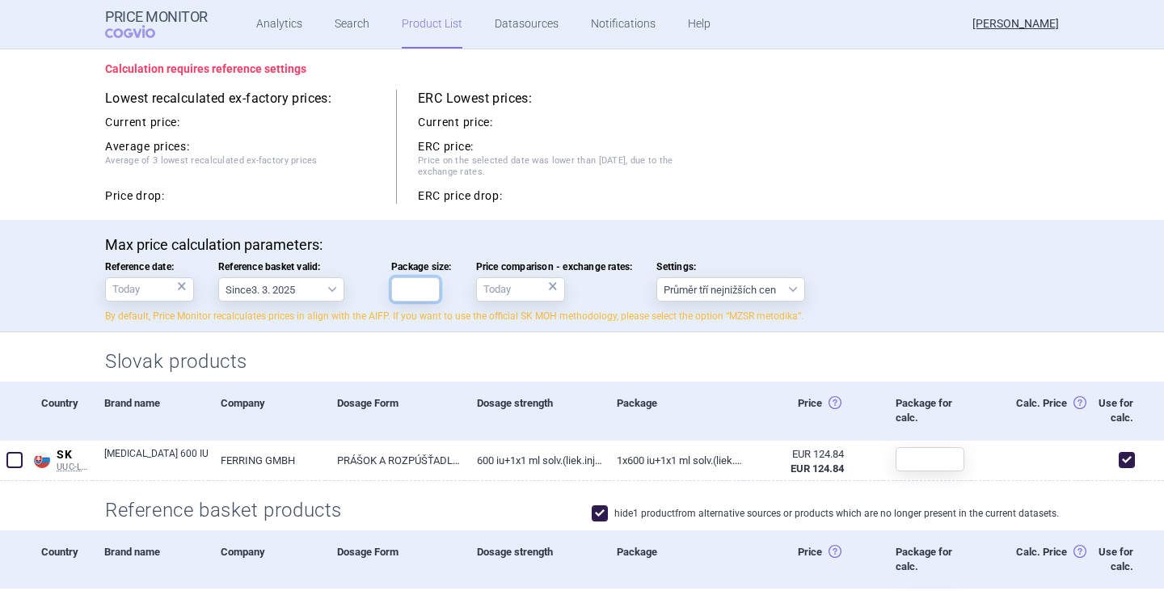
click at [417, 296] on input "Package size:" at bounding box center [415, 289] width 48 height 24
type input "1"
drag, startPoint x: 1005, startPoint y: 345, endPoint x: 993, endPoint y: 348, distance: 12.5
click at [996, 347] on div "Slovak products" at bounding box center [582, 356] width 1018 height 49
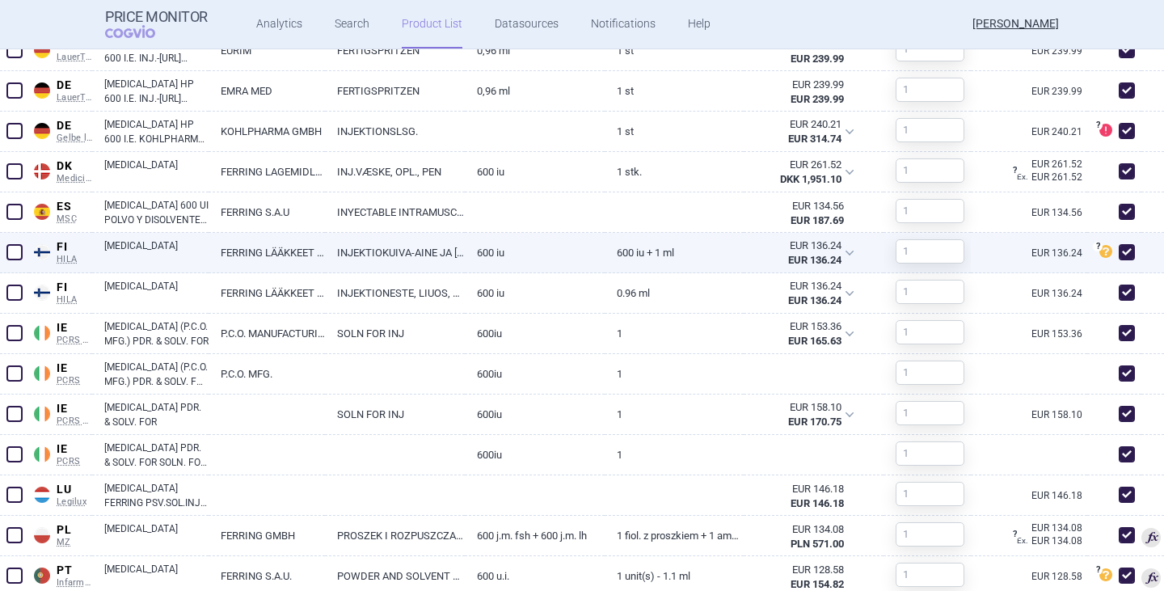
scroll to position [888, 0]
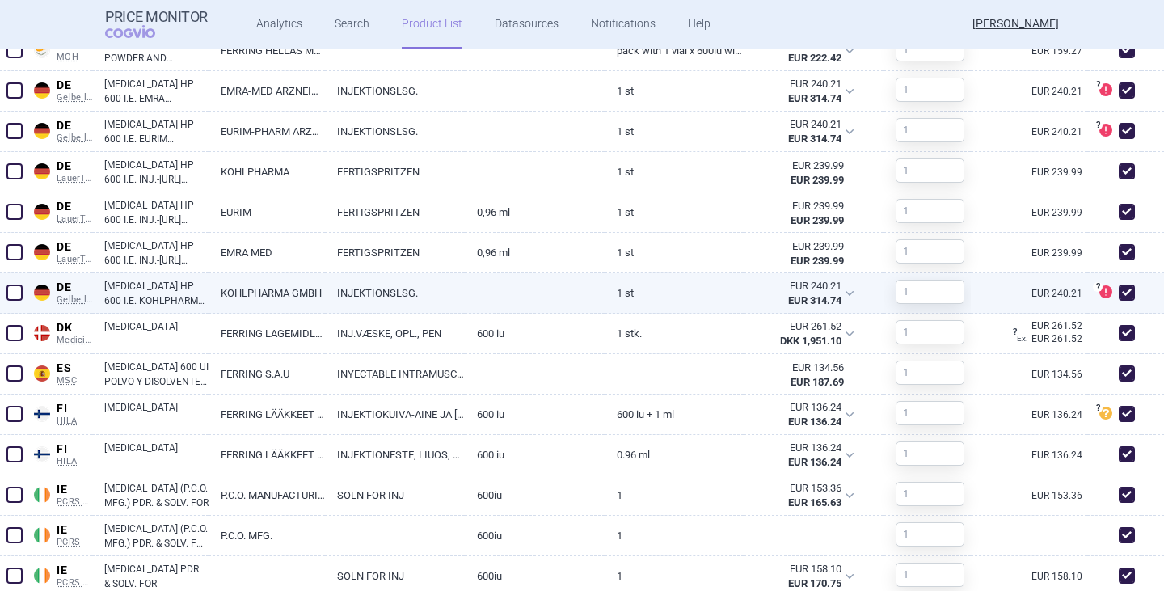
click at [1118, 301] on span at bounding box center [1126, 292] width 16 height 16
checkbox input "false"
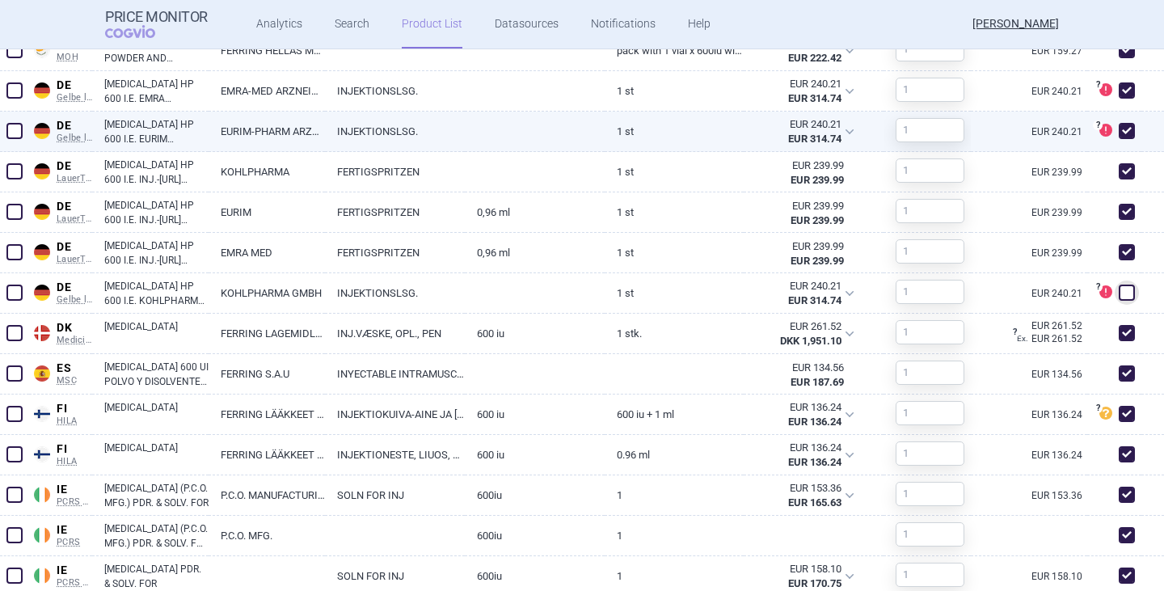
click at [1118, 139] on span at bounding box center [1126, 131] width 16 height 16
checkbox input "false"
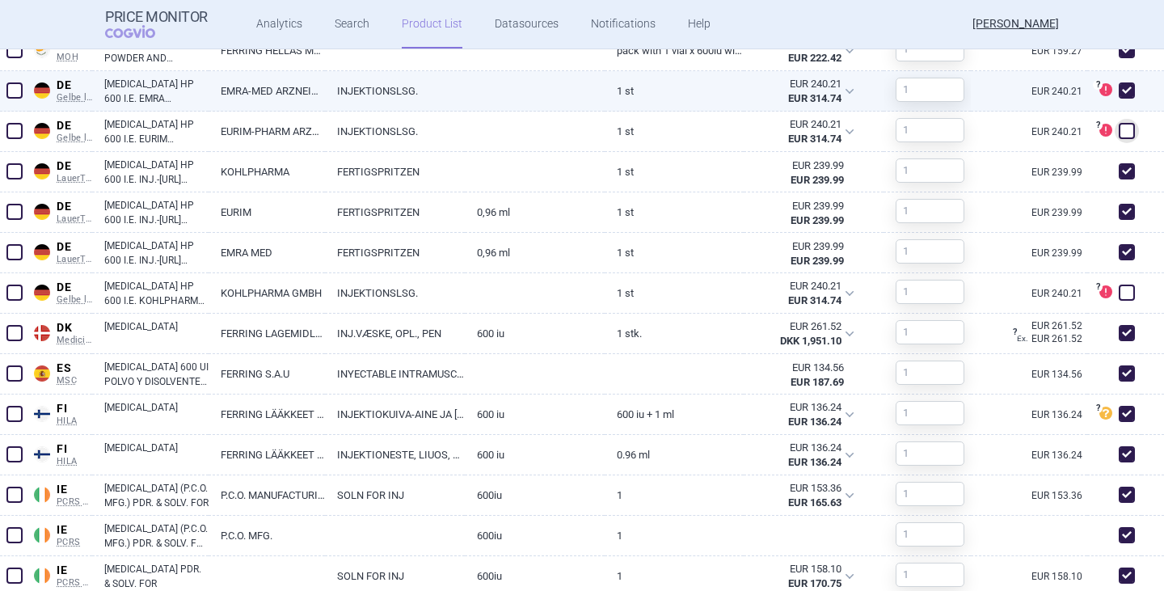
click at [1118, 99] on span at bounding box center [1126, 90] width 16 height 16
checkbox input "false"
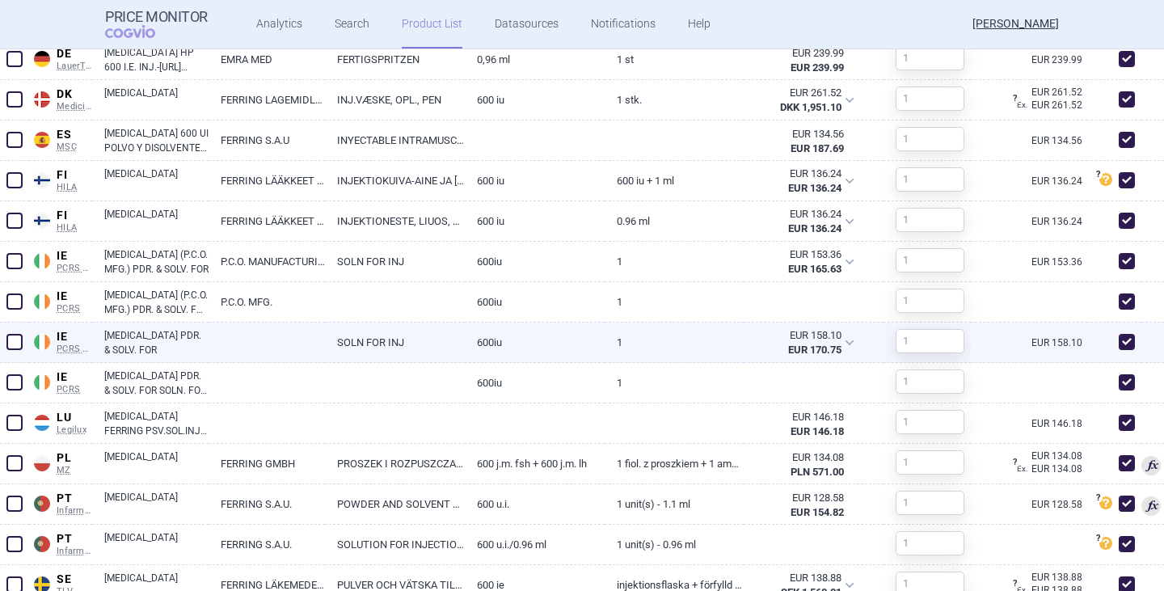
scroll to position [1293, 0]
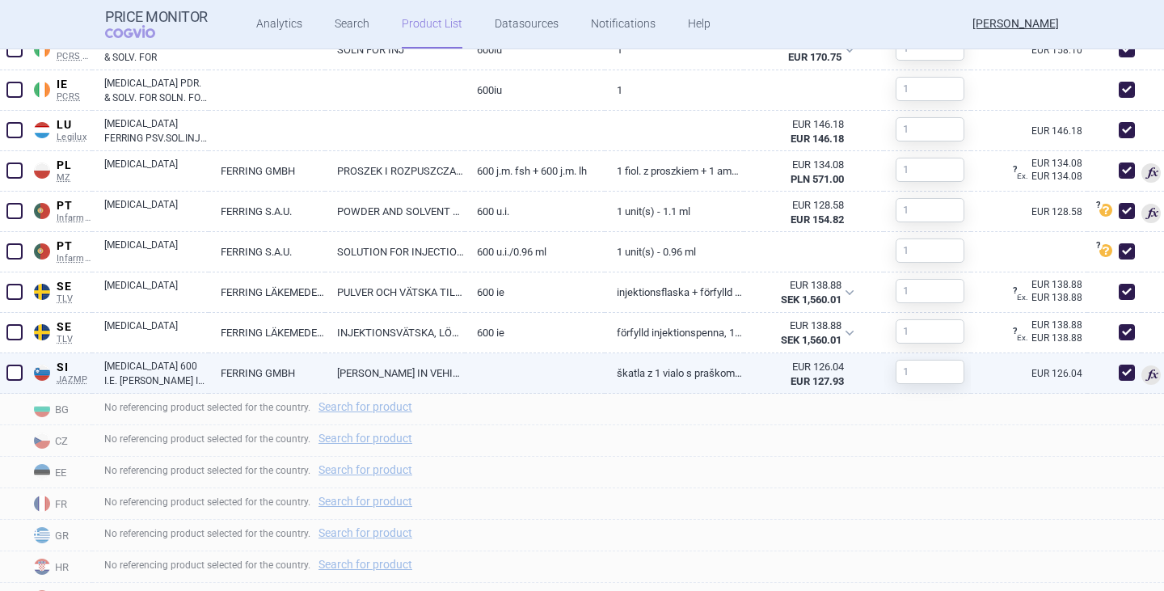
click at [129, 388] on link "[MEDICAL_DATA] 600 I.E. [PERSON_NAME] IN VEHIKEL ZA RAZTOPINO ZA INJICIRANJE" at bounding box center [156, 373] width 104 height 29
select select "EUR"
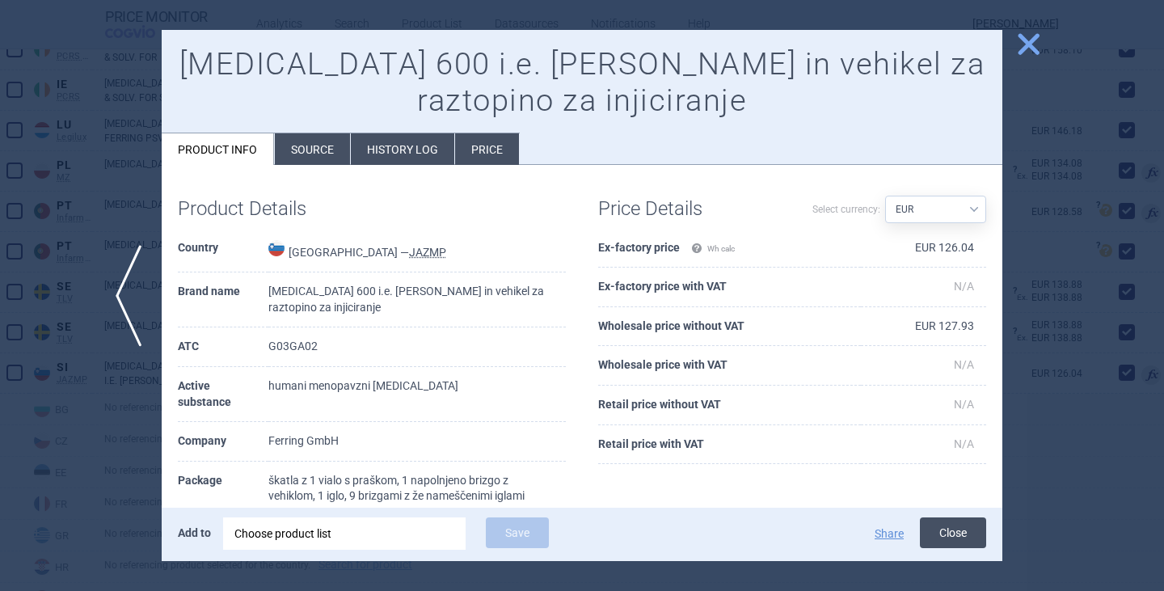
click at [956, 535] on button "Close" at bounding box center [953, 532] width 66 height 31
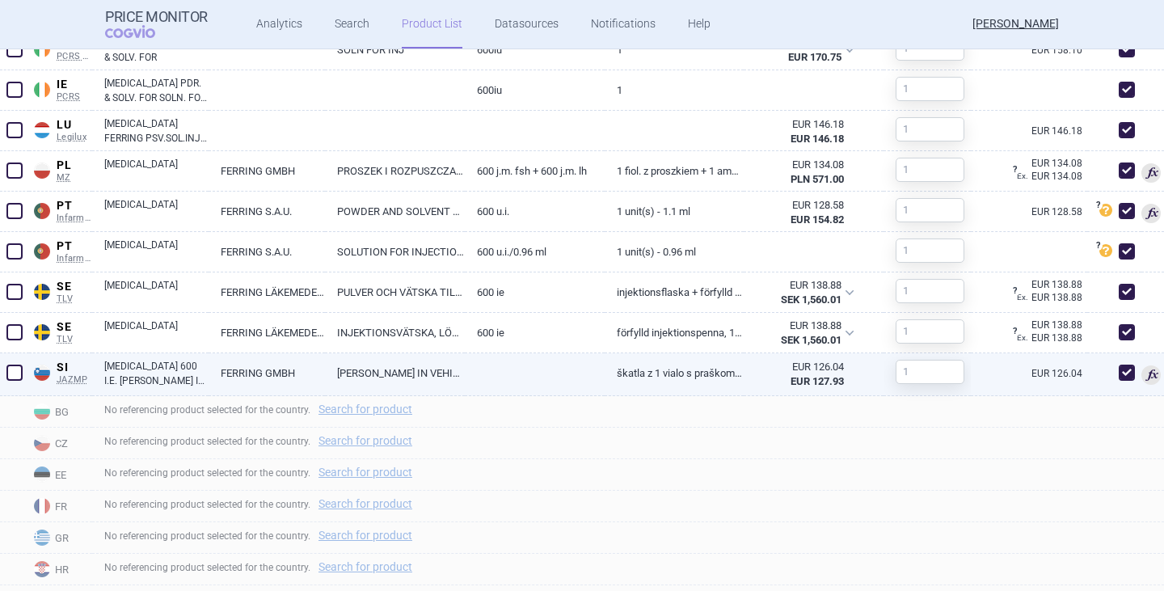
click at [1118, 381] on span at bounding box center [1126, 372] width 16 height 16
checkbox input "false"
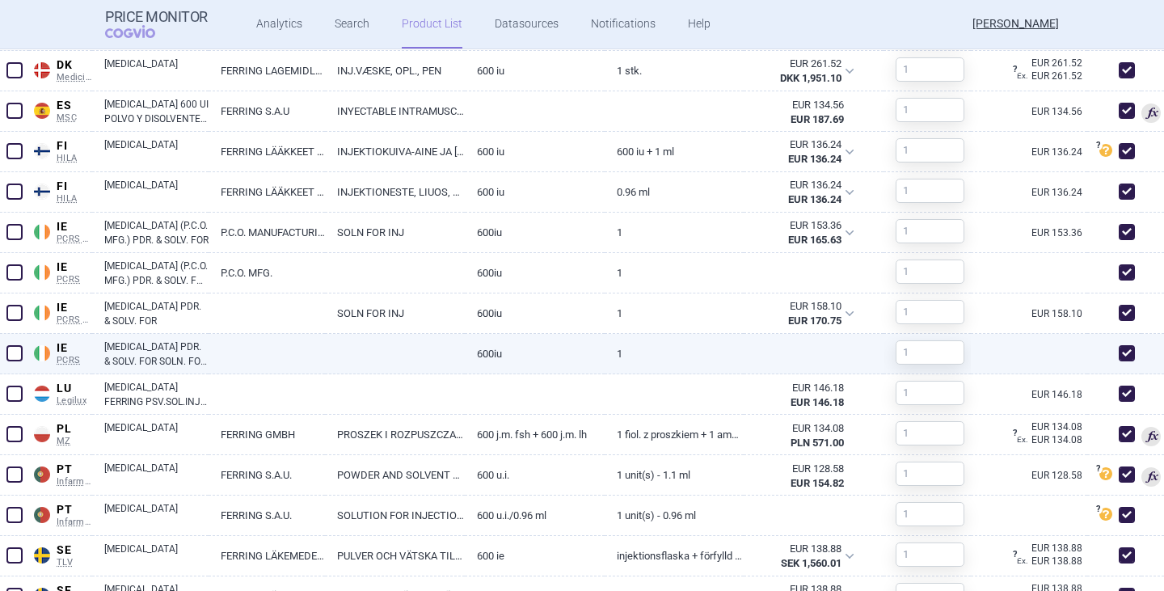
scroll to position [1212, 0]
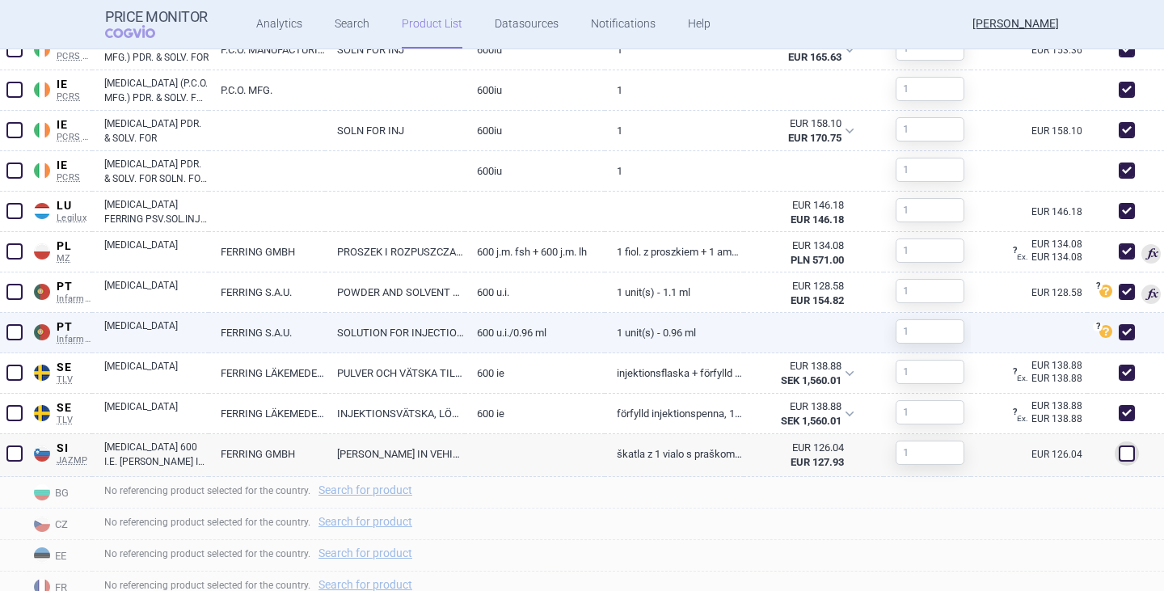
click at [1119, 340] on span at bounding box center [1126, 332] width 16 height 16
checkbox input "false"
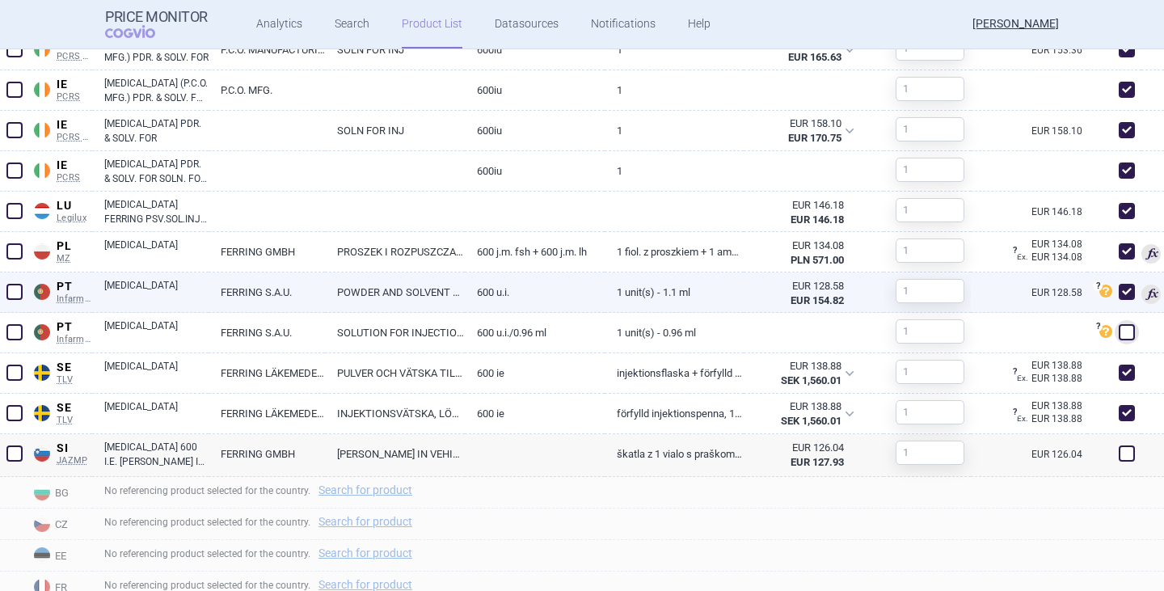
click at [142, 307] on link "[MEDICAL_DATA]" at bounding box center [156, 292] width 104 height 29
select select "EUR"
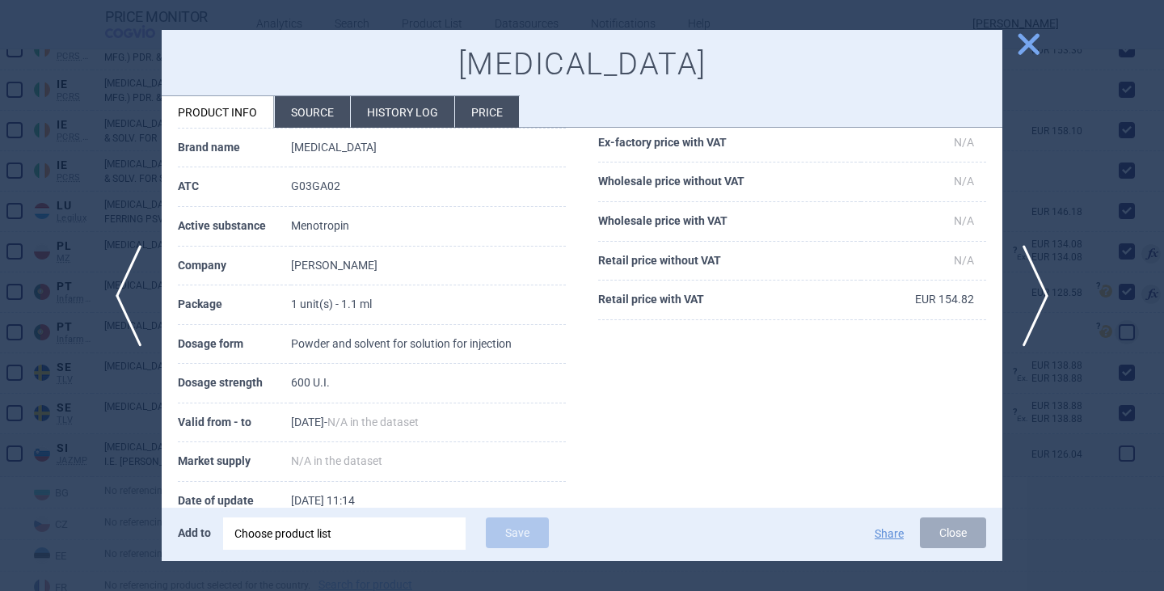
scroll to position [278, 0]
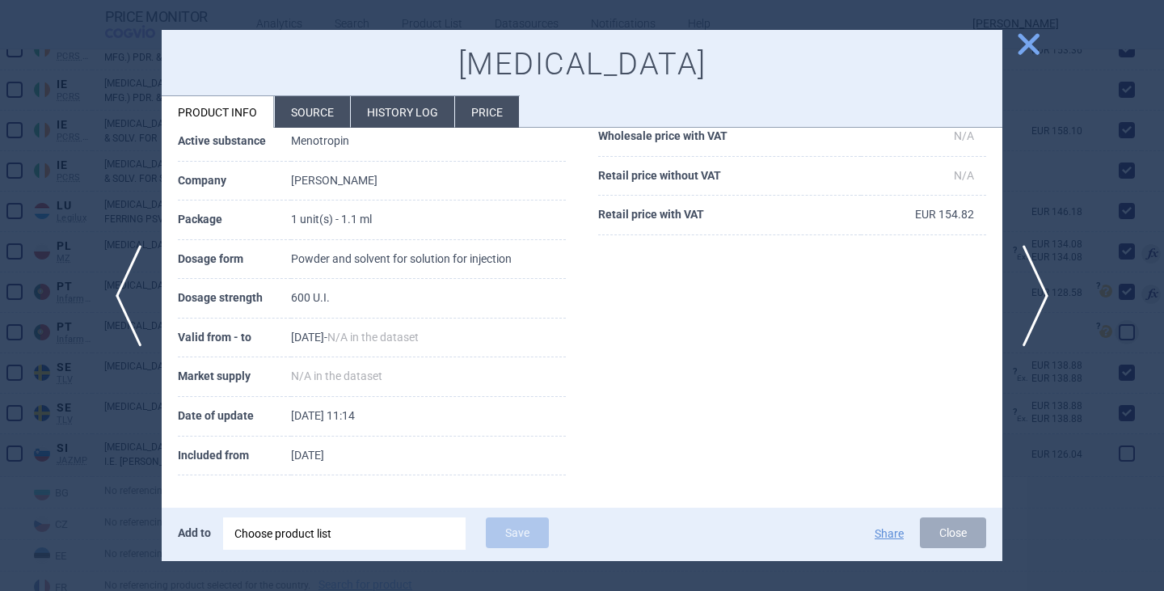
click at [314, 113] on li "Source" at bounding box center [312, 112] width 75 height 32
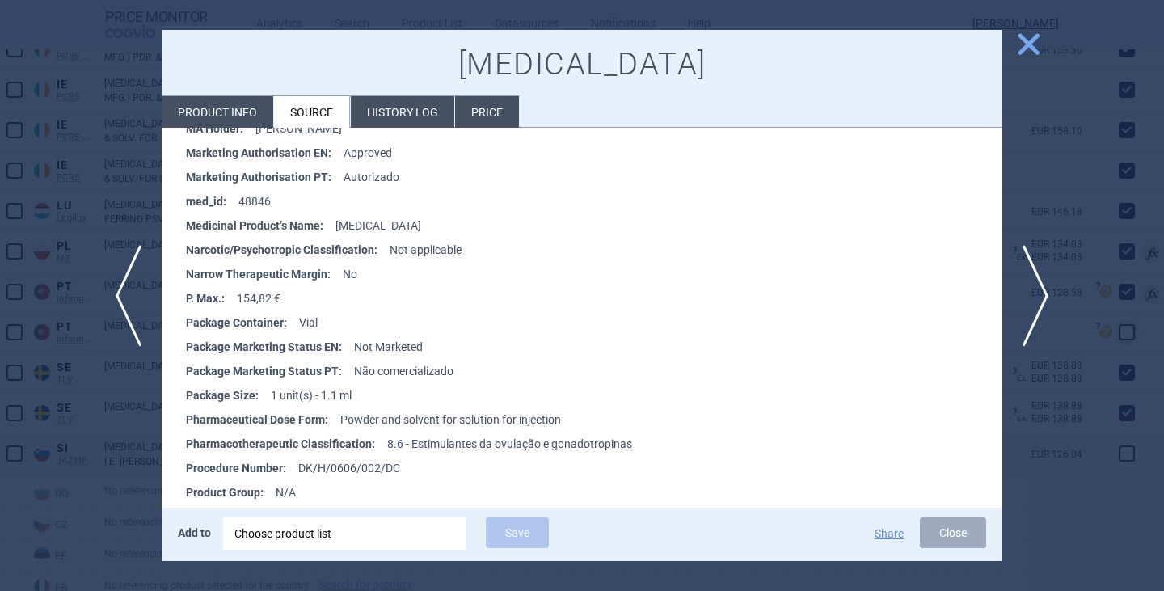
scroll to position [646, 0]
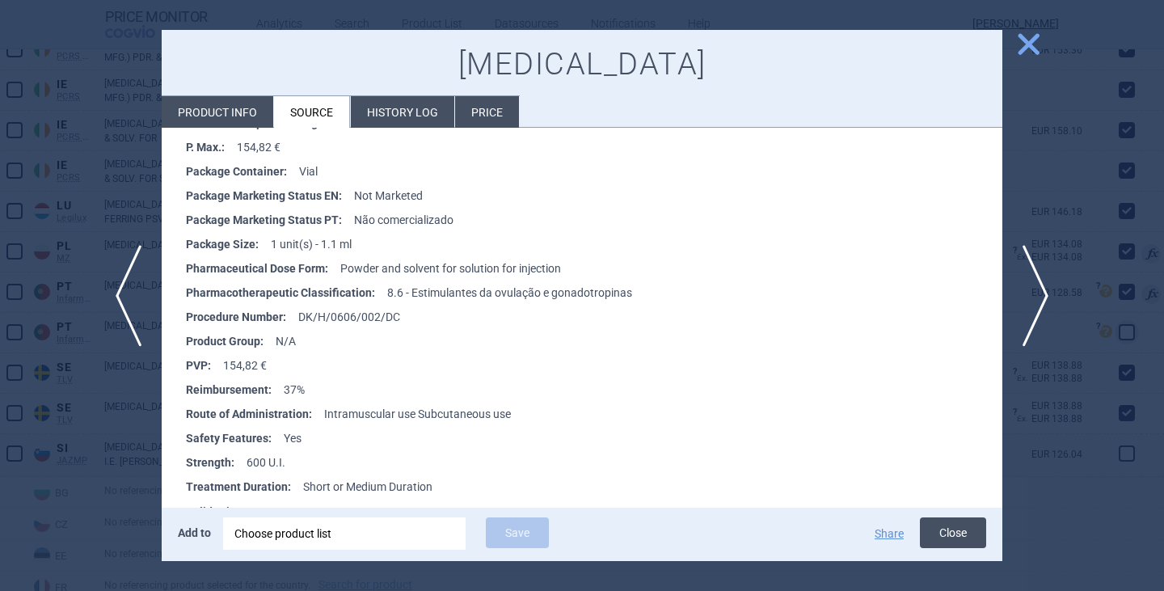
click at [962, 531] on button "Close" at bounding box center [953, 532] width 66 height 31
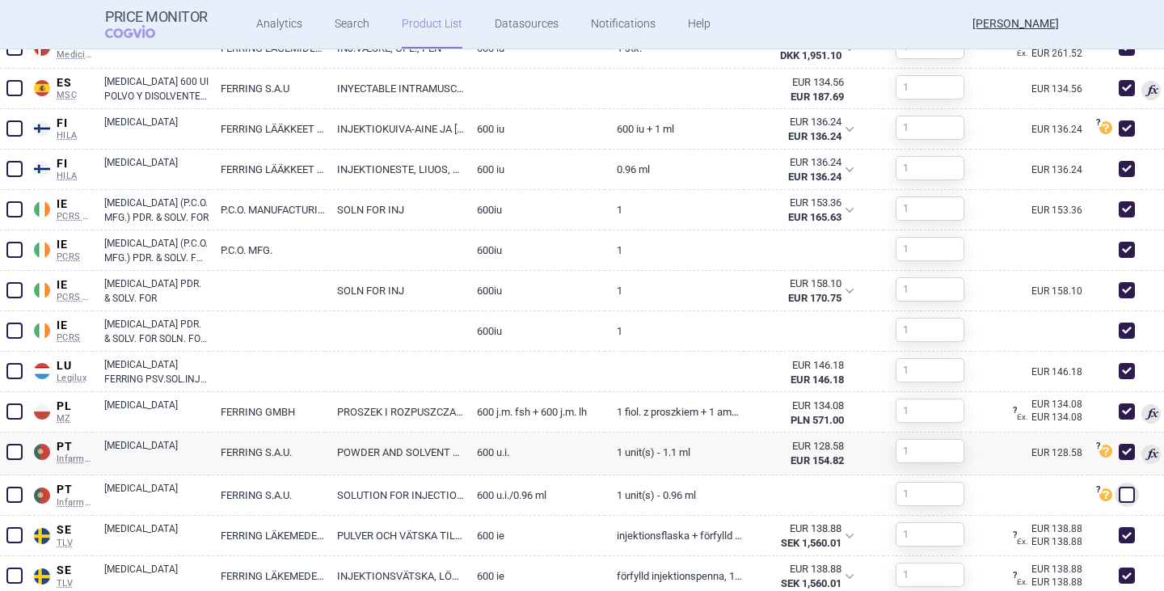
scroll to position [1051, 0]
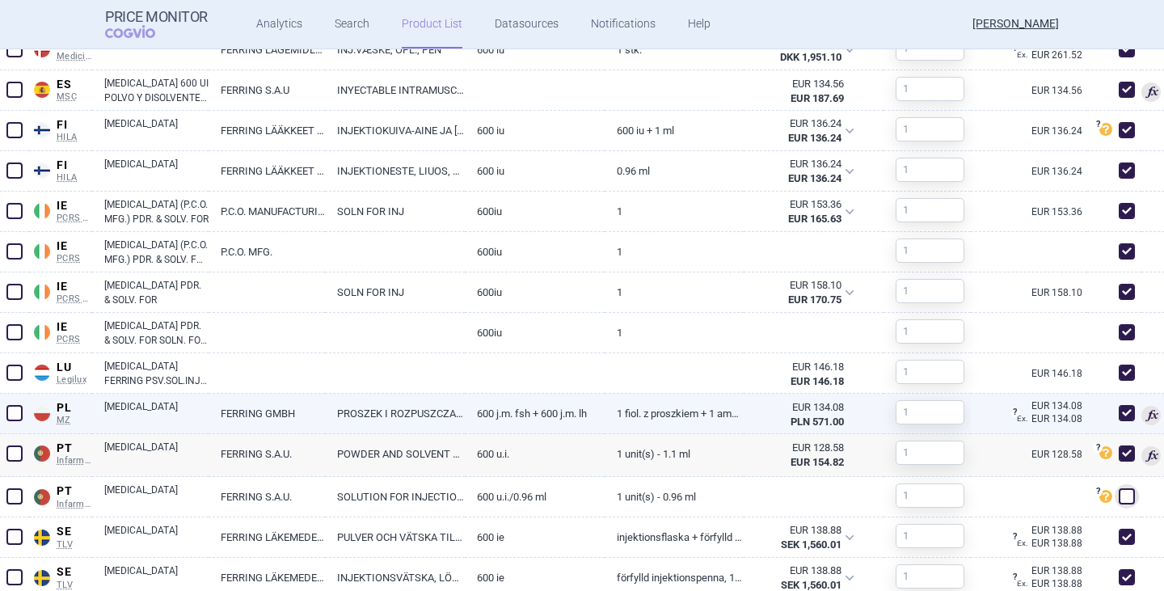
click at [242, 433] on link "FERRING GMBH" at bounding box center [266, 414] width 116 height 40
select select "EUR"
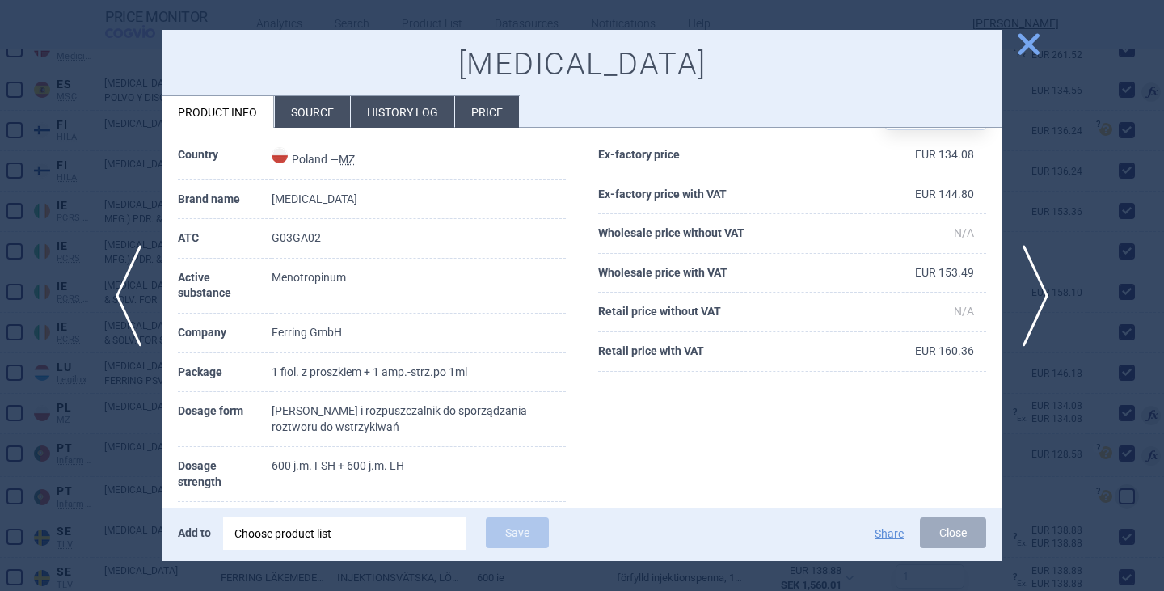
scroll to position [162, 0]
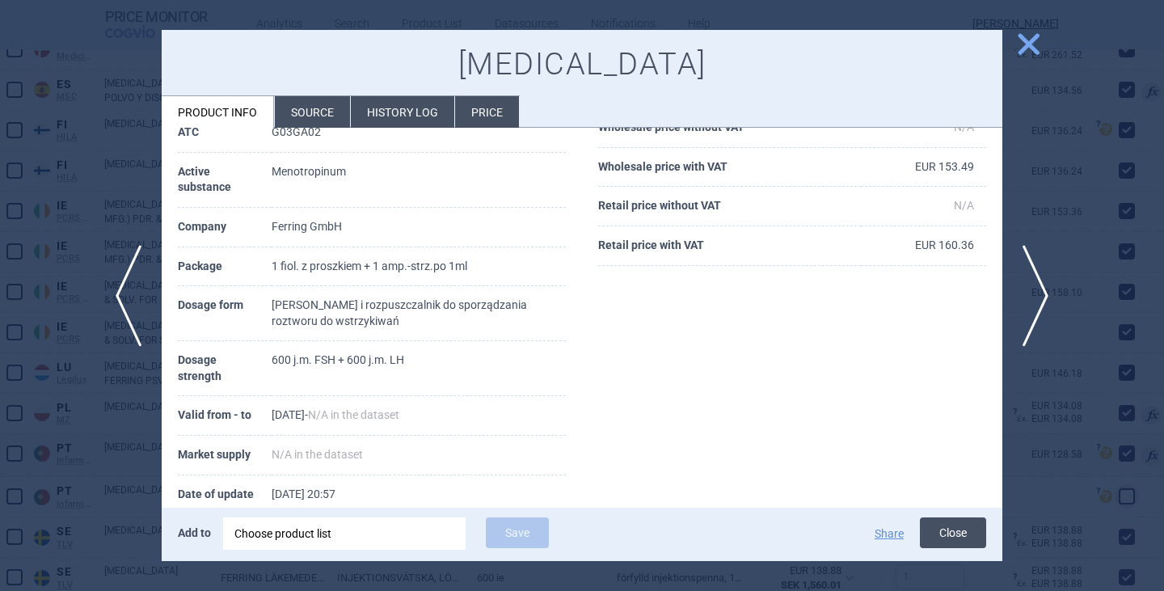
click at [942, 532] on button "Close" at bounding box center [953, 532] width 66 height 31
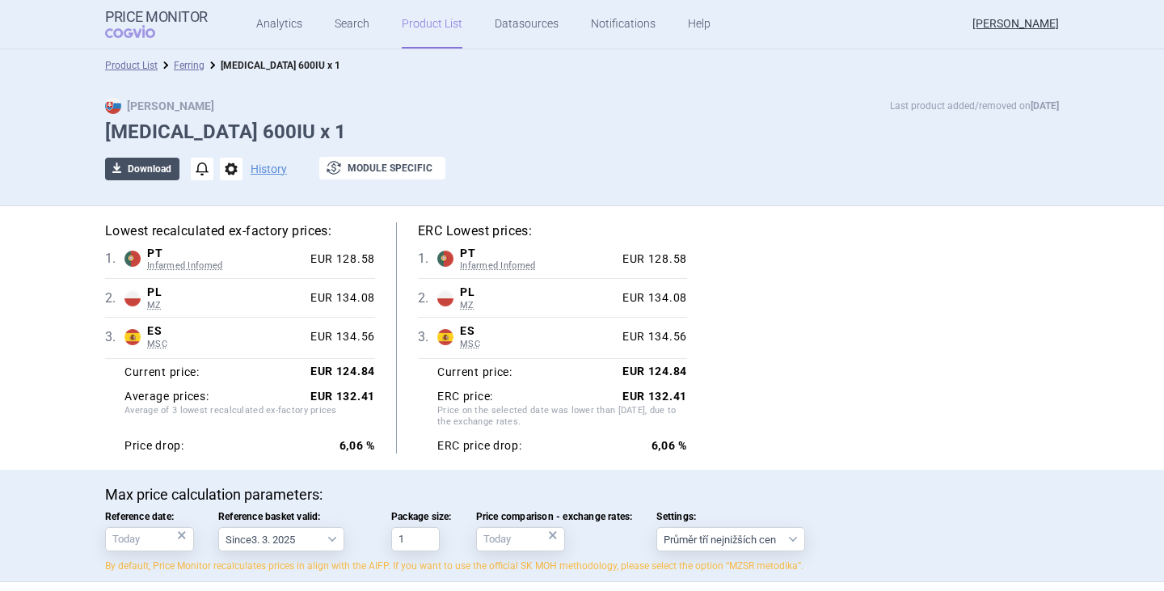
click at [143, 174] on button "download Download" at bounding box center [142, 169] width 74 height 23
select select "EUR"
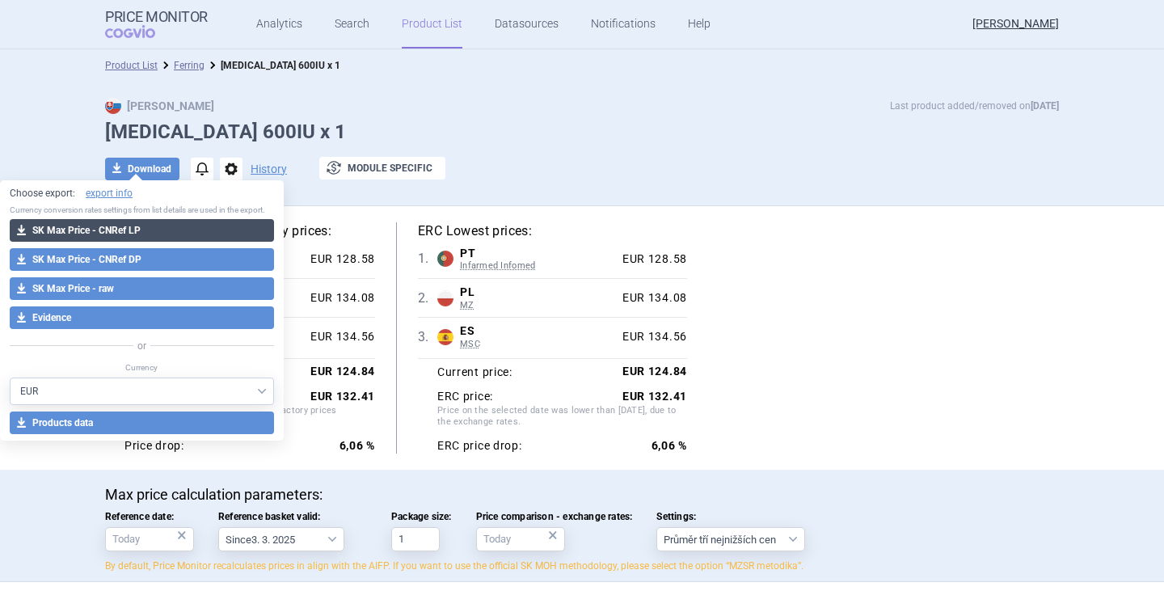
click at [162, 229] on button "download SK Max Price - CNRef LP" at bounding box center [142, 230] width 264 height 23
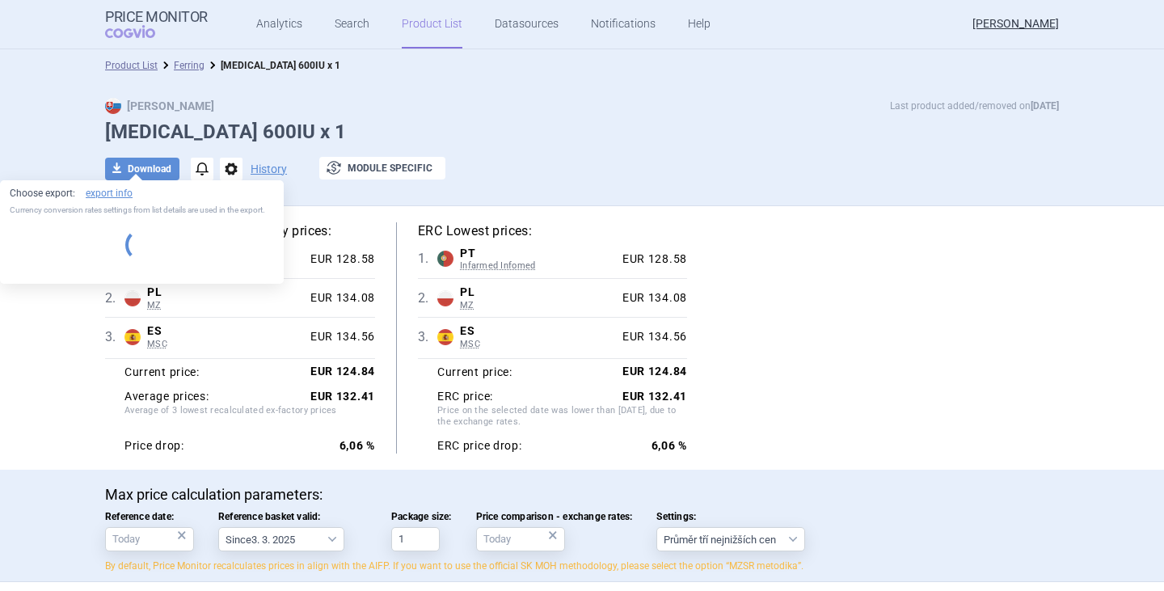
select select "EUR"
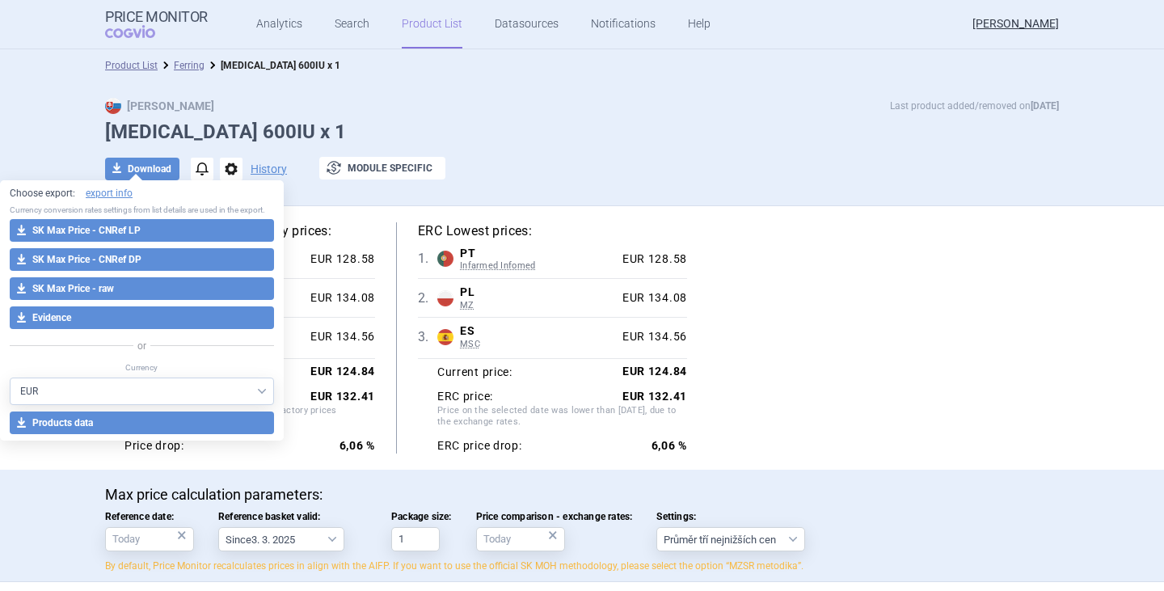
drag, startPoint x: 131, startPoint y: 283, endPoint x: 122, endPoint y: 280, distance: 9.5
click at [131, 283] on button "download SK Max Price - raw" at bounding box center [142, 288] width 264 height 23
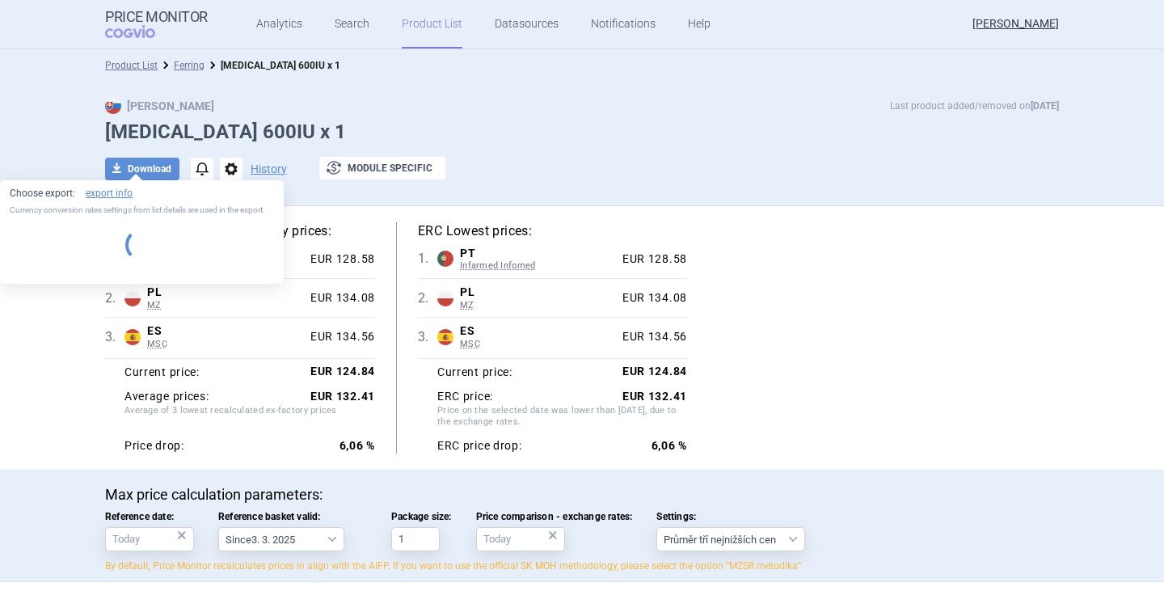
select select "EUR"
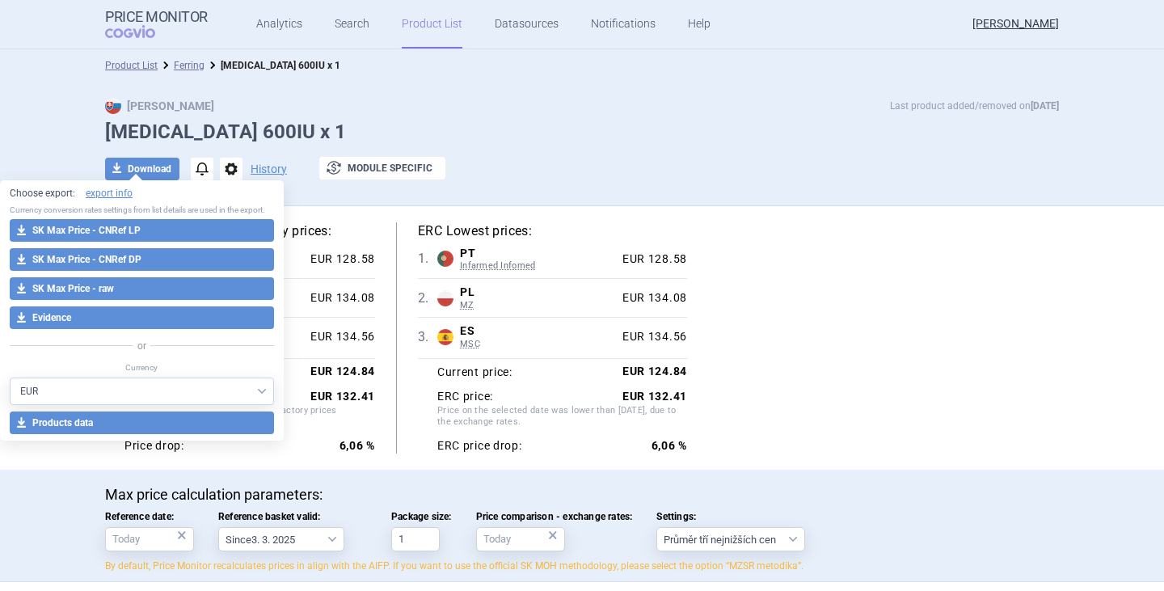
drag, startPoint x: 553, startPoint y: 124, endPoint x: 550, endPoint y: 133, distance: 9.2
click at [555, 124] on h1 "[MEDICAL_DATA] 600IU x 1" at bounding box center [582, 131] width 954 height 23
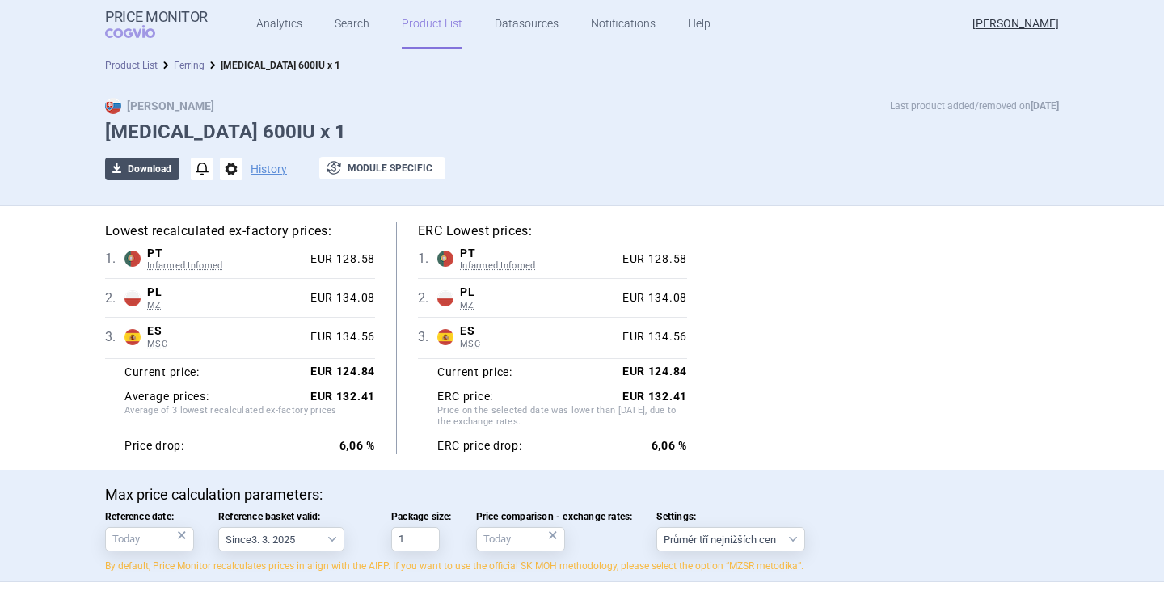
click at [137, 168] on button "download Download" at bounding box center [142, 169] width 74 height 23
select select "EUR"
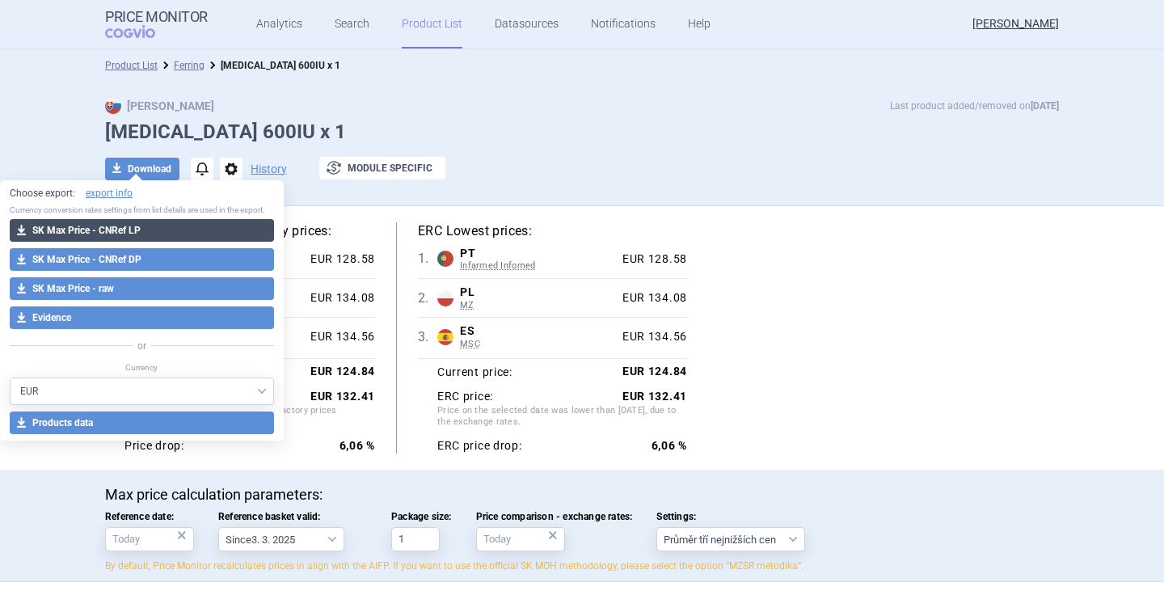
click at [116, 231] on button "download SK Max Price - CNRef LP" at bounding box center [142, 230] width 264 height 23
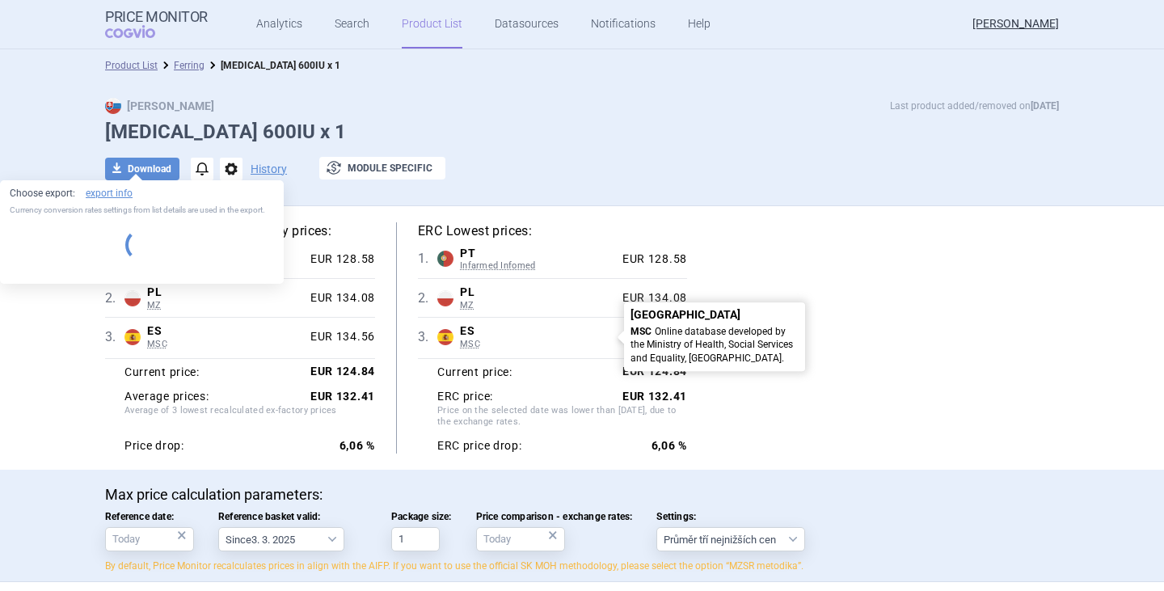
select select "EUR"
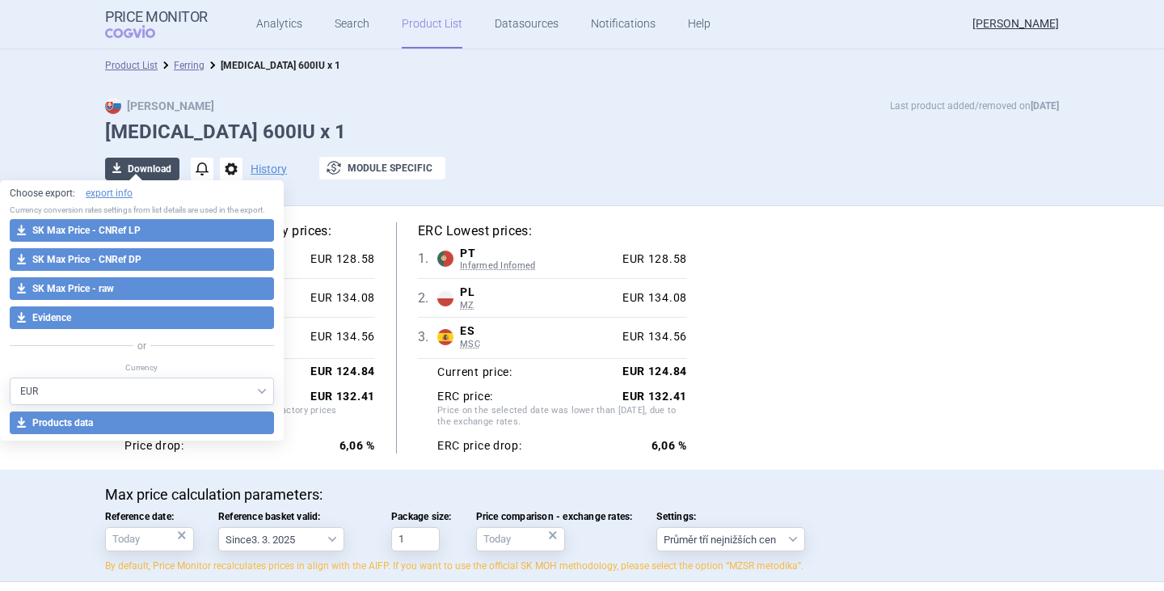
click at [145, 166] on button "download Download" at bounding box center [142, 169] width 74 height 23
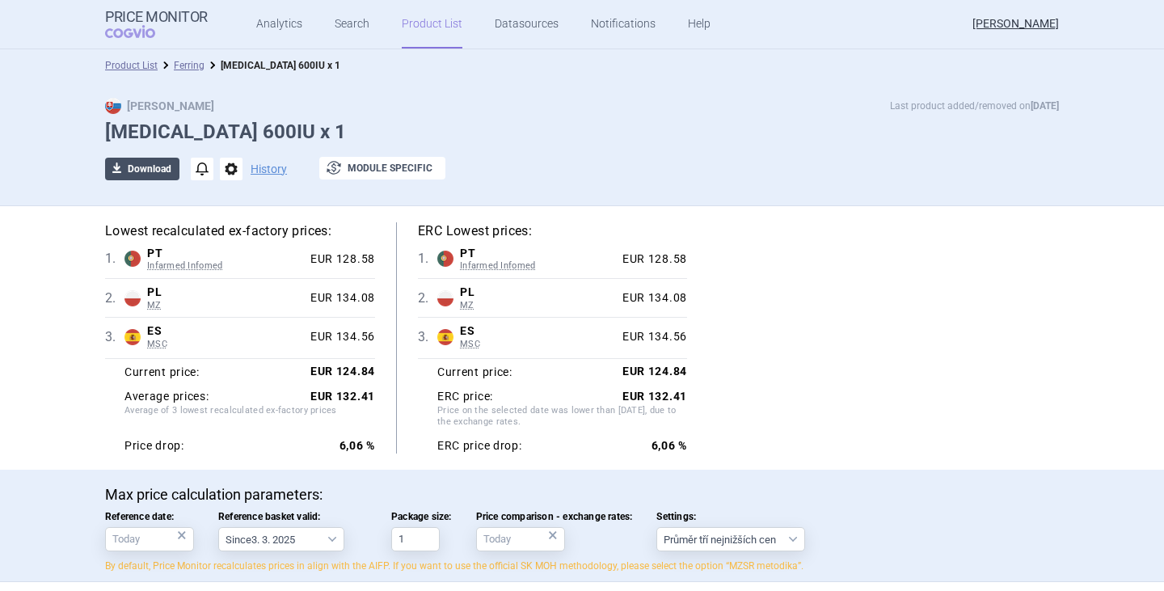
click at [145, 162] on button "download Download" at bounding box center [142, 169] width 74 height 23
select select "EUR"
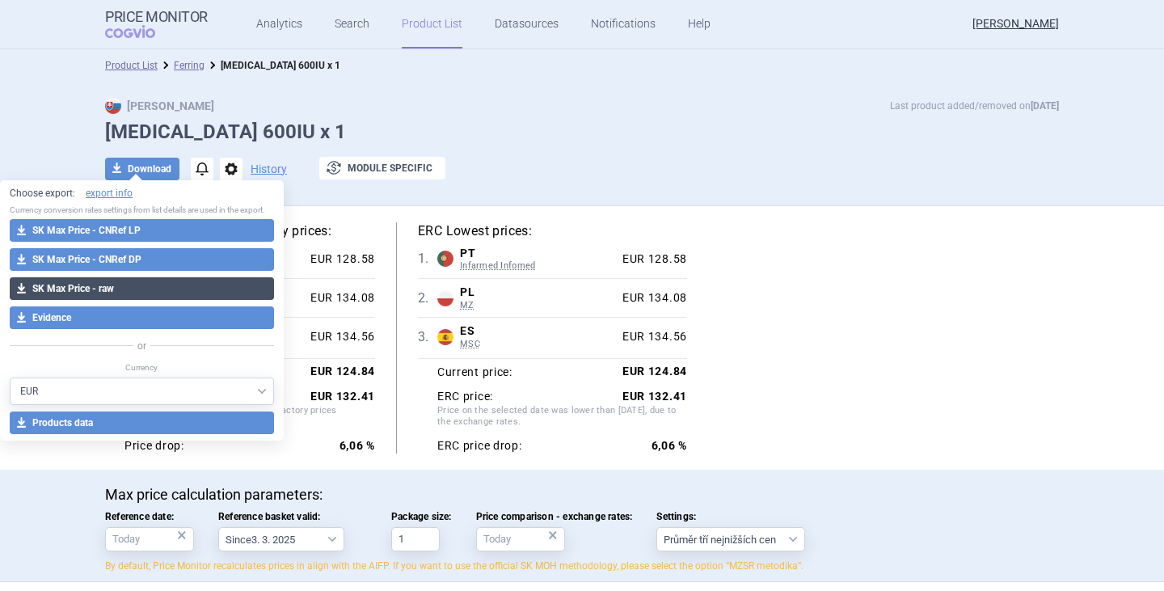
click at [131, 283] on button "download SK Max Price - raw" at bounding box center [142, 288] width 264 height 23
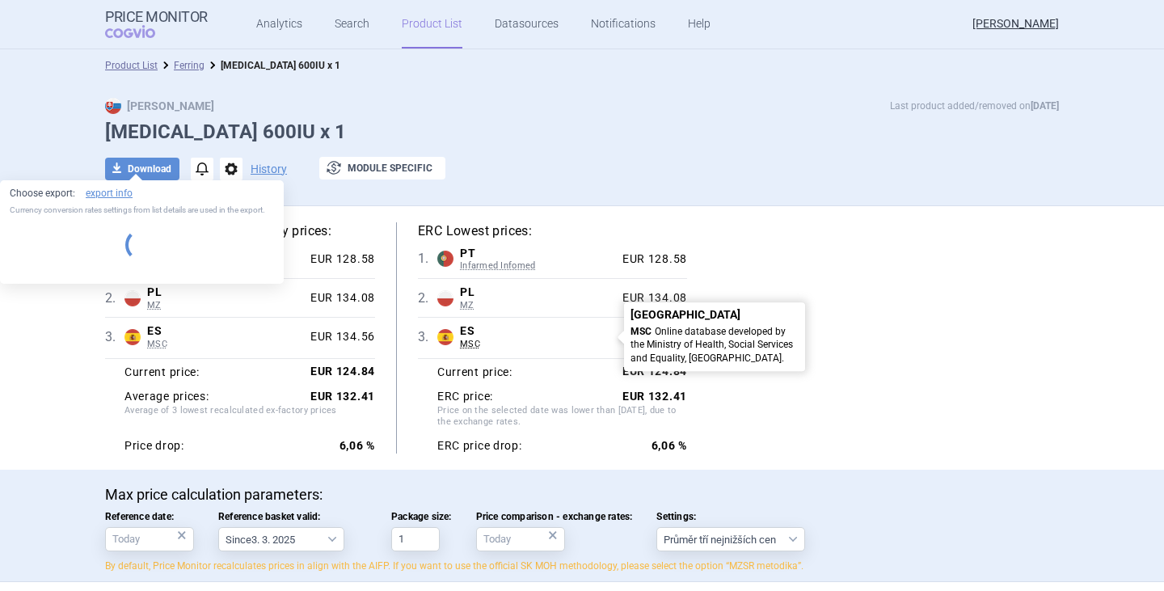
select select "EUR"
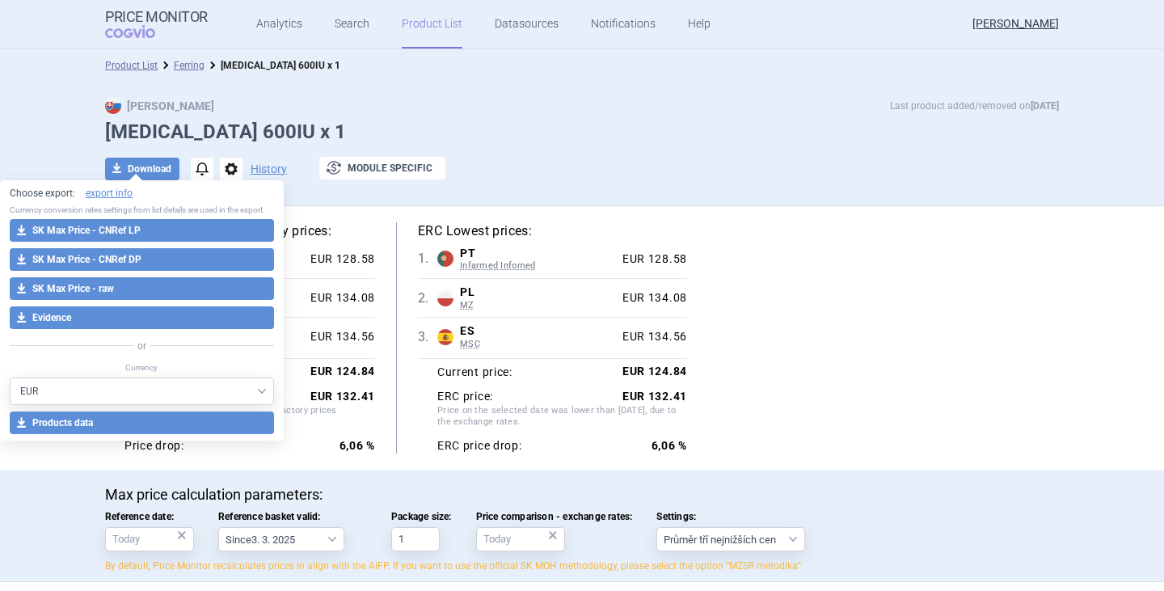
click at [719, 81] on div "Product List Ferring [MEDICAL_DATA] 600IU x 1" at bounding box center [582, 65] width 1164 height 32
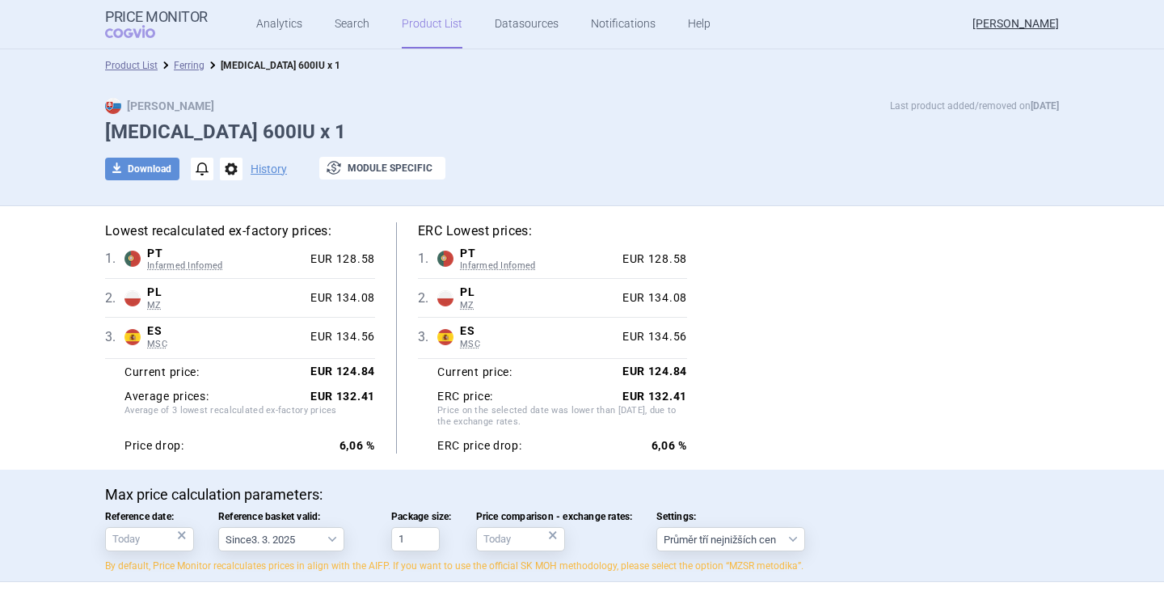
click at [789, 466] on div "Lowest recalculated ex-factory prices: 1 . PT Infarmed Infomed Portugal Infarme…" at bounding box center [582, 337] width 1018 height 263
click at [339, 31] on link "Search" at bounding box center [352, 24] width 35 height 48
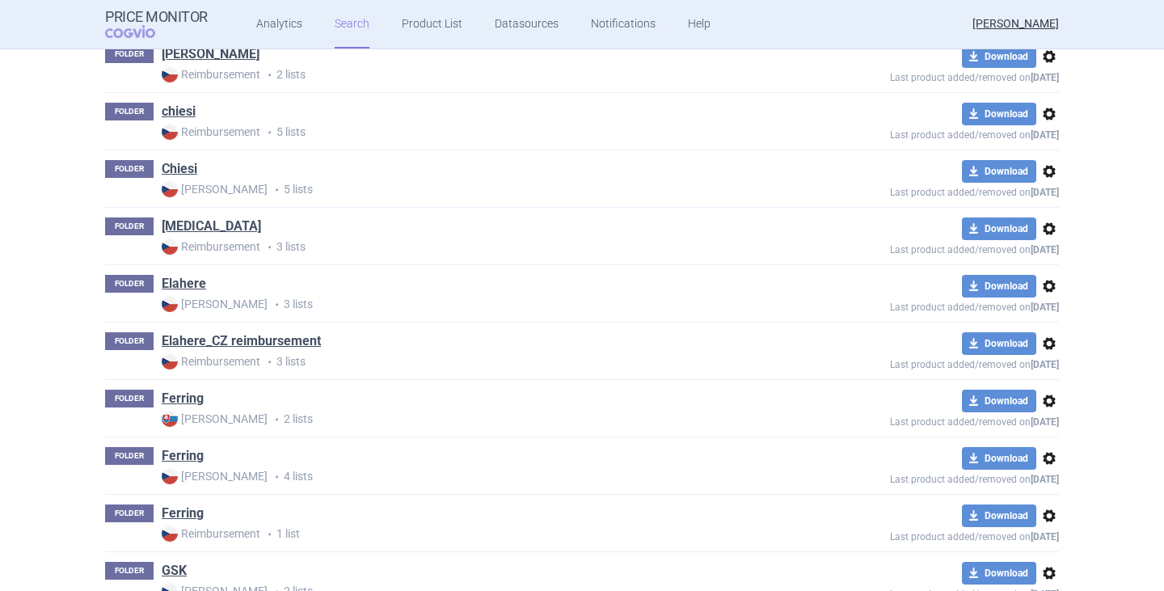
scroll to position [1051, 0]
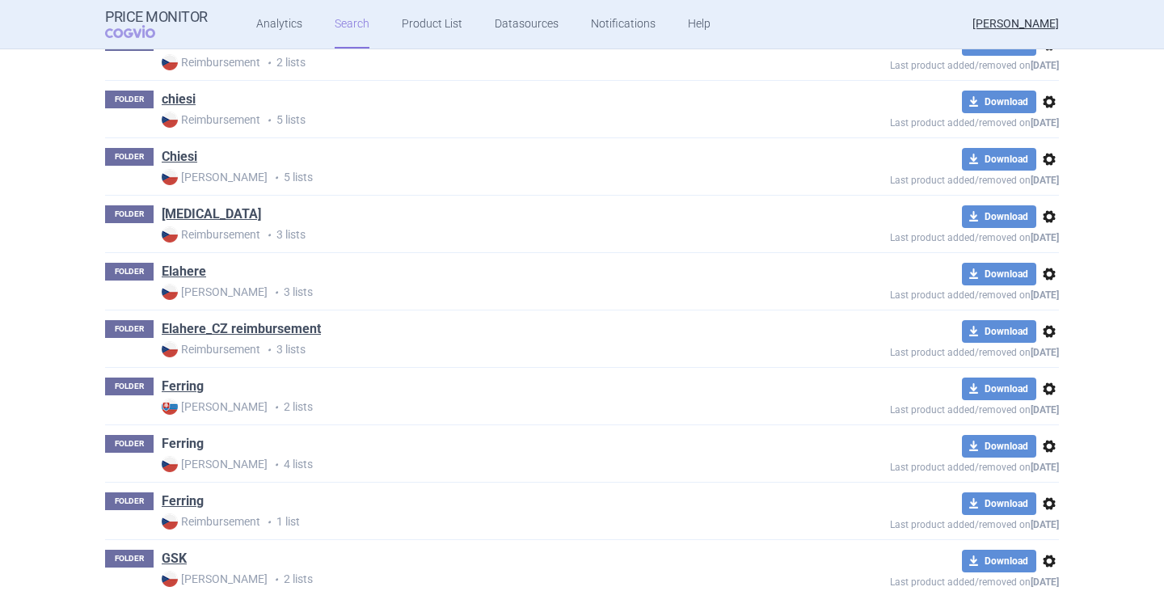
click at [179, 441] on link "Ferring" at bounding box center [183, 444] width 42 height 18
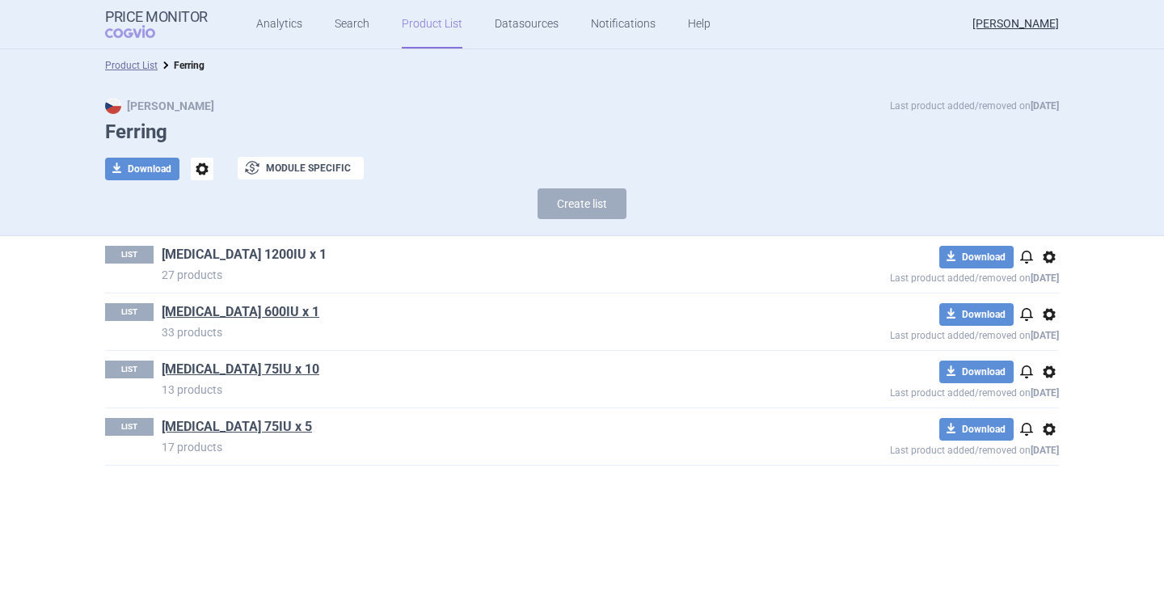
click at [236, 248] on link "[MEDICAL_DATA] 1200IU x 1" at bounding box center [244, 255] width 165 height 18
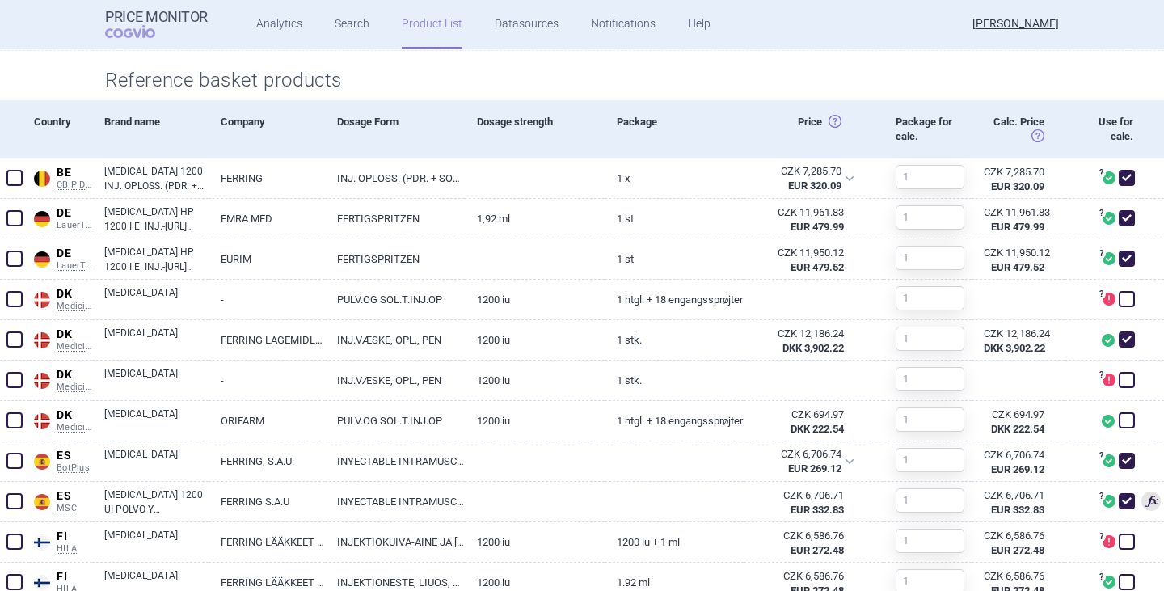
scroll to position [727, 0]
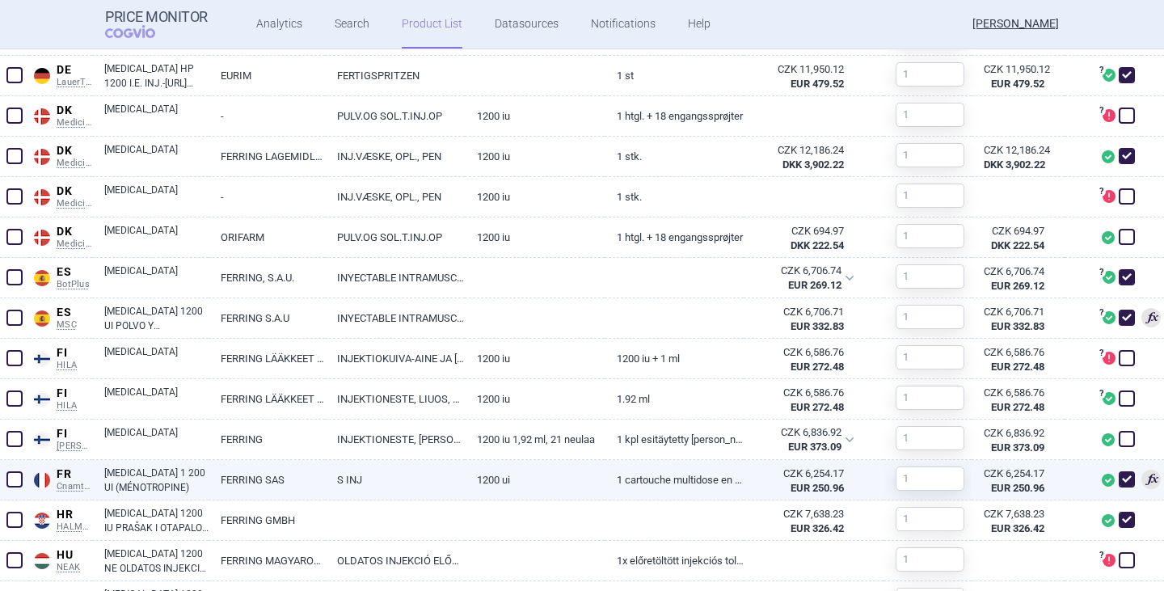
click at [156, 475] on link "[MEDICAL_DATA] 1 200 UI (MÉNOTROPINE)" at bounding box center [156, 479] width 104 height 29
select select "EUR"
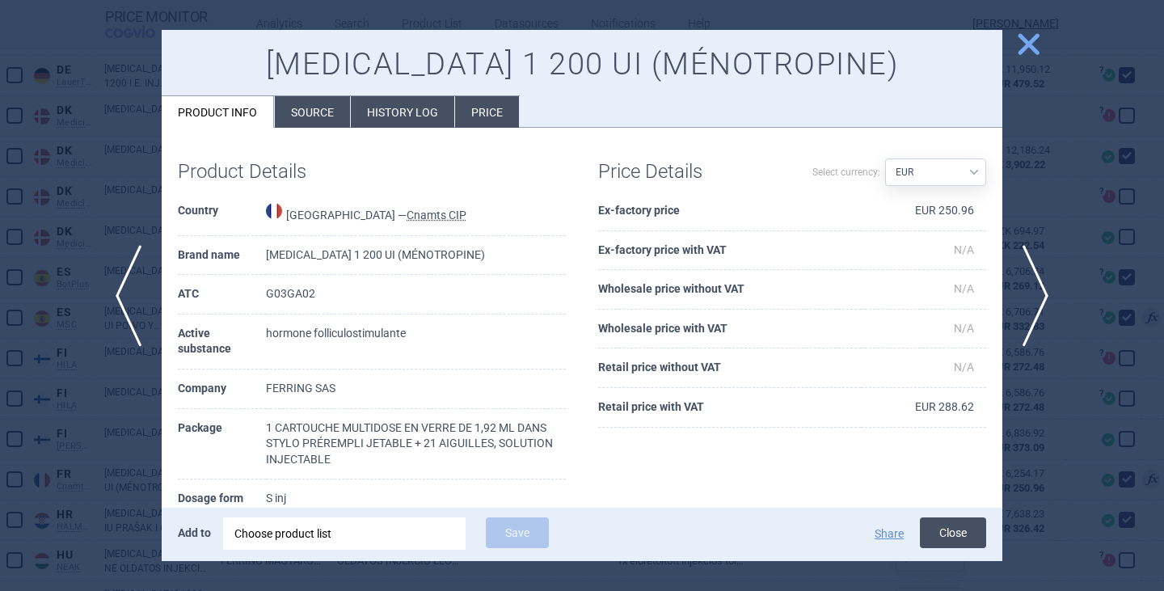
click at [945, 536] on button "Close" at bounding box center [953, 532] width 66 height 31
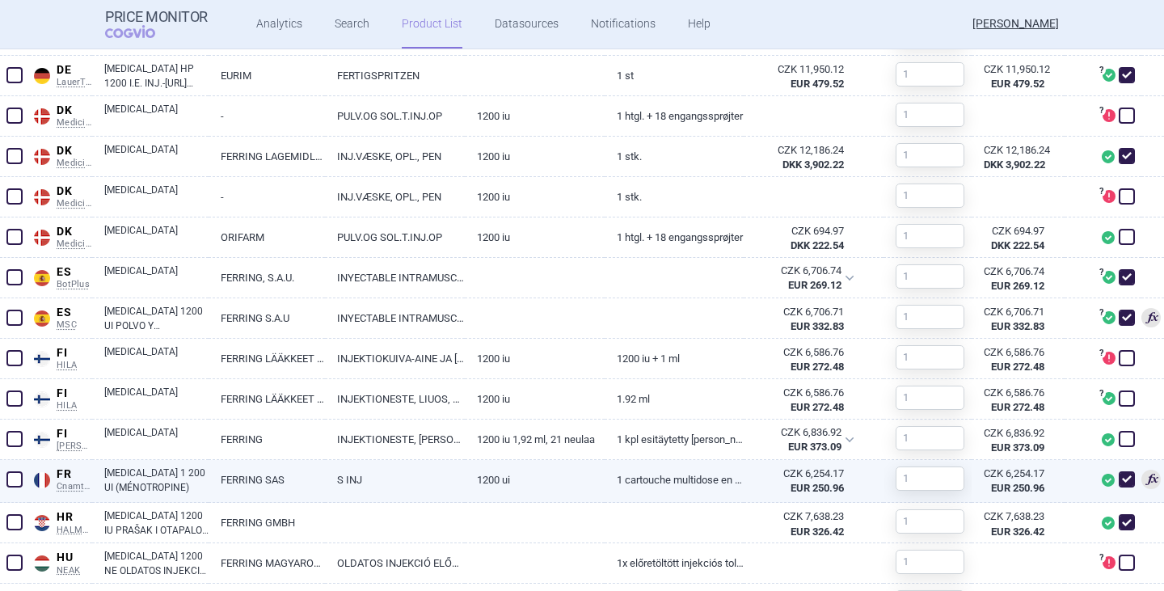
click at [1118, 475] on span at bounding box center [1126, 479] width 16 height 16
checkbox input "false"
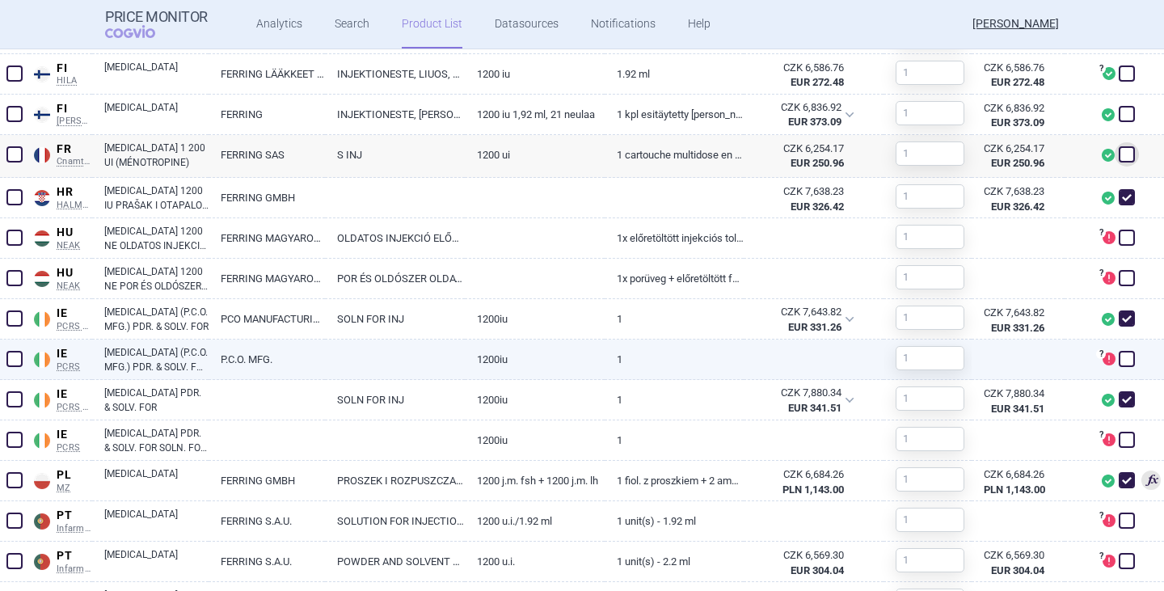
scroll to position [1131, 0]
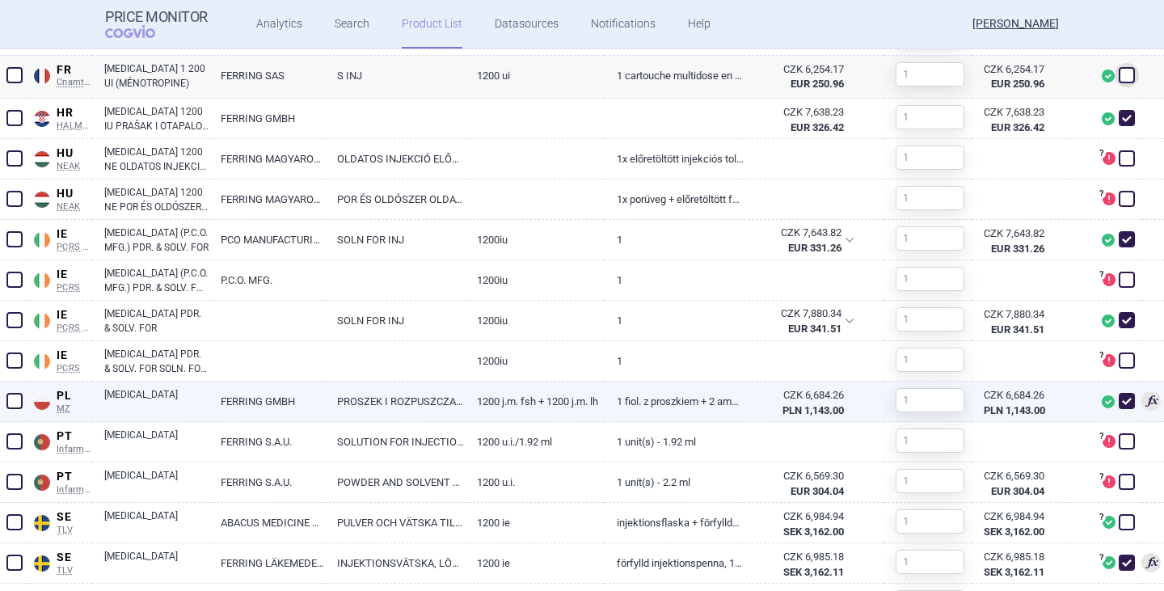
click at [137, 403] on link "[MEDICAL_DATA]" at bounding box center [156, 401] width 104 height 29
select select "EUR"
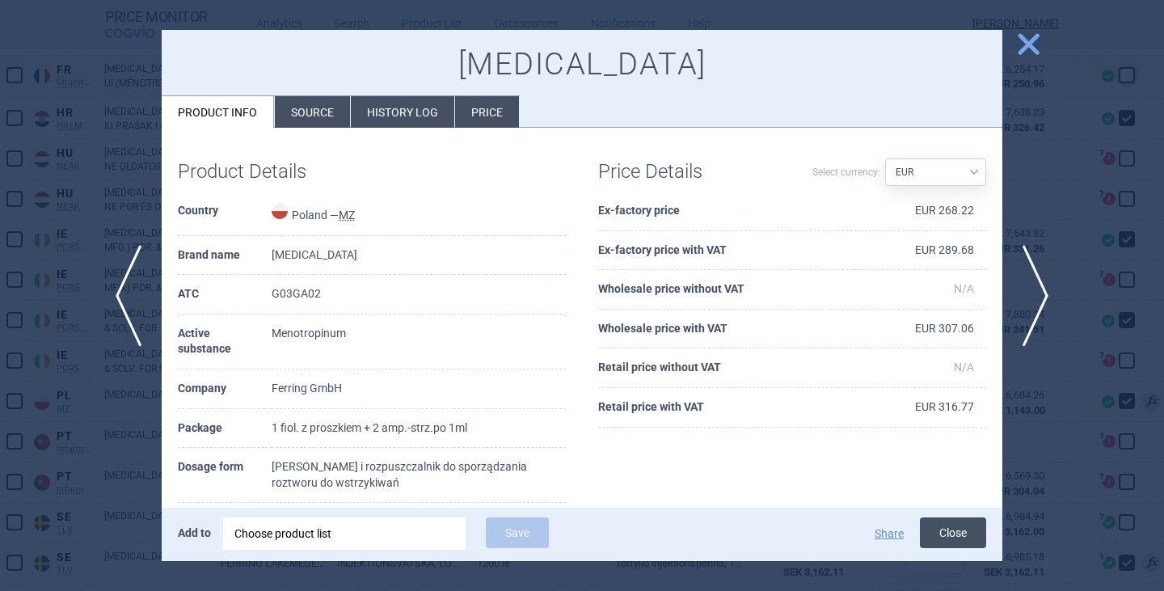
click at [941, 535] on button "Close" at bounding box center [953, 532] width 66 height 31
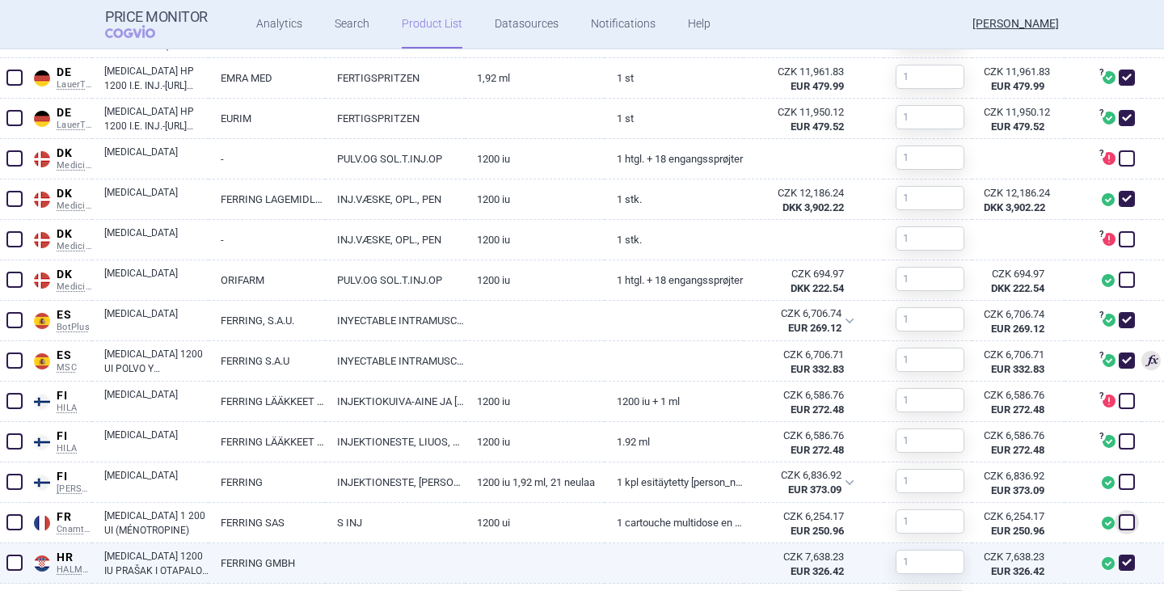
scroll to position [808, 0]
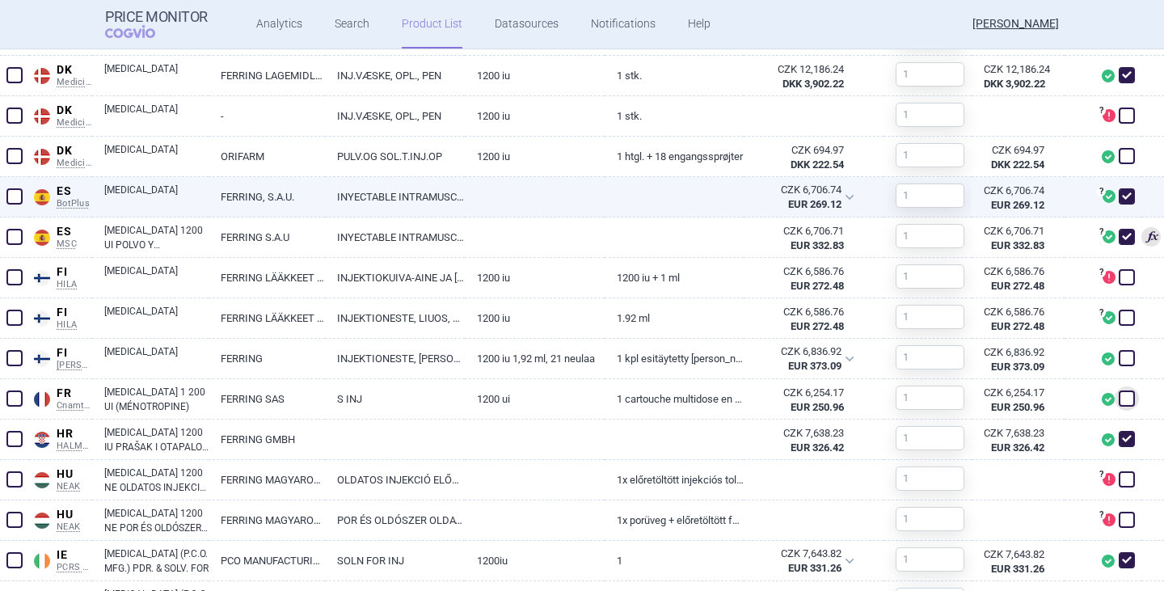
click at [130, 192] on link "[MEDICAL_DATA]" at bounding box center [156, 197] width 104 height 29
select select "EUR"
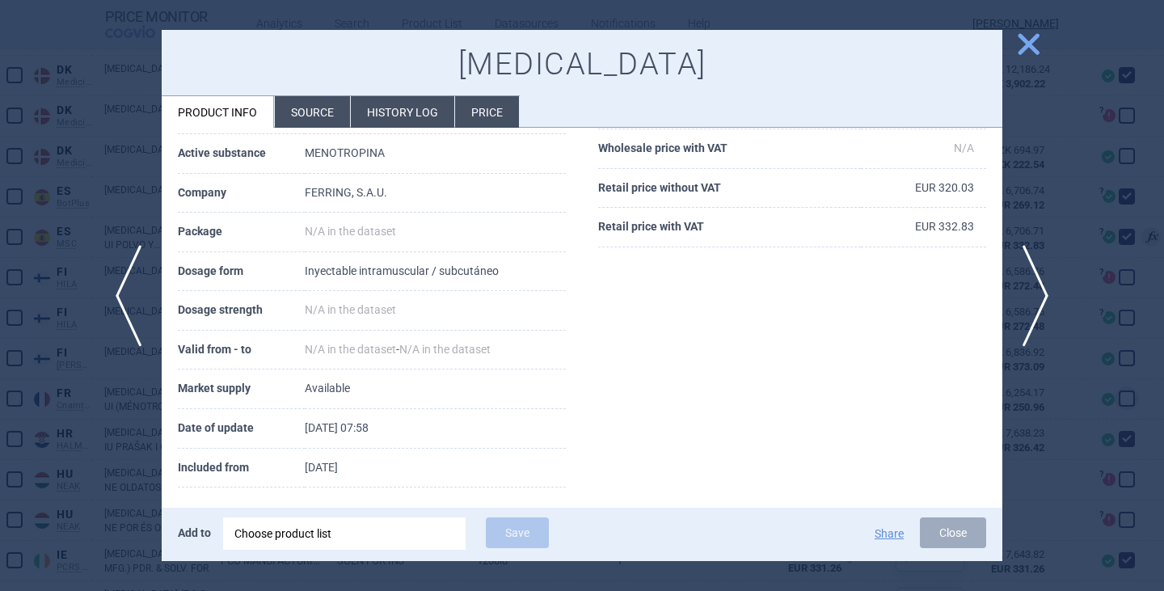
scroll to position [278, 0]
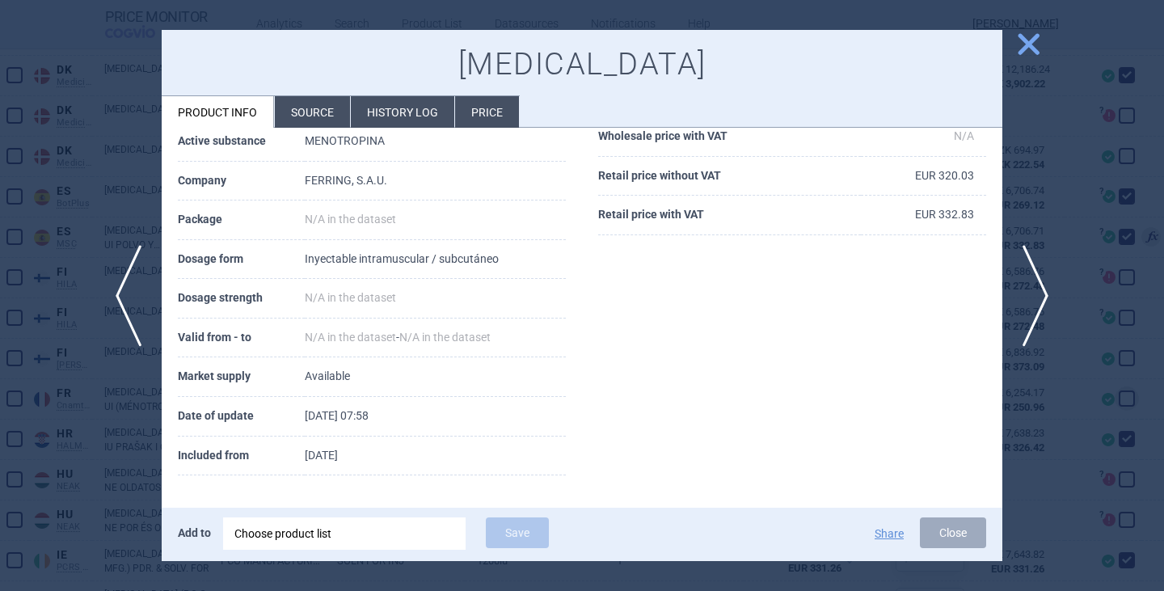
click at [306, 114] on li "Source" at bounding box center [312, 112] width 75 height 32
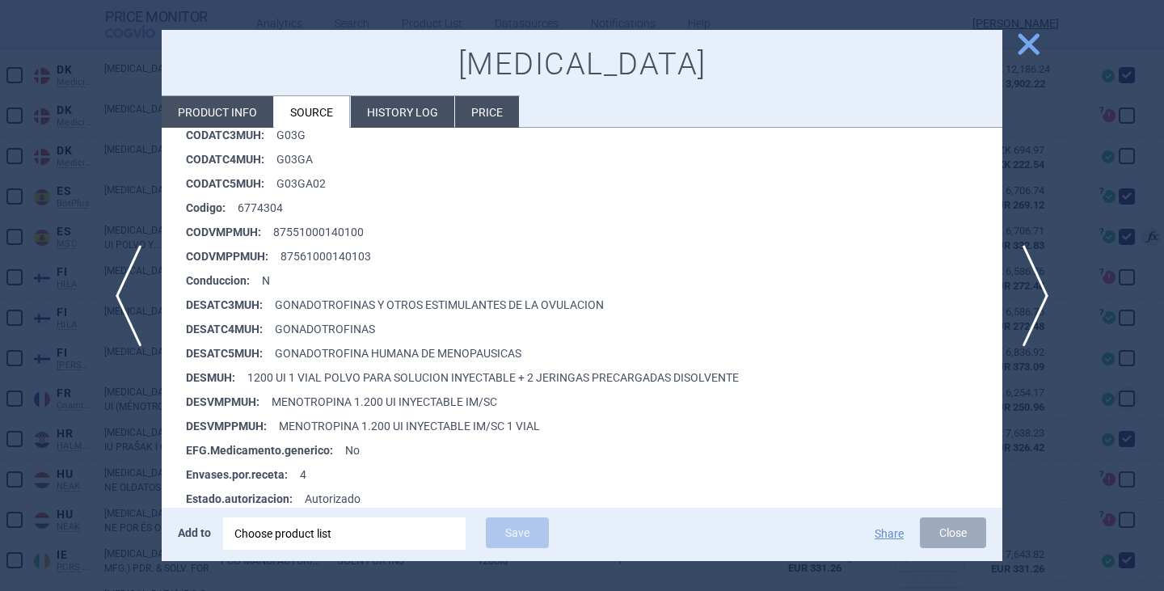
scroll to position [323, 0]
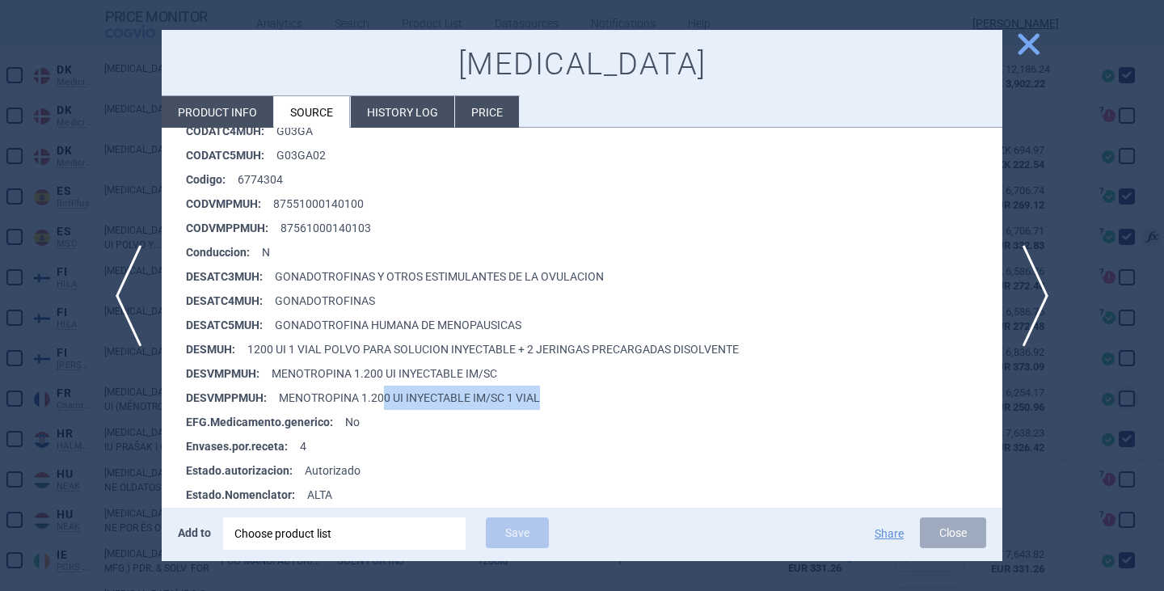
drag, startPoint x: 382, startPoint y: 394, endPoint x: 583, endPoint y: 419, distance: 202.0
click at [566, 406] on li "DESVMPPMUH : MENOTROPINA 1.200 UI INYECTABLE IM/SC 1 VIAL" at bounding box center [594, 397] width 816 height 24
click at [608, 435] on li "Envases.por.receta : 4" at bounding box center [594, 446] width 816 height 24
click at [946, 531] on button "Close" at bounding box center [953, 532] width 66 height 31
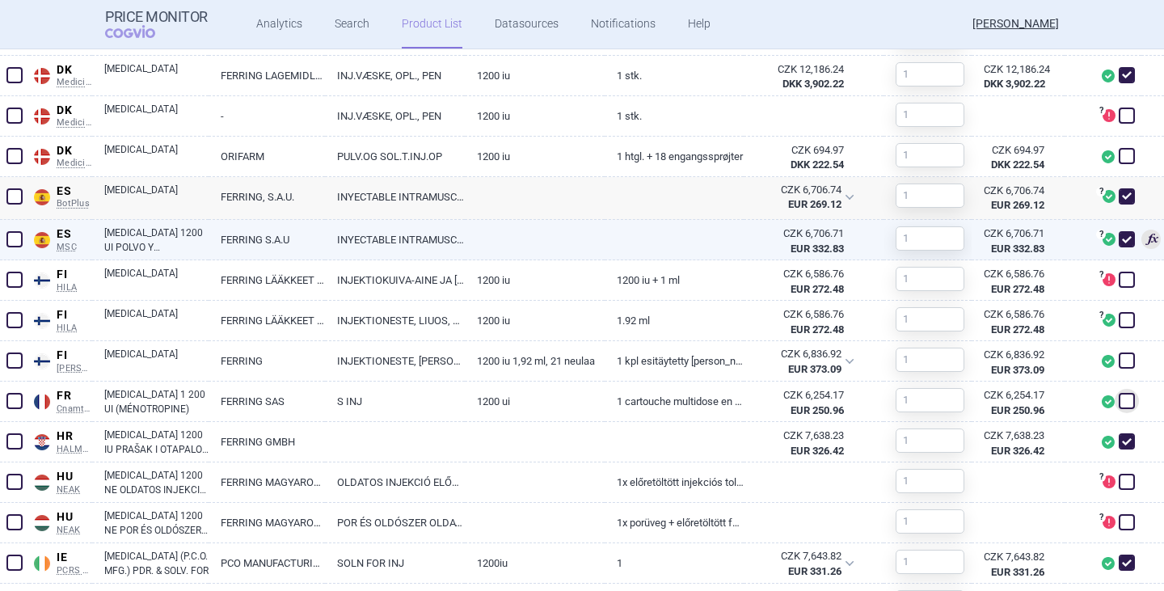
click at [155, 246] on link "[MEDICAL_DATA] 1200 UI POLVO Y DISOLVENTE PARA SOLUCION INYECTABLE, 1 VIAL + 2 …" at bounding box center [156, 239] width 104 height 29
select select "EUR"
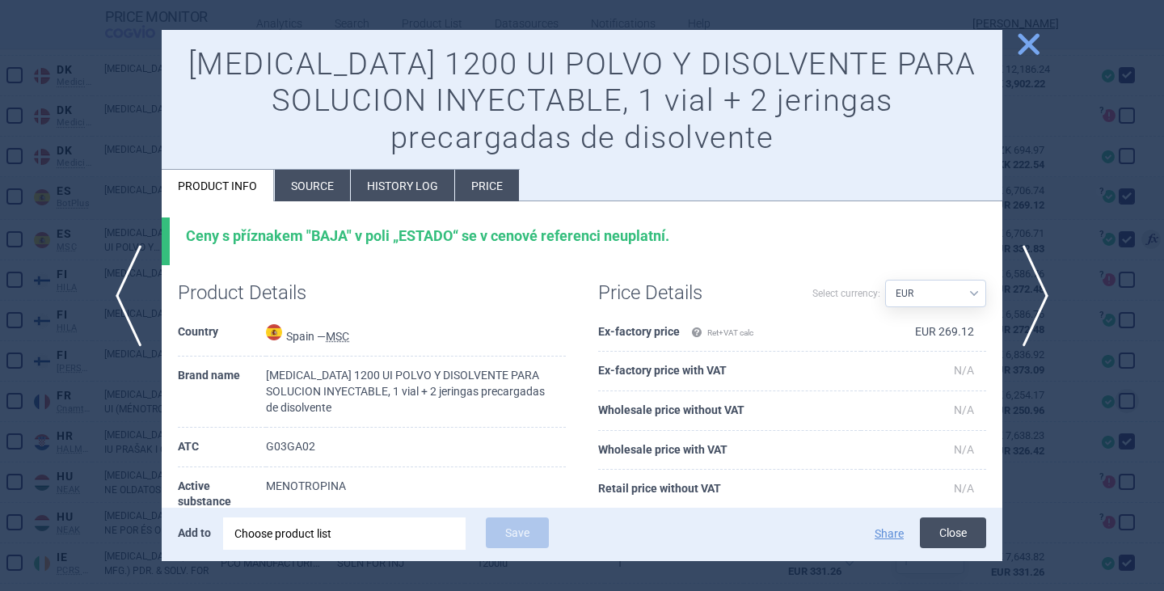
click at [939, 522] on button "Close" at bounding box center [953, 532] width 66 height 31
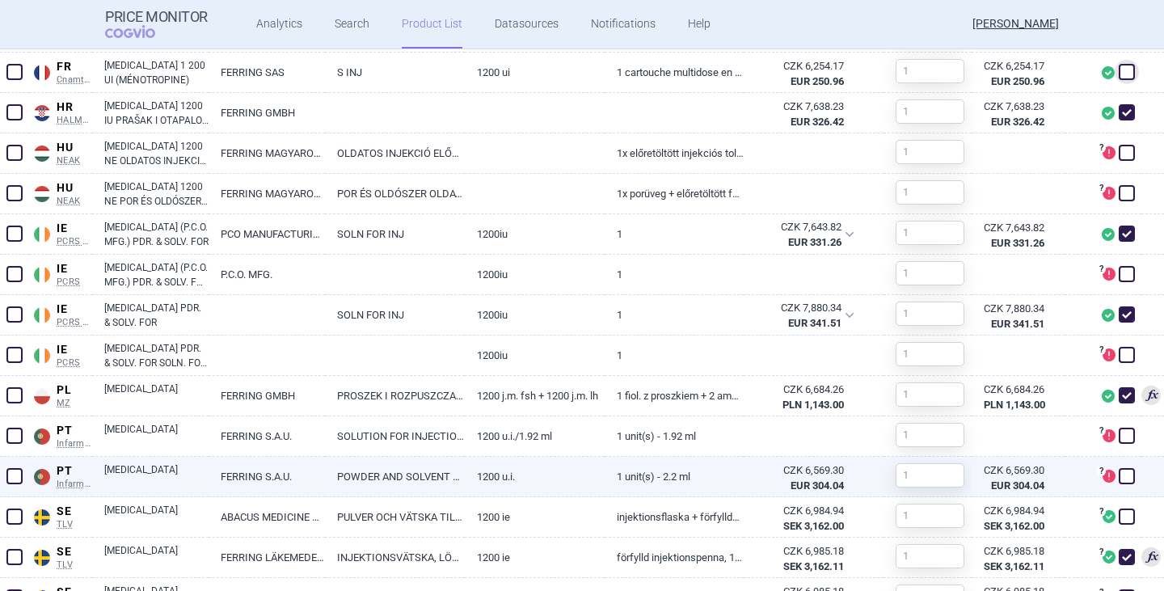
scroll to position [1212, 0]
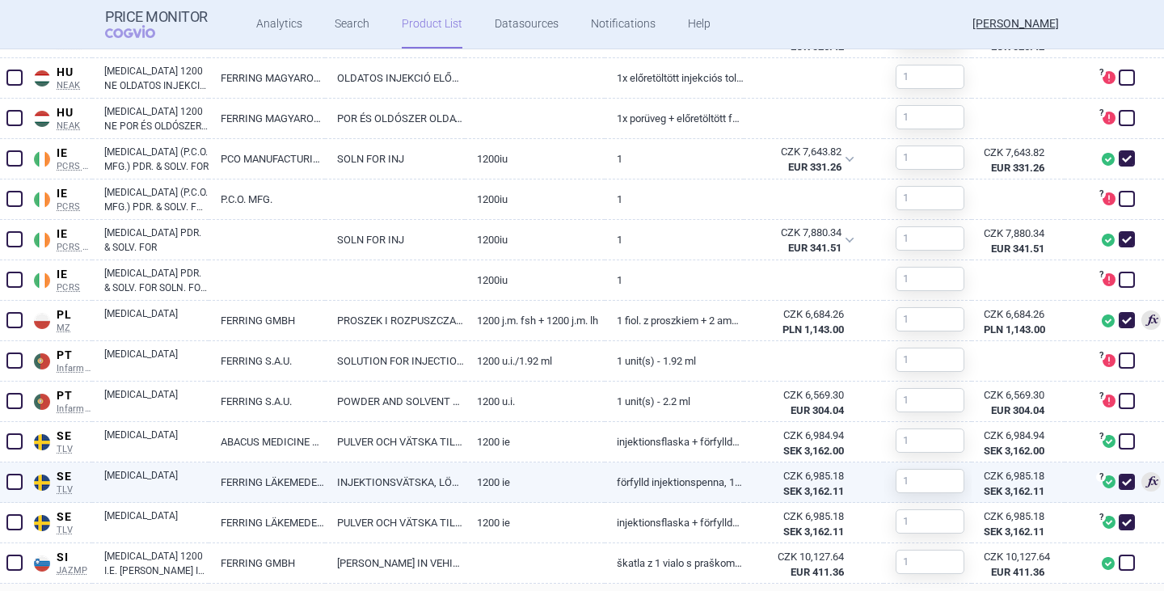
click at [266, 479] on link "FERRING LÄKEMEDEL AB" at bounding box center [266, 482] width 116 height 40
select select "EUR"
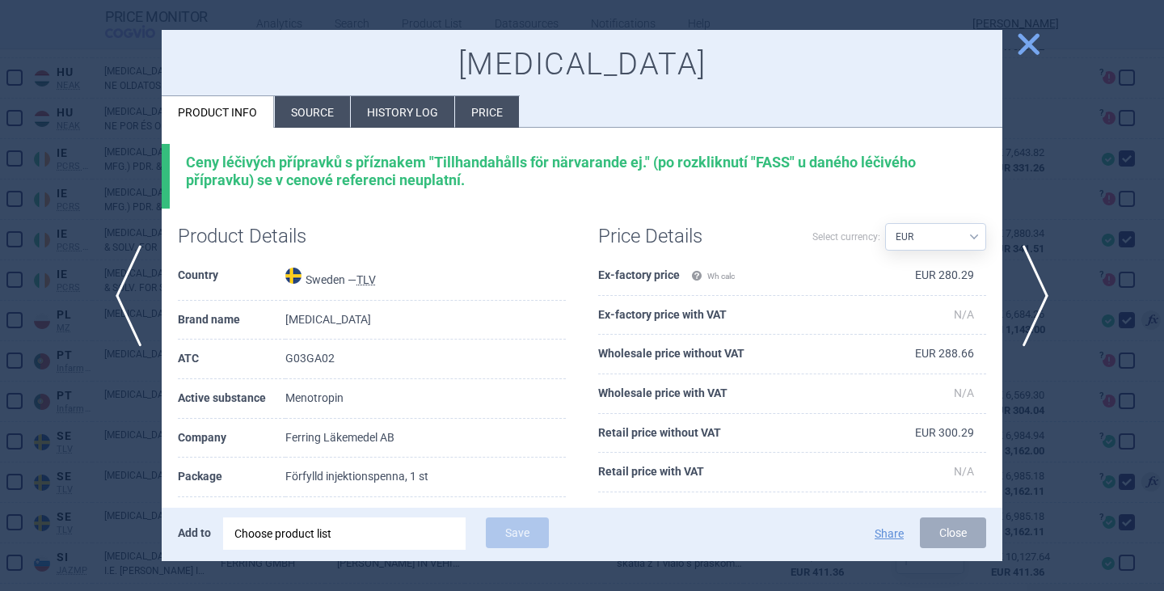
click at [323, 123] on li "Source" at bounding box center [312, 112] width 75 height 32
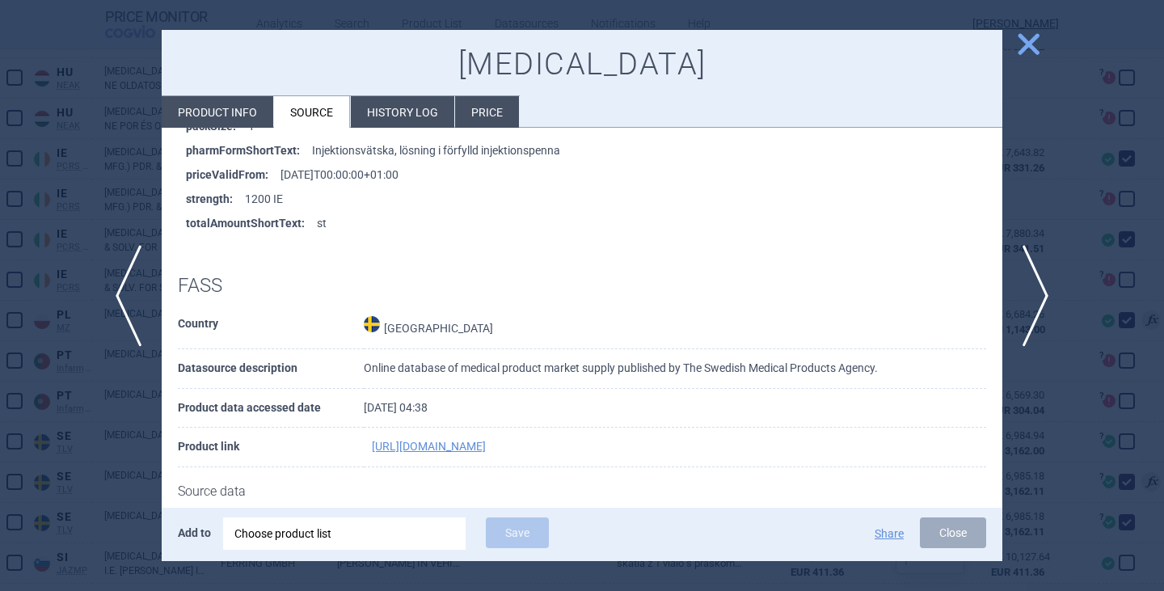
scroll to position [727, 0]
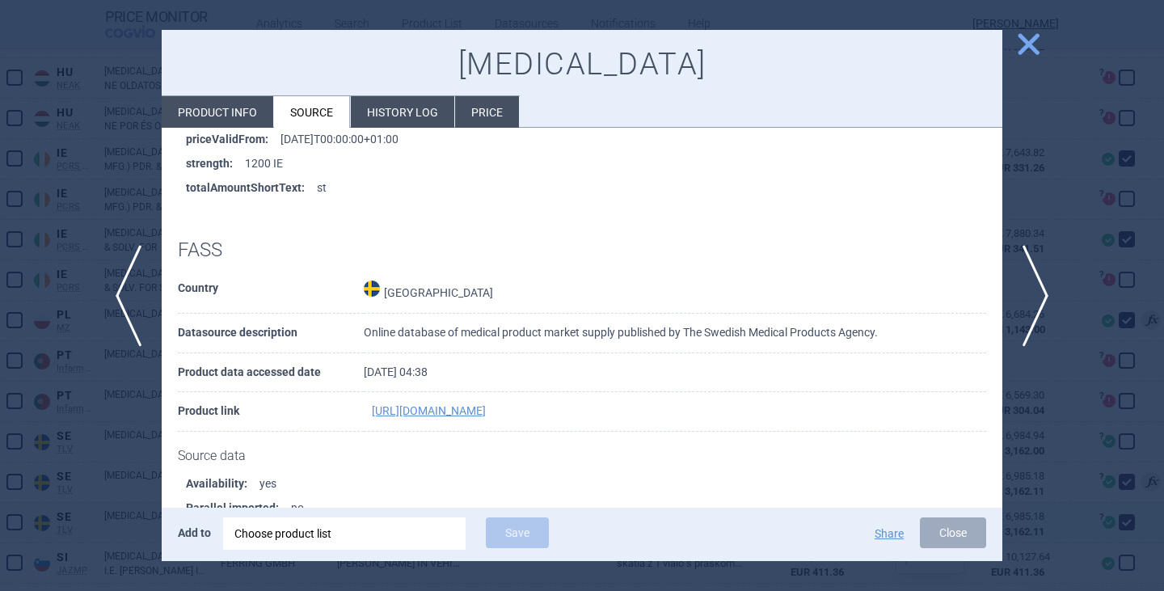
click at [928, 525] on button "Close" at bounding box center [953, 532] width 66 height 31
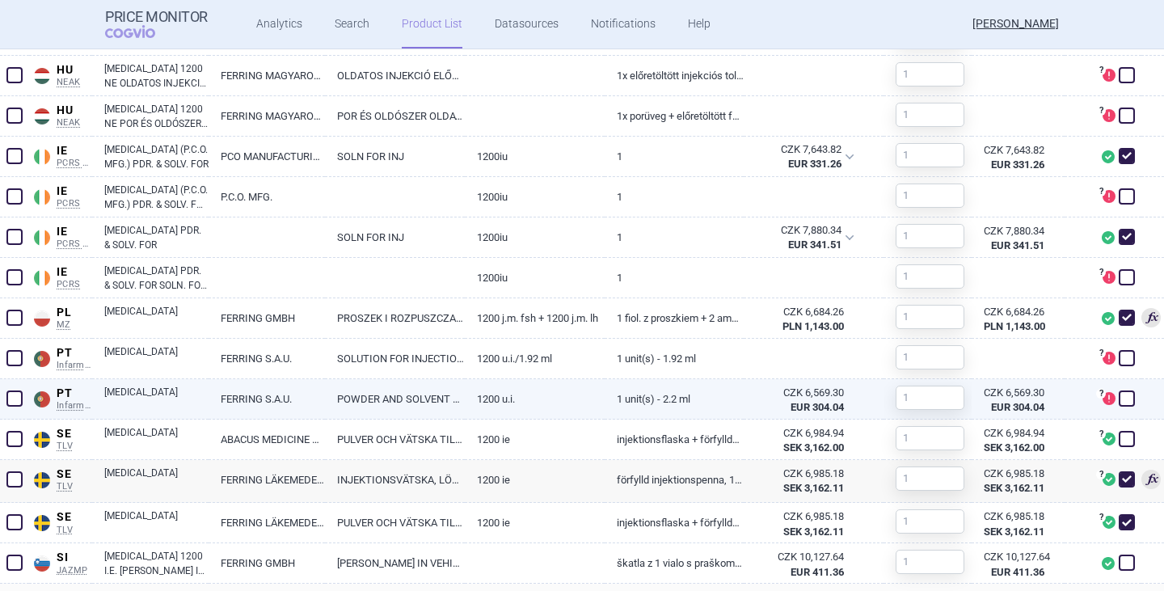
scroll to position [1210, 0]
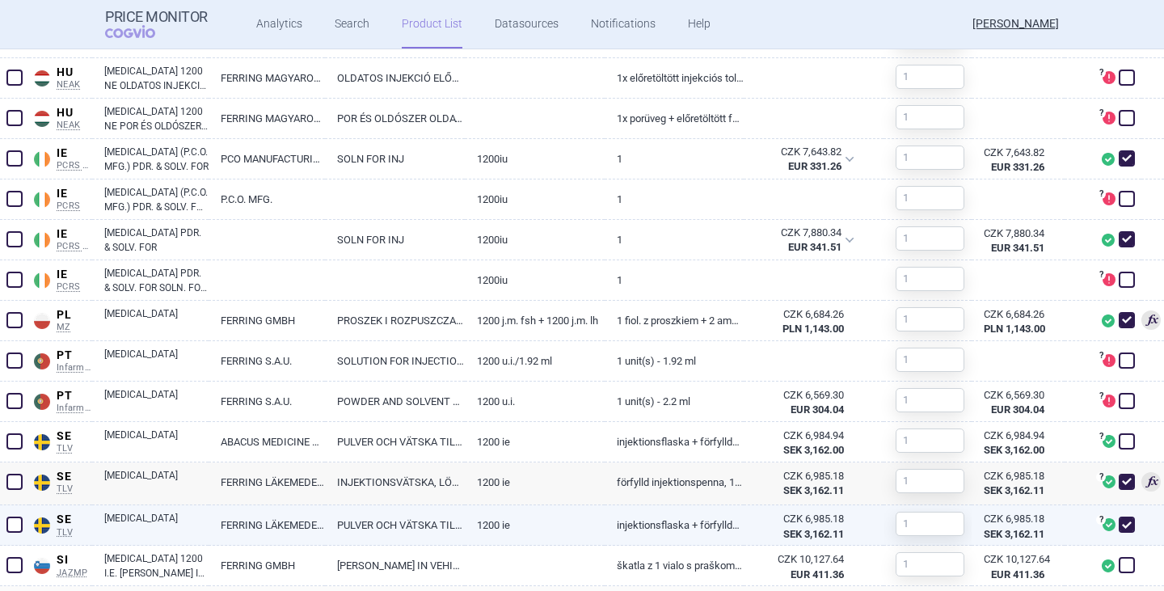
click at [152, 517] on link "[MEDICAL_DATA]" at bounding box center [156, 525] width 104 height 29
select select "EUR"
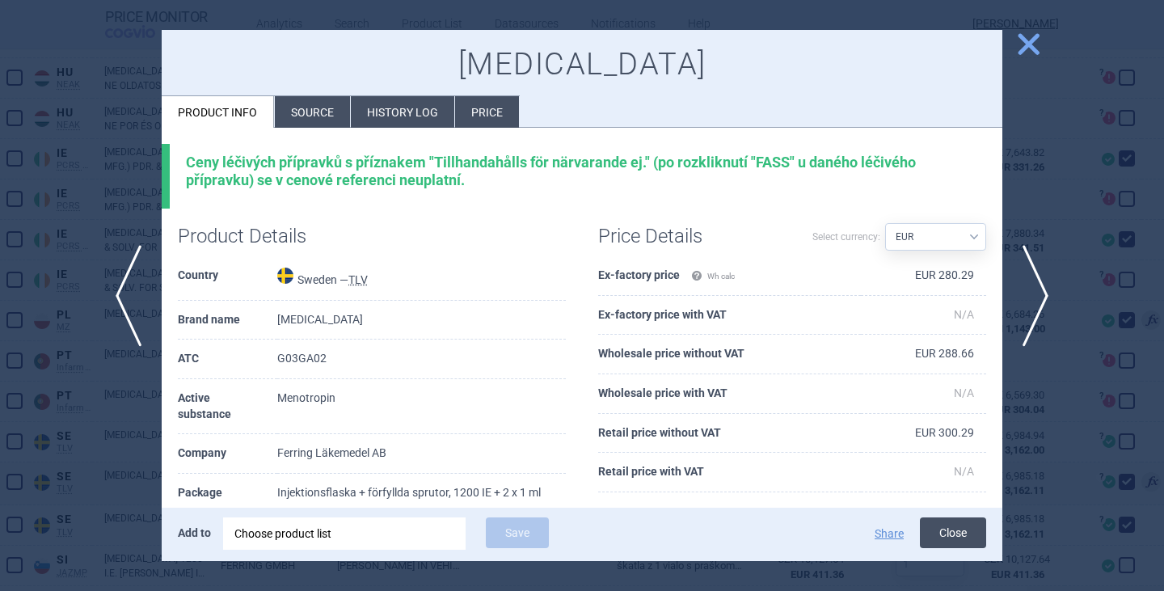
click at [924, 527] on button "Close" at bounding box center [953, 532] width 66 height 31
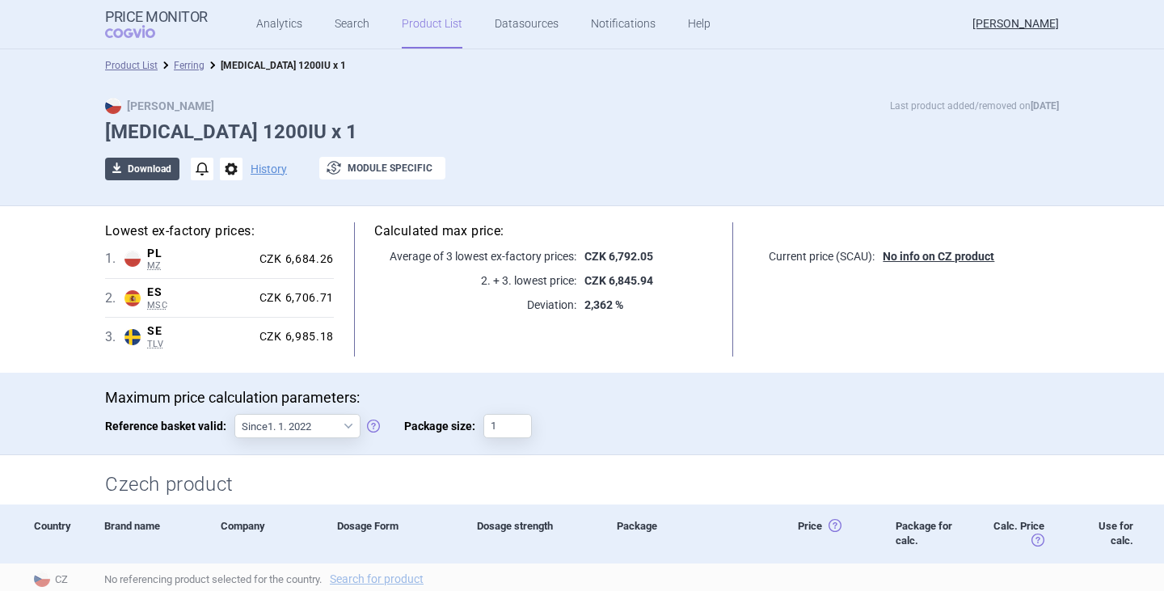
click at [139, 171] on button "download Download" at bounding box center [142, 169] width 74 height 23
select select "EUR"
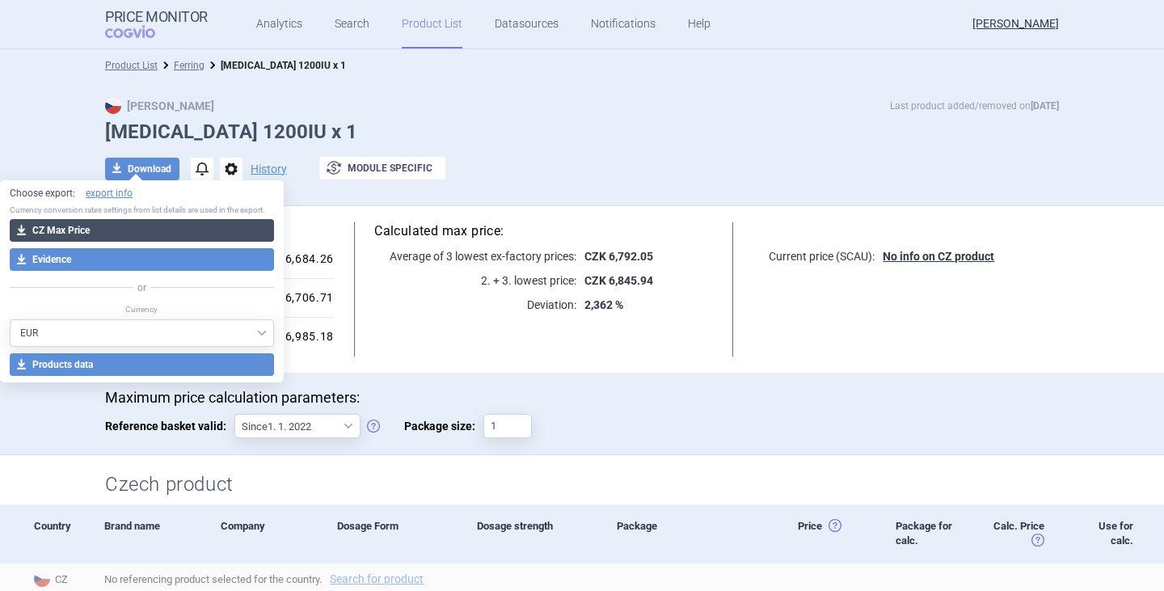
click at [114, 232] on button "download CZ Max Price" at bounding box center [142, 230] width 264 height 23
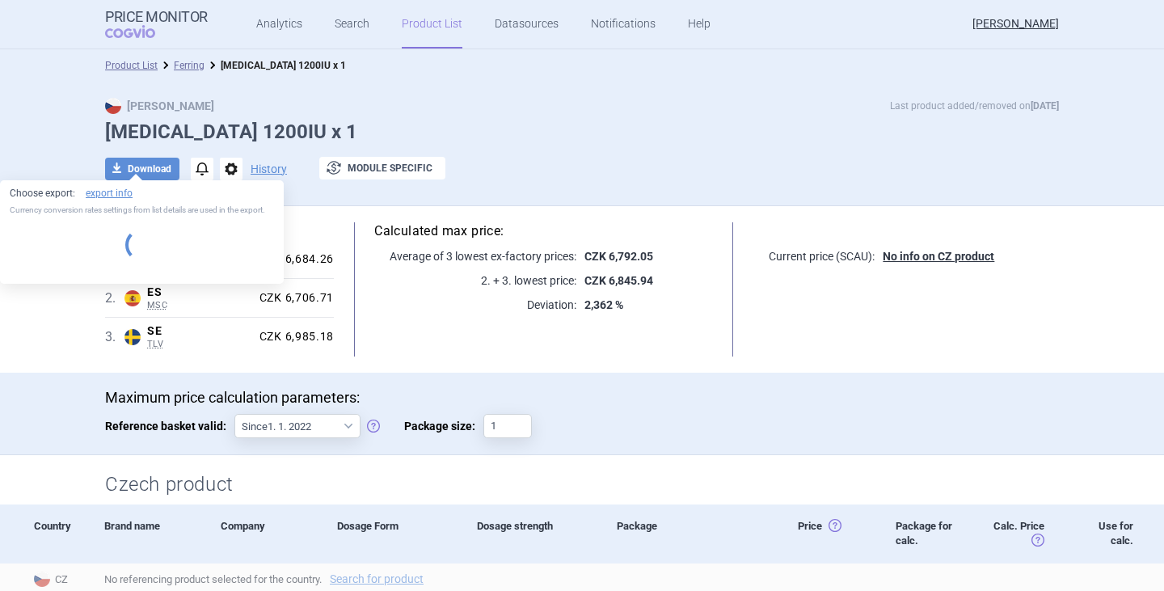
select select "EUR"
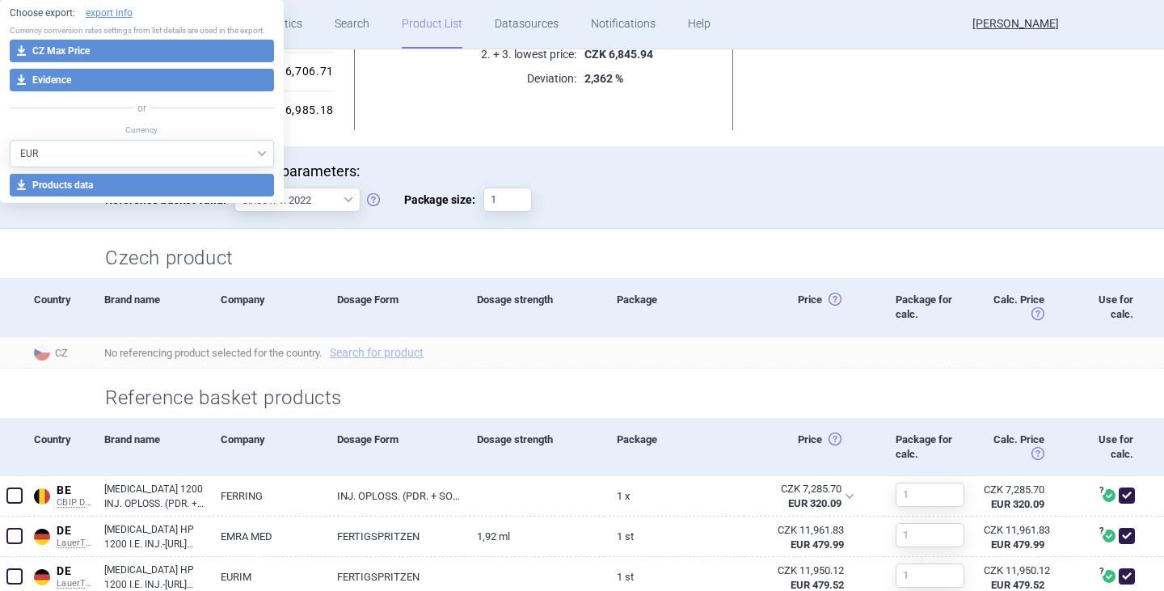
scroll to position [566, 0]
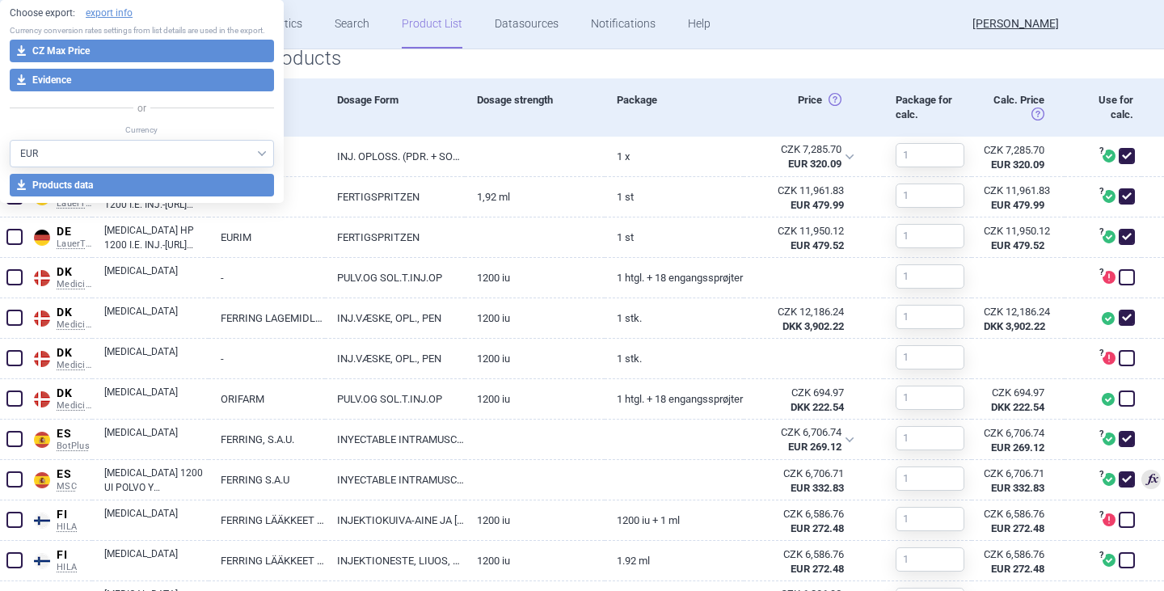
click at [422, 62] on div at bounding box center [707, 60] width 704 height 23
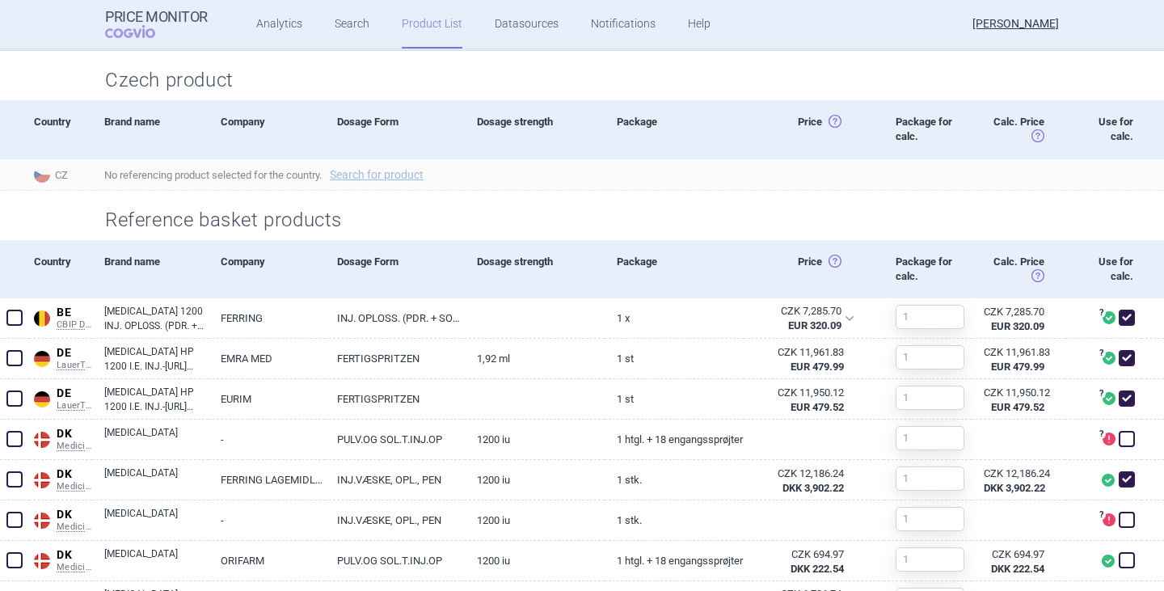
scroll to position [0, 0]
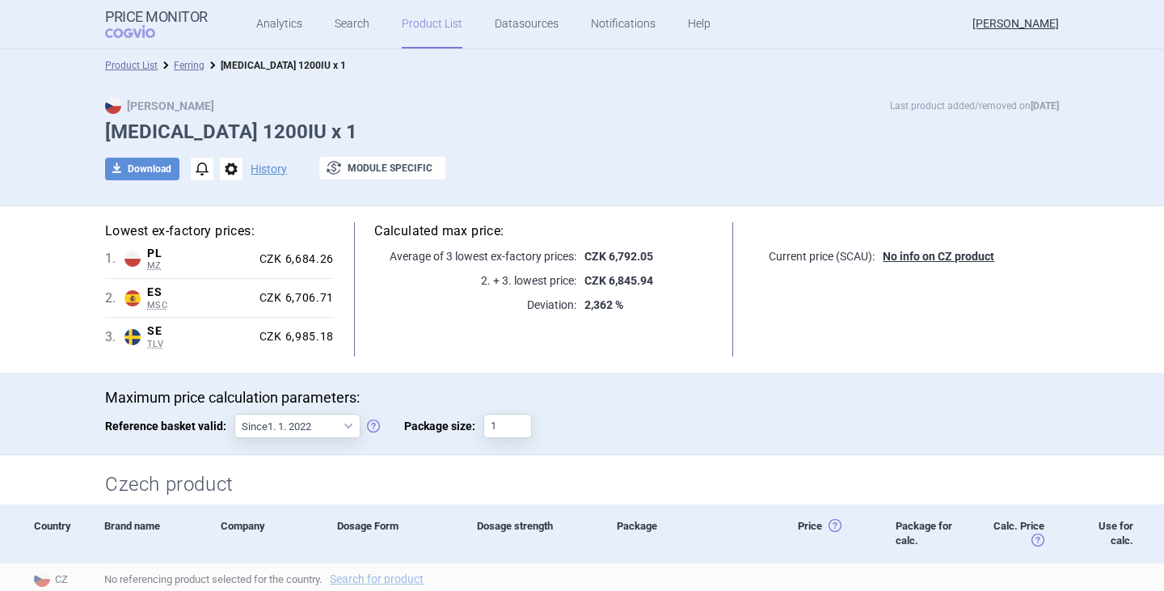
click at [568, 419] on div "Maximum price calculation parameters: Reference basket valid: Since 1. 1. 2022 …" at bounding box center [582, 422] width 954 height 66
